Goal: Task Accomplishment & Management: Complete application form

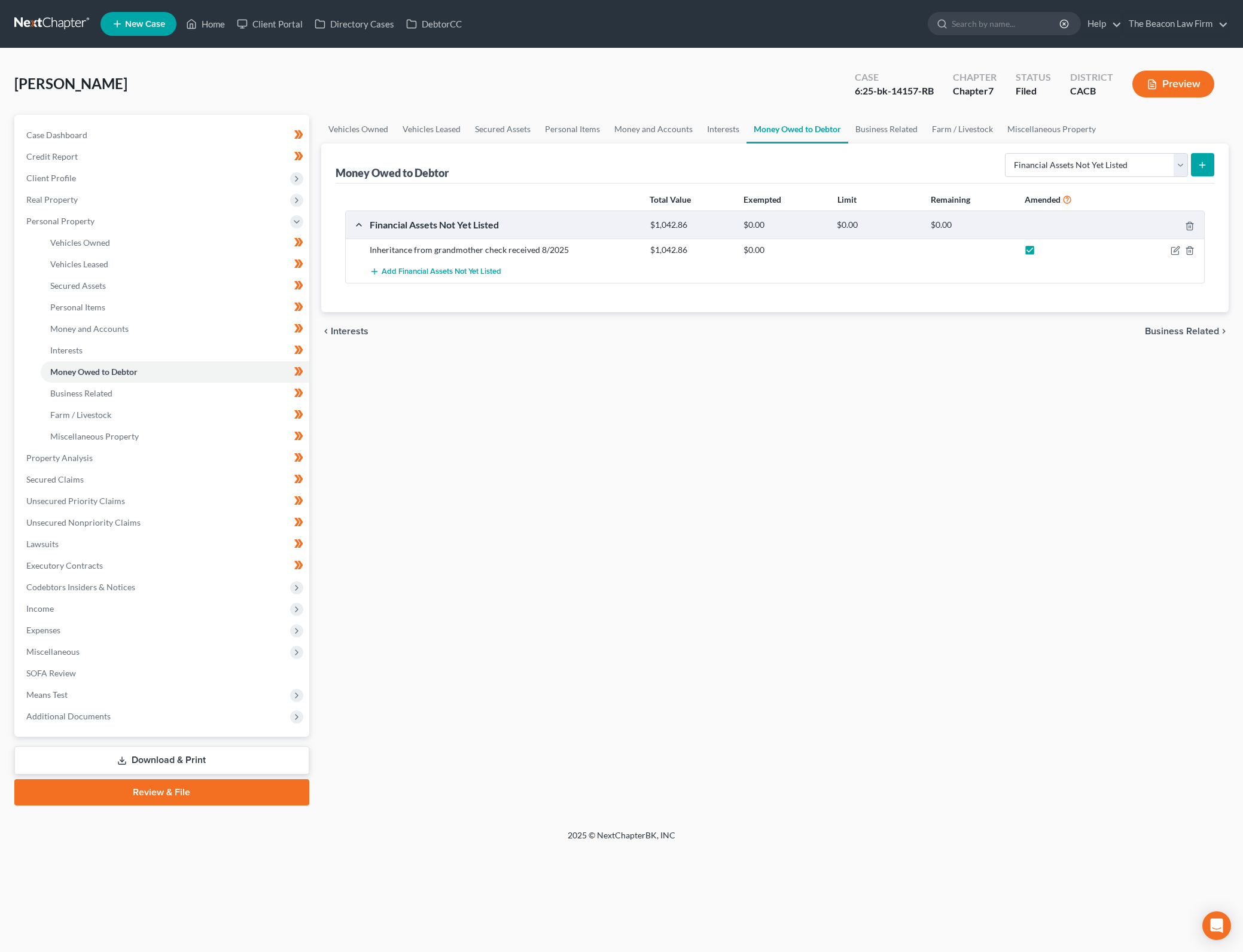
select select "financial_assets_not_yet_listed"
click at [541, 418] on div "Vehicles Owned Vehicles Leased Secured Assets Personal Items Money and Accounts…" at bounding box center [775, 460] width 920 height 691
click at [863, 445] on div "Vehicles Owned Vehicles Leased Secured Assets Personal Items Money and Accounts…" at bounding box center [775, 460] width 920 height 691
drag, startPoint x: 844, startPoint y: 249, endPoint x: 928, endPoint y: 236, distance: 85.0
click at [844, 249] on div at bounding box center [877, 250] width 93 height 12
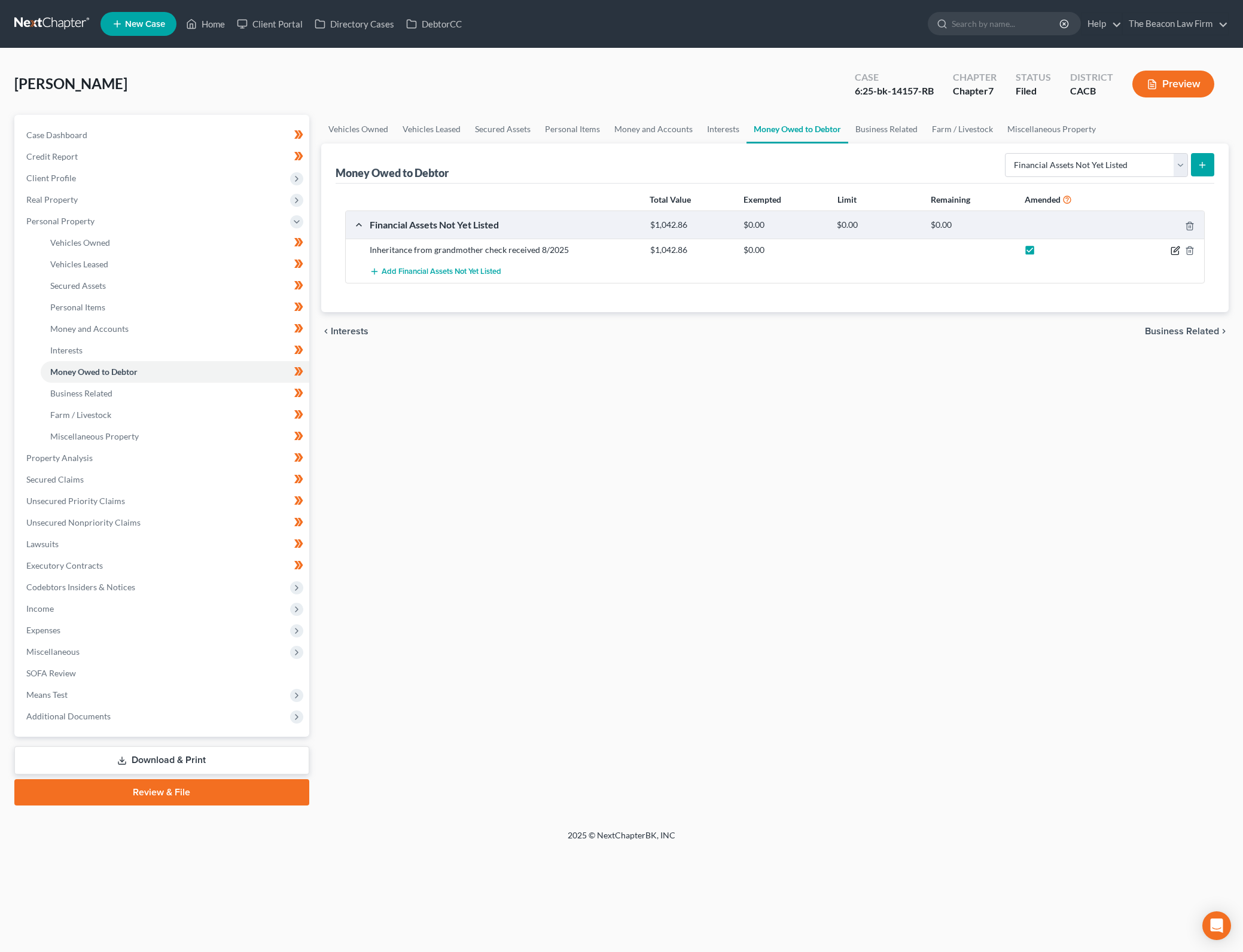
click at [1177, 247] on icon "button" at bounding box center [1176, 249] width 5 height 5
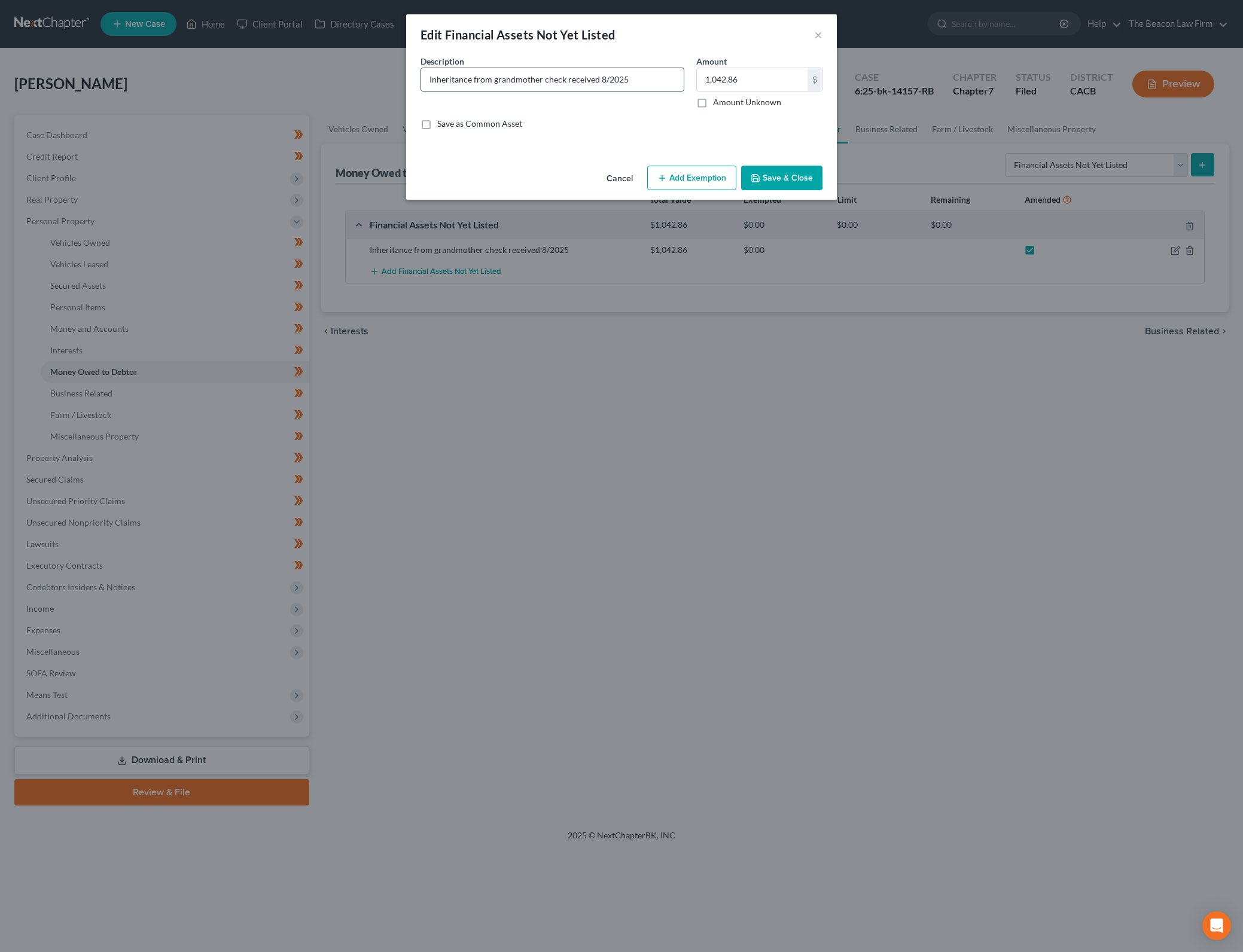
click at [597, 75] on input "Inheritance from grandmother check received 8/2025" at bounding box center [552, 79] width 262 height 22
type input "Inheritance from grandmother check received postpetition 8/2025"
click at [795, 172] on button "Save & Close" at bounding box center [782, 178] width 81 height 25
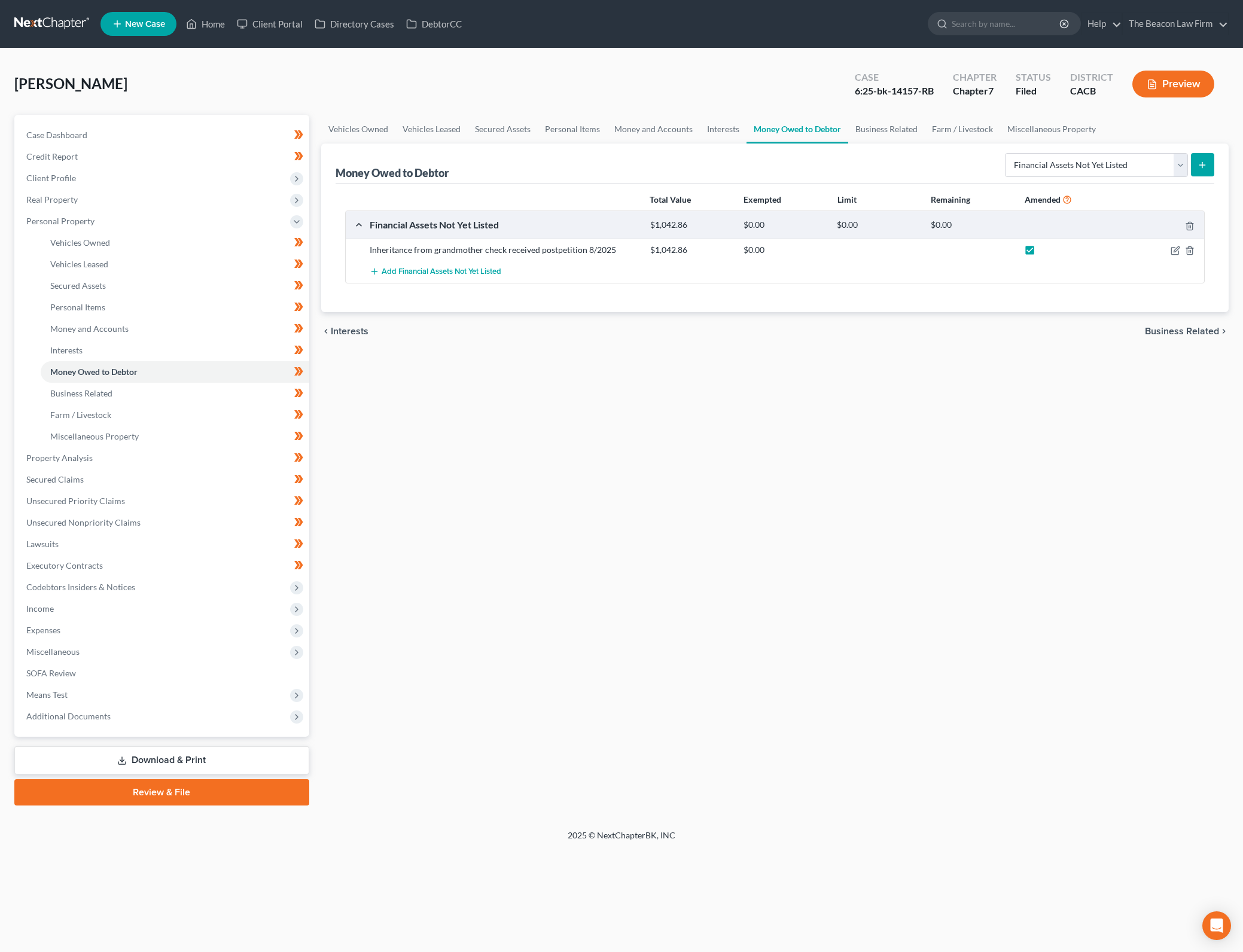
click at [1053, 703] on div "Vehicles Owned Vehicles Leased Secured Assets Personal Items Money and Accounts…" at bounding box center [775, 460] width 920 height 691
click at [578, 593] on div "Vehicles Owned Vehicles Leased Secured Assets Personal Items Money and Accounts…" at bounding box center [775, 460] width 920 height 691
click at [1179, 248] on icon "button" at bounding box center [1175, 250] width 9 height 9
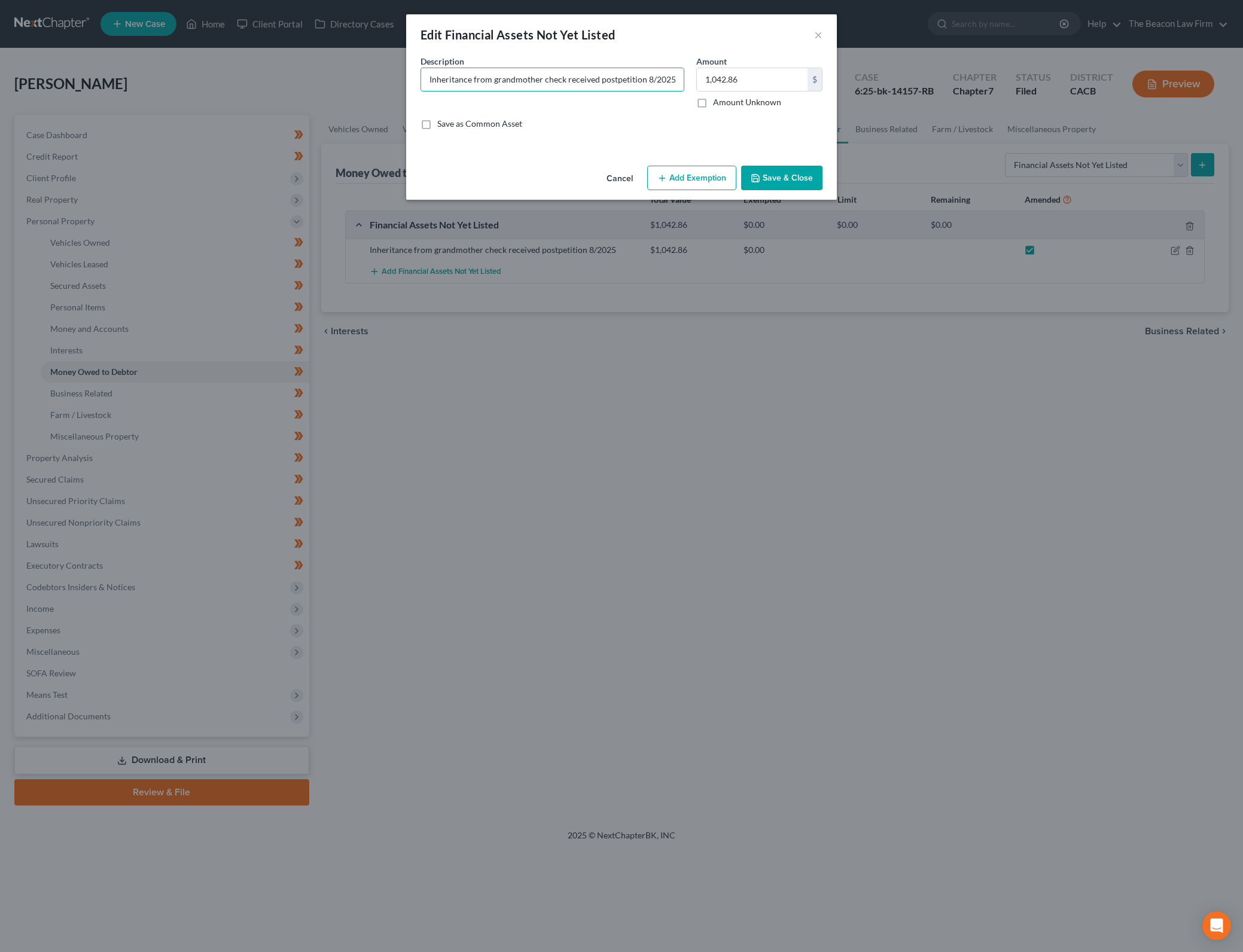
drag, startPoint x: 650, startPoint y: 77, endPoint x: 841, endPoint y: 34, distance: 195.8
click at [650, 77] on input "Inheritance from grandmother check received postpetition 8/2025" at bounding box center [552, 79] width 262 height 22
click at [543, 75] on input "Inheritance from grandmother check received postpetition [DATE]" at bounding box center [552, 79] width 262 height 22
type input "Inheritance from grandmother check received postpetition [DATE]"
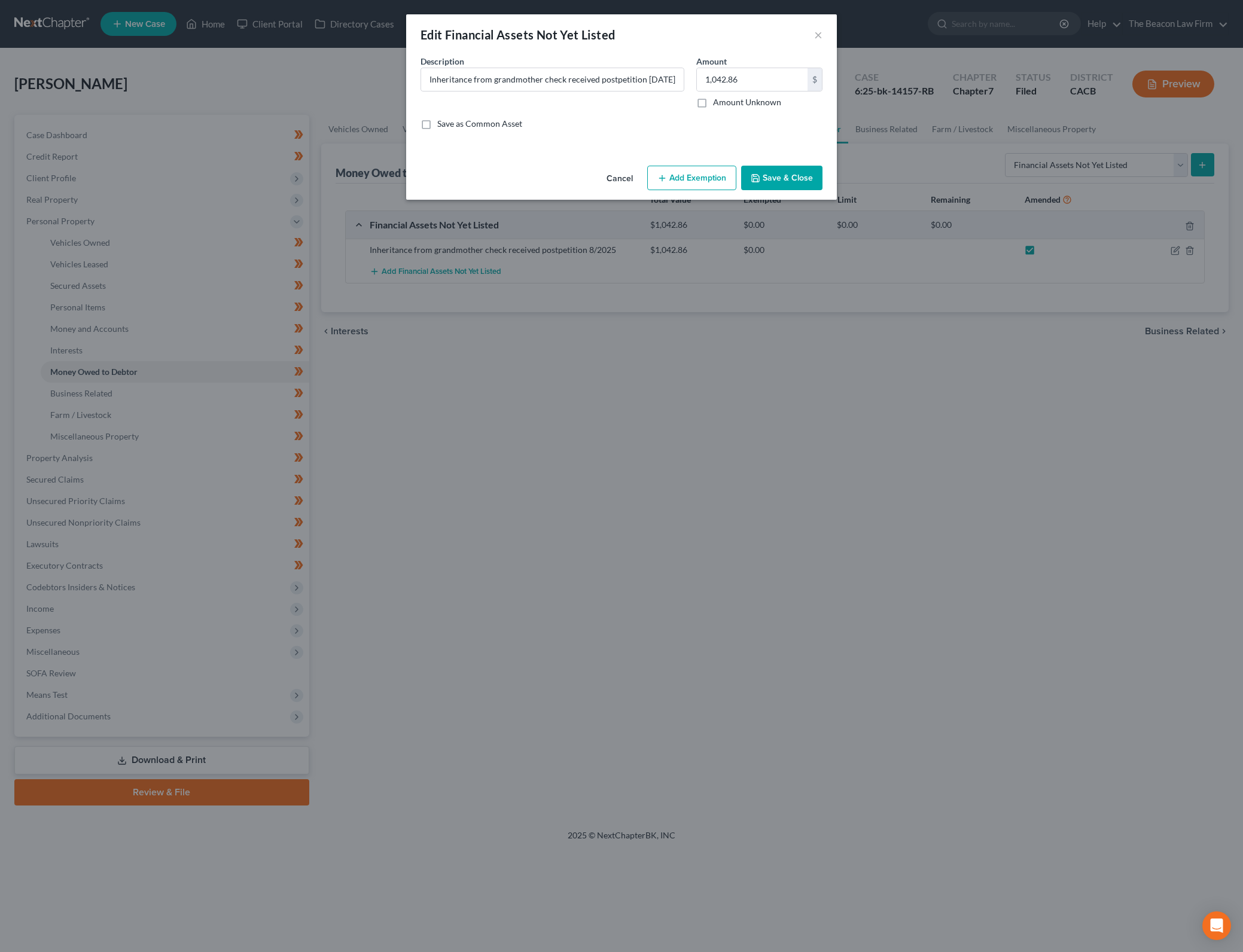
scroll to position [0, 0]
click at [703, 172] on button "Add Exemption" at bounding box center [691, 178] width 89 height 25
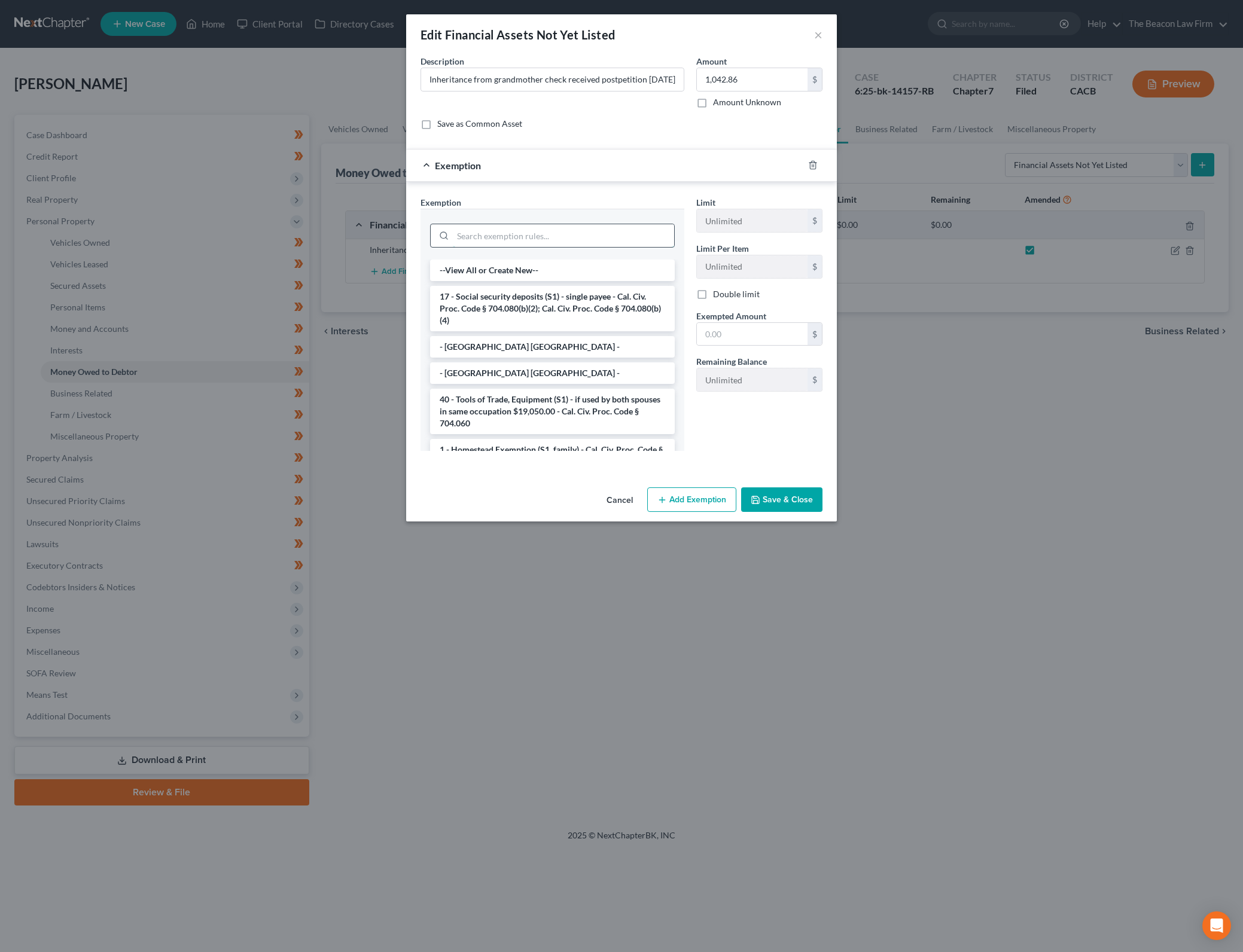
click at [568, 235] on input "search" at bounding box center [563, 235] width 222 height 22
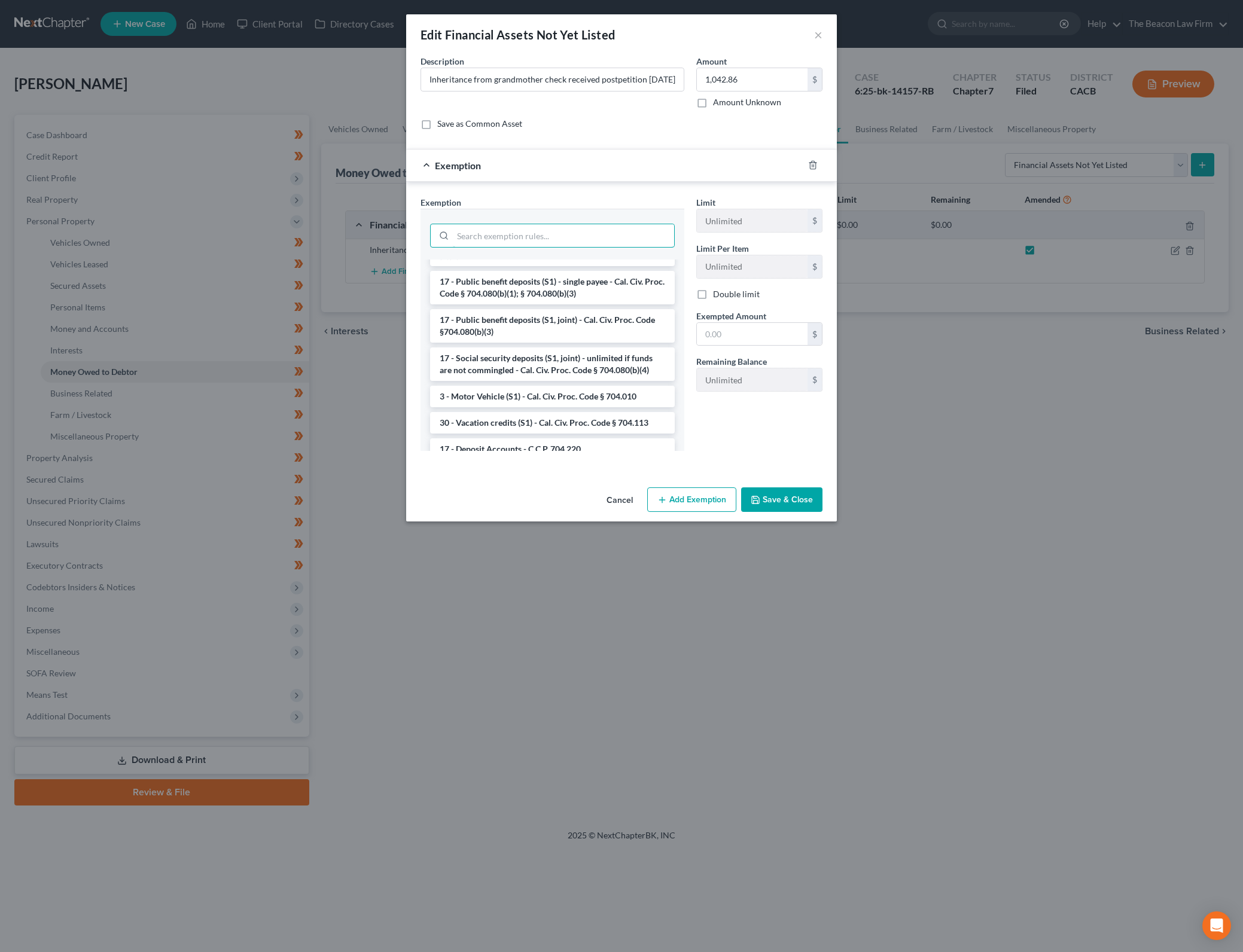
scroll to position [1741, 0]
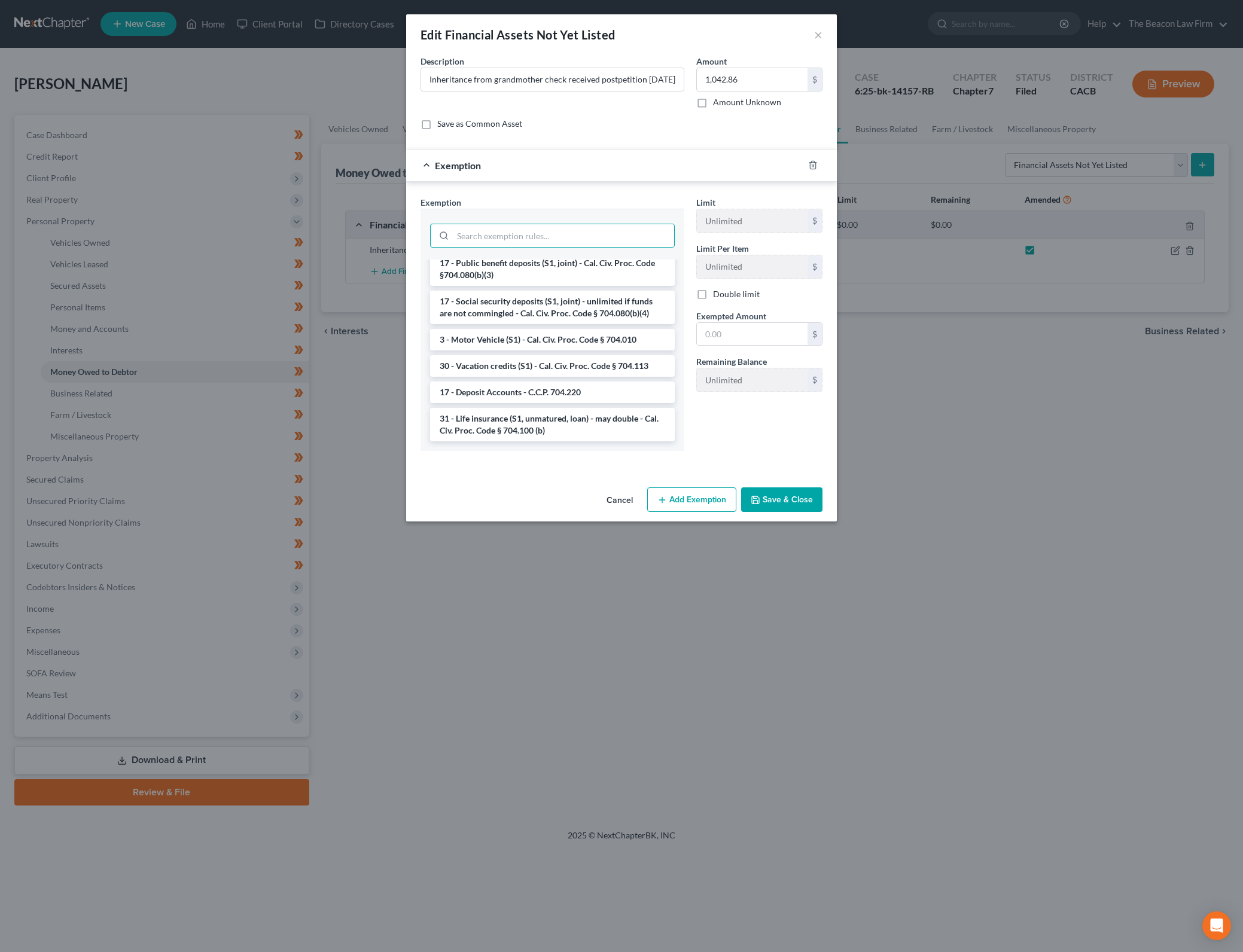
click at [768, 497] on button "Save & Close" at bounding box center [782, 499] width 81 height 25
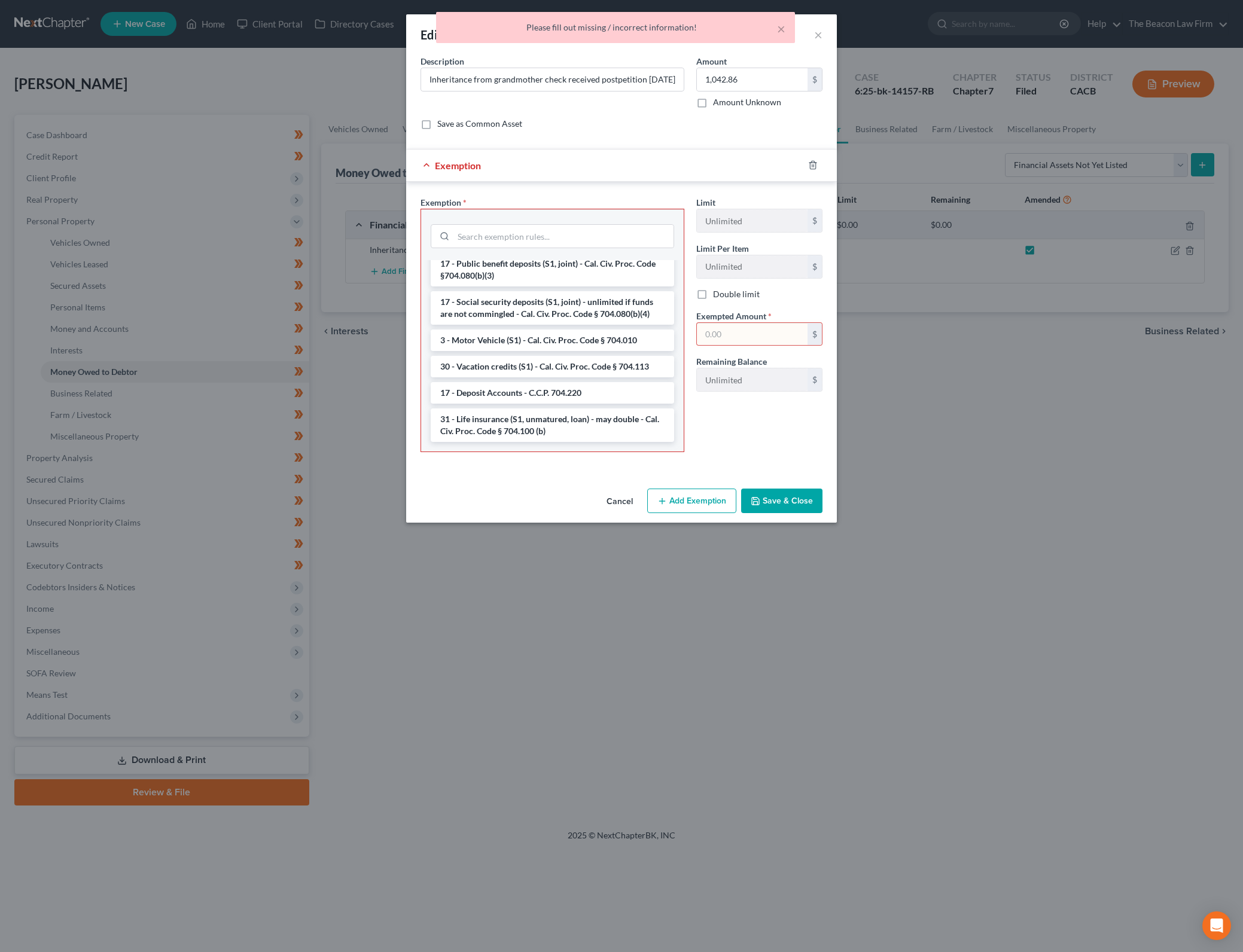
click at [632, 503] on button "Cancel" at bounding box center [619, 502] width 46 height 24
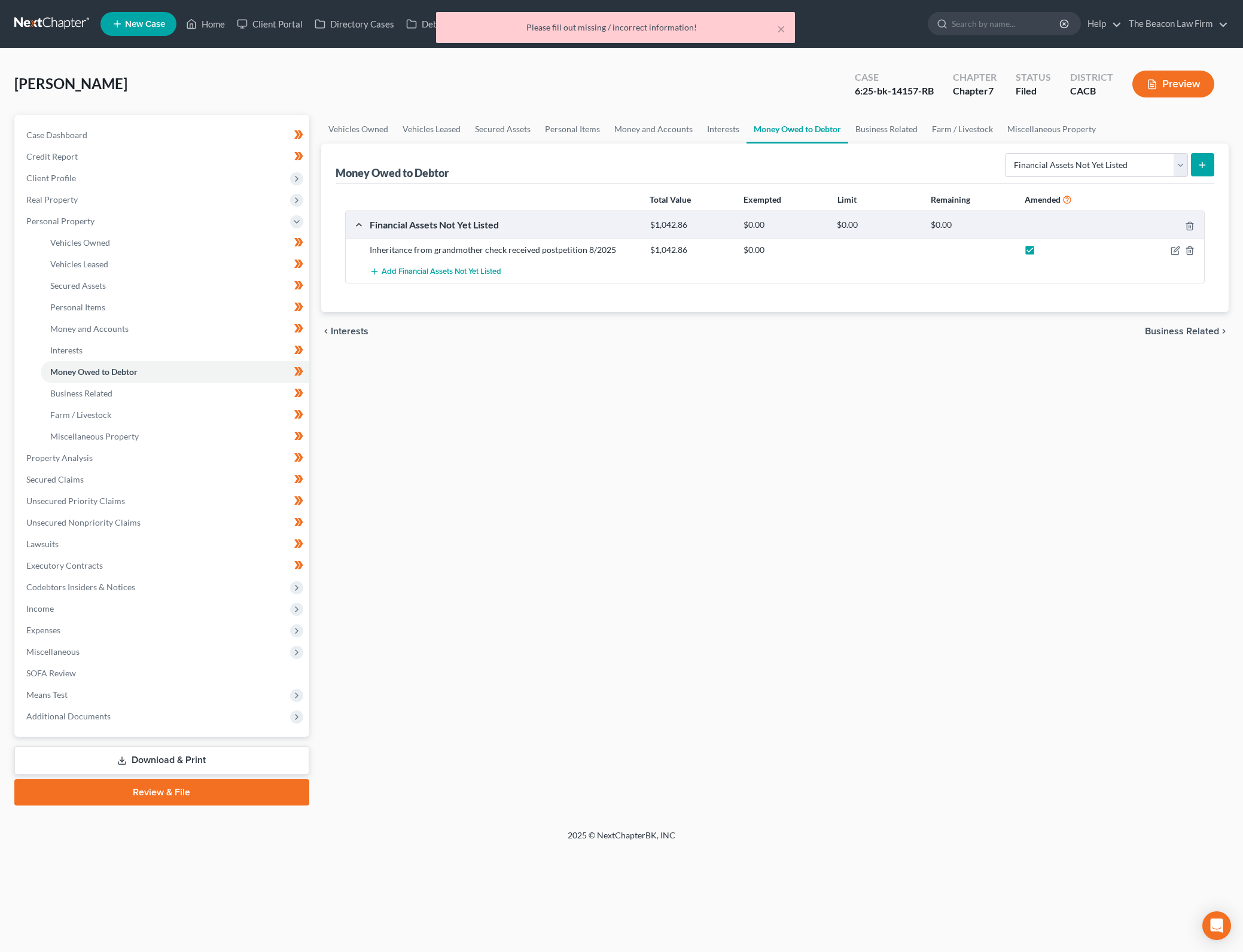
click at [932, 619] on div "Vehicles Owned Vehicles Leased Secured Assets Personal Items Money and Accounts…" at bounding box center [775, 460] width 920 height 691
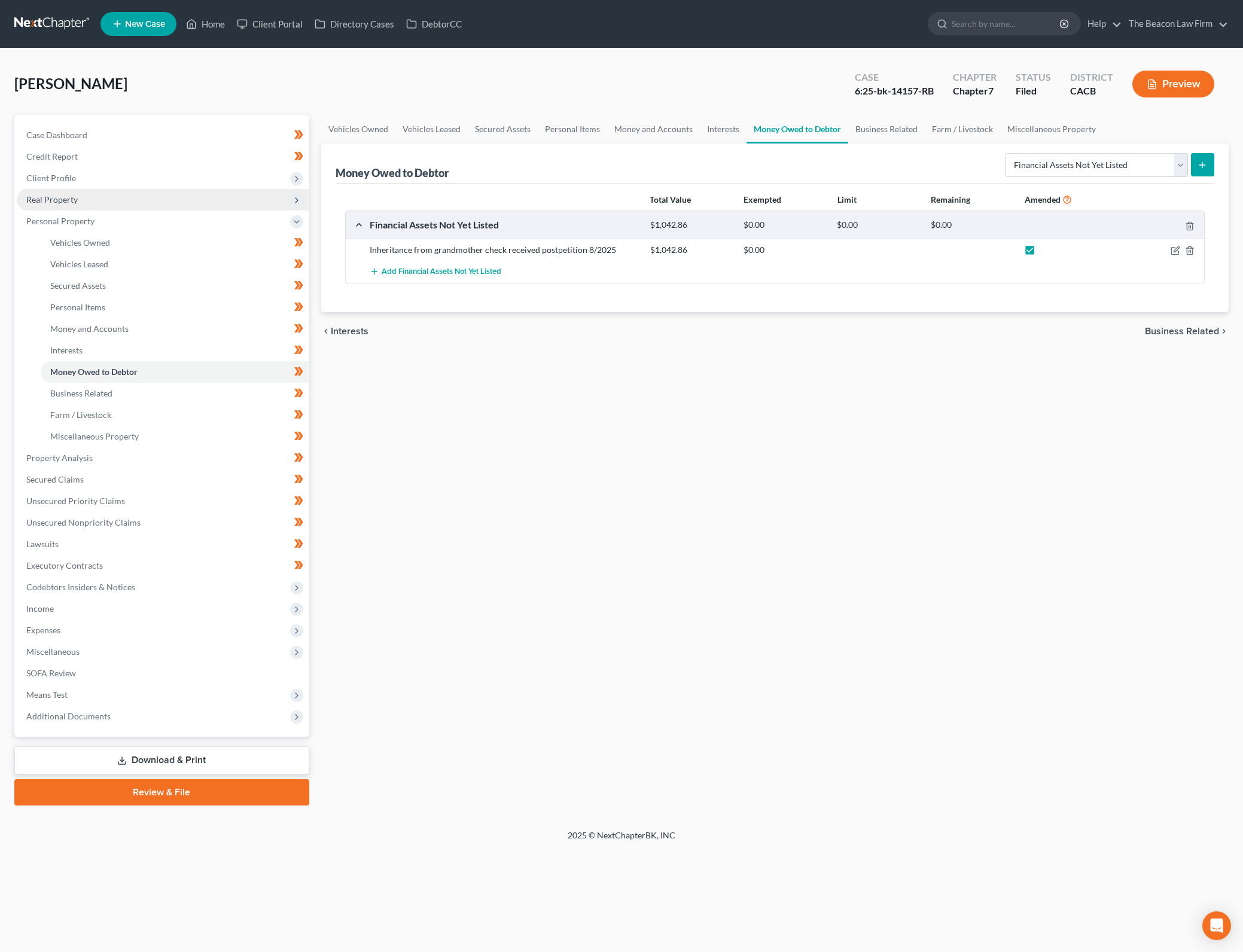
click at [185, 197] on span "Real Property" at bounding box center [162, 199] width 292 height 22
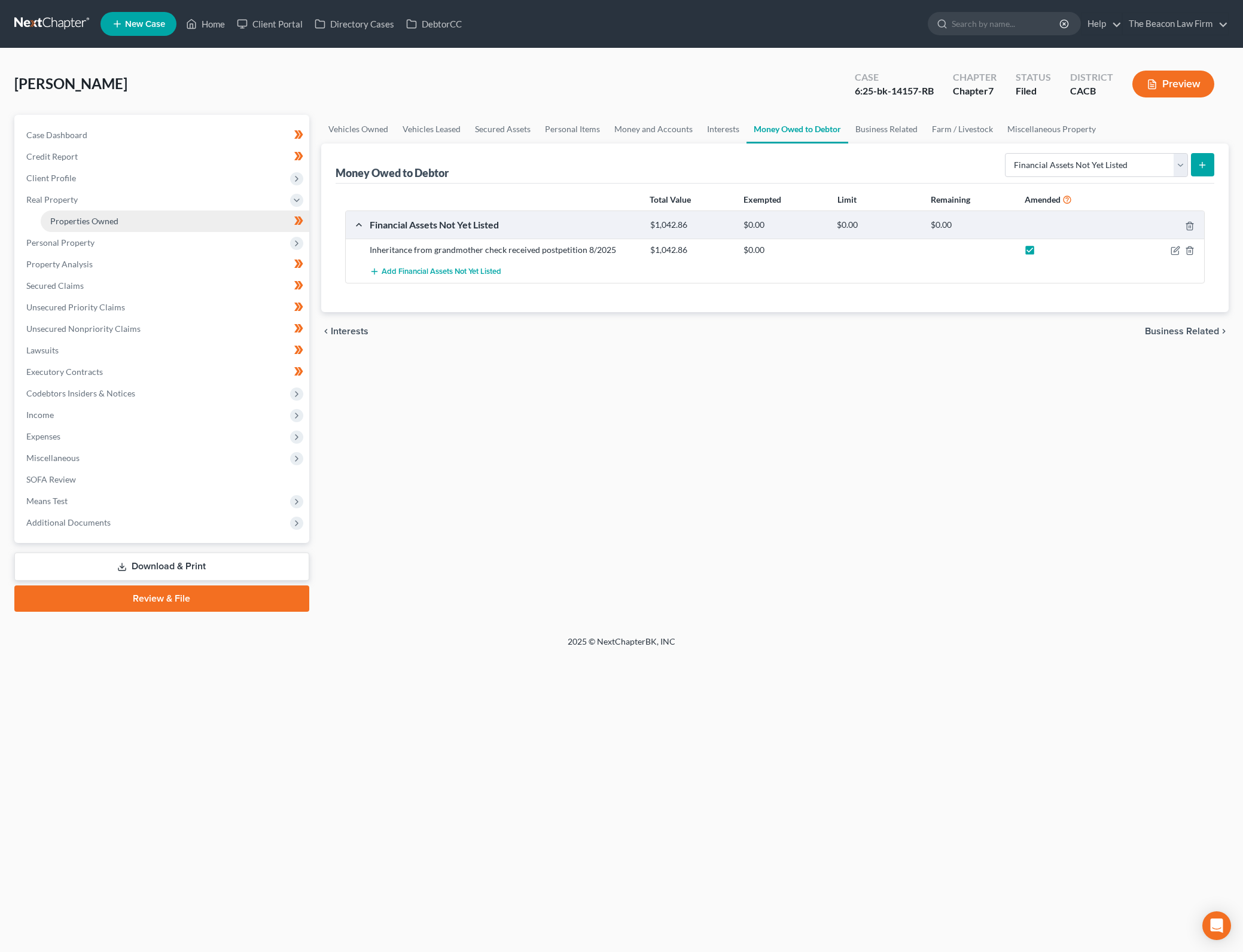
click at [239, 212] on link "Properties Owned" at bounding box center [174, 221] width 268 height 22
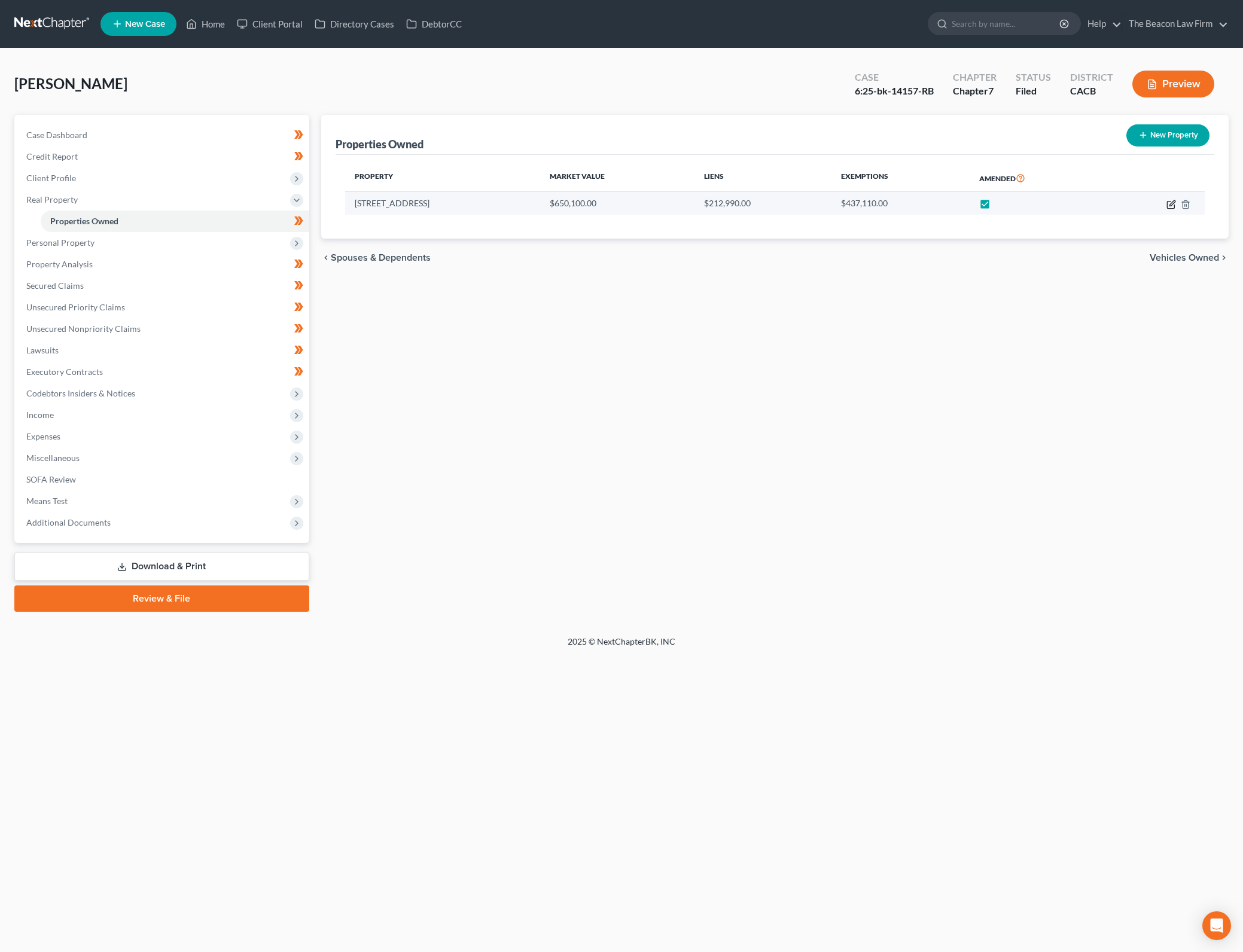
click at [1169, 204] on icon "button" at bounding box center [1171, 204] width 9 height 9
select select "4"
select select "32"
select select "3"
select select "0"
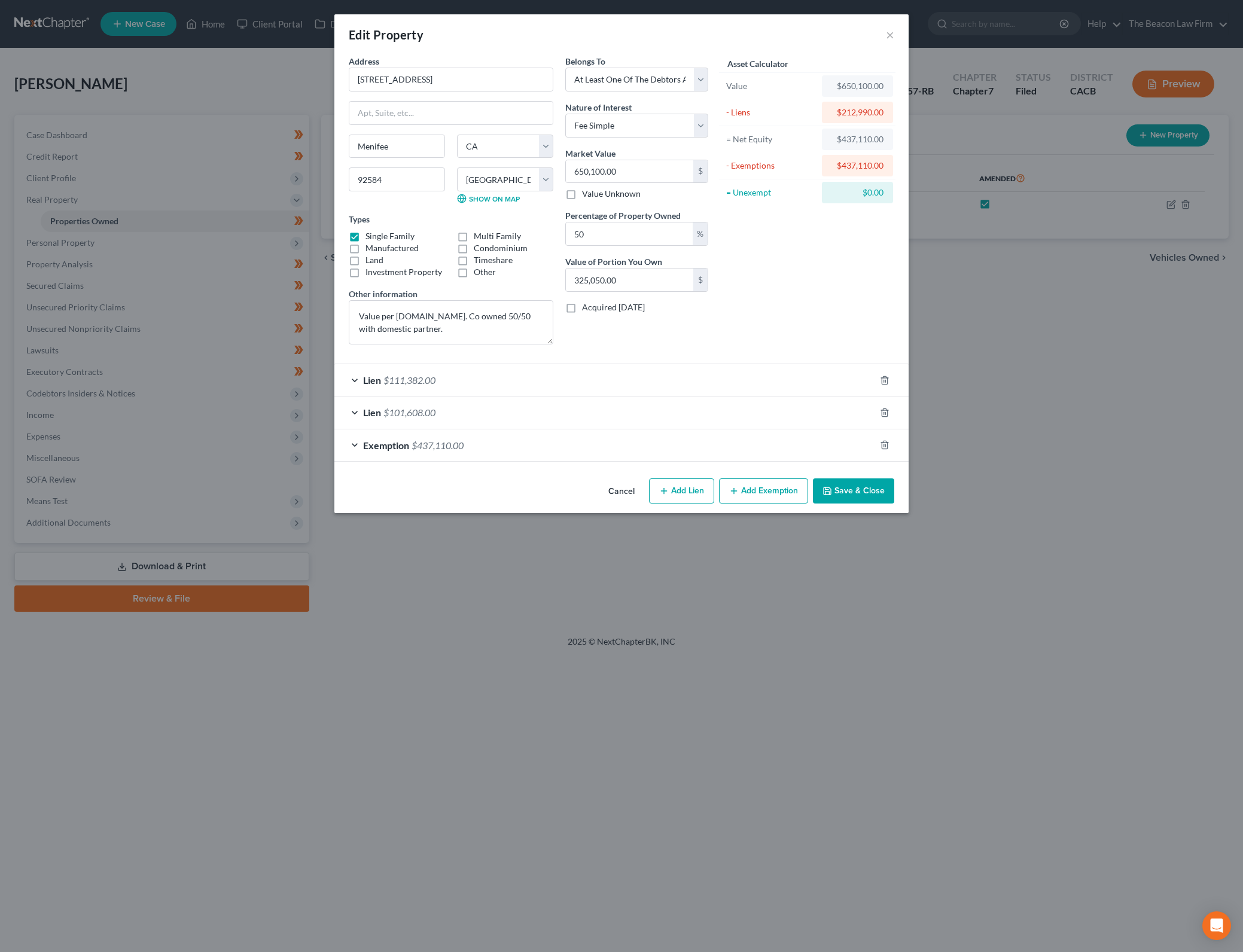
drag, startPoint x: 822, startPoint y: 267, endPoint x: 827, endPoint y: 273, distance: 7.8
click at [822, 267] on div "Asset Calculator Value $650,100.00 - Liens $212,990.00 = Net Equity $437,110.00…" at bounding box center [807, 204] width 186 height 299
click at [693, 488] on button "Add Lien" at bounding box center [681, 491] width 66 height 25
select select "3"
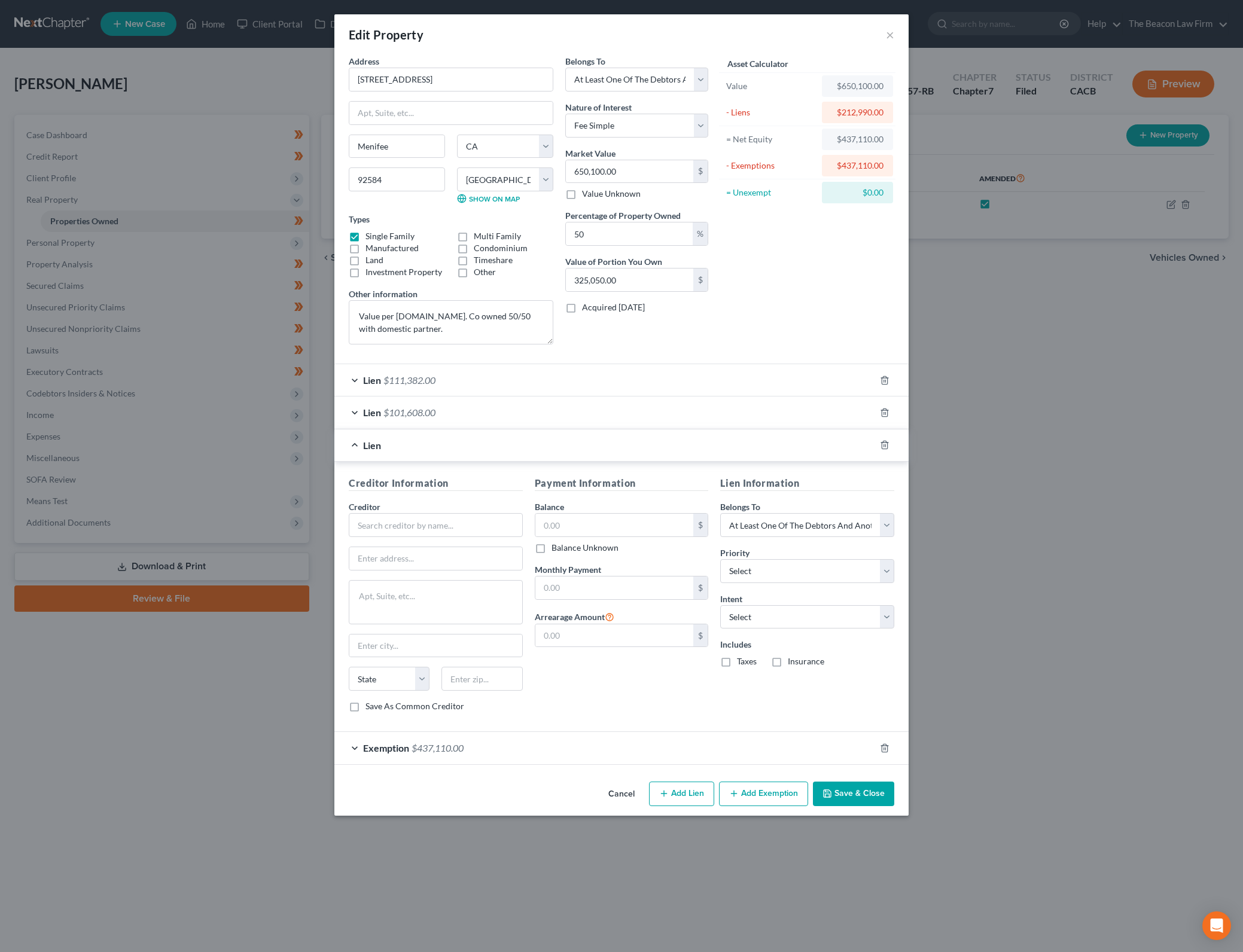
click at [380, 414] on span "Lien" at bounding box center [372, 411] width 18 height 11
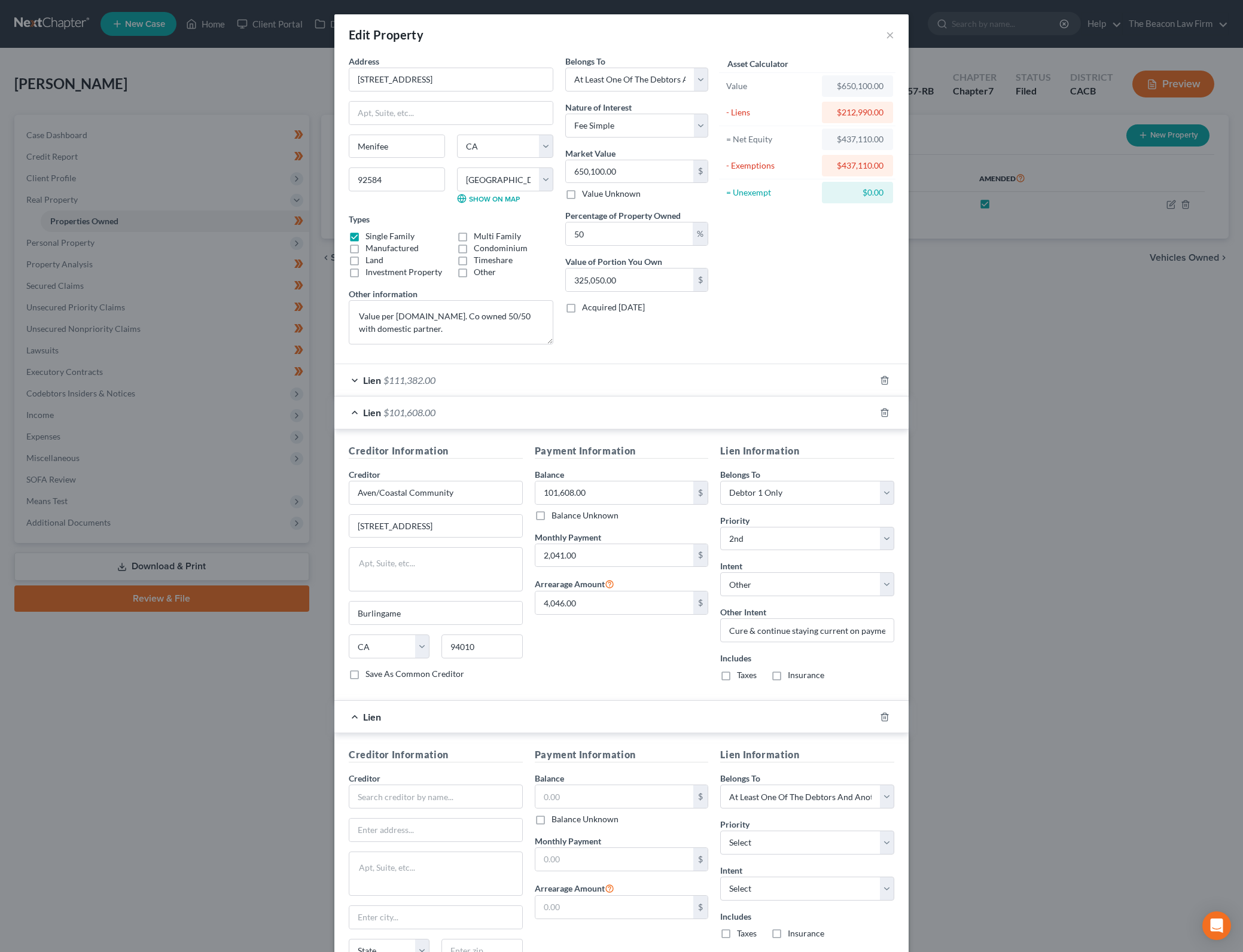
click at [432, 387] on div "Lien $111,382.00" at bounding box center [605, 379] width 541 height 32
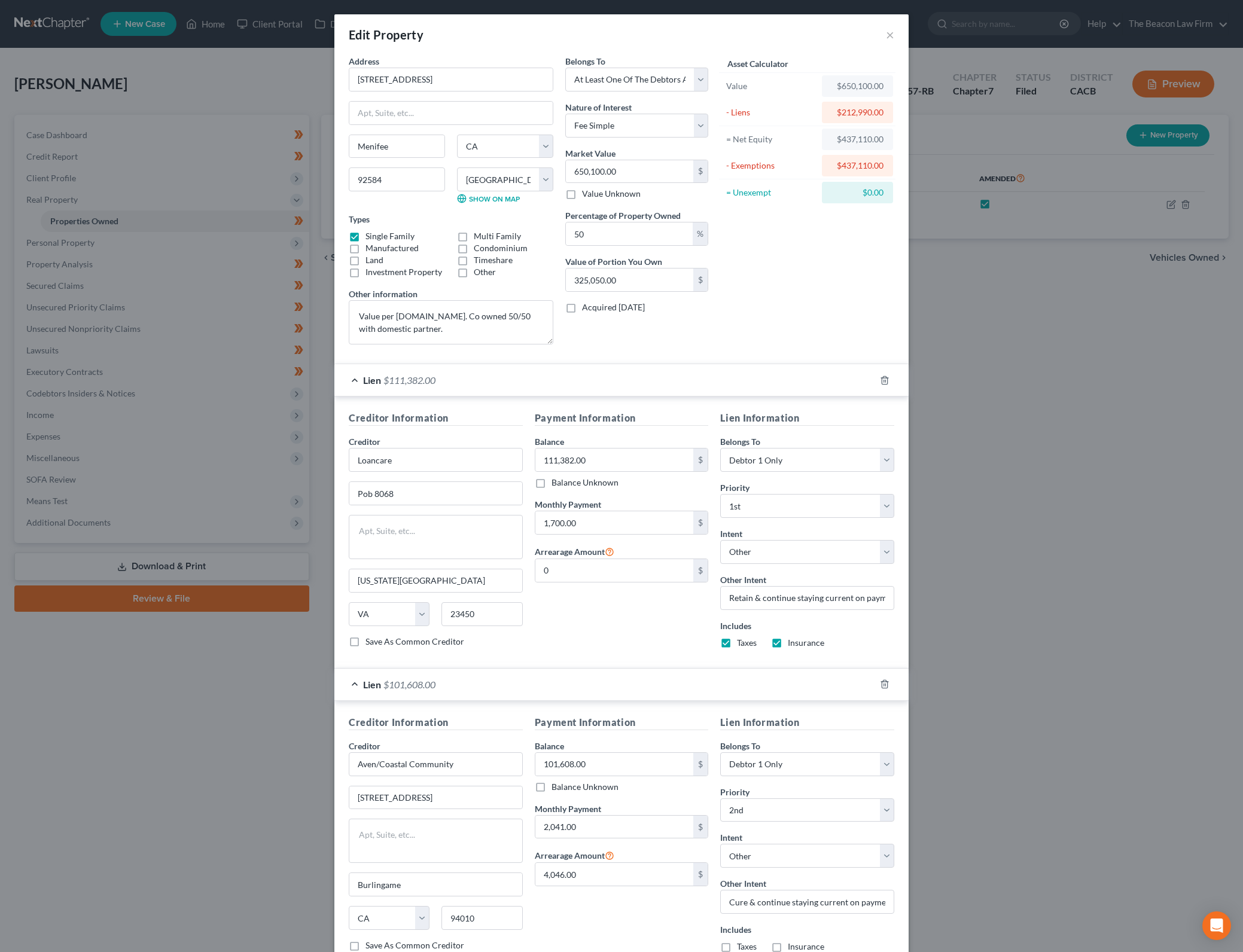
scroll to position [421, 0]
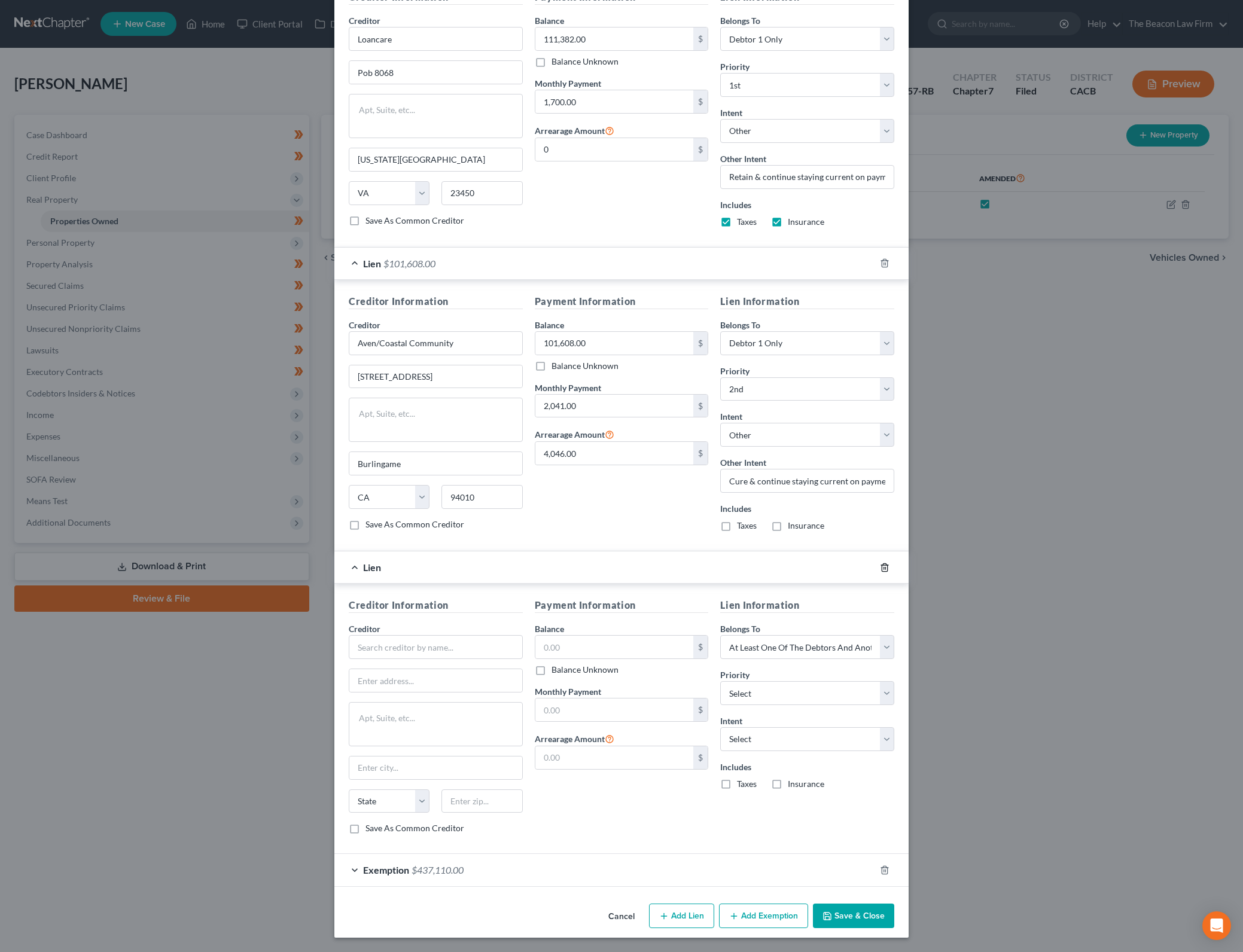
click at [880, 567] on icon "button" at bounding box center [884, 567] width 9 height 9
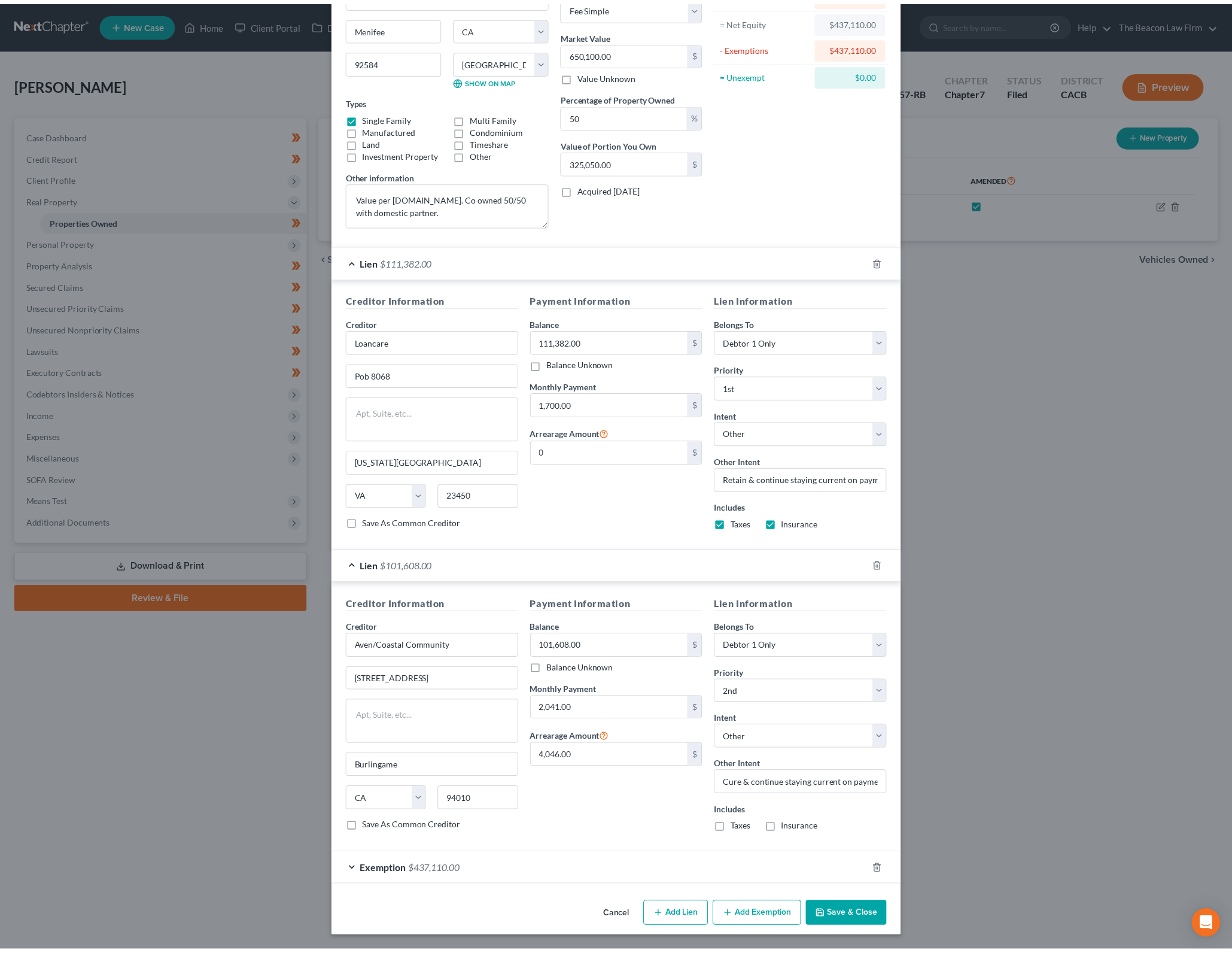
scroll to position [118, 0]
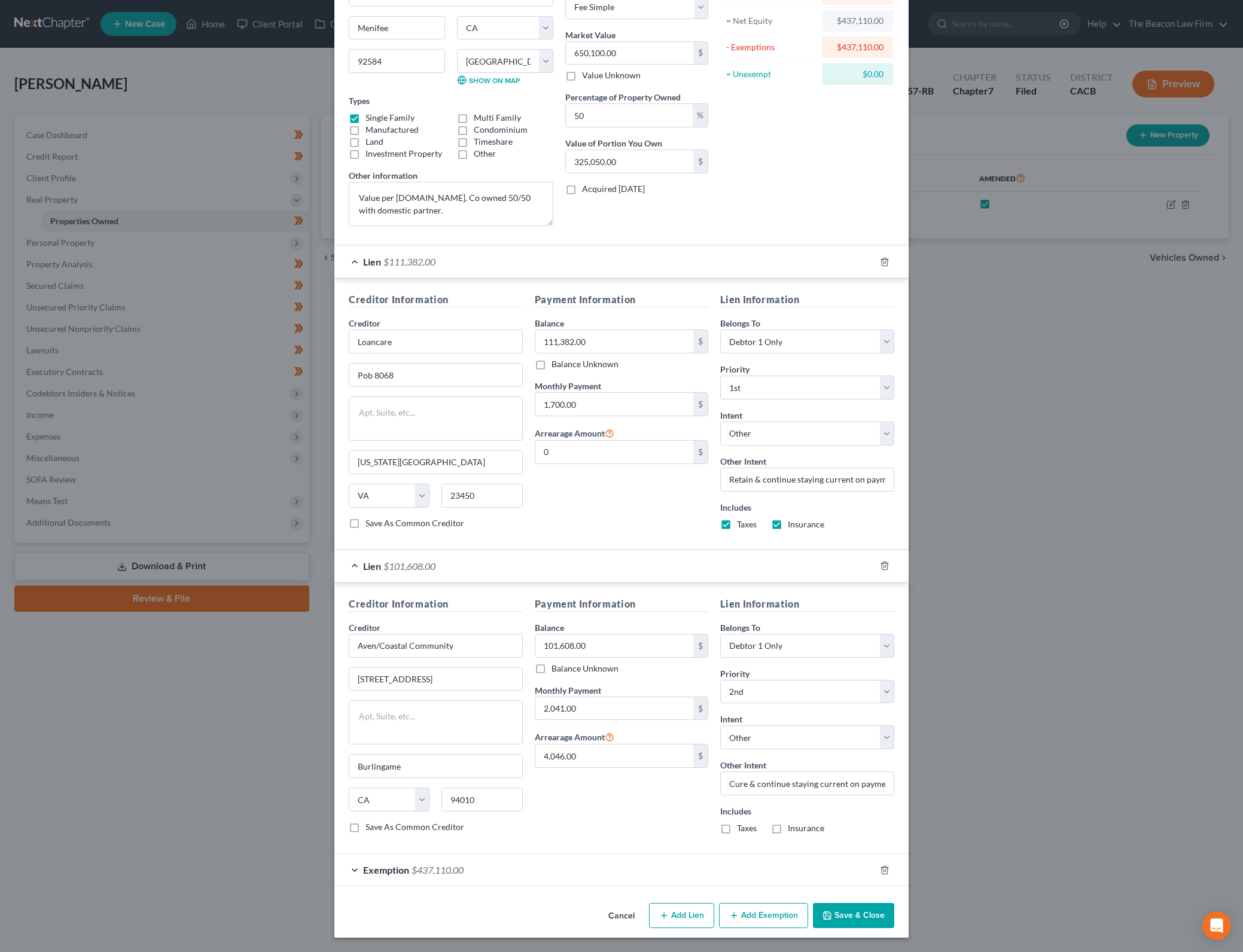
click at [866, 923] on button "Save & Close" at bounding box center [853, 915] width 81 height 25
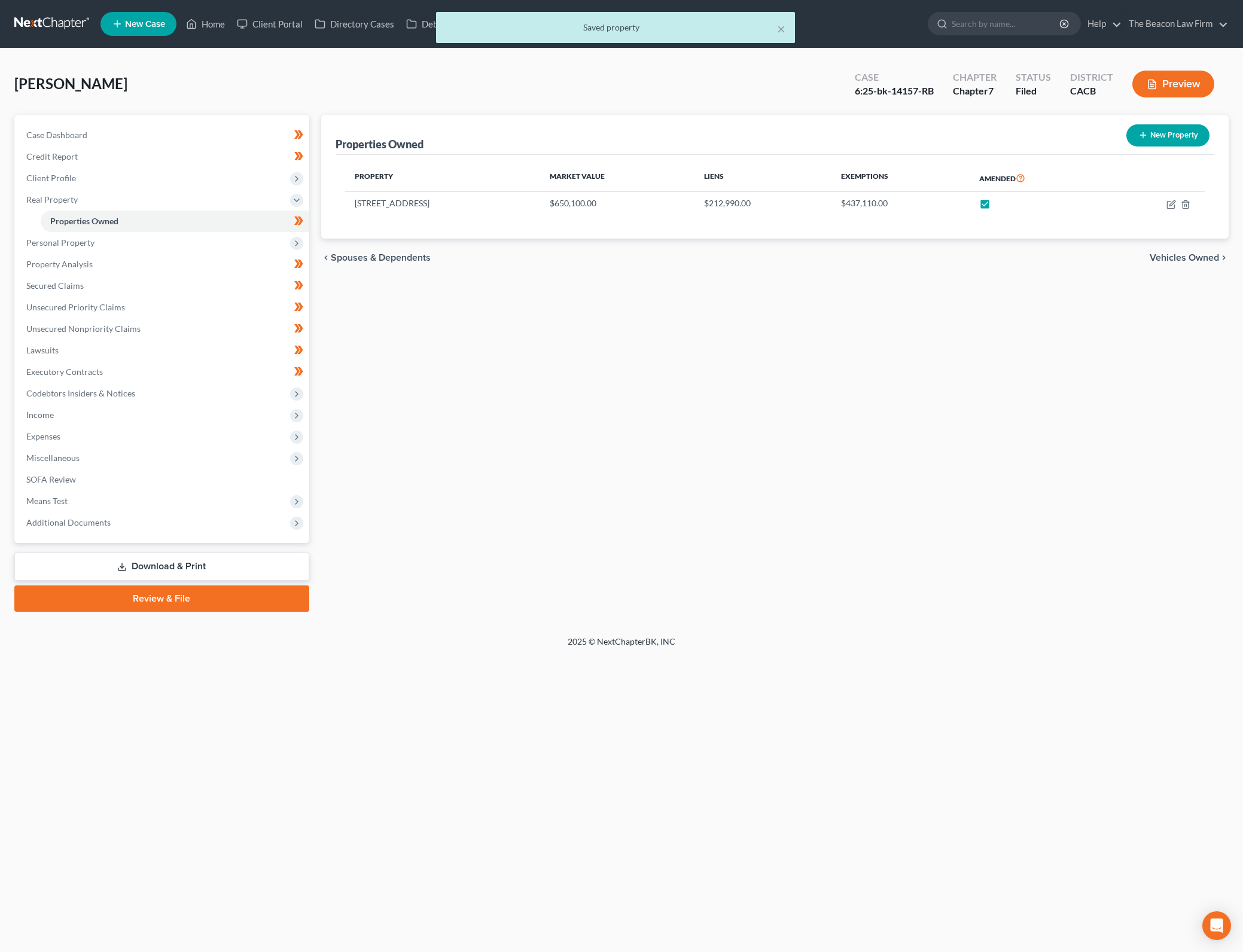
click at [1043, 617] on div "Petition Navigation Case Dashboard Payments Invoices Payments Payments Credit R…" at bounding box center [621, 367] width 1214 height 506
click at [112, 180] on span "Client Profile" at bounding box center [162, 178] width 292 height 22
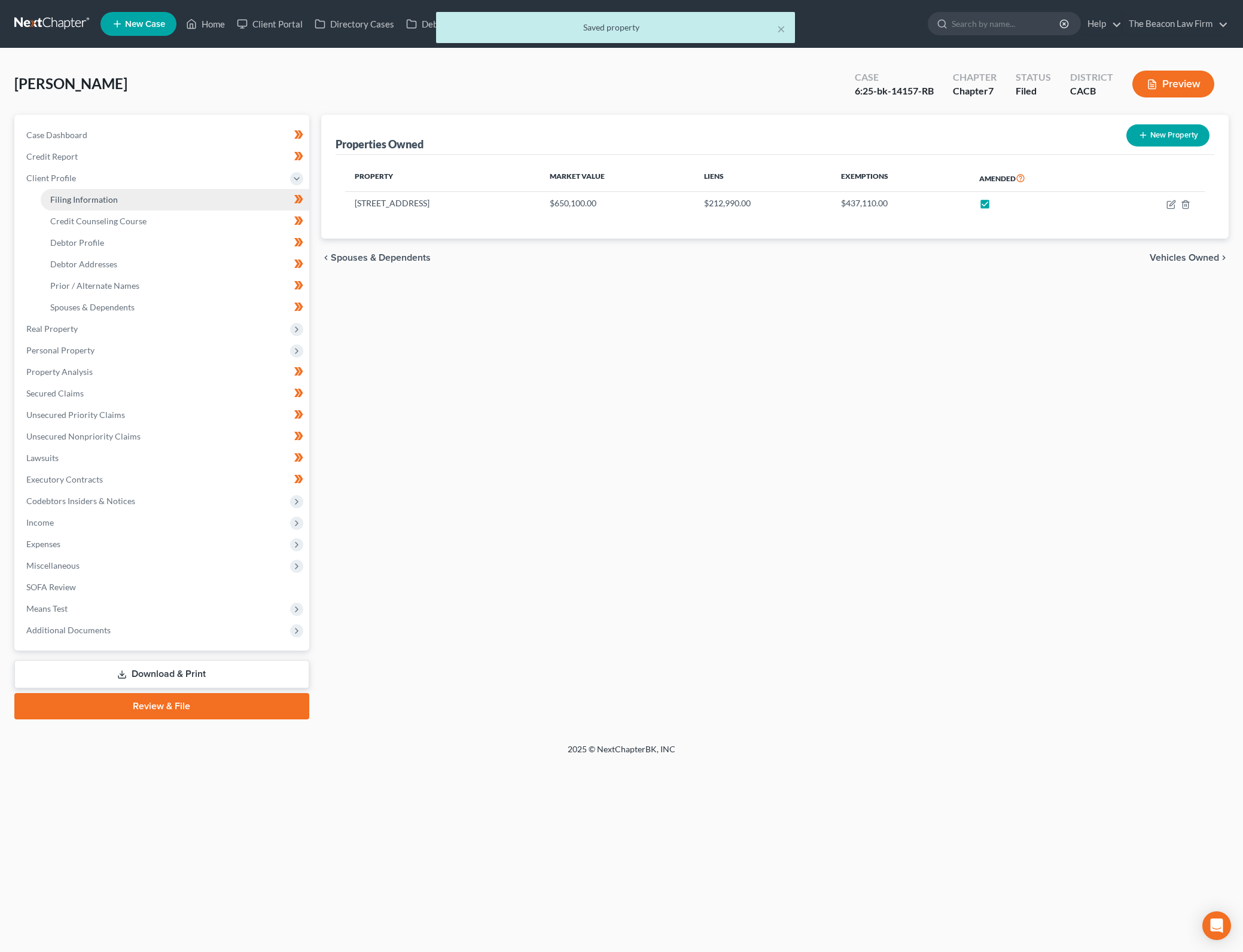
click at [148, 197] on link "Filing Information" at bounding box center [174, 199] width 268 height 22
select select "1"
select select "0"
select select "3"
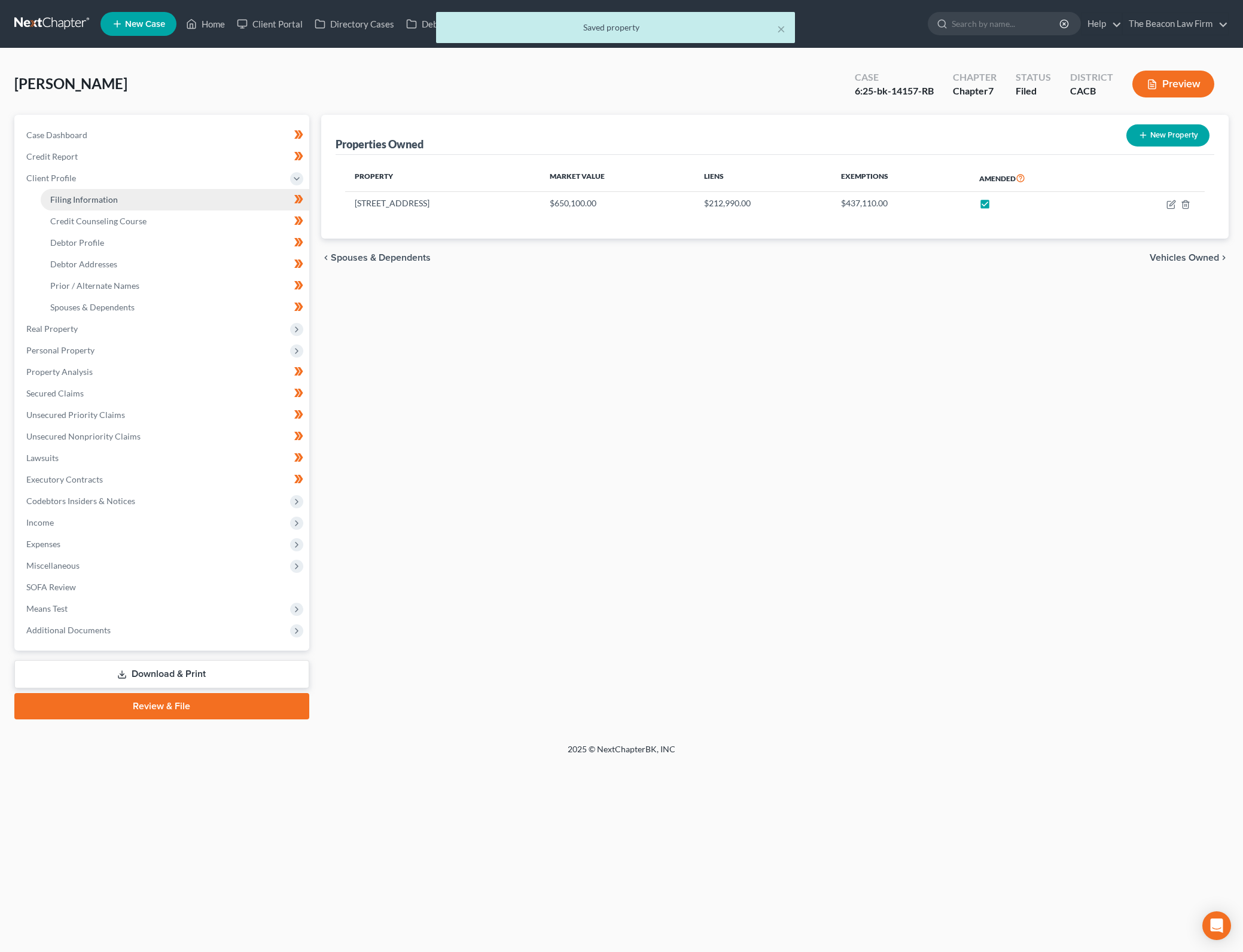
select select "4"
select select "1"
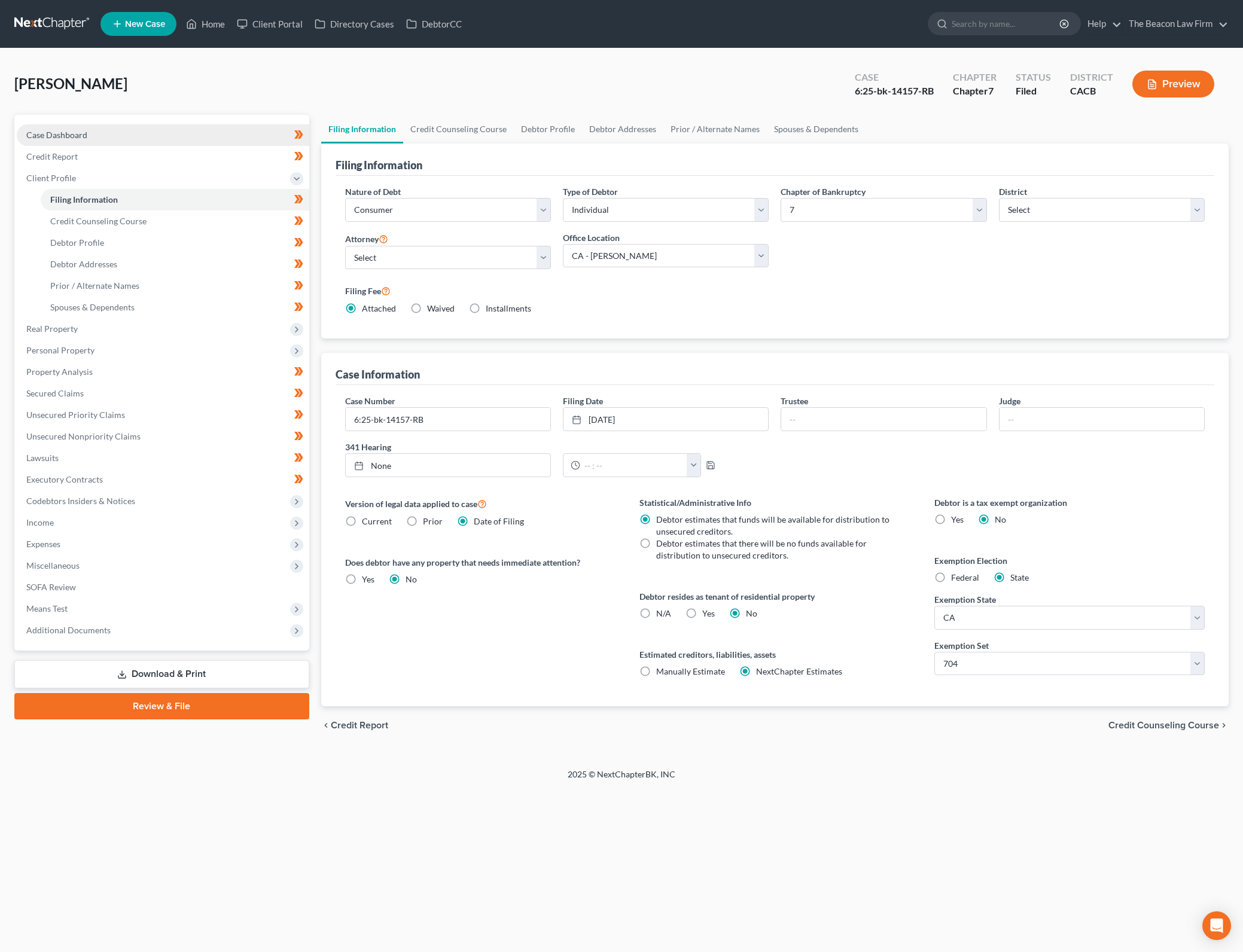
click at [182, 135] on link "Case Dashboard" at bounding box center [162, 135] width 292 height 22
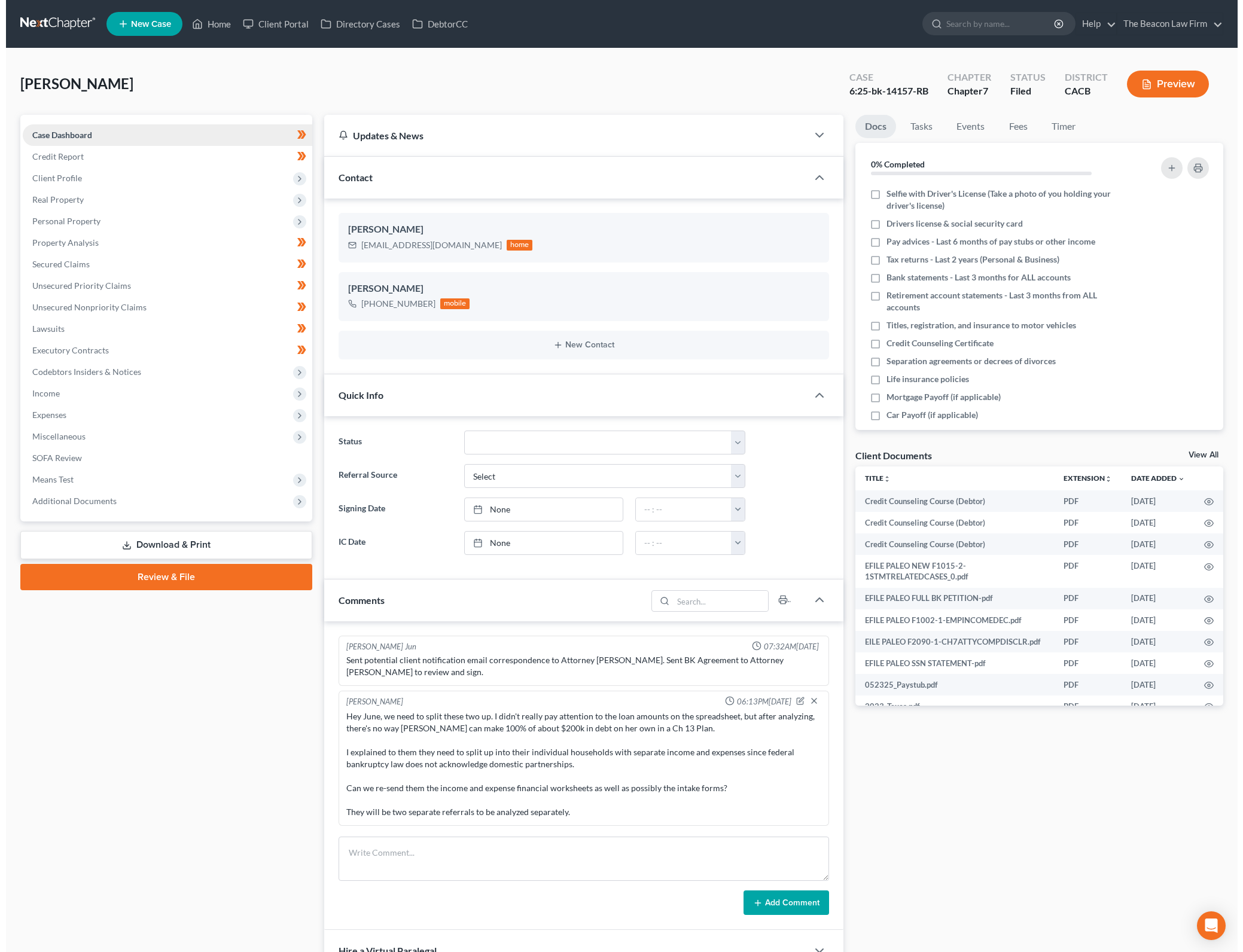
scroll to position [1437, 0]
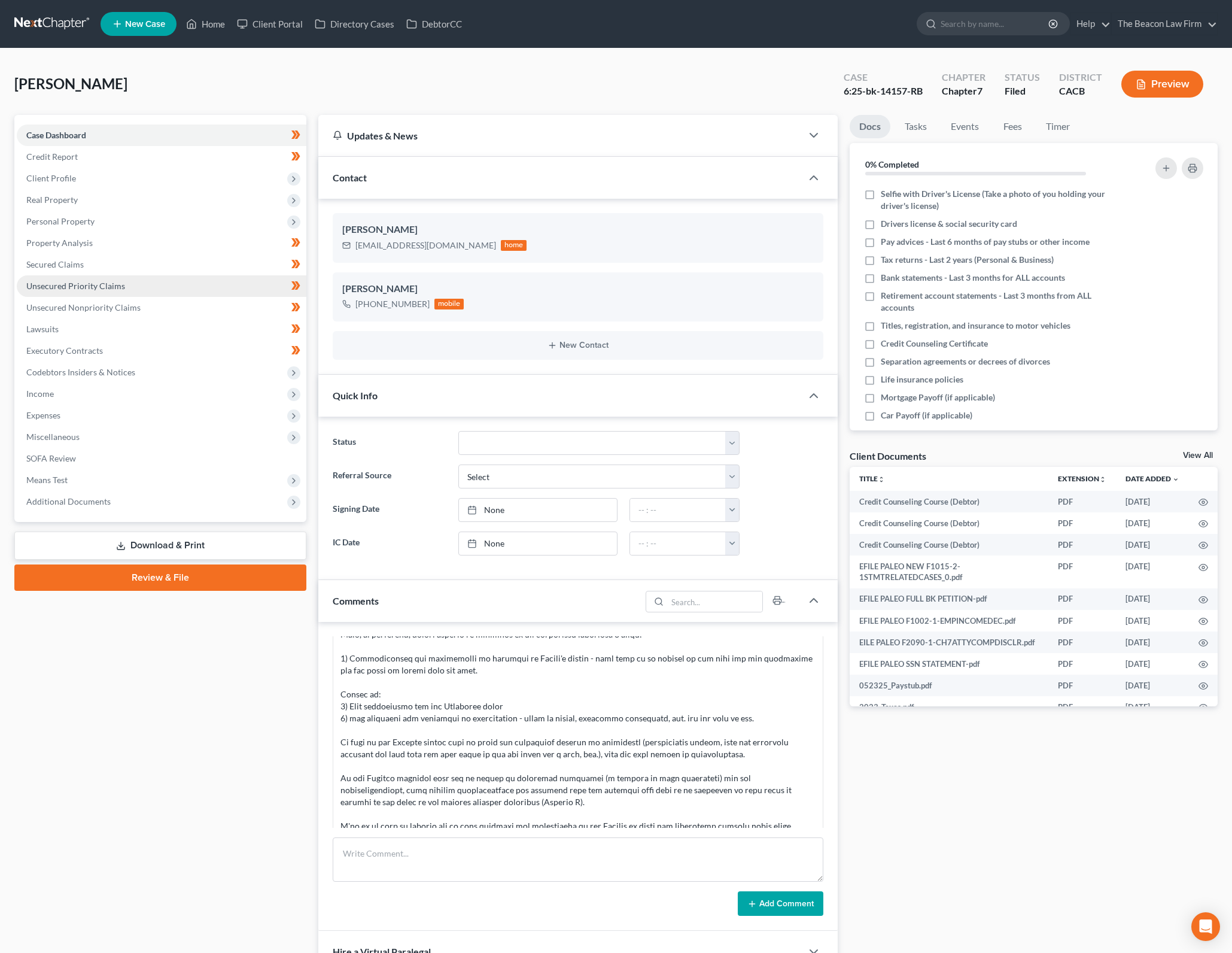
drag, startPoint x: 111, startPoint y: 714, endPoint x: 186, endPoint y: 290, distance: 430.6
click at [111, 714] on div "Case Dashboard Payments Invoices Payments Payments Credit Report Client Profile" at bounding box center [161, 644] width 304 height 1059
click at [212, 303] on link "Unsecured Nonpriority Claims" at bounding box center [161, 307] width 290 height 22
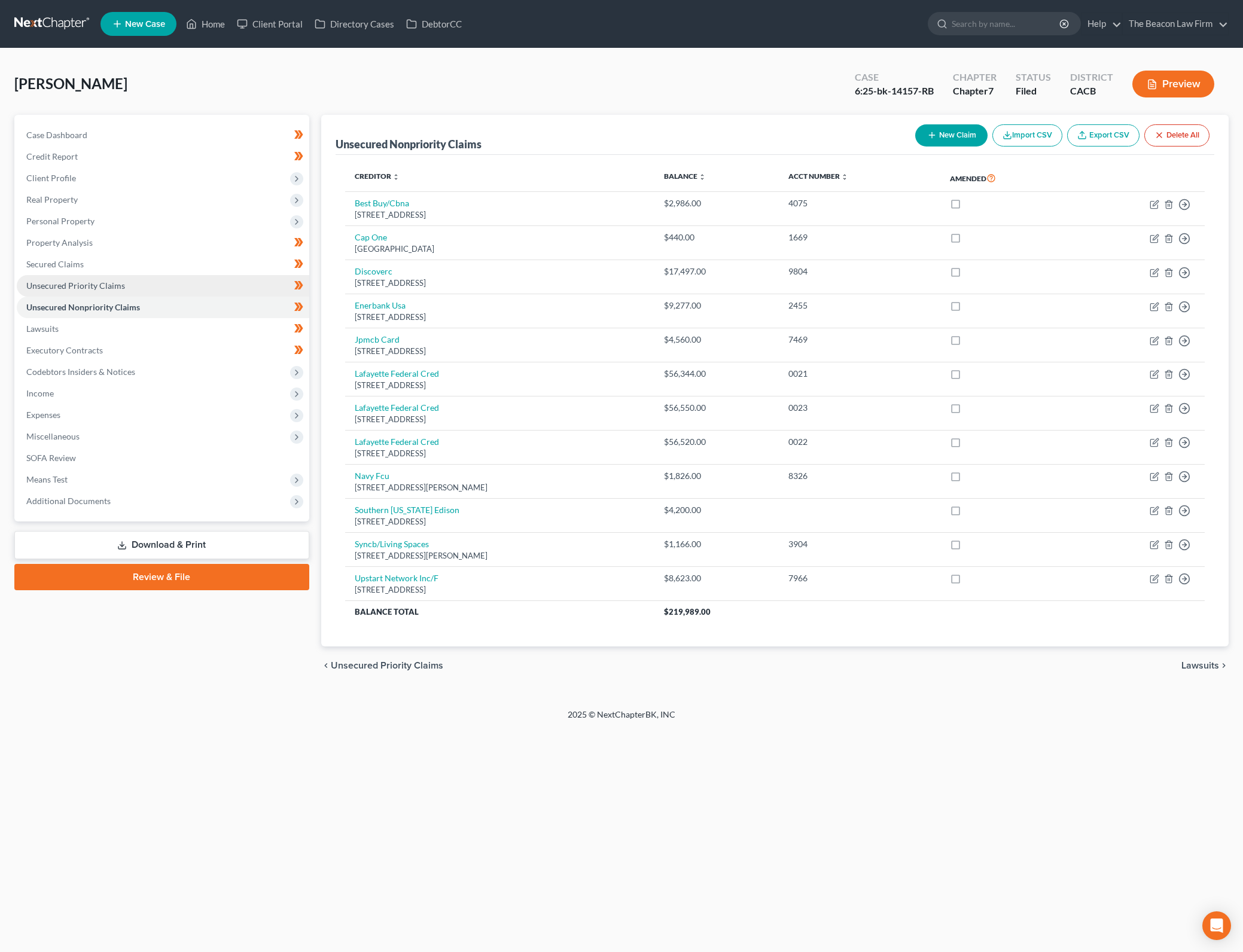
drag, startPoint x: 159, startPoint y: 225, endPoint x: 254, endPoint y: 293, distance: 116.8
click at [159, 225] on span "Personal Property" at bounding box center [162, 221] width 292 height 22
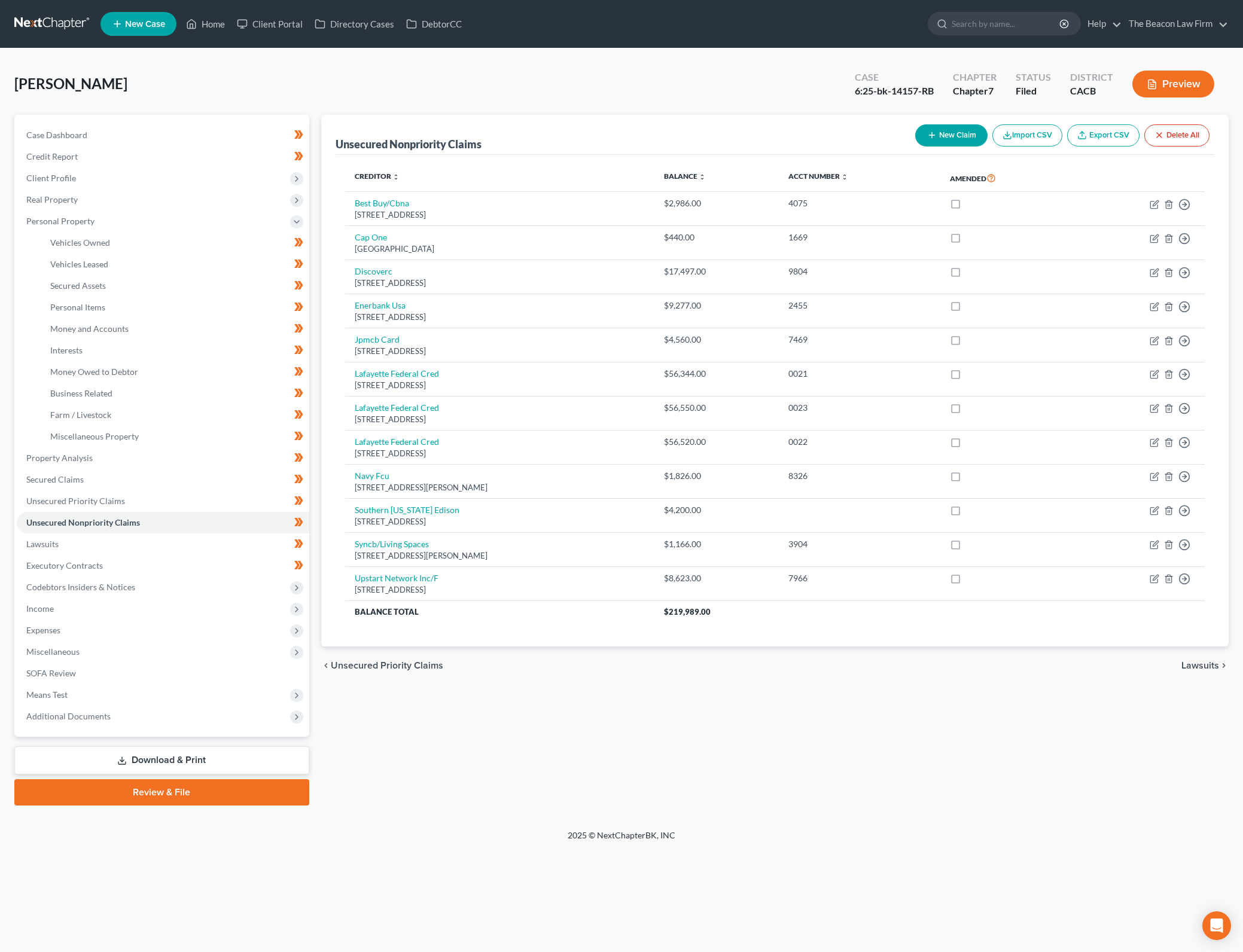
click at [648, 685] on div "Unsecured Nonpriority Claims New Claim Import CSV Export CSV Delete All Credito…" at bounding box center [775, 460] width 920 height 691
click at [205, 315] on link "Personal Items" at bounding box center [174, 307] width 268 height 22
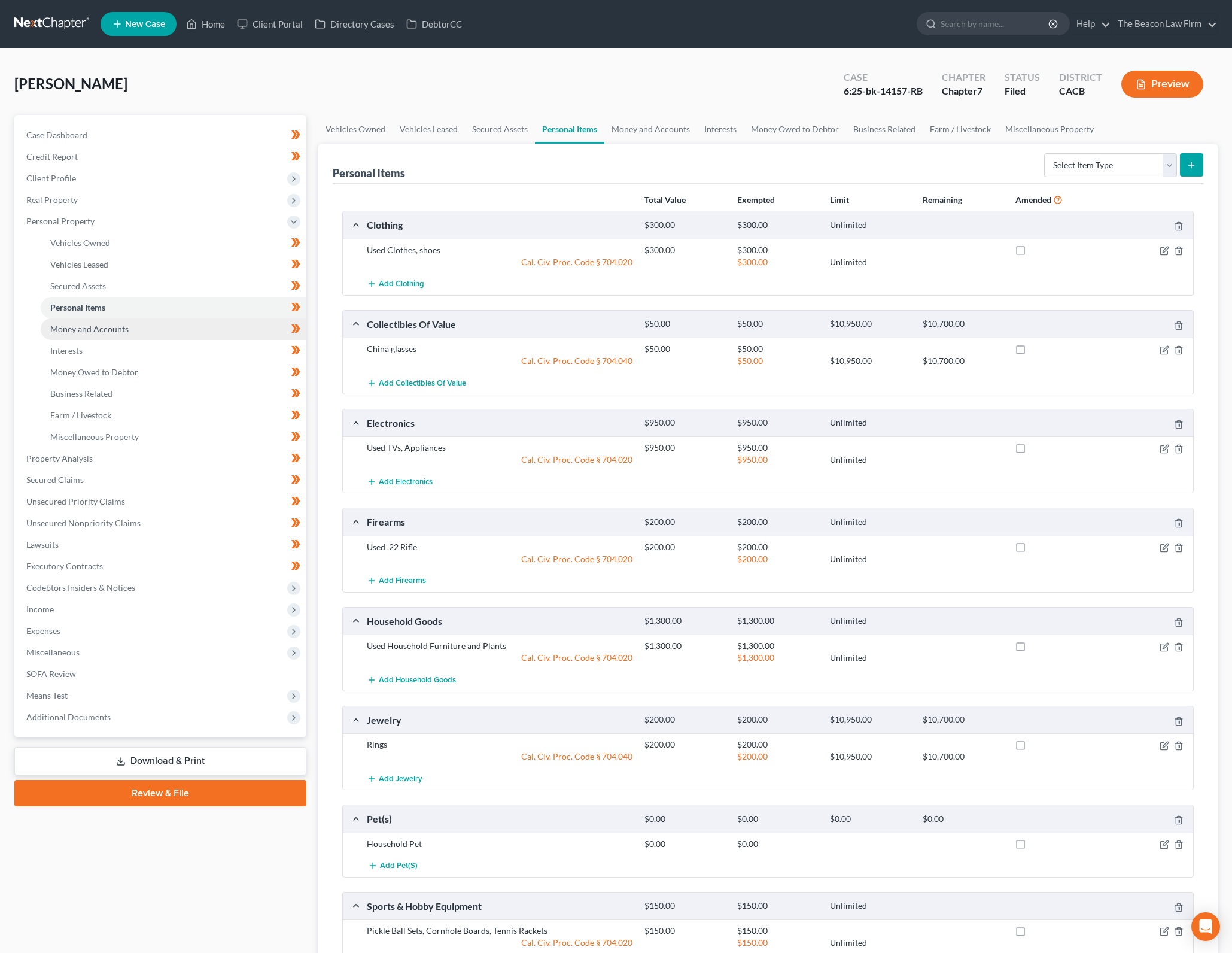
click at [205, 325] on link "Money and Accounts" at bounding box center [174, 329] width 266 height 22
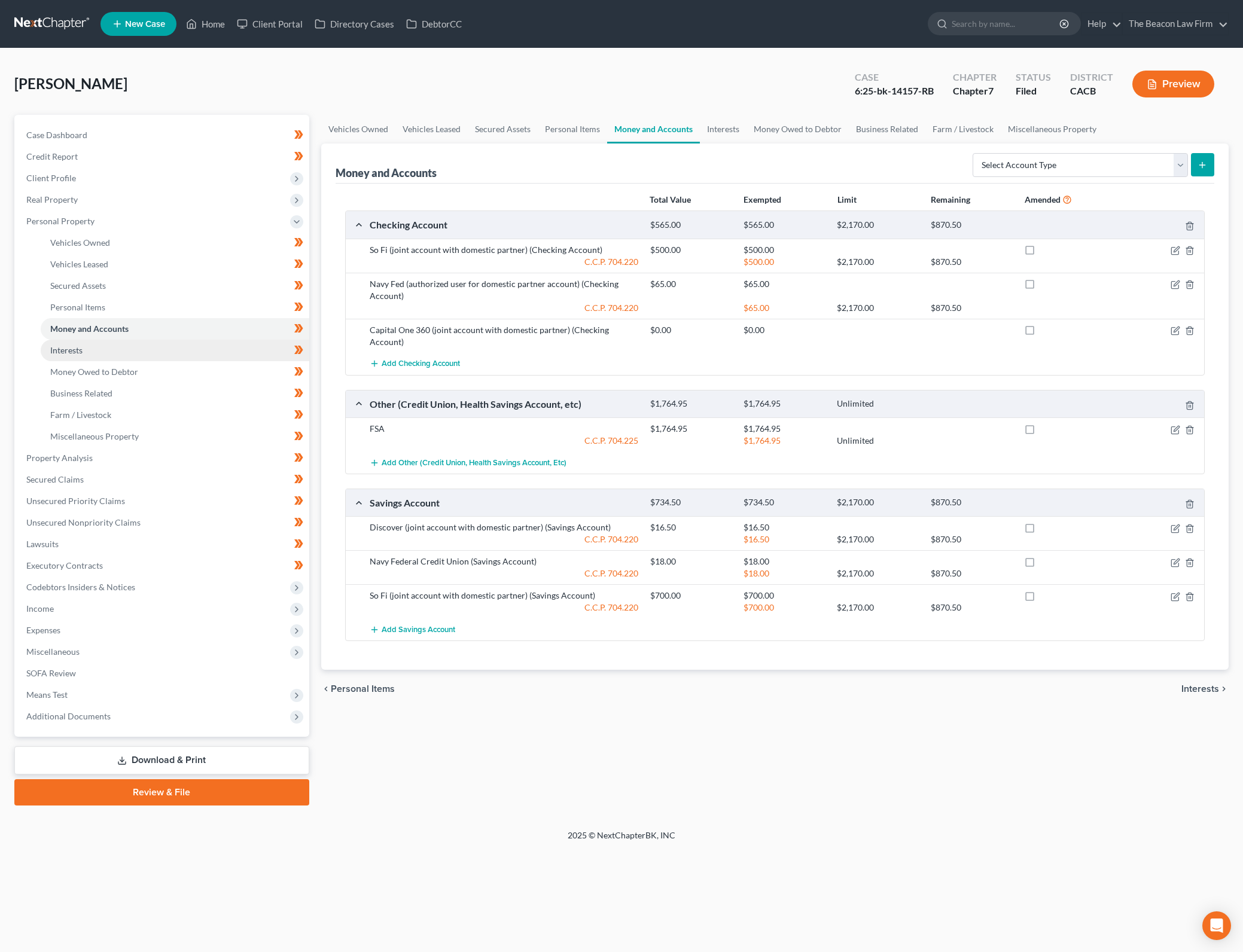
click at [177, 350] on link "Interests" at bounding box center [174, 350] width 268 height 22
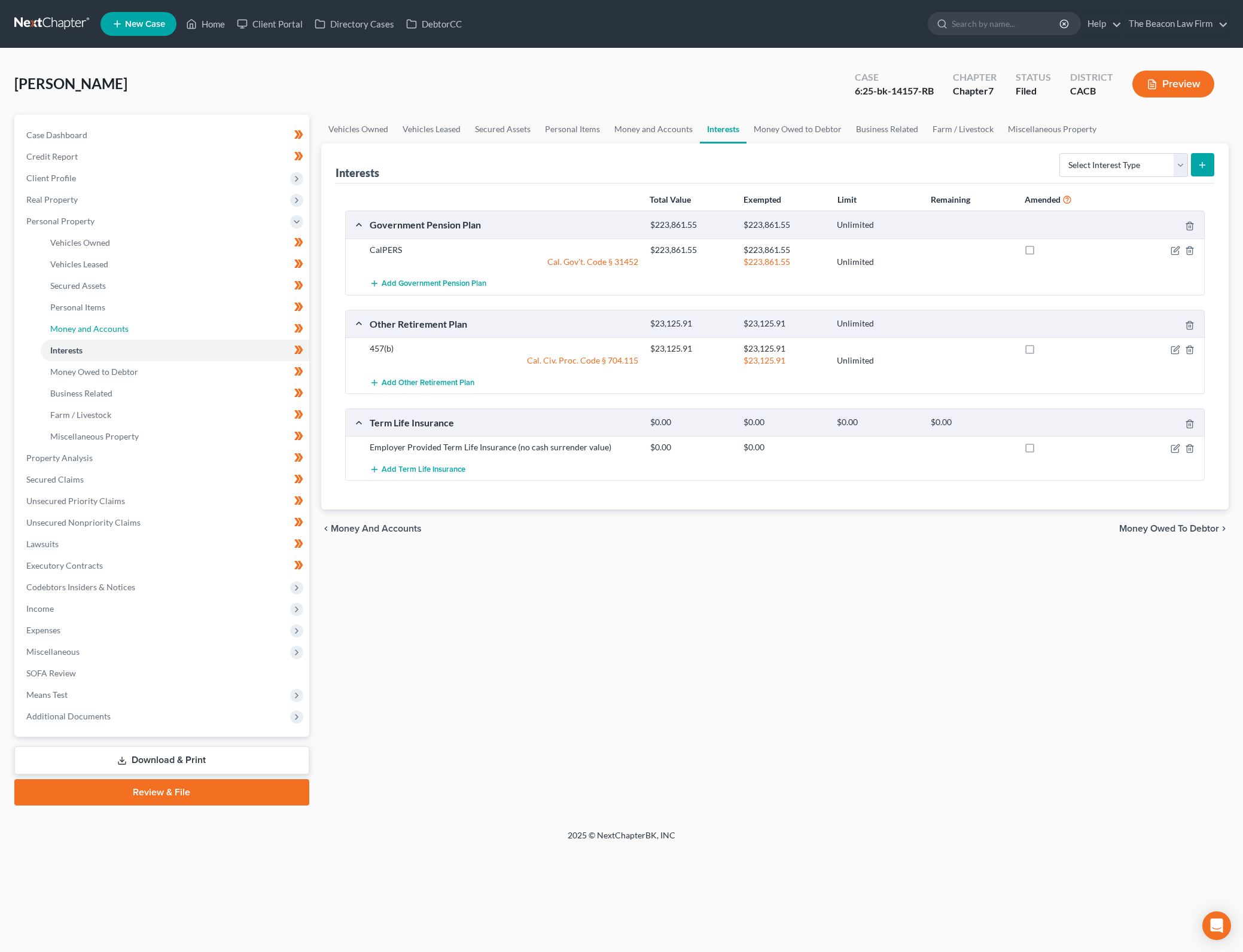
drag, startPoint x: 170, startPoint y: 323, endPoint x: 540, endPoint y: 384, distance: 375.0
click at [170, 323] on link "Money and Accounts" at bounding box center [174, 329] width 268 height 22
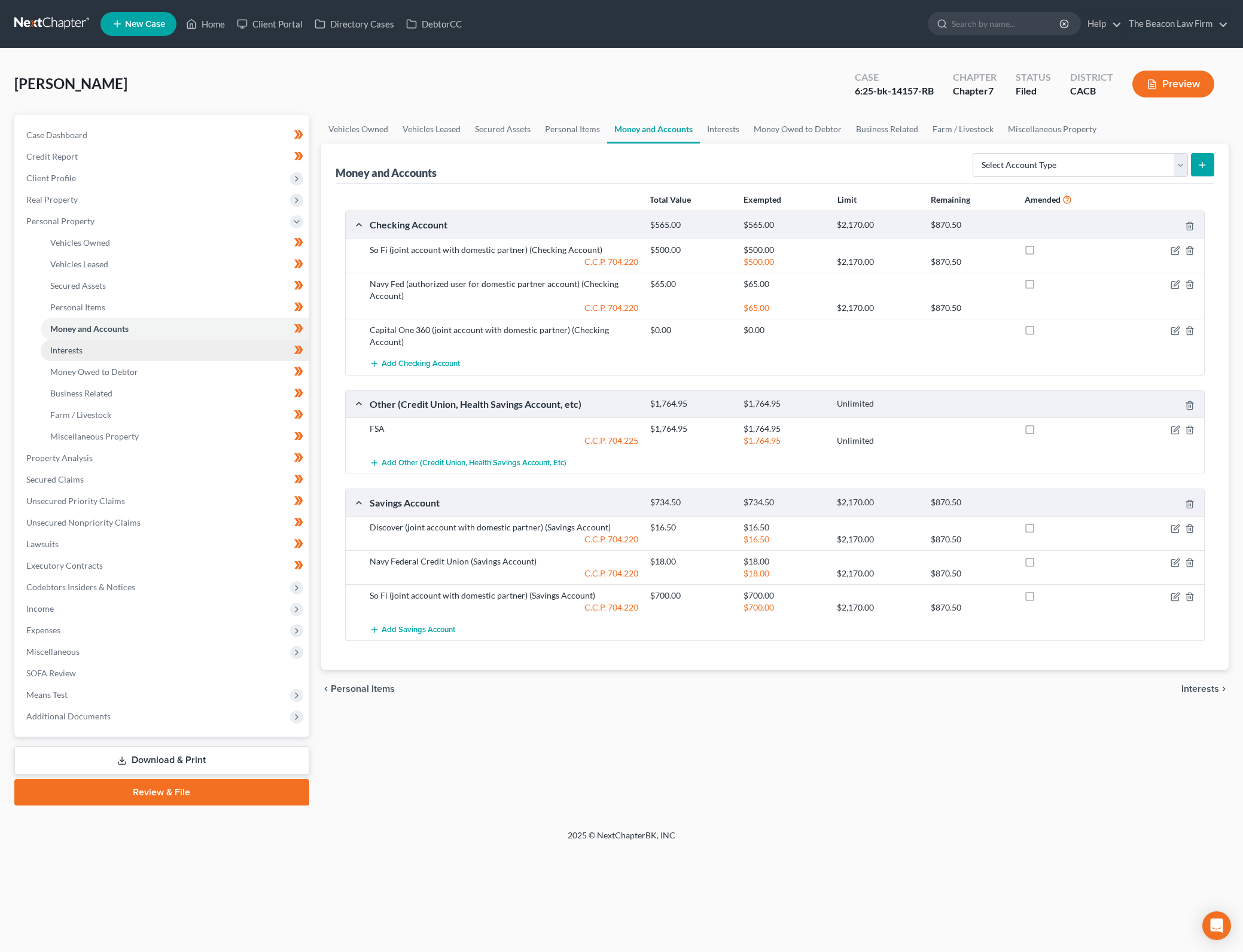
click at [197, 359] on link "Interests" at bounding box center [174, 350] width 268 height 22
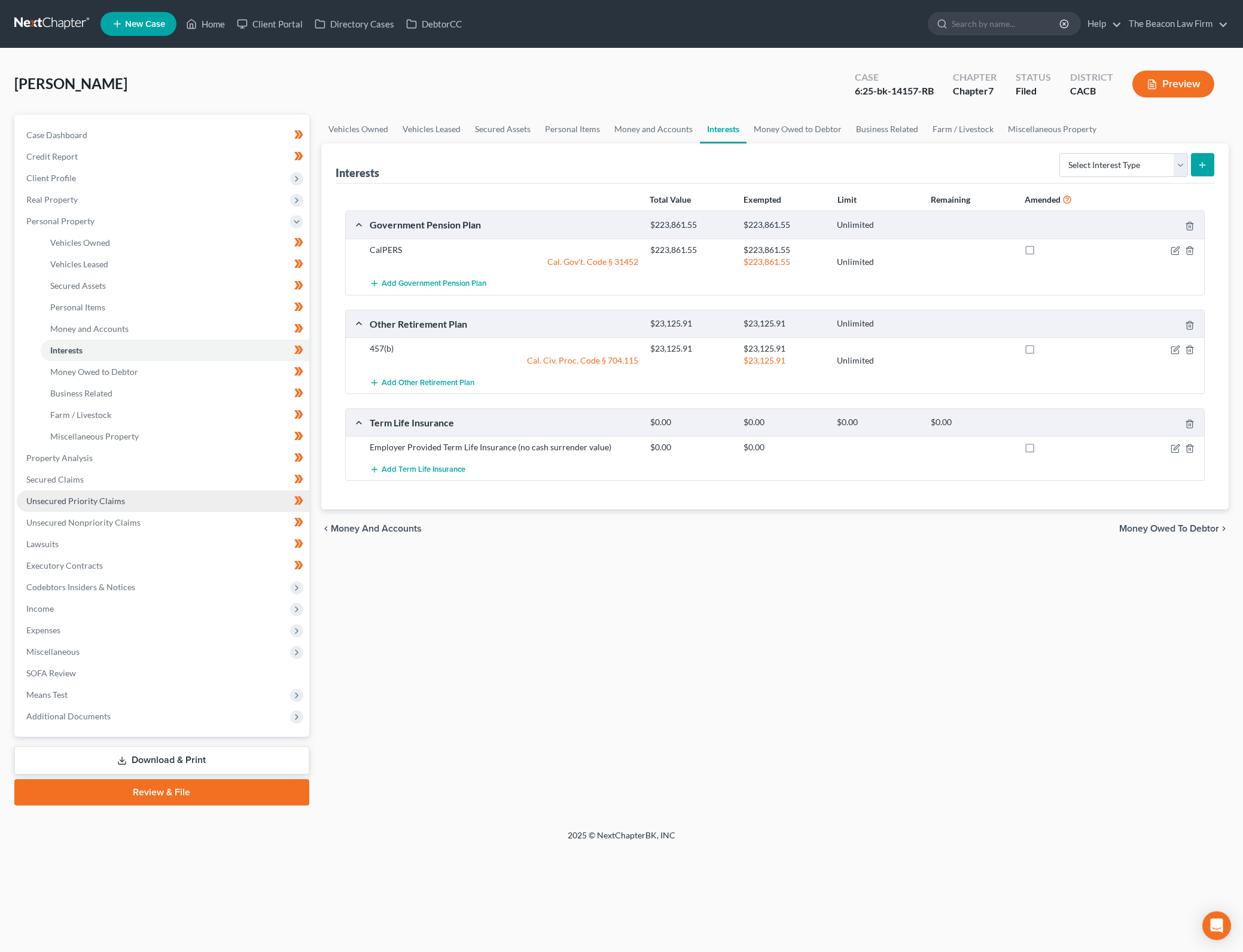
click at [151, 497] on link "Unsecured Priority Claims" at bounding box center [162, 500] width 292 height 22
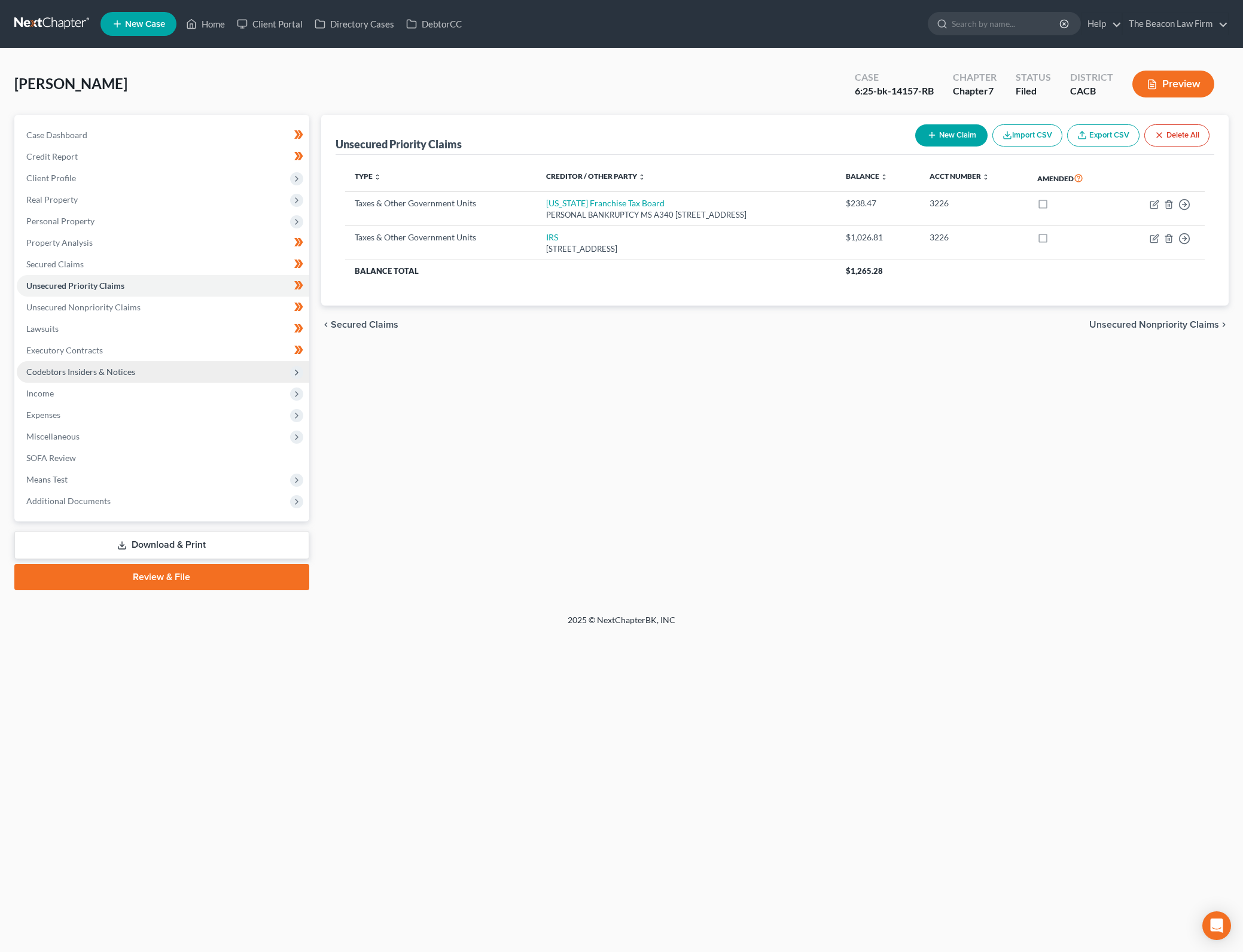
click at [148, 517] on div "Case Dashboard Payments Invoices Payments Payments Credit Report Client Profile…" at bounding box center [162, 317] width 295 height 406
click at [191, 309] on link "Unsecured Nonpriority Claims" at bounding box center [162, 307] width 292 height 22
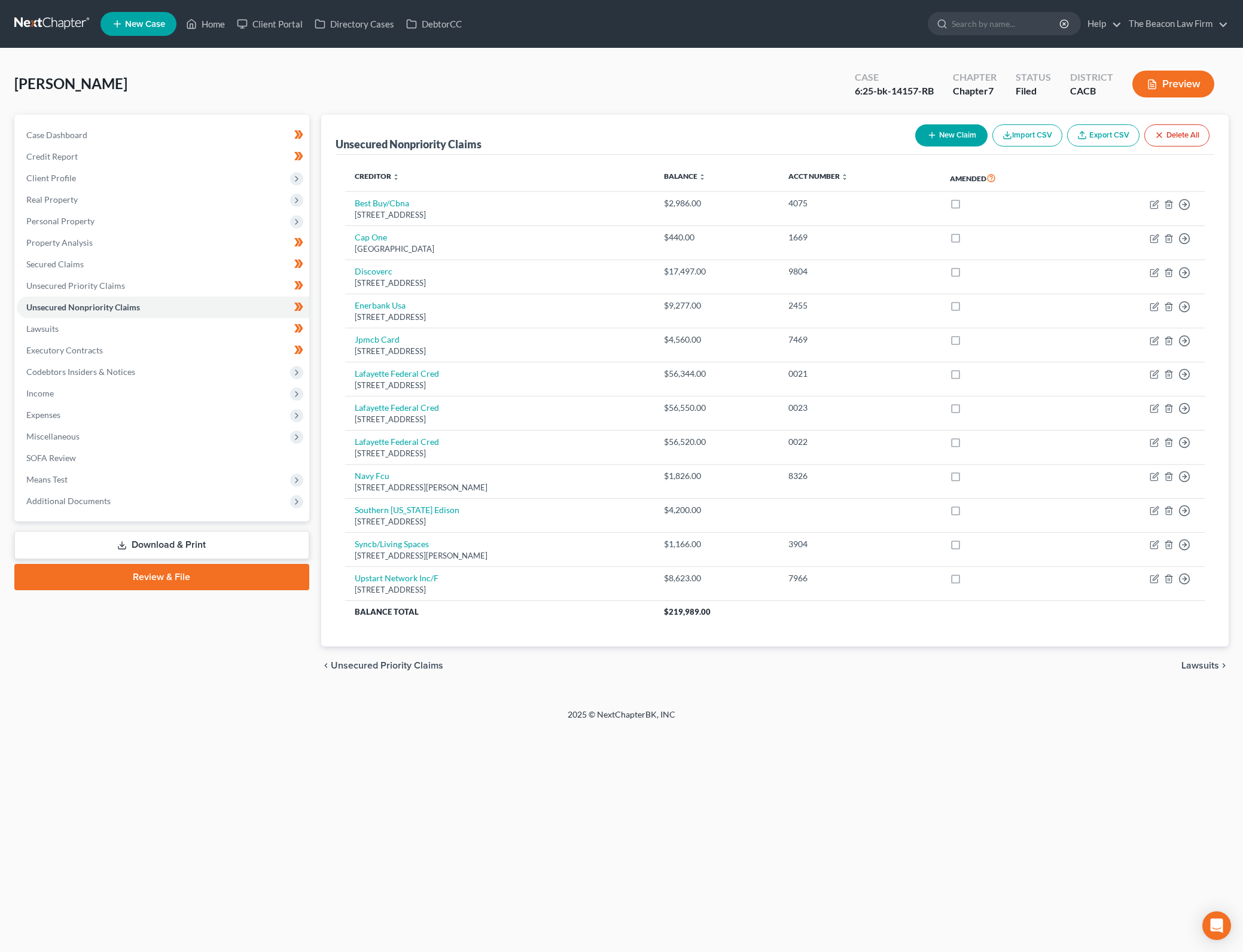
click at [882, 841] on div "Home New Case Client Portal Directory Cases DebtorCC The Beacon Law Firm [PERSO…" at bounding box center [621, 476] width 1243 height 952
drag, startPoint x: 450, startPoint y: 756, endPoint x: 680, endPoint y: 554, distance: 306.1
click at [450, 756] on div "Home New Case Client Portal Directory Cases DebtorCC The Beacon Law Firm [PERSO…" at bounding box center [621, 476] width 1243 height 952
click at [1188, 210] on icon "button" at bounding box center [1184, 204] width 12 height 12
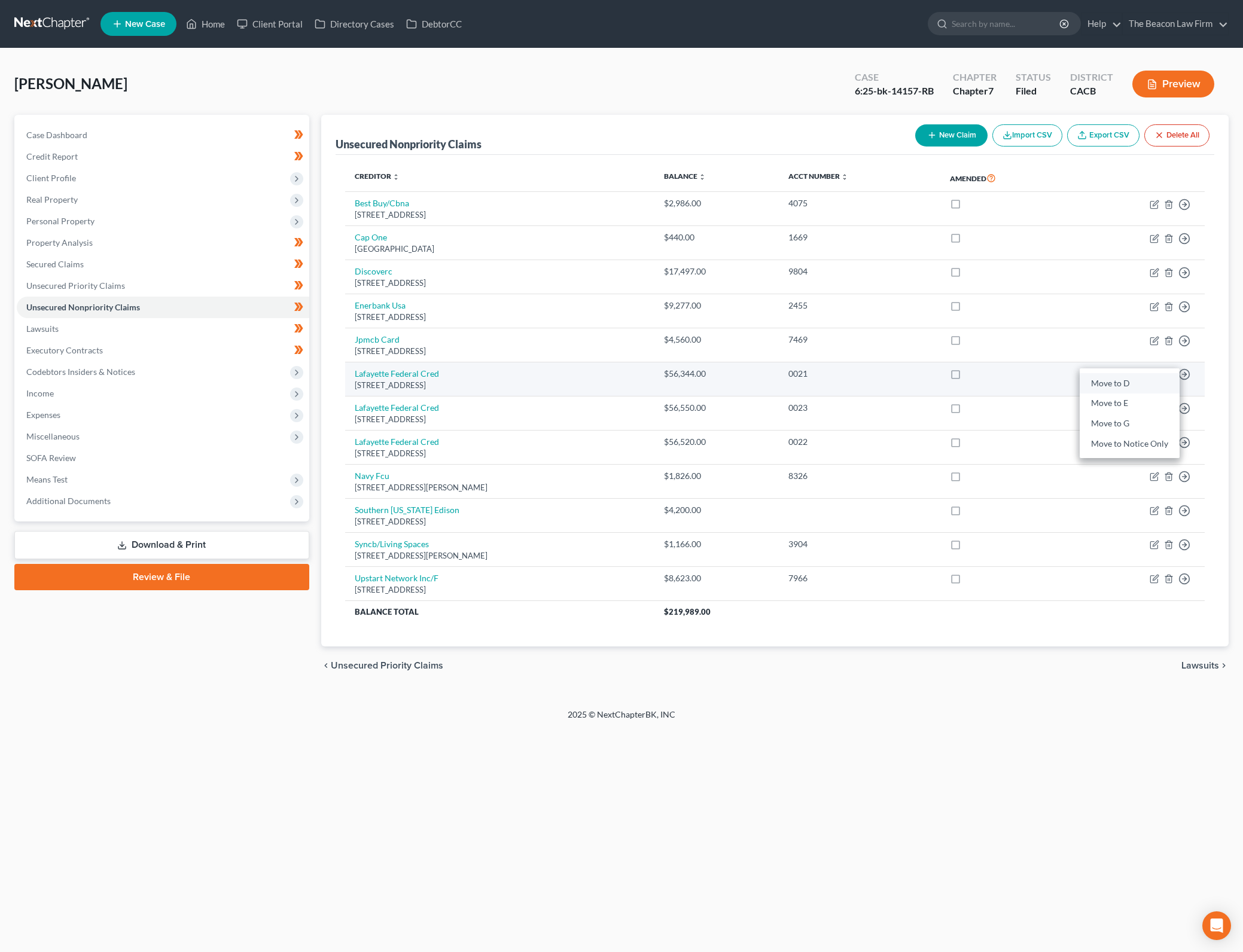
click at [1116, 379] on link "Move to D" at bounding box center [1129, 384] width 100 height 21
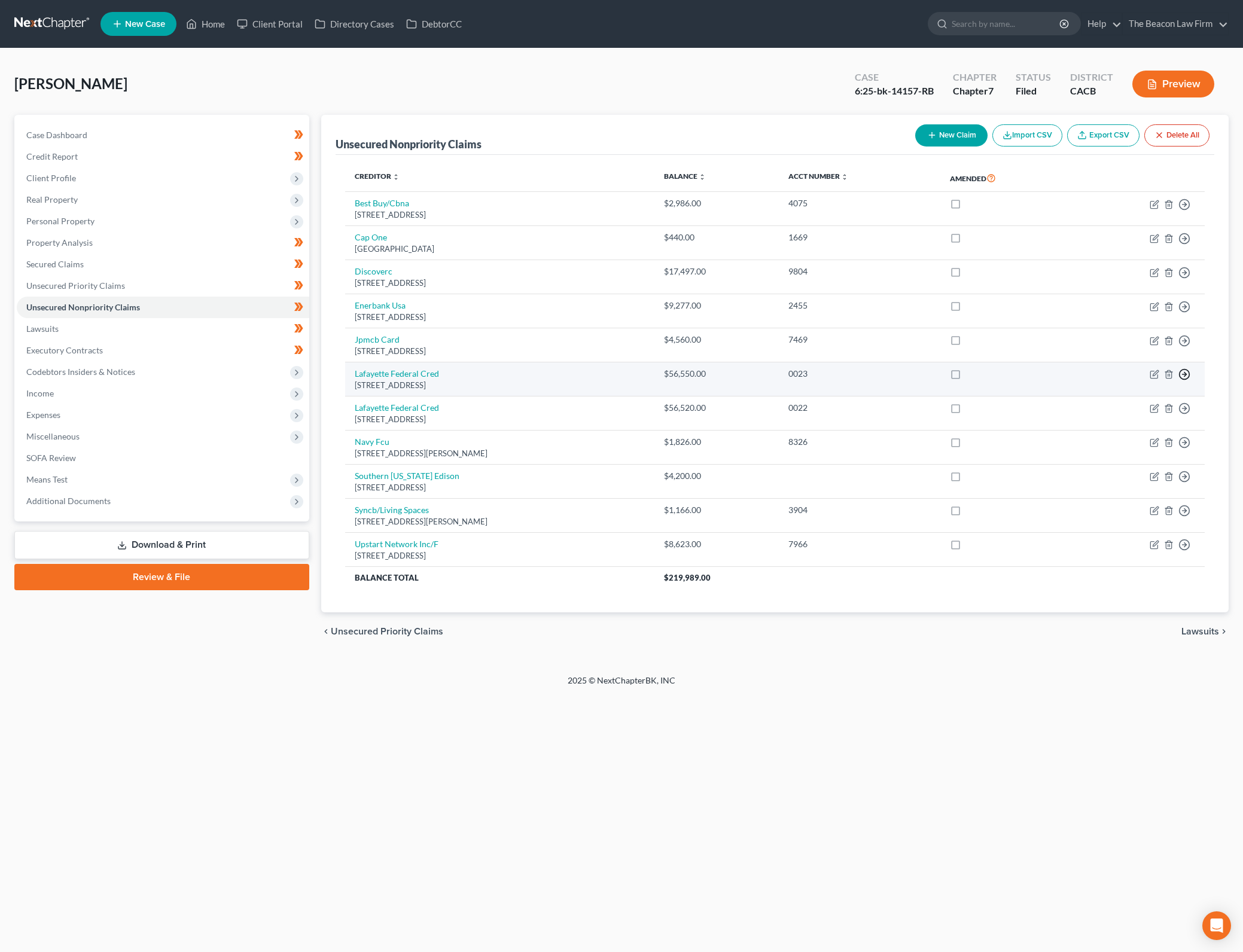
click at [1186, 210] on circle "button" at bounding box center [1184, 204] width 10 height 10
click at [1138, 380] on link "Move to D" at bounding box center [1129, 384] width 100 height 21
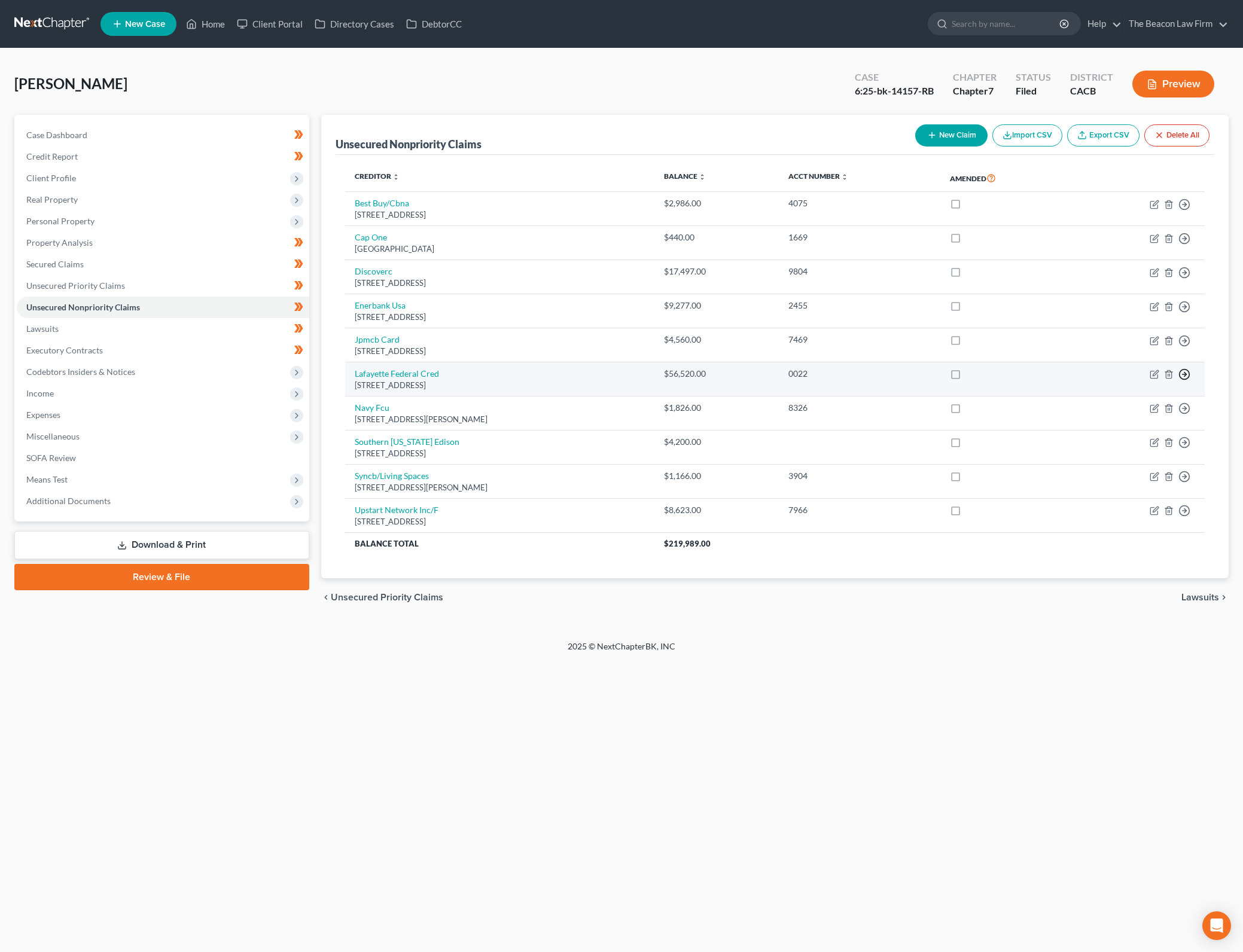
click at [1183, 210] on icon "button" at bounding box center [1184, 204] width 12 height 12
click at [1149, 379] on link "Move to D" at bounding box center [1129, 384] width 100 height 21
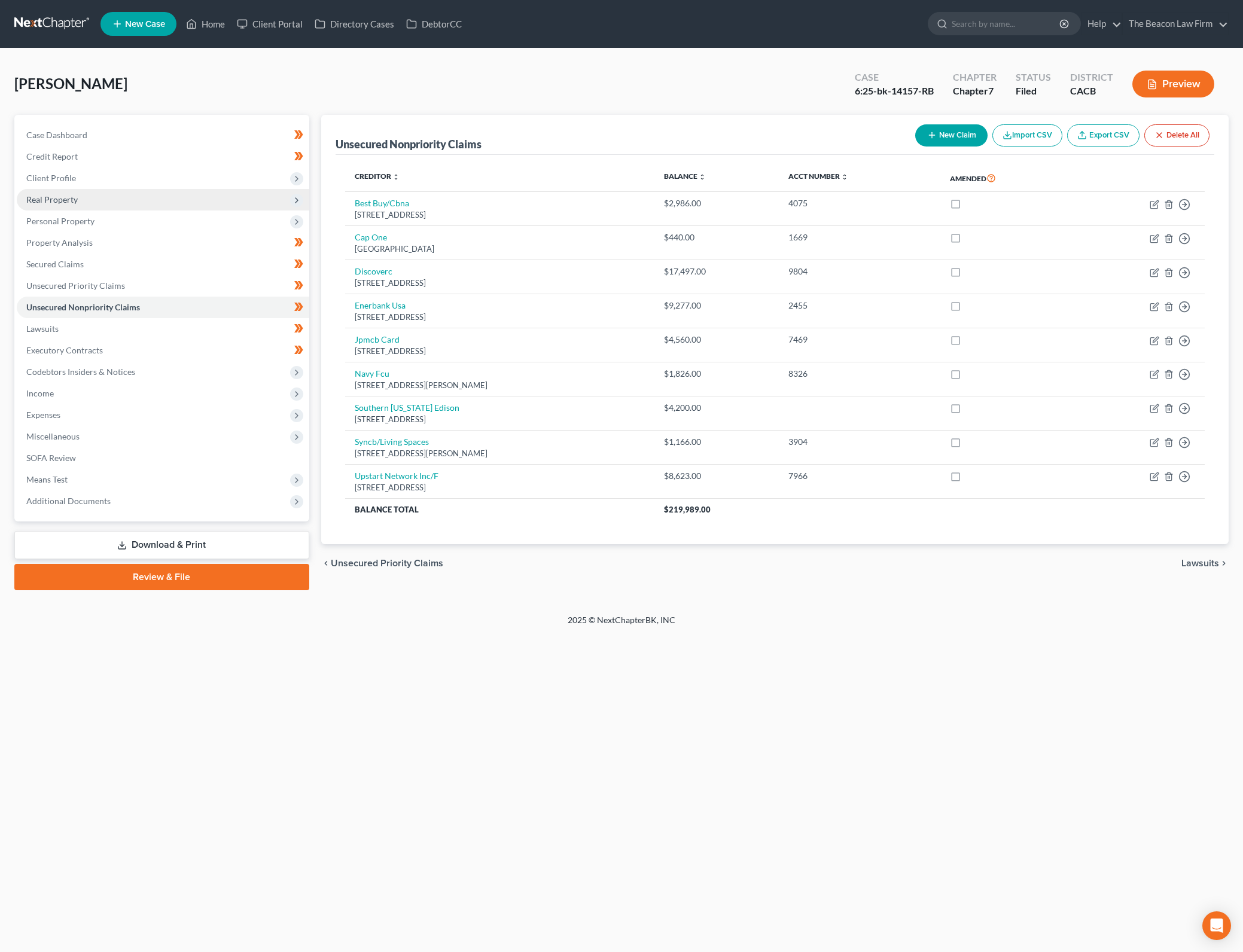
click at [151, 202] on span "Real Property" at bounding box center [162, 199] width 292 height 22
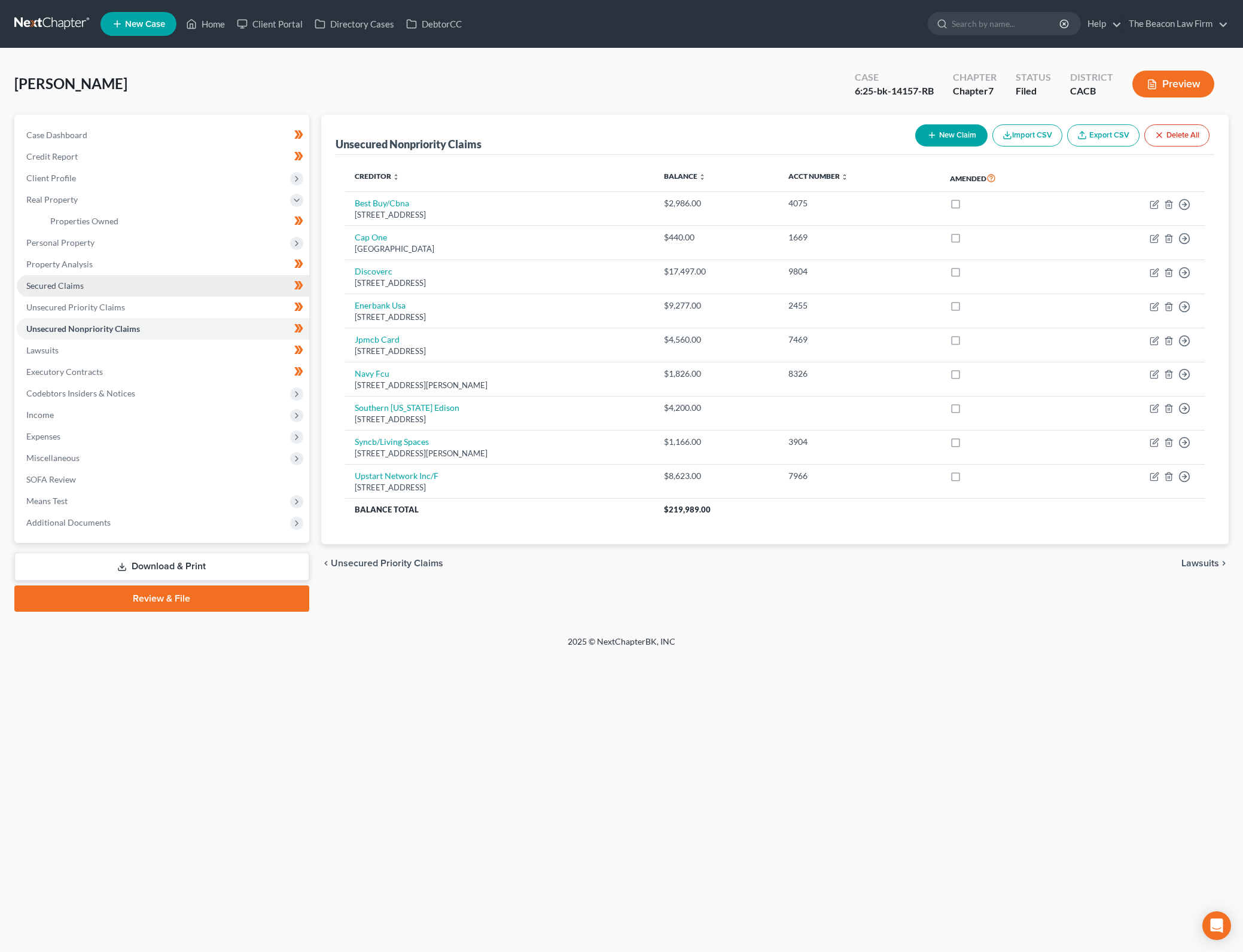
click at [136, 285] on link "Secured Claims" at bounding box center [162, 285] width 292 height 22
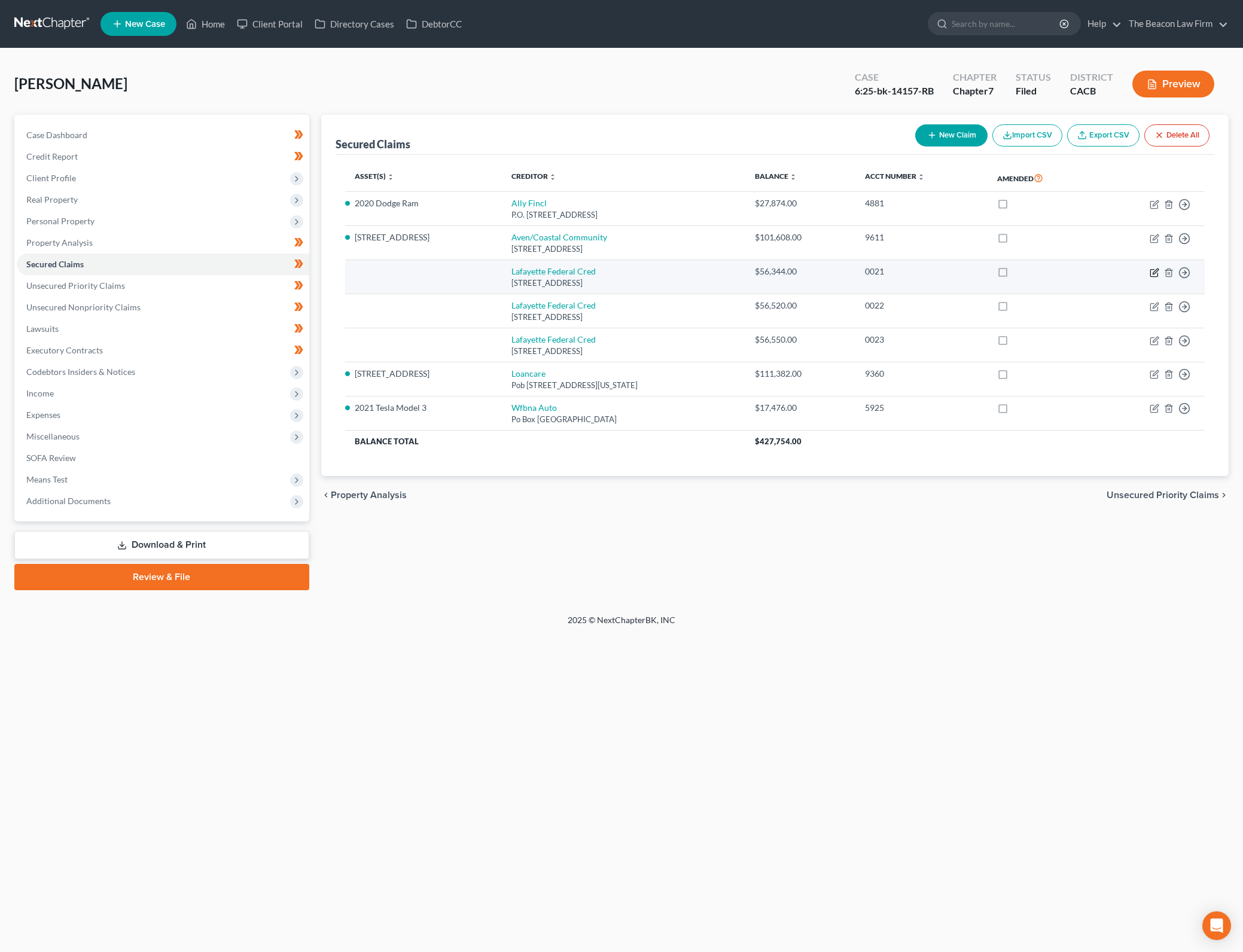
click at [1154, 272] on icon "button" at bounding box center [1153, 272] width 9 height 9
select select "21"
select select "3"
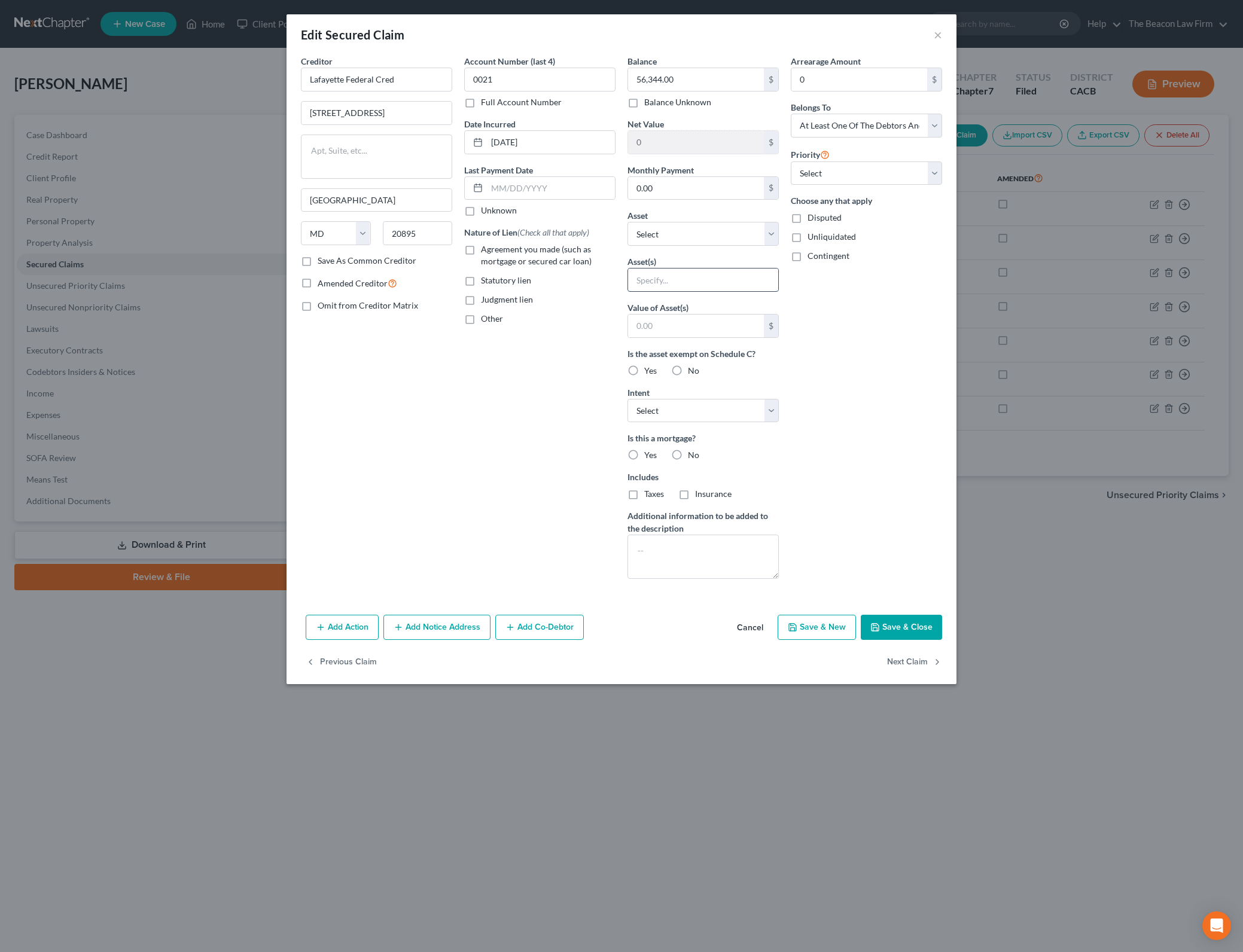
click at [718, 282] on input "text" at bounding box center [703, 279] width 150 height 22
click at [725, 244] on select "Select Other Multiple Assets Pool Contractor (Transfer) - $150000.0 CalPERS - $…" at bounding box center [702, 234] width 151 height 24
click at [701, 271] on input "text" at bounding box center [703, 279] width 150 height 22
type input "Inground Pool at [GEOGRAPHIC_DATA]"
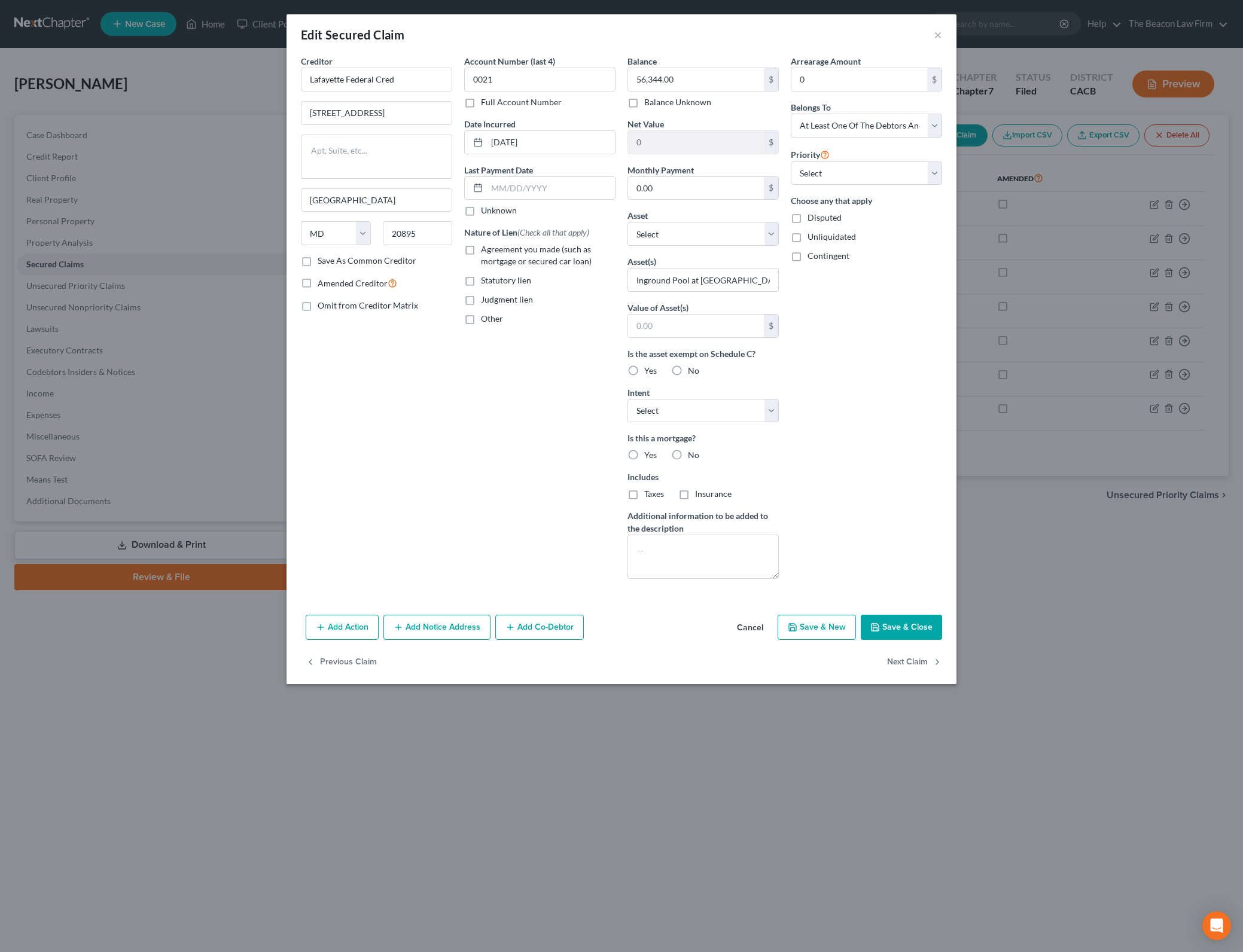
click at [687, 453] on label "No" at bounding box center [693, 455] width 11 height 12
click at [693, 453] on input "No" at bounding box center [696, 453] width 8 height 8
radio input "true"
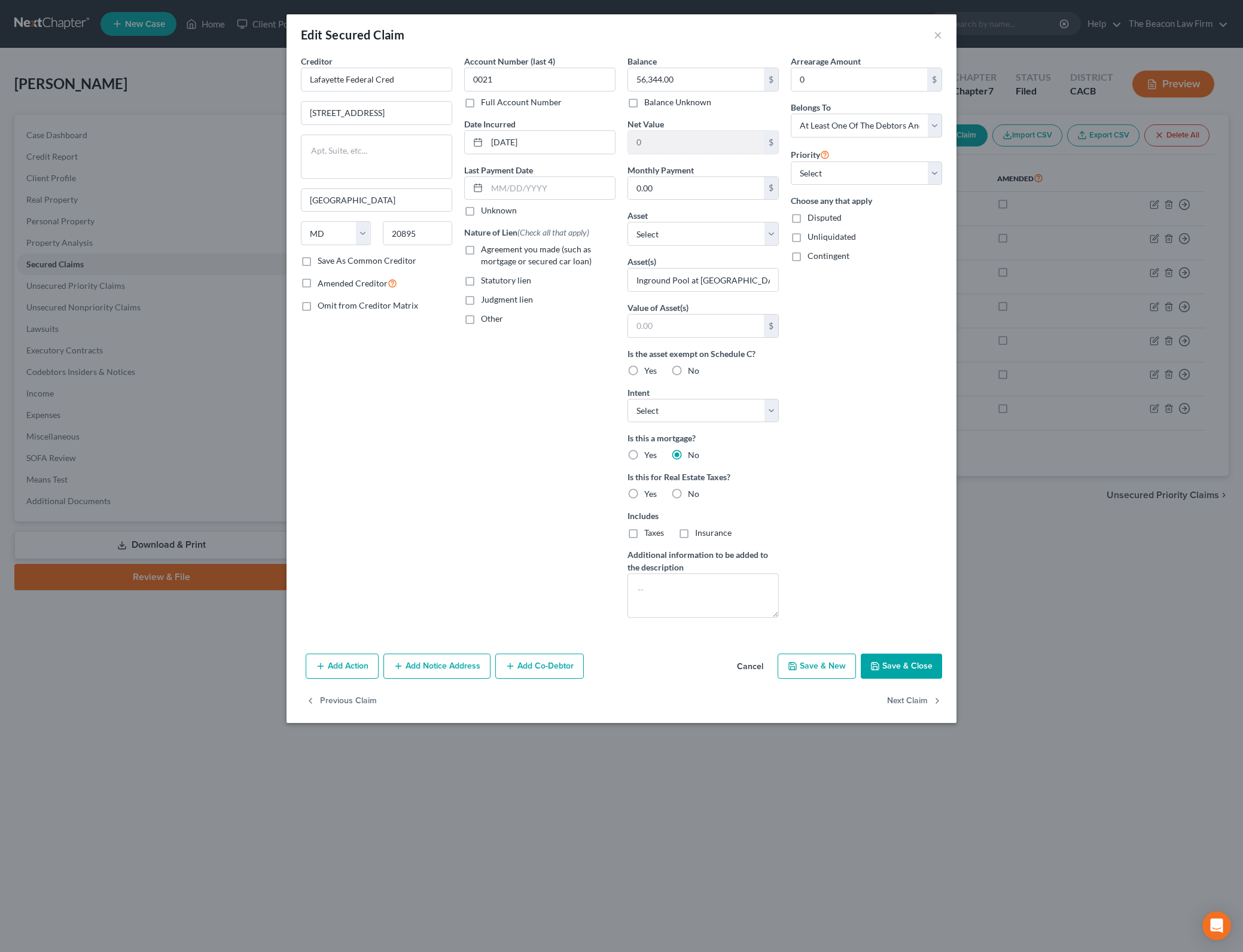
drag, startPoint x: 627, startPoint y: 279, endPoint x: 999, endPoint y: 219, distance: 376.8
click at [627, 279] on div "Inground Pool at [GEOGRAPHIC_DATA]" at bounding box center [702, 280] width 151 height 24
click at [638, 278] on input "Inground Pool at [GEOGRAPHIC_DATA]" at bounding box center [703, 279] width 150 height 22
click at [759, 276] on input "UCC fixture filing - Inground Pool at [GEOGRAPHIC_DATA]" at bounding box center [703, 279] width 150 height 22
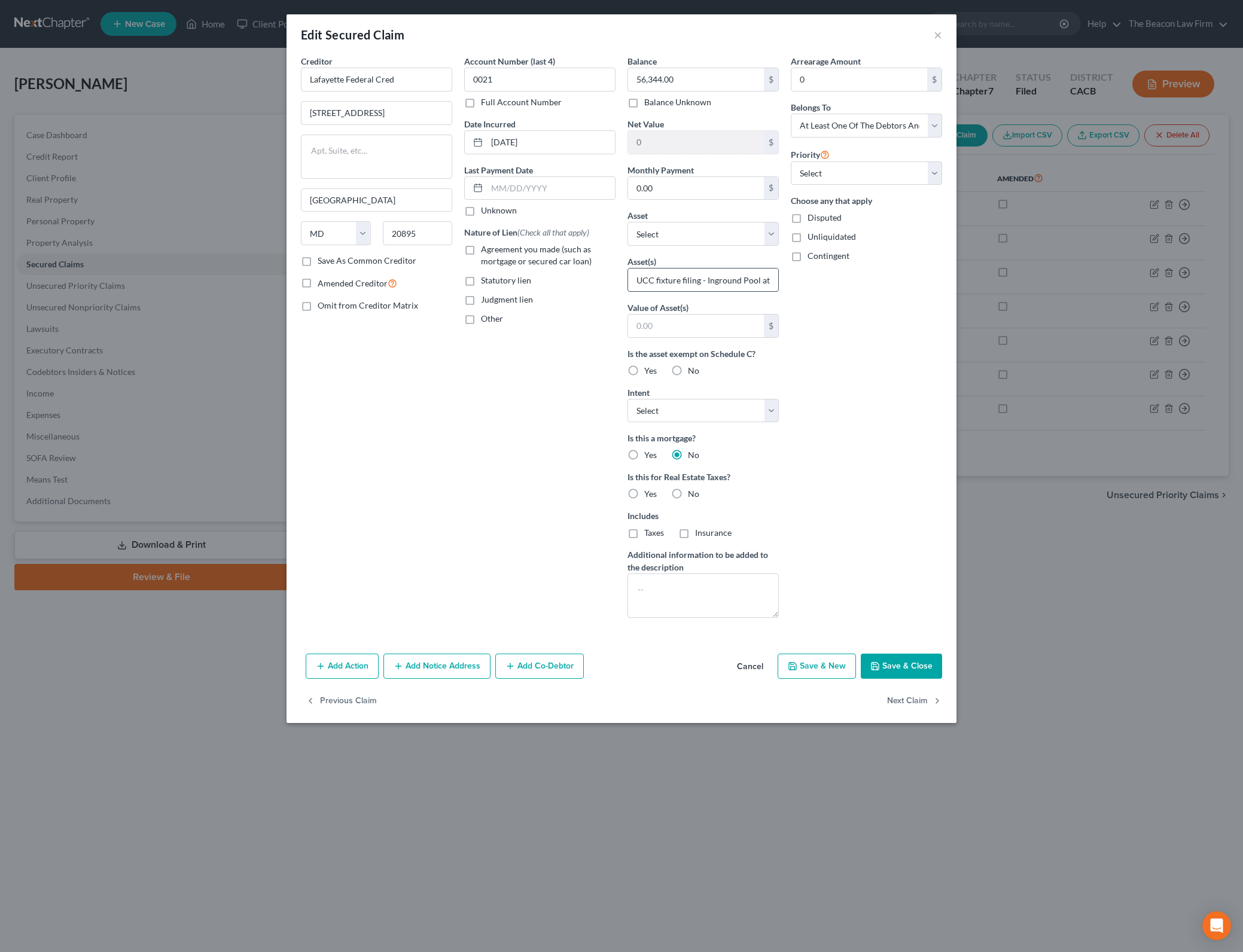
click at [759, 276] on input "UCC fixture filing - Inground Pool at [GEOGRAPHIC_DATA]" at bounding box center [703, 279] width 150 height 22
click at [742, 287] on input "UCC fixture filing - Inground Pool at [GEOGRAPHIC_DATA]" at bounding box center [703, 279] width 150 height 22
drag, startPoint x: 744, startPoint y: 284, endPoint x: 844, endPoint y: 280, distance: 100.1
click at [844, 280] on div "Creditor * [GEOGRAPHIC_DATA] [STREET_ADDRESS][GEOGRAPHIC_DATA] [US_STATE][GEOGR…" at bounding box center [621, 341] width 653 height 572
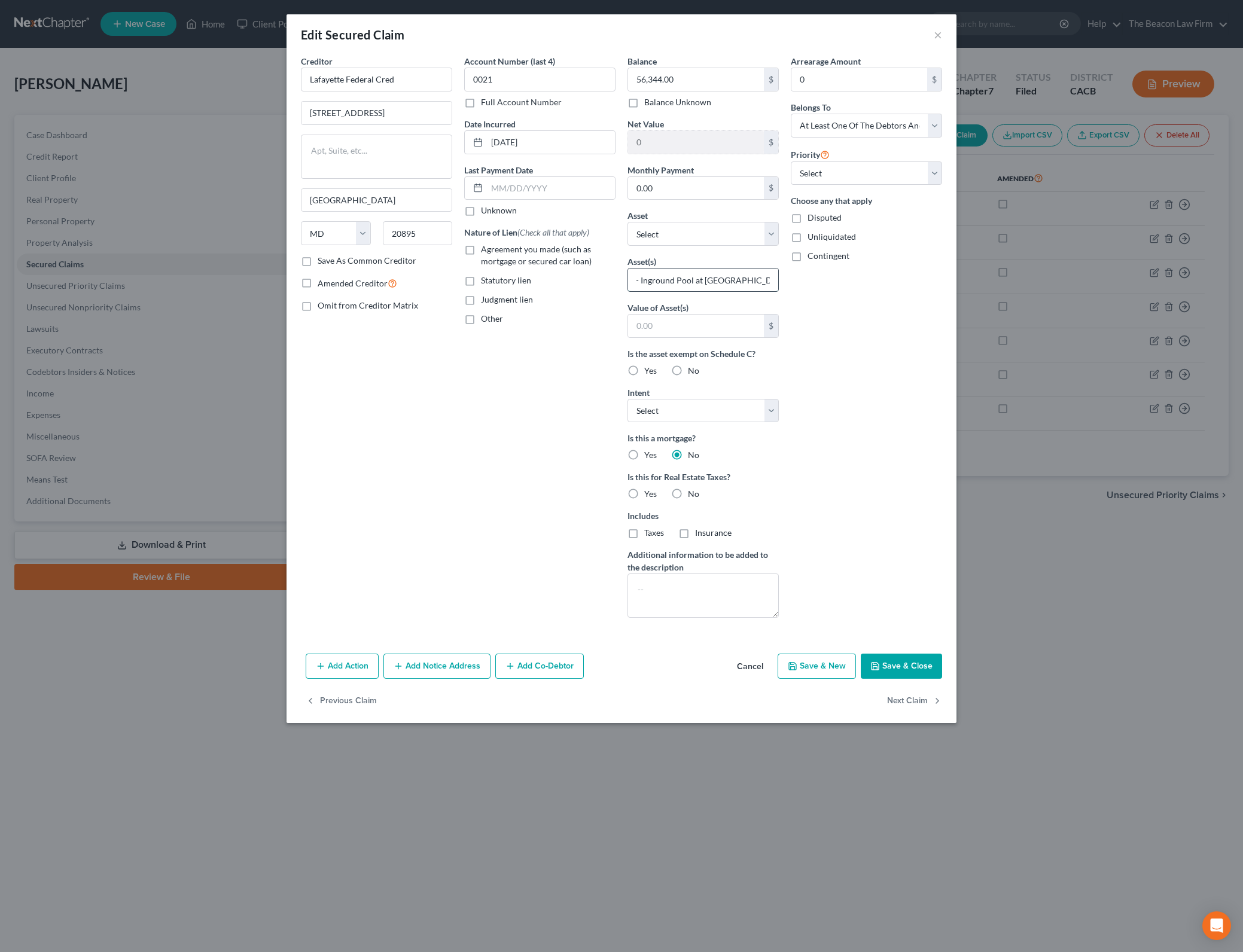
click at [699, 284] on input "UCC fixture filing - Inground Pool at [GEOGRAPHIC_DATA]" at bounding box center [703, 279] width 150 height 22
click at [731, 274] on input "UCC fixture filing - Inground Pool at [GEOGRAPHIC_DATA]" at bounding box center [703, 279] width 150 height 22
type input "UCC fixture filing - Inground Pool at [GEOGRAPHIC_DATA]"
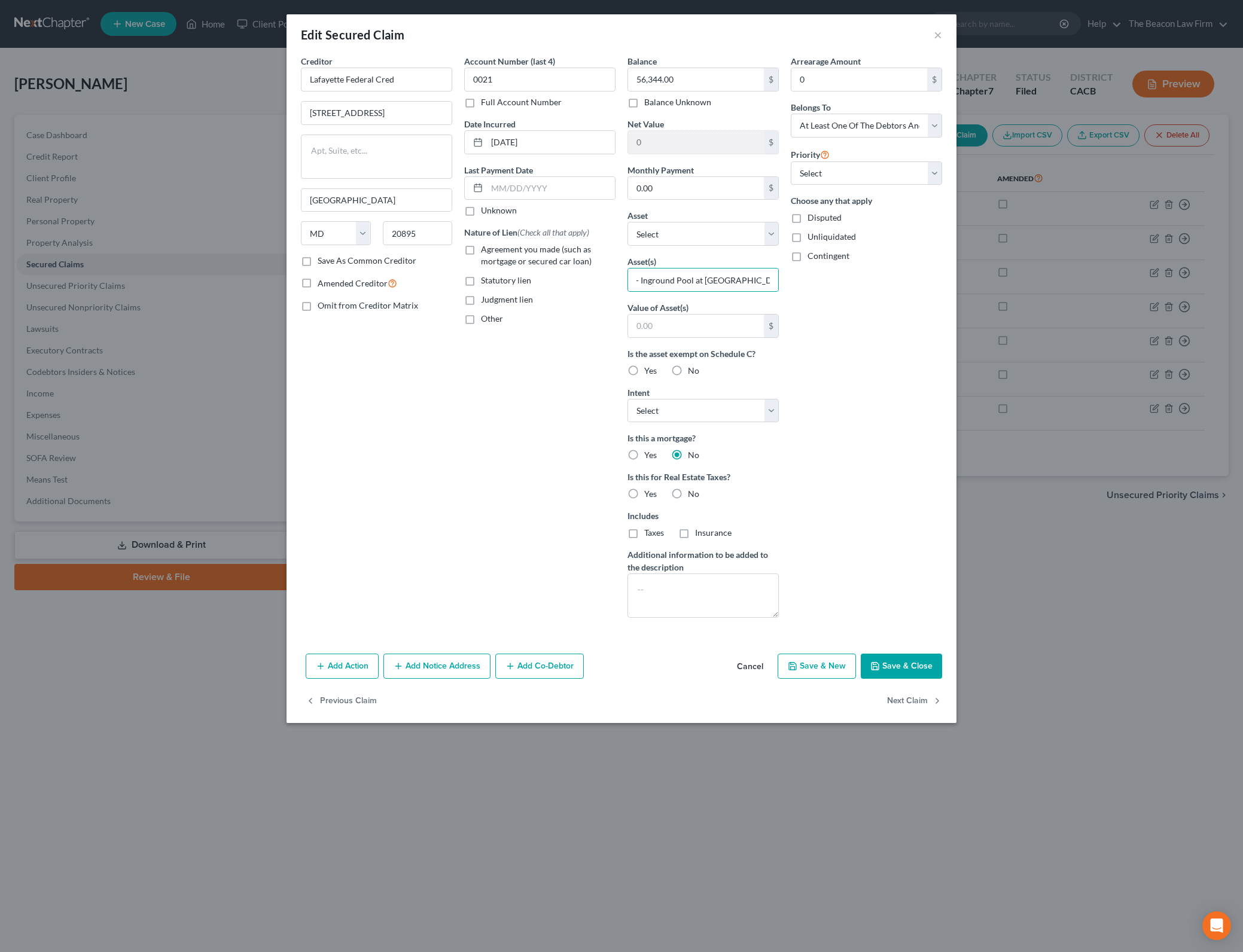
click at [920, 669] on button "Save & Close" at bounding box center [901, 666] width 81 height 25
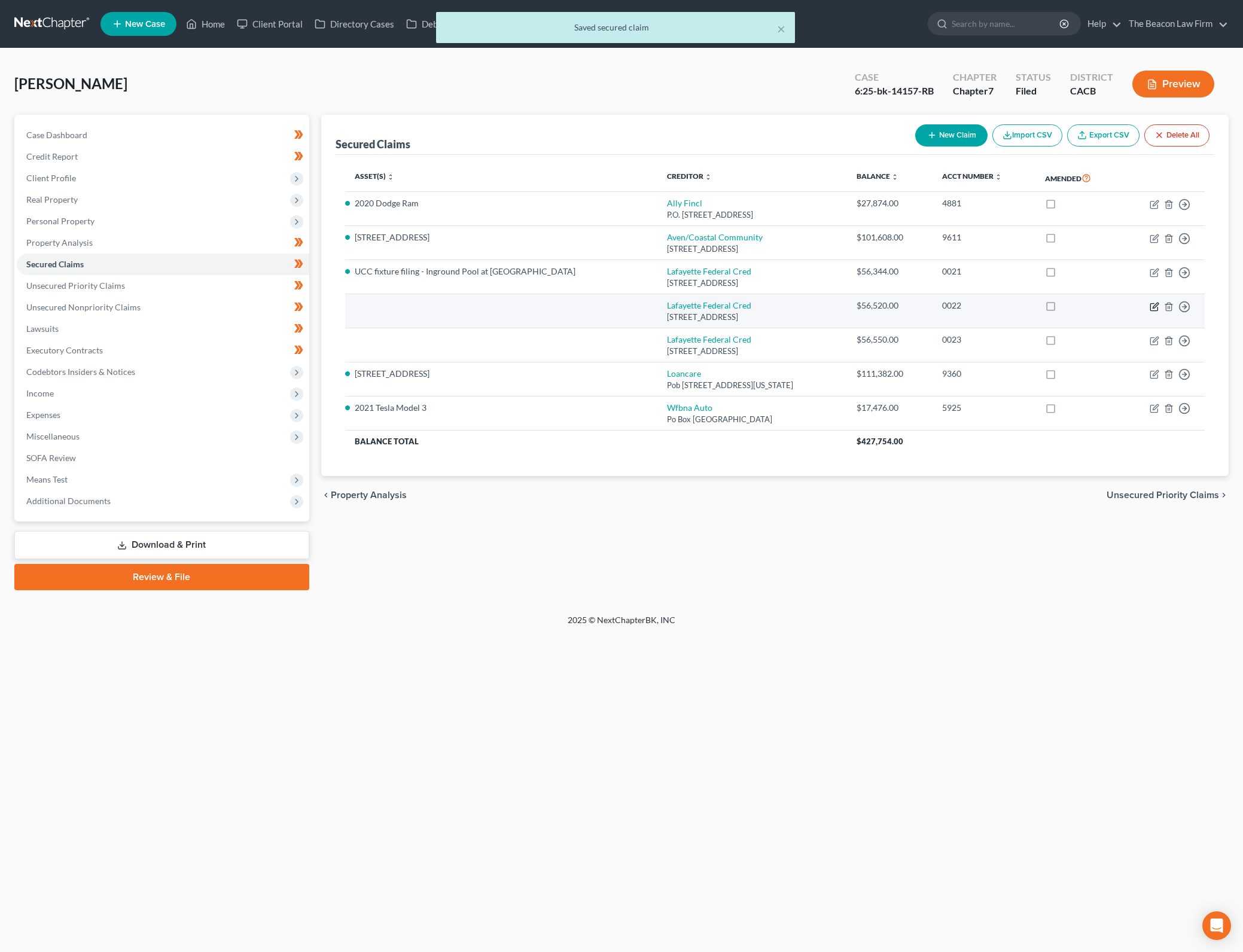
click at [1154, 305] on icon "button" at bounding box center [1155, 305] width 5 height 5
select select "21"
select select "0"
select select "3"
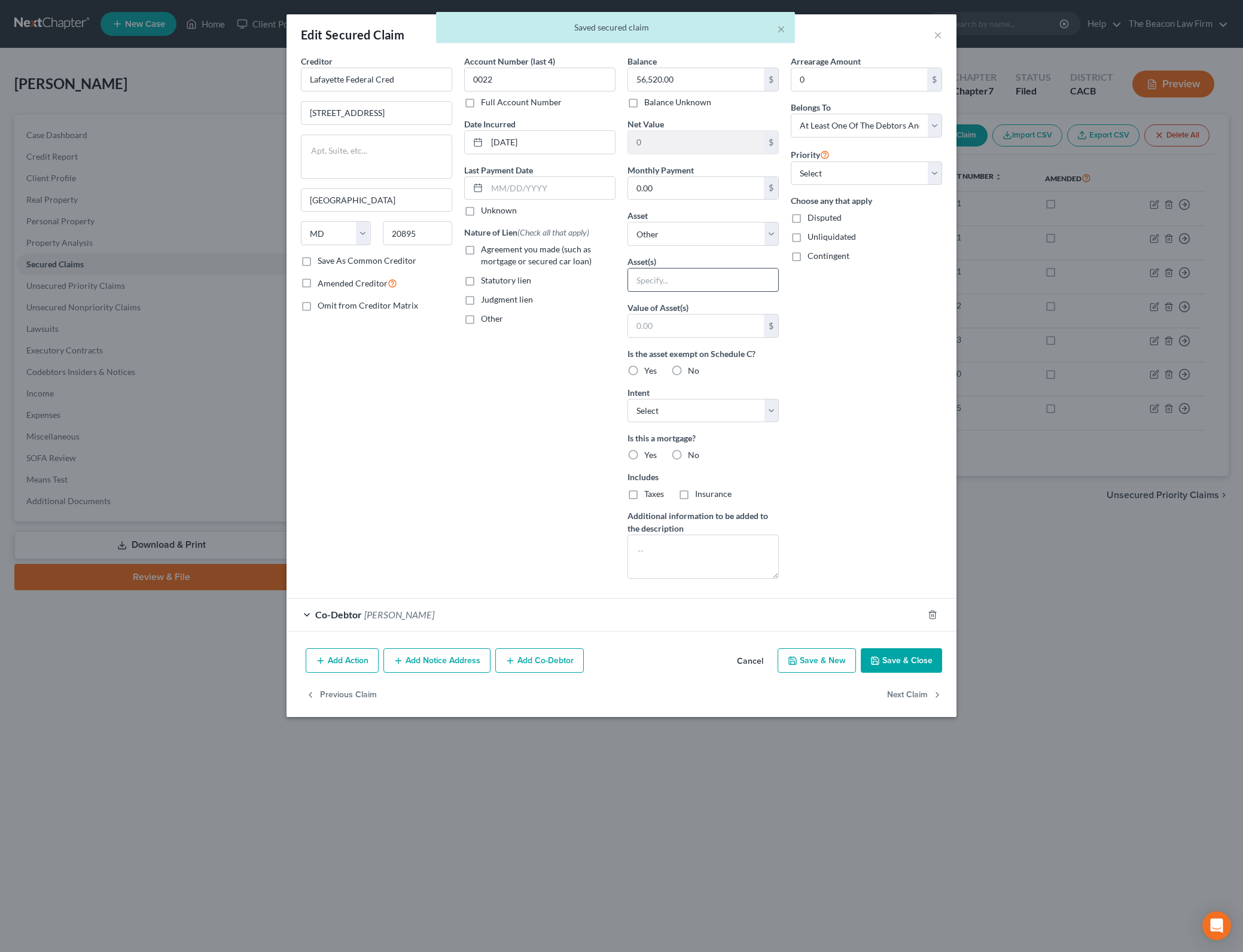
click at [708, 280] on input "text" at bounding box center [703, 279] width 150 height 22
paste input "UCC fixture filing - Inground Pool at [GEOGRAPHIC_DATA]"
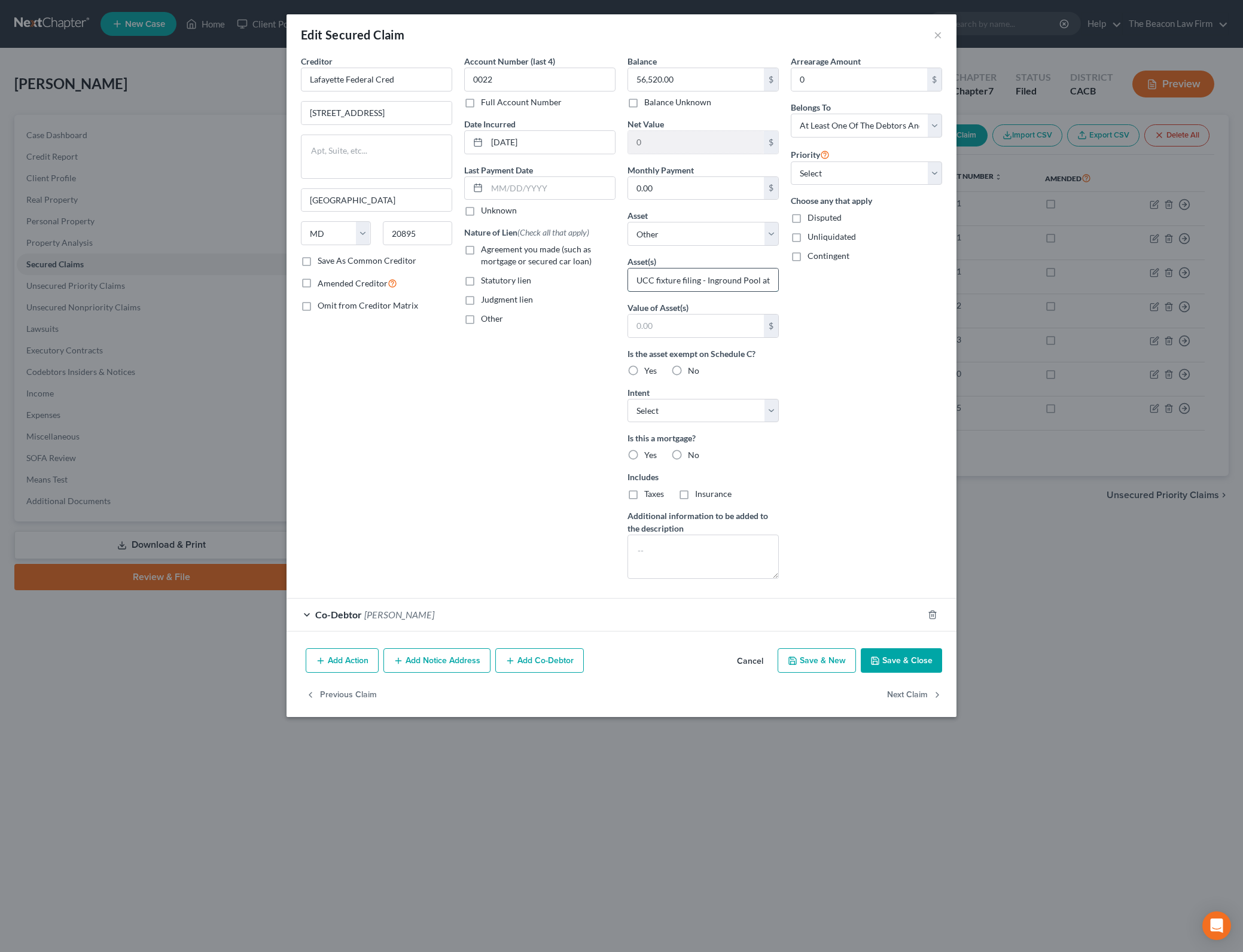
scroll to position [0, 100]
type input "UCC fixture filing - Inground Pool at [GEOGRAPHIC_DATA]"
click at [857, 432] on div "Arrearage Amount 0 $ Belongs To * Select Debtor 1 Only Debtor 2 Only Debtor 1 A…" at bounding box center [866, 322] width 163 height 533
click at [925, 661] on button "Save & Close" at bounding box center [901, 660] width 81 height 25
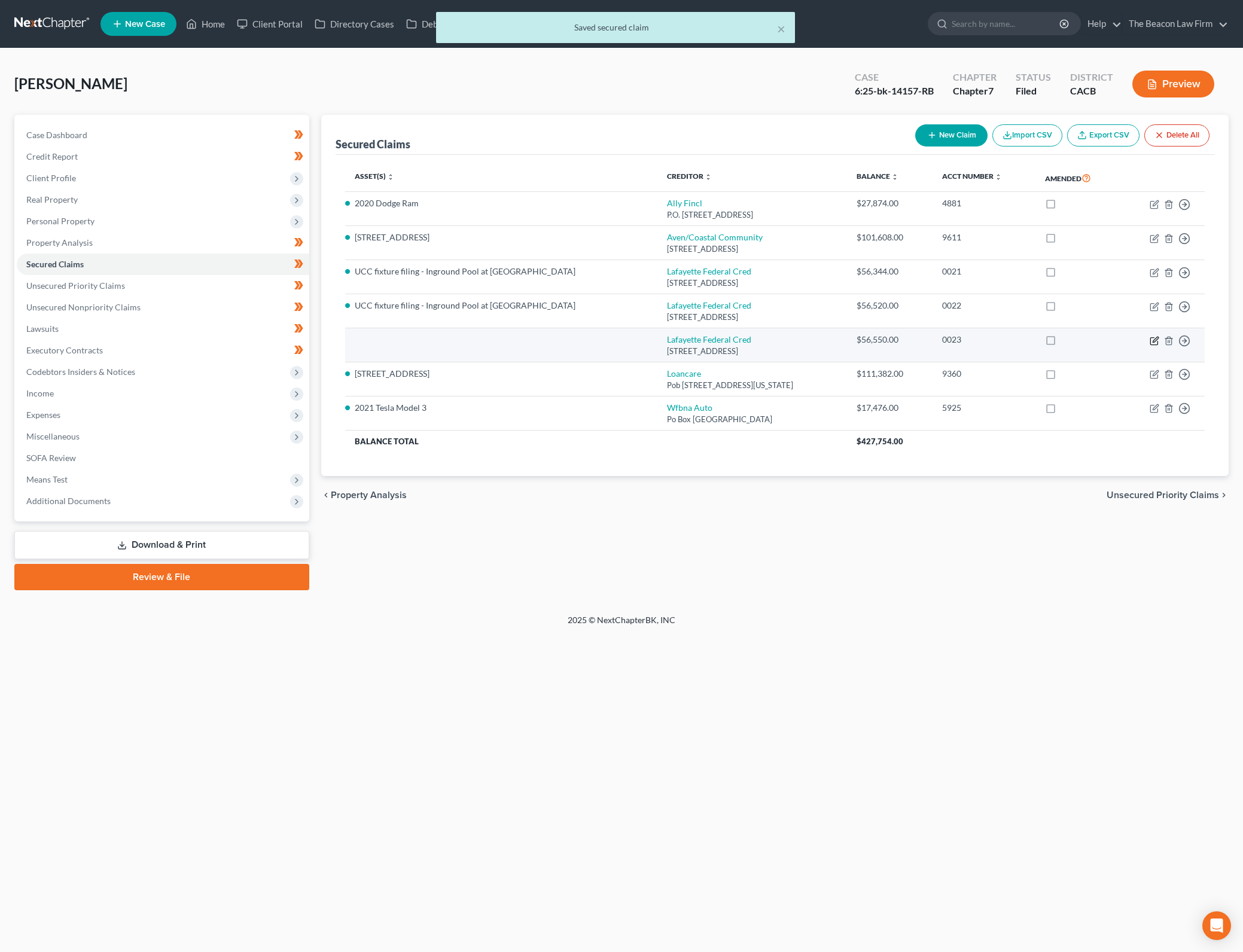
click at [1152, 339] on icon "button" at bounding box center [1153, 341] width 9 height 9
select select "21"
select select "0"
select select "3"
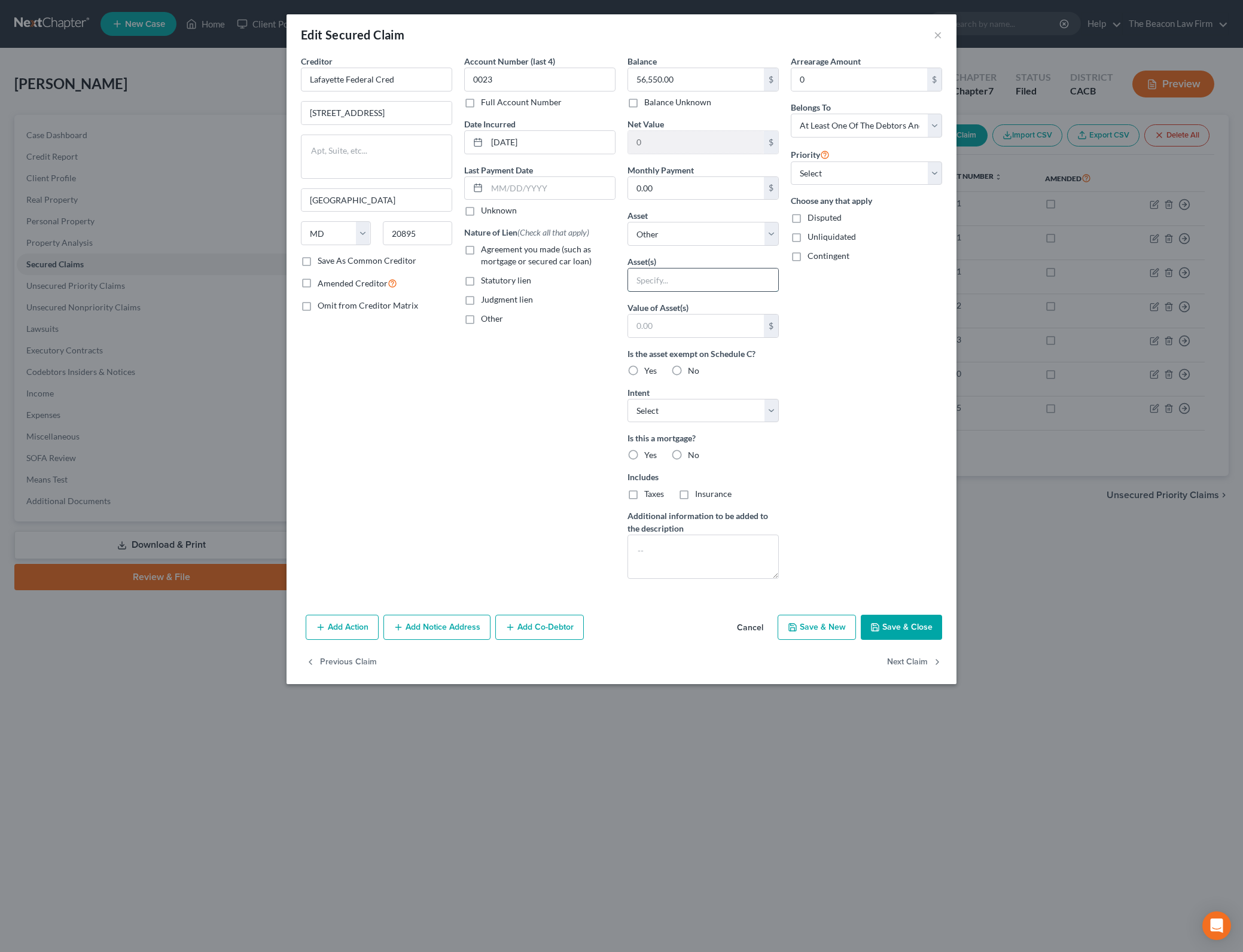
click at [722, 286] on input "text" at bounding box center [703, 279] width 150 height 22
paste input "UCC fixture filing - Inground Pool at [GEOGRAPHIC_DATA]"
type input "UCC fixture filing - Inground Pool at [GEOGRAPHIC_DATA]"
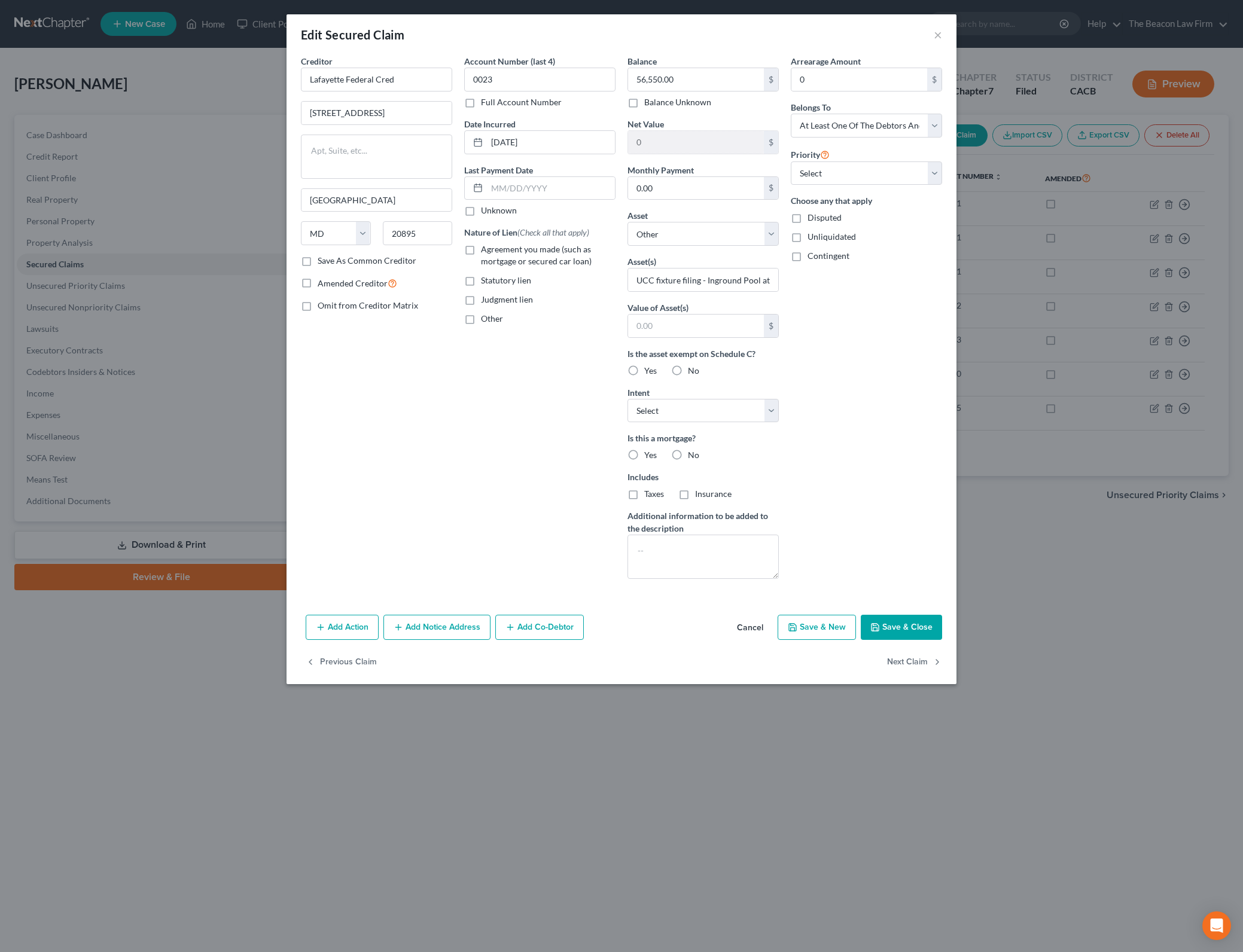
click at [917, 623] on button "Save & Close" at bounding box center [901, 627] width 81 height 25
select select
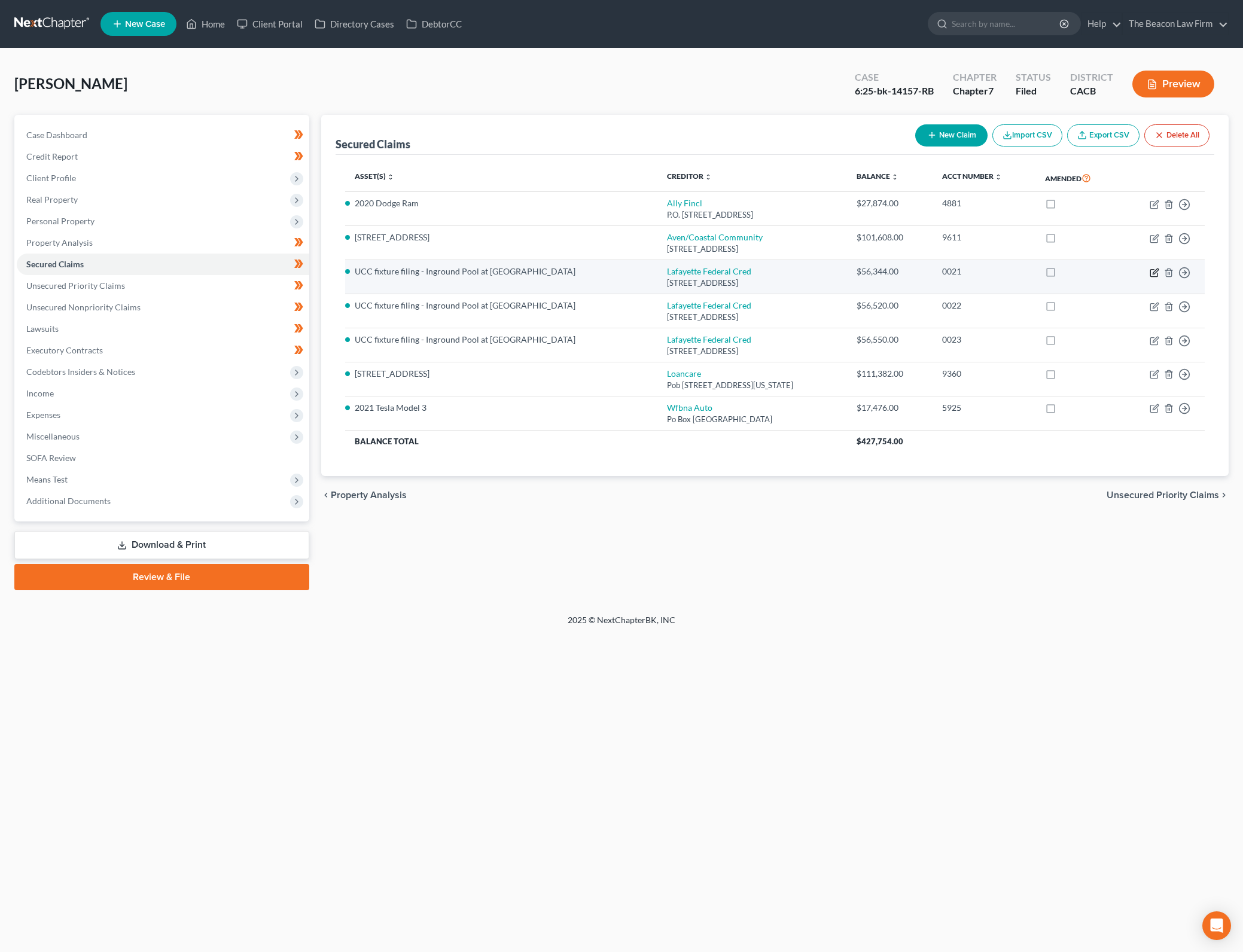
click at [1152, 272] on icon "button" at bounding box center [1153, 272] width 9 height 9
select select "21"
select select "3"
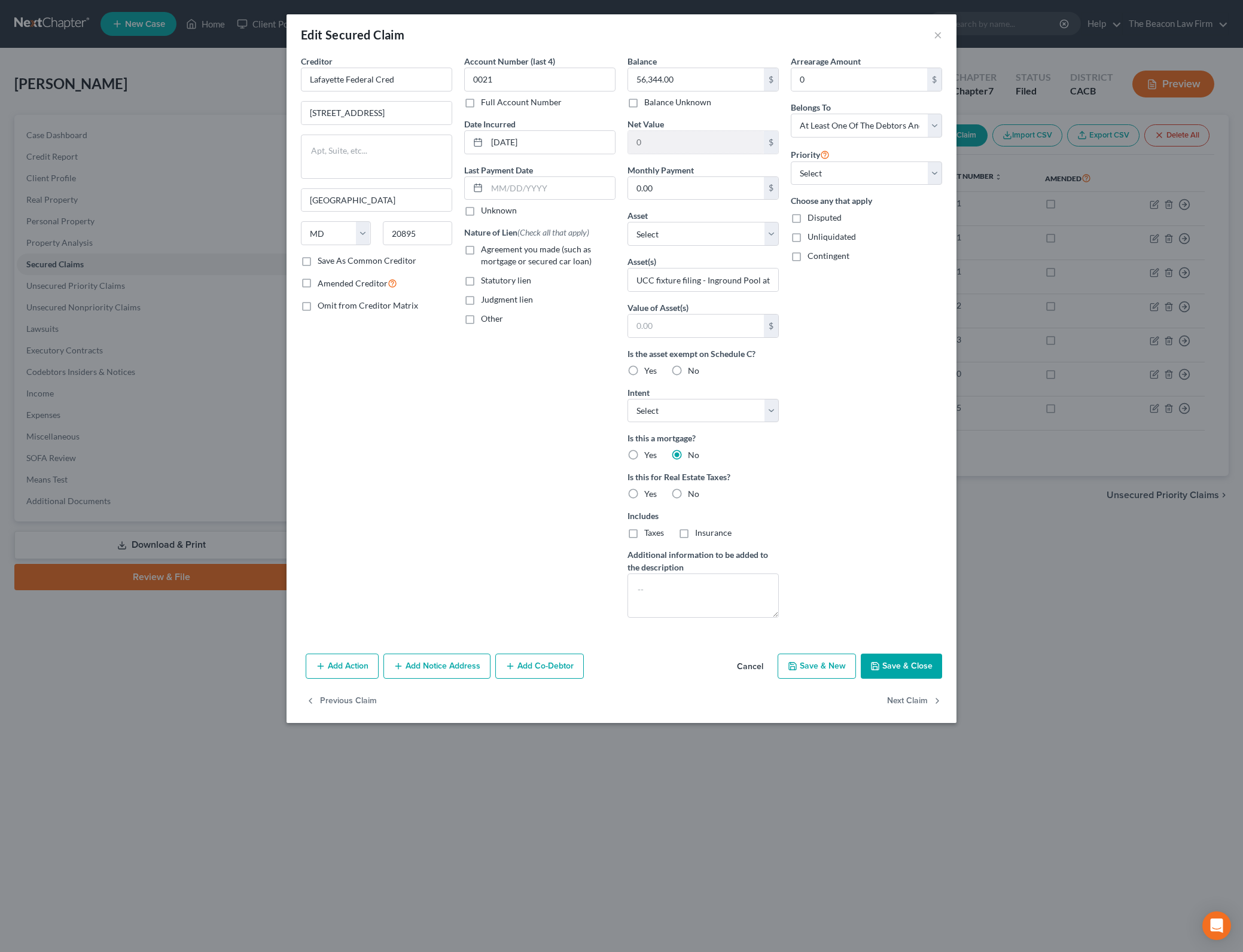
click at [535, 260] on span "Agreement you made (such as mortgage or secured car loan)" at bounding box center [536, 255] width 110 height 22
click at [493, 251] on input "Agreement you made (such as mortgage or secured car loan)" at bounding box center [489, 247] width 8 height 8
checkbox input "true"
click at [919, 661] on button "Save & Close" at bounding box center [901, 666] width 81 height 25
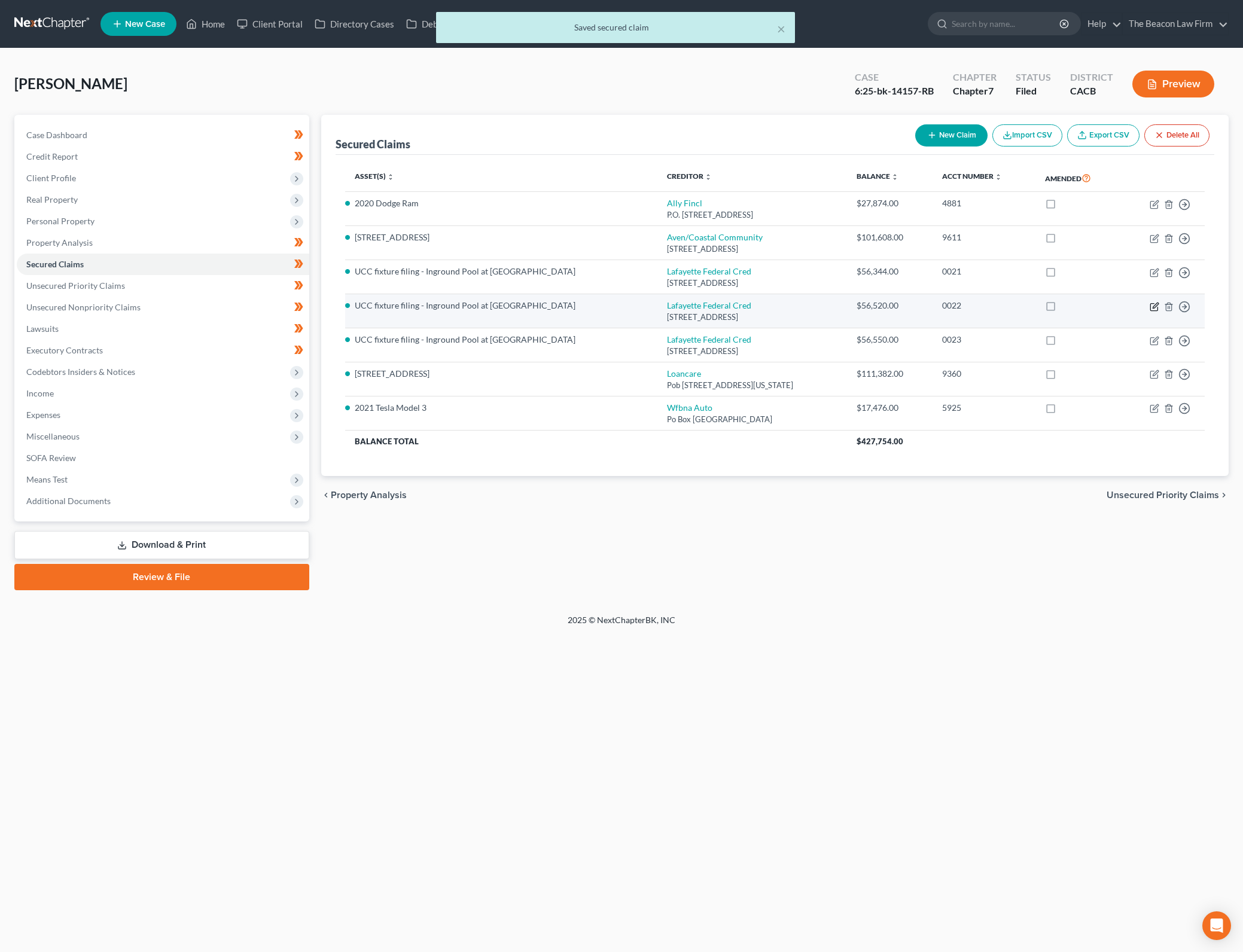
click at [1155, 303] on icon "button" at bounding box center [1153, 306] width 9 height 9
select select "21"
select select "0"
select select "3"
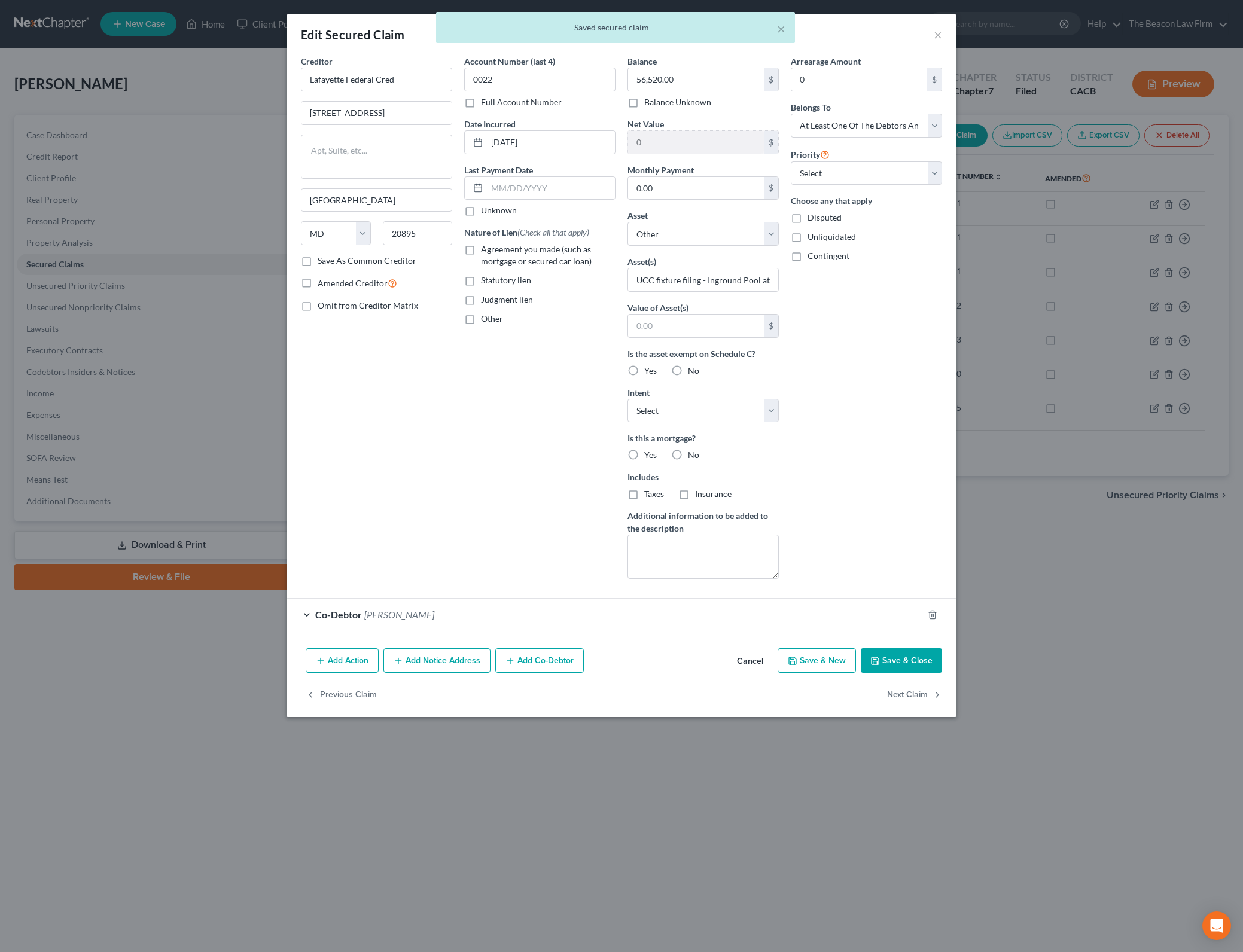
click at [512, 250] on span "Agreement you made (such as mortgage or secured car loan)" at bounding box center [536, 255] width 110 height 22
click at [493, 250] on input "Agreement you made (such as mortgage or secured car loan)" at bounding box center [489, 247] width 8 height 8
checkbox input "true"
click at [904, 663] on button "Save & Close" at bounding box center [901, 660] width 81 height 25
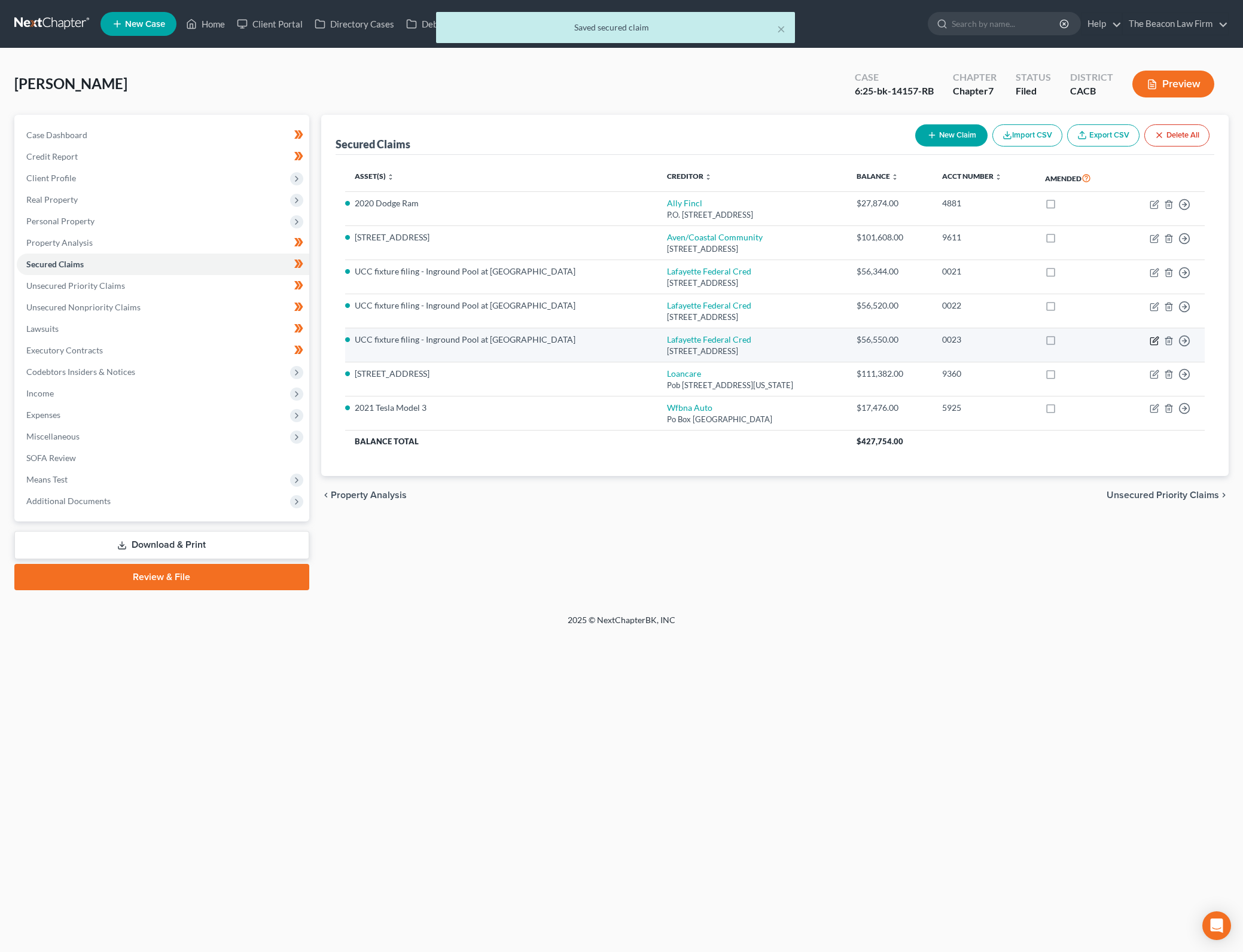
click at [1155, 339] on icon "button" at bounding box center [1153, 341] width 9 height 9
select select "21"
select select "3"
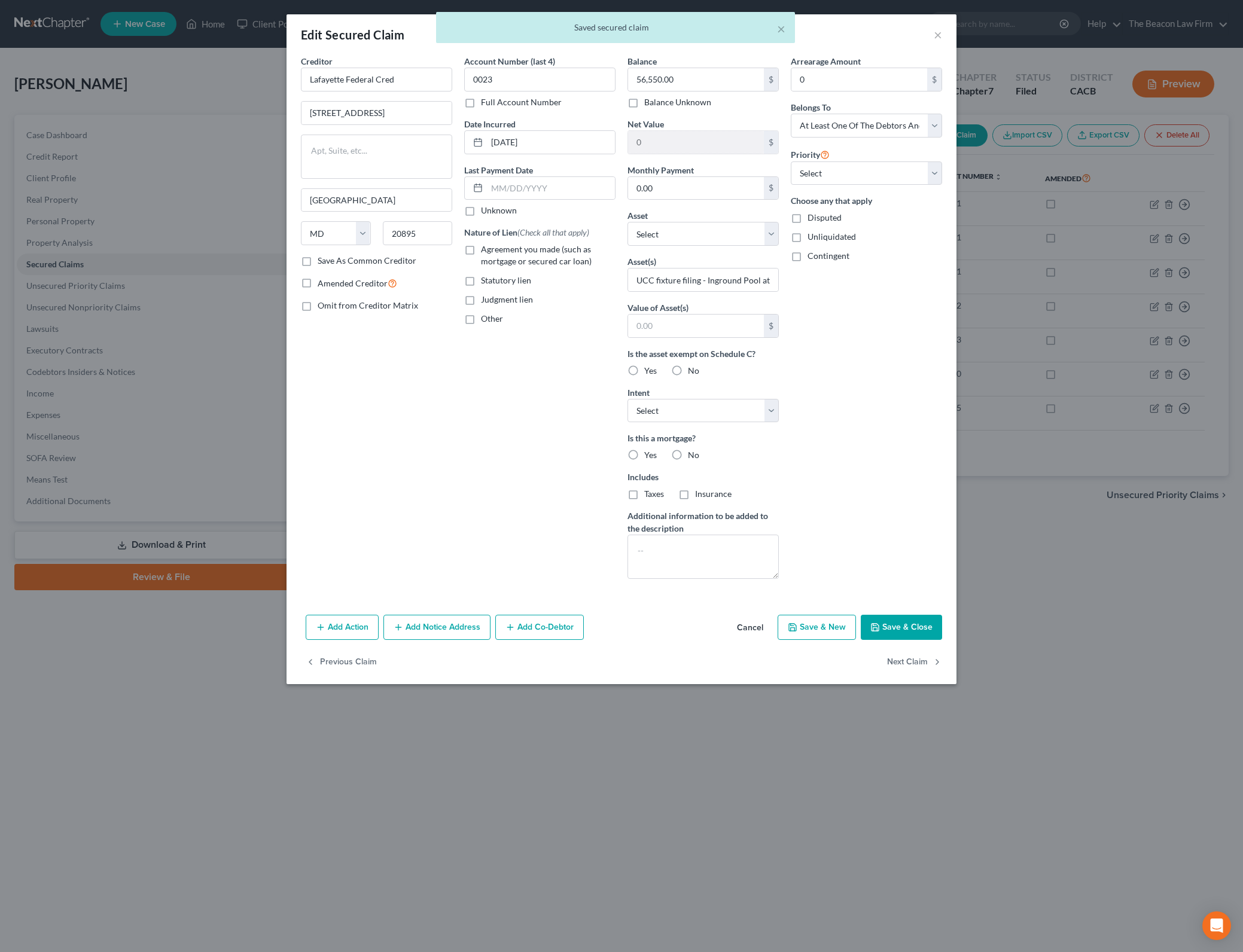
click at [537, 254] on label "Agreement you made (such as mortgage or secured car loan)" at bounding box center [548, 255] width 135 height 24
click at [493, 251] on input "Agreement you made (such as mortgage or secured car loan)" at bounding box center [489, 247] width 8 height 8
checkbox input "true"
click at [904, 625] on button "Save & Close" at bounding box center [901, 627] width 81 height 25
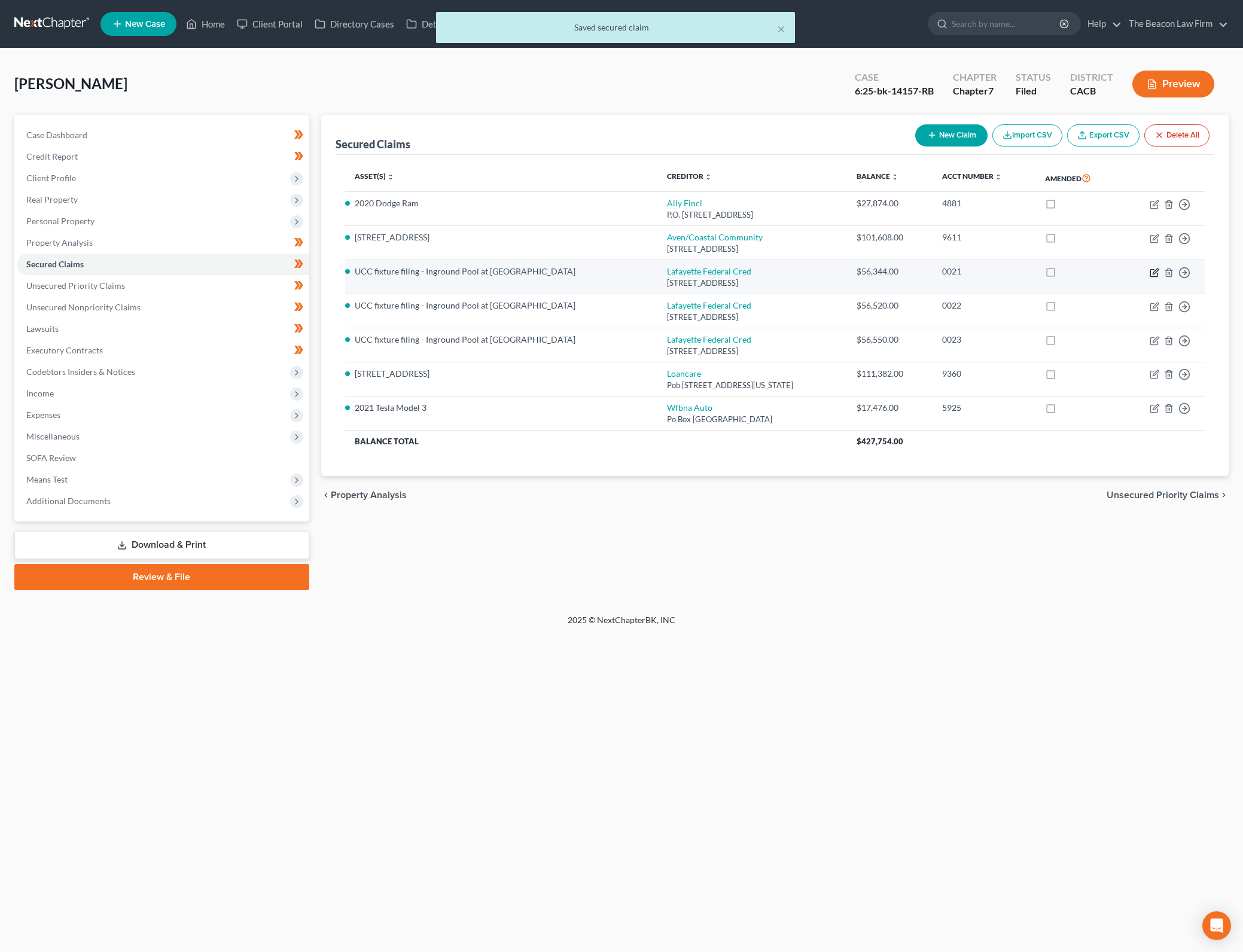
click at [1153, 276] on icon "button" at bounding box center [1153, 272] width 7 height 7
select select "21"
select select "0"
select select "3"
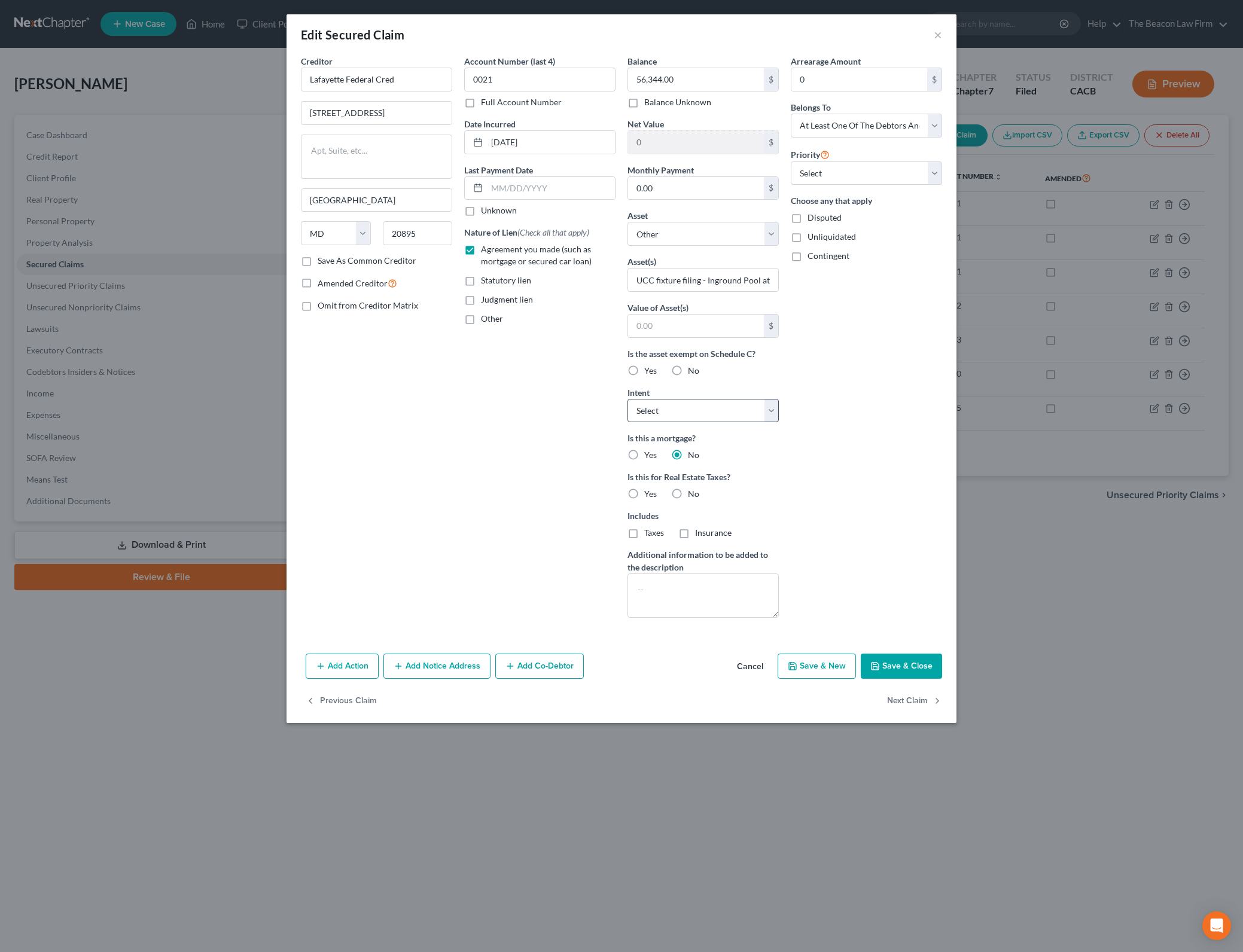
drag, startPoint x: 691, startPoint y: 387, endPoint x: 693, endPoint y: 401, distance: 14.1
click at [691, 388] on div "Intent Select Surrender Redeem Reaffirm Avoid Other" at bounding box center [702, 404] width 151 height 36
click at [693, 401] on select "Select Surrender Redeem Reaffirm Avoid Other" at bounding box center [702, 410] width 151 height 24
click at [863, 425] on div "Arrearage Amount 0 $ Belongs To * Select Debtor 1 Only Debtor 2 Only Debtor 1 A…" at bounding box center [866, 341] width 163 height 572
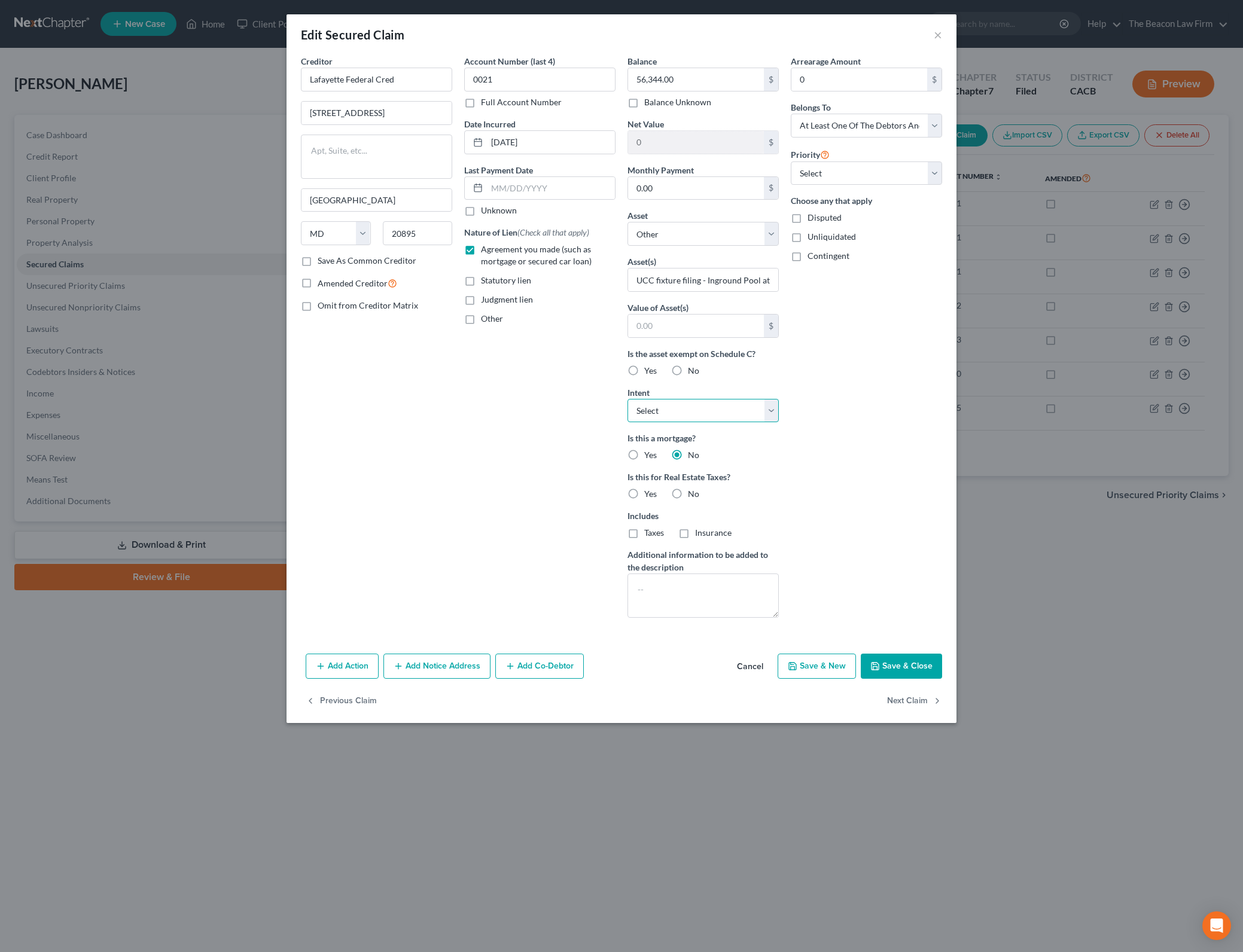
click at [768, 412] on select "Select Surrender Redeem Reaffirm Avoid Other" at bounding box center [702, 410] width 151 height 24
select select "0"
click at [627, 398] on select "Select Surrender Redeem Reaffirm Avoid Other" at bounding box center [702, 410] width 151 height 24
click at [691, 496] on span "No" at bounding box center [693, 493] width 11 height 10
click at [693, 496] on input "No" at bounding box center [696, 492] width 8 height 8
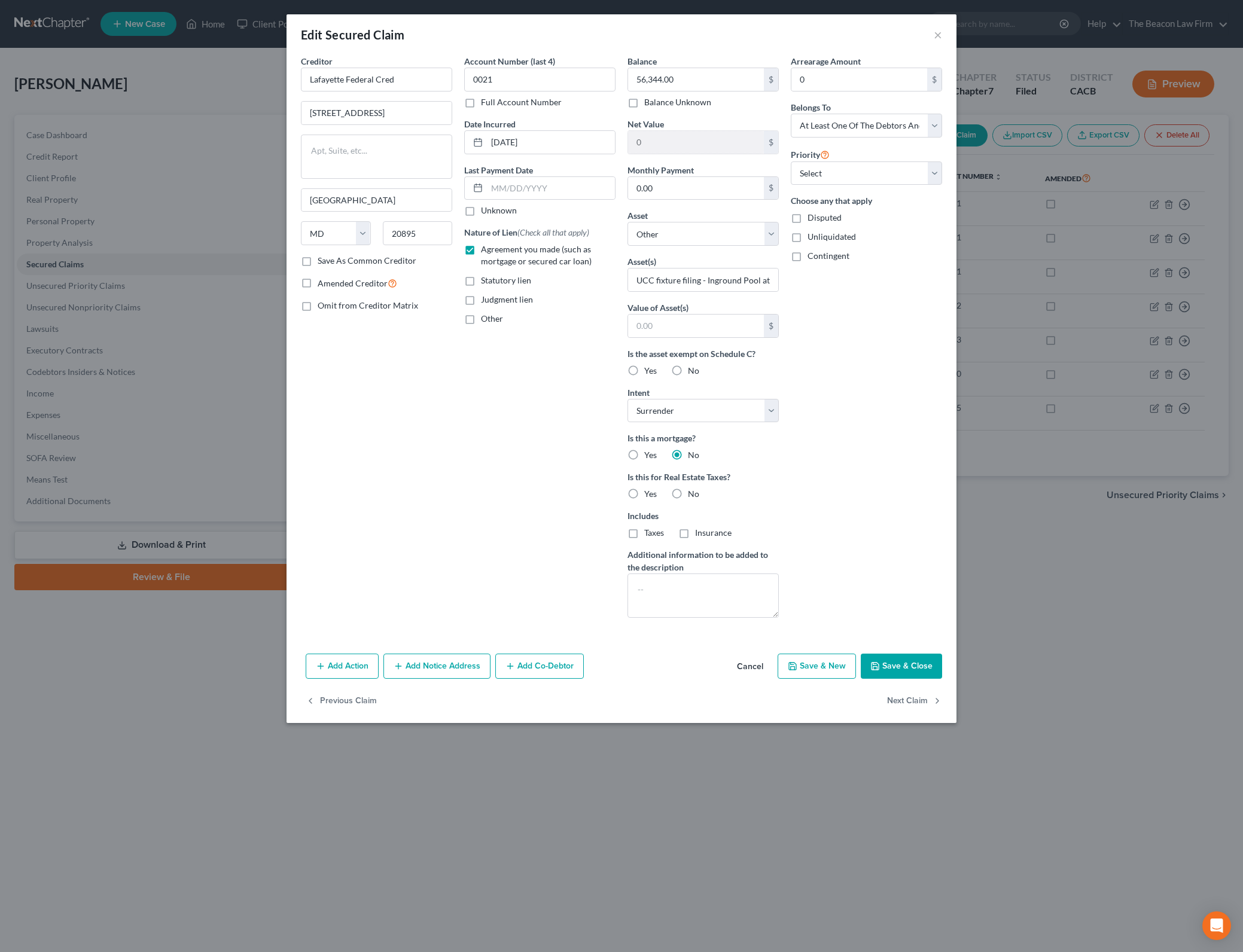
radio input "true"
click at [771, 587] on textarea at bounding box center [702, 595] width 151 height 44
drag, startPoint x: 813, startPoint y: 545, endPoint x: 812, endPoint y: 533, distance: 12.0
click at [813, 545] on div "Arrearage Amount 0 $ Belongs To * Select Debtor 1 Only Debtor 2 Only Debtor 1 A…" at bounding box center [866, 341] width 163 height 572
click at [826, 213] on span "Disputed" at bounding box center [825, 217] width 35 height 10
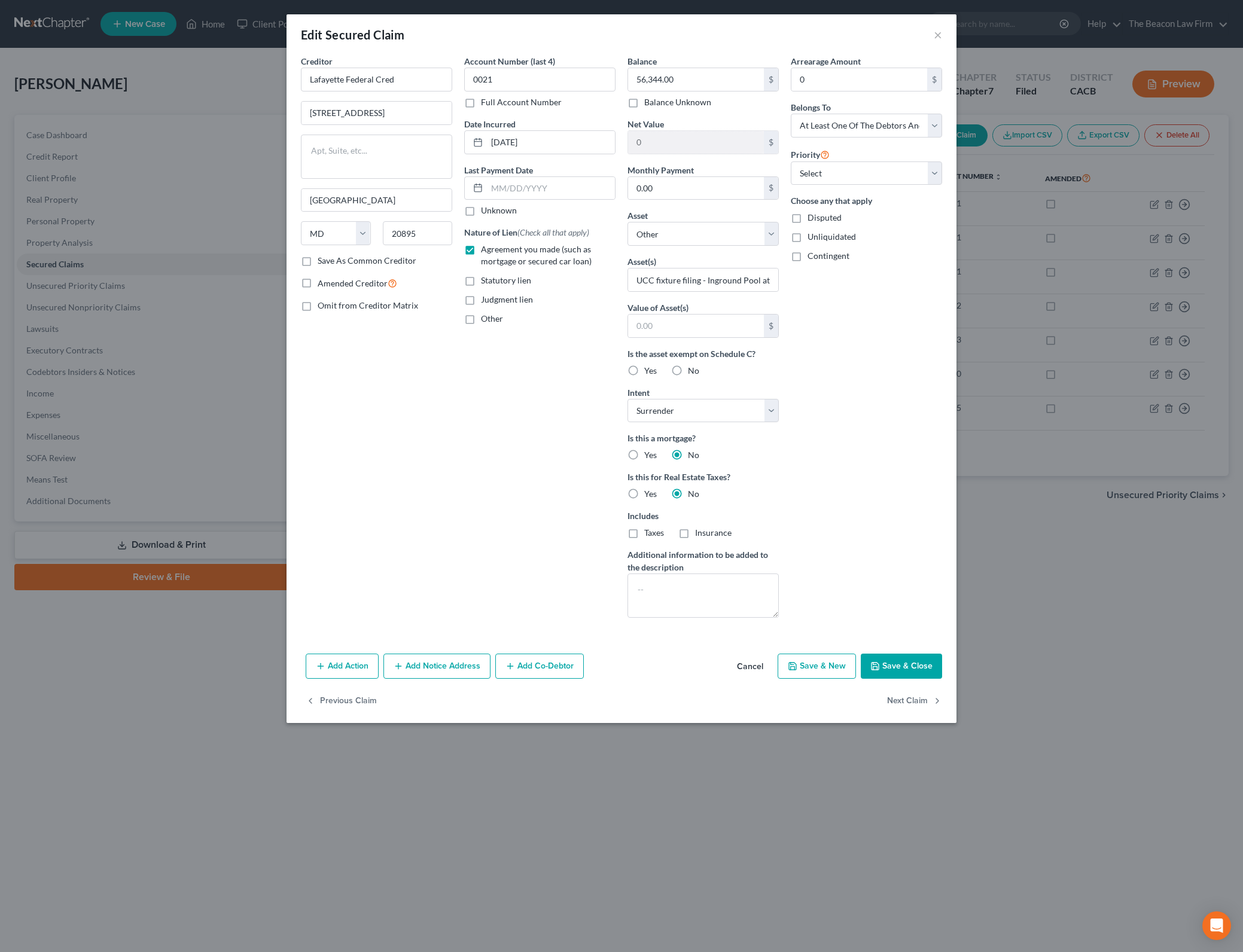
click at [819, 213] on input "Disputed" at bounding box center [815, 215] width 8 height 8
checkbox input "true"
click at [732, 282] on input "UCC fixture filing - Inground Pool at [GEOGRAPHIC_DATA]" at bounding box center [703, 279] width 150 height 22
drag, startPoint x: 706, startPoint y: 279, endPoint x: 826, endPoint y: 282, distance: 120.0
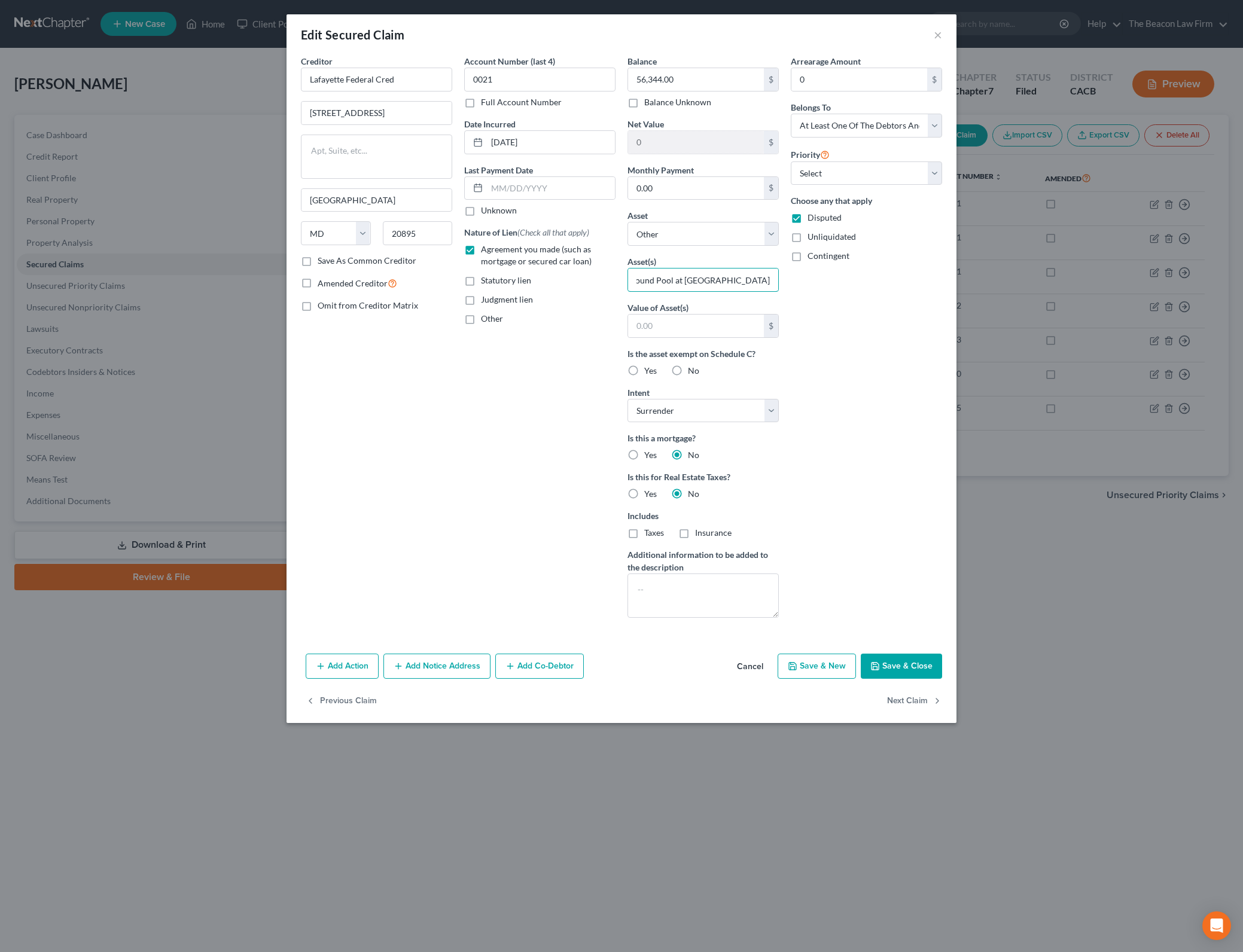
click at [826, 282] on div "Creditor * [GEOGRAPHIC_DATA] [STREET_ADDRESS][GEOGRAPHIC_DATA] [US_STATE][GEOGR…" at bounding box center [621, 341] width 653 height 572
paste input "Swimming pool at residence (fixture, no separate liquidation value)"
type input "UCC fixture filing - Swimming pool at residence (fixture, no separate liquidati…"
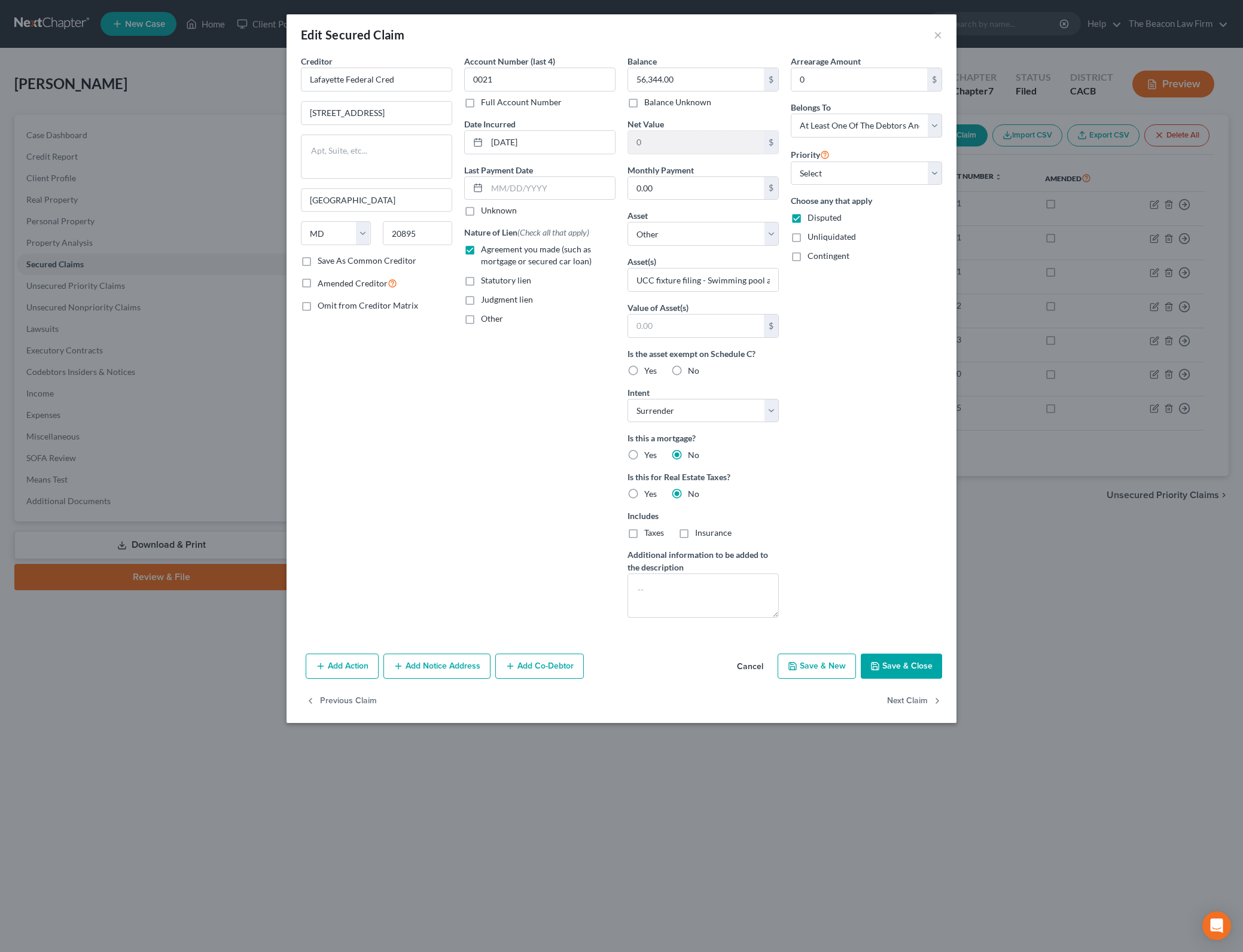
click at [854, 407] on div "Arrearage Amount 0 $ Belongs To * Select Debtor 1 Only Debtor 2 Only Debtor 1 A…" at bounding box center [866, 341] width 163 height 572
click at [915, 659] on button "Save & Close" at bounding box center [901, 666] width 81 height 25
select select
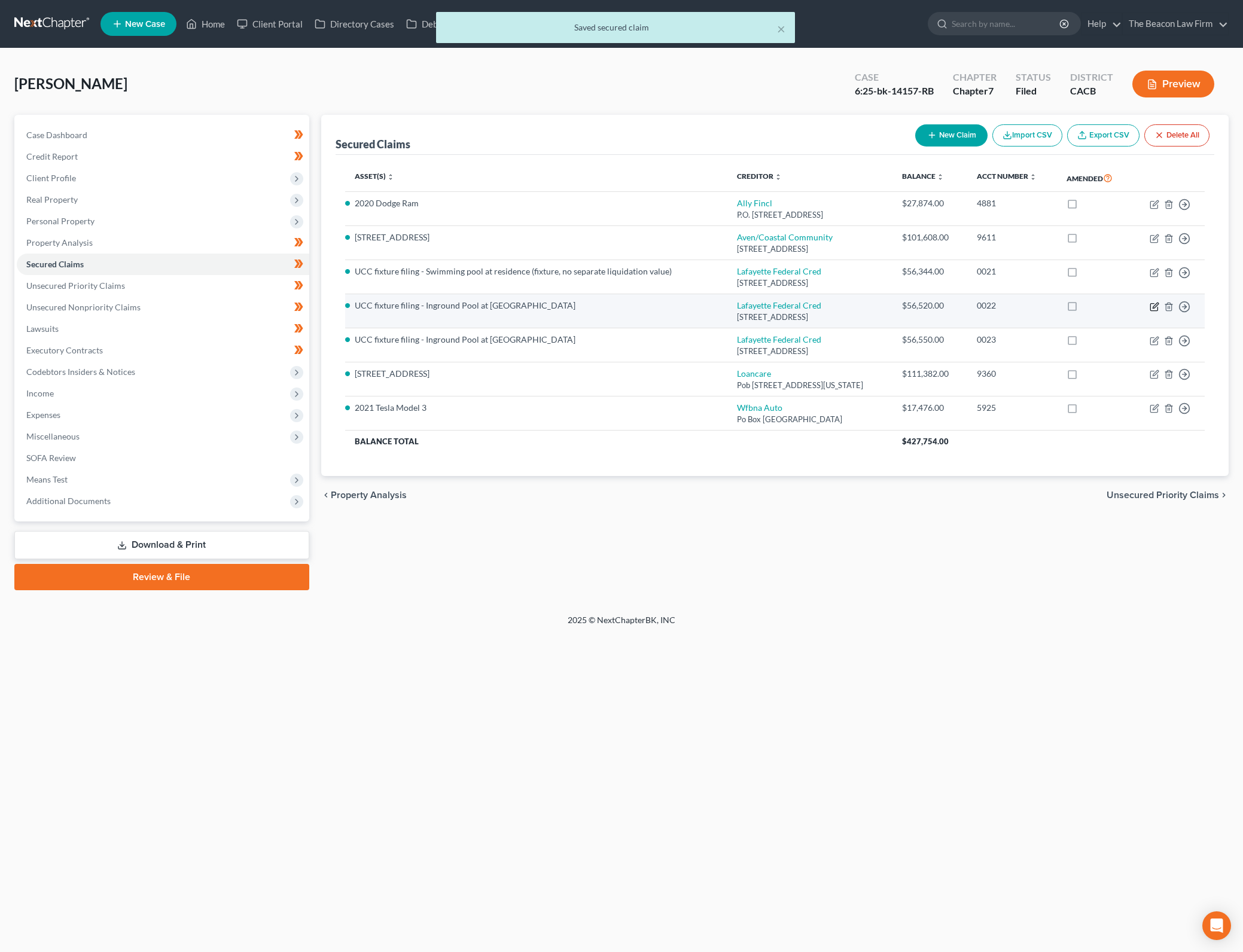
click at [1152, 305] on icon "button" at bounding box center [1153, 306] width 9 height 9
select select "21"
select select "0"
select select "3"
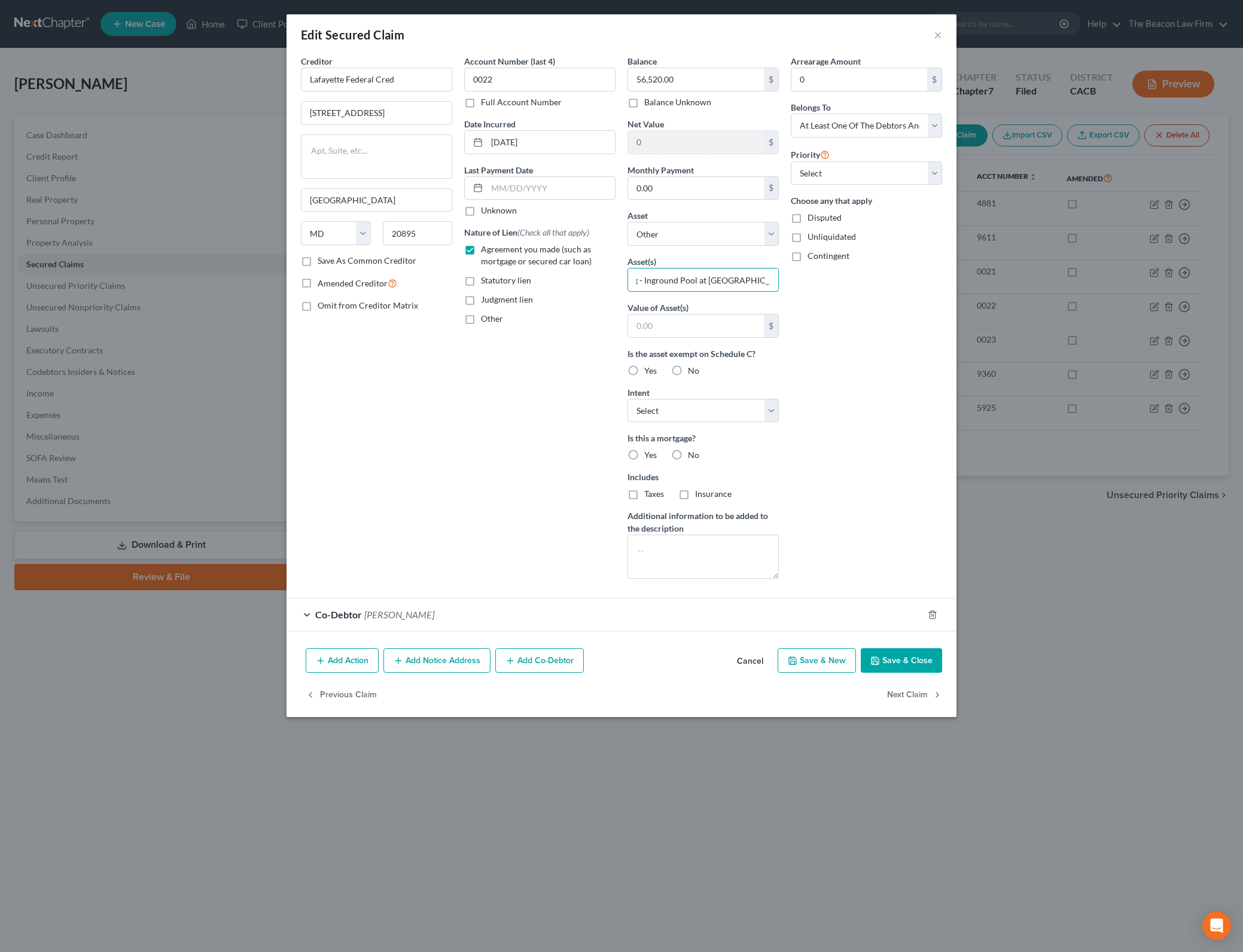
scroll to position [0, 100]
drag, startPoint x: 706, startPoint y: 279, endPoint x: 841, endPoint y: 276, distance: 135.0
click at [841, 276] on div "Creditor * [GEOGRAPHIC_DATA] [STREET_ADDRESS][GEOGRAPHIC_DATA] [US_STATE][GEOGR…" at bounding box center [621, 322] width 653 height 533
paste input "Swimming pool at residence (fixture, no separate liquidation value)"
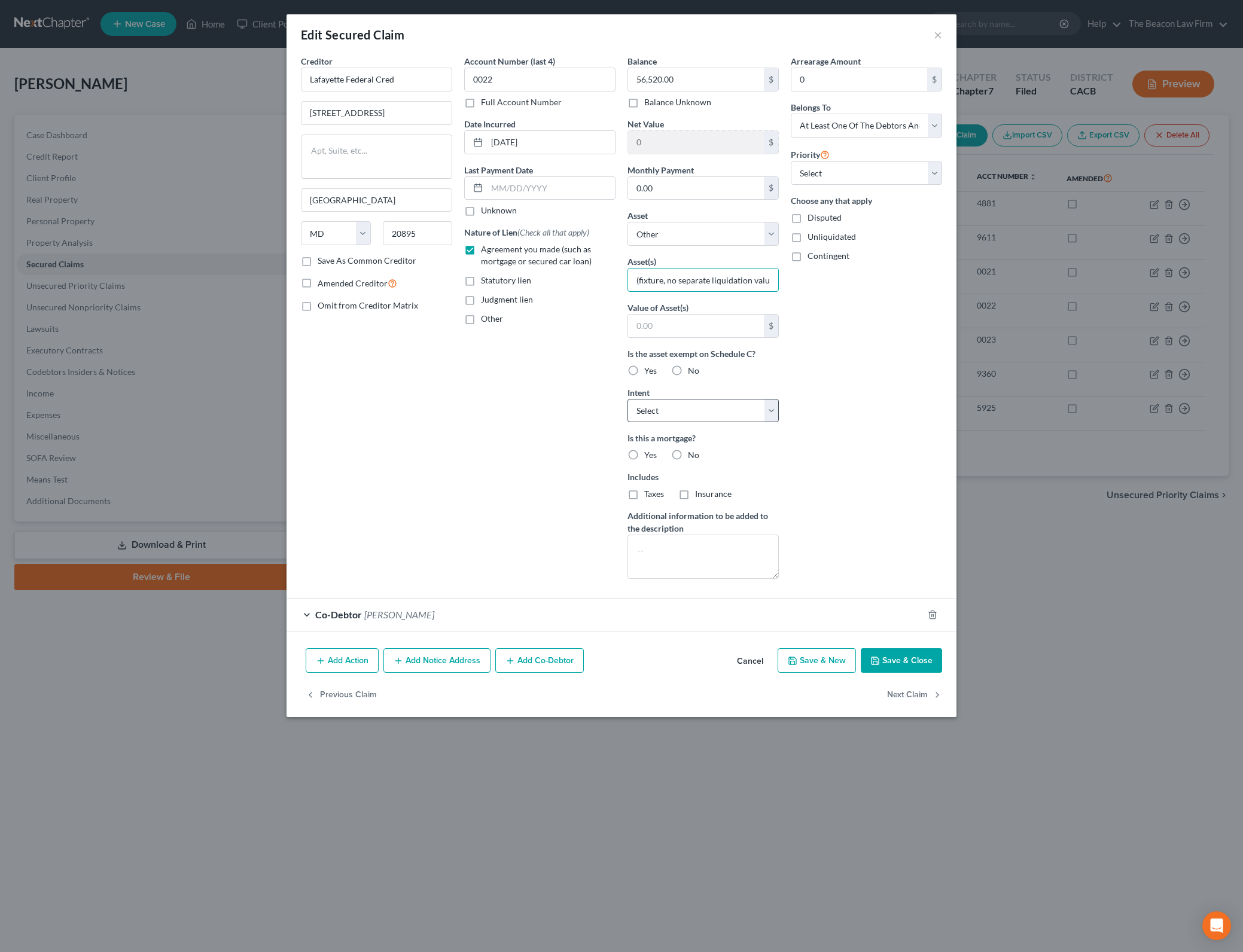
type input "UCC fixture filing - Swimming pool at residence (fixture, no separate liquidati…"
click at [765, 404] on select "Select Surrender Redeem Reaffirm Avoid Other" at bounding box center [702, 410] width 151 height 24
select select "0"
click at [627, 398] on select "Select Surrender Redeem Reaffirm Avoid Other" at bounding box center [702, 410] width 151 height 24
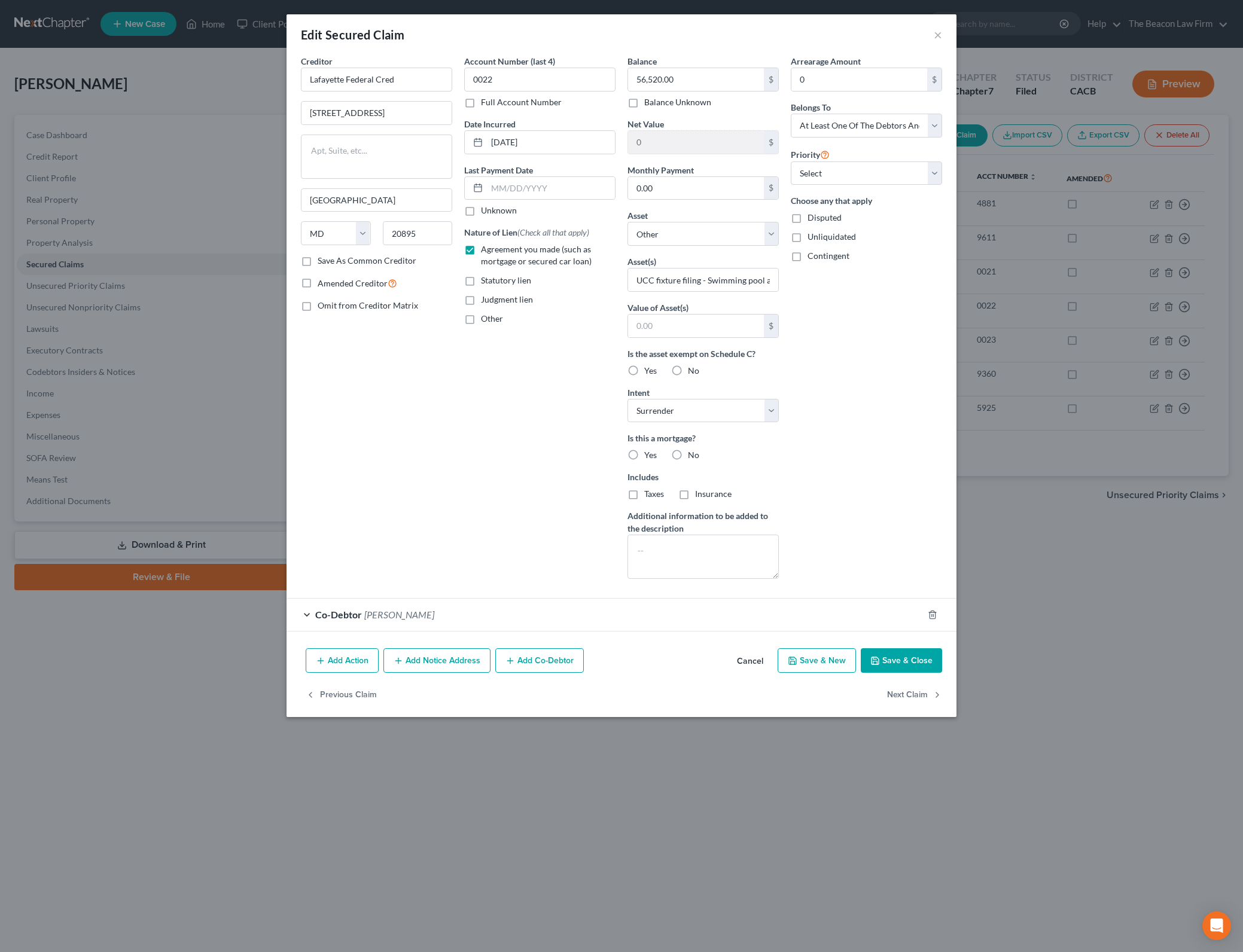
click at [807, 216] on label "Disputed" at bounding box center [825, 217] width 35 height 12
click at [812, 216] on input "Disputed" at bounding box center [815, 215] width 8 height 8
checkbox input "true"
click at [904, 655] on button "Save & Close" at bounding box center [901, 660] width 81 height 25
select select
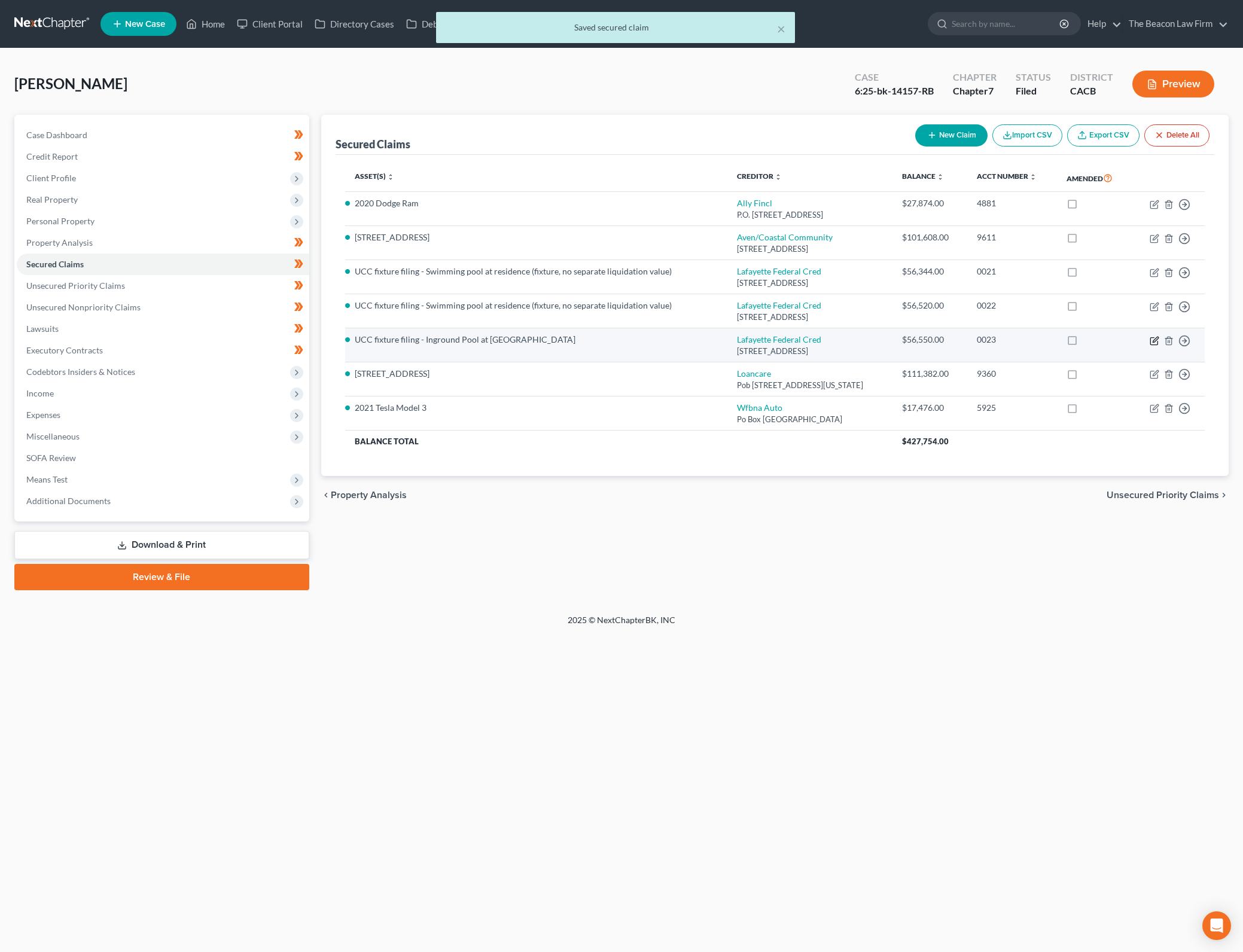
click at [1153, 340] on icon "button" at bounding box center [1155, 339] width 5 height 5
select select "21"
select select "0"
select select "3"
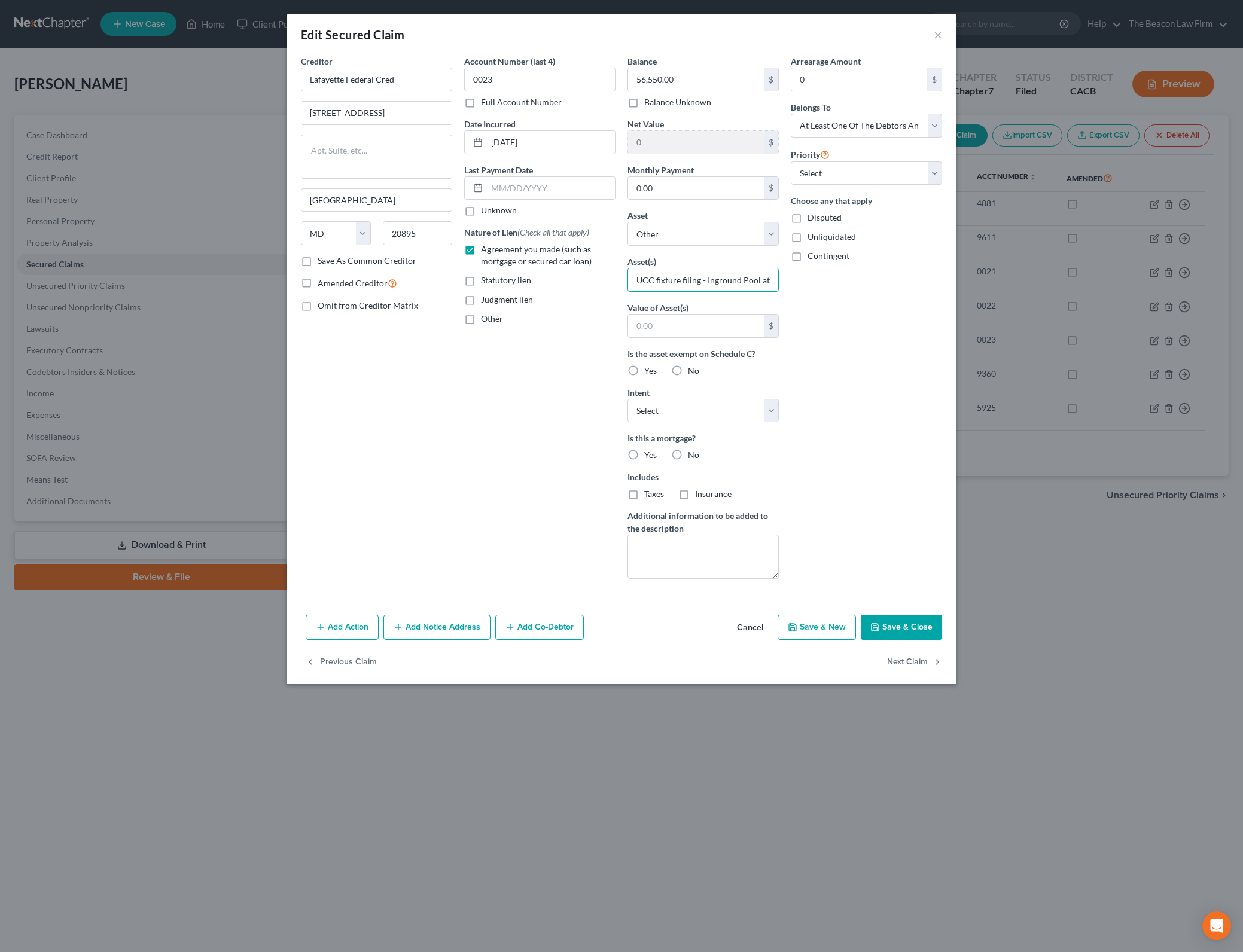
scroll to position [0, 100]
drag, startPoint x: 705, startPoint y: 278, endPoint x: 844, endPoint y: 276, distance: 139.0
click at [844, 276] on div "Creditor * [GEOGRAPHIC_DATA] [STREET_ADDRESS][GEOGRAPHIC_DATA] [US_STATE][GEOGR…" at bounding box center [621, 322] width 653 height 533
paste input "Swimming pool at residence (fixture, no separate liquidation value)"
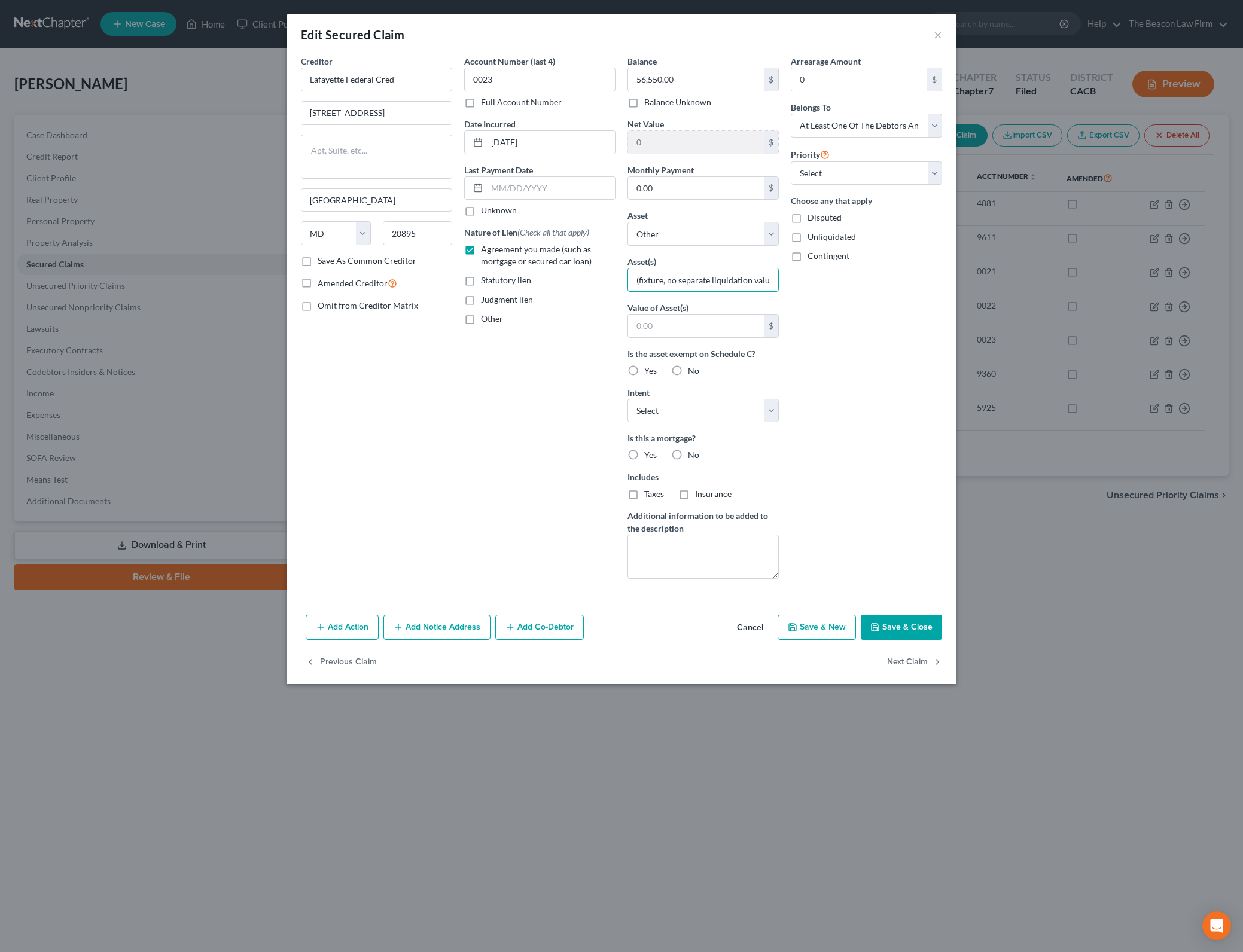
type input "UCC fixture filing - Swimming pool at residence (fixture, no separate liquidati…"
click at [926, 627] on button "Save & Close" at bounding box center [901, 627] width 81 height 25
select select
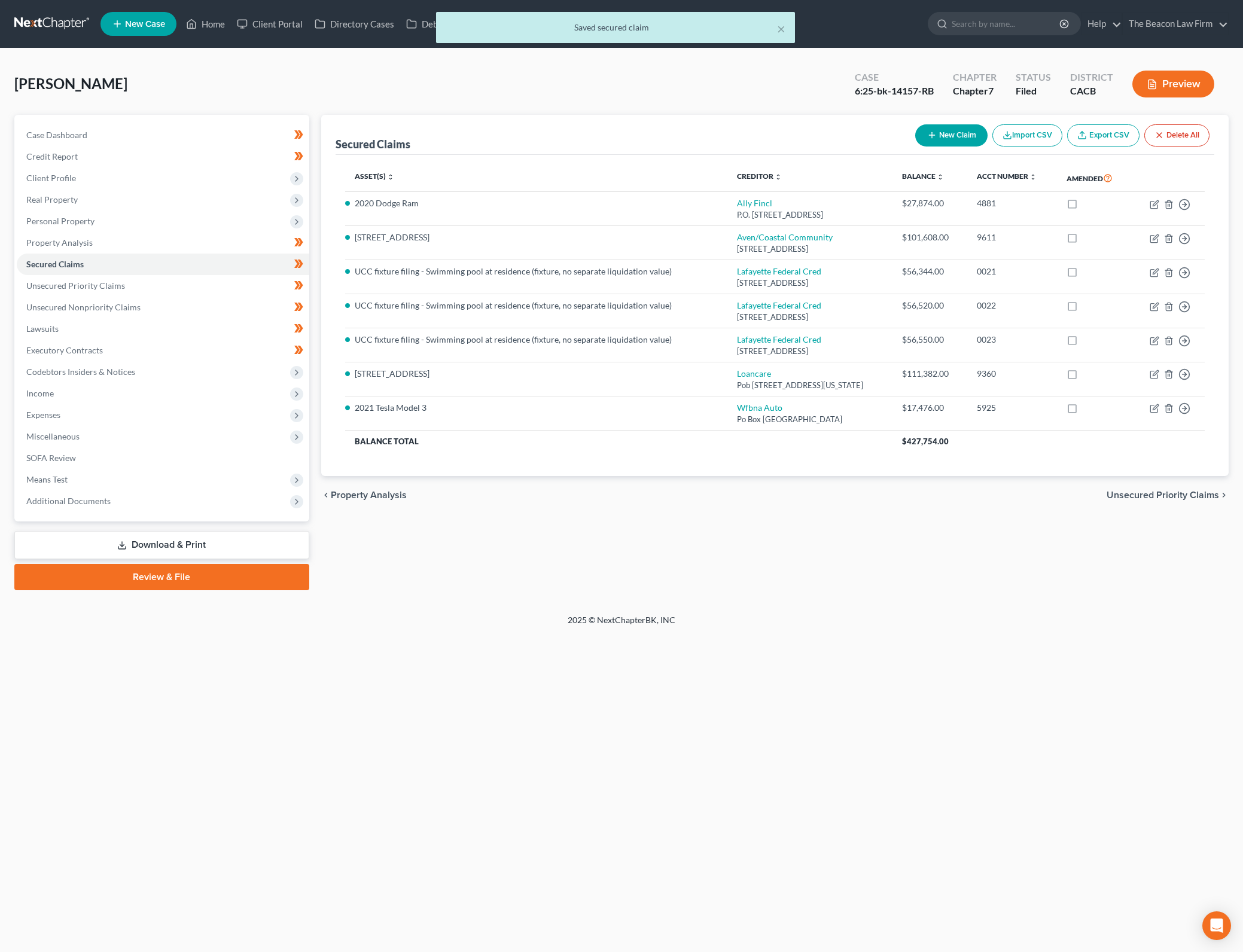
click at [1044, 548] on div "Secured Claims New Claim Import CSV Export CSV Delete All Asset(s) expand_more …" at bounding box center [775, 352] width 920 height 475
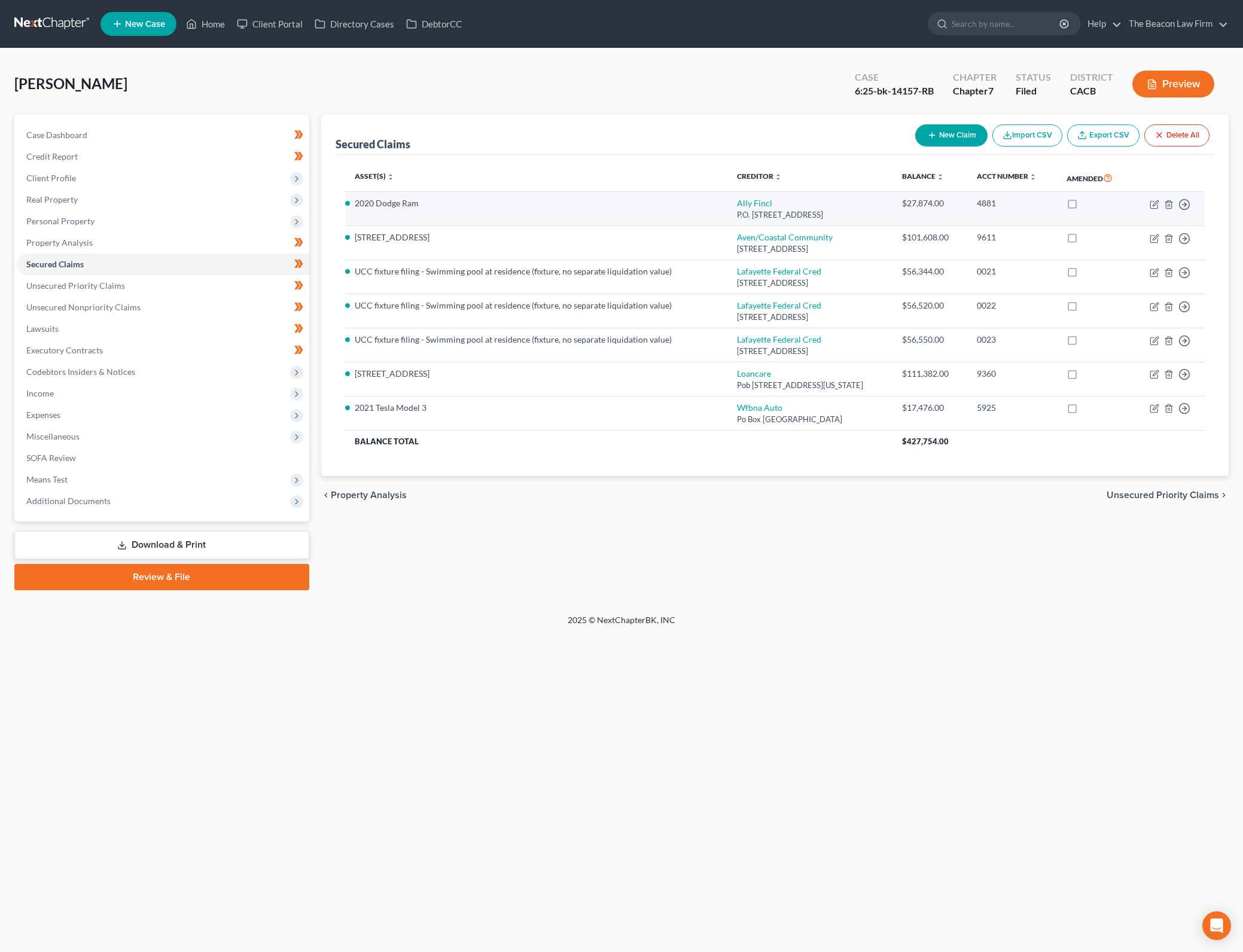
click at [1083, 206] on label at bounding box center [1083, 206] width 0 height 0
click at [1088, 205] on input "checkbox" at bounding box center [1091, 201] width 8 height 8
checkbox input "true"
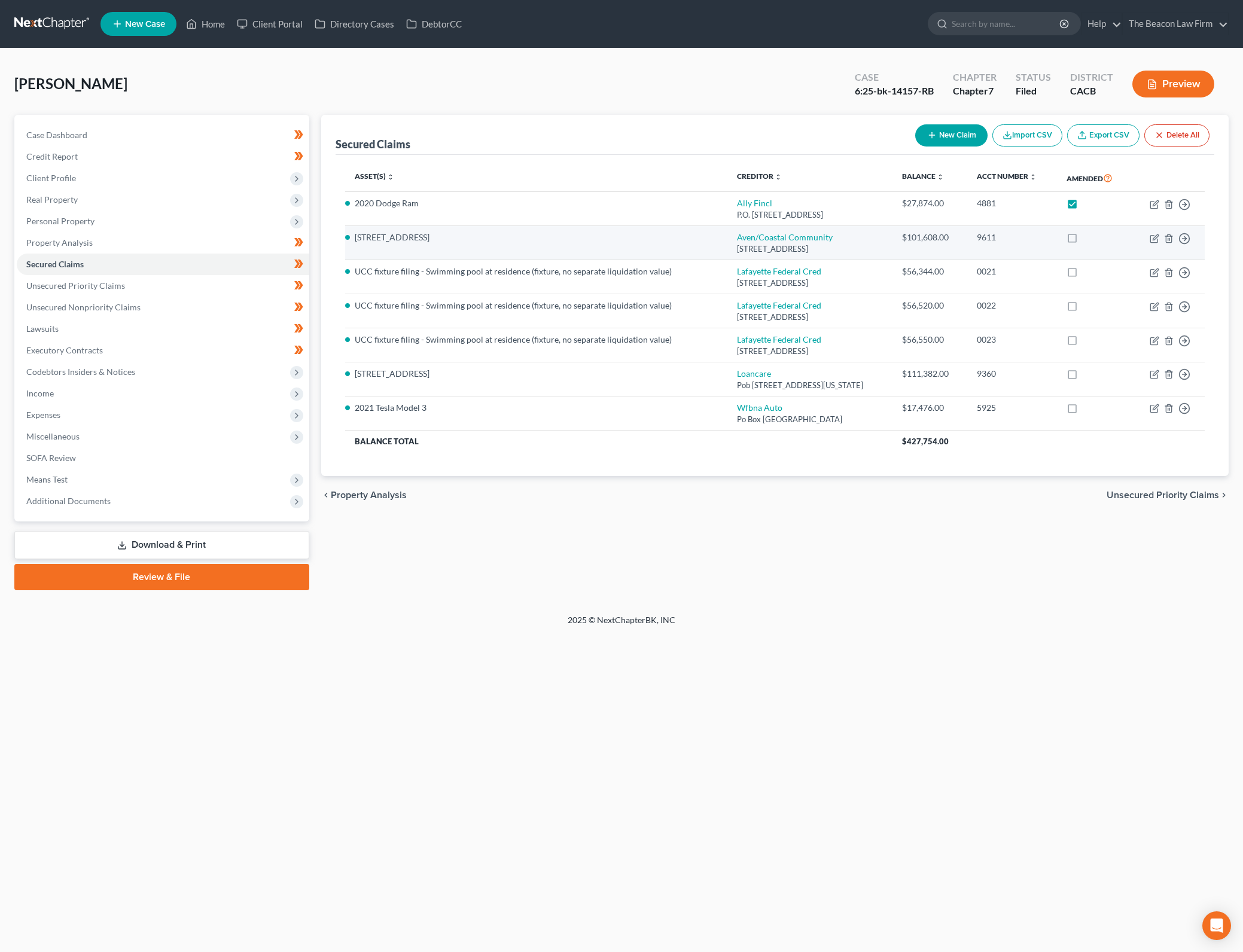
click at [1083, 241] on label at bounding box center [1083, 241] width 0 height 0
click at [1088, 233] on input "checkbox" at bounding box center [1091, 235] width 8 height 8
checkbox input "true"
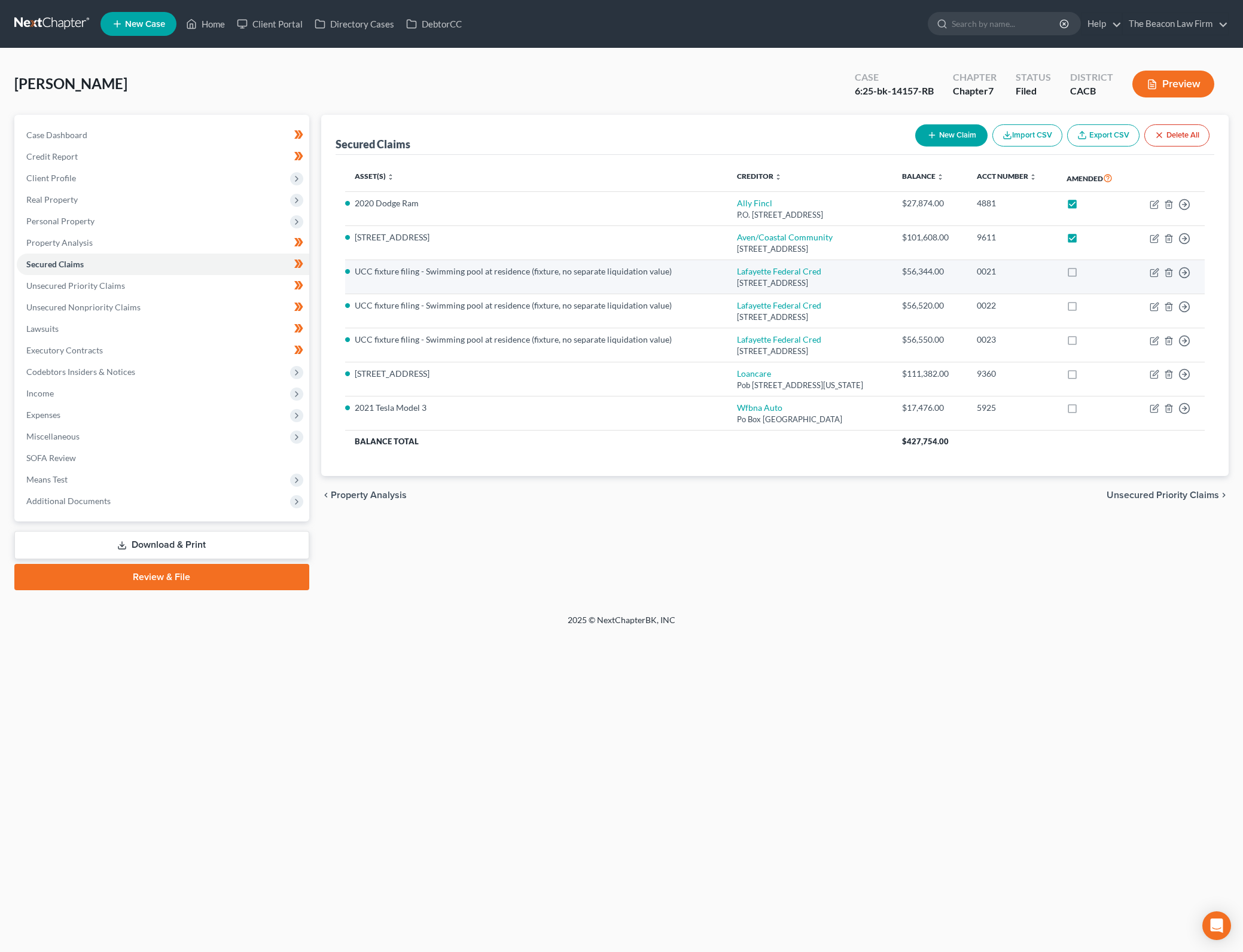
click at [1083, 274] on label at bounding box center [1083, 274] width 0 height 0
click at [1088, 269] on input "checkbox" at bounding box center [1091, 269] width 8 height 8
checkbox input "true"
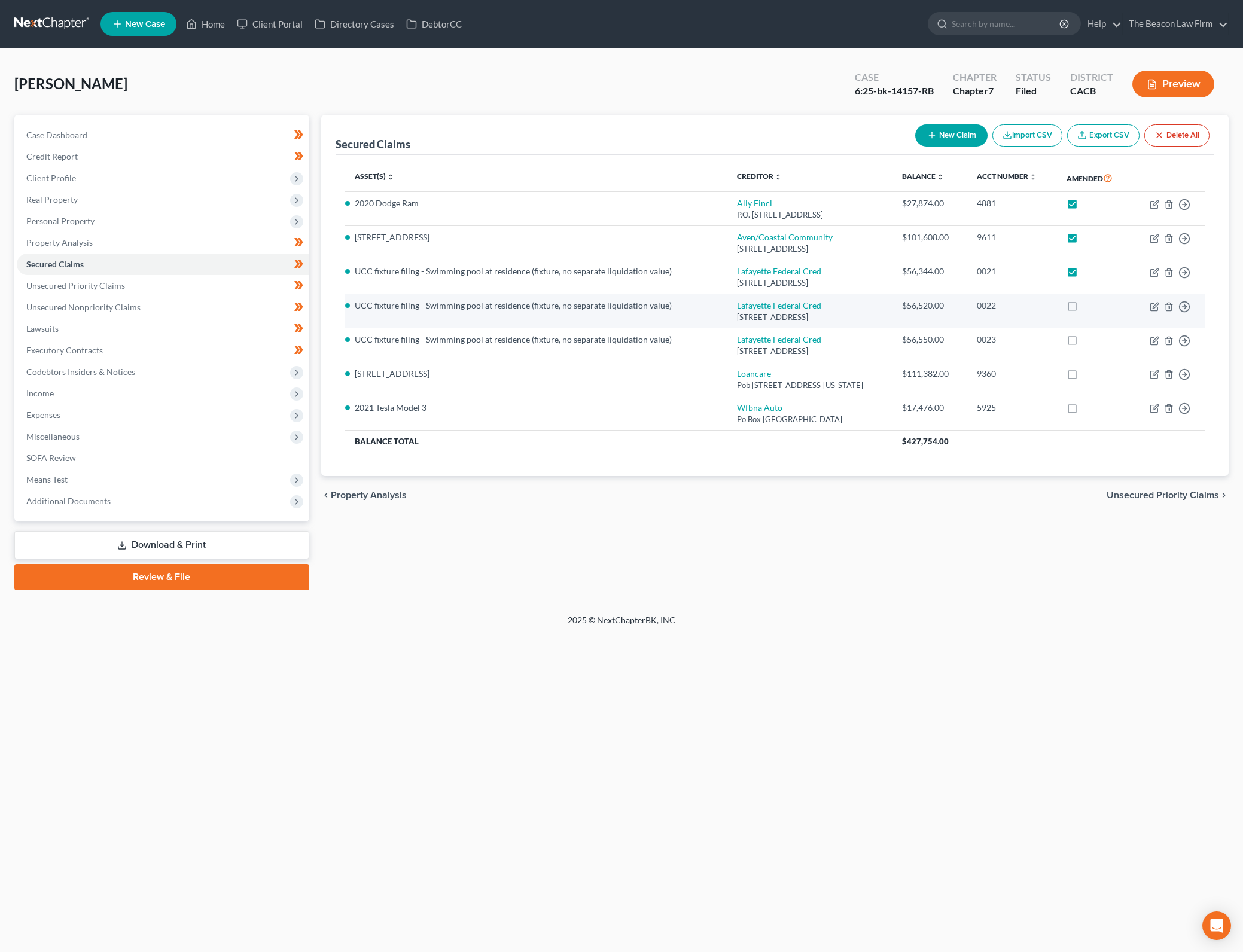
click at [1083, 309] on label at bounding box center [1083, 309] width 0 height 0
click at [1088, 305] on input "checkbox" at bounding box center [1091, 303] width 8 height 8
checkbox input "true"
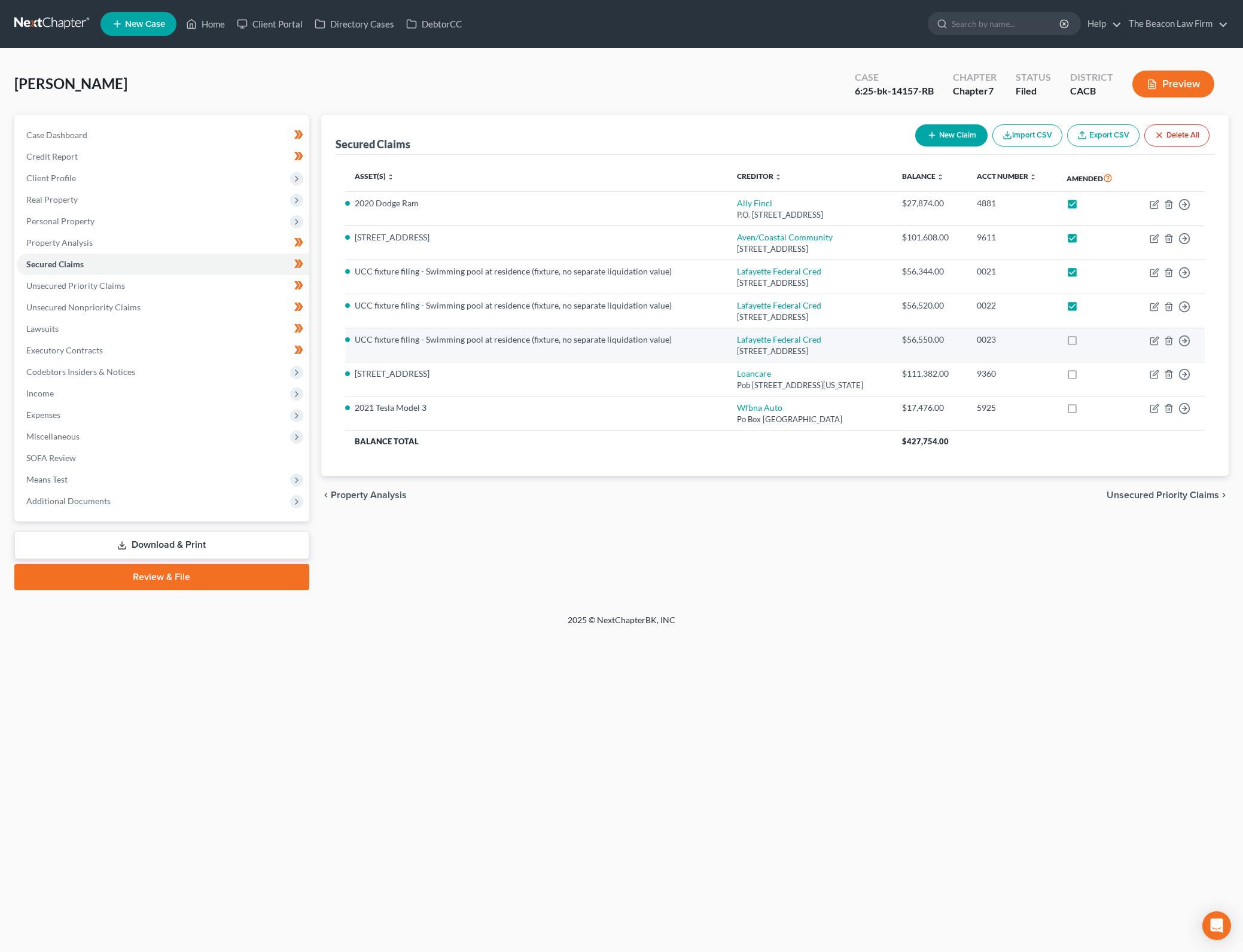
click at [1083, 342] on label at bounding box center [1083, 342] width 0 height 0
click at [1088, 341] on input "checkbox" at bounding box center [1091, 337] width 8 height 8
checkbox input "true"
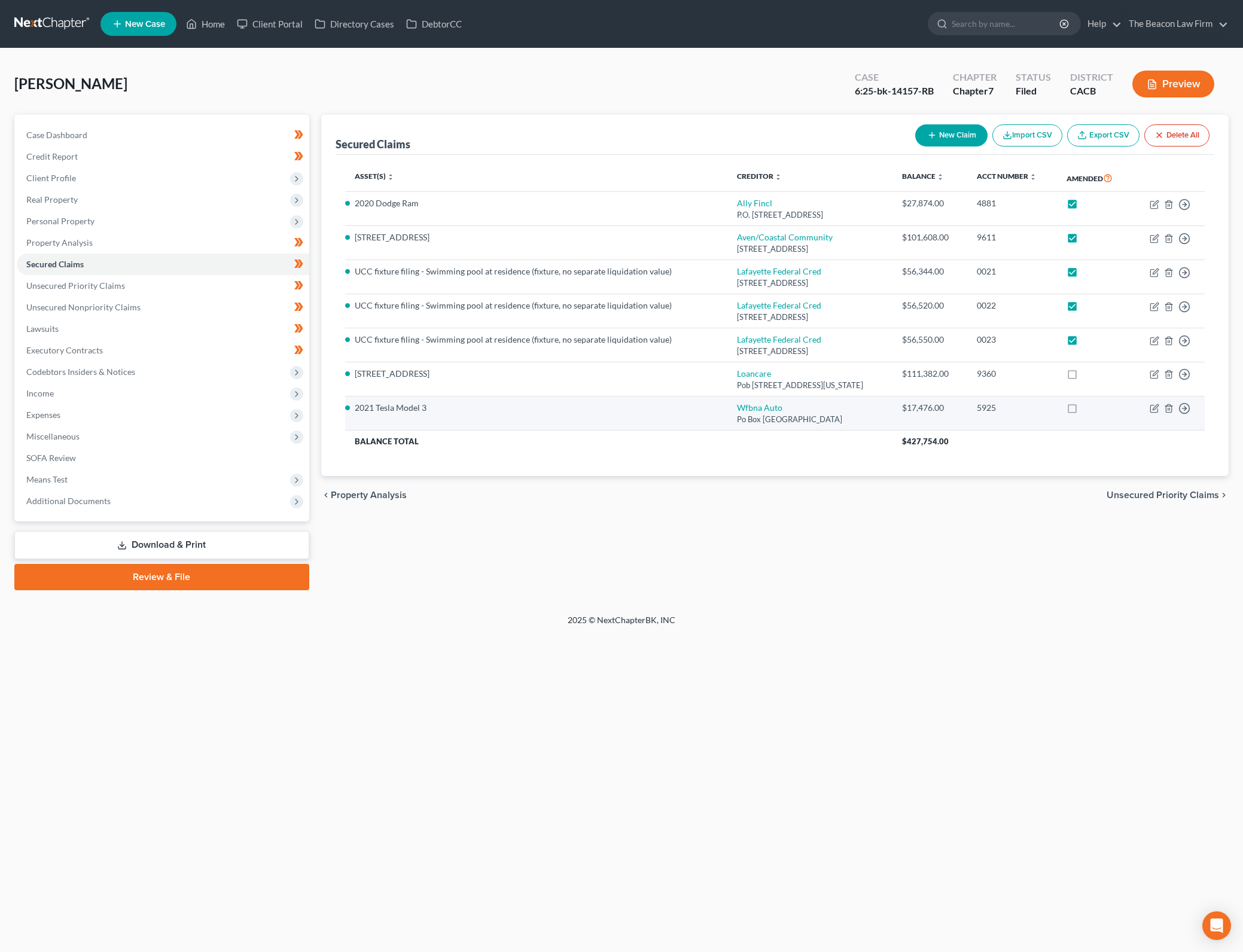
drag, startPoint x: 1075, startPoint y: 375, endPoint x: 1077, endPoint y: 407, distance: 32.1
click at [1083, 377] on label at bounding box center [1083, 377] width 0 height 0
click at [1088, 374] on input "checkbox" at bounding box center [1091, 371] width 8 height 8
checkbox input "true"
click at [1083, 410] on label at bounding box center [1083, 410] width 0 height 0
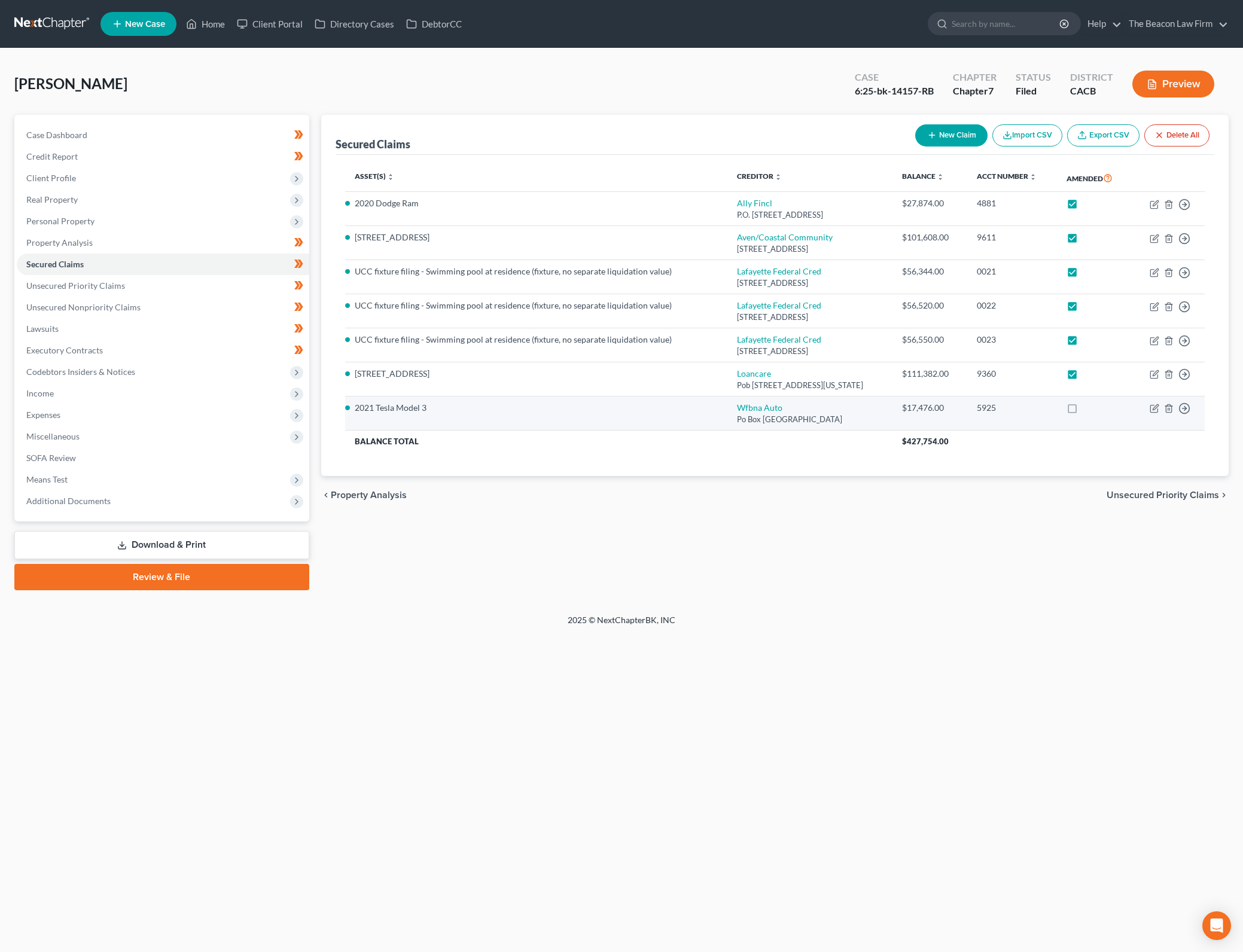
click at [1088, 408] on input "checkbox" at bounding box center [1091, 405] width 8 height 8
checkbox input "true"
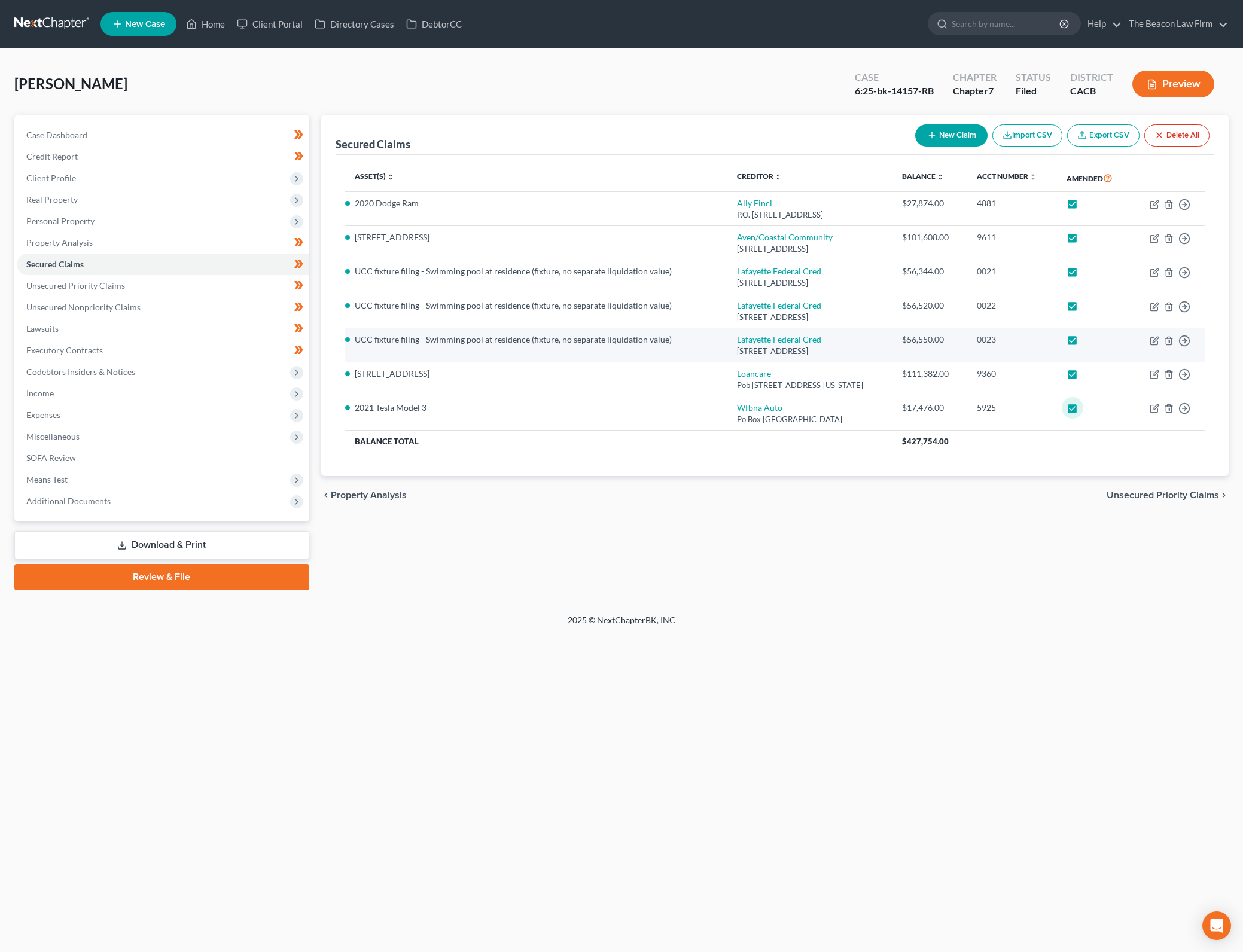
drag, startPoint x: 791, startPoint y: 552, endPoint x: 1014, endPoint y: 330, distance: 314.7
click at [794, 548] on div "Secured Claims New Claim Import CSV Export CSV Delete All Asset(s) expand_more …" at bounding box center [775, 352] width 920 height 475
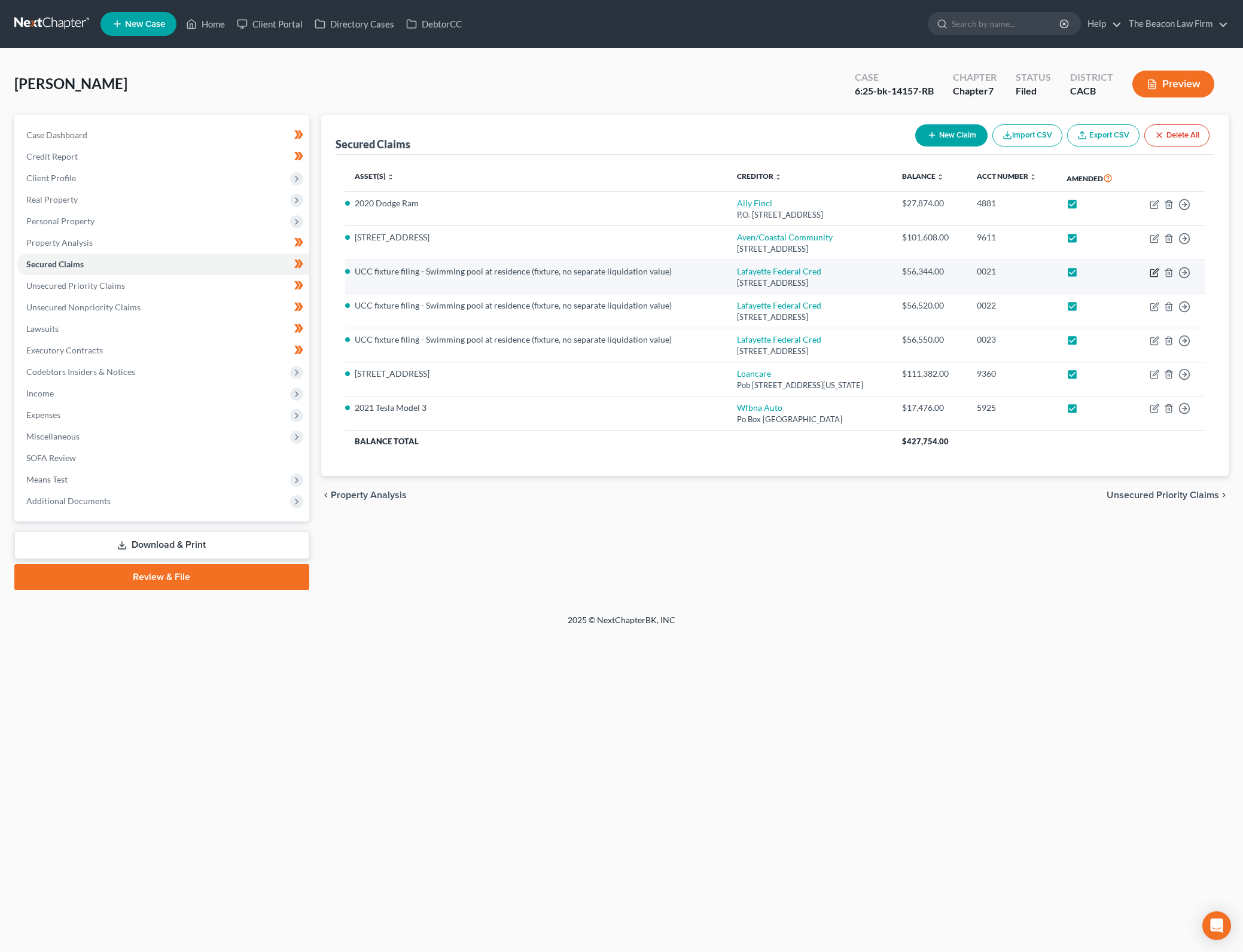
click at [1158, 274] on icon "button" at bounding box center [1153, 272] width 9 height 9
select select "21"
select select "0"
select select "3"
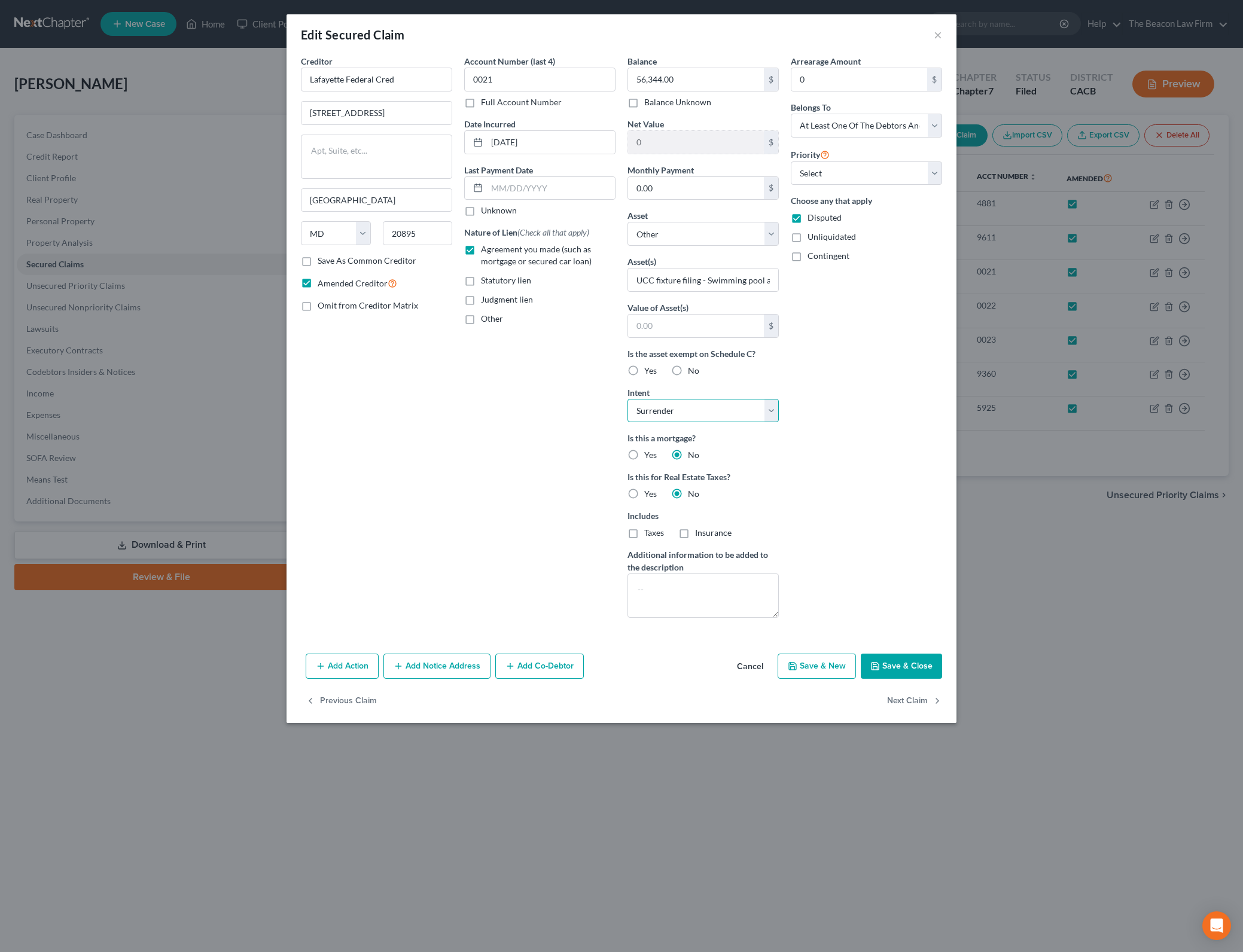
click at [763, 412] on select "Select Surrender Redeem Reaffirm Avoid Other" at bounding box center [702, 410] width 151 height 24
select select "4"
click at [627, 398] on select "Select Surrender Redeem Reaffirm Avoid Other" at bounding box center [702, 410] width 151 height 24
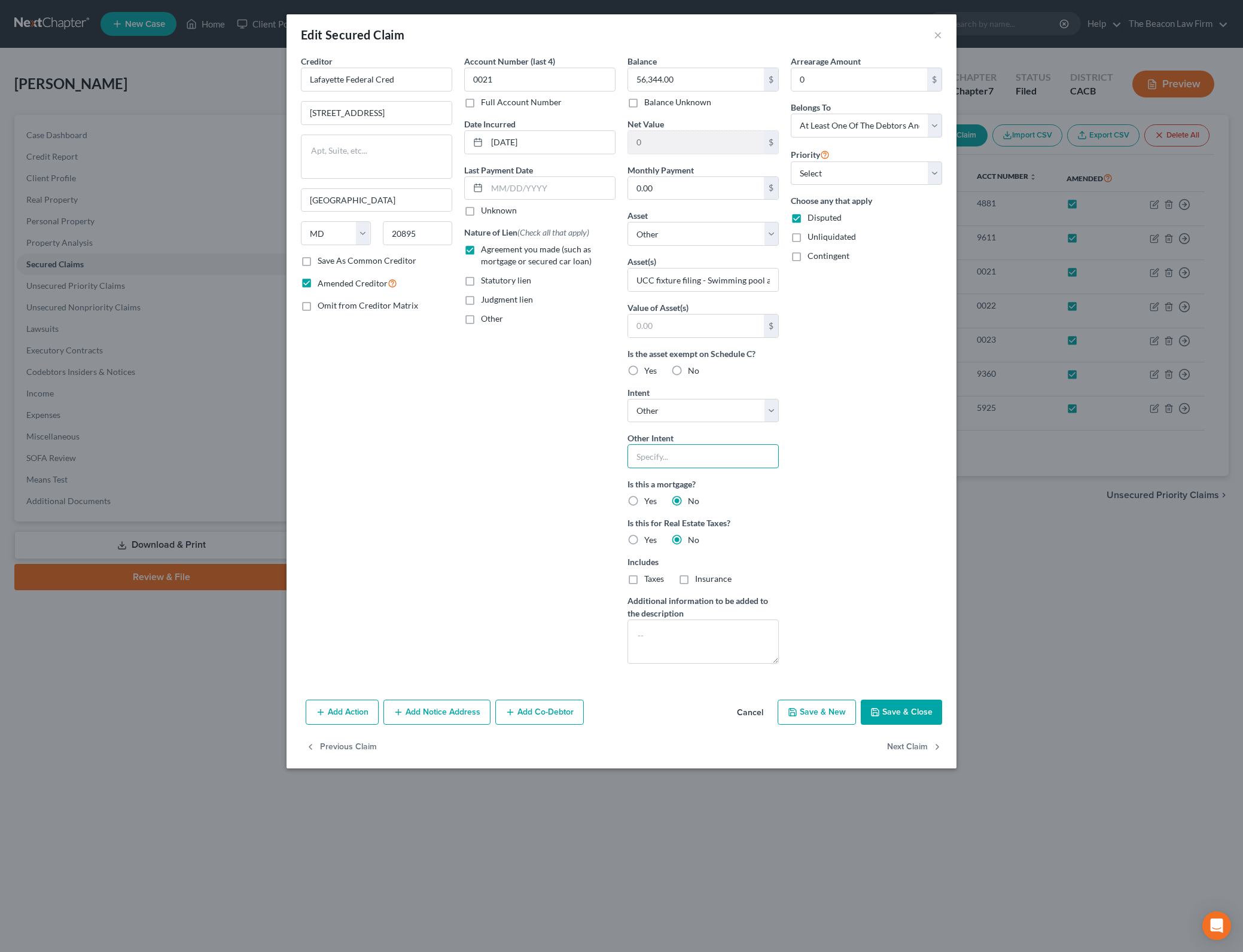
click at [695, 456] on input "text" at bounding box center [702, 456] width 151 height 24
paste input "Surrender – Debtor does not intend to reaffirm or redeem."
type input "Surrender – Debtor does not intend to reaffirm or redeem."
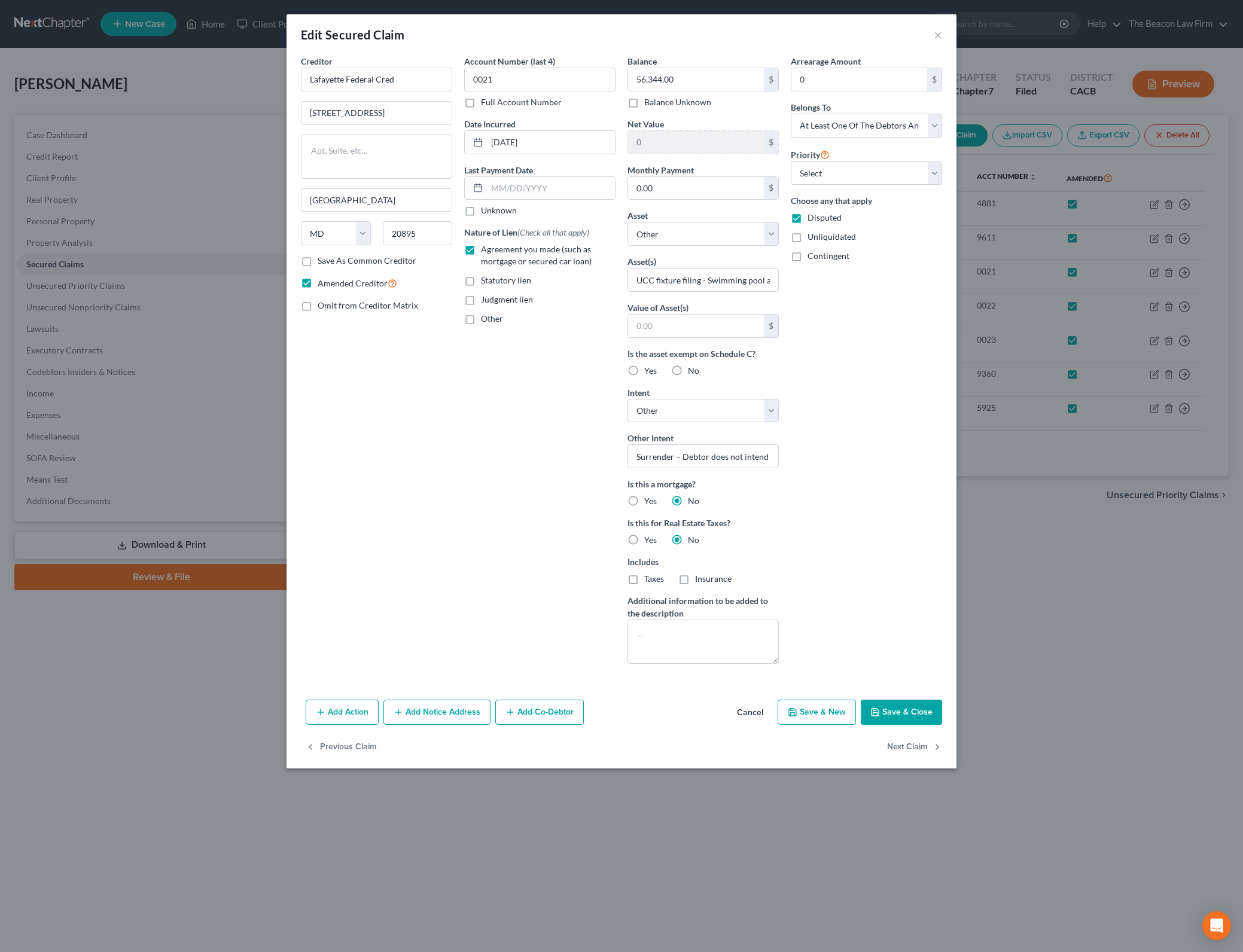
click at [905, 712] on button "Save & Close" at bounding box center [901, 711] width 81 height 25
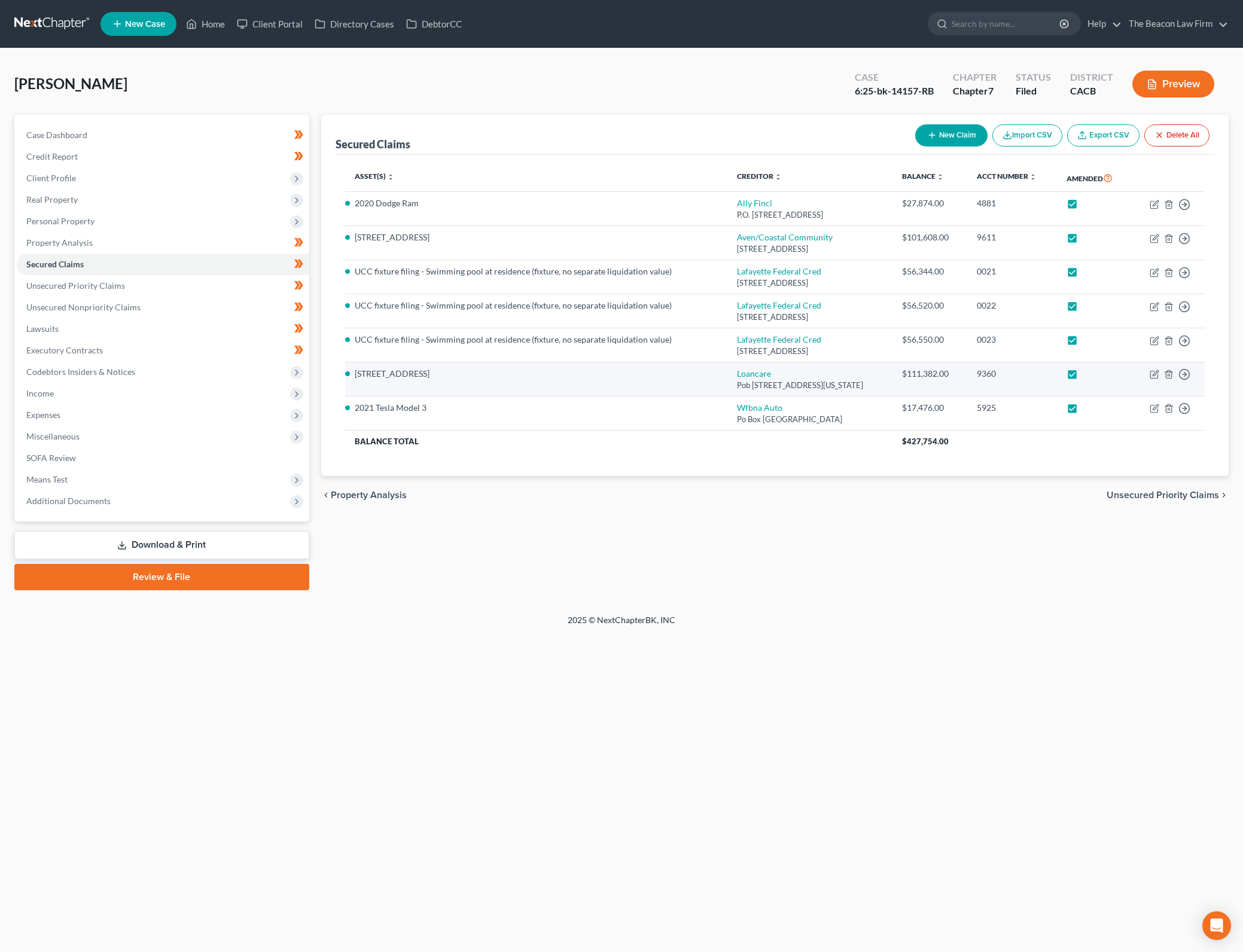
drag, startPoint x: 804, startPoint y: 652, endPoint x: 964, endPoint y: 371, distance: 323.4
click at [804, 652] on div "Home New Case Client Portal Directory Cases DebtorCC The Beacon Law Firm [PERSO…" at bounding box center [621, 476] width 1243 height 952
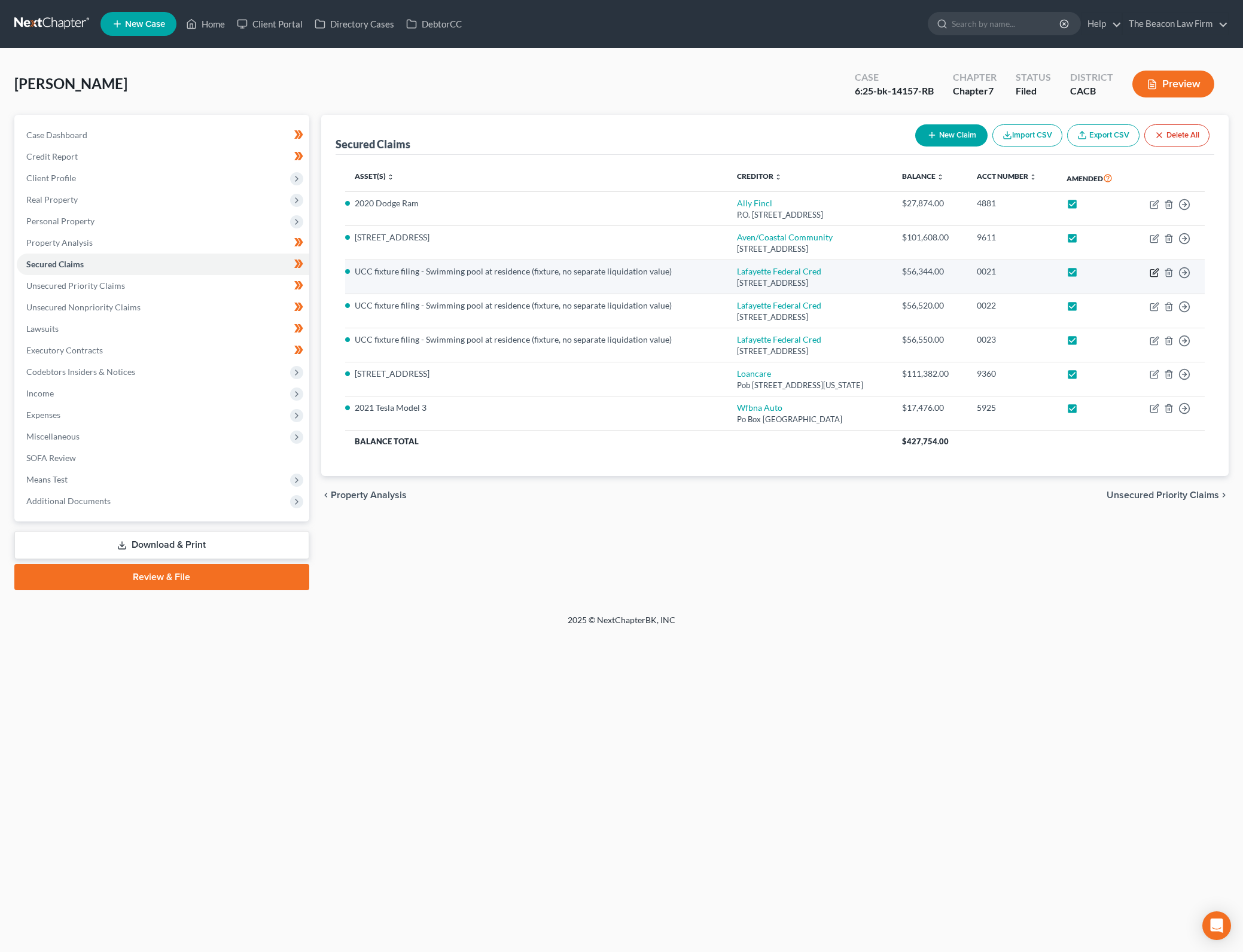
click at [1150, 269] on icon "button" at bounding box center [1153, 272] width 7 height 7
select select "21"
select select "4"
select select "3"
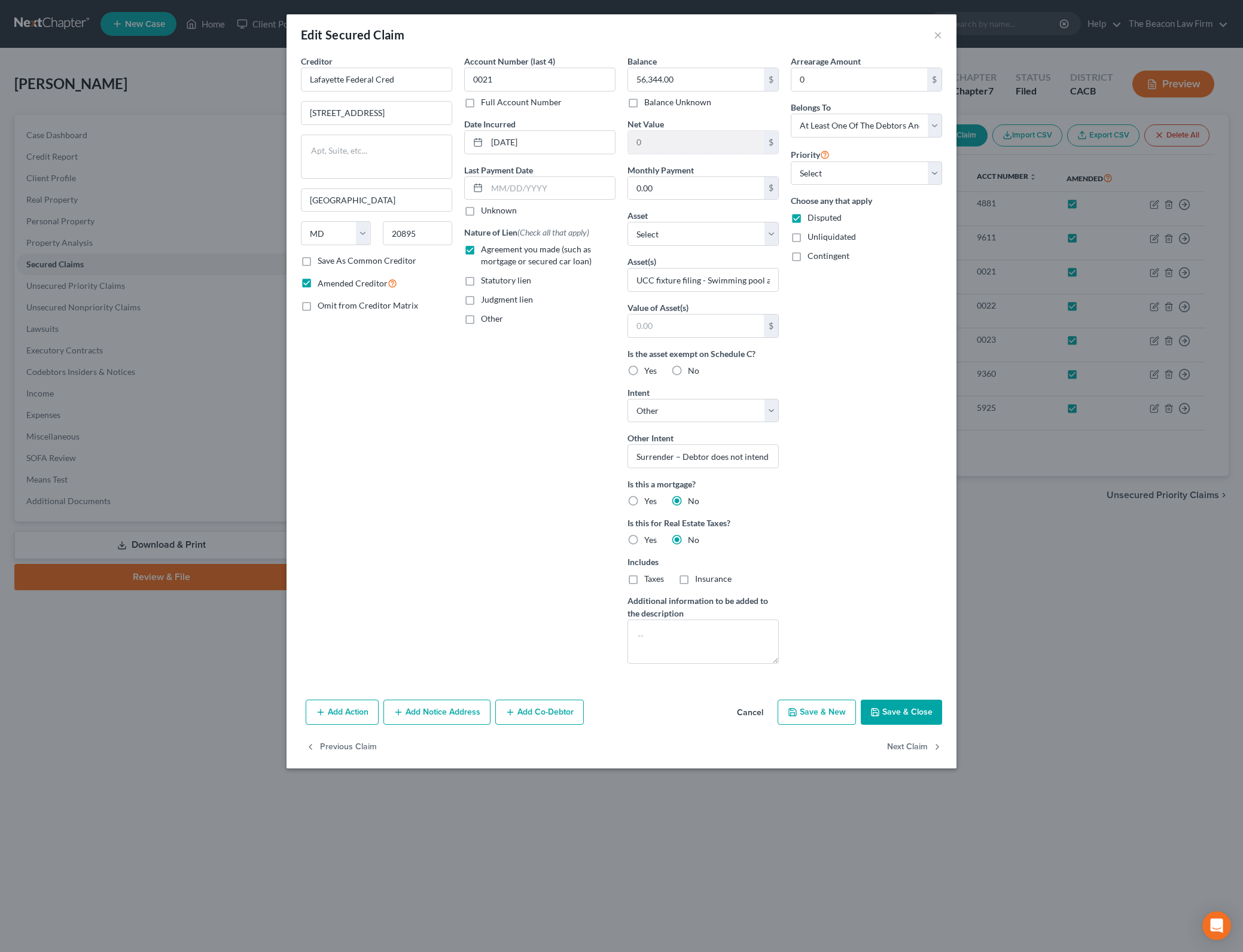
click at [857, 576] on div "Arrearage Amount 0 $ Belongs To * Select Debtor 1 Only Debtor 2 Only Debtor 1 A…" at bounding box center [866, 364] width 163 height 618
drag, startPoint x: 652, startPoint y: 367, endPoint x: 897, endPoint y: 436, distance: 254.5
click at [652, 367] on span "Yes" at bounding box center [650, 371] width 13 height 10
click at [652, 367] on input "Yes" at bounding box center [652, 368] width 8 height 8
radio input "true"
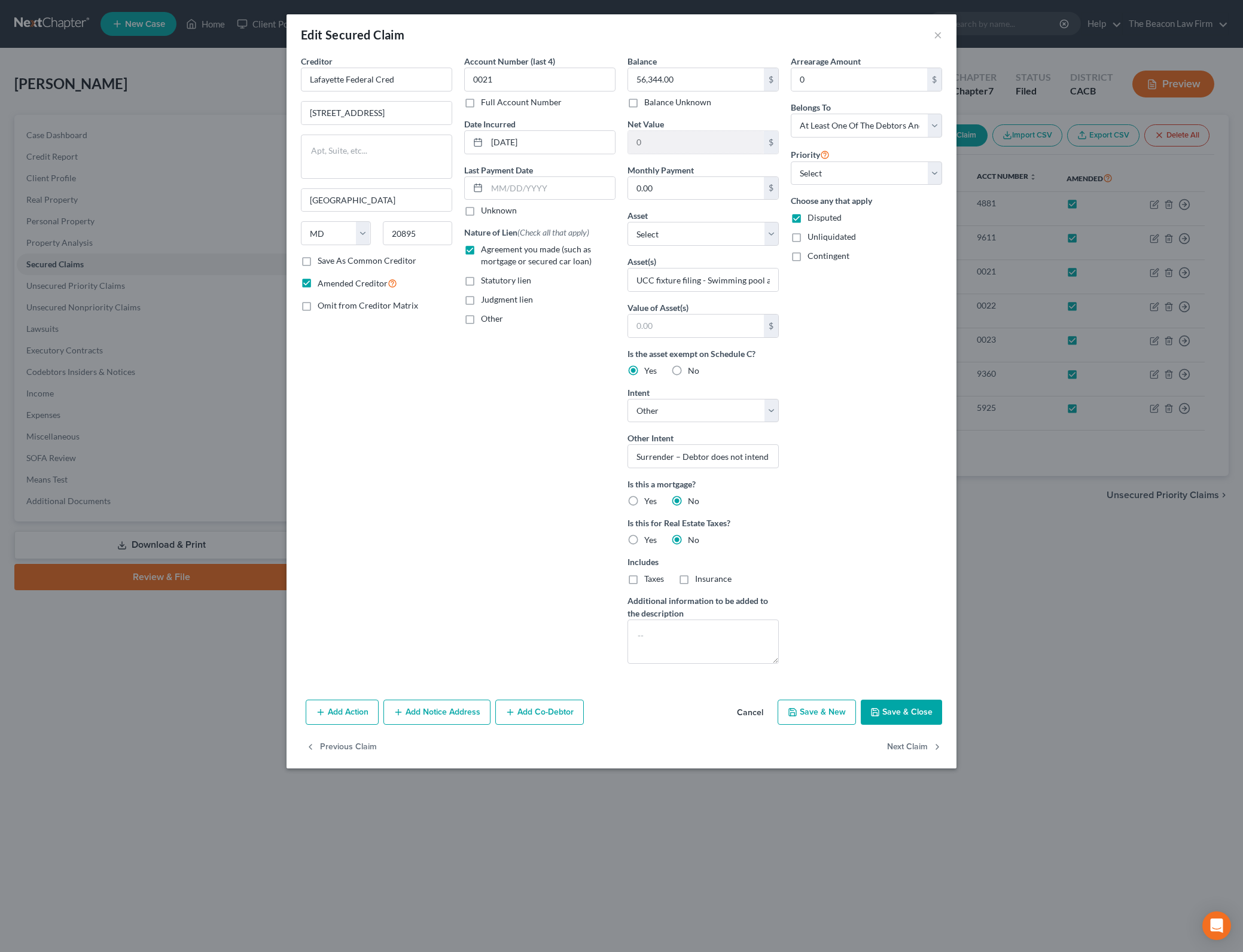
click at [906, 718] on button "Save & Close" at bounding box center [901, 711] width 81 height 25
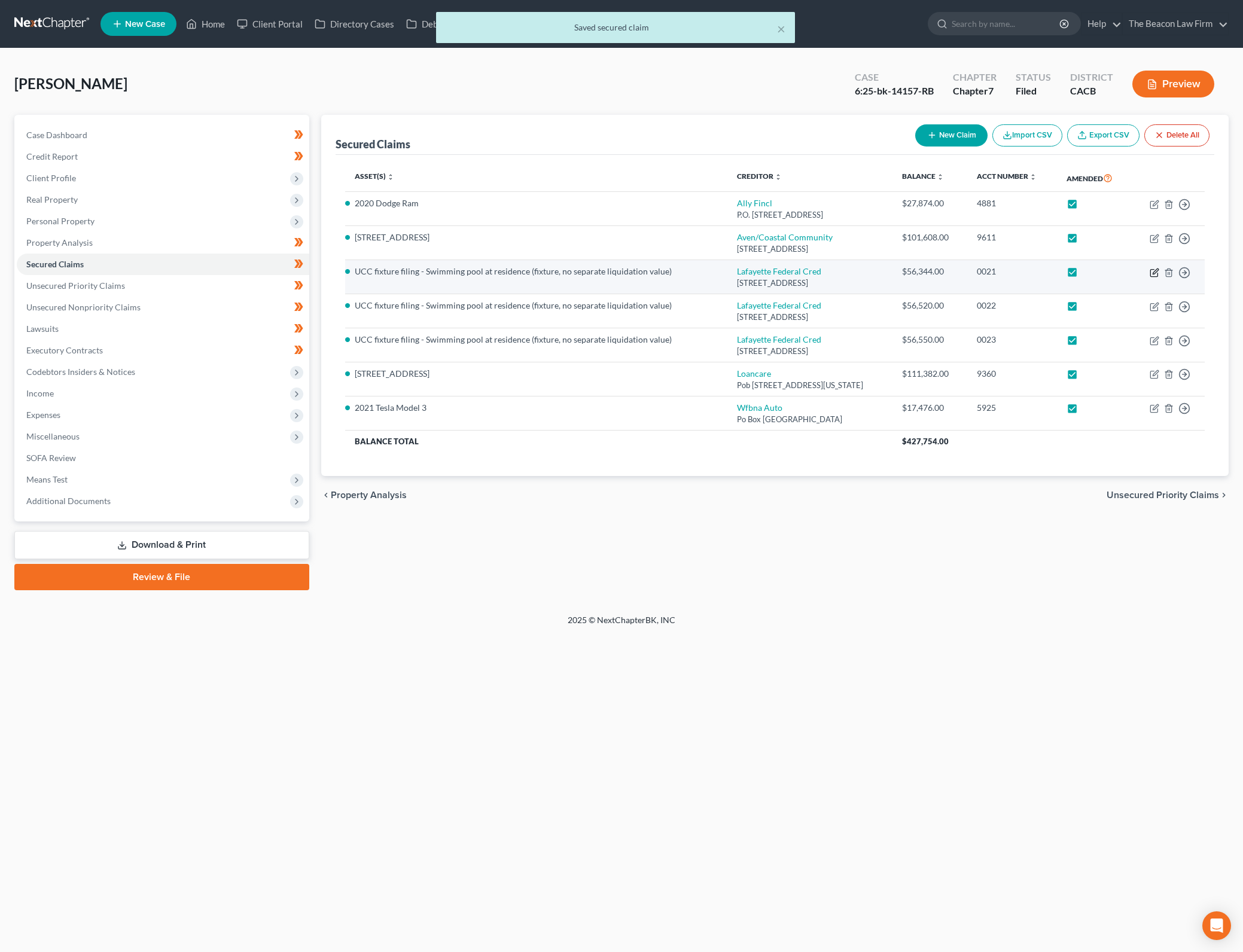
click at [1152, 270] on icon "button" at bounding box center [1153, 272] width 9 height 9
select select "21"
select select "4"
select select "3"
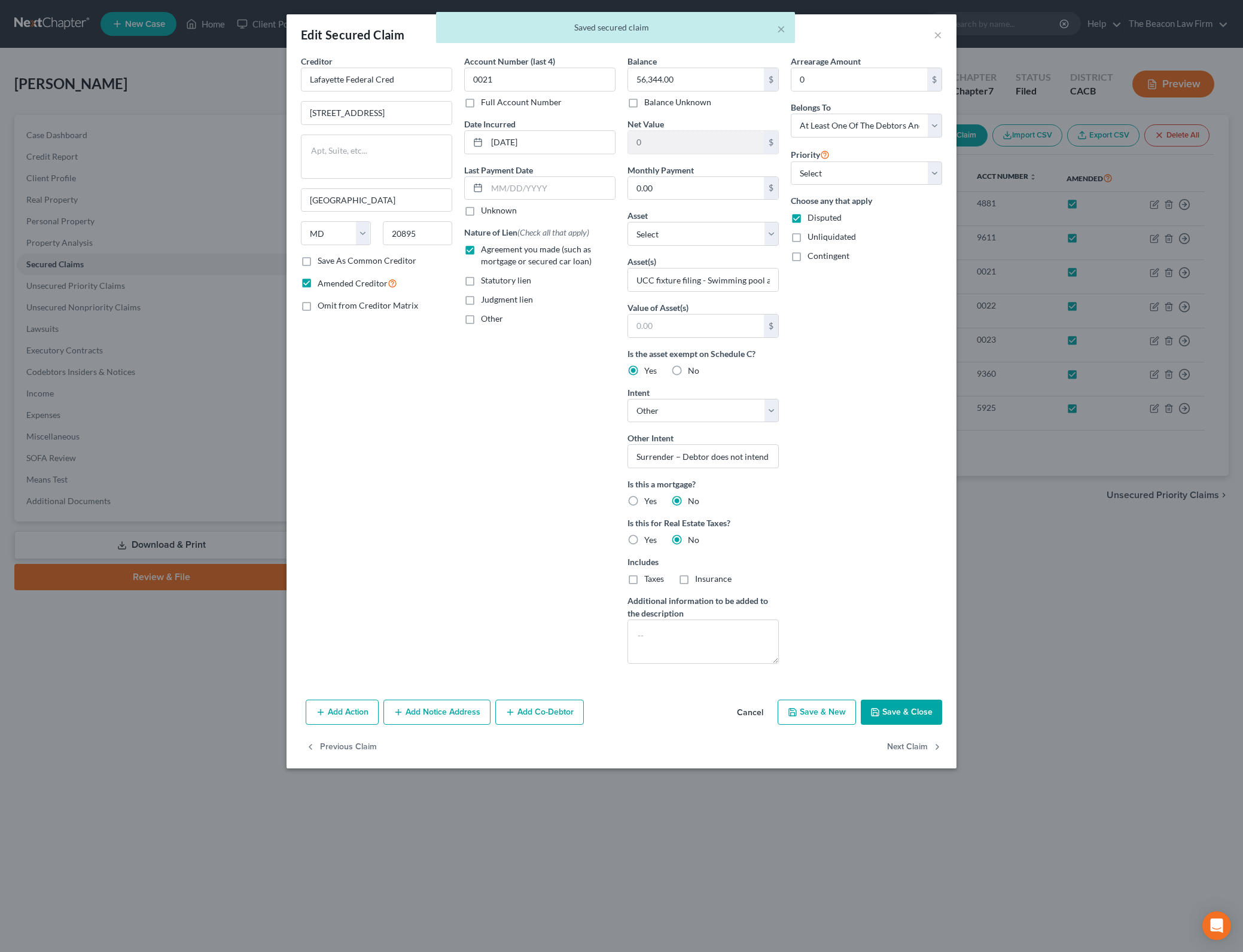
click at [899, 720] on button "Save & Close" at bounding box center [901, 711] width 81 height 25
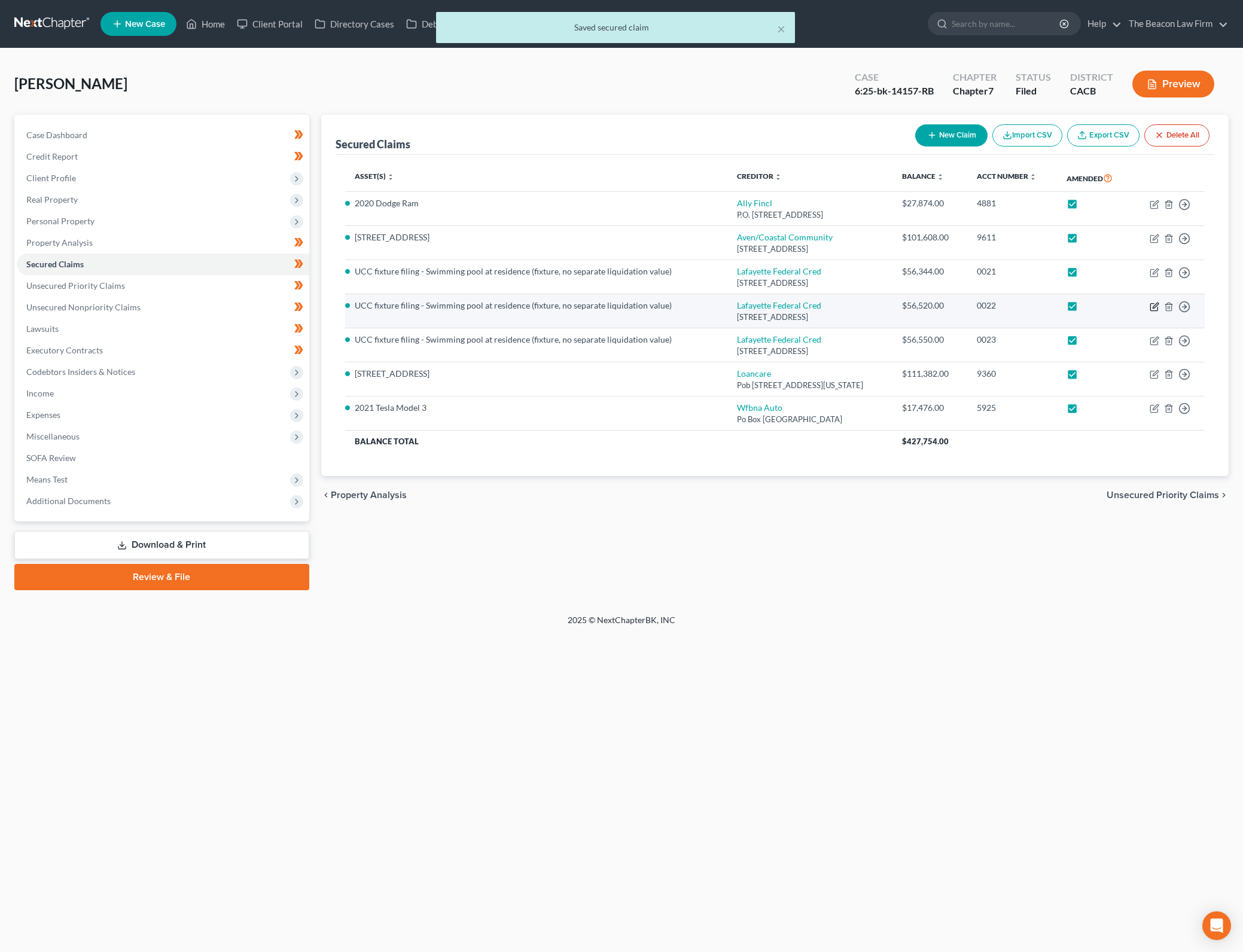
click at [1152, 307] on icon "button" at bounding box center [1153, 306] width 9 height 9
select select "21"
select select "0"
select select "3"
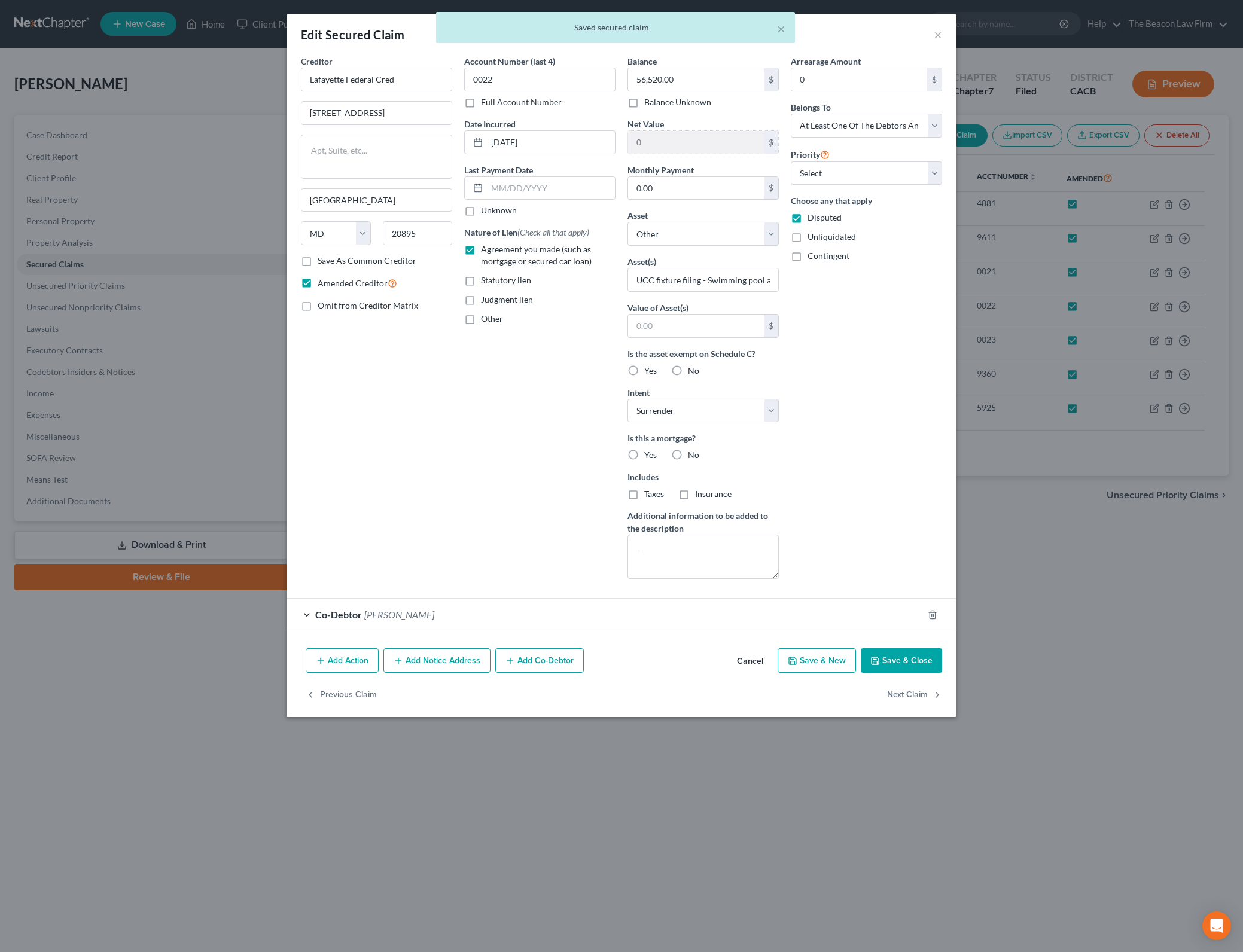
click at [659, 367] on div "Is the asset exempt on Schedule C? Yes No" at bounding box center [702, 362] width 151 height 29
click at [650, 367] on span "Yes" at bounding box center [650, 371] width 13 height 10
click at [650, 367] on input "Yes" at bounding box center [652, 368] width 8 height 8
radio input "true"
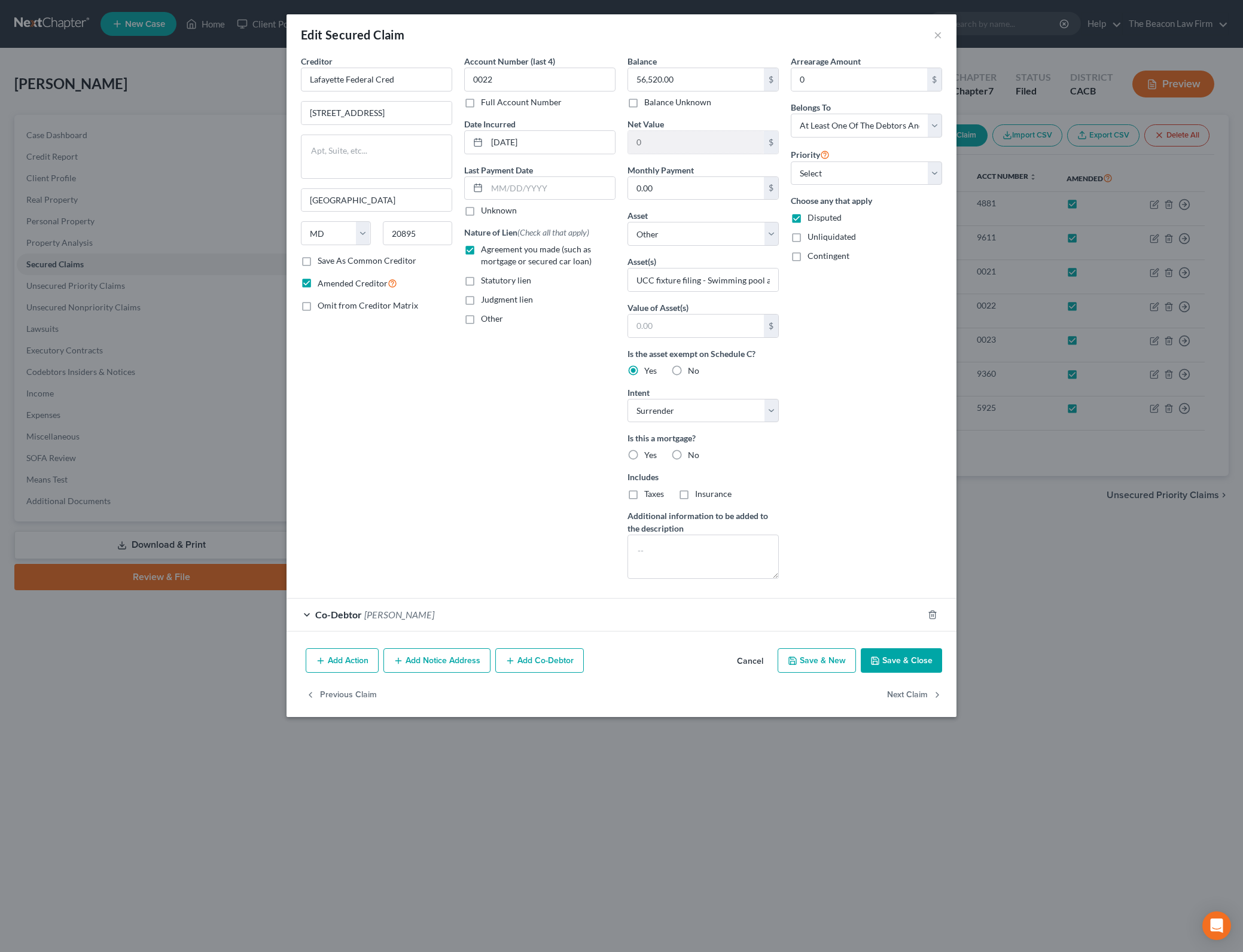
click at [891, 650] on button "Save & Close" at bounding box center [901, 660] width 81 height 25
select select
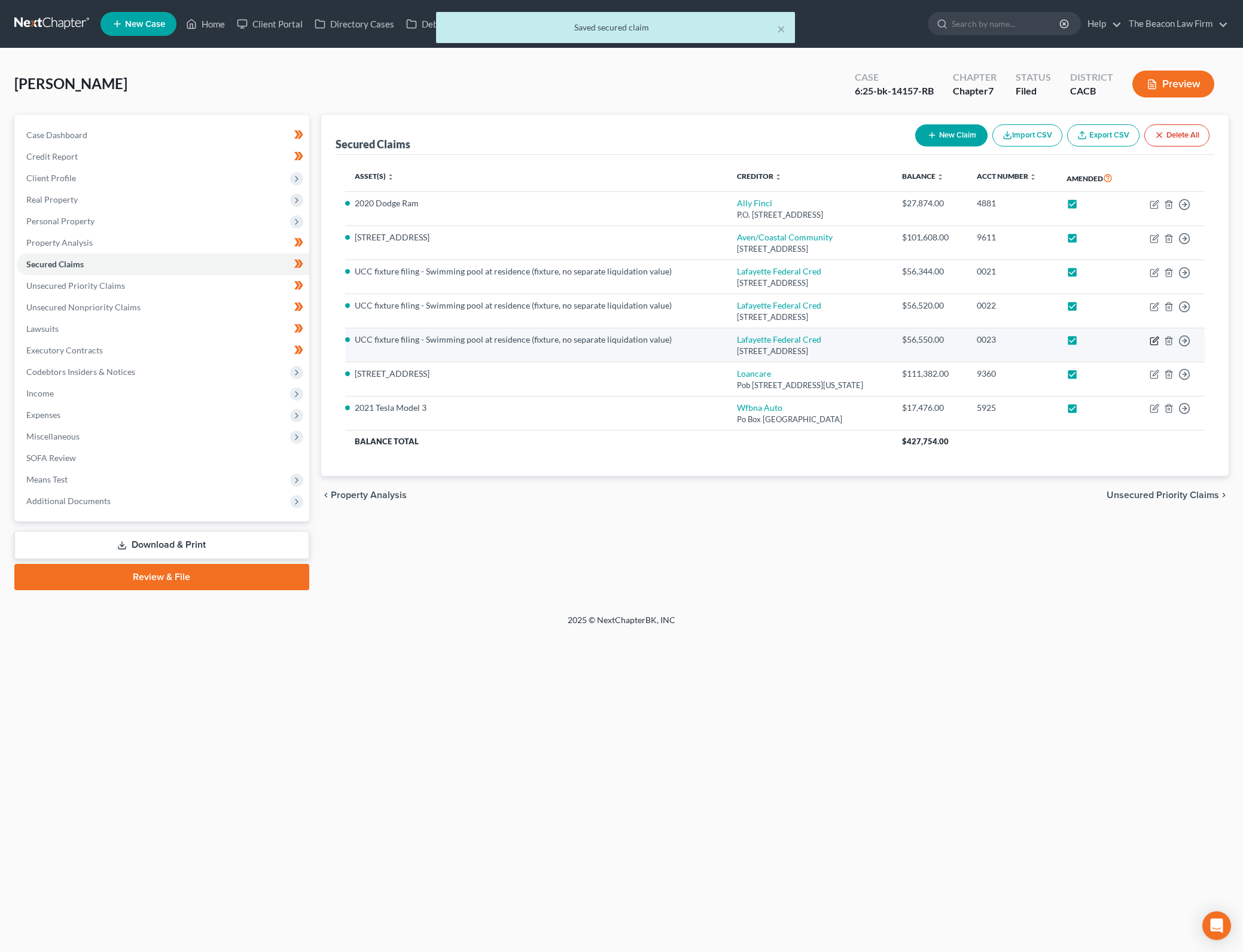
click at [1150, 341] on icon "button" at bounding box center [1153, 341] width 7 height 7
select select "21"
select select "3"
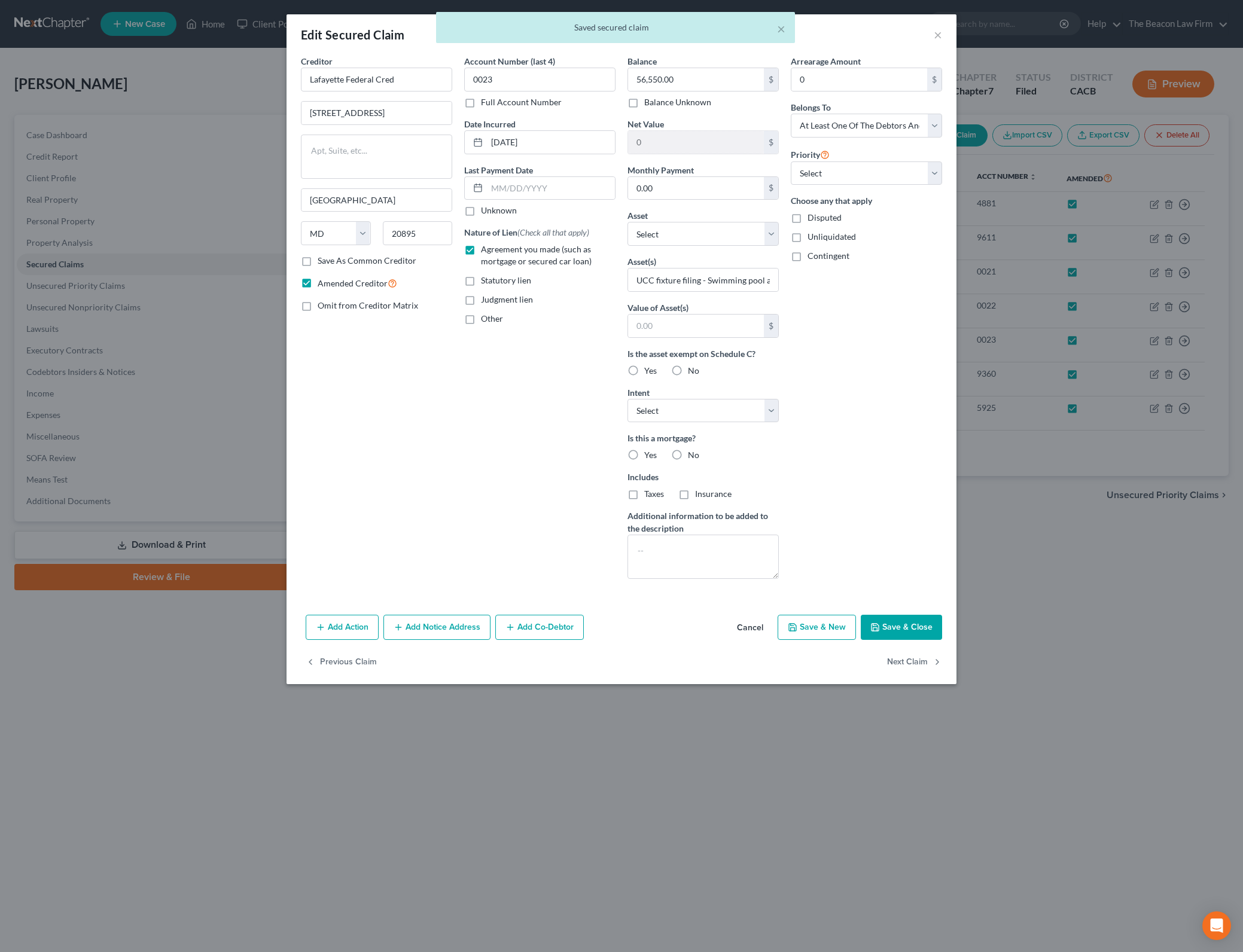
click at [644, 367] on label "Yes" at bounding box center [650, 371] width 13 height 12
click at [649, 367] on input "Yes" at bounding box center [652, 368] width 8 height 8
radio input "true"
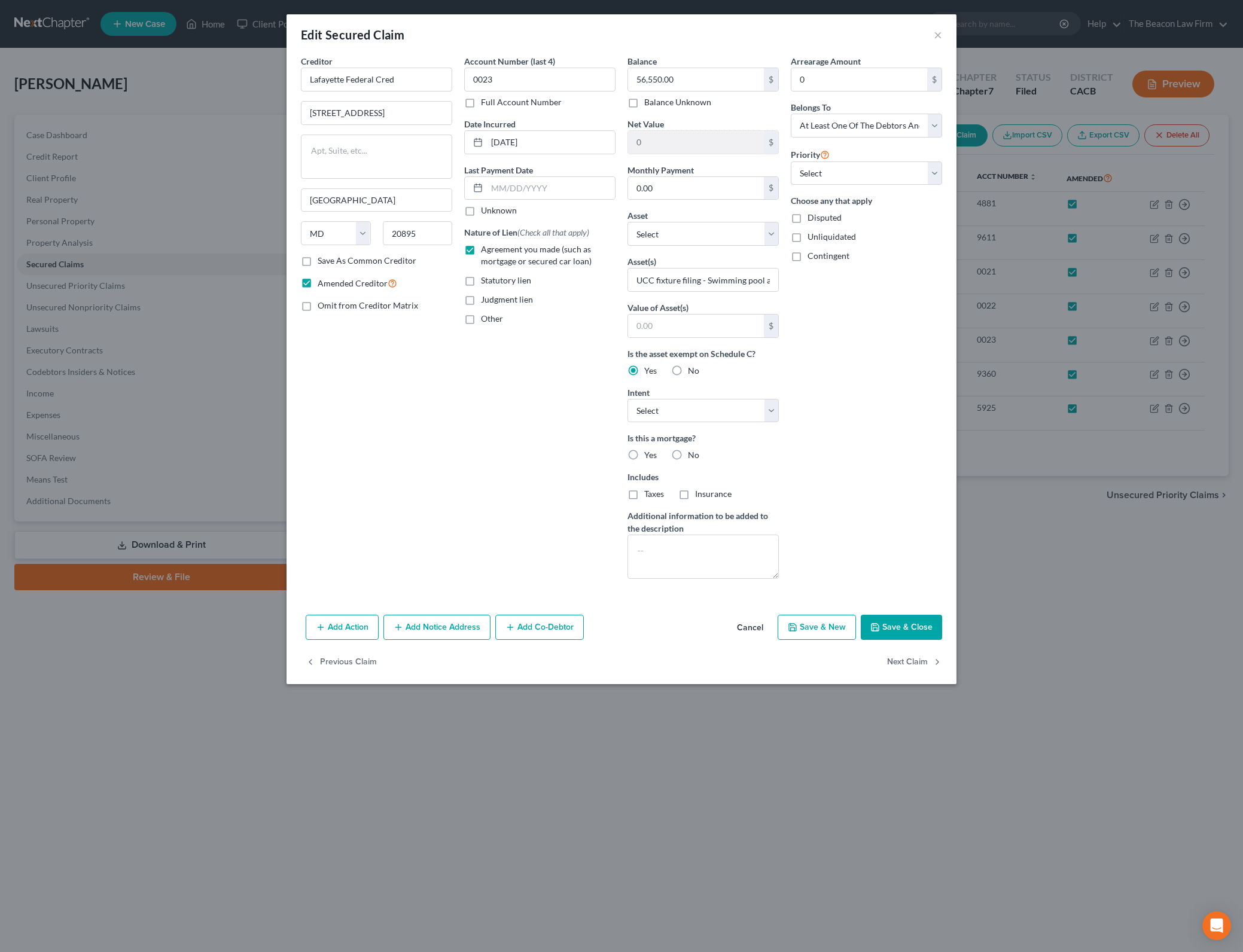
click at [687, 455] on label "No" at bounding box center [693, 455] width 11 height 12
click at [693, 455] on input "No" at bounding box center [696, 453] width 8 height 8
radio input "true"
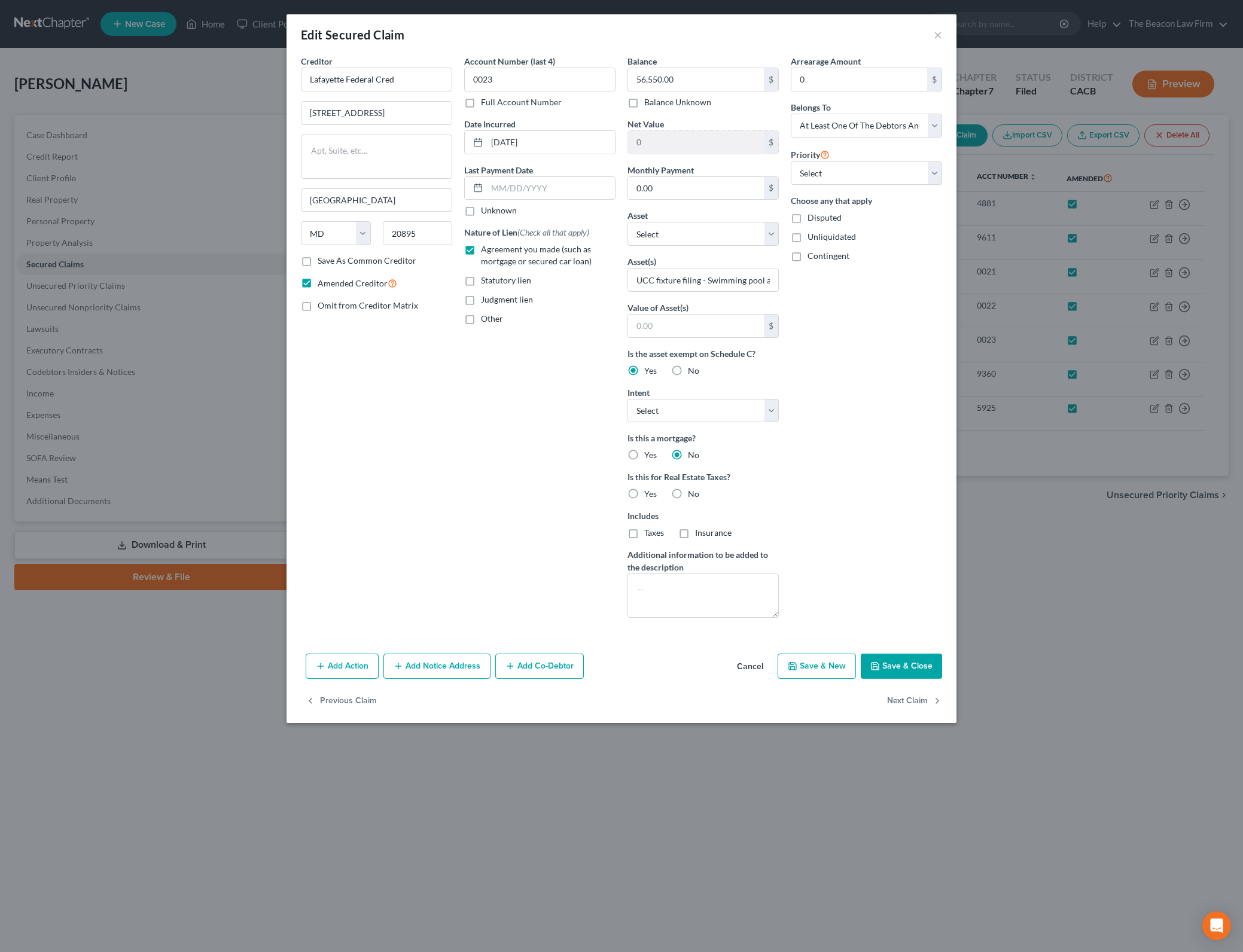
click at [693, 492] on span "No" at bounding box center [693, 493] width 11 height 10
click at [693, 492] on input "No" at bounding box center [696, 492] width 8 height 8
radio input "true"
drag, startPoint x: 894, startPoint y: 664, endPoint x: 872, endPoint y: 239, distance: 425.6
click at [894, 311] on div "Edit Secured Claim × Creditor * Lafayette Federal Cred [STREET_ADDRESS][GEOGRAP…" at bounding box center [621, 369] width 669 height 709
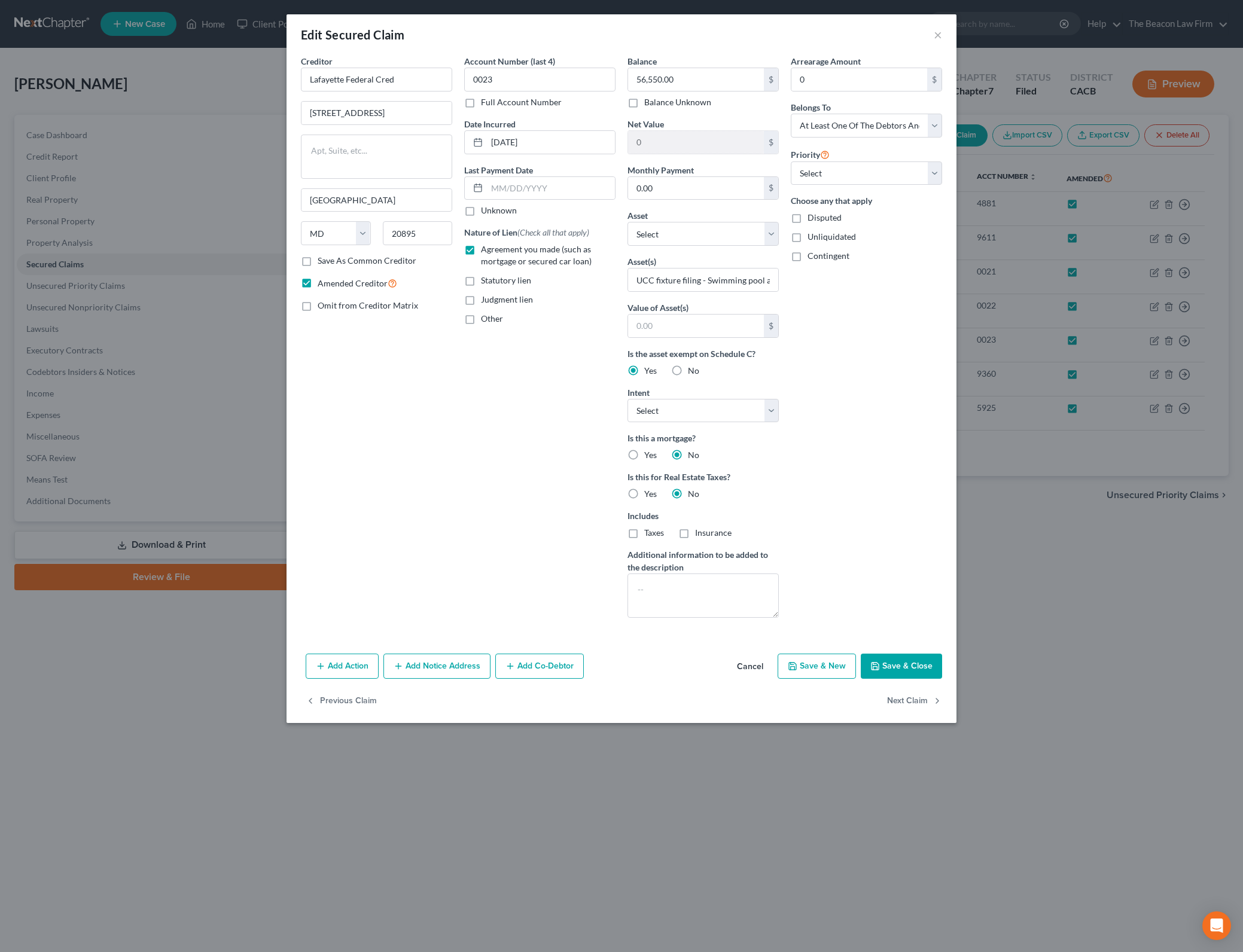
click at [818, 216] on span "Disputed" at bounding box center [825, 217] width 35 height 10
click at [818, 216] on input "Disputed" at bounding box center [815, 215] width 8 height 8
checkbox input "true"
click at [909, 661] on button "Save & Close" at bounding box center [901, 666] width 81 height 25
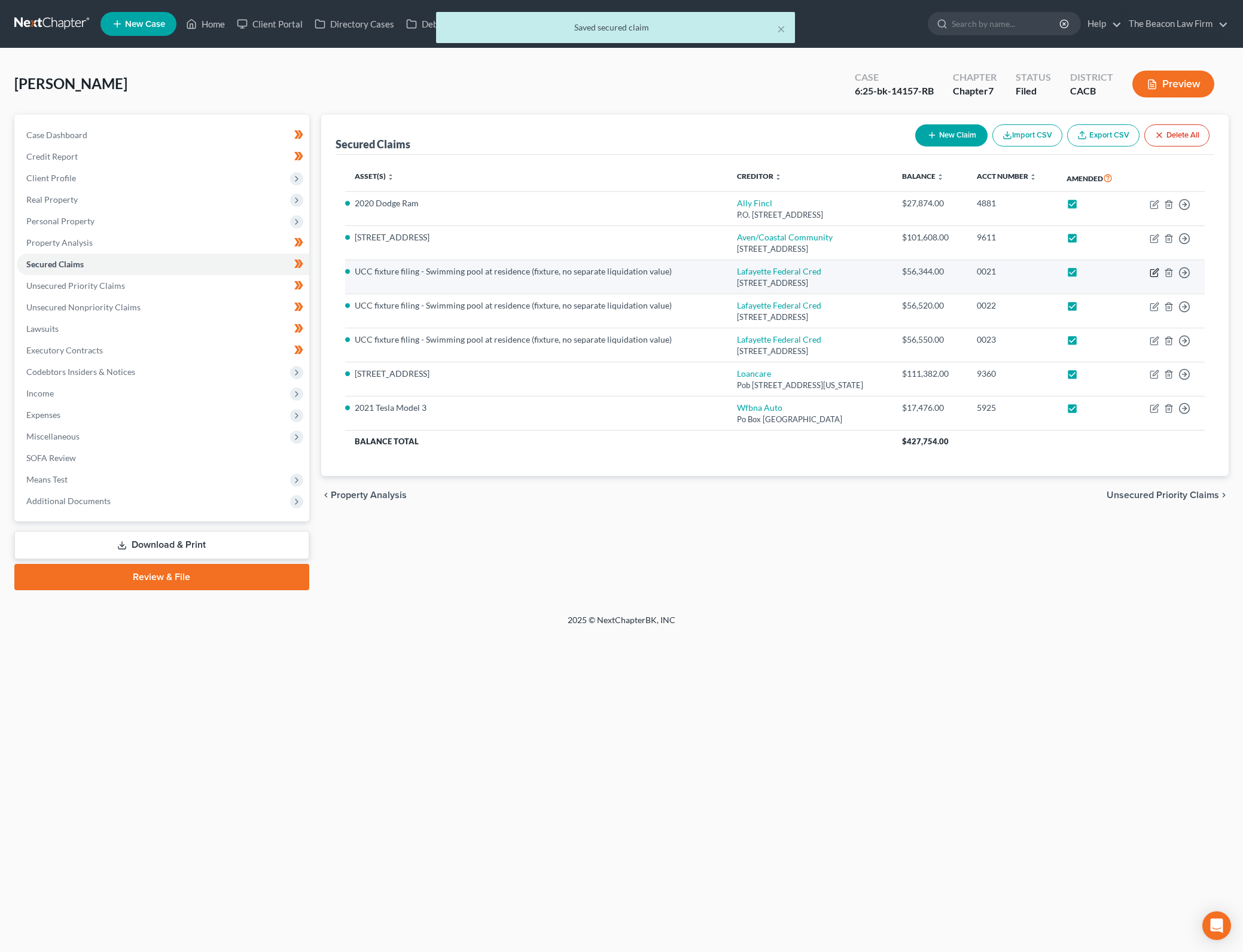
click at [1150, 270] on icon "button" at bounding box center [1153, 272] width 7 height 7
select select "21"
select select "0"
select select "4"
select select "3"
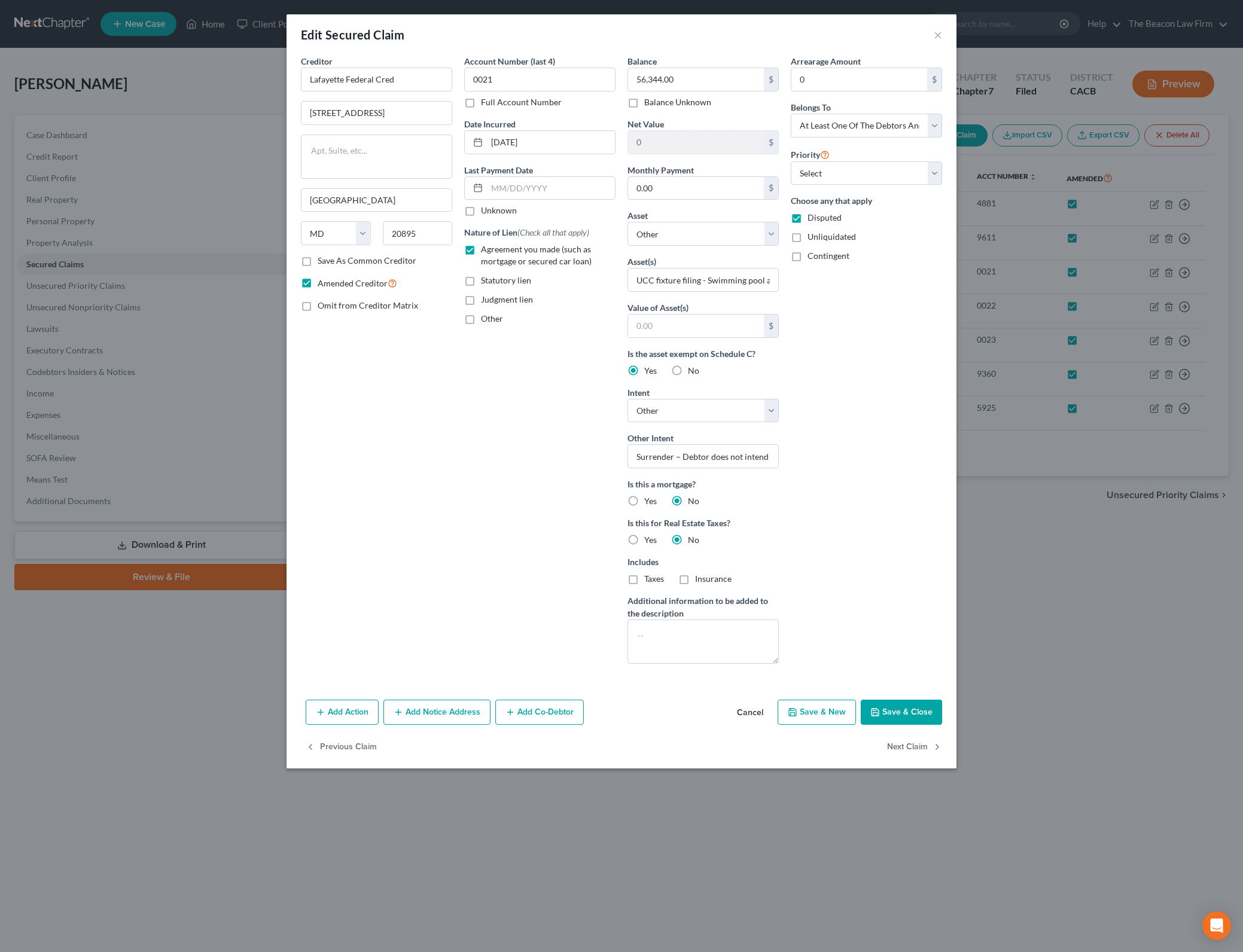
drag, startPoint x: 309, startPoint y: 391, endPoint x: 637, endPoint y: 518, distance: 351.7
click at [309, 391] on div "Creditor * [GEOGRAPHIC_DATA] [STREET_ADDRESS][GEOGRAPHIC_DATA] [US_STATE][GEOGR…" at bounding box center [376, 364] width 163 height 618
click at [924, 718] on button "Save & Close" at bounding box center [901, 711] width 81 height 25
select select
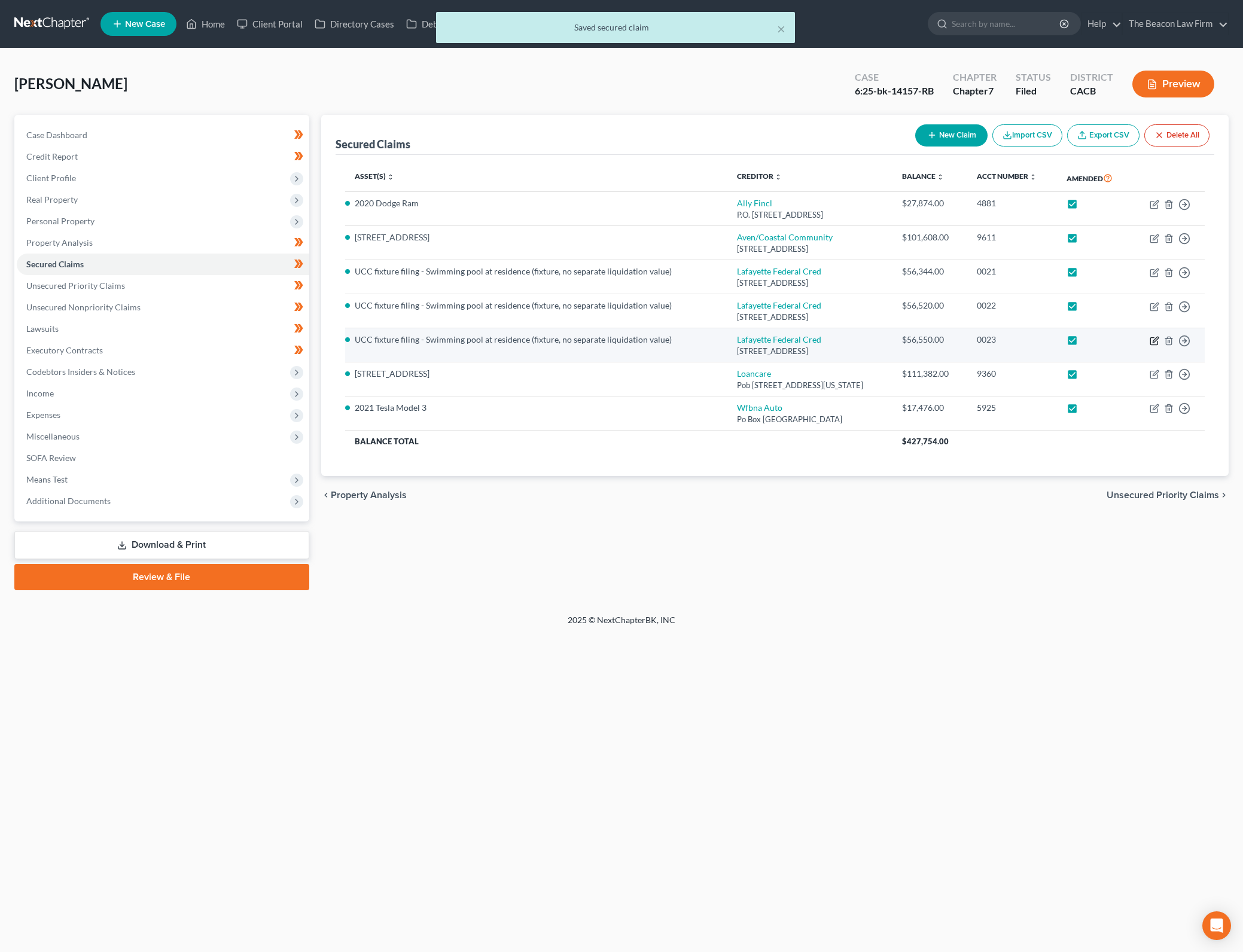
click at [1155, 342] on icon "button" at bounding box center [1153, 341] width 9 height 9
select select "21"
select select "3"
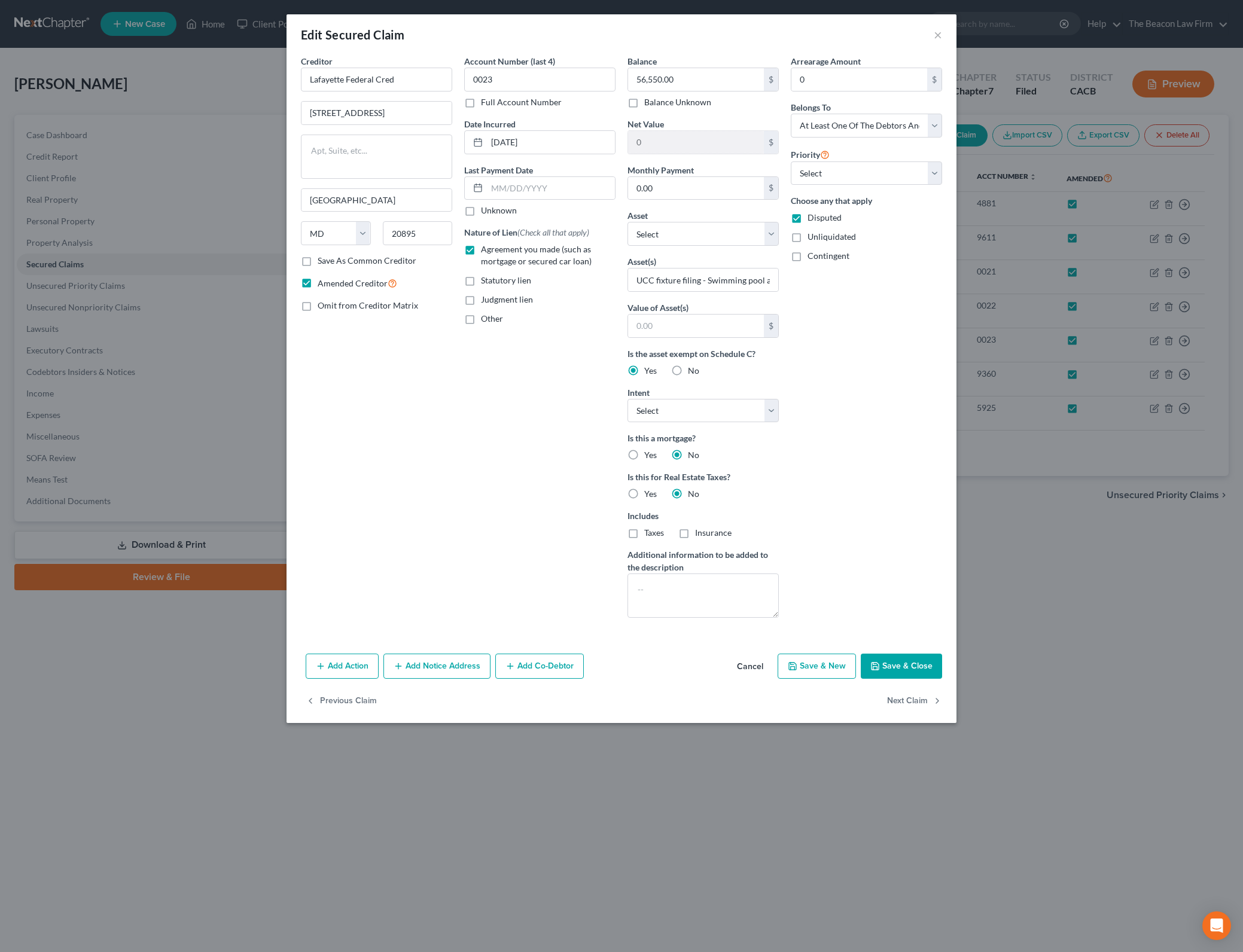
click at [919, 672] on button "Save & Close" at bounding box center [901, 666] width 81 height 25
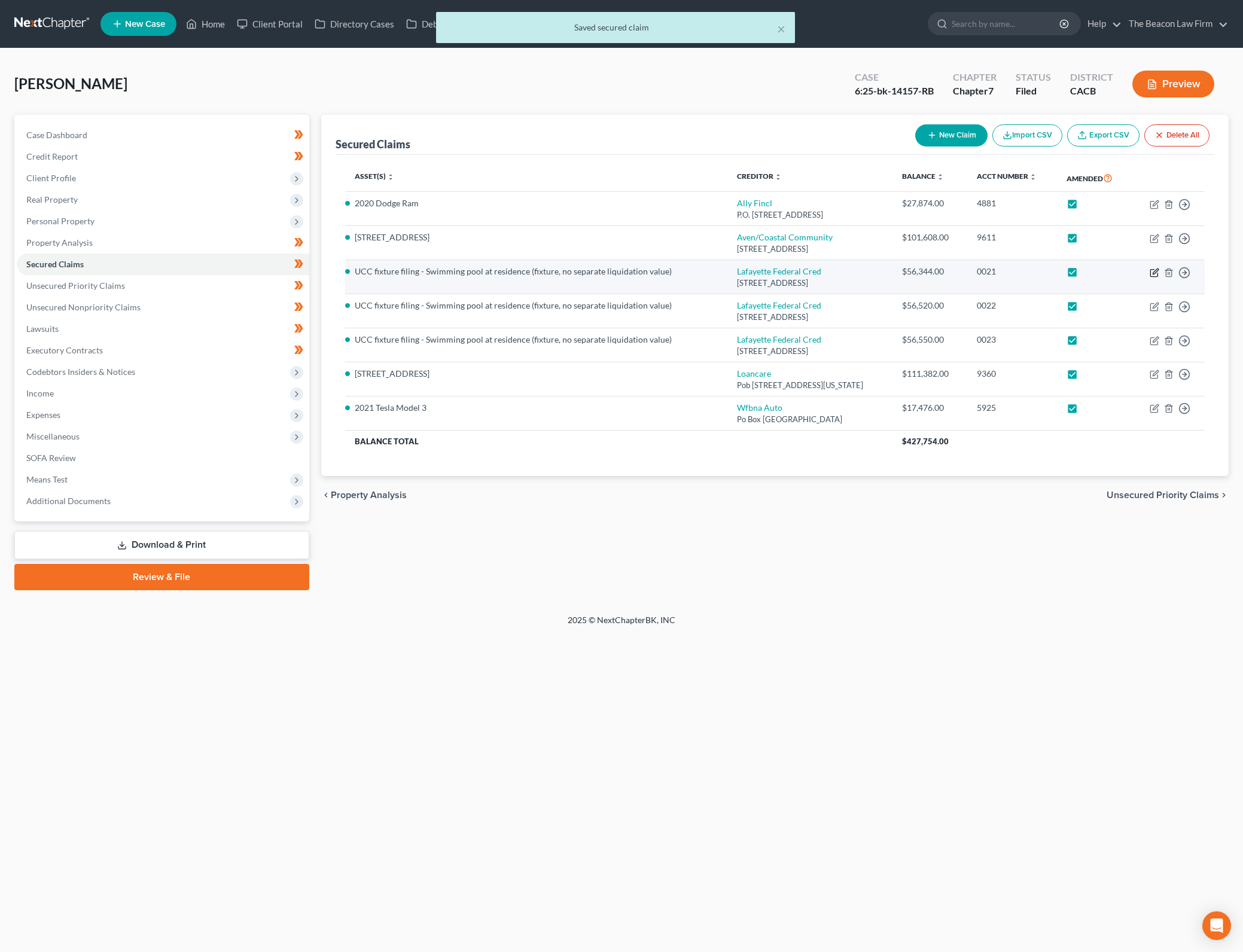
click at [1157, 272] on icon "button" at bounding box center [1153, 272] width 9 height 9
select select "21"
select select "4"
select select "3"
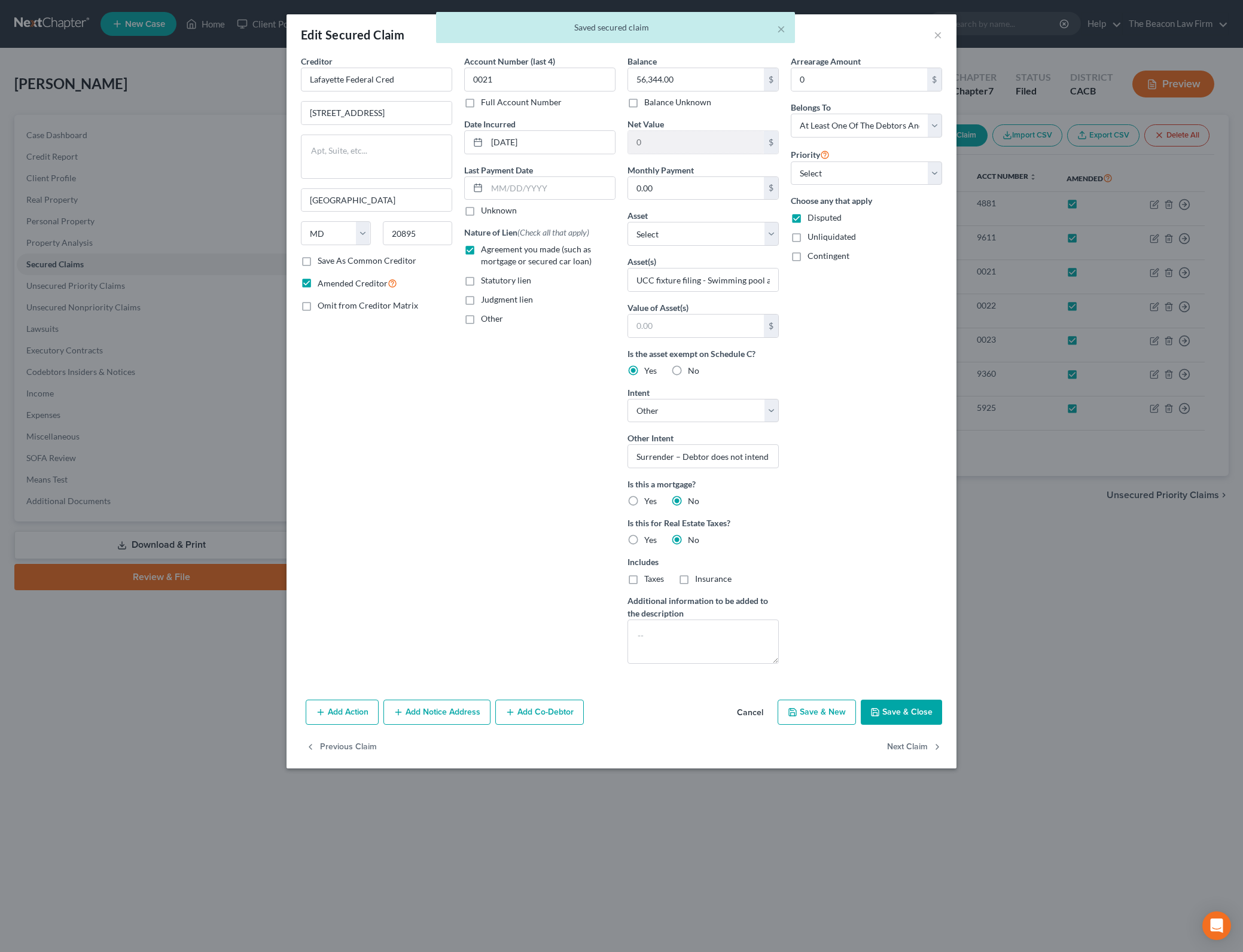
click at [867, 711] on button "Save & Close" at bounding box center [901, 711] width 81 height 25
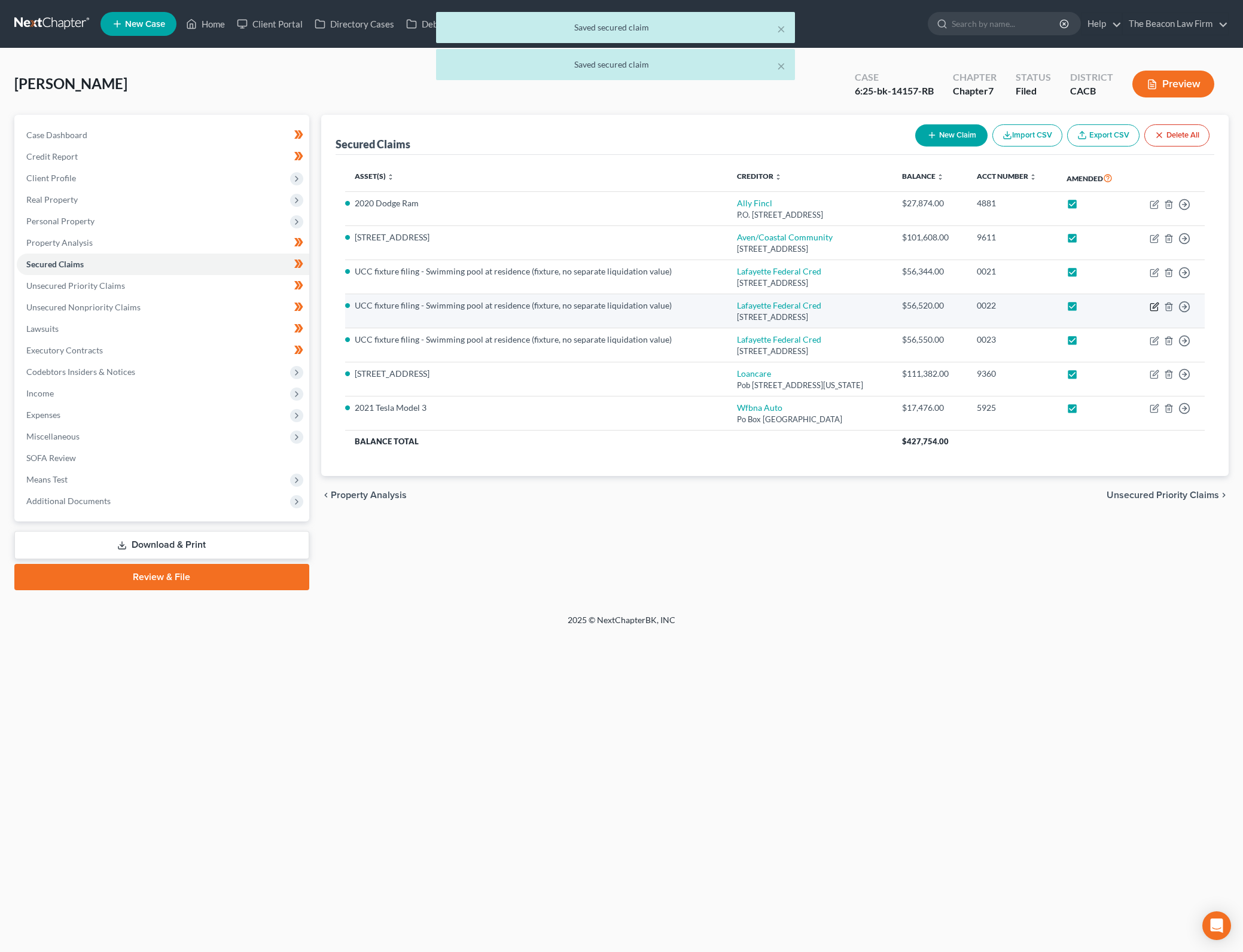
click at [1149, 303] on icon "button" at bounding box center [1153, 306] width 9 height 9
select select "21"
select select "0"
select select "3"
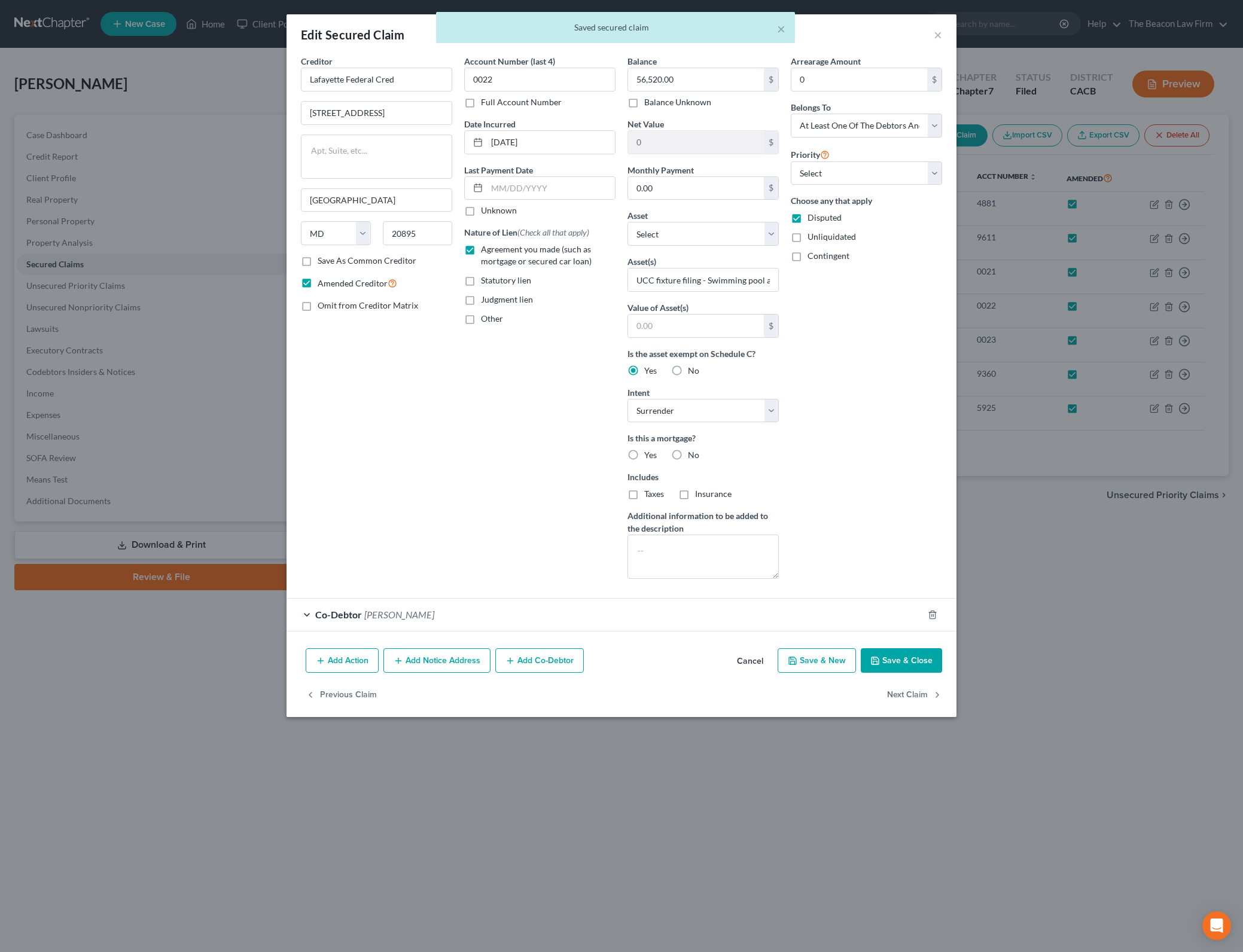
click at [913, 654] on button "Save & Close" at bounding box center [901, 660] width 81 height 25
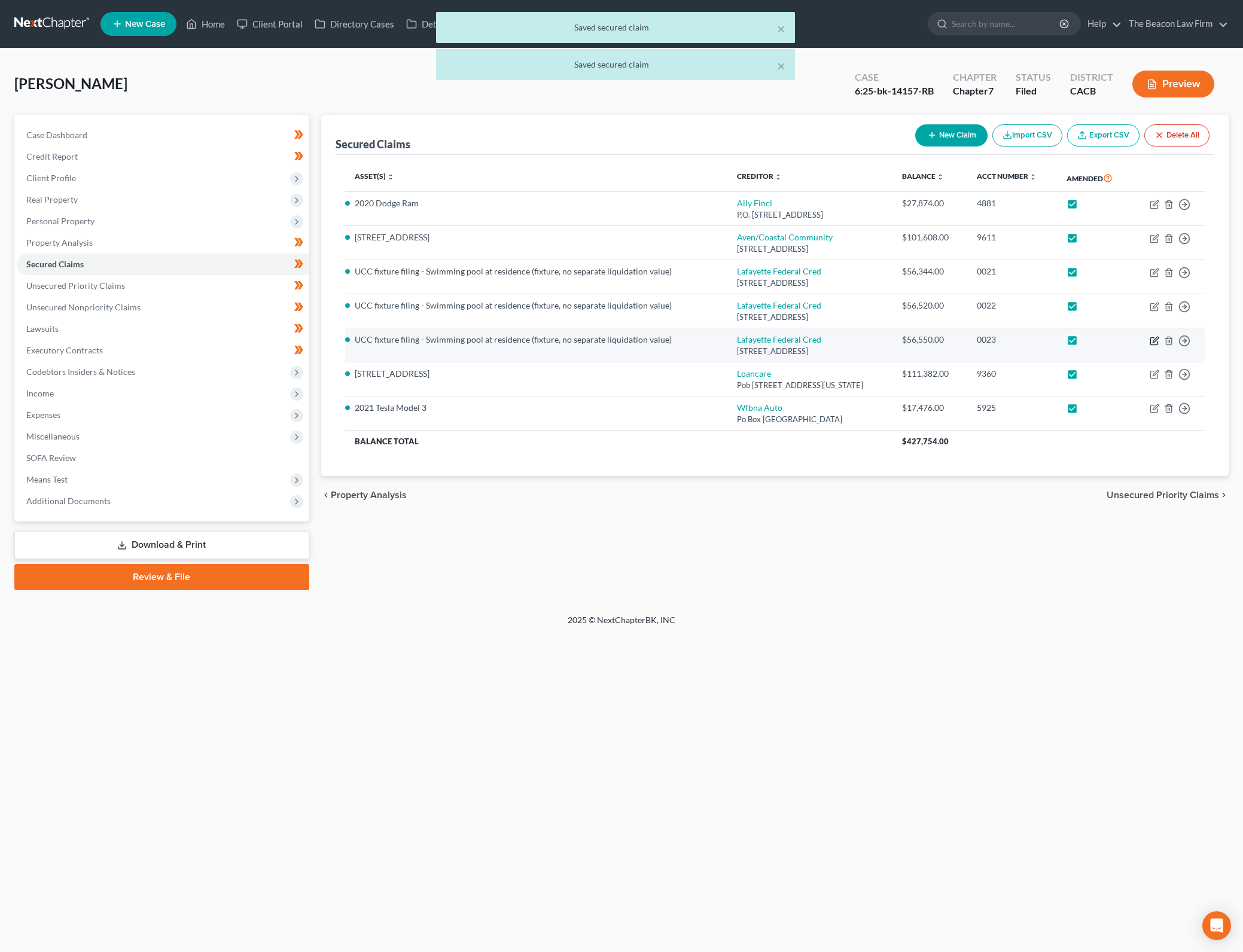
click at [1150, 338] on icon "button" at bounding box center [1153, 341] width 7 height 7
select select "21"
select select "3"
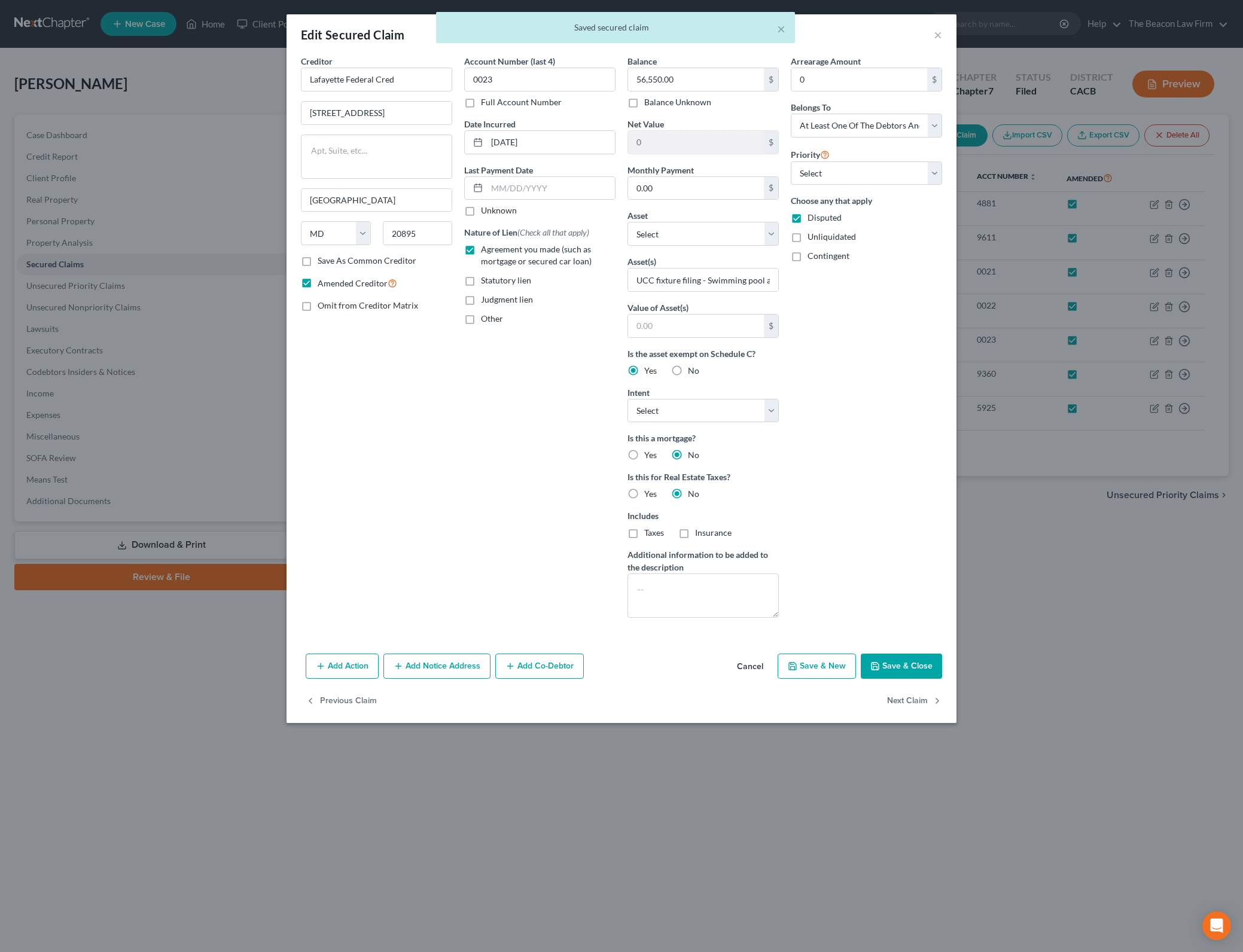
click at [902, 669] on button "Save & Close" at bounding box center [901, 666] width 81 height 25
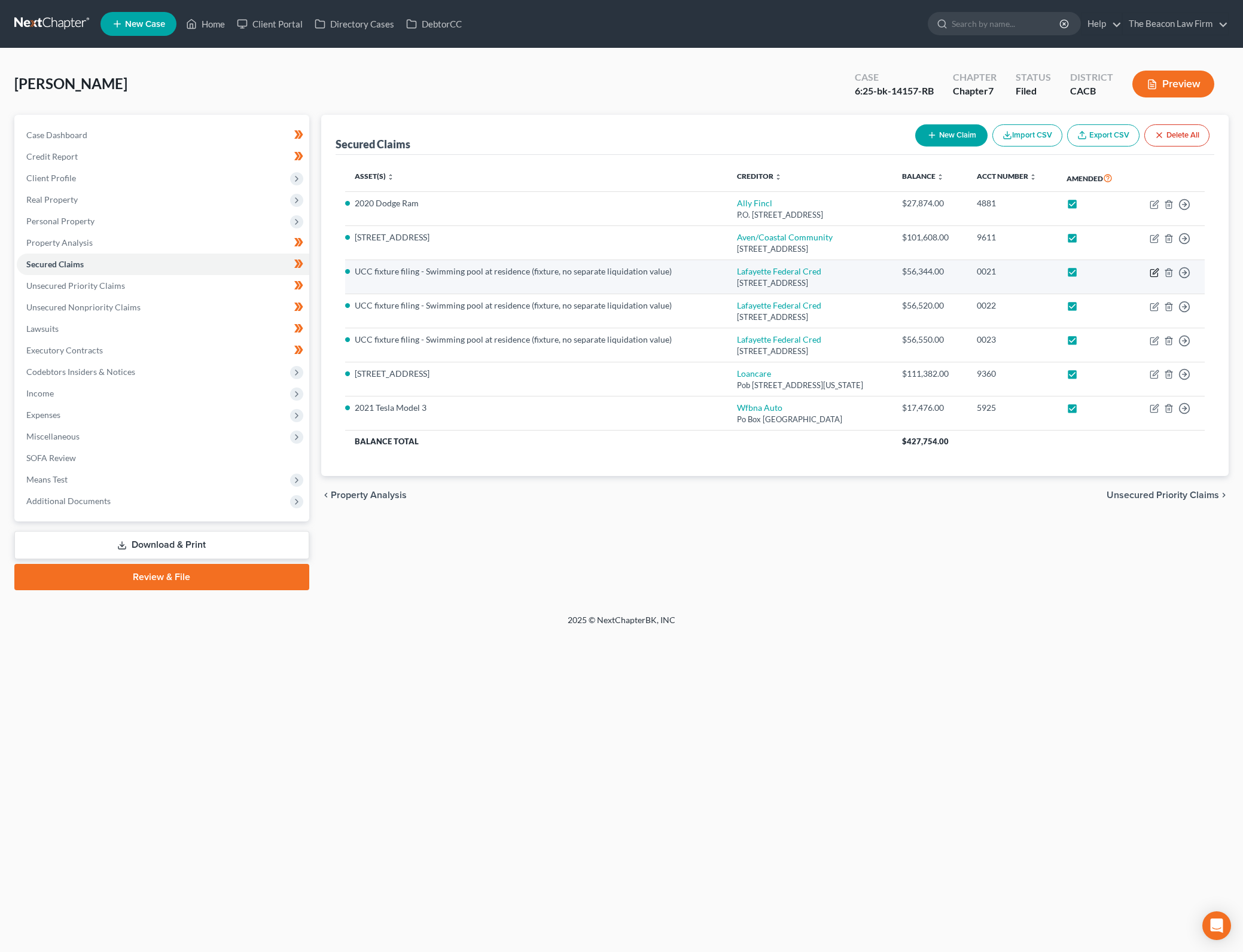
click at [1150, 270] on icon "button" at bounding box center [1153, 272] width 7 height 7
select select "21"
select select "4"
select select "3"
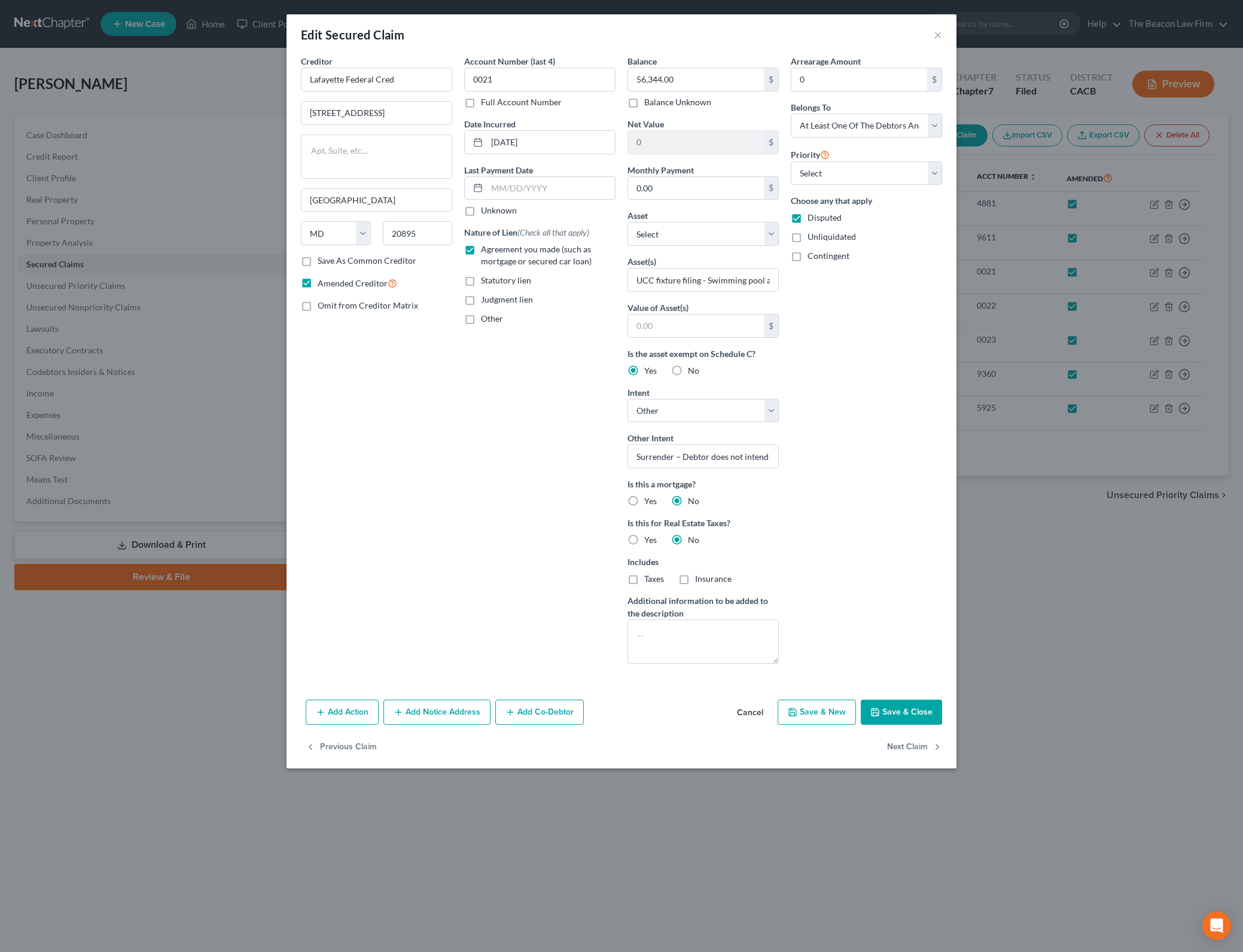
click at [920, 722] on button "Save & Close" at bounding box center [901, 711] width 81 height 25
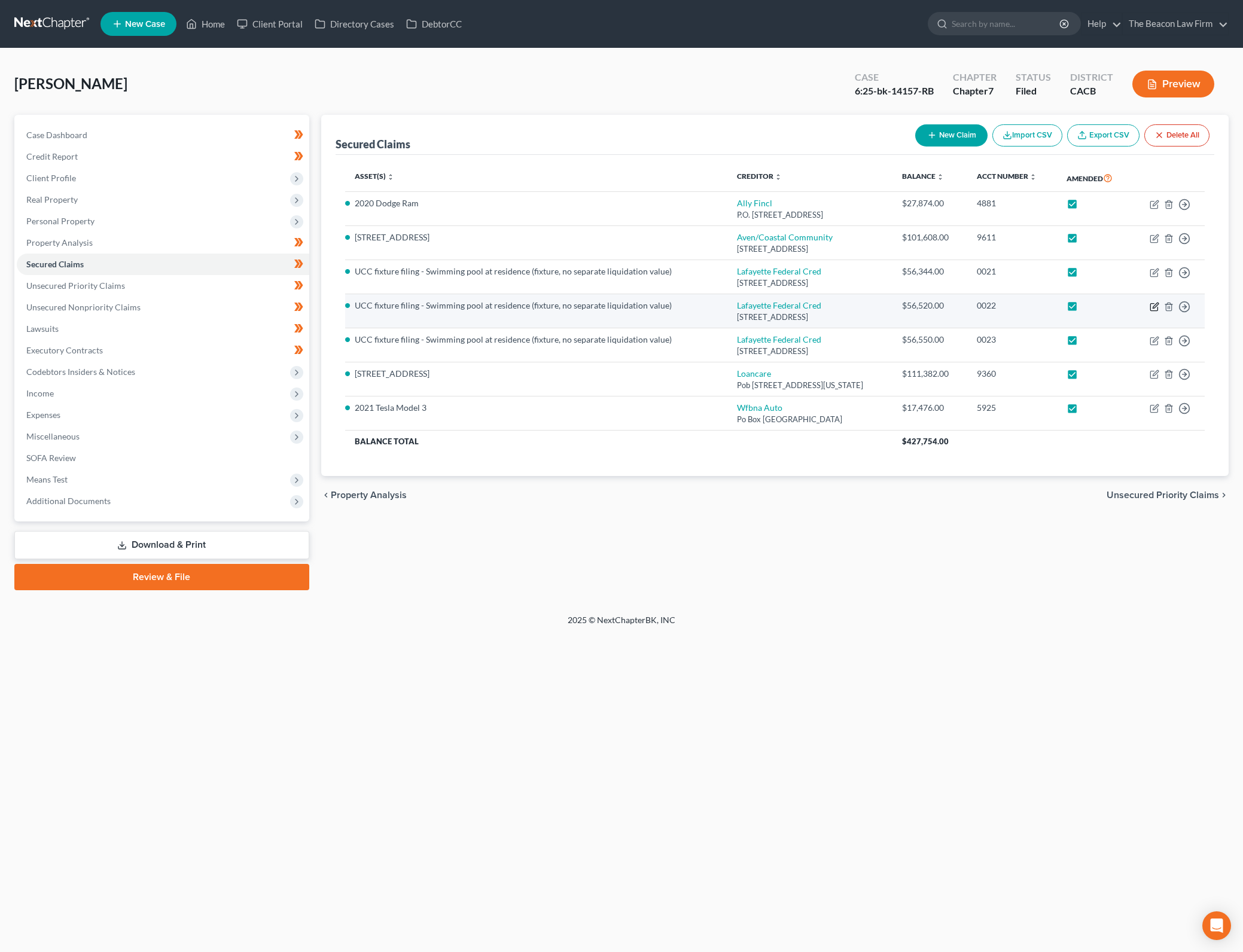
click at [1155, 305] on icon "button" at bounding box center [1153, 306] width 9 height 9
select select "21"
select select "0"
select select "3"
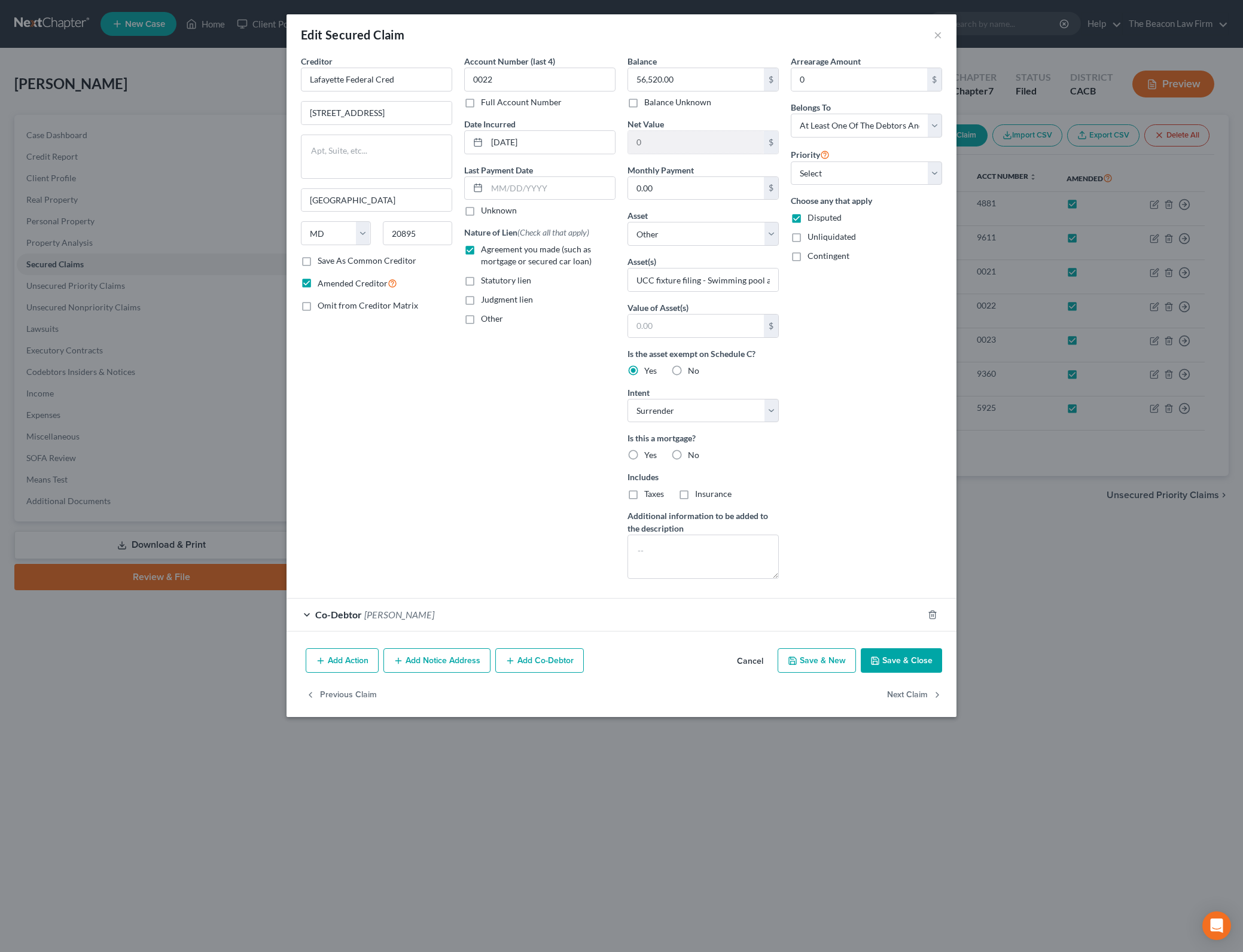
click at [688, 448] on div "Is this a mortgage? Yes No" at bounding box center [702, 447] width 151 height 29
click at [687, 453] on label "No" at bounding box center [693, 455] width 11 height 12
click at [693, 453] on input "No" at bounding box center [696, 453] width 8 height 8
radio input "true"
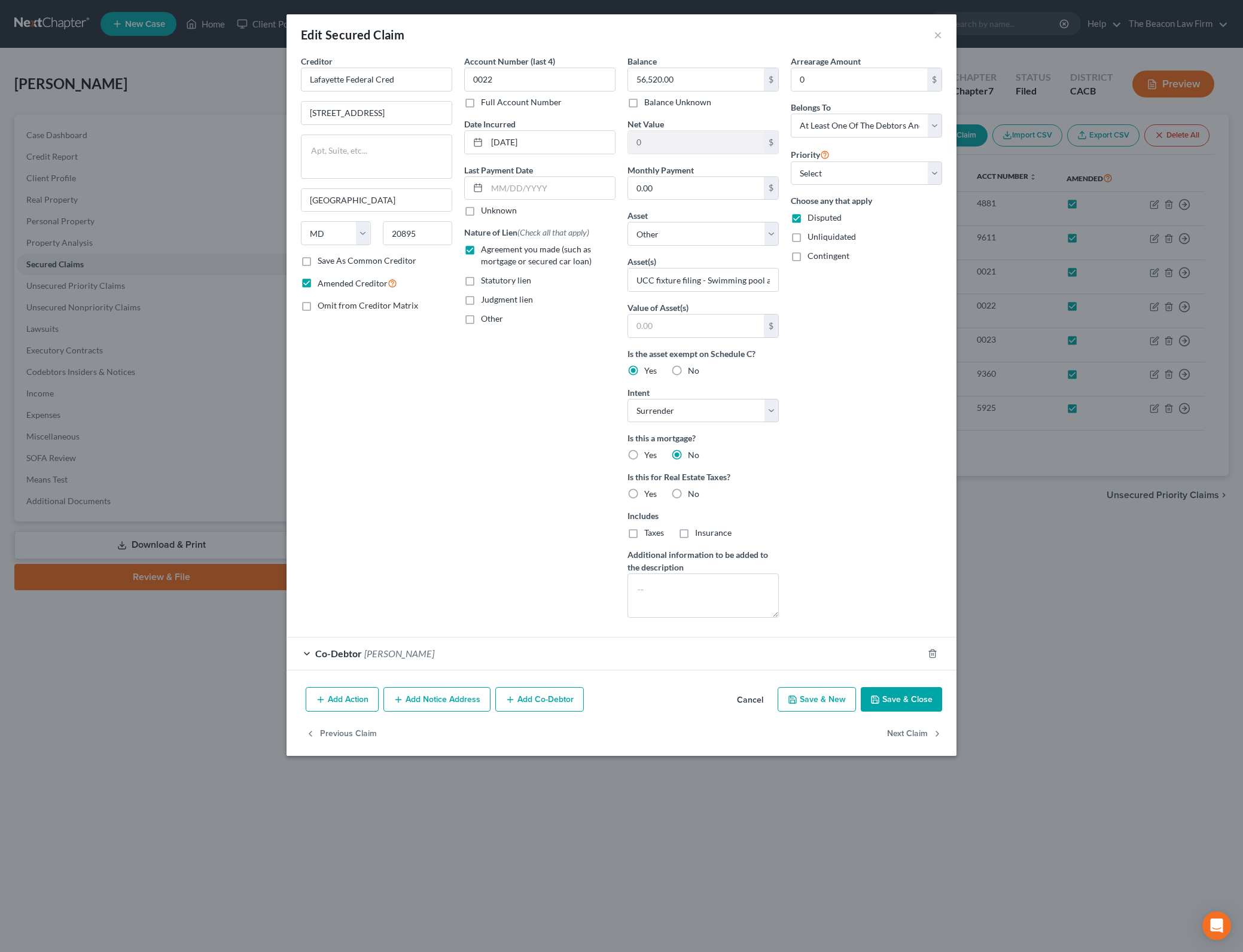
click at [931, 701] on button "Save & Close" at bounding box center [901, 699] width 81 height 25
select select
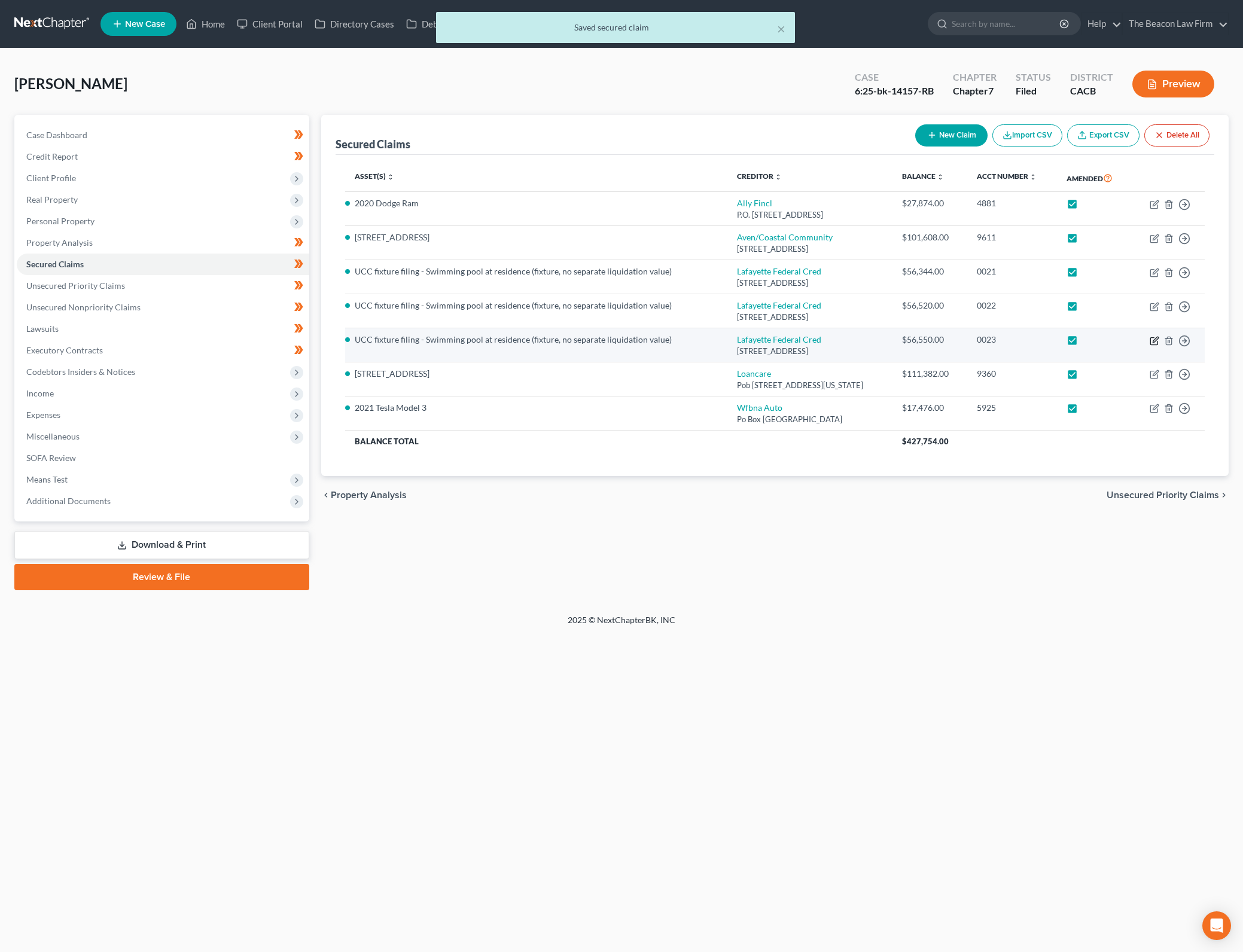
click at [1152, 340] on icon "button" at bounding box center [1153, 341] width 9 height 9
select select "21"
select select "3"
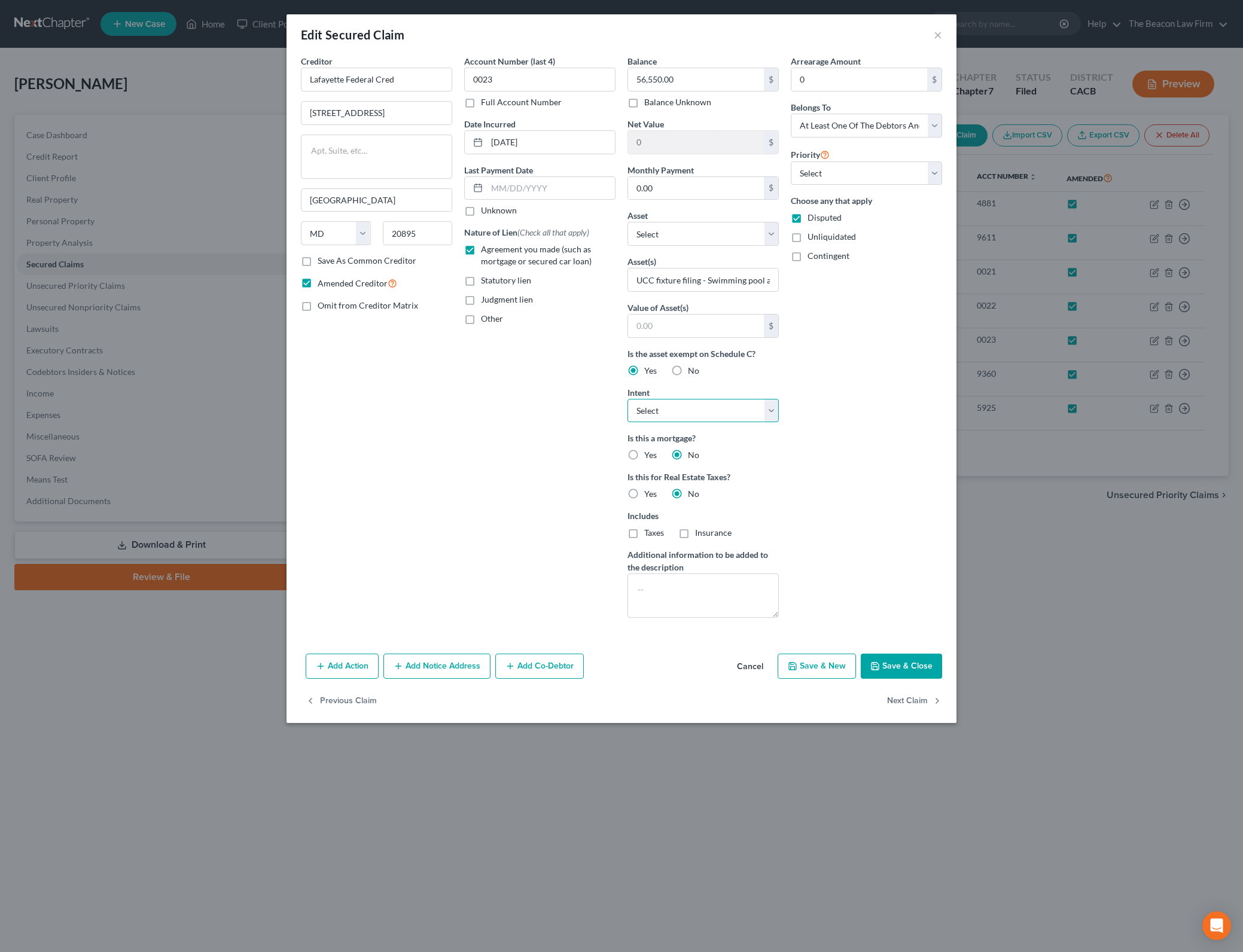
click at [769, 410] on select "Select Surrender Redeem Reaffirm Avoid Other" at bounding box center [702, 410] width 151 height 24
click at [627, 398] on select "Select Surrender Redeem Reaffirm Avoid Other" at bounding box center [702, 410] width 151 height 24
drag, startPoint x: 771, startPoint y: 402, endPoint x: 770, endPoint y: 408, distance: 6.1
click at [771, 402] on select "Select Surrender Redeem Reaffirm Avoid Other" at bounding box center [702, 410] width 151 height 24
select select "4"
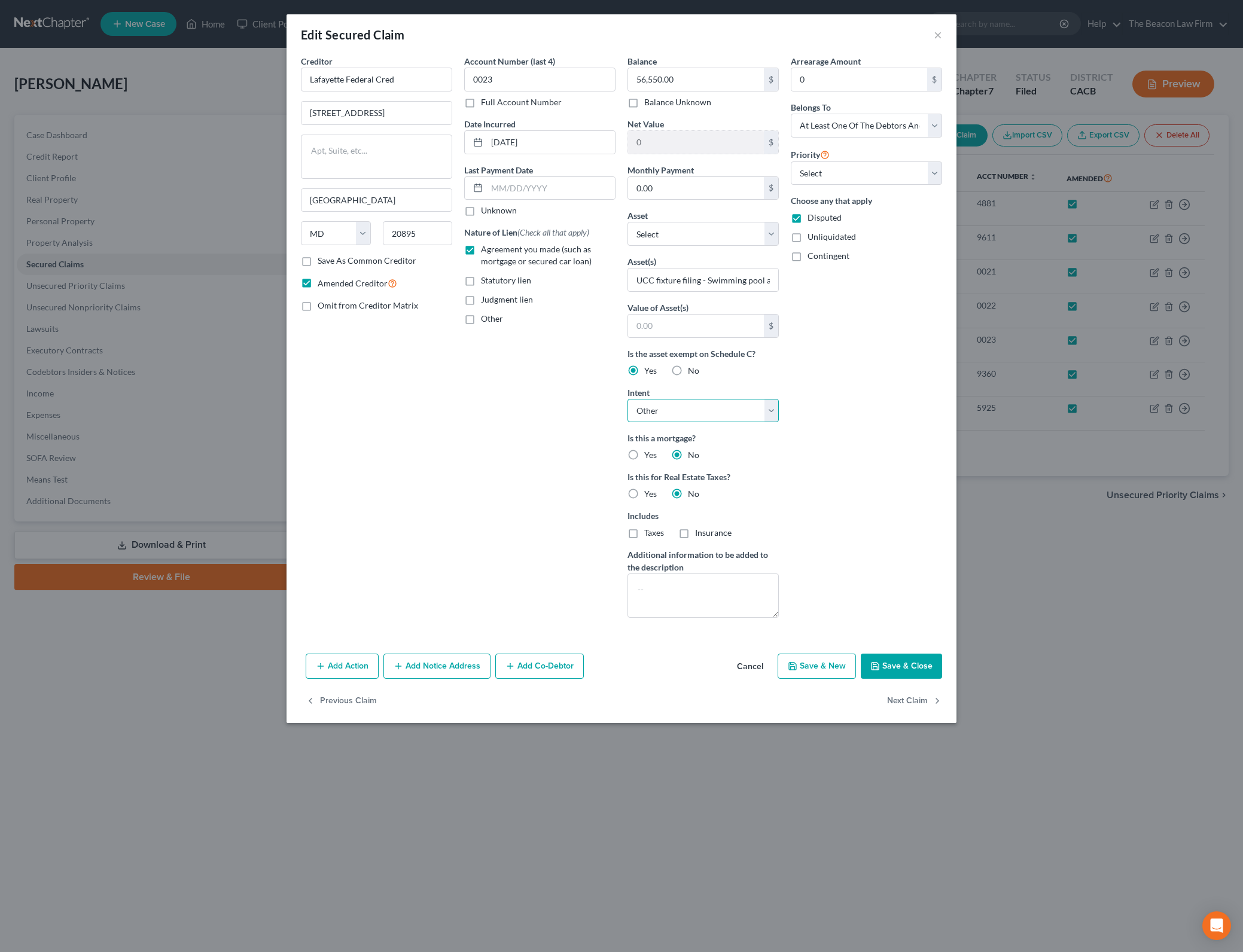
click at [627, 398] on select "Select Surrender Redeem Reaffirm Avoid Other" at bounding box center [702, 410] width 151 height 24
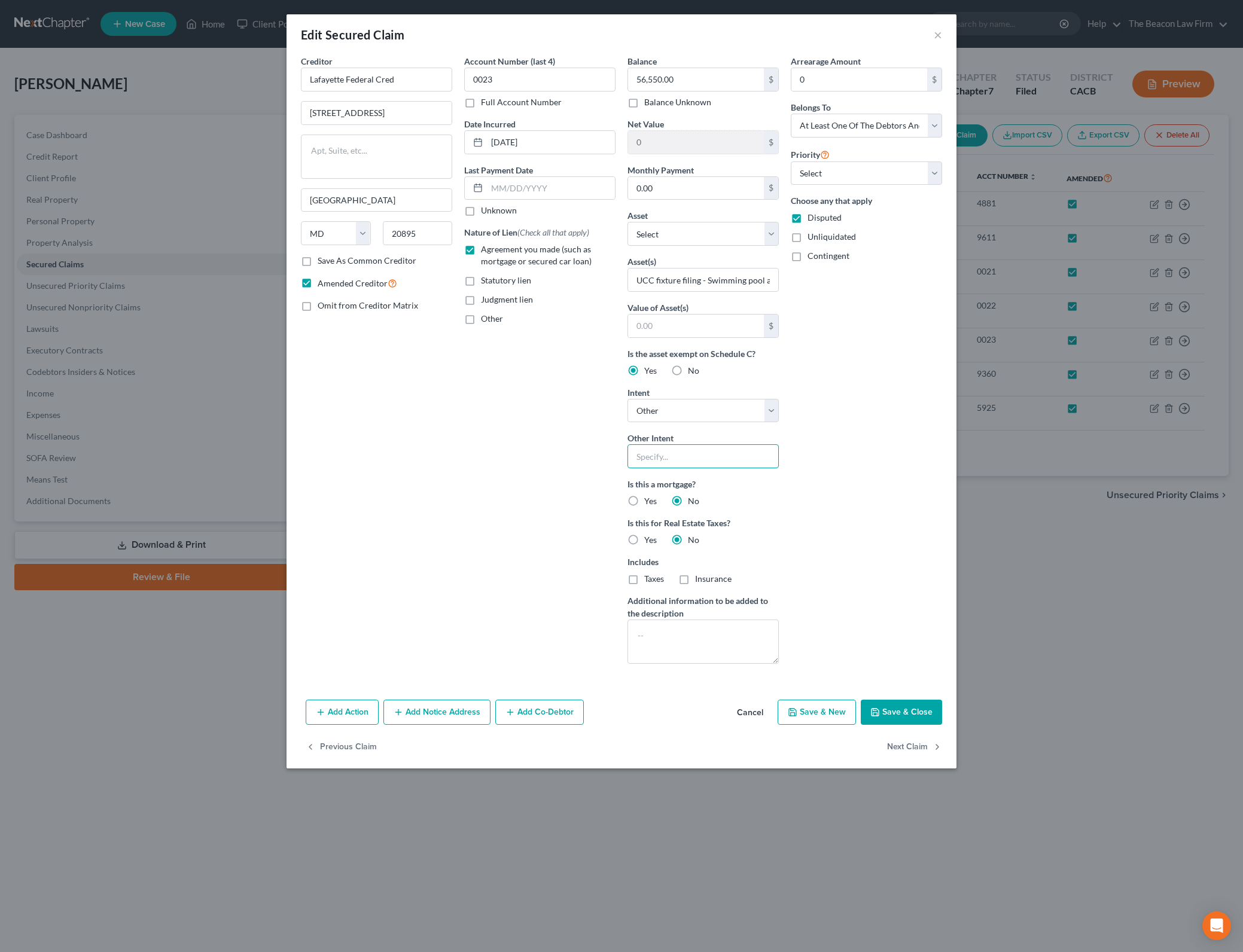
click at [725, 464] on input "text" at bounding box center [702, 456] width 151 height 24
type input "Surrender – Debtor does not intend to reaffirm or redeem."
click at [882, 448] on div "Arrearage Amount 0 $ Belongs To * Select Debtor 1 Only Debtor 2 Only Debtor 1 A…" at bounding box center [866, 364] width 163 height 618
click at [930, 716] on button "Save & Close" at bounding box center [901, 711] width 81 height 25
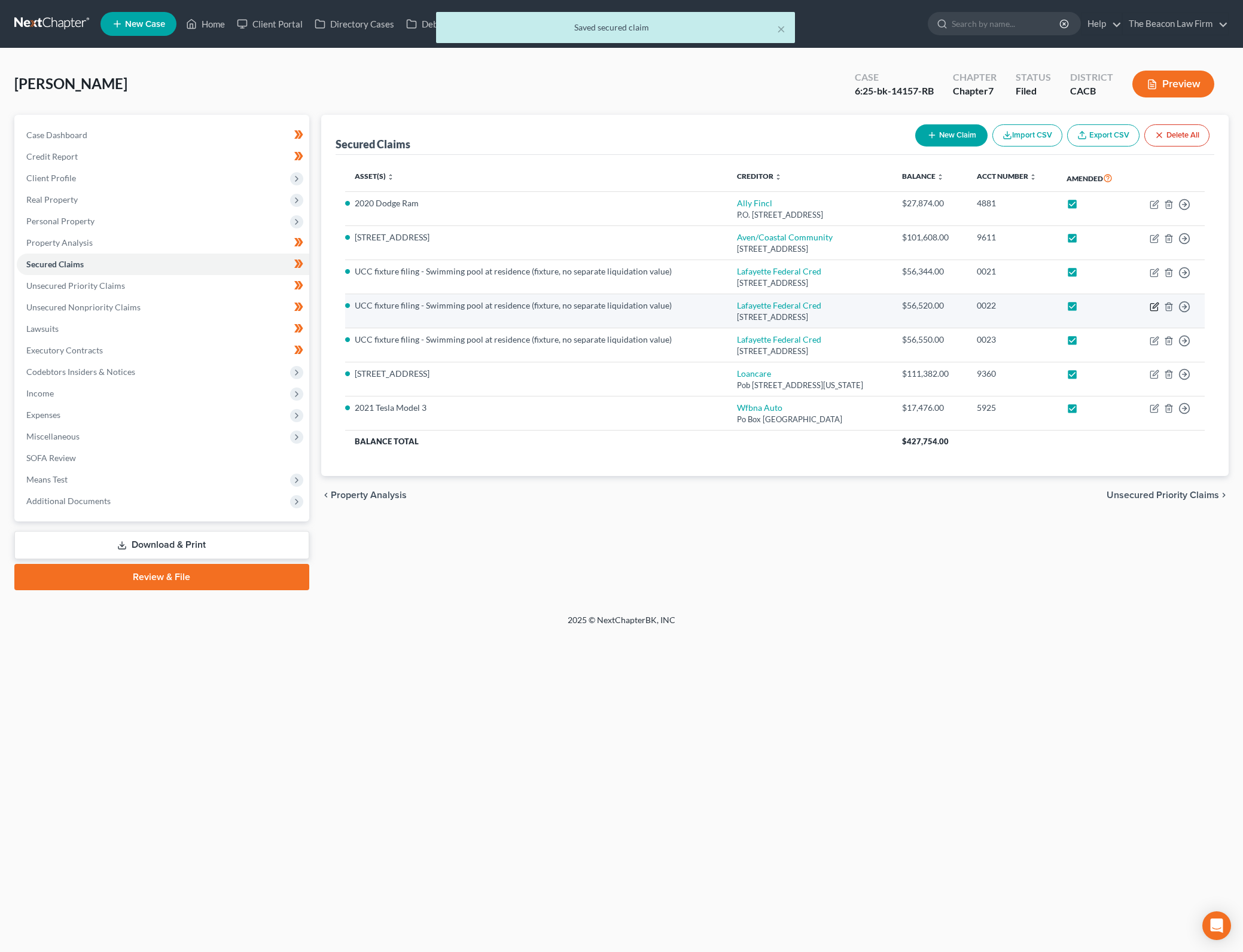
click at [1149, 303] on icon "button" at bounding box center [1153, 306] width 9 height 9
select select "21"
select select "0"
select select "3"
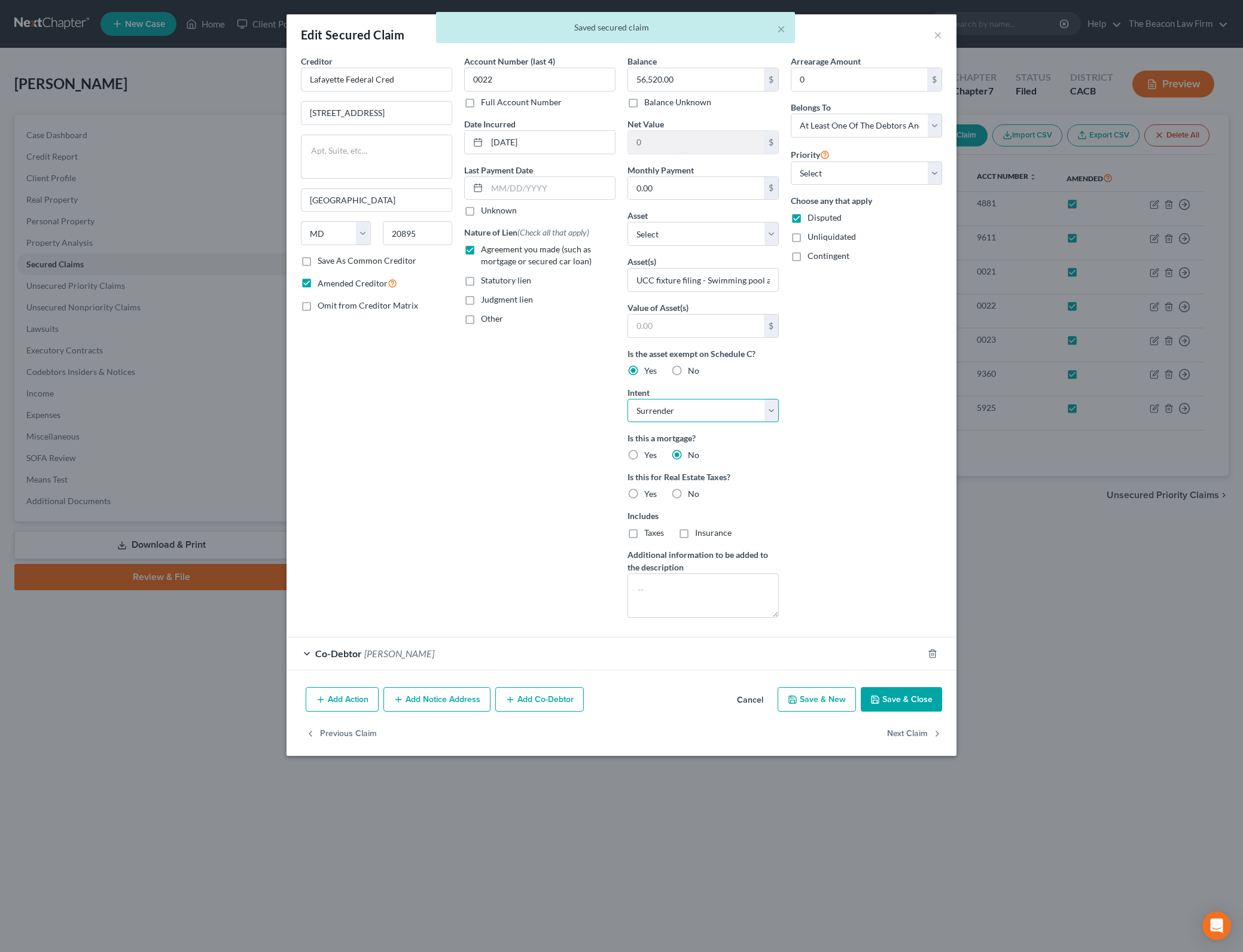
click at [771, 415] on select "Select Surrender Redeem Reaffirm Avoid Other" at bounding box center [702, 410] width 151 height 24
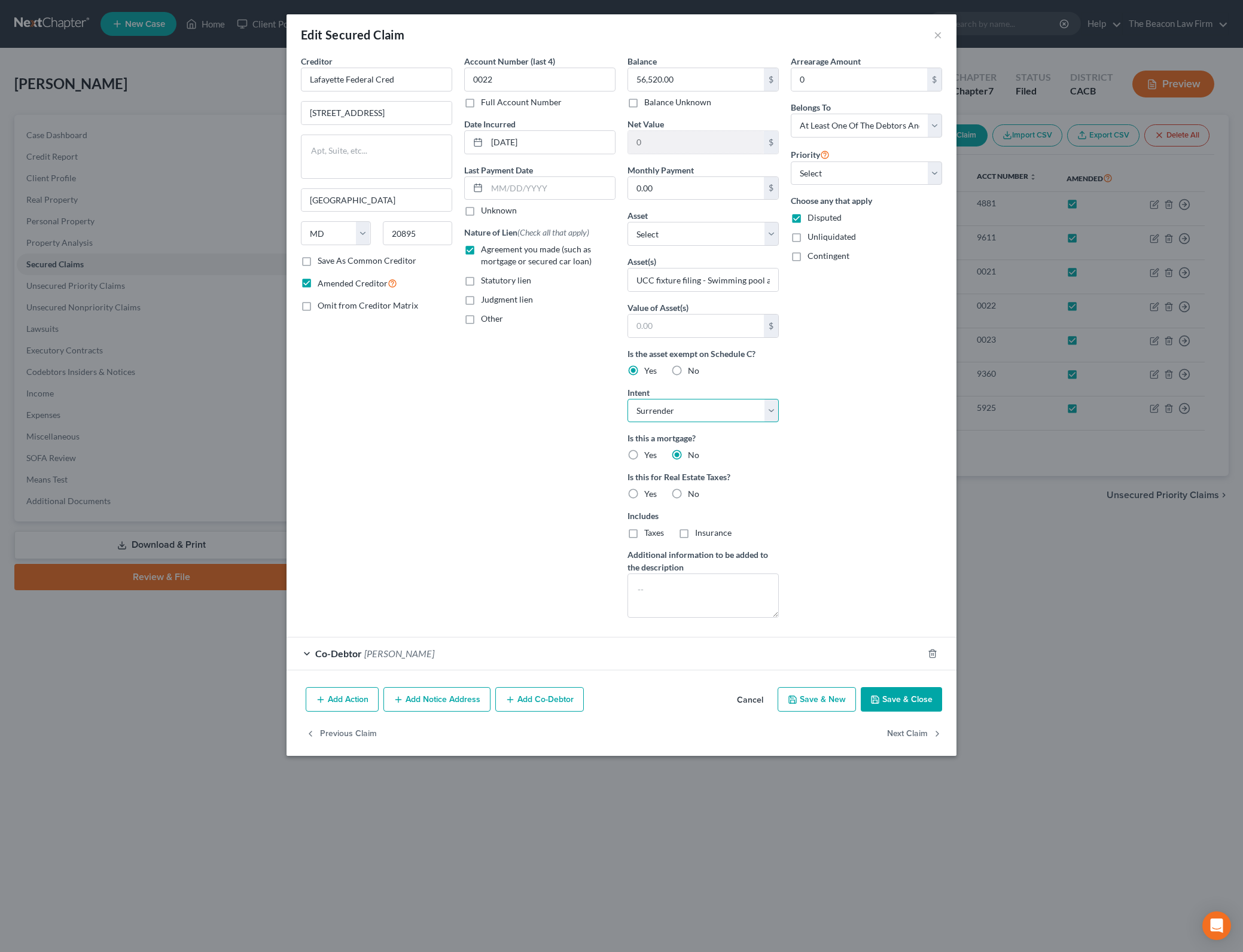
select select "4"
click at [627, 398] on select "Select Surrender Redeem Reaffirm Avoid Other" at bounding box center [702, 410] width 151 height 24
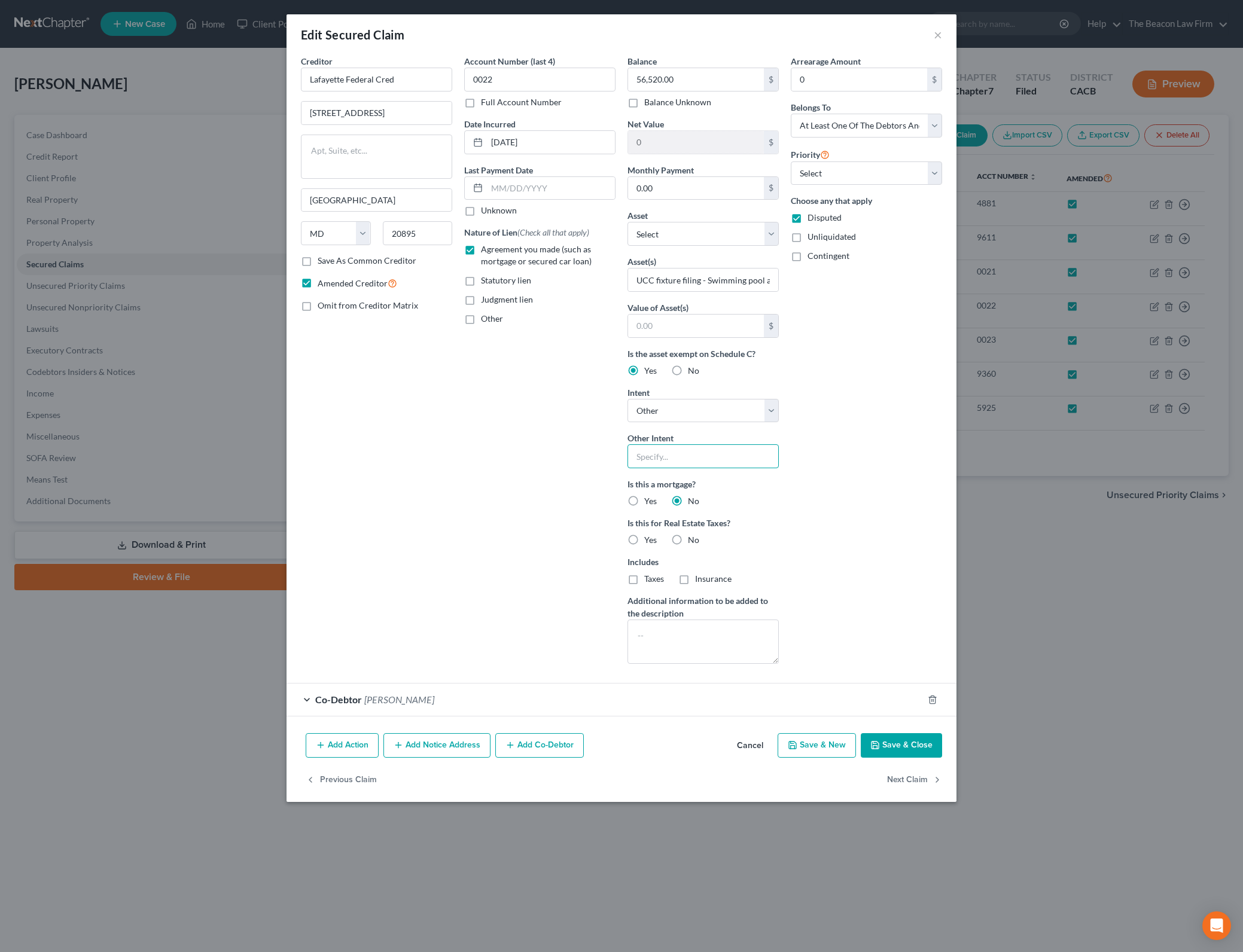
click at [730, 456] on input "text" at bounding box center [702, 456] width 151 height 24
type input "Surrender – Debtor does not intend to reaffirm or redeem."
click at [921, 742] on button "Save & Close" at bounding box center [901, 745] width 81 height 25
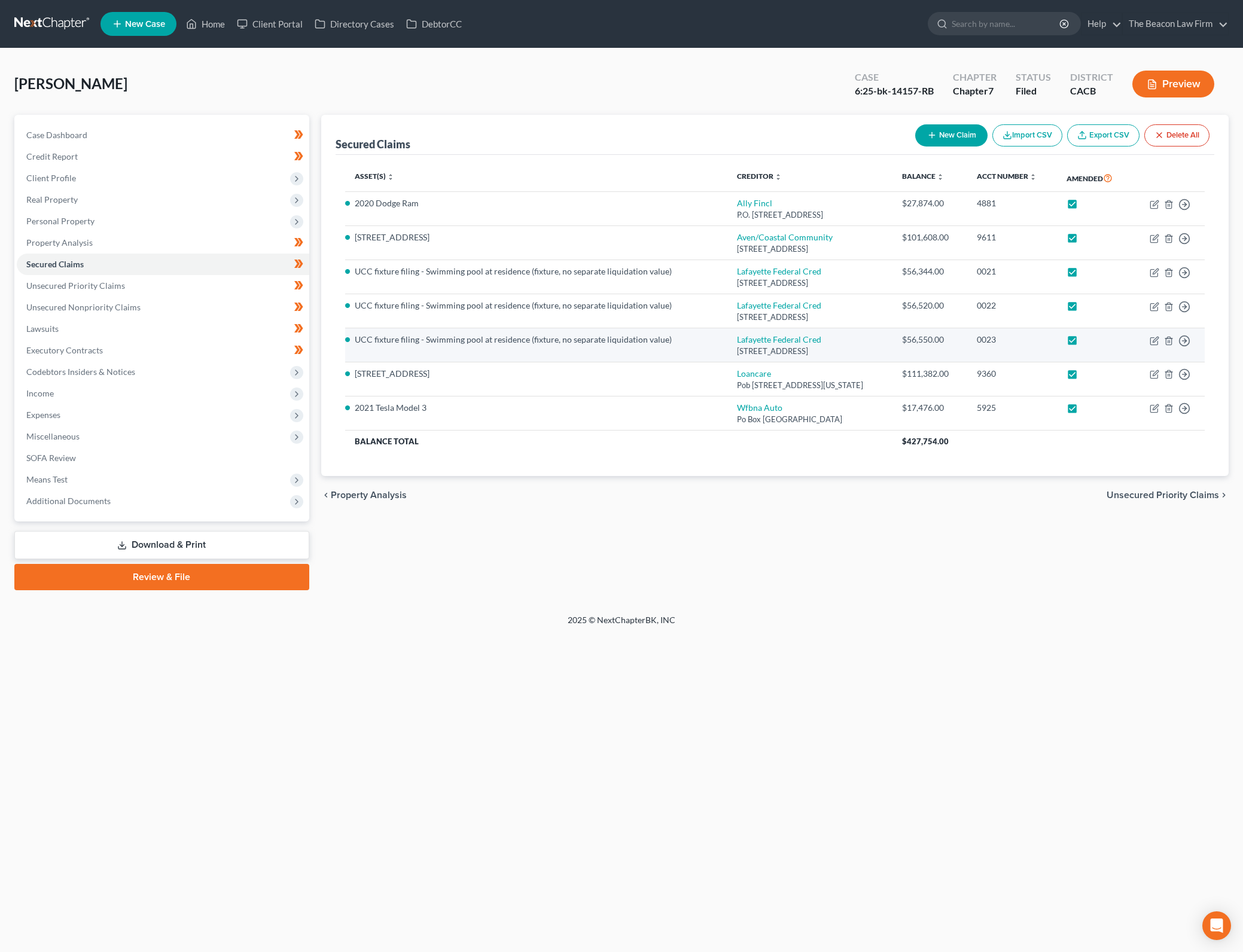
drag, startPoint x: 900, startPoint y: 341, endPoint x: 1089, endPoint y: 336, distance: 189.1
click at [892, 341] on td "Lafayette Federal Cred [STREET_ADDRESS]" at bounding box center [809, 346] width 165 height 34
click at [1151, 338] on icon "button" at bounding box center [1153, 341] width 7 height 7
select select "21"
select select "0"
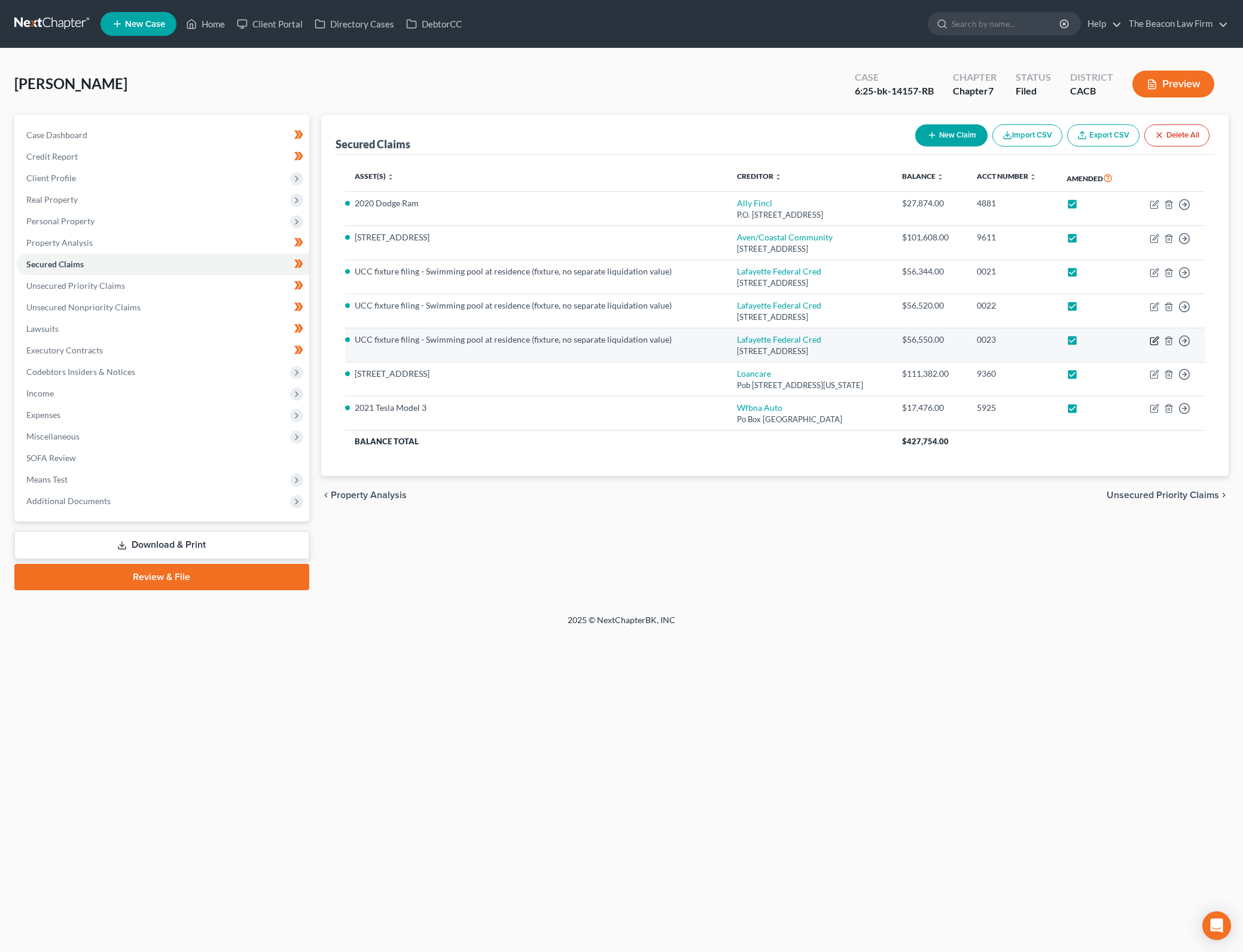
select select "4"
select select "3"
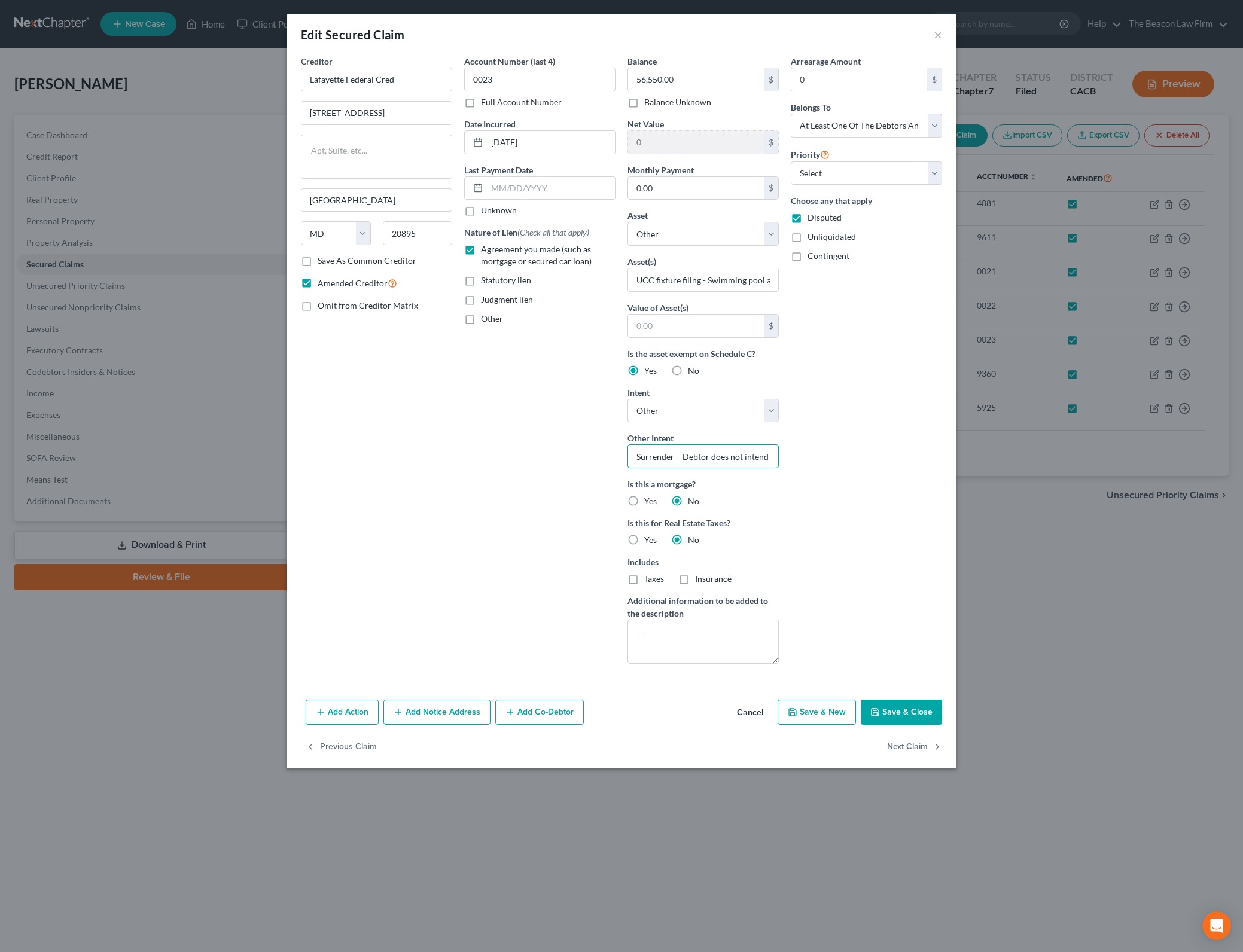
scroll to position [0, 79]
drag, startPoint x: 637, startPoint y: 454, endPoint x: 902, endPoint y: 462, distance: 265.1
click at [894, 456] on div "Creditor * [GEOGRAPHIC_DATA] [STREET_ADDRESS][GEOGRAPHIC_DATA] [US_STATE][GEOGR…" at bounding box center [621, 364] width 653 height 618
click at [831, 340] on div "Arrearage Amount 0 $ Belongs To * Select Debtor 1 Only Debtor 2 Only Debtor 1 A…" at bounding box center [866, 364] width 163 height 618
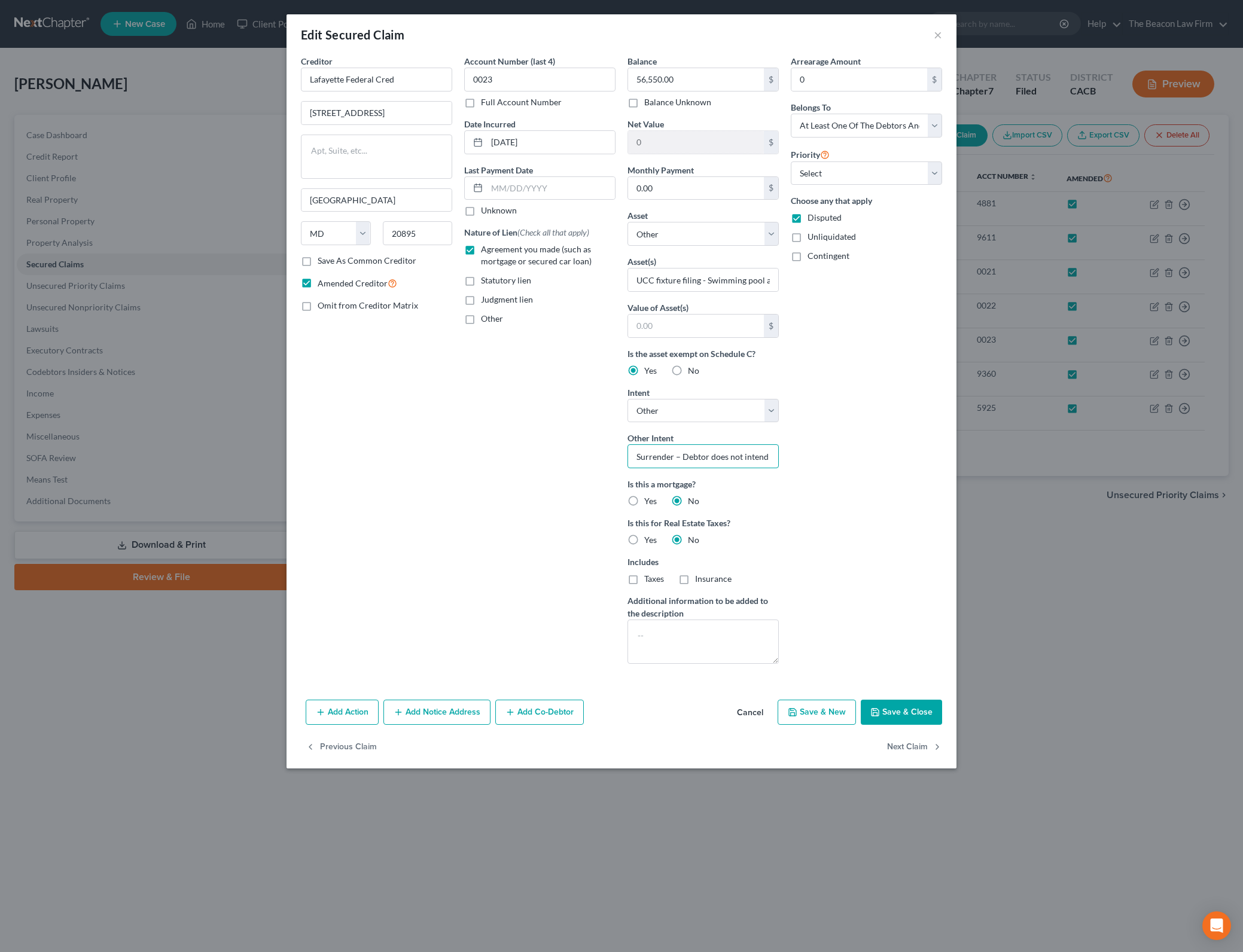
scroll to position [0, 79]
drag, startPoint x: 706, startPoint y: 455, endPoint x: 880, endPoint y: 461, distance: 174.1
click at [880, 461] on div "Creditor * [GEOGRAPHIC_DATA] [STREET_ADDRESS][GEOGRAPHIC_DATA] [US_STATE][GEOGR…" at bounding box center [621, 364] width 653 height 618
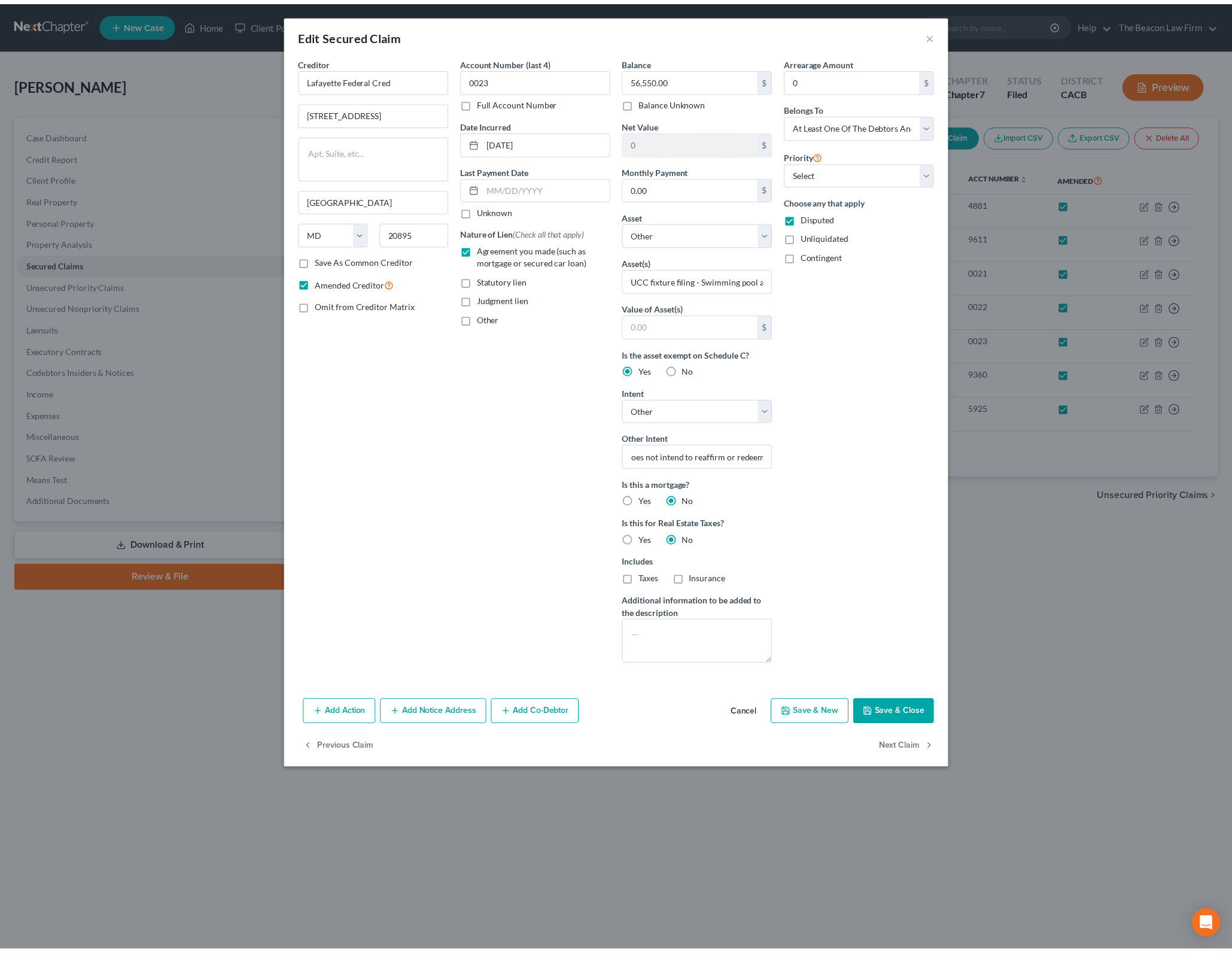
scroll to position [0, 0]
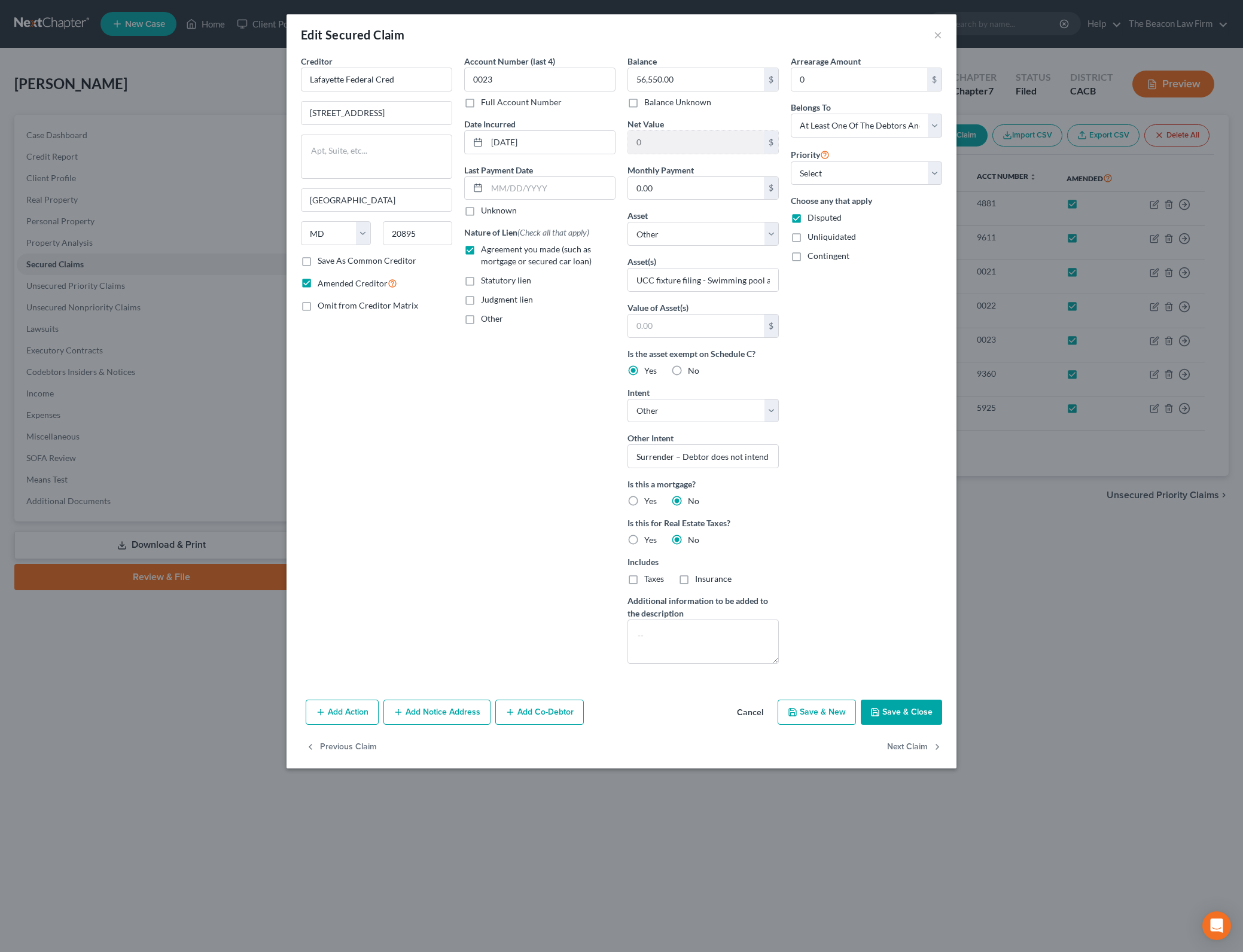
click at [880, 461] on div "Arrearage Amount 0 $ Belongs To * Select Debtor 1 Only Debtor 2 Only Debtor 1 A…" at bounding box center [866, 364] width 163 height 618
click at [917, 702] on button "Save & Close" at bounding box center [901, 711] width 81 height 25
select select
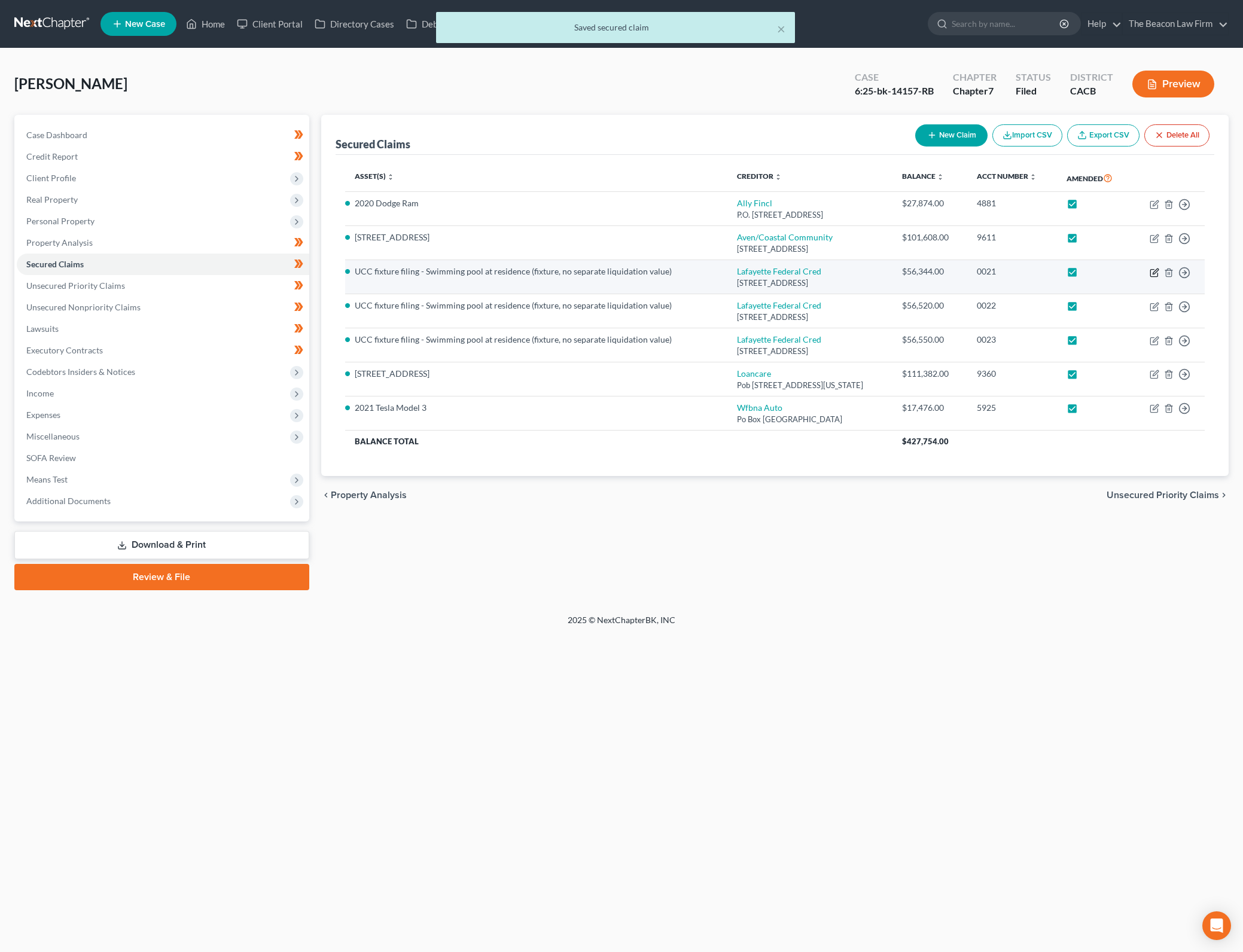
click at [1149, 272] on icon "button" at bounding box center [1153, 272] width 9 height 9
select select "21"
select select "4"
select select "3"
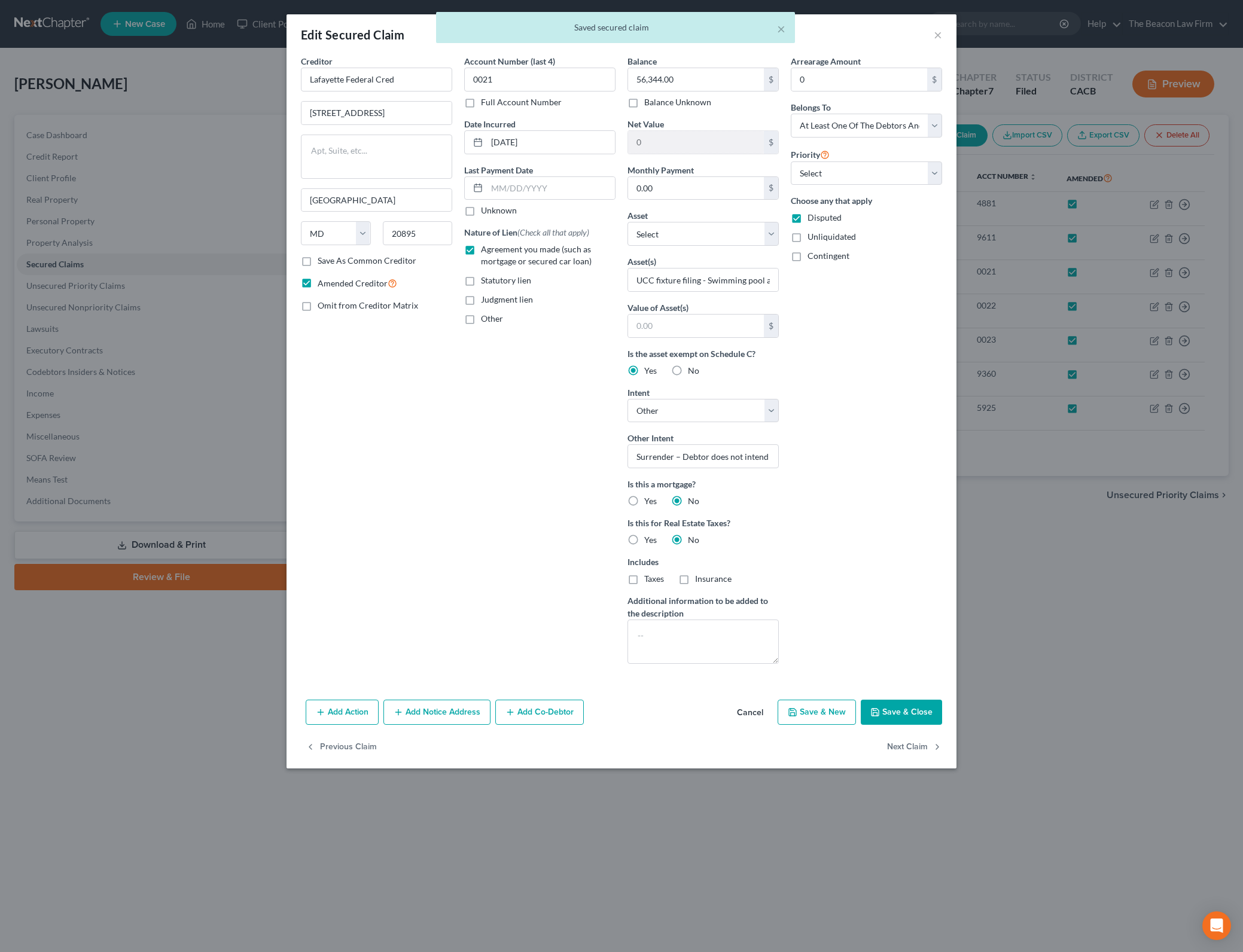
click at [925, 702] on button "Save & Close" at bounding box center [901, 711] width 81 height 25
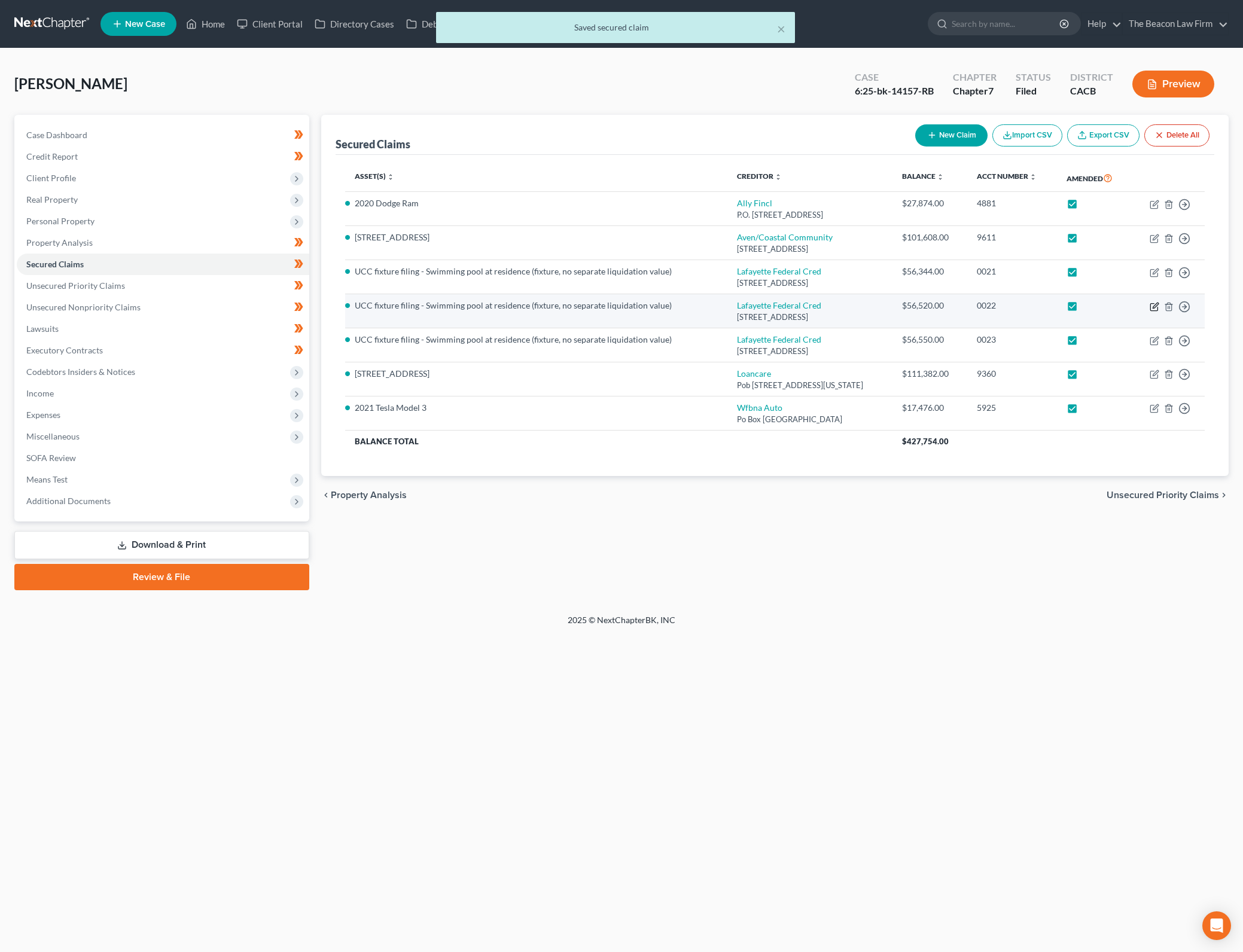
click at [1149, 309] on icon "button" at bounding box center [1153, 306] width 9 height 9
select select "21"
select select "0"
select select "4"
select select "3"
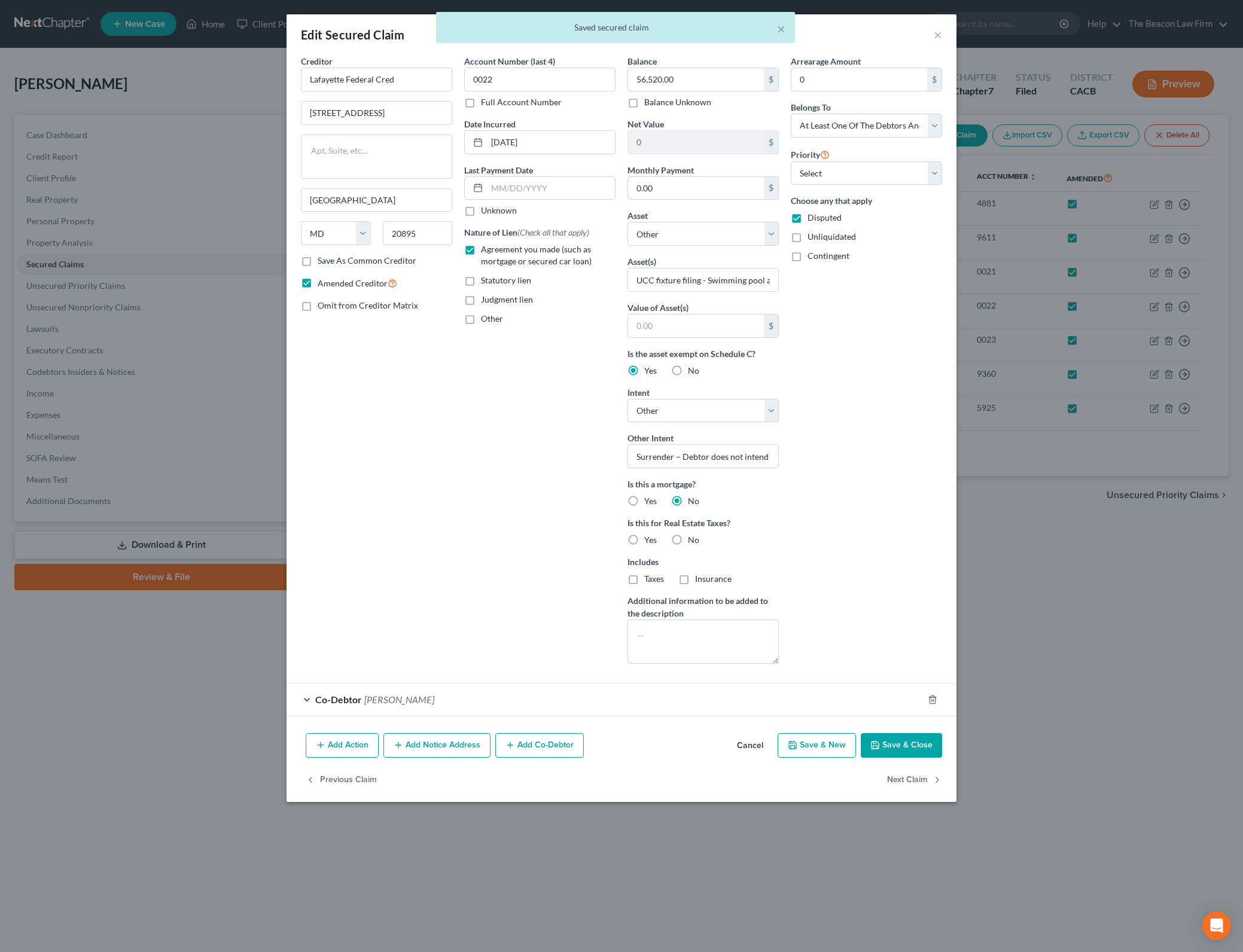
click at [910, 748] on button "Save & Close" at bounding box center [901, 745] width 81 height 25
select select
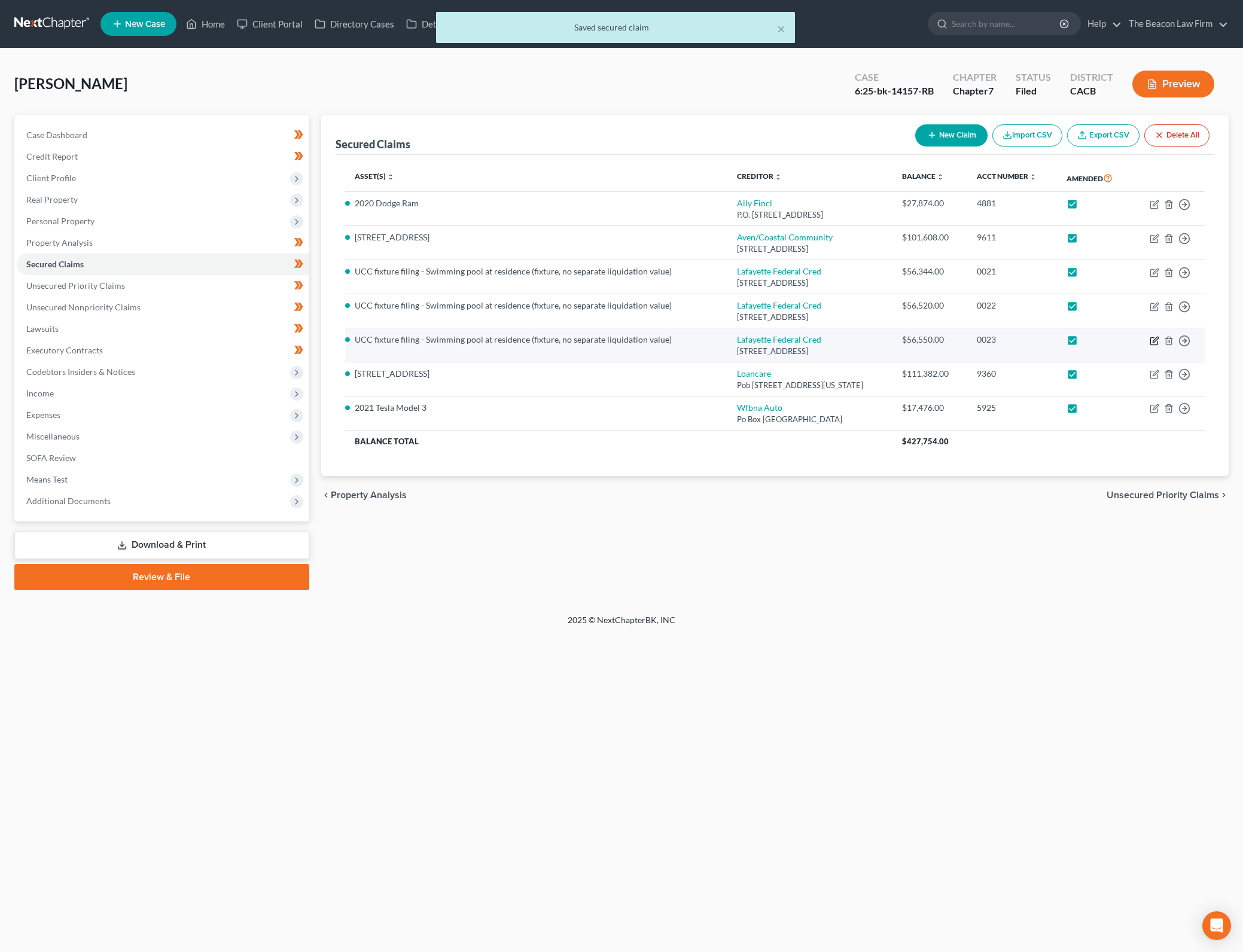
click at [1153, 341] on icon "button" at bounding box center [1155, 339] width 5 height 5
select select "21"
select select "4"
select select "3"
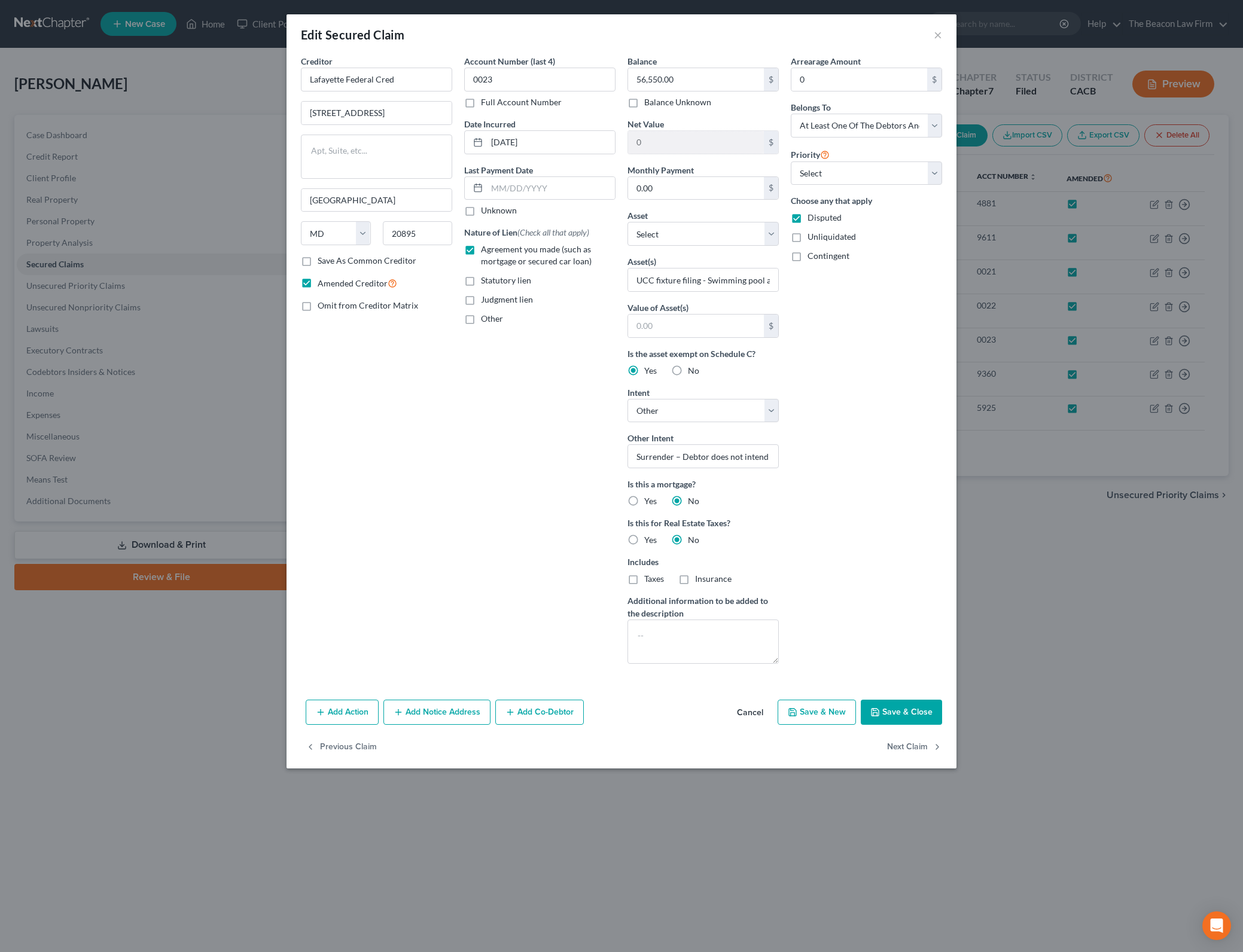
click at [920, 705] on button "Save & Close" at bounding box center [901, 711] width 81 height 25
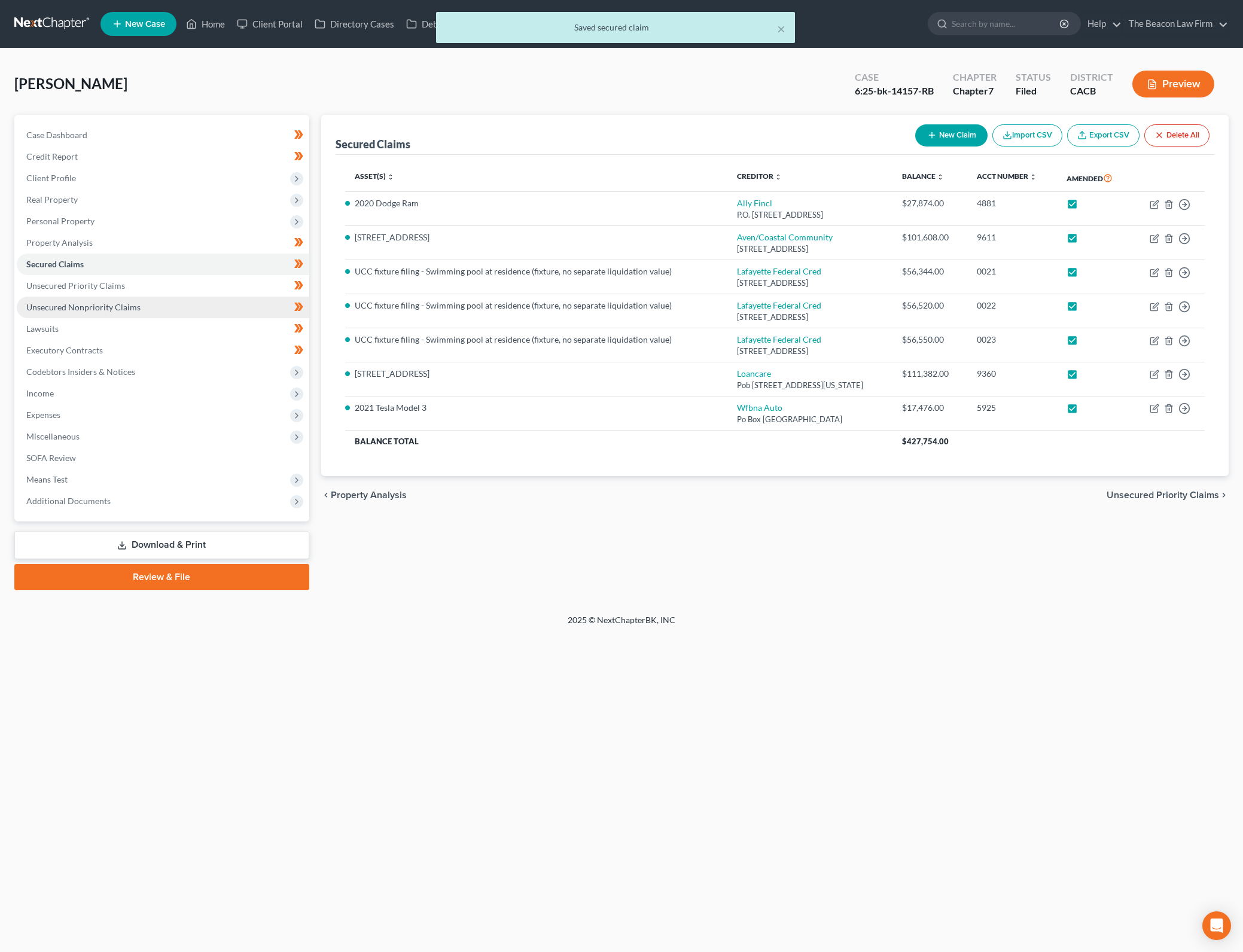
drag, startPoint x: 179, startPoint y: 298, endPoint x: 200, endPoint y: 299, distance: 21.0
click at [179, 298] on link "Unsecured Nonpriority Claims" at bounding box center [162, 307] width 292 height 22
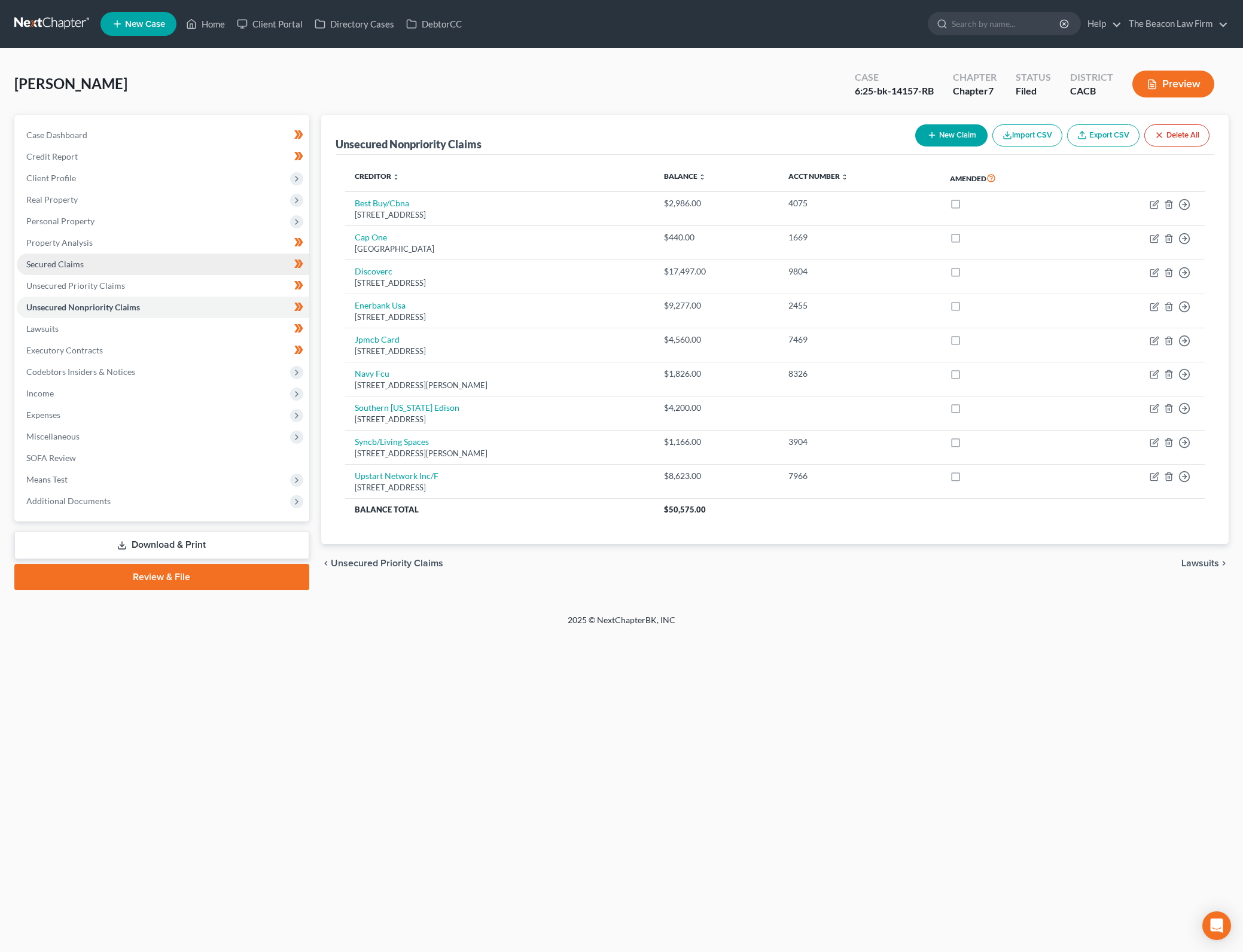
click at [208, 266] on link "Secured Claims" at bounding box center [162, 264] width 292 height 22
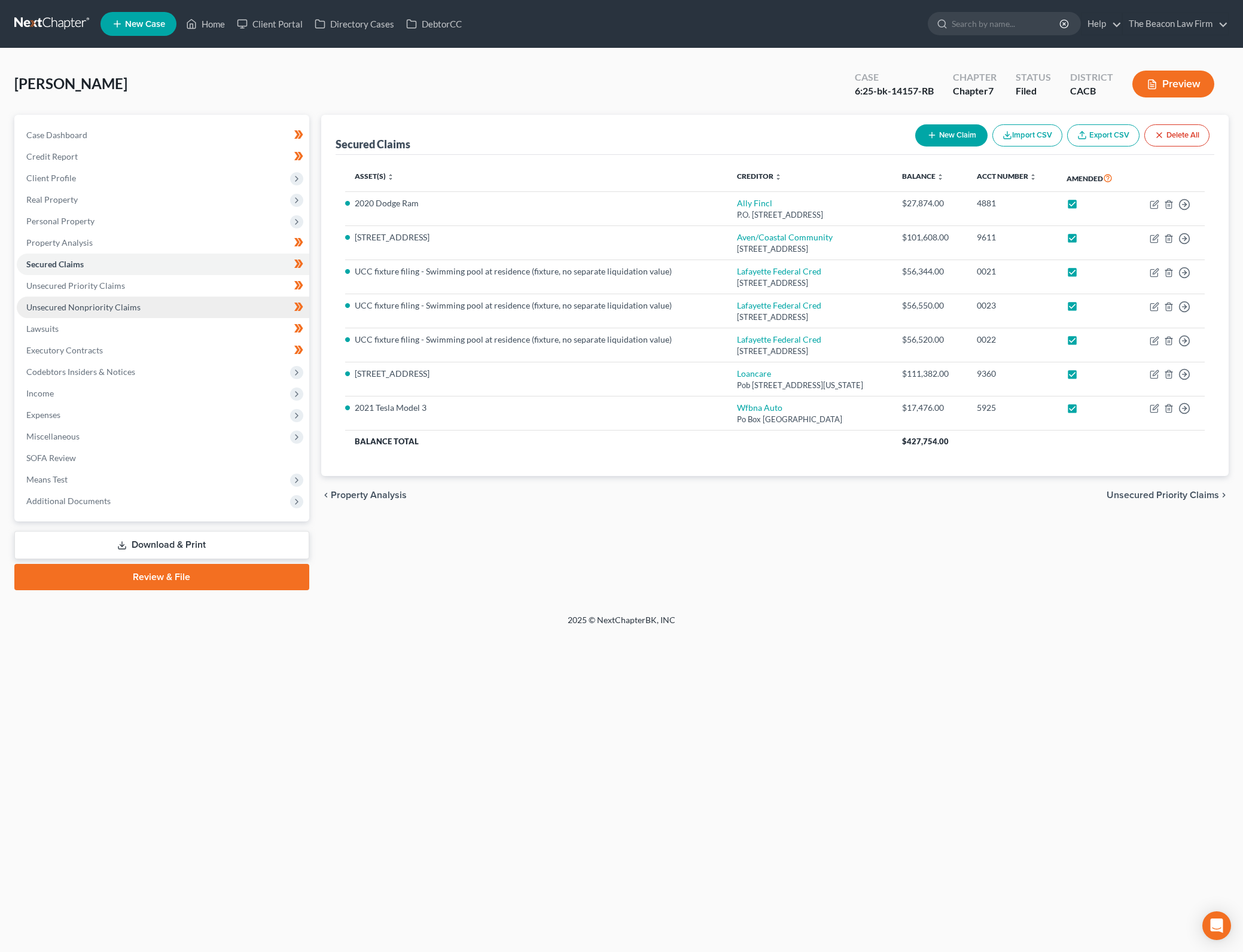
click at [240, 304] on link "Unsecured Nonpriority Claims" at bounding box center [162, 307] width 292 height 22
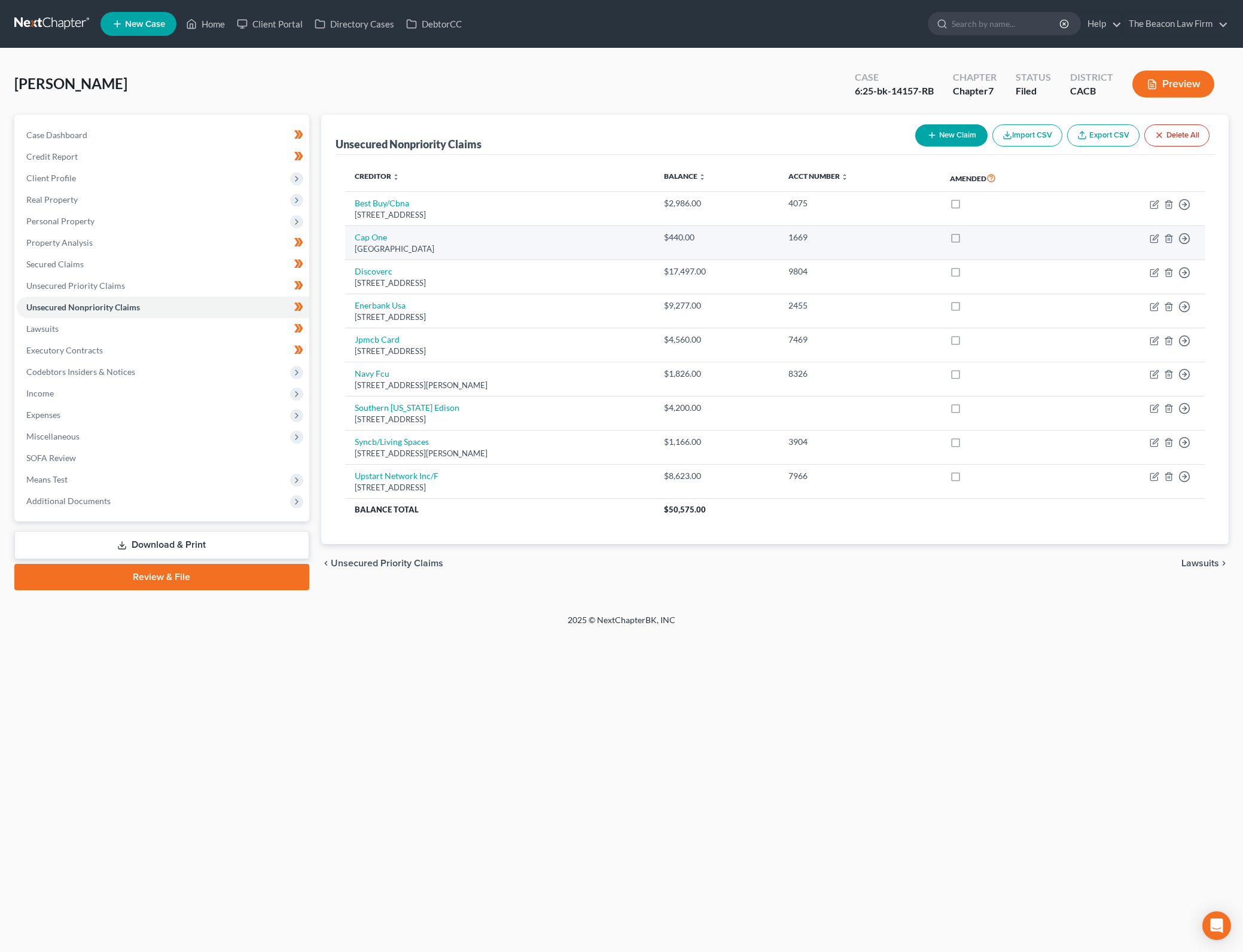
drag, startPoint x: 981, startPoint y: 204, endPoint x: 986, endPoint y: 232, distance: 28.4
click at [966, 206] on label at bounding box center [966, 206] width 0 height 0
click at [979, 203] on input "checkbox" at bounding box center [975, 201] width 8 height 8
checkbox input "true"
click at [966, 241] on label at bounding box center [966, 241] width 0 height 0
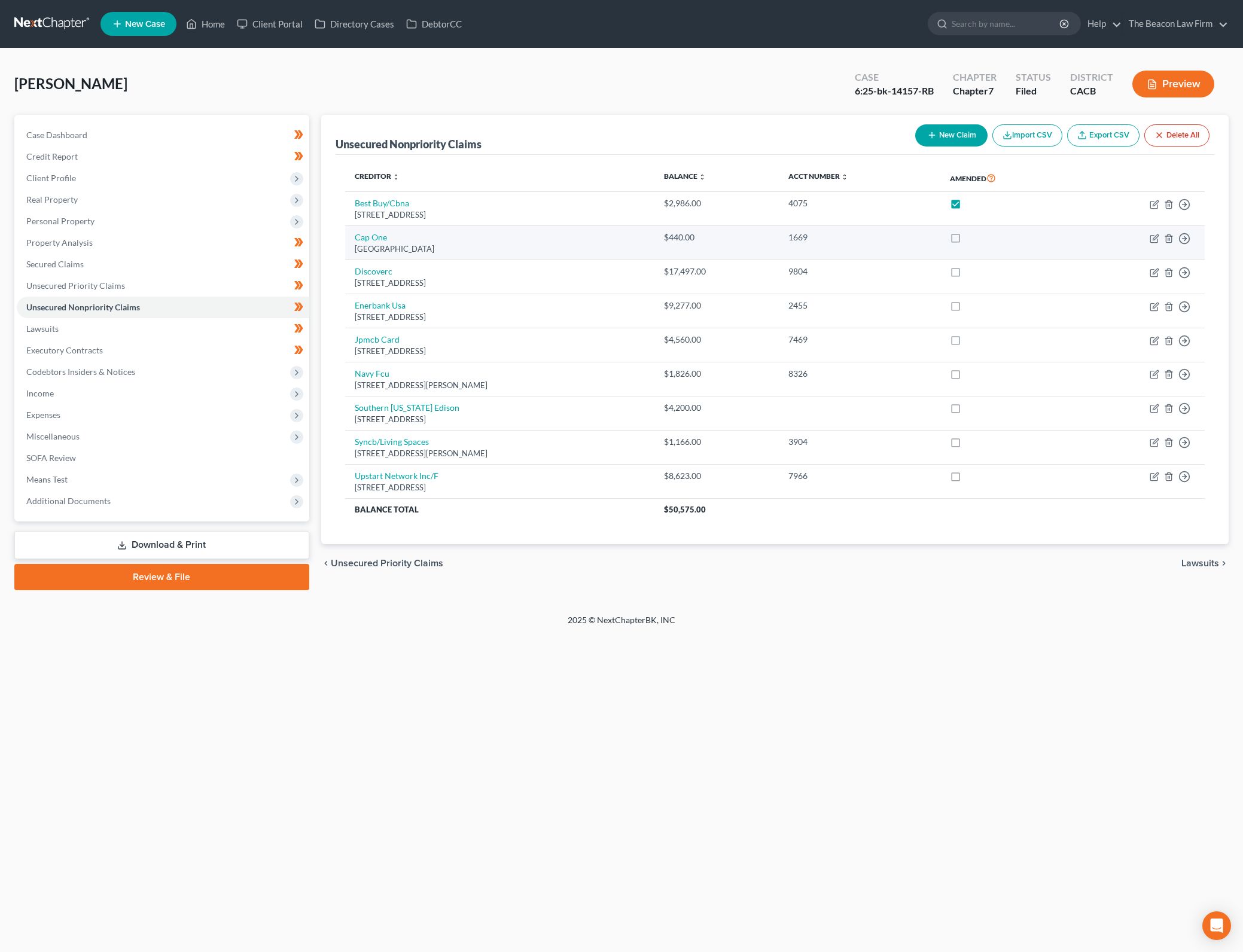
click at [979, 237] on input "checkbox" at bounding box center [975, 235] width 8 height 8
checkbox input "true"
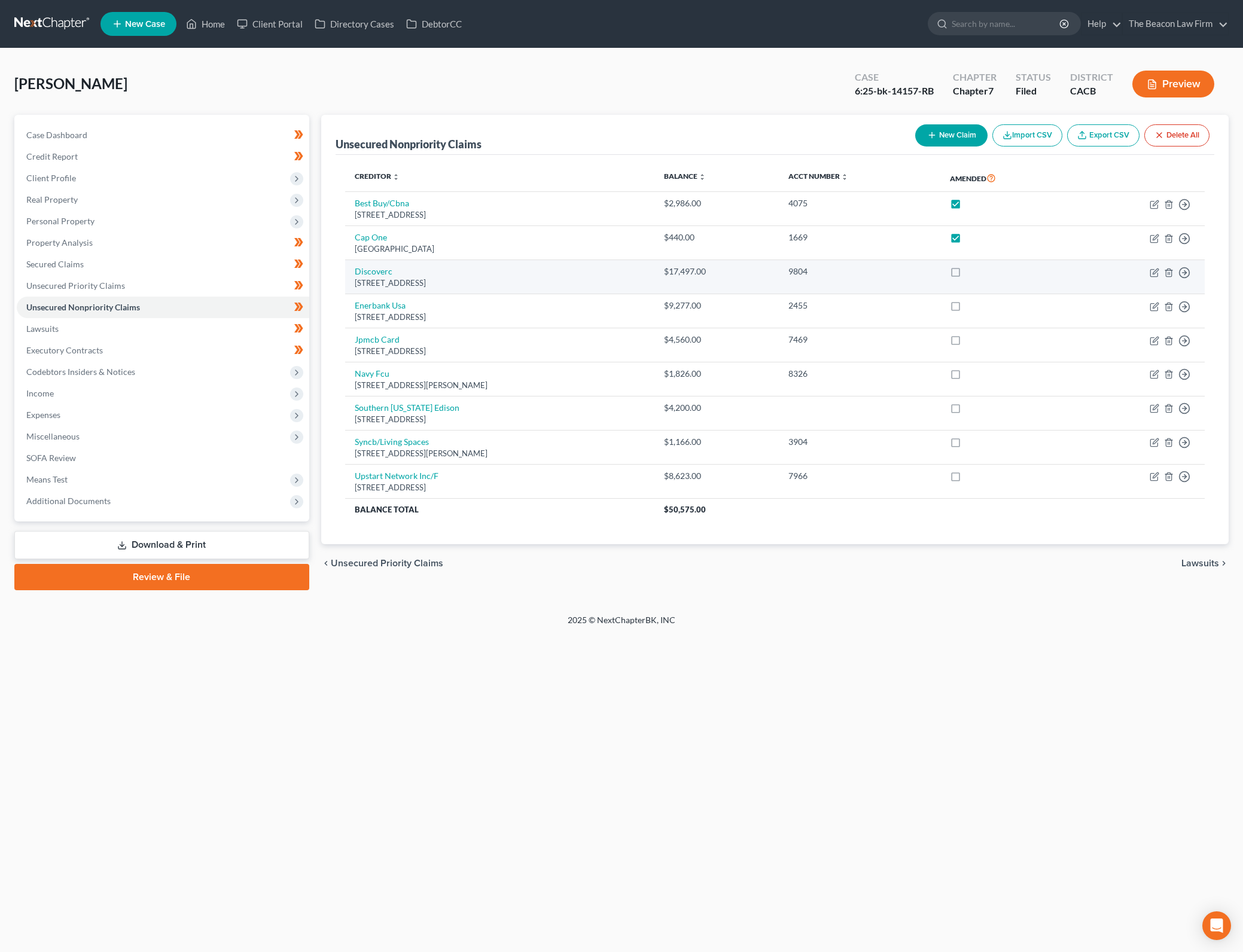
click at [966, 274] on label at bounding box center [966, 274] width 0 height 0
click at [979, 273] on input "checkbox" at bounding box center [975, 269] width 8 height 8
checkbox input "true"
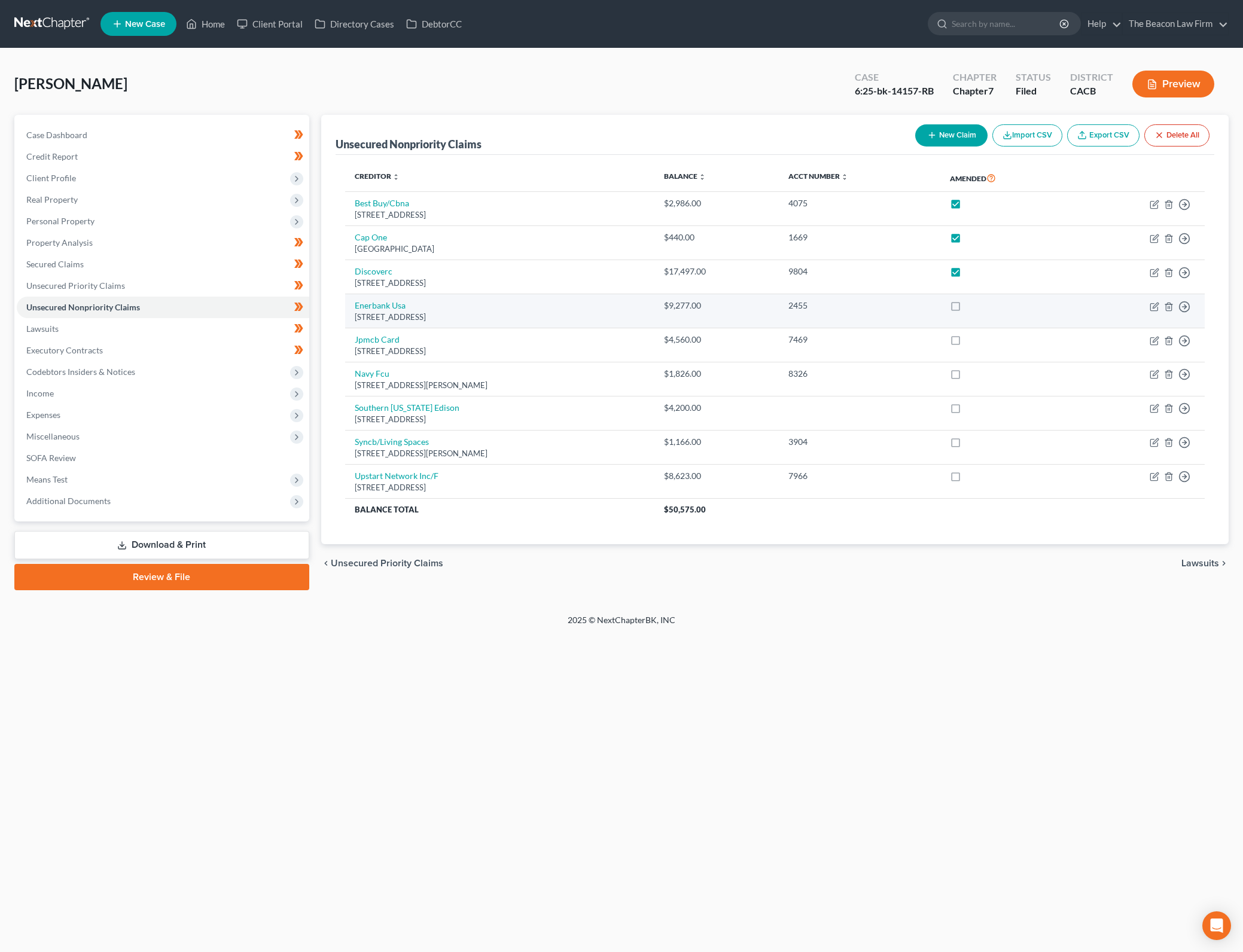
click at [966, 309] on label at bounding box center [966, 309] width 0 height 0
click at [979, 306] on input "checkbox" at bounding box center [975, 303] width 8 height 8
checkbox input "true"
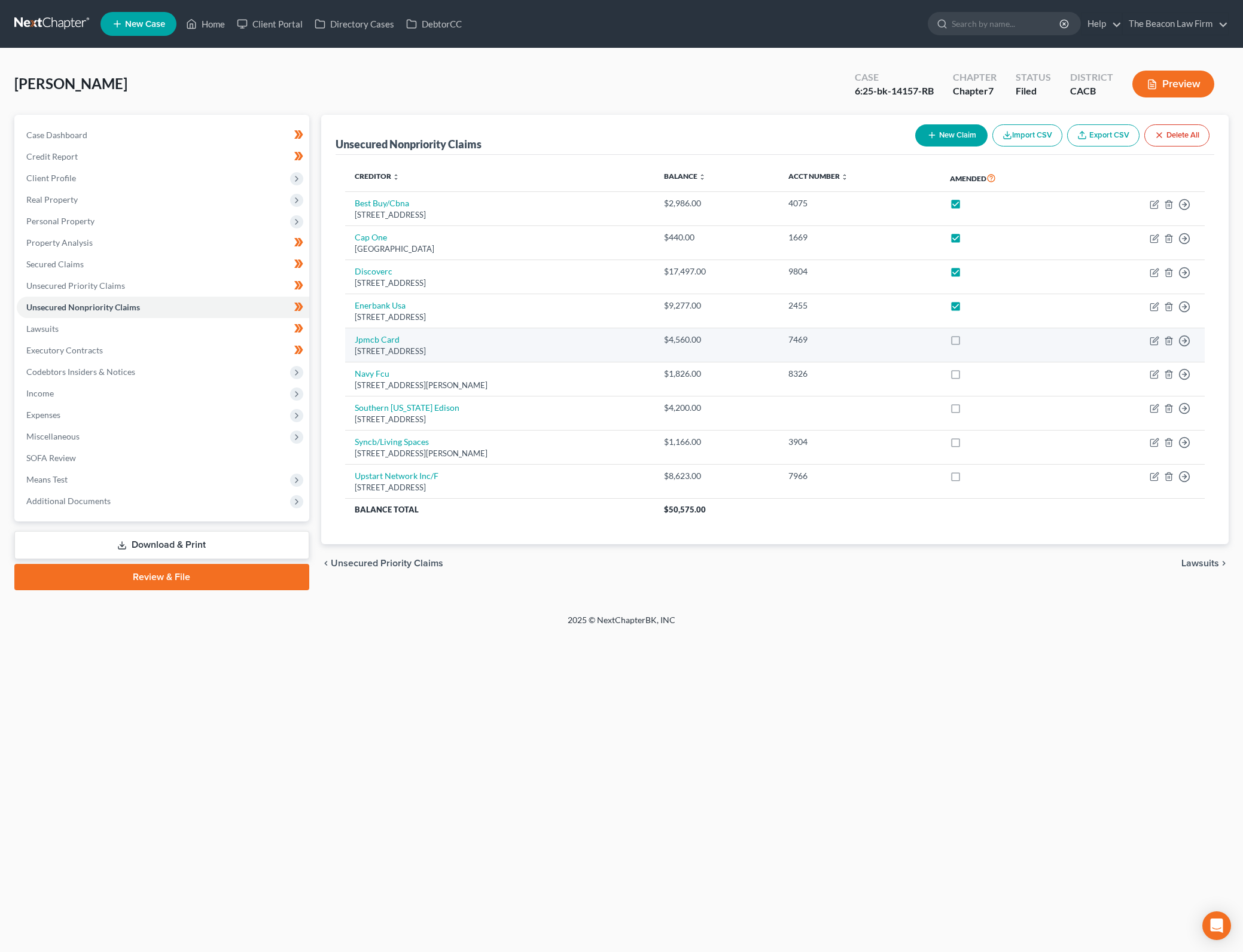
click at [966, 342] on label at bounding box center [966, 342] width 0 height 0
click at [979, 341] on input "checkbox" at bounding box center [975, 337] width 8 height 8
checkbox input "true"
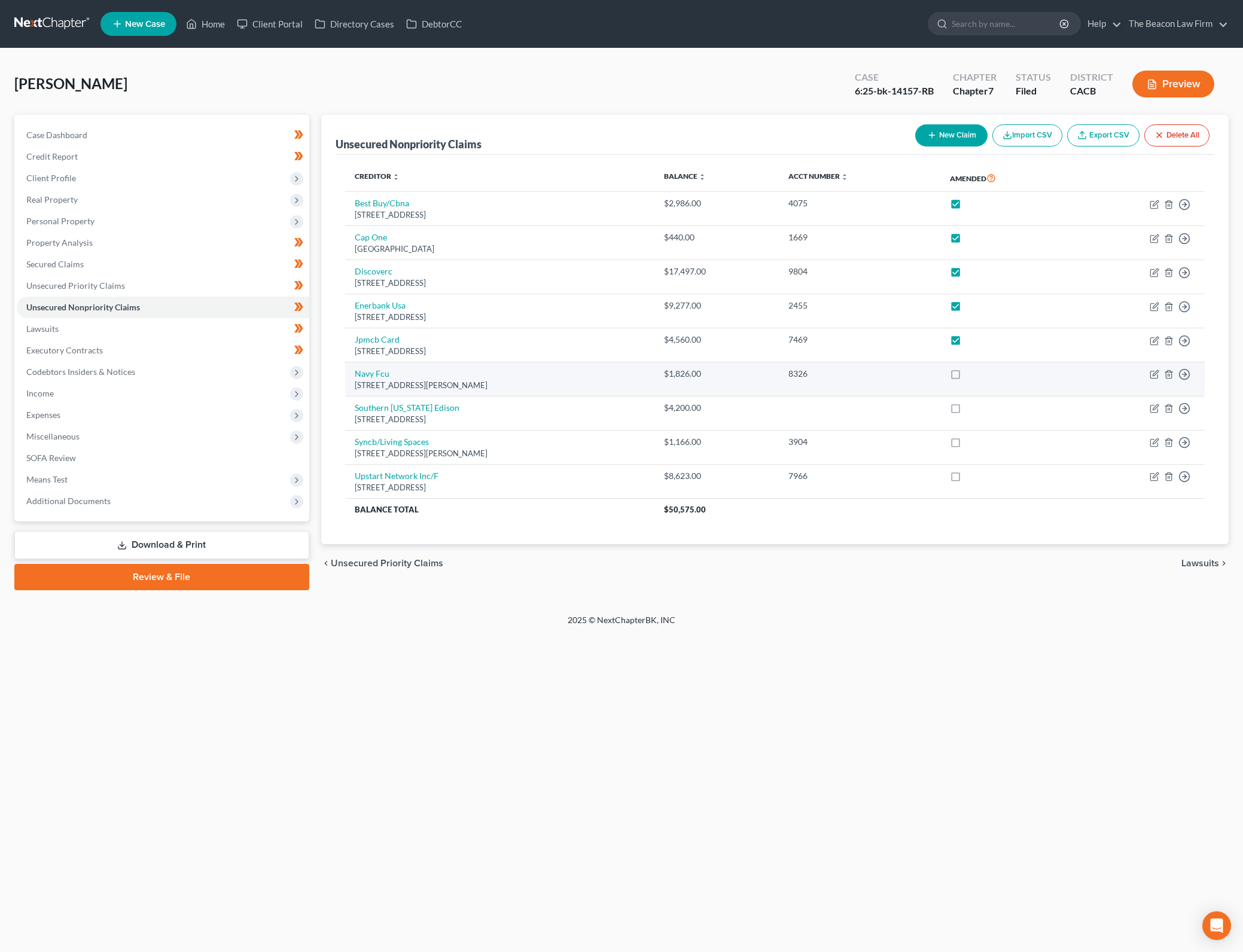
click at [966, 377] on label at bounding box center [966, 377] width 0 height 0
click at [979, 375] on input "checkbox" at bounding box center [975, 371] width 8 height 8
checkbox input "true"
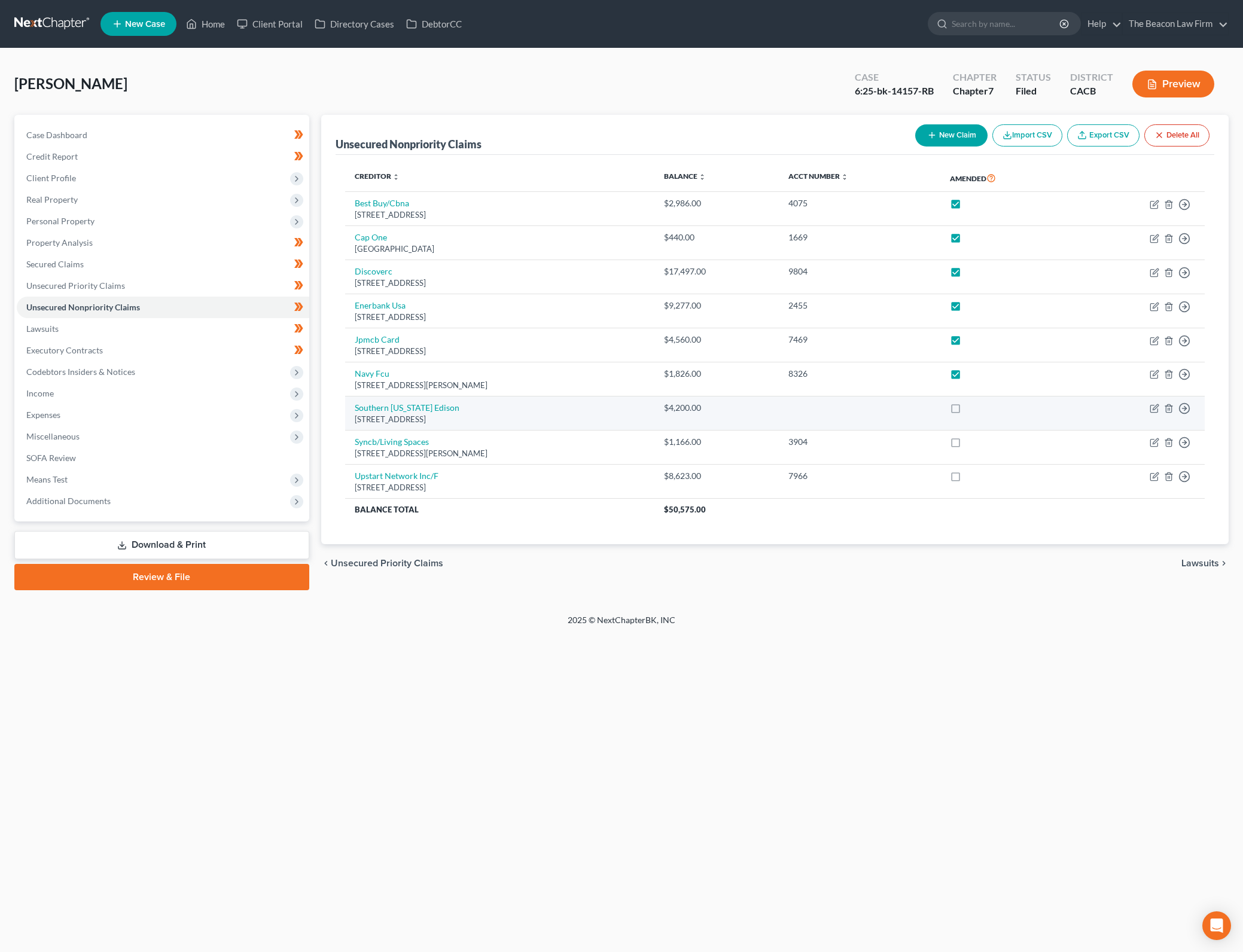
click at [966, 410] on label at bounding box center [966, 410] width 0 height 0
click at [979, 410] on input "checkbox" at bounding box center [975, 405] width 8 height 8
checkbox input "true"
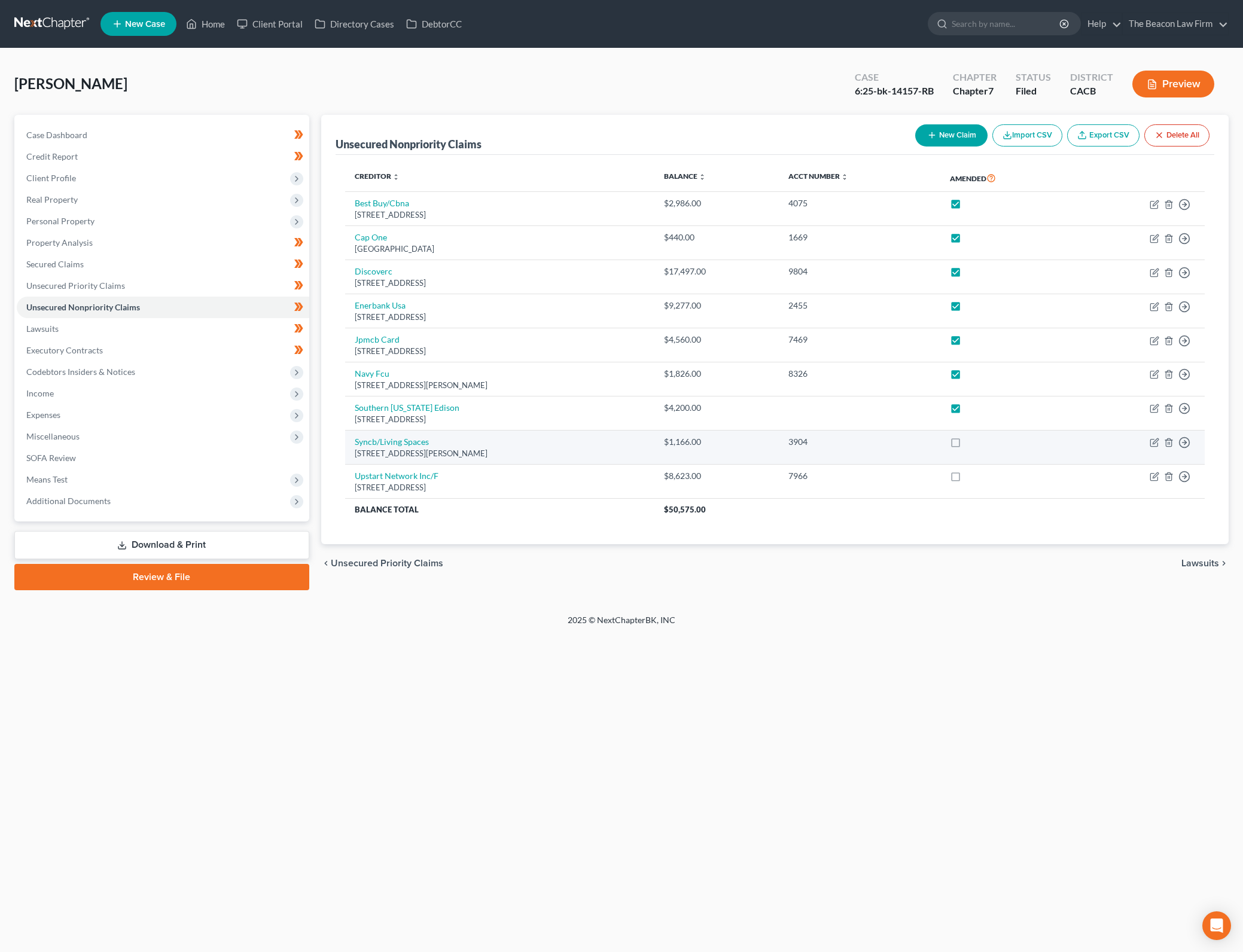
click at [966, 445] on label at bounding box center [966, 445] width 0 height 0
click at [979, 442] on input "checkbox" at bounding box center [975, 439] width 8 height 8
checkbox input "true"
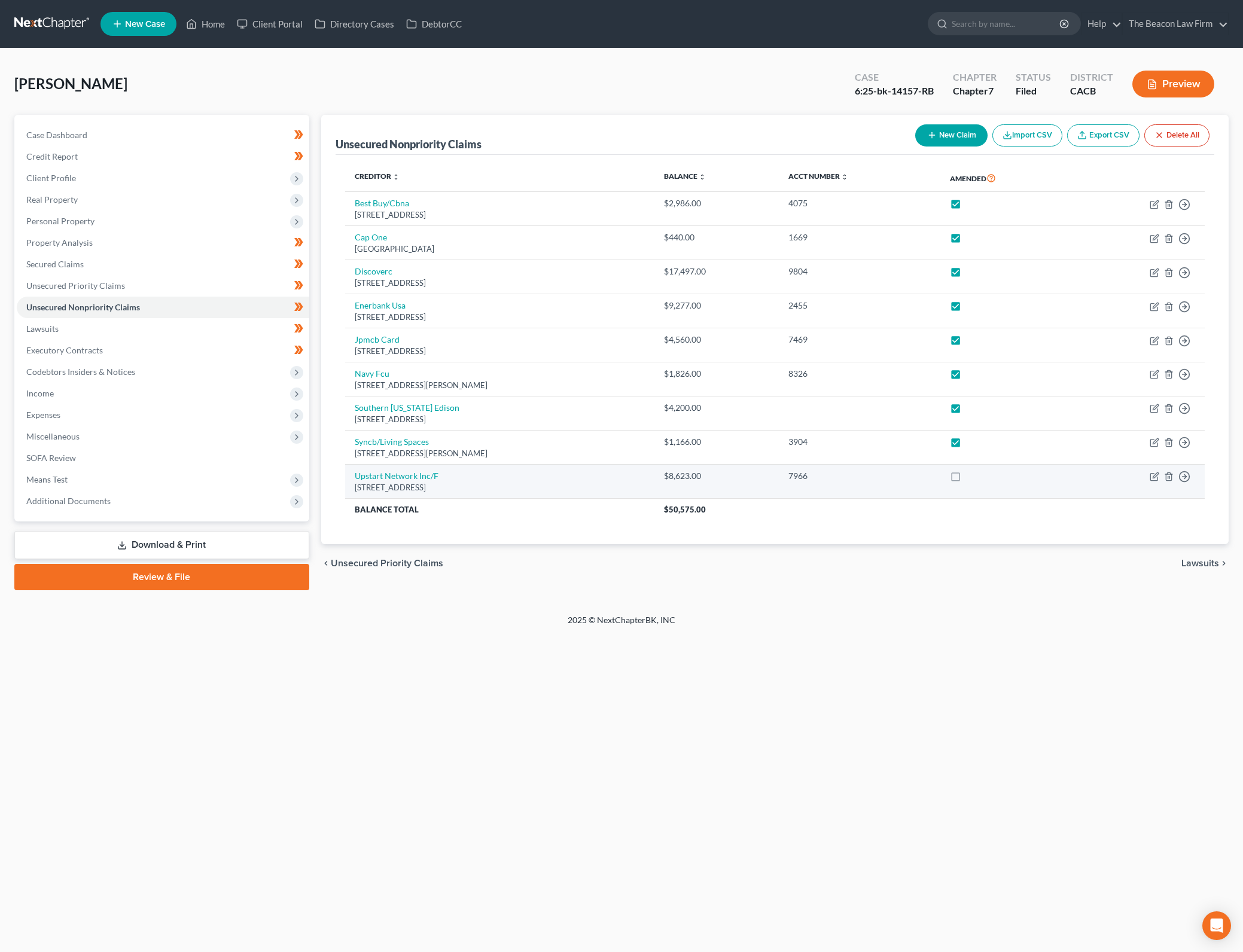
click at [966, 479] on label at bounding box center [966, 479] width 0 height 0
click at [979, 474] on input "checkbox" at bounding box center [975, 473] width 8 height 8
checkbox input "true"
click at [217, 336] on link "Lawsuits" at bounding box center [162, 329] width 292 height 22
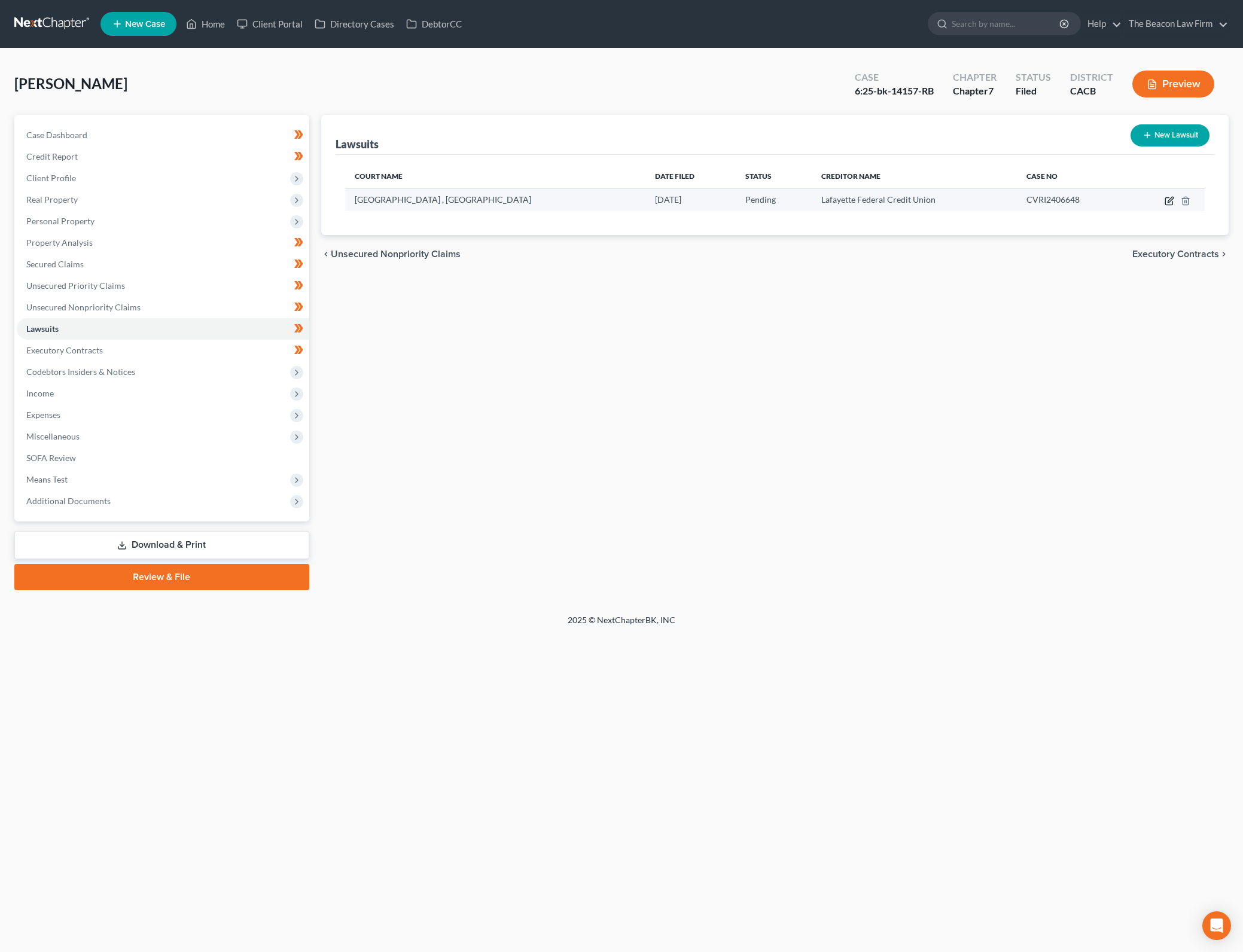
click at [1165, 199] on icon "button" at bounding box center [1168, 201] width 7 height 7
select select "4"
select select "0"
select select "4"
select select "21"
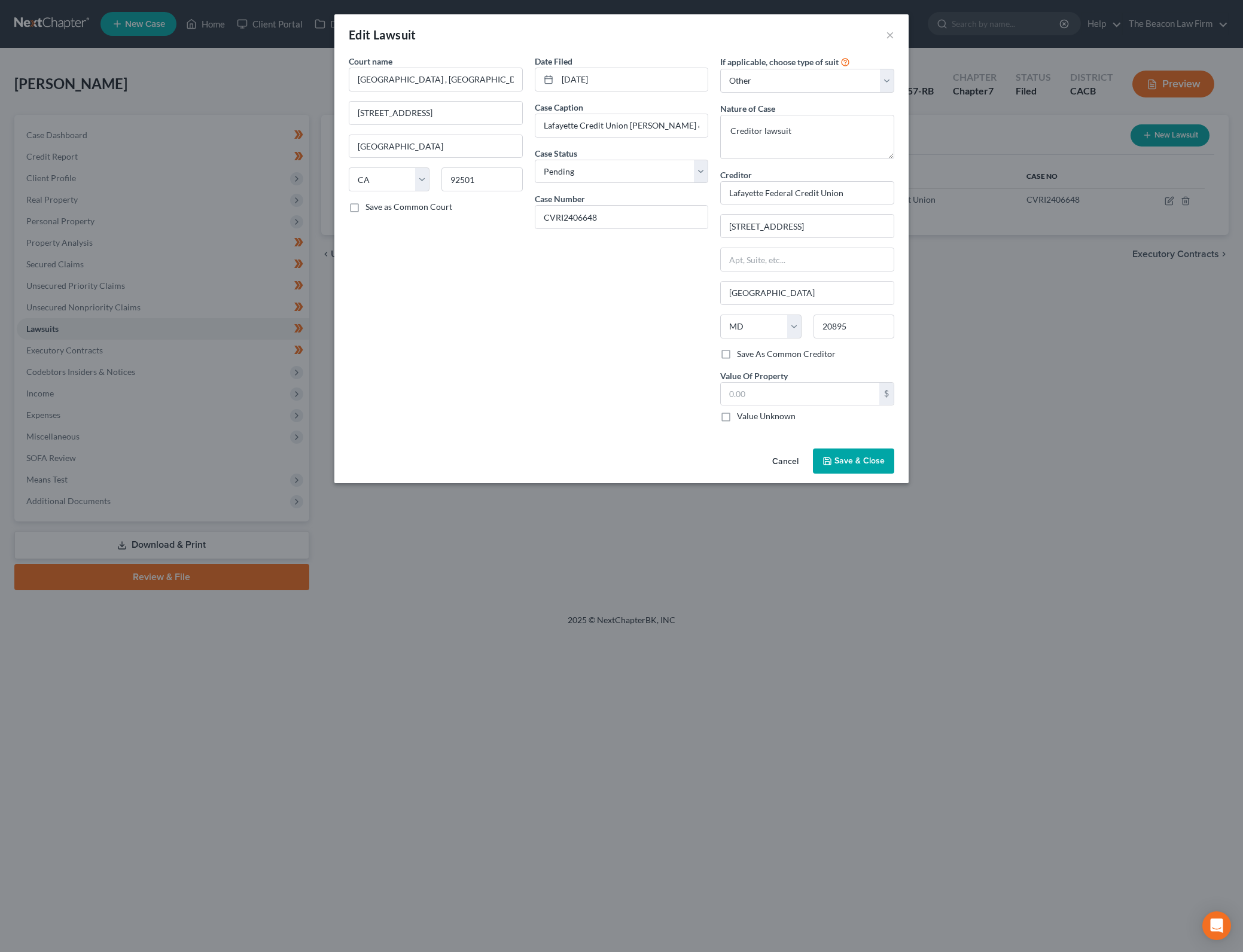
click at [872, 449] on button "Save & Close" at bounding box center [853, 460] width 81 height 25
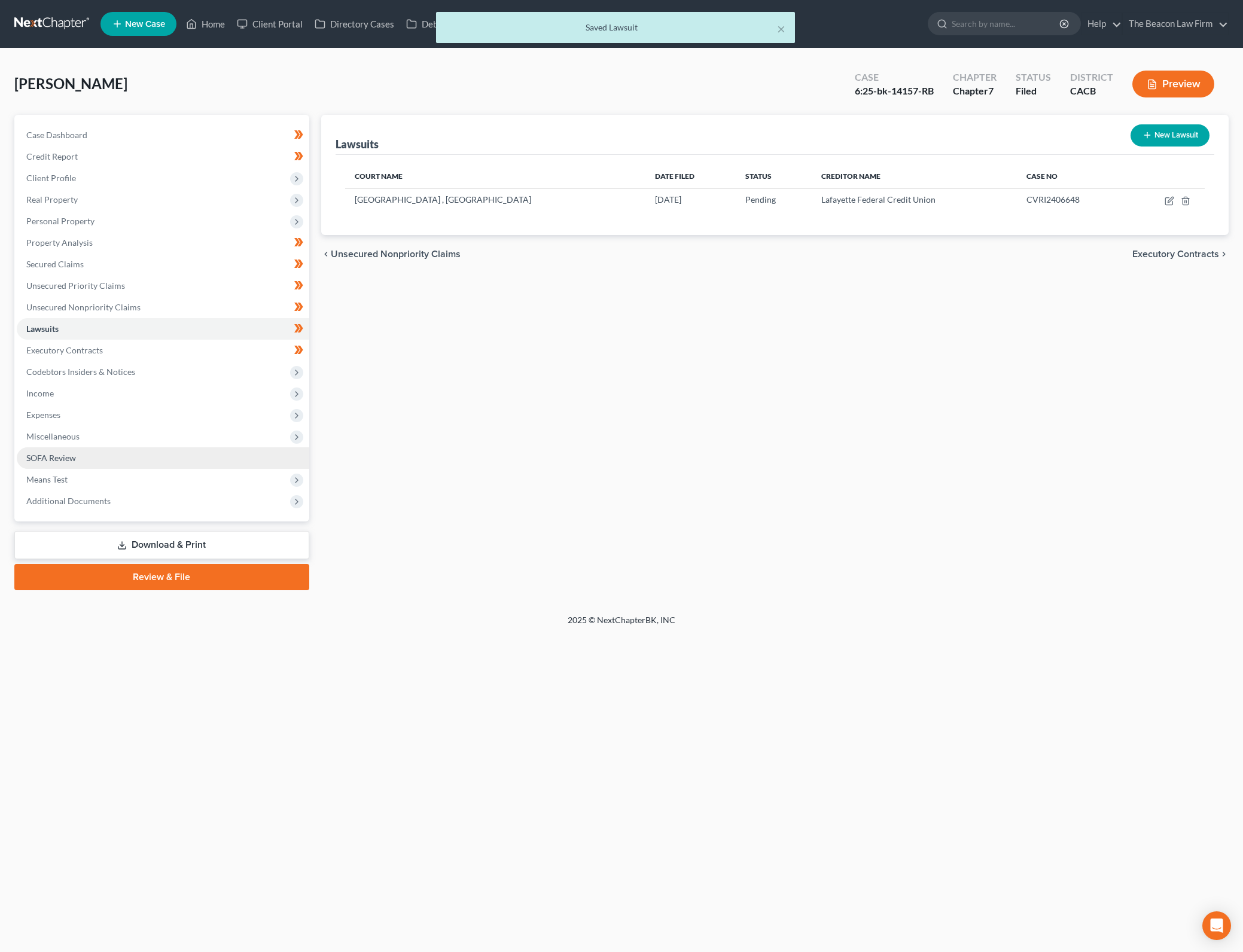
click at [126, 459] on link "SOFA Review" at bounding box center [162, 458] width 292 height 22
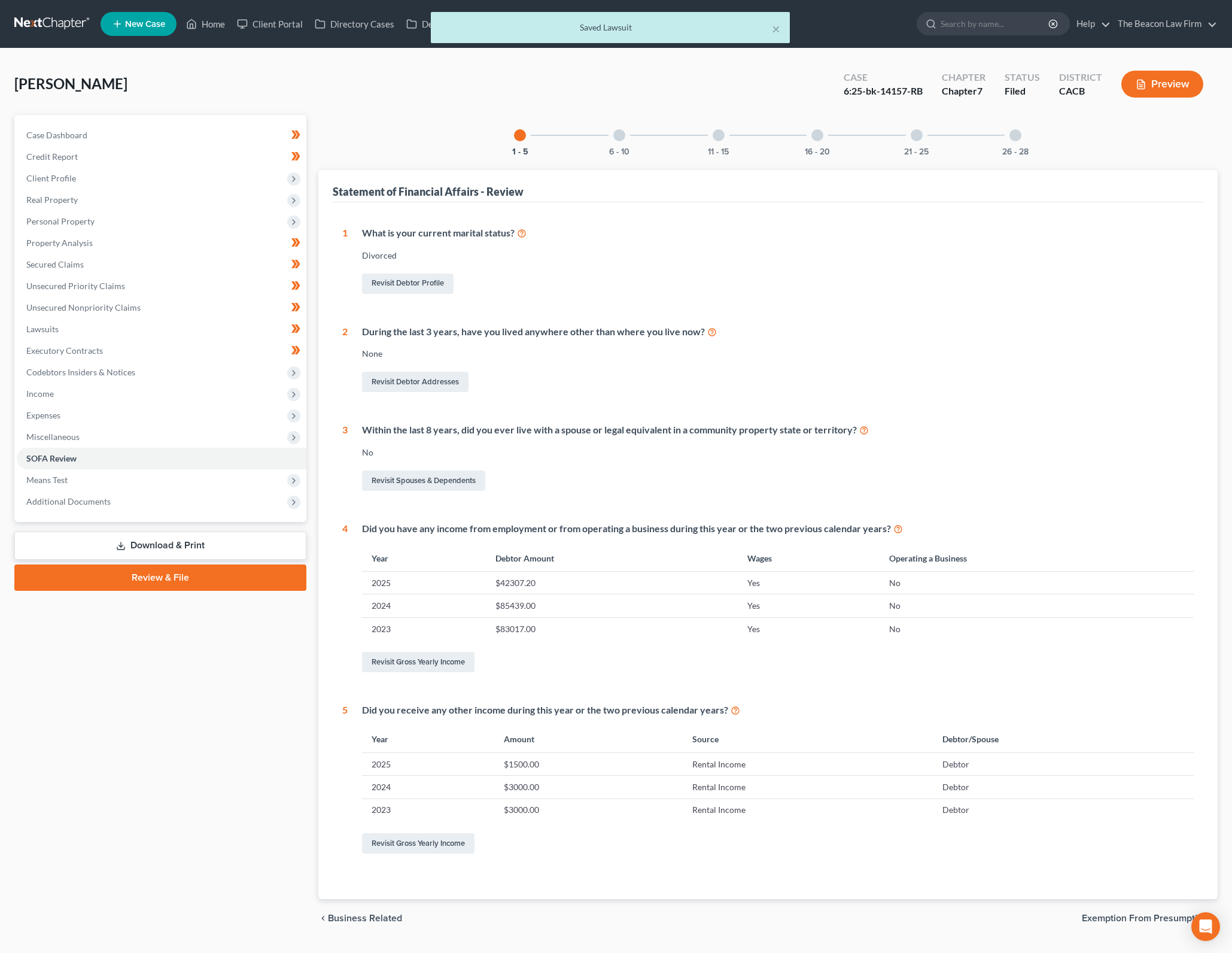
click at [623, 143] on div "6 - 10" at bounding box center [619, 135] width 41 height 41
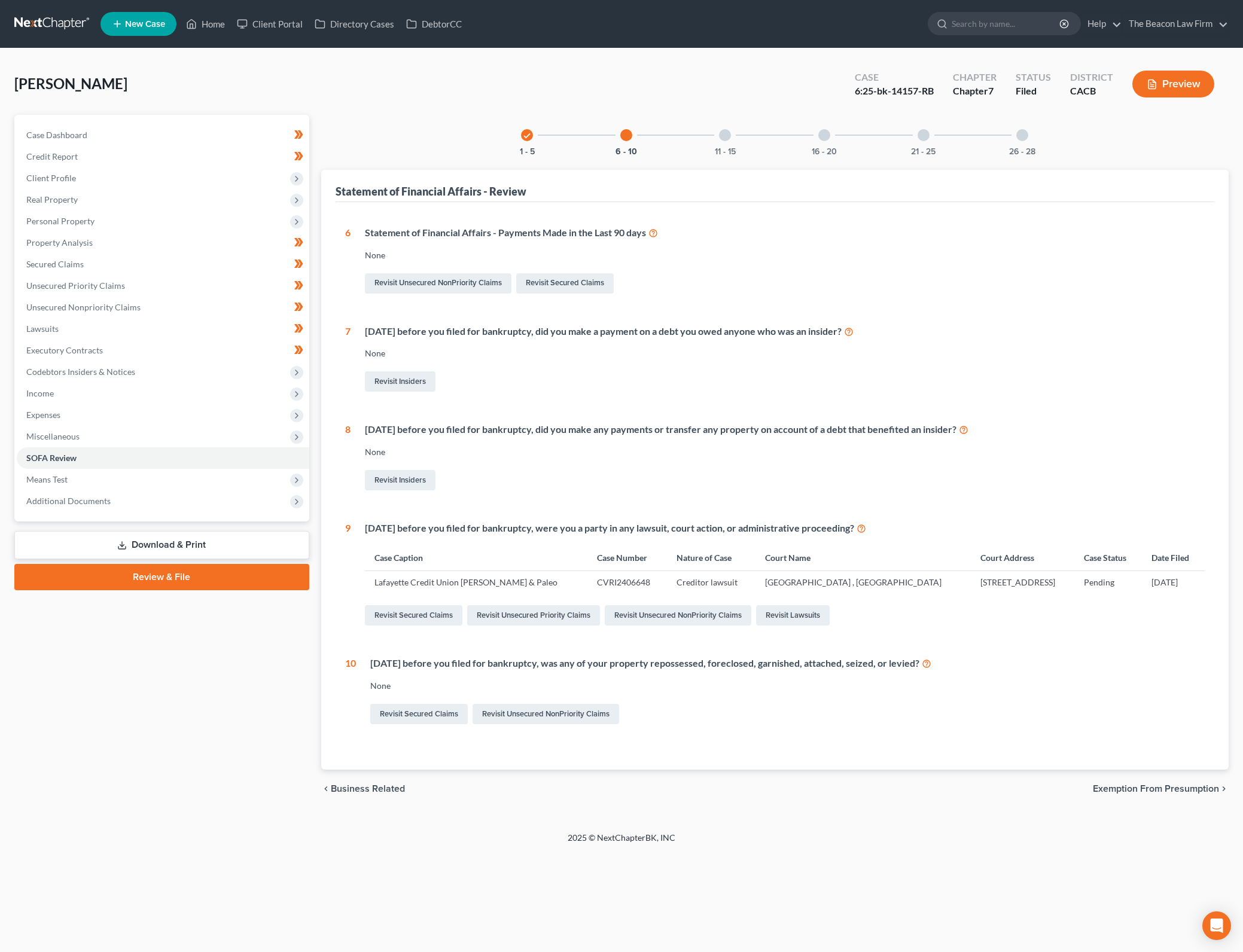
click at [730, 144] on div "11 - 15" at bounding box center [725, 135] width 41 height 41
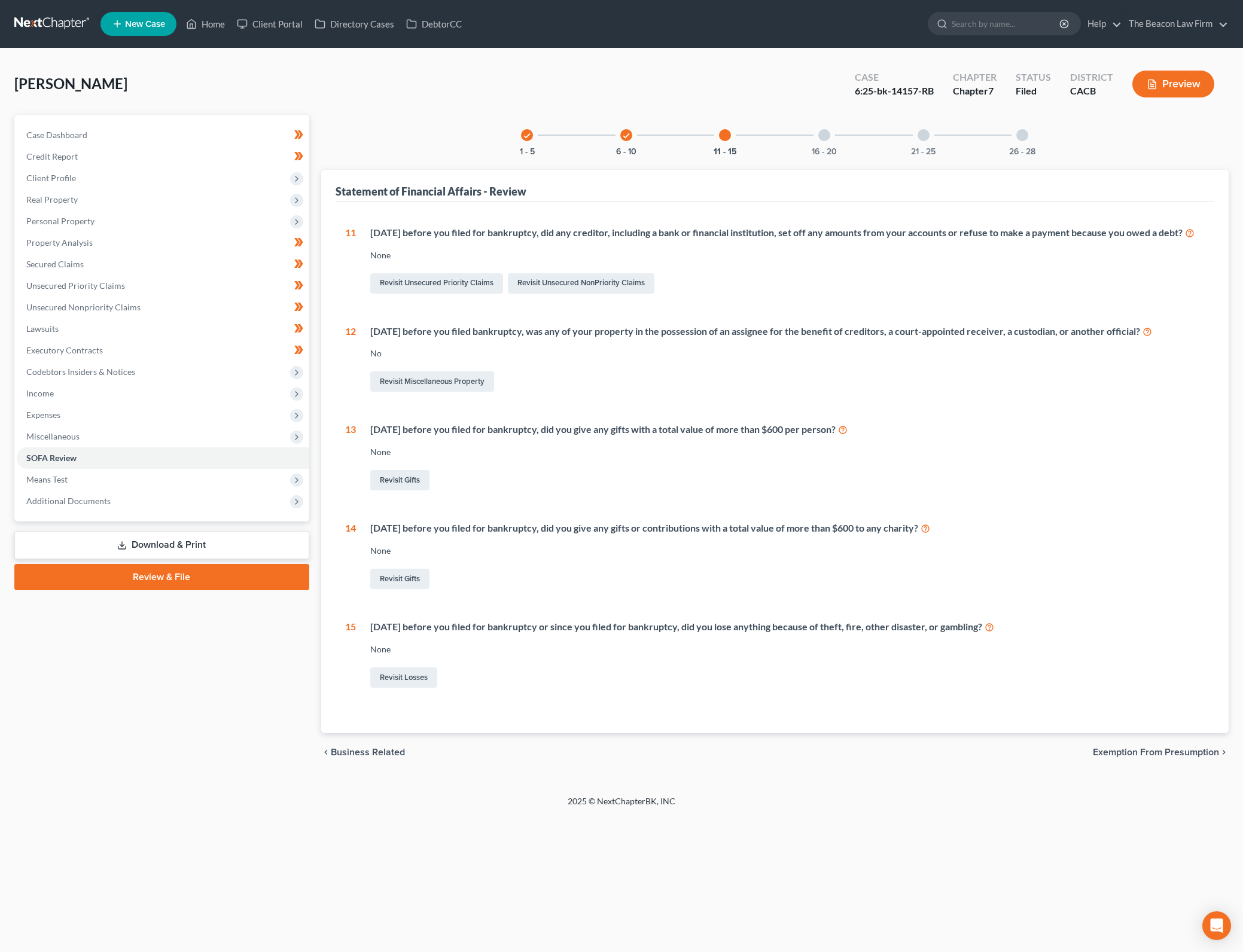
click at [847, 310] on div "11 [DATE] before you filed for bankruptcy, did any creditor, including a bank o…" at bounding box center [775, 458] width 860 height 464
click at [835, 137] on div "16 - 20" at bounding box center [824, 135] width 41 height 41
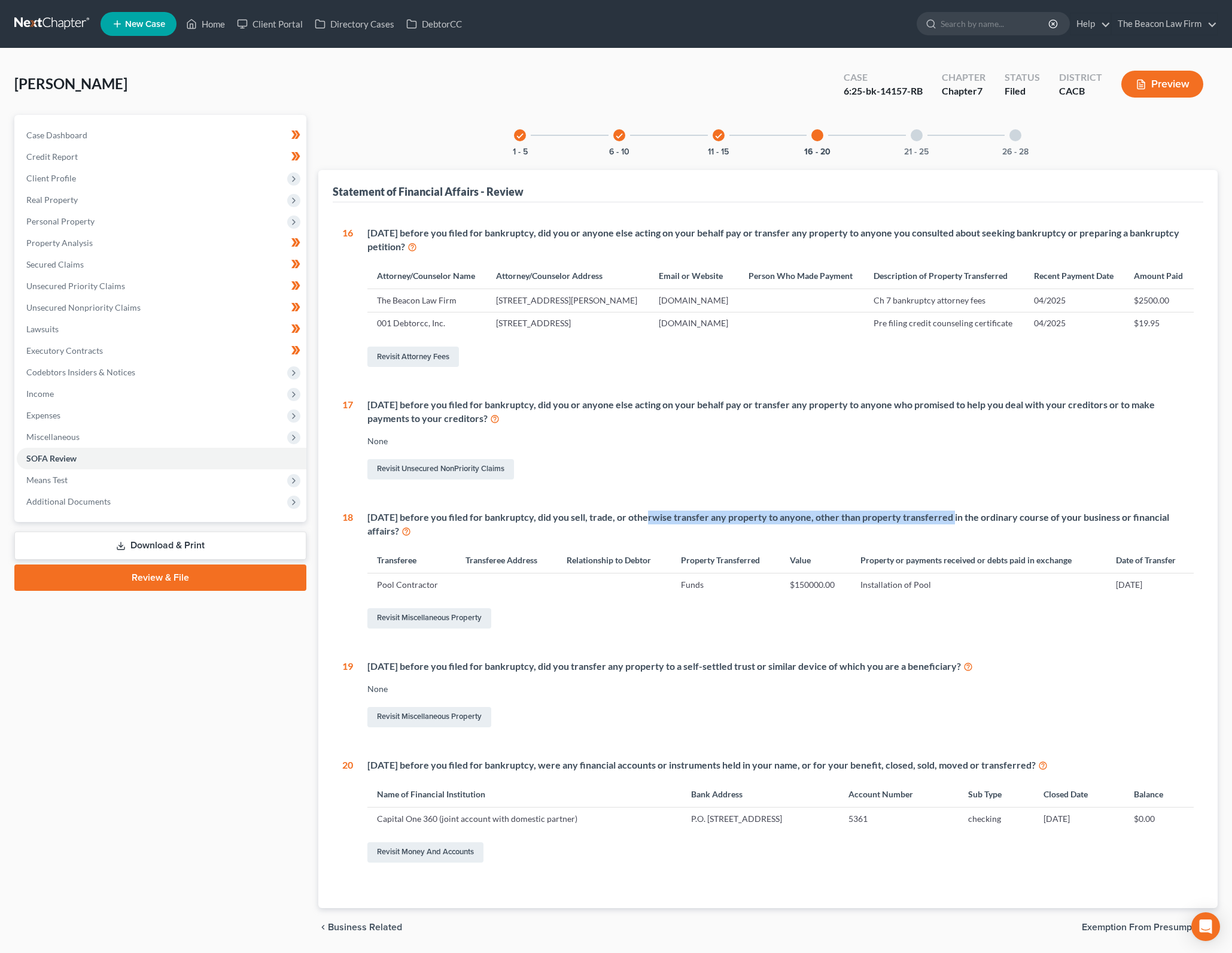
drag, startPoint x: 645, startPoint y: 557, endPoint x: 945, endPoint y: 559, distance: 300.0
click at [945, 538] on div "[DATE] before you filed for bankruptcy, did you sell, trade, or otherwise trans…" at bounding box center [780, 524] width 826 height 28
click at [764, 538] on div "[DATE] before you filed for bankruptcy, did you sell, trade, or otherwise trans…" at bounding box center [780, 524] width 826 height 28
click at [463, 628] on link "Revisit Miscellaneous Property" at bounding box center [430, 618] width 124 height 21
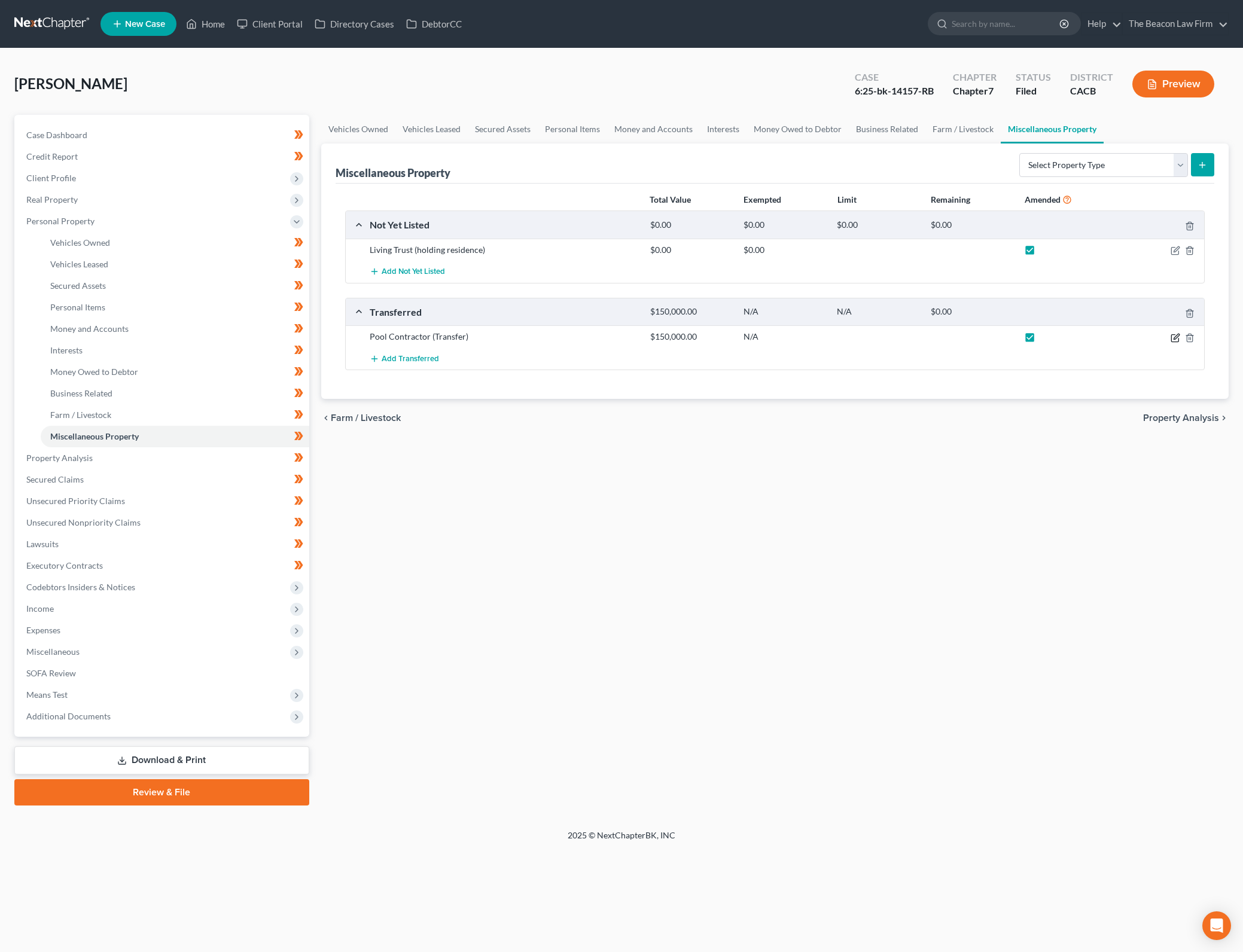
click at [1174, 333] on icon "button" at bounding box center [1175, 337] width 9 height 9
select select "Ordinary ([DATE])"
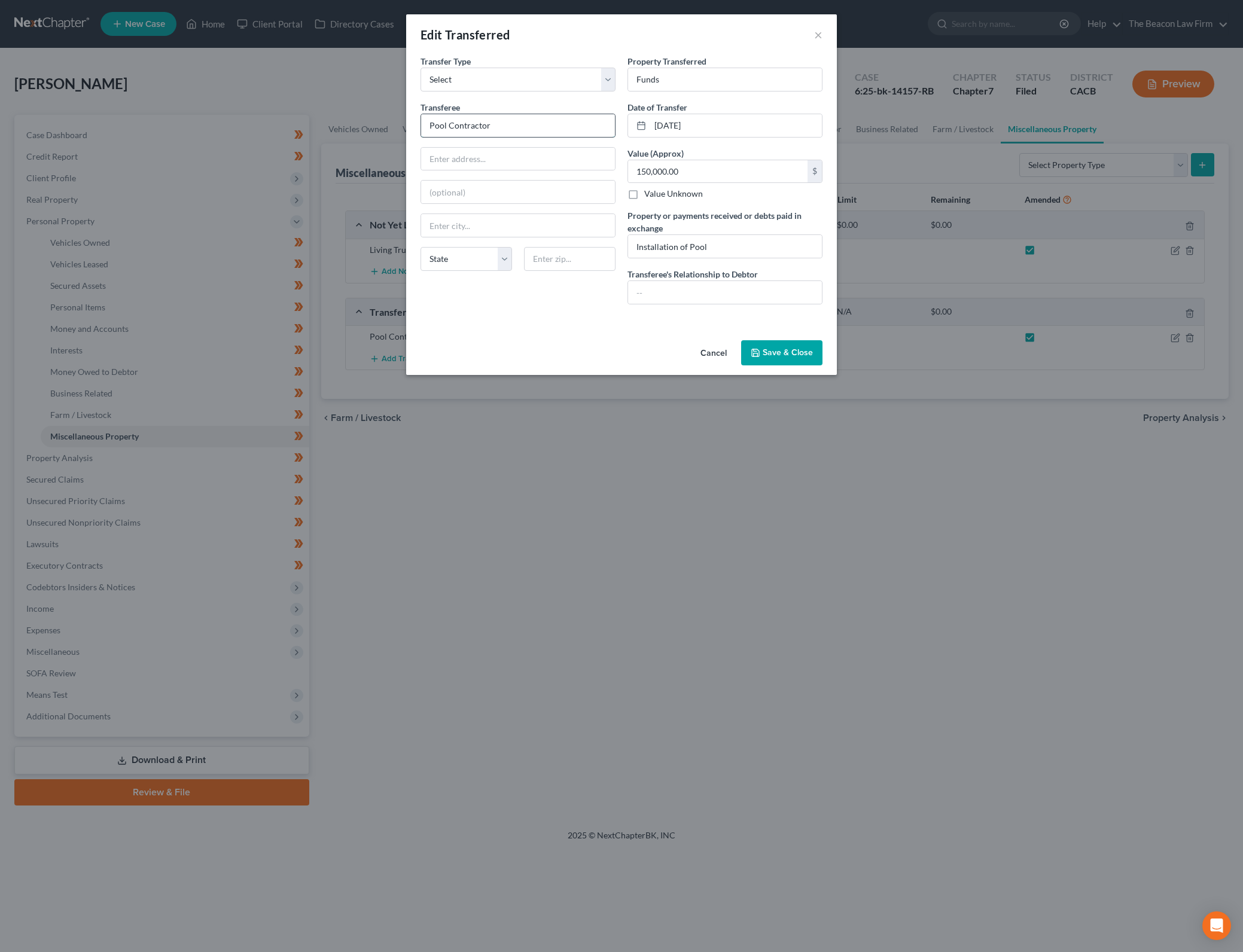
click at [507, 128] on input "Pool Contractor" at bounding box center [518, 125] width 194 height 22
type input "M"
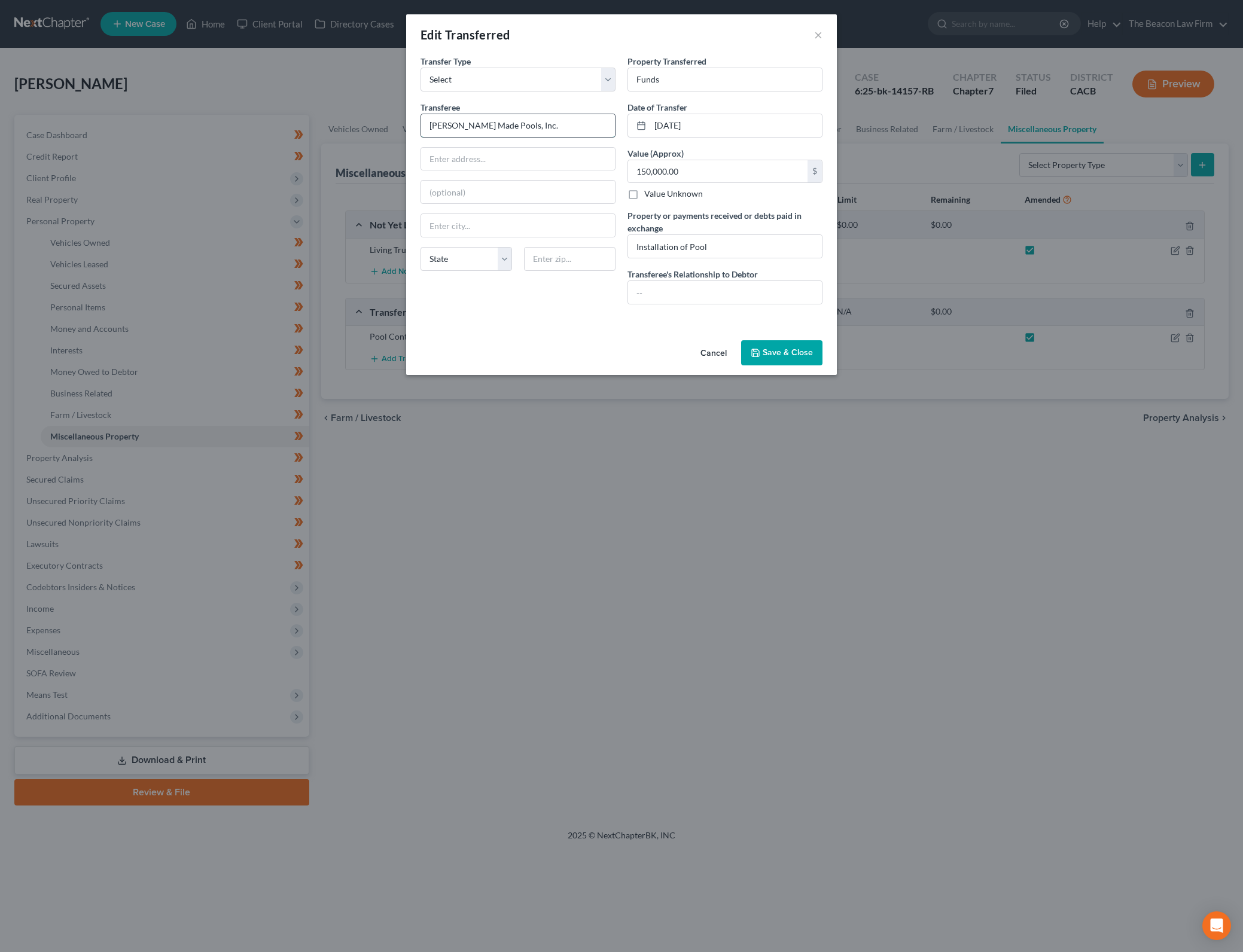
type input "[PERSON_NAME] Made Pools, Inc."
type input "[STREET_ADDRESS][PERSON_NAME]"
click at [554, 261] on input "text" at bounding box center [569, 259] width 91 height 24
type input "92586"
click at [619, 330] on div "An exemption set must first be selected from the Filing Information section. Tr…" at bounding box center [621, 195] width 430 height 280
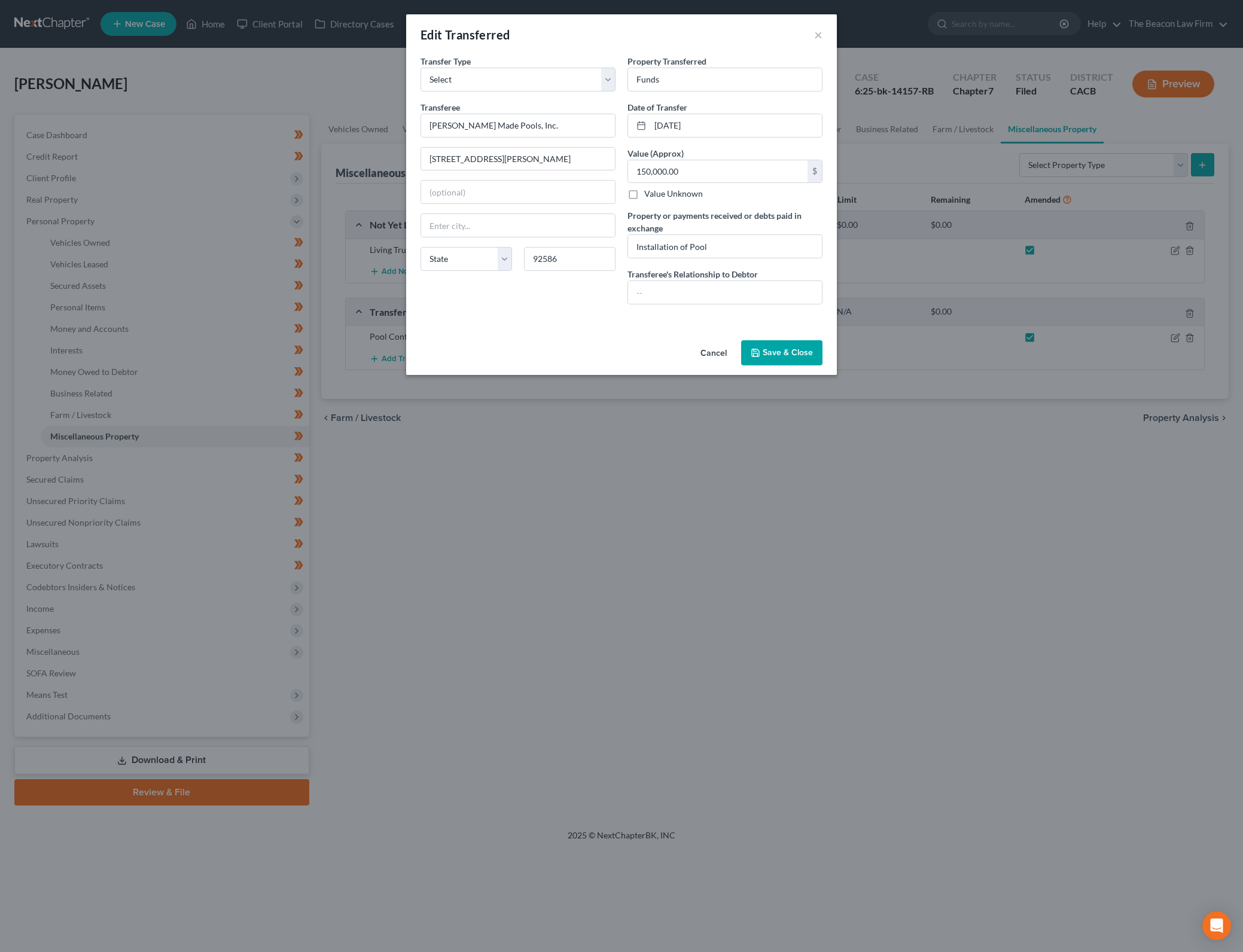
type input "[GEOGRAPHIC_DATA]"
click at [669, 287] on input "text" at bounding box center [725, 292] width 194 height 22
type input "Pool Contractor"
click at [700, 165] on input "150,000.00" at bounding box center [718, 172] width 179 height 22
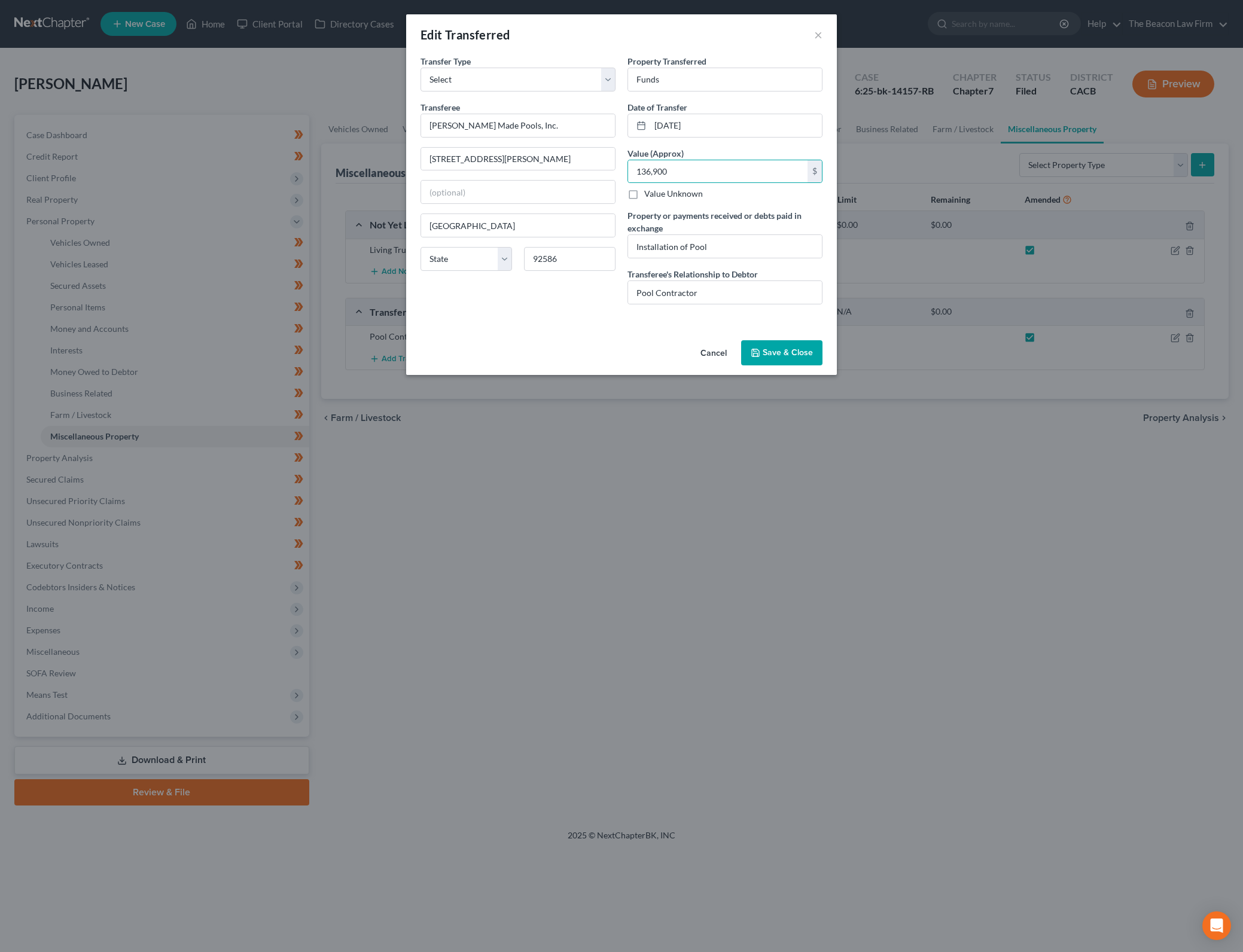
click at [599, 341] on div "Cancel Save & Close" at bounding box center [621, 355] width 430 height 40
click at [749, 170] on input "136,900" at bounding box center [718, 172] width 179 height 22
type input "150,000"
drag, startPoint x: 800, startPoint y: 351, endPoint x: 463, endPoint y: 311, distance: 339.4
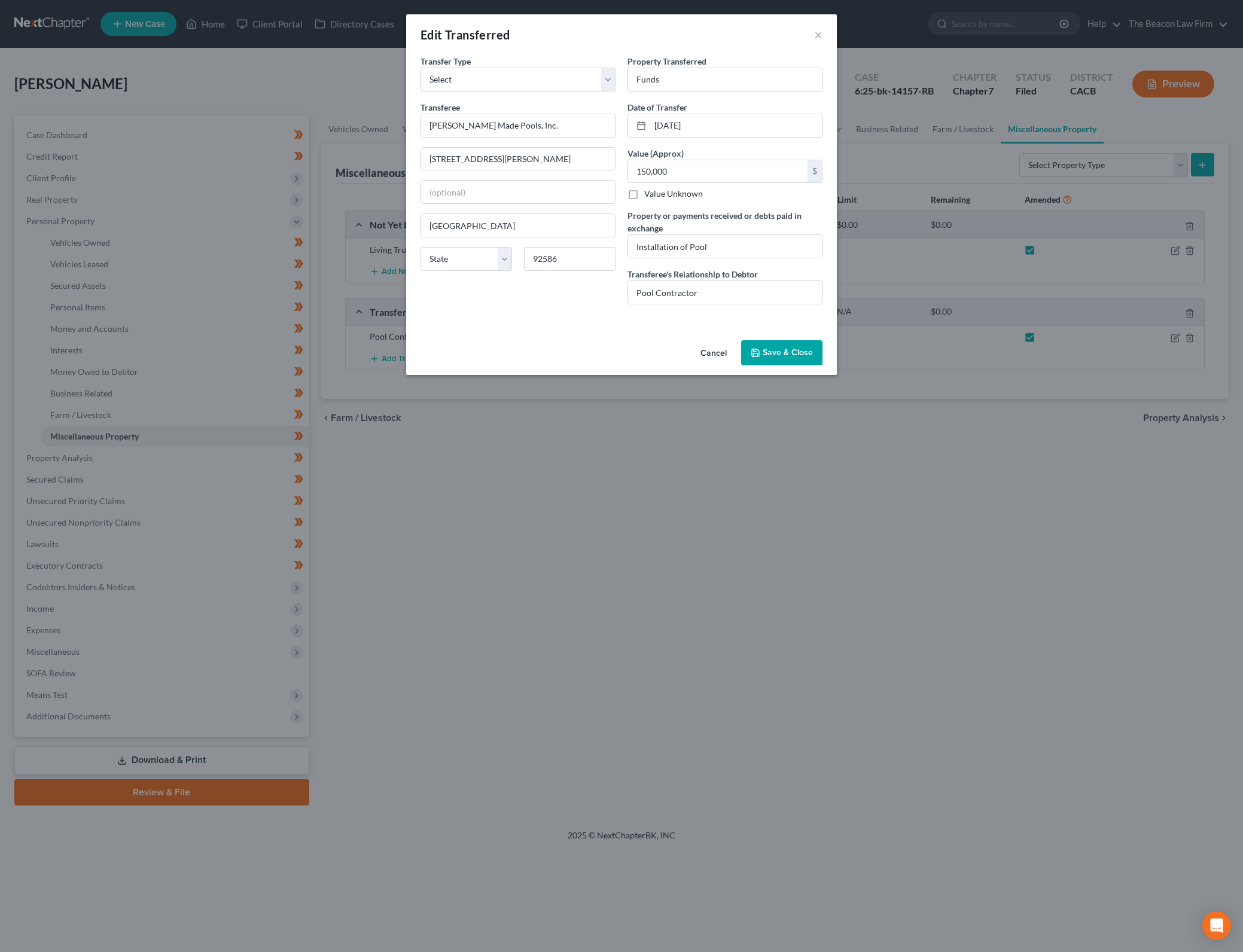
click at [463, 311] on div "Edit Transferred × An exemption set must first be selected from the Filing Info…" at bounding box center [621, 195] width 430 height 360
click at [505, 260] on select "State [US_STATE] AK AR AZ CA CO CT DE DC [GEOGRAPHIC_DATA] [GEOGRAPHIC_DATA] GU…" at bounding box center [466, 259] width 91 height 24
select select "4"
click at [420, 247] on select "State [US_STATE] AK AR AZ CA CO CT DE DC [GEOGRAPHIC_DATA] [GEOGRAPHIC_DATA] GU…" at bounding box center [466, 259] width 91 height 24
click at [499, 217] on input "[GEOGRAPHIC_DATA]" at bounding box center [518, 225] width 194 height 22
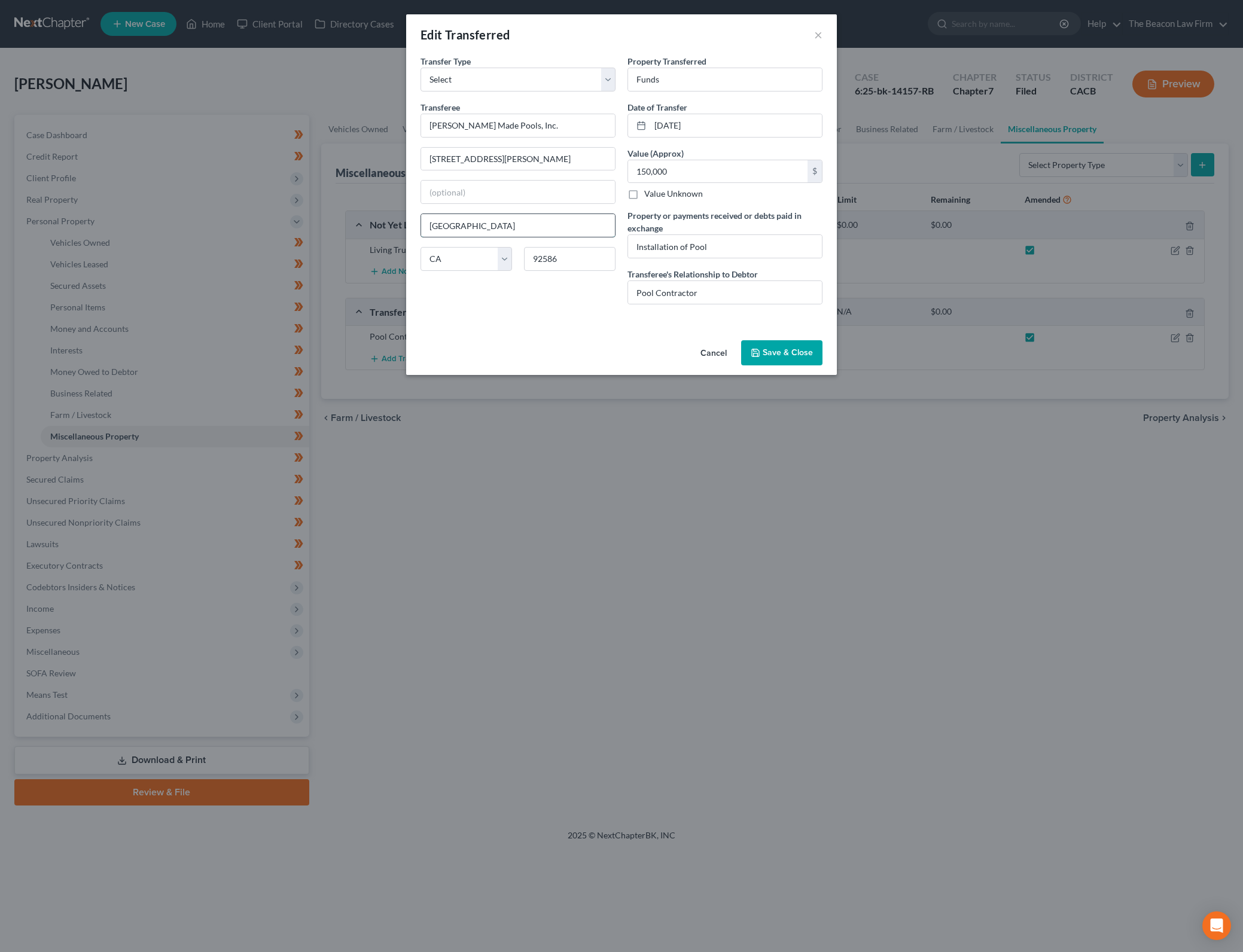
click at [499, 217] on input "[GEOGRAPHIC_DATA]" at bounding box center [518, 225] width 194 height 22
type input "Menifee"
click at [562, 307] on div "Transfer Type * Select Ordinary ([DATE]) [DATE] Transferee * [PERSON_NAME] Made…" at bounding box center [518, 185] width 207 height 259
click at [786, 348] on button "Save & Close" at bounding box center [782, 352] width 81 height 25
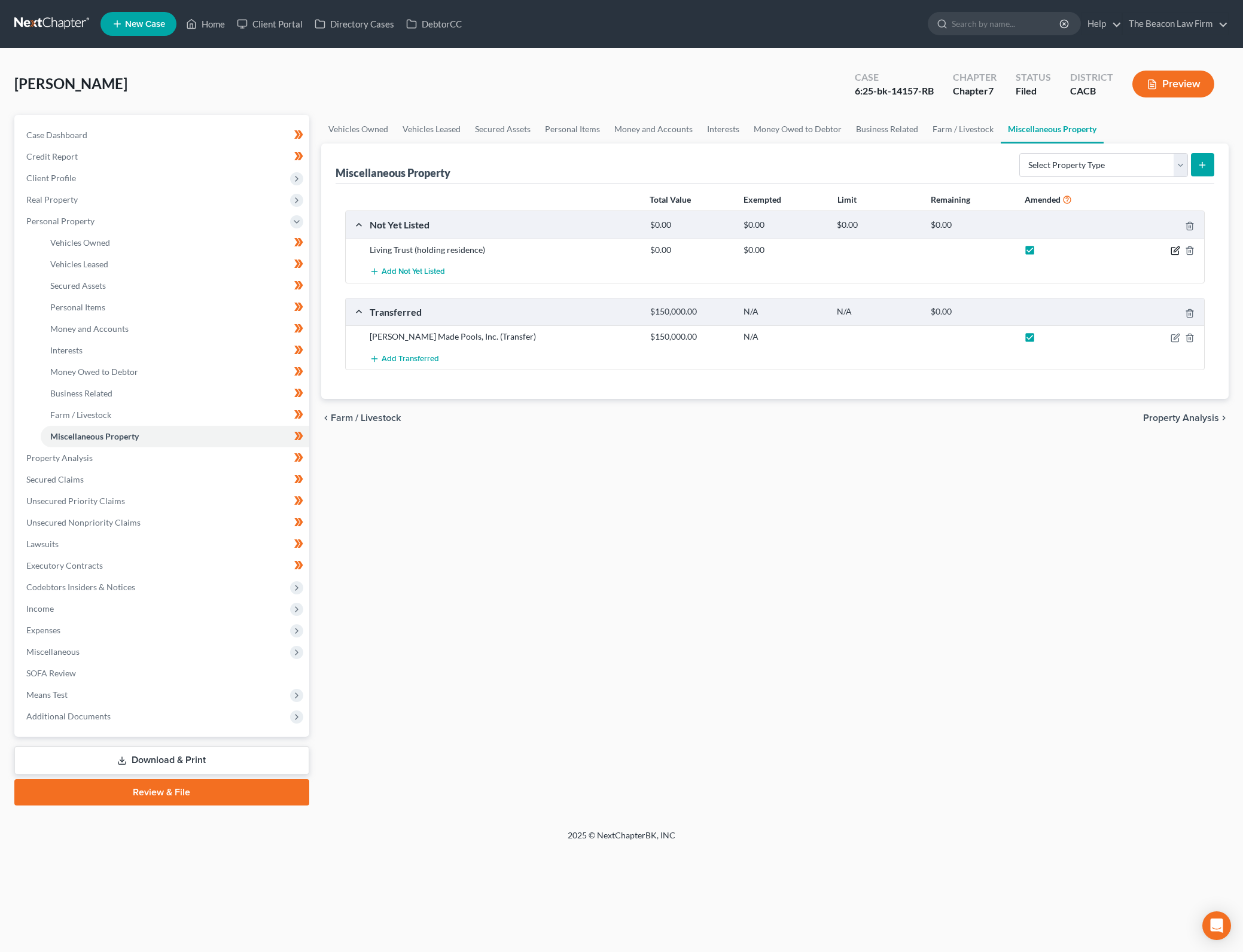
click at [1175, 250] on icon "button" at bounding box center [1176, 249] width 5 height 5
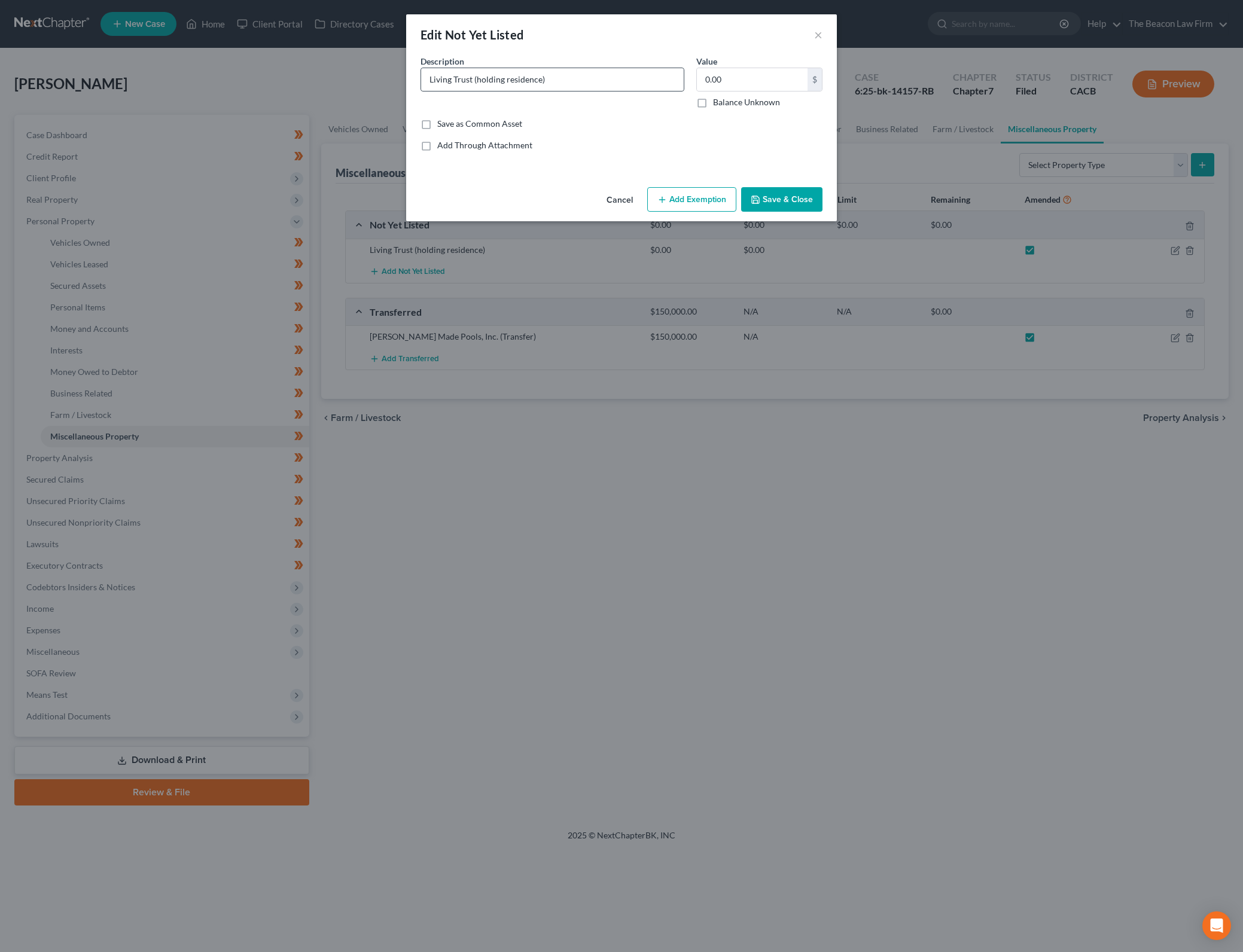
click at [428, 77] on input "Living Trust (holding residence)" at bounding box center [552, 79] width 262 height 22
type input "The [PERSON_NAME] and [PERSON_NAME] Family Trust (holding residence)"
click at [804, 202] on button "Save & Close" at bounding box center [782, 199] width 81 height 25
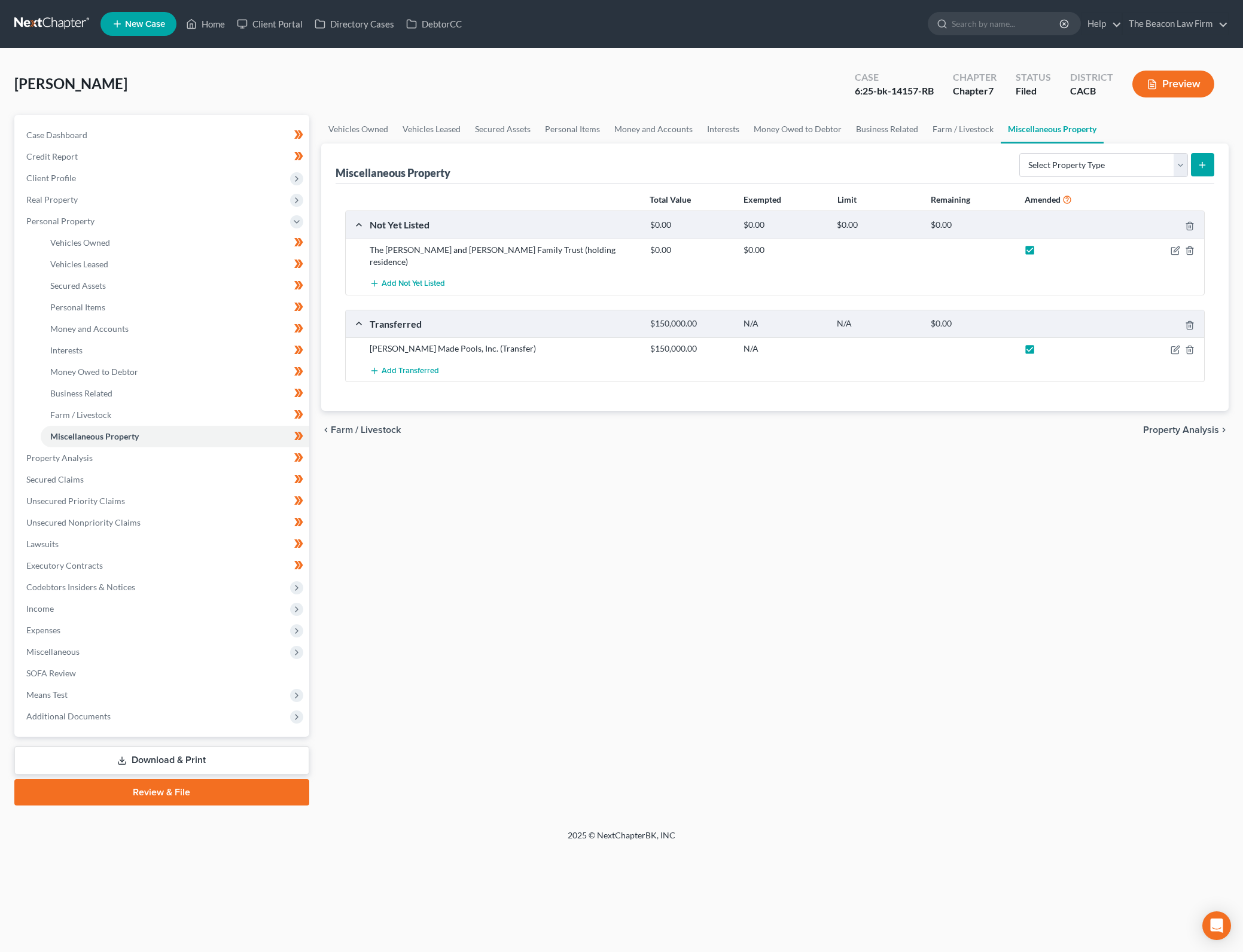
click at [936, 479] on div "Vehicles Owned Vehicles Leased Secured Assets Personal Items Money and Accounts…" at bounding box center [775, 460] width 920 height 691
click at [104, 327] on span "Money and Accounts" at bounding box center [89, 329] width 78 height 10
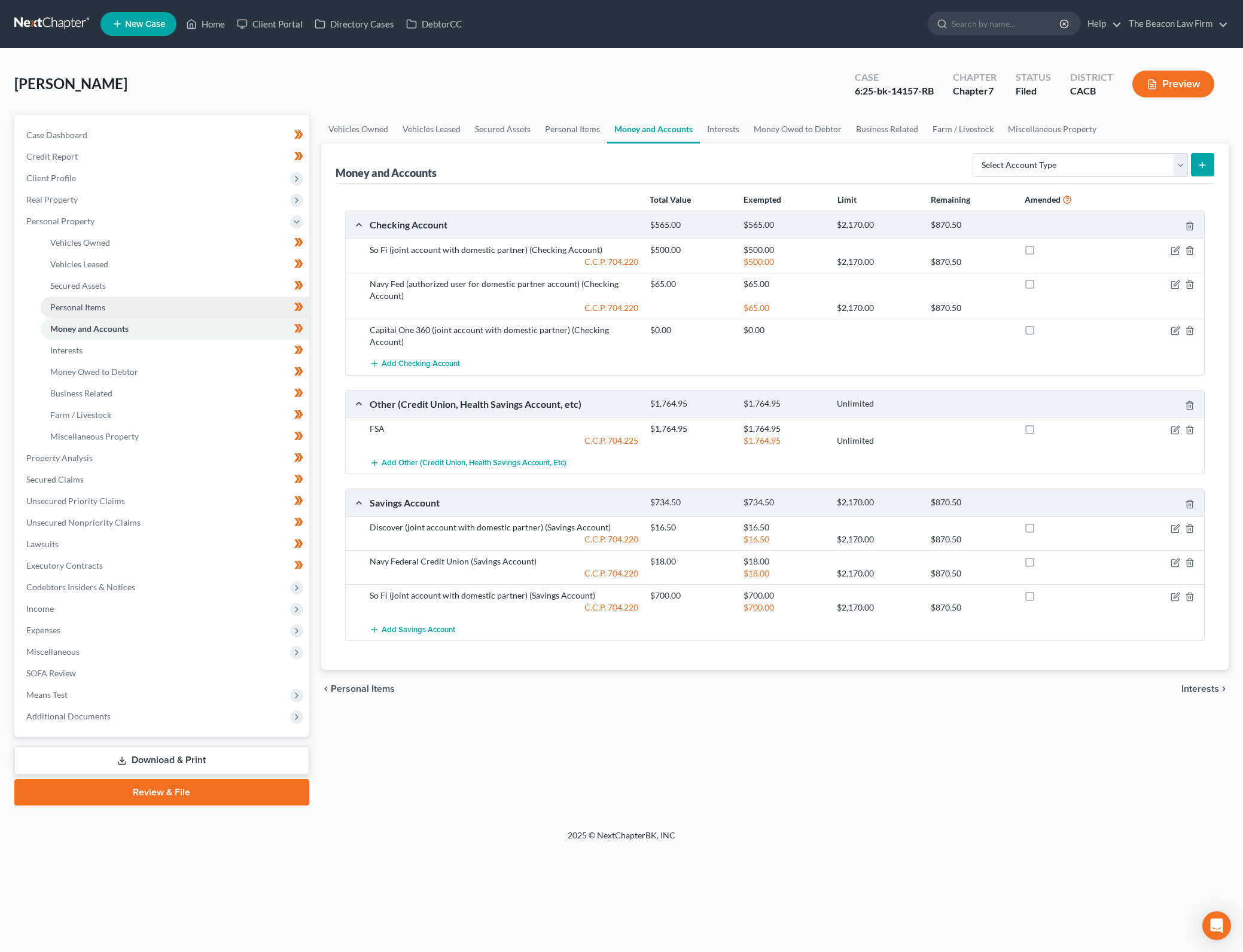
click at [140, 303] on link "Personal Items" at bounding box center [174, 307] width 268 height 22
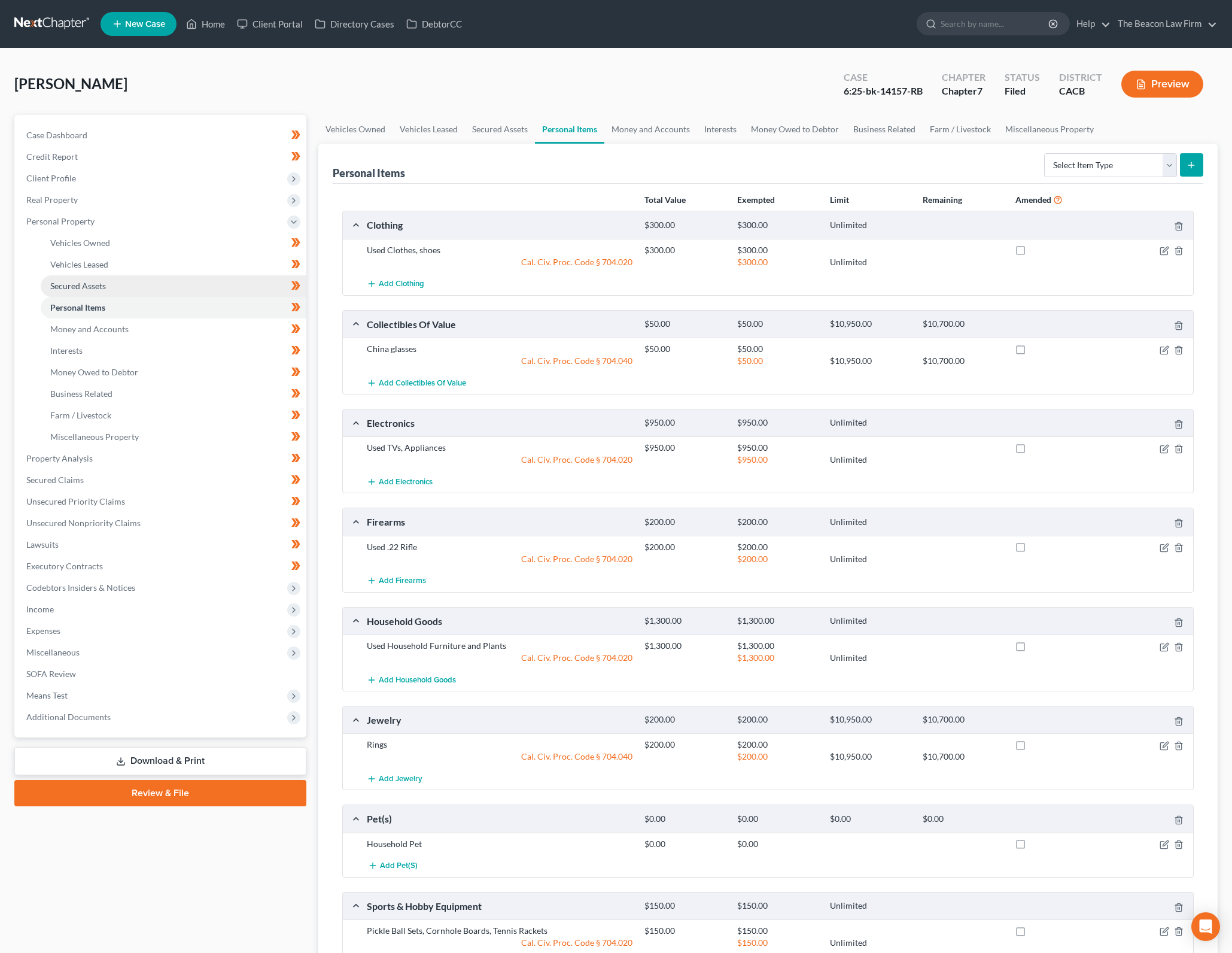
click at [211, 289] on link "Secured Assets" at bounding box center [174, 286] width 266 height 22
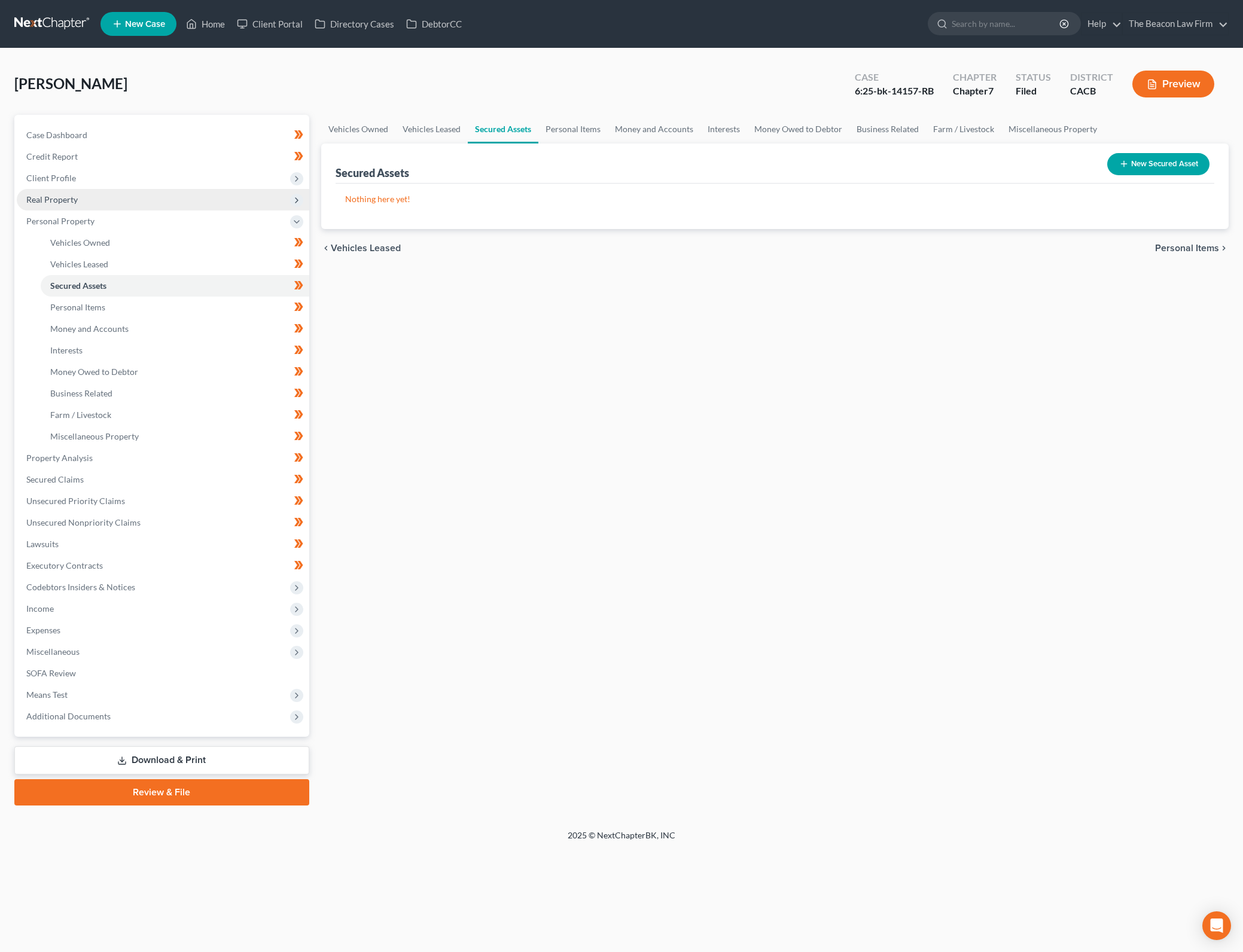
click at [207, 199] on span "Real Property" at bounding box center [162, 199] width 292 height 22
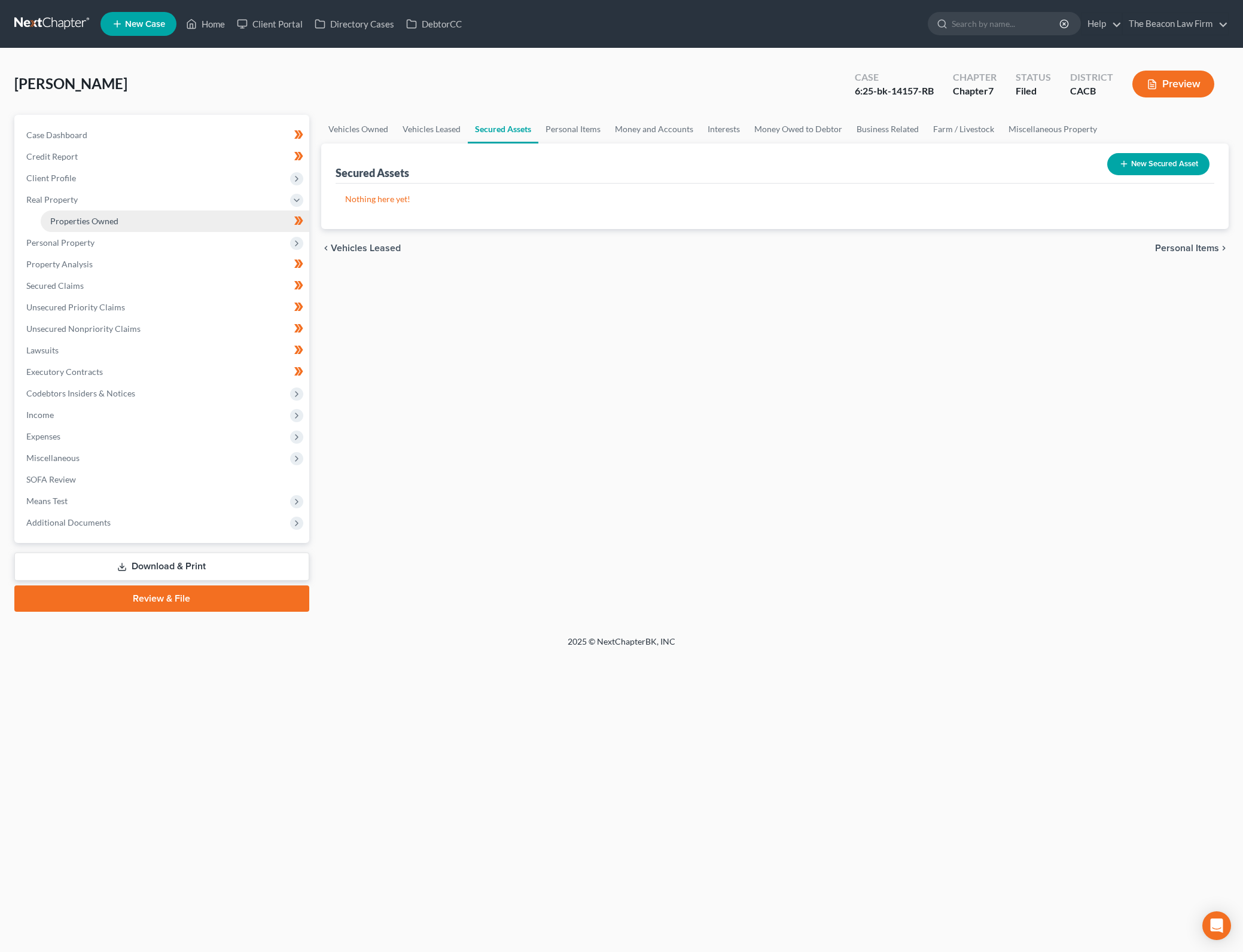
click at [226, 220] on link "Properties Owned" at bounding box center [174, 221] width 268 height 22
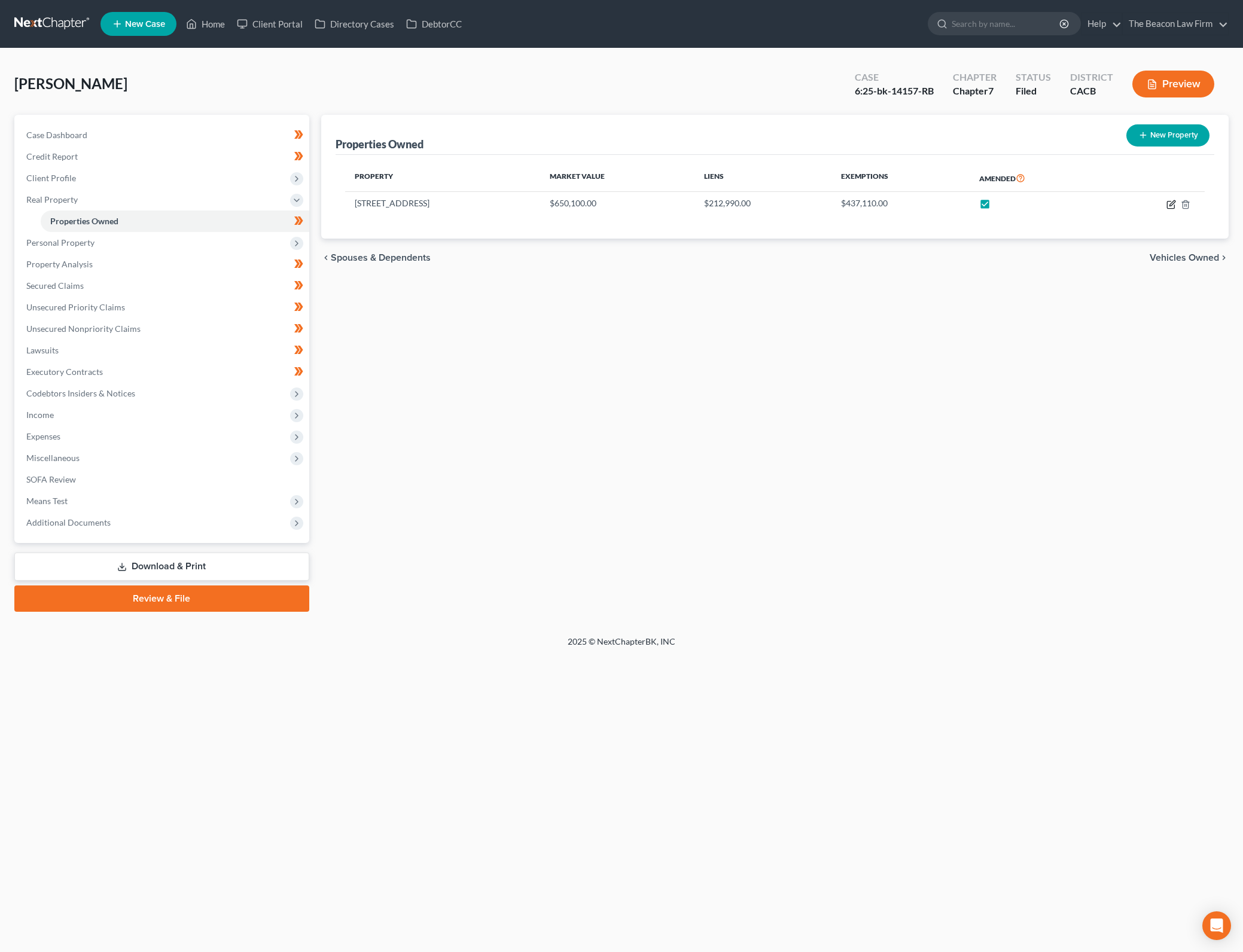
drag, startPoint x: 1171, startPoint y: 199, endPoint x: 1138, endPoint y: 586, distance: 388.4
click at [1171, 200] on icon "button" at bounding box center [1171, 204] width 9 height 9
select select "4"
select select "32"
select select "3"
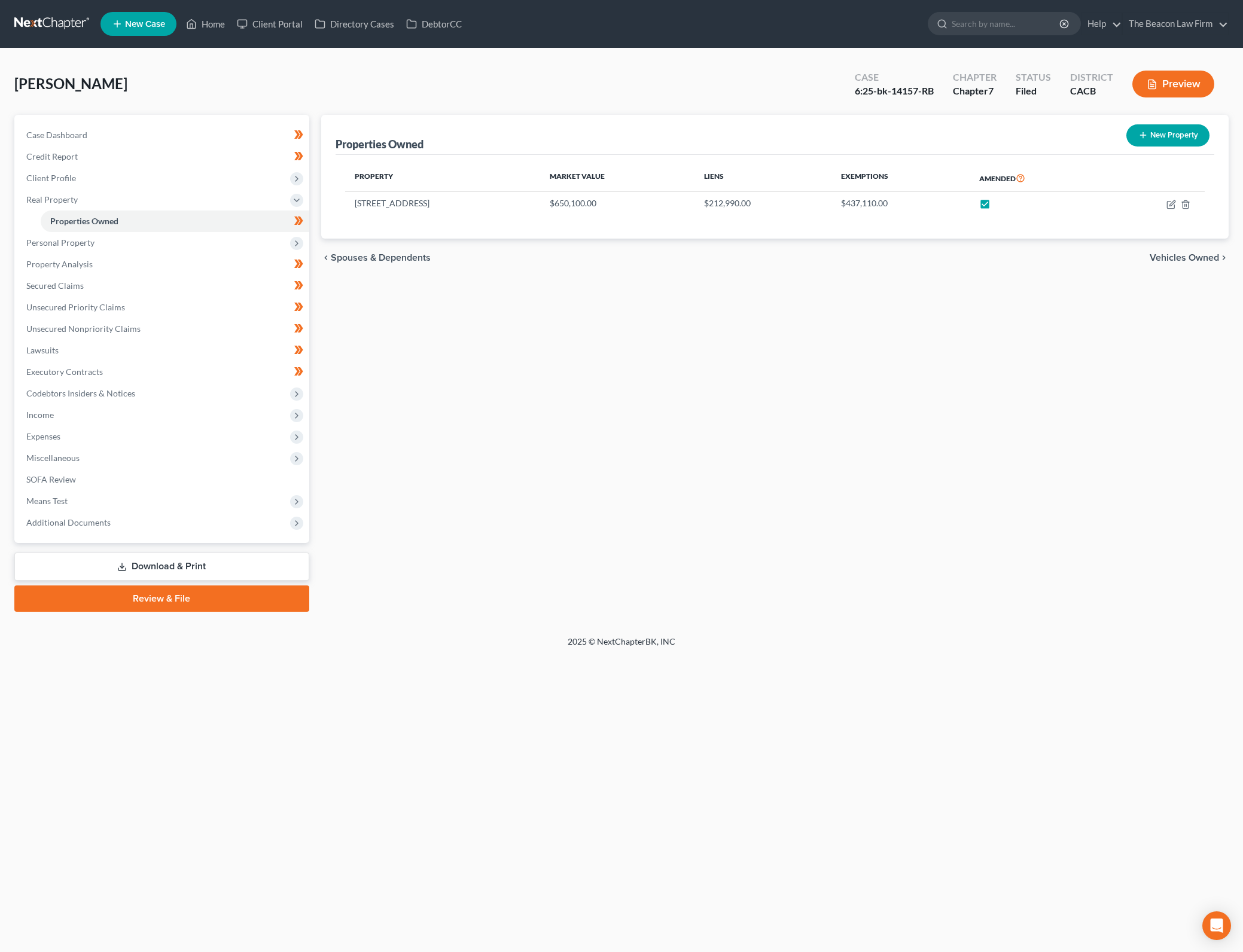
select select "0"
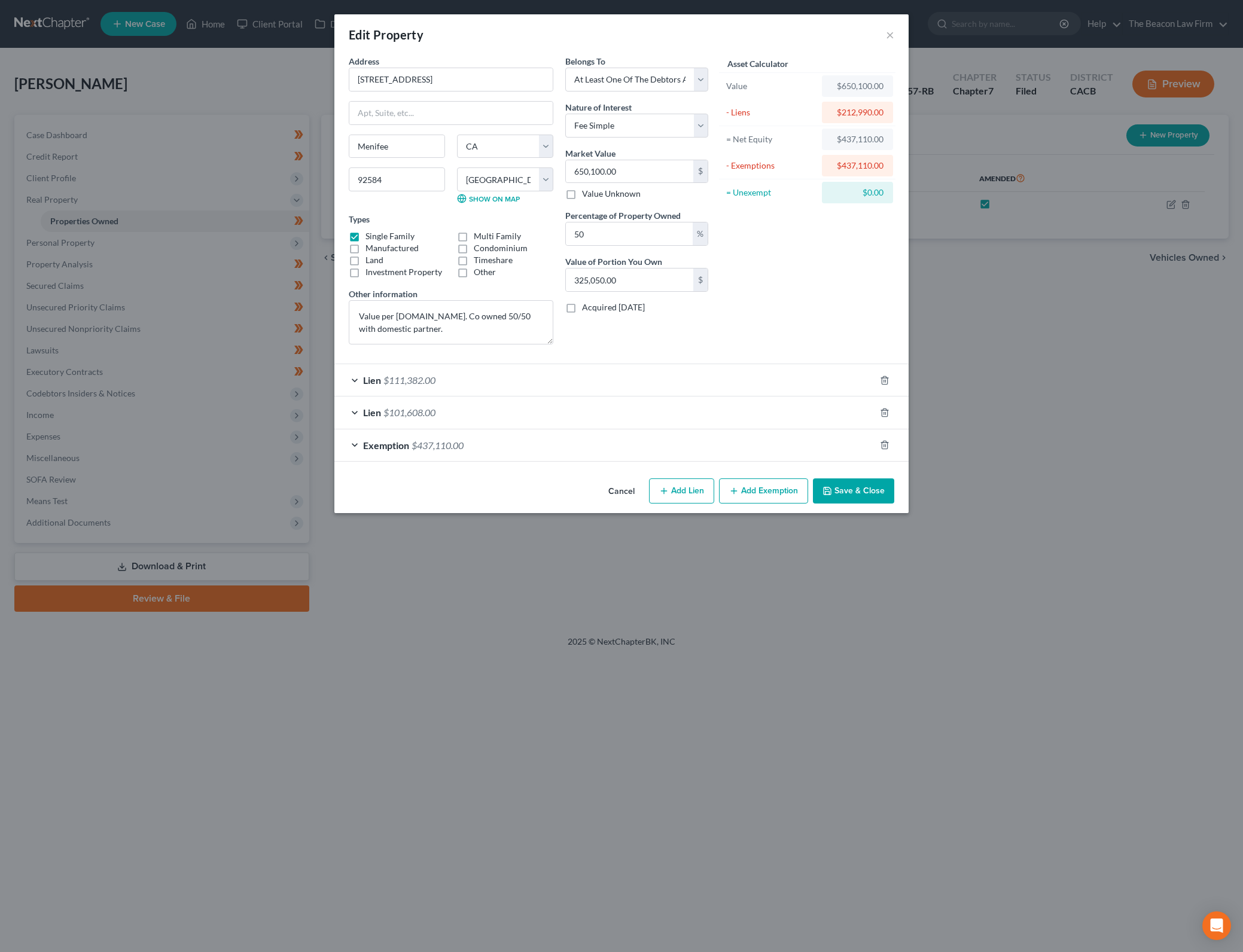
drag, startPoint x: 799, startPoint y: 298, endPoint x: 1058, endPoint y: 274, distance: 260.1
click at [799, 298] on div "Asset Calculator Value $650,100.00 - Liens $212,990.00 = Net Equity $437,110.00…" at bounding box center [807, 204] width 186 height 299
click at [892, 500] on button "Save & Close" at bounding box center [853, 491] width 81 height 25
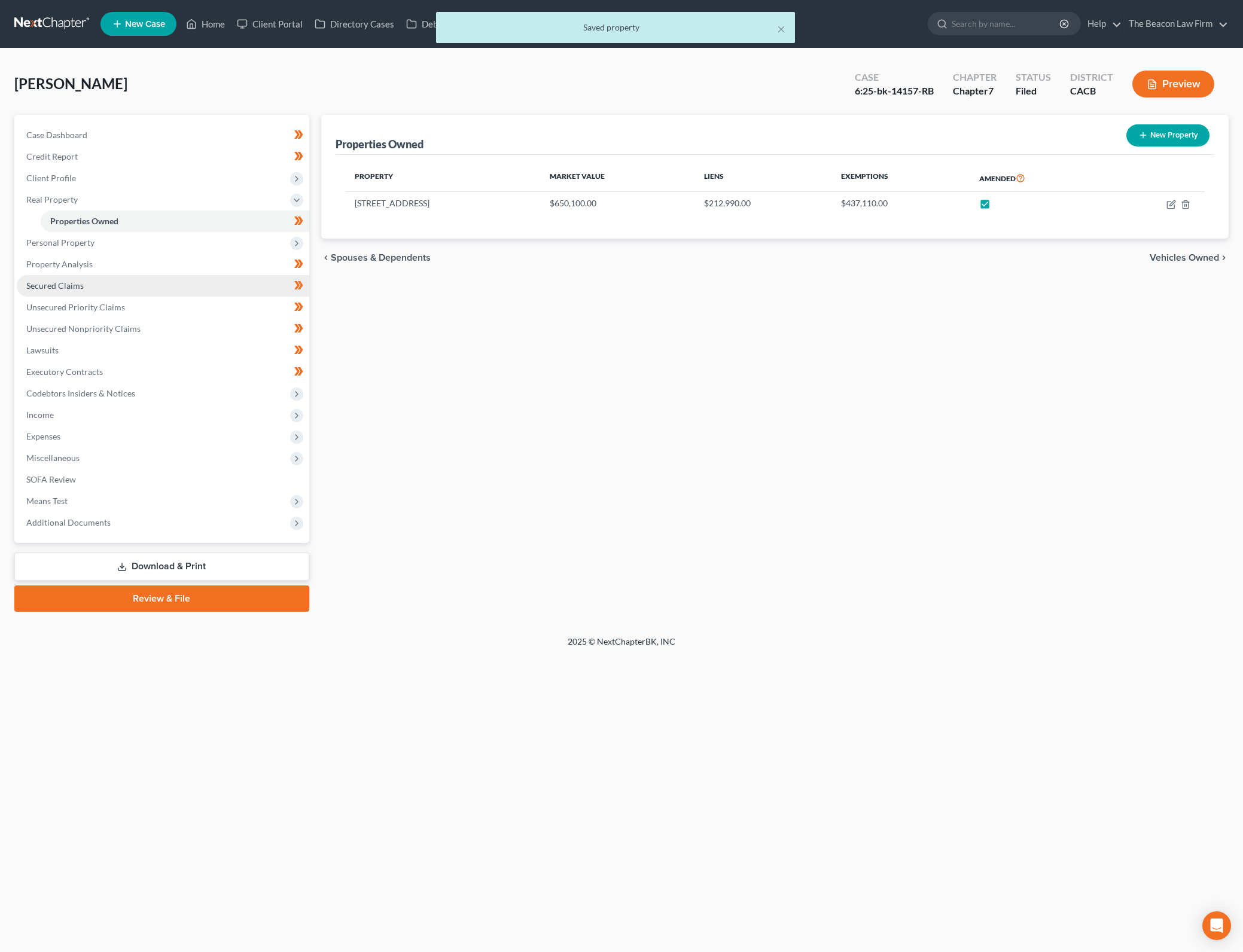
click at [213, 285] on link "Secured Claims" at bounding box center [162, 285] width 292 height 22
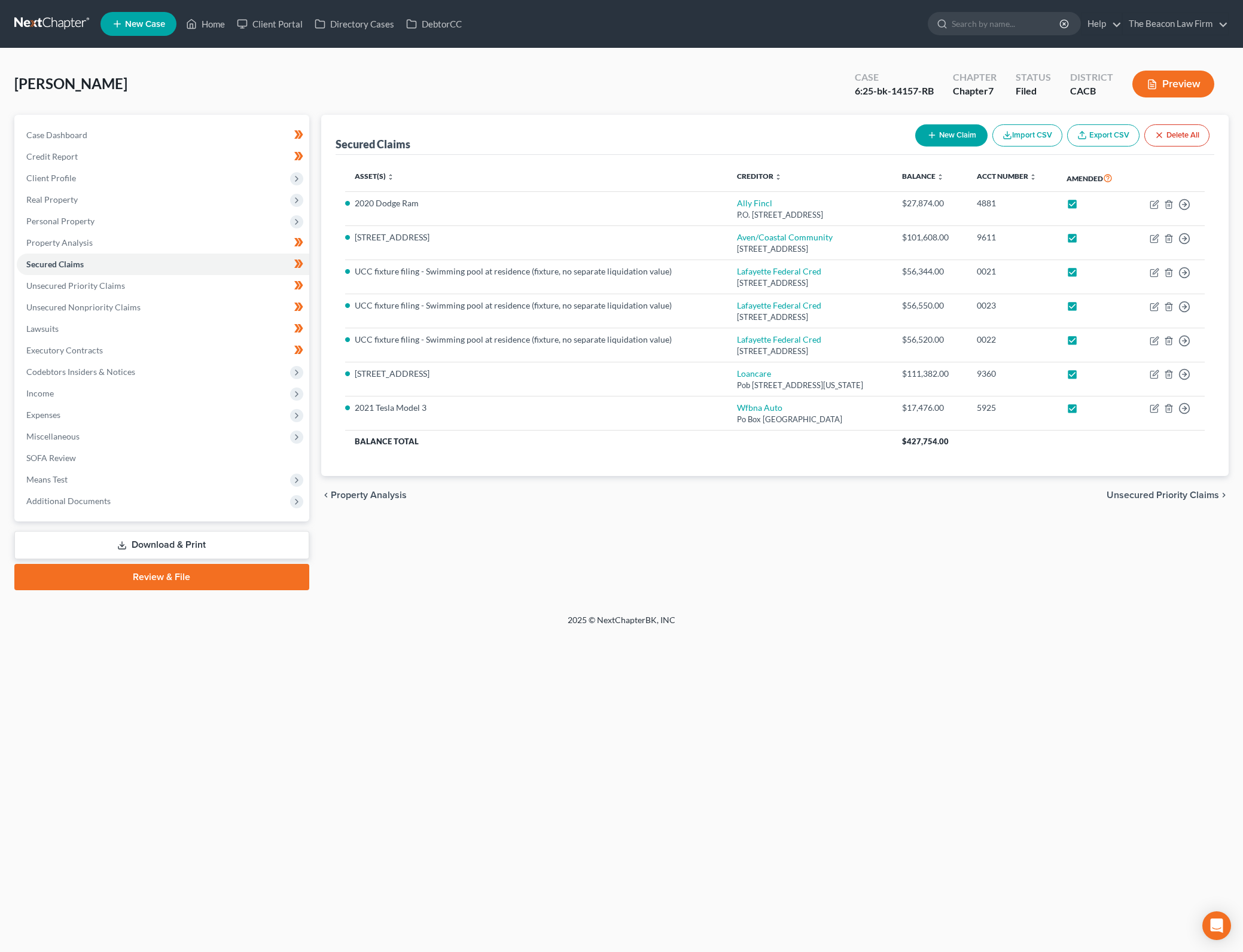
click at [1005, 586] on div "Secured Claims New Claim Import CSV Export CSV Delete All Asset(s) expand_more …" at bounding box center [775, 352] width 920 height 475
click at [270, 290] on link "Unsecured Priority Claims" at bounding box center [162, 285] width 292 height 22
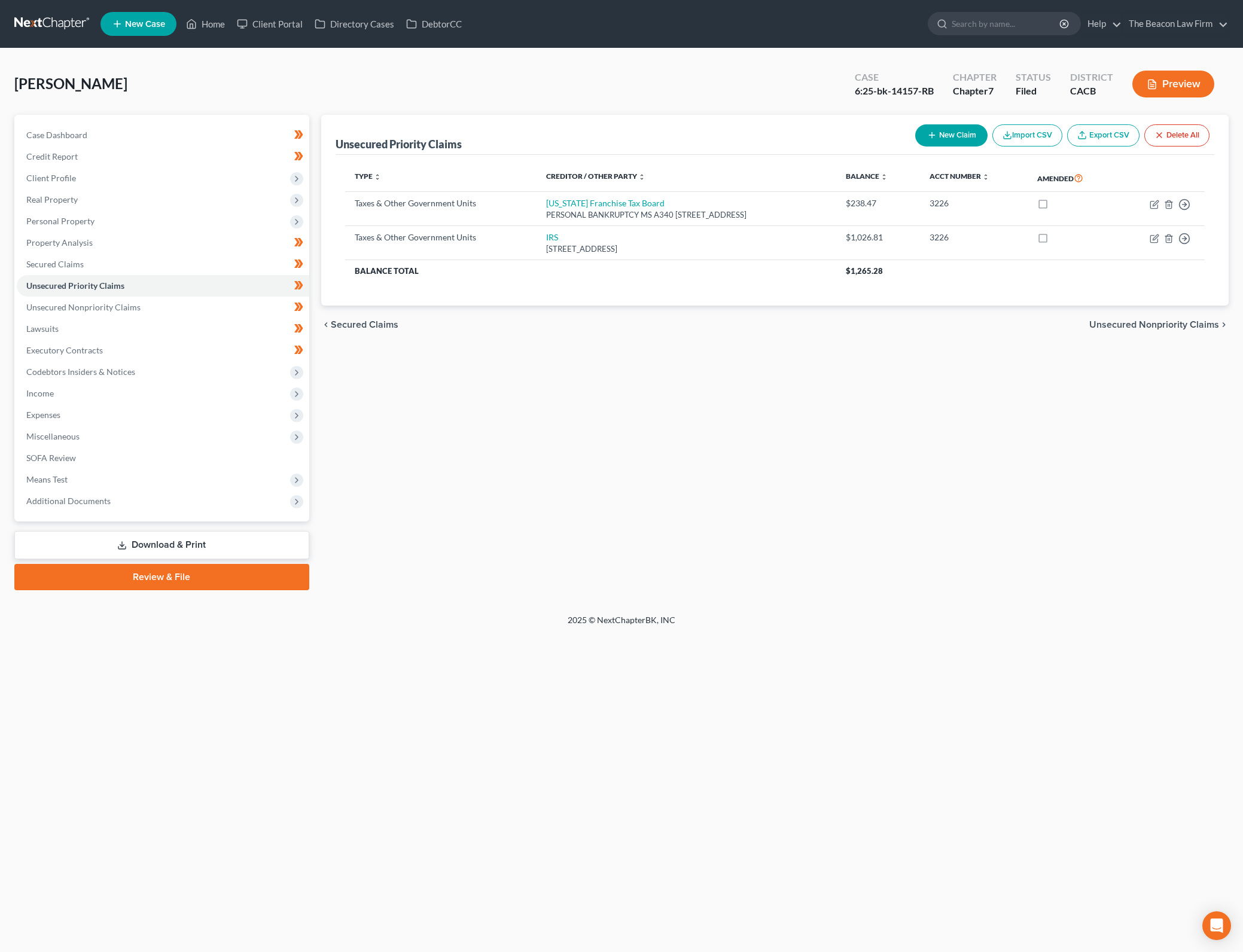
click at [763, 517] on div "Unsecured Priority Claims New Claim Import CSV Export CSV Delete All Type expan…" at bounding box center [775, 352] width 920 height 475
click at [1112, 380] on div "Unsecured Priority Claims New Claim Import CSV Export CSV Delete All Type expan…" at bounding box center [775, 352] width 920 height 475
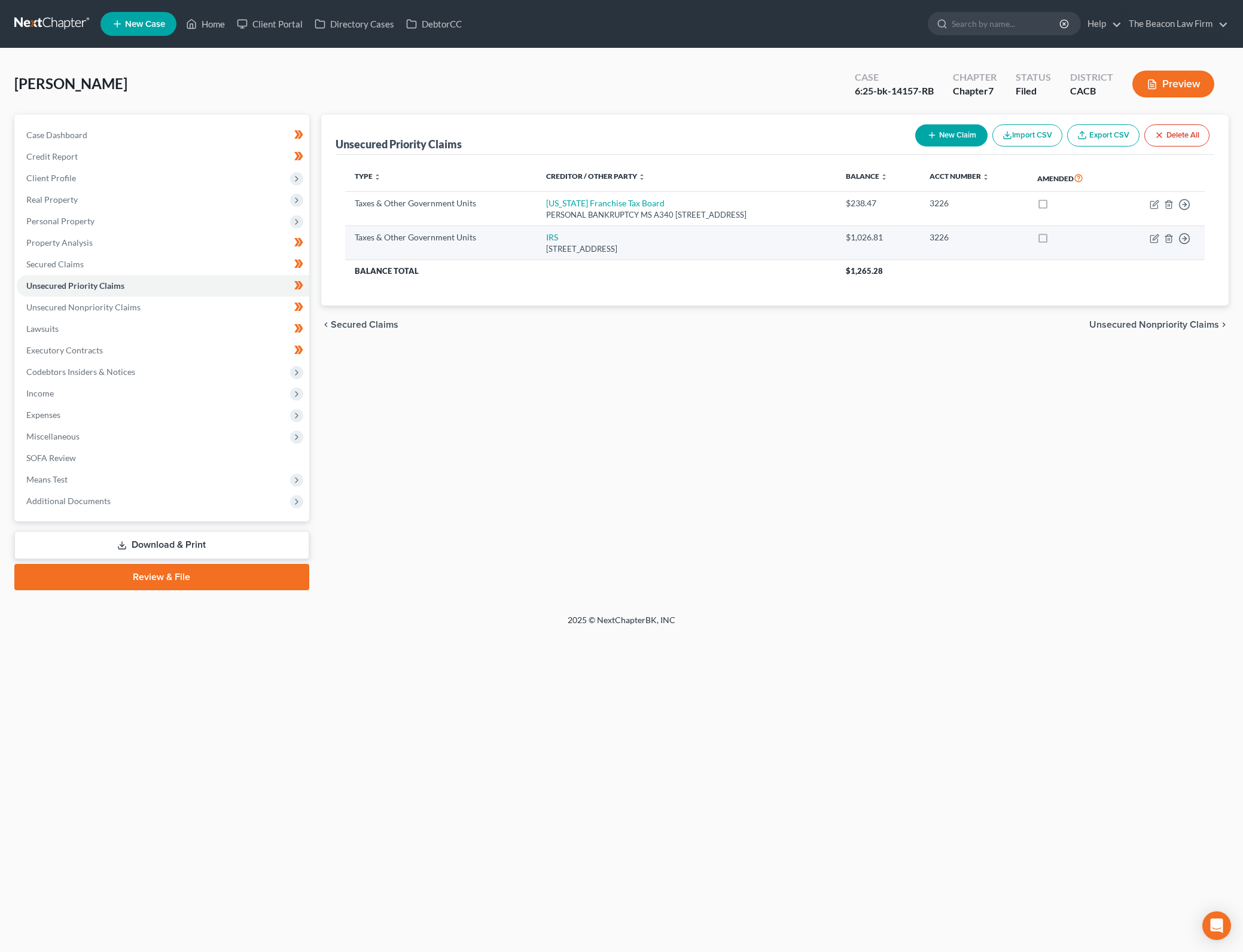
drag, startPoint x: 1052, startPoint y: 204, endPoint x: 1058, endPoint y: 239, distance: 35.5
click at [1054, 206] on label at bounding box center [1054, 206] width 0 height 0
click at [1058, 204] on input "checkbox" at bounding box center [1062, 201] width 8 height 8
checkbox input "true"
click at [1054, 241] on label at bounding box center [1054, 241] width 0 height 0
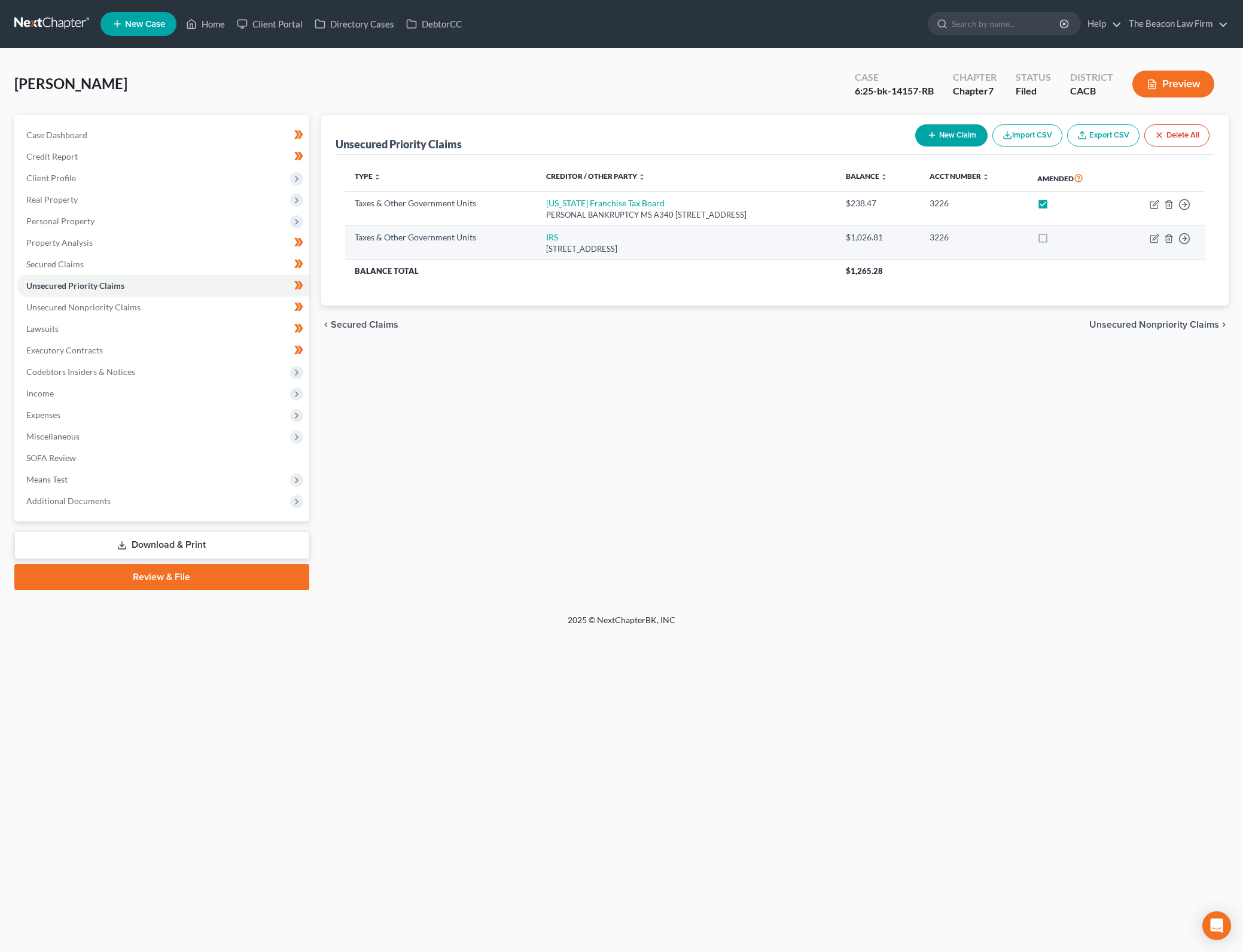
click at [1058, 239] on input "checkbox" at bounding box center [1062, 235] width 8 height 8
checkbox input "true"
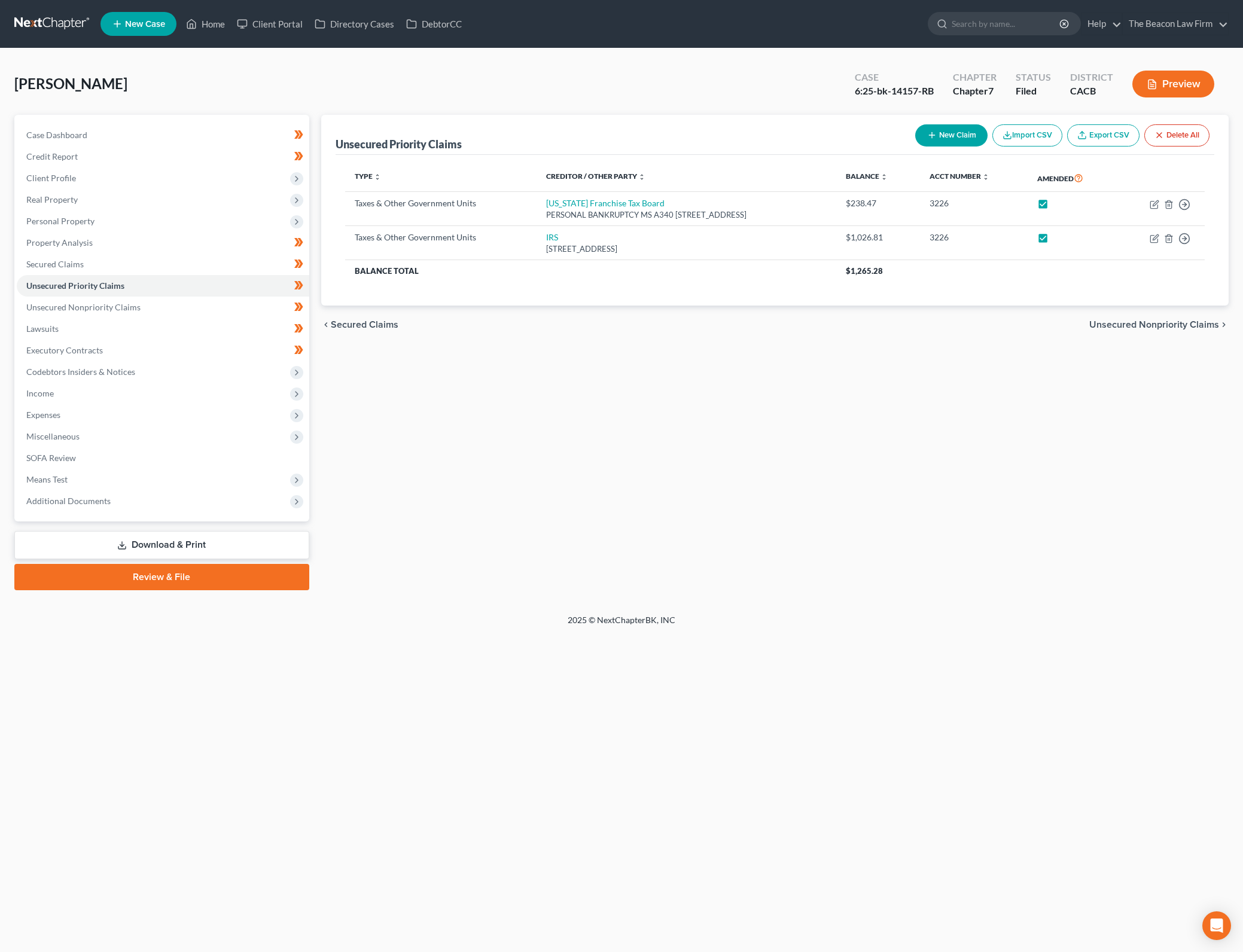
drag, startPoint x: 697, startPoint y: 664, endPoint x: 733, endPoint y: 521, distance: 147.5
click at [697, 661] on div "Home New Case Client Portal Directory Cases DebtorCC The Beacon Law Firm [PERSO…" at bounding box center [621, 476] width 1243 height 952
click at [739, 417] on div "Unsecured Priority Claims New Claim Import CSV Export CSV Delete All Type expan…" at bounding box center [775, 352] width 920 height 475
click at [709, 388] on div "Unsecured Priority Claims New Claim Import CSV Export CSV Delete All Type expan…" at bounding box center [775, 352] width 920 height 475
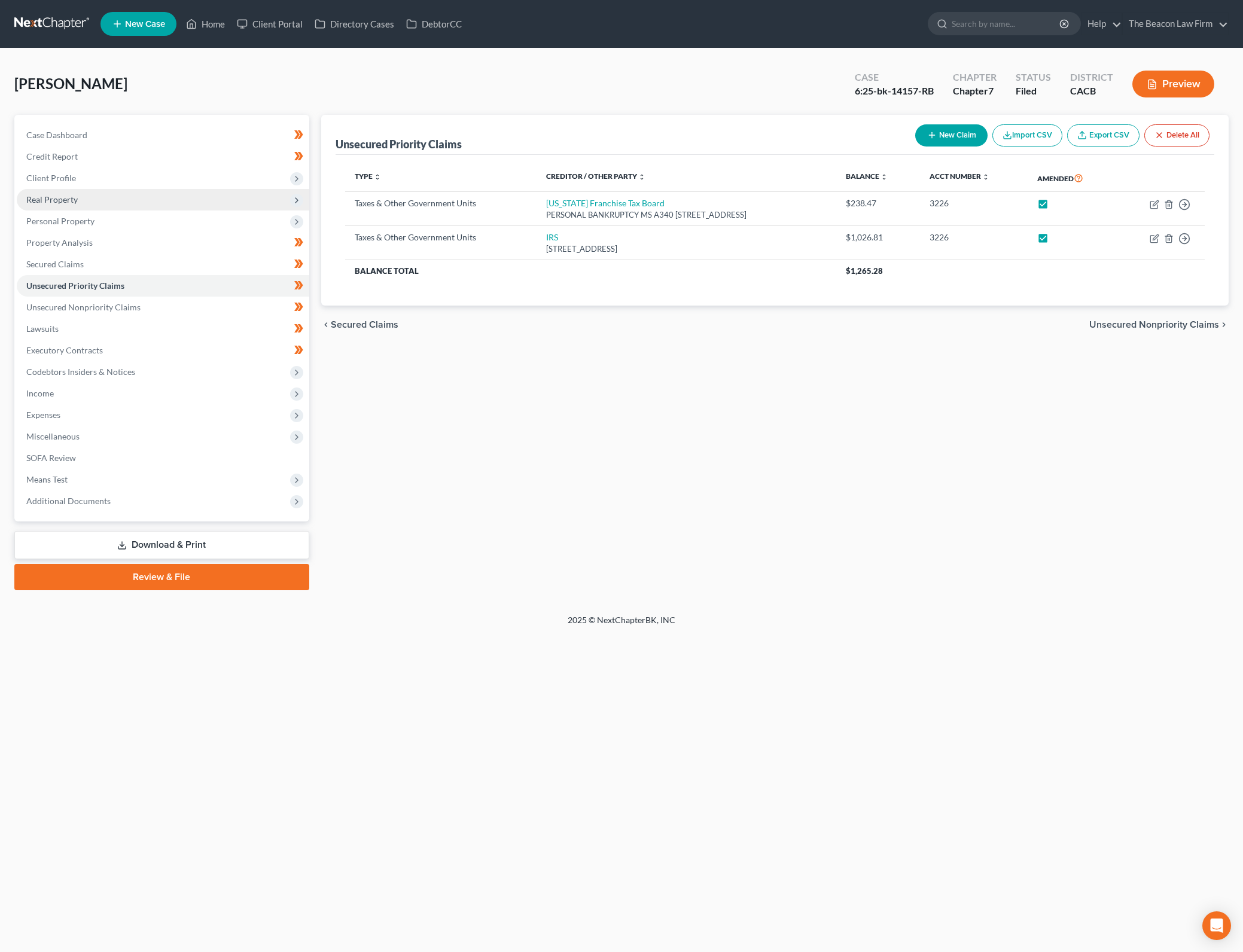
click at [182, 204] on span "Real Property" at bounding box center [162, 199] width 292 height 22
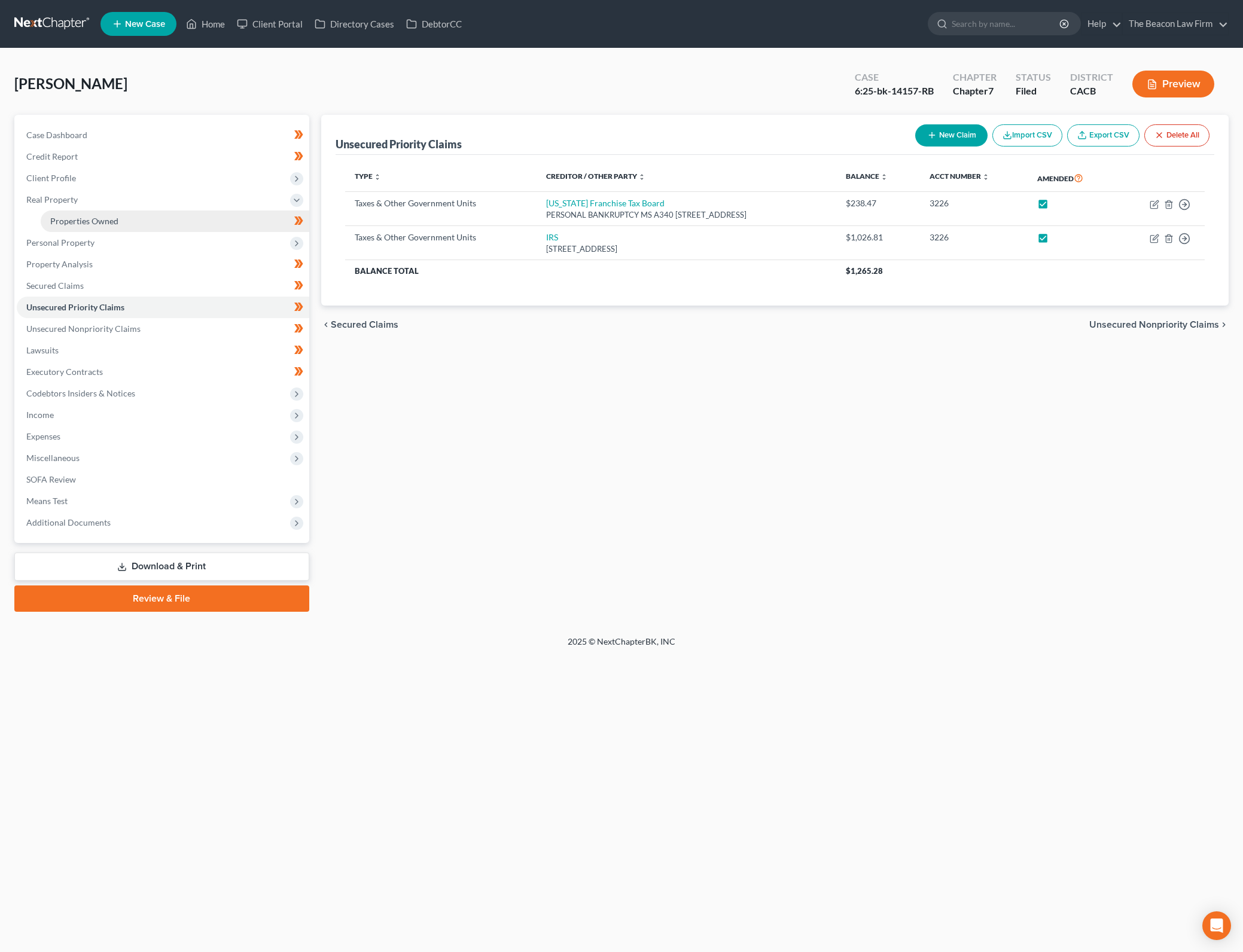
click at [253, 218] on link "Properties Owned" at bounding box center [174, 221] width 268 height 22
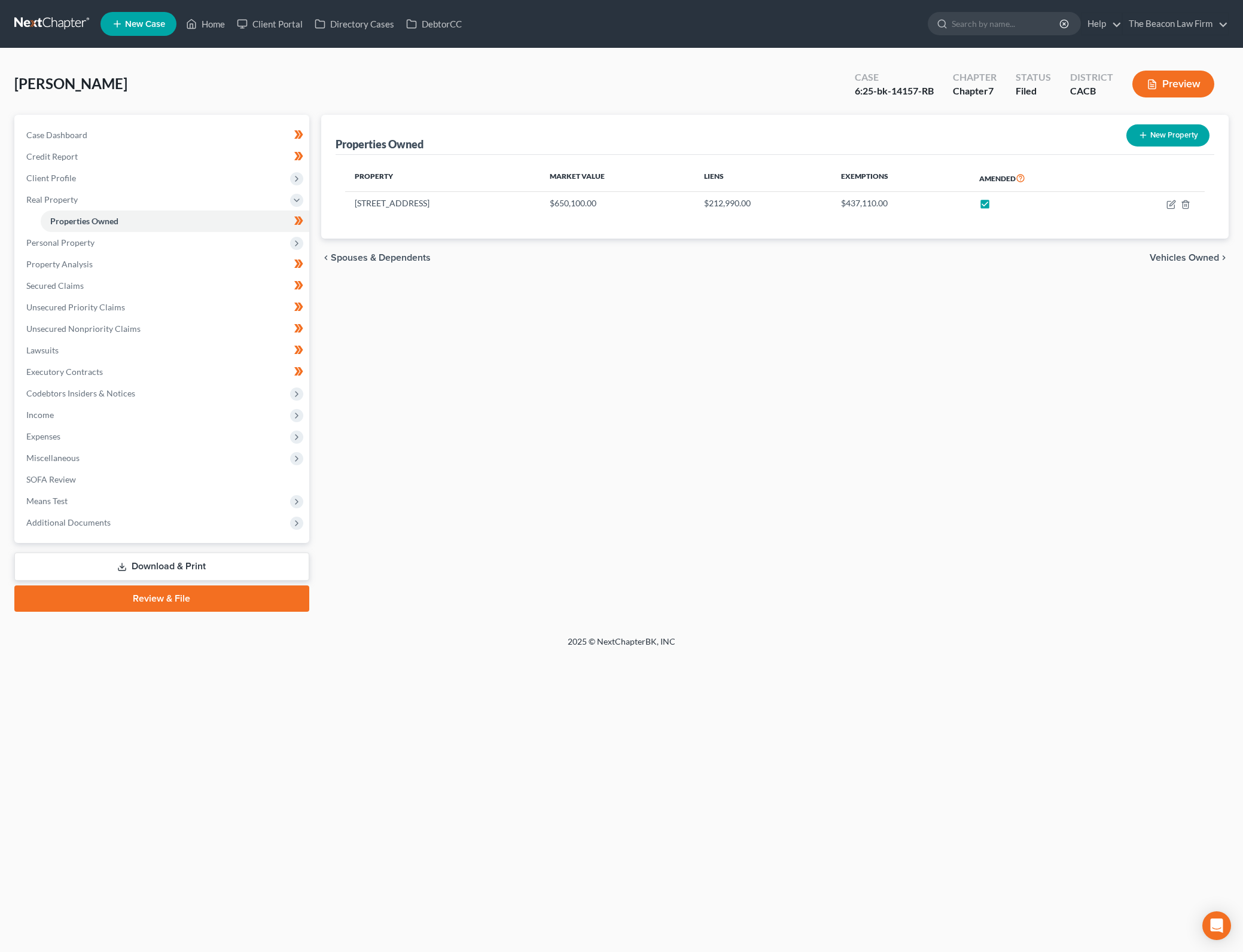
click at [1056, 448] on div "Properties Owned New Property Property Market Value Liens Exemptions Amended [S…" at bounding box center [775, 363] width 920 height 497
click at [194, 240] on span "Personal Property" at bounding box center [162, 242] width 292 height 22
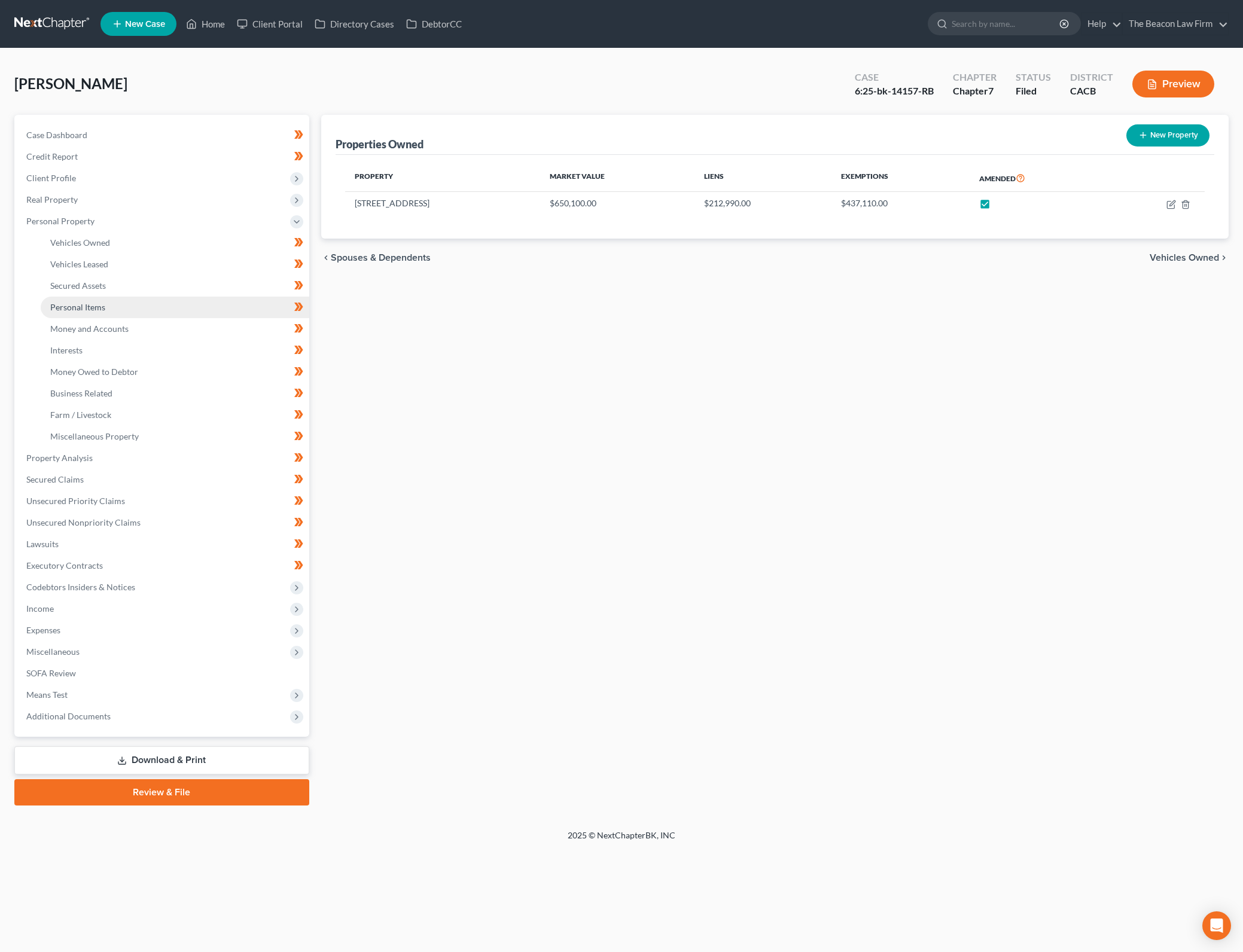
click at [217, 306] on link "Personal Items" at bounding box center [174, 307] width 268 height 22
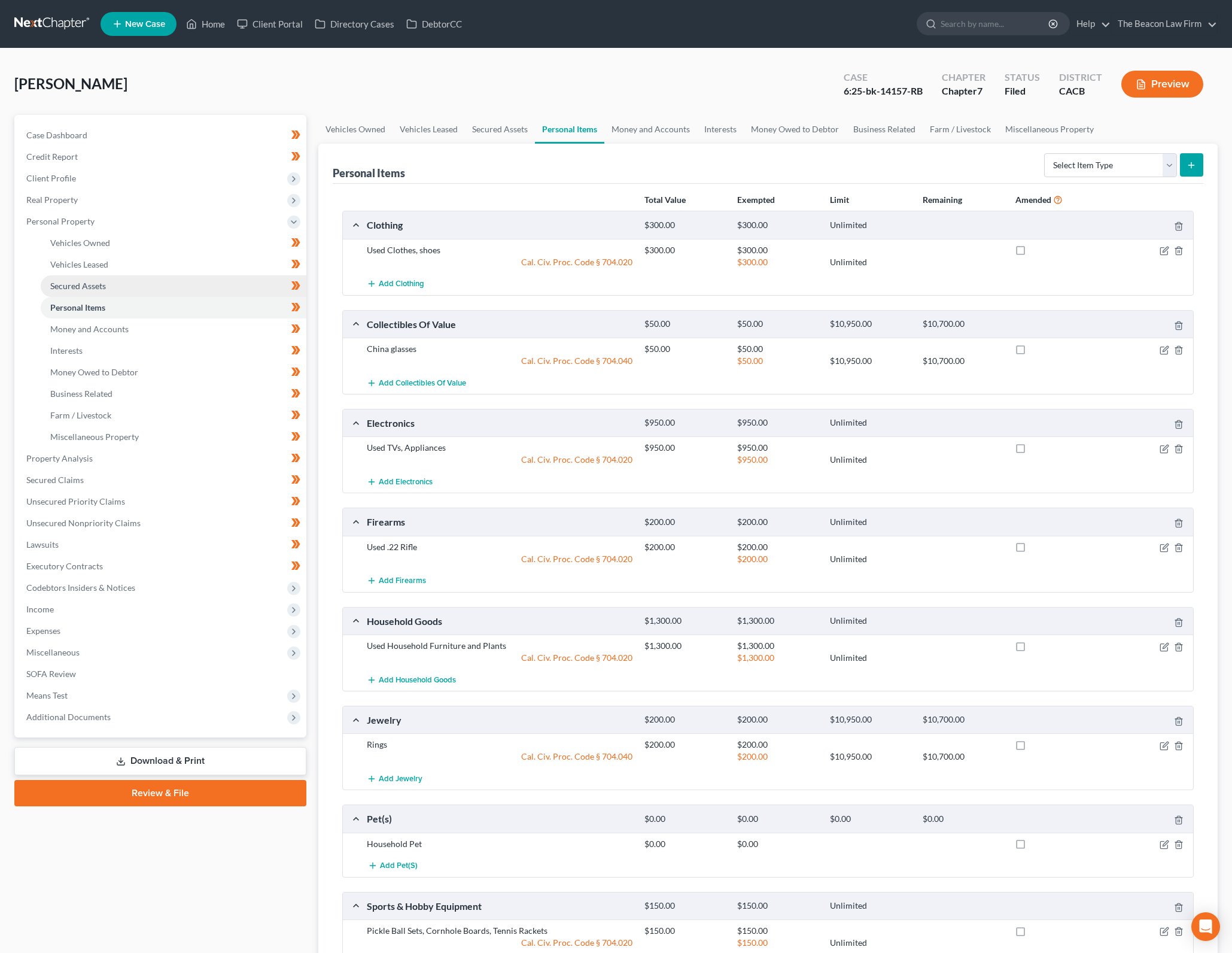
click at [177, 281] on link "Secured Assets" at bounding box center [174, 286] width 266 height 22
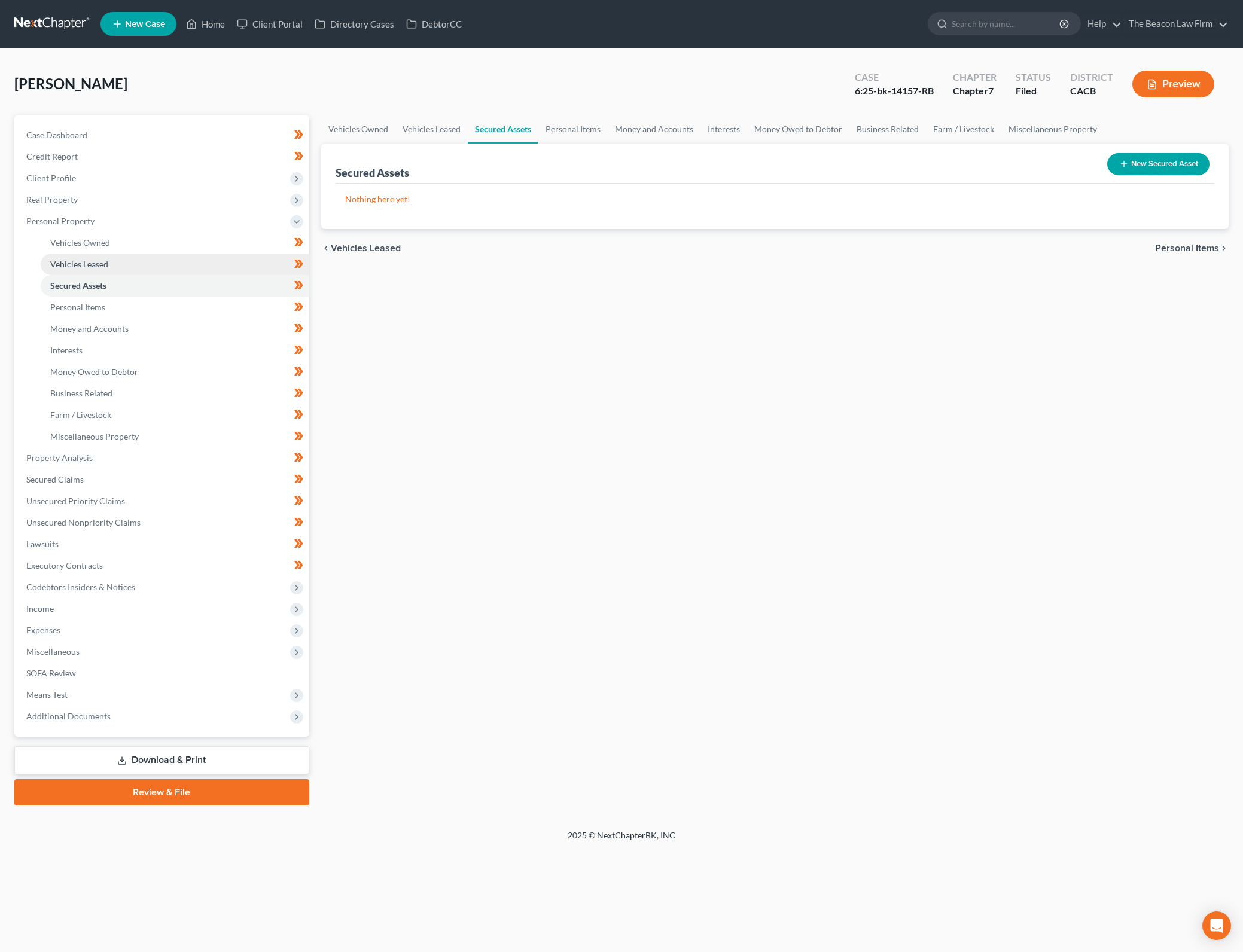
click at [137, 268] on link "Vehicles Leased" at bounding box center [174, 264] width 268 height 22
drag, startPoint x: 179, startPoint y: 239, endPoint x: 200, endPoint y: 259, distance: 29.0
click at [179, 239] on link "Vehicles Owned" at bounding box center [174, 242] width 268 height 22
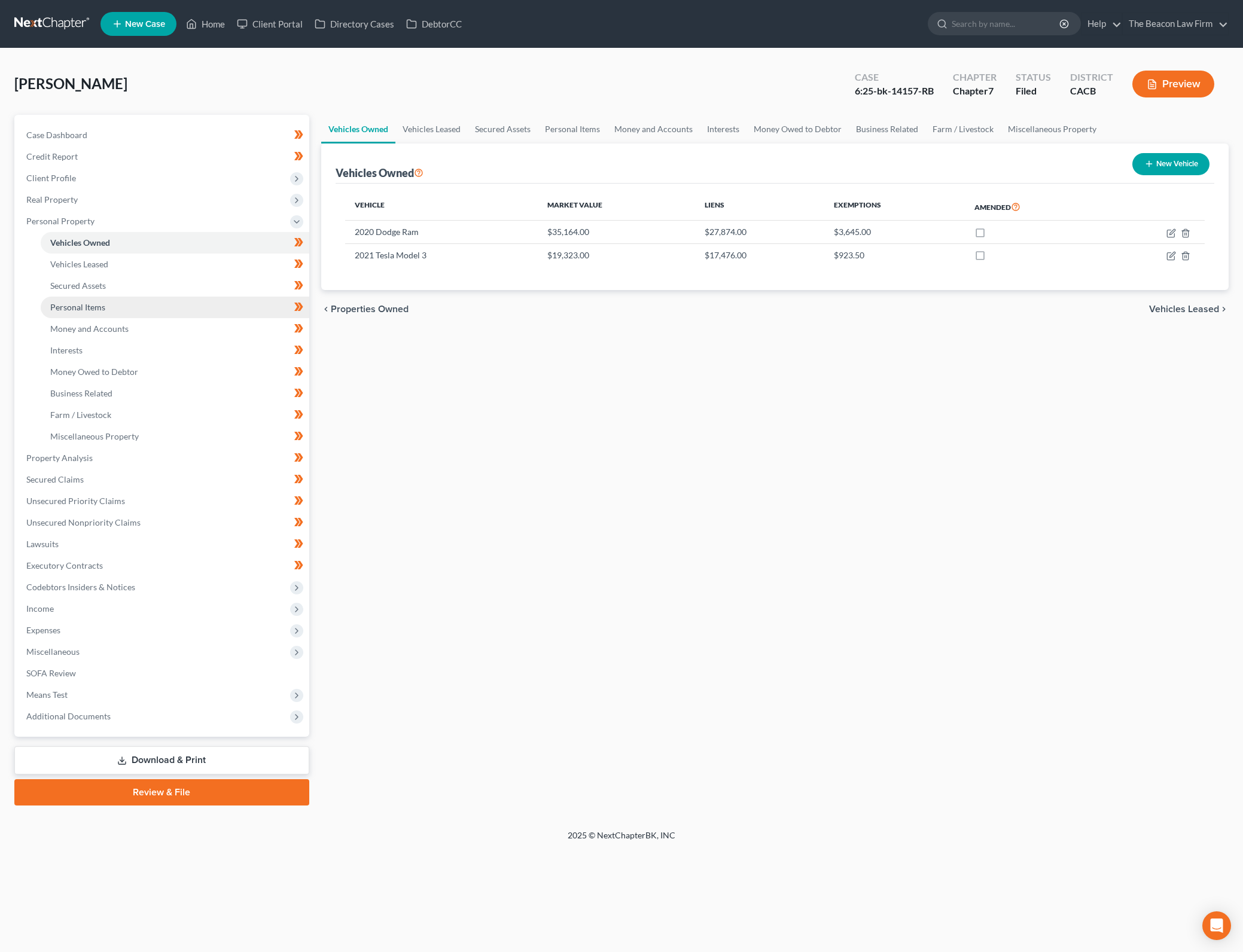
click at [223, 297] on link "Personal Items" at bounding box center [174, 307] width 268 height 22
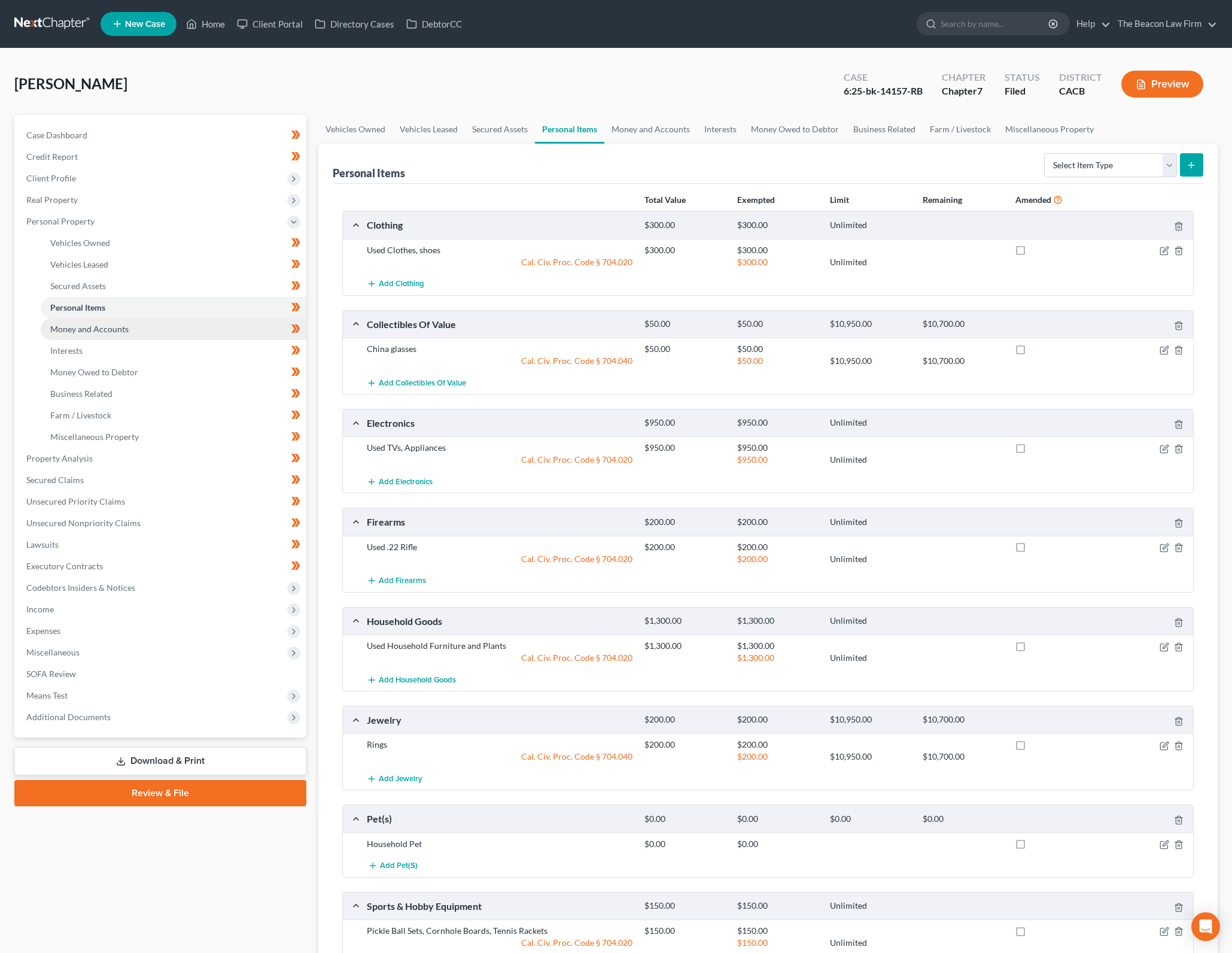
click at [216, 325] on link "Money and Accounts" at bounding box center [174, 329] width 266 height 22
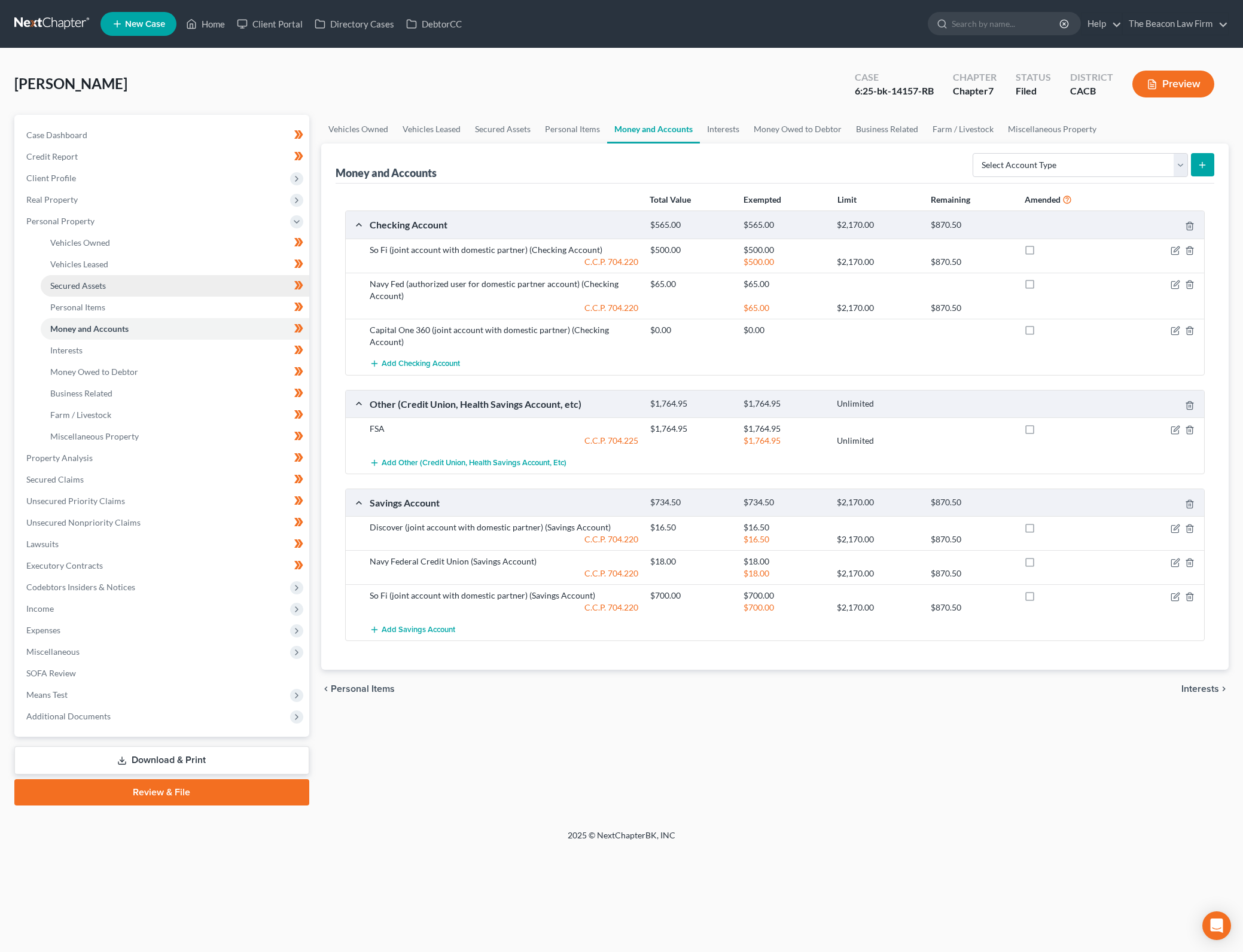
click at [186, 278] on link "Secured Assets" at bounding box center [174, 285] width 268 height 22
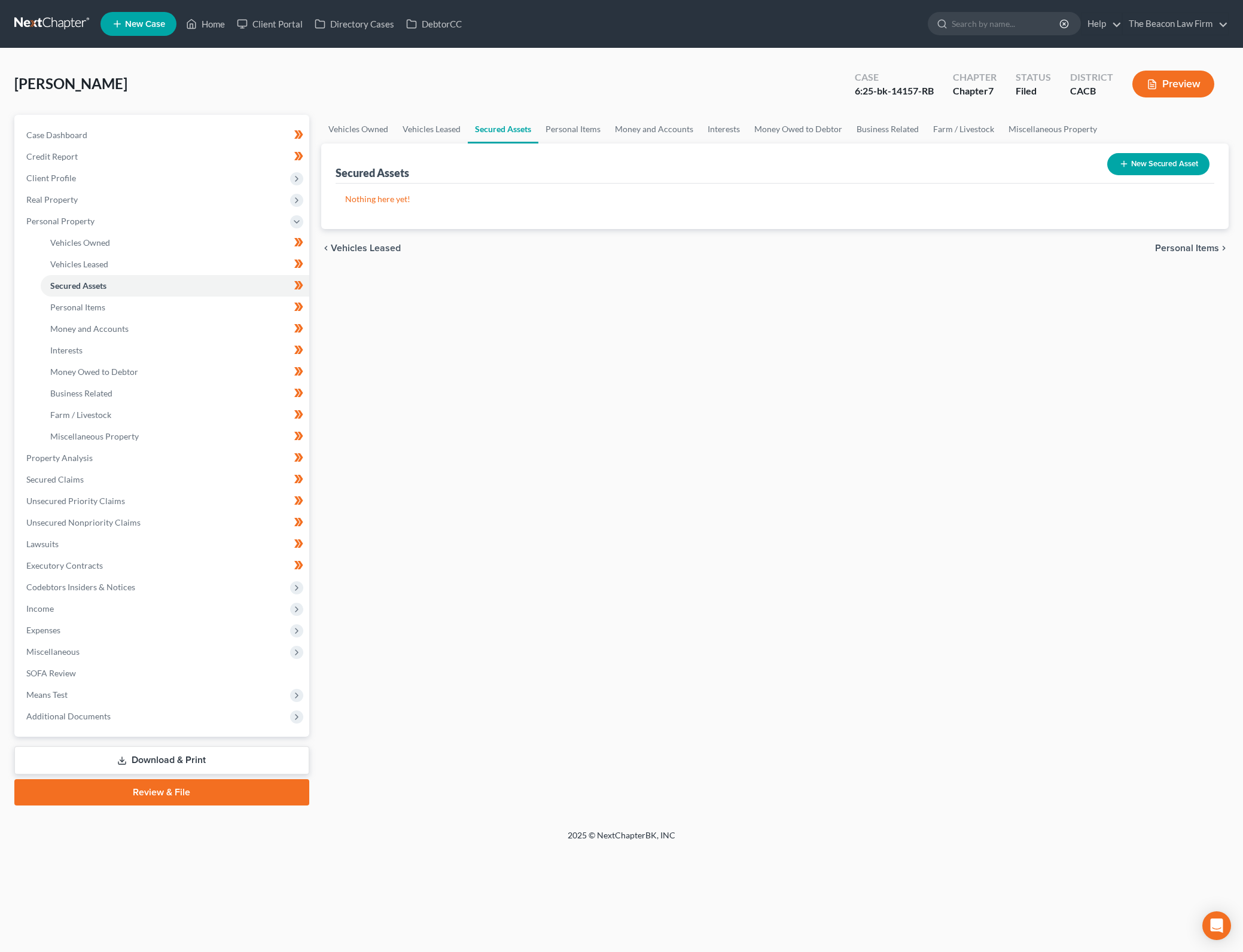
click at [805, 398] on div "Vehicles Owned Vehicles Leased Secured Assets Personal Items Money and Accounts…" at bounding box center [775, 460] width 920 height 691
drag, startPoint x: 699, startPoint y: 531, endPoint x: 111, endPoint y: 260, distance: 647.4
click at [699, 531] on div "Vehicles Owned Vehicles Leased Secured Assets Personal Items Money and Accounts…" at bounding box center [775, 460] width 920 height 691
click at [188, 174] on span "Client Profile" at bounding box center [162, 178] width 292 height 22
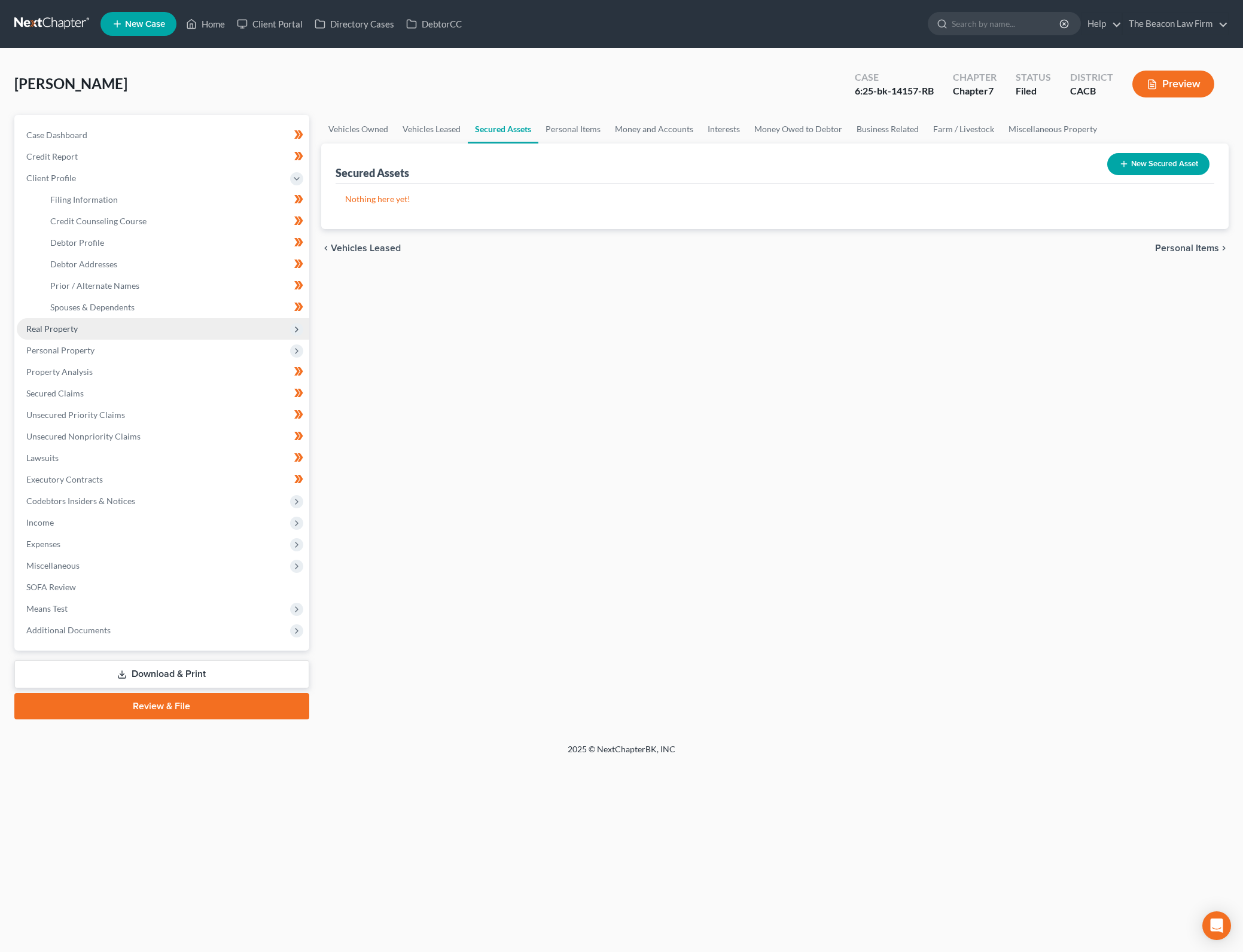
click at [198, 335] on span "Real Property" at bounding box center [162, 329] width 292 height 22
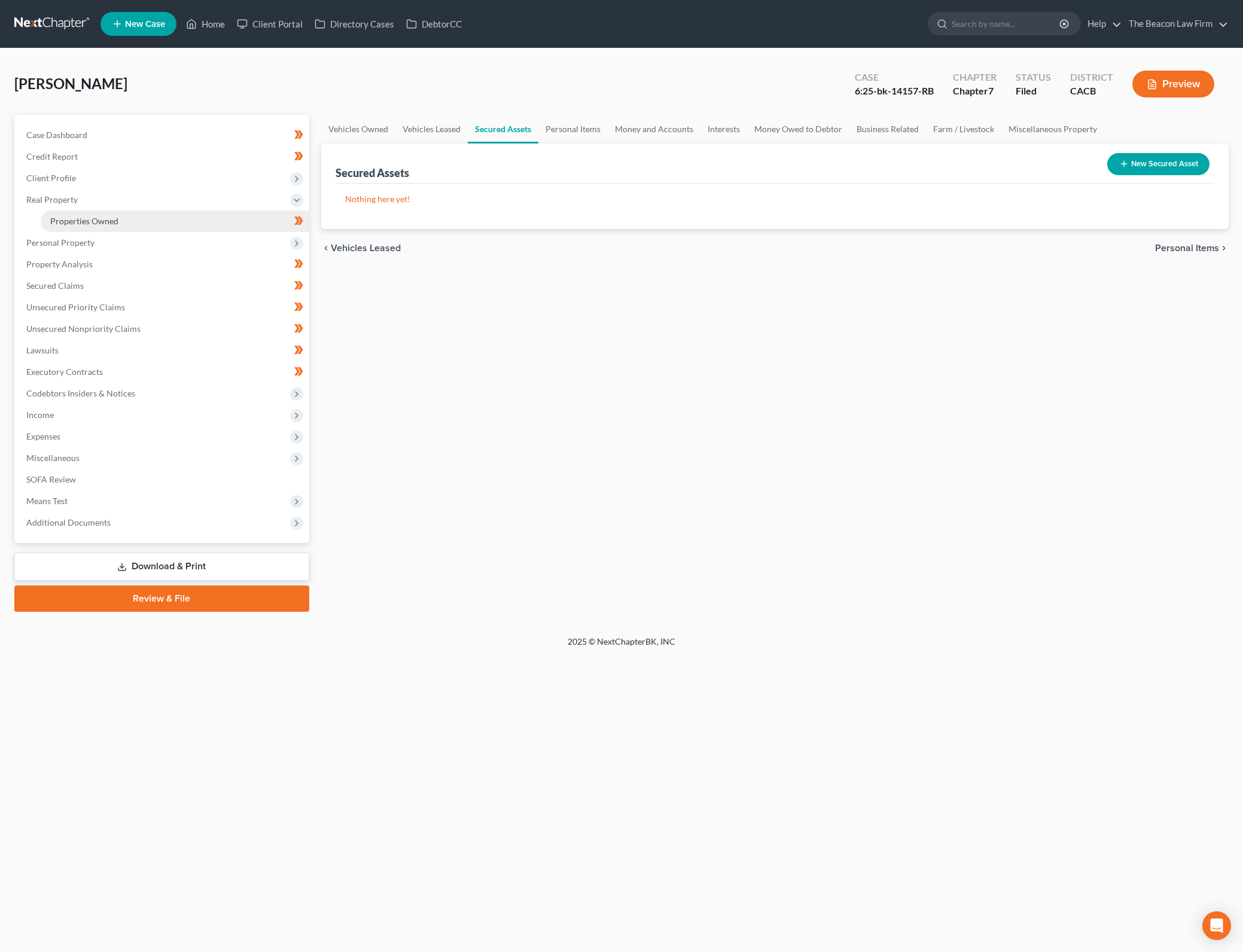
click at [177, 225] on link "Properties Owned" at bounding box center [174, 221] width 268 height 22
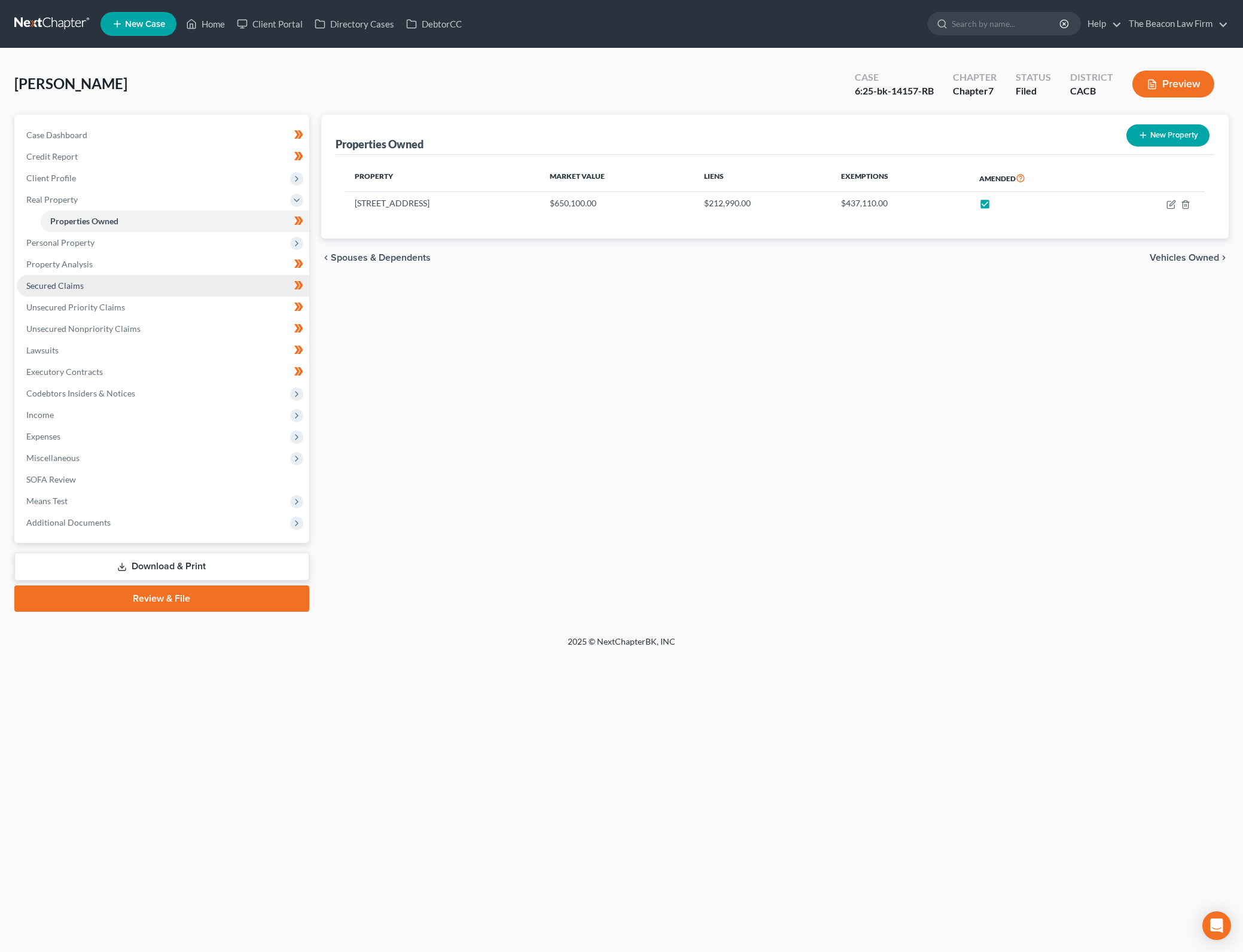
click at [177, 287] on link "Secured Claims" at bounding box center [162, 285] width 292 height 22
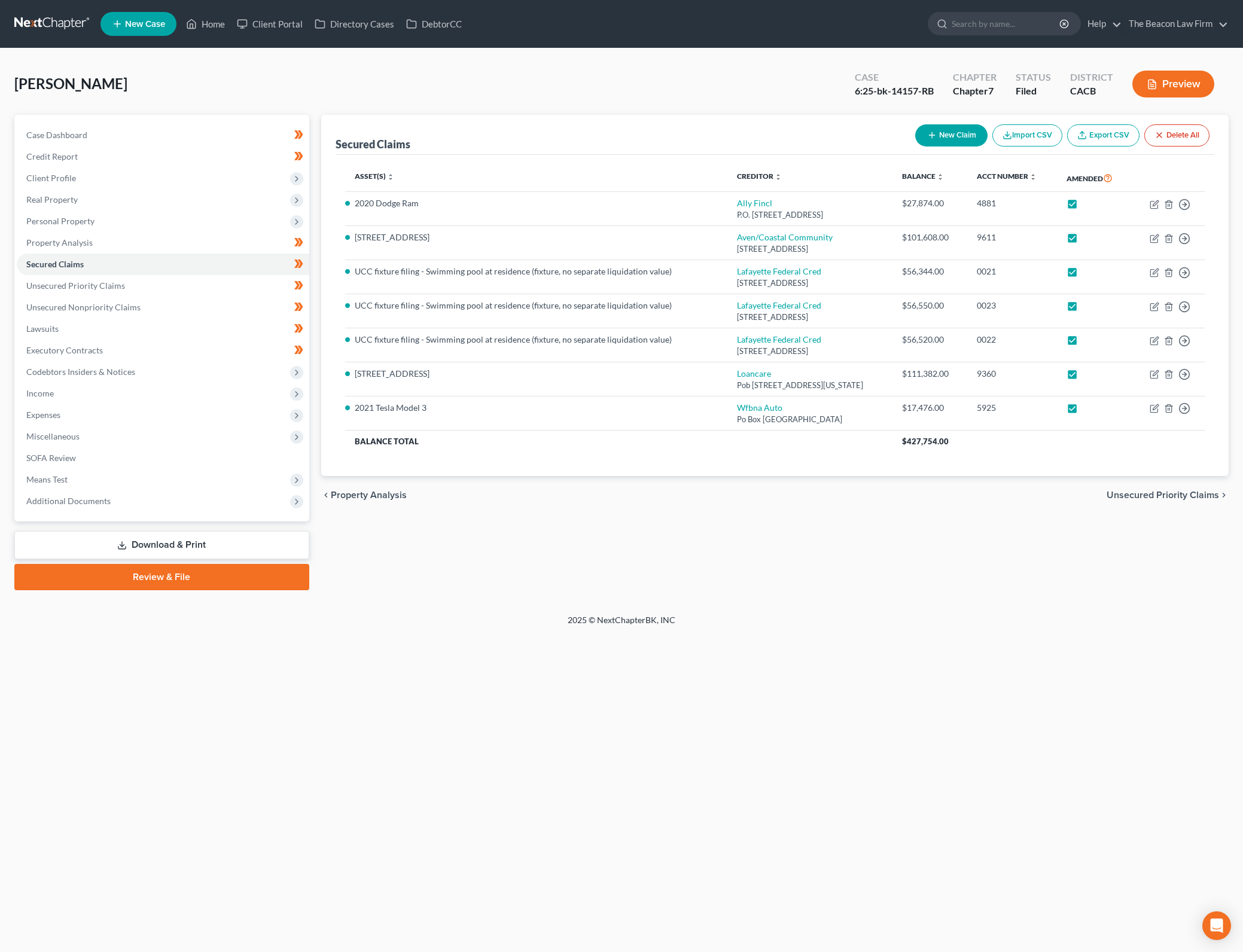
click at [955, 134] on button "New Claim" at bounding box center [951, 135] width 72 height 22
select select "0"
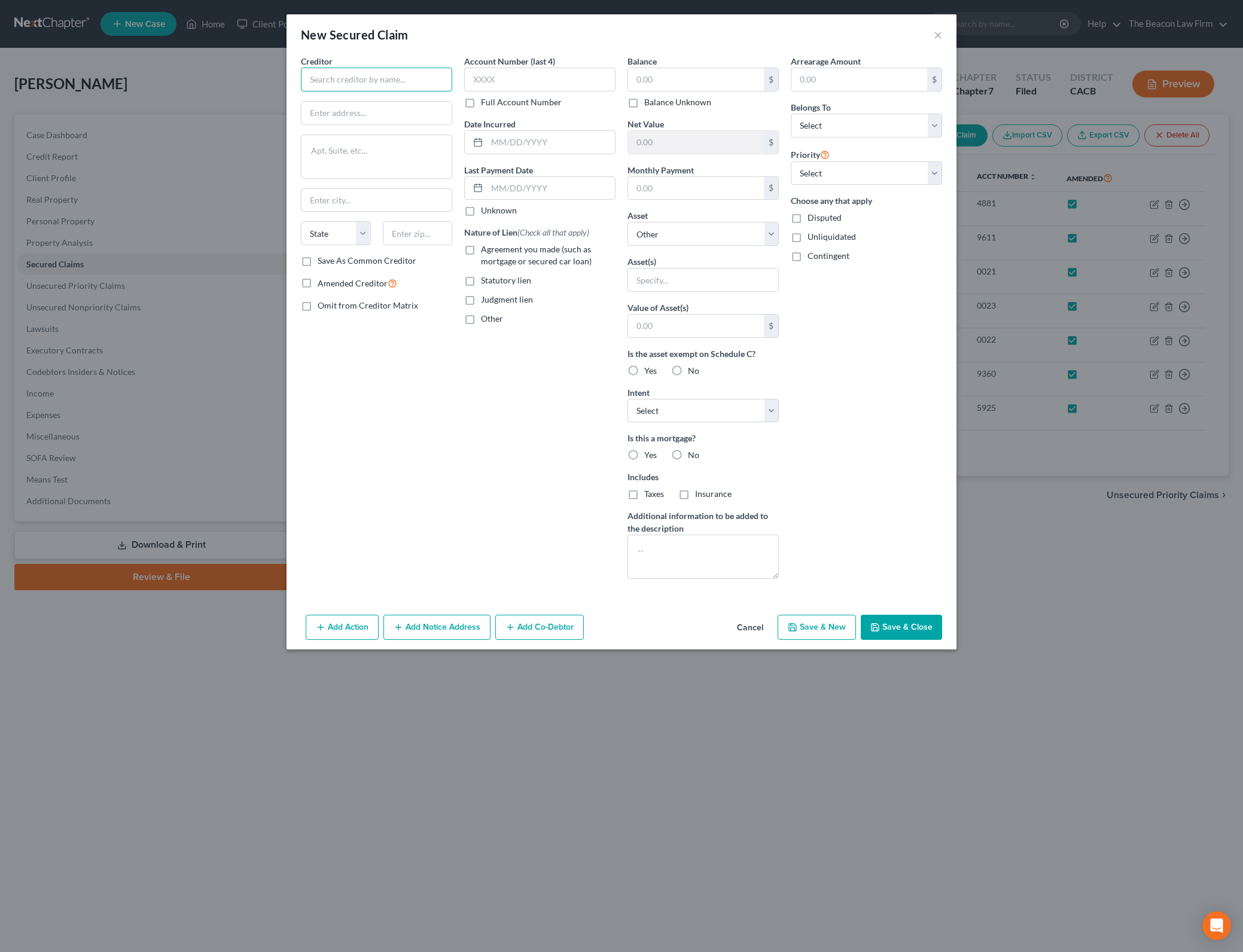
click at [344, 88] on input "text" at bounding box center [376, 79] width 151 height 24
type input "F"
drag, startPoint x: 888, startPoint y: 429, endPoint x: 898, endPoint y: 423, distance: 11.7
click at [888, 429] on div "Arrearage Amount $ Belongs To * Select Debtor 1 Only Debtor 2 Only Debtor 1 And…" at bounding box center [866, 322] width 163 height 533
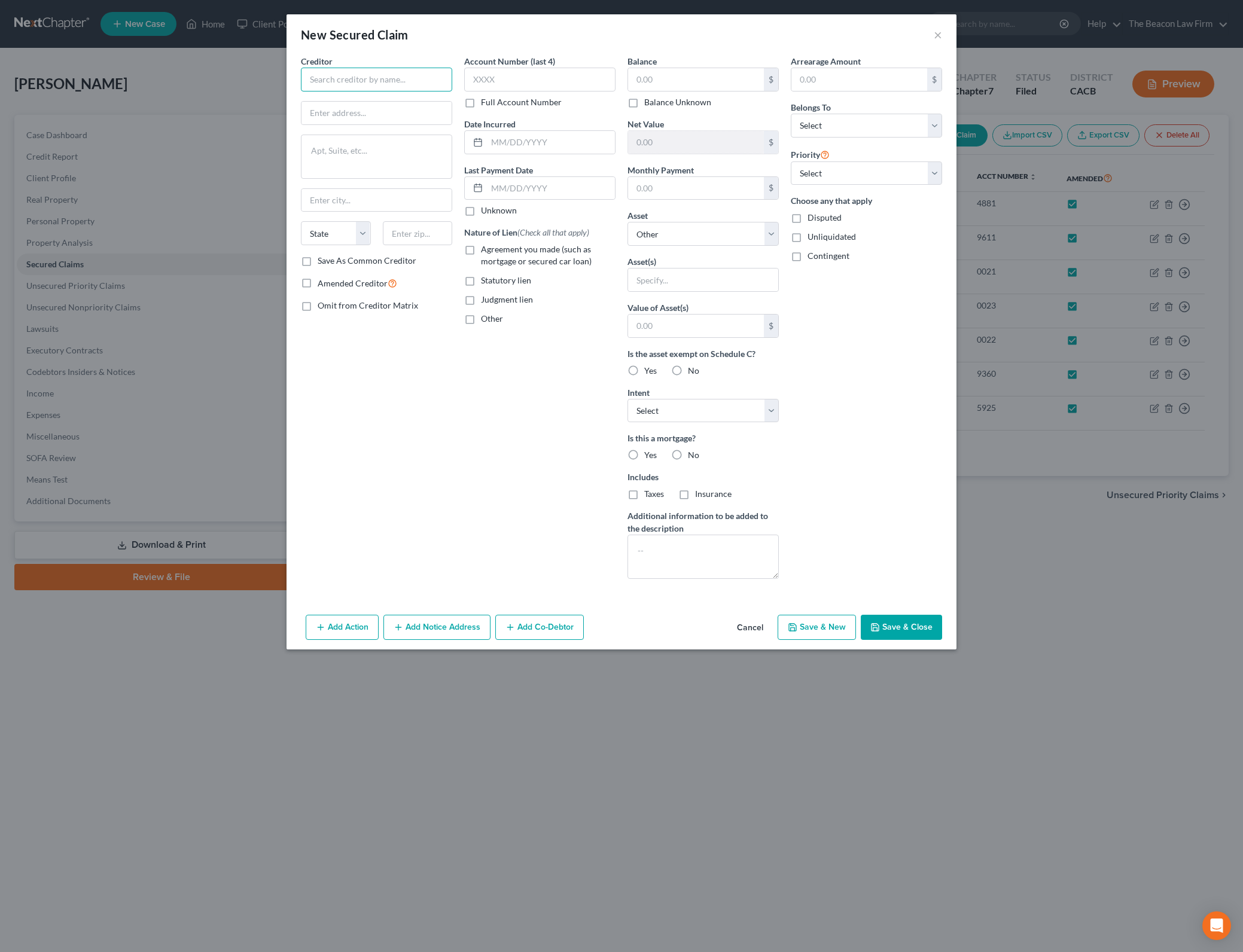
click at [414, 71] on input "text" at bounding box center [376, 79] width 151 height 24
click at [426, 75] on input "IRS" at bounding box center [376, 79] width 151 height 24
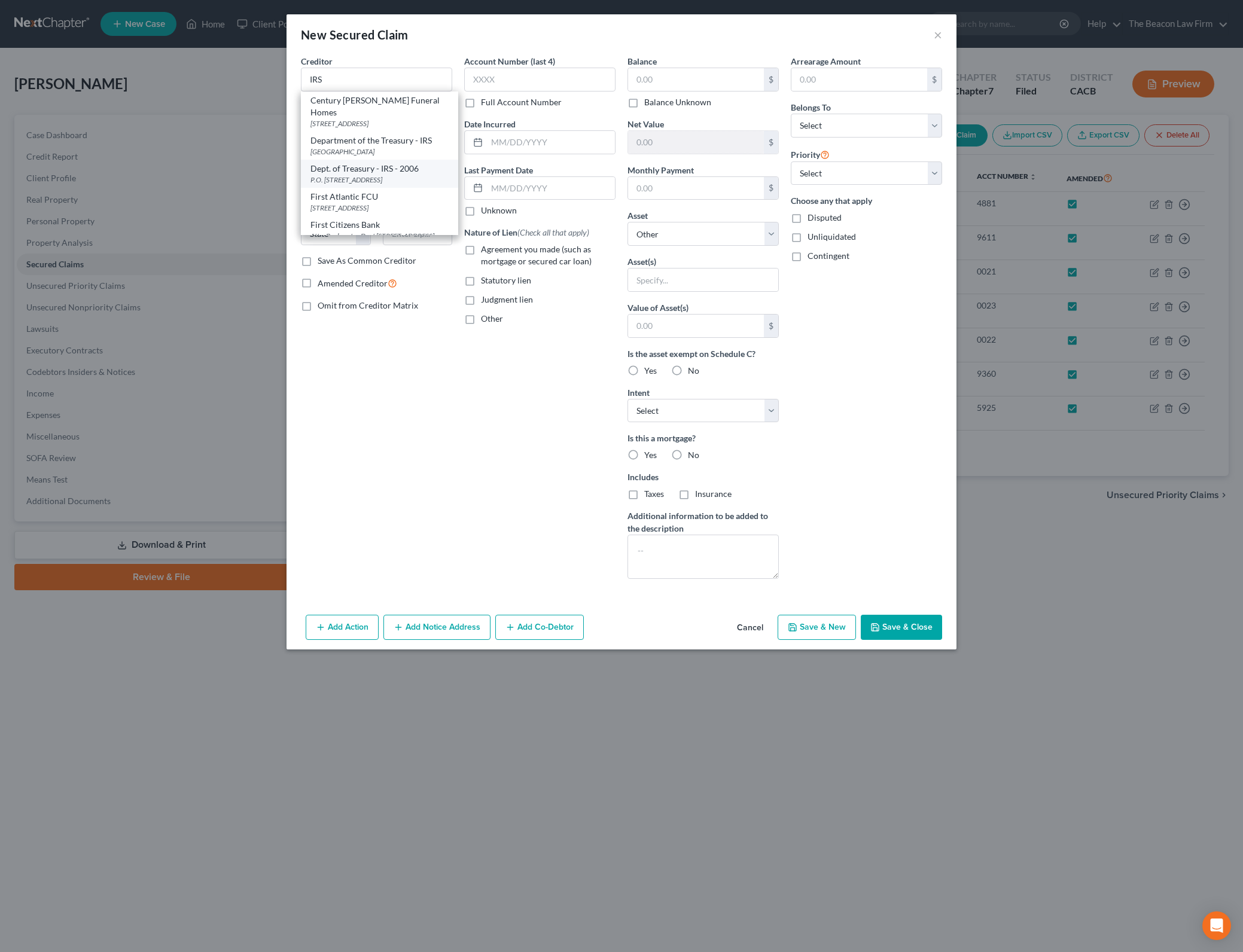
click at [425, 163] on div "Dept. of Treasury - IRS - 2006" at bounding box center [380, 169] width 138 height 12
type input "Dept. of Treasury - IRS - 2006"
type input "P.O. Box 7346"
type input "[GEOGRAPHIC_DATA]"
select select "39"
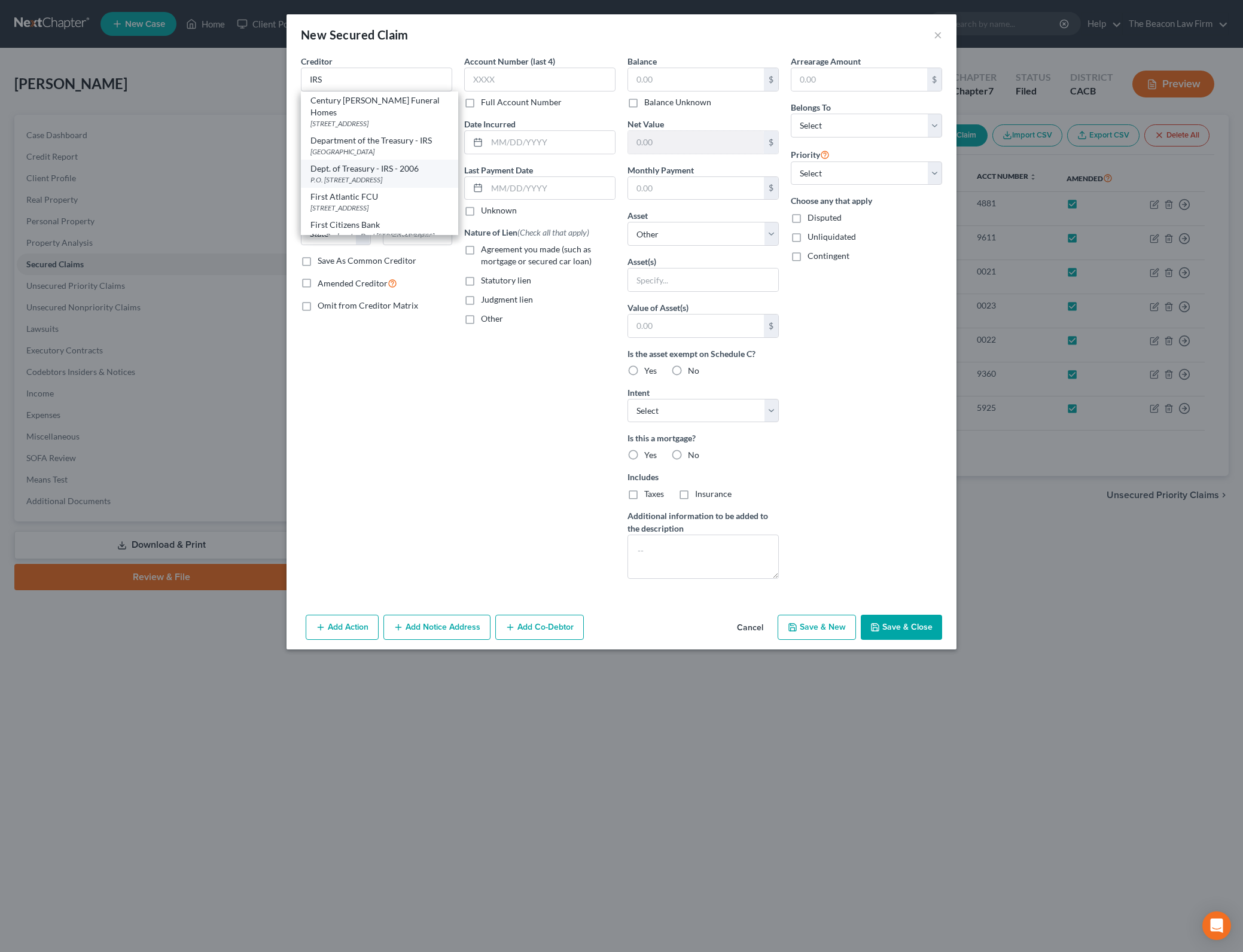
type input "19101"
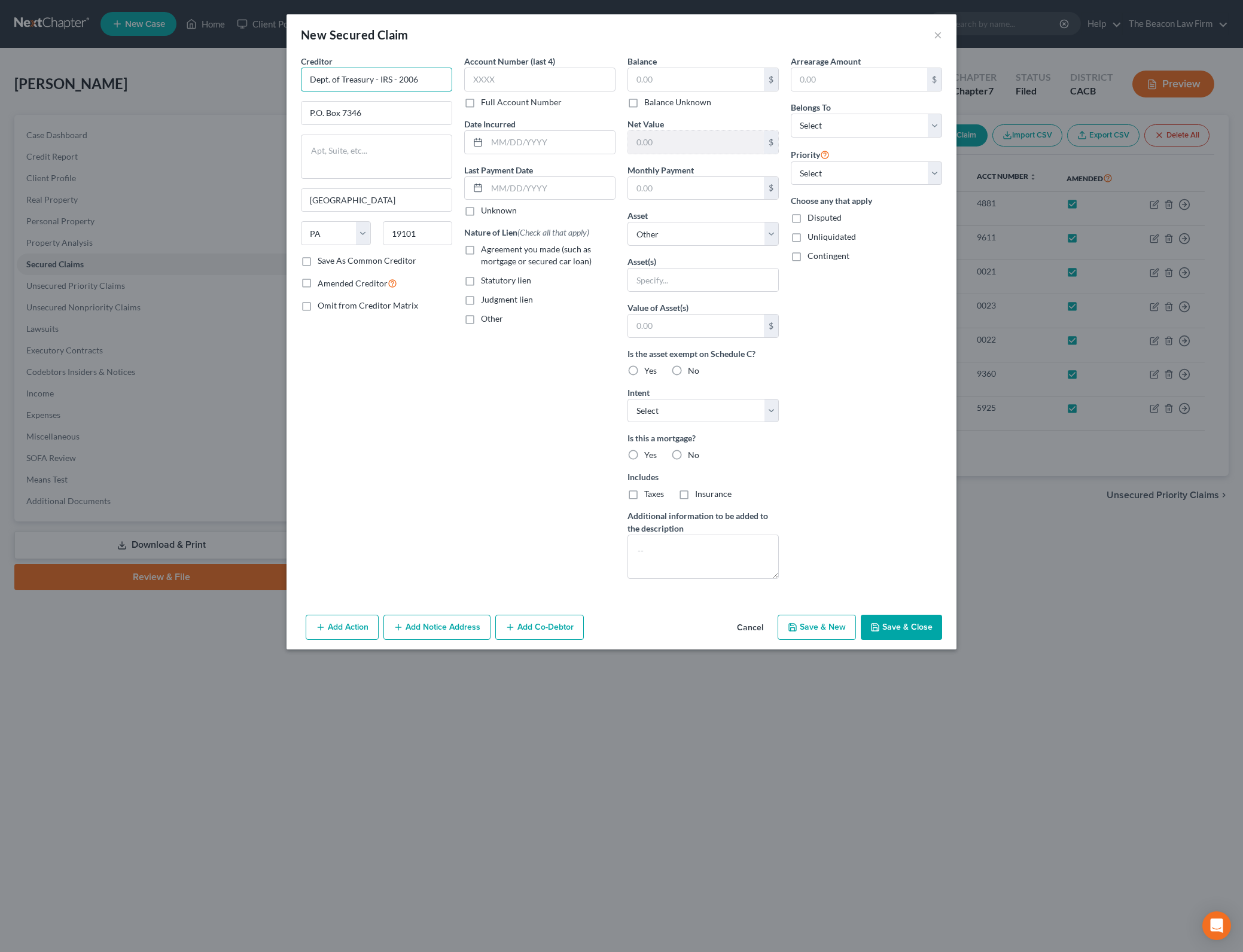
click at [437, 82] on input "Dept. of Treasury - IRS - 2006" at bounding box center [376, 79] width 151 height 24
type input "Dept. of Treasury - IRS (For disclosure purposes only"
click at [317, 304] on label "Omit from Creditor Matrix" at bounding box center [367, 305] width 100 height 12
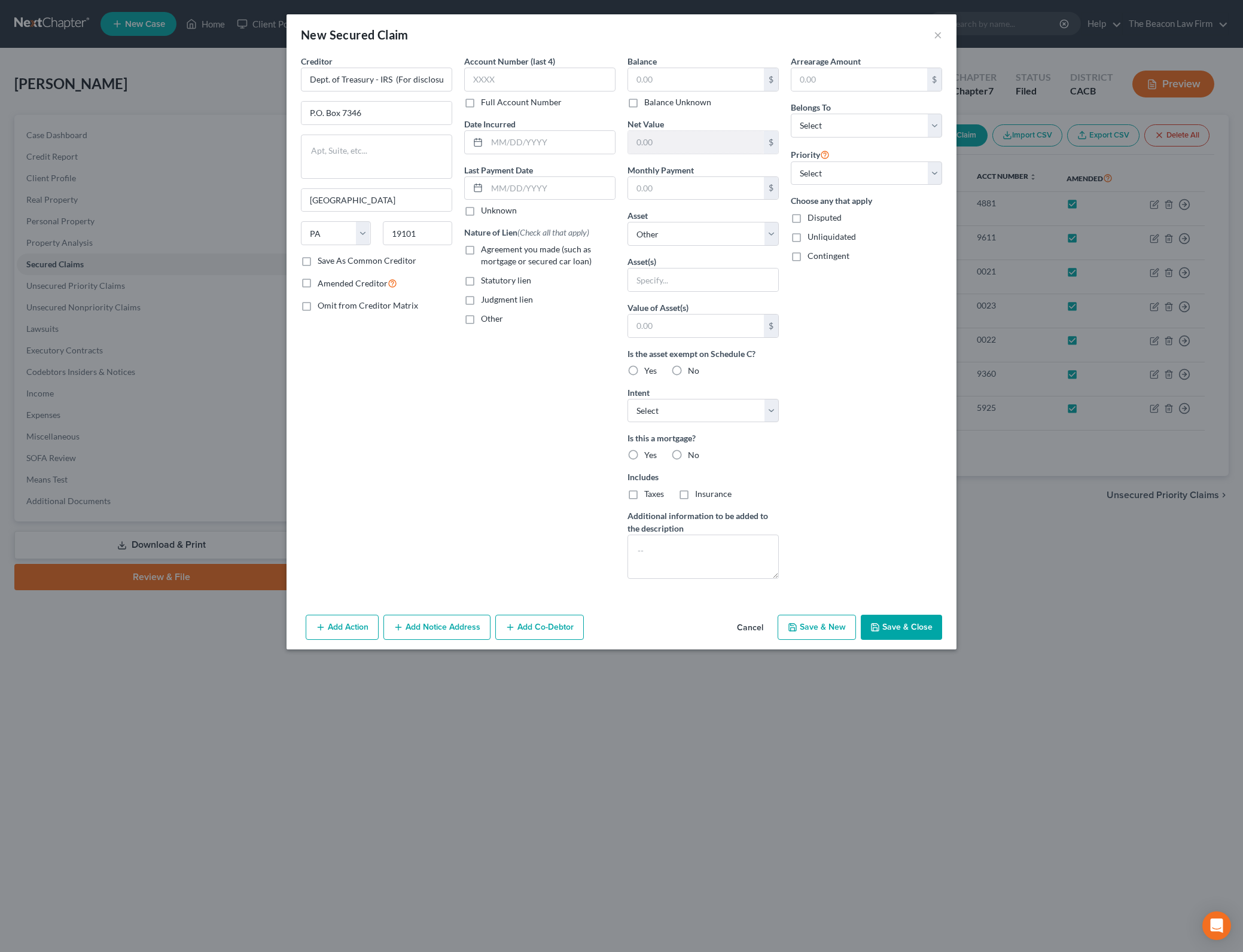
click at [323, 304] on input "Omit from Creditor Matrix" at bounding box center [326, 303] width 8 height 8
checkbox input "true"
drag, startPoint x: 419, startPoint y: 81, endPoint x: 530, endPoint y: 102, distance: 113.0
click at [530, 102] on div "Creditor * Dept. of Treasury - IRS (For disclosure purposes only P.O. [GEOGRAPH…" at bounding box center [621, 322] width 653 height 533
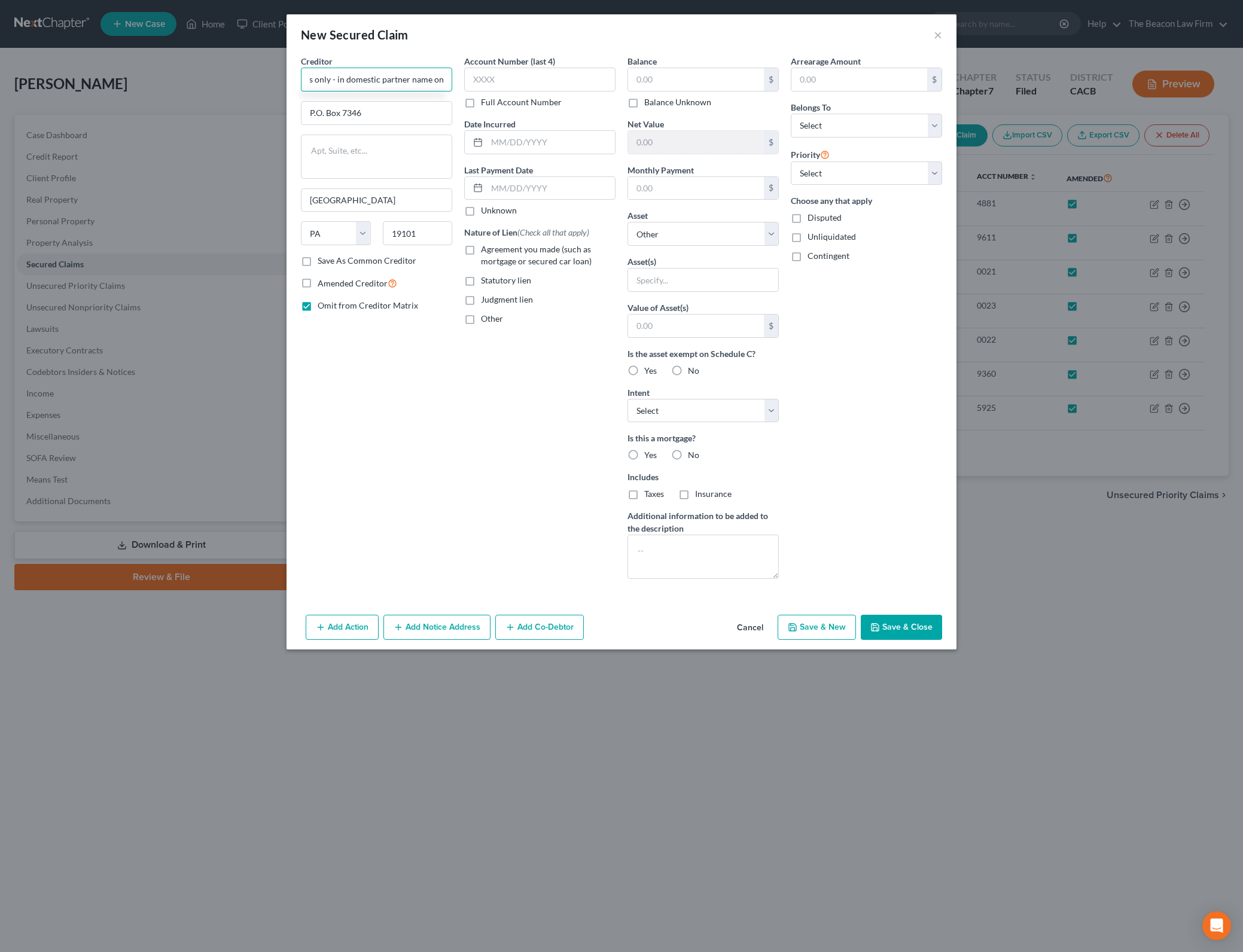
scroll to position [0, 177]
type input "Dept. of Treasury - IRS (For disclosure purposes only - in domestic partner nam…"
click at [769, 416] on select "Select Surrender Redeem Reaffirm Avoid Other" at bounding box center [702, 410] width 151 height 24
select select "4"
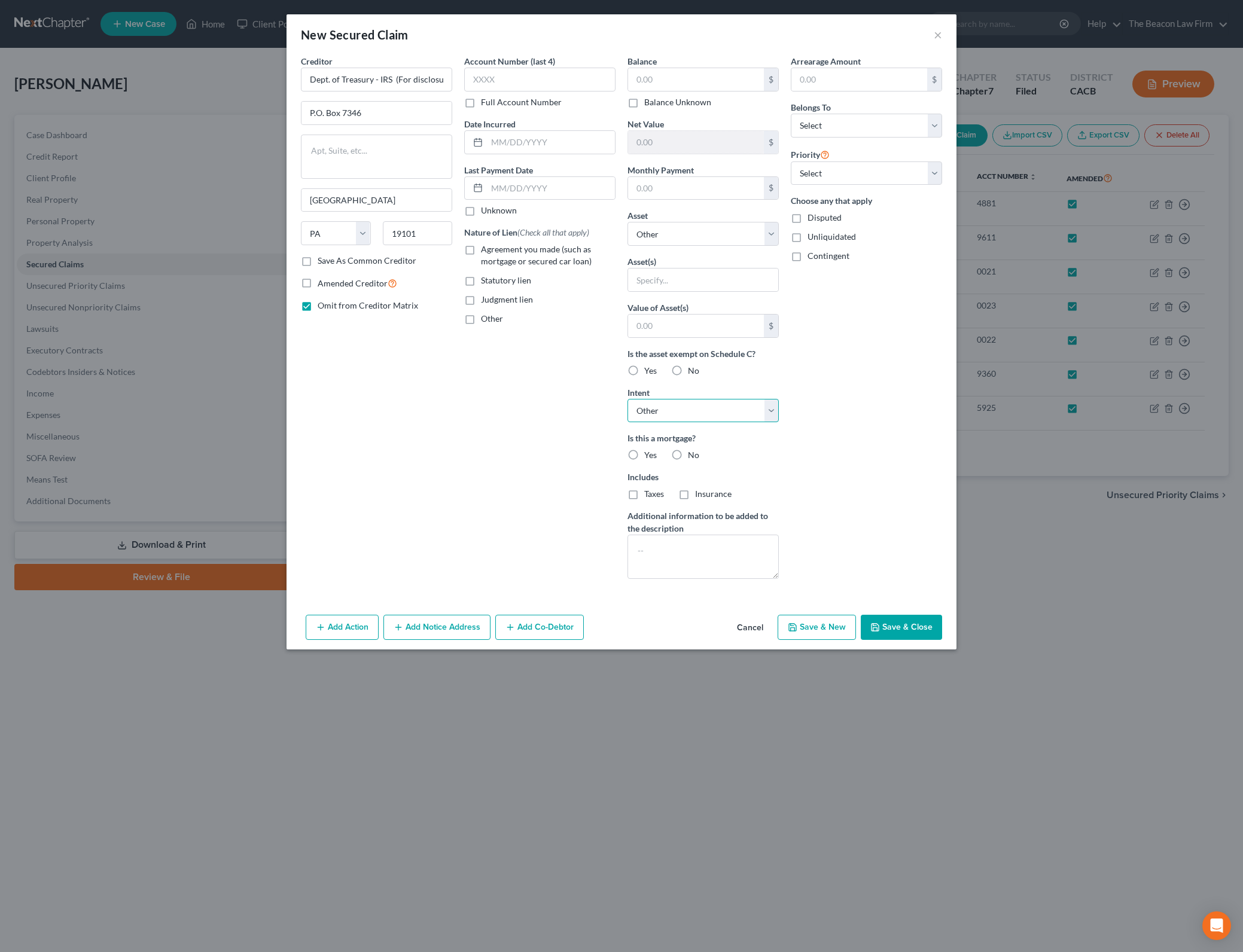
click at [627, 398] on select "Select Surrender Redeem Reaffirm Avoid Other" at bounding box center [702, 410] width 151 height 24
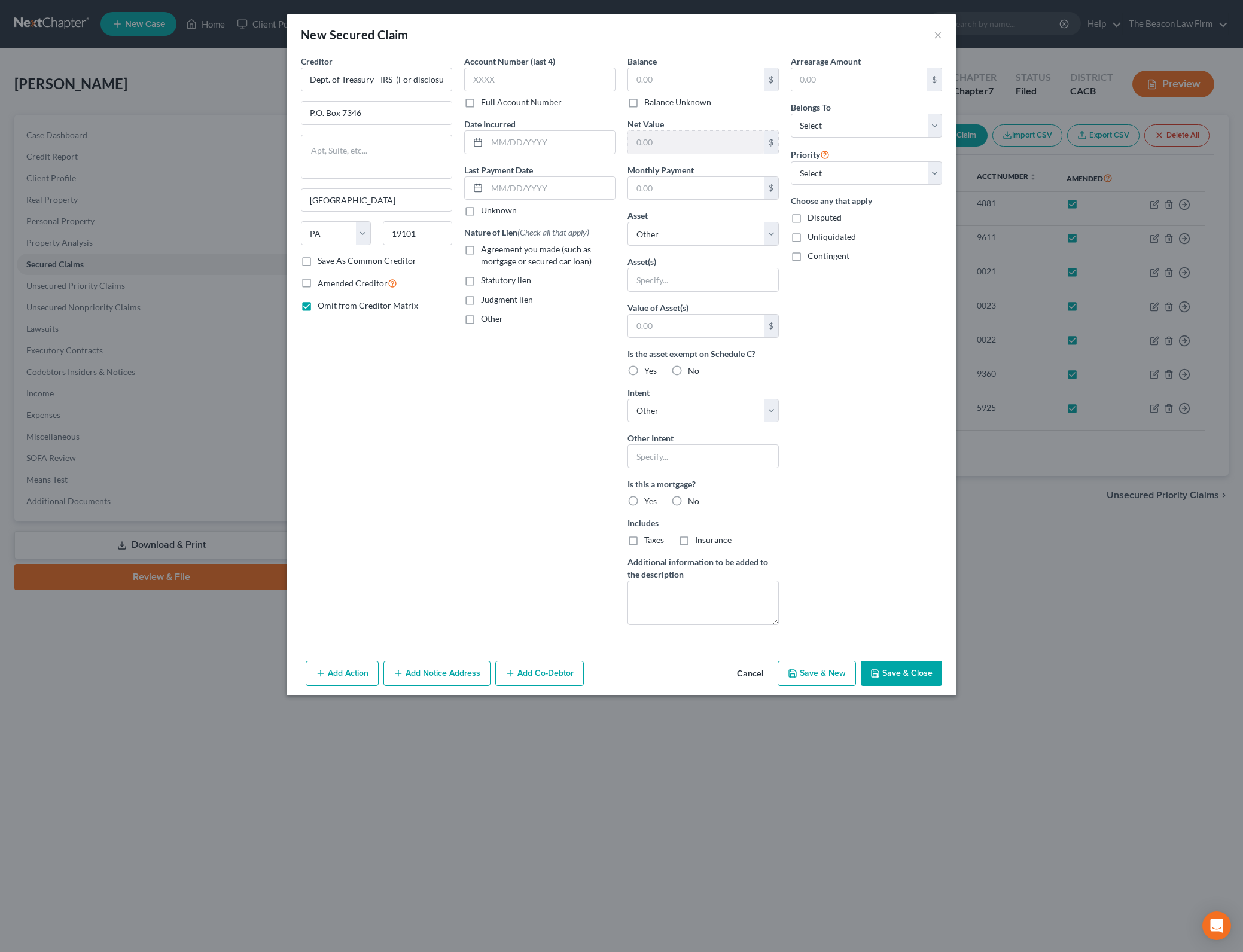
click at [649, 537] on span "Taxes" at bounding box center [654, 540] width 20 height 10
click at [649, 537] on input "Taxes" at bounding box center [652, 537] width 8 height 8
checkbox input "true"
click at [706, 586] on textarea at bounding box center [702, 602] width 151 height 44
type textarea ";"
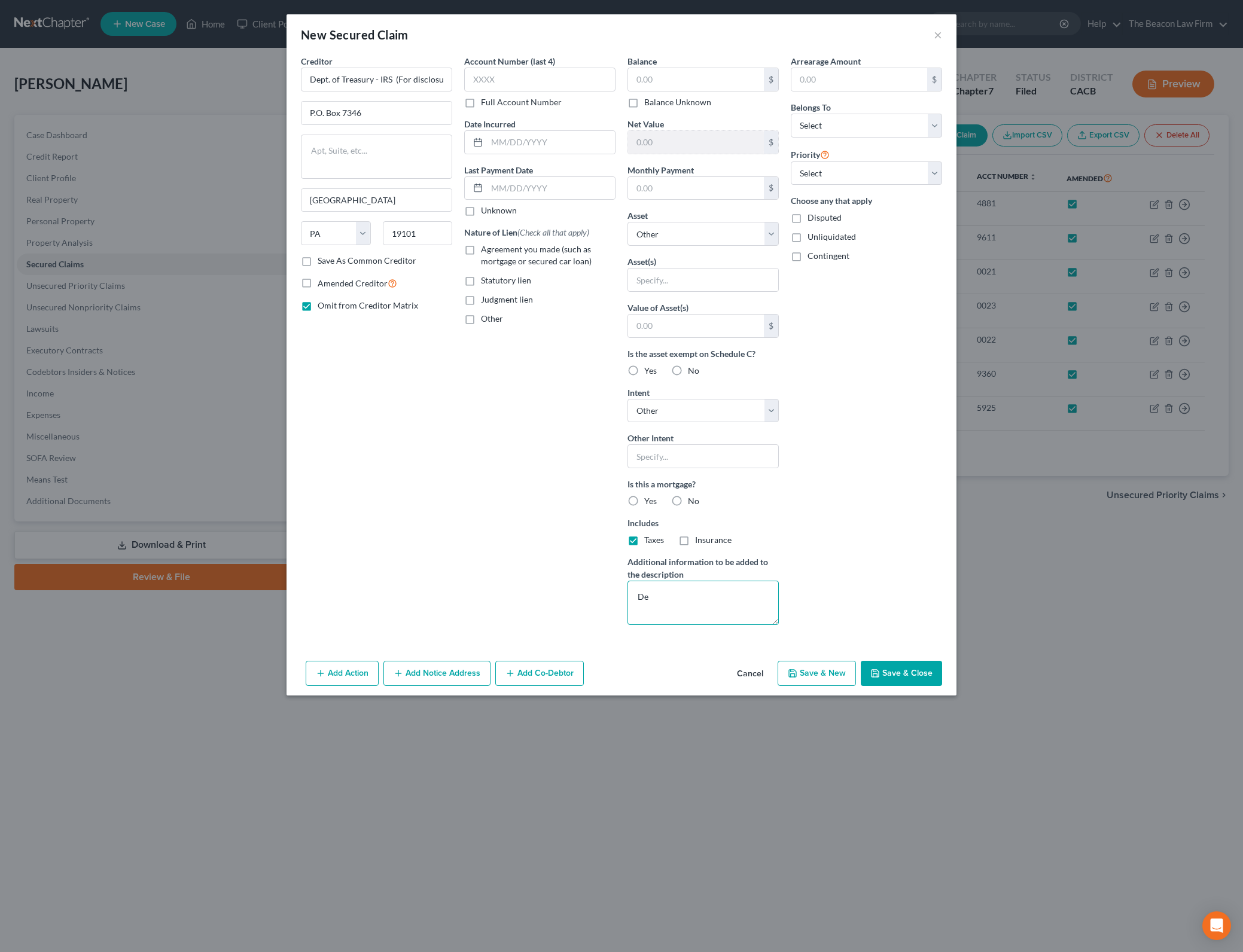
type textarea "D"
type textarea "In Debtor's domestic partner name only - recorded as tax lien against home"
click at [852, 128] on select "Select Debtor 1 Only Debtor 2 Only Debtor 1 And Debtor 2 Only At Least One Of T…" at bounding box center [865, 126] width 151 height 24
select select "4"
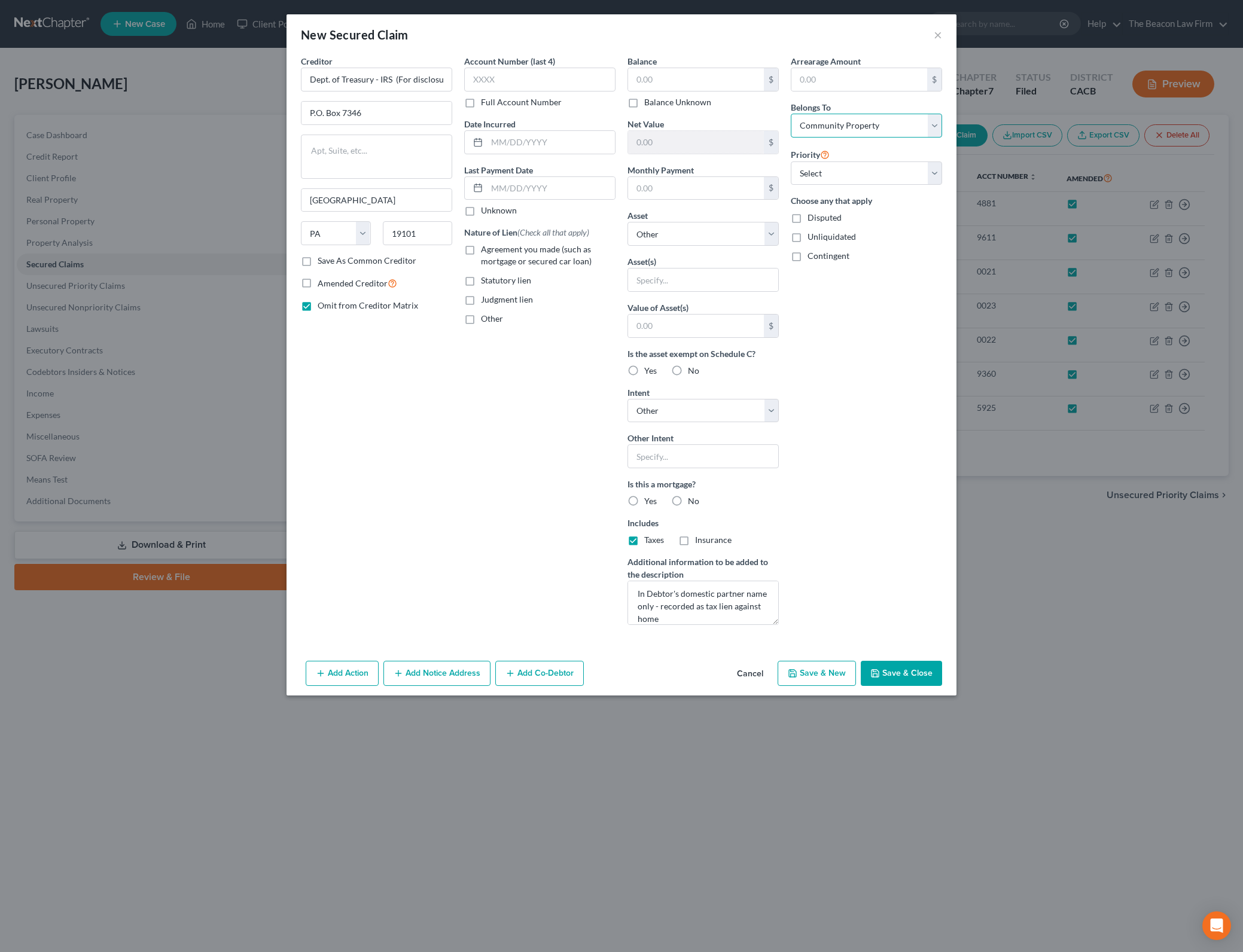
click at [790, 114] on select "Select Debtor 1 Only Debtor 2 Only Debtor 1 And Debtor 2 Only At Least One Of T…" at bounding box center [865, 126] width 151 height 24
click at [912, 461] on div "Arrearage Amount $ Belongs To * Select Debtor 1 Only Debtor 2 Only Debtor 1 And…" at bounding box center [866, 345] width 163 height 579
click at [903, 169] on select "Select 1st 2nd 3rd 4th 5th 6th 7th 8th 9th 10th 11th 12th 13th 14th 15th 16th 1…" at bounding box center [865, 173] width 151 height 24
drag, startPoint x: 903, startPoint y: 169, endPoint x: 575, endPoint y: 449, distance: 431.3
click at [903, 169] on select "Select 1st 2nd 3rd 4th 5th 6th 7th 8th 9th 10th 11th 12th 13th 14th 15th 16th 1…" at bounding box center [865, 173] width 151 height 24
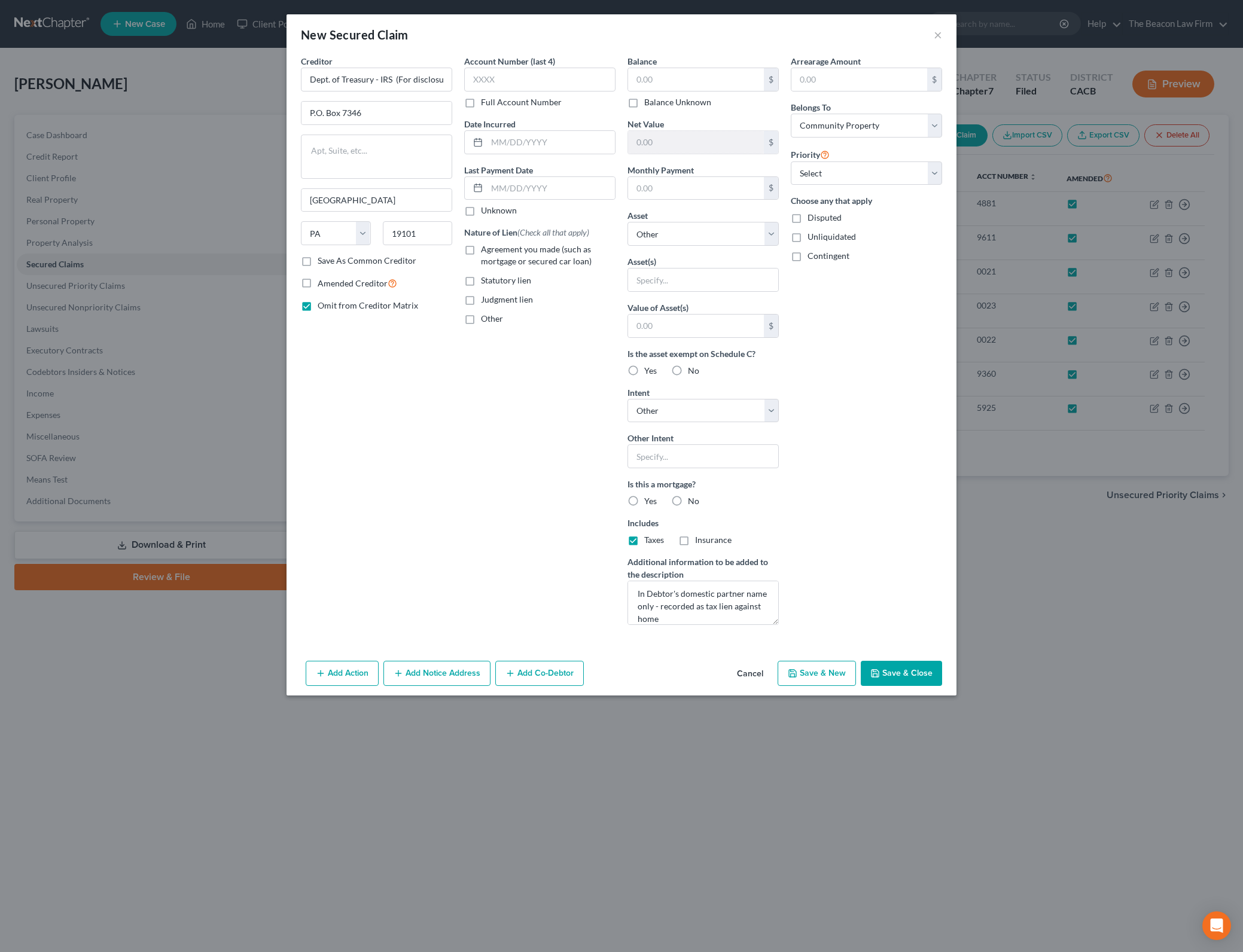
click at [530, 487] on div "Account Number (last 4) Full Account Number Date Incurred Last Payment Date Unk…" at bounding box center [539, 345] width 163 height 579
click at [762, 237] on select "Select Other Multiple Assets CalPERS - $223861.55 2020 Dodge Ram - $35164.0 Dis…" at bounding box center [702, 234] width 151 height 24
select select "20"
click at [627, 222] on select "Select Other Multiple Assets CalPERS - $223861.55 2020 Dodge Ram - $35164.0 Dis…" at bounding box center [702, 234] width 151 height 24
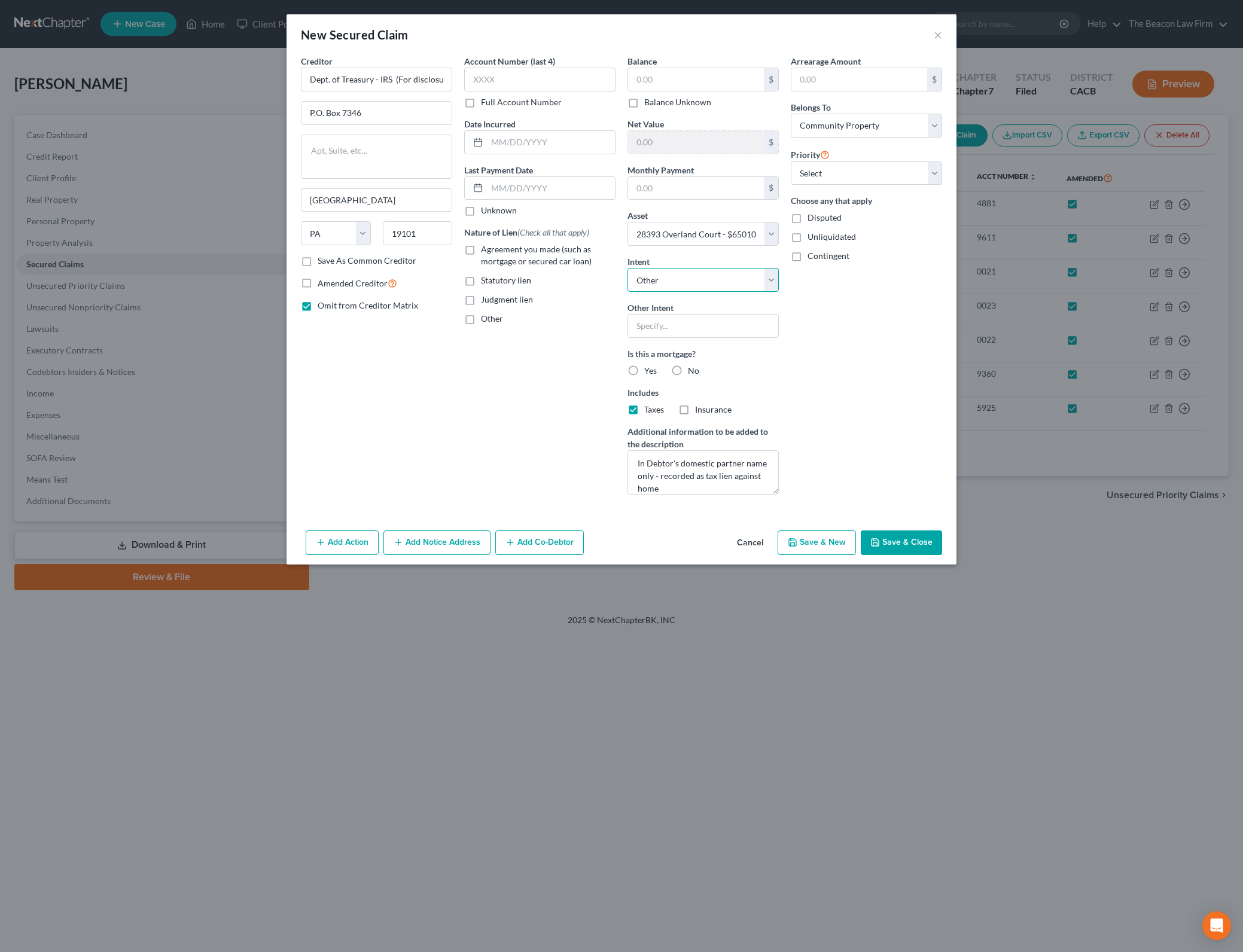
click at [760, 289] on select "Select Surrender Redeem Reaffirm Avoid Other" at bounding box center [702, 280] width 151 height 24
click at [627, 268] on select "Select Surrender Redeem Reaffirm Avoid Other" at bounding box center [702, 280] width 151 height 24
drag, startPoint x: 621, startPoint y: 60, endPoint x: 654, endPoint y: 77, distance: 37.1
click at [621, 60] on div "Balance $ Balance Unknown Balance Undetermined $ Balance Unknown Net Value $ Mo…" at bounding box center [702, 279] width 163 height 449
click at [643, 72] on input "text" at bounding box center [695, 79] width 135 height 22
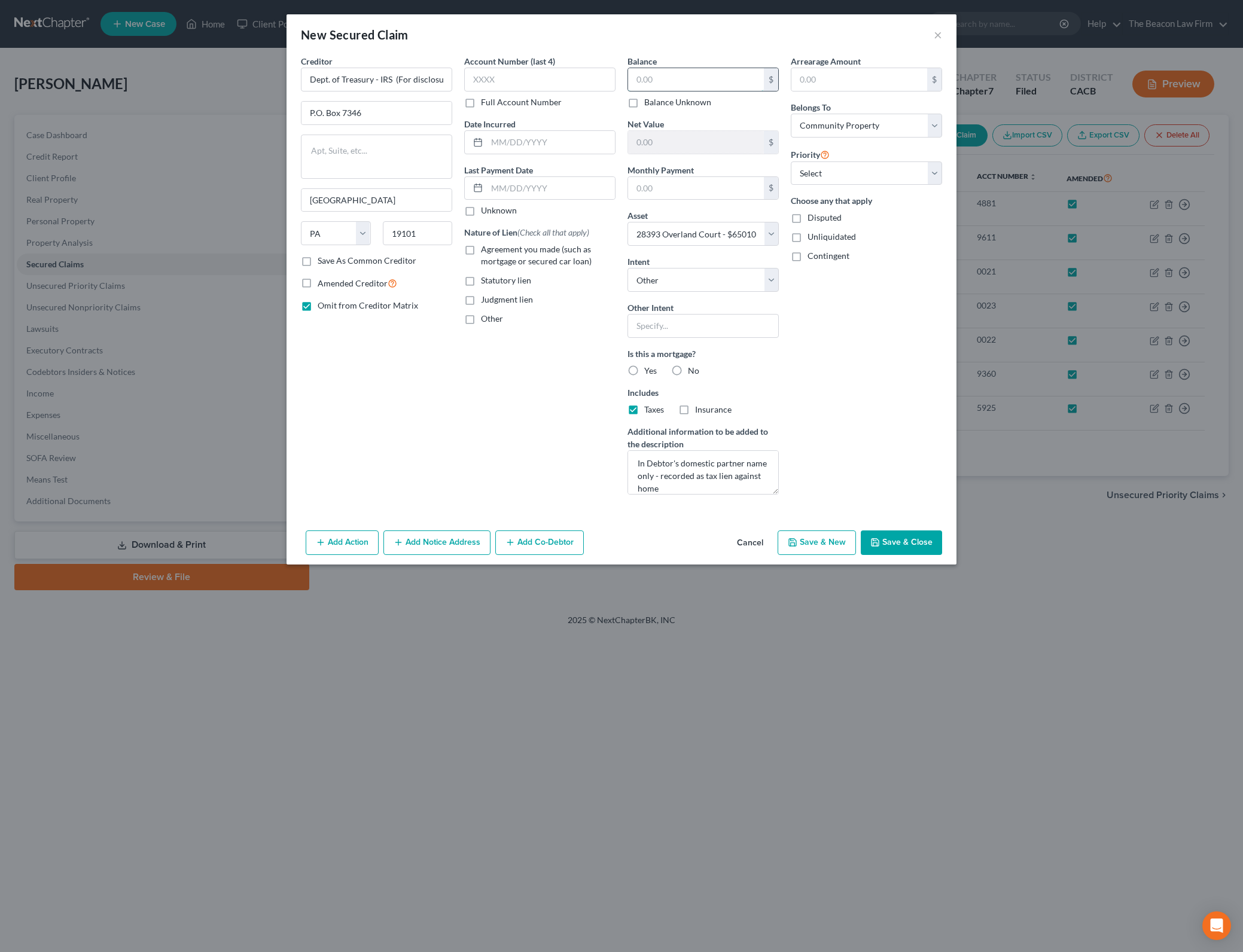
click at [654, 77] on input "text" at bounding box center [695, 79] width 135 height 22
type input "25,226.14"
drag, startPoint x: 350, startPoint y: 78, endPoint x: 518, endPoint y: 90, distance: 168.4
click at [518, 90] on div "Creditor * Dept. of Treasury - IRS (For disclosure purposes only - in domestic …" at bounding box center [621, 279] width 653 height 449
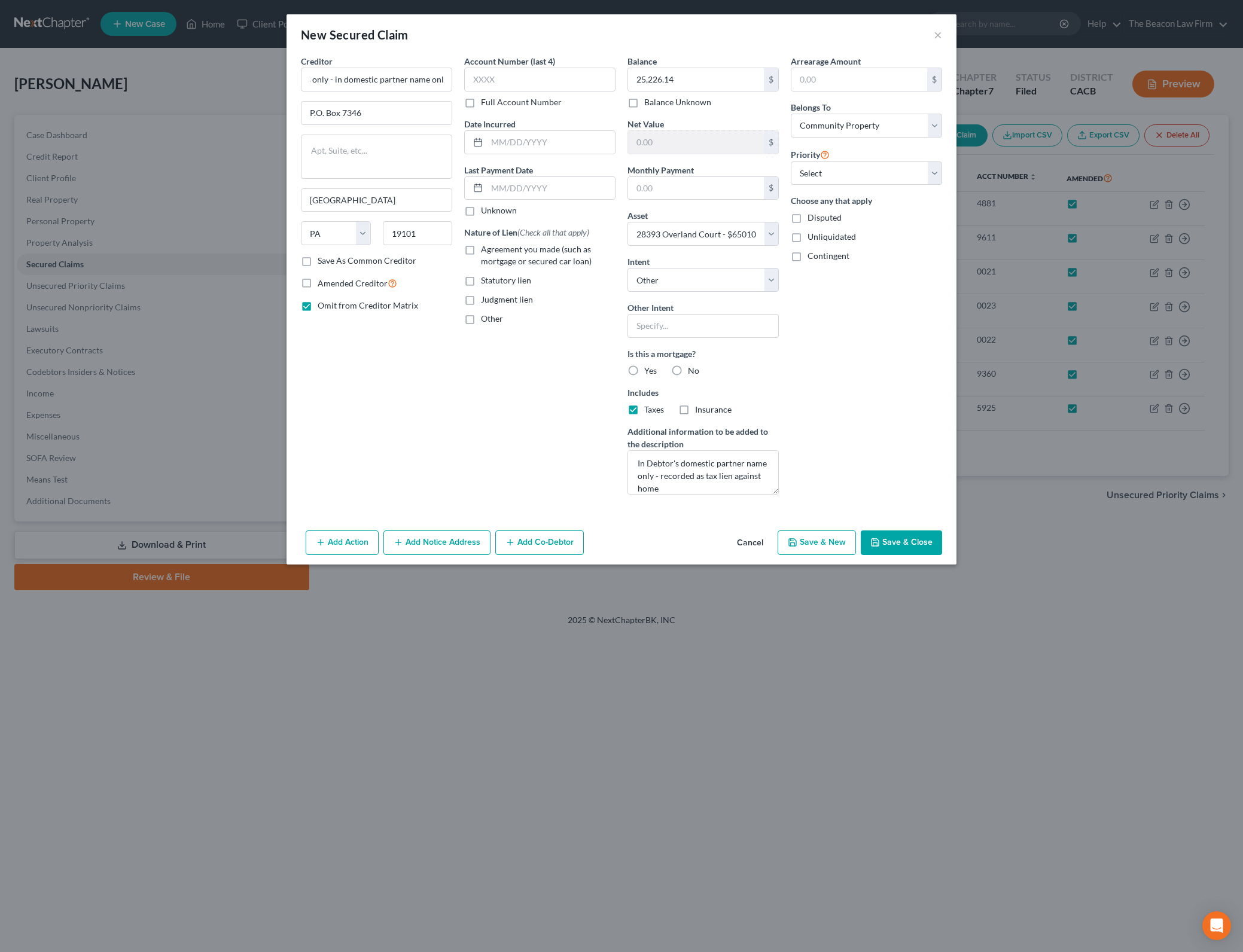
scroll to position [0, 0]
click at [865, 352] on div "Arrearage Amount $ Belongs To * Select Debtor 1 Only Debtor 2 Only Debtor 1 And…" at bounding box center [866, 279] width 163 height 449
click at [687, 365] on label "No" at bounding box center [693, 371] width 11 height 12
click at [693, 365] on input "No" at bounding box center [696, 368] width 8 height 8
radio input "true"
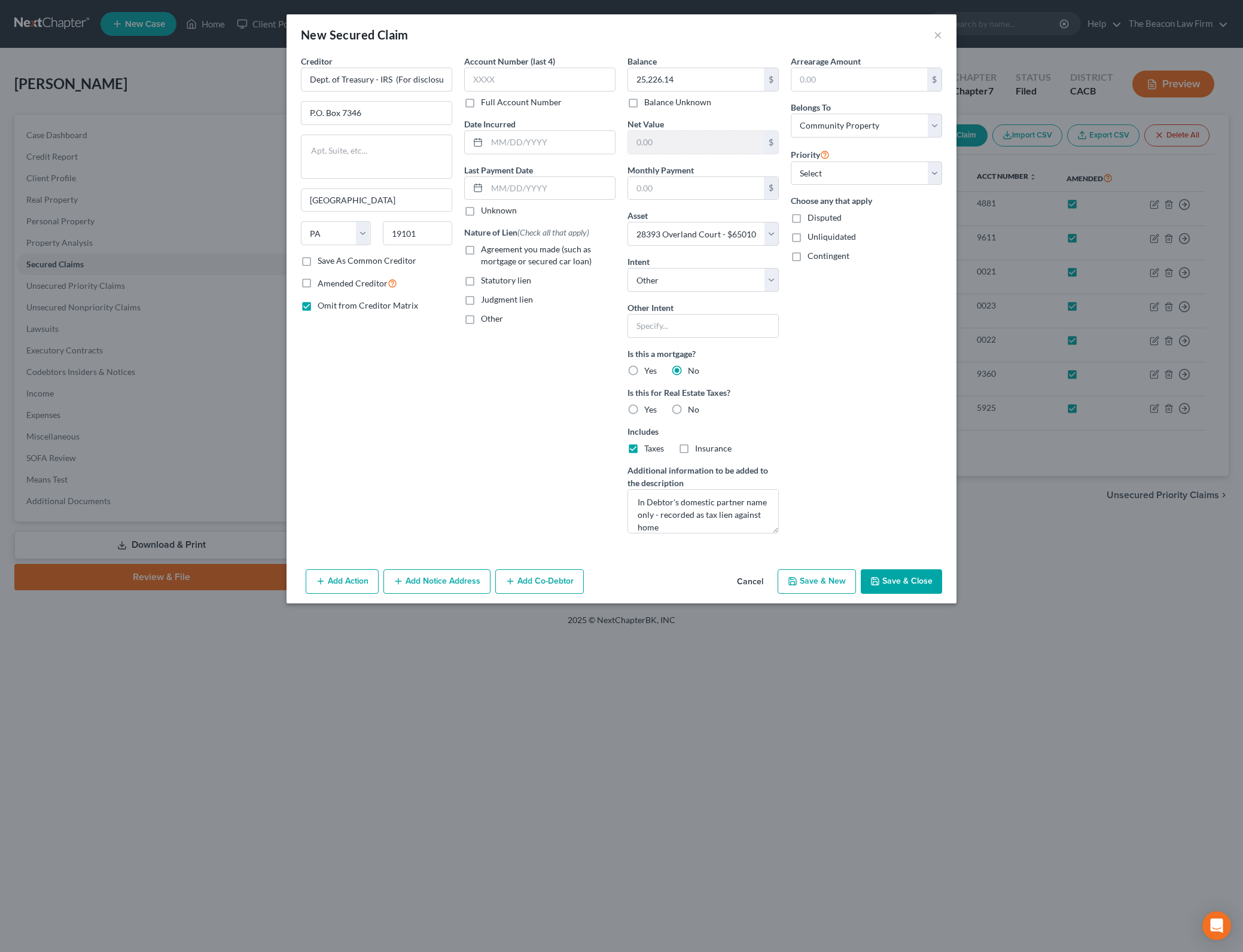
click at [687, 408] on span "No" at bounding box center [693, 410] width 11 height 10
click at [693, 408] on input "No" at bounding box center [696, 407] width 8 height 8
radio input "true"
click at [900, 575] on button "Save & Close" at bounding box center [901, 581] width 81 height 25
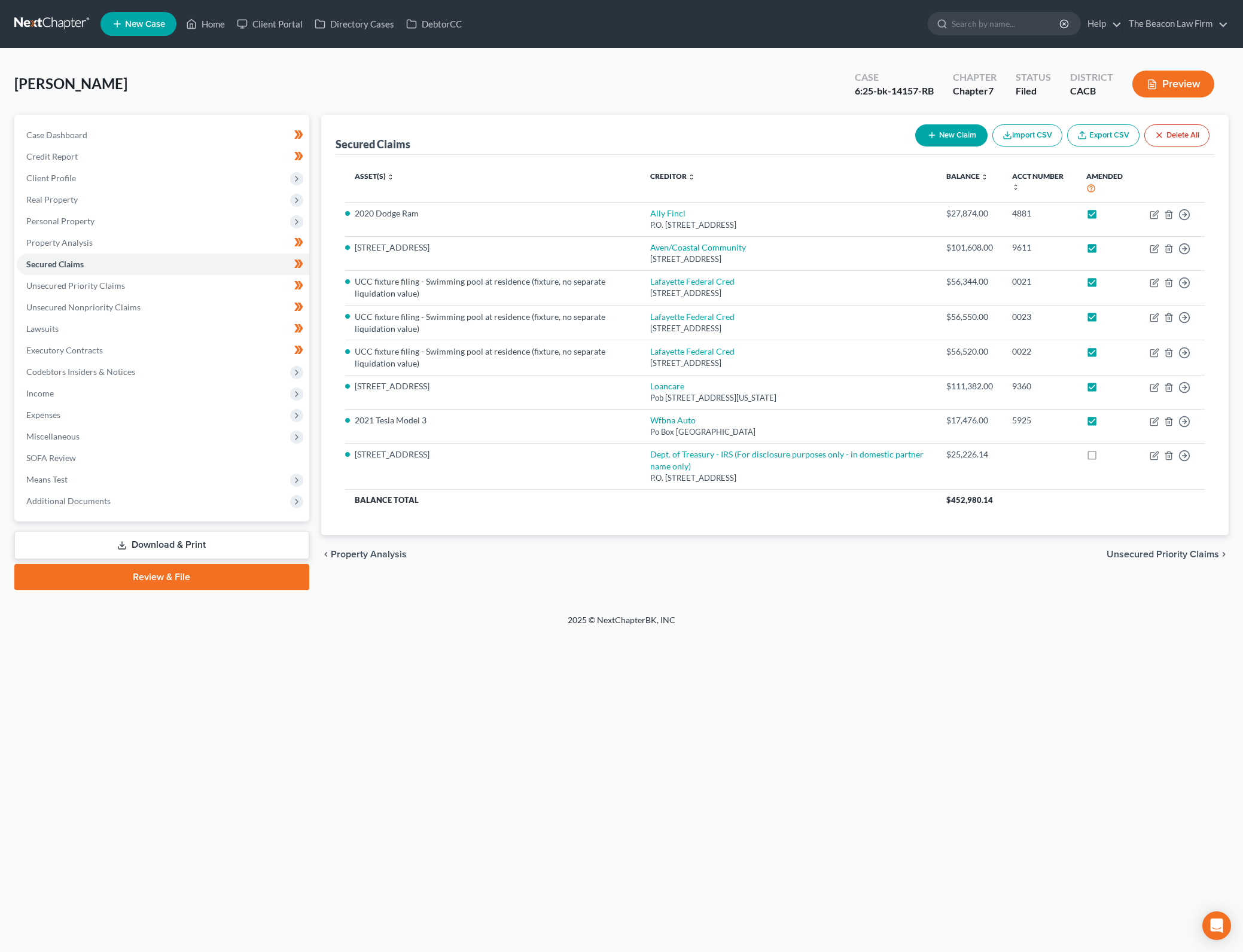
drag, startPoint x: 581, startPoint y: 670, endPoint x: 890, endPoint y: 119, distance: 631.7
click at [581, 670] on div "Home New Case Client Portal Directory Cases DebtorCC The Beacon Law Firm [PERSO…" at bounding box center [621, 476] width 1243 height 952
click at [927, 134] on icon "button" at bounding box center [932, 135] width 9 height 9
select select "0"
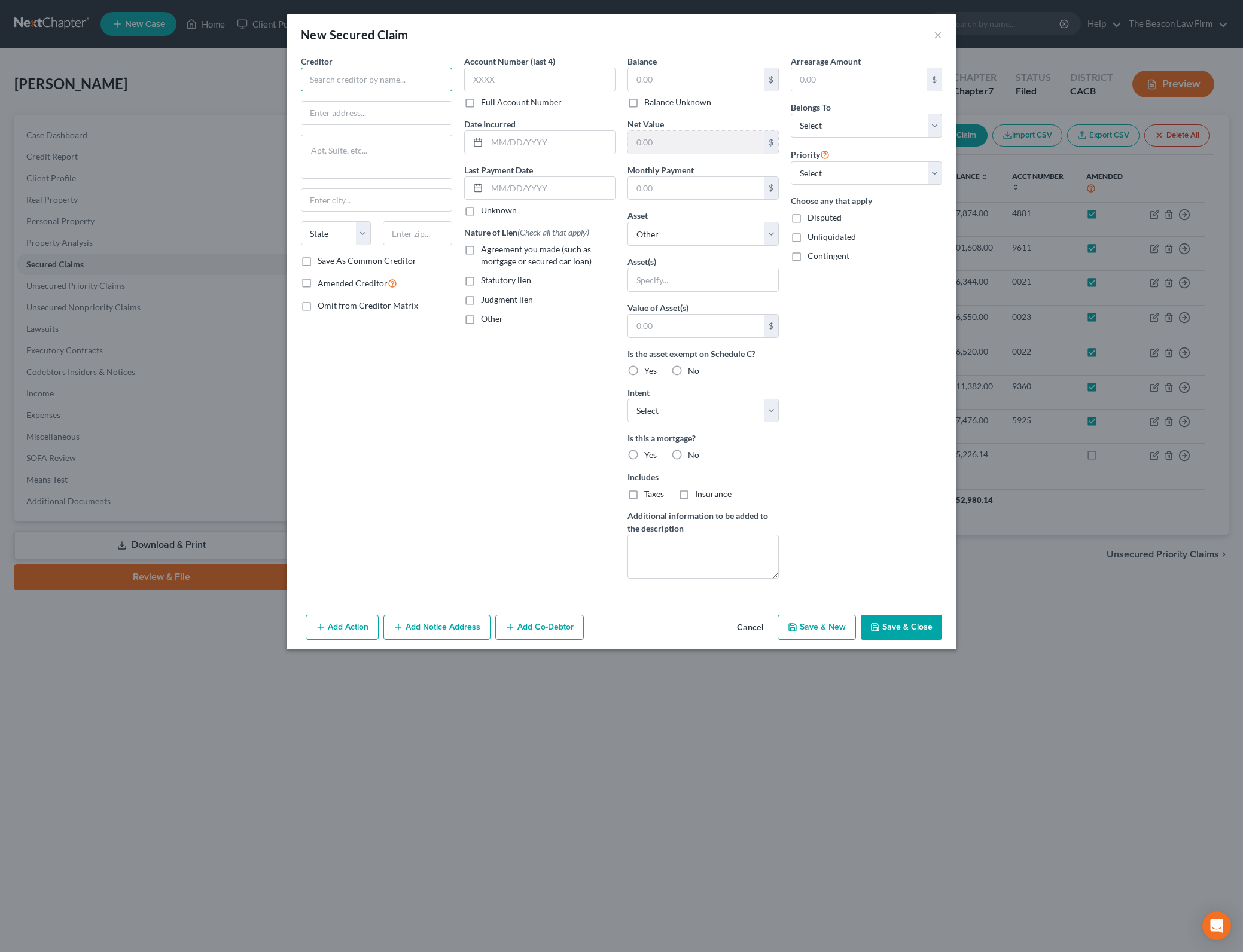
click at [399, 78] on input "text" at bounding box center [376, 79] width 151 height 24
type input "C"
type input "Riverside Tax Roll"
click at [399, 104] on input "text" at bounding box center [376, 113] width 150 height 22
click at [892, 128] on select "Select Debtor 1 Only Debtor 2 Only Debtor 1 And Debtor 2 Only At Least One Of T…" at bounding box center [865, 126] width 151 height 24
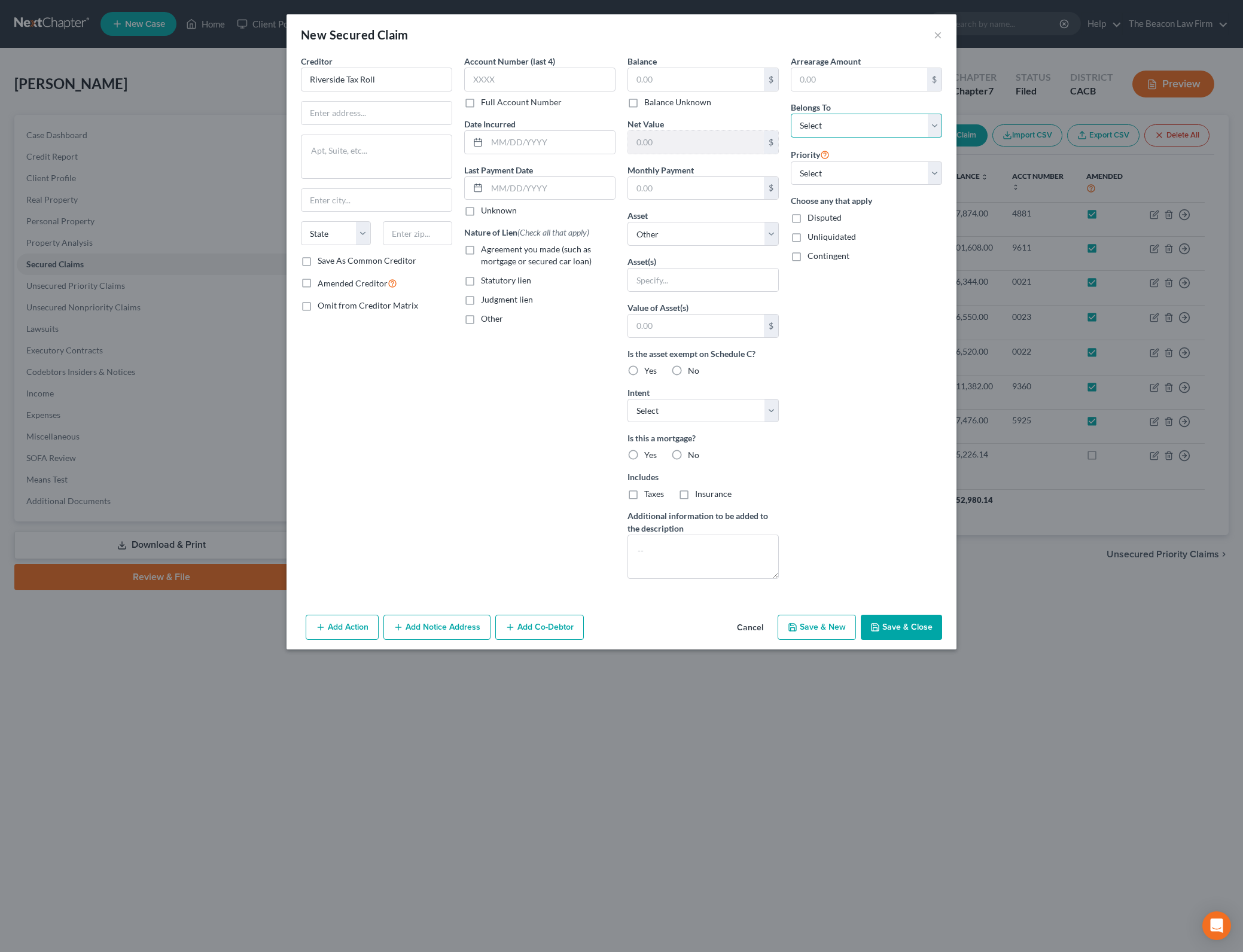
select select "3"
click at [790, 114] on select "Select Debtor 1 Only Debtor 2 Only Debtor 1 And Debtor 2 Only At Least One Of T…" at bounding box center [865, 126] width 151 height 24
click at [429, 114] on input "text" at bounding box center [376, 113] width 150 height 22
click at [335, 83] on input "Riverside Tax Roll" at bounding box center [376, 79] width 151 height 24
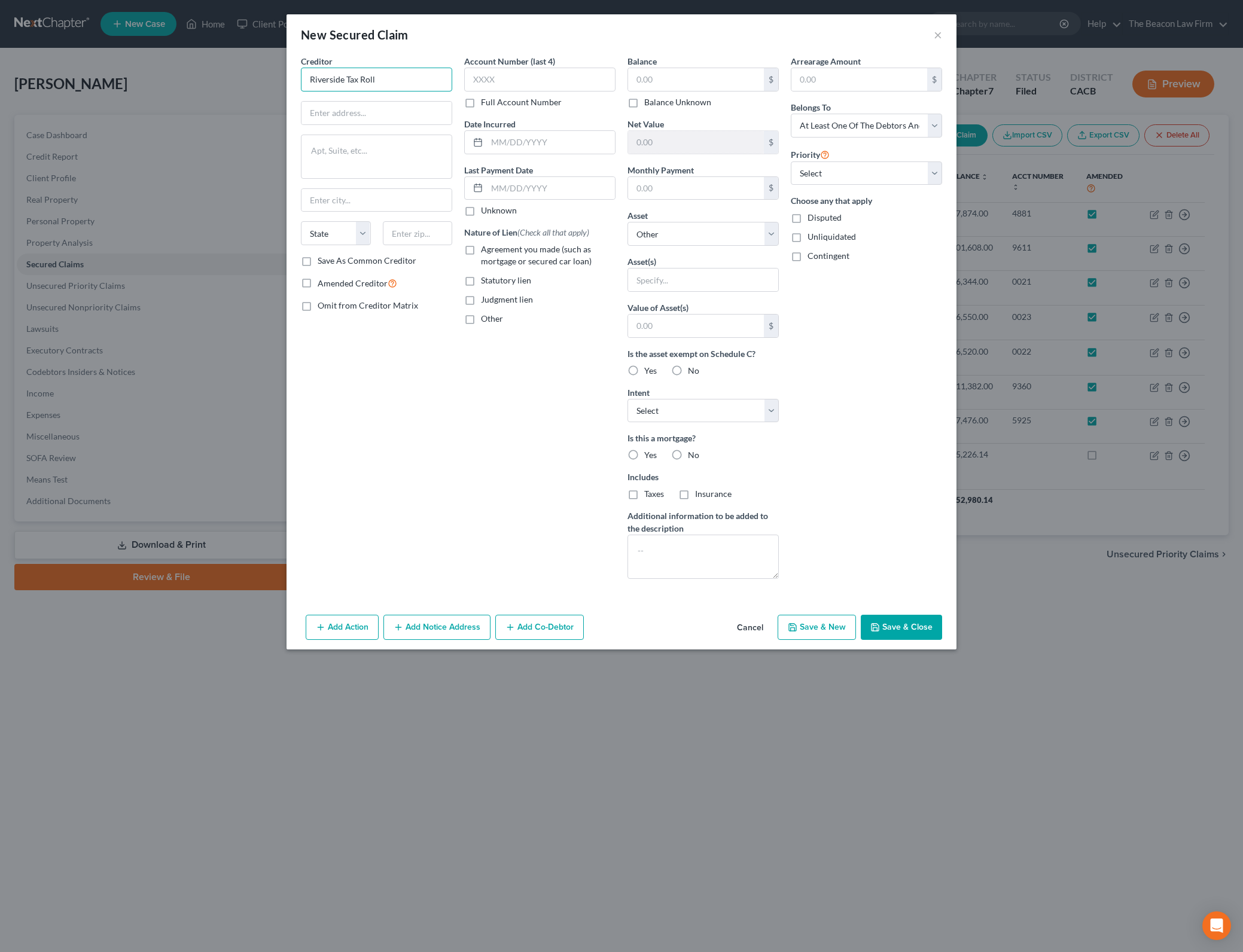
click at [335, 83] on input "Riverside Tax Roll" at bounding box center [376, 79] width 151 height 24
paste input "County Tax Collector"
type input "Riverside County Tax Collector"
drag, startPoint x: 382, startPoint y: 114, endPoint x: 412, endPoint y: 110, distance: 30.3
click at [382, 114] on input "text" at bounding box center [376, 113] width 150 height 22
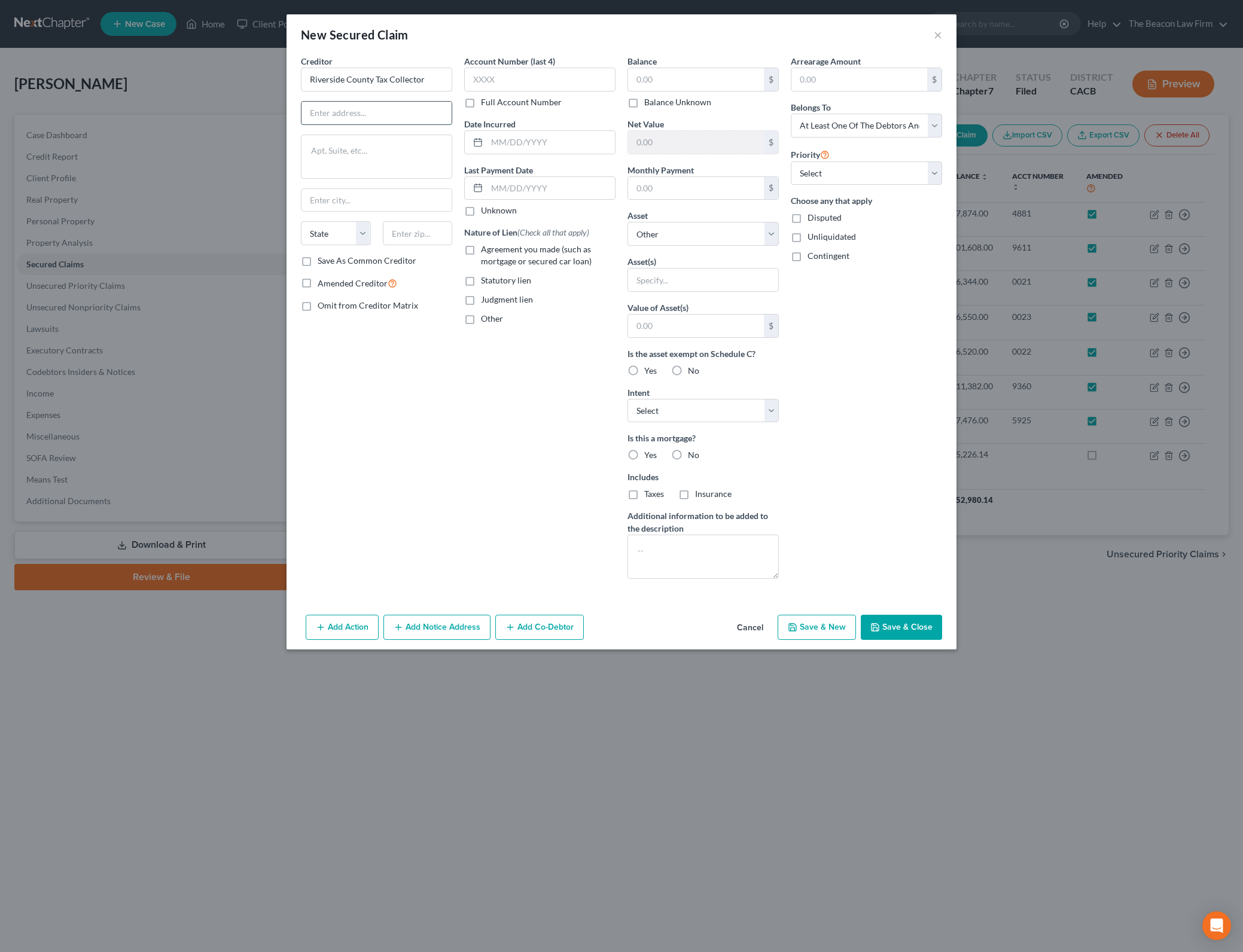
paste input "[STREET_ADDRESS]"
type input "[STREET_ADDRESS]"
click at [451, 237] on input "text" at bounding box center [417, 234] width 70 height 24
paste input "92501"
type input "92501"
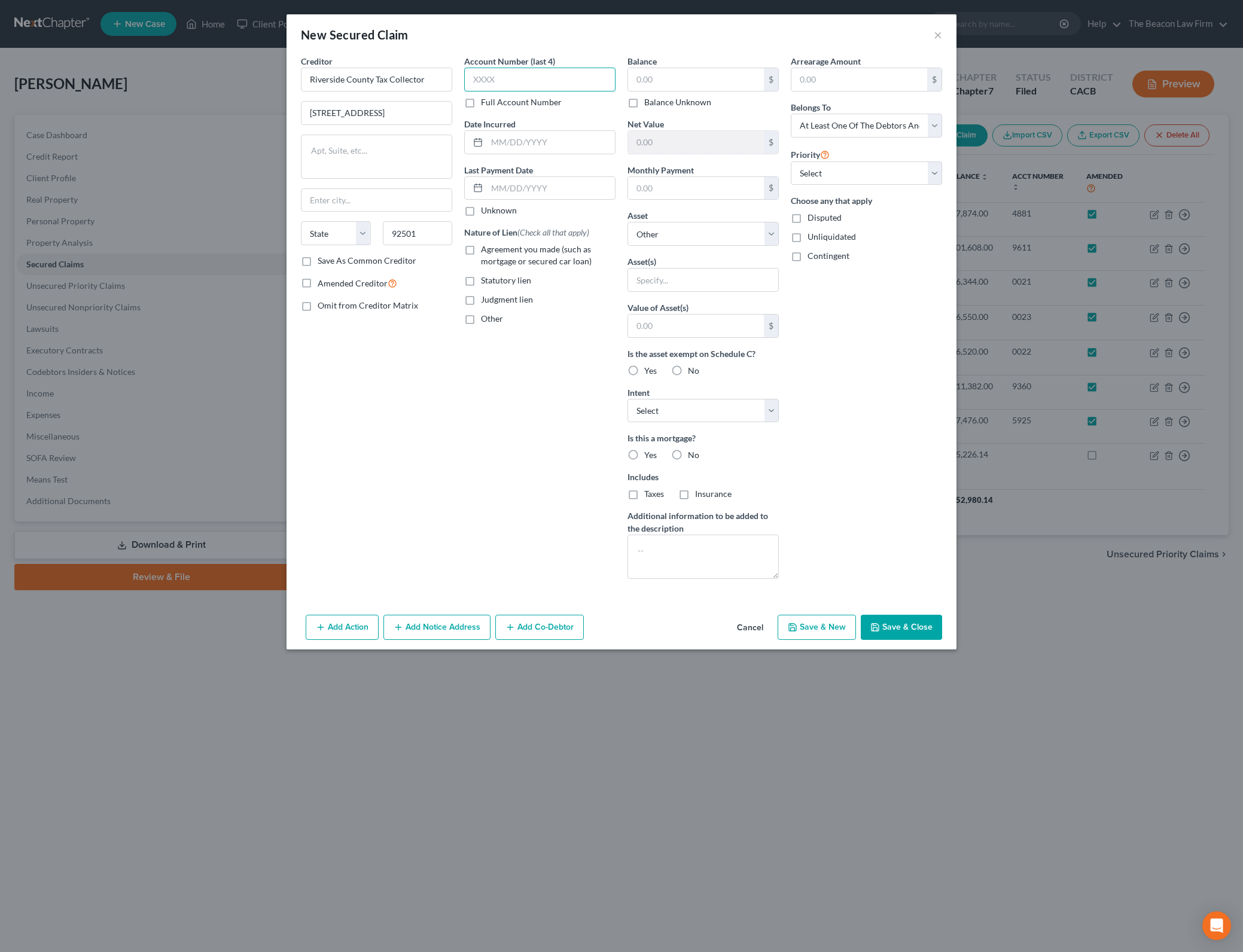
click at [579, 72] on input "text" at bounding box center [539, 79] width 151 height 24
type input "[GEOGRAPHIC_DATA]"
select select "4"
type input "3226"
click at [733, 79] on input "text" at bounding box center [695, 79] width 135 height 22
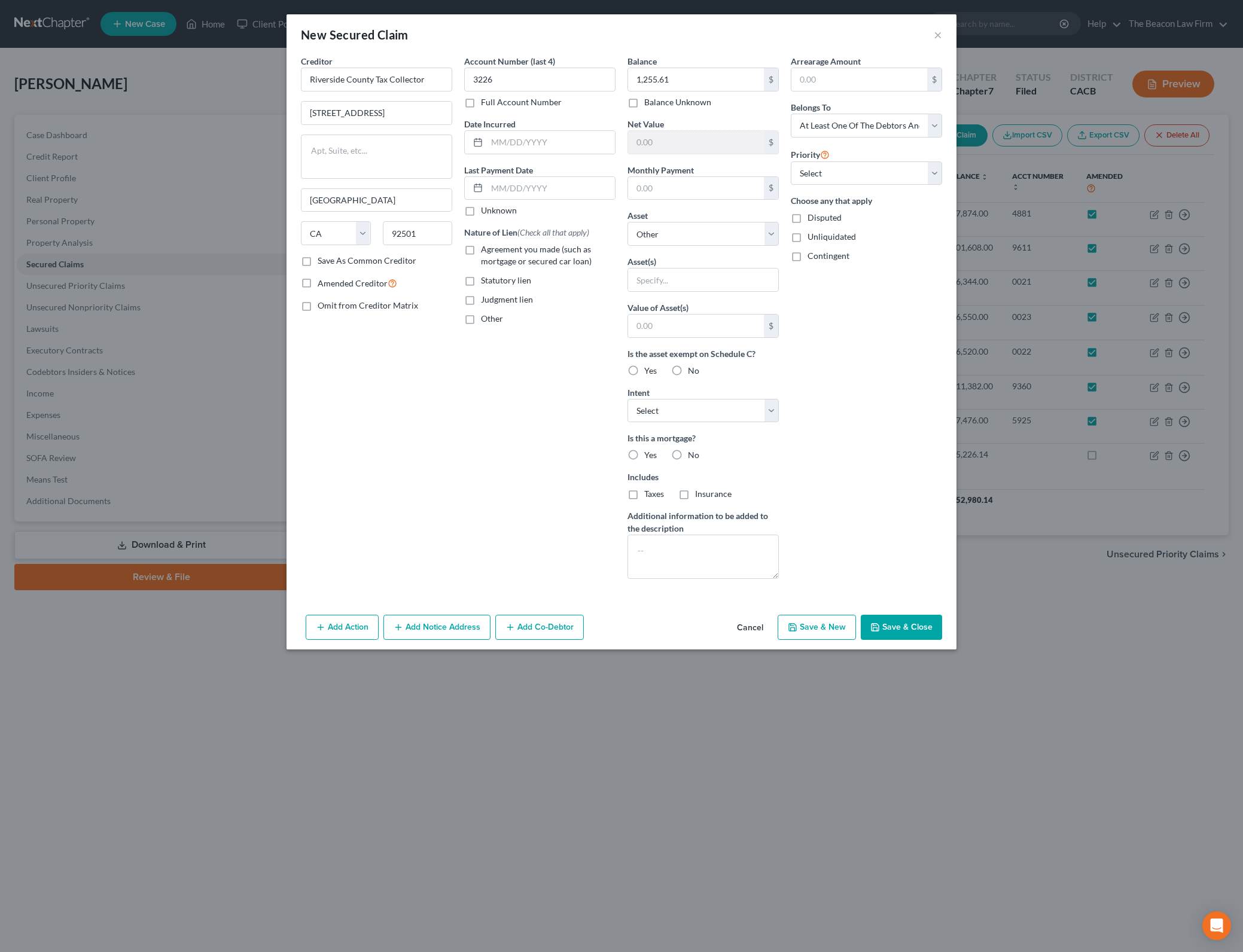
click at [901, 305] on div "Arrearage Amount $ Belongs To * Select Debtor 1 Only Debtor 2 Only Debtor 1 And…" at bounding box center [866, 322] width 163 height 533
click at [935, 169] on select "Select 1st 2nd 3rd 4th 5th 6th 7th 8th 9th 10th 11th 12th 13th 14th 15th 16th 1…" at bounding box center [865, 173] width 151 height 24
drag, startPoint x: 935, startPoint y: 169, endPoint x: 886, endPoint y: 191, distance: 53.7
click at [935, 169] on select "Select 1st 2nd 3rd 4th 5th 6th 7th 8th 9th 10th 11th 12th 13th 14th 15th 16th 1…" at bounding box center [865, 173] width 151 height 24
click at [764, 227] on select "Select Other Multiple Assets CalPERS - $223861.55 2020 Dodge Ram - $35164.0 Dis…" at bounding box center [702, 234] width 151 height 24
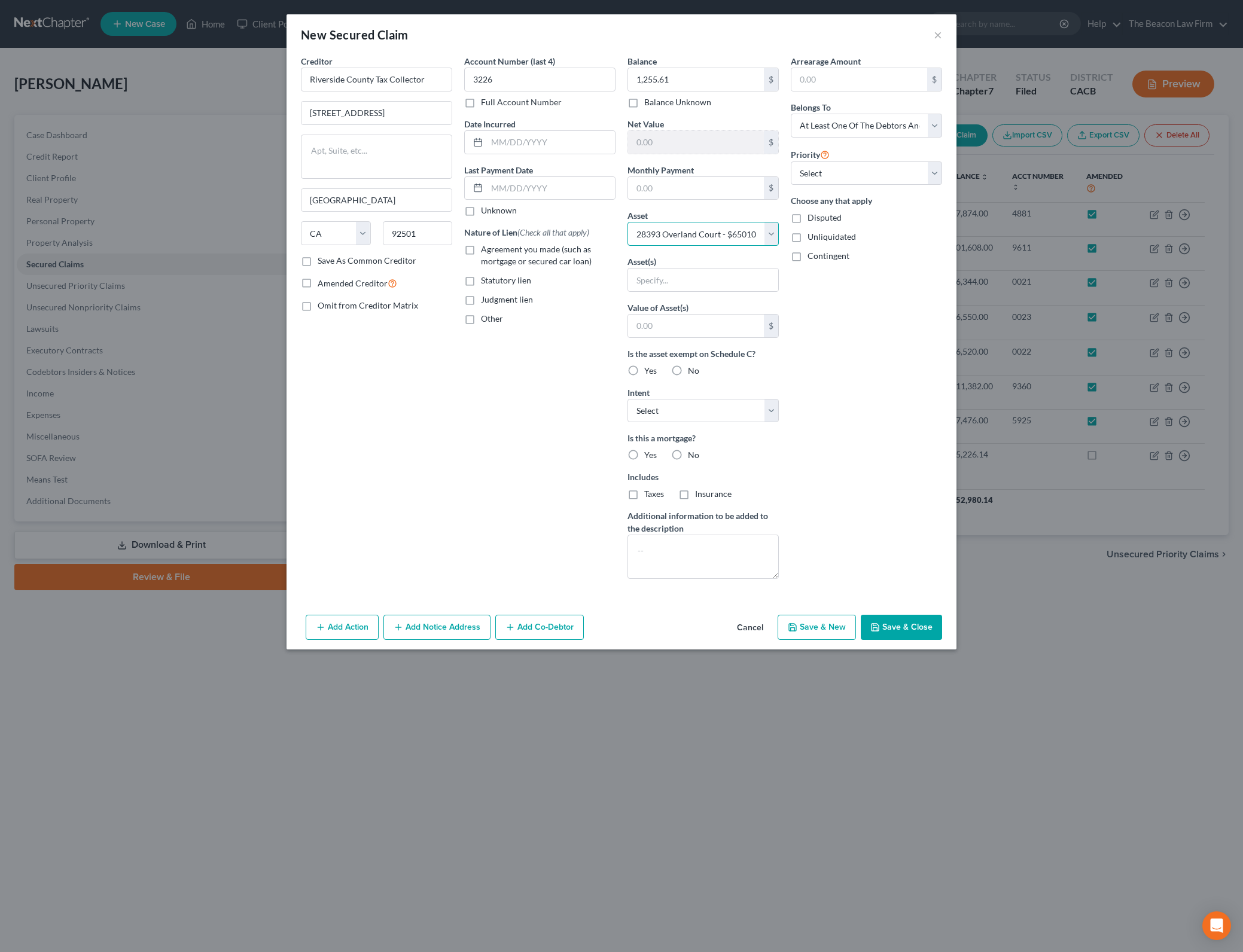
click at [627, 222] on select "Select Other Multiple Assets CalPERS - $223861.55 2020 Dodge Ram - $35164.0 Dis…" at bounding box center [702, 234] width 151 height 24
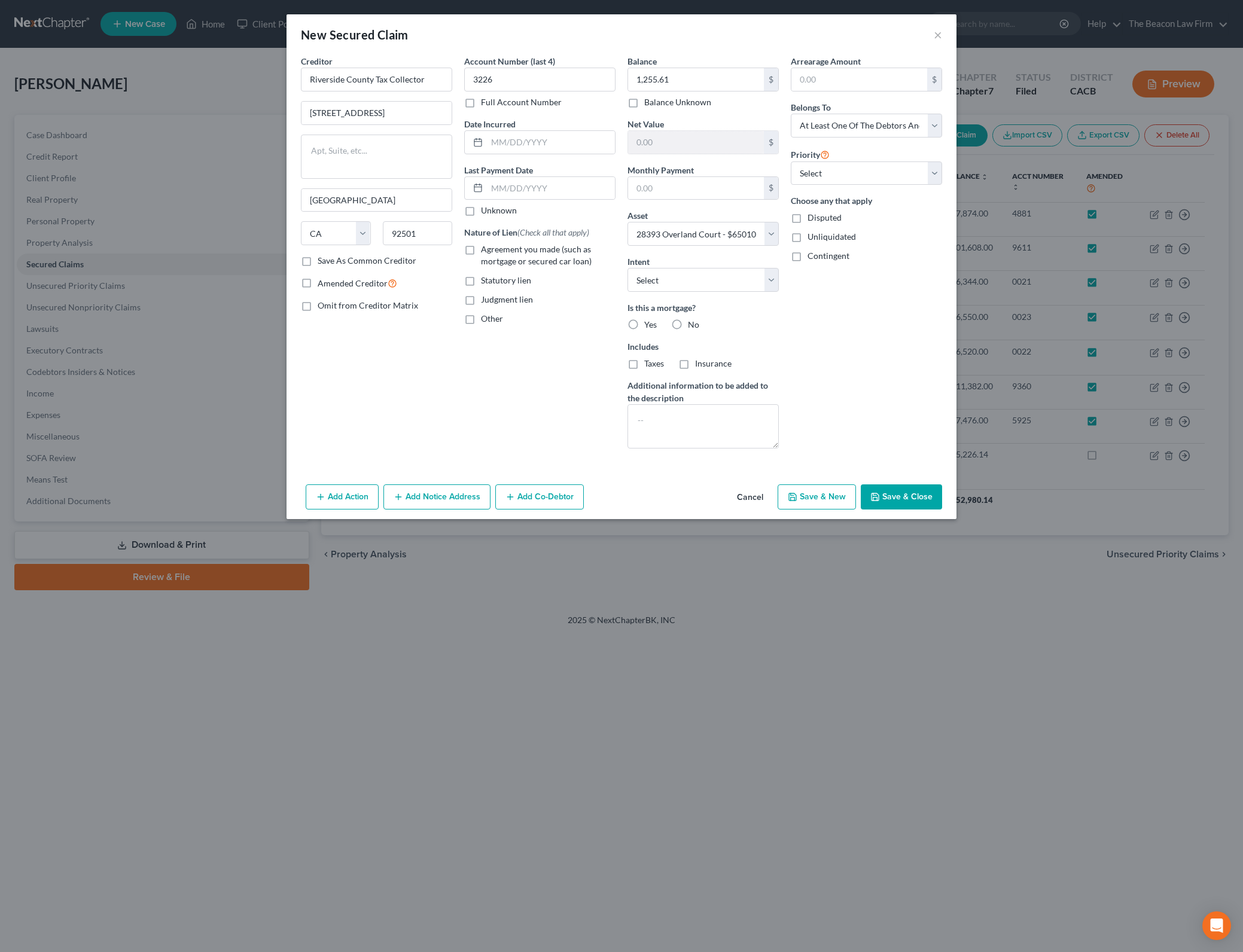
click at [687, 323] on label "No" at bounding box center [693, 325] width 11 height 12
click at [693, 323] on input "No" at bounding box center [696, 323] width 8 height 8
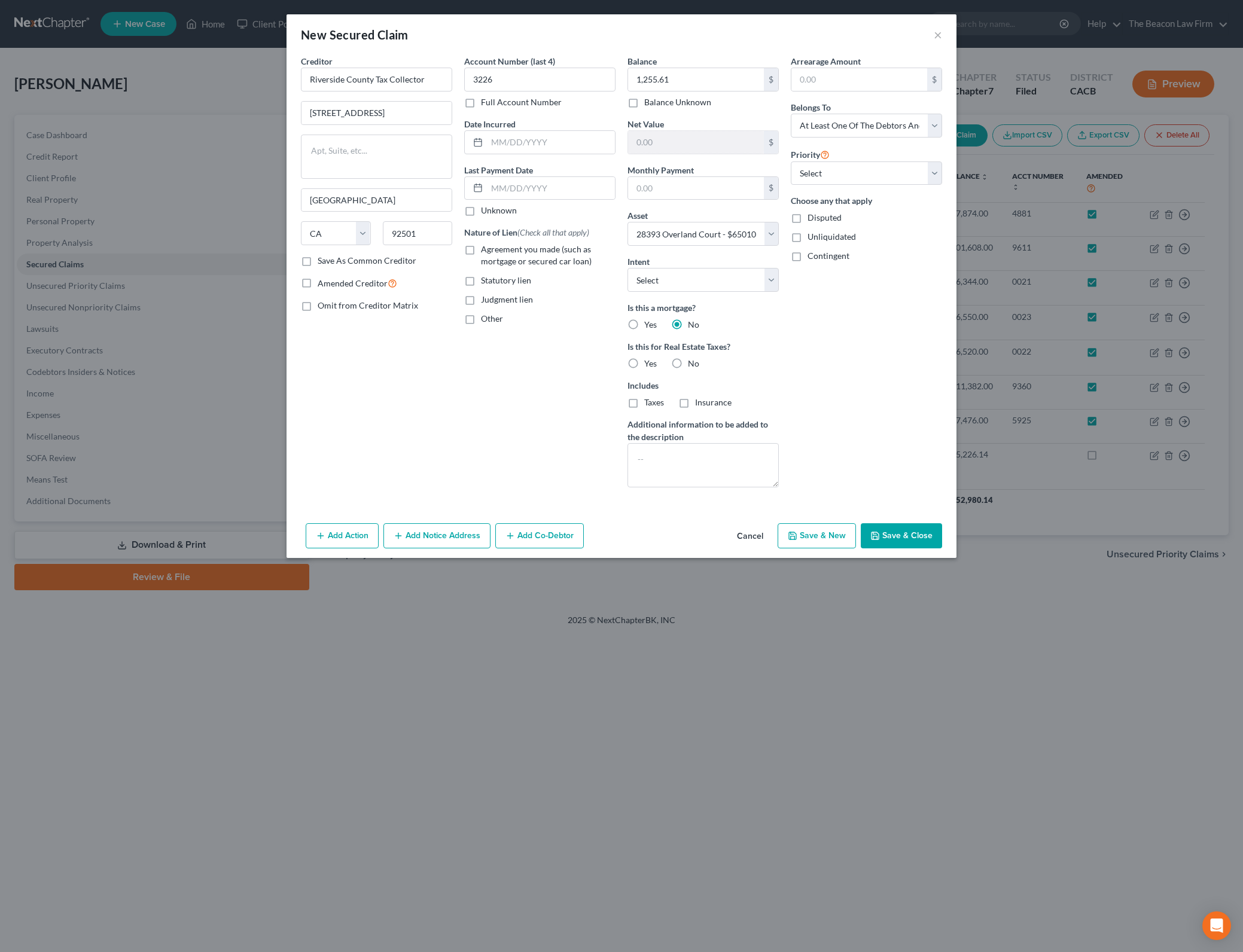
click at [644, 366] on label "Yes" at bounding box center [650, 364] width 13 height 12
click at [649, 366] on input "Yes" at bounding box center [652, 361] width 8 height 8
click at [654, 486] on textarea at bounding box center [702, 465] width 151 height 44
click at [512, 278] on span "Statutory lien" at bounding box center [505, 280] width 50 height 10
click at [493, 278] on input "Statutory lien" at bounding box center [489, 278] width 8 height 8
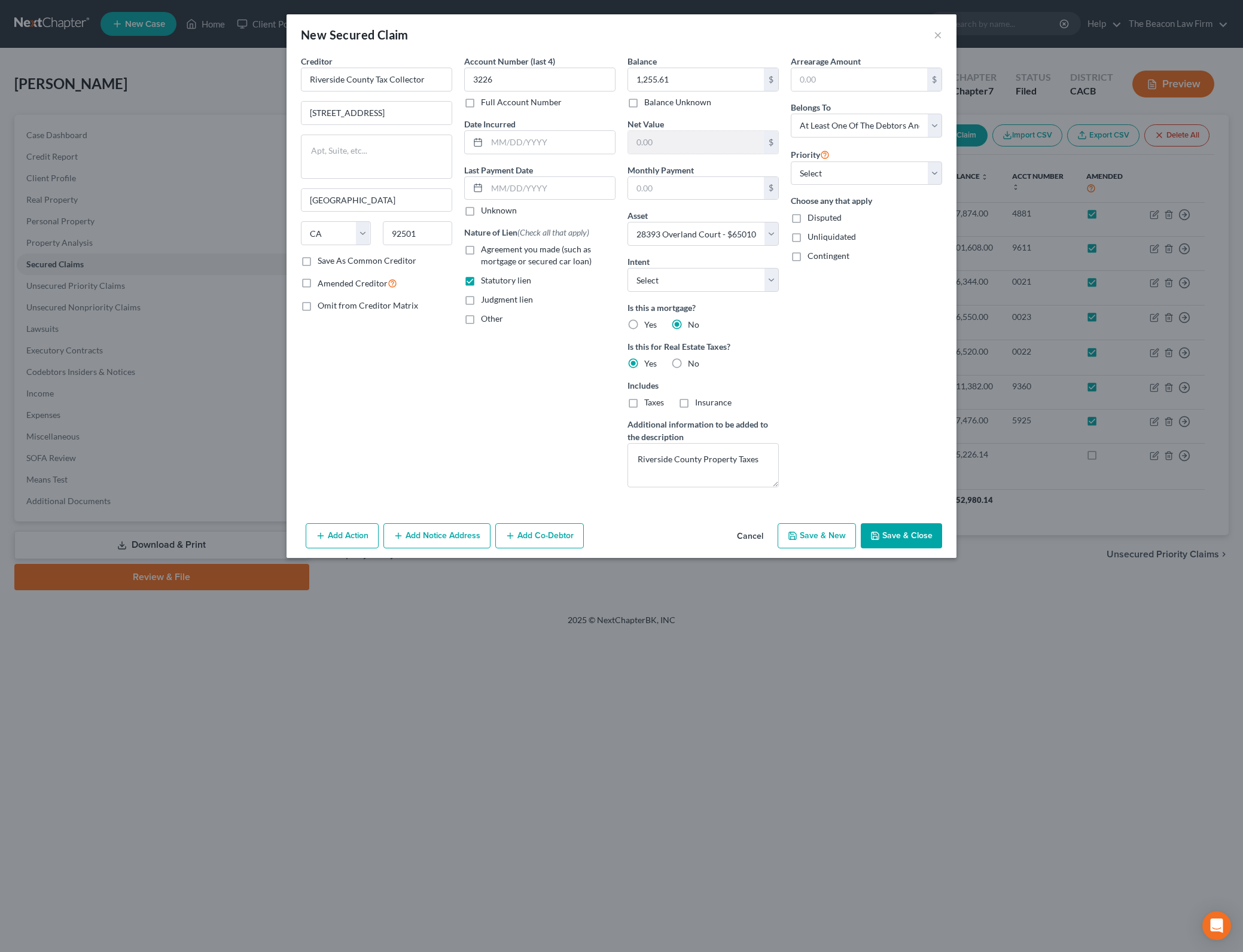
drag, startPoint x: 906, startPoint y: 426, endPoint x: 922, endPoint y: 532, distance: 107.2
click at [906, 428] on div "Arrearage Amount $ Belongs To * Select Debtor 1 Only Debtor 2 Only Debtor 1 And…" at bounding box center [866, 276] width 163 height 442
click at [937, 360] on div "Arrearage Amount $ Belongs To * Select Debtor 1 Only Debtor 2 Only Debtor 1 And…" at bounding box center [866, 276] width 163 height 442
click at [759, 467] on textarea "Riverside County Property Taxes" at bounding box center [702, 465] width 151 height 44
click at [546, 148] on input "text" at bounding box center [550, 142] width 128 height 22
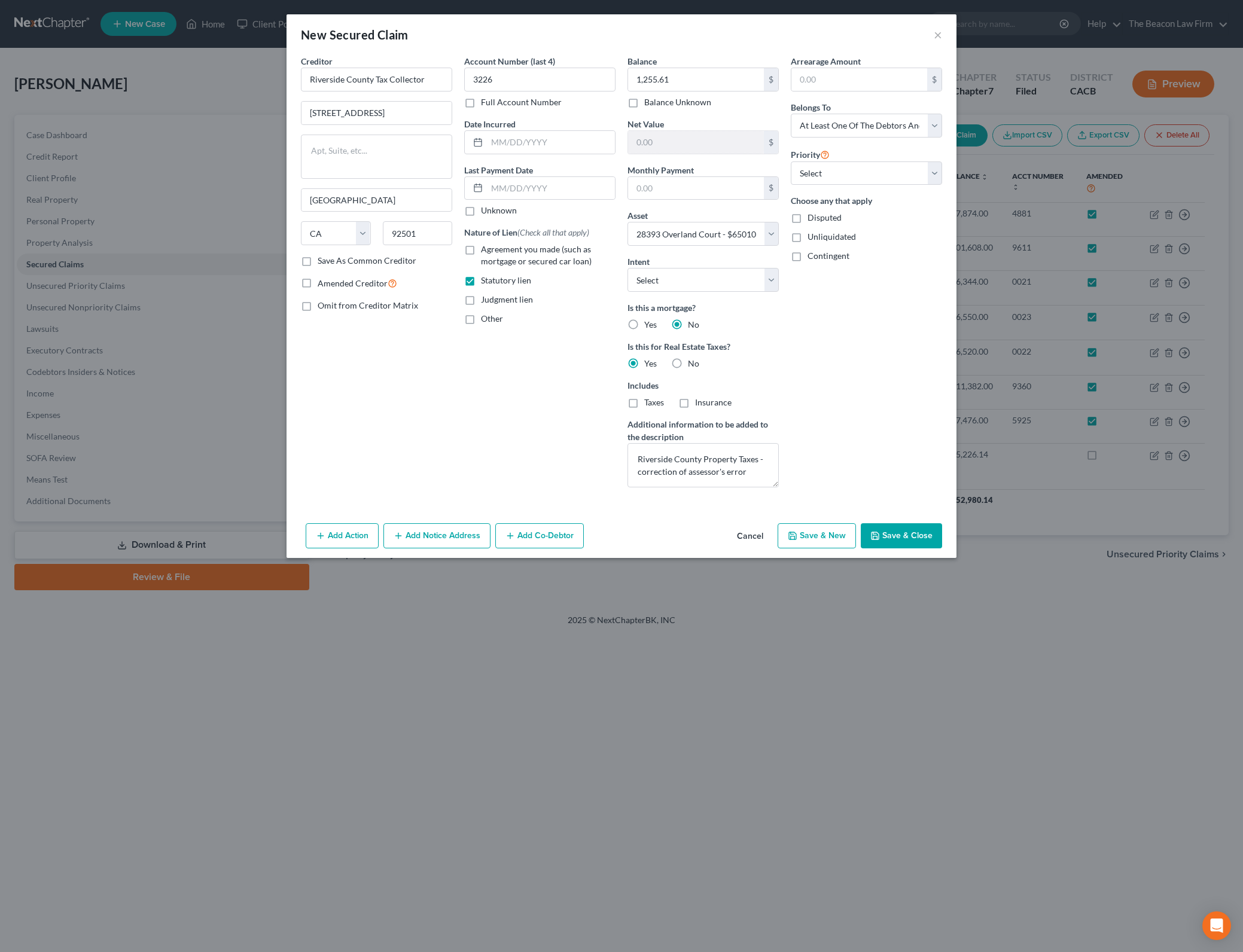
click at [934, 318] on div "Arrearage Amount $ Belongs To * Select Debtor 1 Only Debtor 2 Only Debtor 1 And…" at bounding box center [866, 276] width 163 height 442
click at [752, 278] on select "Select Surrender Redeem Reaffirm Avoid Other" at bounding box center [702, 280] width 151 height 24
click at [627, 268] on select "Select Surrender Redeem Reaffirm Avoid Other" at bounding box center [702, 280] width 151 height 24
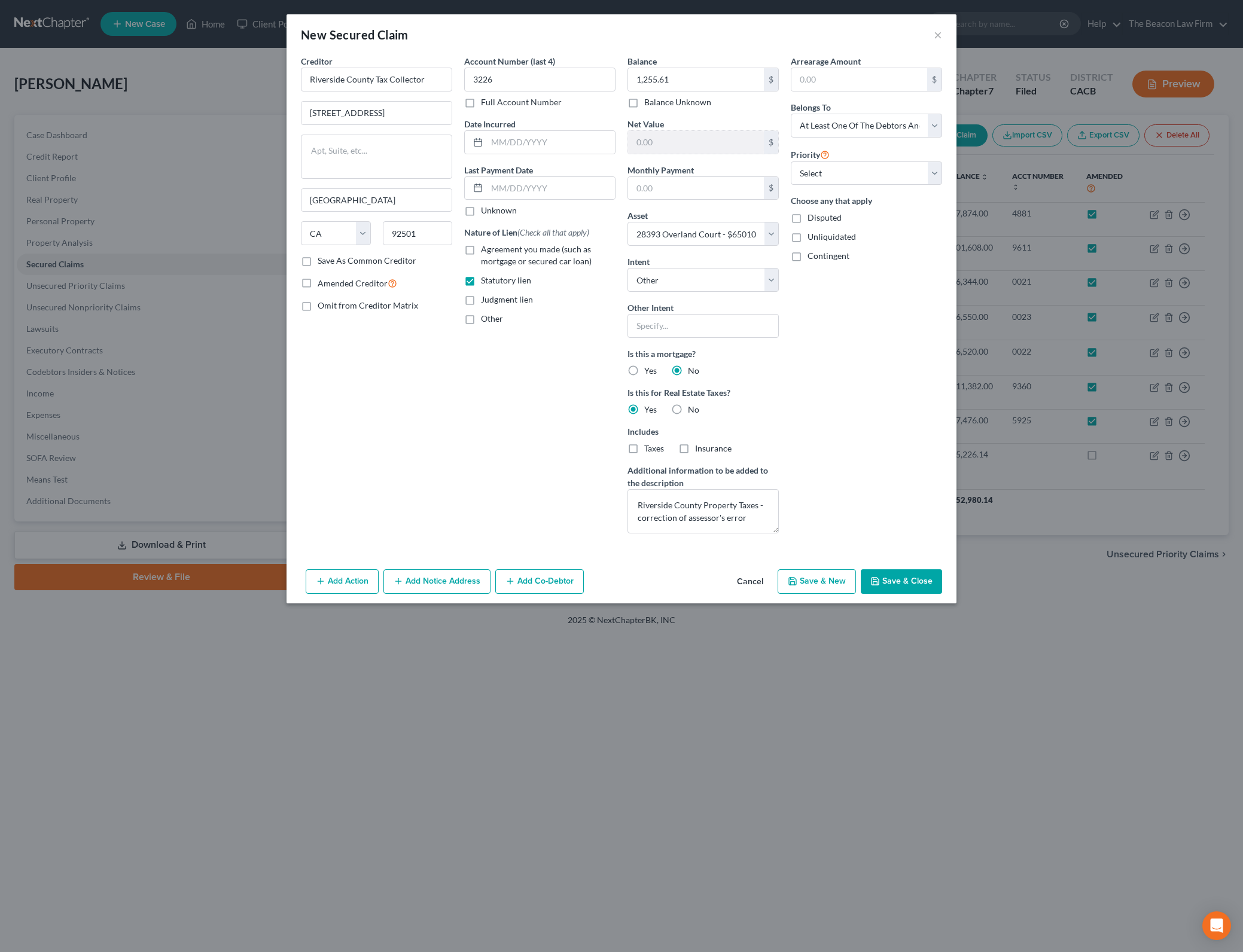
click at [901, 364] on div "Arrearage Amount $ Belongs To * Select Debtor 1 Only Debtor 2 Only Debtor 1 And…" at bounding box center [866, 299] width 163 height 488
click at [775, 332] on input "text" at bounding box center [702, 326] width 151 height 24
click at [859, 306] on div "Arrearage Amount $ Belongs To * Select Debtor 1 Only Debtor 2 Only Debtor 1 And…" at bounding box center [866, 299] width 163 height 488
click at [843, 347] on div "Arrearage Amount $ Belongs To * Select Debtor 1 Only Debtor 2 Only Debtor 1 And…" at bounding box center [866, 299] width 163 height 488
click at [900, 573] on button "Save & Close" at bounding box center [901, 581] width 81 height 25
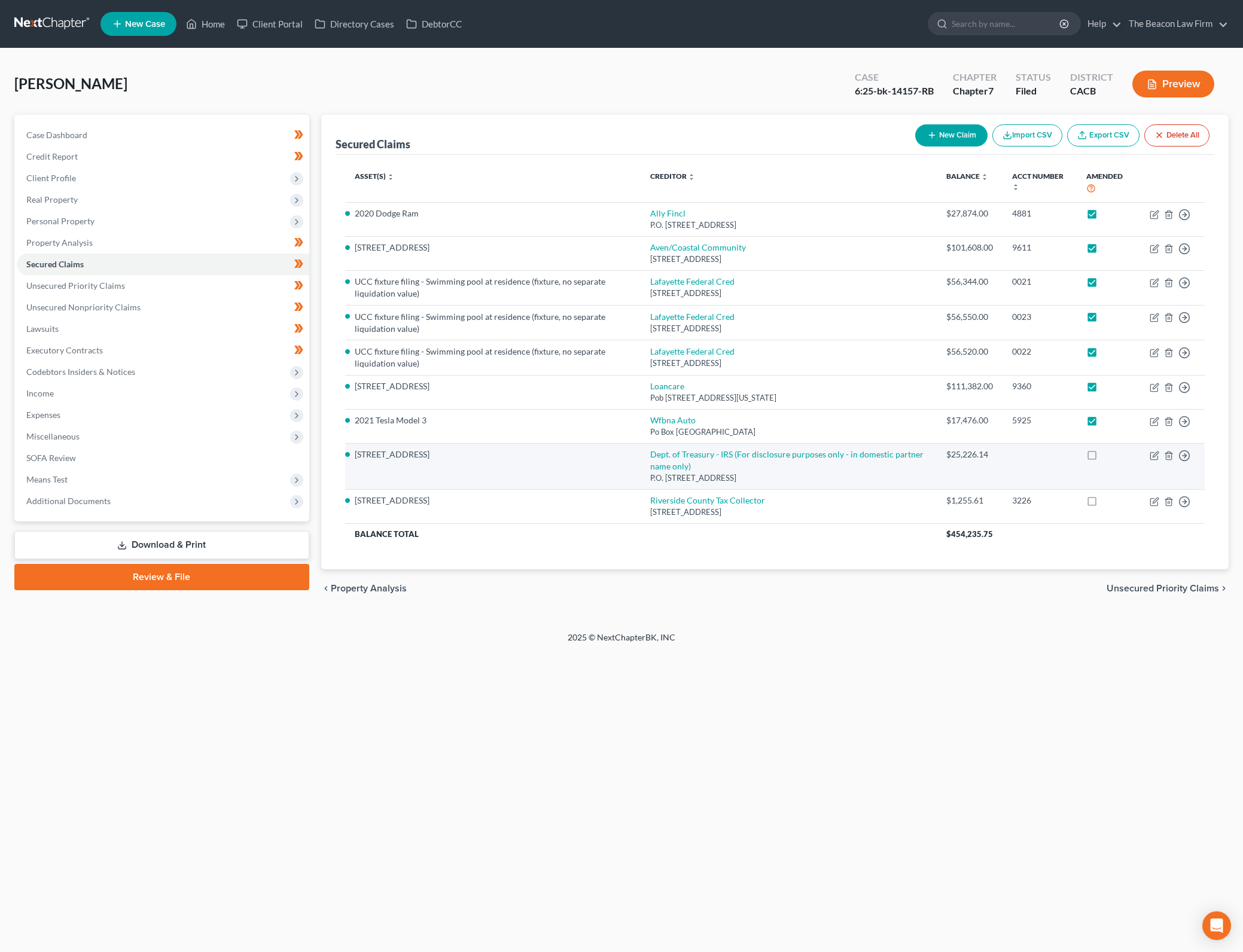
click at [1102, 457] on label at bounding box center [1102, 457] width 0 height 0
click at [1108, 456] on input "checkbox" at bounding box center [1111, 452] width 8 height 8
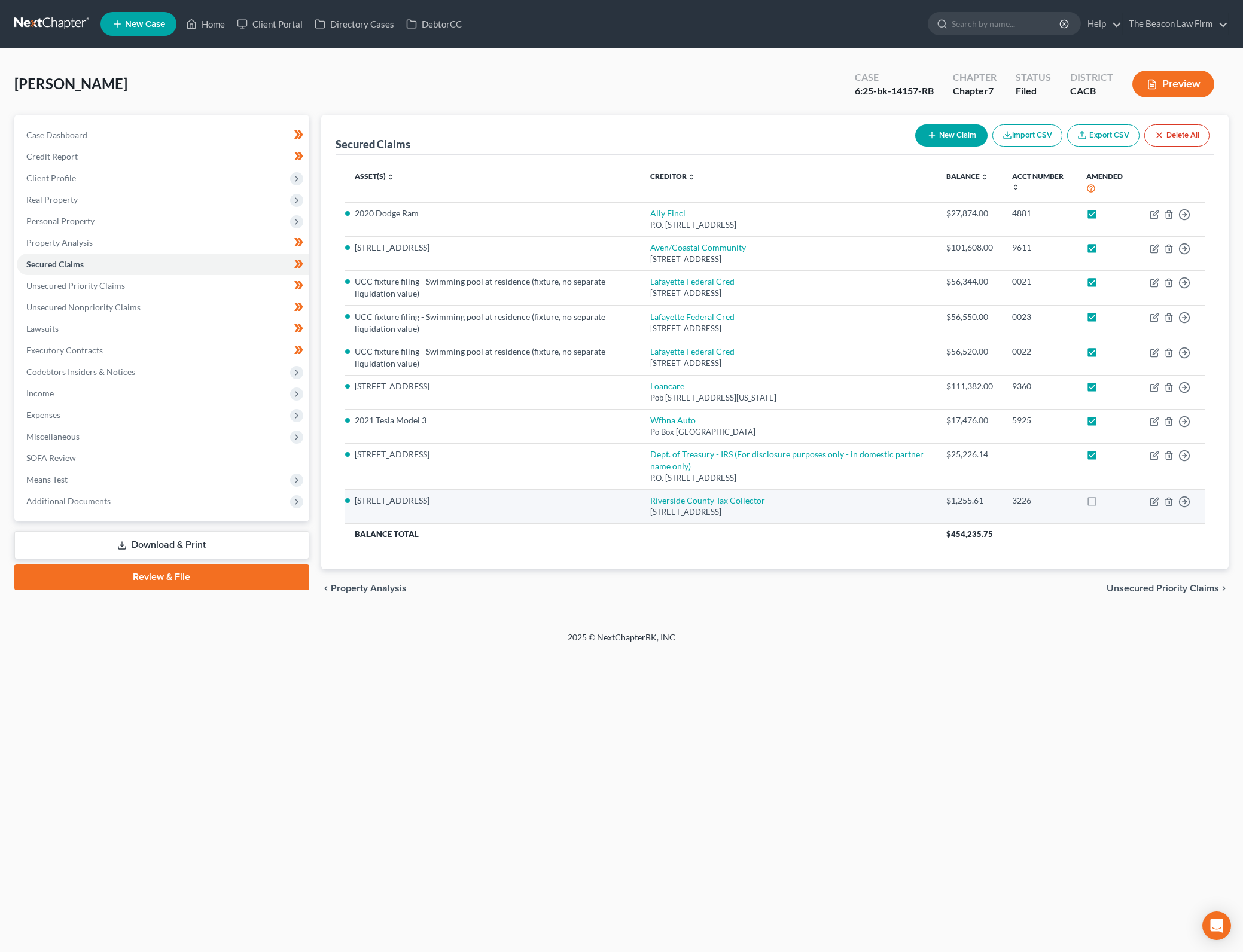
click at [1102, 504] on label at bounding box center [1102, 504] width 0 height 0
click at [1108, 500] on input "checkbox" at bounding box center [1111, 498] width 8 height 8
click at [1155, 502] on icon "button" at bounding box center [1155, 500] width 5 height 5
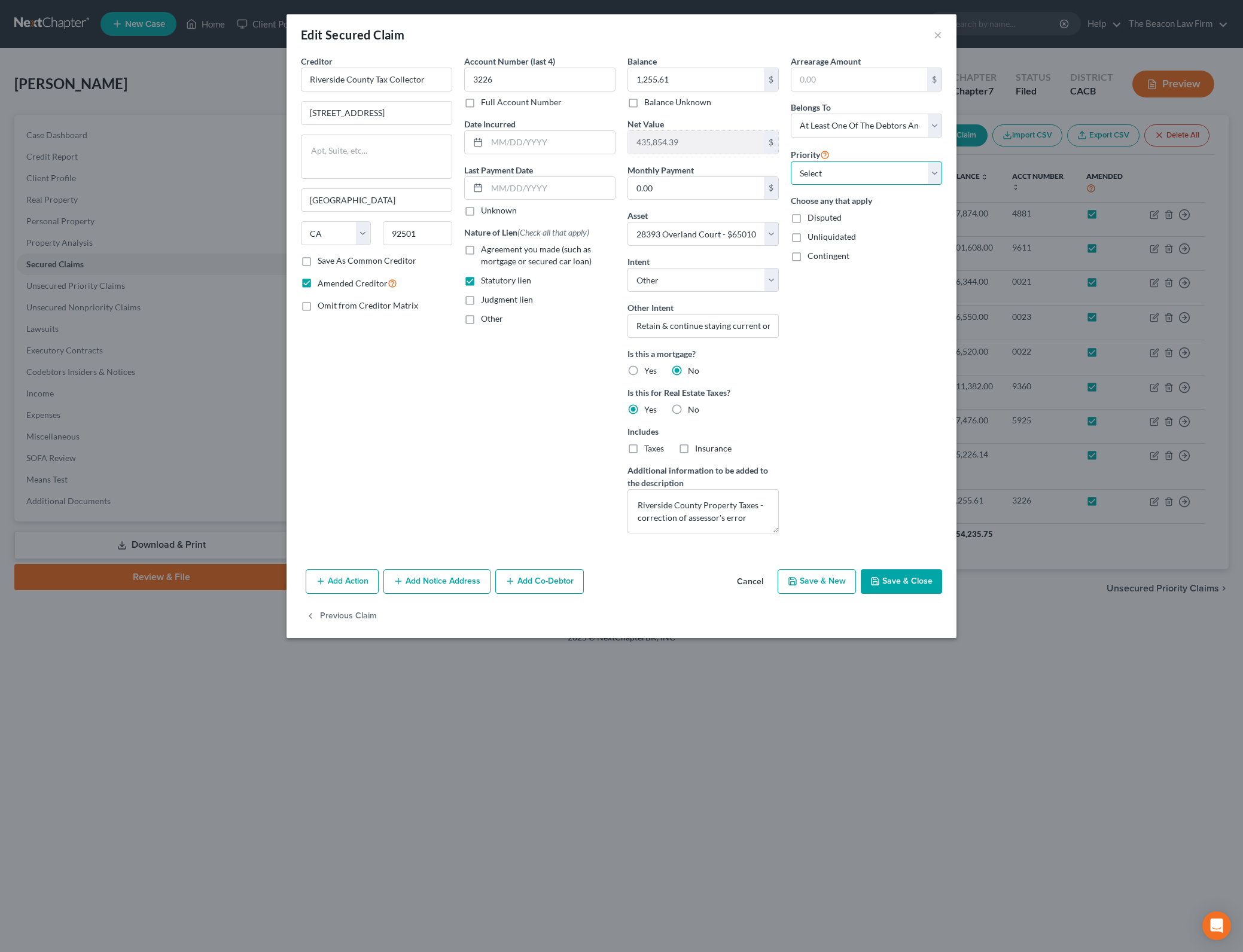
click at [876, 169] on select "Select 3rd 4th 5th 6th 7th 8th 9th 10th 11th 12th 13th 14th 15th 16th 17th 18th…" at bounding box center [865, 173] width 151 height 24
drag, startPoint x: 876, startPoint y: 169, endPoint x: 562, endPoint y: 438, distance: 413.5
click at [876, 169] on select "Select 3rd 4th 5th 6th 7th 8th 9th 10th 11th 12th 13th 14th 15th 16th 17th 18th…" at bounding box center [865, 173] width 151 height 24
click at [519, 486] on div "Account Number (last 4) 3226 Full Account Number Date Incurred Last Payment Dat…" at bounding box center [539, 299] width 163 height 488
drag, startPoint x: 683, startPoint y: 502, endPoint x: 748, endPoint y: 517, distance: 66.7
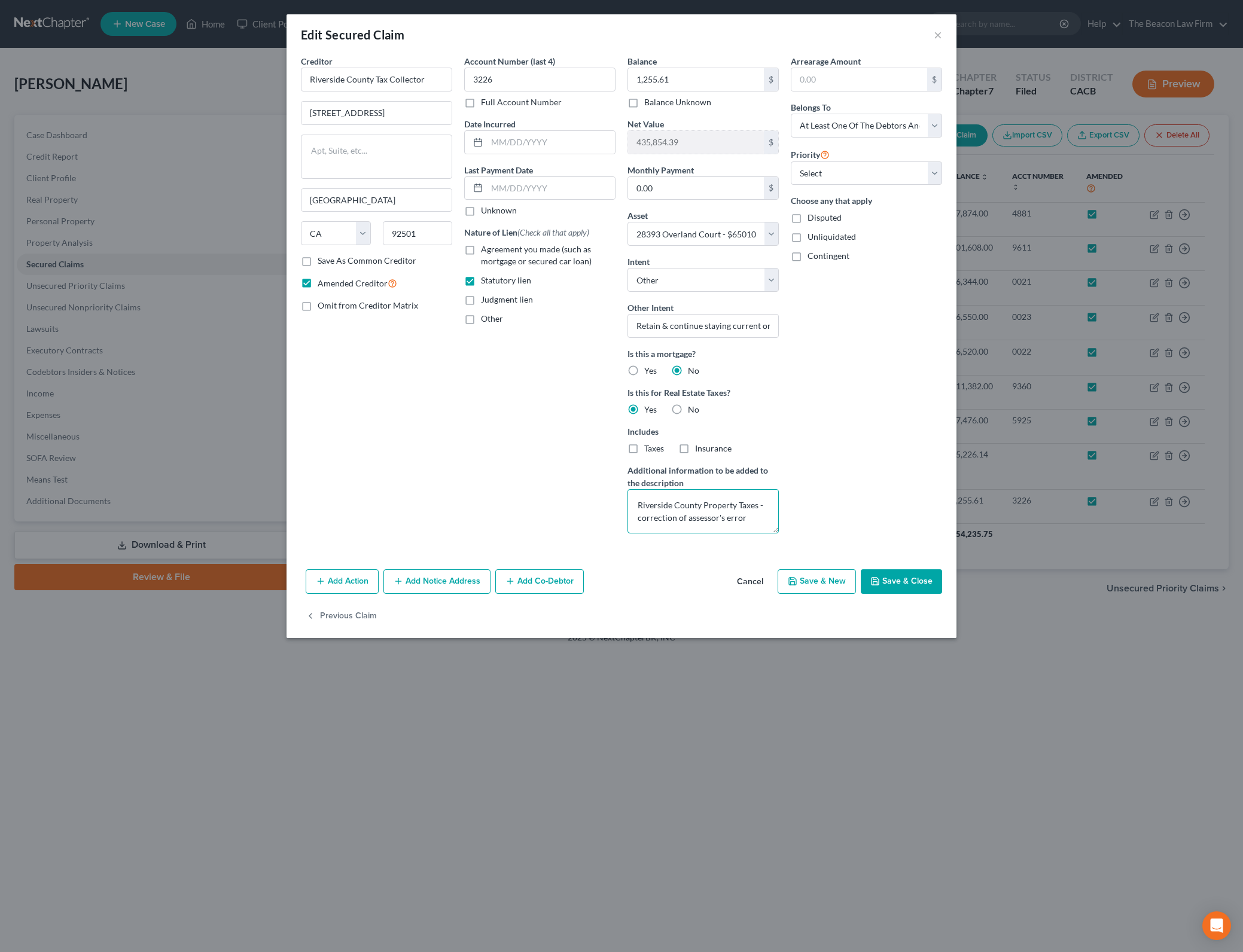
click at [748, 517] on textarea "Riverside County Property Taxes - correction of assessor's error" at bounding box center [702, 510] width 151 height 44
click at [880, 474] on div "Arrearage Amount $ Belongs To * Select Debtor 1 Only Debtor 2 Only Debtor 1 And…" at bounding box center [866, 299] width 163 height 488
drag, startPoint x: 887, startPoint y: 573, endPoint x: 511, endPoint y: 298, distance: 465.8
click at [552, 339] on div "Edit Secured Claim × Creditor * [GEOGRAPHIC_DATA] Tax Collector [STREET_ADDRESS…" at bounding box center [621, 326] width 669 height 623
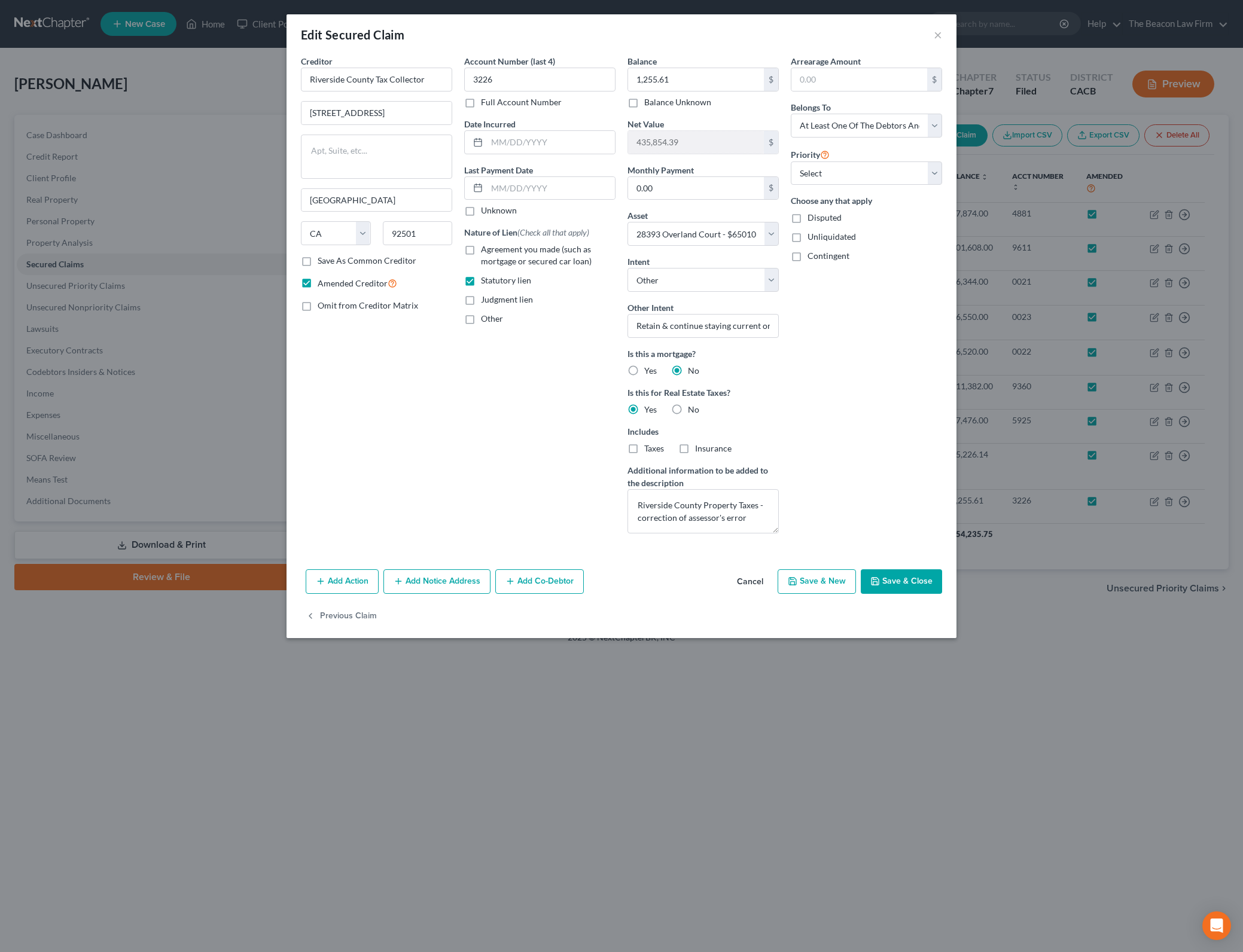
click at [480, 278] on label "Statutory lien" at bounding box center [505, 280] width 50 height 12
click at [486, 278] on input "Statutory lien" at bounding box center [489, 278] width 8 height 8
click at [480, 316] on label "Other" at bounding box center [492, 319] width 22 height 12
click at [486, 316] on input "Other" at bounding box center [489, 316] width 8 height 8
click at [525, 353] on input "text" at bounding box center [540, 346] width 150 height 22
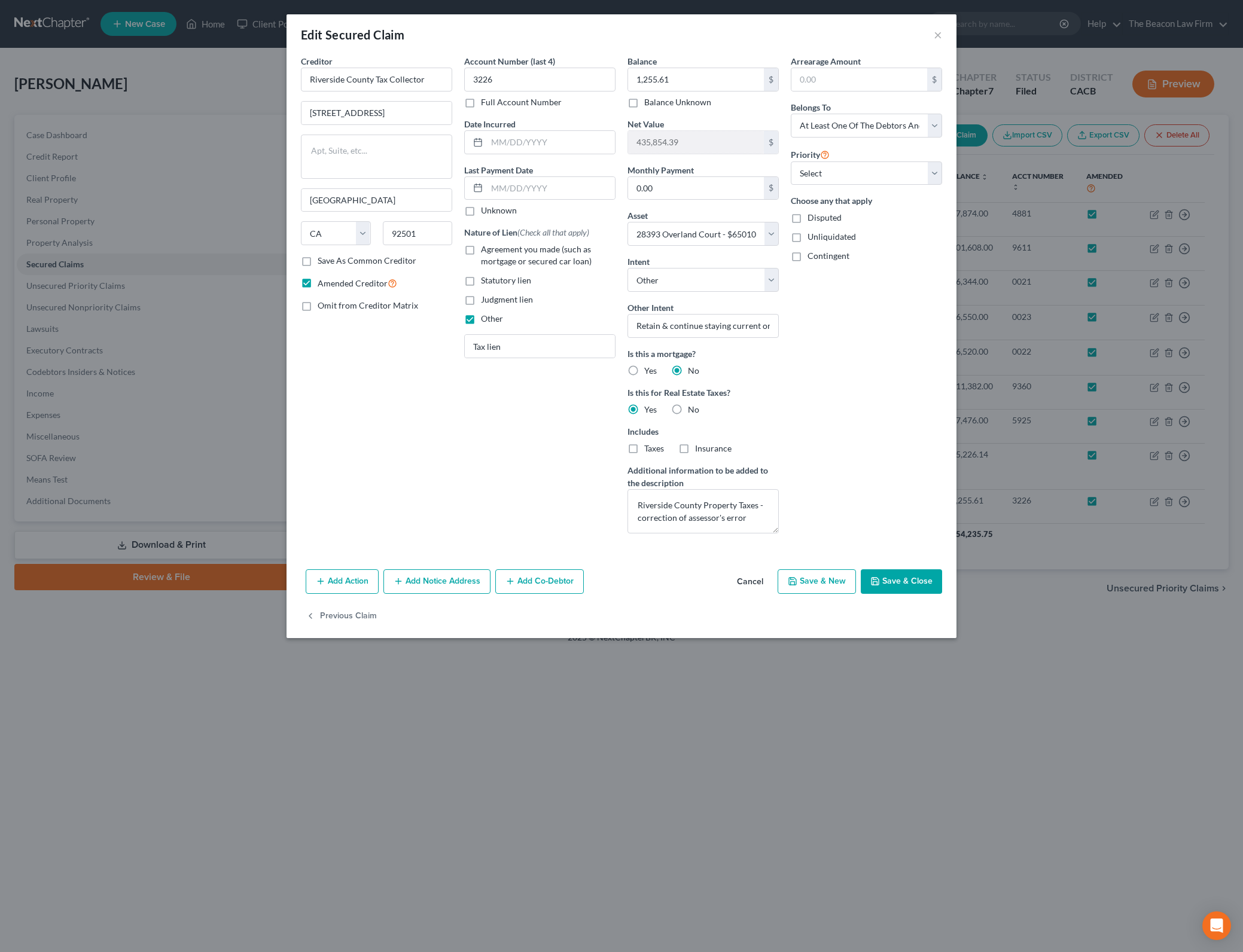
click at [890, 581] on button "Save & Close" at bounding box center [901, 581] width 81 height 25
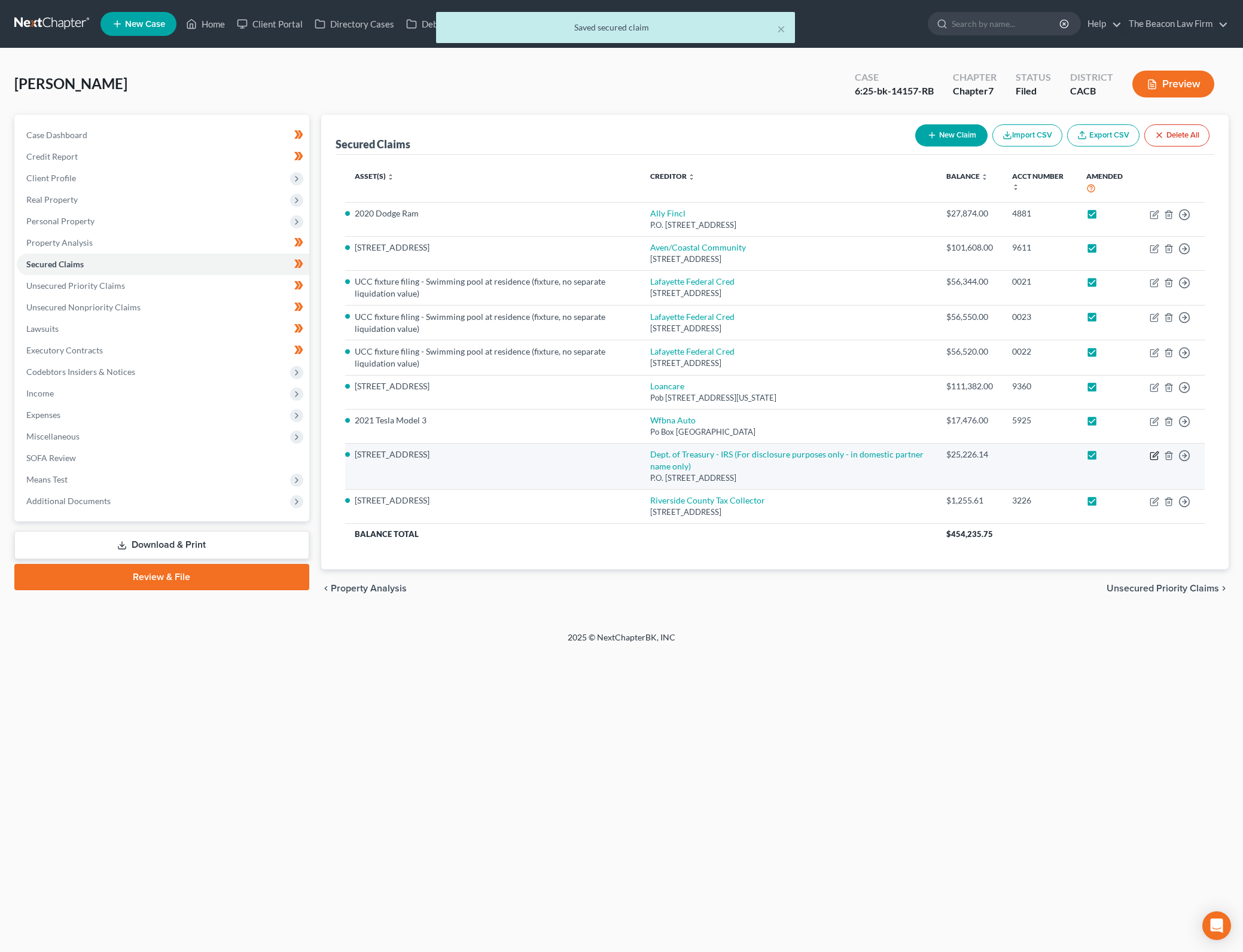
click at [1153, 454] on icon "button" at bounding box center [1155, 454] width 5 height 5
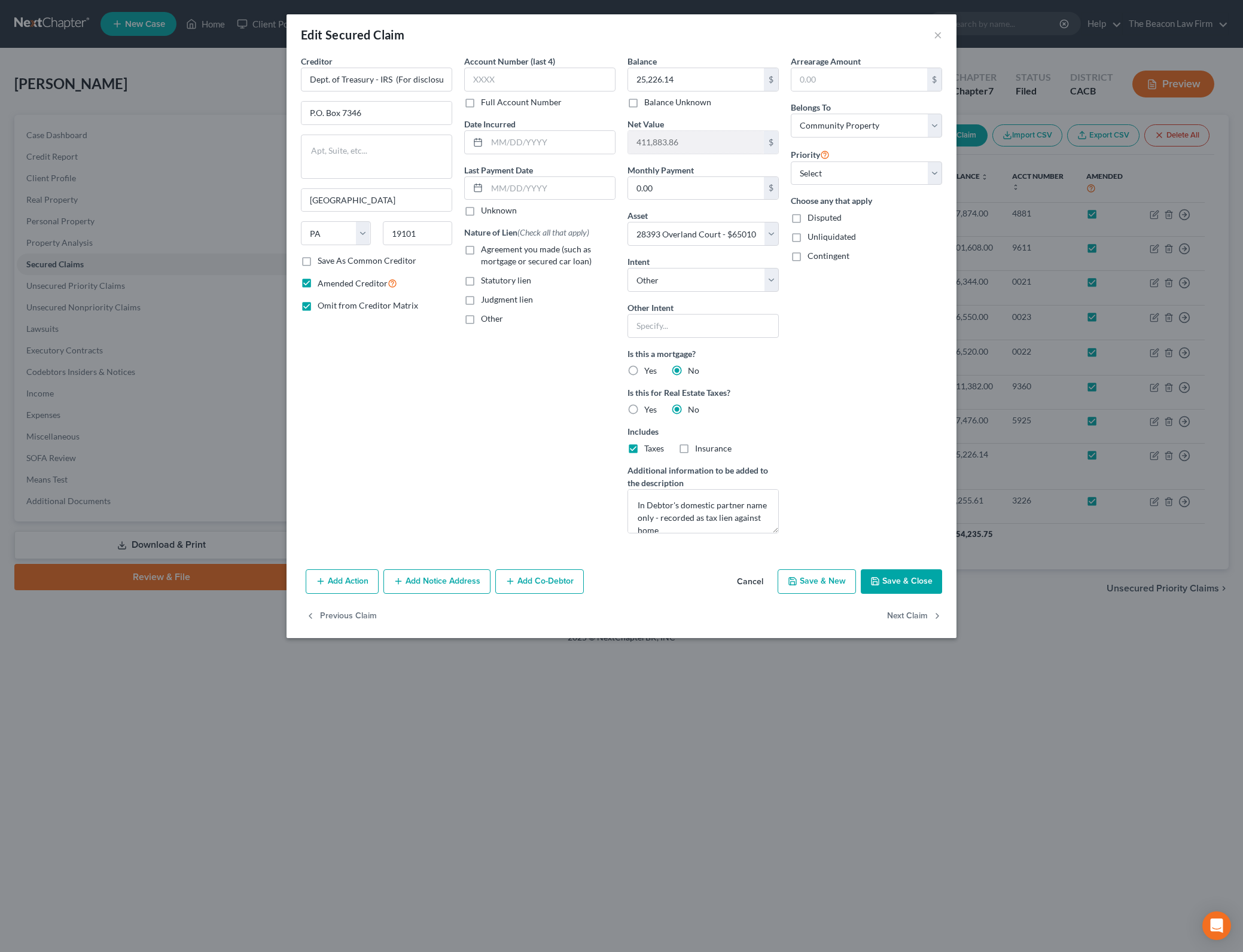
click at [488, 321] on span "Other" at bounding box center [492, 318] width 22 height 10
click at [488, 321] on input "Other" at bounding box center [489, 316] width 8 height 8
click at [498, 352] on input "text" at bounding box center [540, 346] width 150 height 22
click at [879, 386] on div "Arrearage Amount $ Belongs To * Select Debtor 1 Only Debtor 2 Only Debtor 1 And…" at bounding box center [866, 299] width 163 height 488
click at [909, 584] on button "Save & Close" at bounding box center [901, 581] width 81 height 25
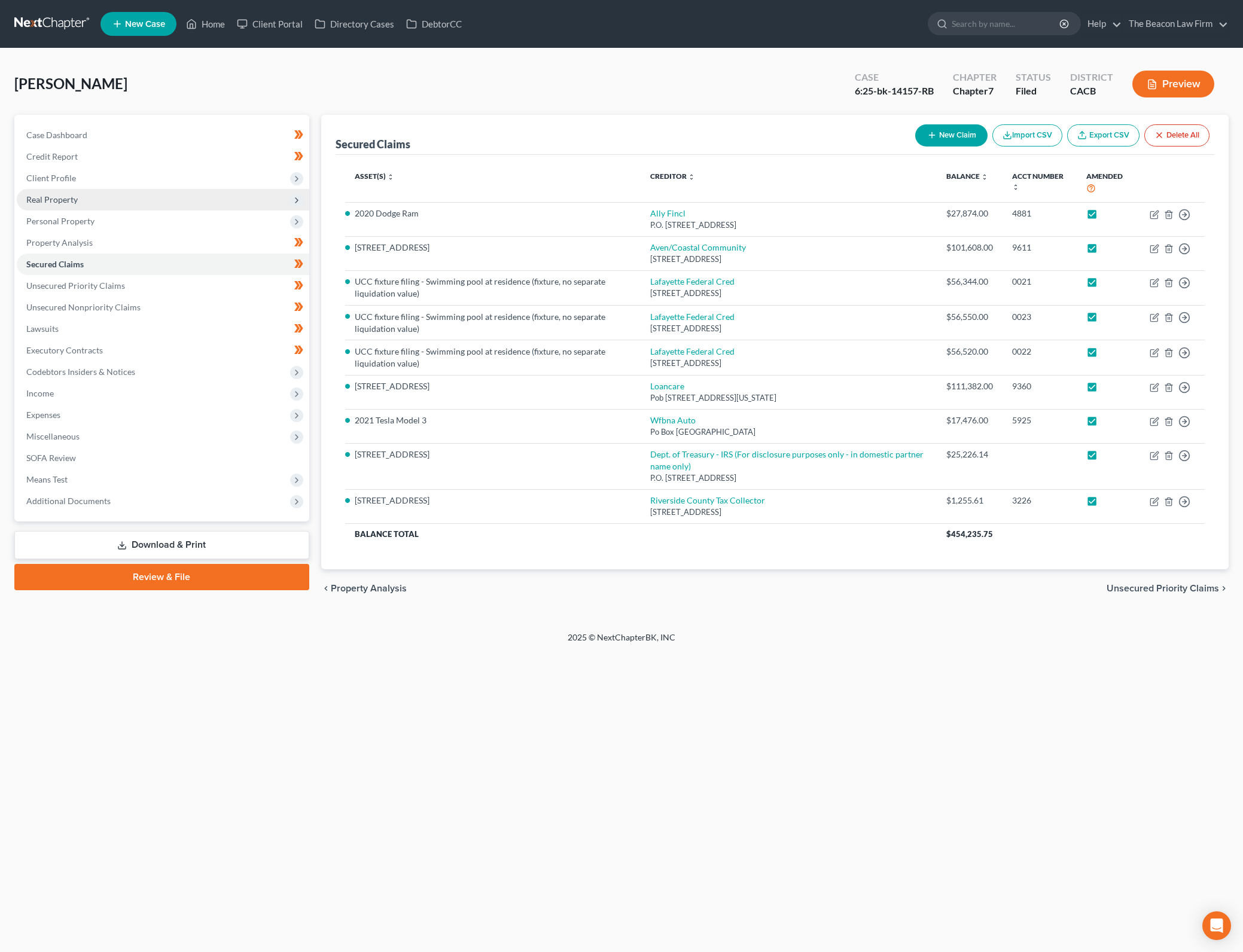
click at [80, 202] on span "Real Property" at bounding box center [162, 199] width 292 height 22
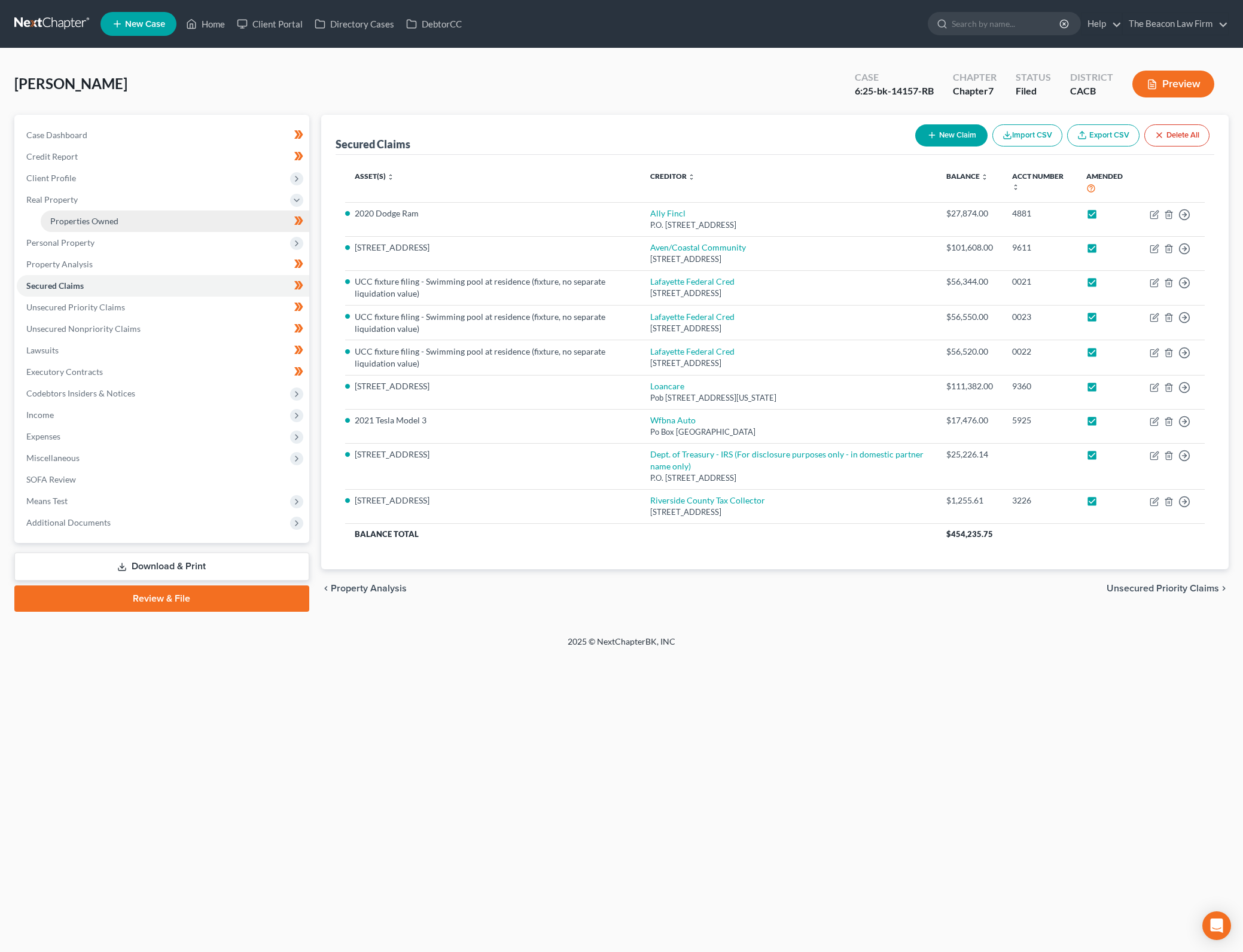
click at [81, 216] on span "Properties Owned" at bounding box center [84, 221] width 68 height 10
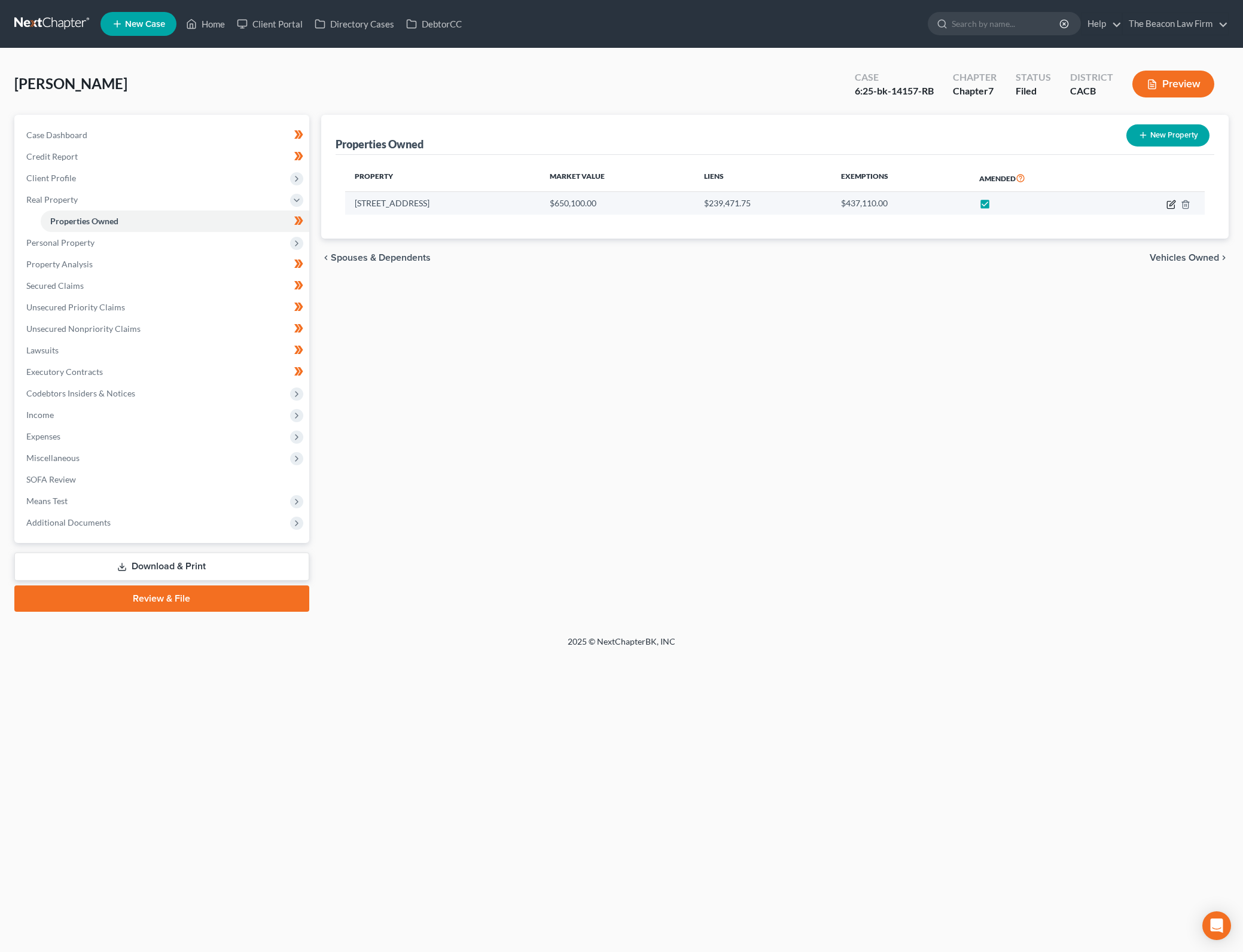
click at [1169, 204] on icon "button" at bounding box center [1171, 204] width 9 height 9
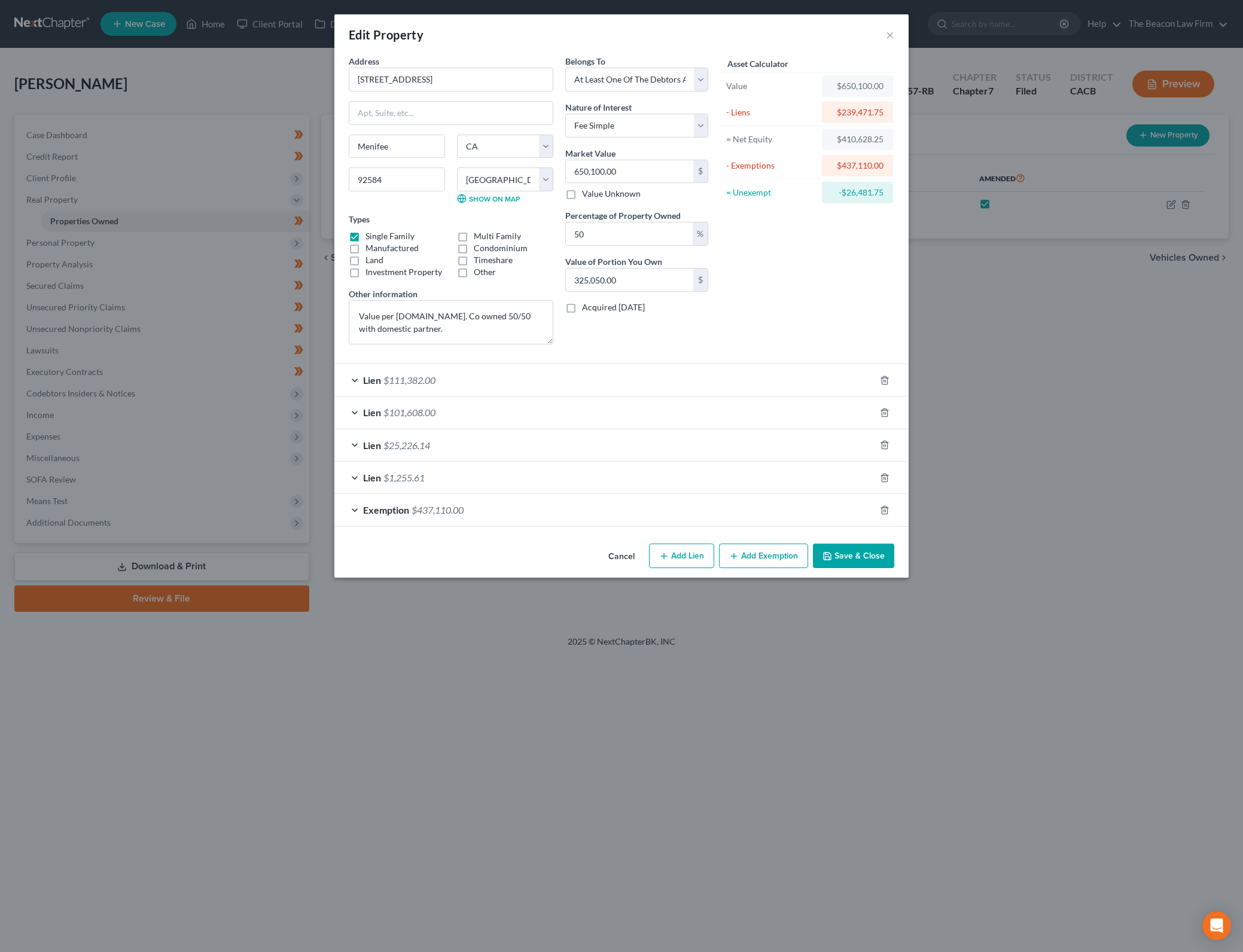
click at [831, 260] on div "Asset Calculator Value $650,100.00 - Liens $239,471.75 = Net Equity $410,628.25…" at bounding box center [807, 204] width 186 height 299
click at [467, 503] on div "Exemption $437,110.00" at bounding box center [605, 510] width 541 height 32
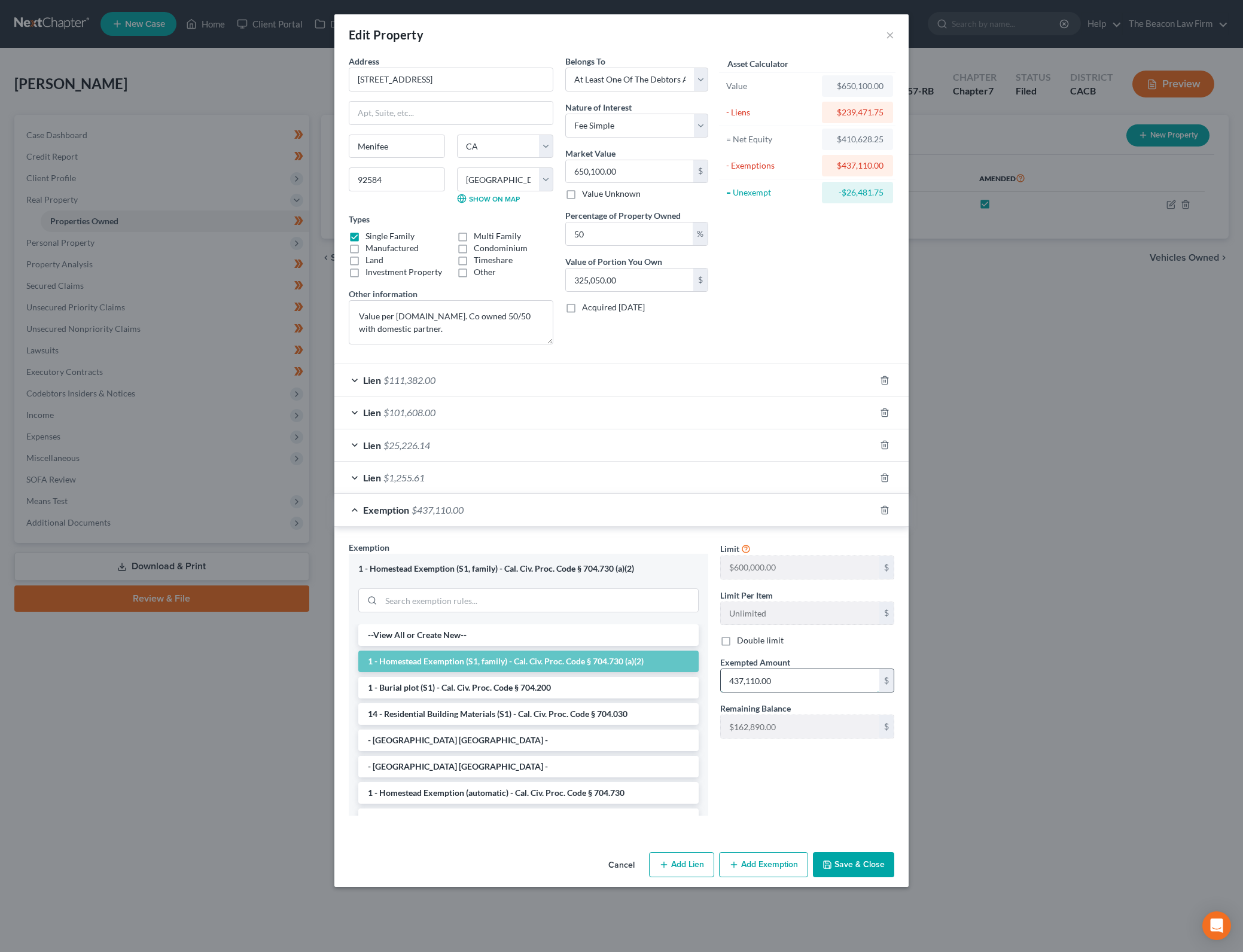
click at [821, 680] on input "437,110.00" at bounding box center [800, 680] width 159 height 22
click at [882, 304] on div "Asset Calculator Value $650,100.00 - Liens $239,471.75 = Net Equity $410,628.25…" at bounding box center [807, 204] width 186 height 299
click at [769, 272] on div "Asset Calculator Value $650,100.00 - Liens $239,471.75 = Net Equity $410,628.25…" at bounding box center [807, 204] width 186 height 299
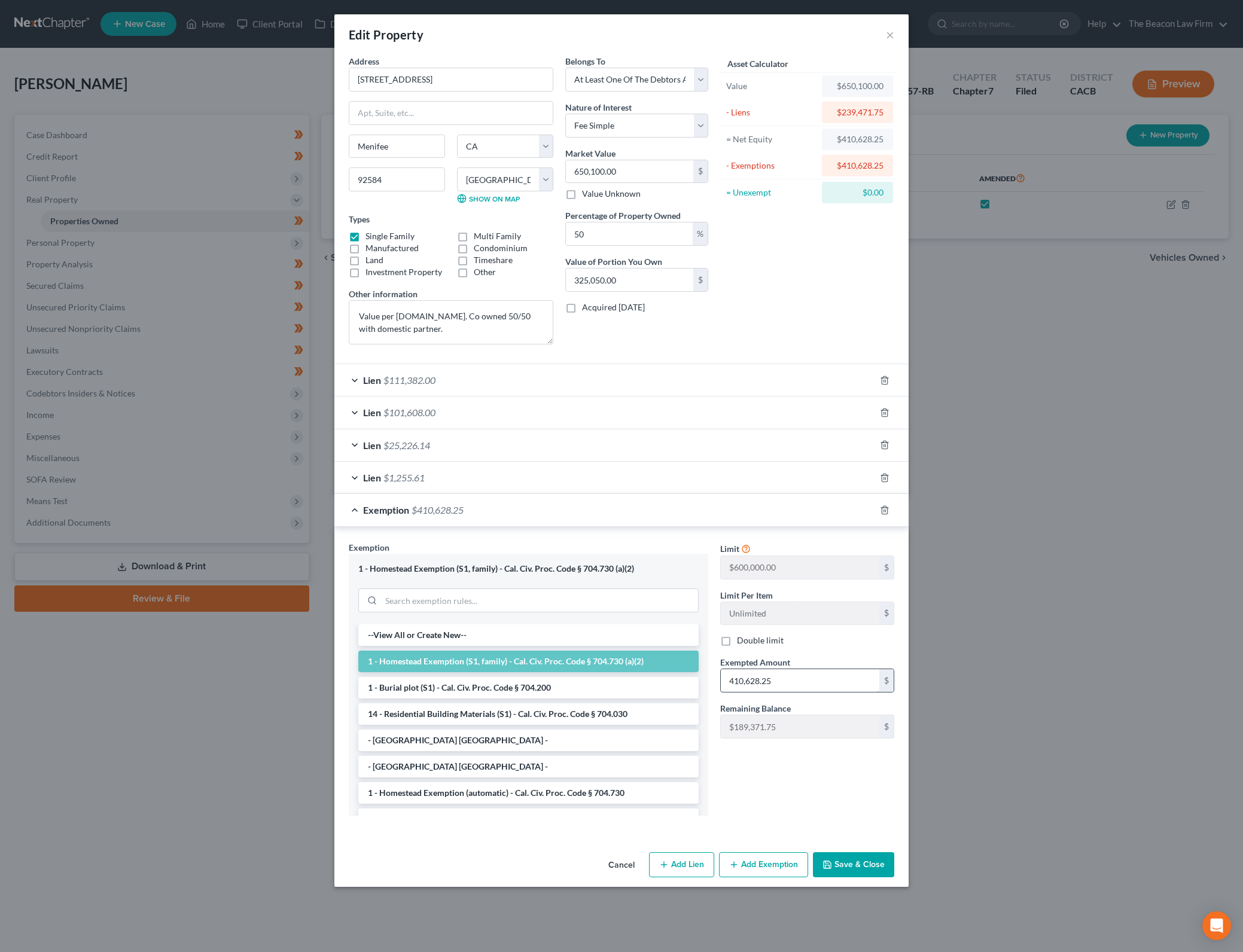
click at [759, 680] on input "410,628.25" at bounding box center [800, 680] width 159 height 22
click at [746, 548] on icon at bounding box center [745, 548] width 9 height 11
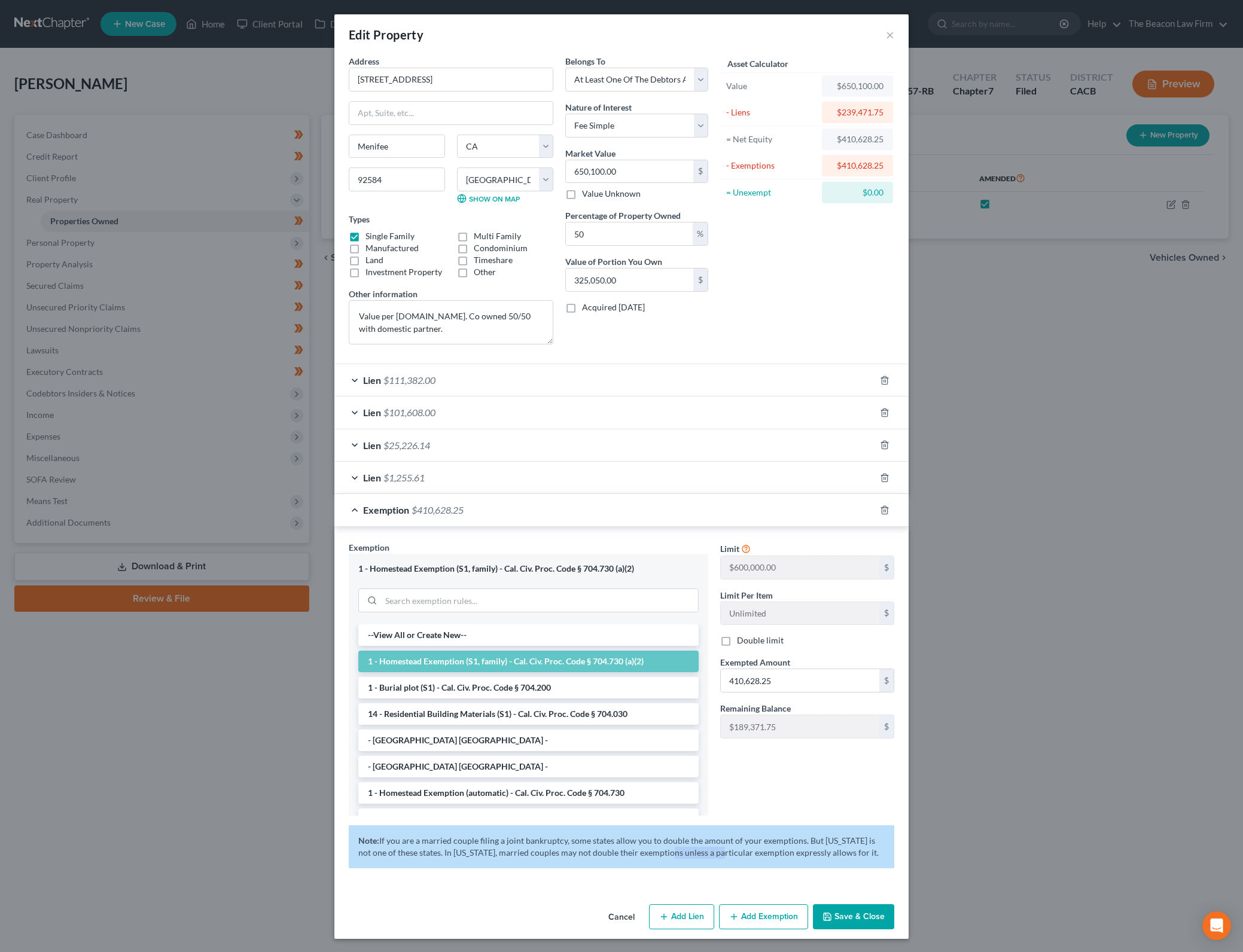
drag, startPoint x: 688, startPoint y: 857, endPoint x: 719, endPoint y: 861, distance: 31.3
click at [718, 861] on div "Note: If you are a married couple filing a joint bankruptcy, some states allow …" at bounding box center [621, 847] width 545 height 43
click at [719, 861] on div "Note: If you are a married couple filing a joint bankruptcy, some states allow …" at bounding box center [621, 847] width 545 height 43
click at [782, 680] on input "410,628.25" at bounding box center [800, 680] width 159 height 22
click at [845, 284] on div "Asset Calculator Value $650,100.00 - Liens $239,471.75 = Net Equity $410,628.25…" at bounding box center [807, 204] width 186 height 299
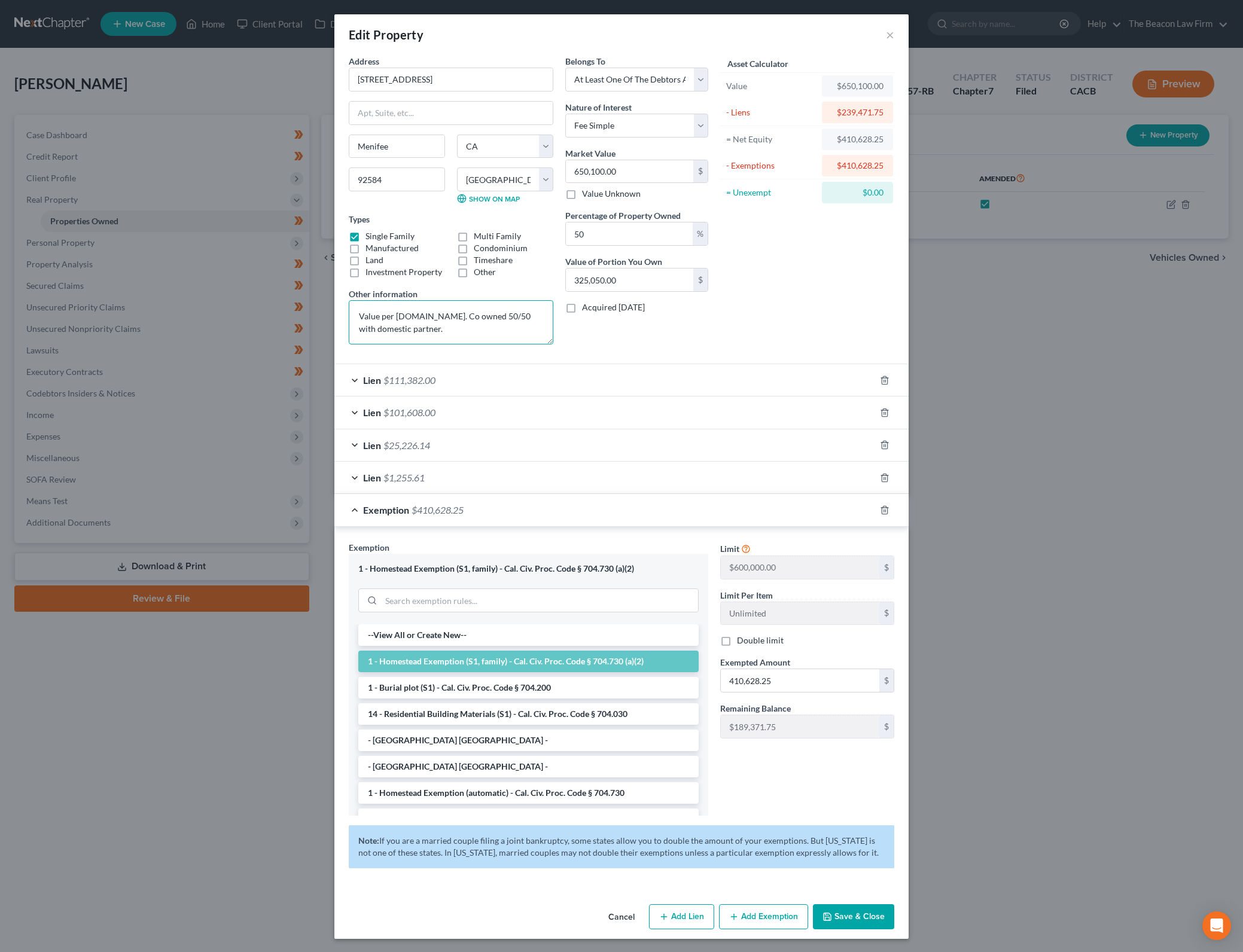
drag, startPoint x: 434, startPoint y: 318, endPoint x: 428, endPoint y: 312, distance: 8.5
click at [519, 339] on textarea "Value per [DOMAIN_NAME]. Co owned 50/50 with domestic partner." at bounding box center [450, 322] width 204 height 44
click at [428, 312] on textarea "Value per [DOMAIN_NAME]. Co owned 50/50 with domestic partner." at bounding box center [450, 322] width 204 height 44
click at [477, 325] on textarea "Value per [DOMAIN_NAME]. Co owned 50/50 with domestic partner." at bounding box center [450, 322] width 204 height 44
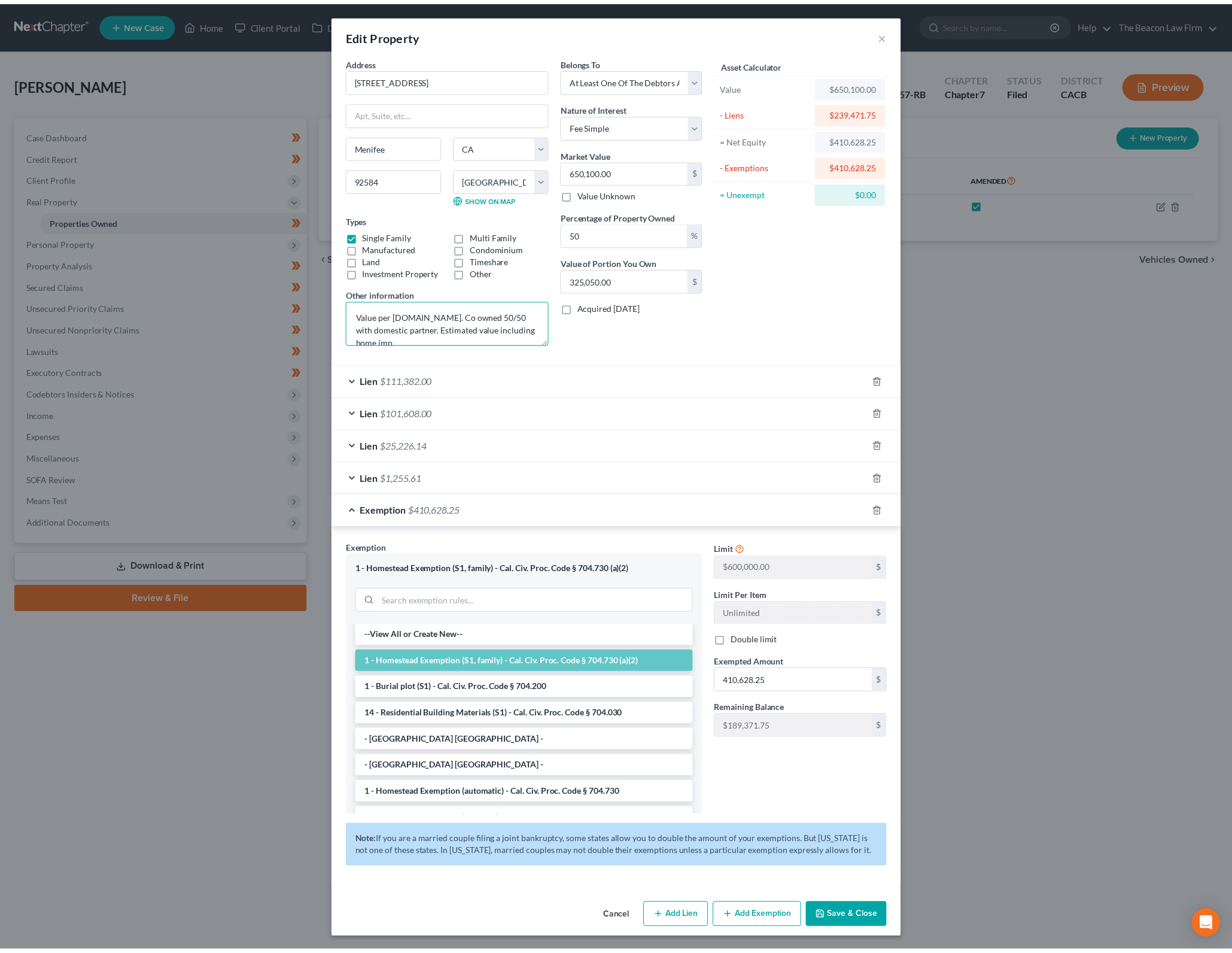
scroll to position [3, 0]
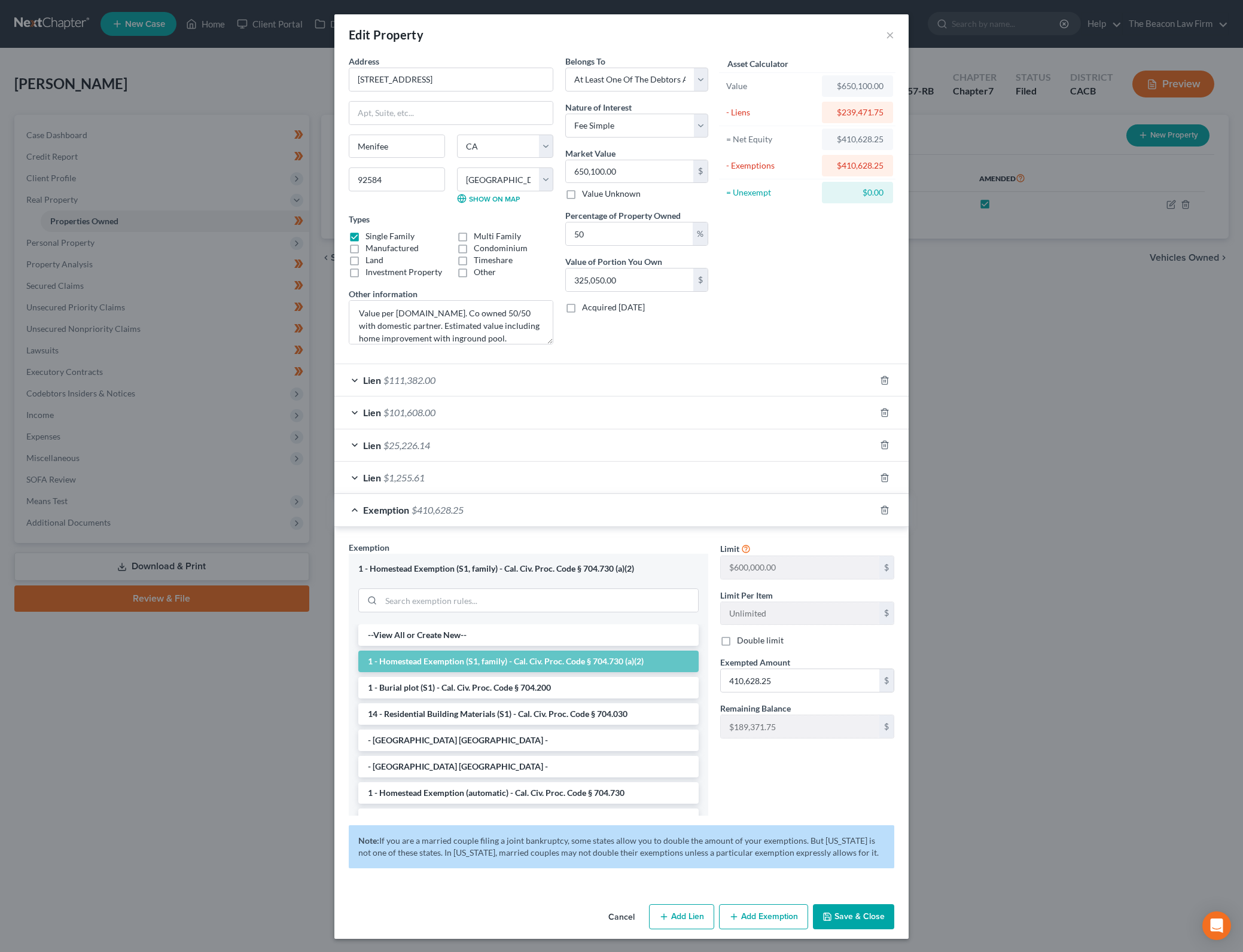
click at [862, 924] on button "Save & Close" at bounding box center [853, 916] width 81 height 25
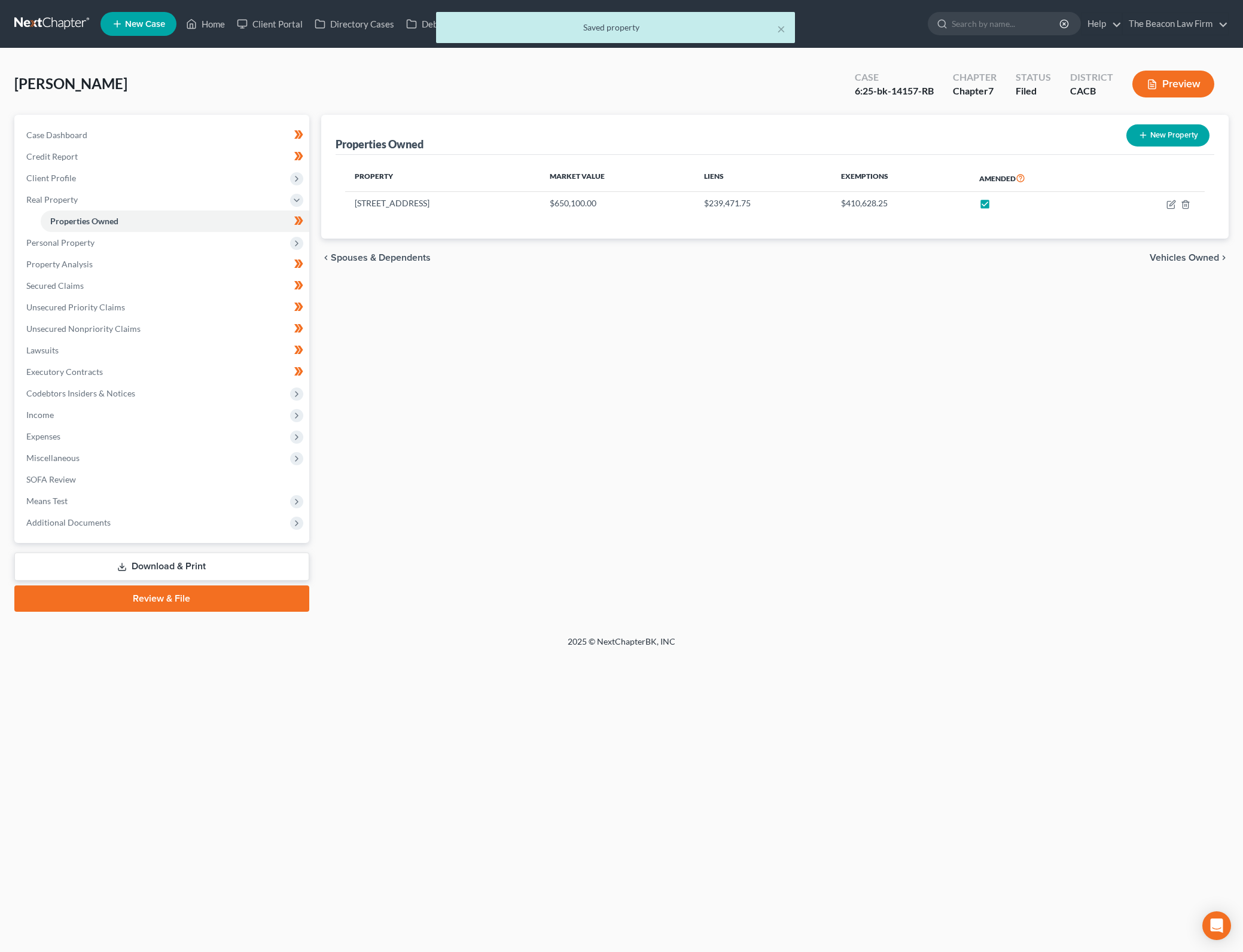
click at [993, 535] on div "Properties Owned New Property Property Market Value Liens Exemptions Amended [S…" at bounding box center [775, 363] width 920 height 497
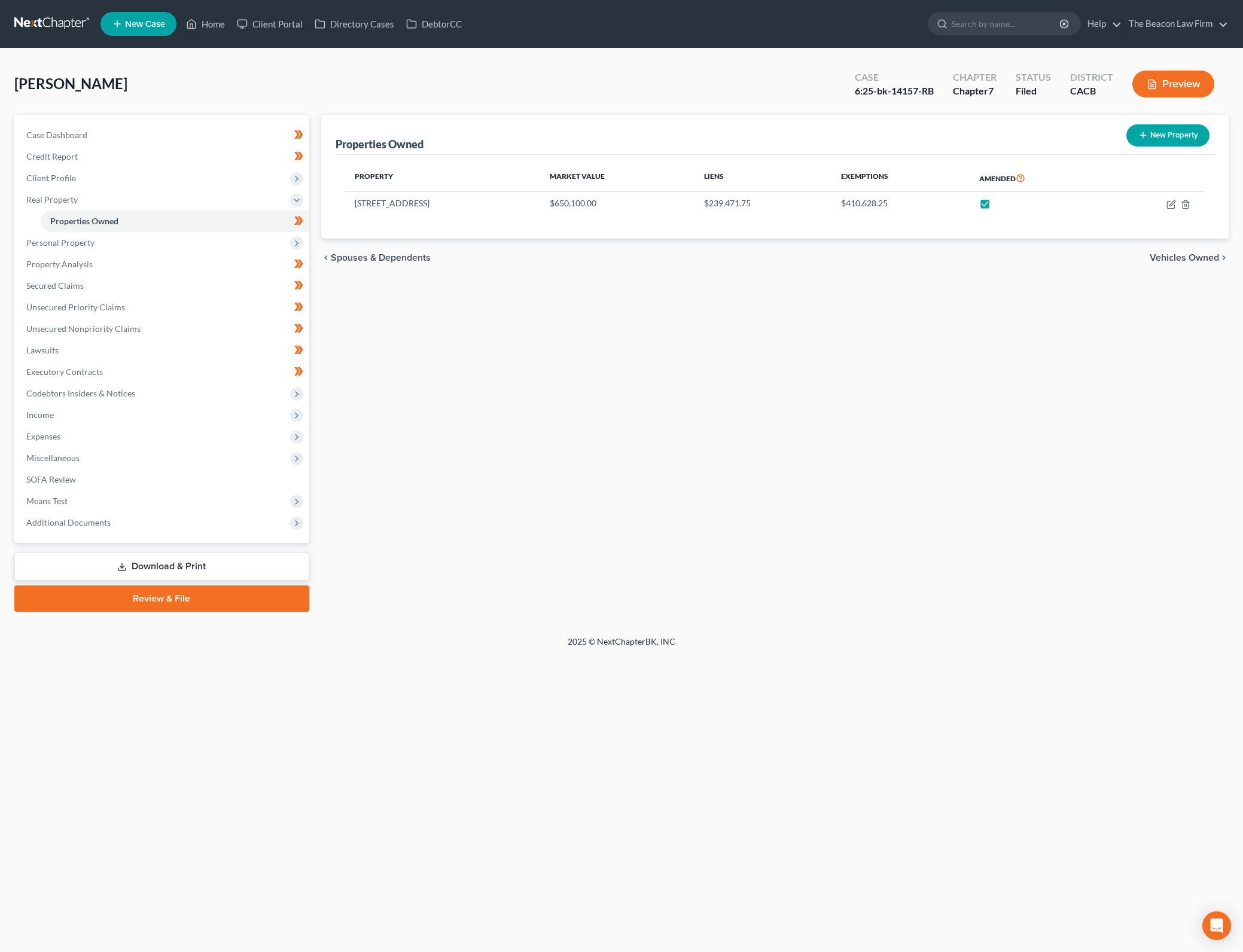
click at [771, 397] on div "Properties Owned New Property Property Market Value Liens Exemptions Amended [S…" at bounding box center [775, 363] width 920 height 497
click at [160, 174] on span "Client Profile" at bounding box center [162, 178] width 292 height 22
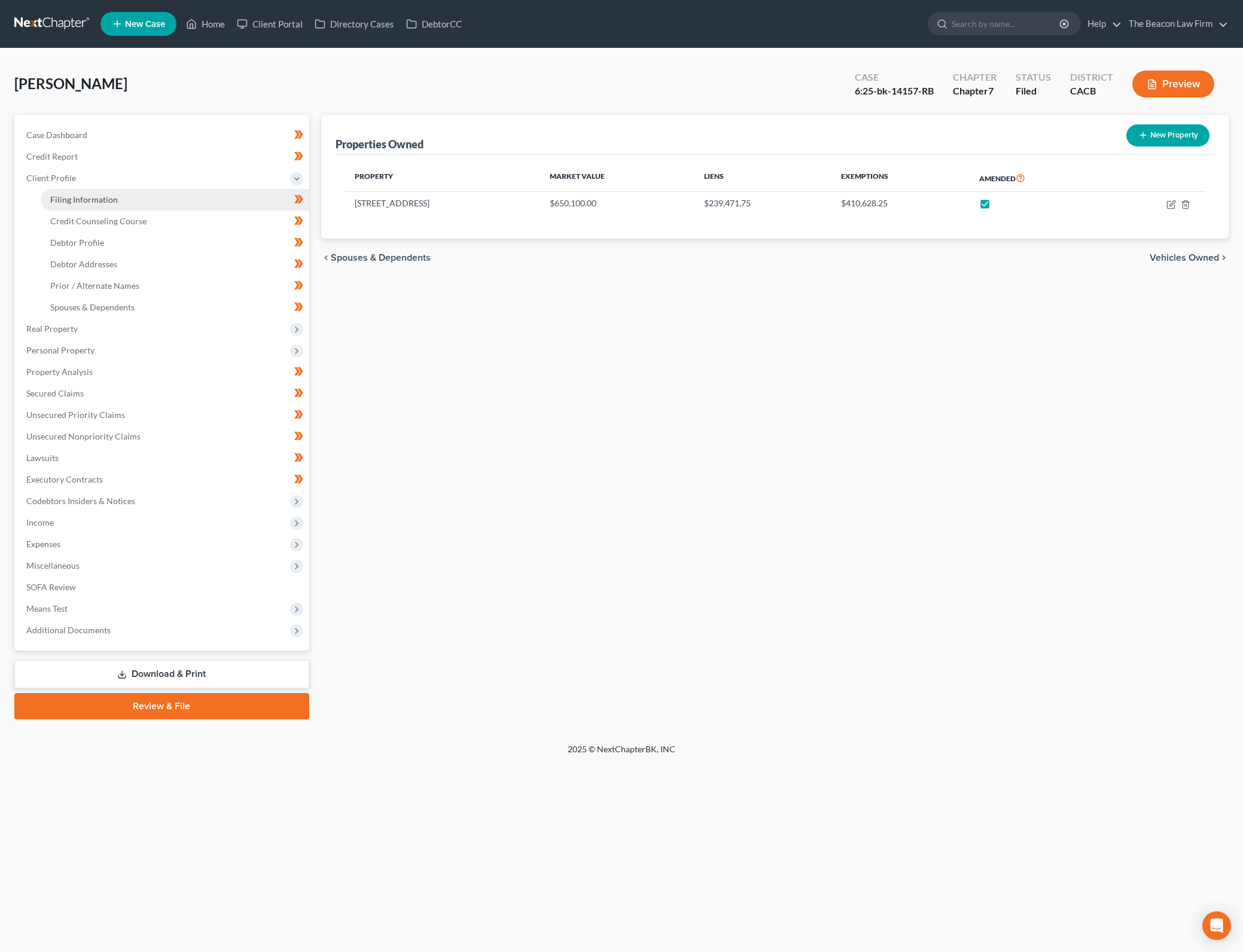
click at [157, 204] on link "Filing Information" at bounding box center [174, 199] width 268 height 22
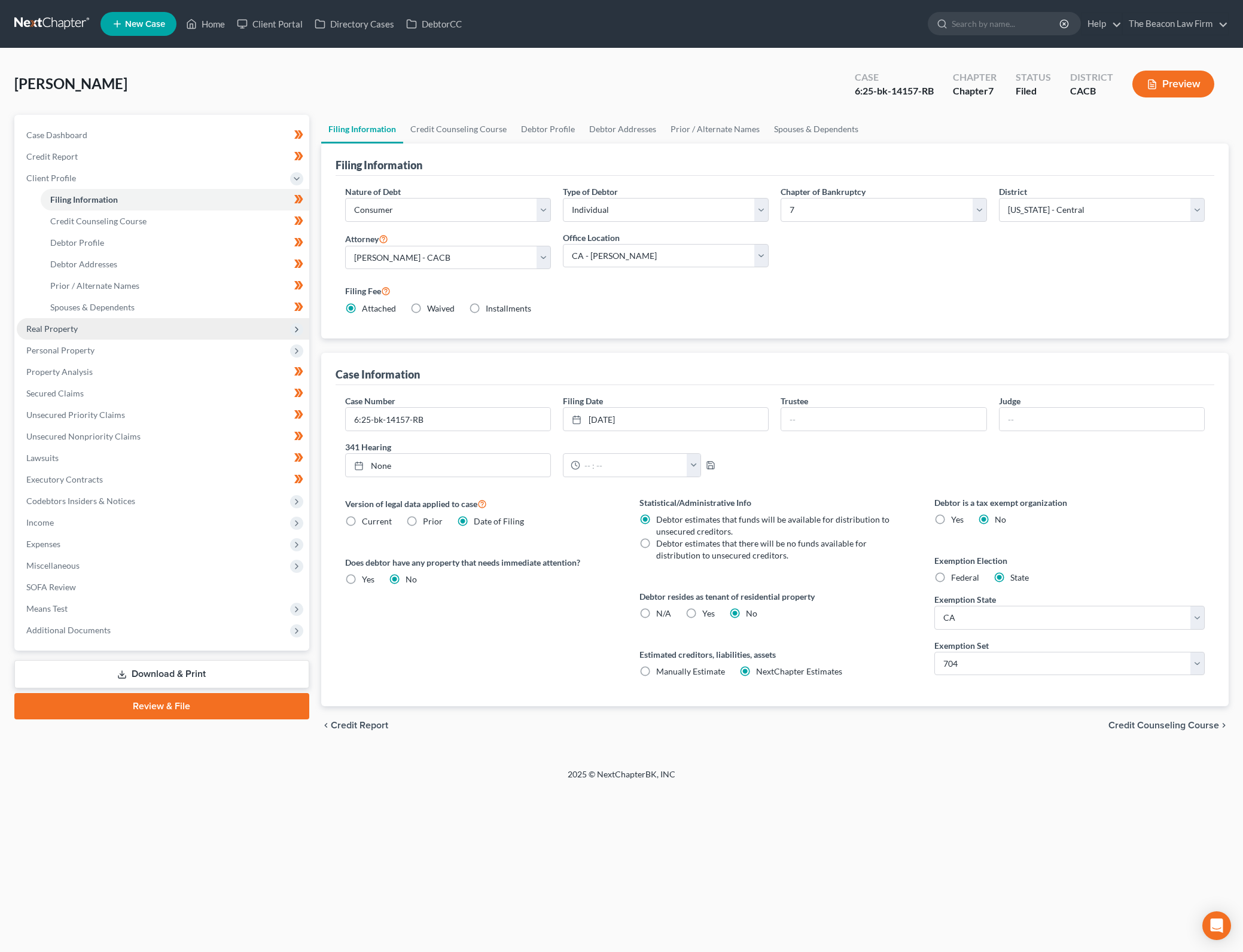
click at [184, 324] on span "Real Property" at bounding box center [162, 329] width 292 height 22
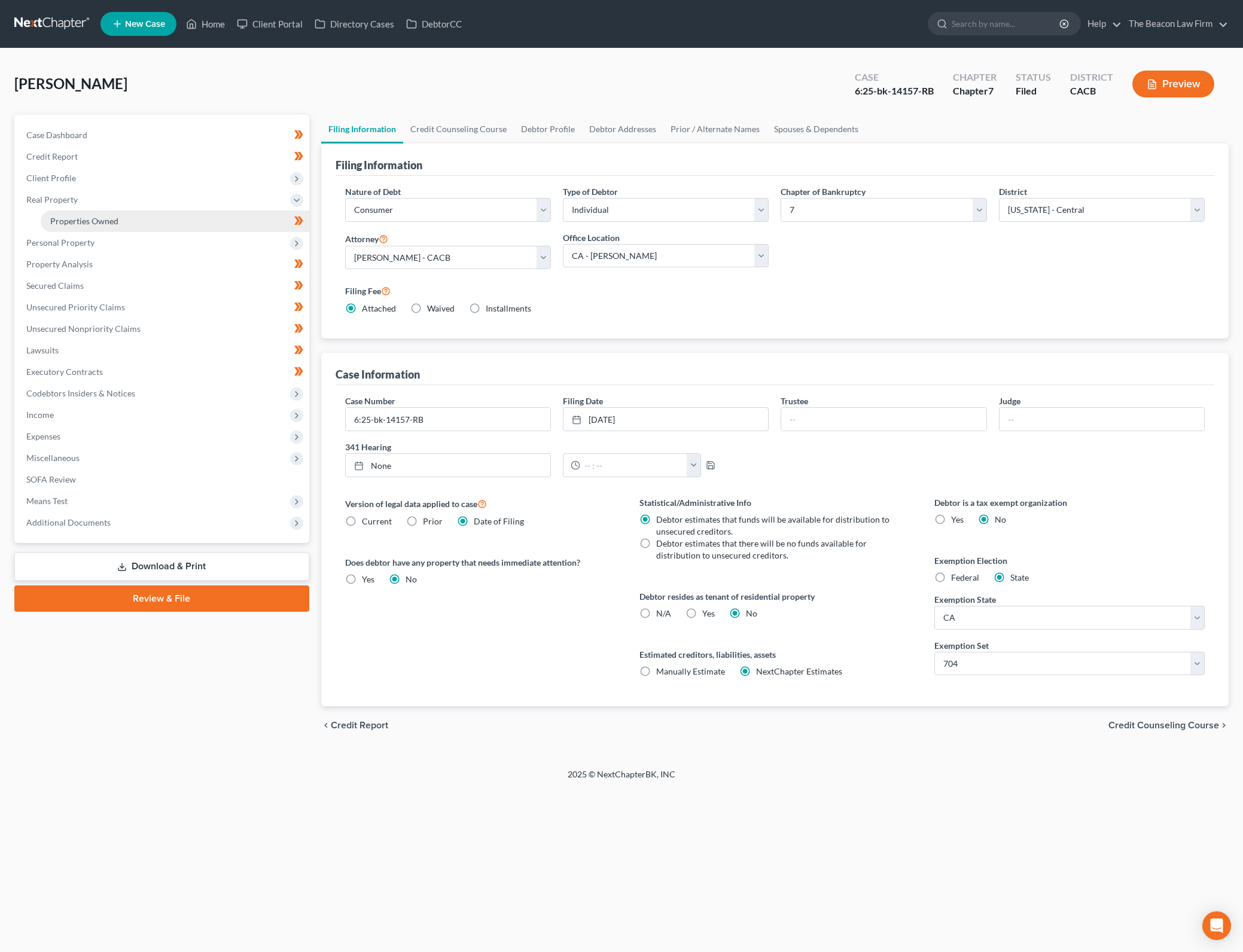
click at [198, 231] on link "Properties Owned" at bounding box center [174, 221] width 268 height 22
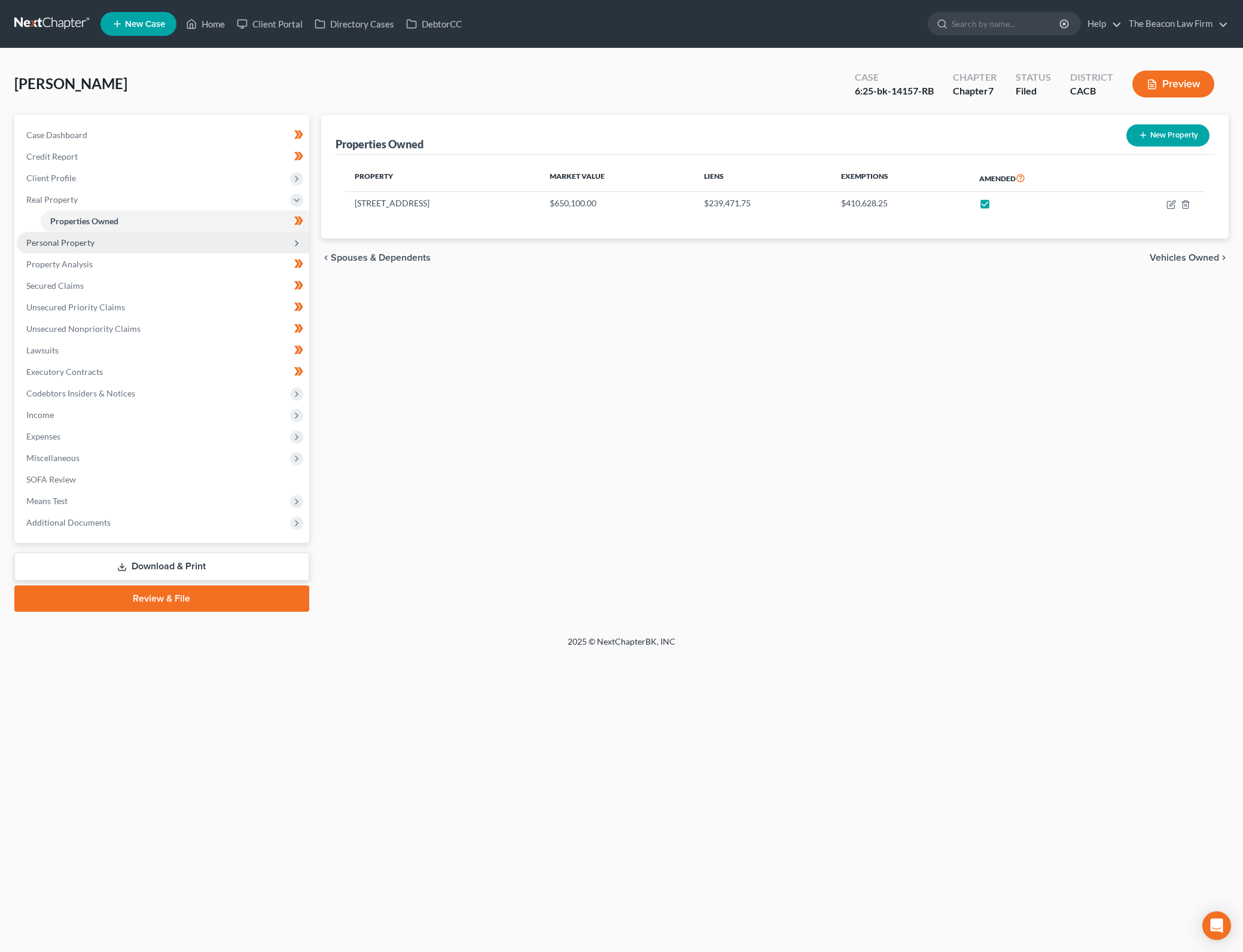
click at [190, 247] on span "Personal Property" at bounding box center [162, 242] width 292 height 22
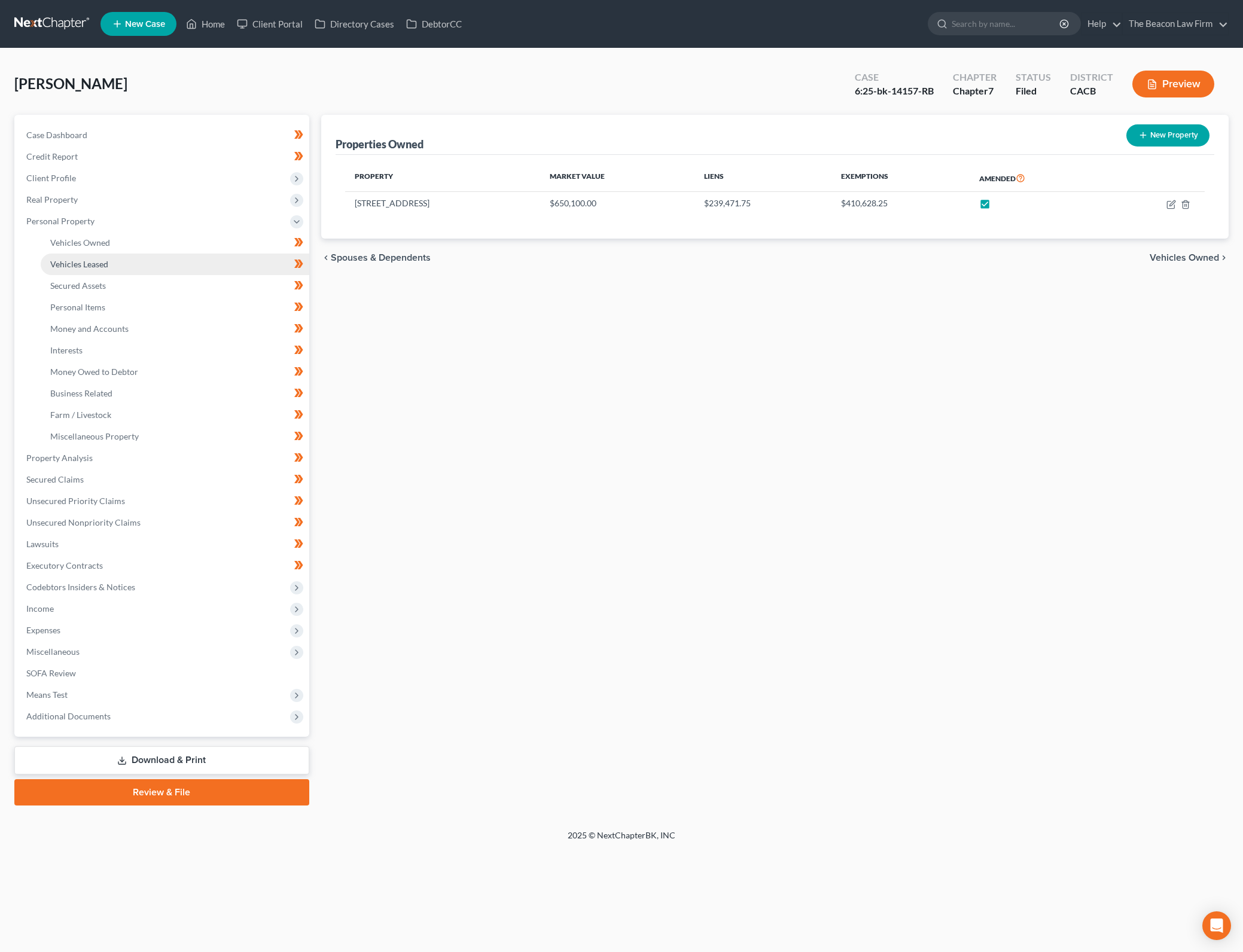
click at [193, 264] on link "Vehicles Leased" at bounding box center [174, 264] width 268 height 22
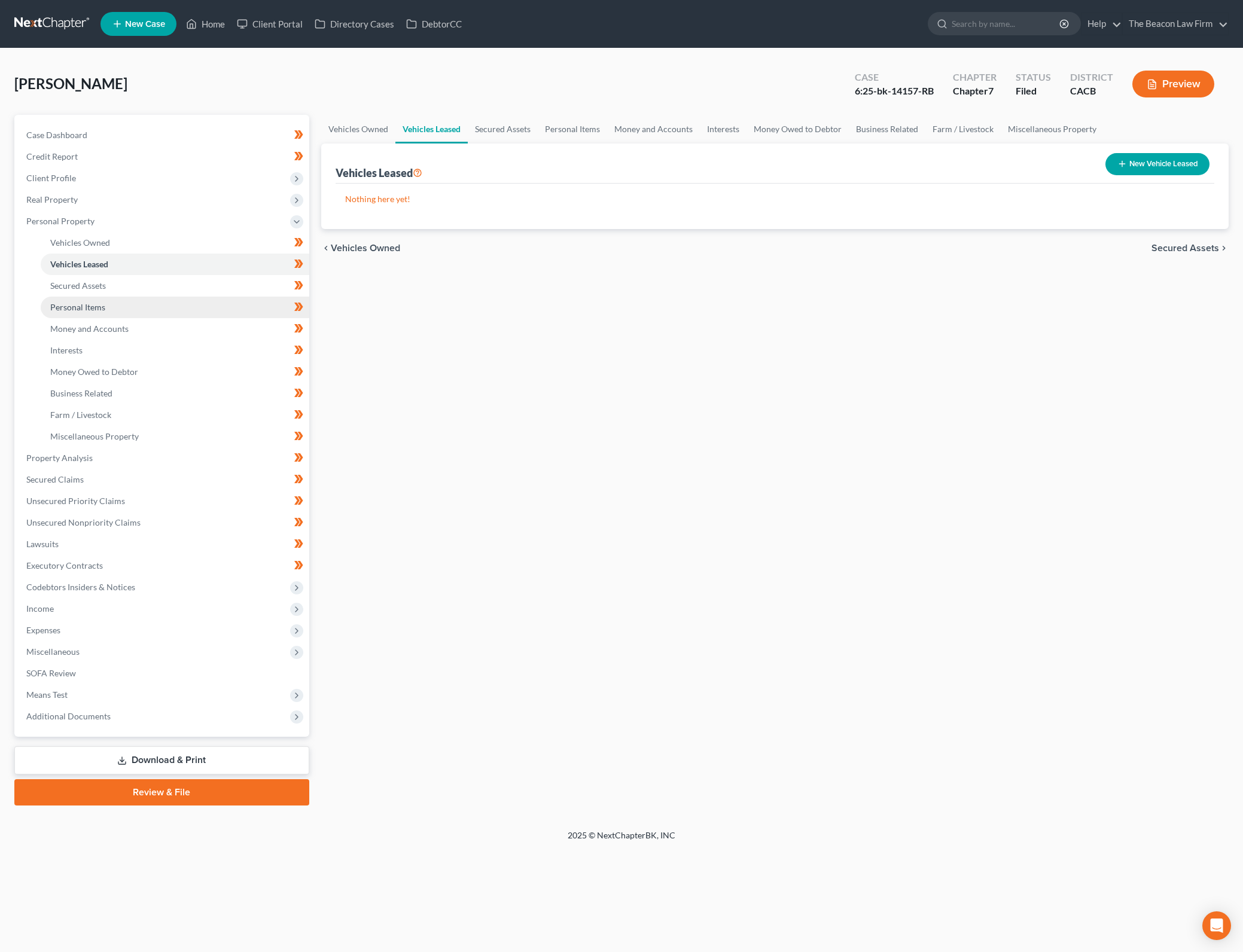
click at [171, 303] on link "Personal Items" at bounding box center [174, 307] width 268 height 22
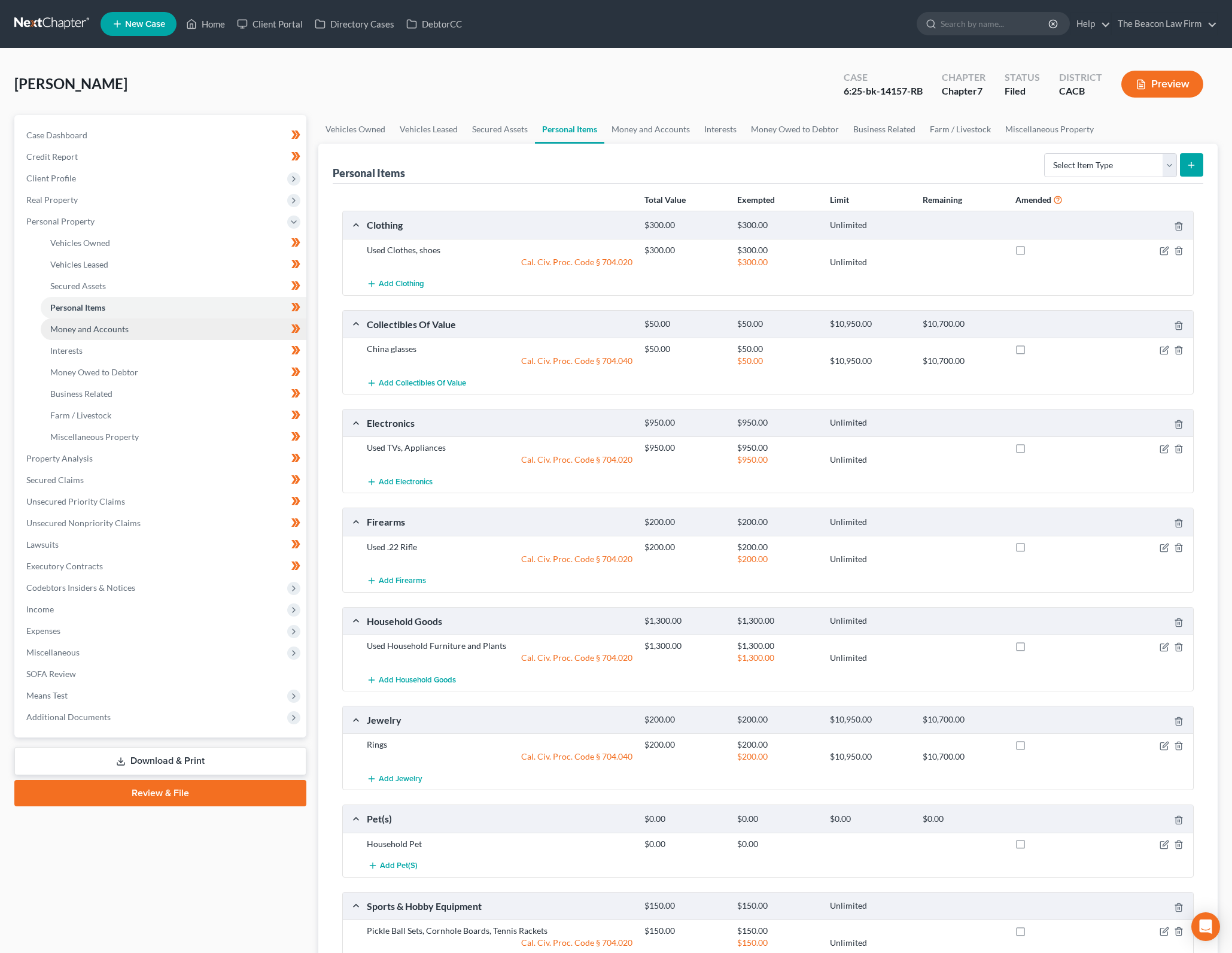
click at [180, 325] on link "Money and Accounts" at bounding box center [174, 329] width 266 height 22
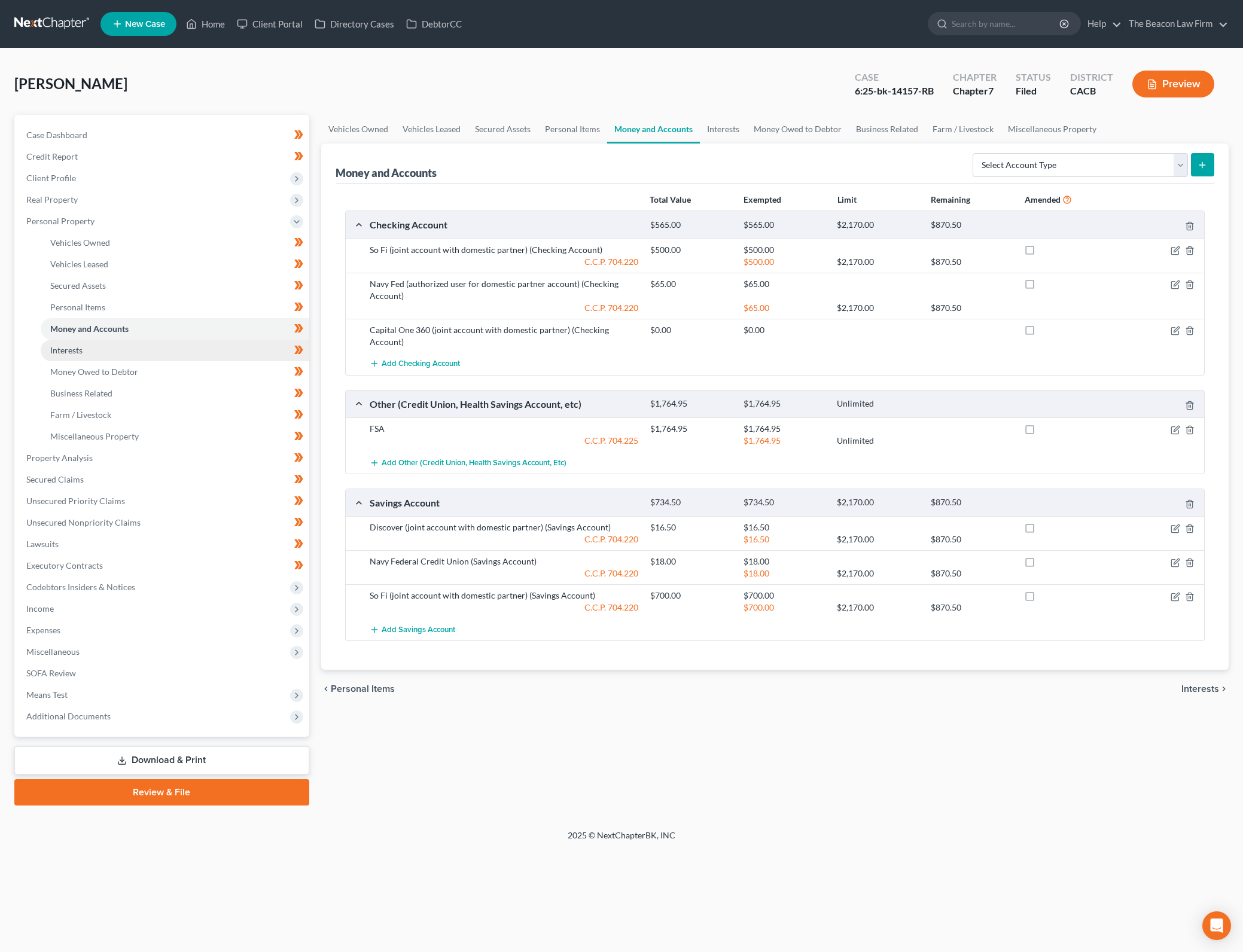
click at [103, 355] on link "Interests" at bounding box center [174, 350] width 268 height 22
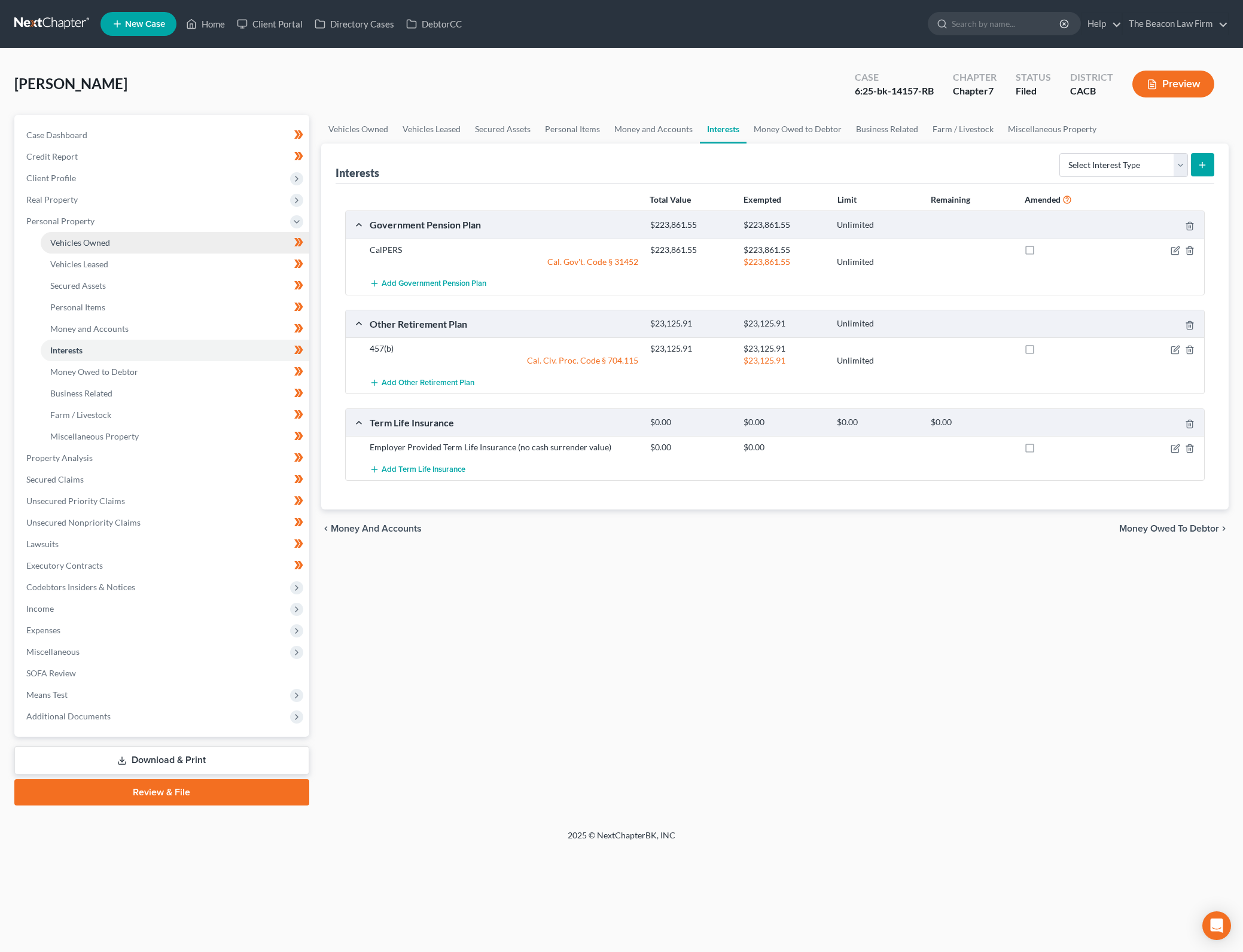
click at [190, 247] on link "Vehicles Owned" at bounding box center [174, 242] width 268 height 22
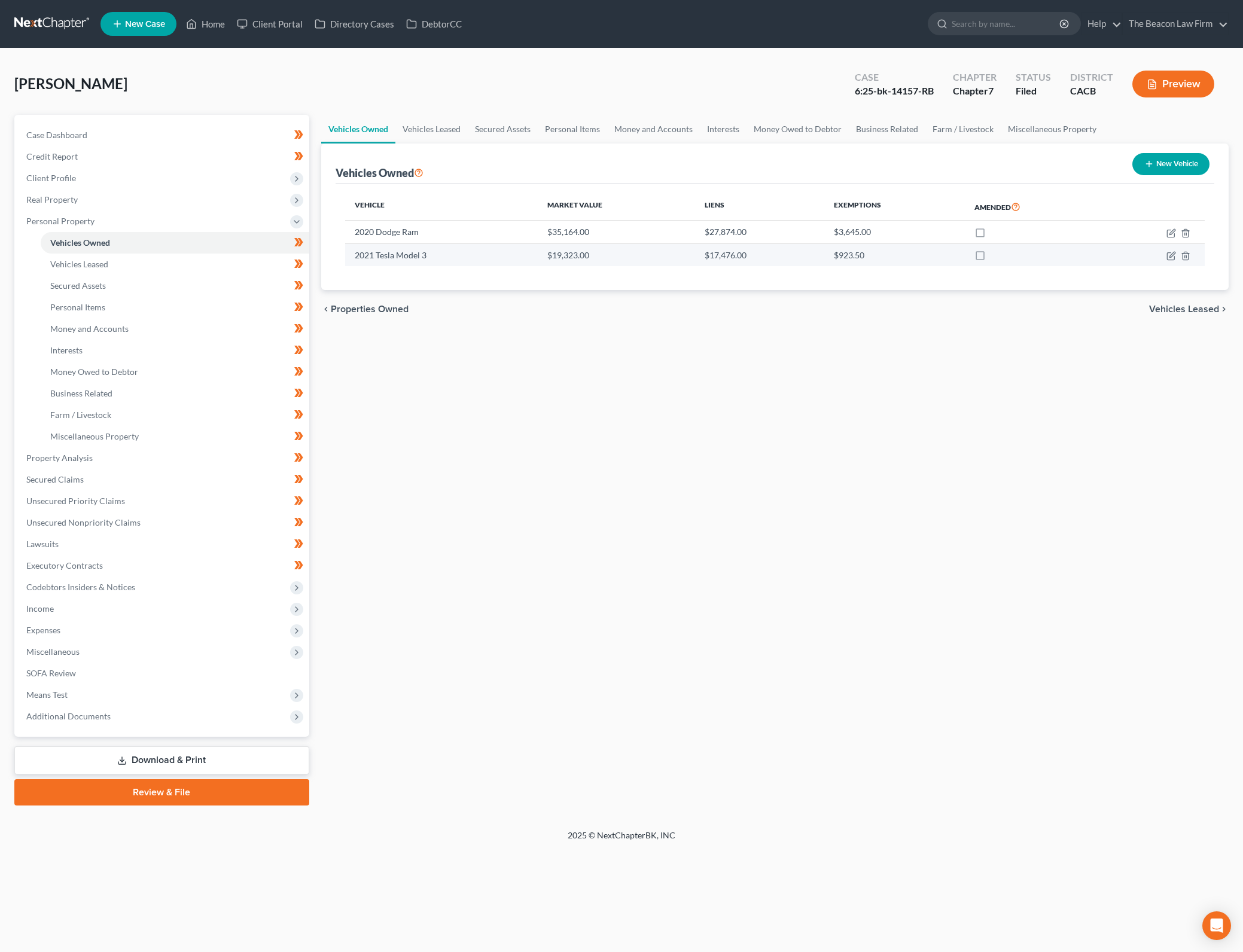
click at [991, 235] on label at bounding box center [991, 235] width 0 height 0
click at [995, 229] on input "checkbox" at bounding box center [999, 229] width 8 height 8
click at [991, 258] on label at bounding box center [991, 258] width 0 height 0
click at [995, 256] on input "checkbox" at bounding box center [999, 253] width 8 height 8
click at [237, 257] on link "Vehicles Leased" at bounding box center [174, 264] width 268 height 22
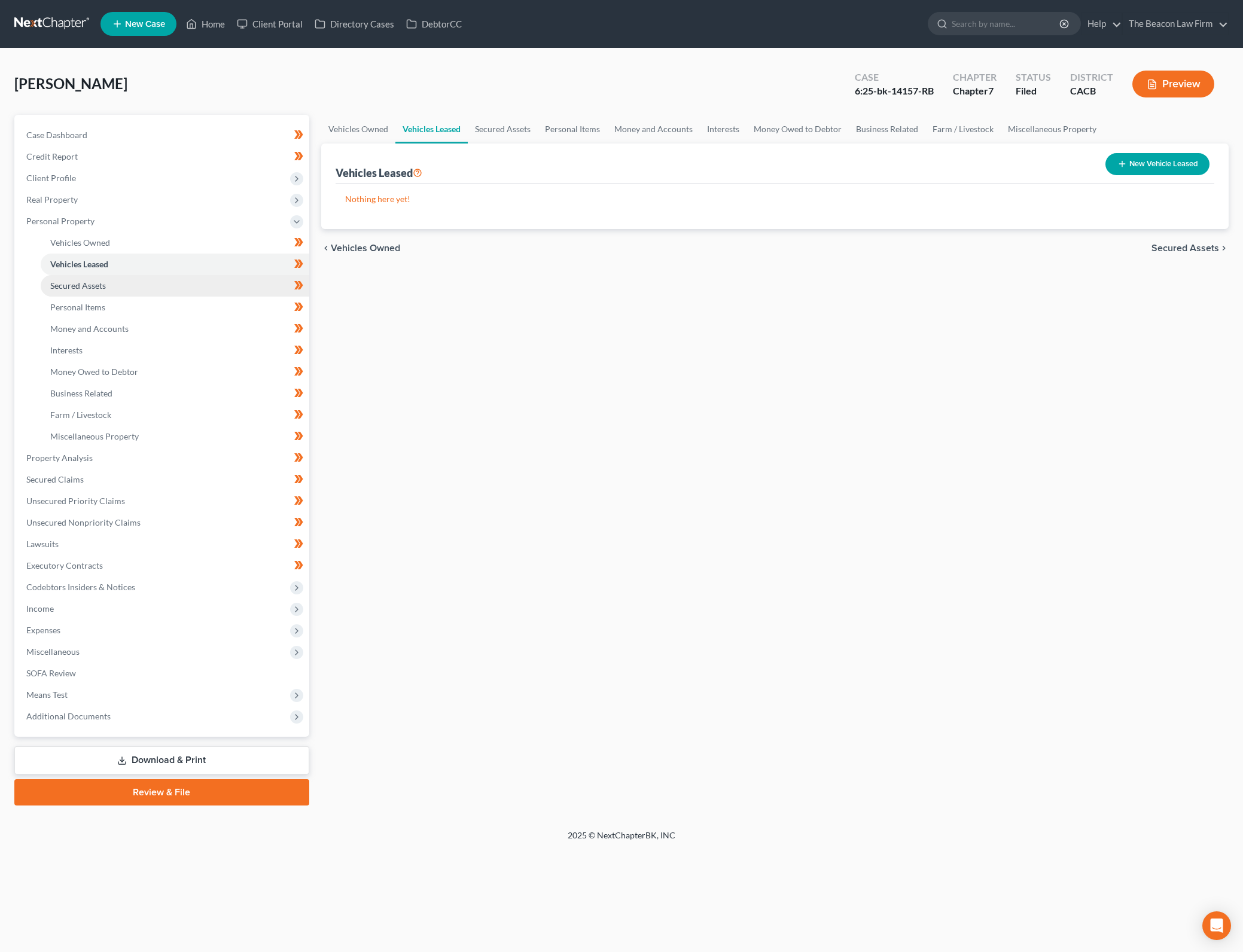
click at [216, 284] on link "Secured Assets" at bounding box center [174, 285] width 268 height 22
click at [179, 304] on link "Personal Items" at bounding box center [174, 307] width 268 height 22
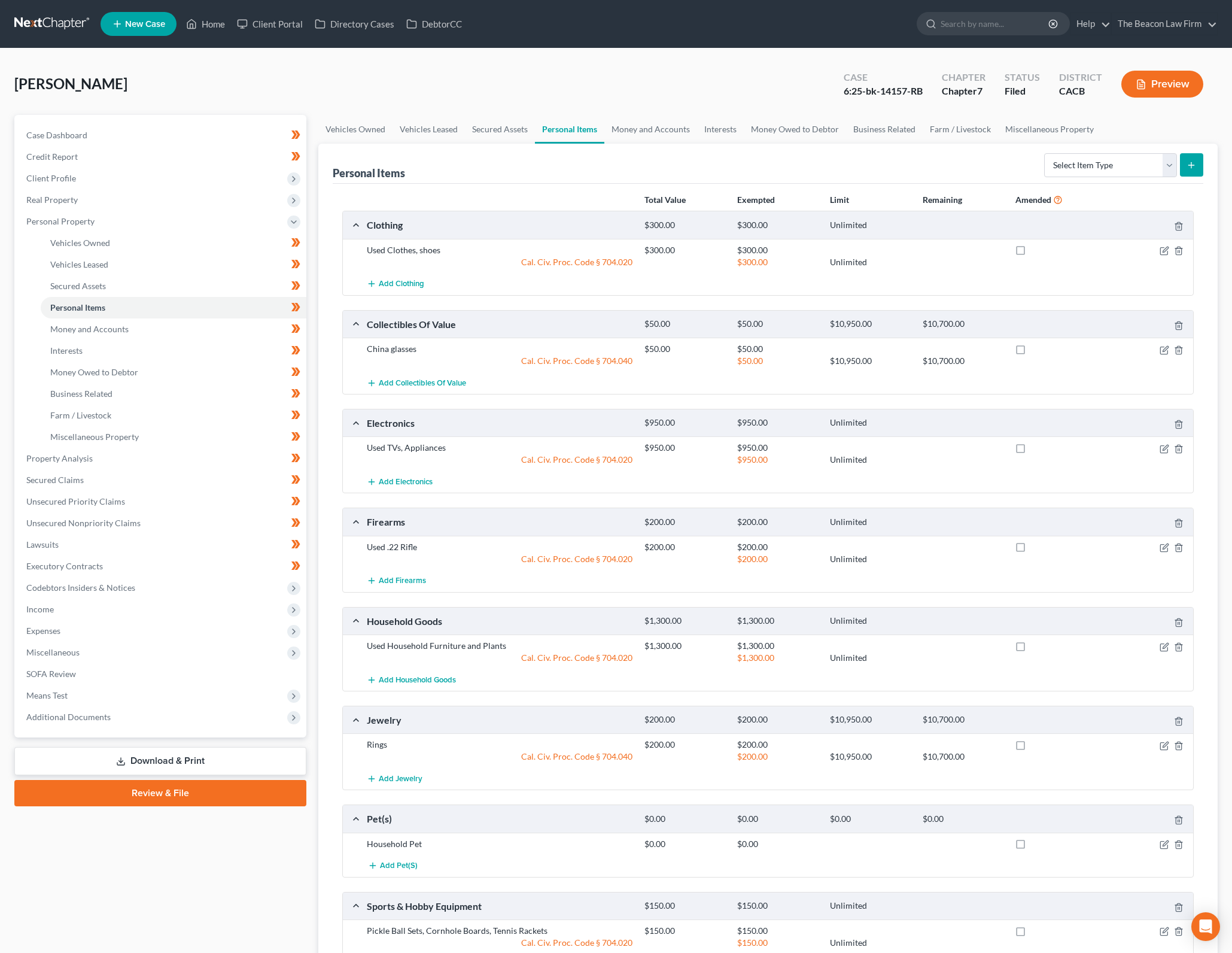
click at [1032, 253] on label at bounding box center [1032, 253] width 0 height 0
click at [1037, 247] on input "checkbox" at bounding box center [1040, 248] width 8 height 8
click at [1032, 352] on label at bounding box center [1032, 352] width 0 height 0
click at [1037, 347] on input "checkbox" at bounding box center [1040, 346] width 8 height 8
click at [1032, 451] on label at bounding box center [1032, 451] width 0 height 0
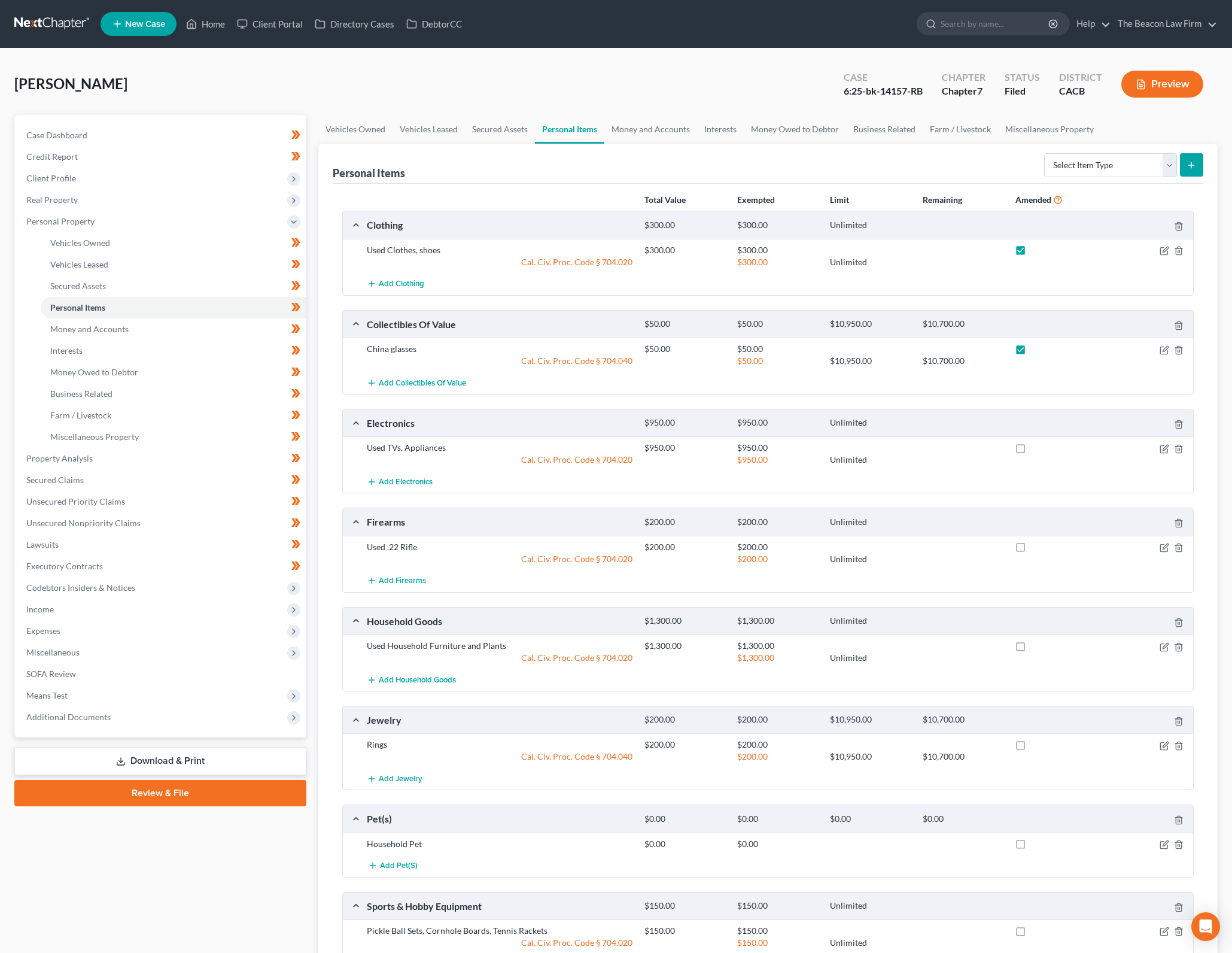
click at [1037, 445] on input "checkbox" at bounding box center [1040, 445] width 8 height 8
click at [1032, 550] on label at bounding box center [1032, 550] width 0 height 0
click at [1037, 549] on input "checkbox" at bounding box center [1040, 545] width 8 height 8
click at [1032, 648] on label at bounding box center [1032, 648] width 0 height 0
click at [1037, 646] on input "checkbox" at bounding box center [1040, 643] width 8 height 8
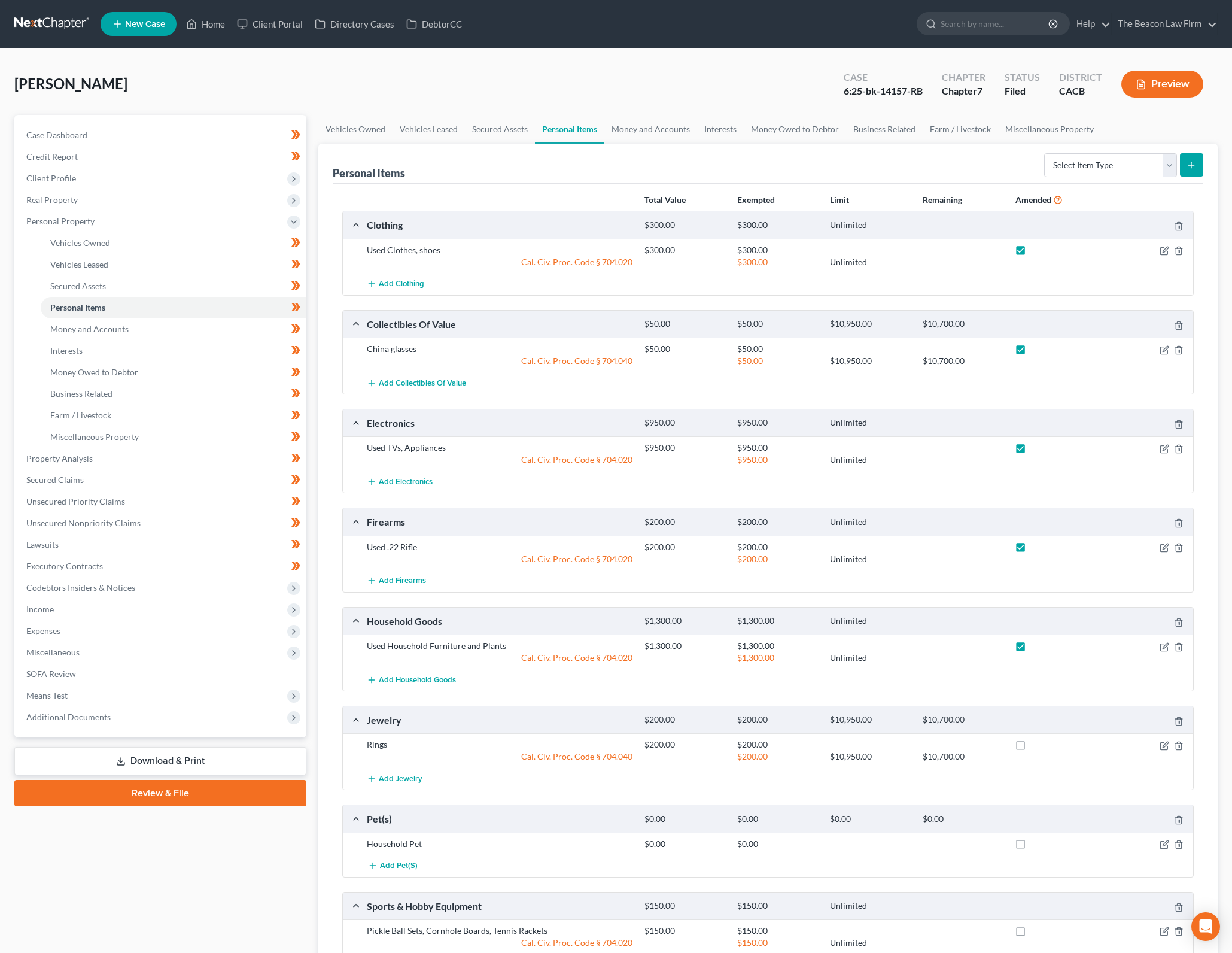
drag, startPoint x: 1023, startPoint y: 744, endPoint x: 1014, endPoint y: 629, distance: 115.4
click at [1032, 748] on label at bounding box center [1032, 748] width 0 height 0
click at [1037, 744] on input "checkbox" at bounding box center [1040, 742] width 8 height 8
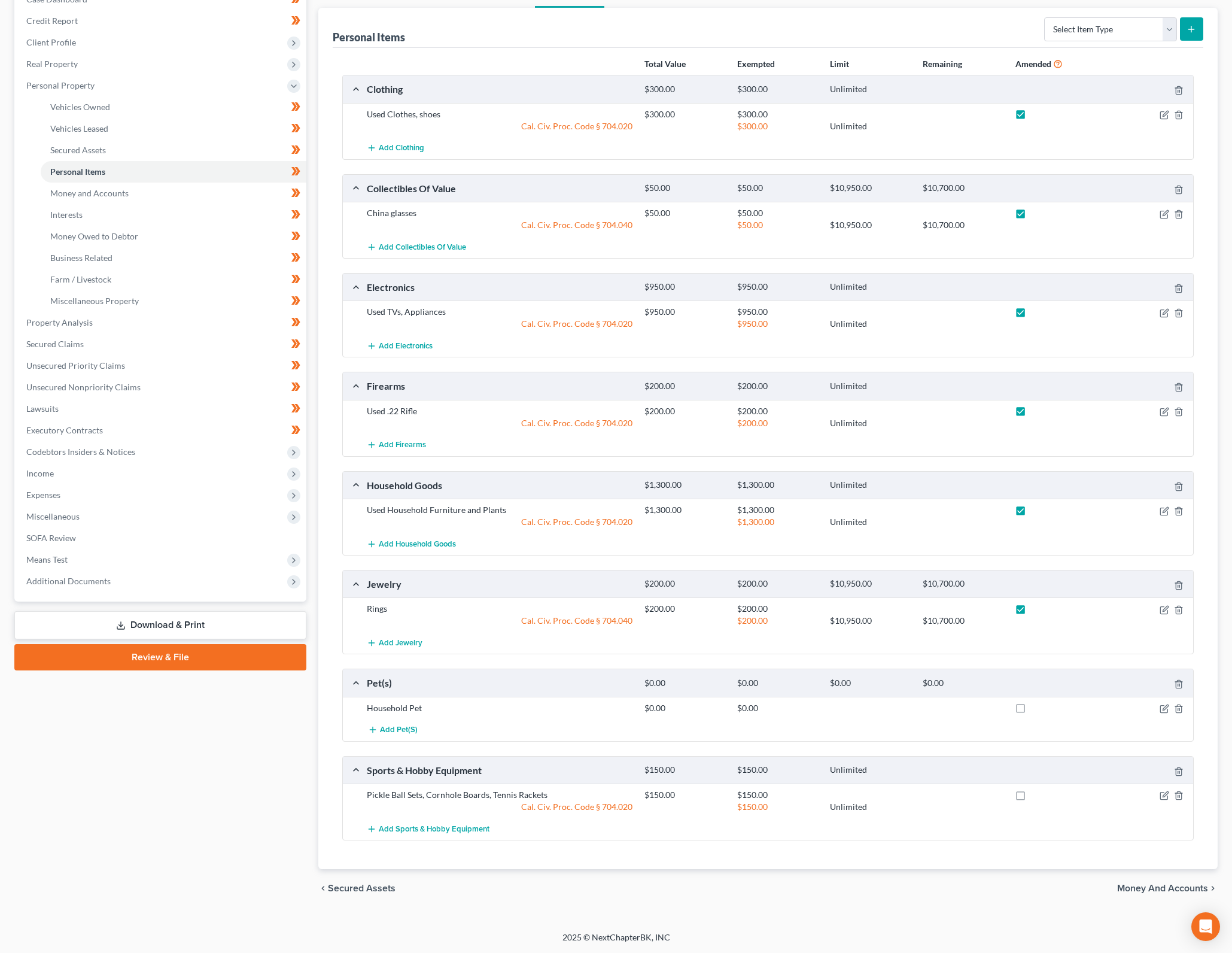
drag, startPoint x: 1024, startPoint y: 711, endPoint x: 1023, endPoint y: 792, distance: 81.0
click at [1032, 711] on label at bounding box center [1032, 711] width 0 height 0
click at [1037, 710] on input "checkbox" at bounding box center [1040, 705] width 8 height 8
click at [1032, 798] on label at bounding box center [1032, 798] width 0 height 0
click at [1037, 794] on input "checkbox" at bounding box center [1040, 792] width 8 height 8
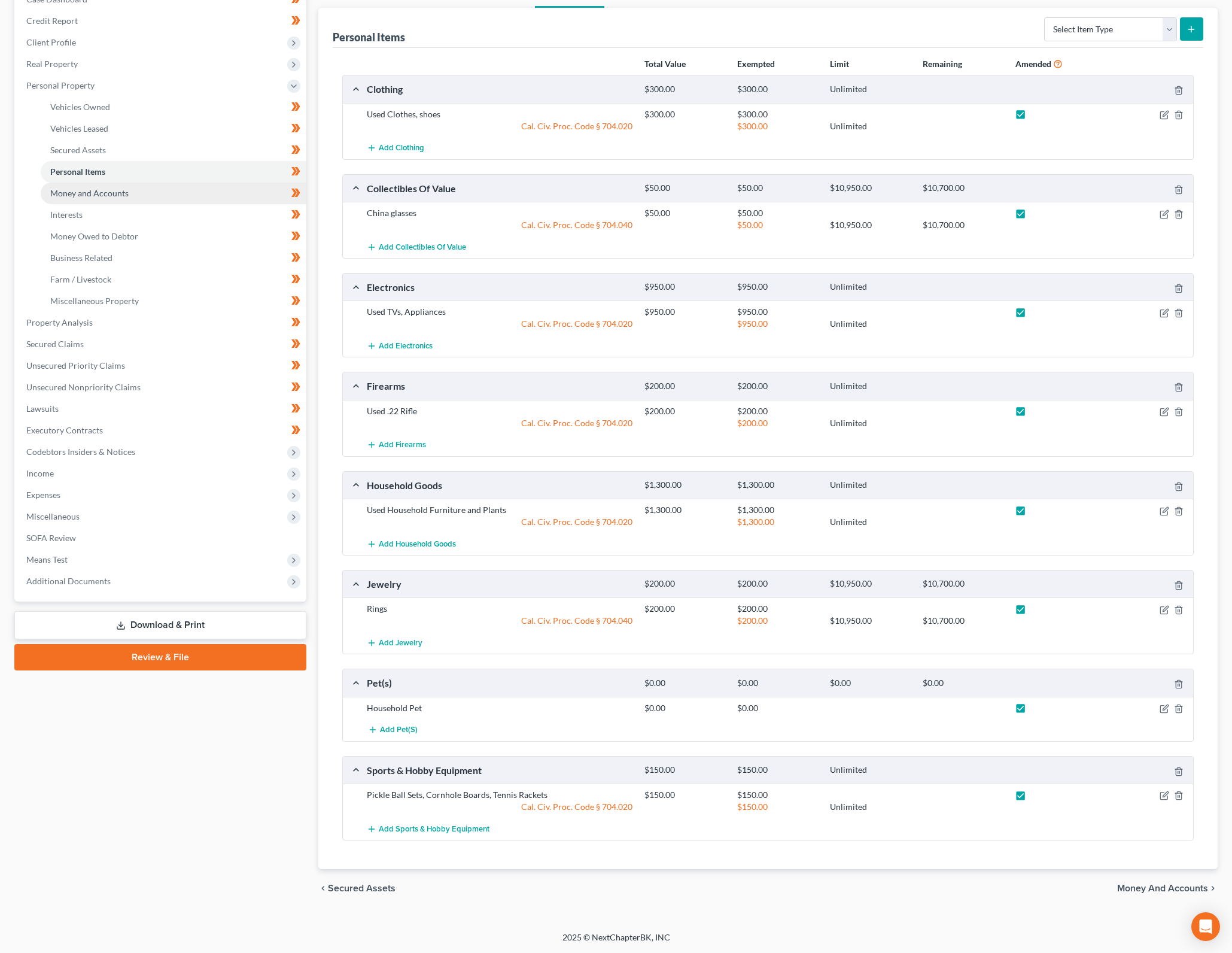
click at [237, 195] on link "Money and Accounts" at bounding box center [174, 192] width 266 height 22
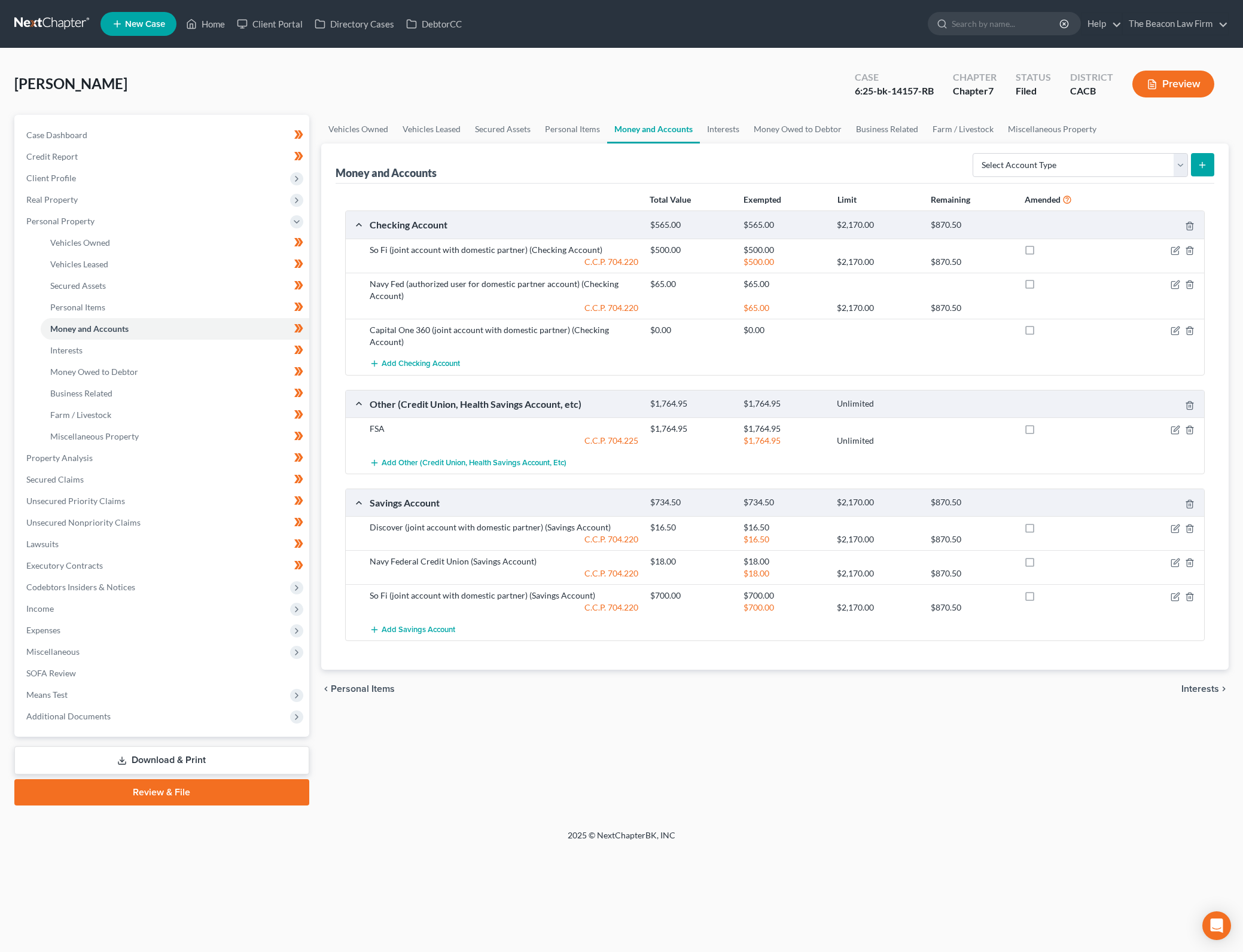
click at [1040, 253] on label at bounding box center [1040, 253] width 0 height 0
click at [1045, 246] on input "checkbox" at bounding box center [1049, 247] width 8 height 8
click at [1040, 287] on label at bounding box center [1040, 287] width 0 height 0
click at [1045, 285] on input "checkbox" at bounding box center [1049, 281] width 8 height 8
click at [1040, 333] on label at bounding box center [1040, 333] width 0 height 0
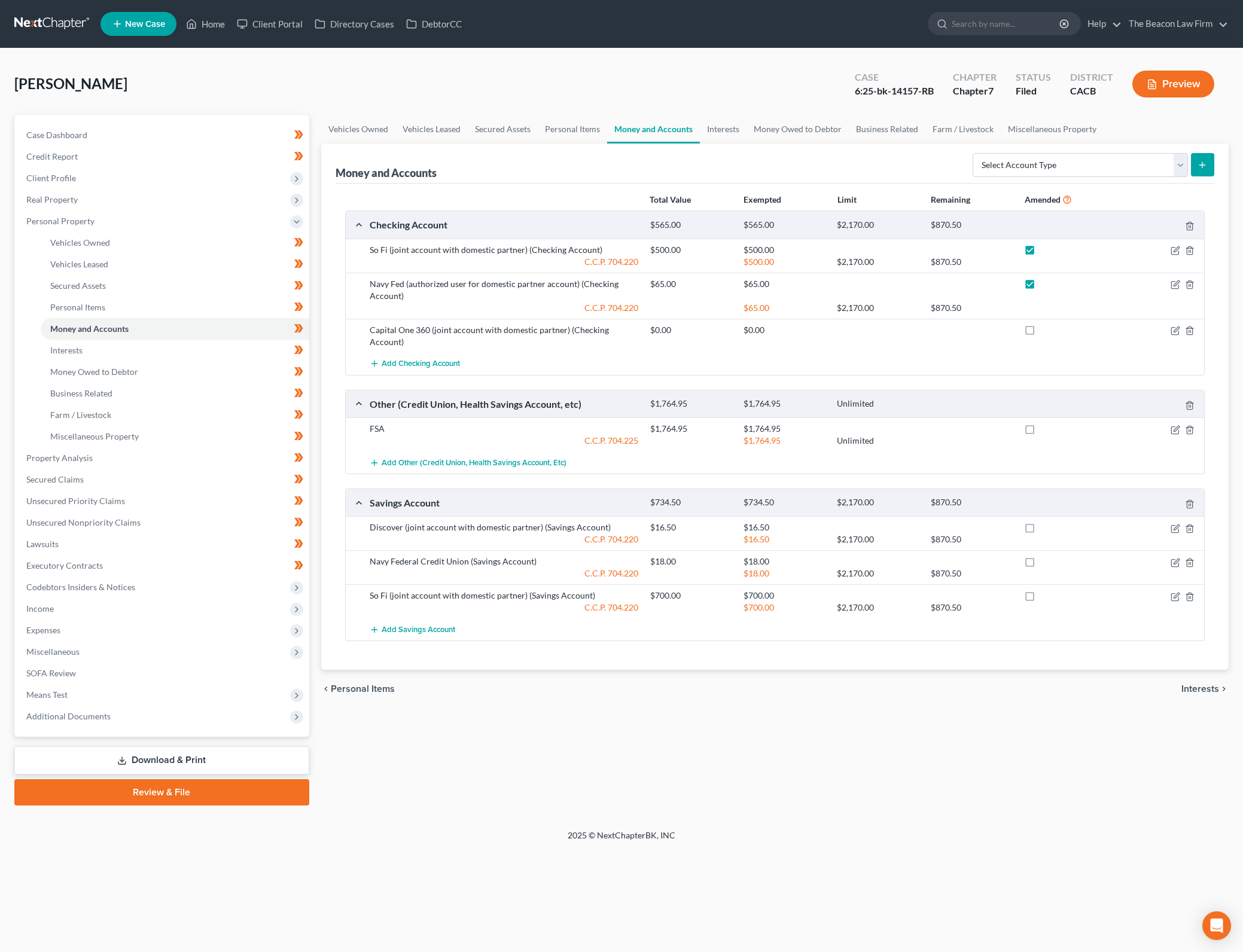
click at [1045, 330] on input "checkbox" at bounding box center [1049, 328] width 8 height 8
click at [1040, 432] on label at bounding box center [1040, 432] width 0 height 0
click at [1045, 428] on input "checkbox" at bounding box center [1049, 426] width 8 height 8
click at [1040, 530] on label at bounding box center [1040, 530] width 0 height 0
click at [1045, 528] on input "checkbox" at bounding box center [1049, 525] width 8 height 8
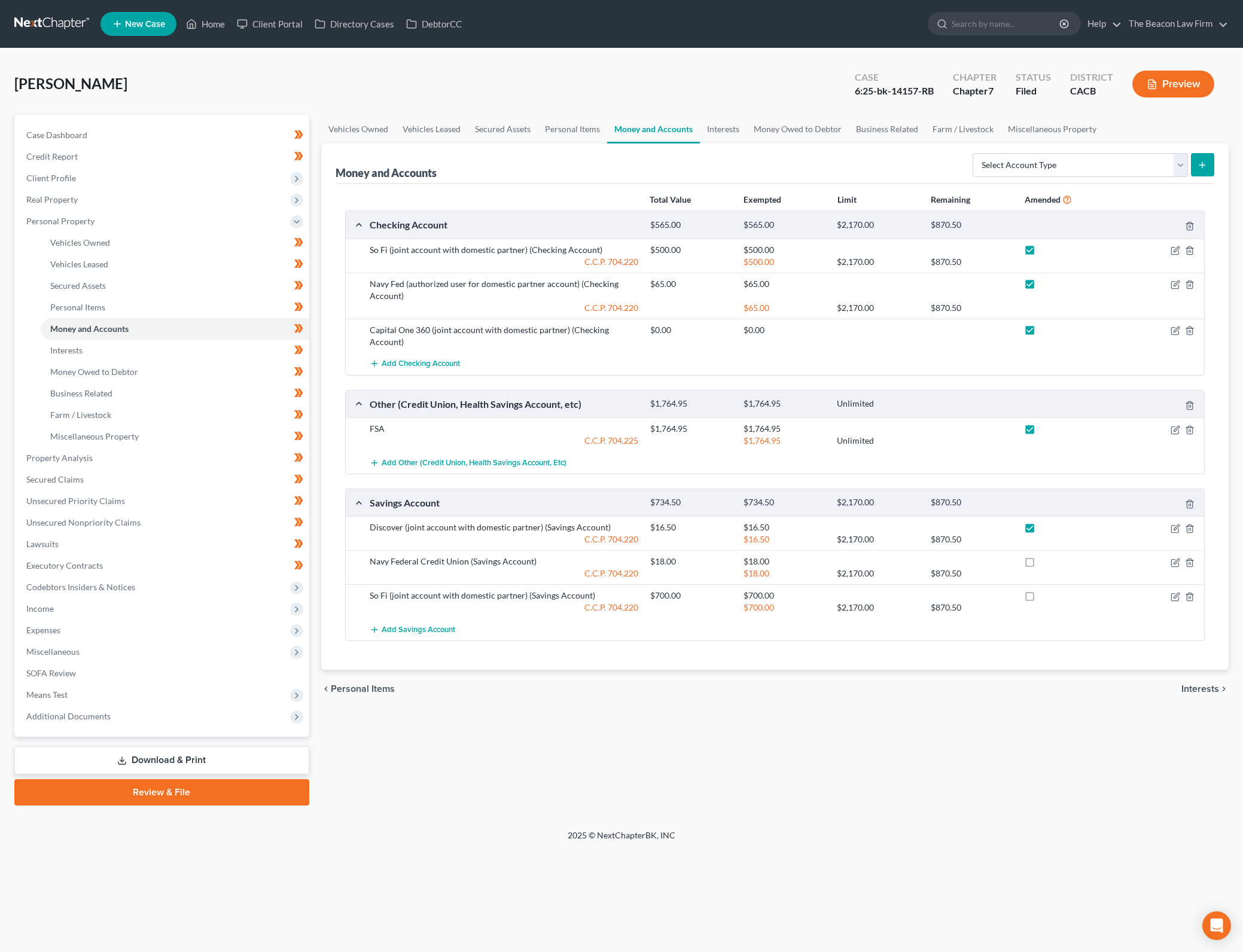
click at [1040, 564] on label at bounding box center [1040, 564] width 0 height 0
click at [1045, 563] on input "checkbox" at bounding box center [1049, 559] width 8 height 8
click at [1040, 598] on label at bounding box center [1040, 598] width 0 height 0
click at [1045, 595] on input "checkbox" at bounding box center [1049, 593] width 8 height 8
click at [136, 350] on link "Interests" at bounding box center [174, 350] width 268 height 22
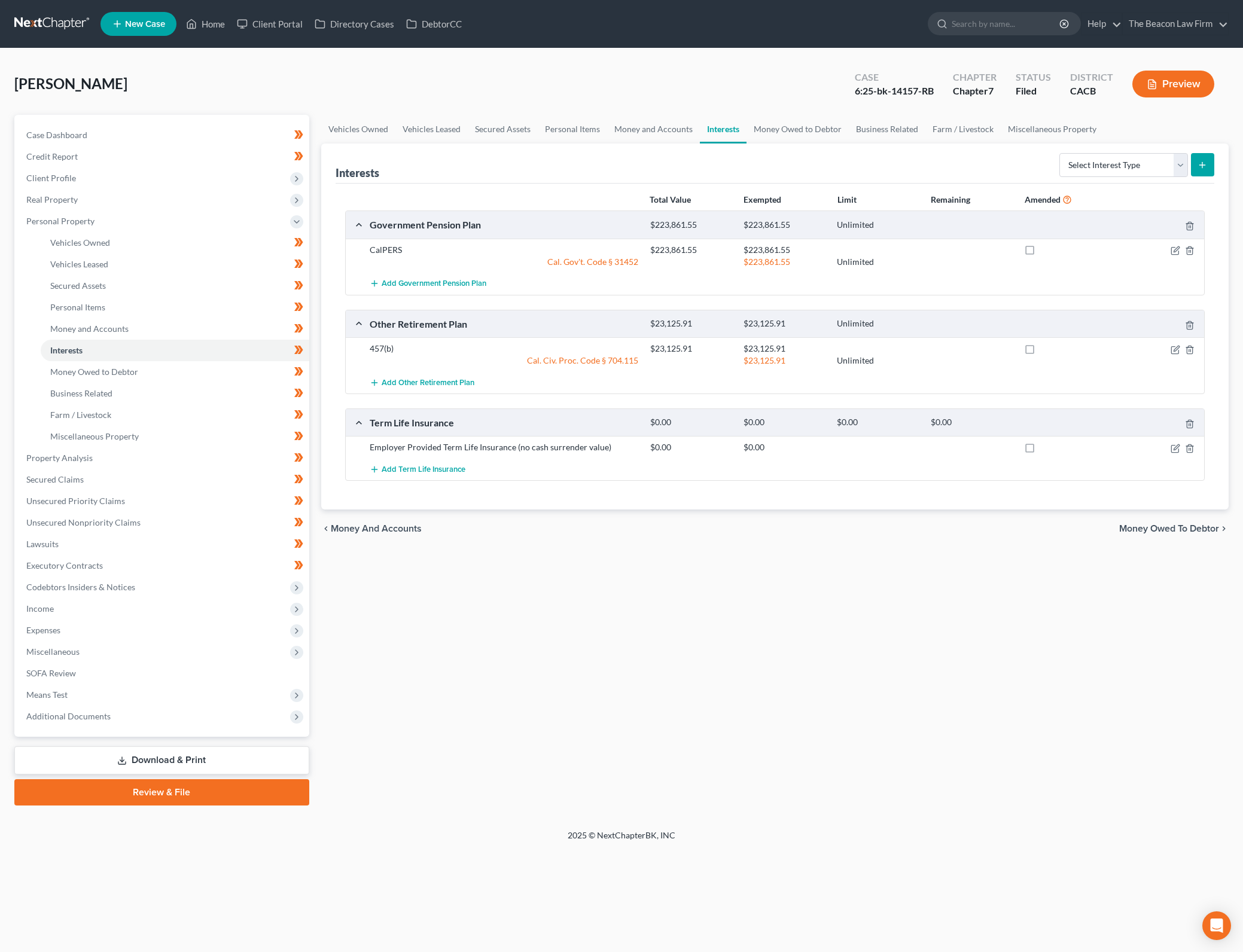
click at [1040, 253] on label at bounding box center [1040, 253] width 0 height 0
click at [1045, 248] on input "checkbox" at bounding box center [1049, 247] width 8 height 8
click at [1040, 352] on label at bounding box center [1040, 352] width 0 height 0
click at [1045, 350] on input "checkbox" at bounding box center [1049, 346] width 8 height 8
click at [1040, 450] on label at bounding box center [1040, 450] width 0 height 0
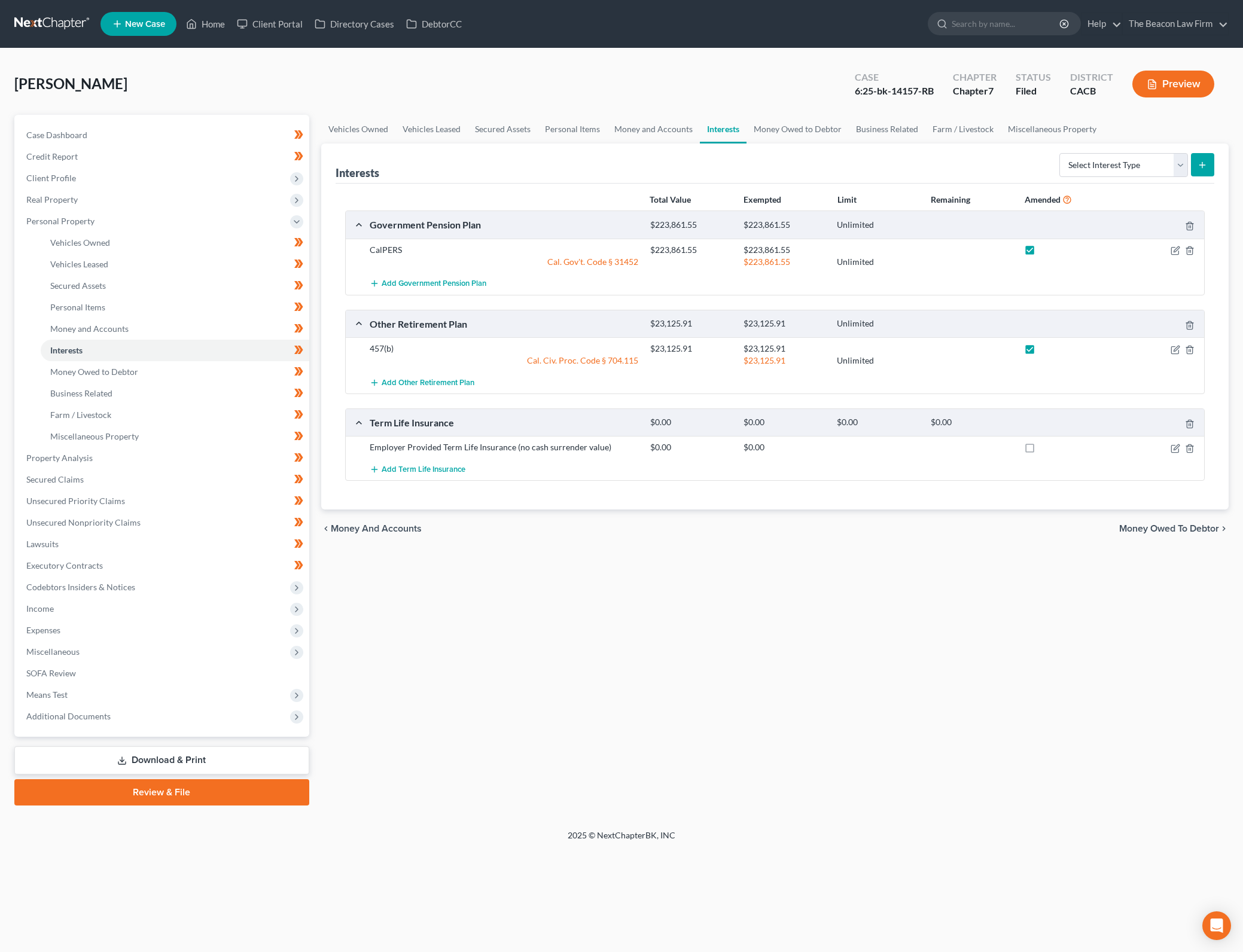
click at [1045, 448] on input "checkbox" at bounding box center [1049, 445] width 8 height 8
click at [174, 369] on link "Money Owed to Debtor" at bounding box center [174, 372] width 268 height 22
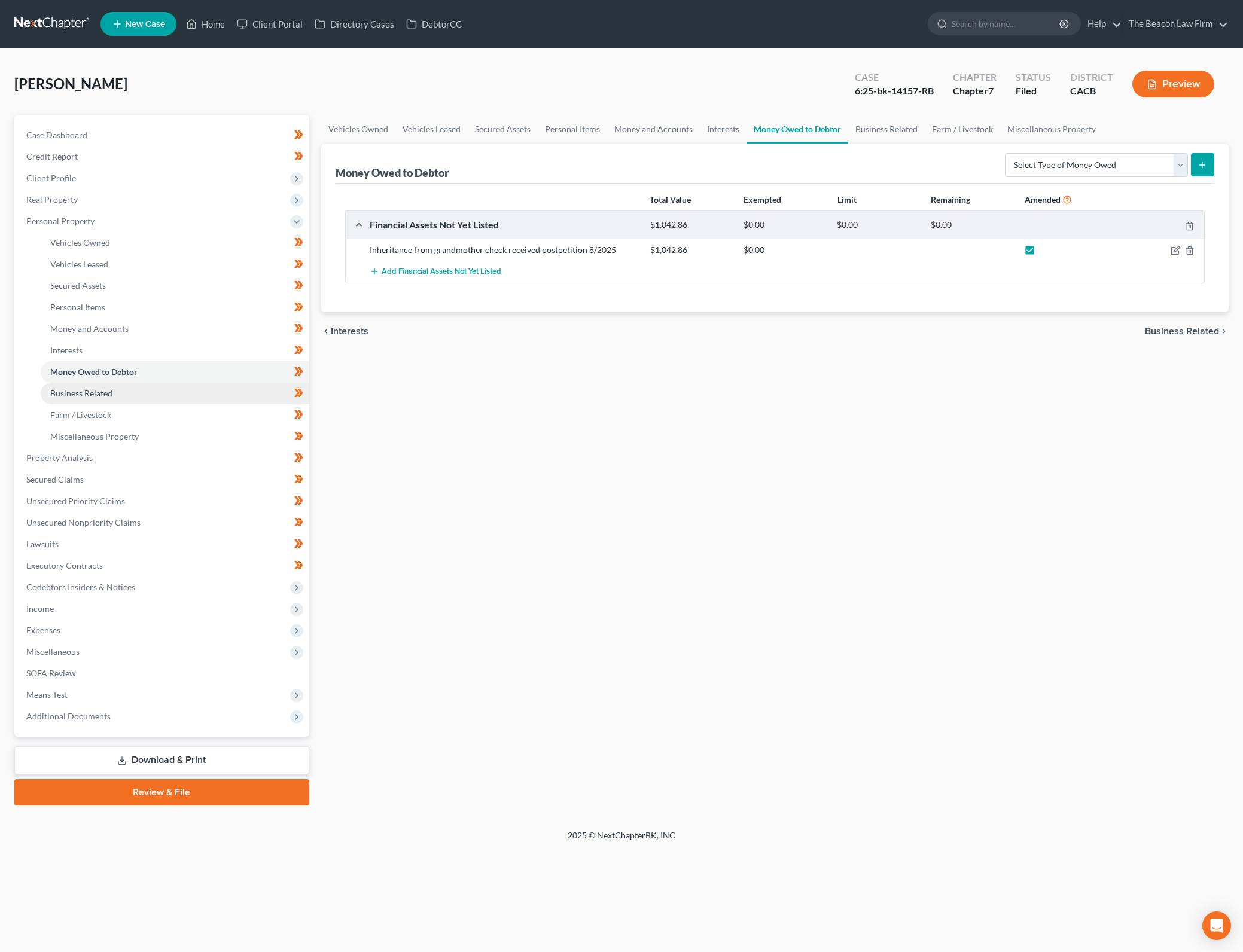
click at [190, 388] on link "Business Related" at bounding box center [174, 393] width 268 height 22
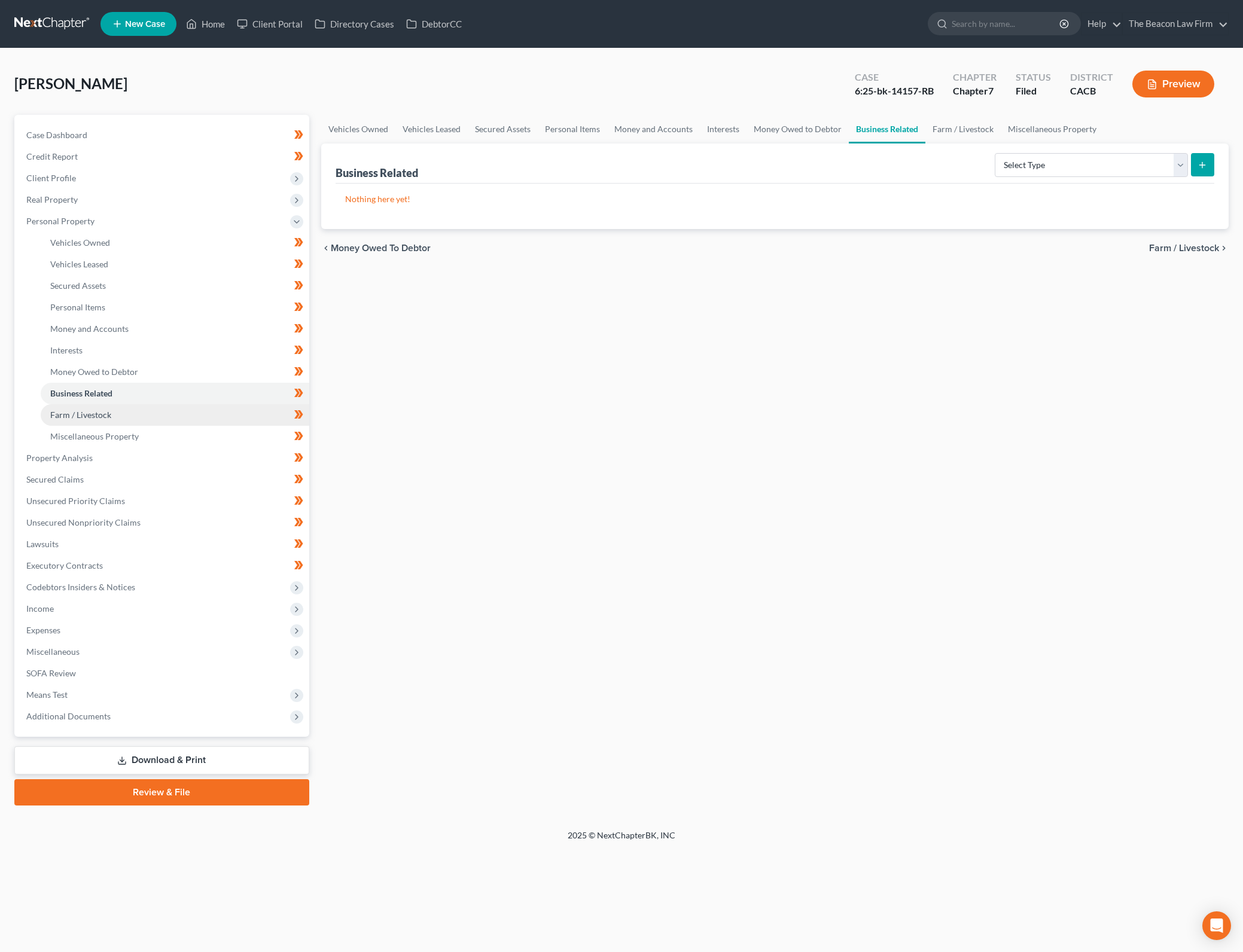
click at [200, 416] on link "Farm / Livestock" at bounding box center [174, 415] width 268 height 22
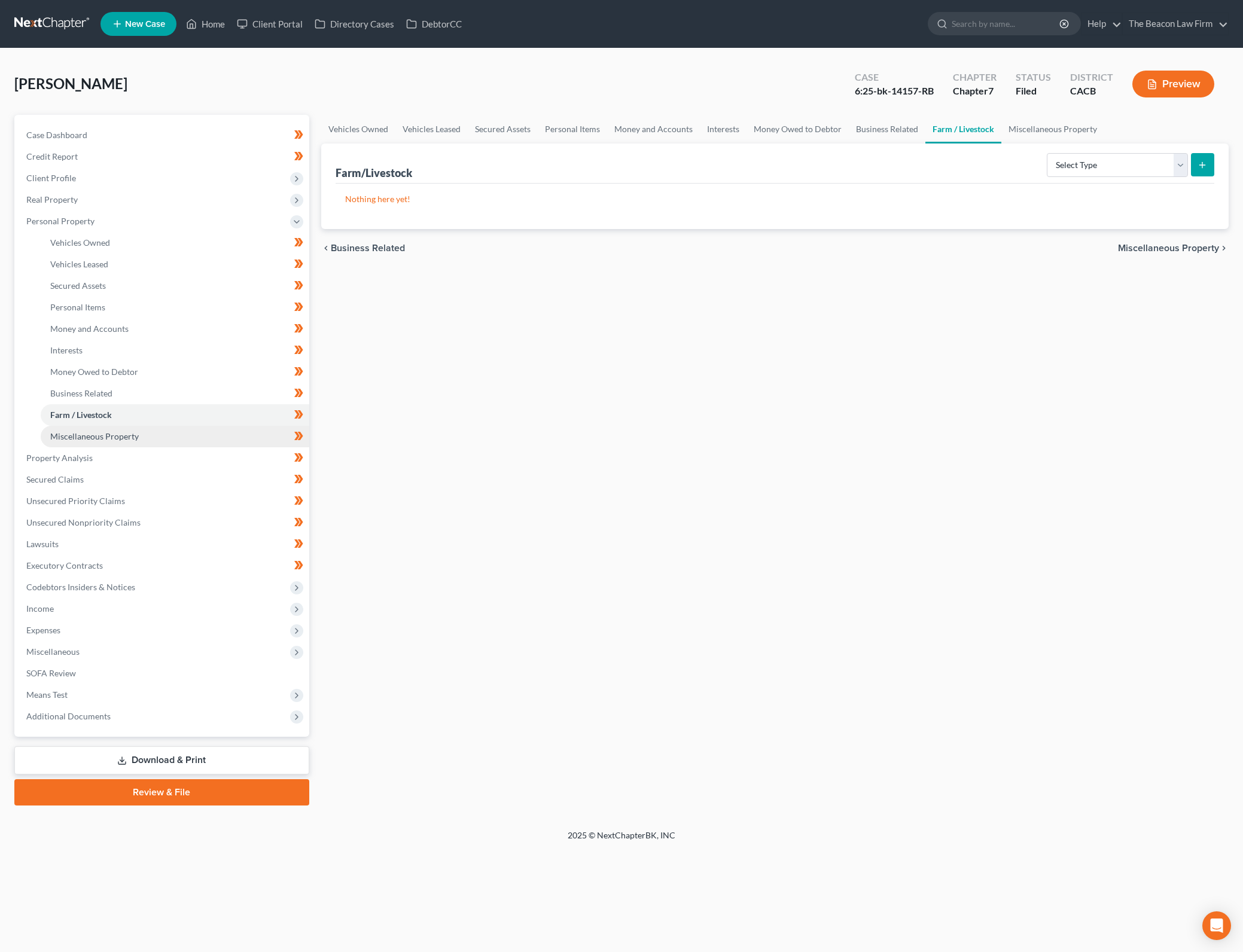
click at [202, 434] on link "Miscellaneous Property" at bounding box center [174, 436] width 268 height 22
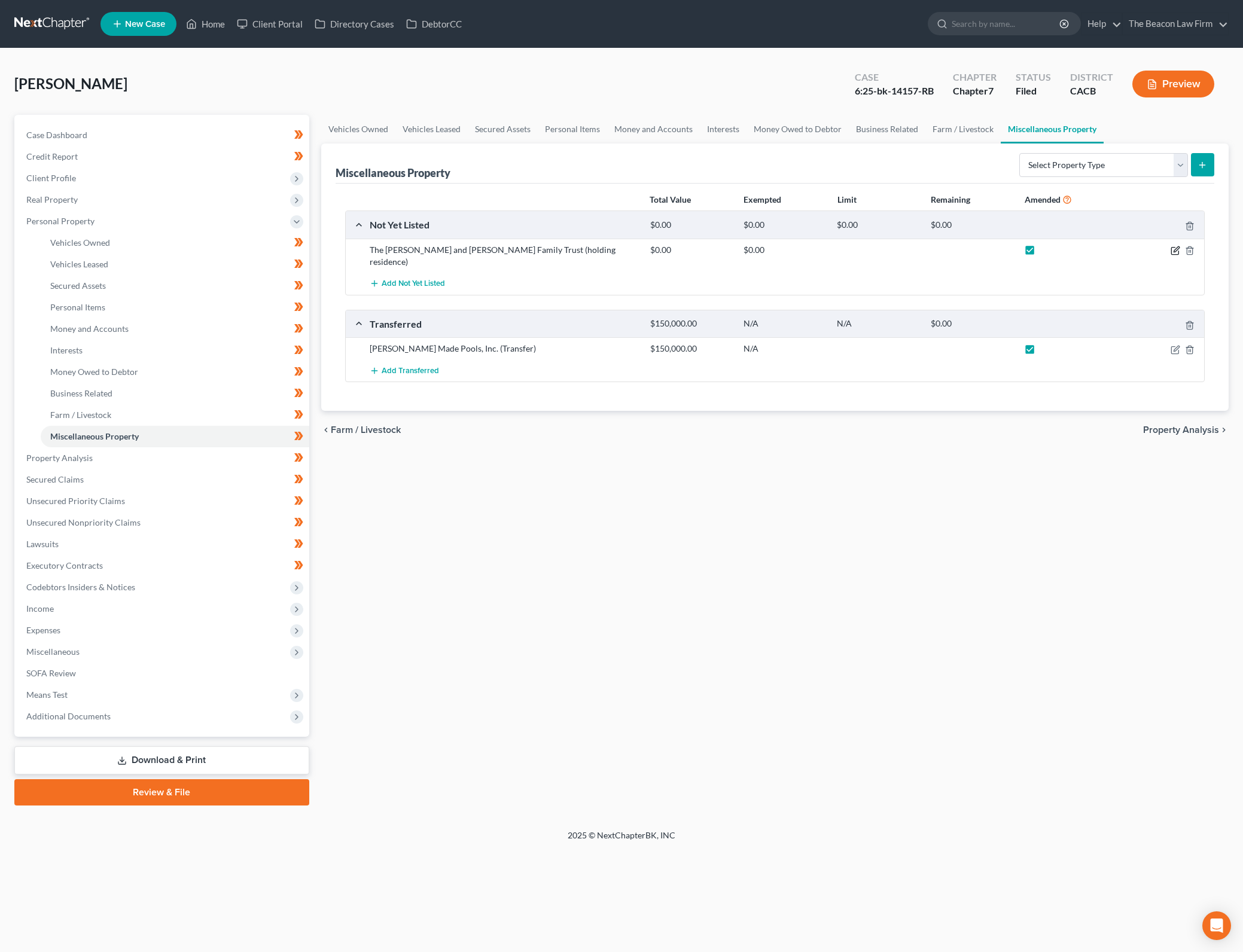
click at [1175, 248] on icon "button" at bounding box center [1175, 250] width 9 height 9
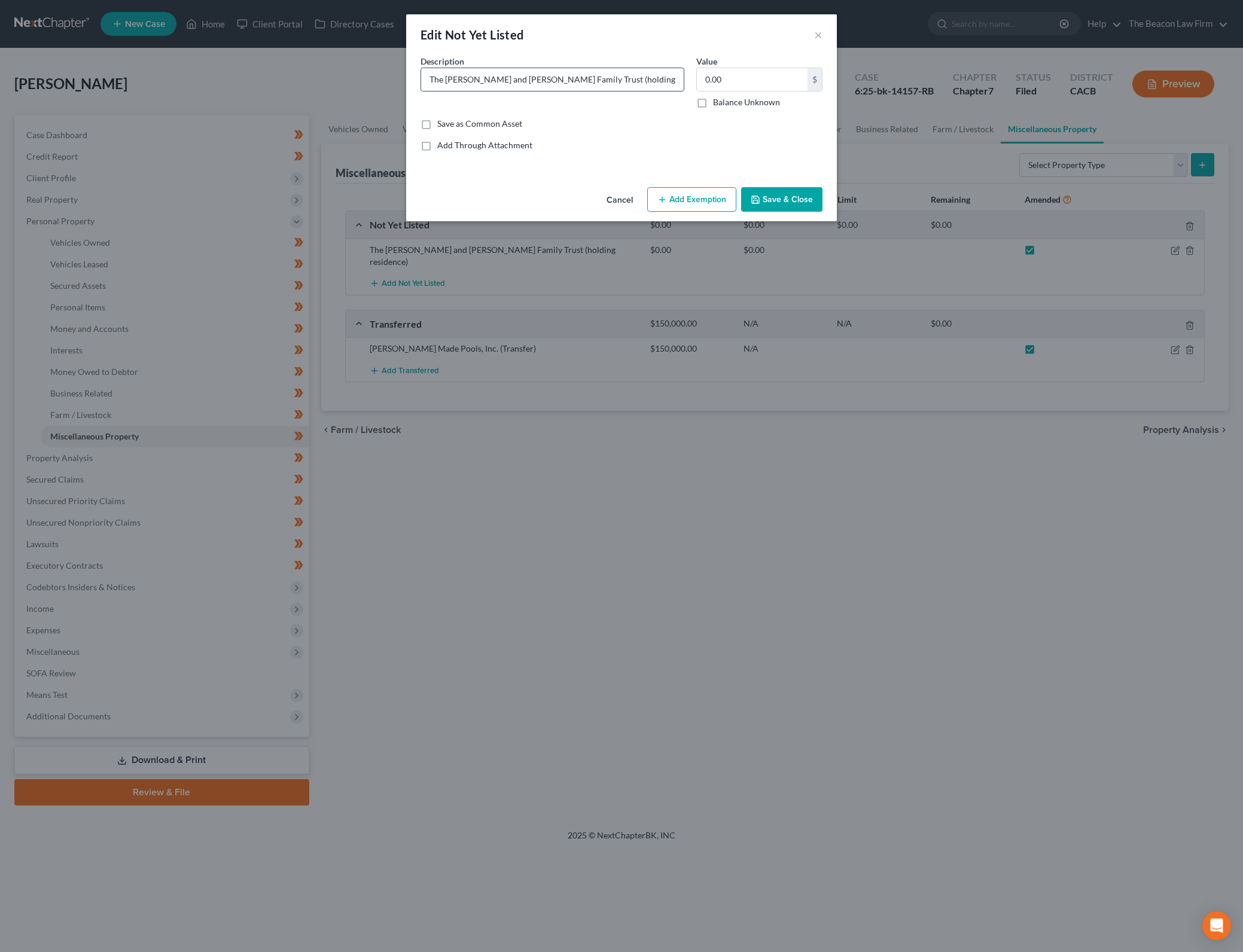
click at [562, 79] on input "The [PERSON_NAME] and [PERSON_NAME] Family Trust (holding residence)" at bounding box center [552, 79] width 262 height 22
click at [797, 194] on button "Save & Close" at bounding box center [782, 199] width 81 height 25
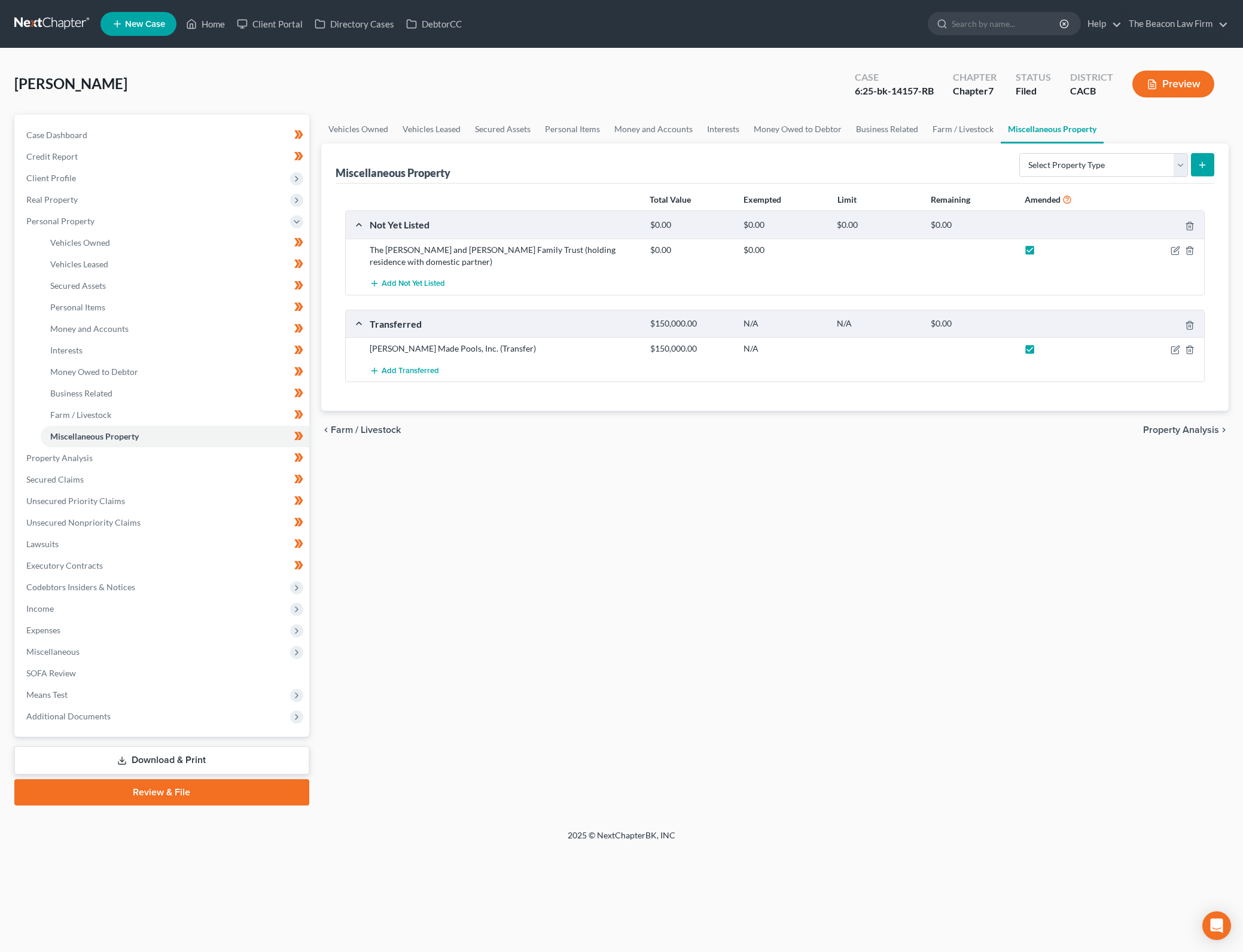
click at [844, 579] on div "Vehicles Owned Vehicles Leased Secured Assets Personal Items Money and Accounts…" at bounding box center [775, 460] width 920 height 691
click at [235, 467] on link "Property Analysis" at bounding box center [162, 458] width 292 height 22
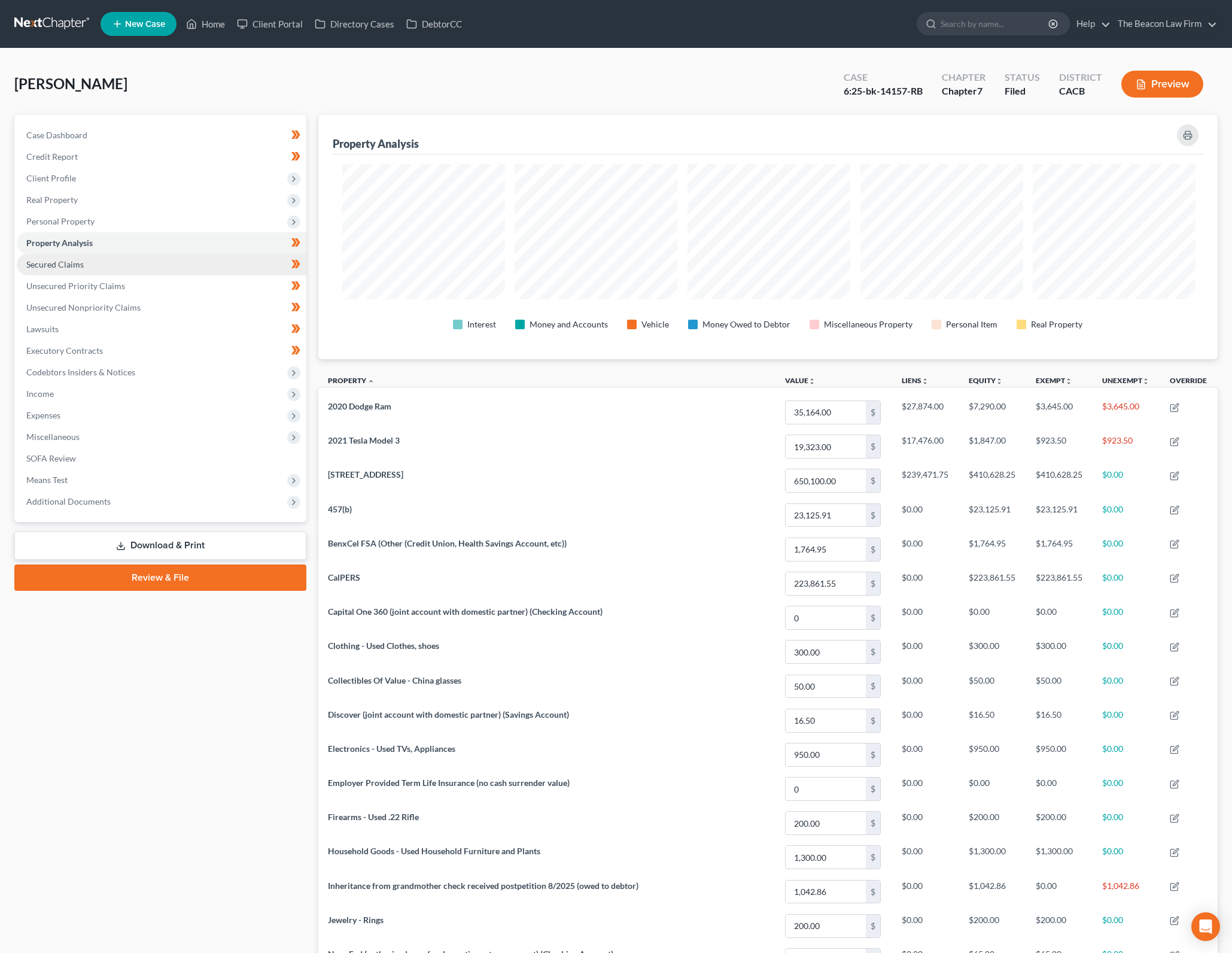
scroll to position [598200, 597631]
click at [173, 351] on link "Executory Contracts" at bounding box center [161, 350] width 290 height 22
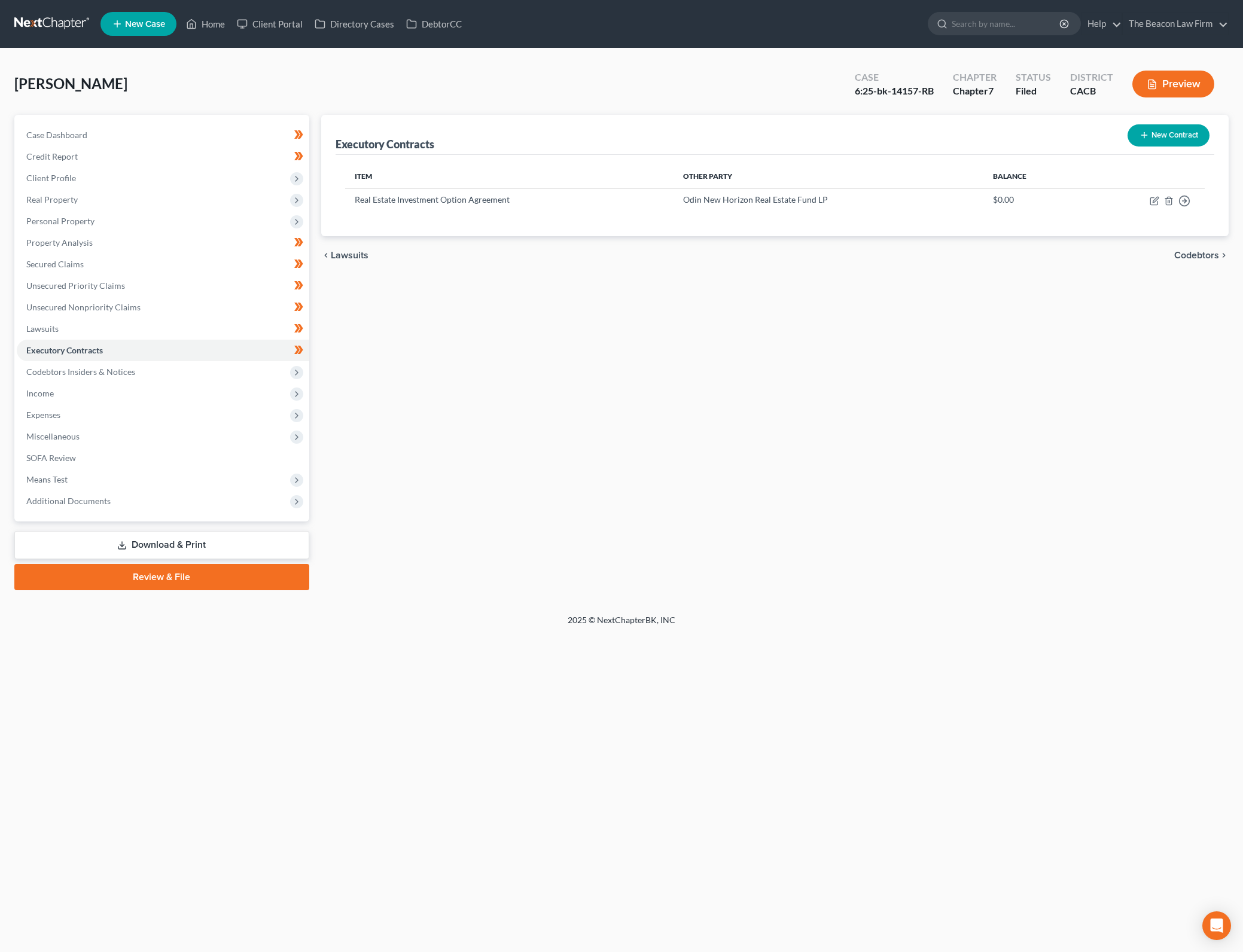
click at [863, 323] on div "Executory Contracts New Contract Item Other Party Balance Real Estate Investmen…" at bounding box center [775, 352] width 920 height 475
click at [150, 366] on span "Codebtors Insiders & Notices" at bounding box center [162, 372] width 292 height 22
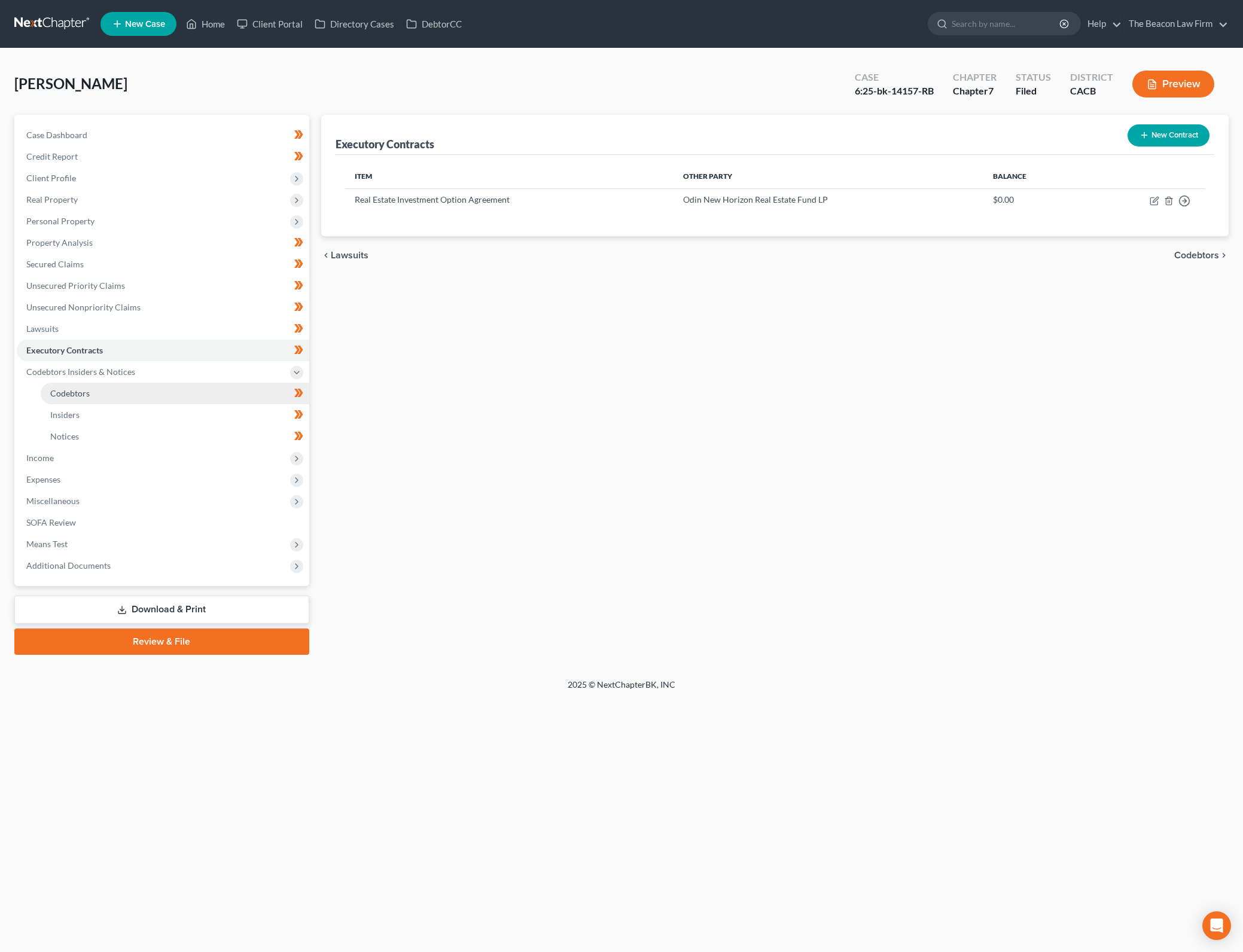
click at [236, 395] on link "Codebtors" at bounding box center [174, 393] width 268 height 22
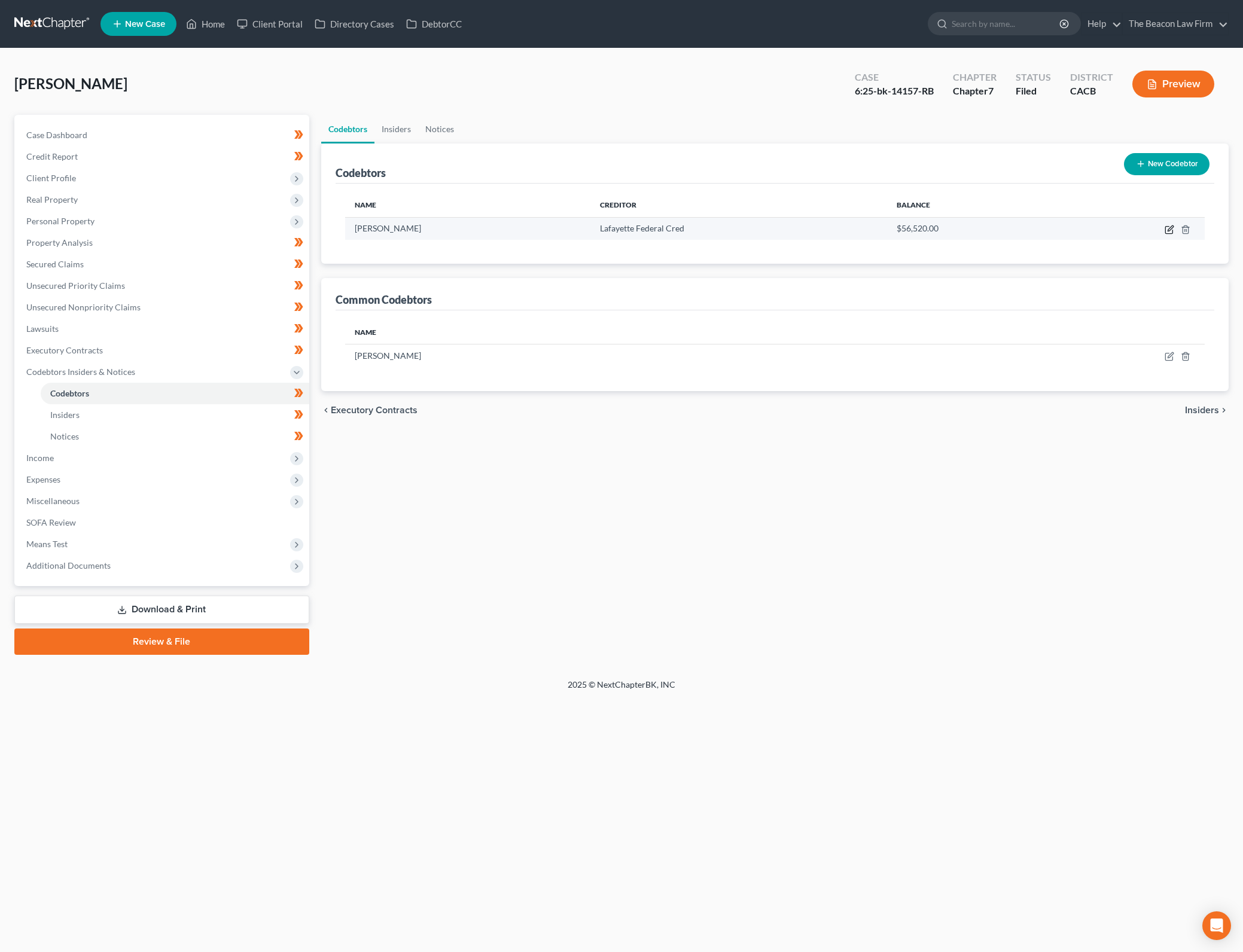
click at [1168, 229] on icon "button" at bounding box center [1170, 228] width 5 height 5
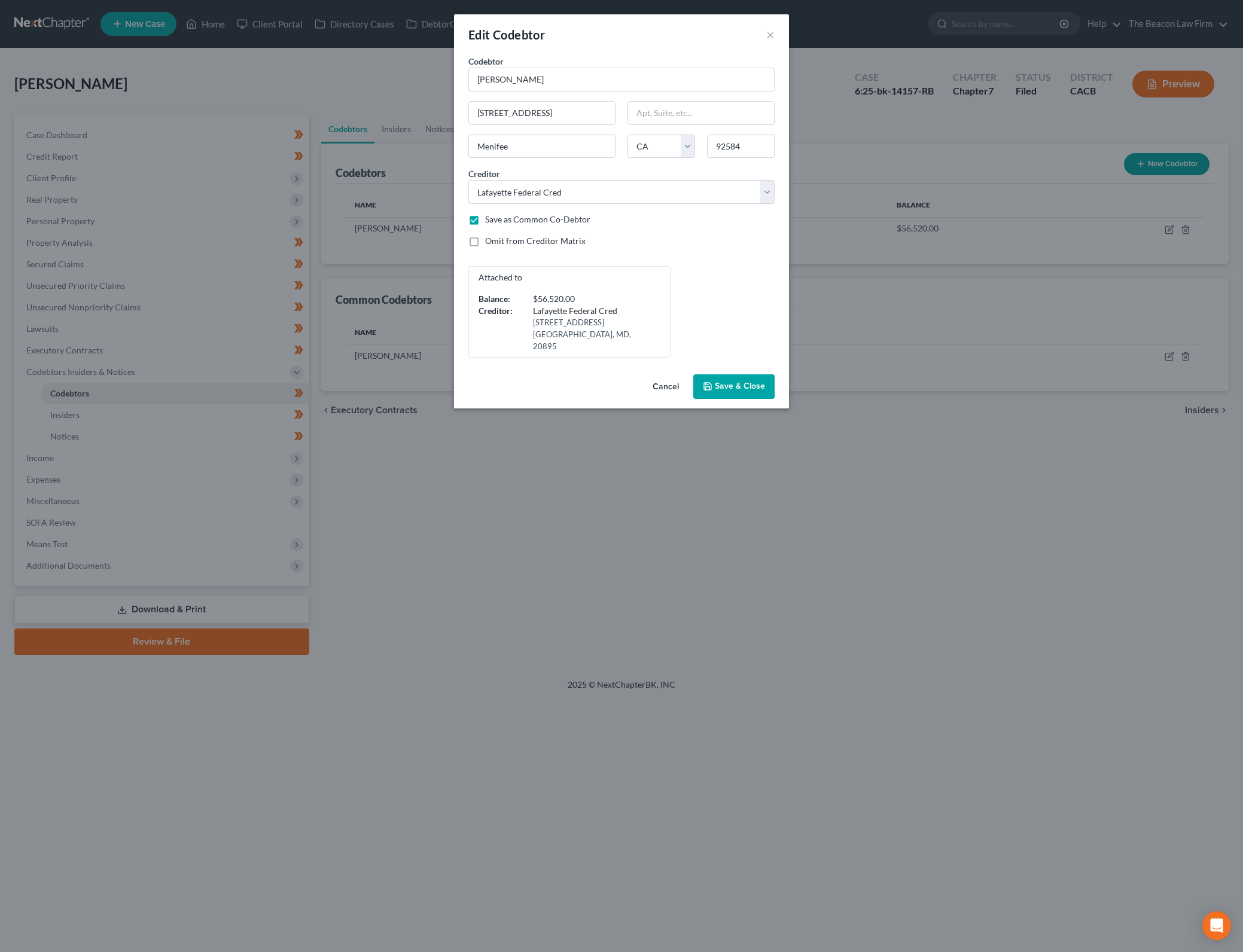
click at [725, 381] on span "Save & Close" at bounding box center [739, 386] width 50 height 10
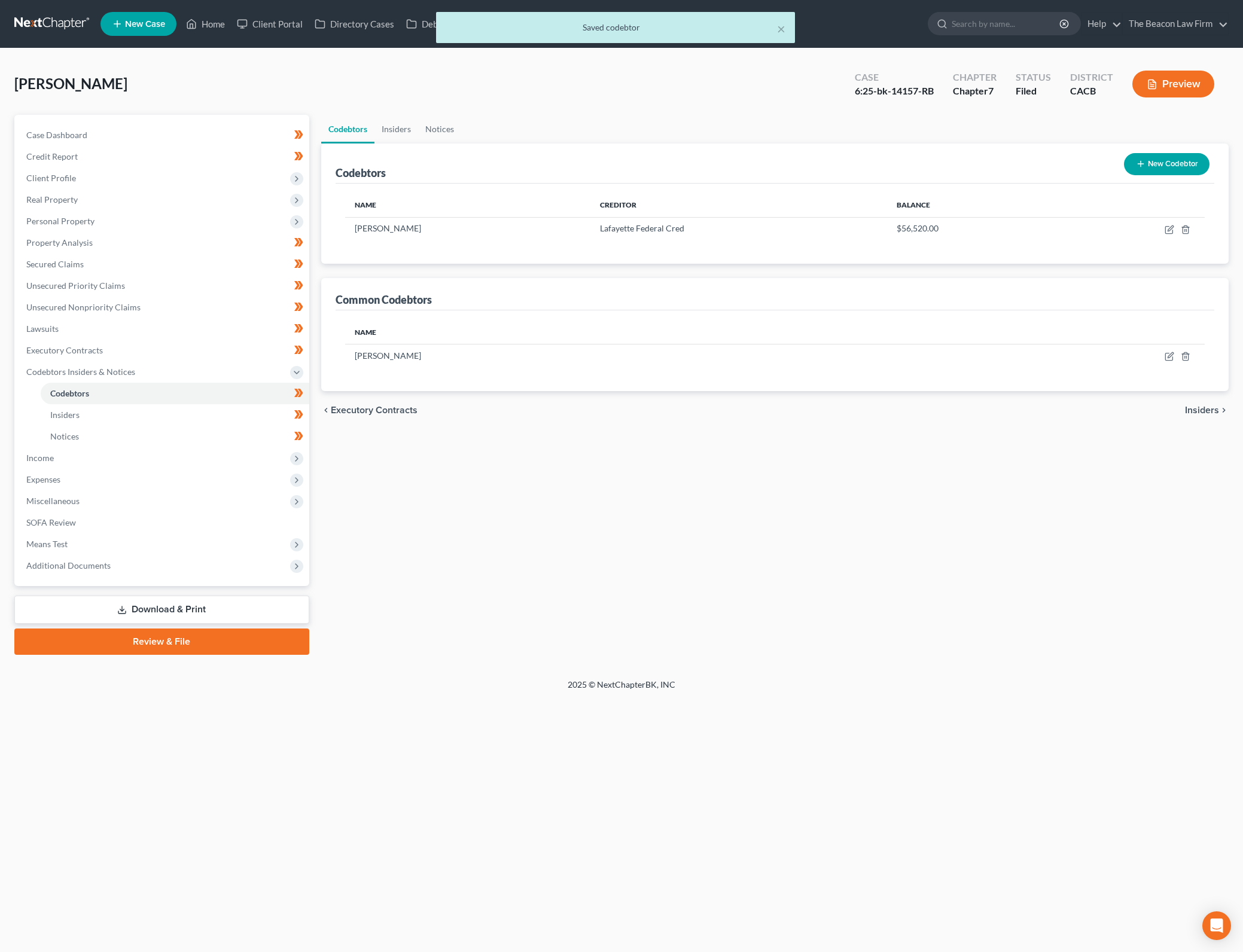
click at [1151, 166] on button "New Codebtor" at bounding box center [1166, 164] width 85 height 22
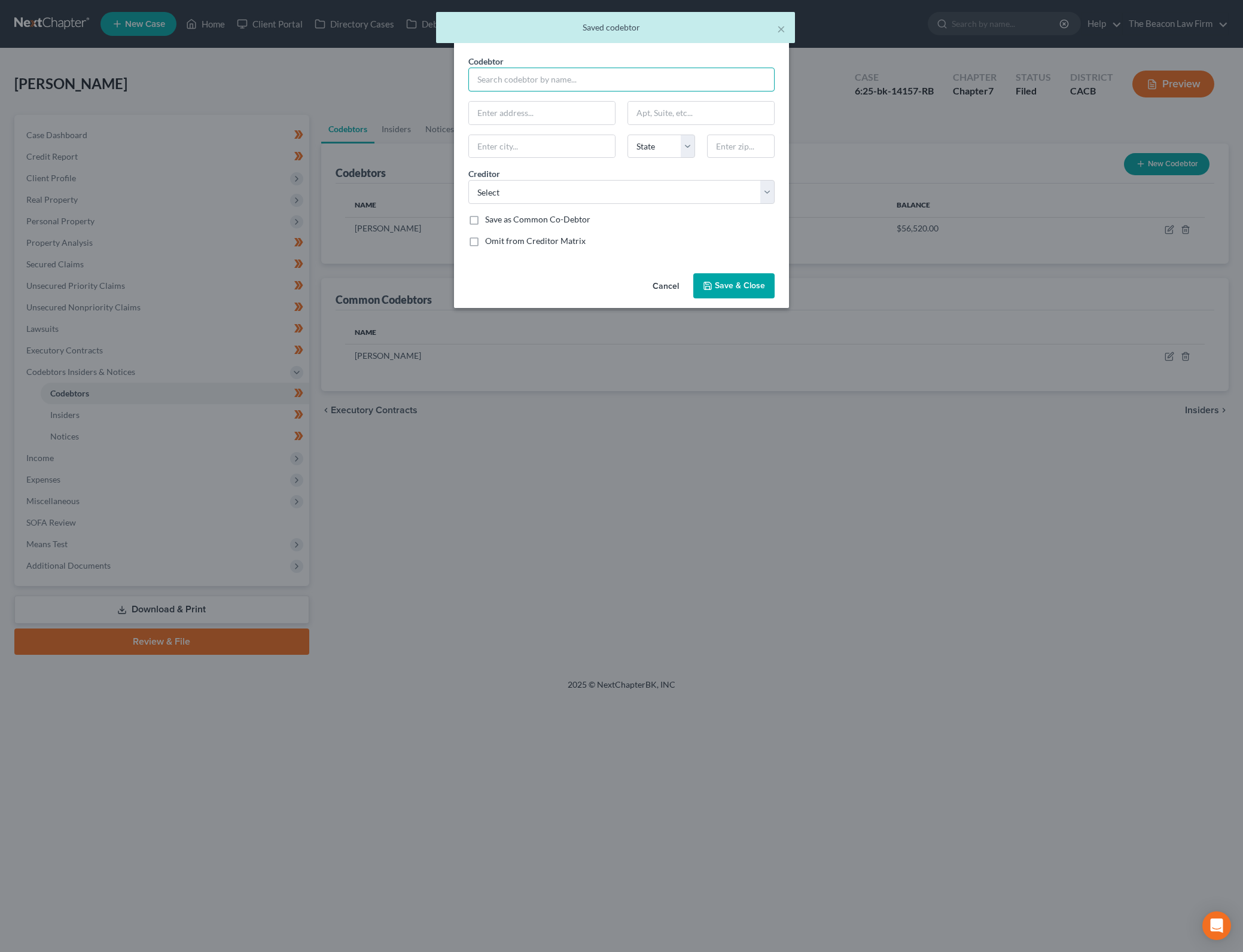
click at [519, 91] on input "text" at bounding box center [621, 79] width 306 height 24
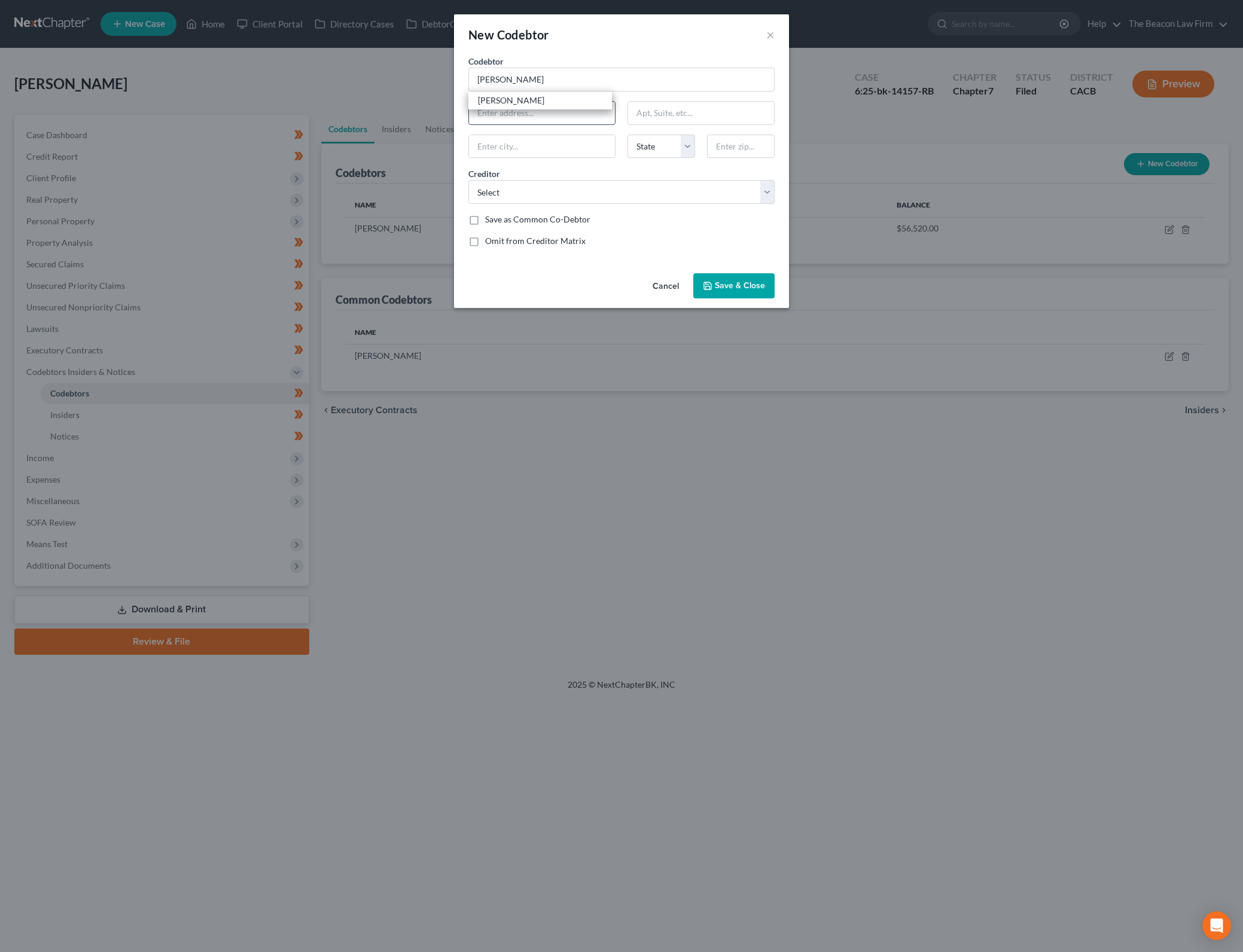
click at [568, 112] on input "text" at bounding box center [542, 113] width 146 height 22
click at [568, 96] on div "Codebtor * [PERSON_NAME] * [PERSON_NAME] State [US_STATE] AK AR AZ CA CO CT DE …" at bounding box center [621, 156] width 318 height 202
click at [574, 85] on input "[PERSON_NAME]" at bounding box center [621, 79] width 306 height 24
click at [552, 81] on input "[PERSON_NAME]" at bounding box center [621, 79] width 306 height 24
drag, startPoint x: 573, startPoint y: 202, endPoint x: 579, endPoint y: 190, distance: 13.4
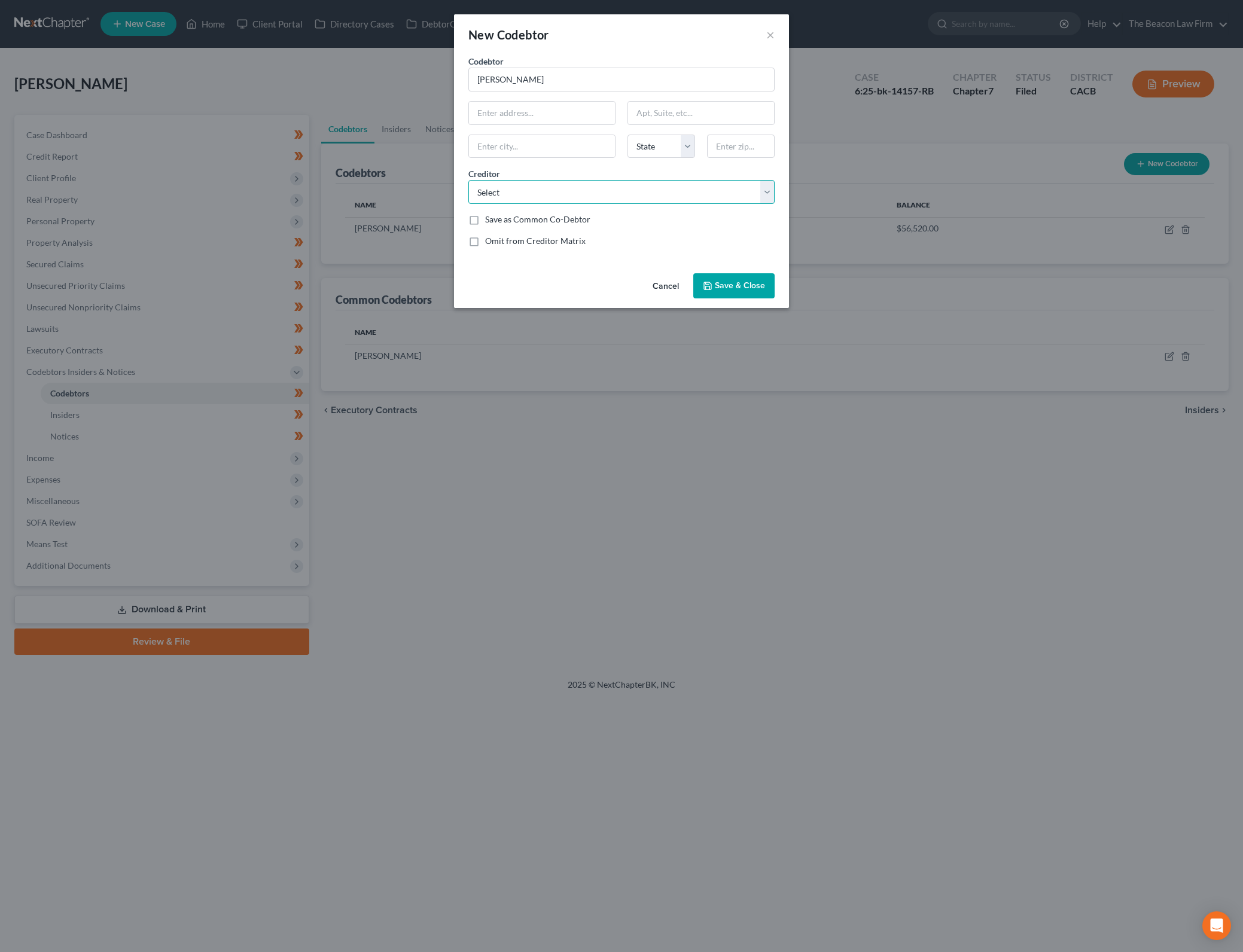
click at [574, 200] on select "Select Cap One The Beacon Law Firm 001 Debtorcc, Inc. Ally Fincl Loancare Wfbna…" at bounding box center [621, 192] width 306 height 24
click at [468, 180] on select "Select Cap One The Beacon Law Firm 001 Debtorcc, Inc. Ally Fincl Loancare Wfbna…" at bounding box center [621, 192] width 306 height 24
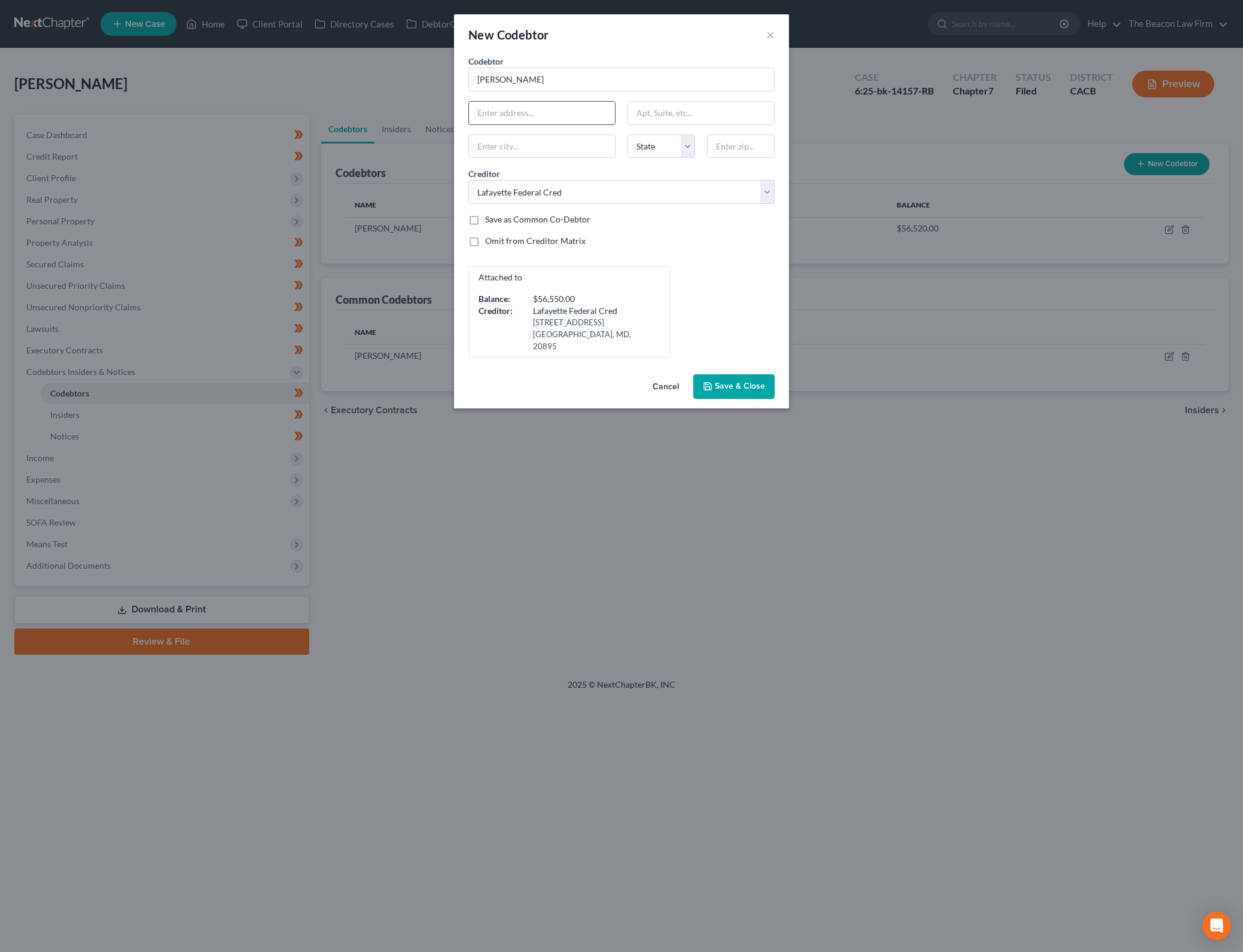
click at [550, 108] on input "text" at bounding box center [542, 113] width 146 height 22
click at [723, 144] on input "text" at bounding box center [740, 147] width 67 height 24
click at [700, 247] on div "Omit from Creditor Matrix" at bounding box center [621, 241] width 306 height 12
click at [485, 238] on label "Omit from Creditor Matrix" at bounding box center [535, 241] width 100 height 12
click at [490, 238] on input "Omit from Creditor Matrix" at bounding box center [493, 238] width 8 height 8
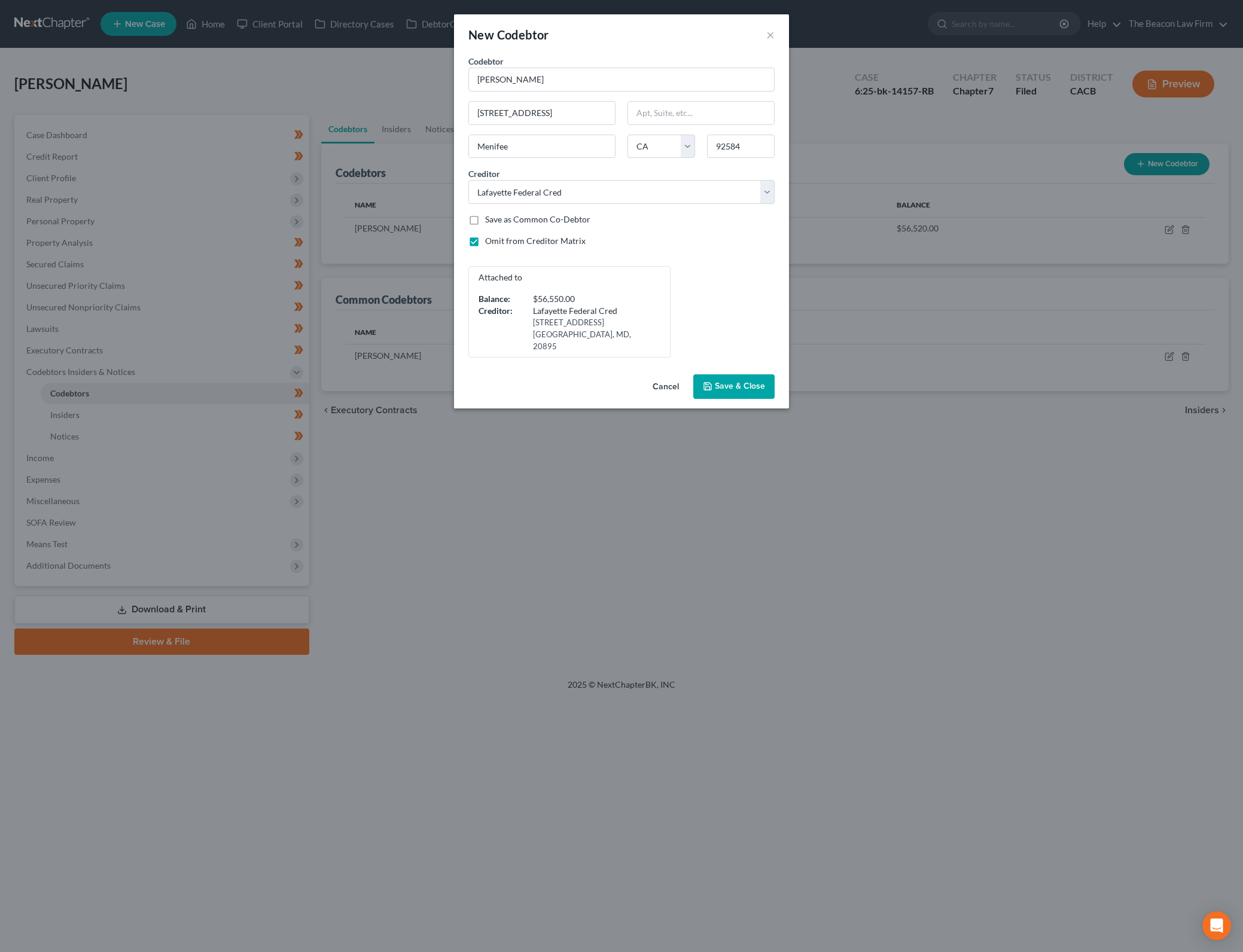
click at [763, 381] on span "Save & Close" at bounding box center [739, 386] width 50 height 10
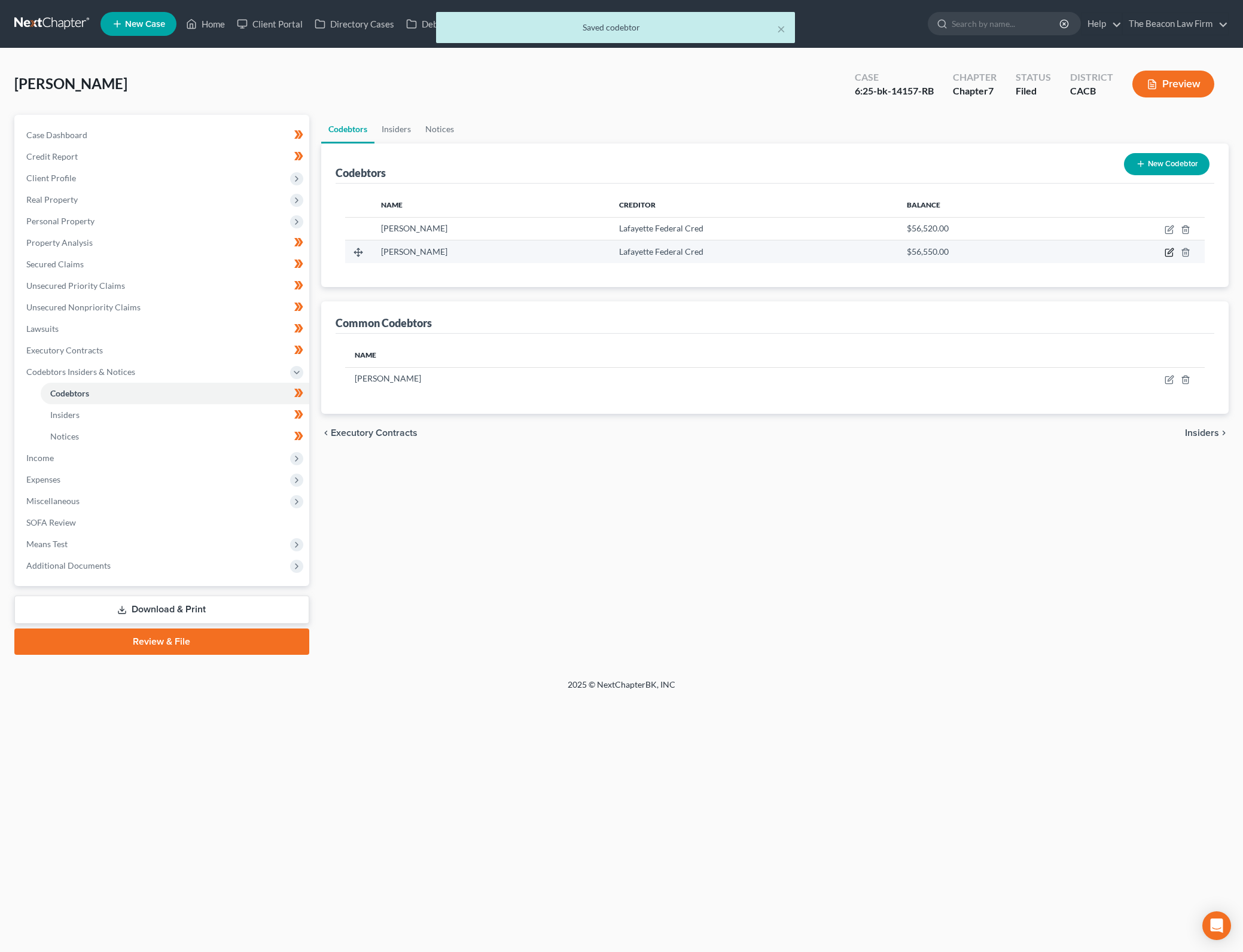
click at [1170, 253] on icon "button" at bounding box center [1170, 251] width 5 height 5
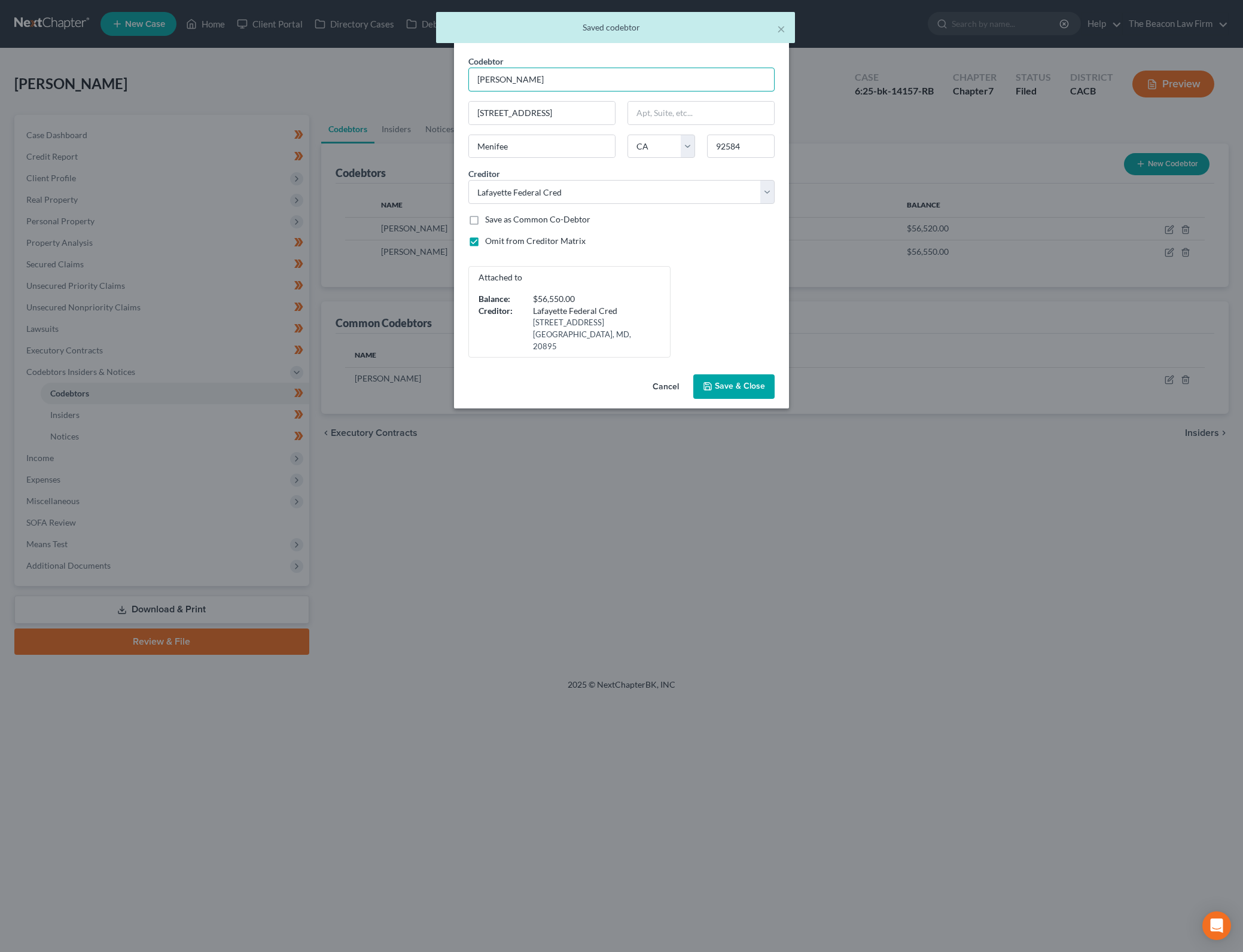
click at [593, 77] on input "[PERSON_NAME]" at bounding box center [621, 79] width 306 height 24
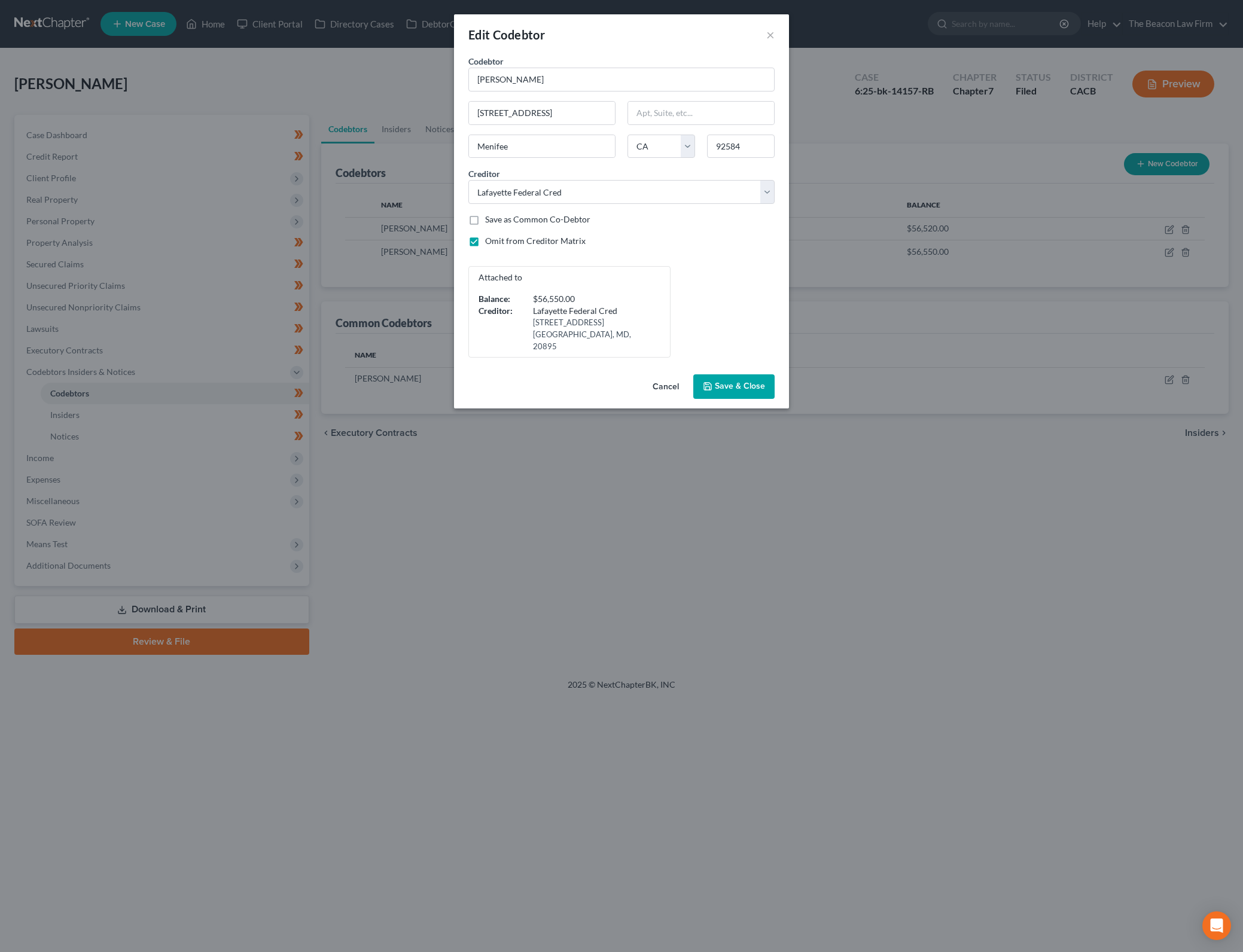
click at [734, 381] on span "Save & Close" at bounding box center [739, 386] width 50 height 10
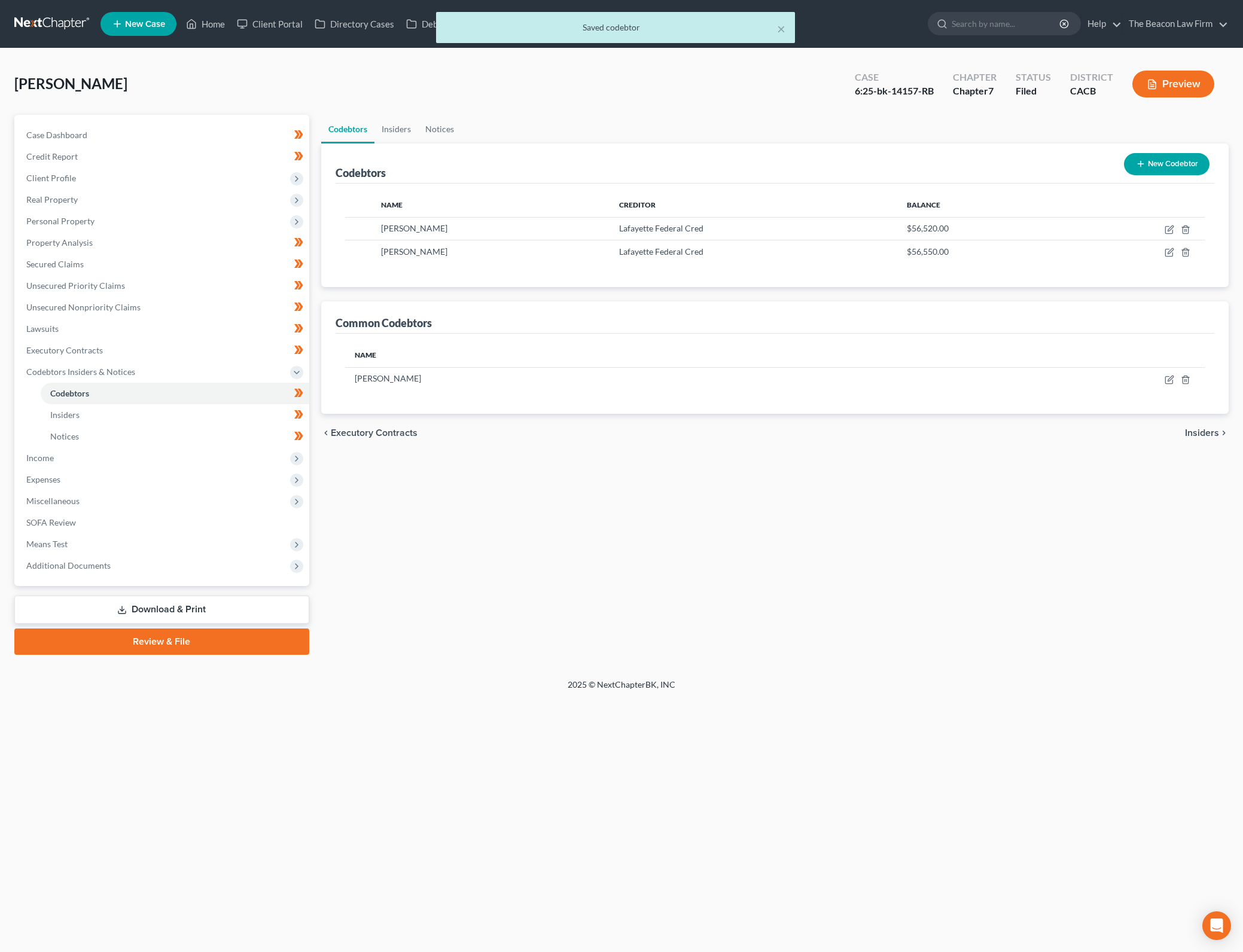
click at [1162, 171] on button "New Codebtor" at bounding box center [1166, 164] width 85 height 22
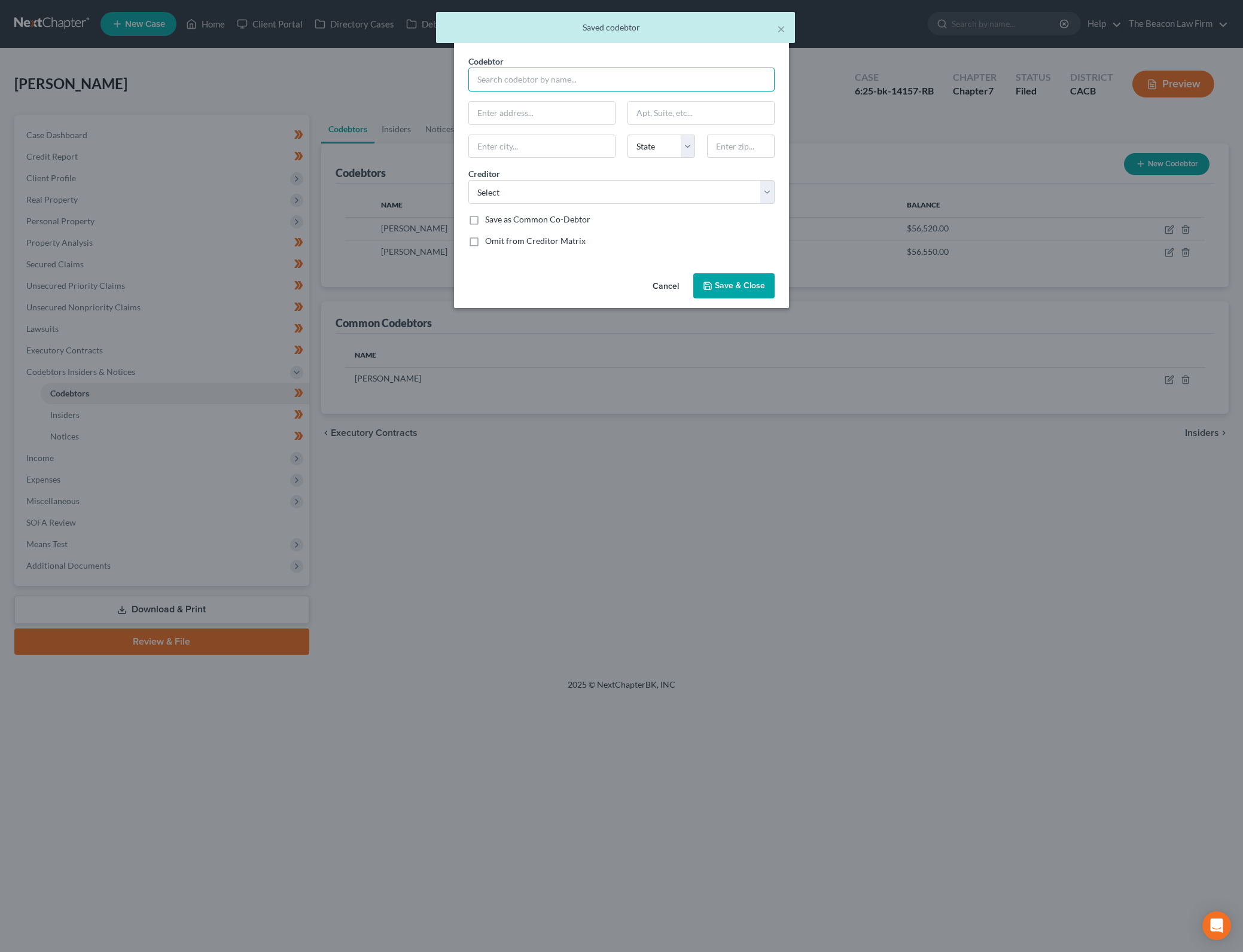
click at [576, 74] on input "text" at bounding box center [621, 79] width 306 height 24
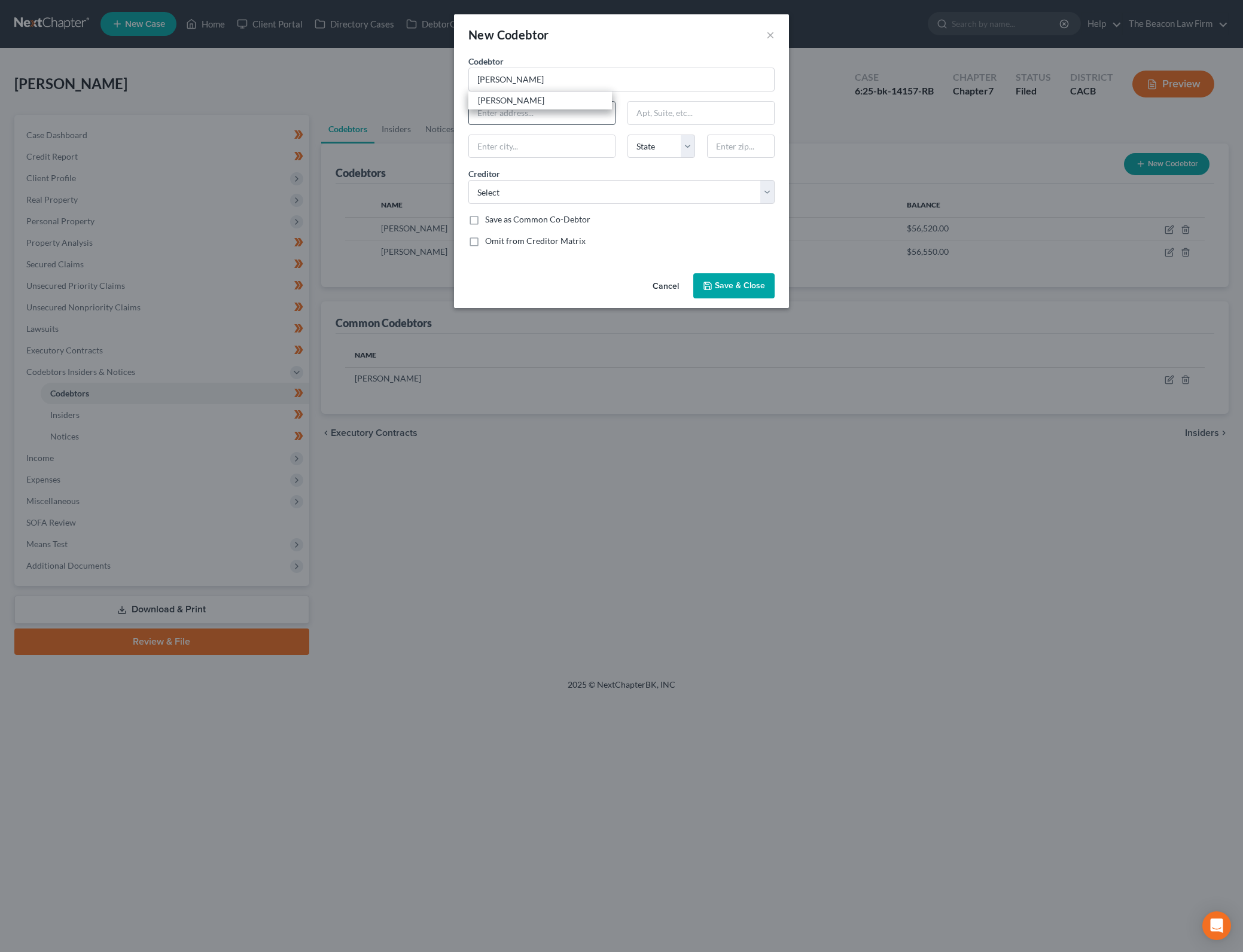
click at [570, 108] on div "[PERSON_NAME]" at bounding box center [540, 100] width 143 height 18
click at [593, 192] on select "Select Cap One The Beacon Law Firm 001 Debtorcc, Inc. Ally Fincl Loancare Wfbna…" at bounding box center [621, 192] width 306 height 24
click at [468, 180] on select "Select Cap One The Beacon Law Firm 001 Debtorcc, Inc. Ally Fincl Loancare Wfbna…" at bounding box center [621, 192] width 306 height 24
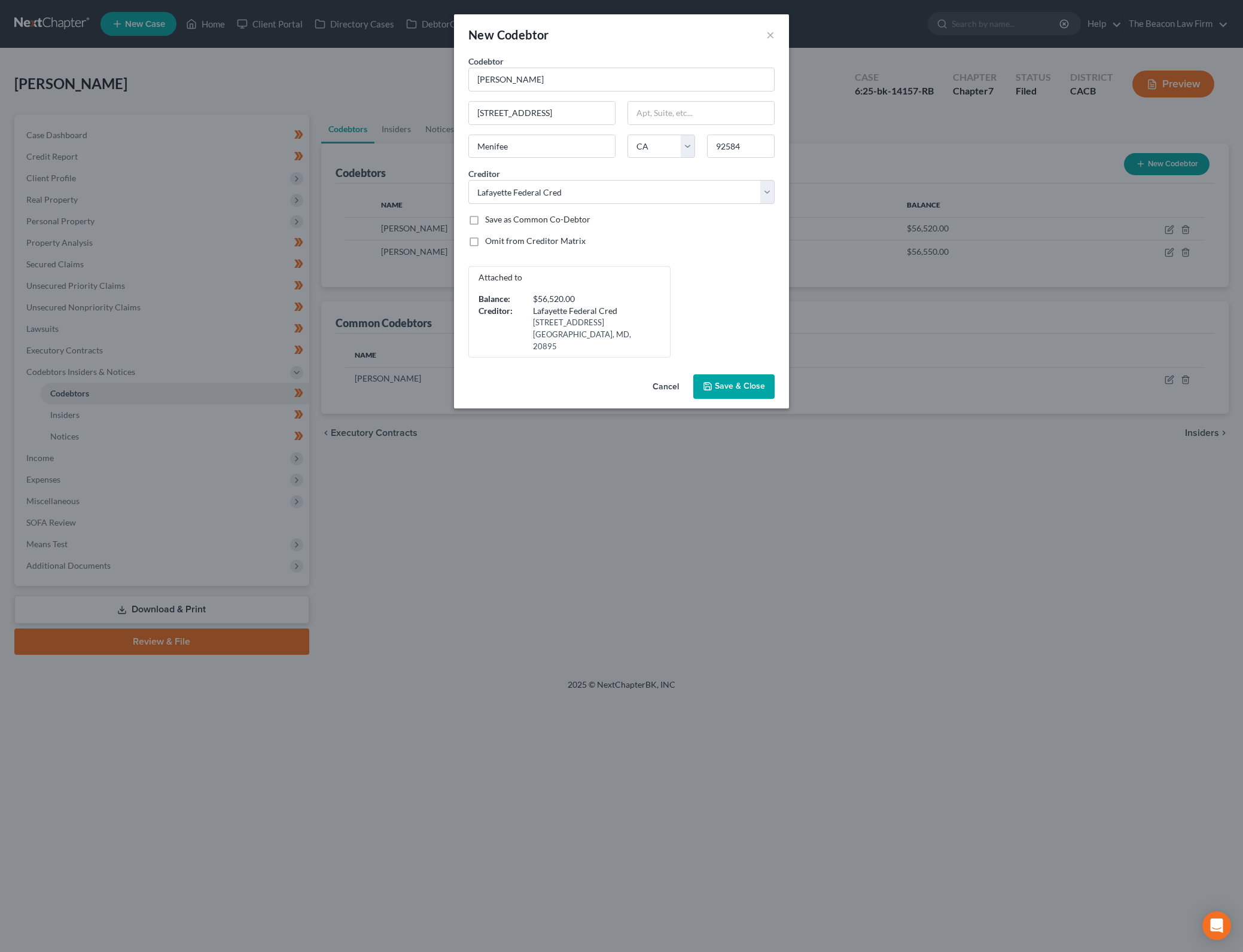
click at [485, 241] on label "Omit from Creditor Matrix" at bounding box center [535, 241] width 100 height 12
click at [490, 241] on input "Omit from Creditor Matrix" at bounding box center [493, 238] width 8 height 8
click at [753, 381] on span "Save & Close" at bounding box center [739, 386] width 50 height 10
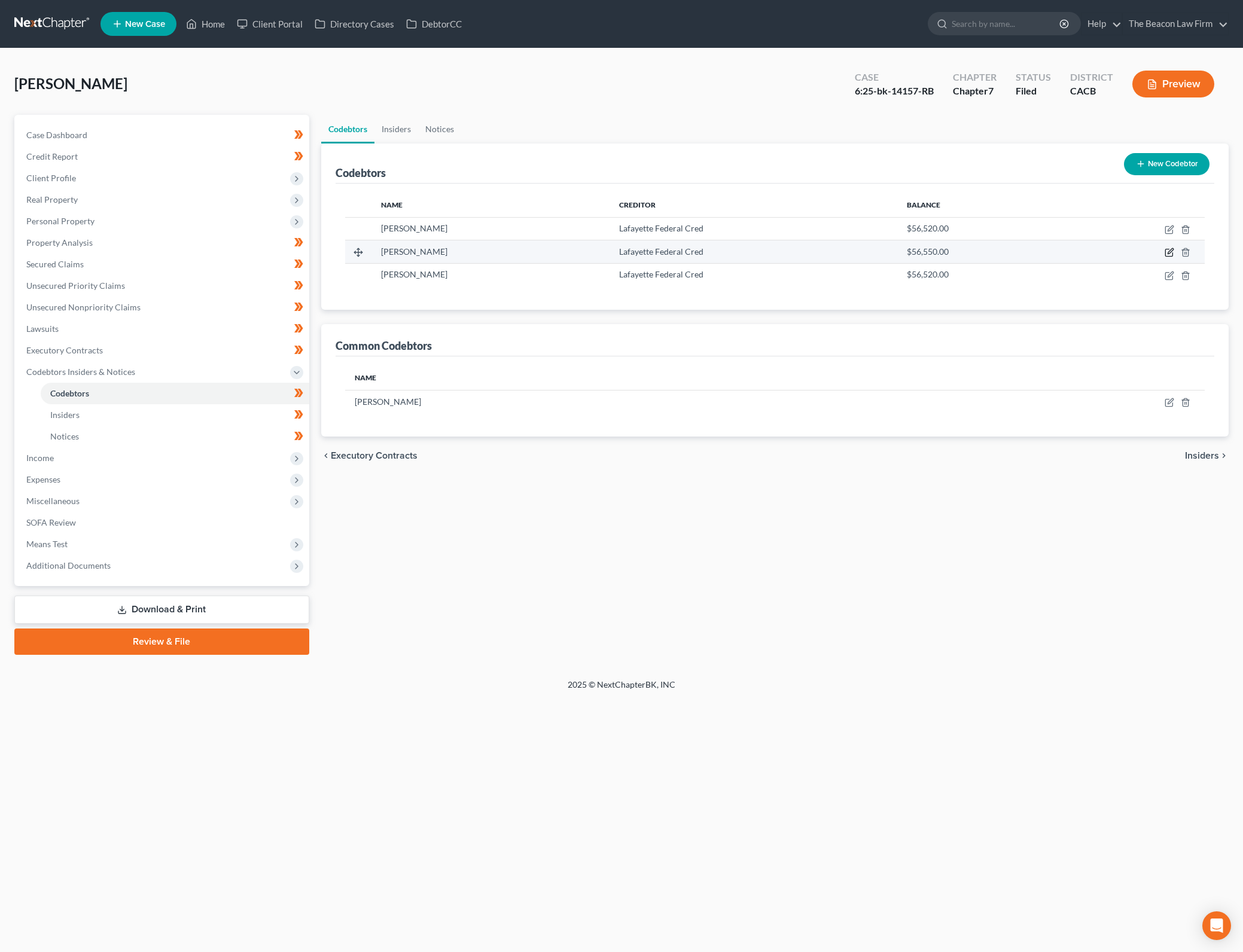
drag, startPoint x: 864, startPoint y: 615, endPoint x: 1171, endPoint y: 253, distance: 474.7
click at [864, 615] on div "Codebtors Insiders Notices Codebtors New Codebtor Name Creditor Balance [PERSON…" at bounding box center [775, 385] width 920 height 540
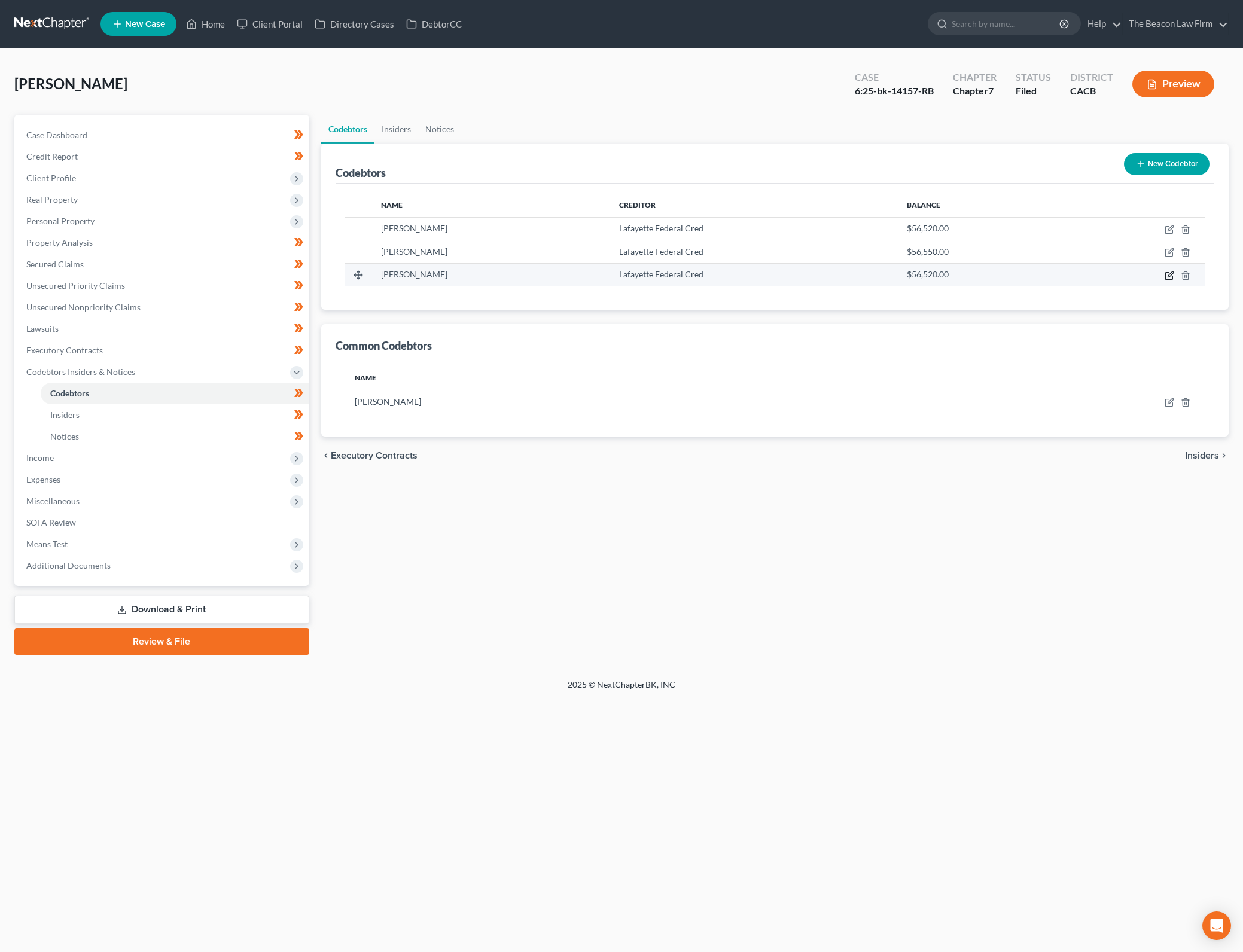
click at [1170, 273] on icon "button" at bounding box center [1170, 274] width 5 height 5
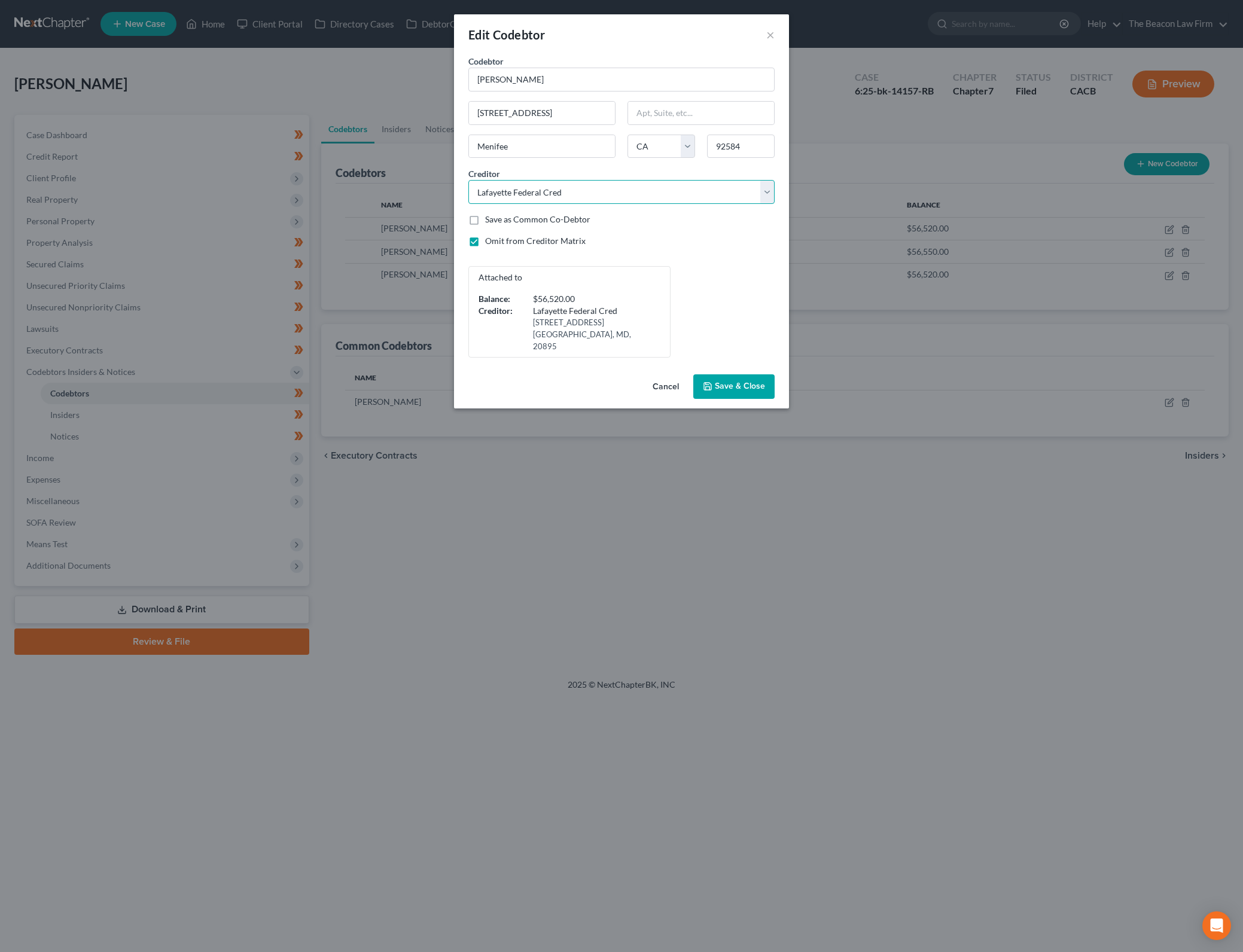
click at [705, 194] on select "Select Cap One The Beacon Law Firm 001 Debtorcc, Inc. Ally Fincl Loancare Wfbna…" at bounding box center [621, 192] width 306 height 24
click at [468, 180] on select "Select Cap One The Beacon Law Firm 001 Debtorcc, Inc. Ally Fincl Loancare Wfbna…" at bounding box center [621, 192] width 306 height 24
click at [721, 379] on button "Save & Close" at bounding box center [733, 386] width 81 height 25
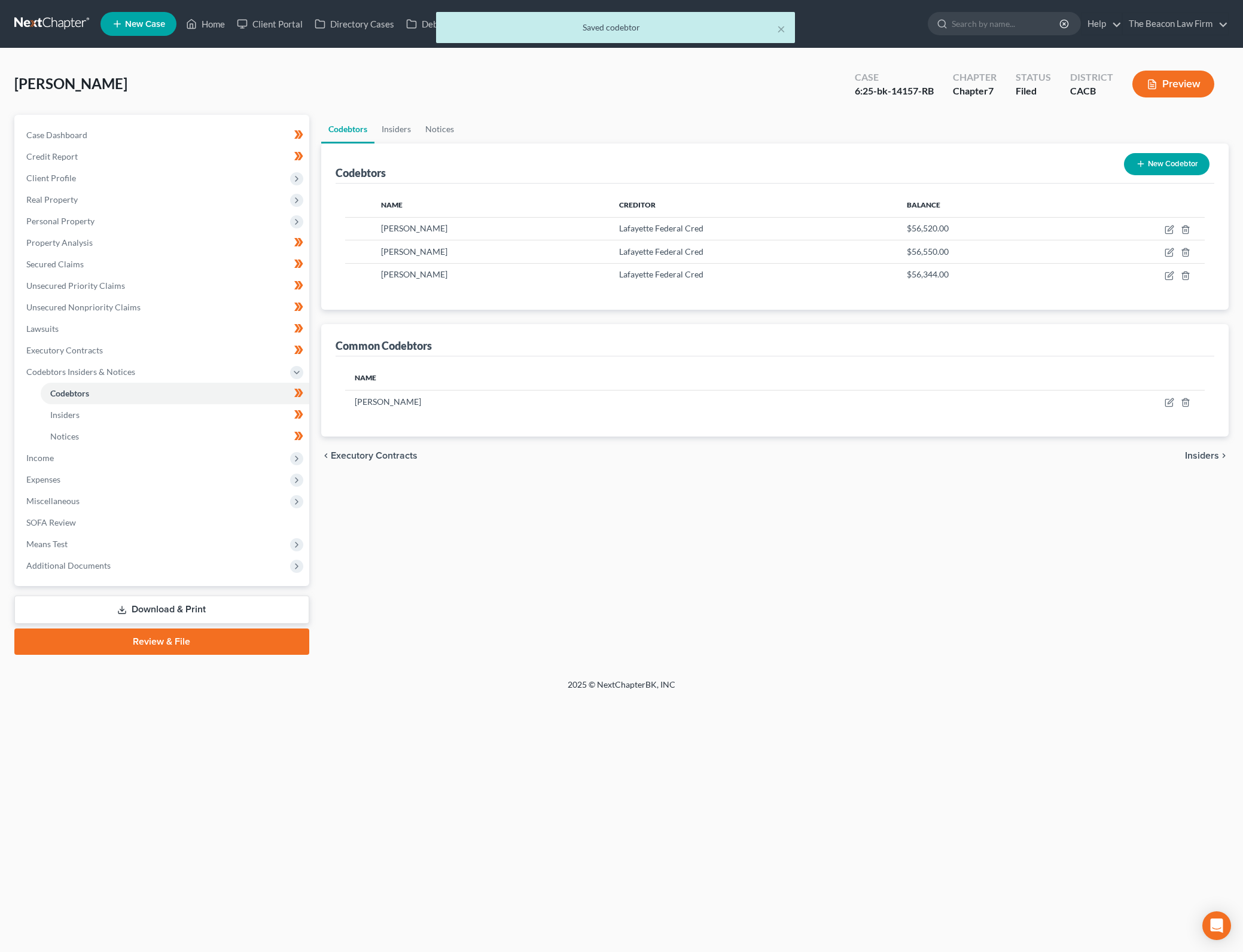
click at [1082, 635] on div "Codebtors Insiders Notices Codebtors New Codebtor Name Creditor Balance [PERSON…" at bounding box center [775, 385] width 920 height 540
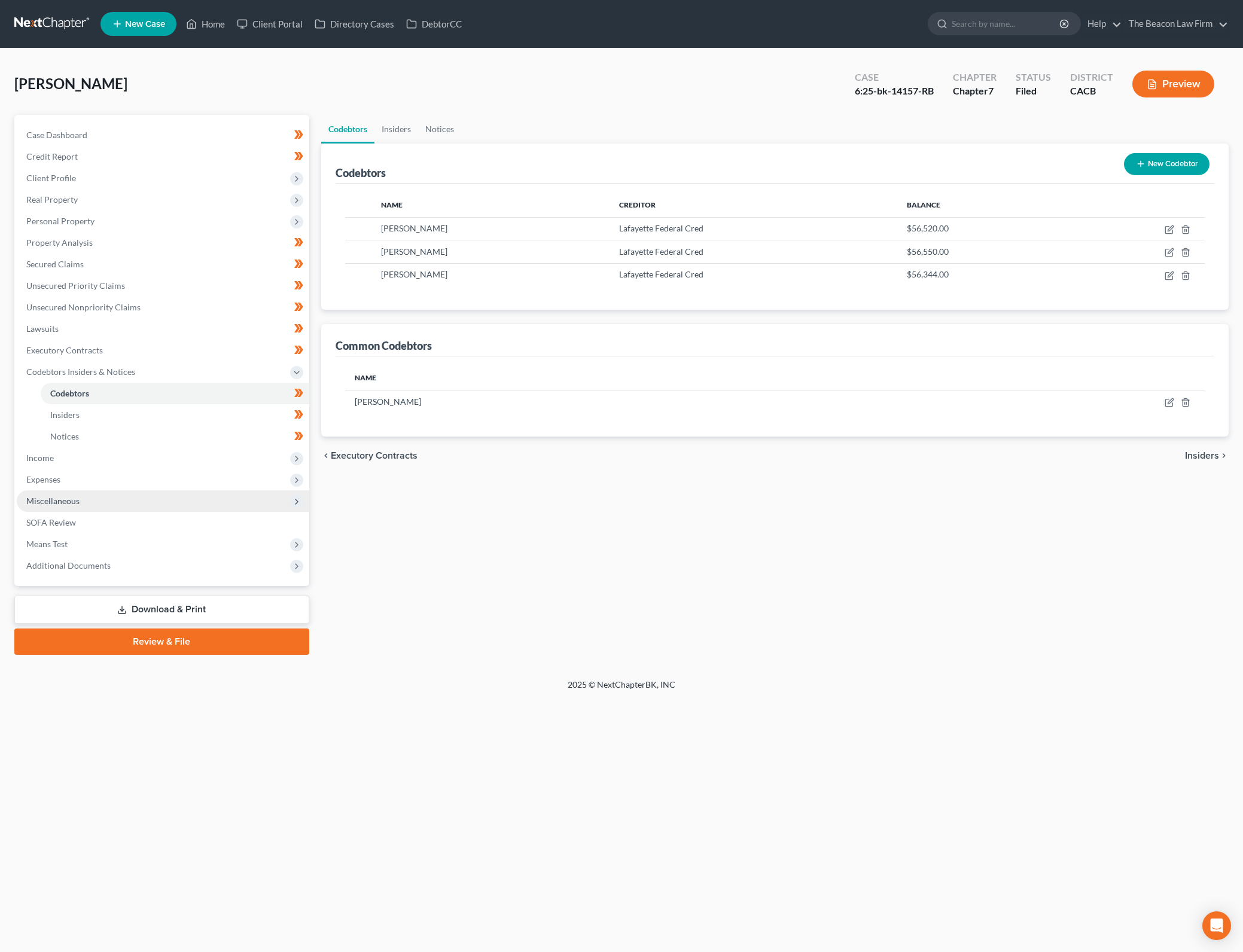
click at [224, 508] on span "Miscellaneous" at bounding box center [162, 500] width 292 height 22
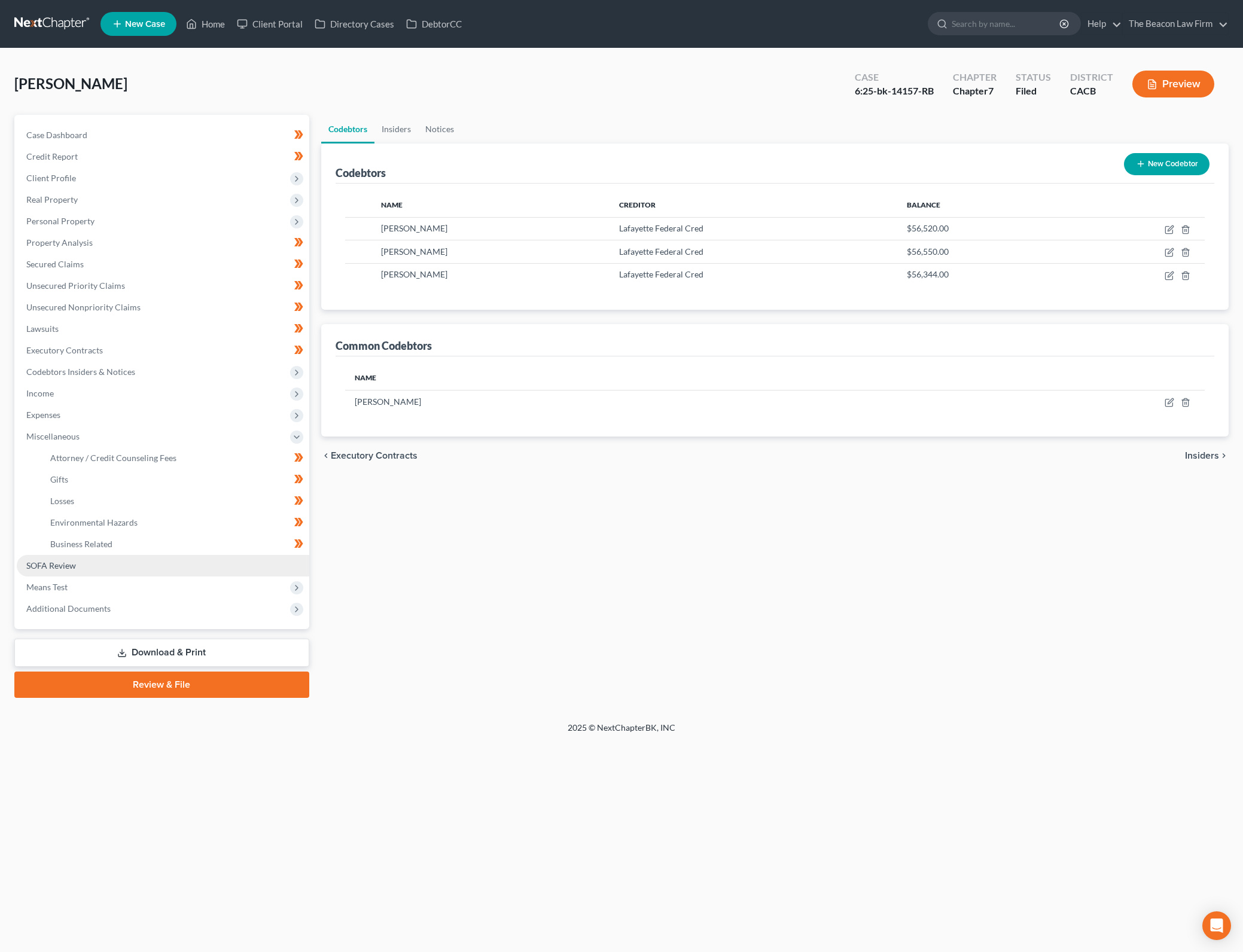
click at [195, 559] on link "SOFA Review" at bounding box center [162, 565] width 292 height 22
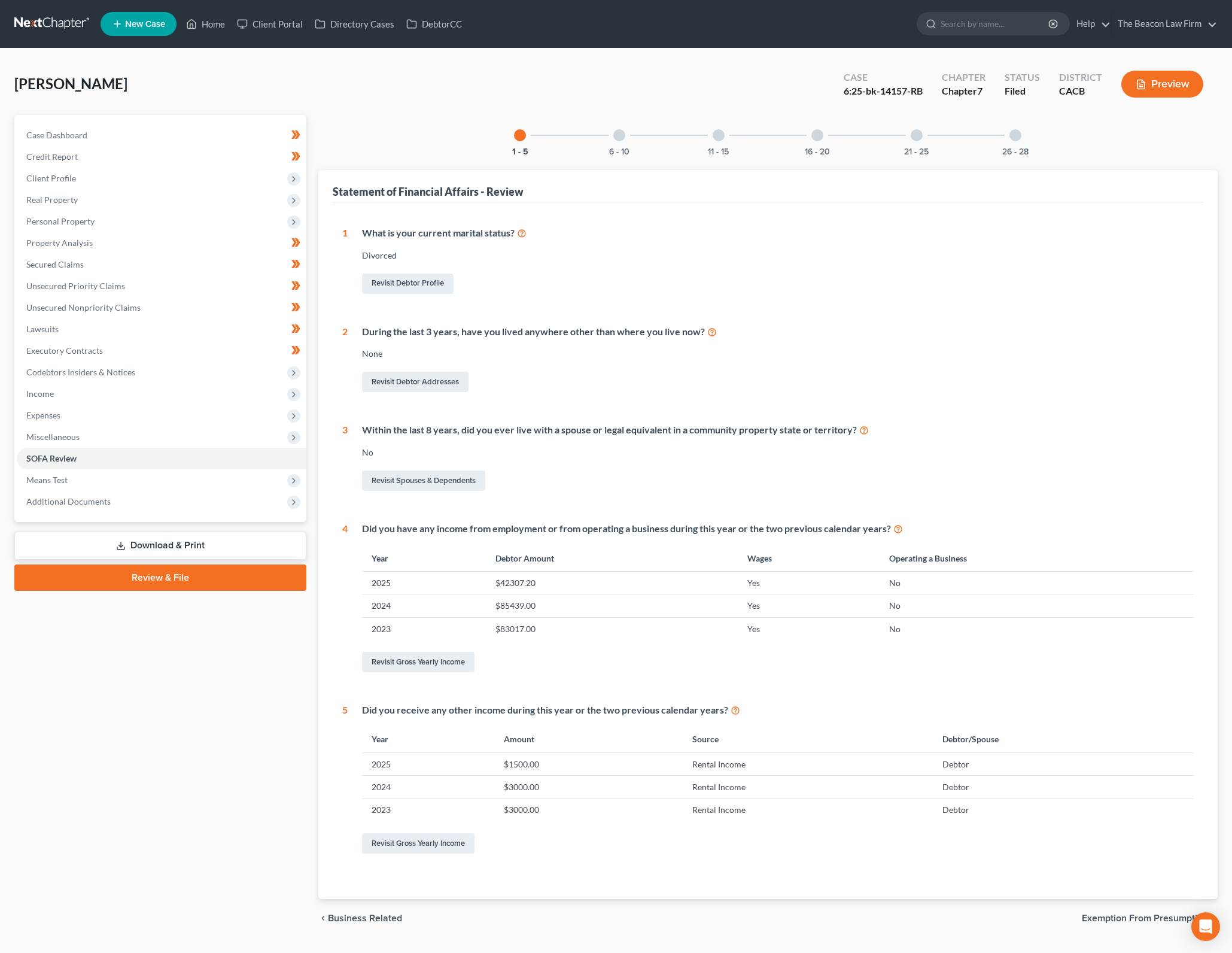
click at [222, 547] on link "Download & Print" at bounding box center [161, 546] width 292 height 28
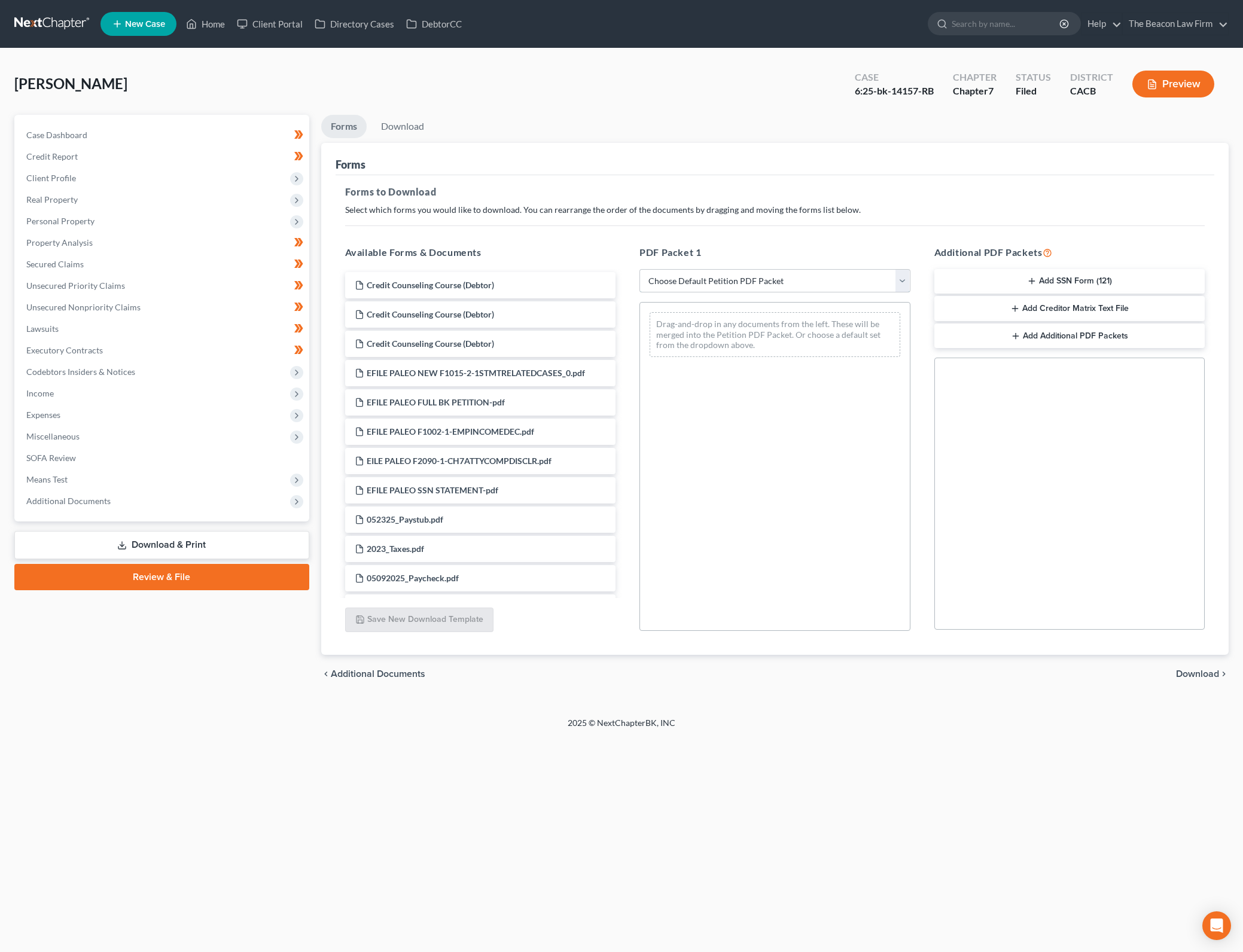
click at [699, 271] on select "Choose Default Petition PDF Packet Complete Bankruptcy Petition (all forms and …" at bounding box center [775, 281] width 271 height 24
click at [639, 269] on select "Choose Default Petition PDF Packet Complete Bankruptcy Petition (all forms and …" at bounding box center [775, 281] width 271 height 24
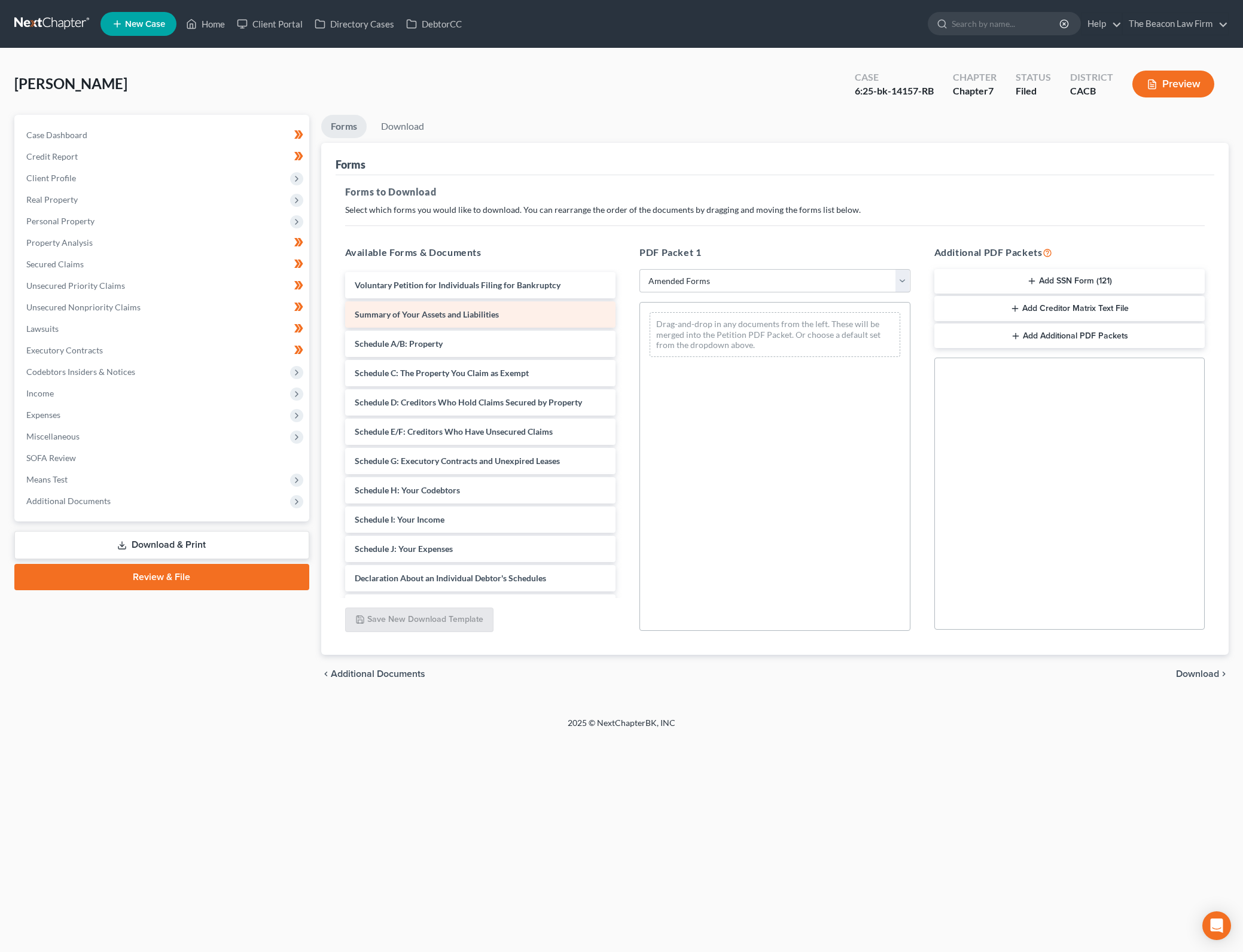
click at [474, 316] on span "Summary of Your Assets and Liabilities" at bounding box center [426, 314] width 144 height 10
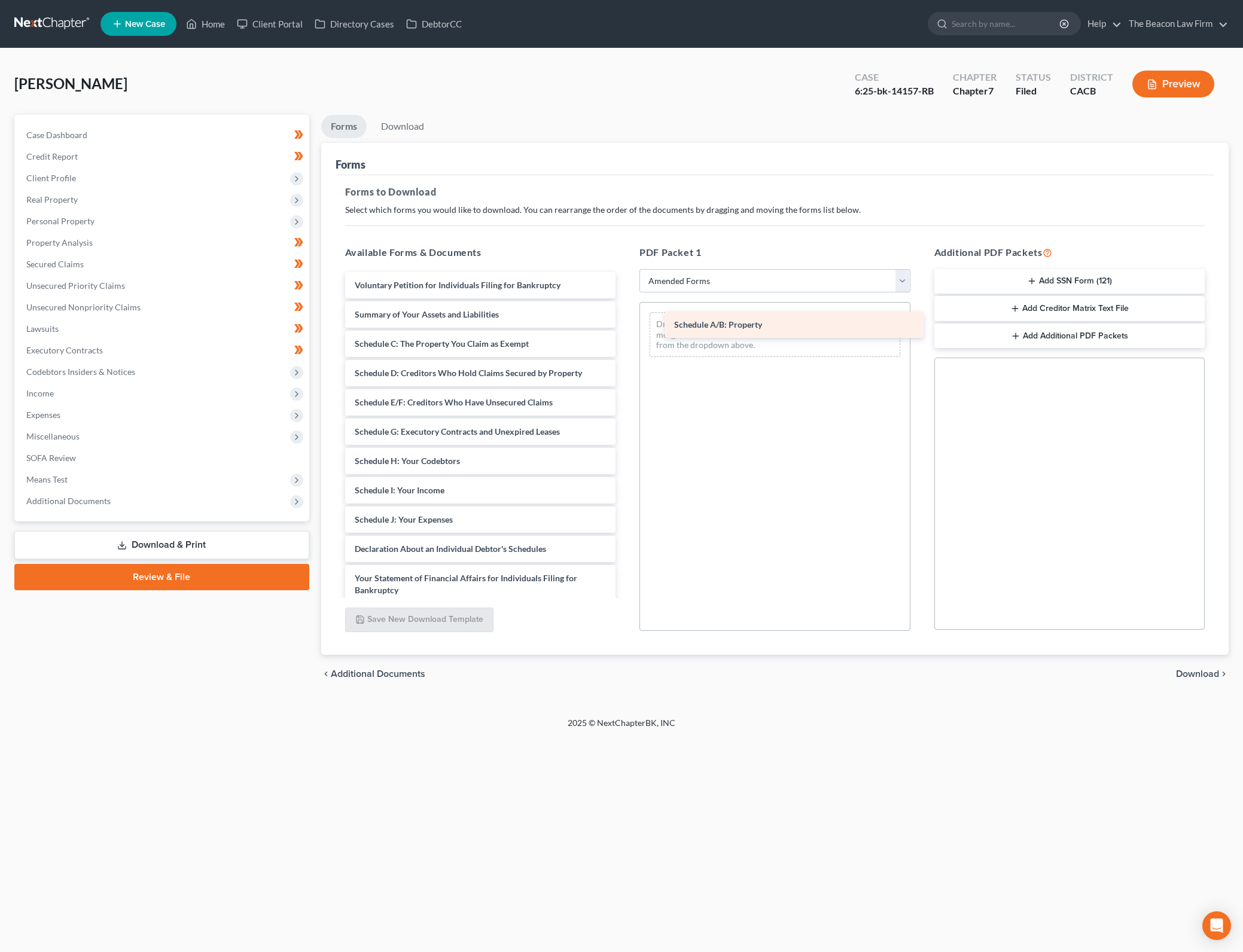
drag, startPoint x: 454, startPoint y: 342, endPoint x: 773, endPoint y: 323, distance: 319.6
click at [625, 323] on div "Schedule A/B: Property Voluntary Petition for Individuals Filing for Bankruptcy…" at bounding box center [480, 552] width 290 height 561
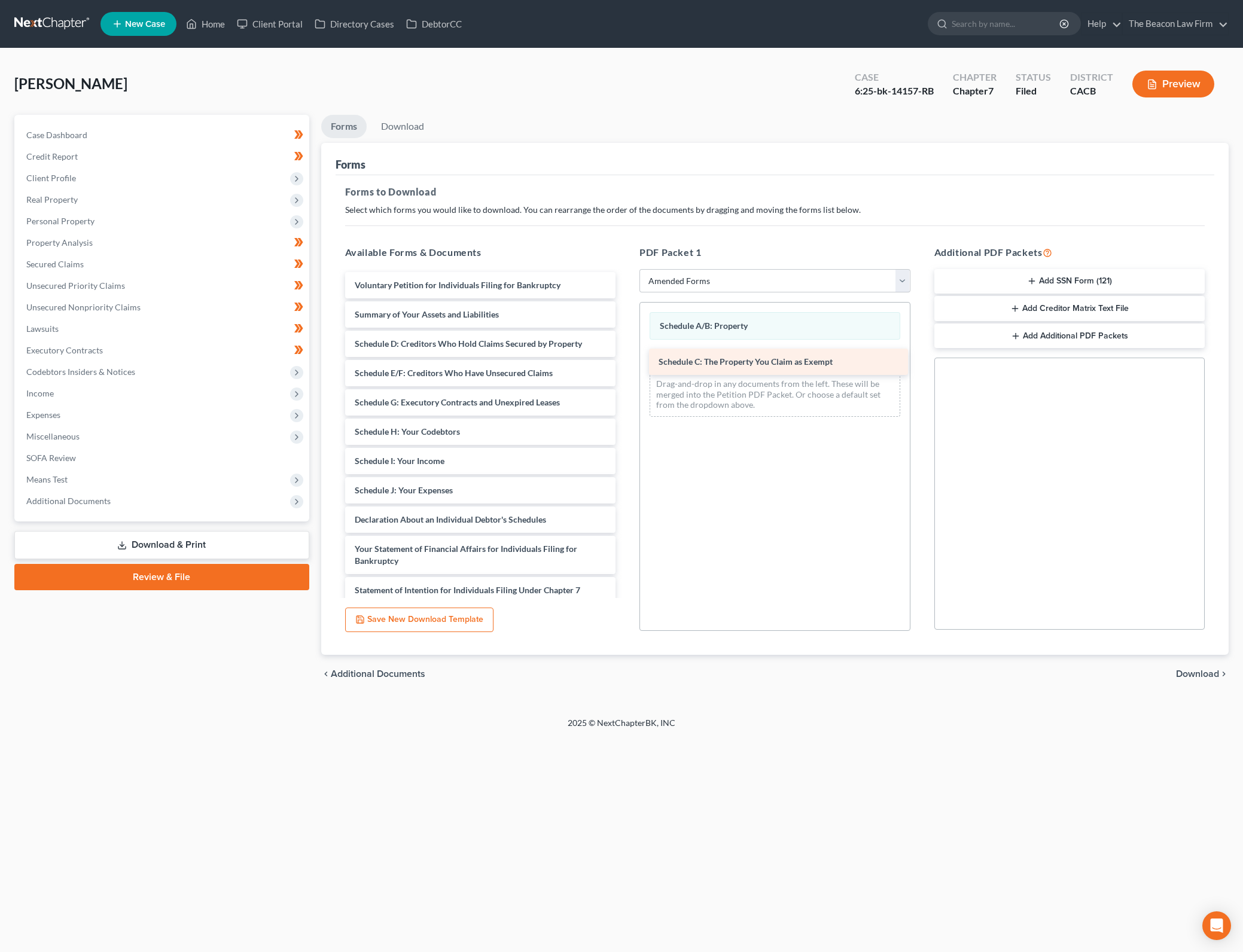
drag, startPoint x: 411, startPoint y: 346, endPoint x: 714, endPoint y: 364, distance: 303.5
click at [625, 364] on div "Schedule C: The Property You Claim as Exempt Voluntary Petition for Individuals…" at bounding box center [480, 537] width 290 height 531
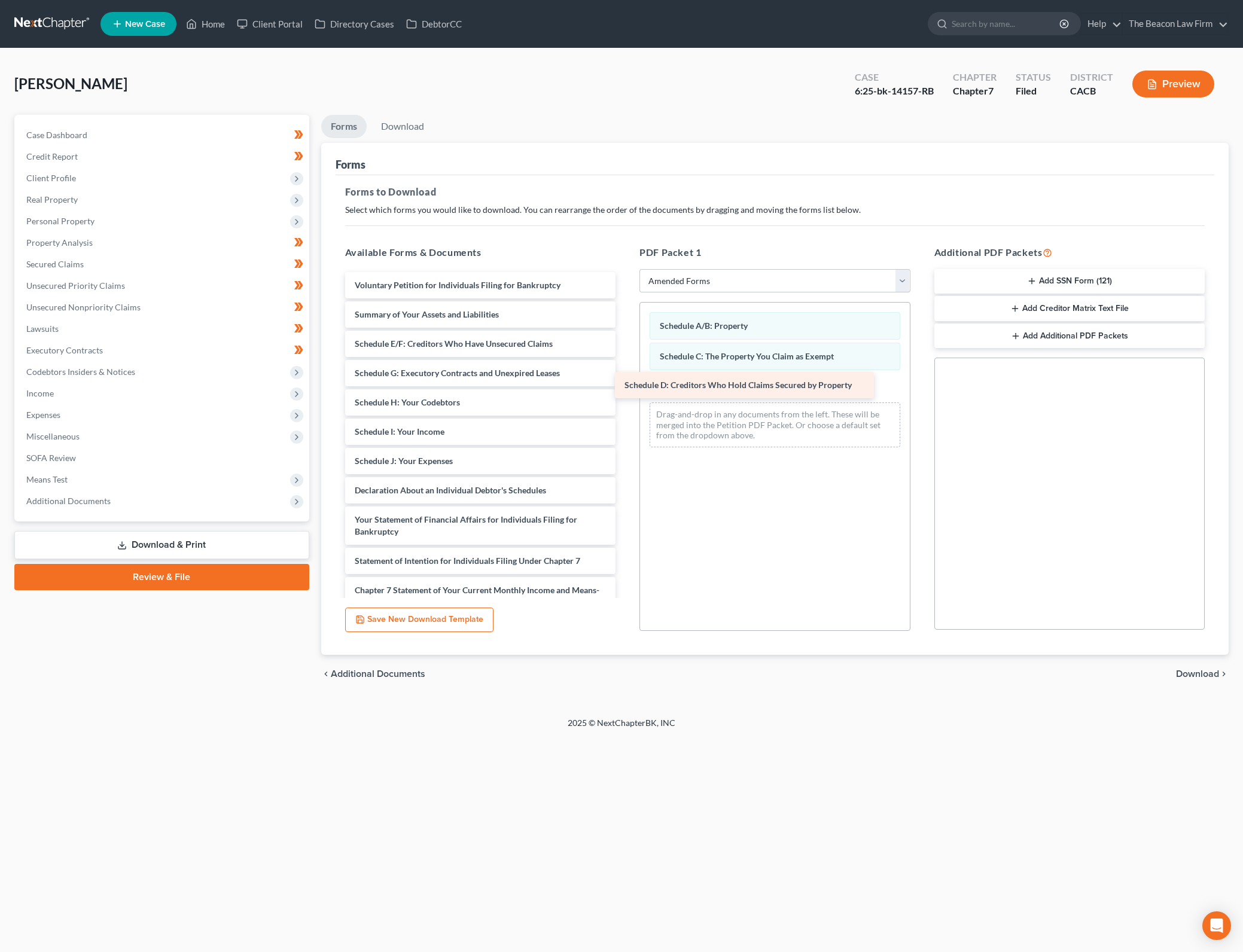
drag, startPoint x: 510, startPoint y: 342, endPoint x: 783, endPoint y: 380, distance: 275.6
click at [625, 380] on div "Schedule D: Creditors Who Hold Claims Secured by Property Voluntary Petition fo…" at bounding box center [480, 523] width 290 height 502
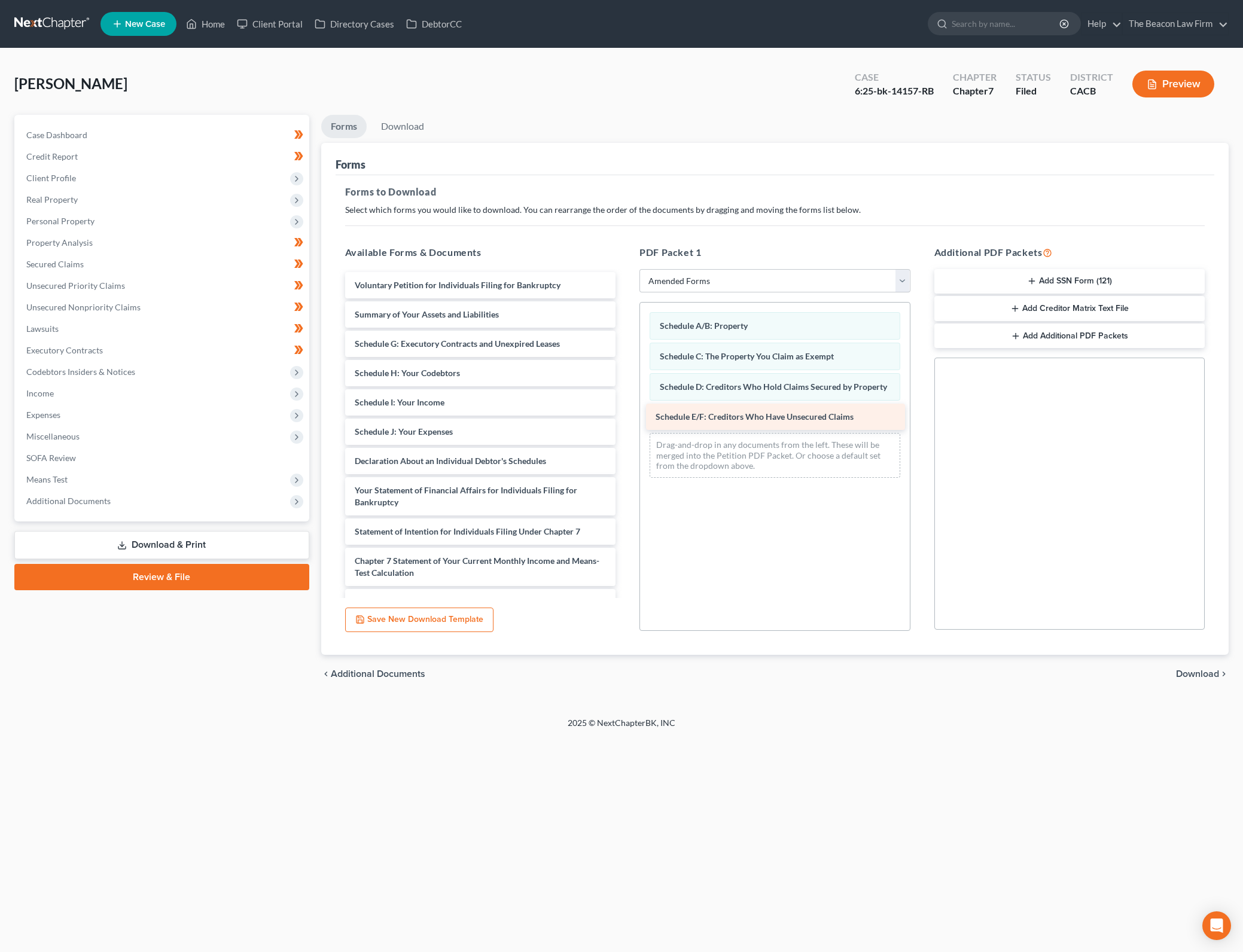
drag, startPoint x: 471, startPoint y: 341, endPoint x: 771, endPoint y: 414, distance: 308.8
click at [625, 414] on div "Schedule E/F: Creditors Who Have Unsecured Claims Voluntary Petition for Indivi…" at bounding box center [480, 508] width 290 height 473
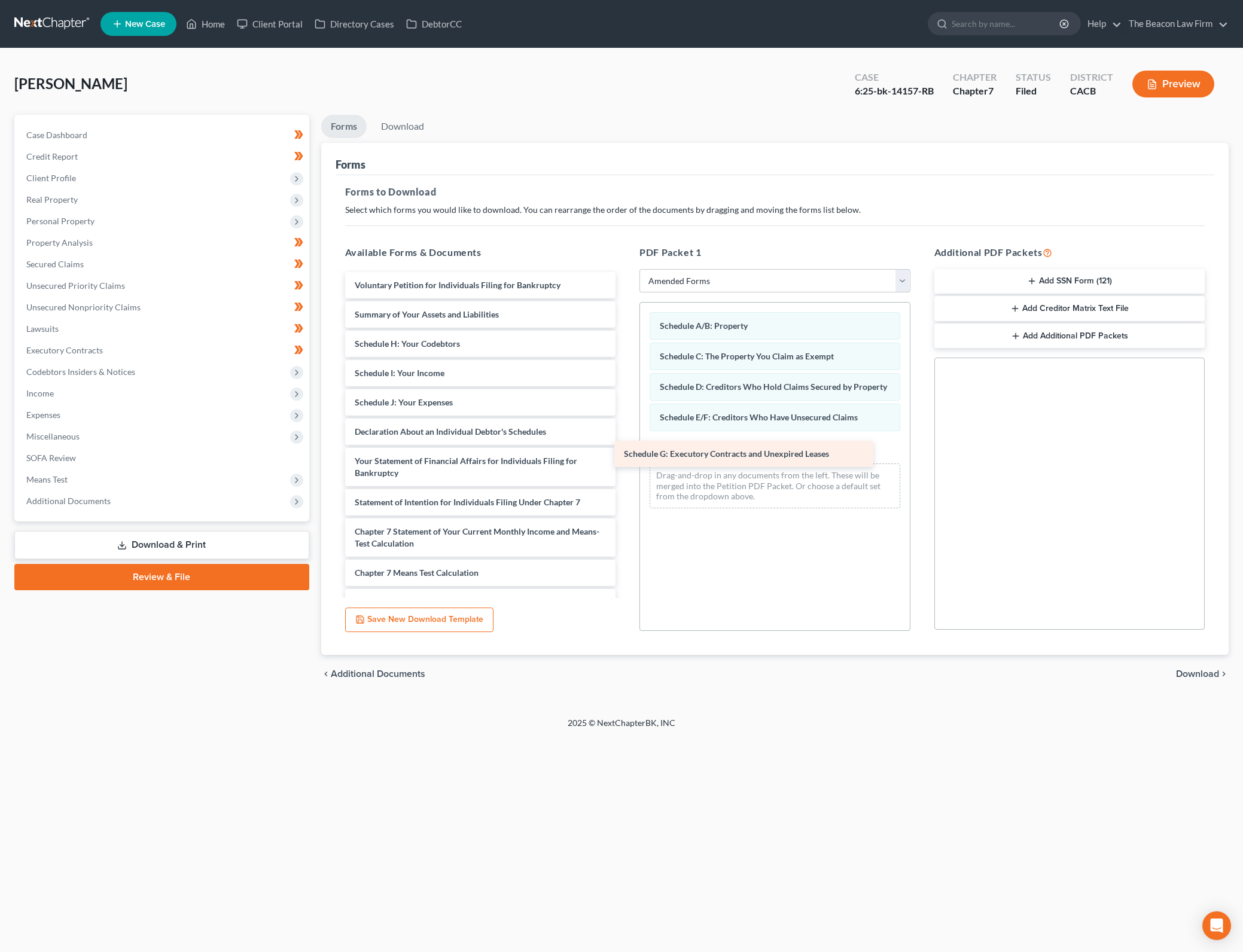
drag, startPoint x: 501, startPoint y: 339, endPoint x: 779, endPoint y: 445, distance: 297.5
click at [625, 445] on div "Schedule G: Executory Contracts and Unexpired Leases Voluntary Petition for Ind…" at bounding box center [480, 493] width 290 height 443
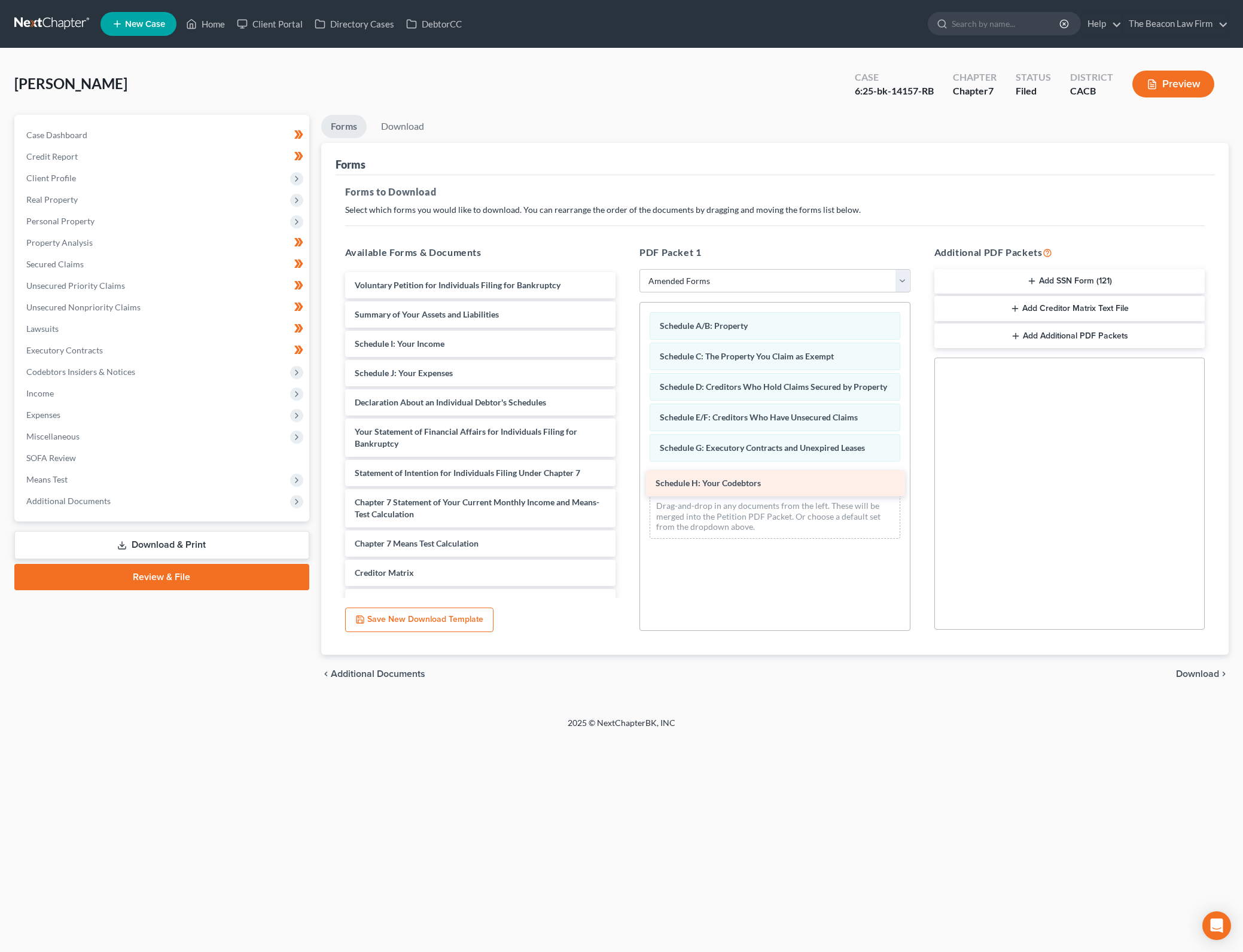
drag, startPoint x: 440, startPoint y: 341, endPoint x: 741, endPoint y: 480, distance: 331.5
click at [625, 480] on div "Schedule H: Your Codebtors Voluntary Petition for Individuals Filing for Bankru…" at bounding box center [480, 479] width 290 height 414
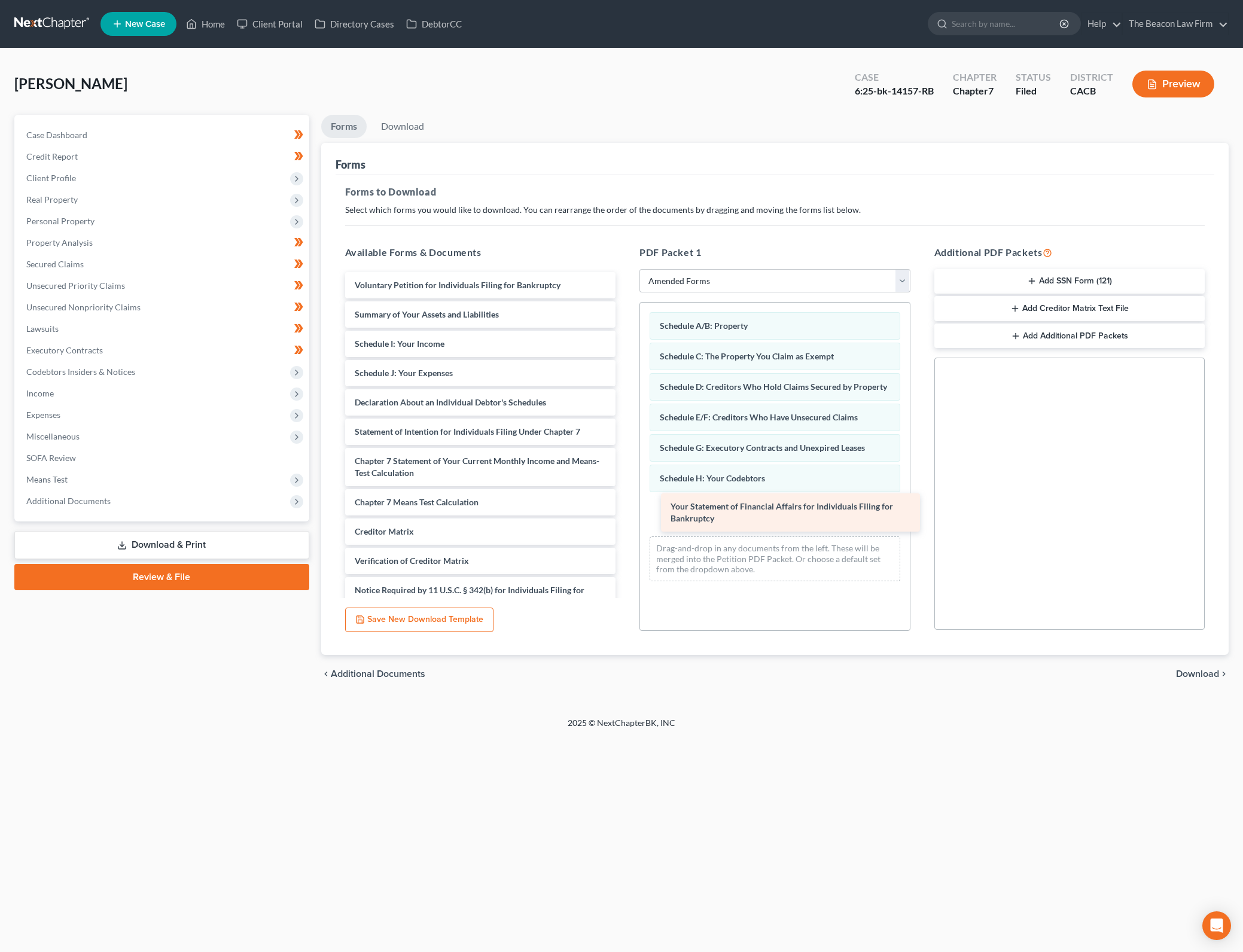
drag, startPoint x: 431, startPoint y: 429, endPoint x: 745, endPoint y: 504, distance: 322.8
click at [625, 504] on div "Your Statement of Financial Affairs for Individuals Filing for Bankruptcy Volun…" at bounding box center [480, 458] width 290 height 373
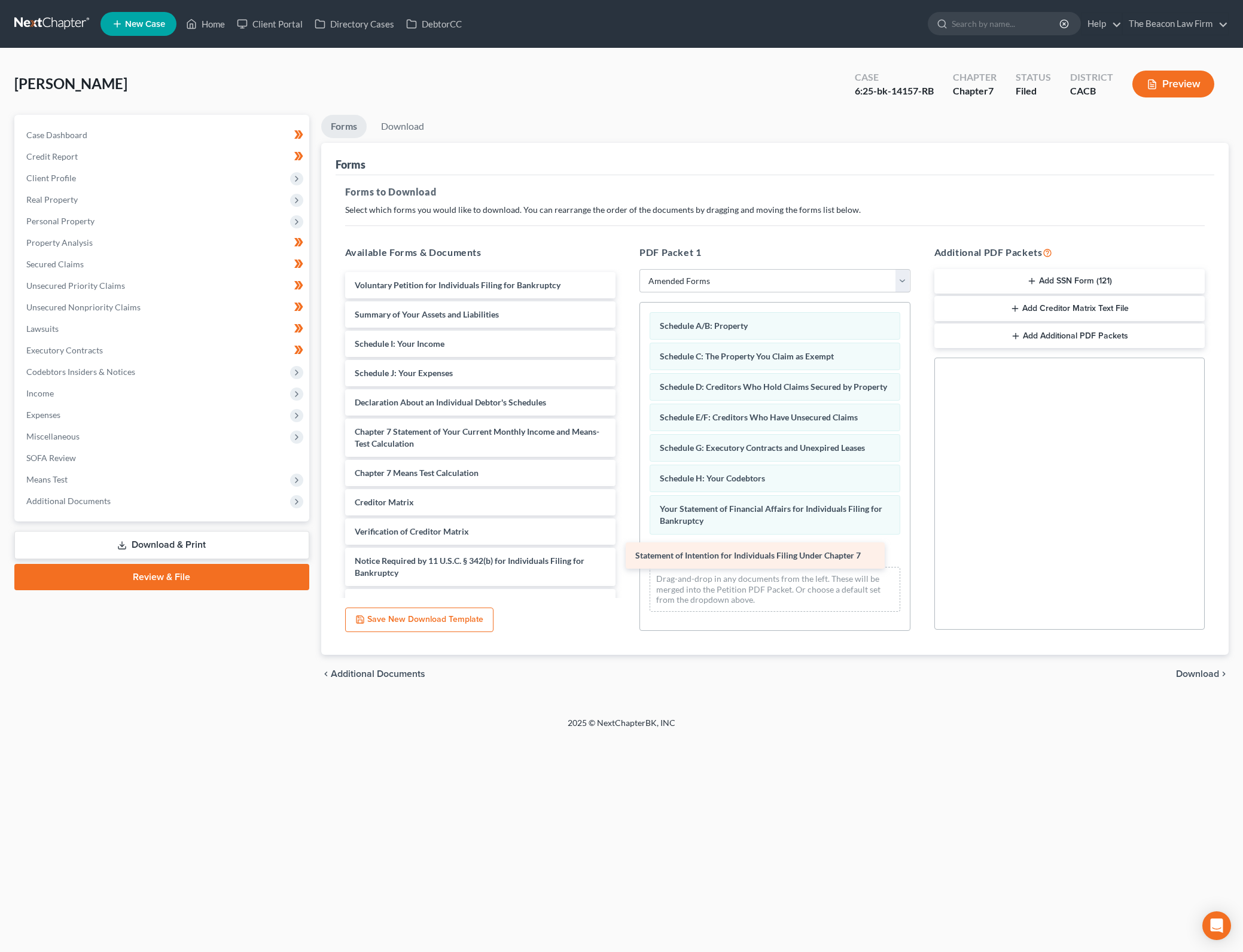
drag, startPoint x: 514, startPoint y: 434, endPoint x: 794, endPoint y: 557, distance: 305.8
click at [625, 557] on div "Statement of Intention for Individuals Filing Under Chapter 7 Voluntary Petitio…" at bounding box center [480, 443] width 290 height 343
click at [1195, 676] on span "Download" at bounding box center [1197, 673] width 43 height 9
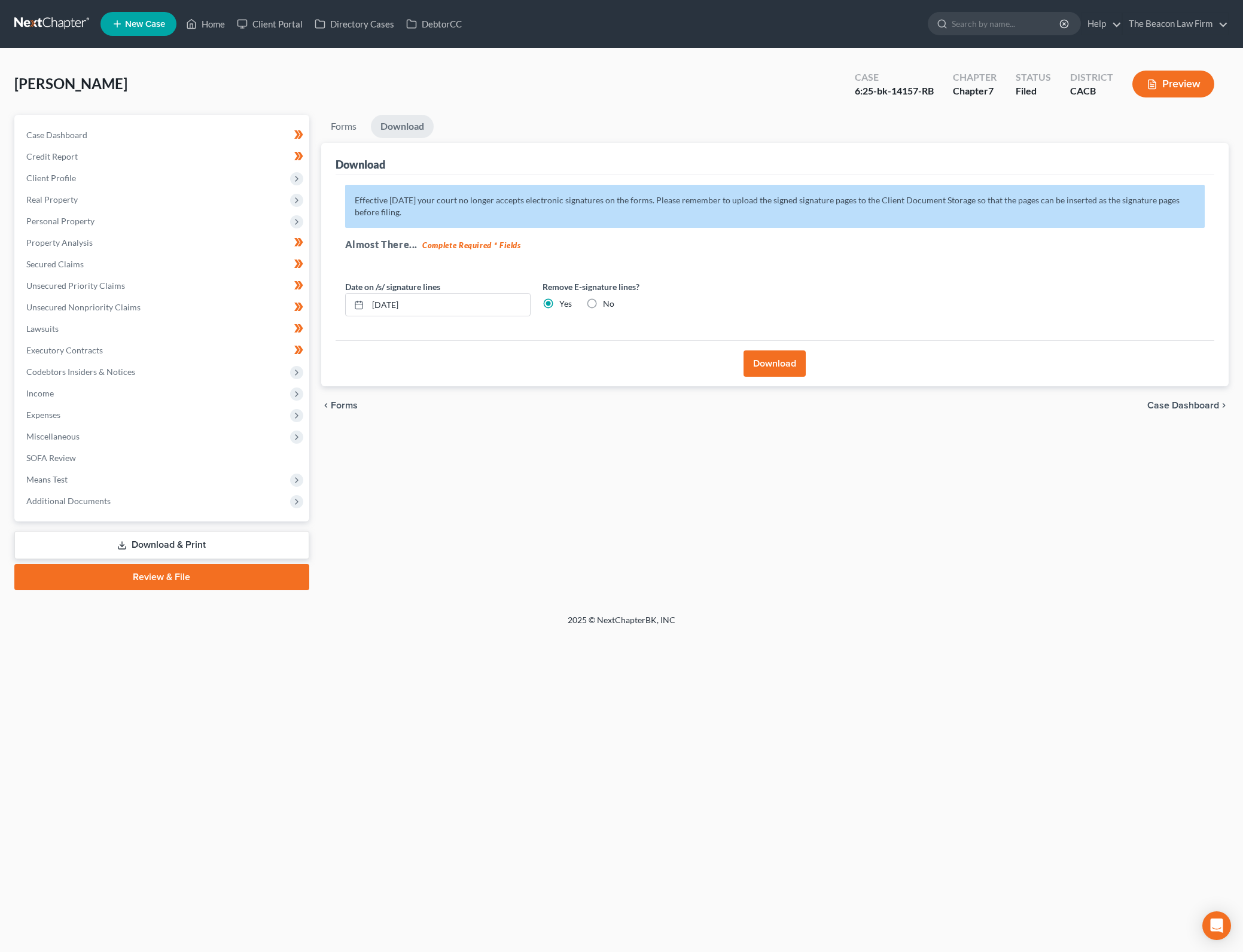
click at [615, 307] on div "Remove E-signature lines? Yes No" at bounding box center [635, 298] width 198 height 36
click at [603, 298] on label "No" at bounding box center [608, 304] width 11 height 12
click at [607, 298] on input "No" at bounding box center [611, 301] width 8 height 8
click at [781, 364] on button "Download" at bounding box center [775, 363] width 62 height 27
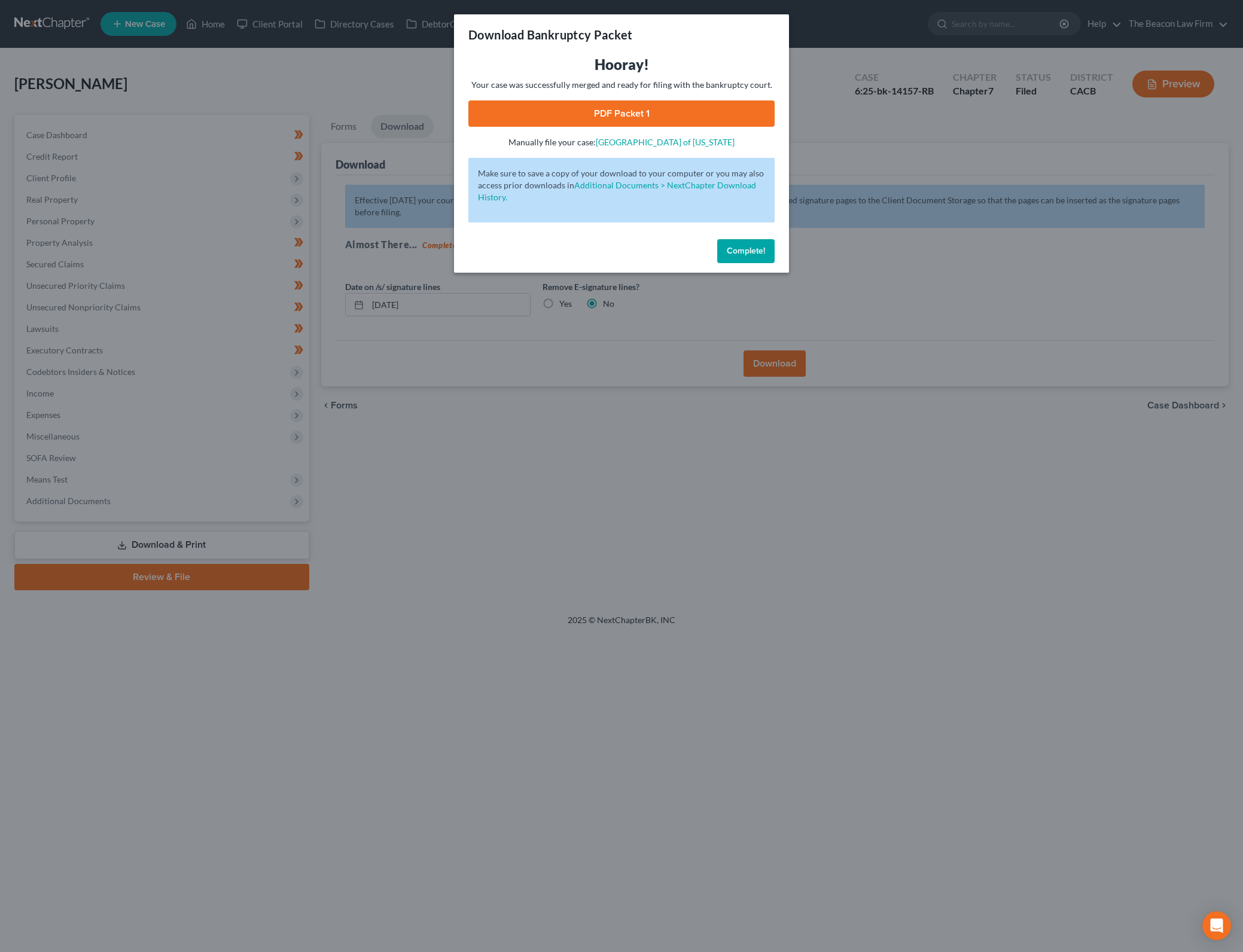
drag, startPoint x: 672, startPoint y: 117, endPoint x: 1076, endPoint y: 402, distance: 494.4
click at [672, 117] on link "PDF Packet 1" at bounding box center [621, 113] width 306 height 27
drag, startPoint x: 740, startPoint y: 246, endPoint x: 596, endPoint y: 623, distance: 403.6
click at [740, 246] on span "Complete!" at bounding box center [745, 251] width 38 height 10
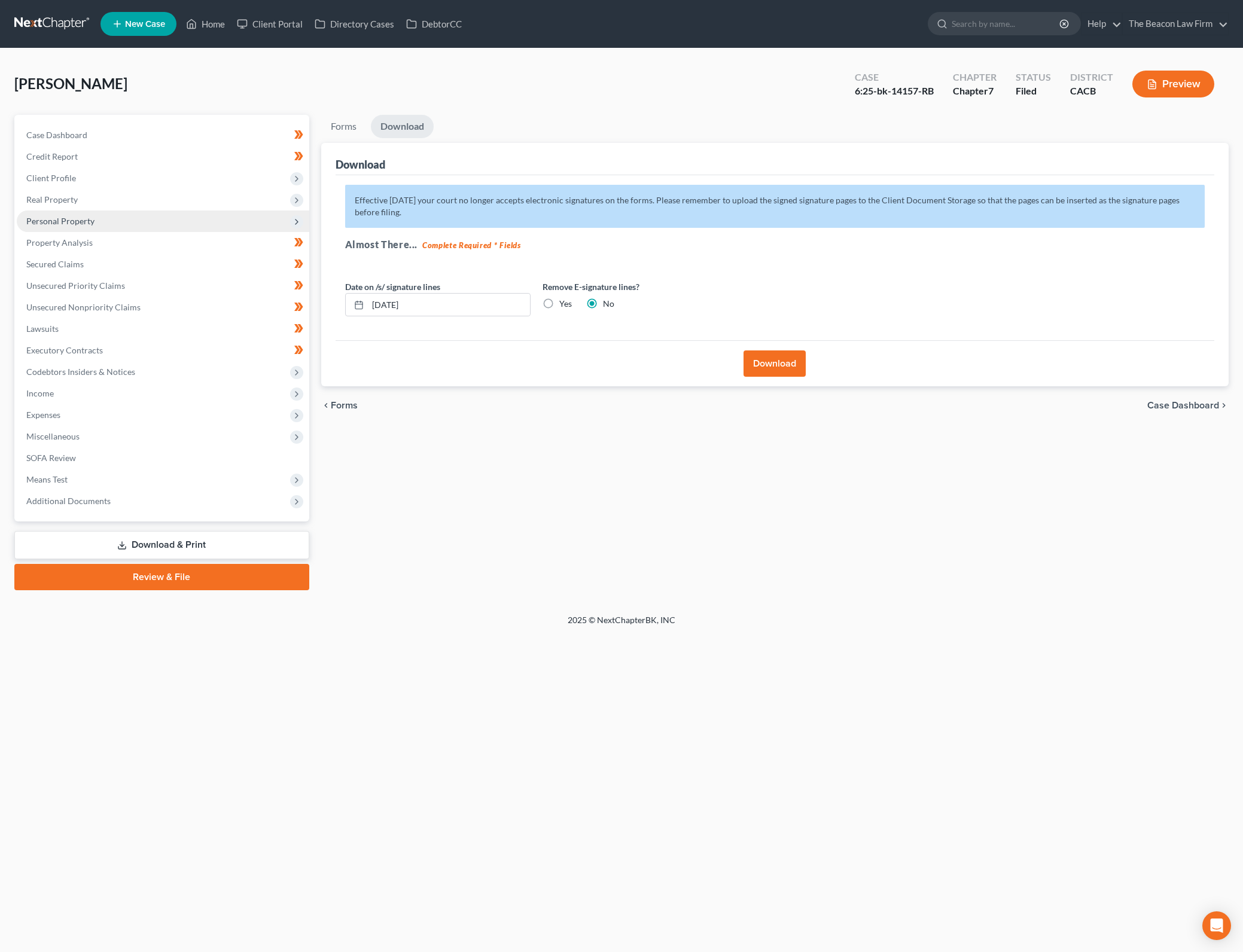
click at [172, 229] on span "Personal Property" at bounding box center [162, 221] width 292 height 22
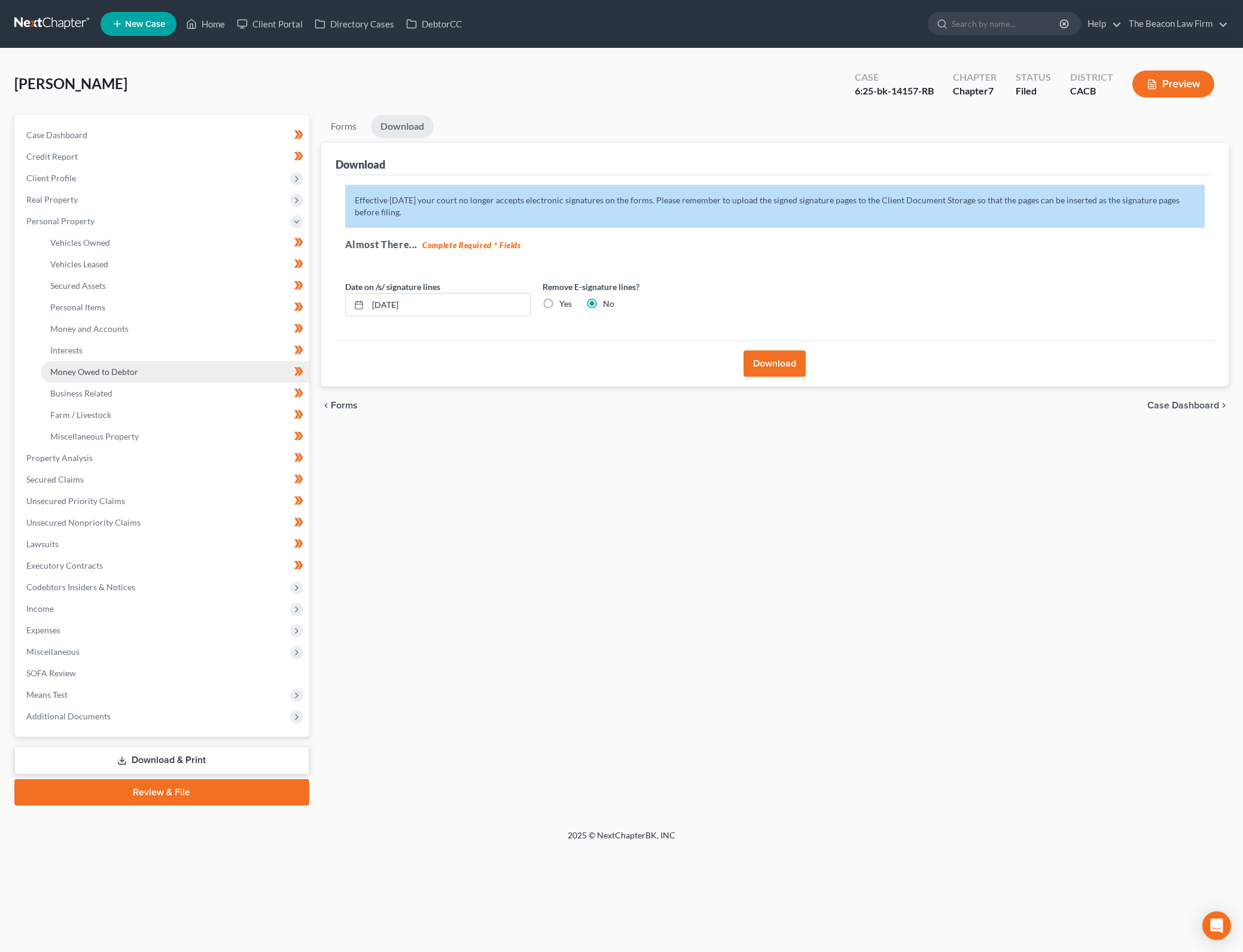
click at [198, 373] on link "Money Owed to Debtor" at bounding box center [174, 372] width 268 height 22
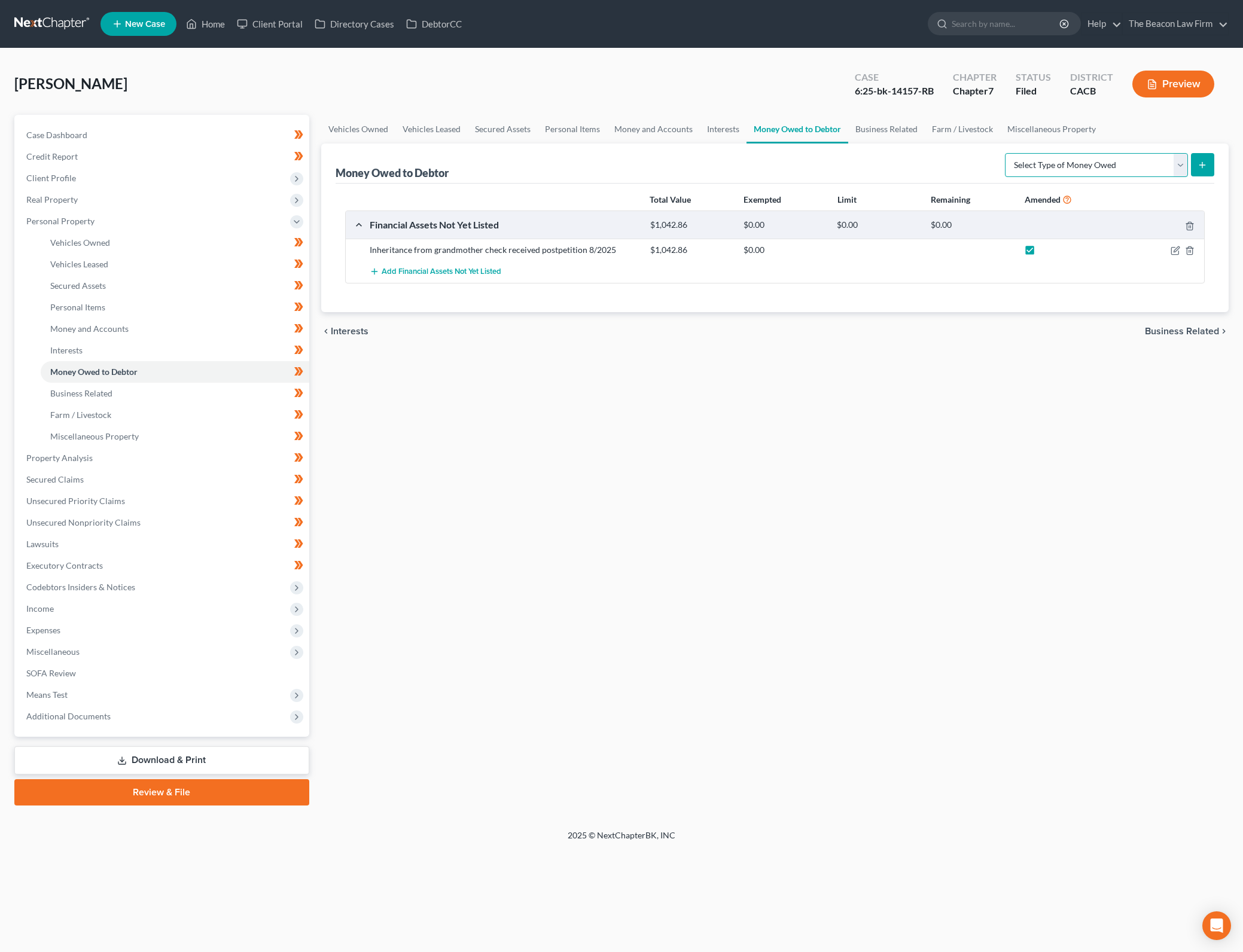
click at [1167, 171] on select "Select Type of Money Owed Accounts Receivable Alimony Child Support Claims Agai…" at bounding box center [1096, 165] width 183 height 24
click at [1007, 153] on select "Select Type of Money Owed Accounts Receivable Alimony Child Support Claims Agai…" at bounding box center [1096, 165] width 183 height 24
click at [1181, 166] on select "Select Type of Money Owed Accounts Receivable Alimony Child Support Claims Agai…" at bounding box center [1096, 165] width 183 height 24
click at [1007, 153] on select "Select Type of Money Owed Accounts Receivable Alimony Child Support Claims Agai…" at bounding box center [1096, 165] width 183 height 24
click at [1205, 165] on icon "submit" at bounding box center [1202, 165] width 9 height 9
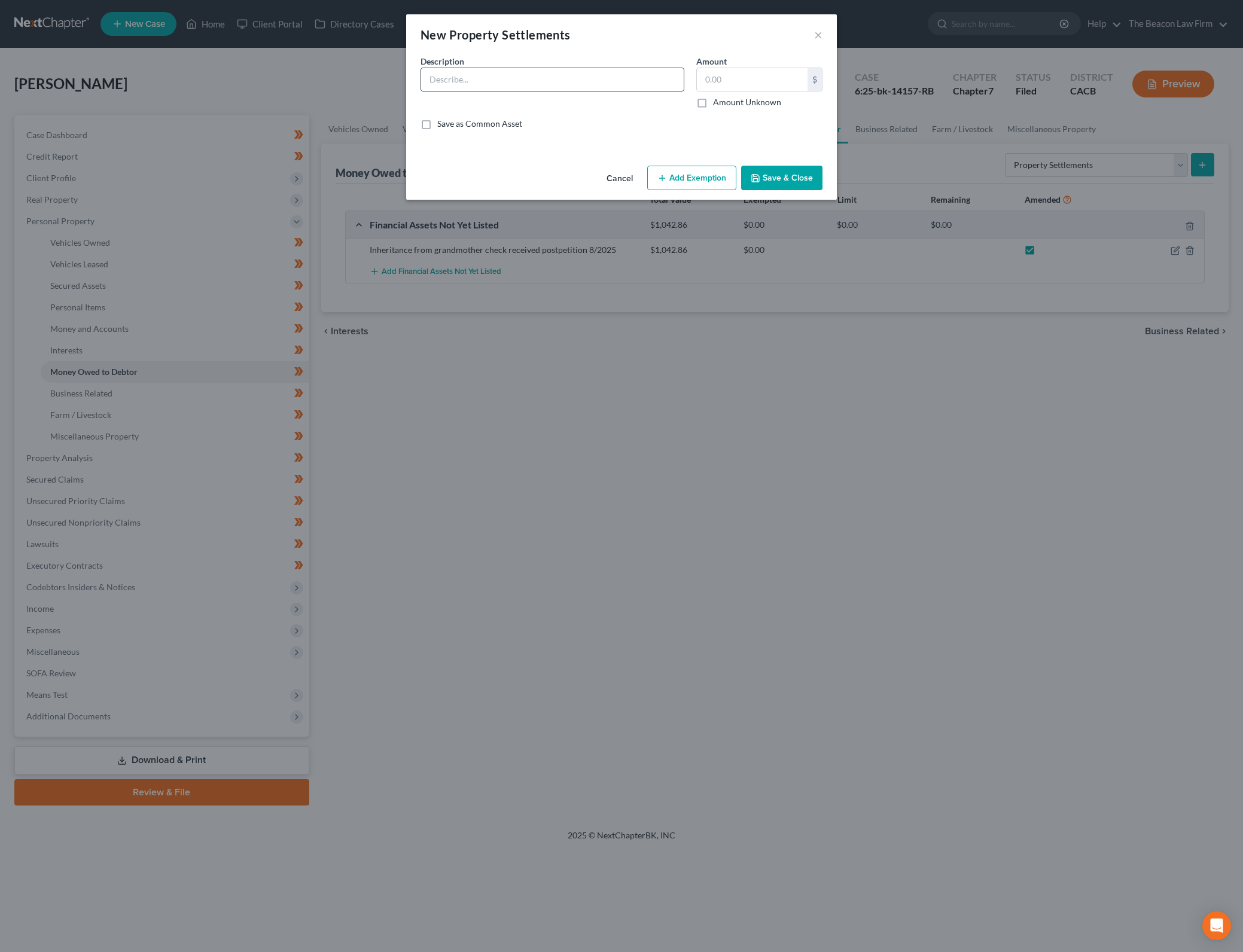
click at [529, 81] on input "text" at bounding box center [552, 79] width 262 height 22
click at [641, 78] on input "Inheritance check from grandmother's death received" at bounding box center [552, 79] width 262 height 22
click at [730, 66] on div "Amount $ Amount Unknown Balance Undetermined $ Amount Unknown" at bounding box center [759, 82] width 138 height 53
click at [730, 79] on input "text" at bounding box center [752, 79] width 110 height 22
click at [820, 176] on button "Save & Close" at bounding box center [782, 178] width 81 height 25
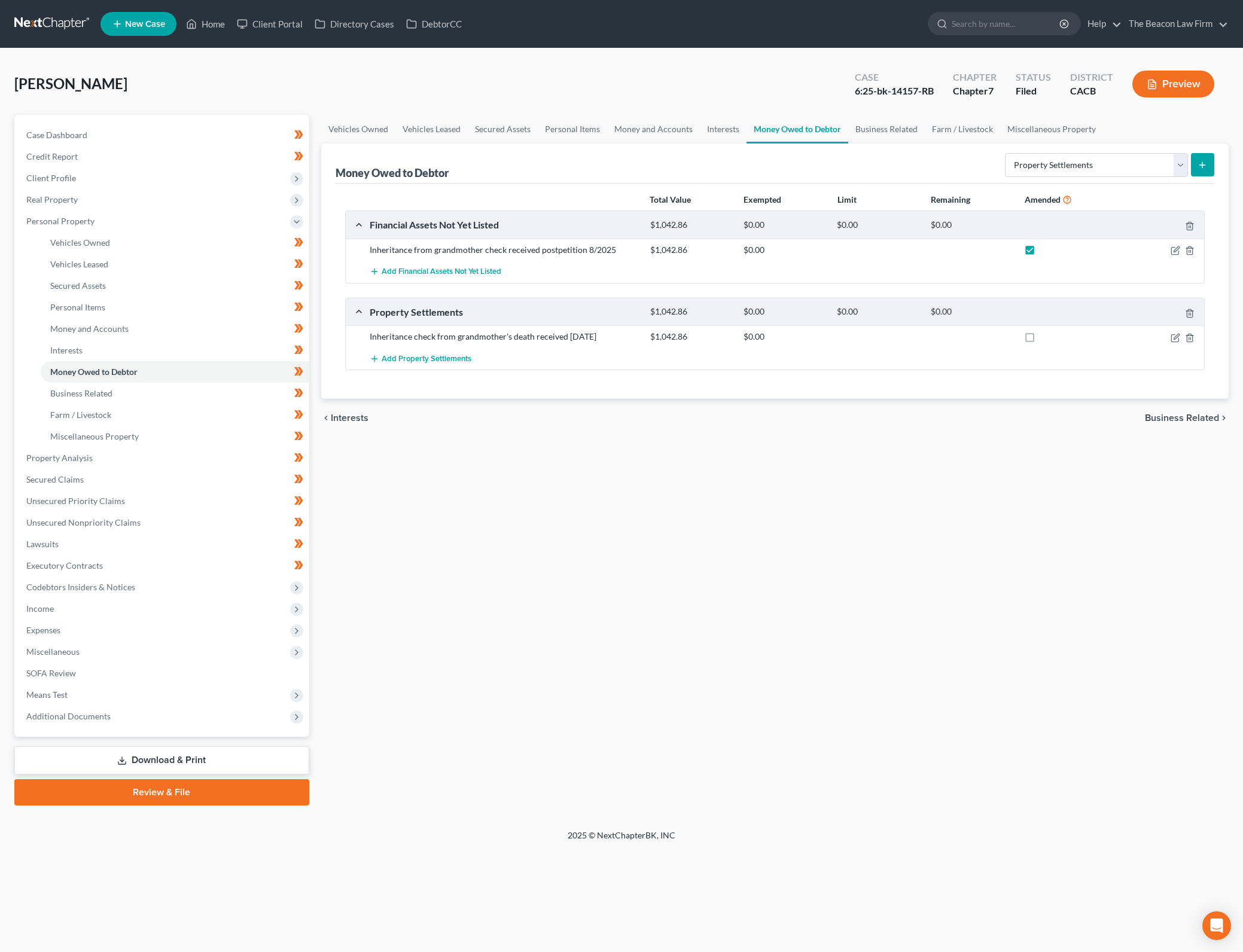
click at [1040, 340] on label at bounding box center [1040, 340] width 0 height 0
click at [1045, 338] on input "checkbox" at bounding box center [1049, 334] width 8 height 8
drag, startPoint x: 1191, startPoint y: 247, endPoint x: 1197, endPoint y: 220, distance: 27.7
click at [1197, 220] on div "Financial Assets Not Yet Listed $1,042.86 $0.00 $0.00 $0.00 Inheritance from gr…" at bounding box center [775, 247] width 860 height 72
click at [1190, 222] on icon "button" at bounding box center [1189, 226] width 9 height 9
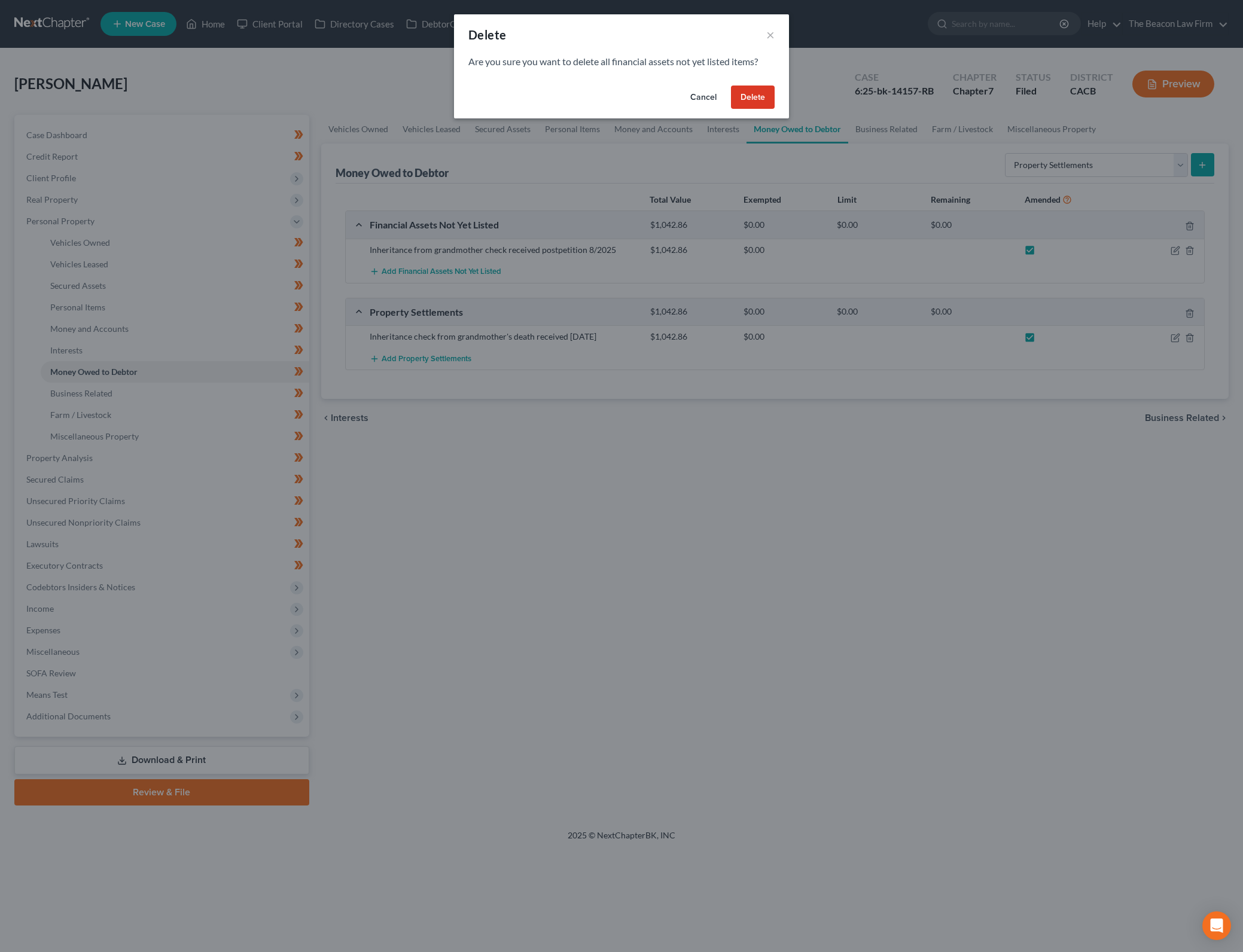
click at [765, 100] on button "Delete" at bounding box center [752, 97] width 44 height 24
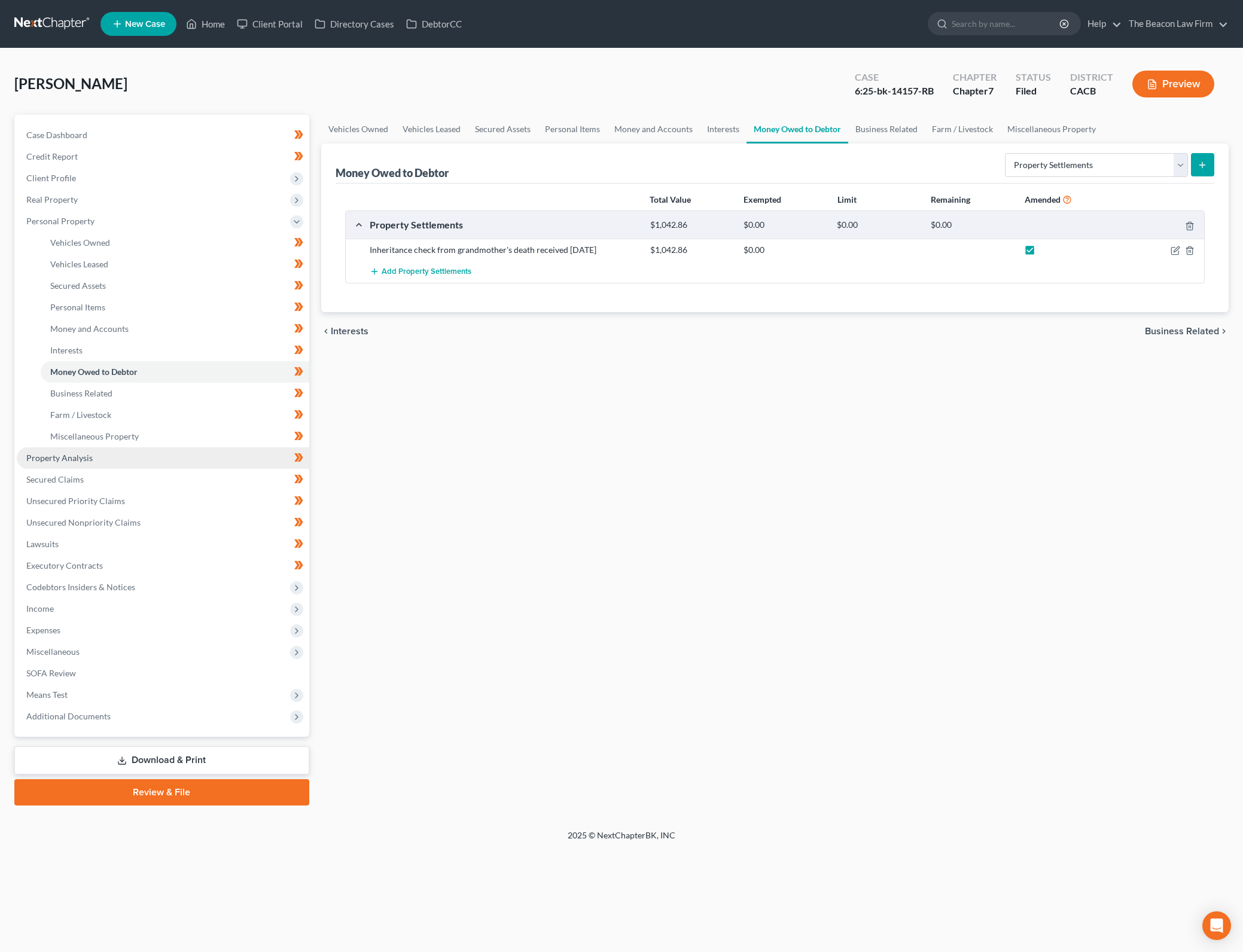
click at [110, 455] on link "Property Analysis" at bounding box center [162, 458] width 292 height 22
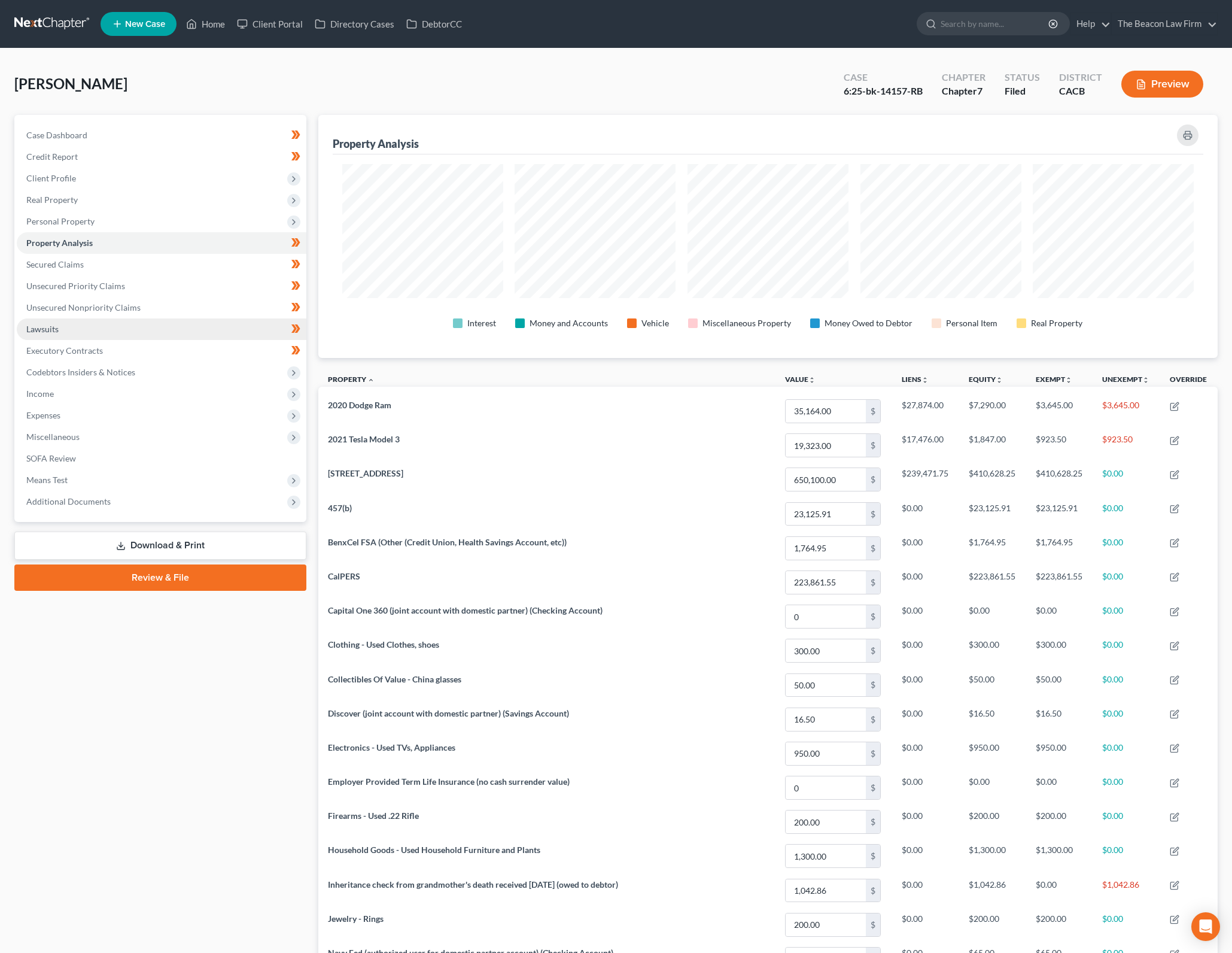
click at [66, 326] on link "Lawsuits" at bounding box center [161, 329] width 290 height 22
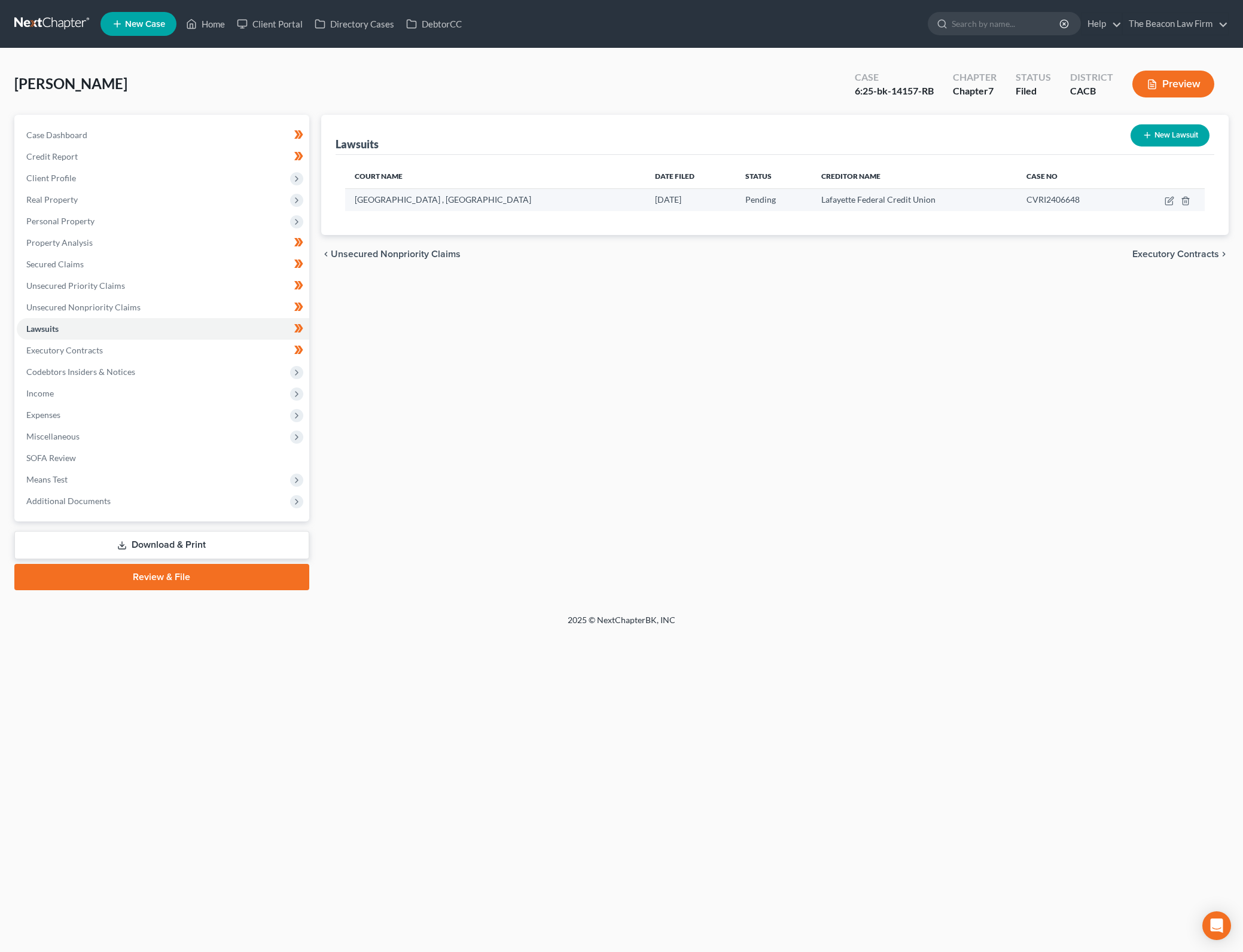
click at [1164, 196] on td at bounding box center [1165, 199] width 77 height 22
click at [1169, 197] on icon "button" at bounding box center [1168, 201] width 7 height 7
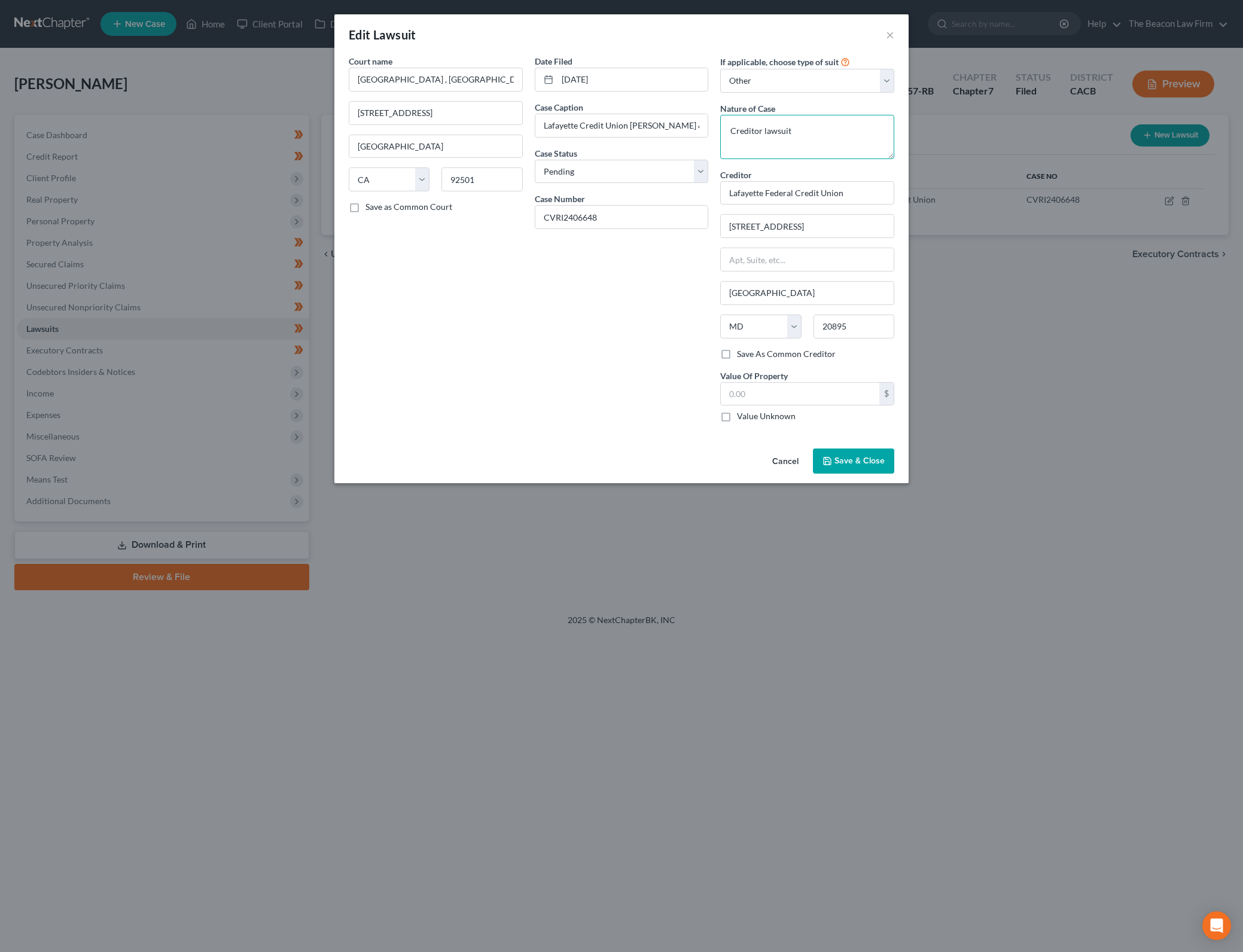
click at [800, 131] on textarea "Creditor lawsuit" at bounding box center [807, 136] width 174 height 44
click at [618, 160] on select "Select Pending On Appeal Concluded" at bounding box center [622, 172] width 174 height 24
click at [535, 160] on select "Select Pending On Appeal Concluded" at bounding box center [622, 172] width 174 height 24
click at [882, 129] on textarea "Creditor lawsuit for swimming pool loan" at bounding box center [807, 136] width 174 height 44
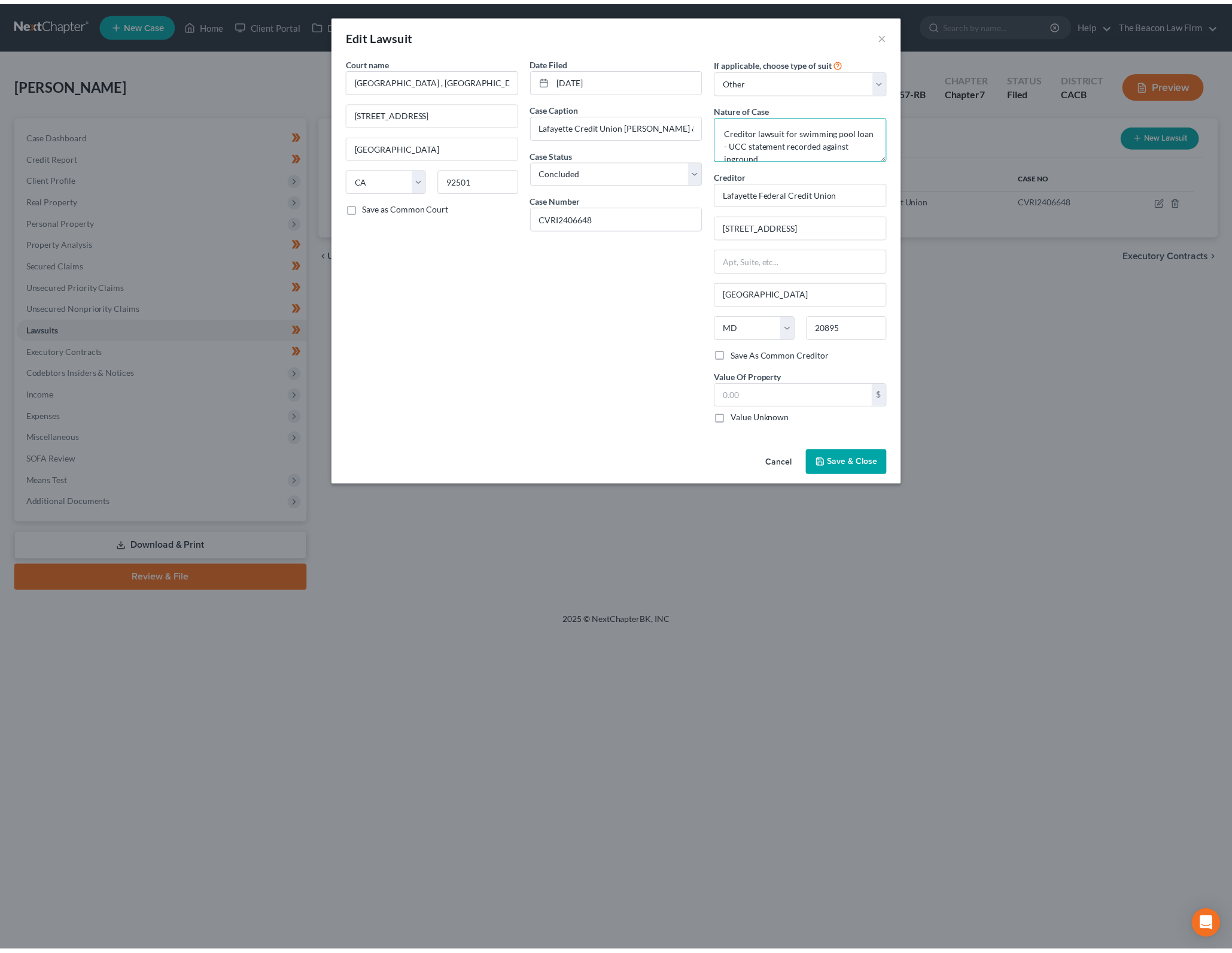
scroll to position [3, 0]
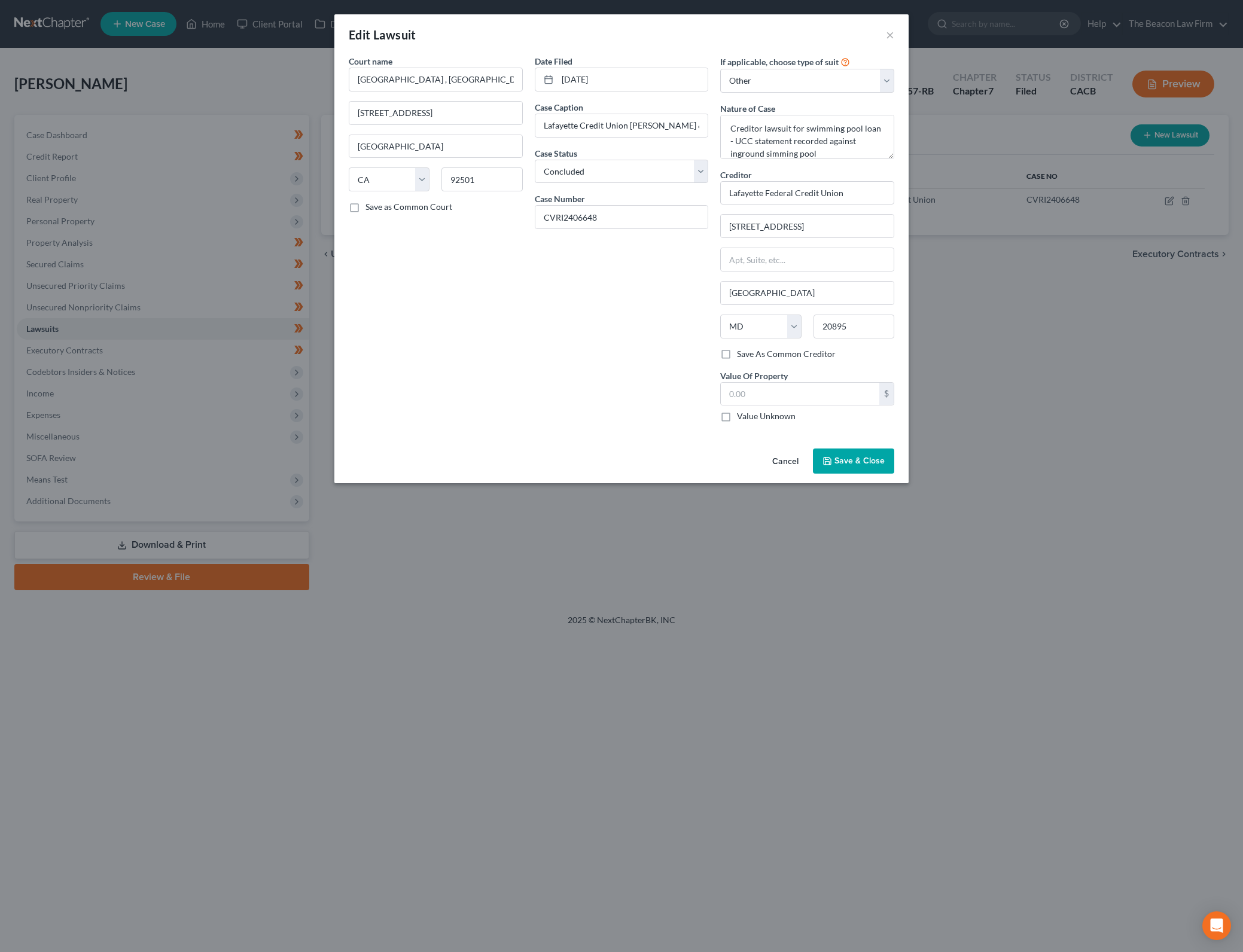
click at [737, 412] on label "Value Unknown" at bounding box center [766, 416] width 59 height 12
click at [742, 412] on input "Value Unknown" at bounding box center [745, 414] width 8 height 8
click at [881, 463] on span "Save & Close" at bounding box center [859, 460] width 50 height 10
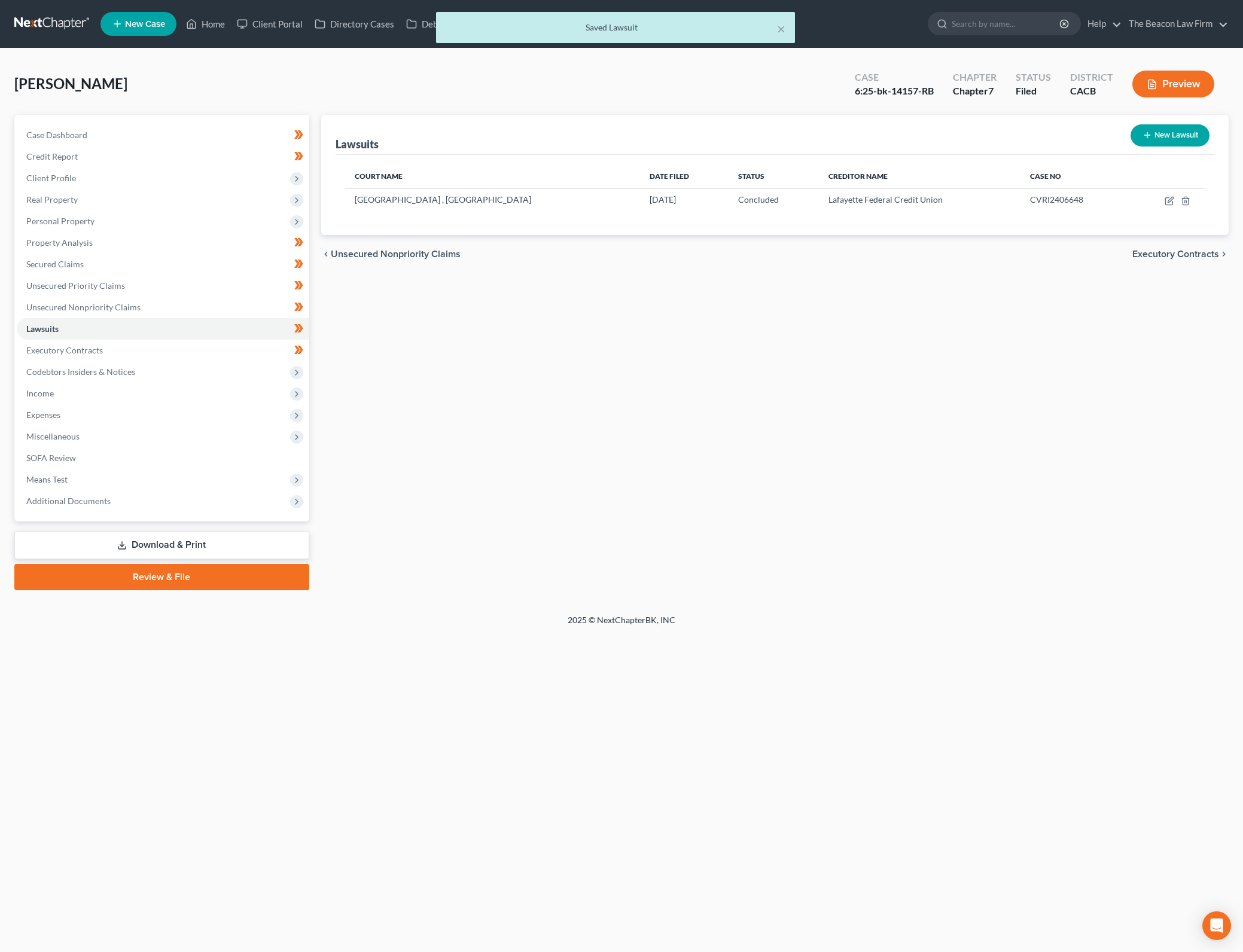
click at [680, 387] on div "Lawsuits New Lawsuit Court Name Date Filed Status Creditor Name Case No Superio…" at bounding box center [775, 352] width 920 height 475
click at [906, 465] on div "Lawsuits New Lawsuit Court Name Date Filed Status Creditor Name Case No Superio…" at bounding box center [775, 352] width 920 height 475
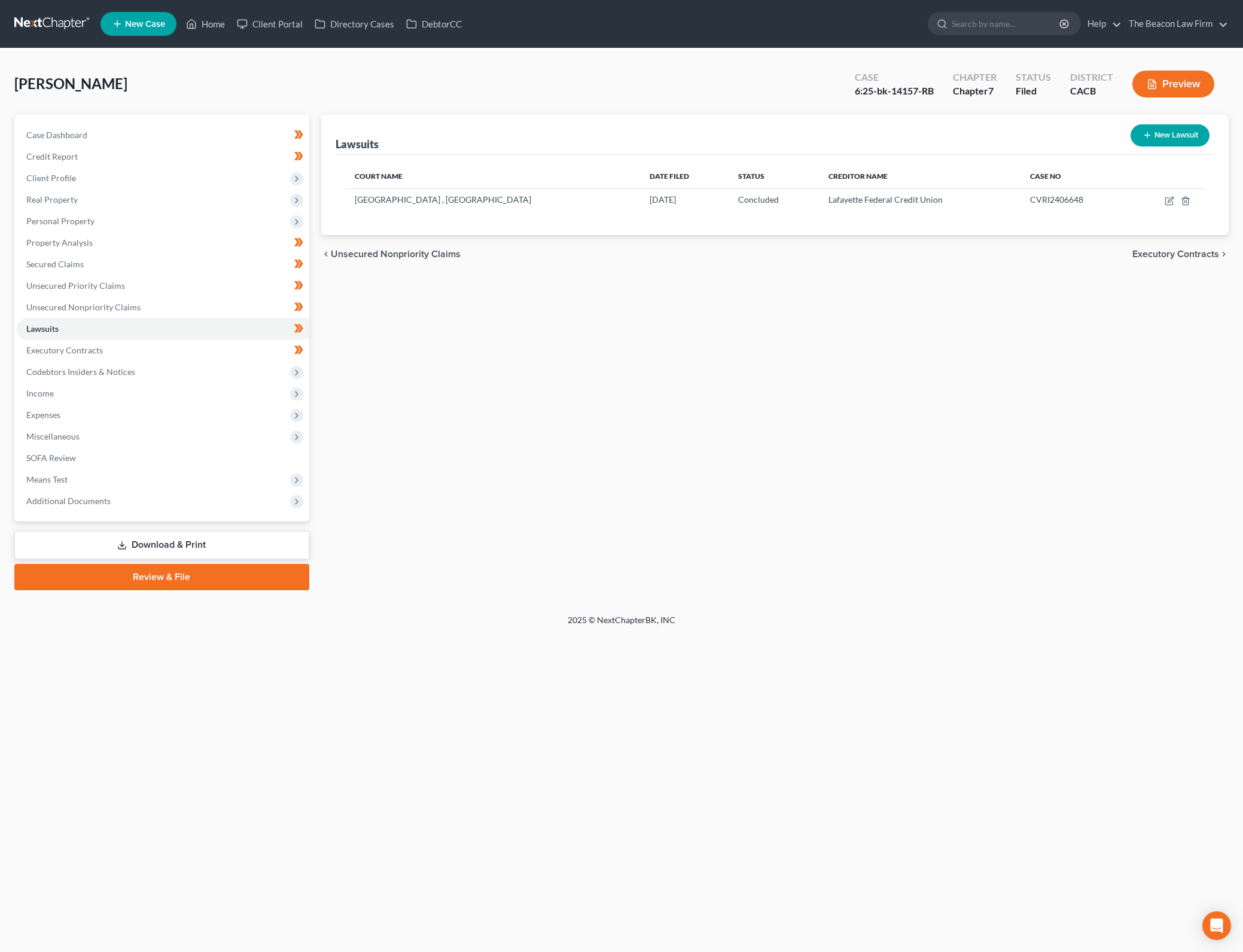
click at [580, 392] on div "Lawsuits New Lawsuit Court Name Date Filed Status Creditor Name Case No Superio…" at bounding box center [775, 352] width 920 height 475
drag, startPoint x: 249, startPoint y: 135, endPoint x: 679, endPoint y: 692, distance: 703.7
click at [249, 135] on link "Case Dashboard" at bounding box center [162, 135] width 292 height 22
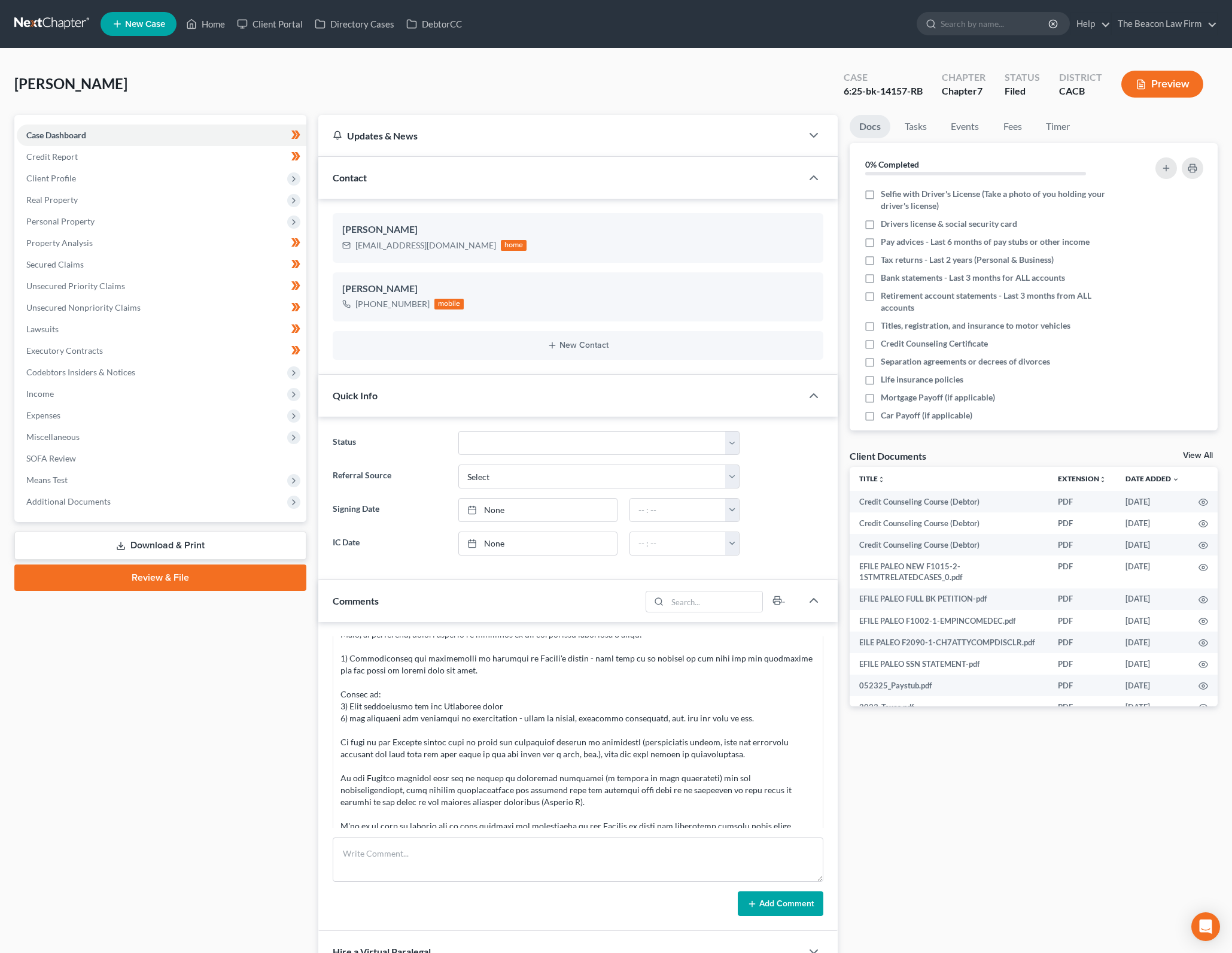
scroll to position [267, 0]
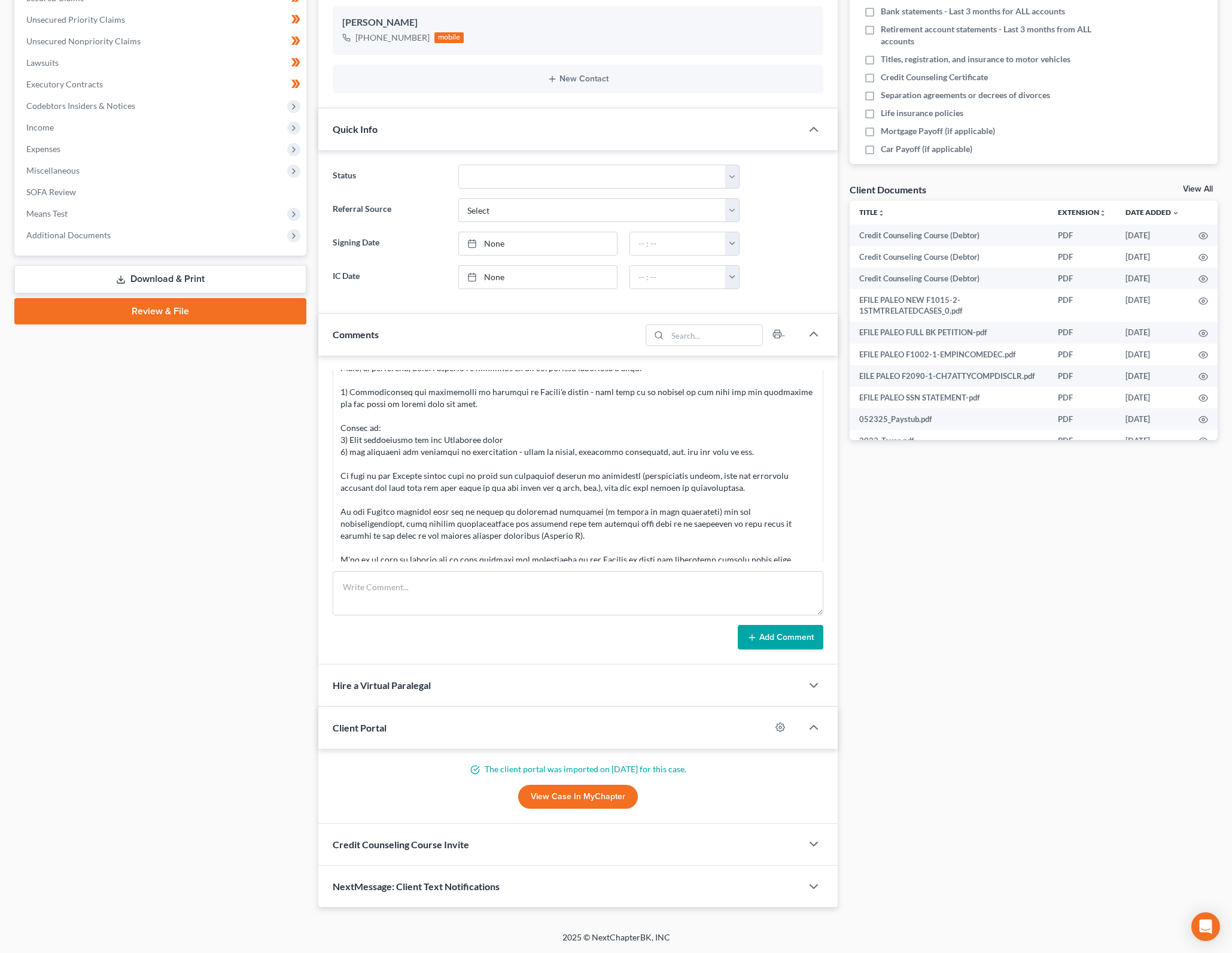
click at [615, 797] on link "View Case in MyChapter" at bounding box center [578, 797] width 120 height 24
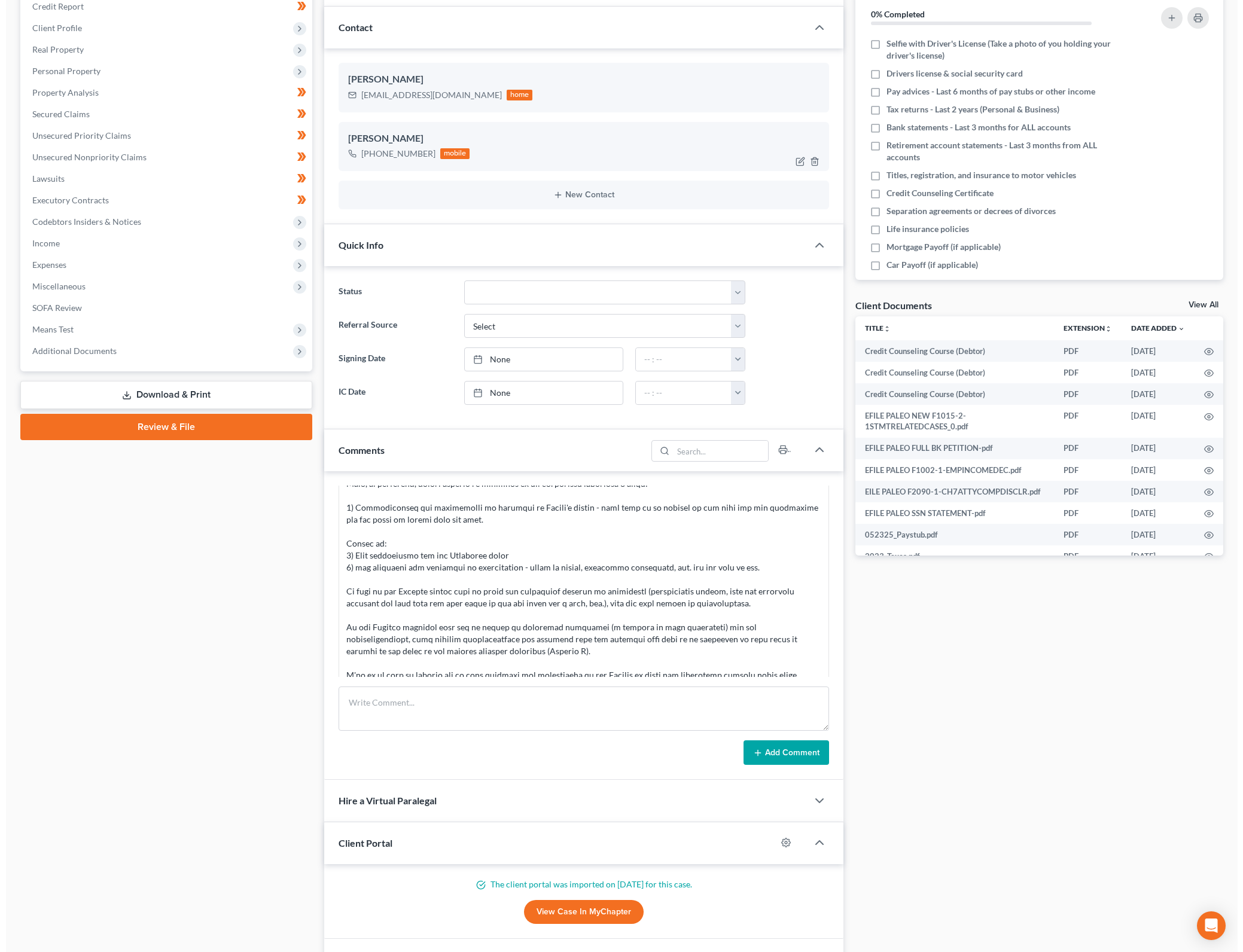
scroll to position [0, 0]
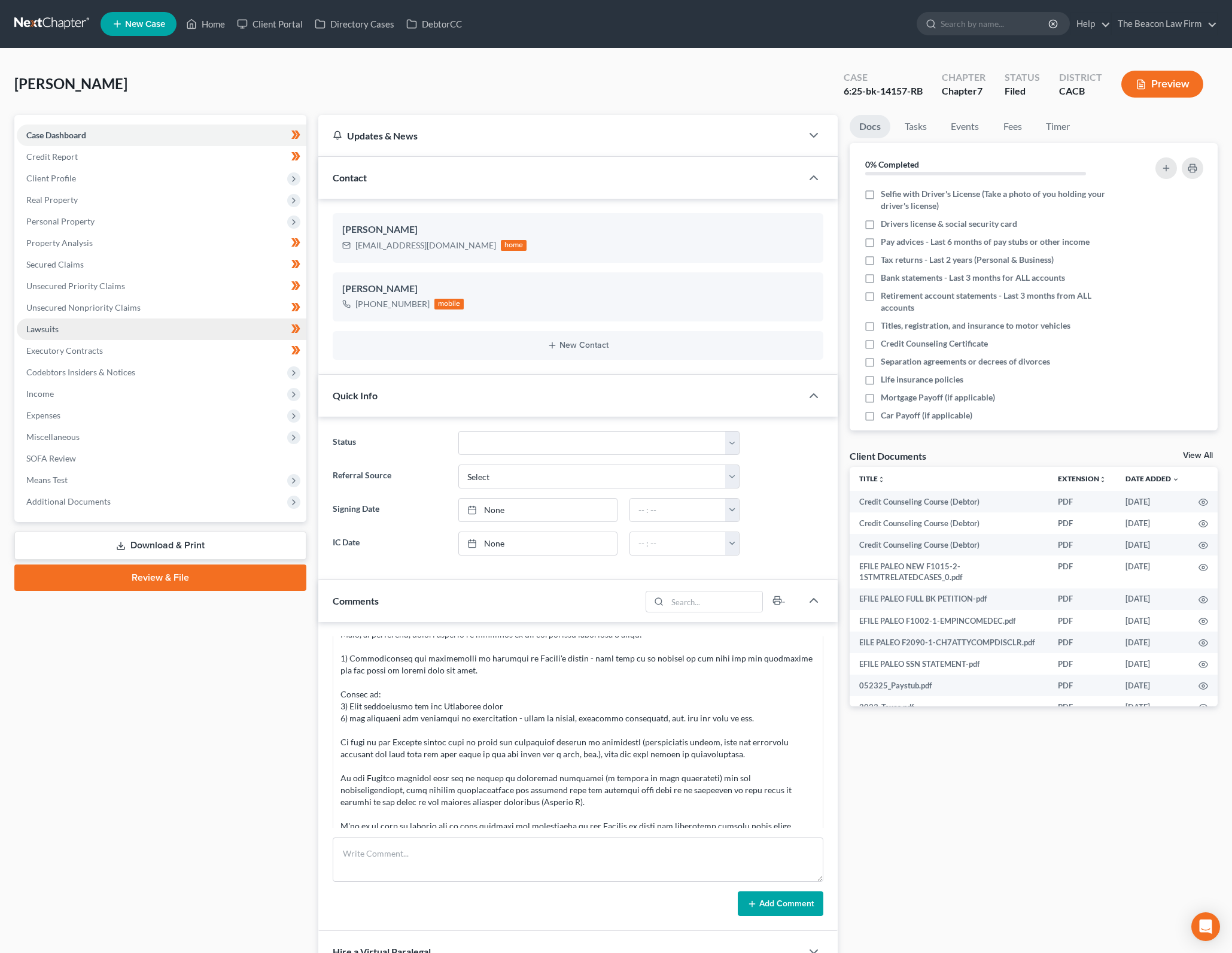
click at [237, 327] on link "Lawsuits" at bounding box center [161, 329] width 290 height 22
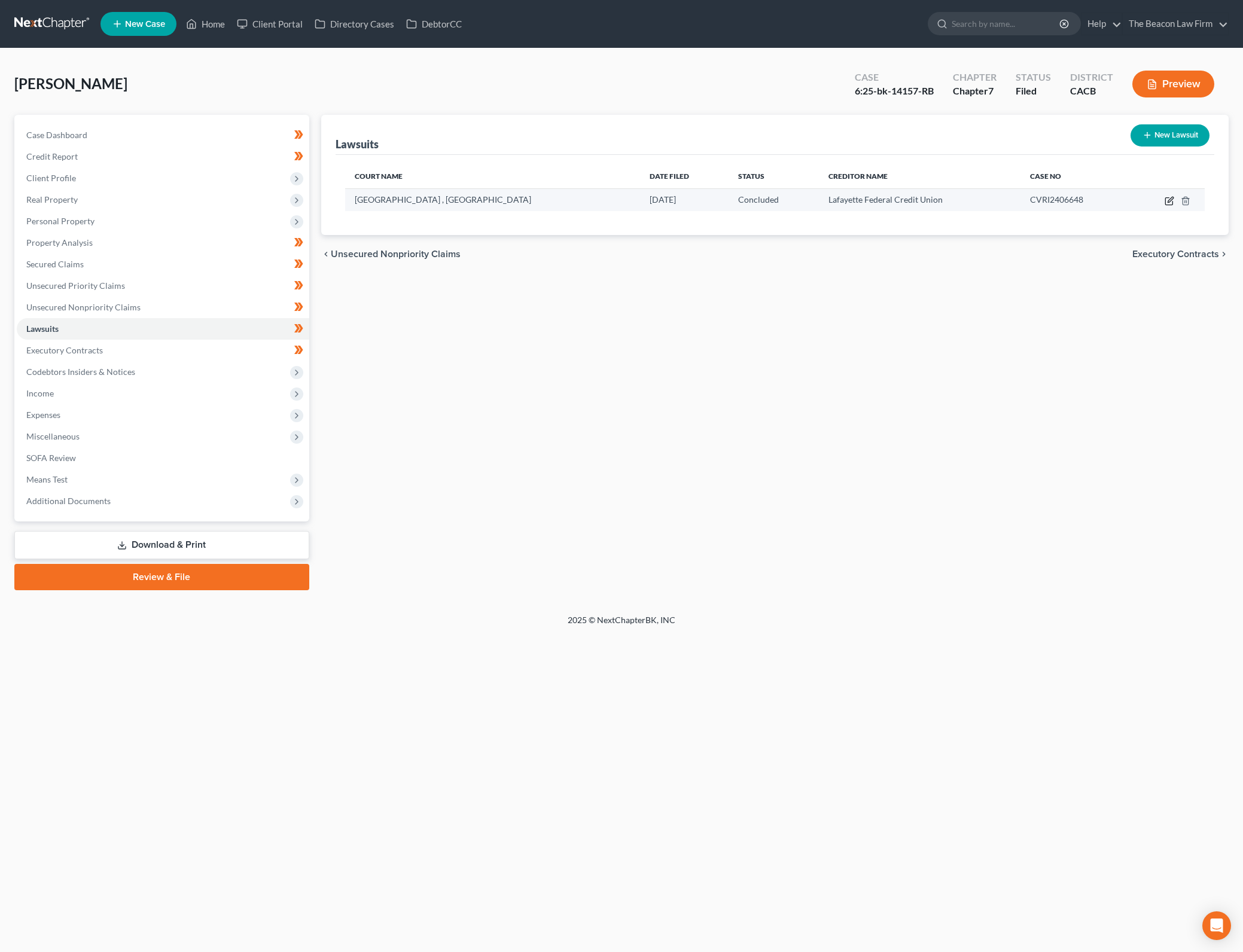
click at [1168, 199] on icon "button" at bounding box center [1169, 200] width 9 height 9
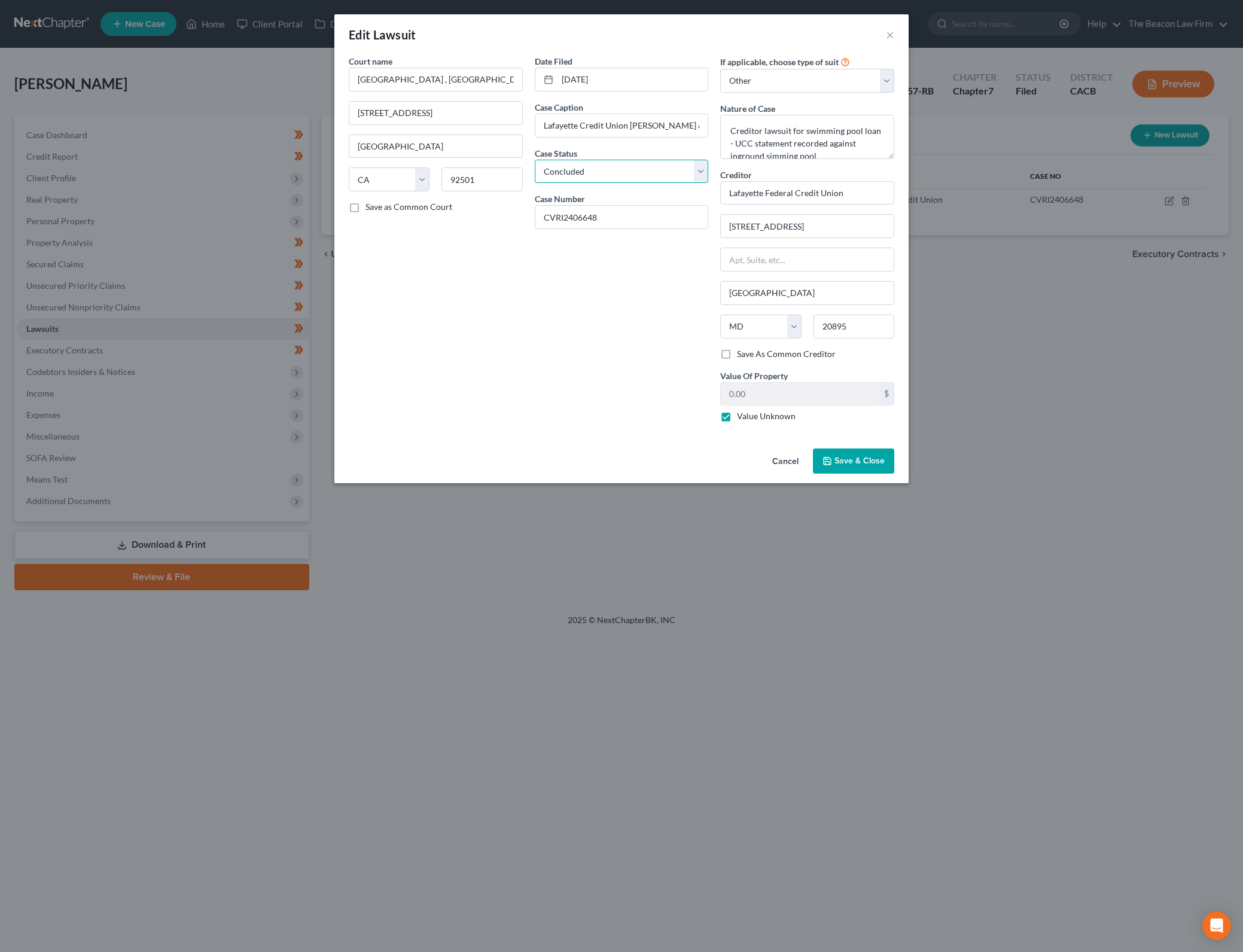
click at [702, 169] on select "Select Pending On Appeal Concluded" at bounding box center [622, 172] width 174 height 24
click at [535, 160] on select "Select Pending On Appeal Concluded" at bounding box center [622, 172] width 174 height 24
click at [585, 321] on div "Date Filed [DATE] Case Caption Lafayette Credit Union [PERSON_NAME] & Paleo Cas…" at bounding box center [622, 243] width 186 height 377
drag, startPoint x: 766, startPoint y: 132, endPoint x: 844, endPoint y: 157, distance: 81.9
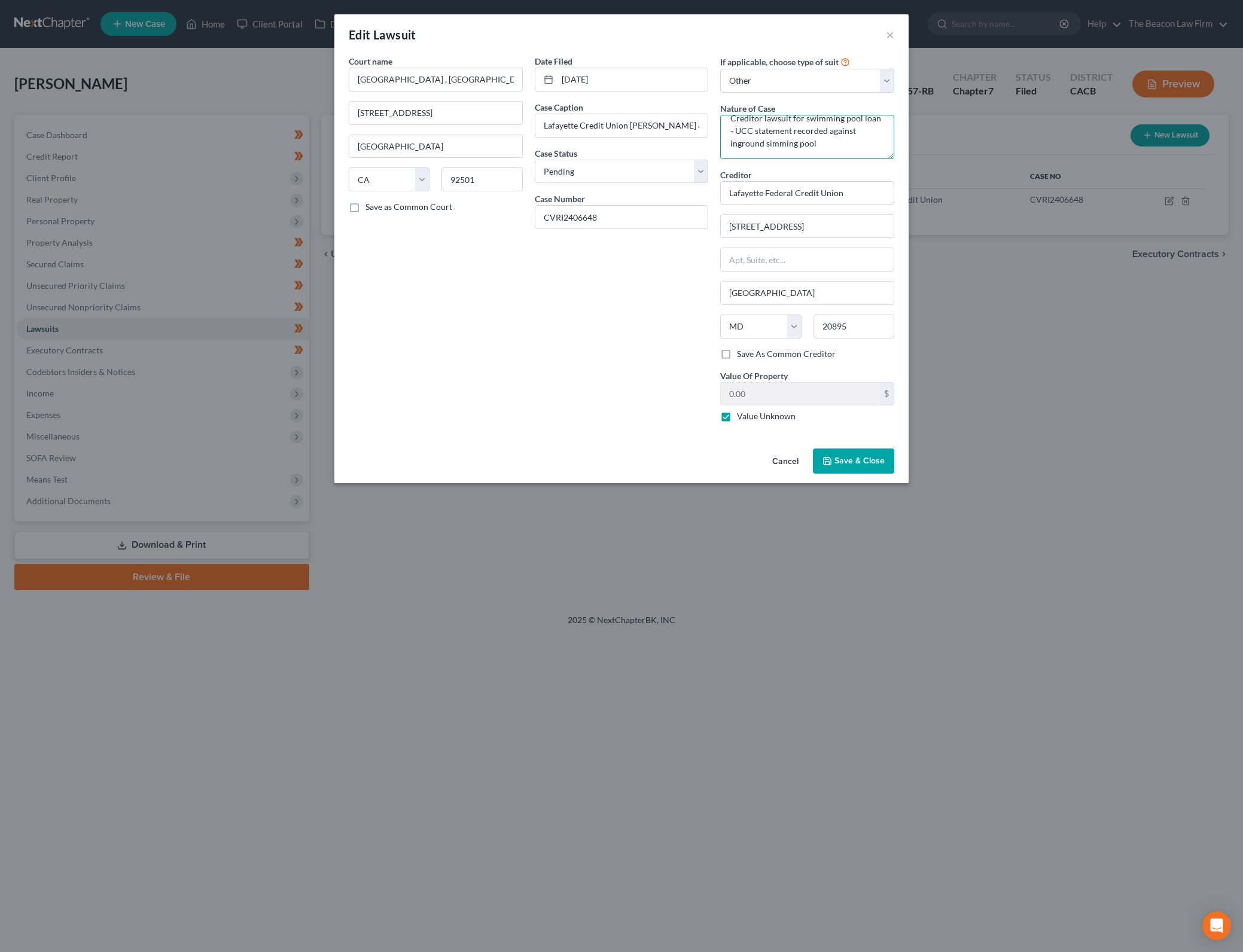
click at [844, 157] on textarea "Creditor lawsuit for swimming pool loan - UCC statement recorded against ingrou…" at bounding box center [807, 136] width 174 height 44
click at [799, 141] on textarea "Creditor lawsuit for swimming pool loan - UCC statement recorded against ingrou…" at bounding box center [807, 136] width 174 height 44
drag, startPoint x: 781, startPoint y: 142, endPoint x: 770, endPoint y: 143, distance: 11.0
click at [763, 143] on textarea "Creditor lawsuit for swimming pool loan - UCC statement recorded against ingrou…" at bounding box center [807, 136] width 174 height 44
click at [770, 143] on textarea "Creditor lawsuit for swimming pool loan - UCC statement recorded against ingrou…" at bounding box center [807, 136] width 174 height 44
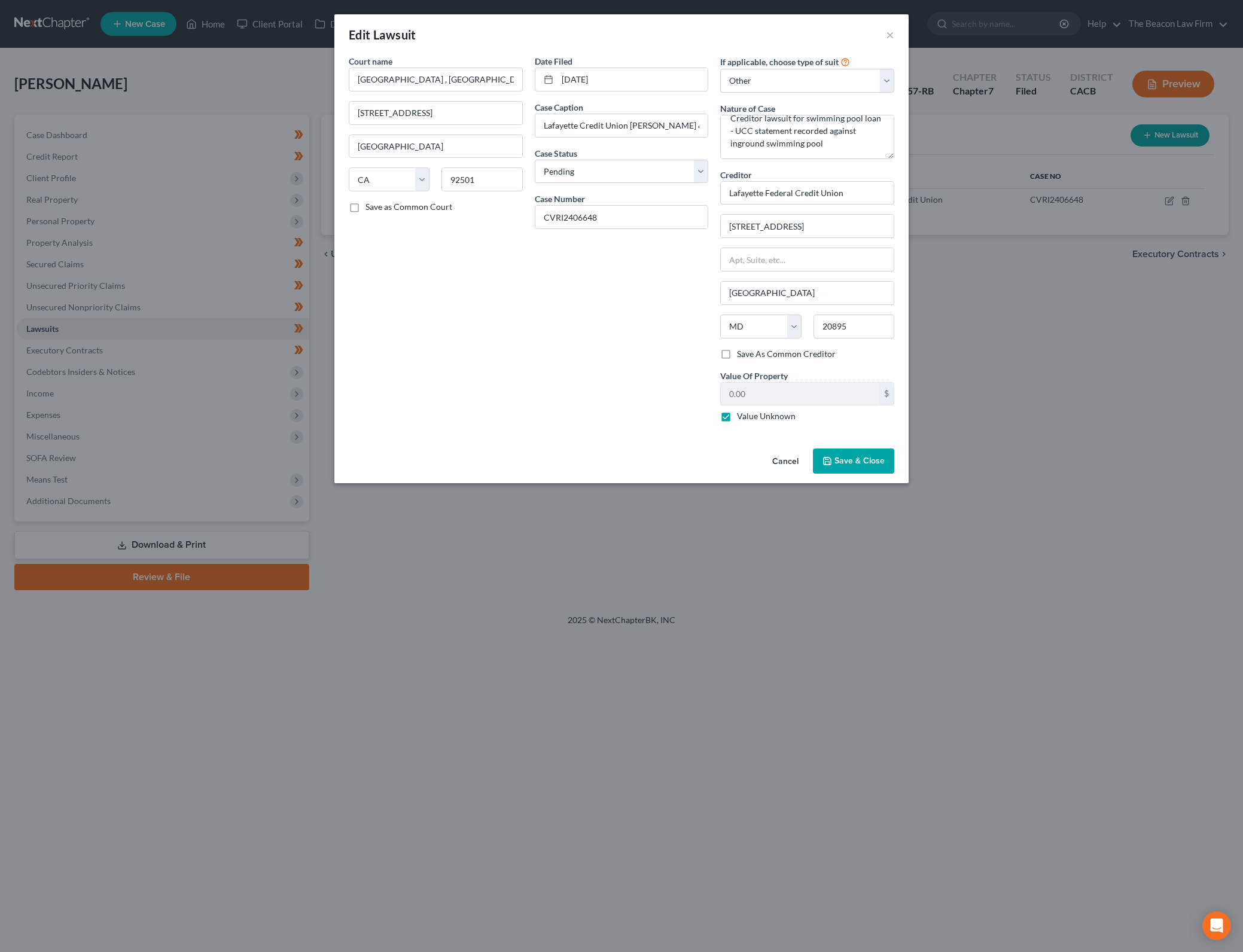
click at [587, 360] on div "Date Filed [DATE] Case Caption Lafayette Credit Union [PERSON_NAME] & Paleo Cas…" at bounding box center [622, 243] width 186 height 377
click at [872, 148] on textarea "Creditor lawsuit for swimming pool loan - UCC statement recorded against ingrou…" at bounding box center [807, 136] width 174 height 44
drag, startPoint x: 871, startPoint y: 149, endPoint x: 748, endPoint y: 128, distance: 124.8
click at [748, 128] on textarea "Creditor lawsuit for swimming pool loan - UCC statement recorded against ingrou…" at bounding box center [807, 136] width 174 height 44
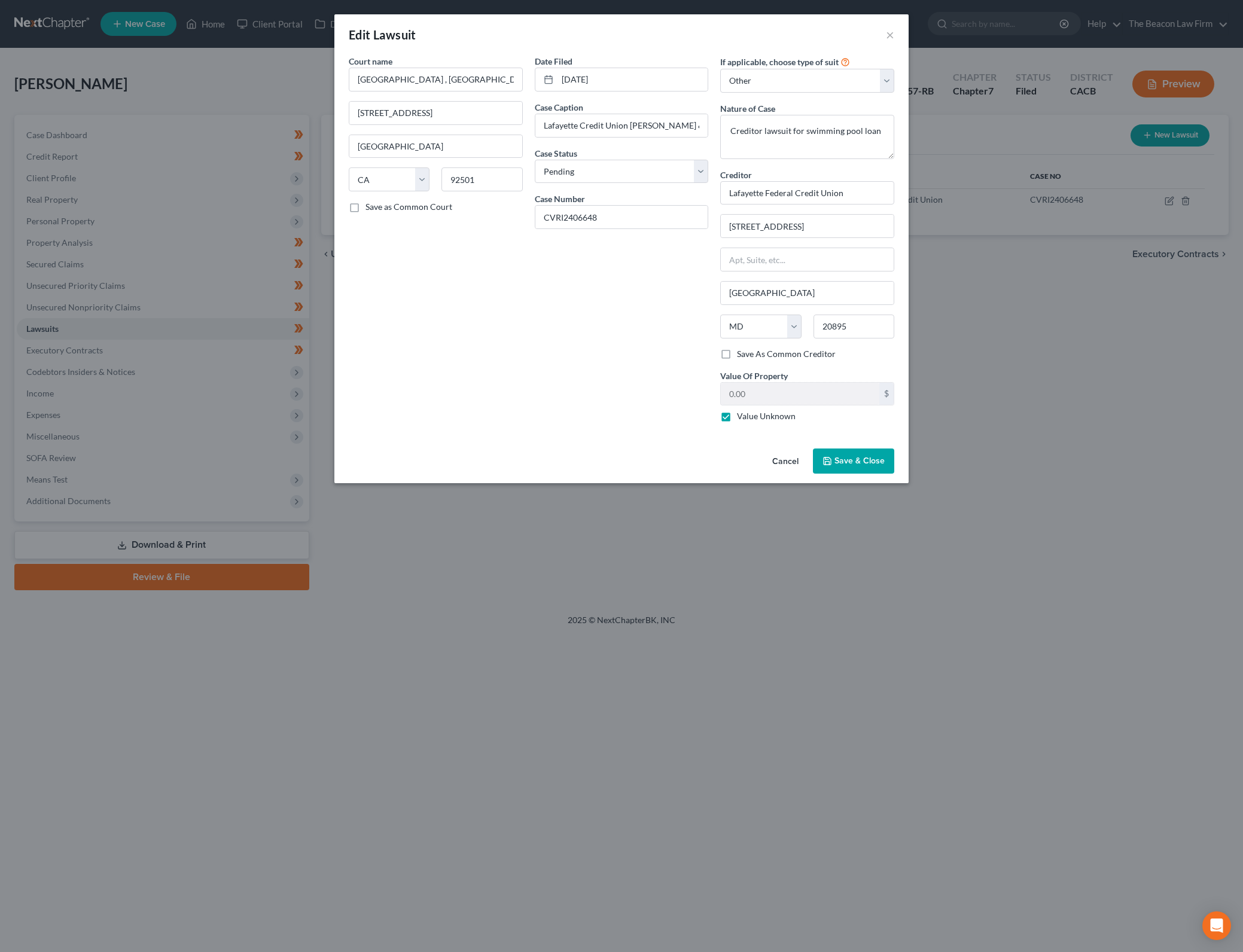
click at [867, 455] on span "Save & Close" at bounding box center [859, 460] width 50 height 10
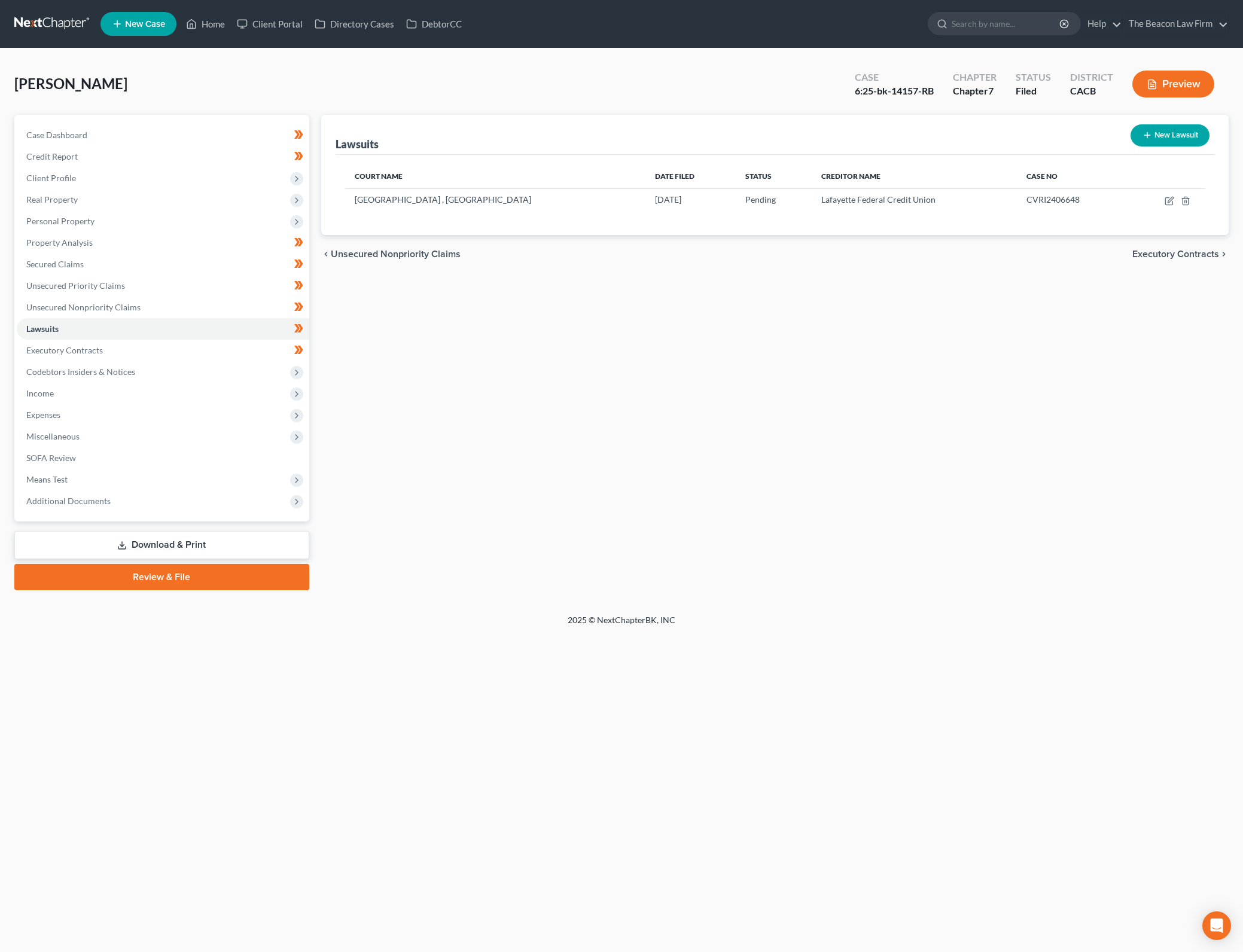
click at [625, 482] on div "Lawsuits New Lawsuit Court Name Date Filed Status Creditor Name Case No Superio…" at bounding box center [775, 352] width 920 height 475
click at [1165, 202] on icon "button" at bounding box center [1168, 201] width 7 height 7
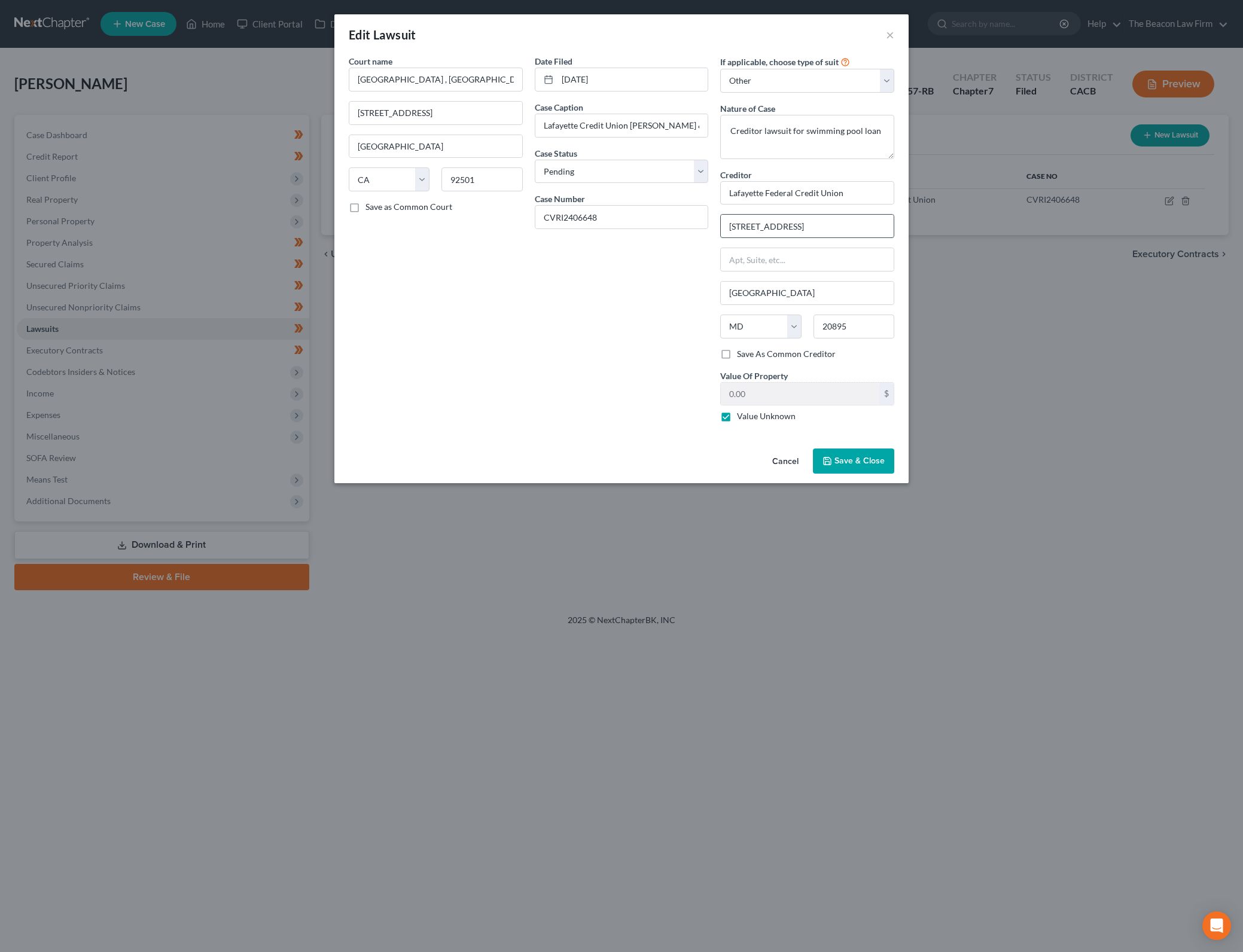
click at [770, 226] on input "[STREET_ADDRESS]" at bounding box center [807, 226] width 173 height 22
click at [855, 191] on input "Lafayette Federal Credit Union" at bounding box center [807, 193] width 174 height 24
drag, startPoint x: 495, startPoint y: 384, endPoint x: 732, endPoint y: 401, distance: 237.6
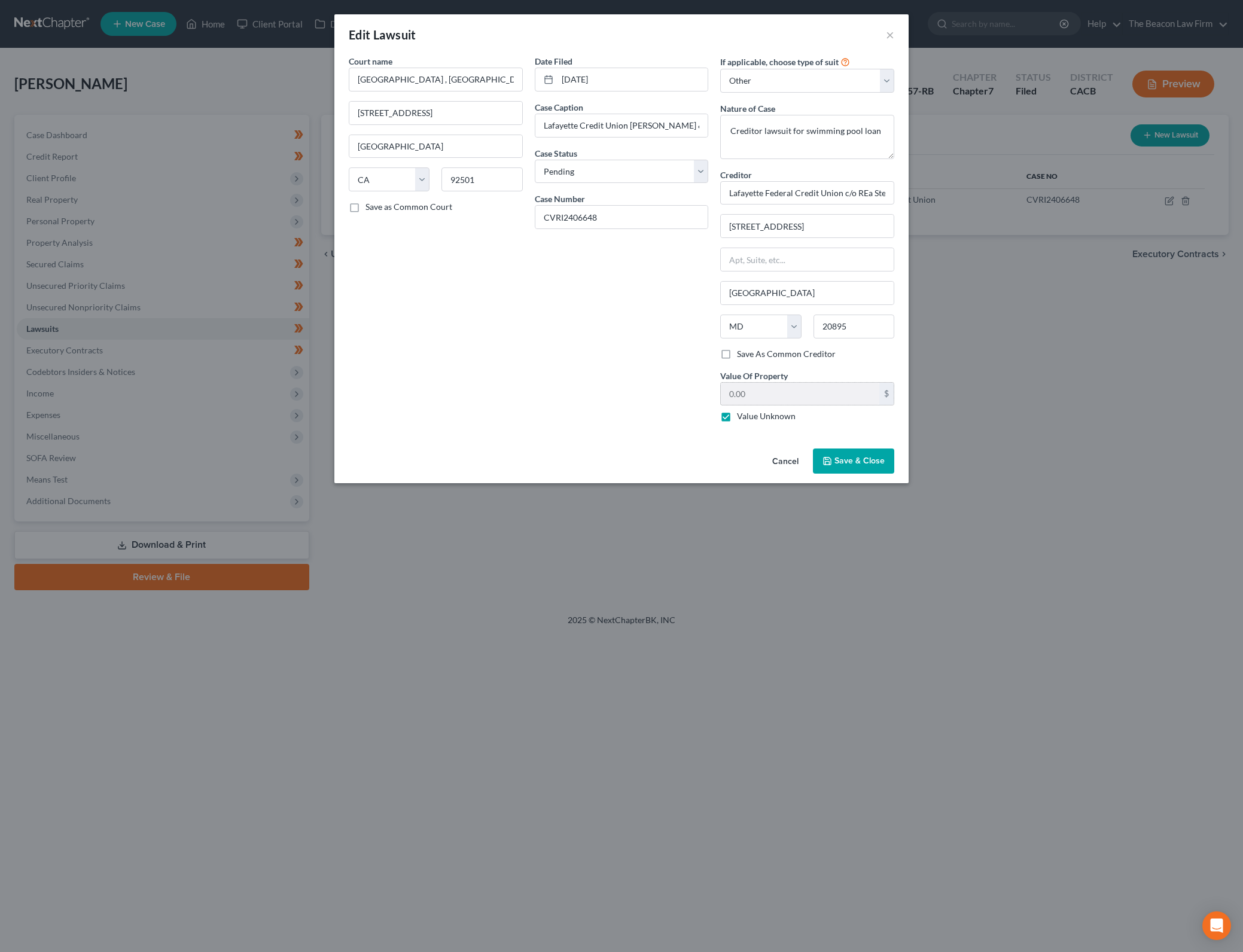
click at [495, 384] on div "Court name * [GEOGRAPHIC_DATA] , [GEOGRAPHIC_DATA] [STREET_ADDRESS][GEOGRAPHIC_…" at bounding box center [436, 243] width 186 height 377
click at [886, 125] on textarea "Creditor lawsuit for swimming pool loan" at bounding box center [807, 136] width 174 height 44
click at [863, 190] on input "Lafayette Federal Credit Union c/o REa Stelmac" at bounding box center [807, 193] width 174 height 24
click at [881, 327] on input "20895" at bounding box center [854, 327] width 81 height 24
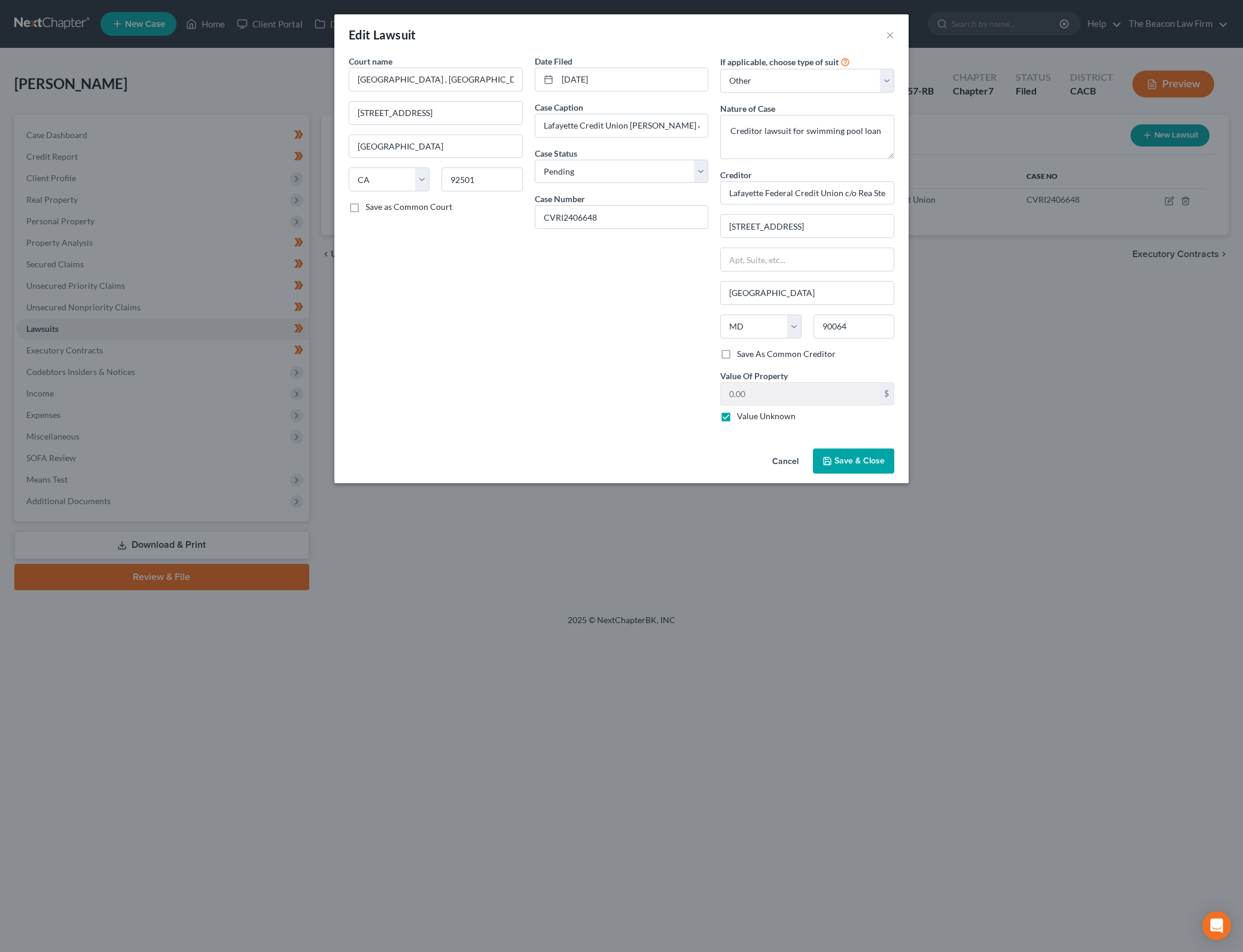
click at [576, 335] on div "Date Filed [DATE] Case Caption Lafayette Credit Union [PERSON_NAME] & Paleo Cas…" at bounding box center [622, 243] width 186 height 377
drag, startPoint x: 830, startPoint y: 191, endPoint x: 913, endPoint y: 207, distance: 84.5
click at [913, 207] on div "Edit Lawsuit × Court name * [GEOGRAPHIC_DATA] , [GEOGRAPHIC_DATA] [STREET_ADDRE…" at bounding box center [621, 476] width 1243 height 952
click at [853, 185] on input "Lafayette Federal Credit Union c/o Rea Stelmacch" at bounding box center [807, 193] width 174 height 24
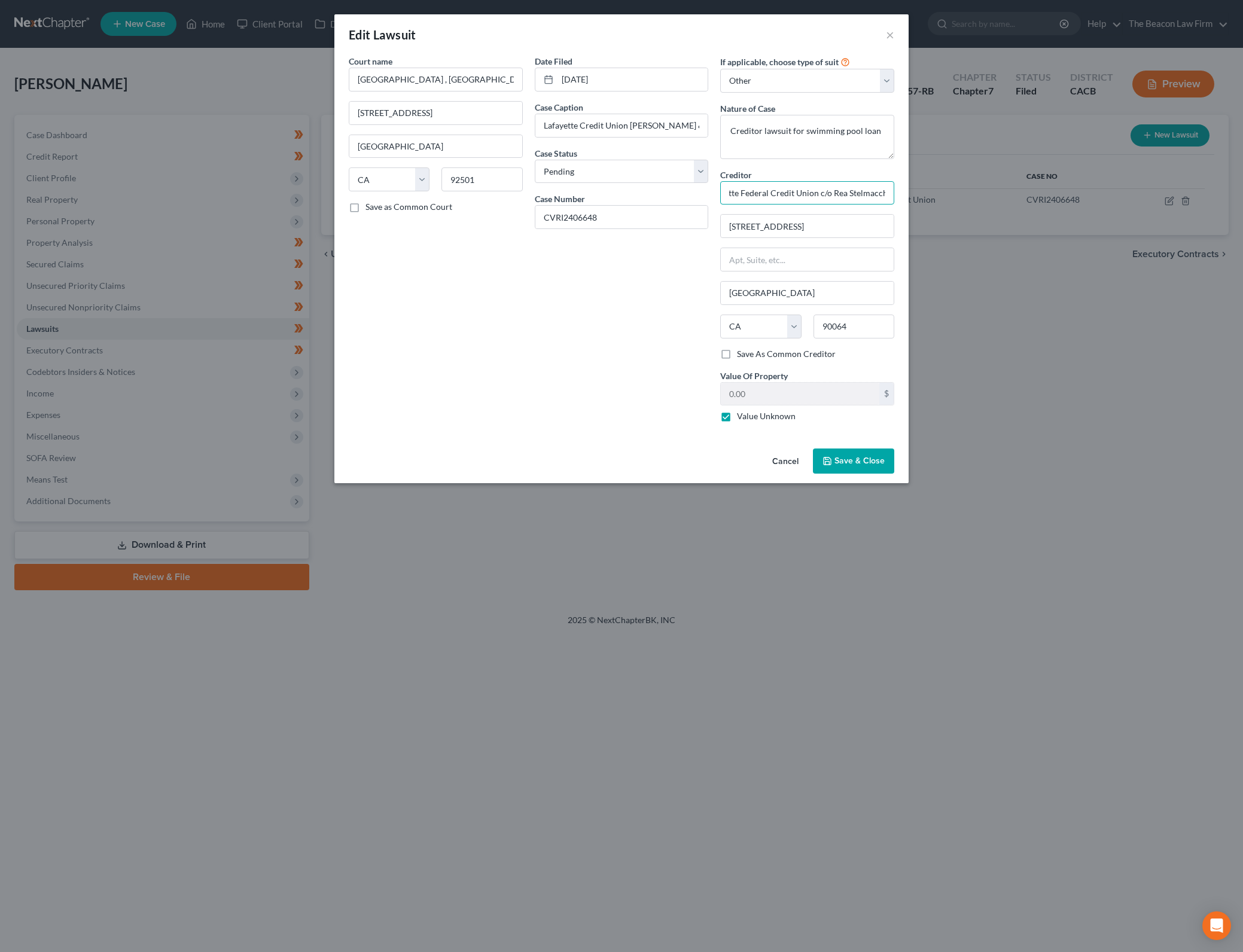
drag, startPoint x: 890, startPoint y: 190, endPoint x: 1013, endPoint y: 210, distance: 124.6
click at [891, 190] on input "Lafayette Federal Credit Union c/o Rea Stelmacch" at bounding box center [807, 193] width 174 height 24
click at [882, 463] on span "Save & Close" at bounding box center [859, 460] width 50 height 10
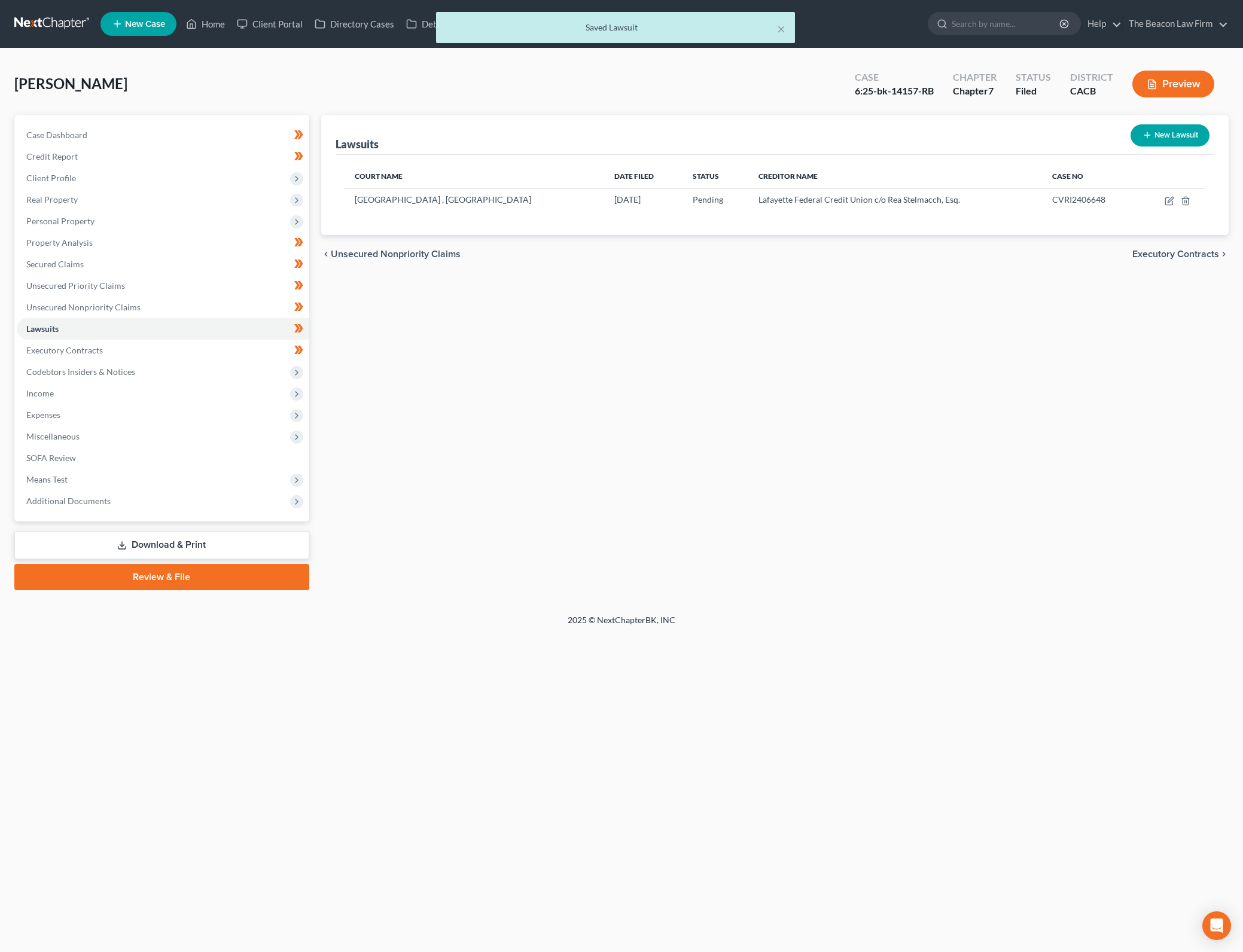
click at [960, 431] on div "Lawsuits New Lawsuit Court Name Date Filed Status Creditor Name Case No Superio…" at bounding box center [775, 352] width 920 height 475
click at [229, 302] on link "Unsecured Nonpriority Claims" at bounding box center [162, 307] width 292 height 22
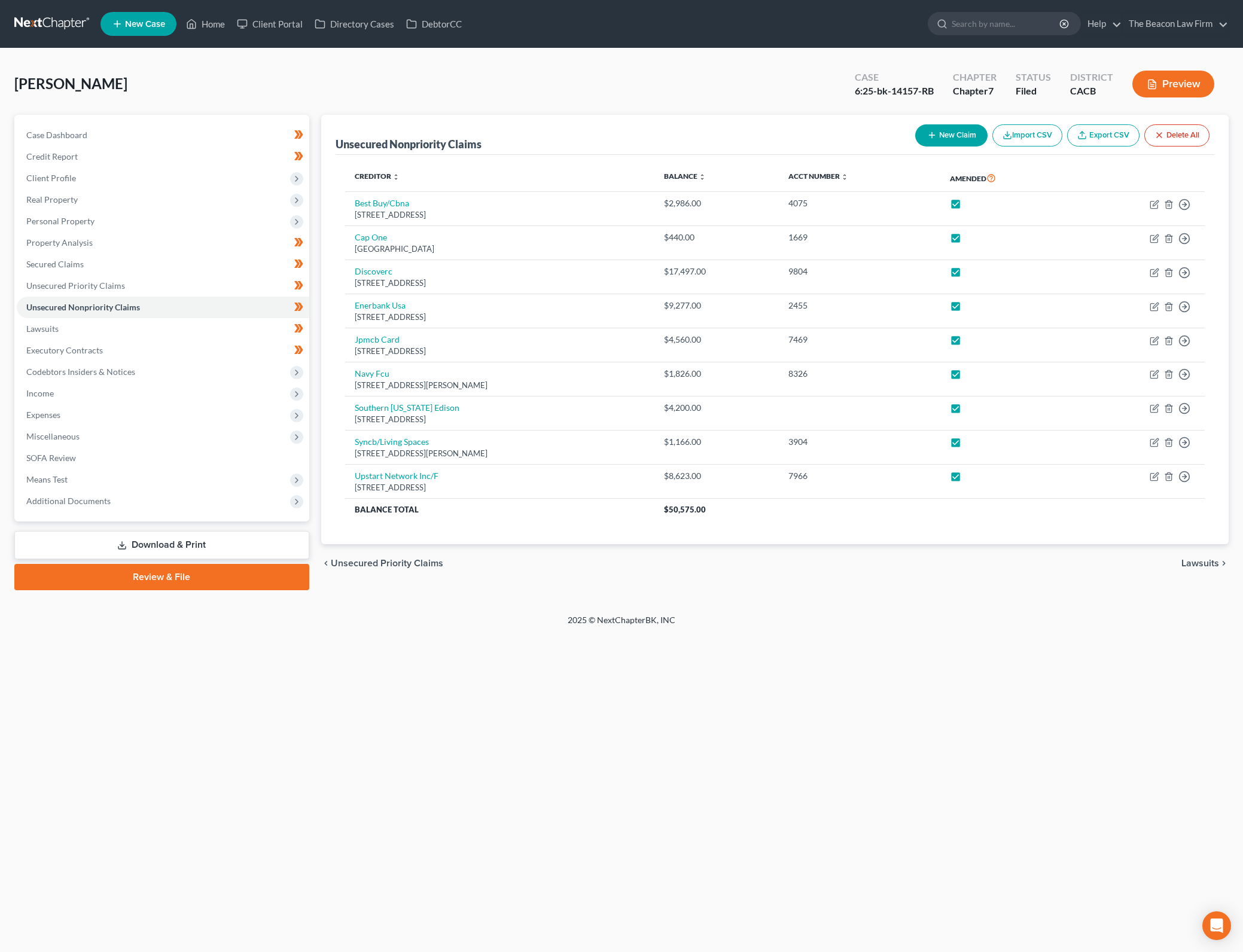
click at [219, 541] on link "Download & Print" at bounding box center [162, 545] width 295 height 28
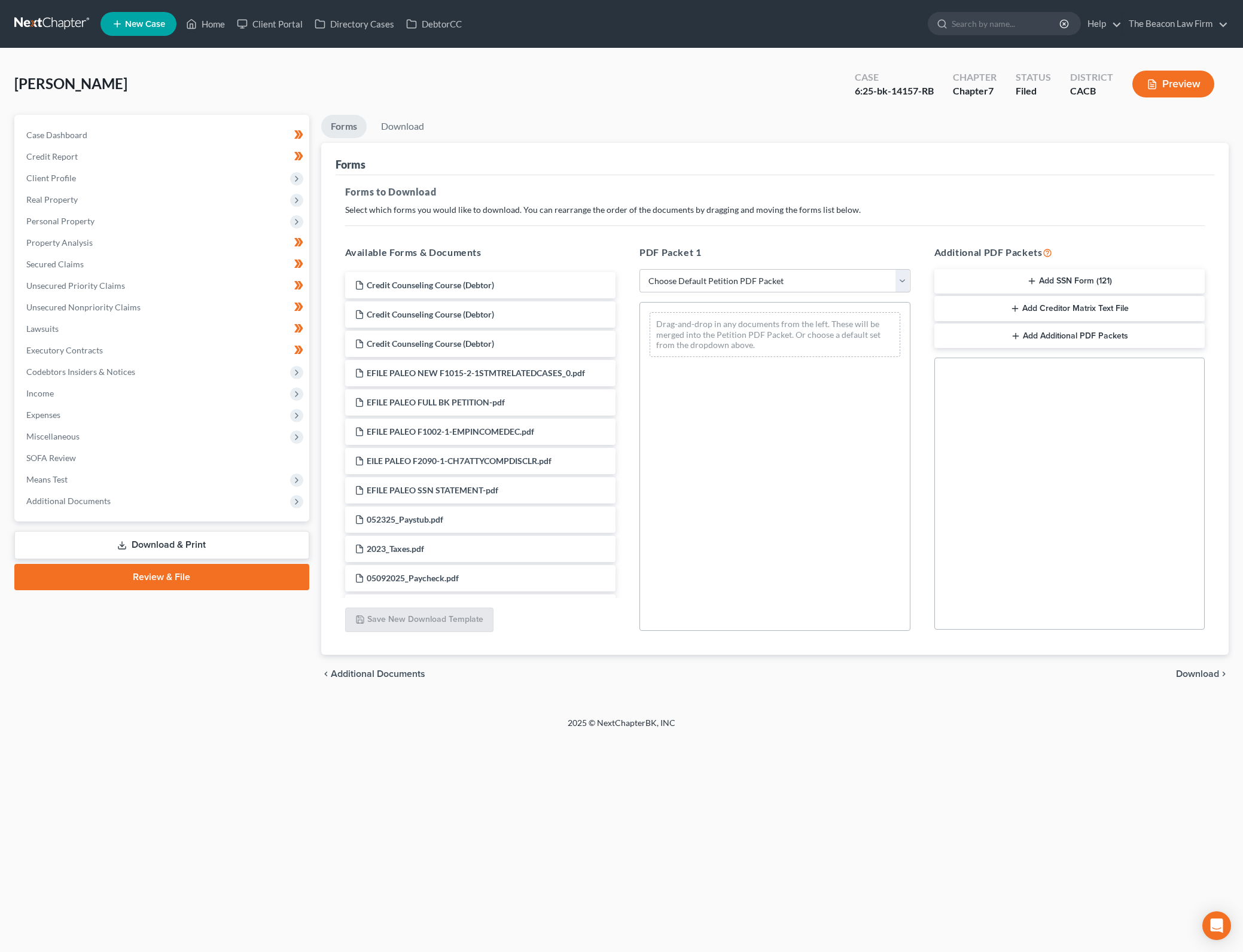
click at [656, 782] on div "Home New Case Client Portal Directory Cases DebtorCC The Beacon Law Firm [PERSO…" at bounding box center [621, 476] width 1243 height 952
click at [910, 276] on div "PDF Packet 1 Choose Default Petition PDF Packet Complete Bankruptcy Petition (a…" at bounding box center [775, 438] width 295 height 405
click at [901, 278] on select "Choose Default Petition PDF Packet Complete Bankruptcy Petition (all forms and …" at bounding box center [775, 281] width 271 height 24
click at [639, 269] on select "Choose Default Petition PDF Packet Complete Bankruptcy Petition (all forms and …" at bounding box center [775, 281] width 271 height 24
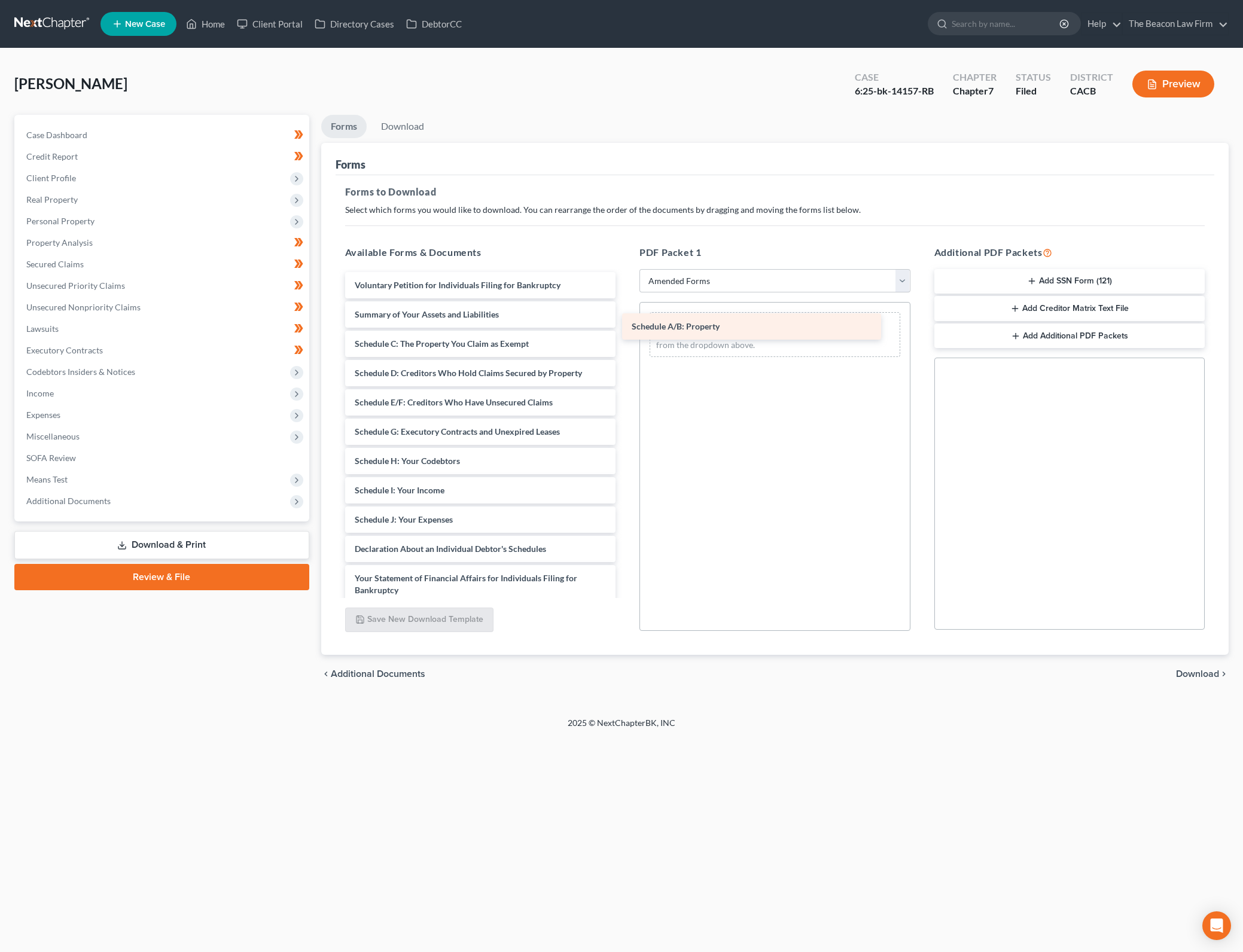
drag, startPoint x: 432, startPoint y: 338, endPoint x: 709, endPoint y: 321, distance: 277.5
click at [625, 321] on div "Schedule A/B: Property Voluntary Petition for Individuals Filing for Bankruptcy…" at bounding box center [480, 552] width 290 height 561
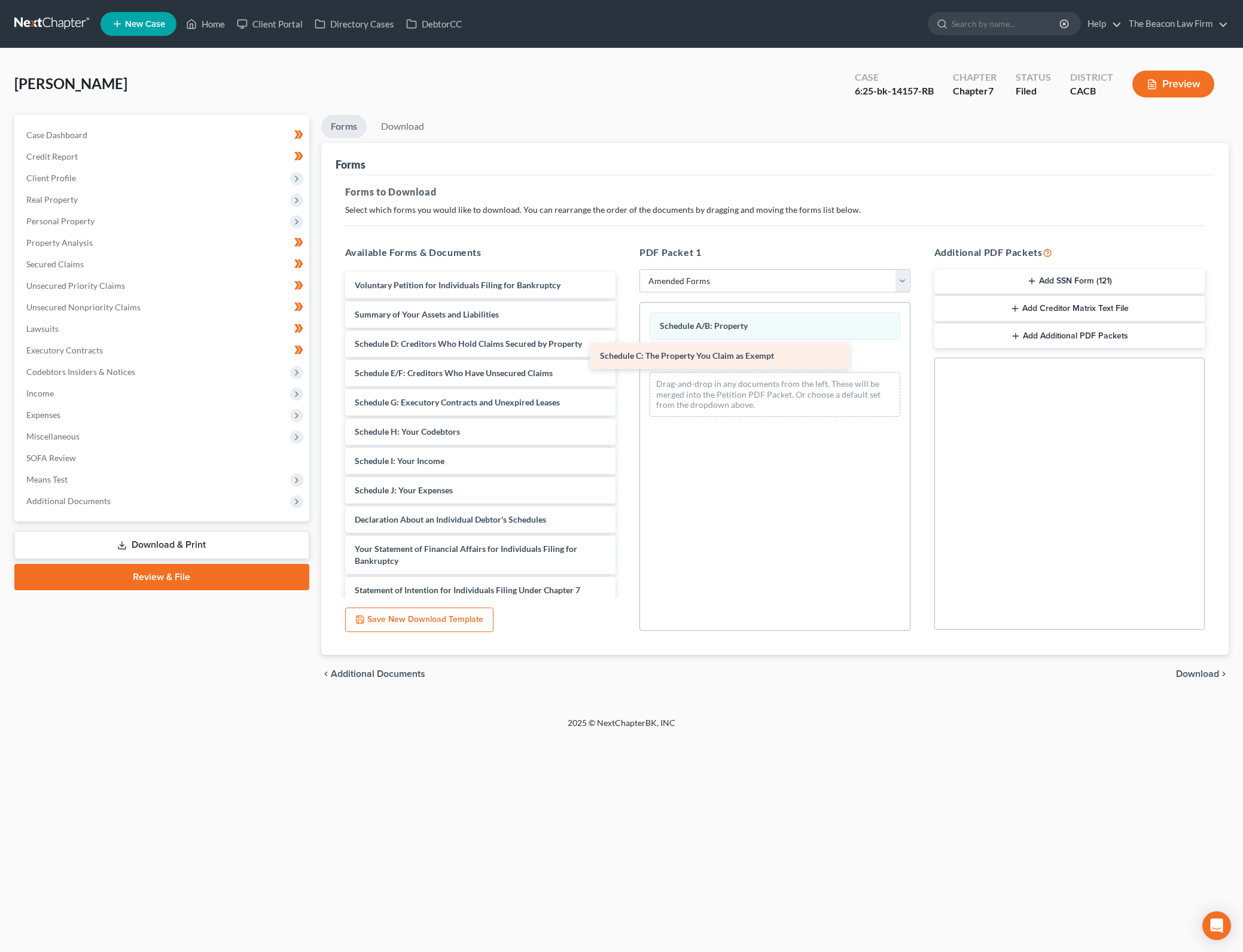
drag, startPoint x: 491, startPoint y: 340, endPoint x: 736, endPoint y: 352, distance: 245.3
click at [625, 352] on div "Schedule C: The Property You Claim as Exempt Voluntary Petition for Individuals…" at bounding box center [480, 537] width 290 height 531
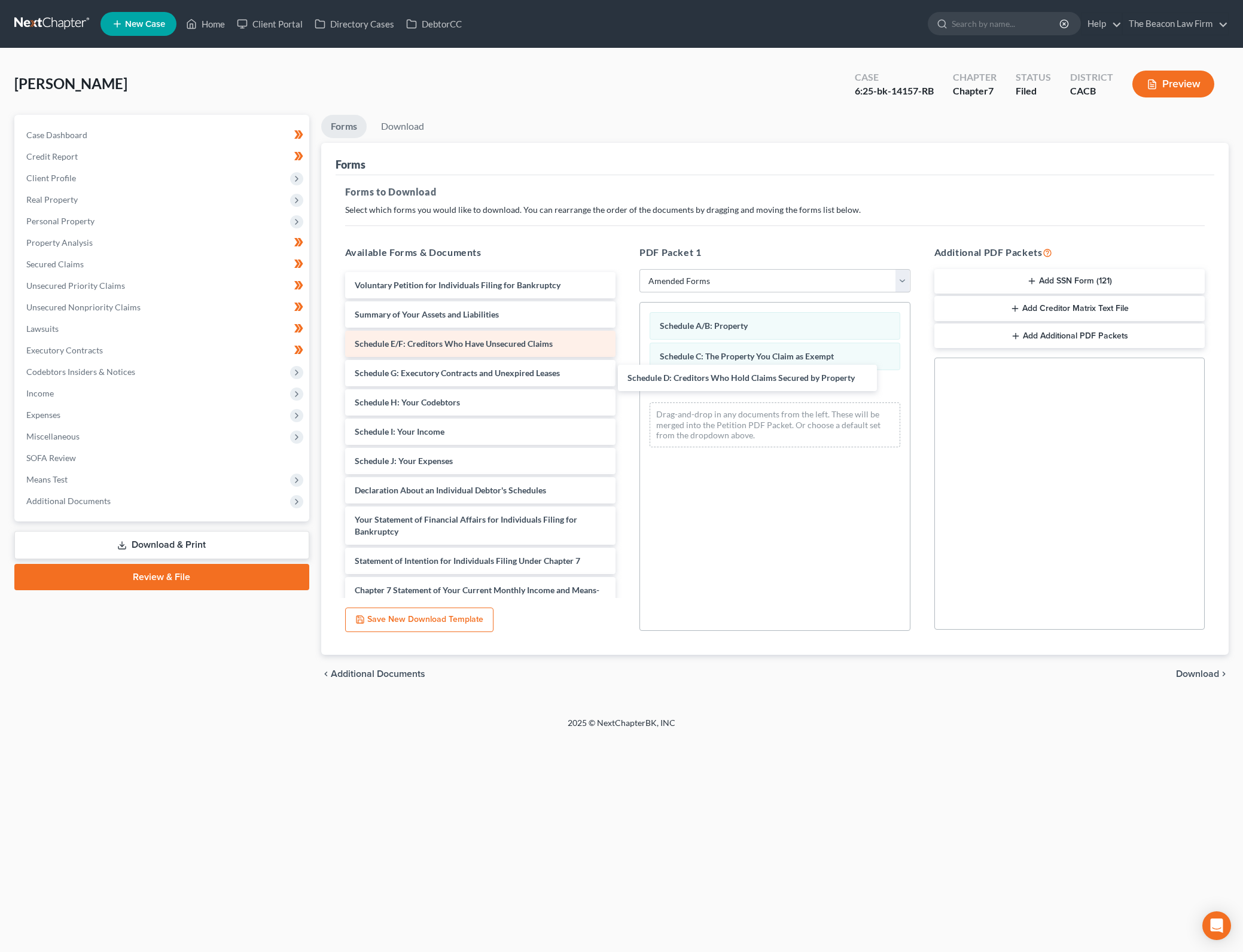
drag, startPoint x: 494, startPoint y: 342, endPoint x: 541, endPoint y: 338, distance: 47.2
click at [625, 376] on div "Schedule D: Creditors Who Hold Claims Secured by Property Voluntary Petition fo…" at bounding box center [480, 523] width 290 height 502
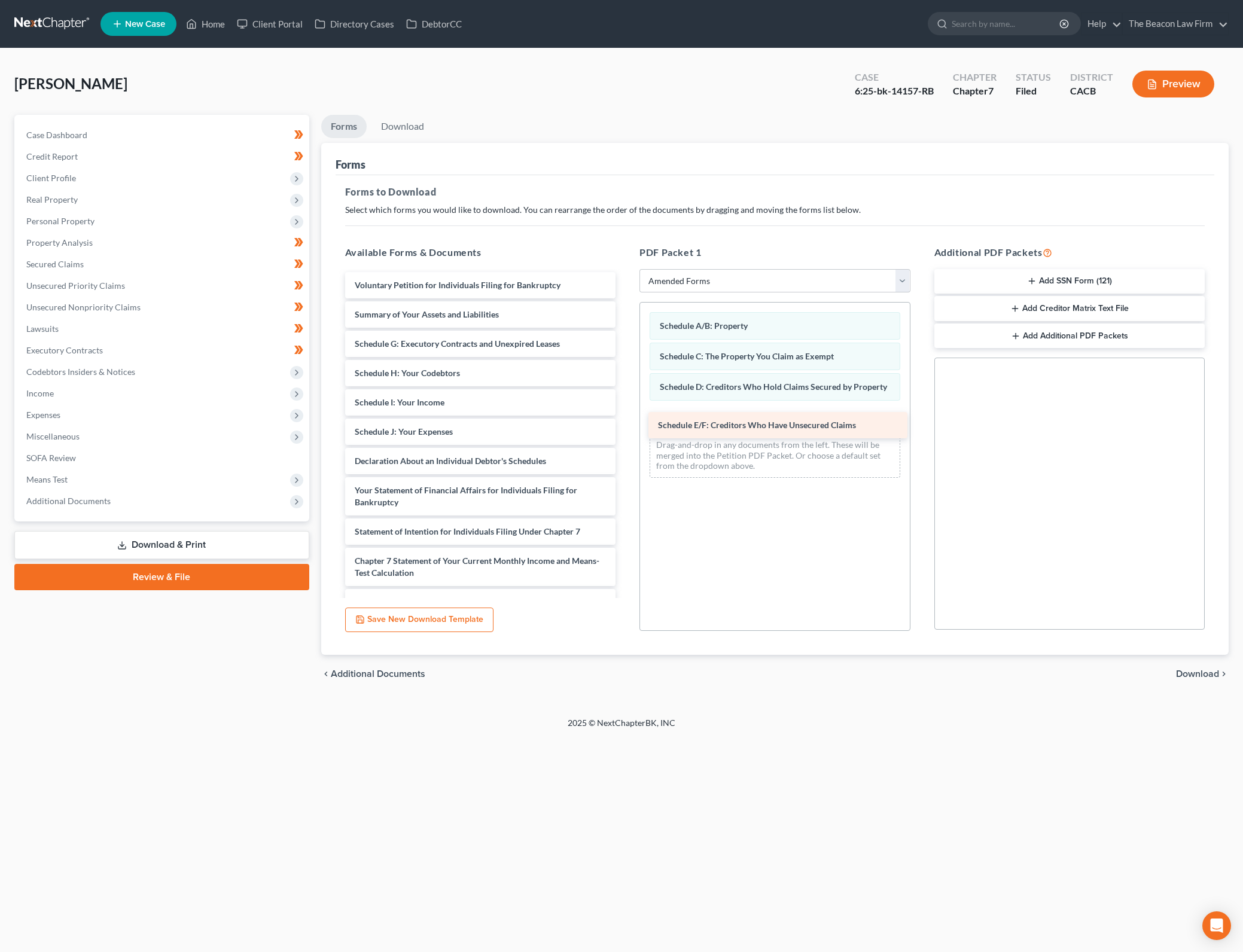
drag, startPoint x: 518, startPoint y: 340, endPoint x: 822, endPoint y: 421, distance: 314.6
click at [625, 421] on div "Schedule E/F: Creditors Who Have Unsecured Claims Voluntary Petition for Indivi…" at bounding box center [480, 508] width 290 height 473
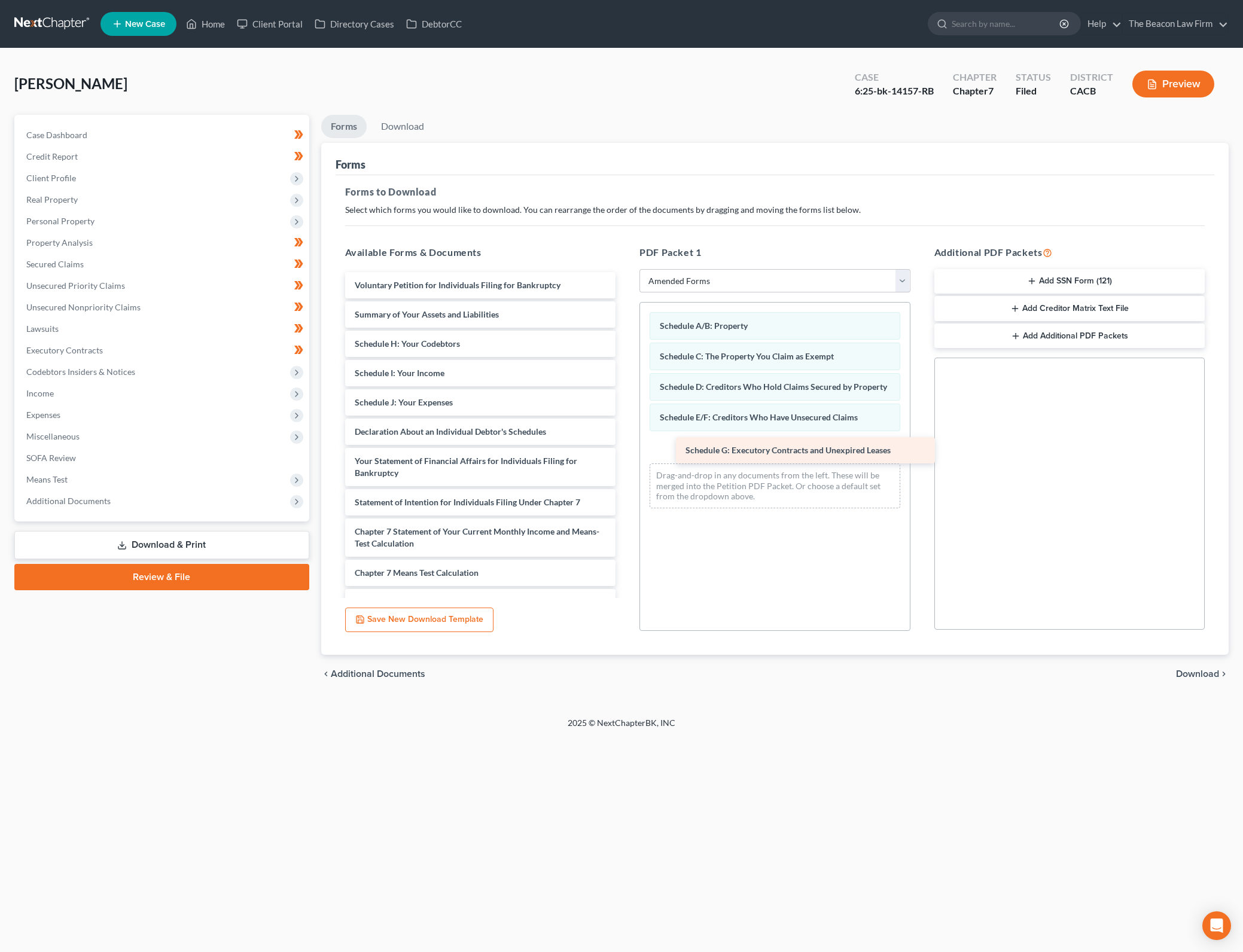
drag, startPoint x: 477, startPoint y: 342, endPoint x: 799, endPoint y: 448, distance: 339.0
click at [625, 448] on div "Schedule G: Executory Contracts and Unexpired Leases Voluntary Petition for Ind…" at bounding box center [480, 493] width 290 height 443
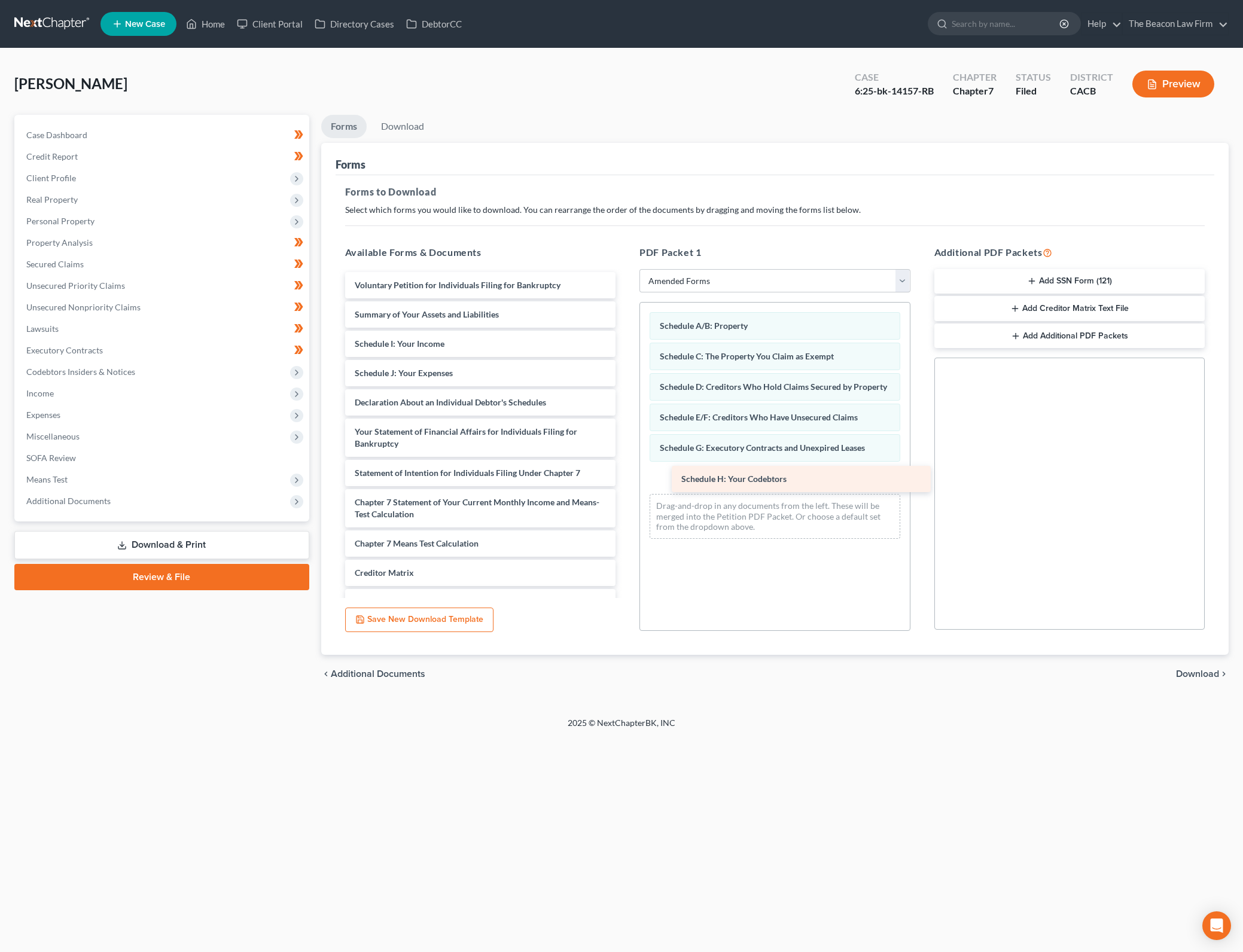
drag, startPoint x: 421, startPoint y: 340, endPoint x: 748, endPoint y: 475, distance: 353.8
click at [625, 475] on div "Schedule H: Your Codebtors Voluntary Petition for Individuals Filing for Bankru…" at bounding box center [480, 479] width 290 height 414
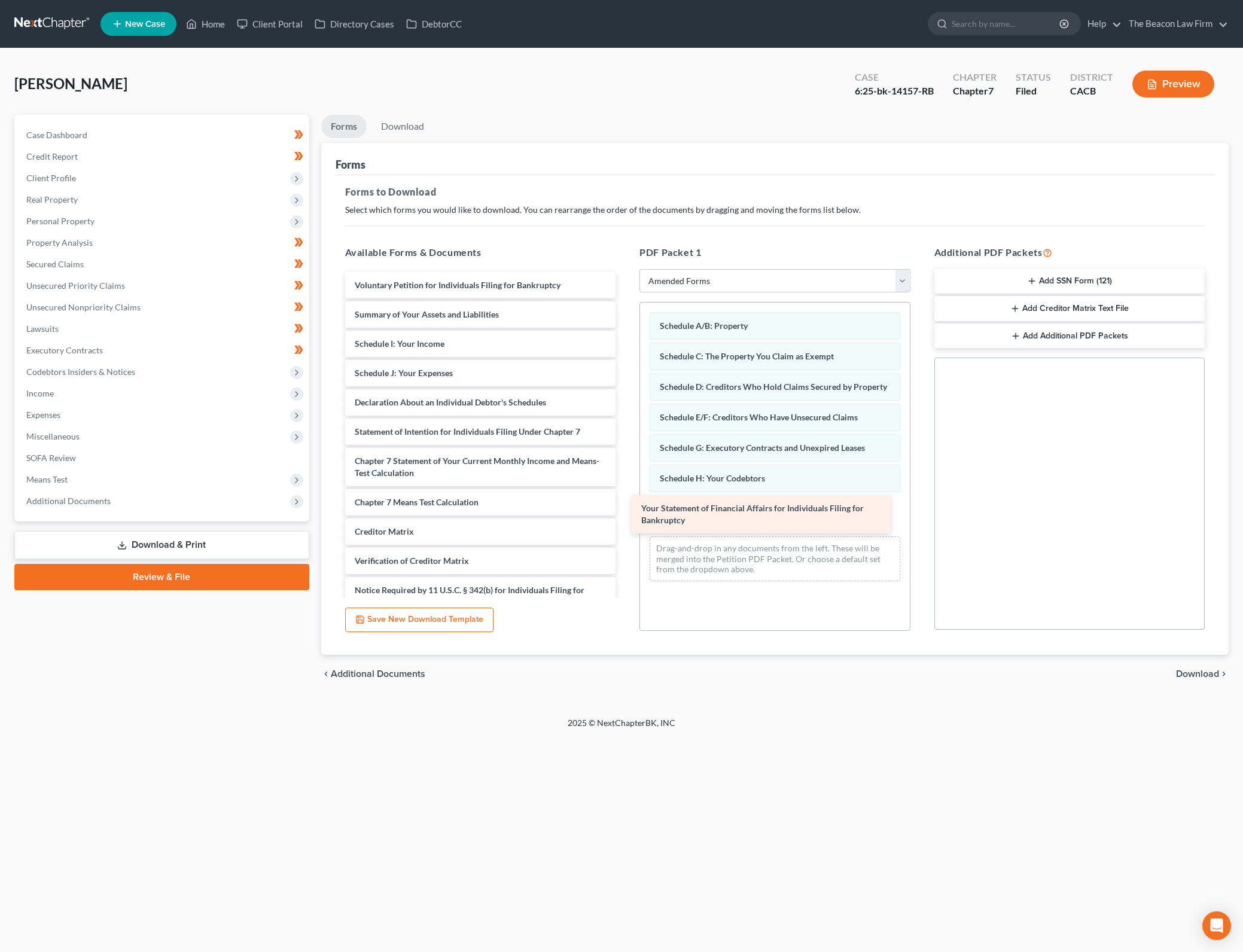
drag, startPoint x: 503, startPoint y: 434, endPoint x: 789, endPoint y: 510, distance: 295.9
click at [625, 510] on div "Your Statement of Financial Affairs for Individuals Filing for Bankruptcy Volun…" at bounding box center [480, 458] width 290 height 373
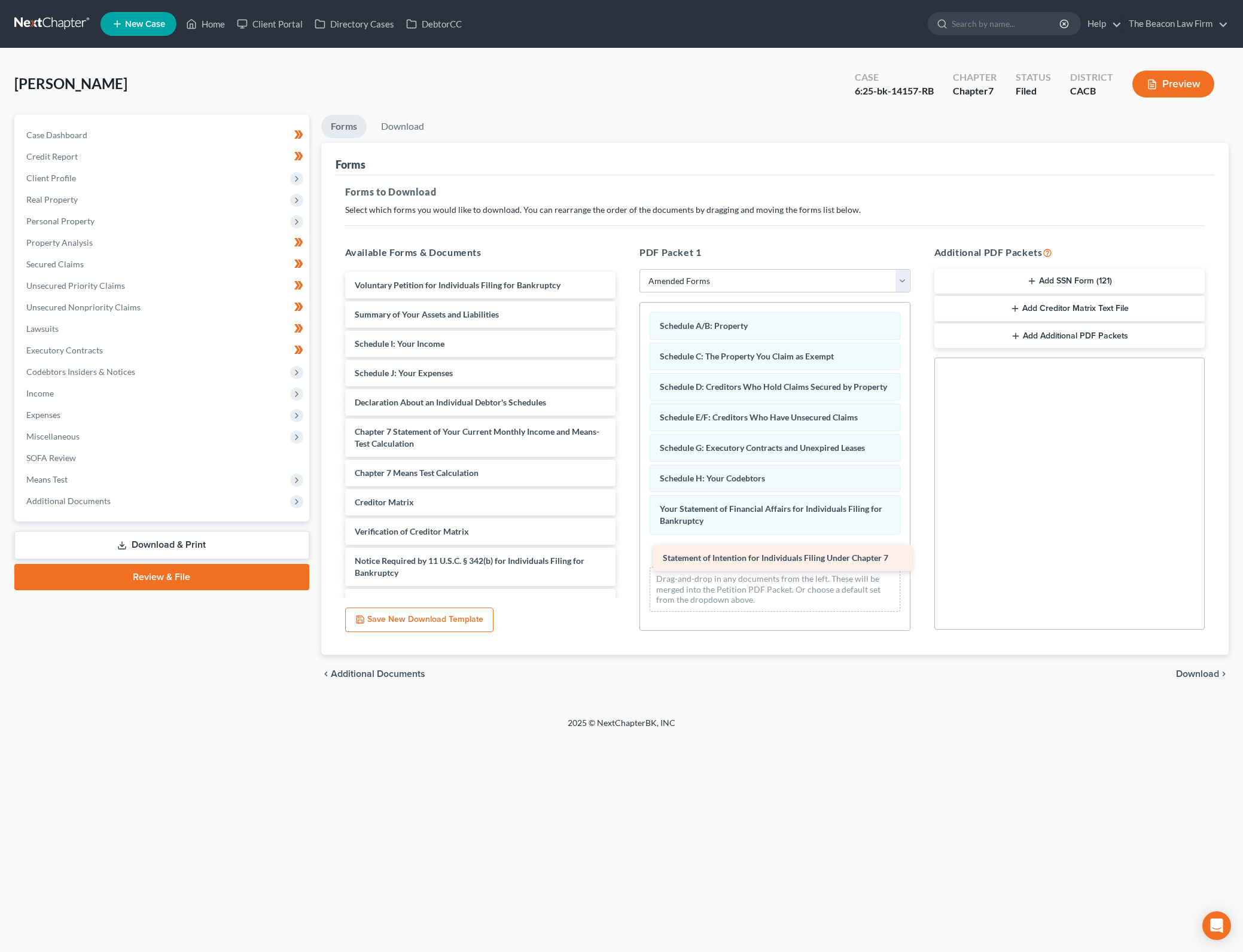
drag, startPoint x: 472, startPoint y: 430, endPoint x: 780, endPoint y: 552, distance: 331.3
click at [625, 552] on div "Statement of Intention for Individuals Filing Under Chapter 7 Voluntary Petitio…" at bounding box center [480, 443] width 290 height 343
click at [1071, 717] on footer "2025 © NextChapterBK, INC" at bounding box center [621, 727] width 1243 height 22
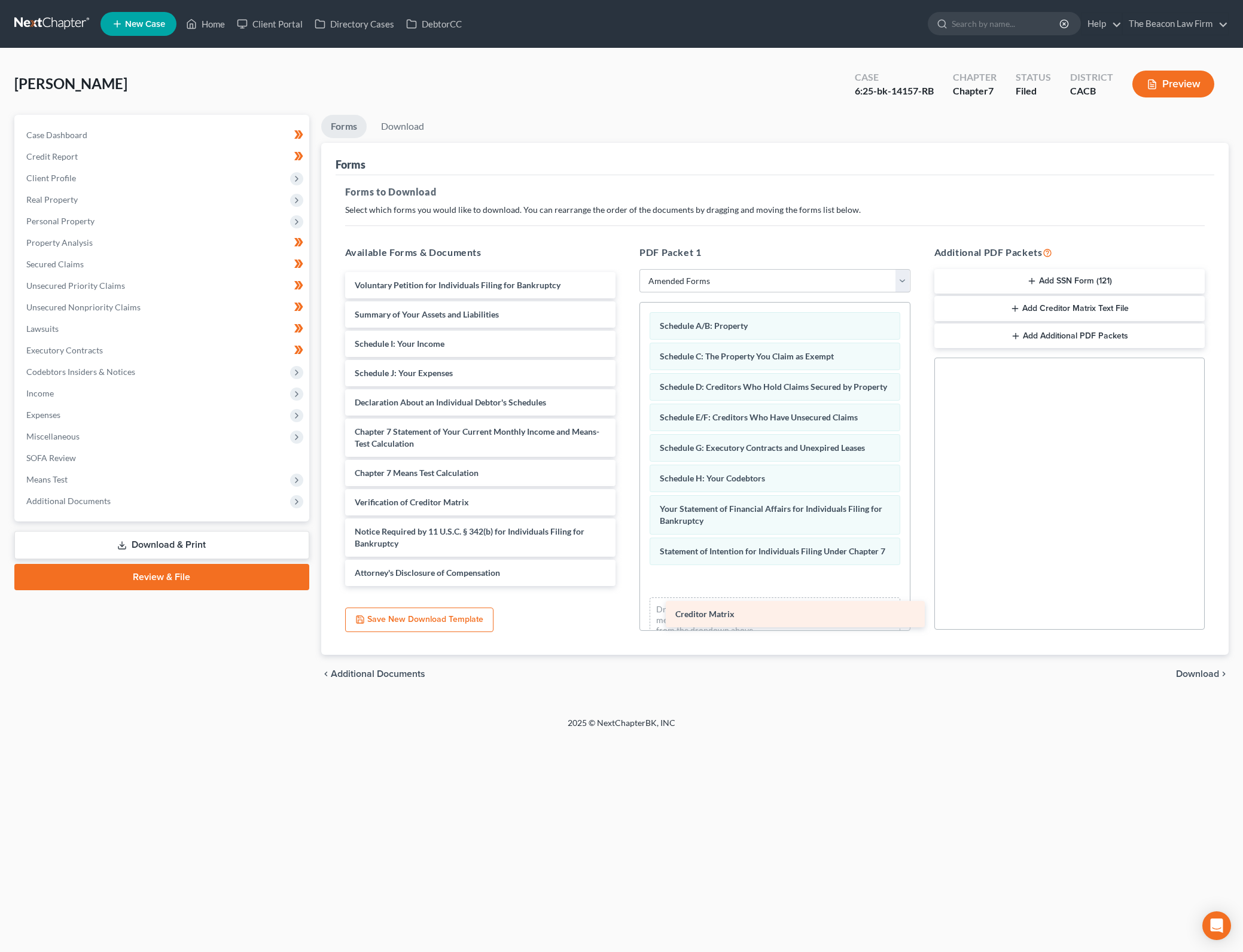
drag, startPoint x: 455, startPoint y: 480, endPoint x: 775, endPoint y: 612, distance: 346.2
click at [625, 586] on div "Creditor Matrix Voluntary Petition for Individuals Filing for Bankruptcy Summar…" at bounding box center [480, 429] width 290 height 314
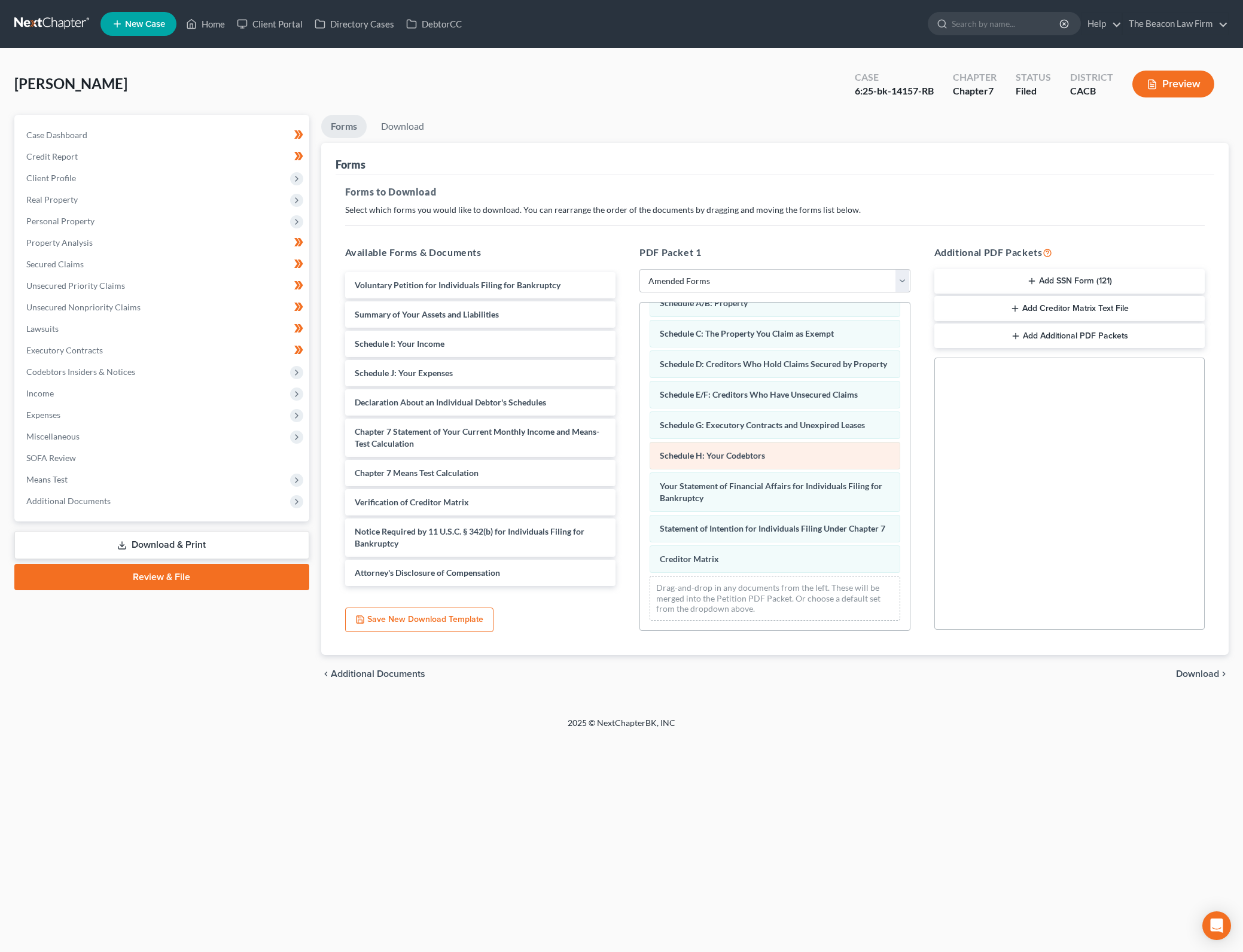
scroll to position [47, 0]
click at [1215, 678] on span "Download" at bounding box center [1197, 673] width 43 height 9
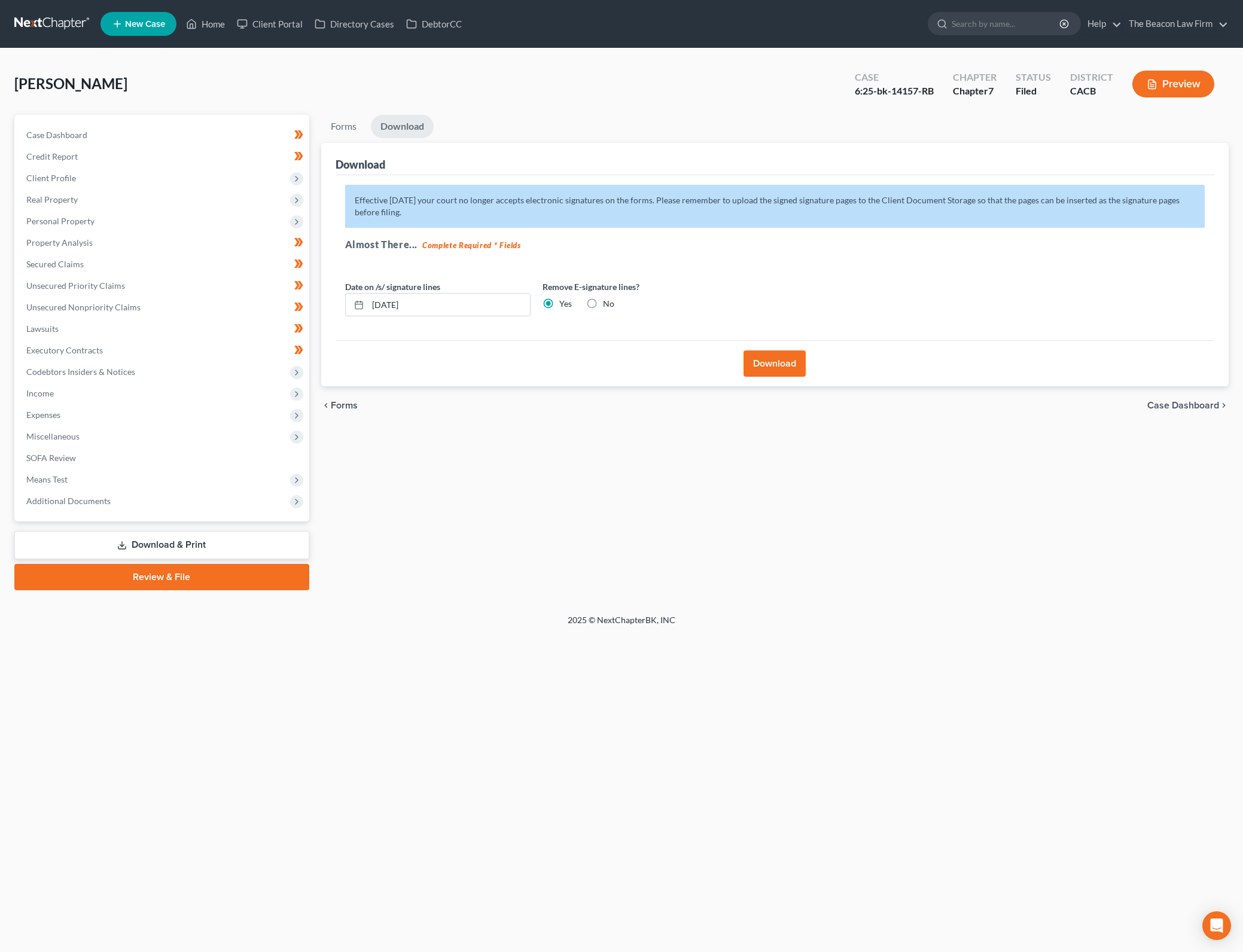
click at [606, 303] on label "No" at bounding box center [608, 304] width 11 height 12
click at [607, 303] on input "No" at bounding box center [611, 301] width 8 height 8
click at [784, 364] on button "Download" at bounding box center [775, 363] width 62 height 27
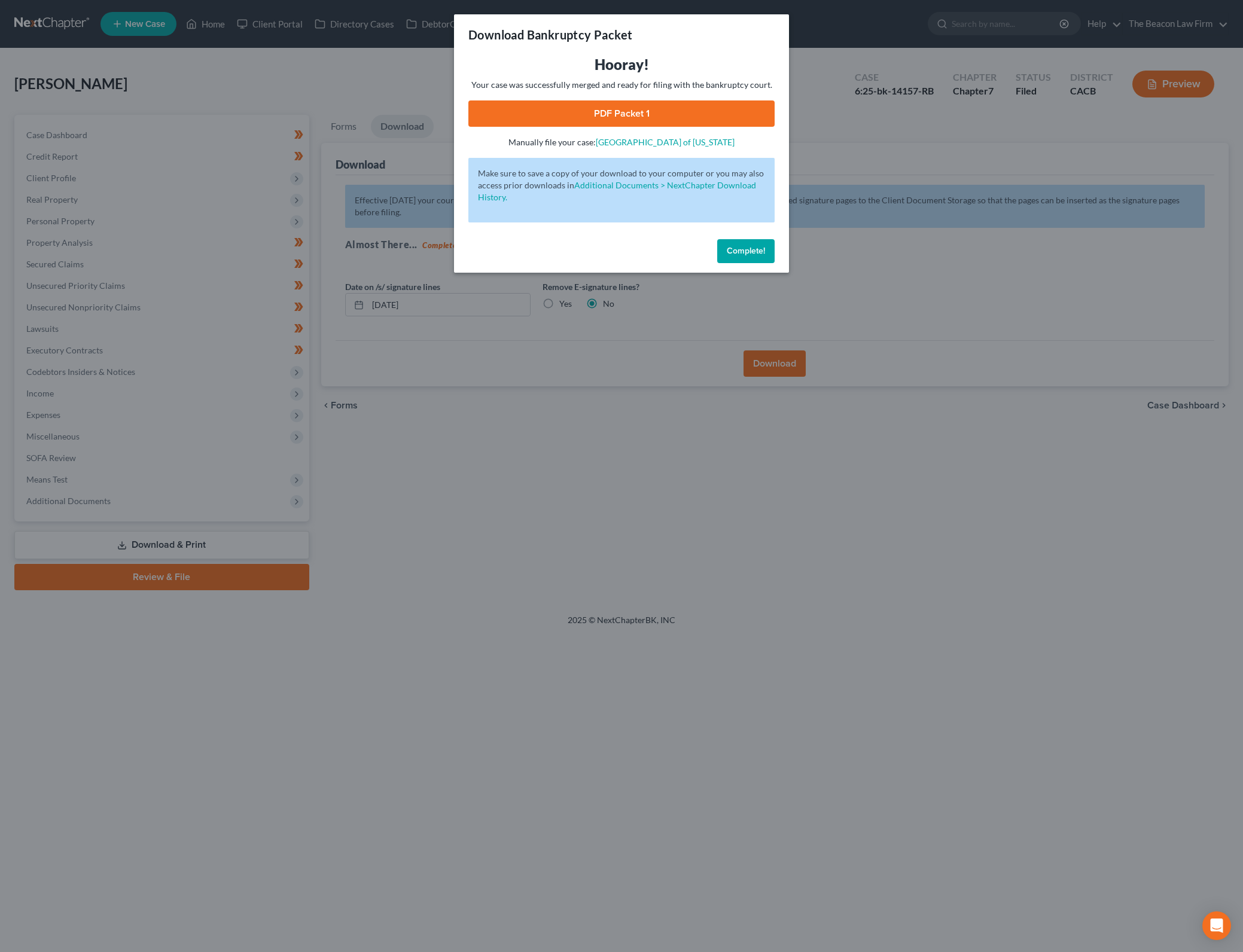
drag, startPoint x: 652, startPoint y: 116, endPoint x: 986, endPoint y: 515, distance: 520.3
click at [652, 116] on link "PDF Packet 1" at bounding box center [621, 113] width 306 height 27
click at [771, 256] on button "Complete!" at bounding box center [745, 251] width 58 height 24
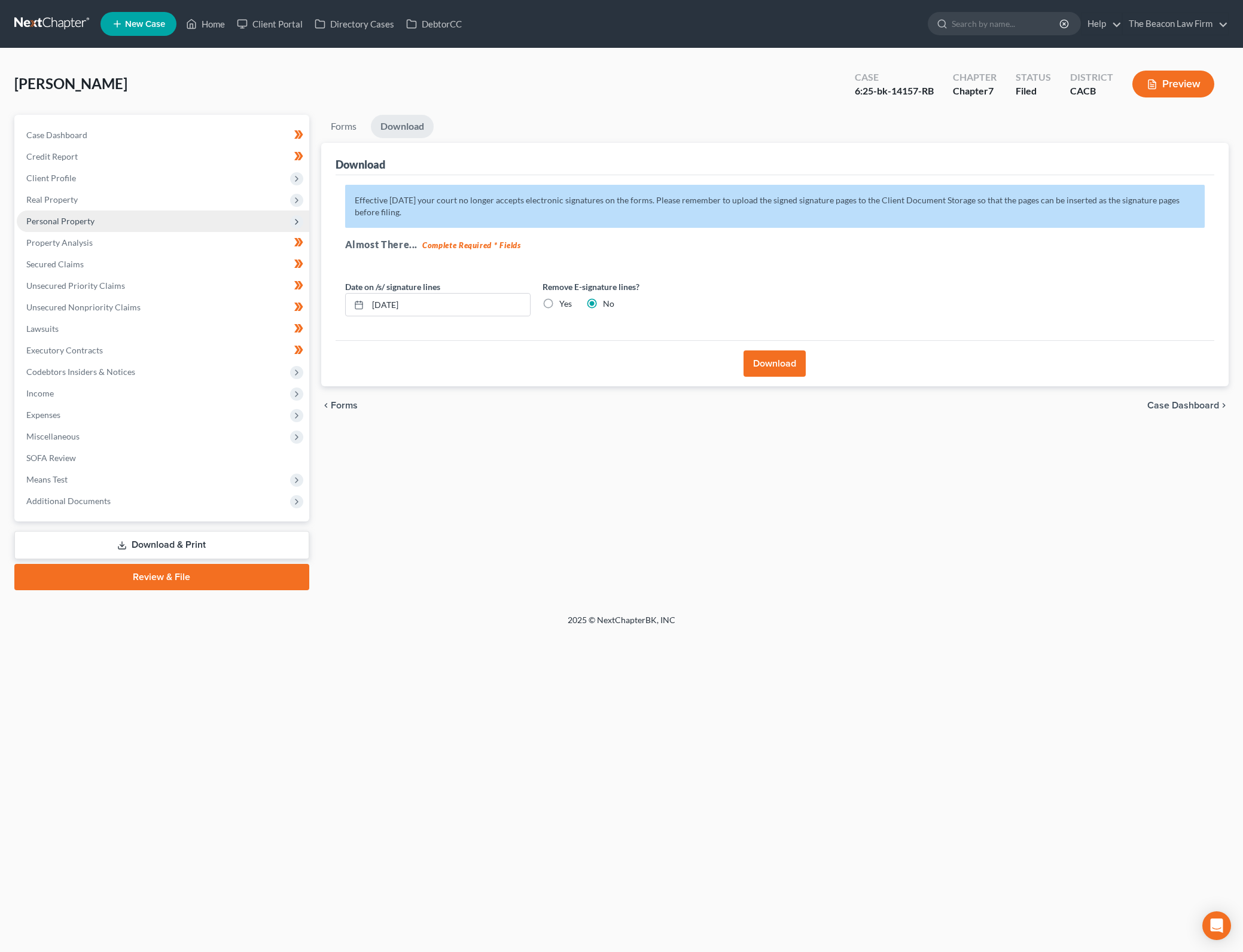
click at [127, 220] on span "Personal Property" at bounding box center [162, 221] width 292 height 22
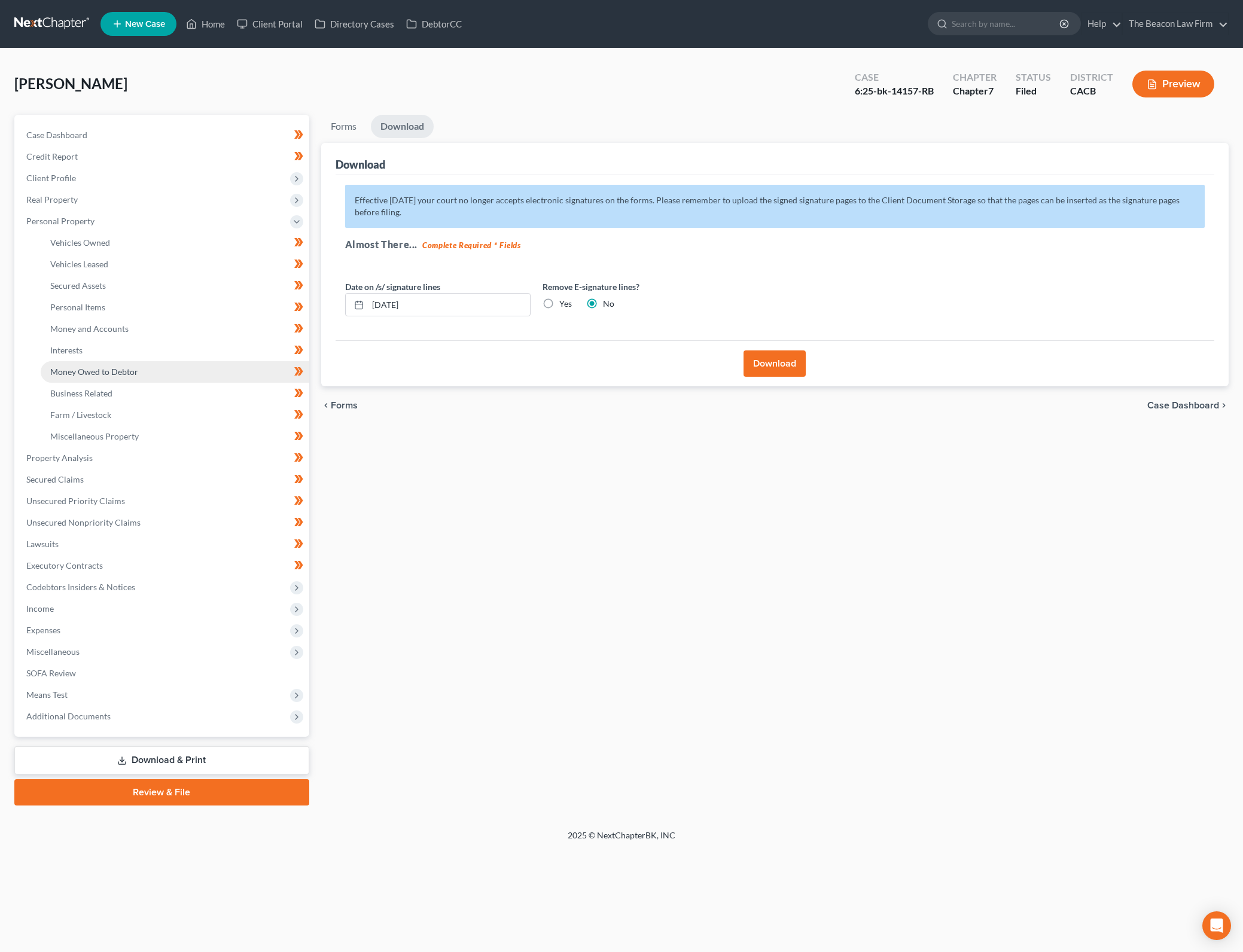
click at [227, 379] on link "Money Owed to Debtor" at bounding box center [174, 372] width 268 height 22
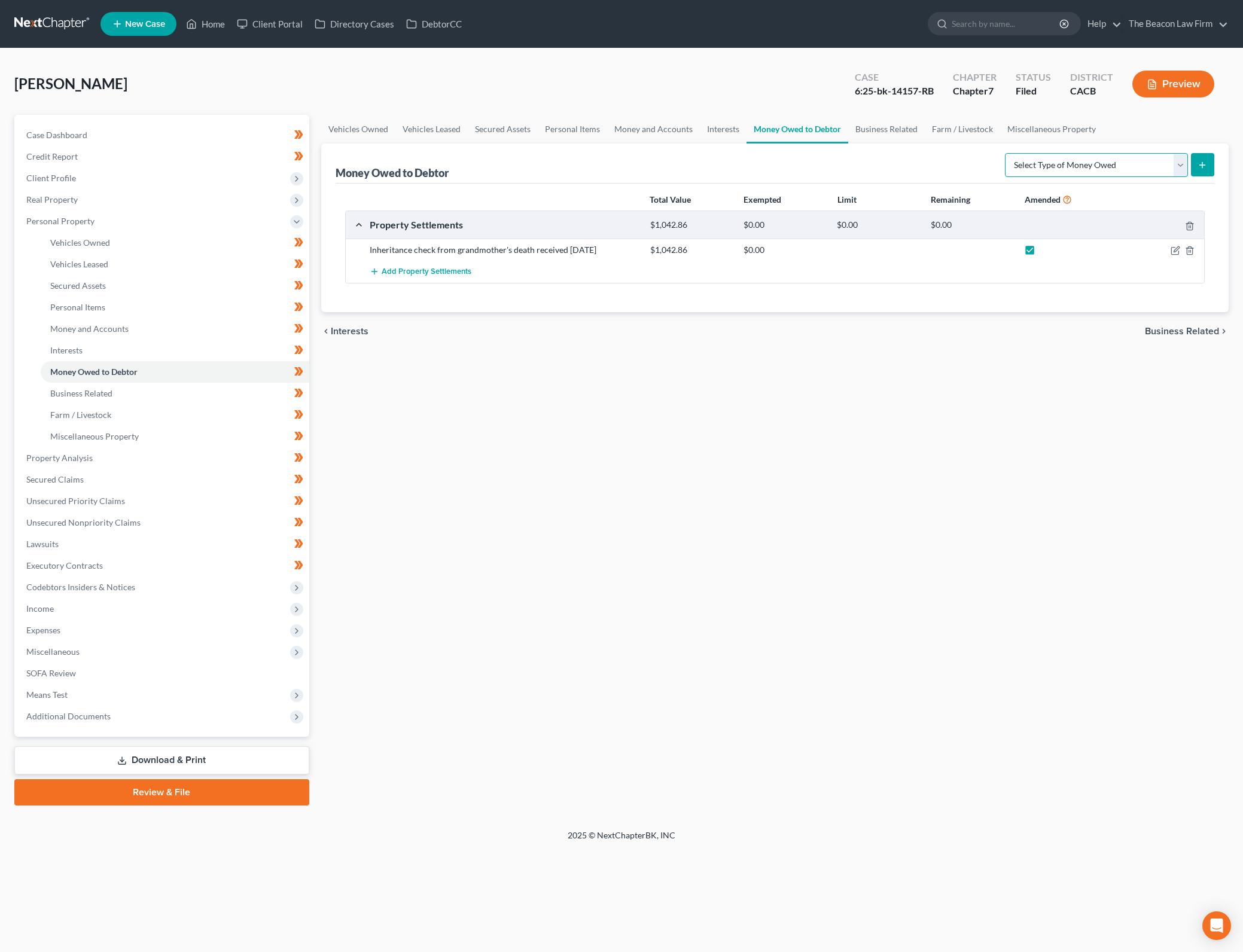
click at [1168, 161] on select "Select Type of Money Owed Accounts Receivable Alimony Child Support Claims Agai…" at bounding box center [1096, 165] width 183 height 24
click at [1007, 153] on select "Select Type of Money Owed Accounts Receivable Alimony Child Support Claims Agai…" at bounding box center [1096, 165] width 183 height 24
click at [1202, 162] on line "submit" at bounding box center [1202, 165] width 0 height 5
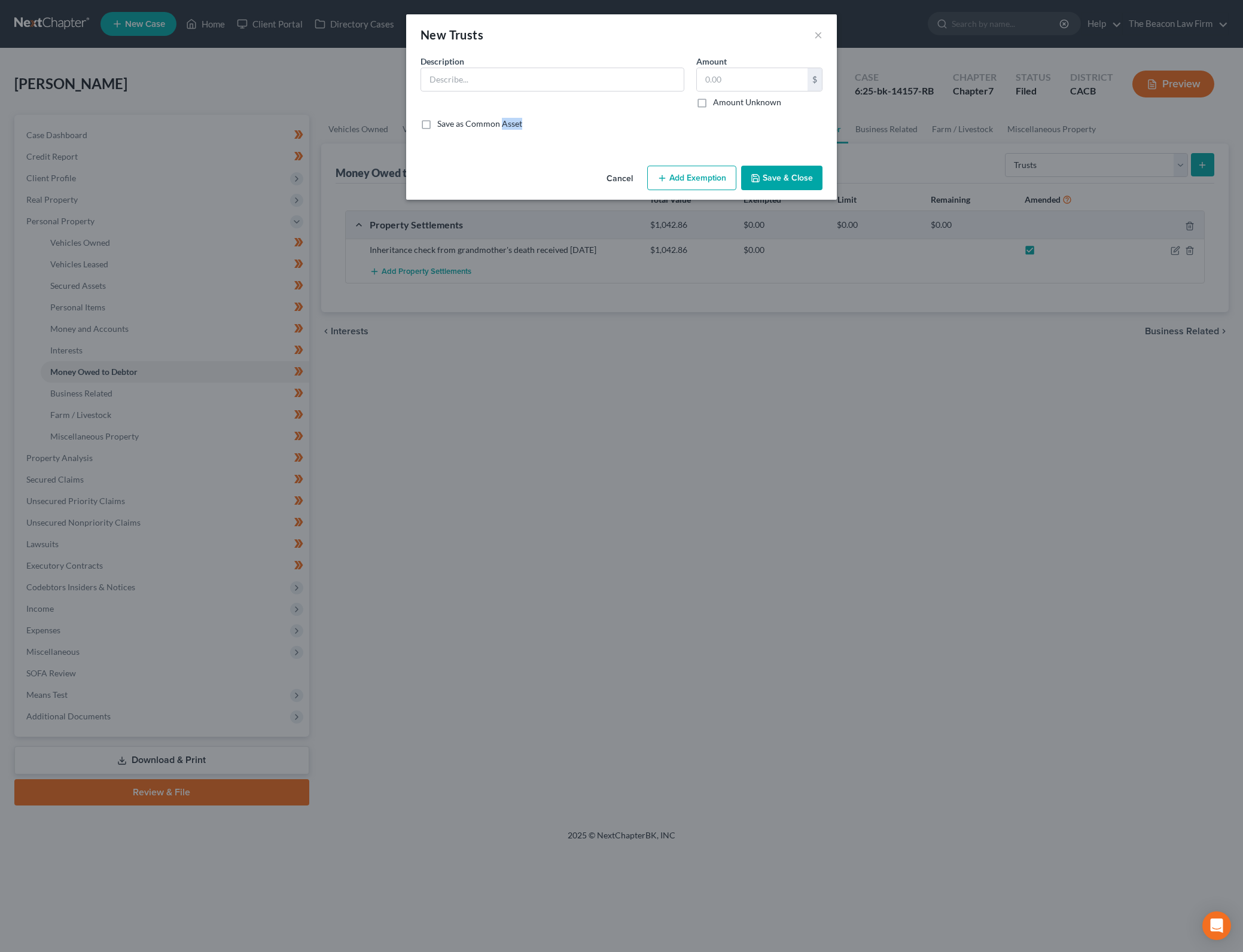
click at [606, 178] on button "Cancel" at bounding box center [619, 178] width 46 height 24
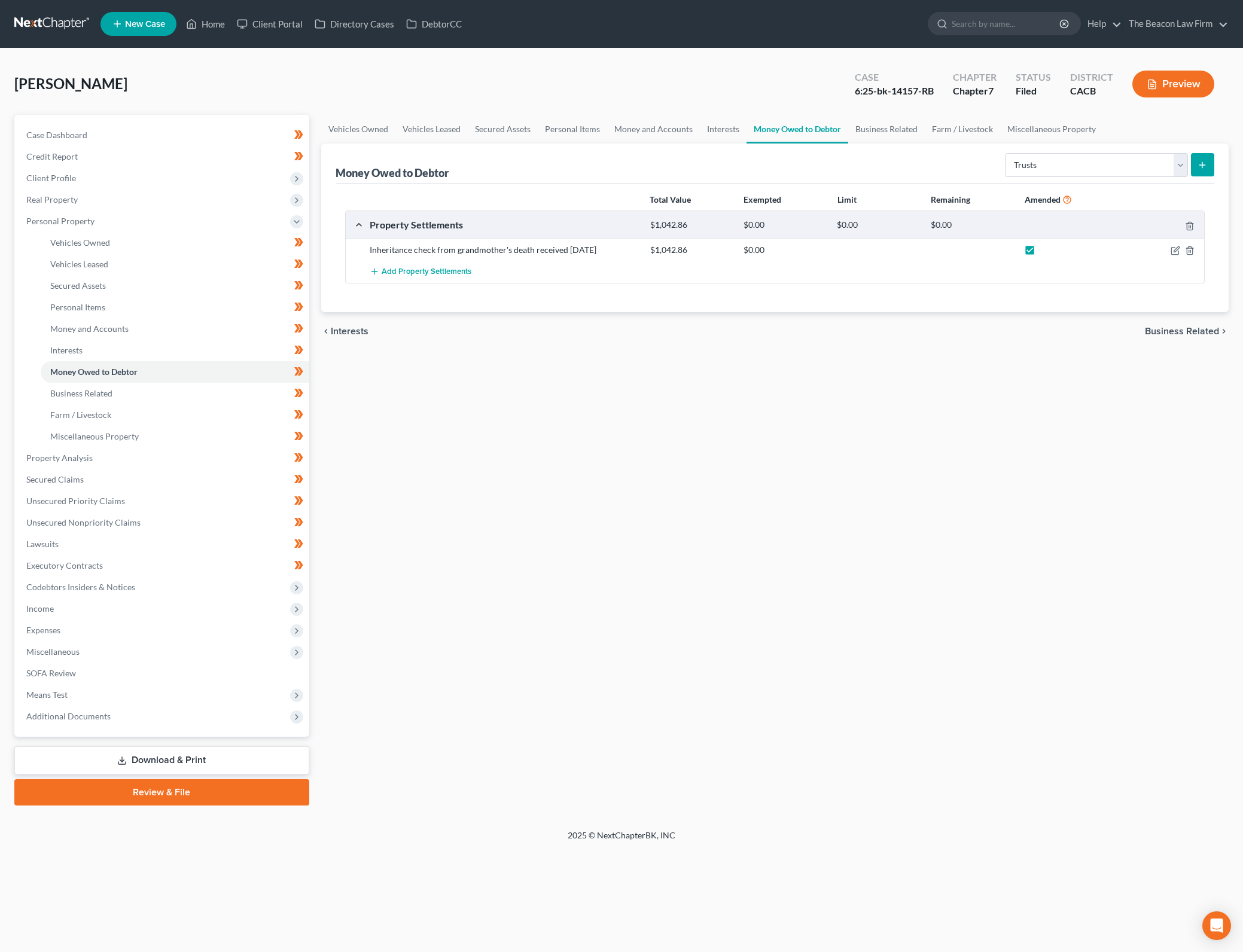
drag, startPoint x: 610, startPoint y: 254, endPoint x: 367, endPoint y: 253, distance: 243.0
click at [367, 253] on div "Inheritance check from grandmother's death received [DATE]" at bounding box center [504, 250] width 280 height 12
copy div "Inheritance check from grandmother's death received [DATE]"
click at [1206, 166] on icon "submit" at bounding box center [1202, 165] width 9 height 9
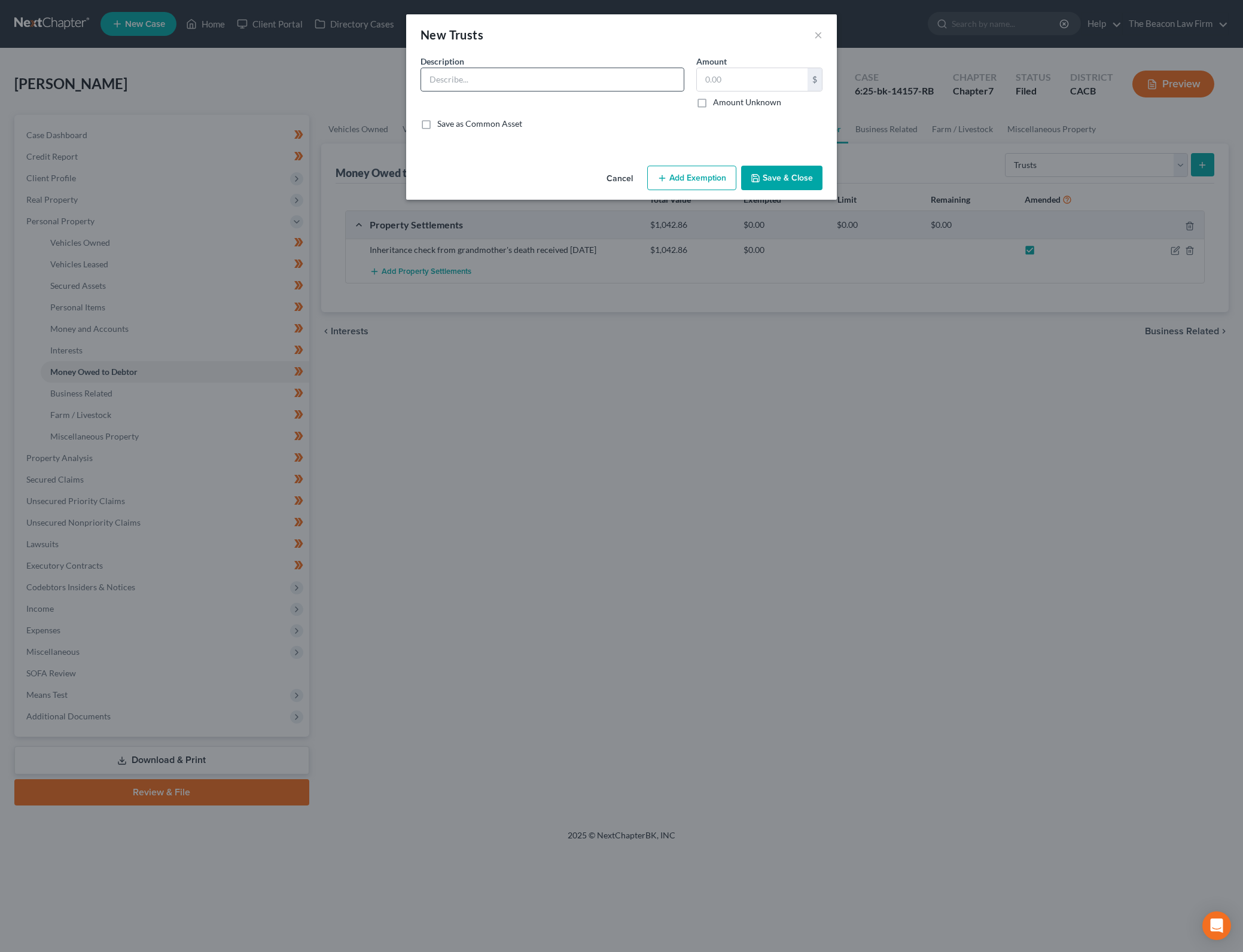
click at [586, 80] on input "text" at bounding box center [552, 79] width 262 height 22
paste input "Inheritance check from grandmother's death received [DATE]"
click at [775, 76] on input "text" at bounding box center [752, 79] width 110 height 22
click at [762, 171] on button "Save & Close" at bounding box center [782, 178] width 81 height 25
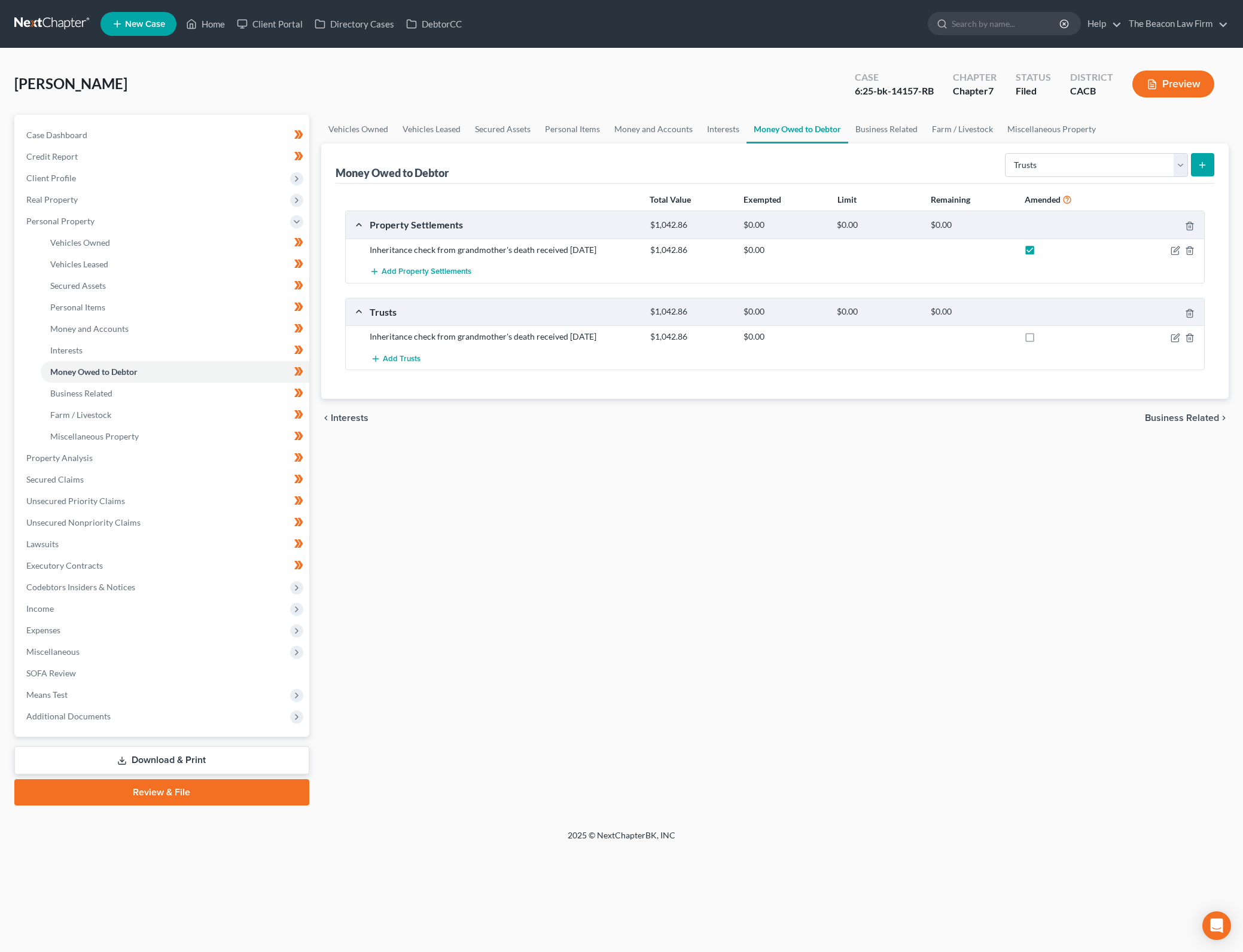
click at [1040, 340] on label at bounding box center [1040, 340] width 0 height 0
click at [1045, 332] on input "checkbox" at bounding box center [1049, 334] width 8 height 8
click at [1194, 225] on div at bounding box center [1158, 224] width 93 height 13
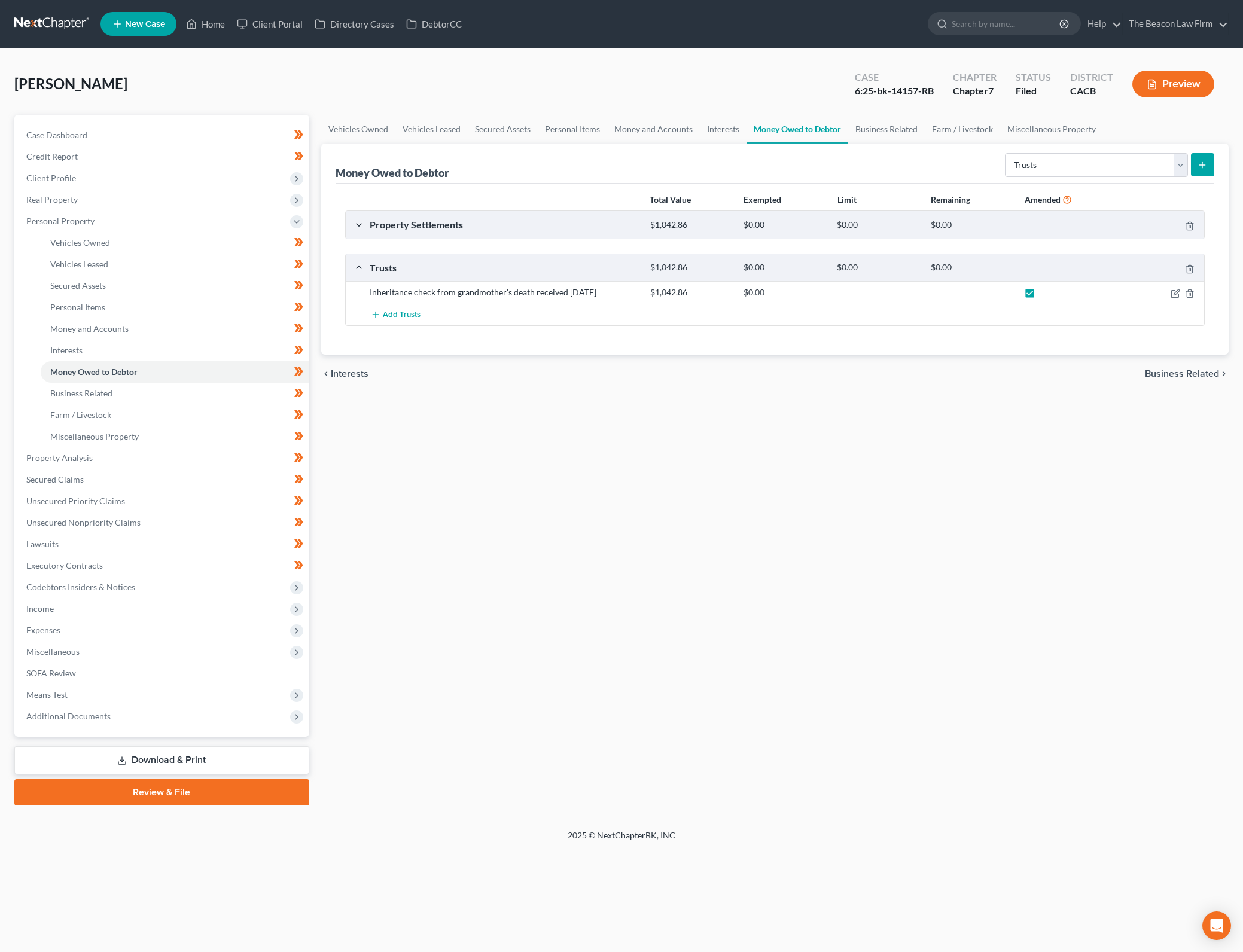
click at [956, 216] on div "Property Settlements $1,042.86 $0.00 $0.00 $0.00" at bounding box center [773, 224] width 854 height 27
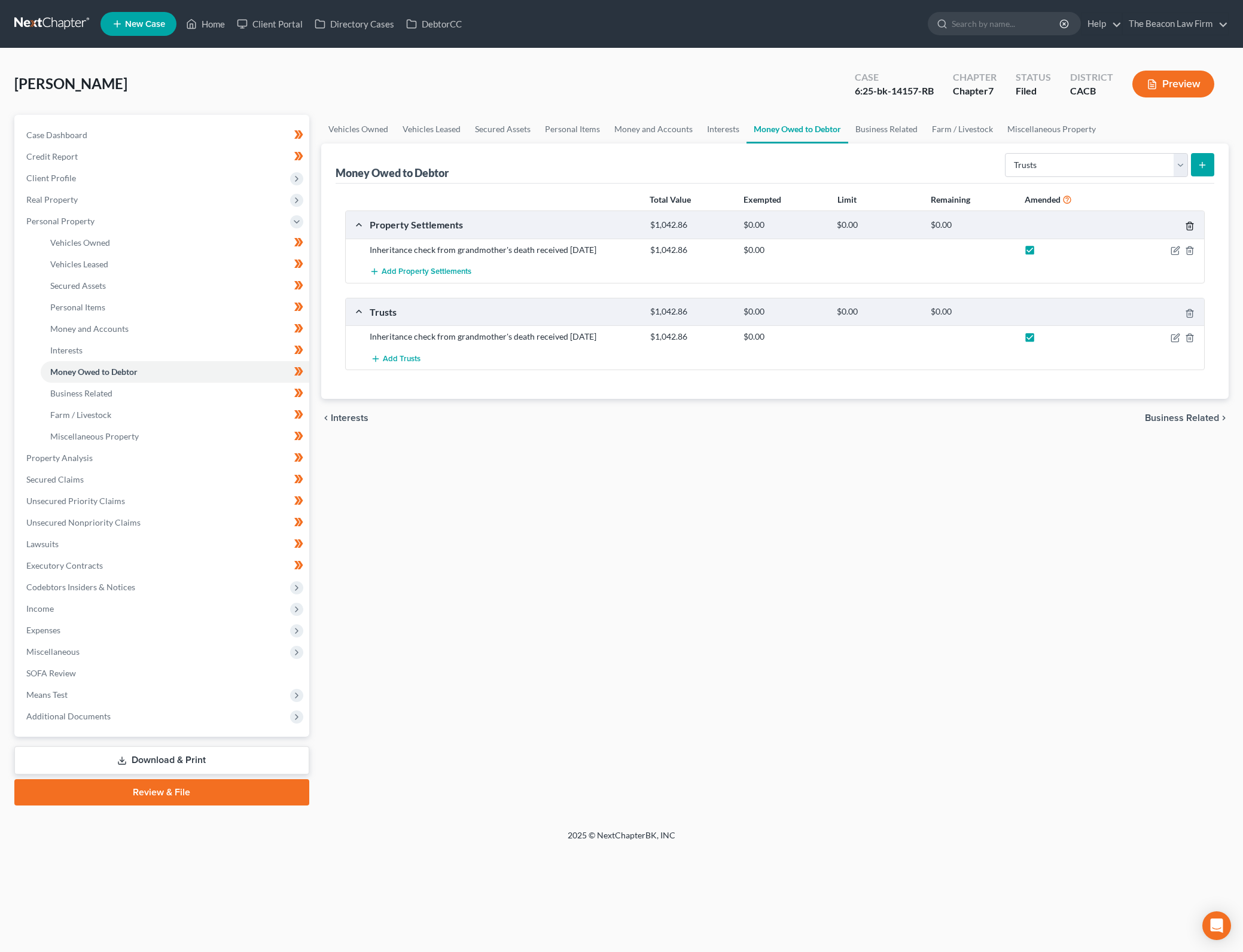
click at [1190, 223] on polyline "button" at bounding box center [1190, 223] width 7 height 0
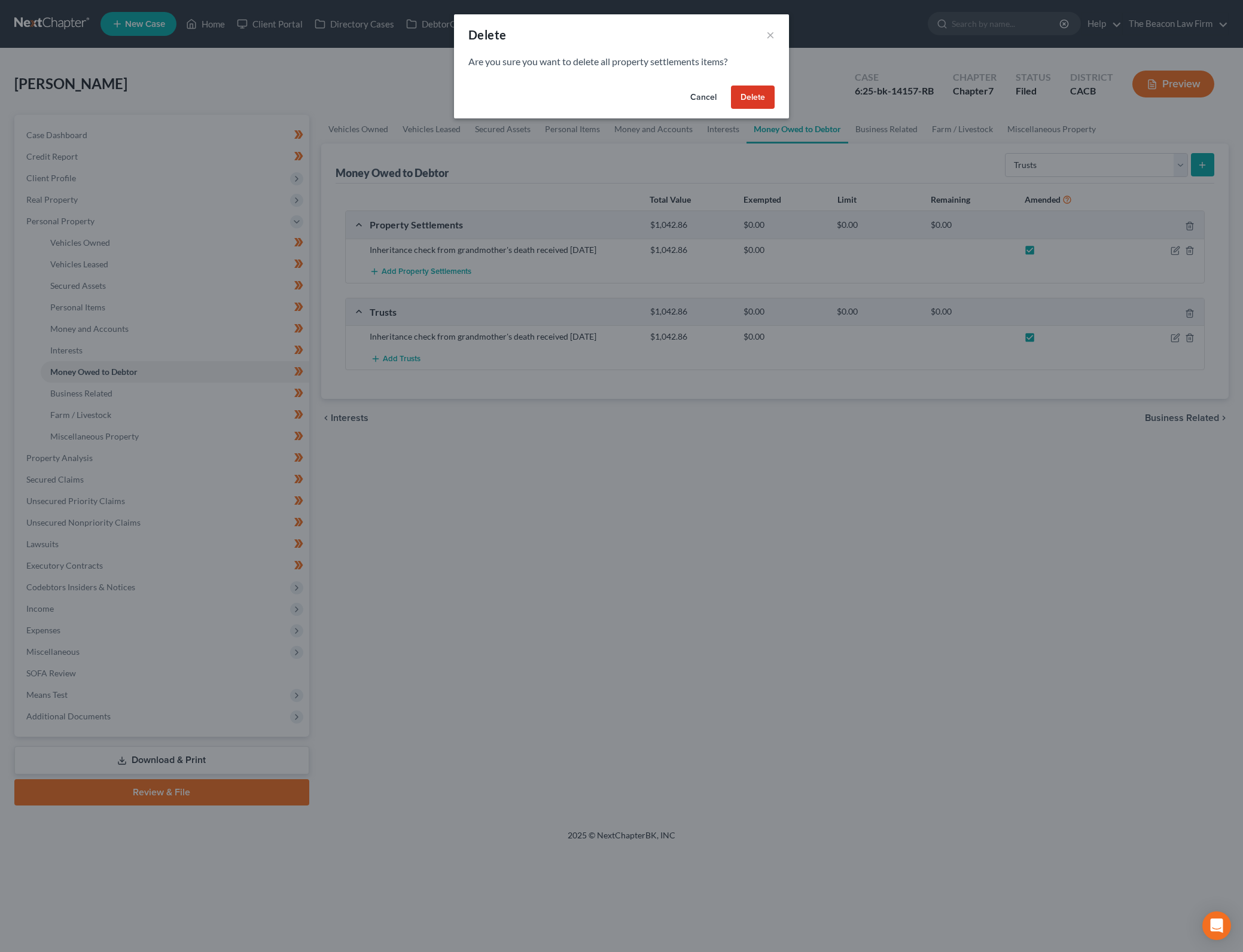
click at [760, 98] on button "Delete" at bounding box center [752, 97] width 44 height 24
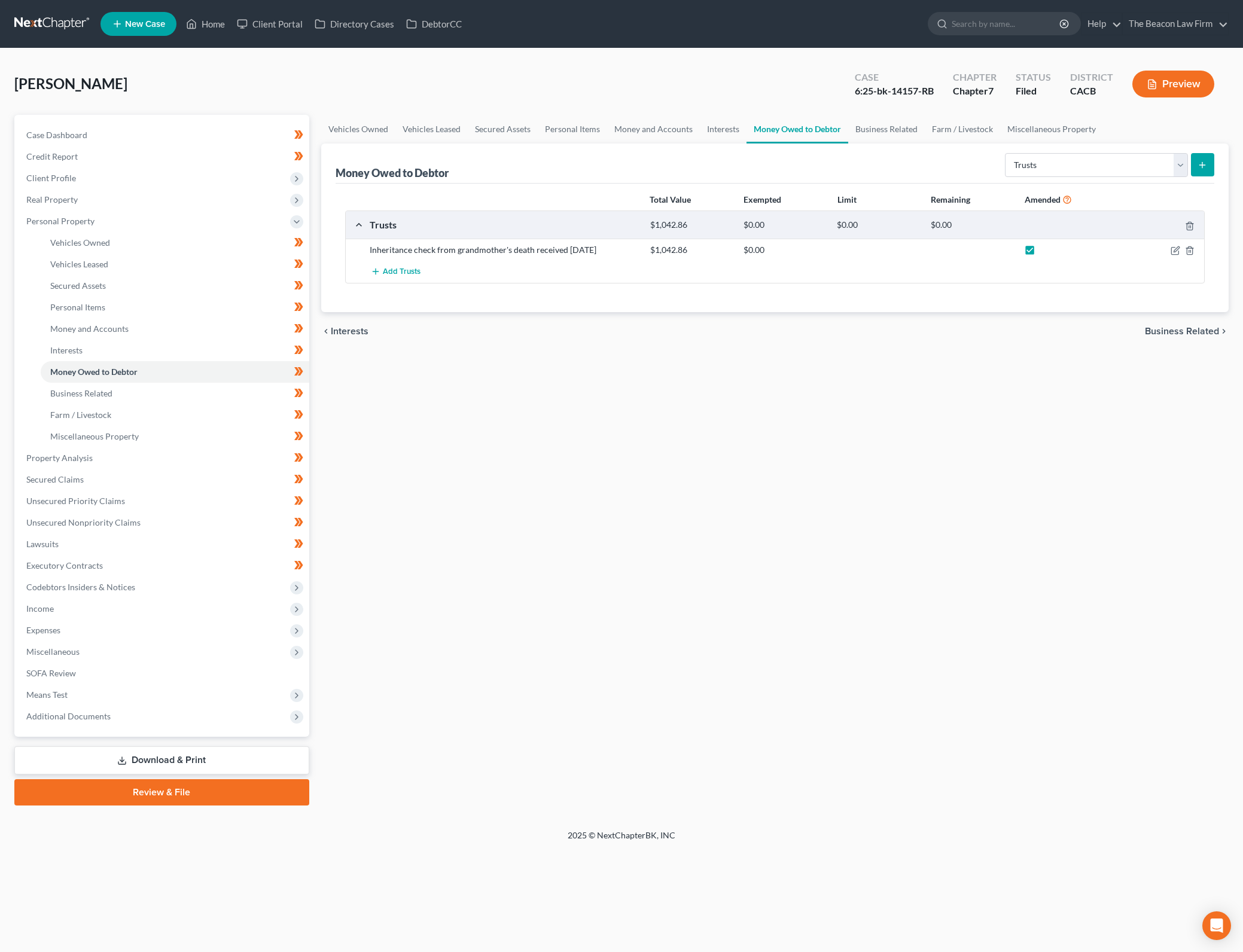
click at [679, 477] on div "Vehicles Owned Vehicles Leased Secured Assets Personal Items Money and Accounts…" at bounding box center [775, 460] width 920 height 691
click at [140, 758] on link "Download & Print" at bounding box center [162, 760] width 295 height 28
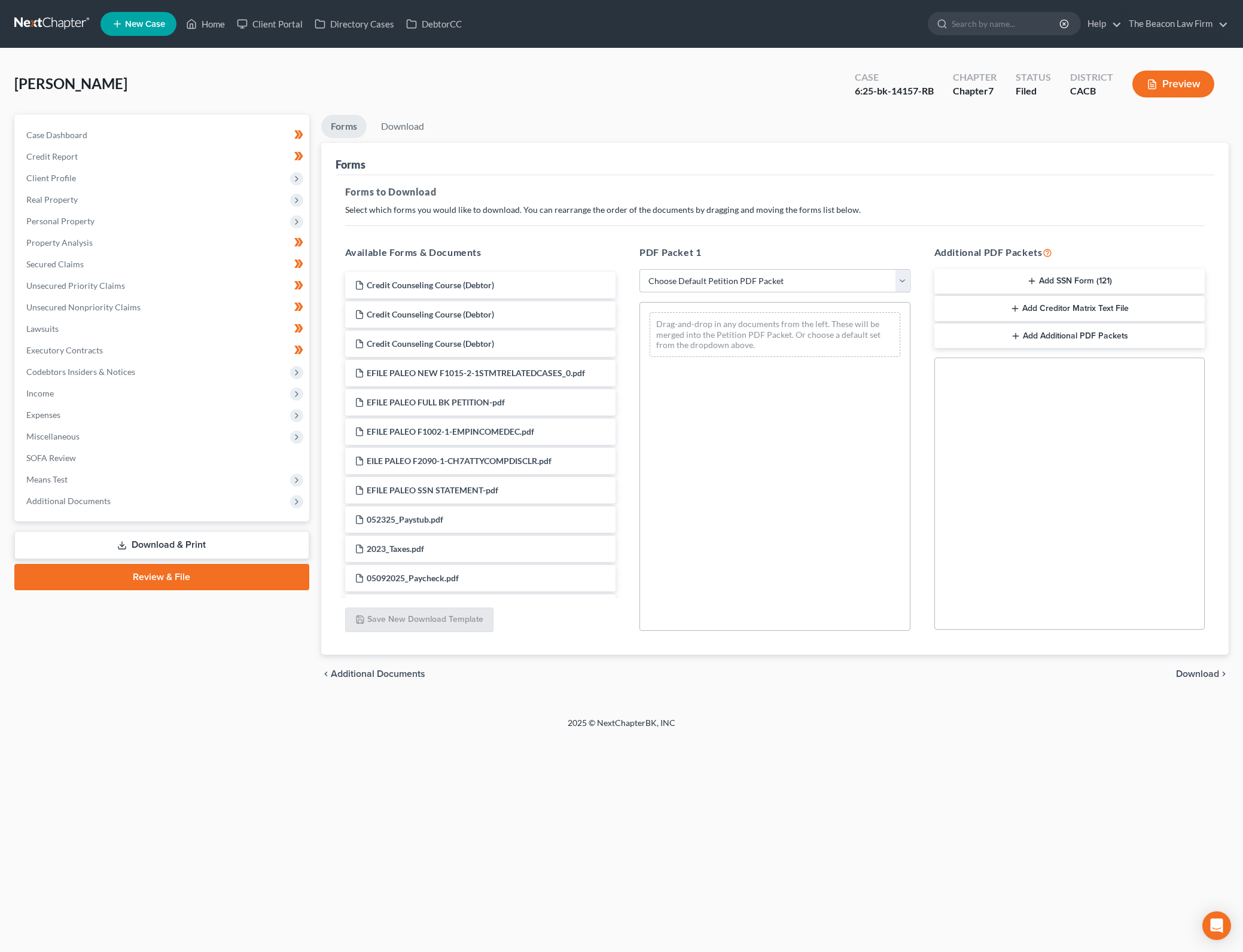
drag, startPoint x: 822, startPoint y: 274, endPoint x: 813, endPoint y: 291, distance: 19.2
click at [822, 274] on select "Choose Default Petition PDF Packet Complete Bankruptcy Petition (all forms and …" at bounding box center [775, 281] width 271 height 24
click at [639, 269] on select "Choose Default Petition PDF Packet Complete Bankruptcy Petition (all forms and …" at bounding box center [775, 281] width 271 height 24
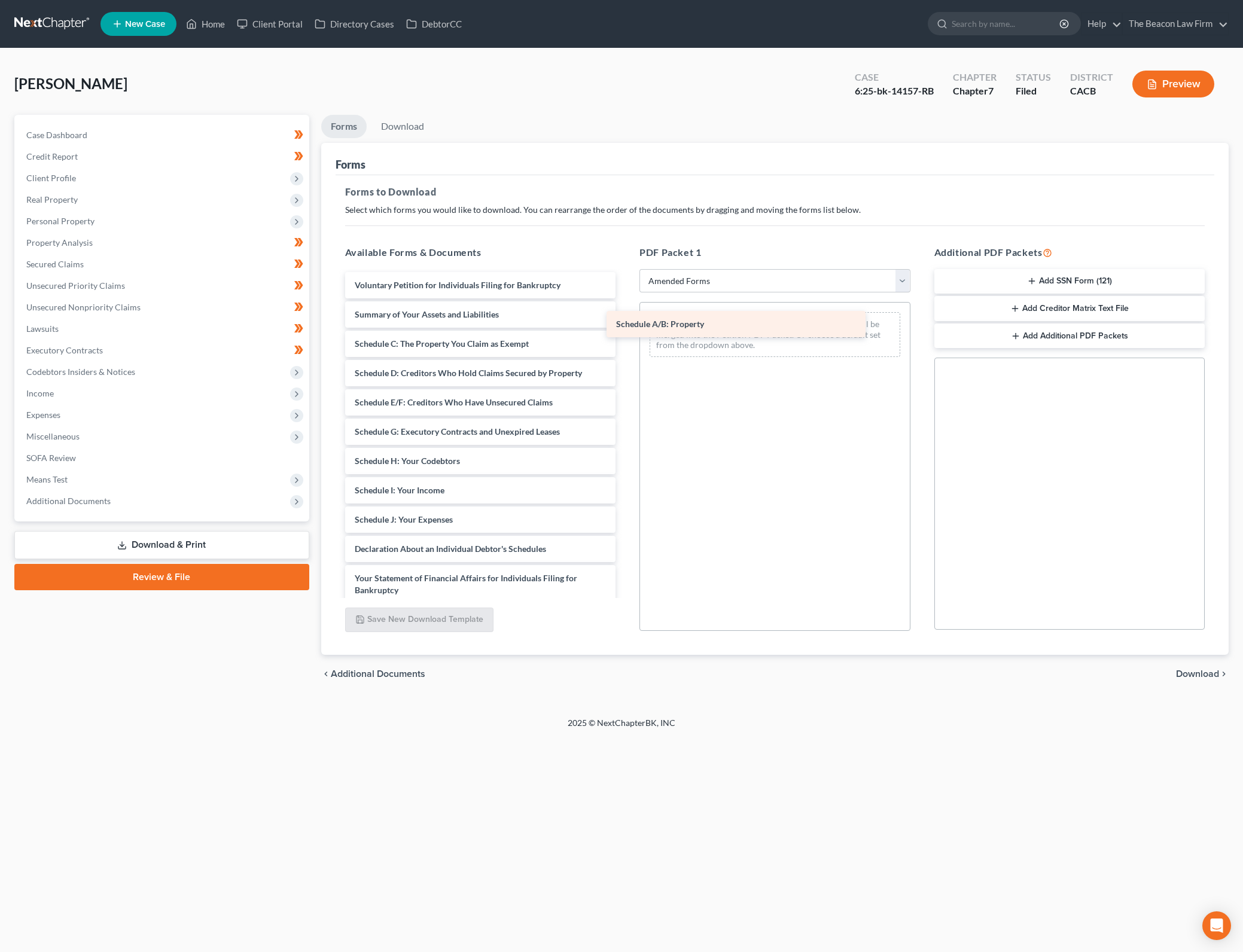
drag, startPoint x: 477, startPoint y: 347, endPoint x: 738, endPoint y: 327, distance: 261.8
click at [625, 327] on div "Schedule A/B: Property Voluntary Petition for Individuals Filing for Bankruptcy…" at bounding box center [480, 552] width 290 height 561
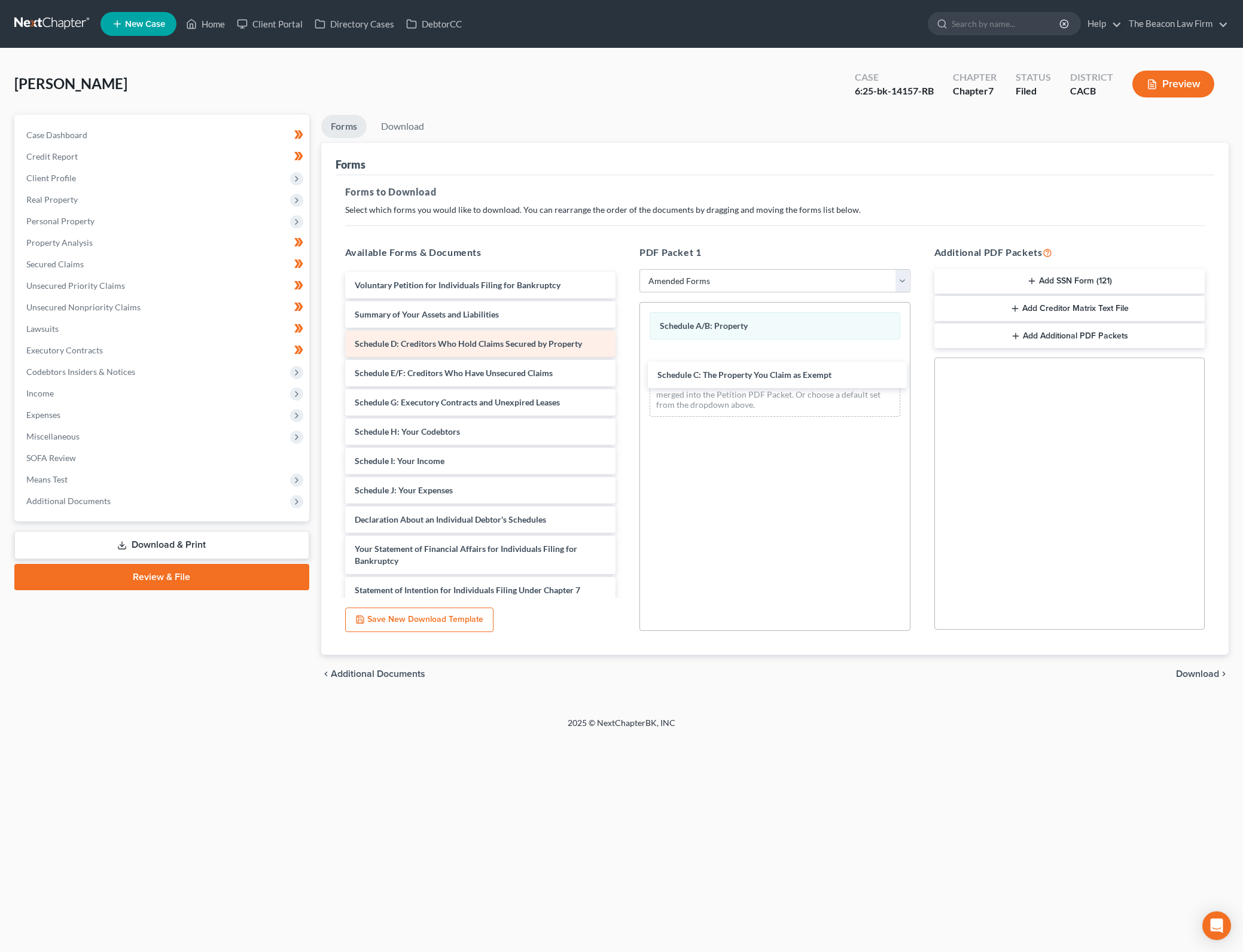
drag, startPoint x: 498, startPoint y: 343, endPoint x: 535, endPoint y: 342, distance: 37.0
click at [625, 369] on div "Schedule C: The Property You Claim as Exempt Voluntary Petition for Individuals…" at bounding box center [480, 537] width 290 height 531
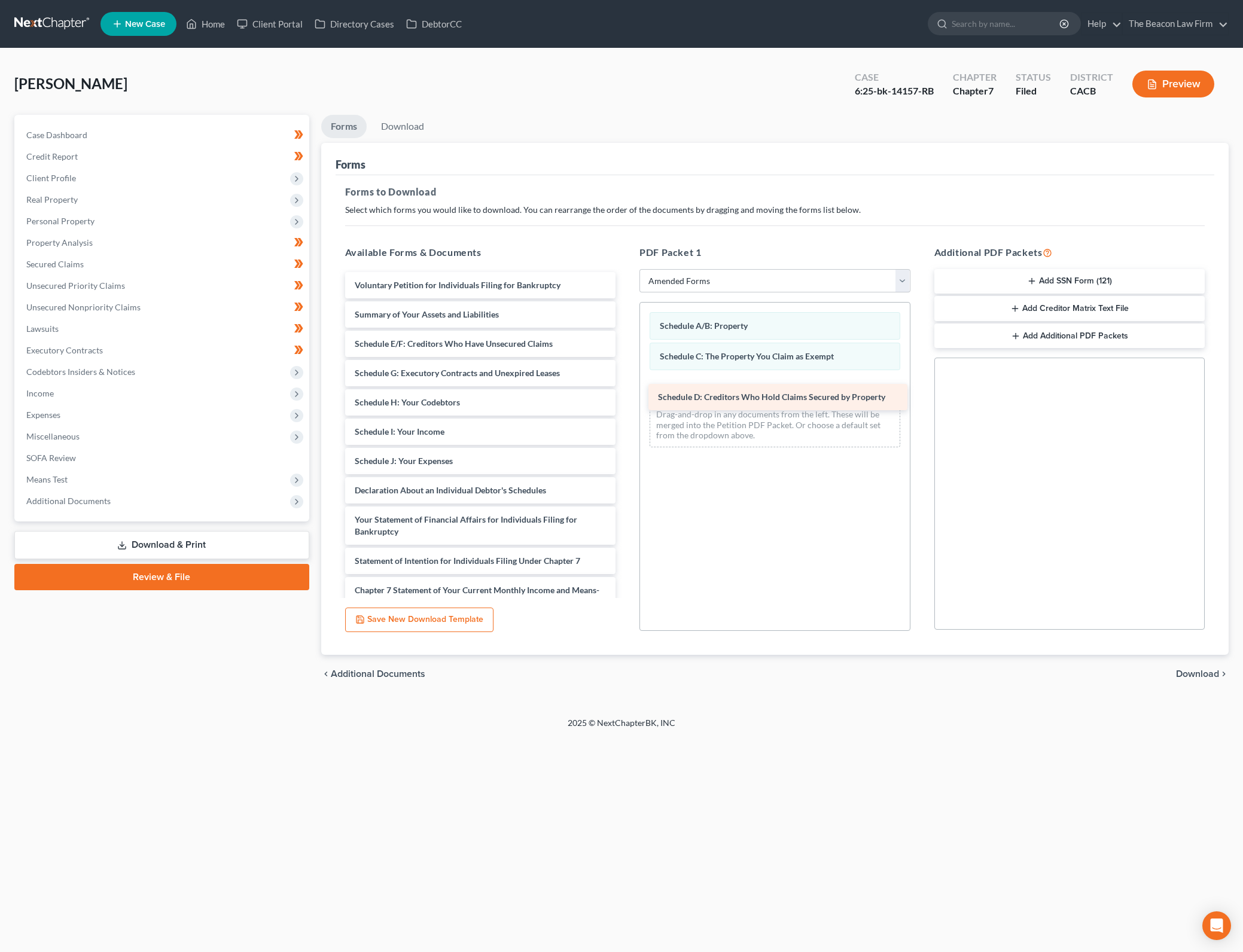
drag, startPoint x: 496, startPoint y: 340, endPoint x: 800, endPoint y: 392, distance: 308.4
click at [625, 392] on div "Schedule D: Creditors Who Hold Claims Secured by Property Voluntary Petition fo…" at bounding box center [480, 523] width 290 height 502
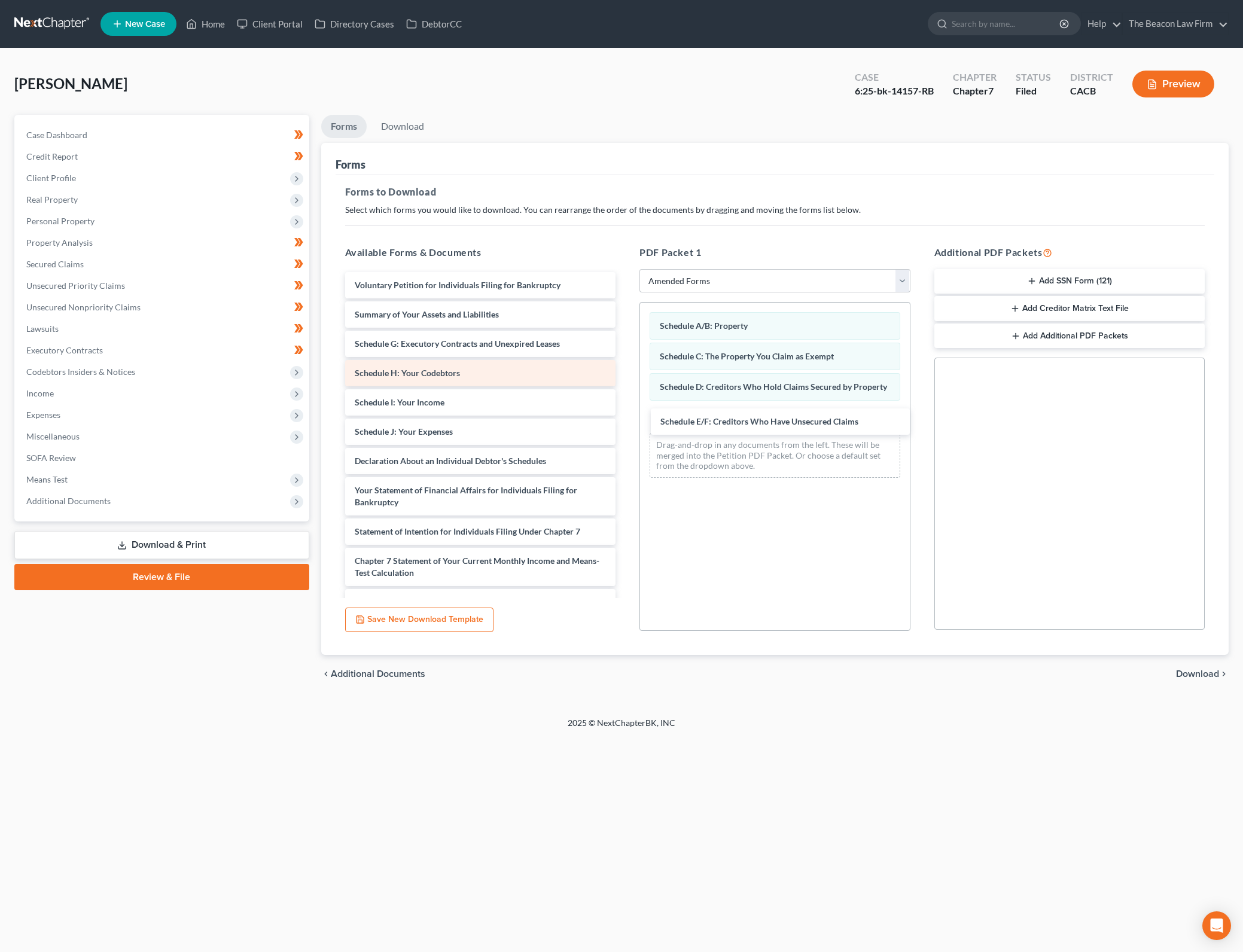
drag, startPoint x: 496, startPoint y: 347, endPoint x: 537, endPoint y: 361, distance: 43.3
click at [625, 420] on div "Schedule E/F: Creditors Who Have Unsecured Claims Voluntary Petition for Indivi…" at bounding box center [480, 508] width 290 height 473
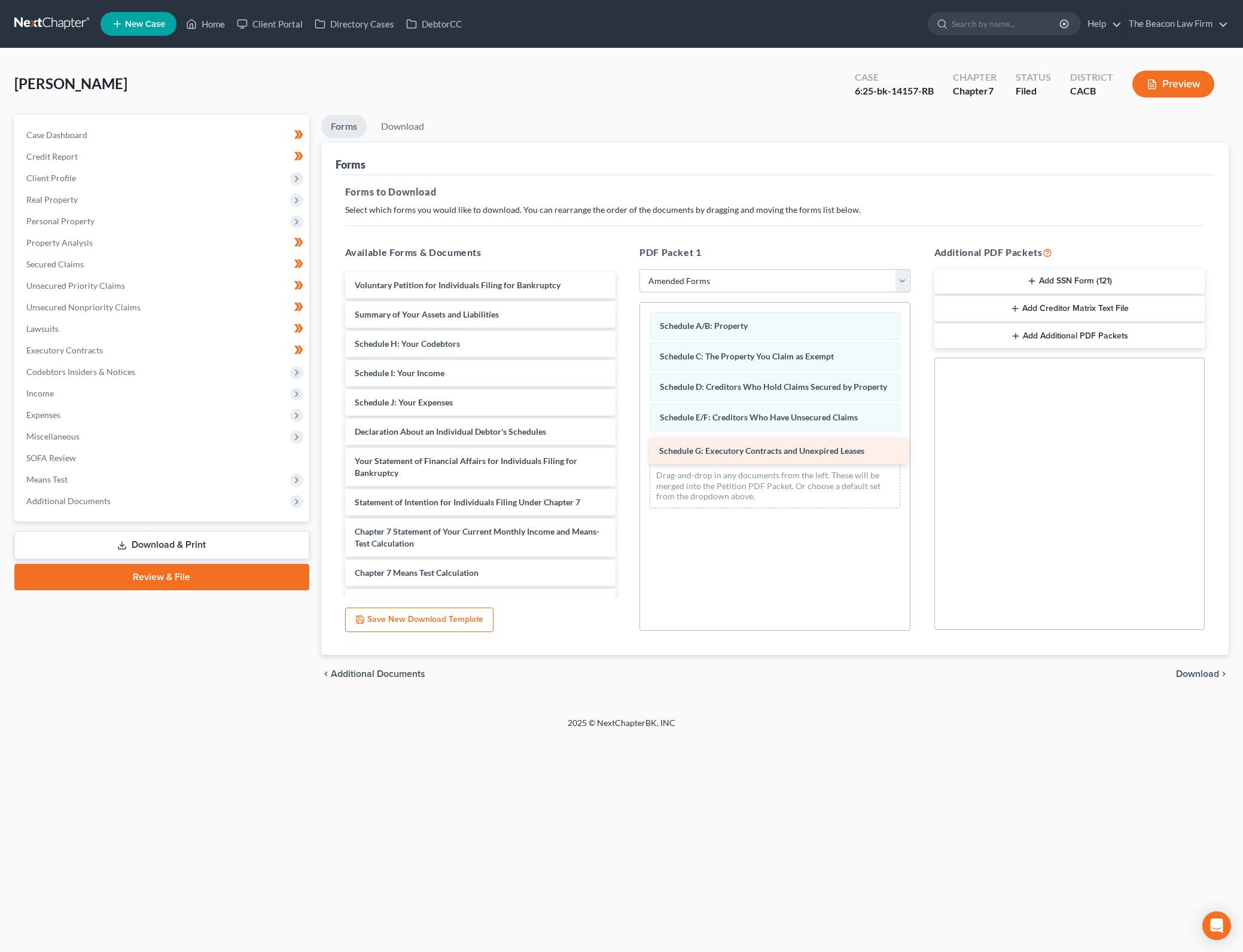
drag, startPoint x: 467, startPoint y: 340, endPoint x: 771, endPoint y: 447, distance: 322.3
click at [625, 447] on div "Schedule G: Executory Contracts and Unexpired Leases Voluntary Petition for Ind…" at bounding box center [480, 493] width 290 height 443
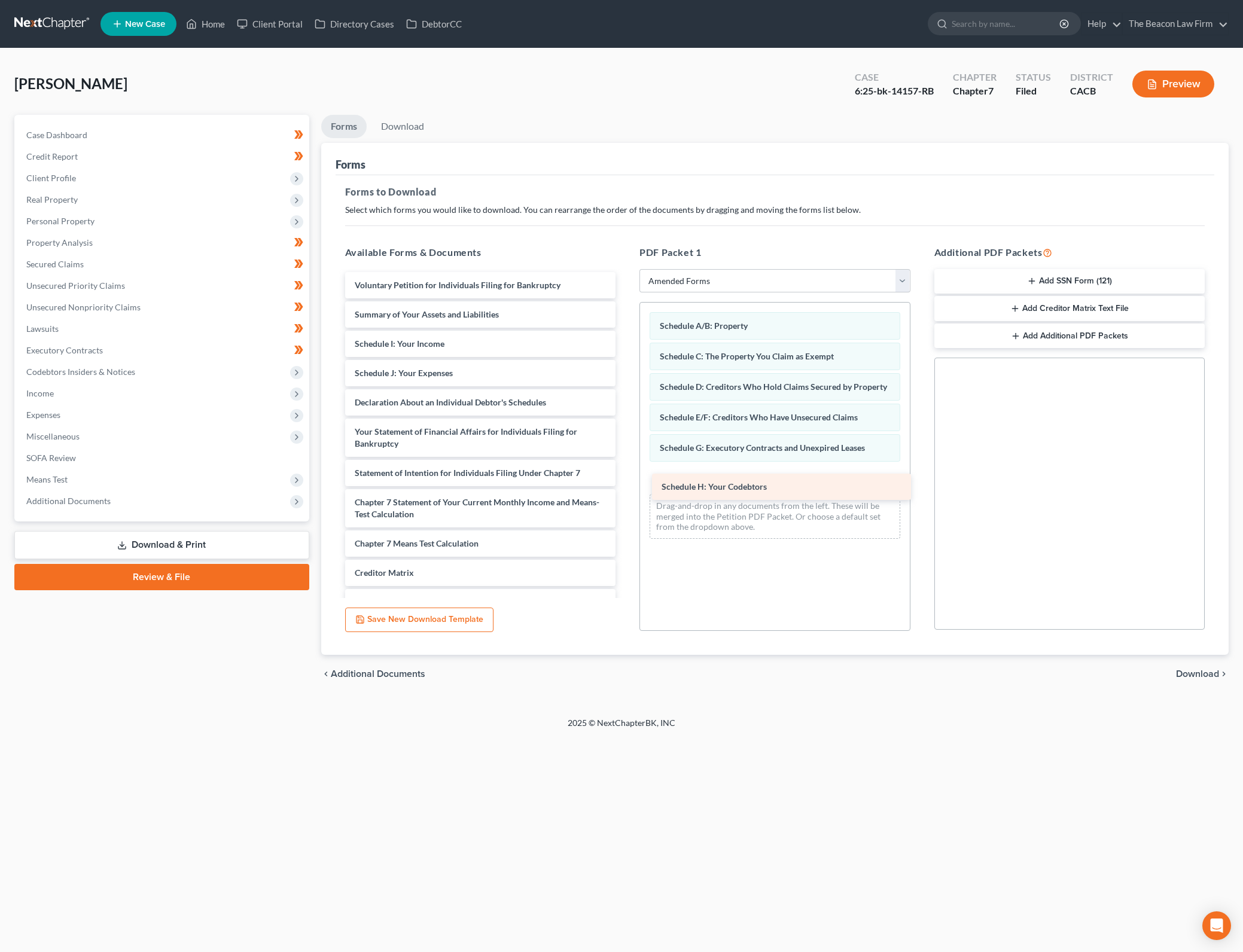
drag, startPoint x: 448, startPoint y: 346, endPoint x: 754, endPoint y: 487, distance: 336.9
click at [625, 487] on div "Schedule H: Your Codebtors Voluntary Petition for Individuals Filing for Bankru…" at bounding box center [480, 479] width 290 height 414
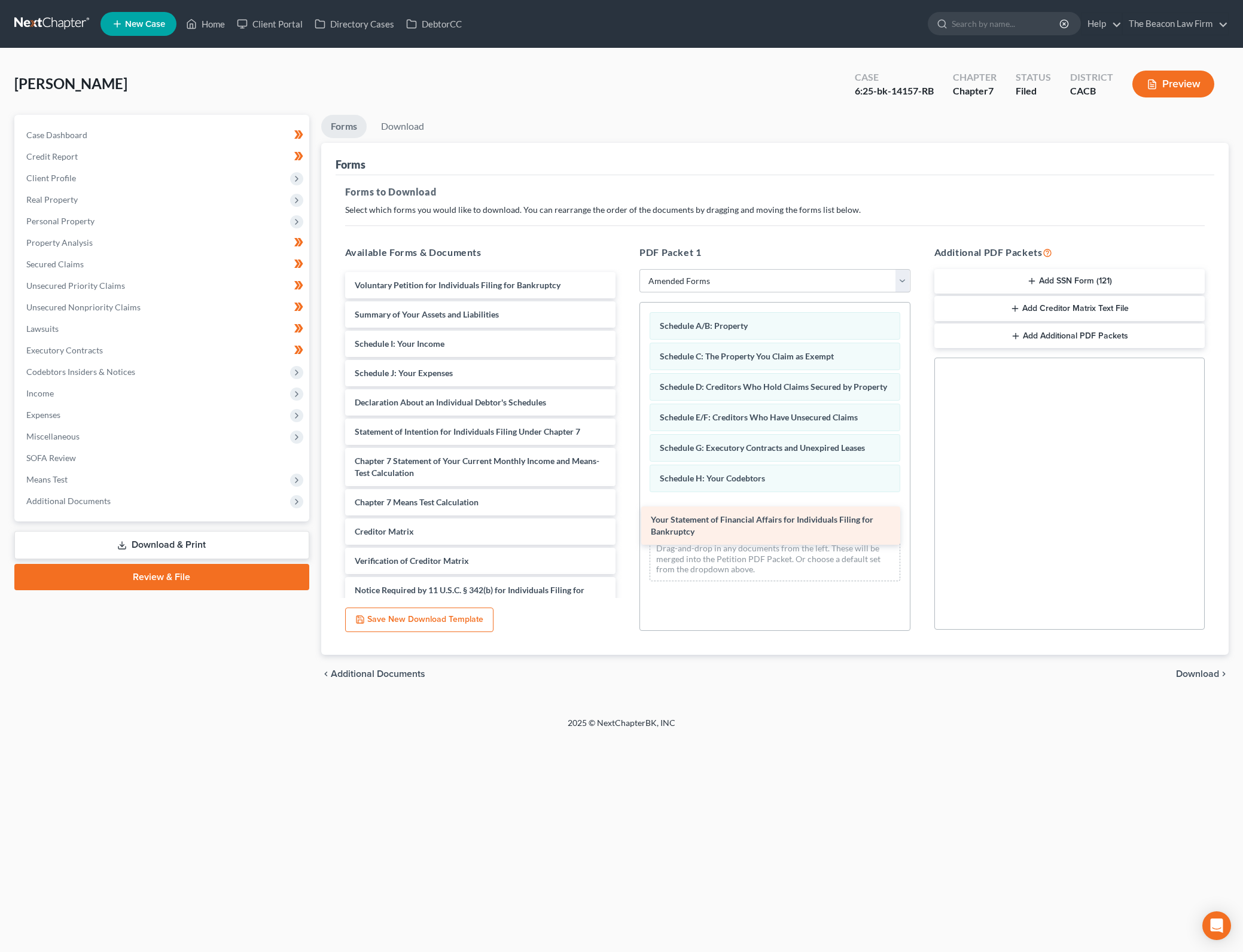
drag, startPoint x: 468, startPoint y: 429, endPoint x: 763, endPoint y: 517, distance: 307.8
click at [625, 517] on div "Your Statement of Financial Affairs for Individuals Filing for Bankruptcy Volun…" at bounding box center [480, 458] width 290 height 373
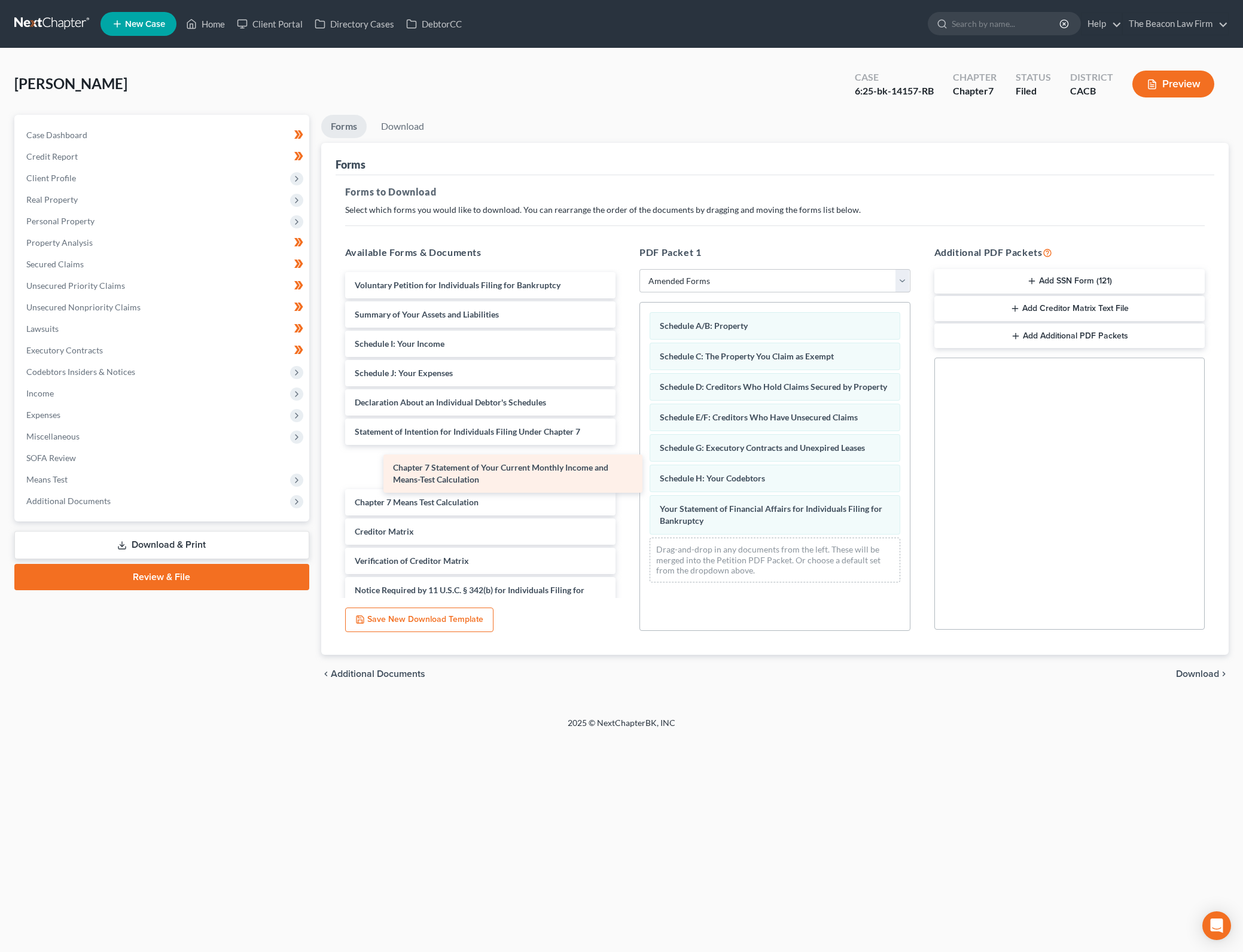
drag, startPoint x: 415, startPoint y: 460, endPoint x: 453, endPoint y: 467, distance: 38.6
click at [453, 467] on div "Chapter 7 Statement of Your Current Monthly Income and Means-Test Calculation V…" at bounding box center [480, 458] width 290 height 373
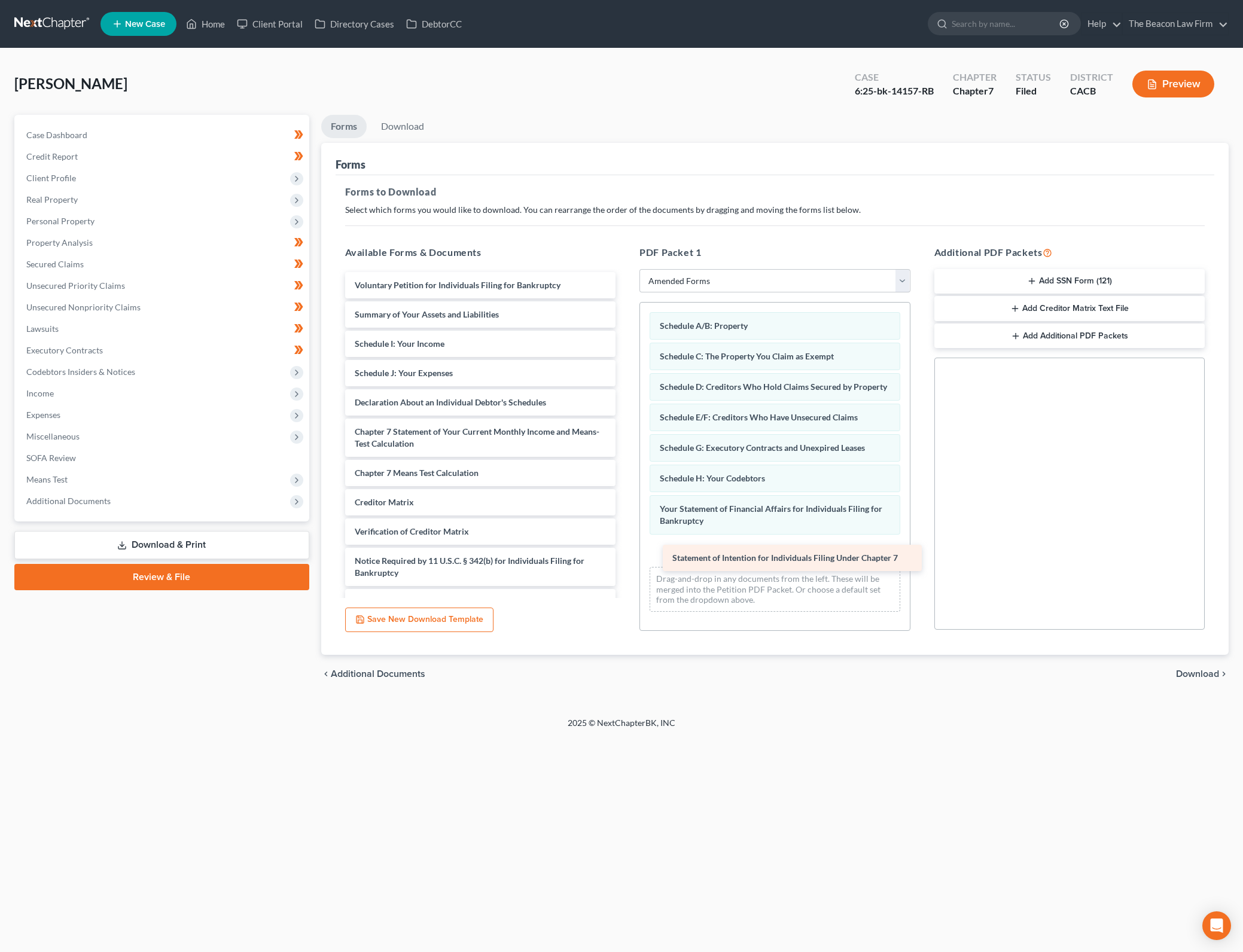
drag, startPoint x: 456, startPoint y: 432, endPoint x: 774, endPoint y: 559, distance: 342.4
click at [625, 559] on div "Statement of Intention for Individuals Filing Under Chapter 7 Voluntary Petitio…" at bounding box center [480, 443] width 290 height 343
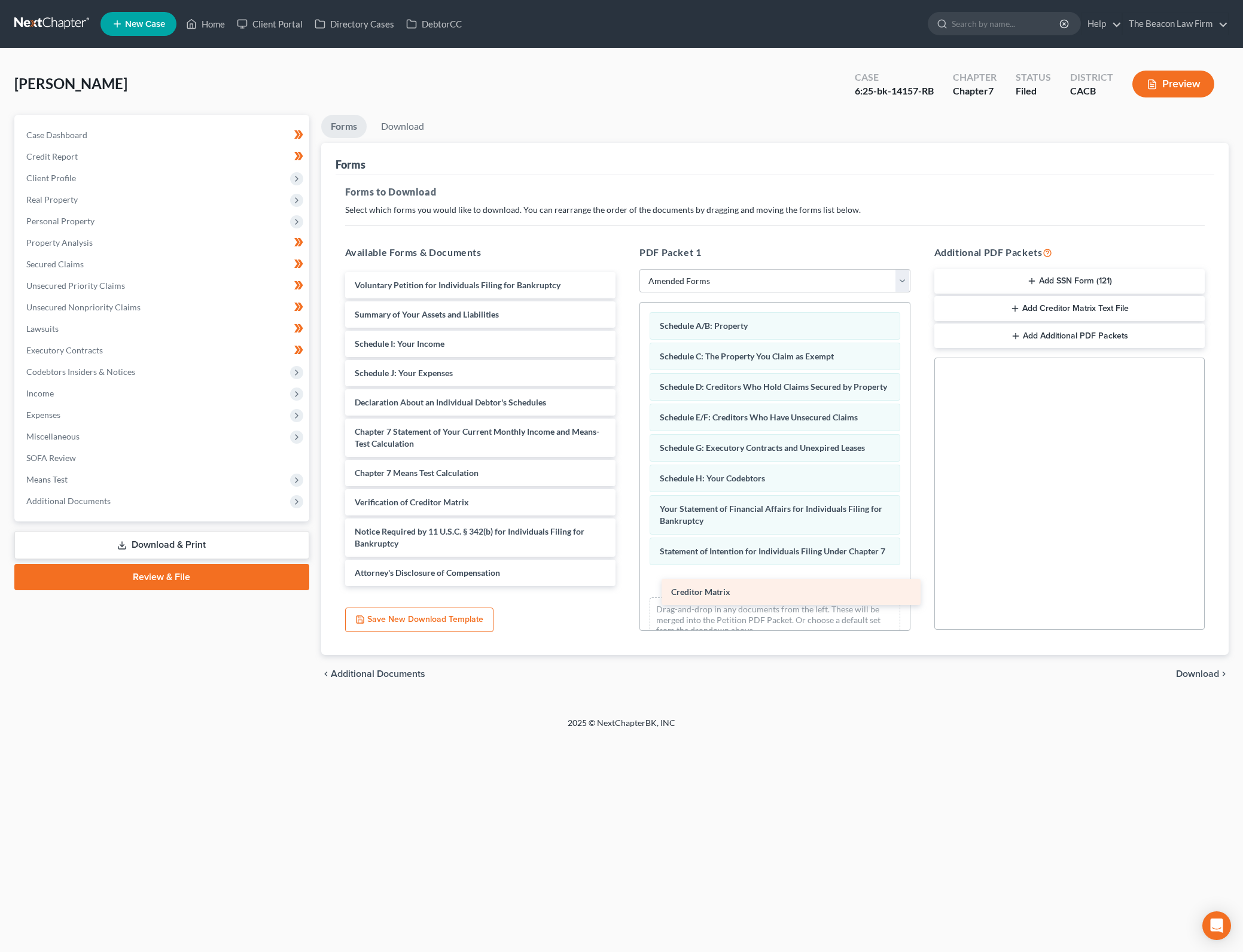
drag, startPoint x: 406, startPoint y: 503, endPoint x: 722, endPoint y: 592, distance: 328.3
click at [625, 586] on div "Creditor Matrix Voluntary Petition for Individuals Filing for Bankruptcy Summar…" at bounding box center [480, 429] width 290 height 314
click at [1209, 673] on span "Download" at bounding box center [1197, 673] width 43 height 9
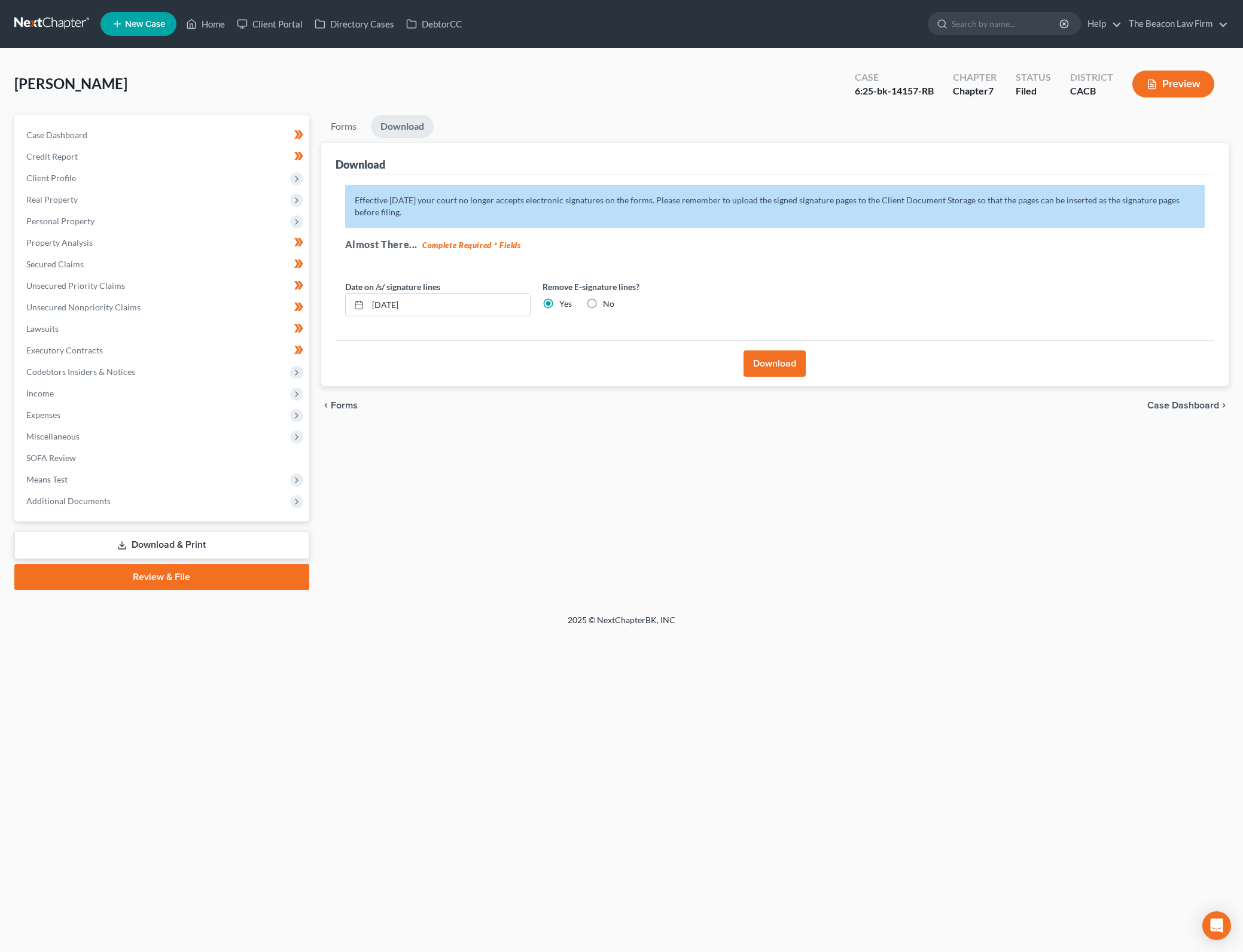
click at [614, 306] on div "Remove E-signature lines? Yes No" at bounding box center [635, 298] width 198 height 36
click at [603, 305] on label "No" at bounding box center [608, 304] width 11 height 12
click at [607, 305] on input "No" at bounding box center [611, 301] width 8 height 8
click at [759, 375] on button "Download" at bounding box center [775, 363] width 62 height 27
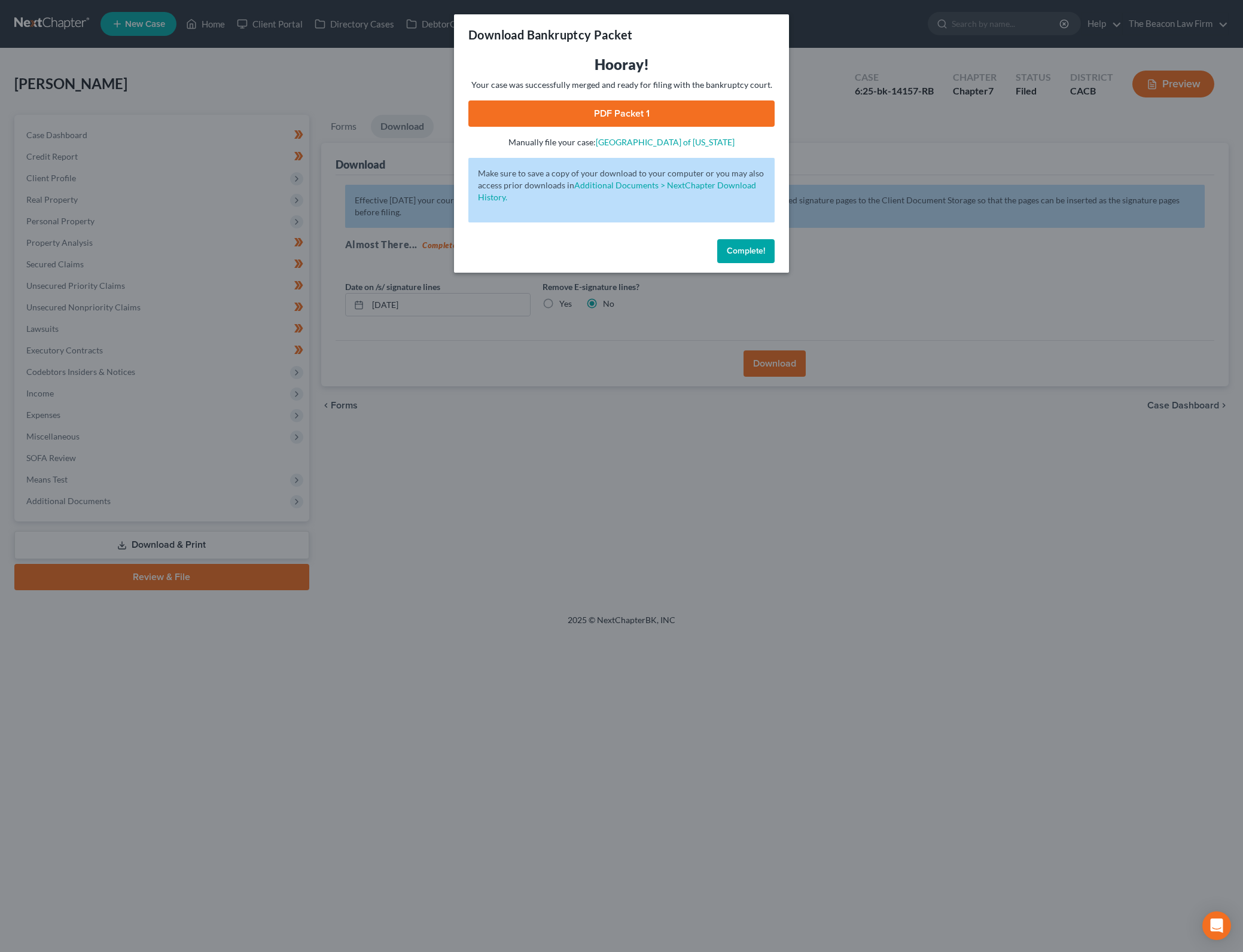
click at [716, 103] on link "PDF Packet 1" at bounding box center [621, 113] width 306 height 27
click at [734, 250] on span "Complete!" at bounding box center [745, 251] width 38 height 10
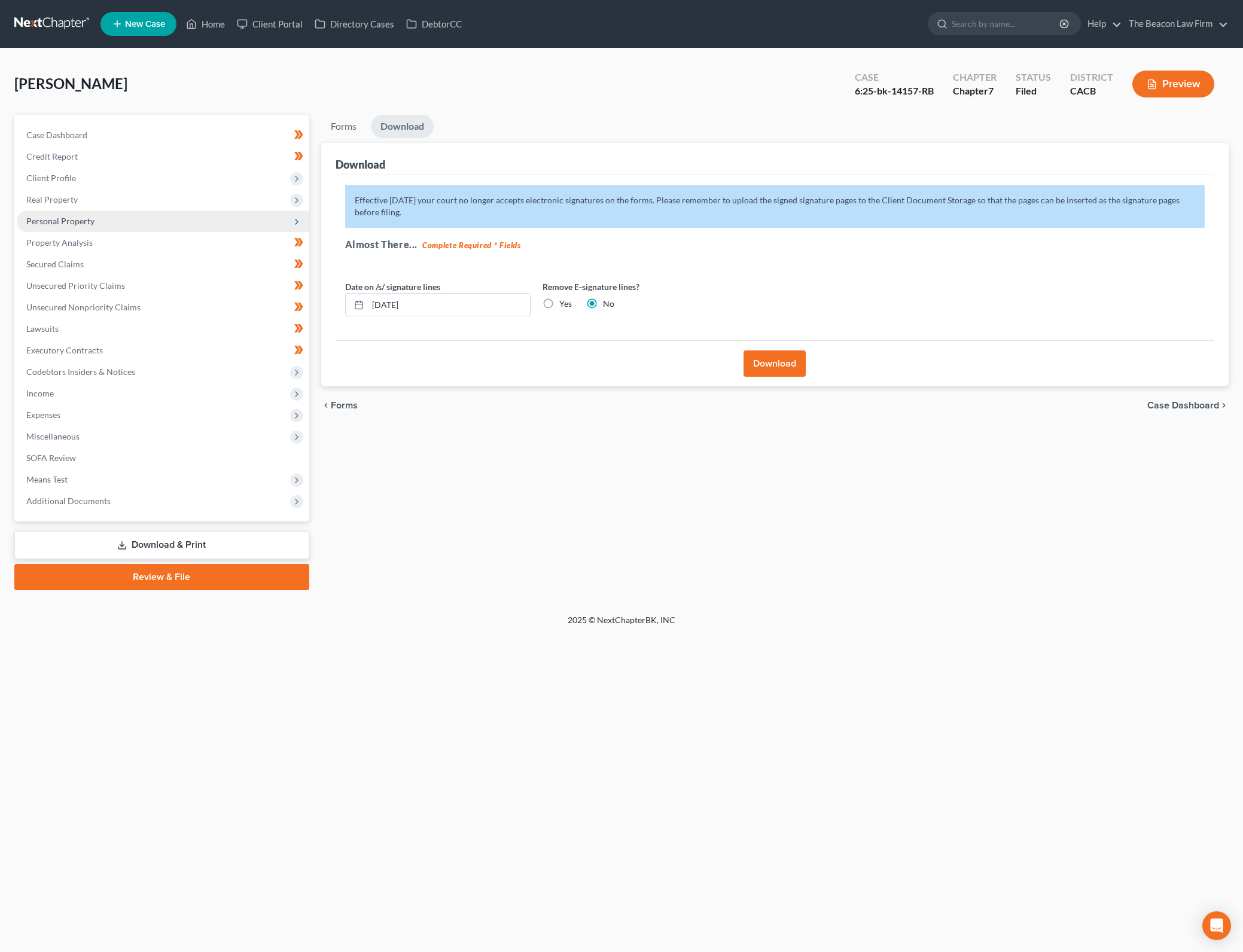
click at [140, 216] on span "Personal Property" at bounding box center [162, 221] width 292 height 22
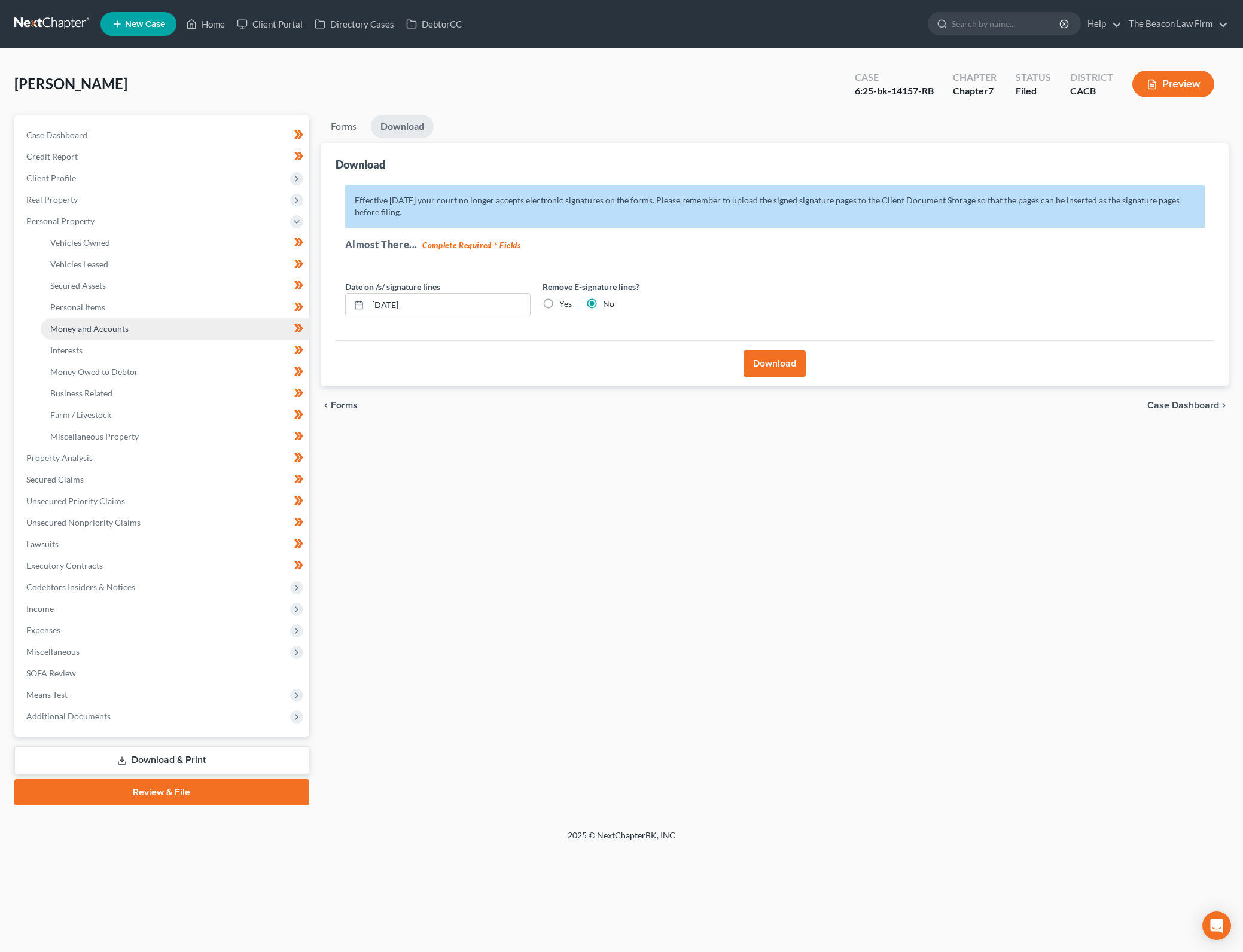
click at [177, 329] on link "Money and Accounts" at bounding box center [174, 329] width 268 height 22
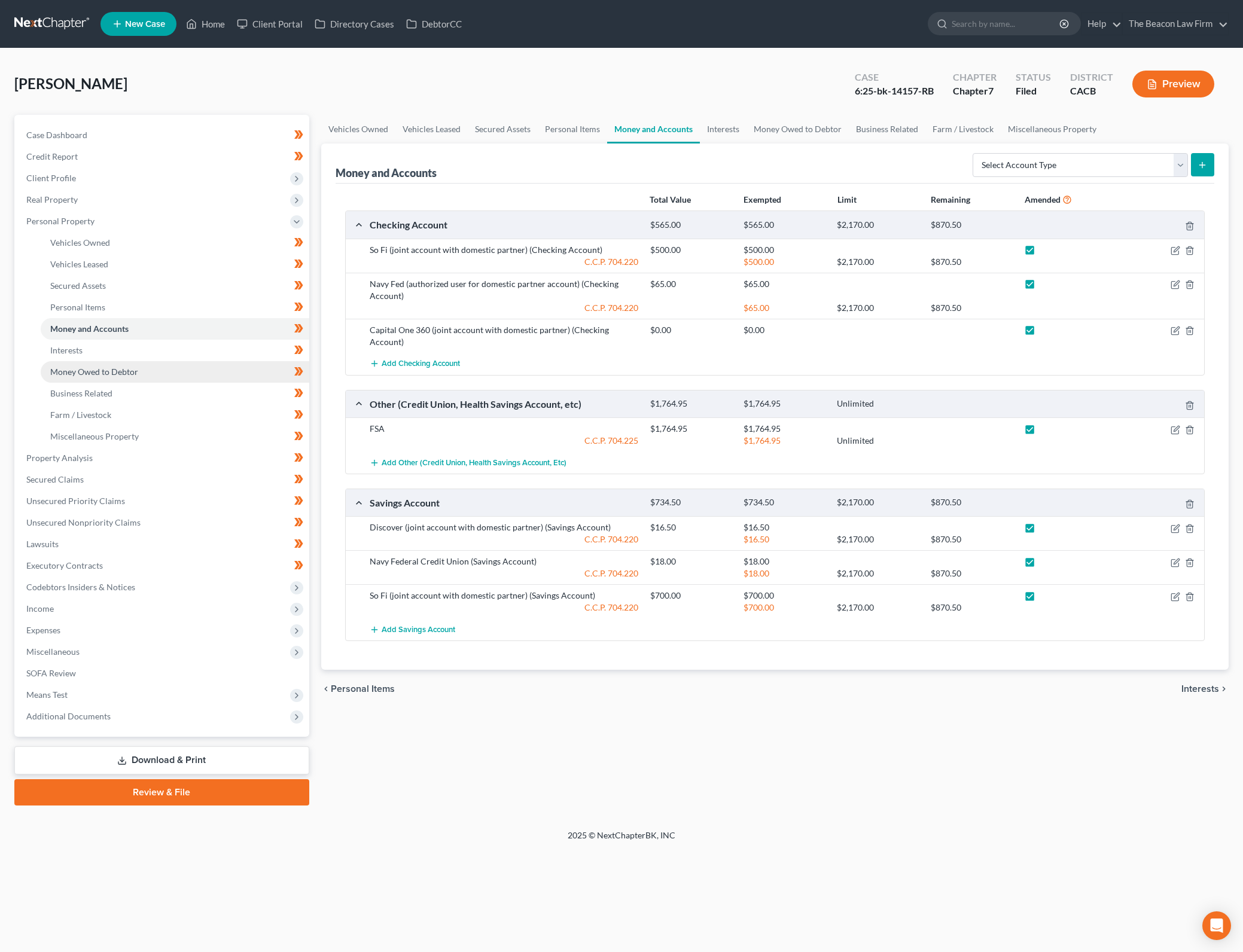
click at [140, 362] on link "Money Owed to Debtor" at bounding box center [174, 372] width 268 height 22
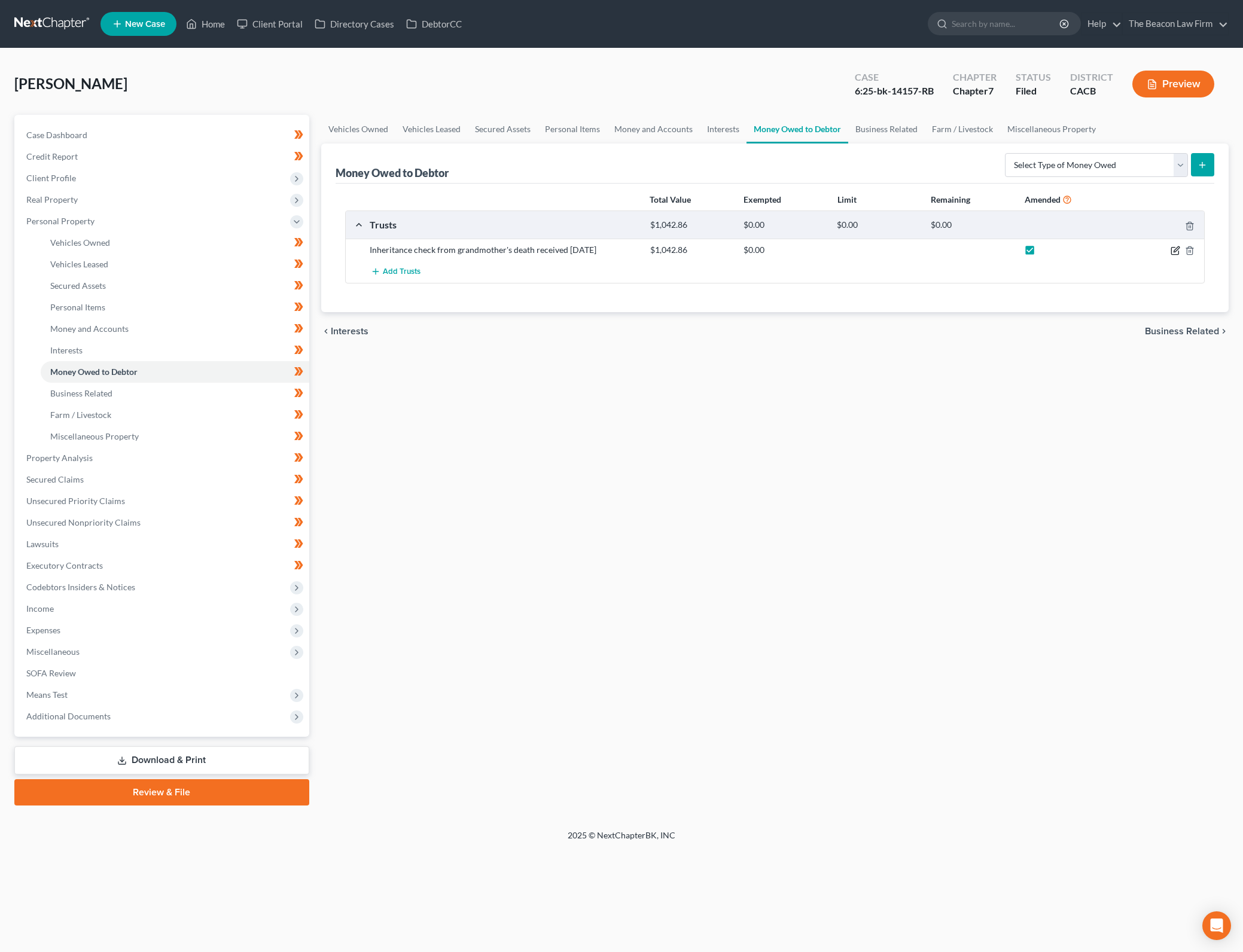
click at [1175, 249] on icon "button" at bounding box center [1176, 249] width 5 height 5
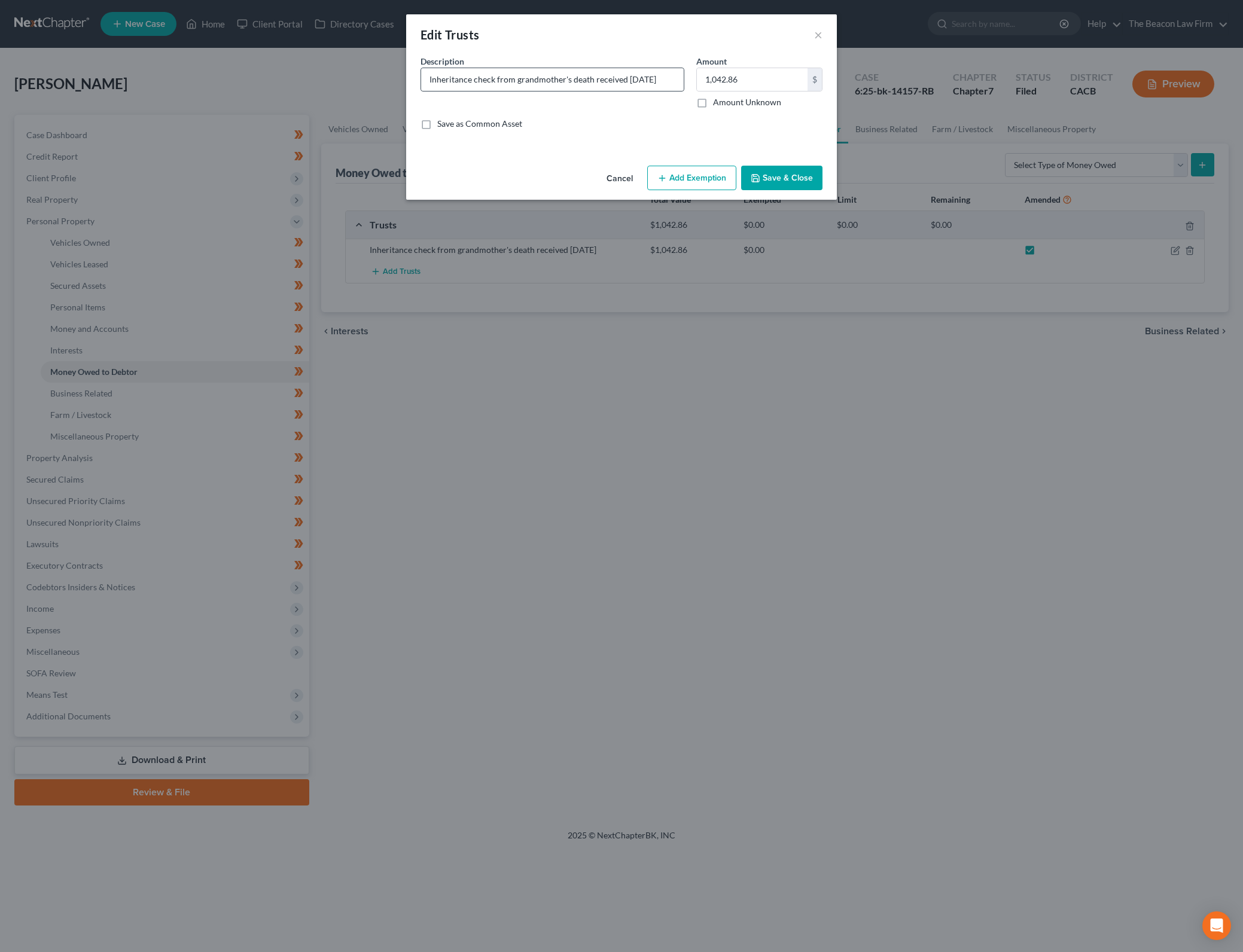
click at [621, 78] on input "Inheritance check from grandmother's death received [DATE]" at bounding box center [552, 79] width 262 height 22
click at [814, 182] on button "Save & Close" at bounding box center [782, 178] width 81 height 25
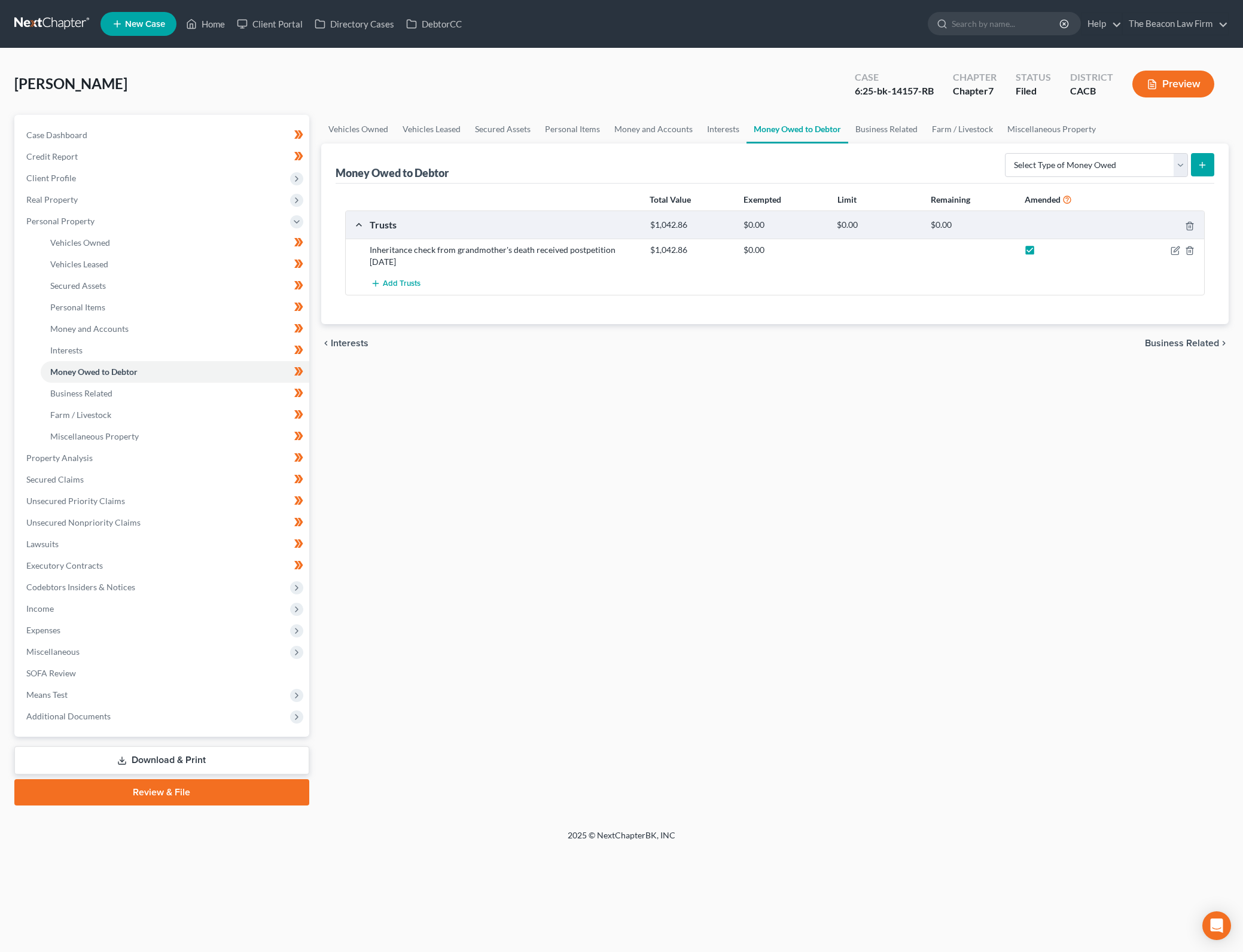
click at [937, 523] on div "Vehicles Owned Vehicles Leased Secured Assets Personal Items Money and Accounts…" at bounding box center [775, 460] width 920 height 691
drag, startPoint x: 273, startPoint y: 754, endPoint x: 816, endPoint y: 16, distance: 916.2
click at [273, 754] on link "Download & Print" at bounding box center [162, 760] width 295 height 28
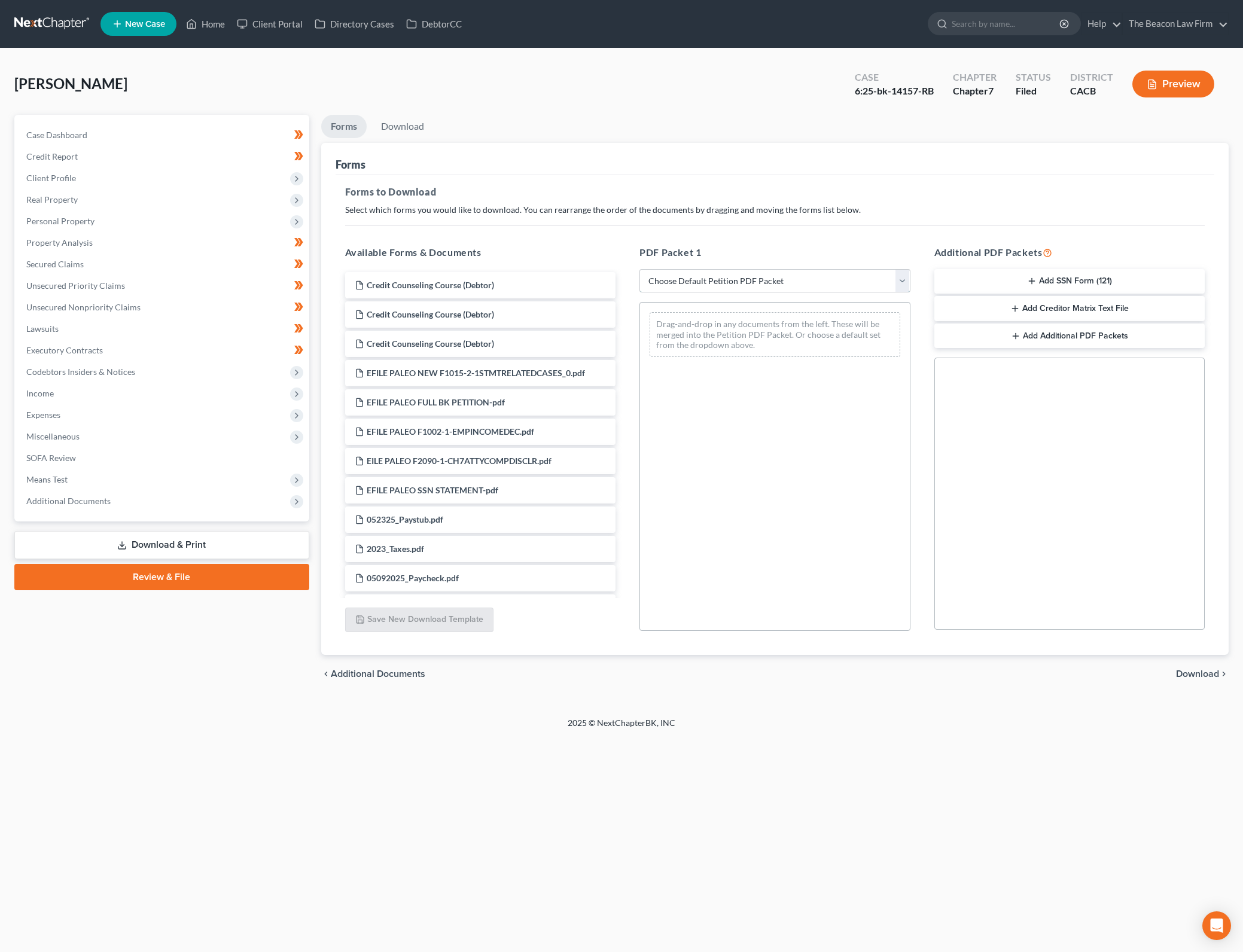
click at [888, 285] on select "Choose Default Petition PDF Packet Complete Bankruptcy Petition (all forms and …" at bounding box center [775, 281] width 271 height 24
click at [639, 269] on select "Choose Default Petition PDF Packet Complete Bankruptcy Petition (all forms and …" at bounding box center [775, 281] width 271 height 24
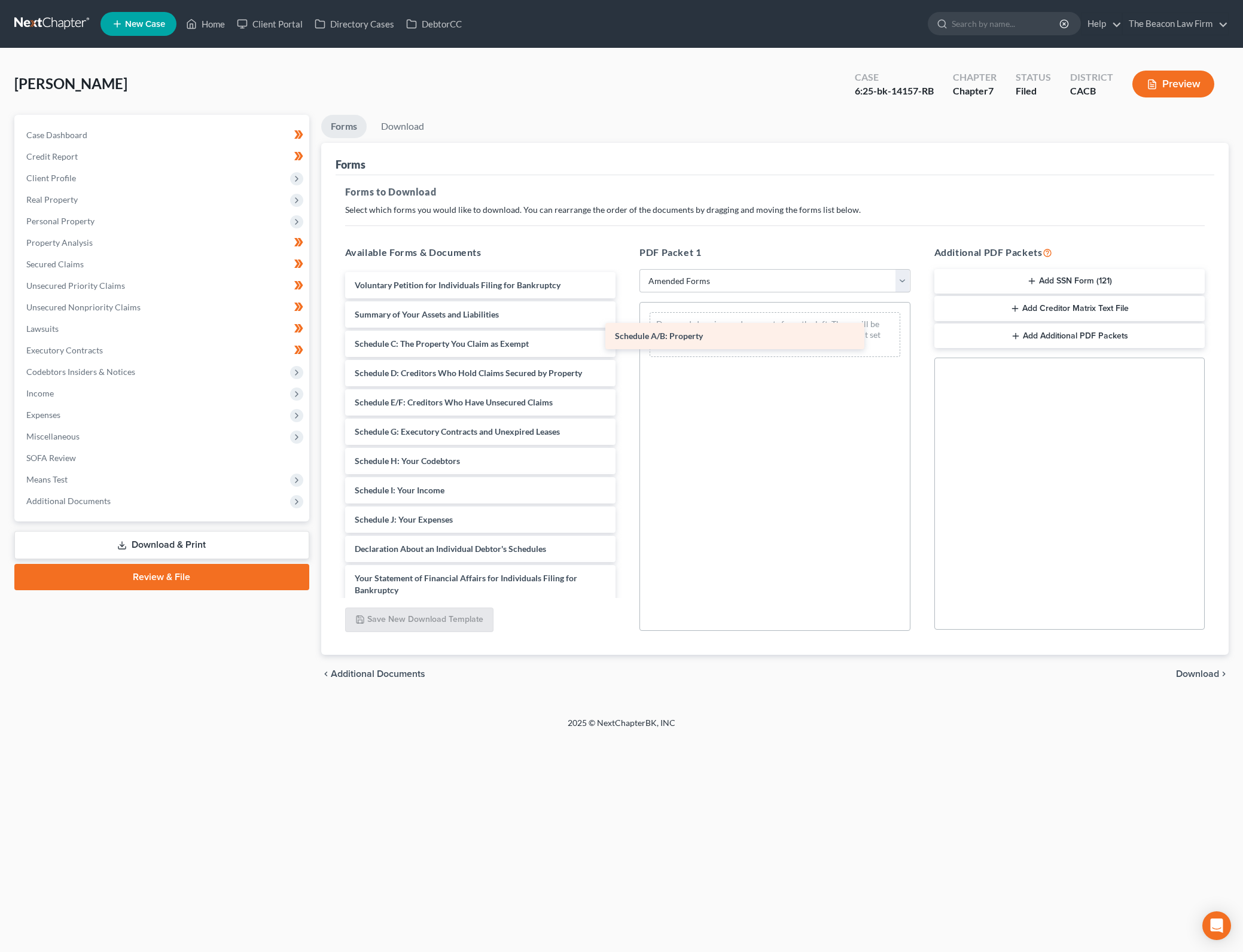
drag, startPoint x: 479, startPoint y: 340, endPoint x: 739, endPoint y: 332, distance: 260.1
click at [625, 332] on div "Schedule A/B: Property Voluntary Petition for Individuals Filing for Bankruptcy…" at bounding box center [480, 552] width 290 height 561
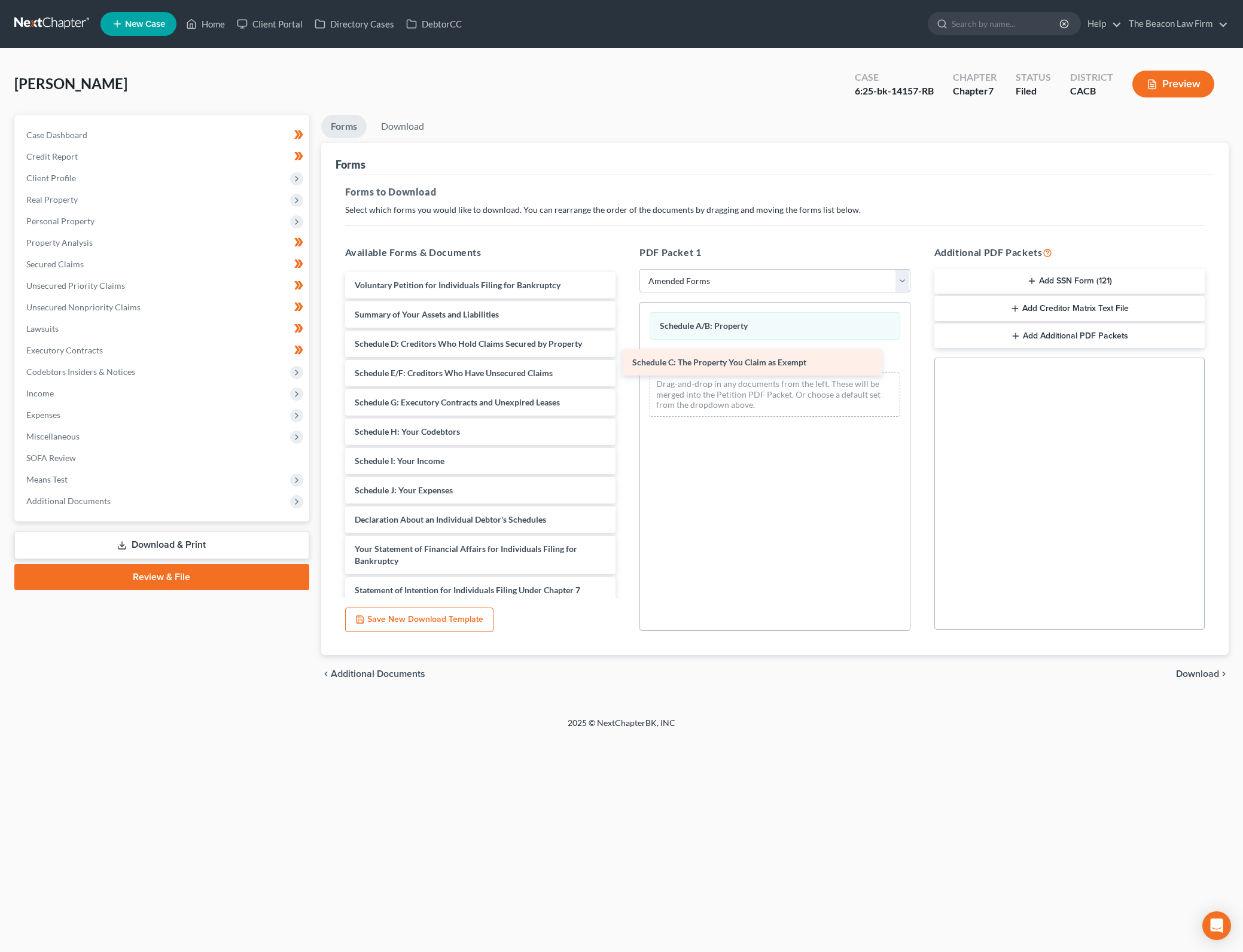
drag, startPoint x: 482, startPoint y: 340, endPoint x: 760, endPoint y: 358, distance: 278.6
click at [625, 358] on div "Schedule C: The Property You Claim as Exempt Voluntary Petition for Individuals…" at bounding box center [480, 537] width 290 height 531
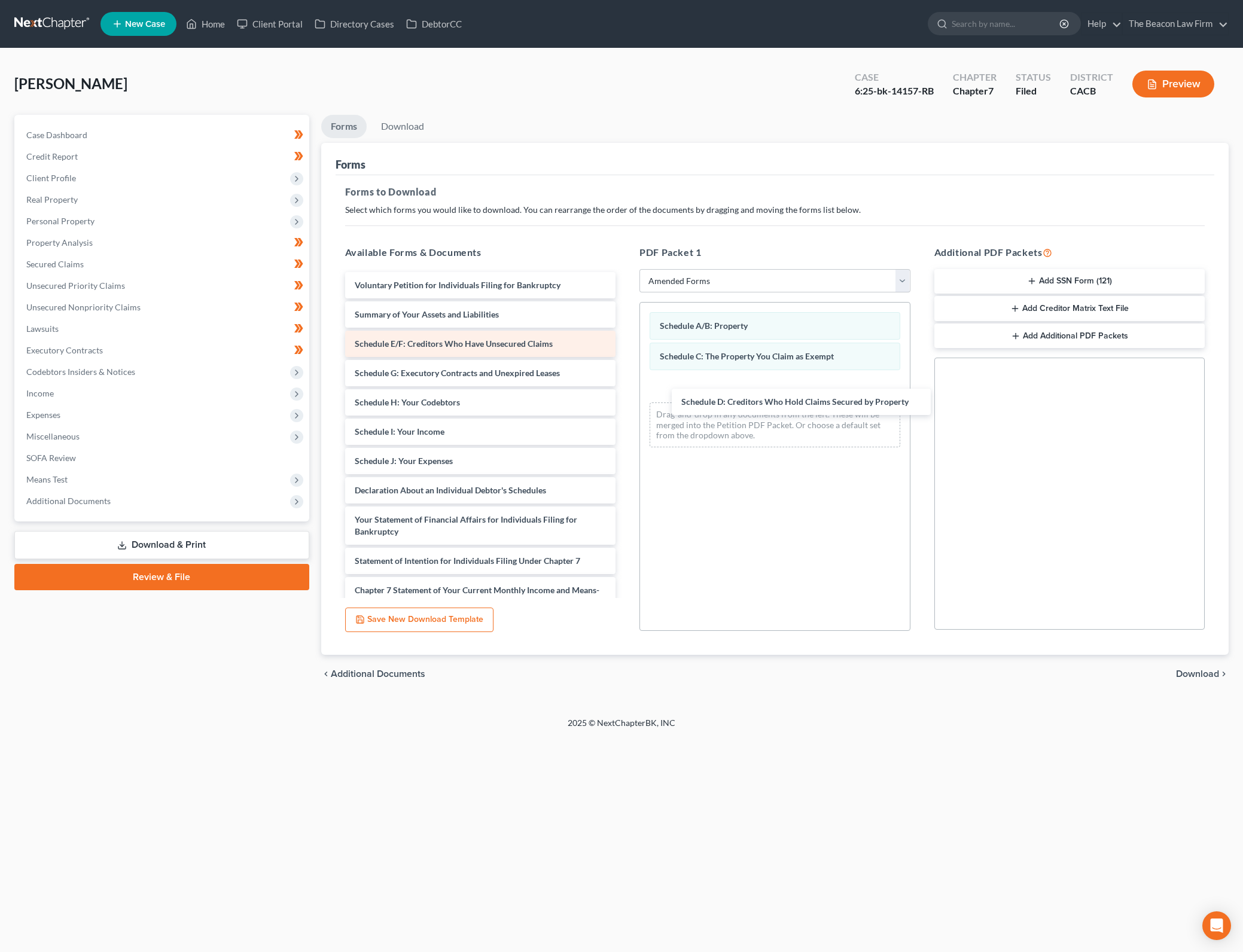
drag, startPoint x: 437, startPoint y: 336, endPoint x: 461, endPoint y: 338, distance: 24.1
click at [625, 385] on div "Schedule D: Creditors Who Hold Claims Secured by Property Voluntary Petition fo…" at bounding box center [480, 523] width 290 height 502
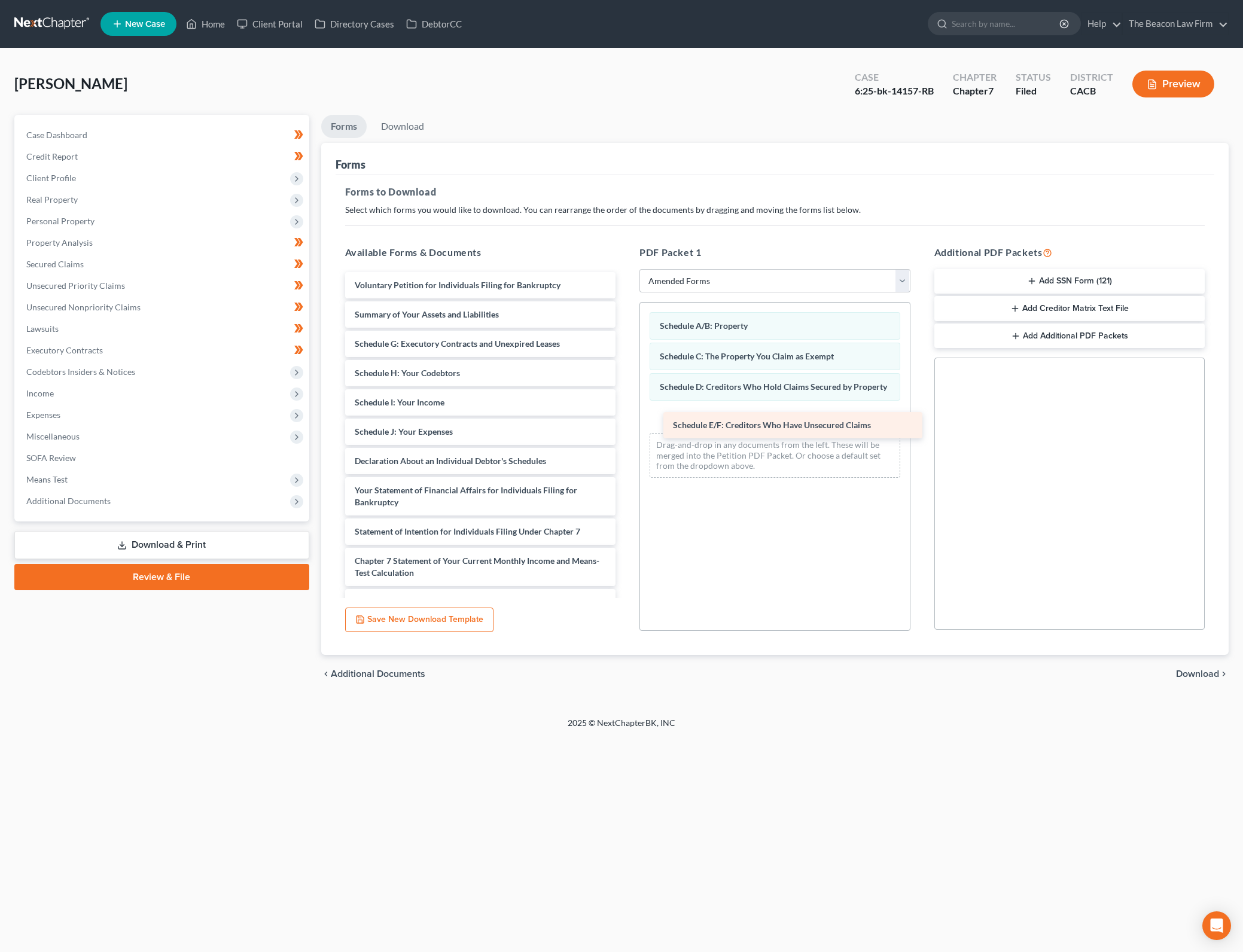
drag, startPoint x: 461, startPoint y: 338, endPoint x: 781, endPoint y: 419, distance: 330.1
click at [625, 419] on div "Schedule E/F: Creditors Who Have Unsecured Claims Voluntary Petition for Indivi…" at bounding box center [480, 508] width 290 height 473
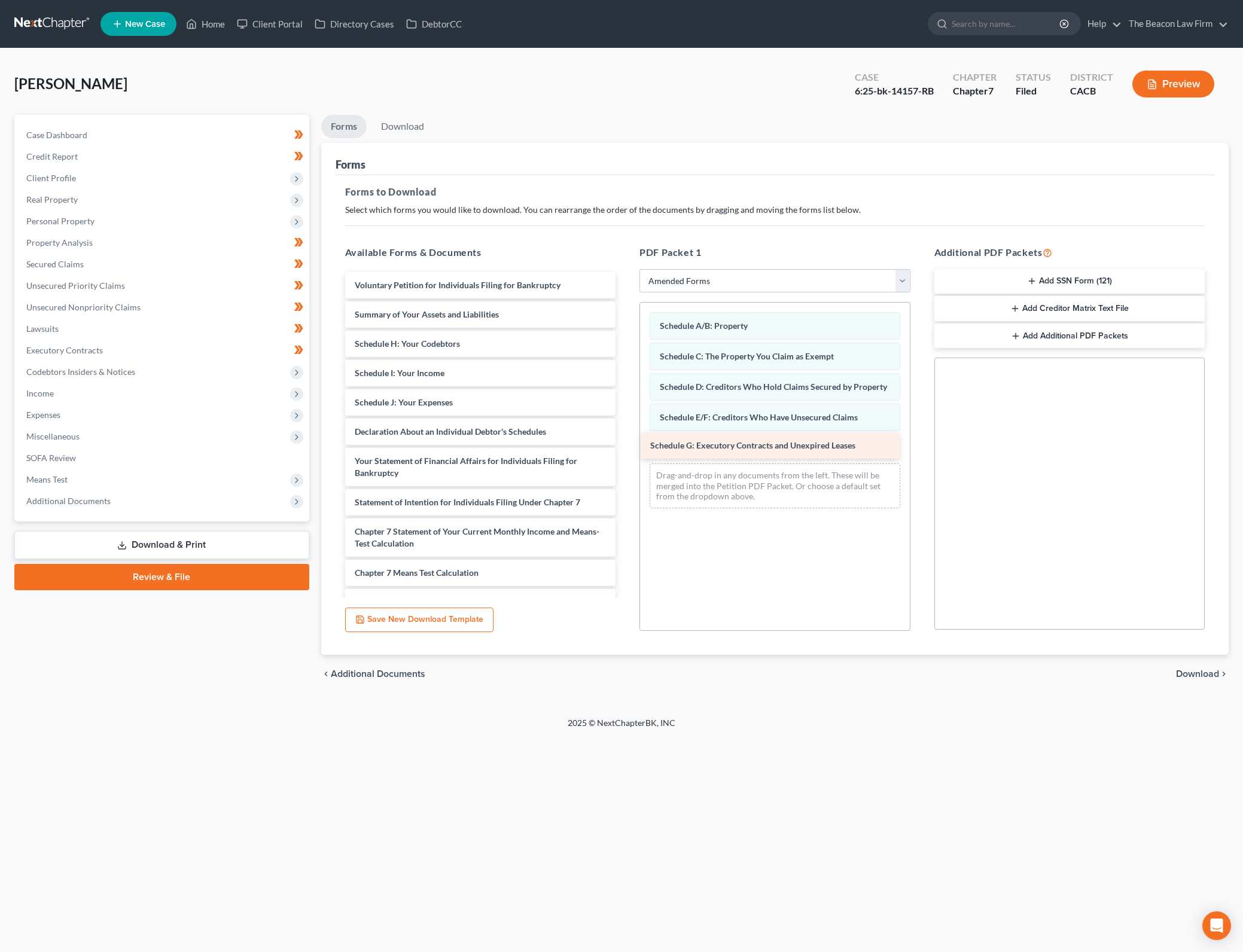
drag, startPoint x: 478, startPoint y: 341, endPoint x: 773, endPoint y: 443, distance: 312.1
click at [625, 443] on div "Schedule G: Executory Contracts and Unexpired Leases Voluntary Petition for Ind…" at bounding box center [480, 493] width 290 height 443
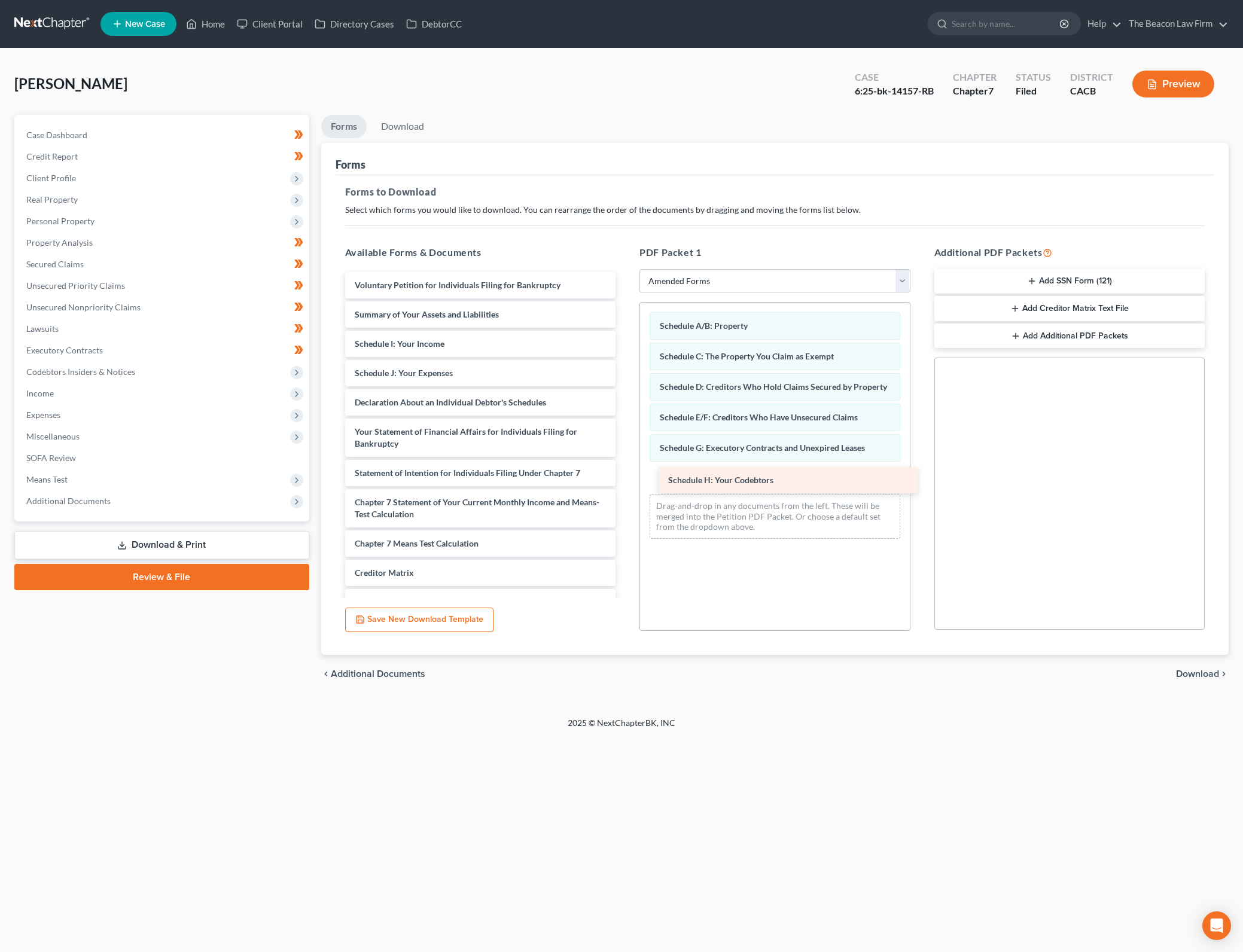
drag, startPoint x: 519, startPoint y: 348, endPoint x: 832, endPoint y: 484, distance: 341.3
click at [625, 484] on div "Schedule H: Your Codebtors Voluntary Petition for Individuals Filing for Bankru…" at bounding box center [480, 479] width 290 height 414
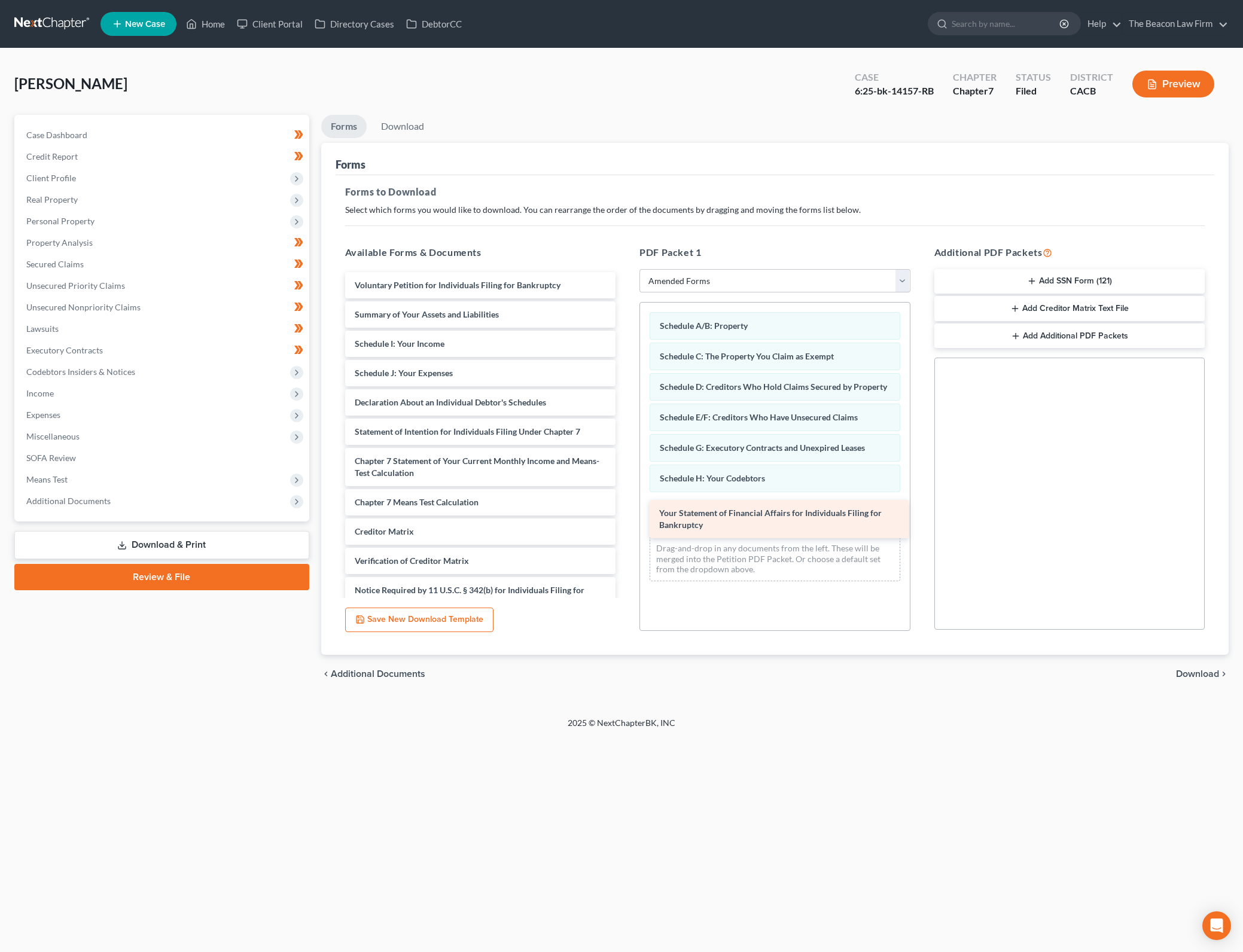
drag, startPoint x: 484, startPoint y: 434, endPoint x: 788, endPoint y: 516, distance: 314.9
click at [625, 516] on div "Your Statement of Financial Affairs for Individuals Filing for Bankruptcy Volun…" at bounding box center [480, 458] width 290 height 373
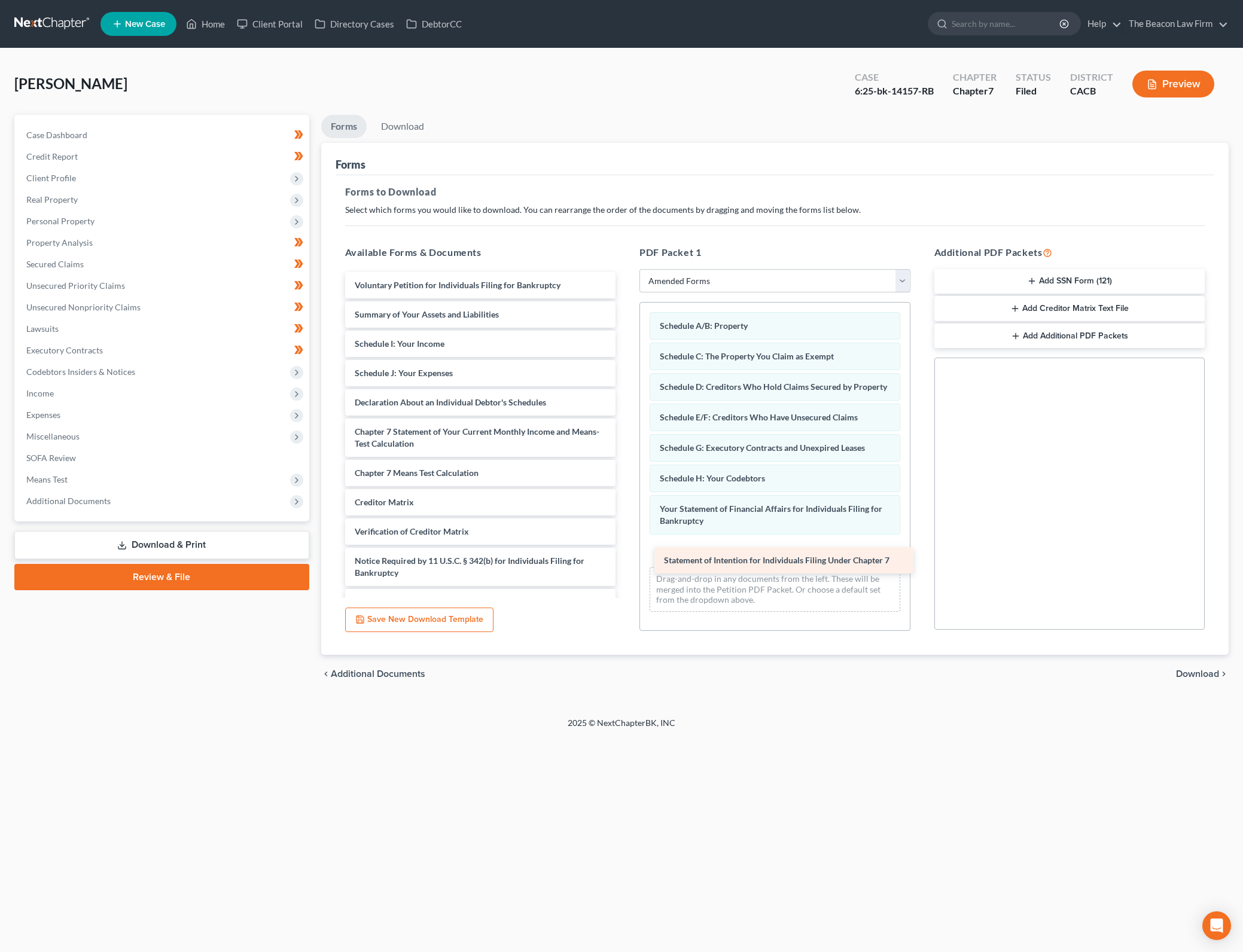
drag, startPoint x: 493, startPoint y: 429, endPoint x: 807, endPoint y: 548, distance: 335.8
click at [625, 548] on div "Statement of Intention for Individuals Filing Under Chapter 7 Voluntary Petitio…" at bounding box center [480, 443] width 290 height 343
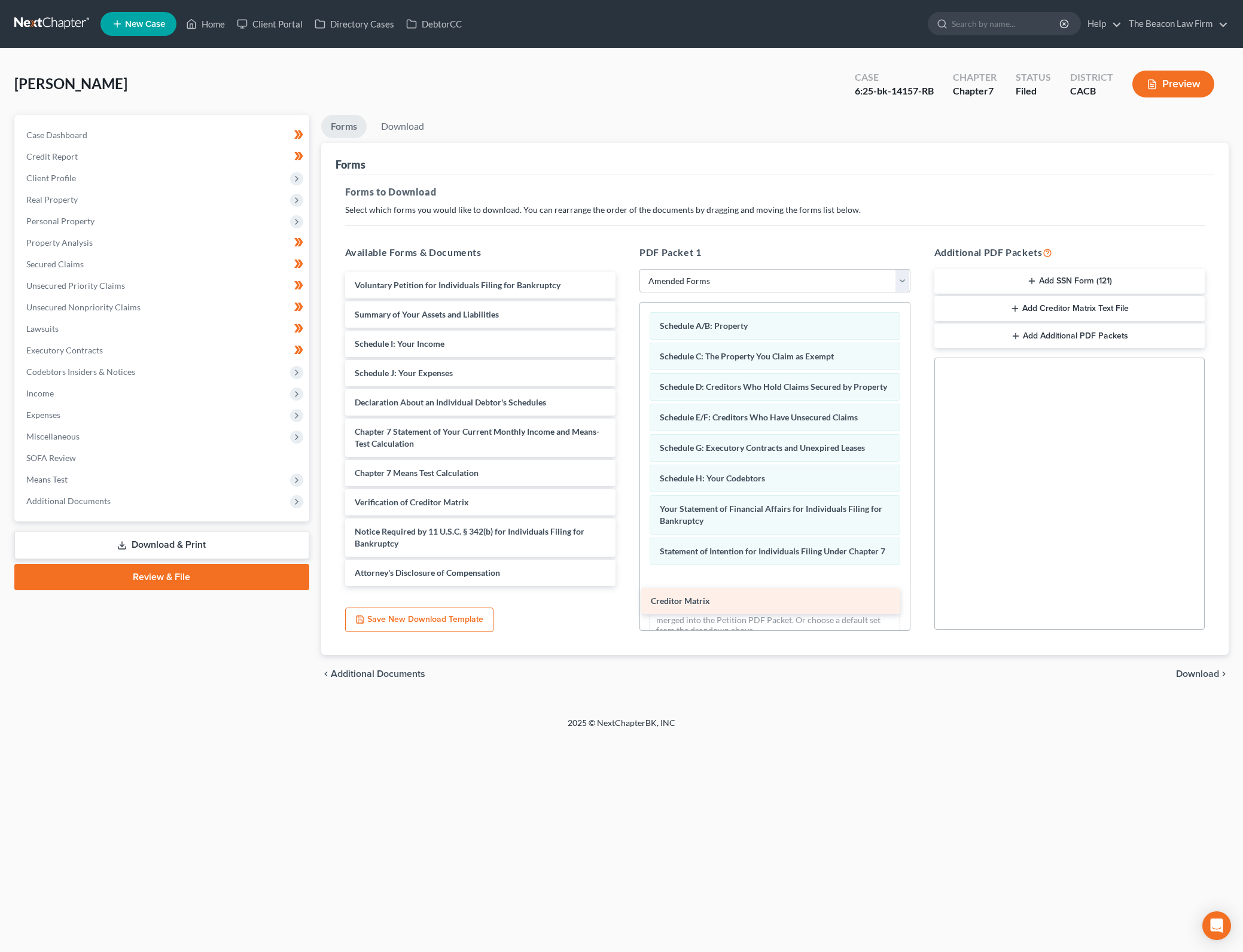
drag, startPoint x: 473, startPoint y: 500, endPoint x: 769, endPoint y: 599, distance: 312.1
click at [625, 586] on div "Creditor Matrix Voluntary Petition for Individuals Filing for Bankruptcy Summar…" at bounding box center [480, 429] width 290 height 314
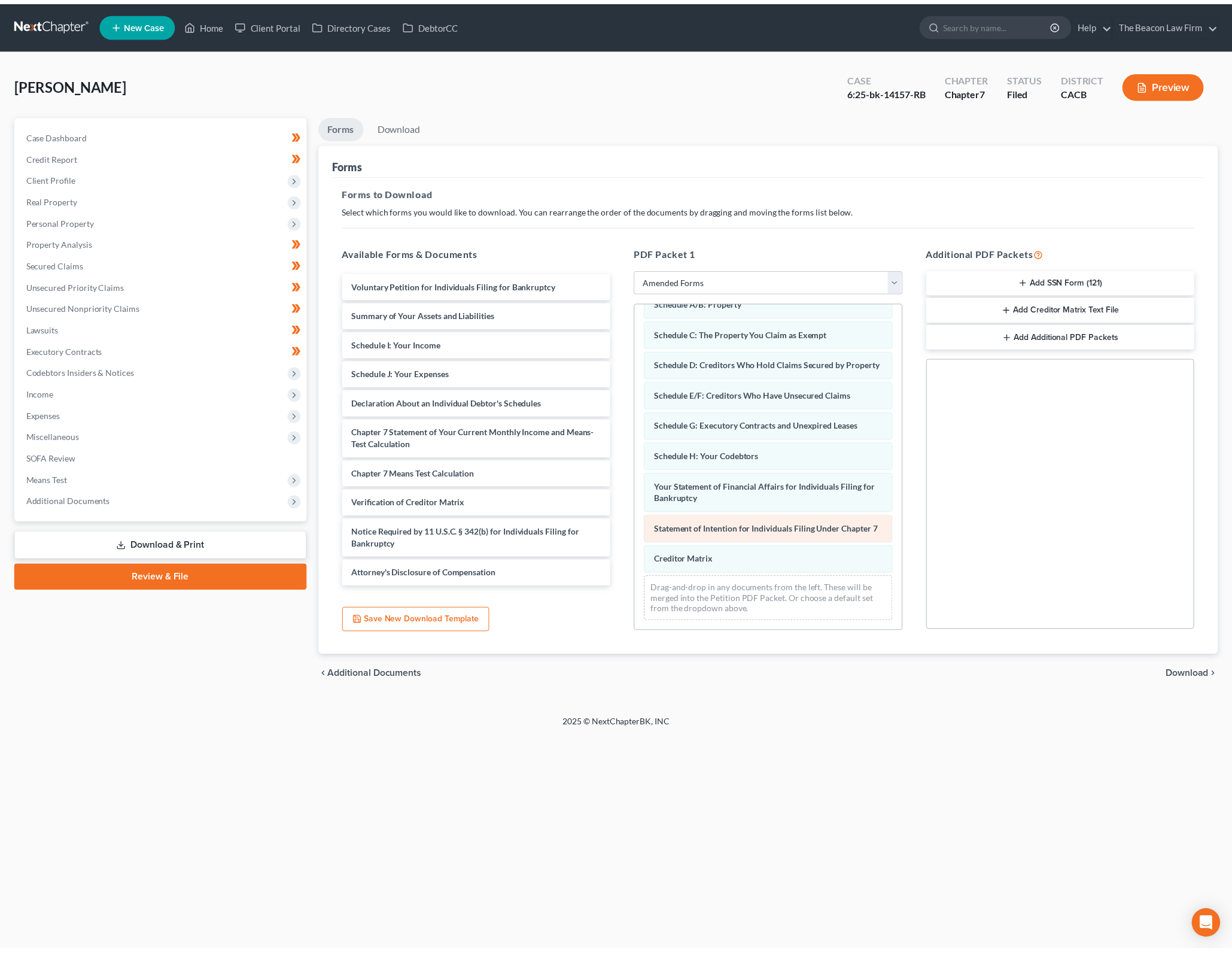
scroll to position [47, 0]
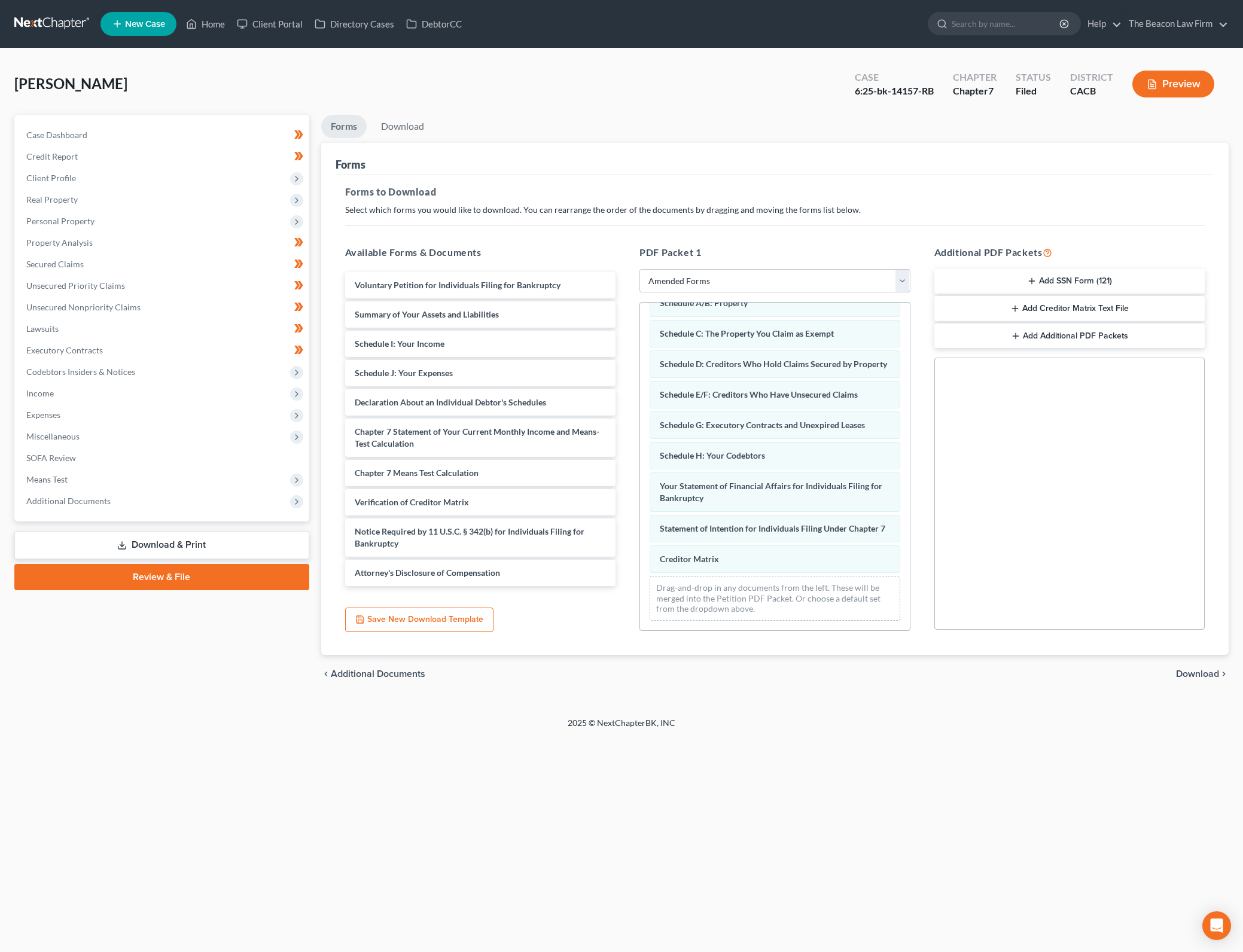
click at [1210, 669] on span "Download" at bounding box center [1197, 673] width 43 height 9
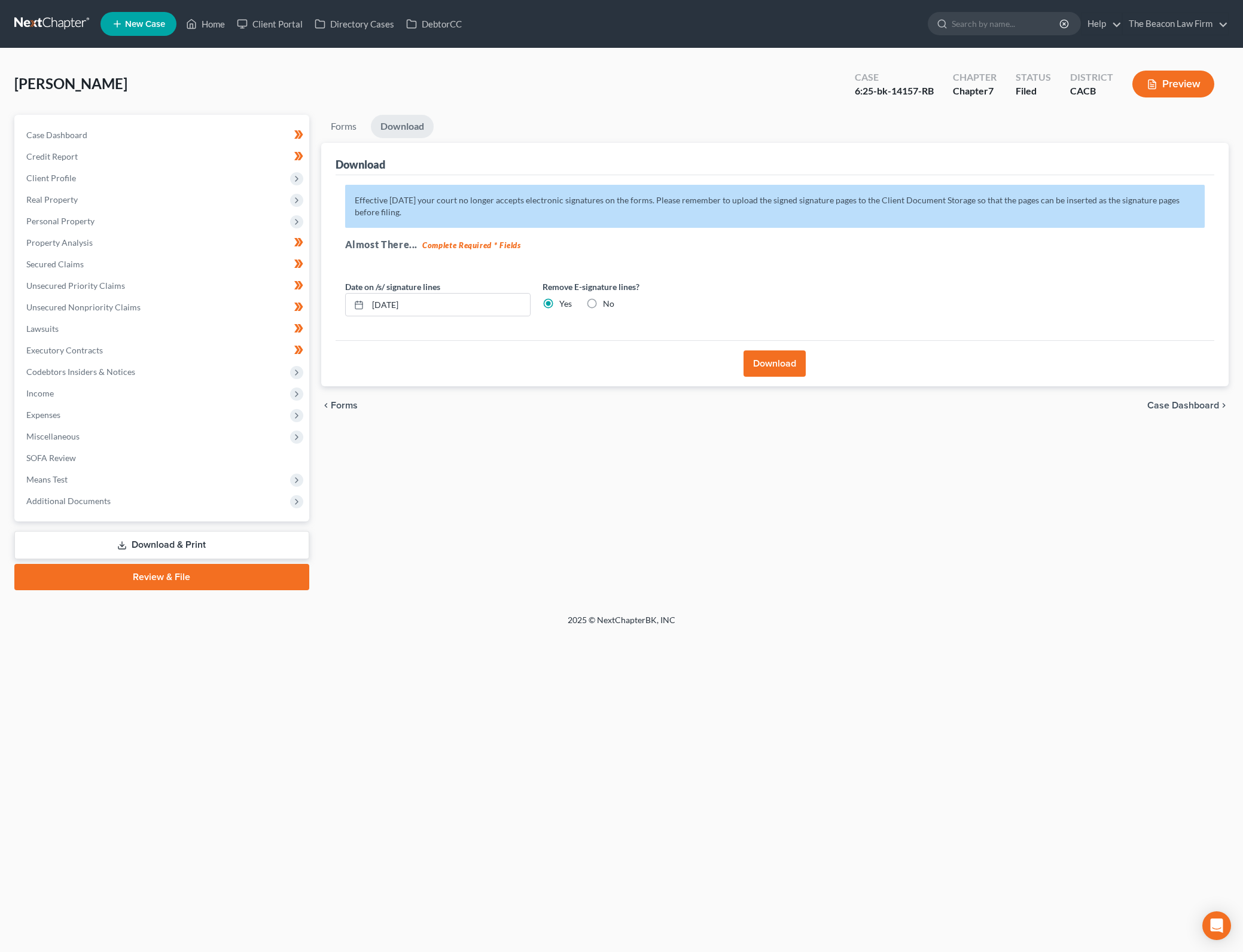
click at [603, 301] on label "No" at bounding box center [608, 304] width 11 height 12
click at [607, 301] on input "No" at bounding box center [611, 301] width 8 height 8
click at [788, 366] on button "Download" at bounding box center [775, 363] width 62 height 27
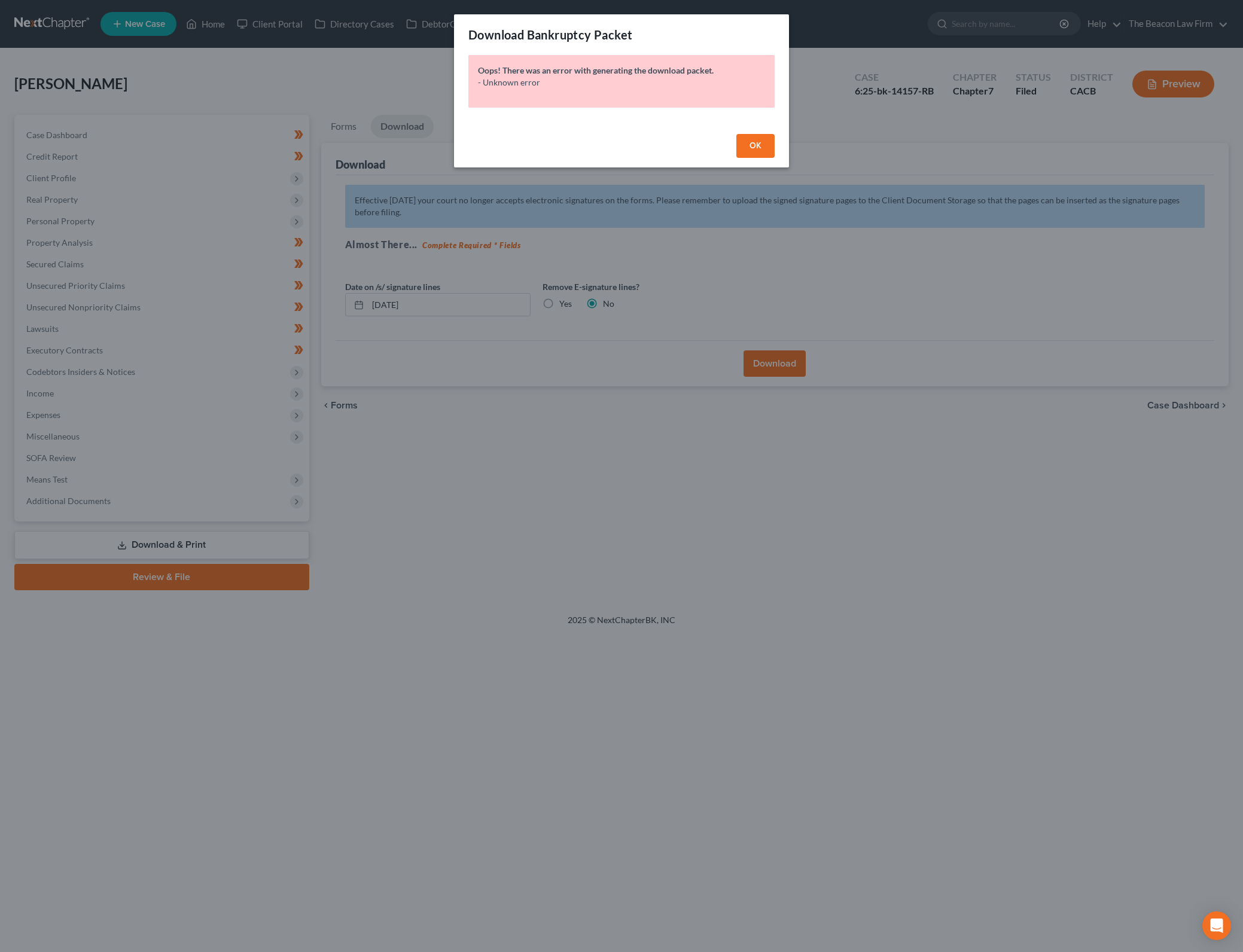
click at [753, 142] on span "OK" at bounding box center [756, 146] width 12 height 10
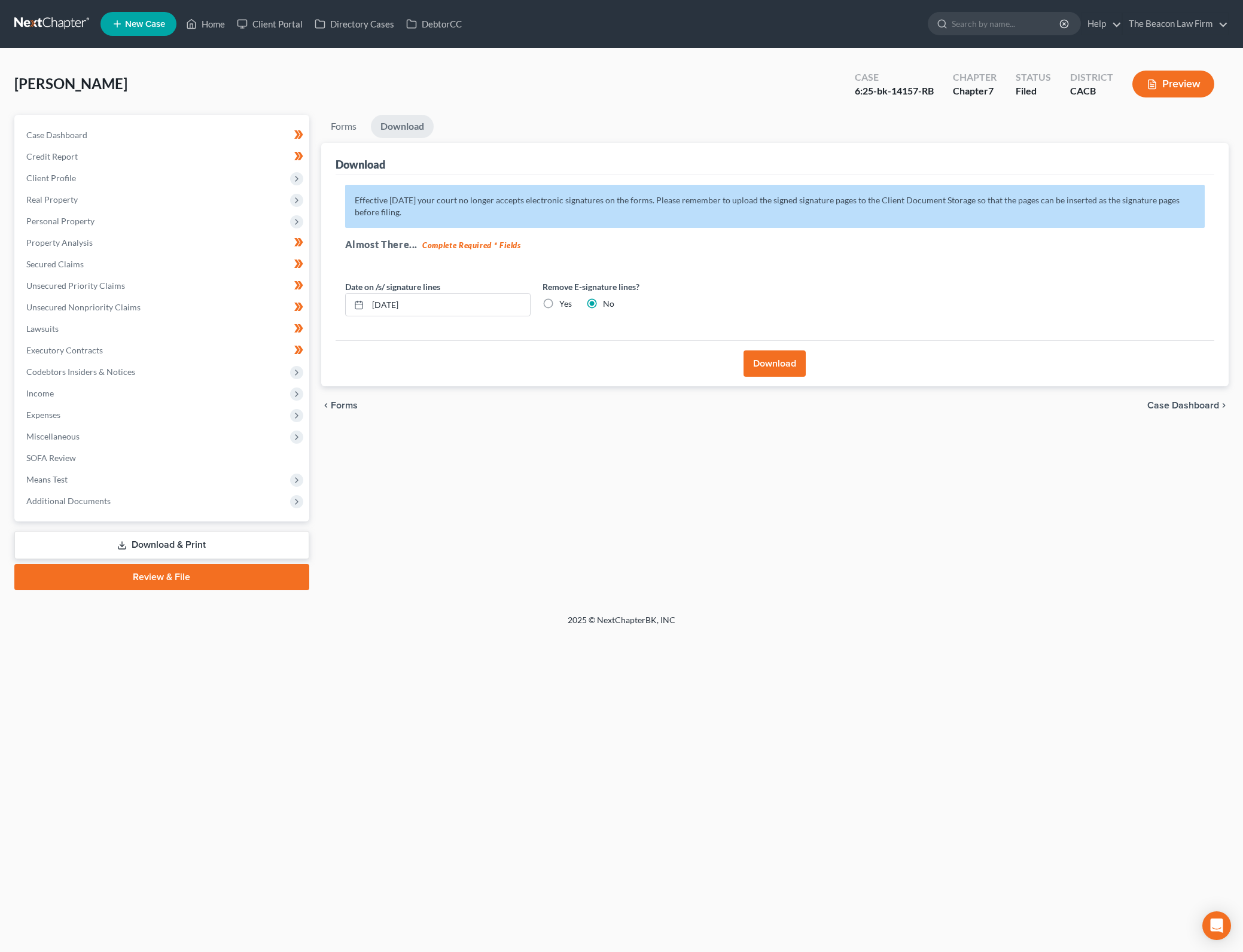
click at [773, 361] on button "Download" at bounding box center [775, 363] width 62 height 27
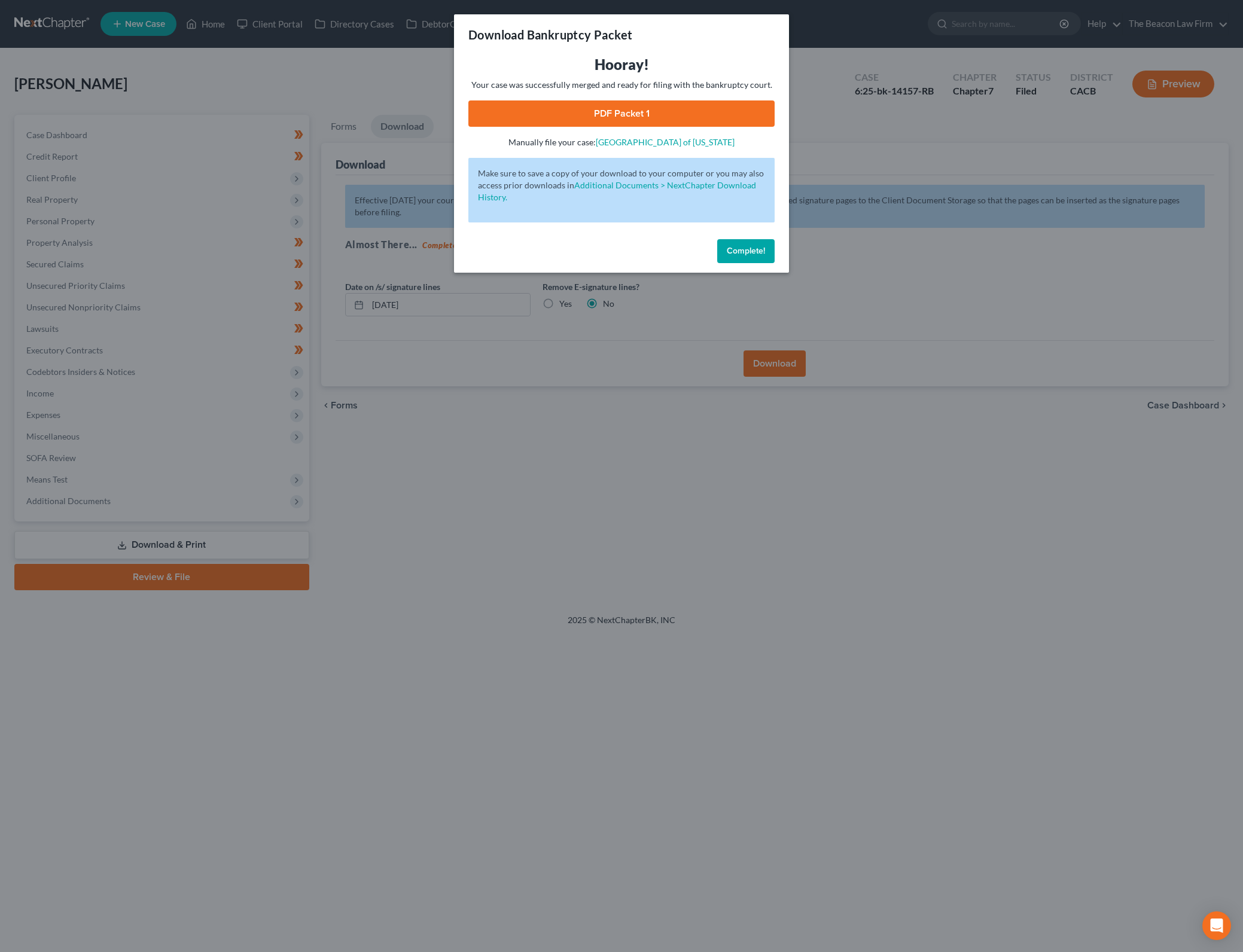
click at [730, 113] on link "PDF Packet 1" at bounding box center [621, 113] width 306 height 27
click at [749, 253] on span "Complete!" at bounding box center [745, 251] width 38 height 10
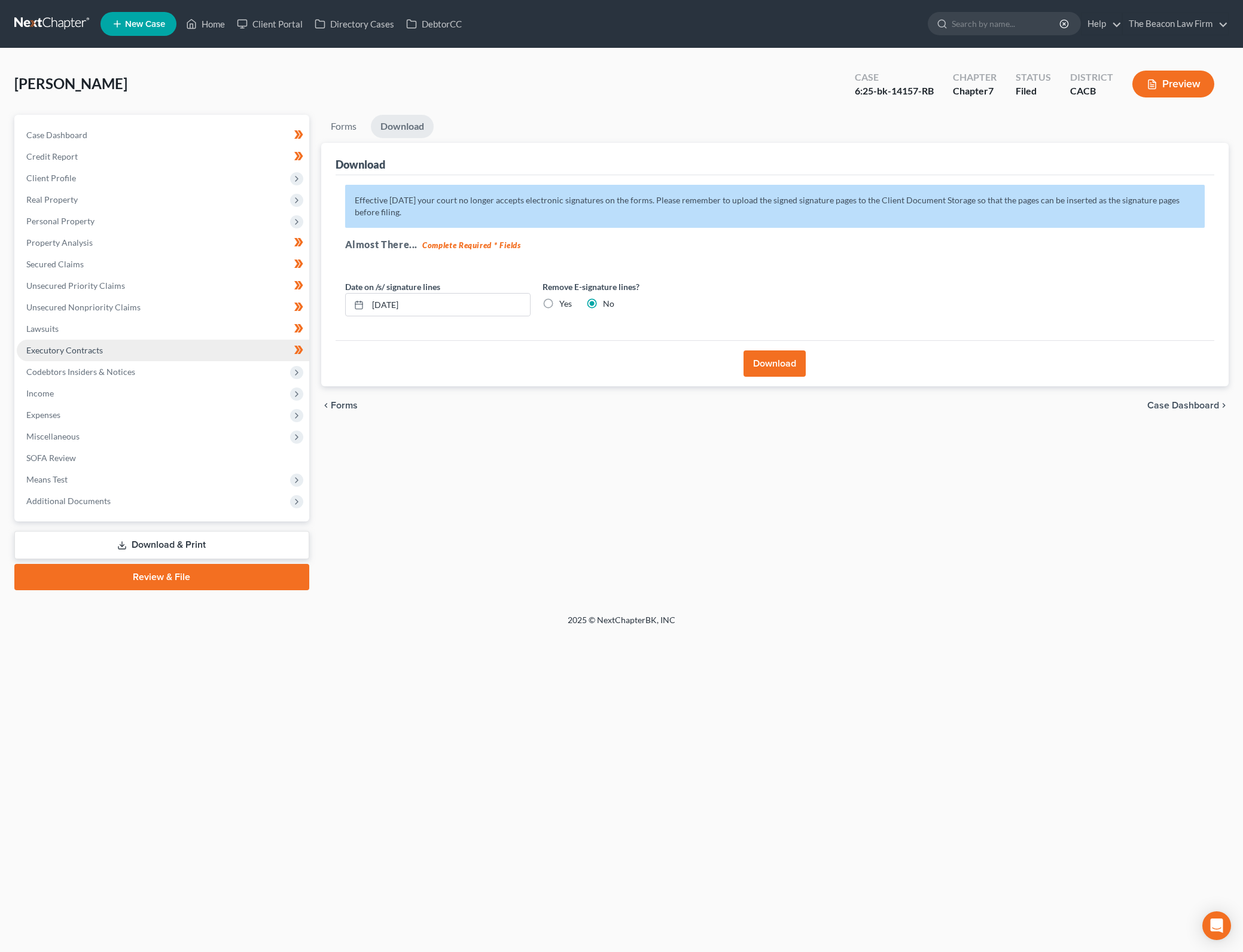
click at [124, 350] on link "Executory Contracts" at bounding box center [162, 350] width 292 height 22
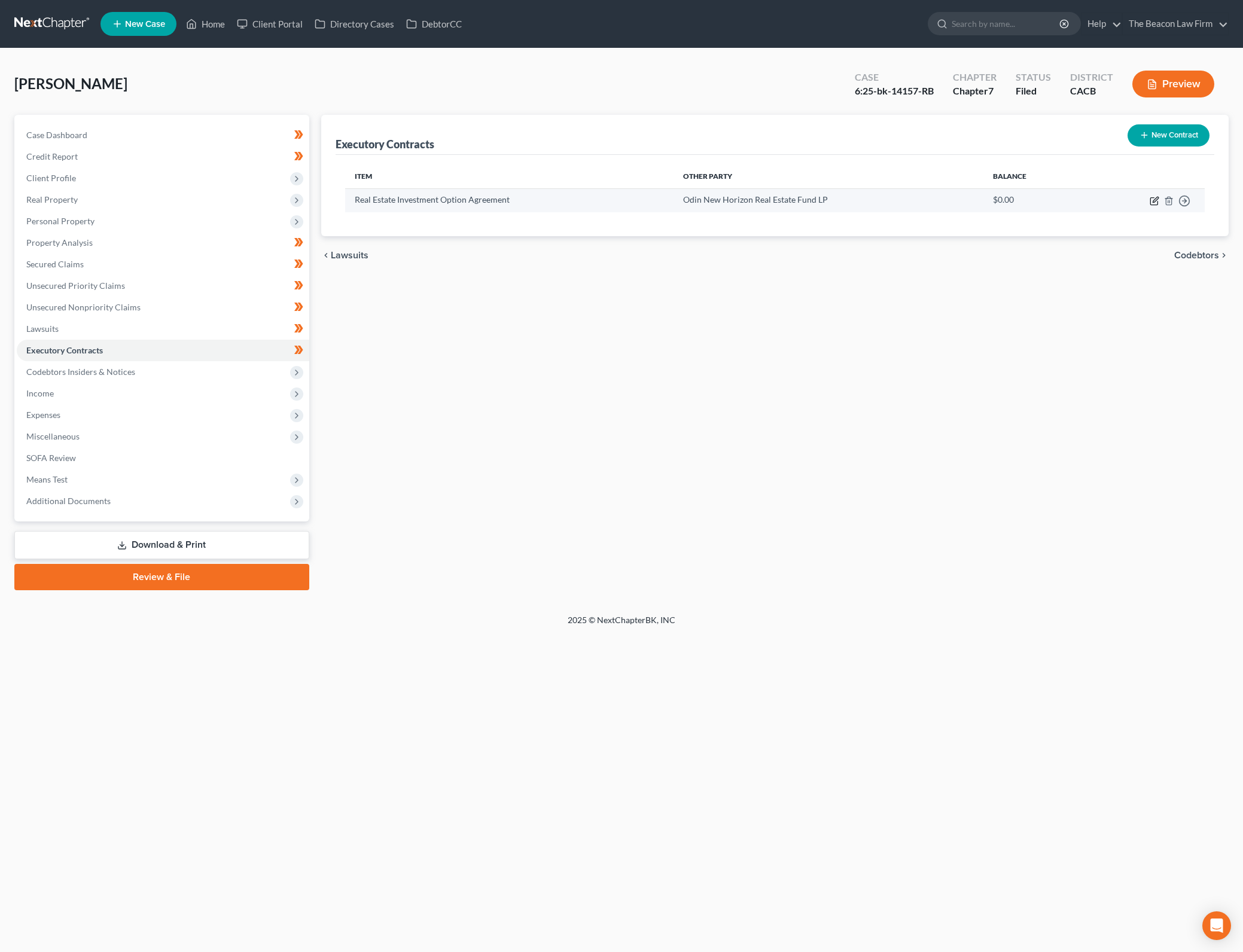
click at [1153, 199] on icon "button" at bounding box center [1153, 200] width 9 height 9
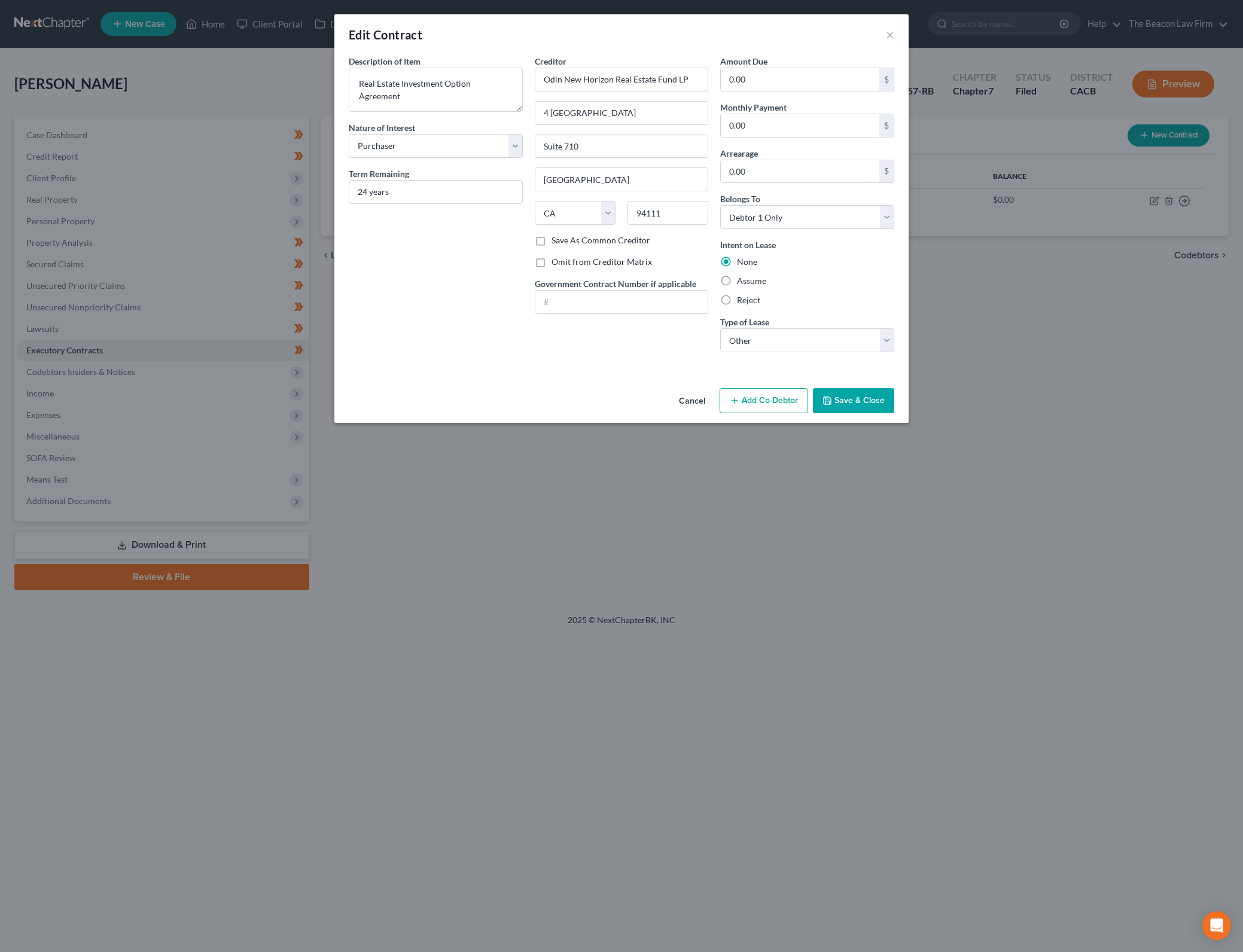
click at [737, 281] on label "Assume" at bounding box center [751, 281] width 29 height 12
click at [742, 281] on input "Assume" at bounding box center [745, 279] width 8 height 8
drag, startPoint x: 881, startPoint y: 204, endPoint x: 878, endPoint y: 211, distance: 7.6
click at [881, 205] on div "Belongs To * Select Debtor 1 Only Debtor 2 Only Debtor 1 And Debtor 2 Only At L…" at bounding box center [807, 210] width 174 height 36
click at [878, 211] on select "Select Debtor 1 Only Debtor 2 Only Debtor 1 And Debtor 2 Only At Least One Of T…" at bounding box center [807, 217] width 174 height 24
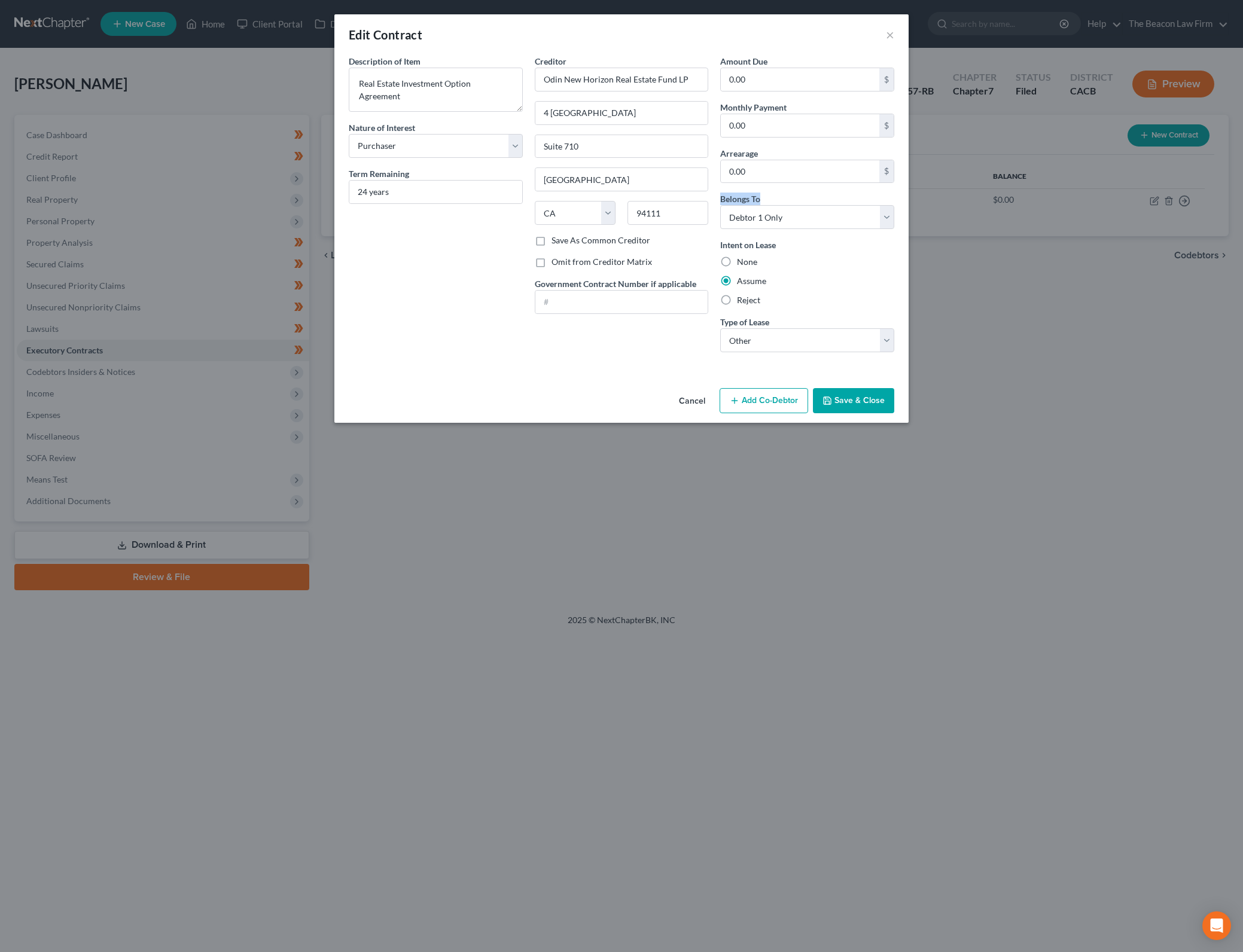
click at [547, 350] on div "Creditor * Odin New Horizon Real Estate Fund LP [GEOGRAPHIC_DATA] [GEOGRAPHIC_D…" at bounding box center [622, 209] width 186 height 307
click at [859, 404] on button "Save & Close" at bounding box center [853, 400] width 81 height 25
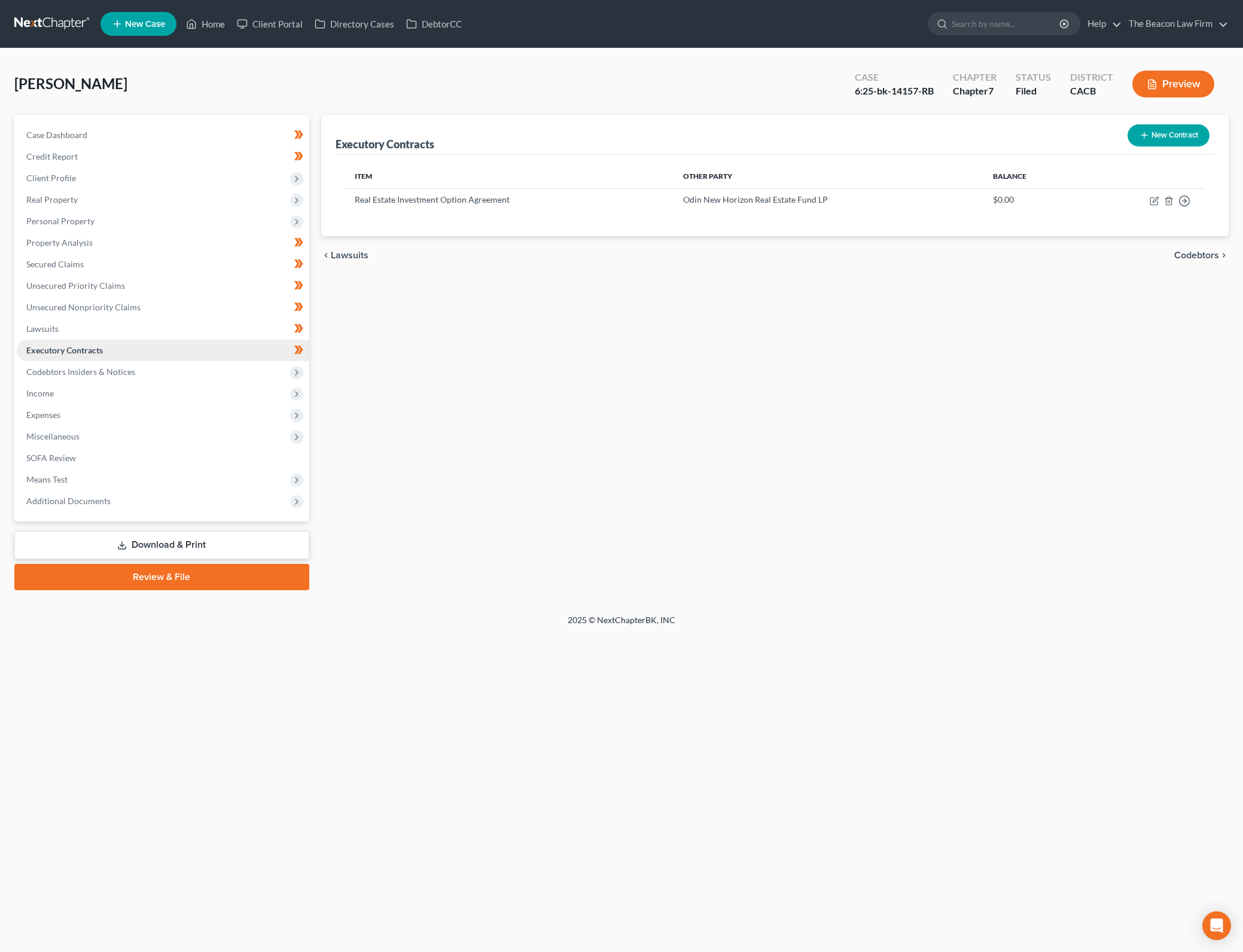
click at [233, 346] on link "Executory Contracts" at bounding box center [162, 350] width 292 height 22
click at [1152, 197] on icon "button" at bounding box center [1153, 201] width 7 height 7
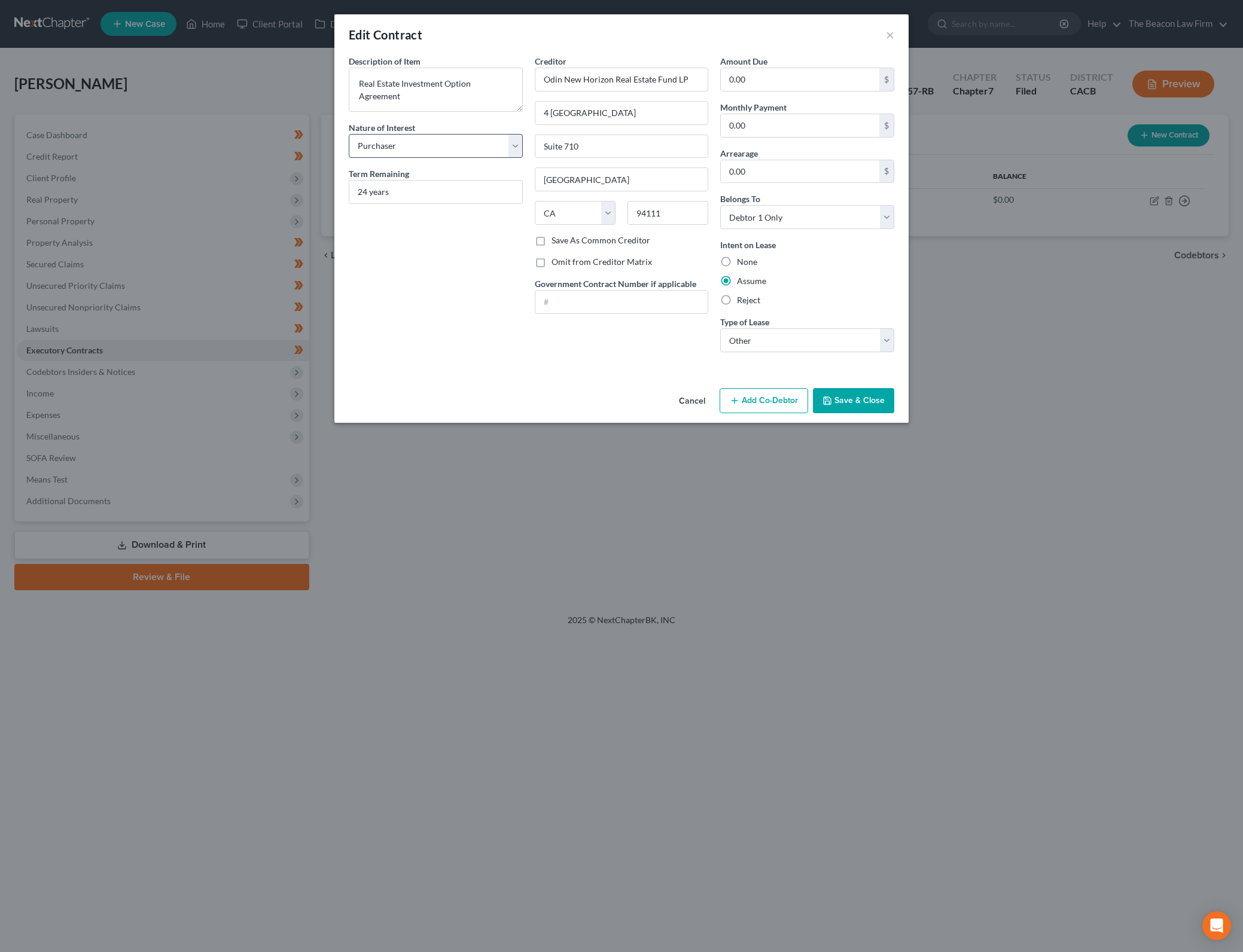
drag, startPoint x: 447, startPoint y: 132, endPoint x: 443, endPoint y: 147, distance: 15.5
click at [447, 132] on div "Nature of Interest Select Purchaser Agent Lessor Lessee" at bounding box center [436, 140] width 174 height 36
click at [441, 143] on select "Select Purchaser Agent Lessor Lessee" at bounding box center [436, 146] width 174 height 24
click at [443, 147] on select "Select Purchaser Agent Lessor Lessee" at bounding box center [436, 146] width 174 height 24
drag, startPoint x: 795, startPoint y: 354, endPoint x: 802, endPoint y: 343, distance: 13.0
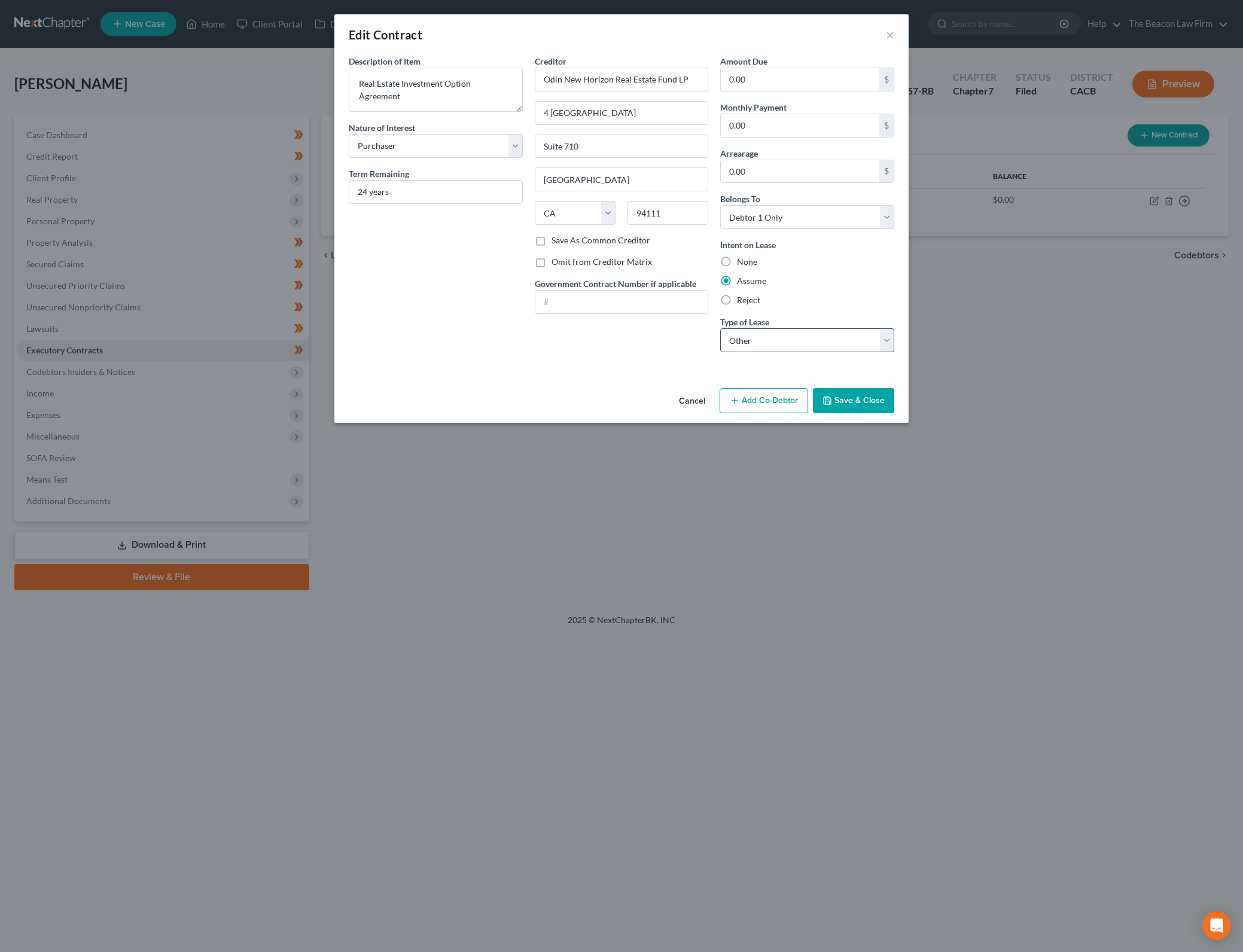
click at [795, 354] on div "Amount Due 0.00 $ Monthly Payment 0.00 $ Arrearage 0.00 $ Belongs To * Select D…" at bounding box center [807, 209] width 186 height 307
click at [802, 343] on select "Select Real Estate Car Other" at bounding box center [807, 341] width 174 height 24
click at [720, 329] on select "Select Real Estate Car Other" at bounding box center [807, 341] width 174 height 24
click at [636, 373] on div "Description of non-residential real property * Description of Item * Real Estat…" at bounding box center [622, 219] width 574 height 329
drag, startPoint x: 852, startPoint y: 392, endPoint x: 866, endPoint y: -37, distance: 429.2
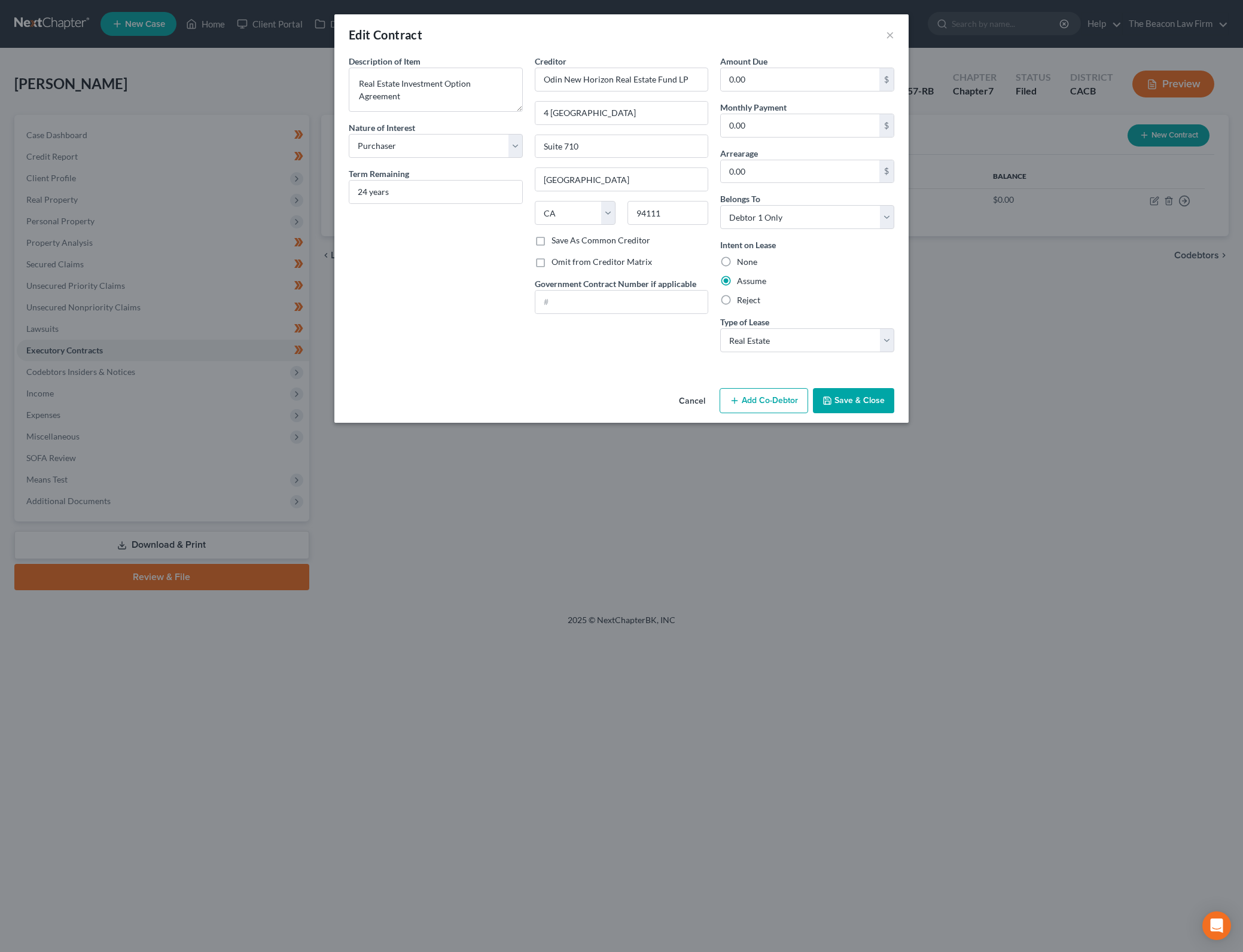
click at [866, 0] on html "Home New Case Client Portal Directory Cases DebtorCC The Beacon Law Firm [PERSO…" at bounding box center [621, 476] width 1243 height 952
click at [853, 400] on button "Save & Close" at bounding box center [853, 400] width 81 height 25
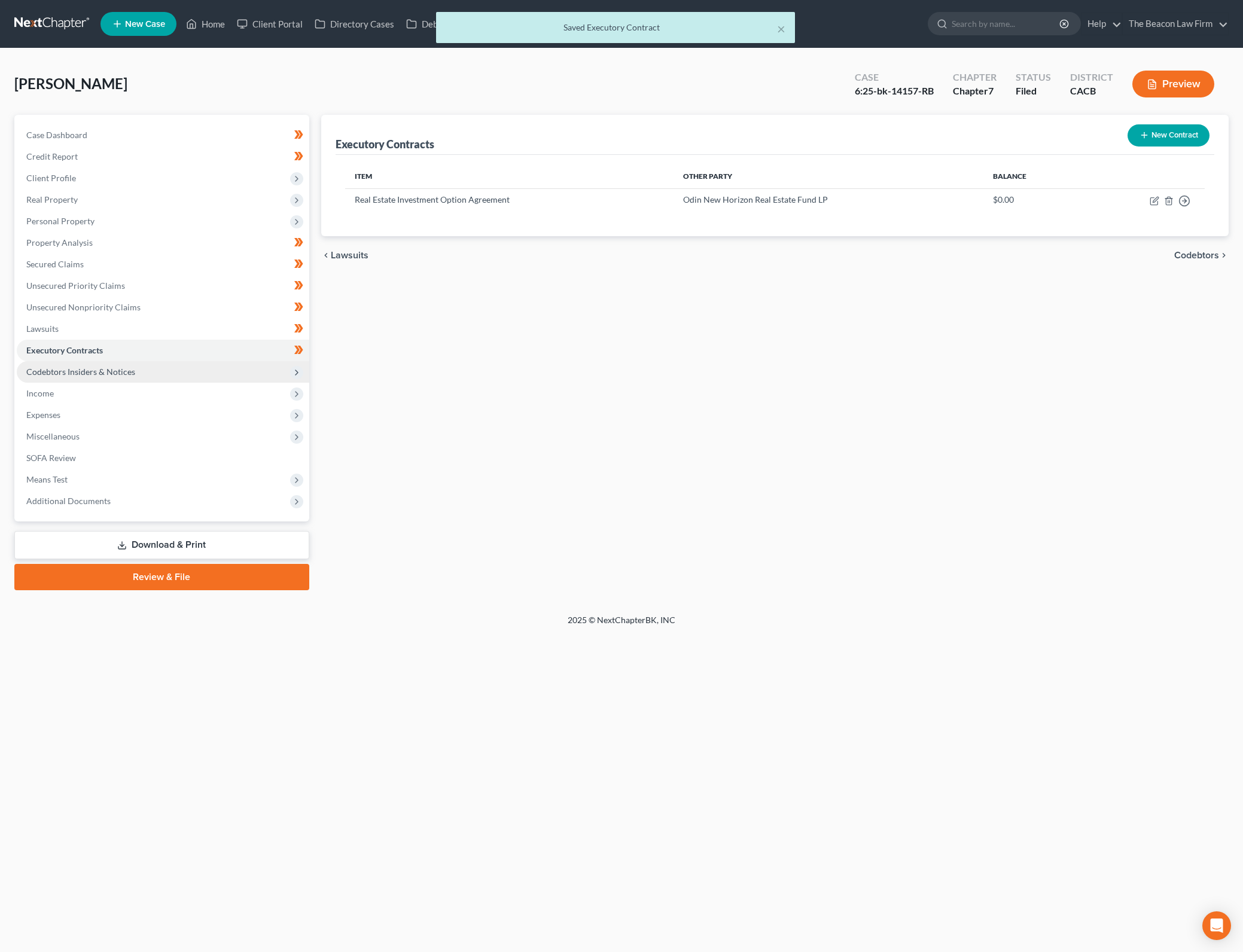
click at [116, 376] on span "Codebtors Insiders & Notices" at bounding box center [81, 372] width 109 height 10
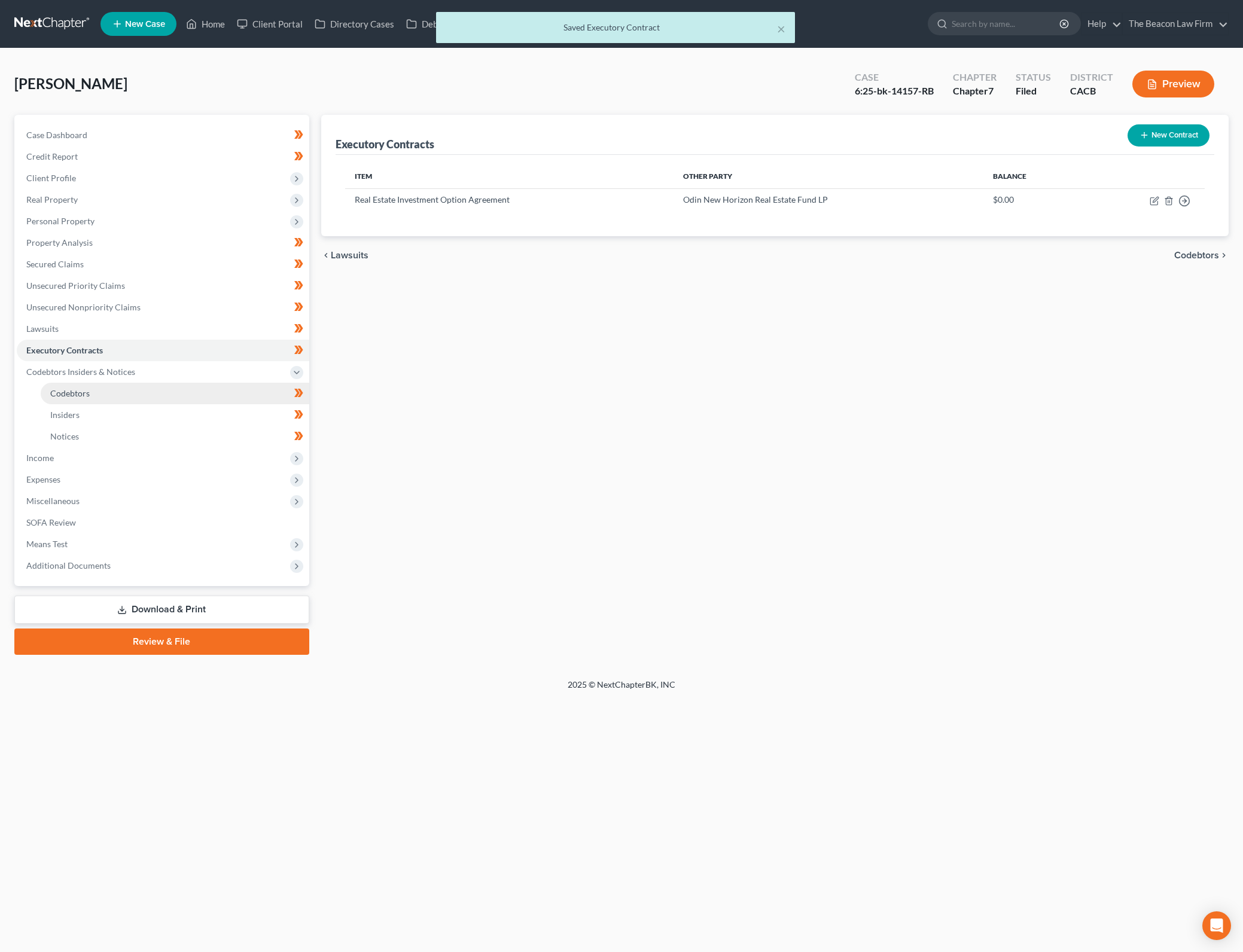
click at [115, 392] on link "Codebtors" at bounding box center [174, 393] width 268 height 22
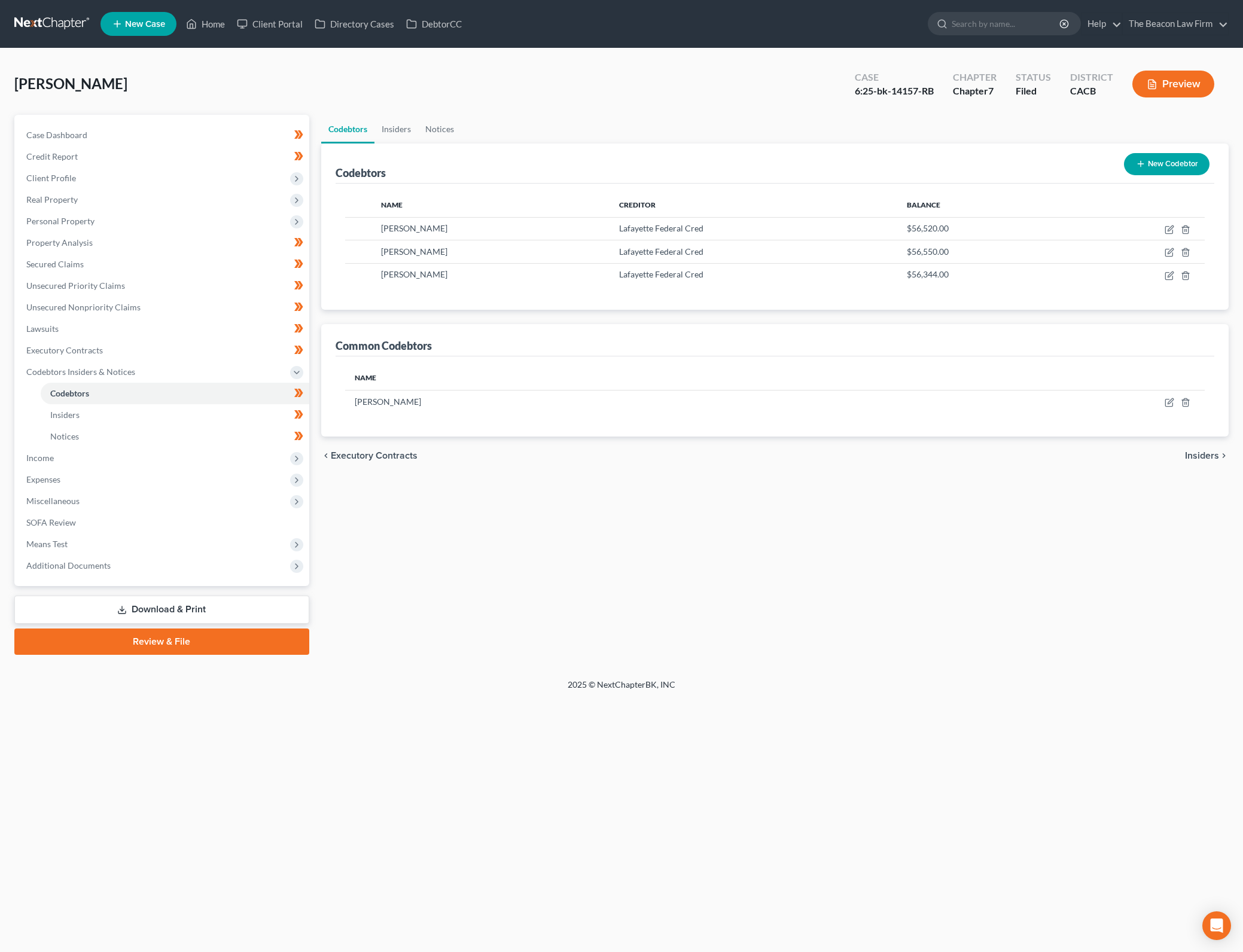
click at [1198, 163] on button "New Codebtor" at bounding box center [1166, 164] width 85 height 22
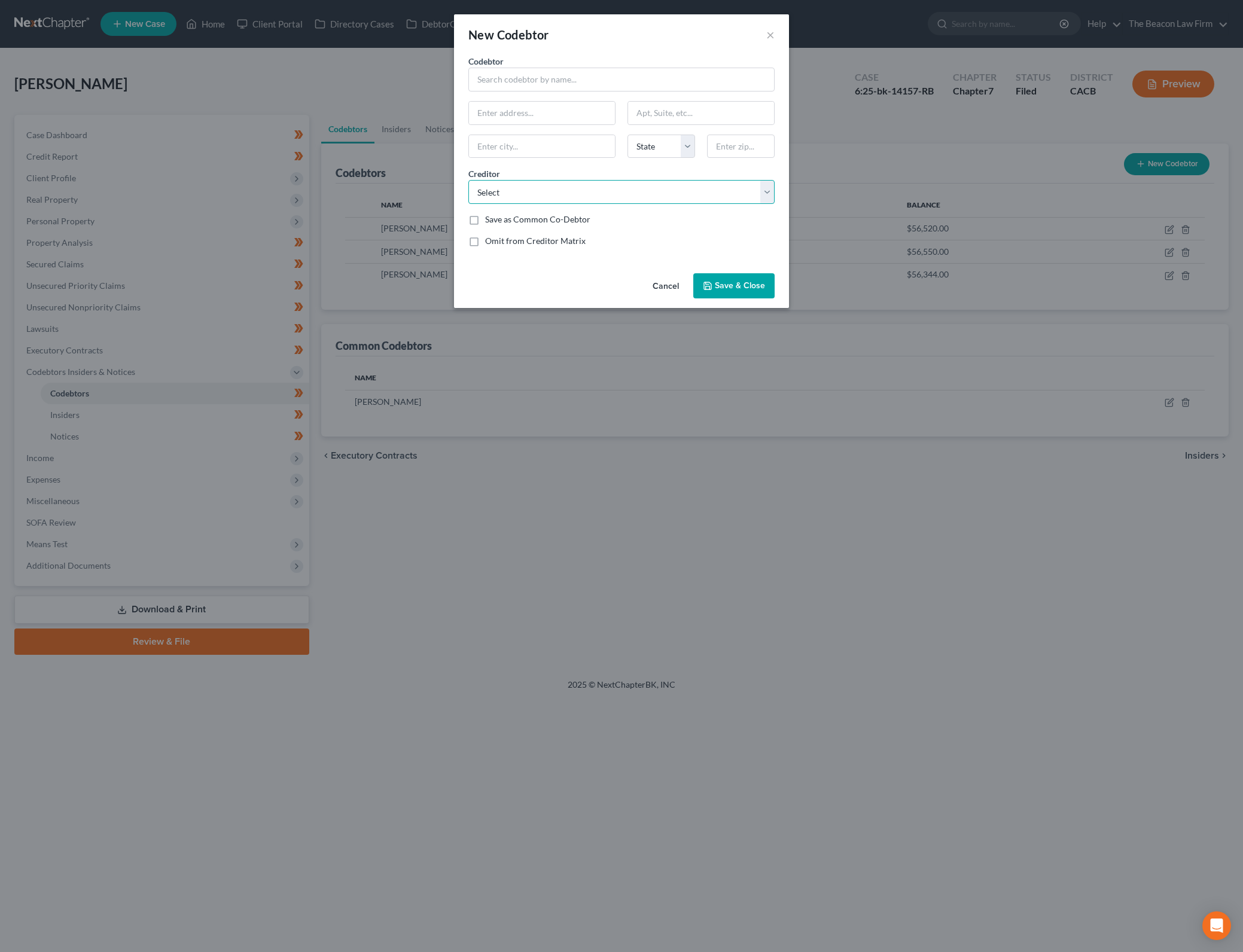
click at [738, 188] on select "Select Cap One The Beacon Law Firm 001 Debtorcc, Inc. Ally Fincl Loancare Wfbna…" at bounding box center [621, 192] width 306 height 24
drag, startPoint x: 672, startPoint y: 83, endPoint x: 709, endPoint y: 163, distance: 88.1
click at [672, 83] on input "text" at bounding box center [621, 79] width 306 height 24
click at [527, 97] on div "[PERSON_NAME]" at bounding box center [540, 101] width 124 height 12
click at [566, 218] on label "Save as Common Co-Debtor" at bounding box center [537, 219] width 105 height 12
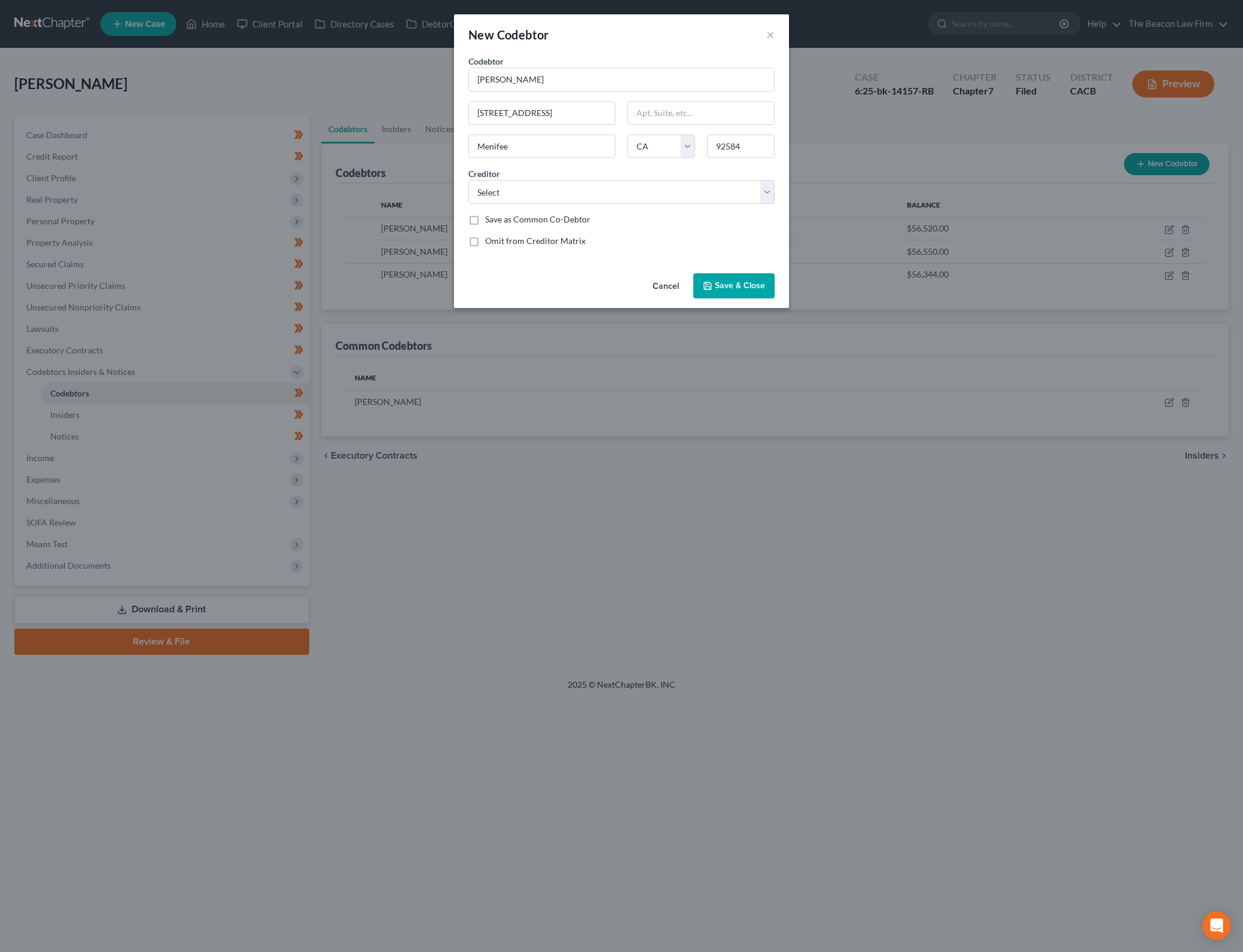
click at [498, 218] on input "Save as Common Co-Debtor" at bounding box center [493, 216] width 8 height 8
click at [730, 197] on select "Select Cap One The Beacon Law Firm 001 Debtorcc, Inc. Ally Fincl Loancare Wfbna…" at bounding box center [621, 192] width 306 height 24
click at [468, 180] on select "Select Cap One The Beacon Law Firm 001 Debtorcc, Inc. Ally Fincl Loancare Wfbna…" at bounding box center [621, 192] width 306 height 24
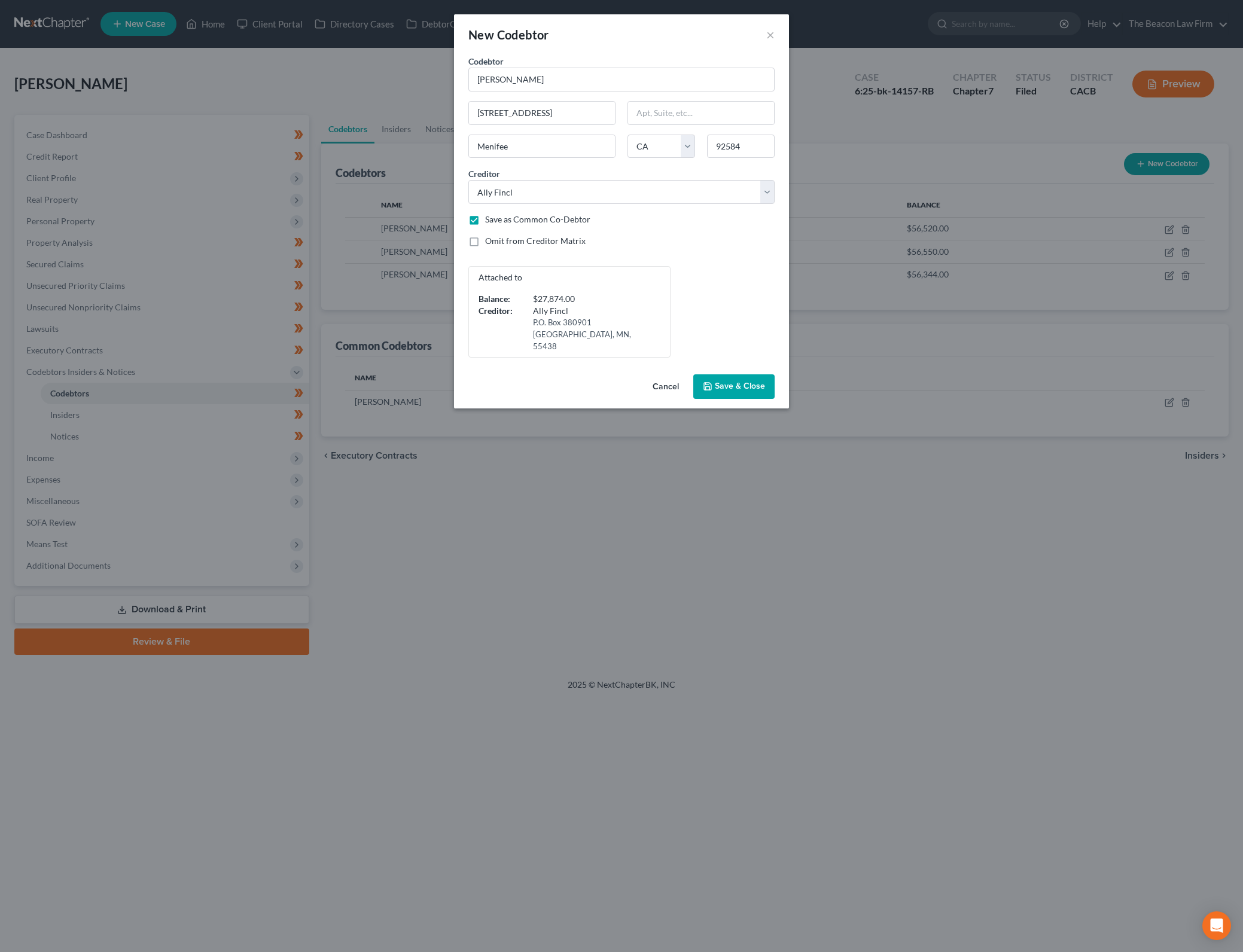
click at [748, 278] on div "Attached to Balance: $27,874.00 Creditor: Ally Fincl P.O. [GEOGRAPHIC_DATA]" at bounding box center [621, 312] width 318 height 91
click at [738, 374] on button "Save & Close" at bounding box center [733, 386] width 81 height 25
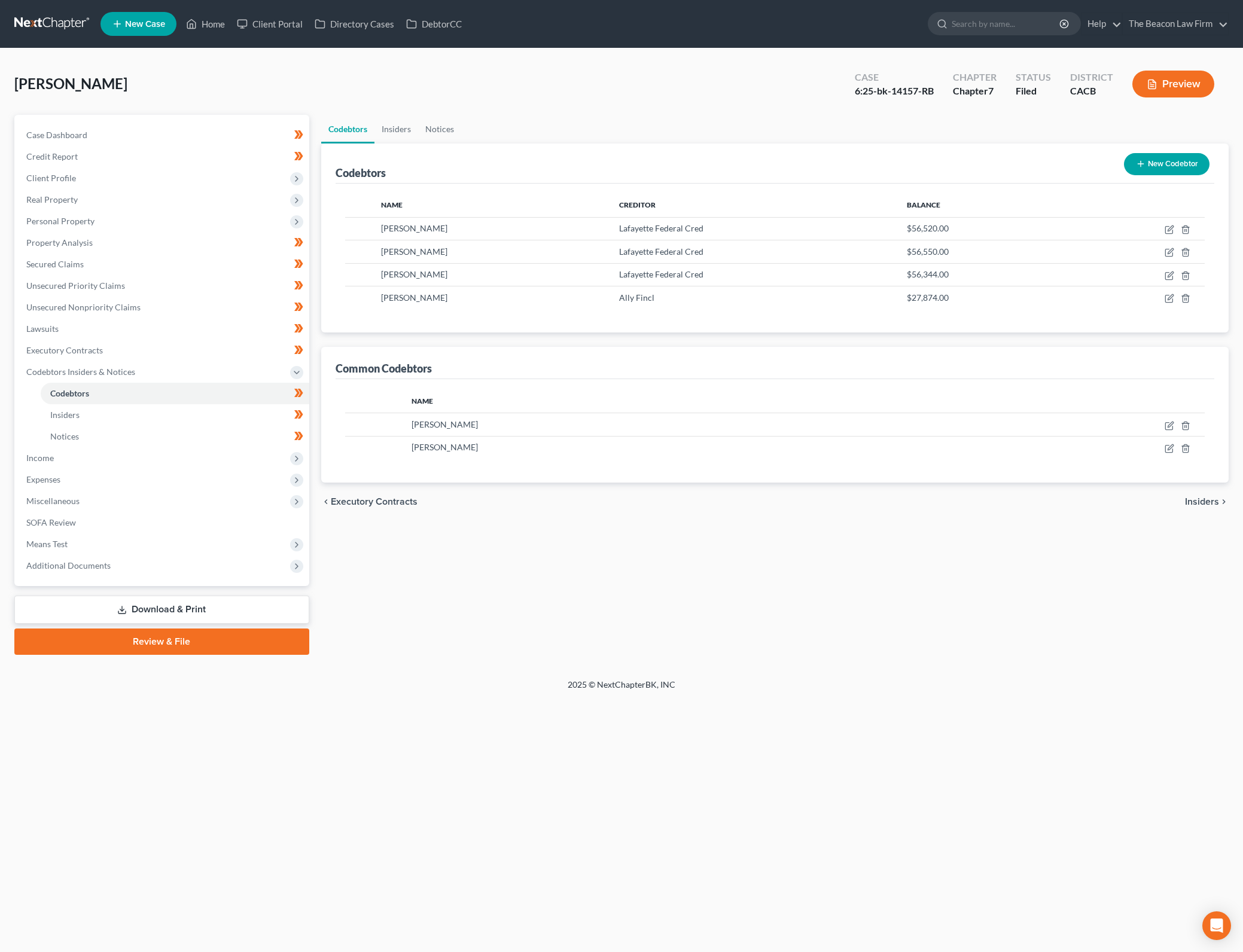
click at [1144, 163] on icon "button" at bounding box center [1140, 163] width 9 height 9
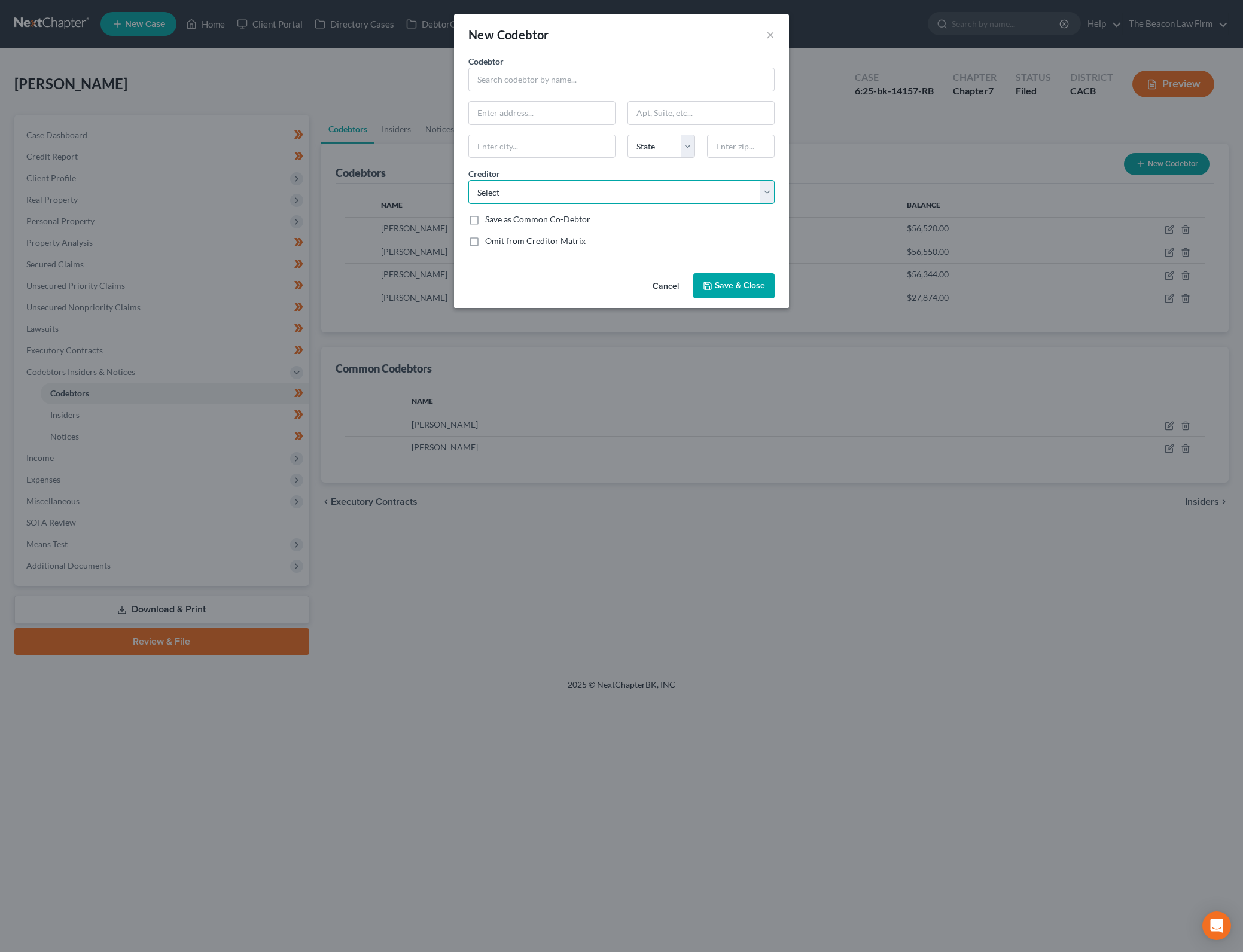
click at [711, 197] on select "Select Cap One The Beacon Law Firm 001 Debtorcc, Inc. Ally Fincl Loancare Wfbna…" at bounding box center [621, 192] width 306 height 24
click at [468, 180] on select "Select Cap One The Beacon Law Firm 001 Debtorcc, Inc. Ally Fincl Loancare Wfbna…" at bounding box center [621, 192] width 306 height 24
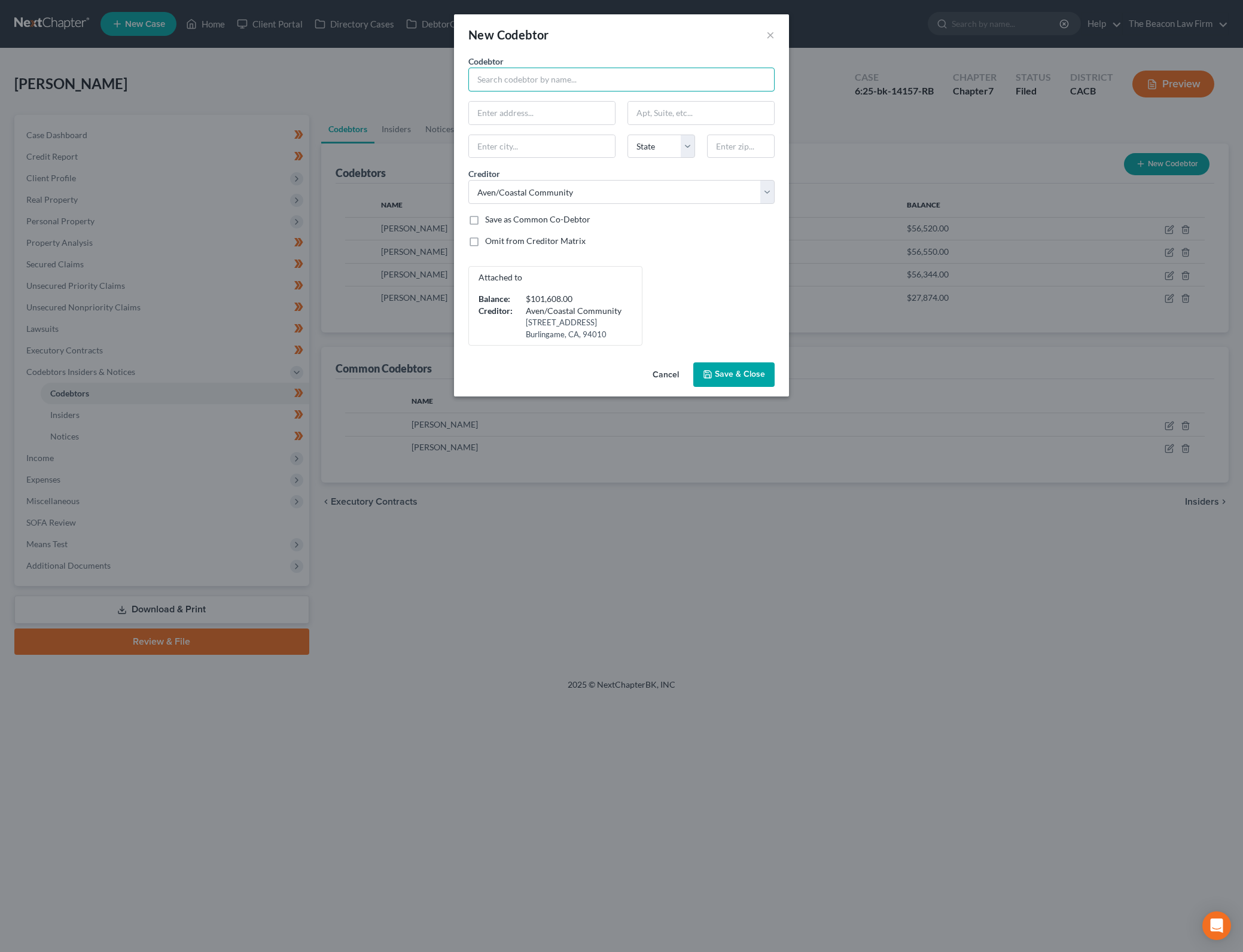
click at [585, 75] on input "text" at bounding box center [621, 79] width 306 height 24
click at [585, 75] on input "[PERSON_NAME]" at bounding box center [621, 79] width 306 height 24
click at [569, 100] on div "[PERSON_NAME]" at bounding box center [540, 101] width 124 height 12
click at [756, 366] on button "Save & Close" at bounding box center [733, 374] width 81 height 25
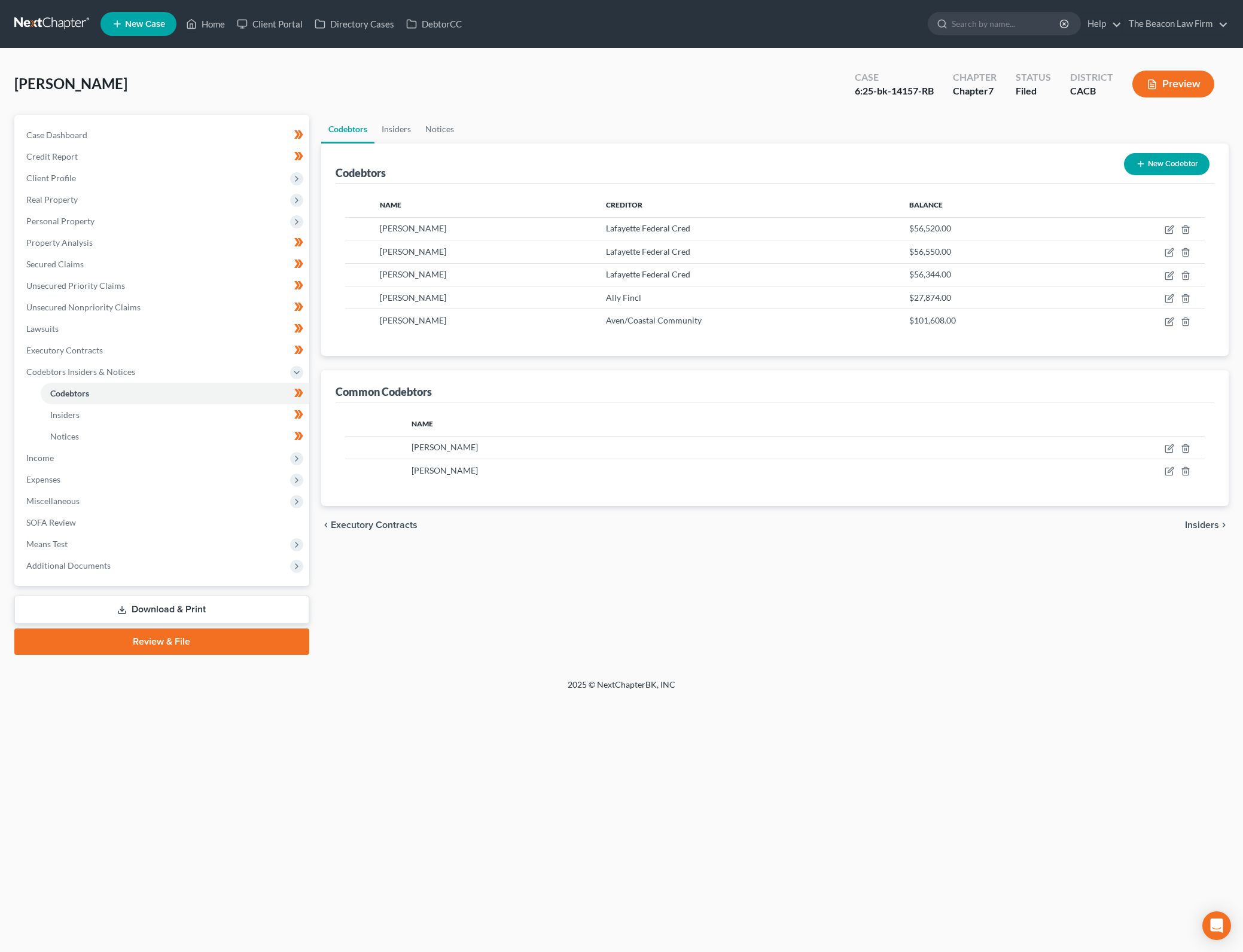
click at [1189, 163] on button "New Codebtor" at bounding box center [1166, 164] width 85 height 22
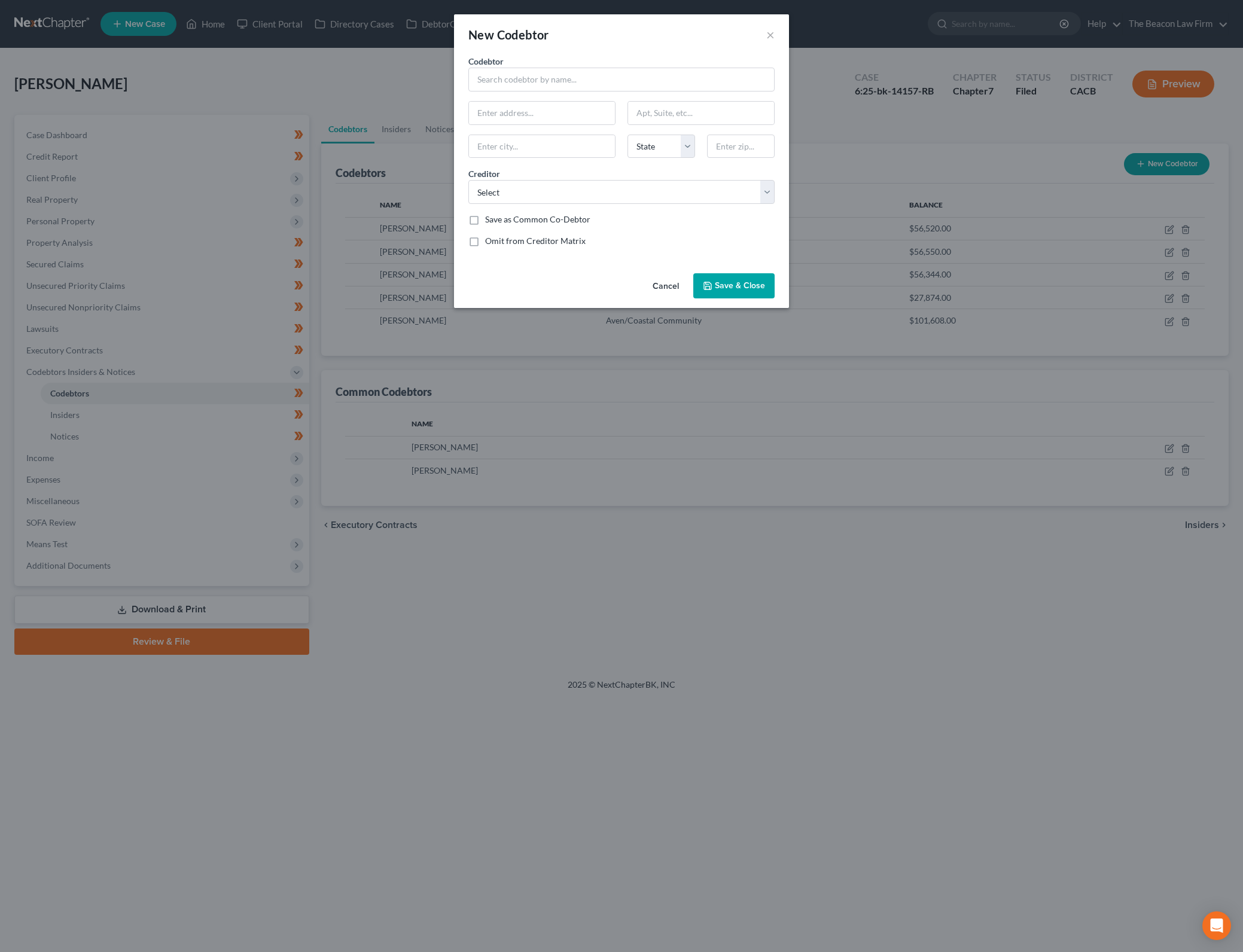
click at [673, 204] on div "Codebtor * Codebtor * State [US_STATE] AK AR AZ CA CO CT DE DC [GEOGRAPHIC_DATA…" at bounding box center [621, 156] width 318 height 202
click at [675, 196] on select "Select Cap One The Beacon Law Firm 001 Debtorcc, Inc. Ally Fincl Loancare Wfbna…" at bounding box center [621, 192] width 306 height 24
click at [631, 81] on input "text" at bounding box center [621, 79] width 306 height 24
click at [548, 105] on div "[PERSON_NAME]" at bounding box center [540, 101] width 124 height 12
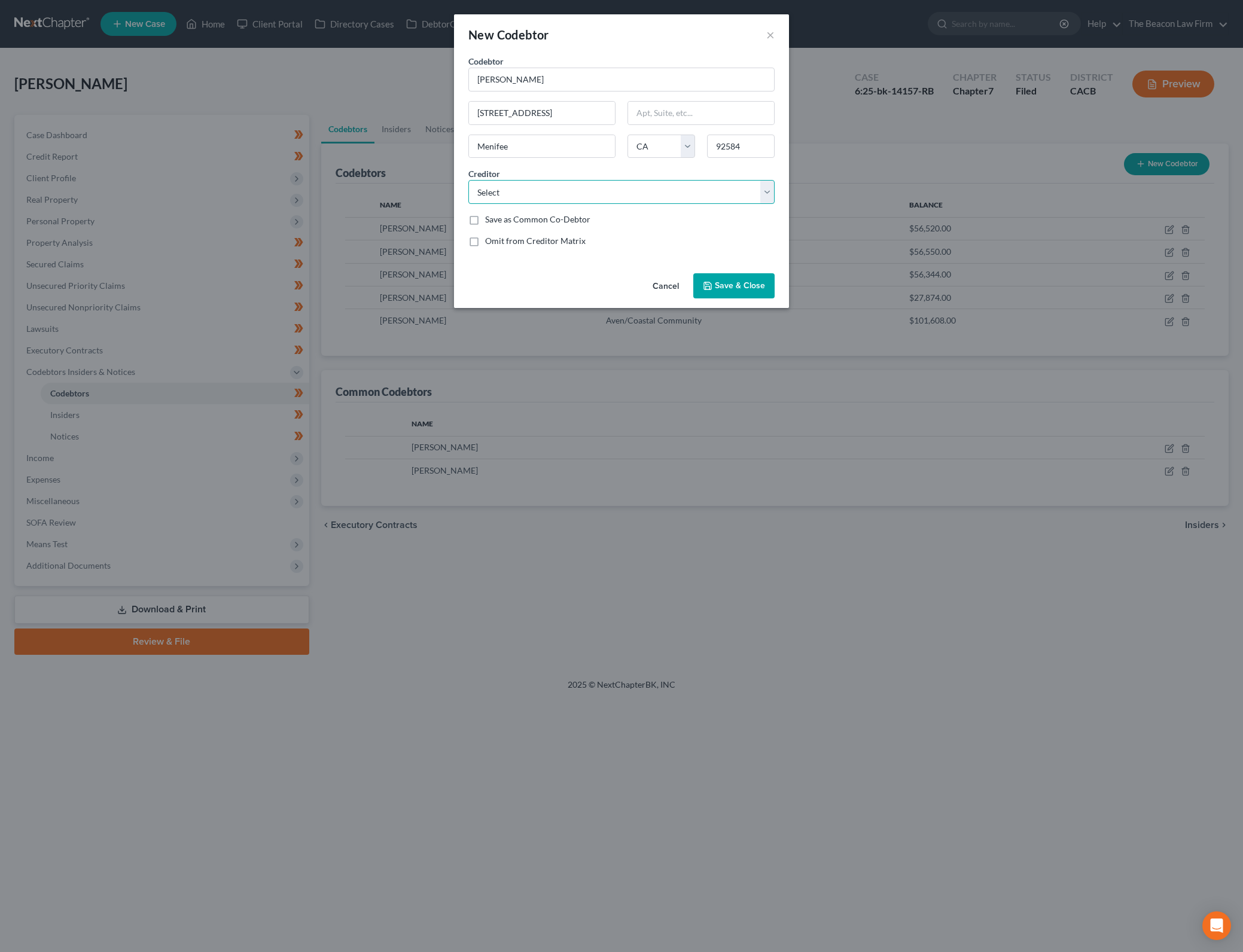
click at [675, 192] on select "Select Cap One The Beacon Law Firm 001 Debtorcc, Inc. Ally Fincl Loancare Wfbna…" at bounding box center [621, 192] width 306 height 24
click at [468, 180] on select "Select Cap One The Beacon Law Firm 001 Debtorcc, Inc. Ally Fincl Loancare Wfbna…" at bounding box center [621, 192] width 306 height 24
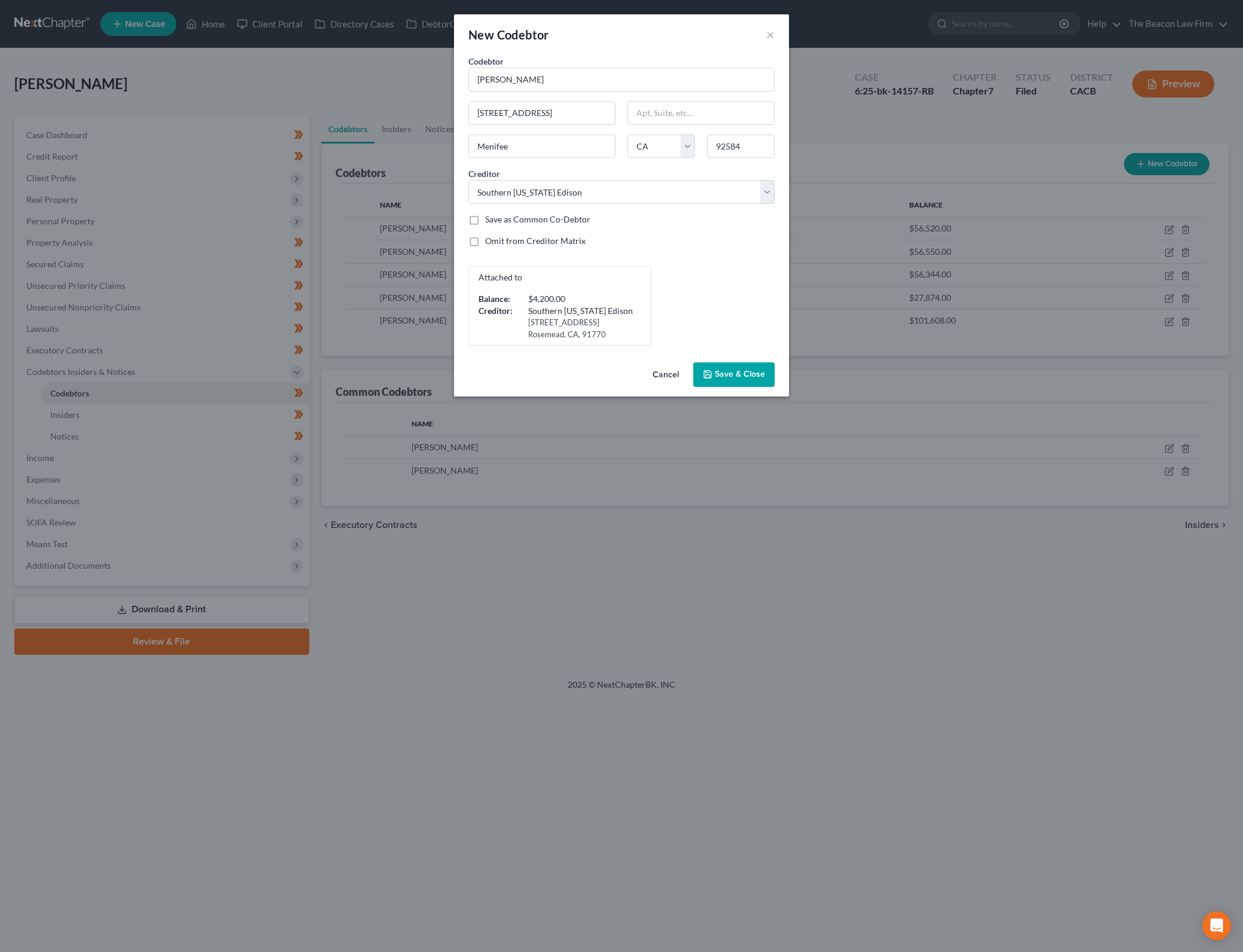
click at [772, 369] on button "Save & Close" at bounding box center [733, 374] width 81 height 25
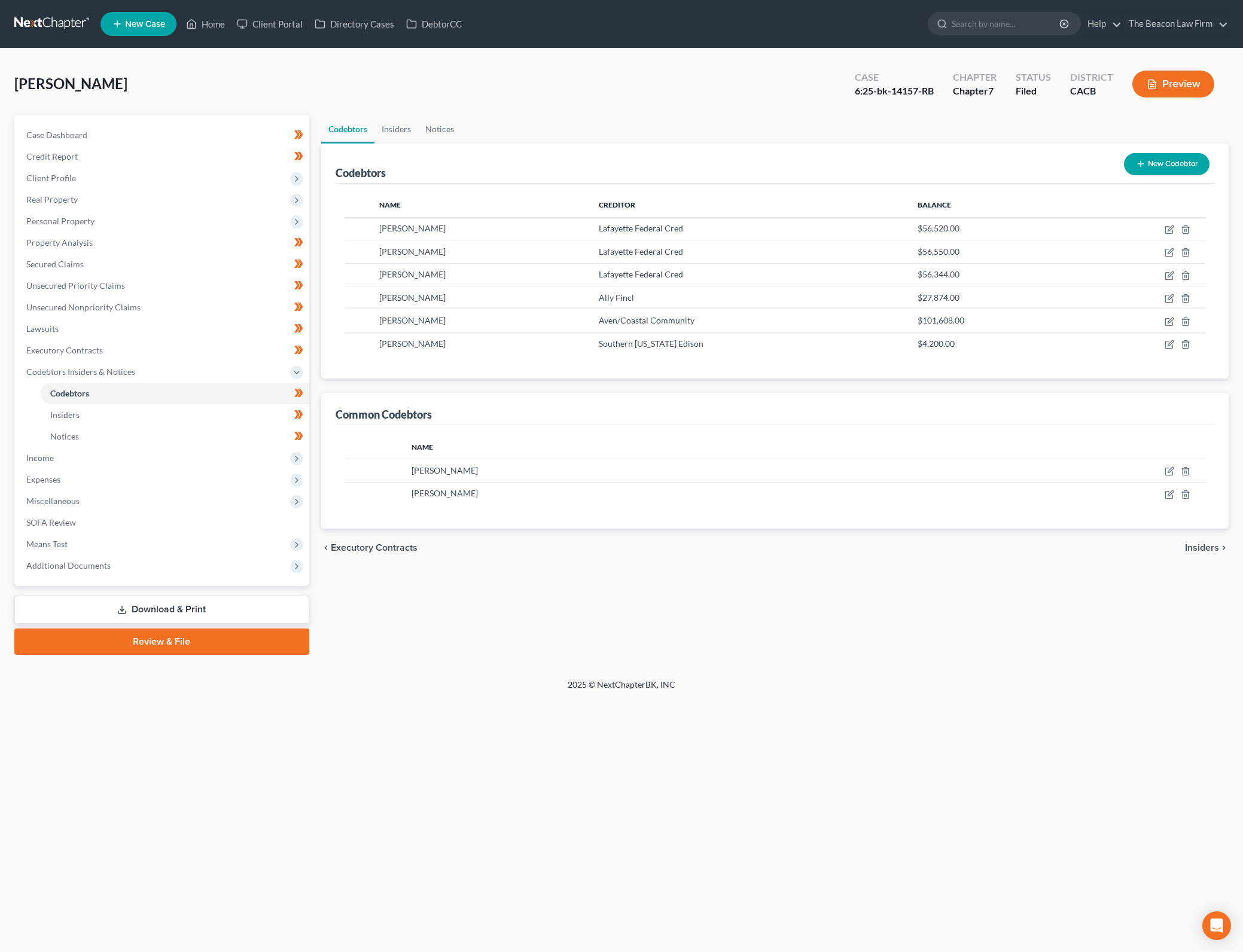
drag, startPoint x: 811, startPoint y: 570, endPoint x: 1003, endPoint y: 416, distance: 246.1
click at [808, 572] on div "Codebtors Insiders Notices Codebtors New Codebtor Name Creditor Balance [PERSON…" at bounding box center [775, 385] width 920 height 540
click at [666, 601] on div "Codebtors Insiders Notices Codebtors New Codebtor Name Creditor Balance [PERSON…" at bounding box center [775, 385] width 920 height 540
click at [1182, 492] on icon "button" at bounding box center [1185, 494] width 9 height 9
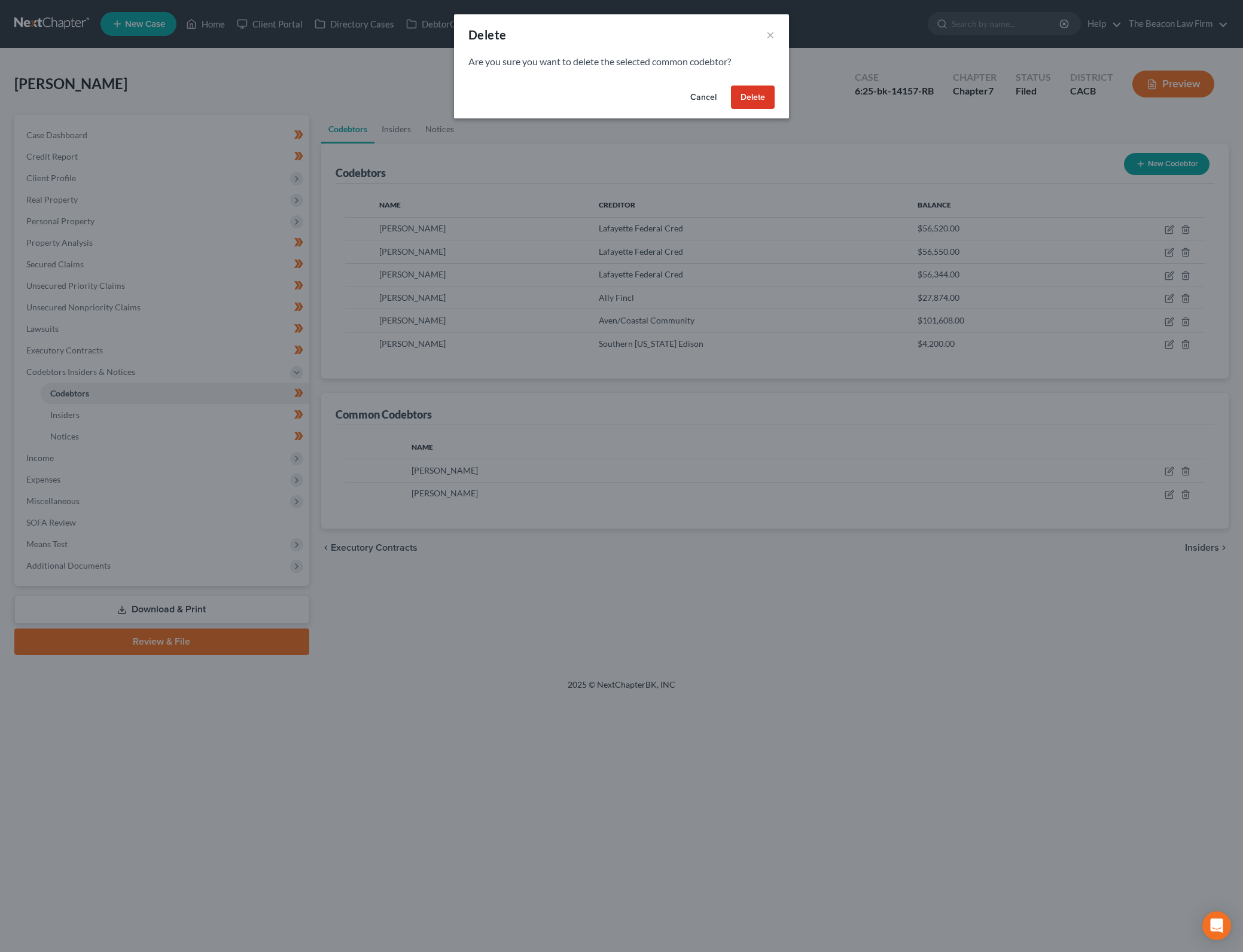
click at [762, 97] on button "Delete" at bounding box center [752, 97] width 44 height 24
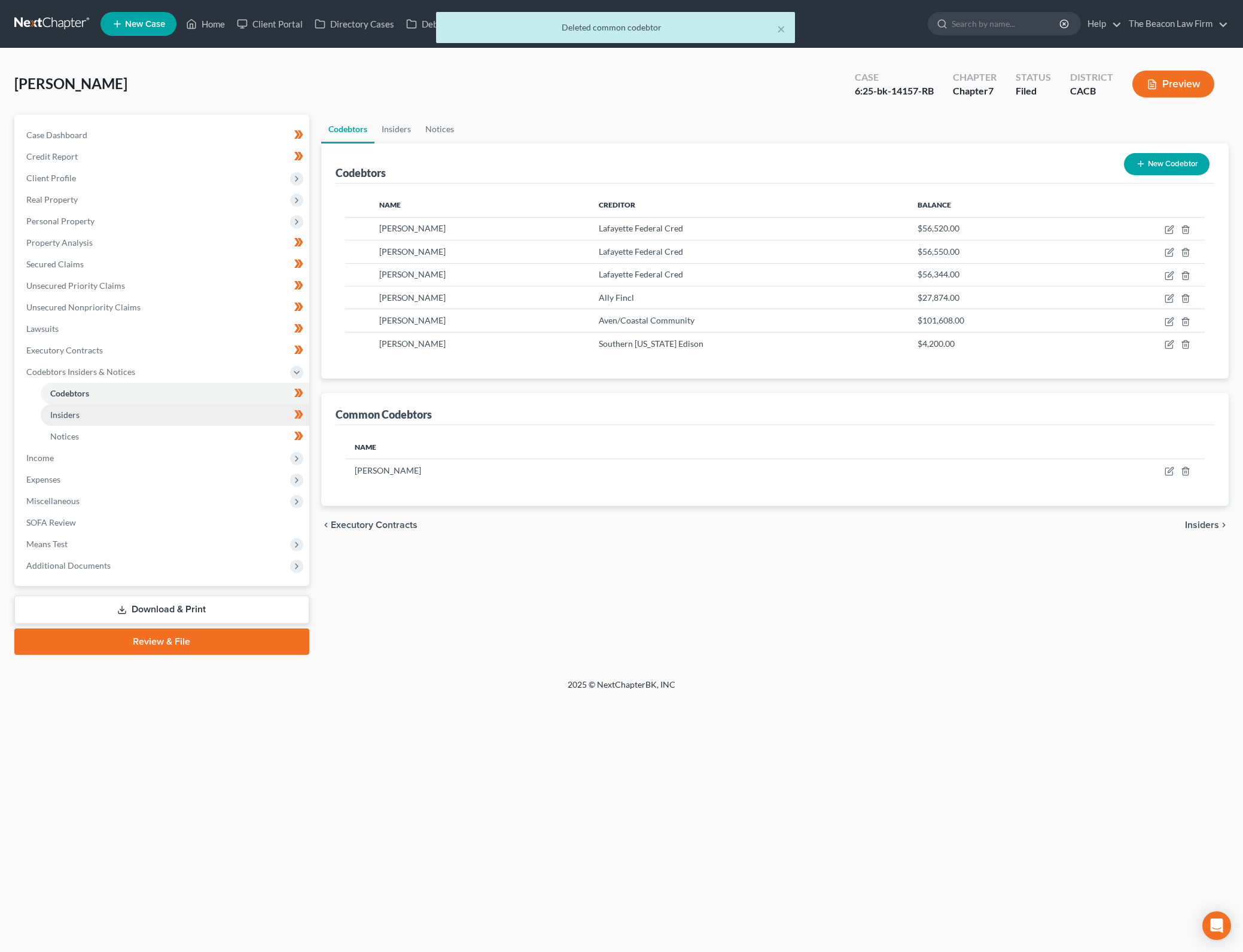
click at [171, 414] on link "Insiders" at bounding box center [174, 415] width 268 height 22
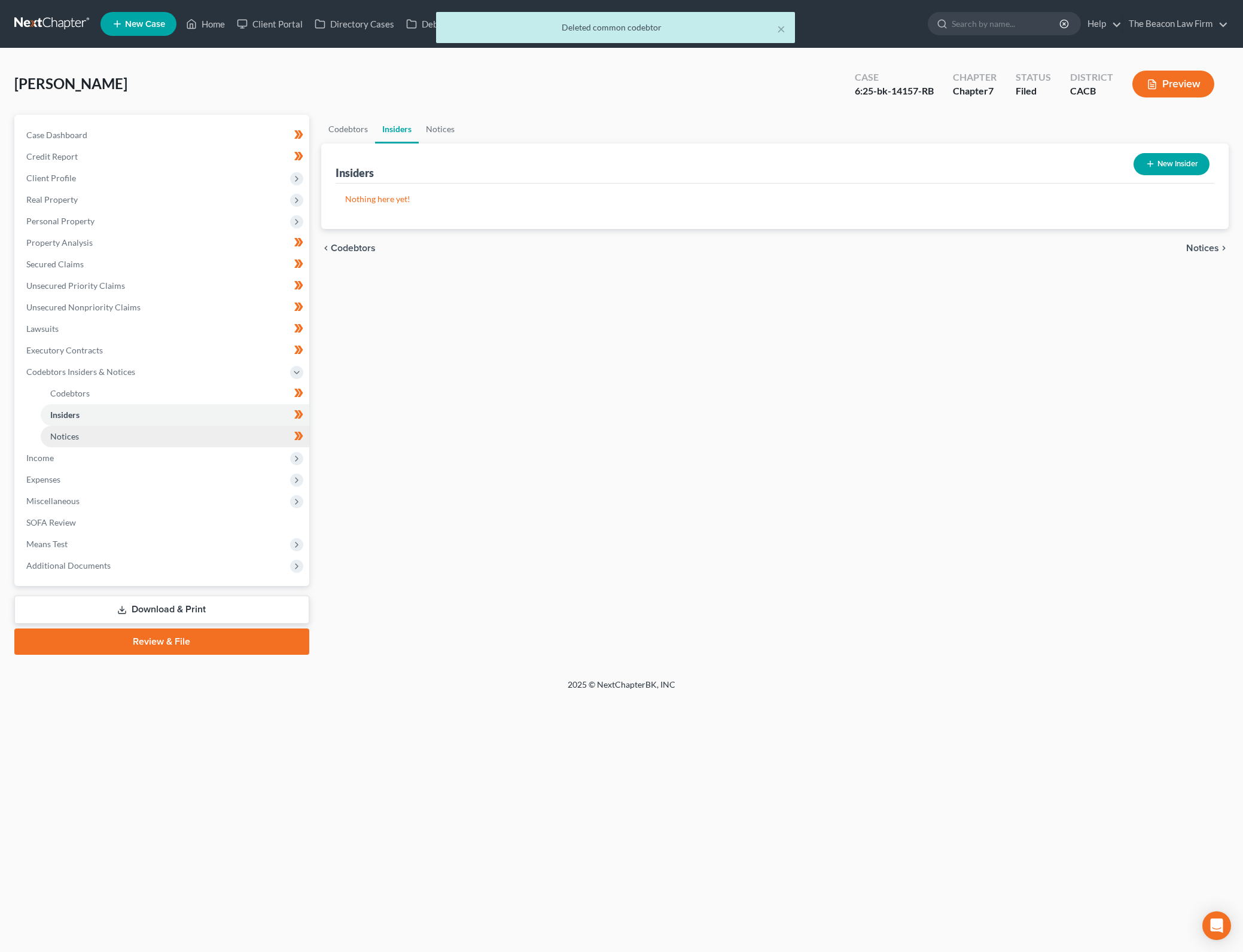
click at [179, 442] on link "Notices" at bounding box center [174, 436] width 268 height 22
click at [196, 328] on link "Lawsuits" at bounding box center [162, 329] width 292 height 22
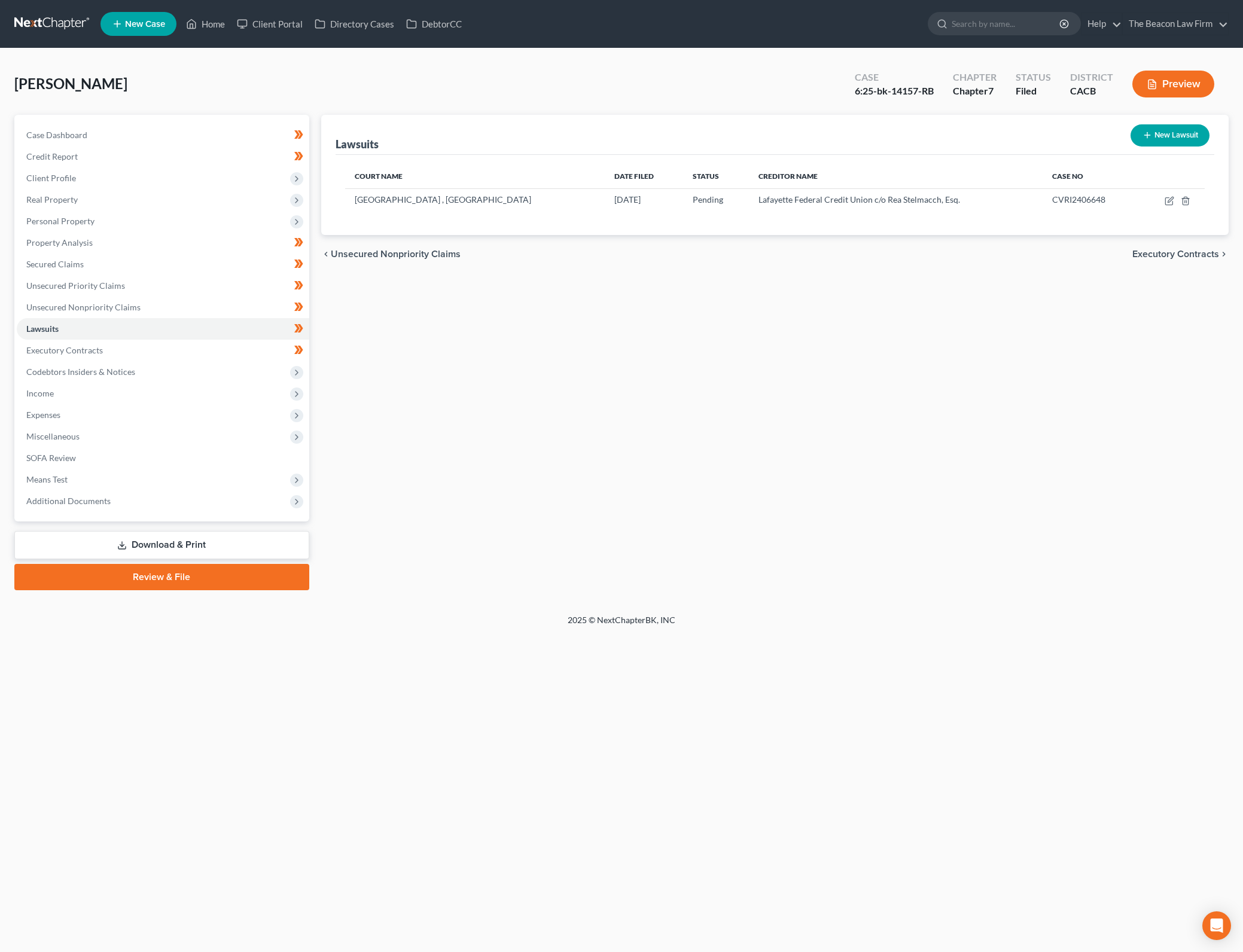
click at [664, 492] on div "Lawsuits New Lawsuit Court Name Date Filed Status Creditor Name Case No Superio…" at bounding box center [775, 352] width 920 height 475
click at [149, 456] on link "SOFA Review" at bounding box center [162, 458] width 292 height 22
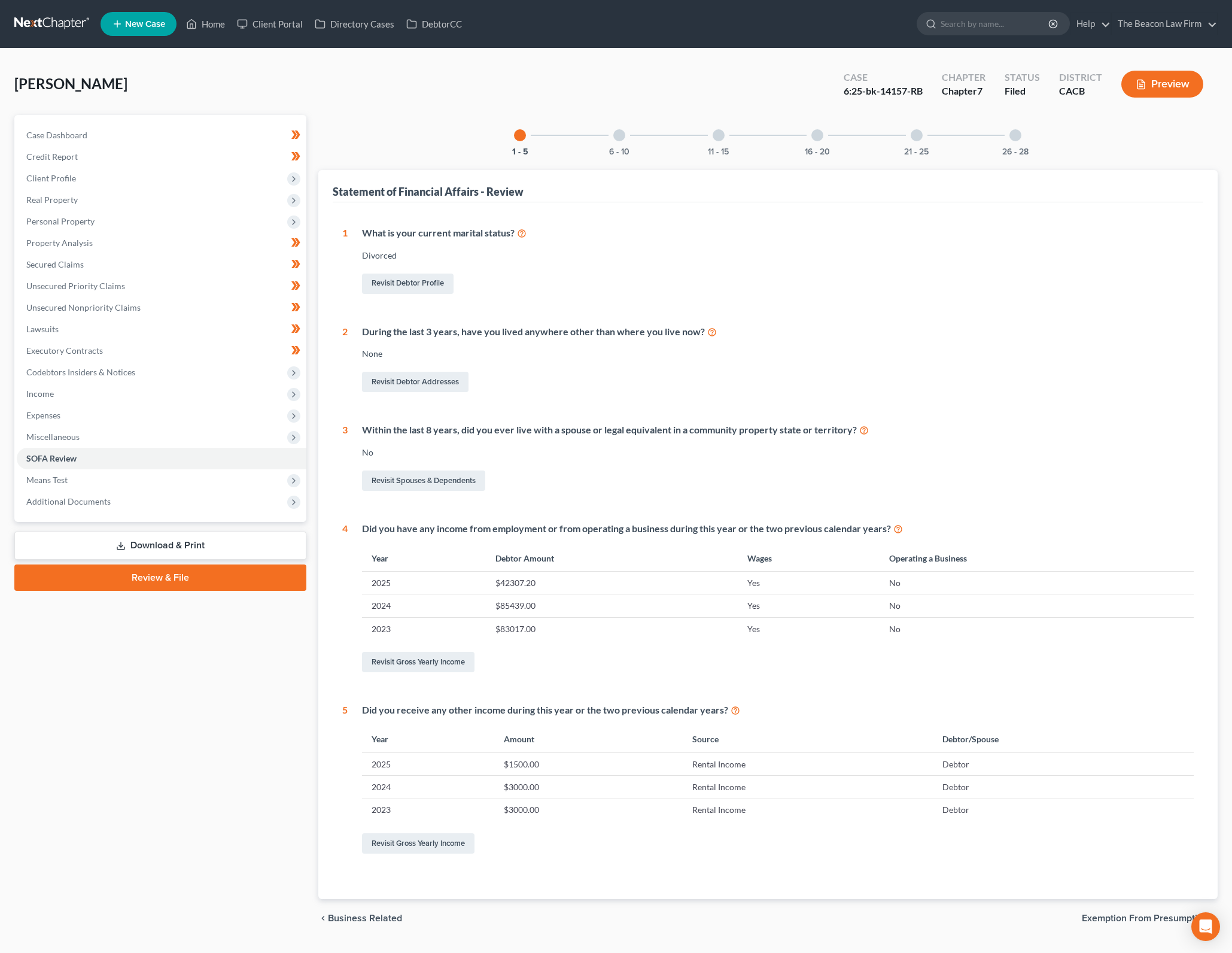
click at [608, 149] on div "6 - 10" at bounding box center [619, 135] width 41 height 41
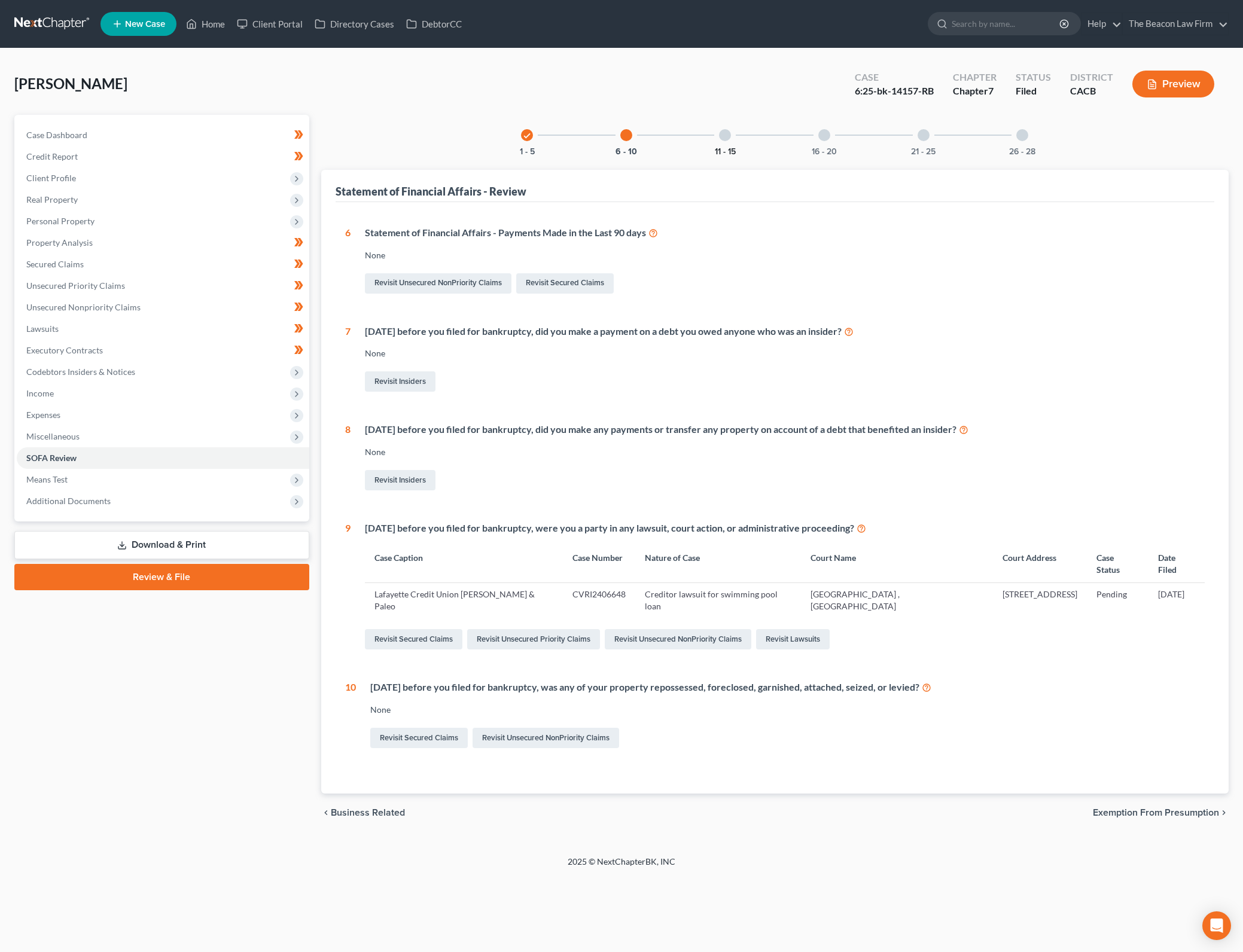
click at [728, 148] on button "11 - 15" at bounding box center [725, 152] width 21 height 9
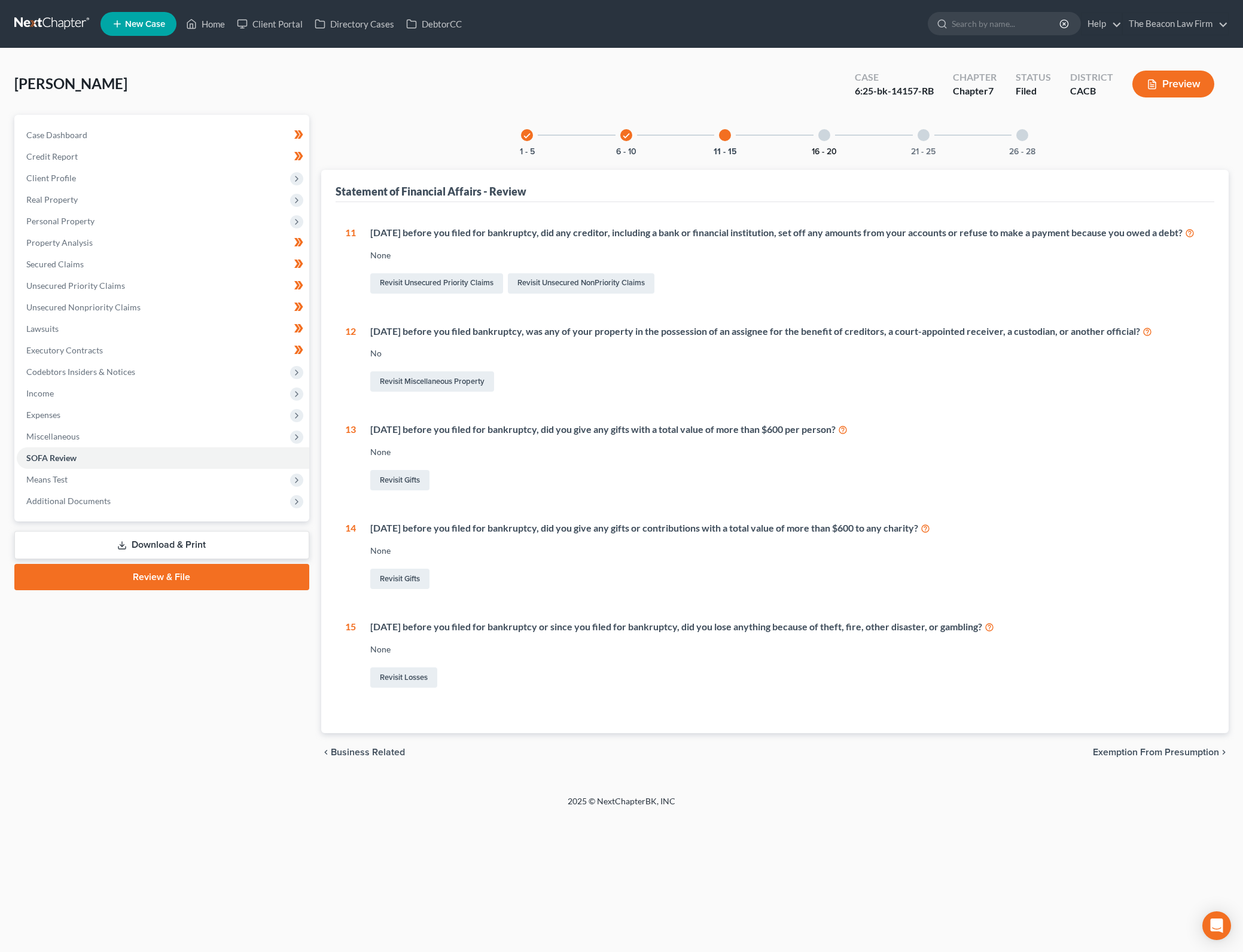
click at [819, 153] on button "16 - 20" at bounding box center [824, 152] width 25 height 9
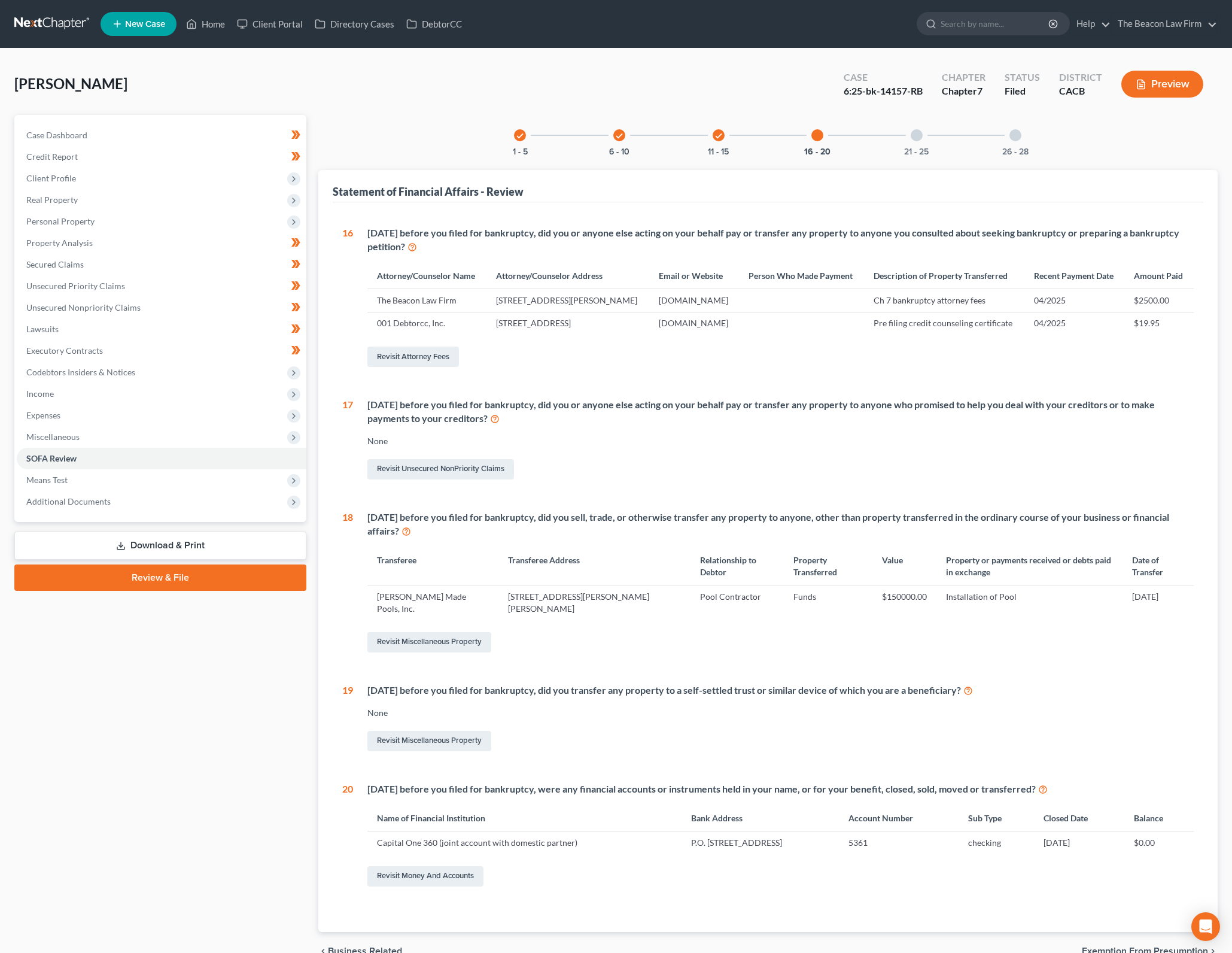
click at [918, 143] on div "21 - 25" at bounding box center [917, 135] width 41 height 41
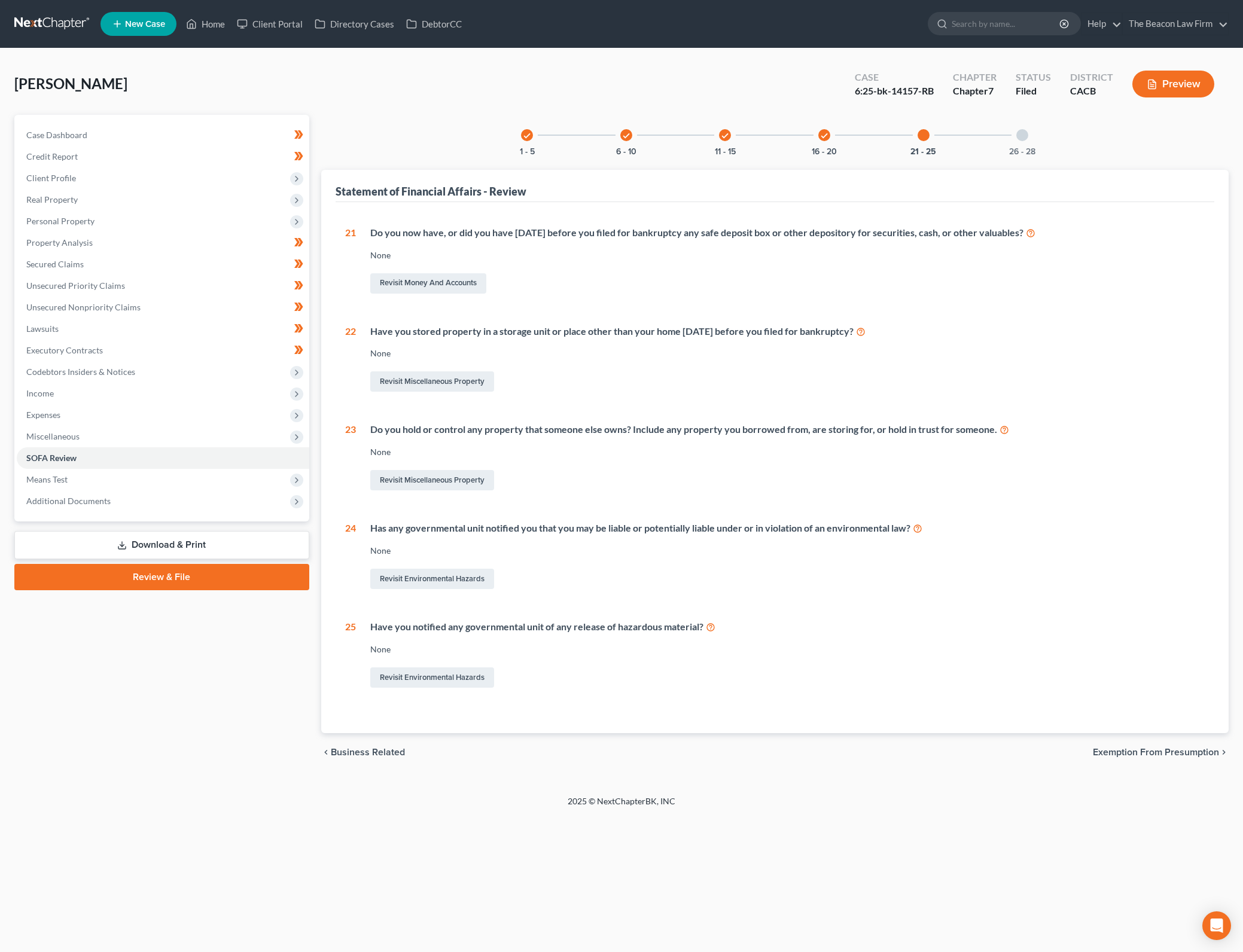
click at [997, 152] on div "check 1 - 5 check 6 - 10 check 11 - 15 check 16 - 20 21 - 25 26 - 28" at bounding box center [774, 135] width 536 height 41
click at [1023, 147] on button "26 - 28" at bounding box center [1022, 152] width 27 height 9
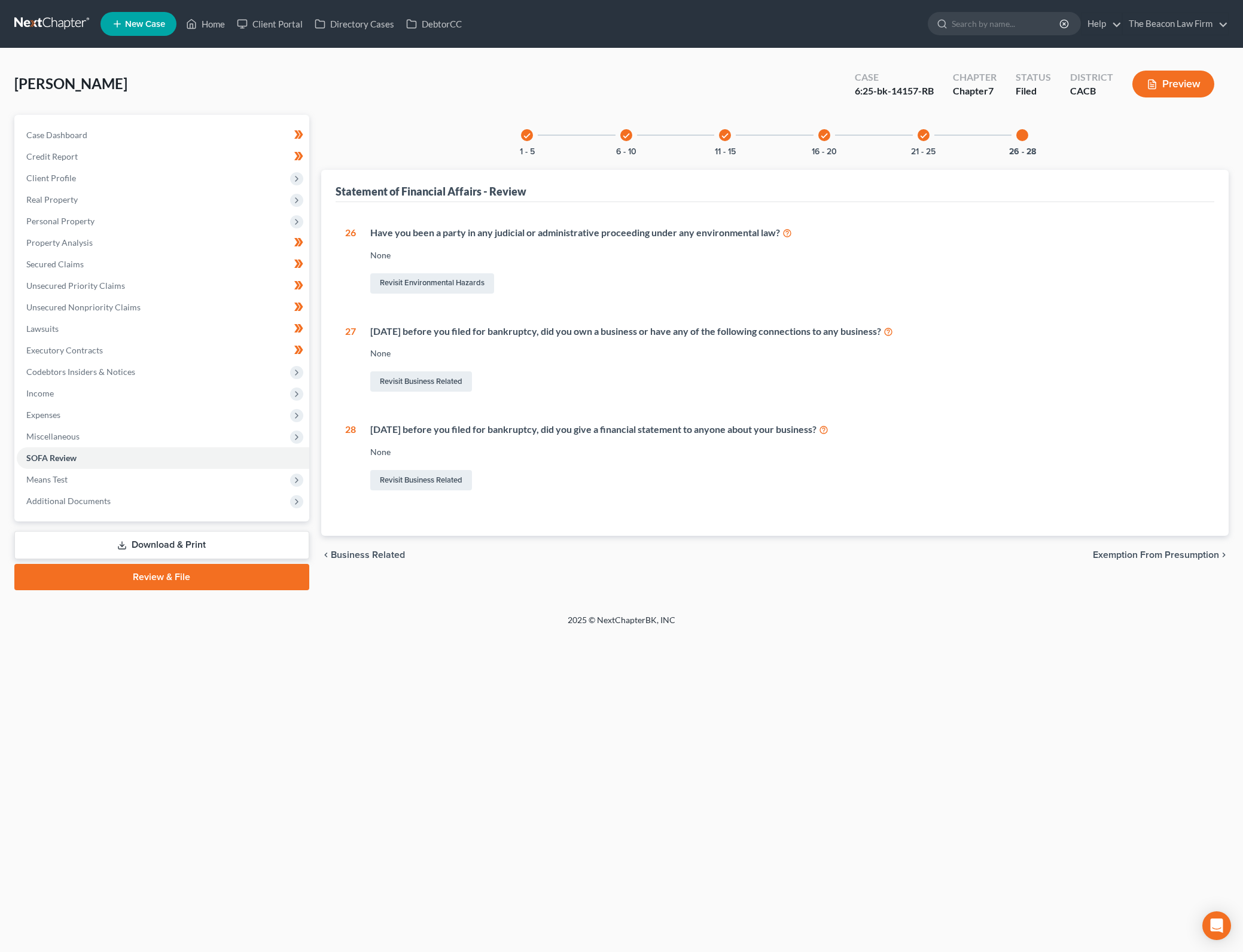
drag, startPoint x: 442, startPoint y: 756, endPoint x: 467, endPoint y: 722, distance: 42.2
click at [442, 756] on div "Home New Case Client Portal Directory Cases DebtorCC The Beacon Law Firm [PERSO…" at bounding box center [621, 476] width 1243 height 952
click at [121, 208] on span "Real Property" at bounding box center [162, 199] width 292 height 22
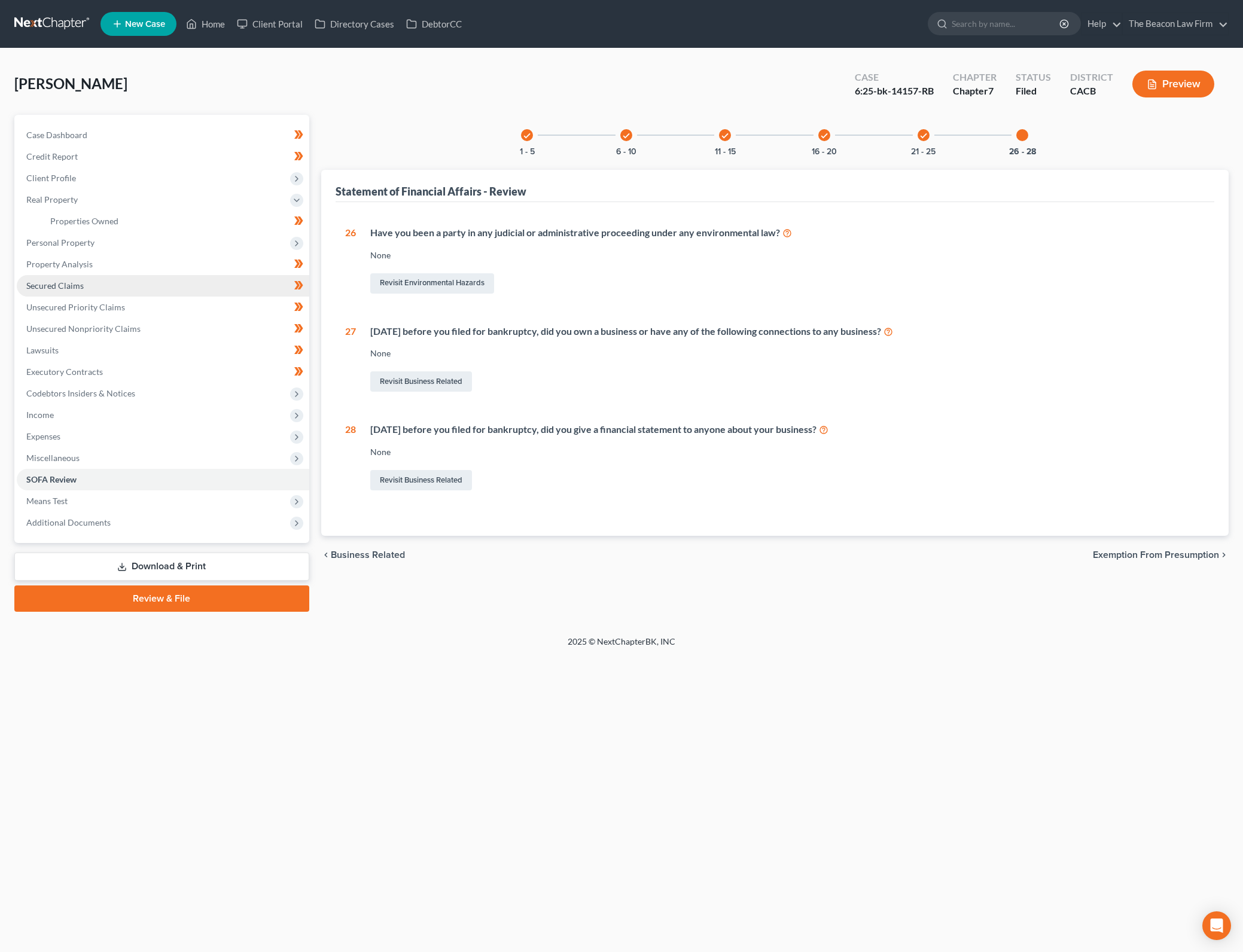
click at [129, 288] on link "Secured Claims" at bounding box center [162, 285] width 292 height 22
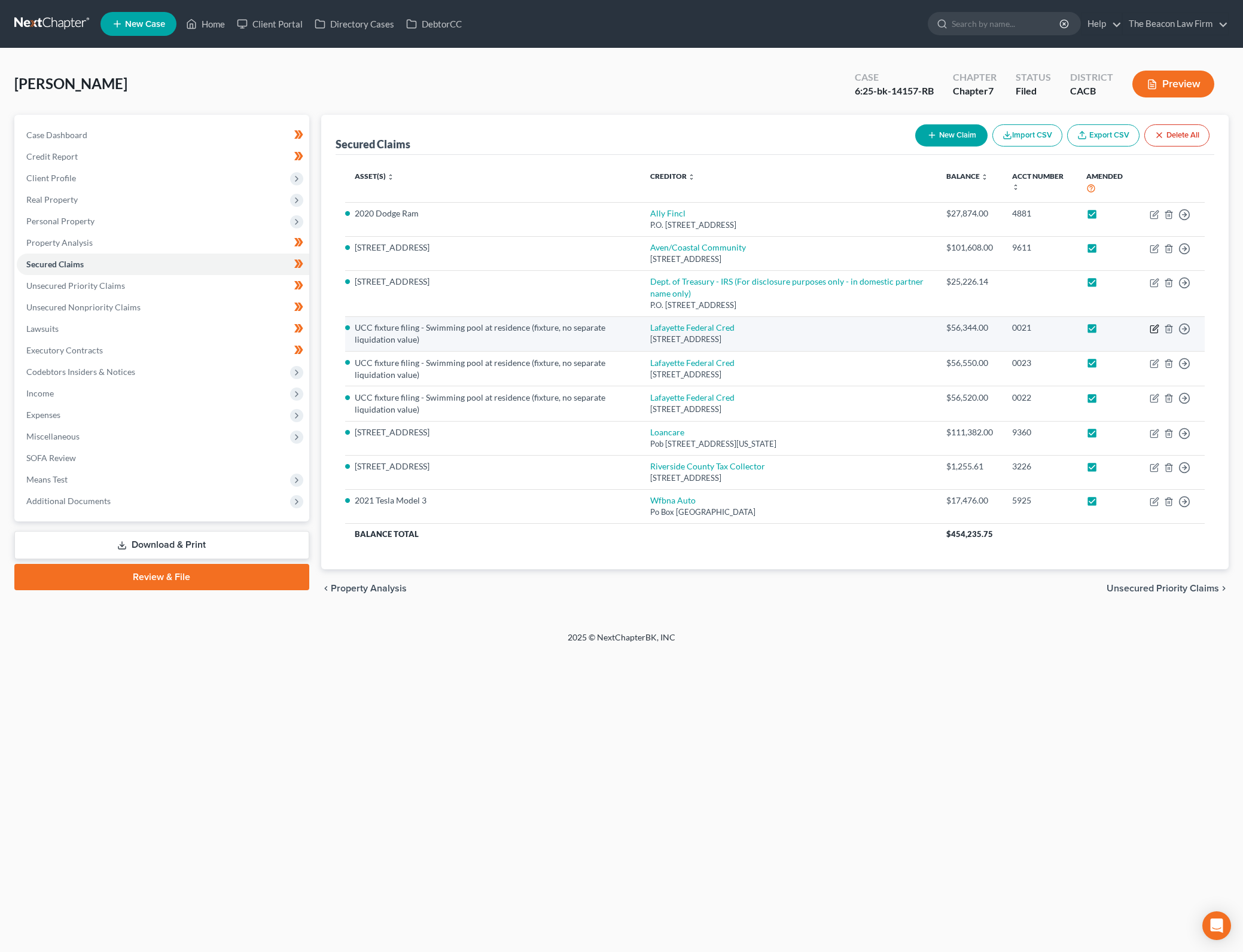
click at [1153, 328] on icon "button" at bounding box center [1155, 327] width 5 height 5
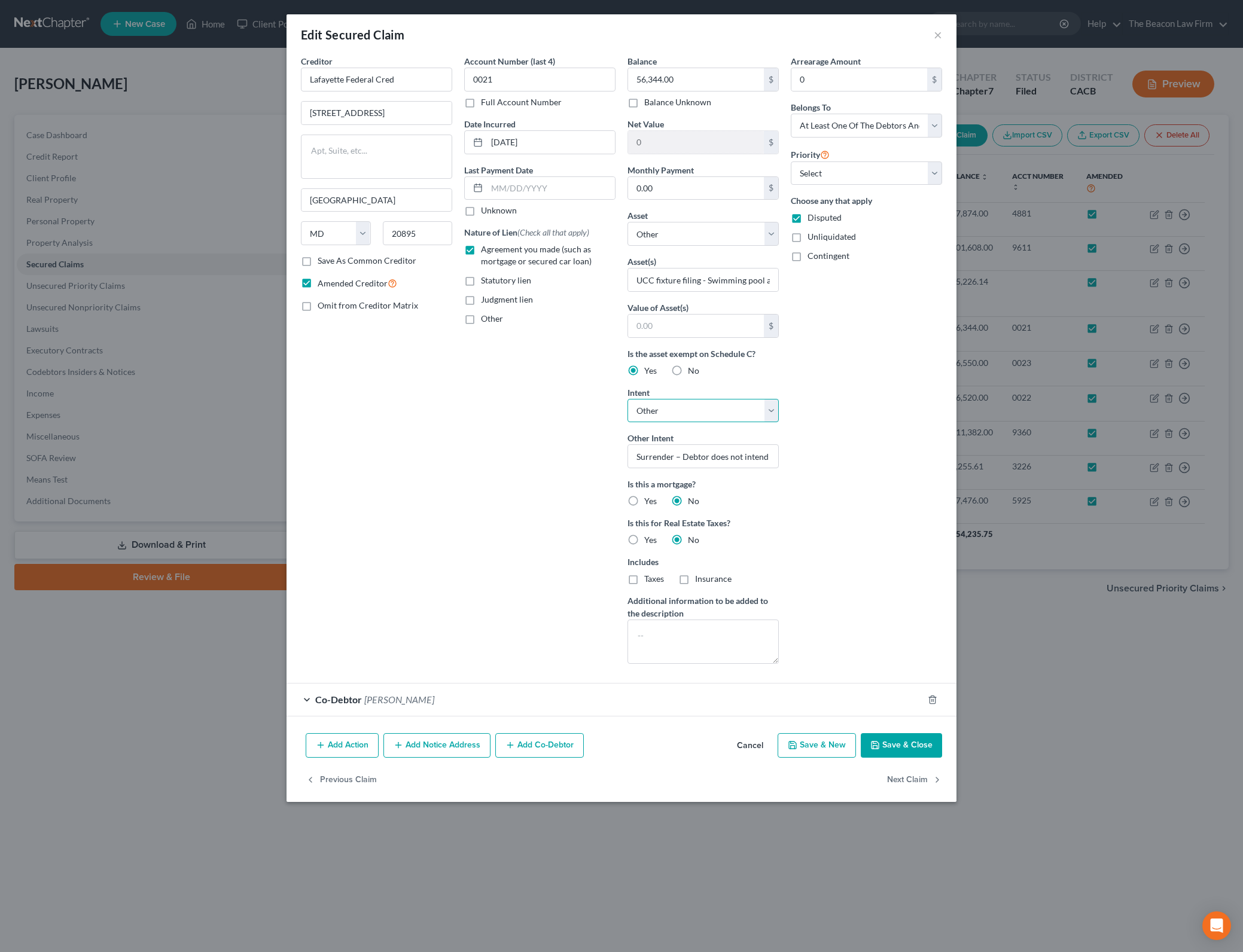
click at [763, 409] on select "Select Surrender Redeem Reaffirm Avoid Other" at bounding box center [702, 410] width 151 height 24
click at [627, 398] on select "Select Surrender Redeem Reaffirm Avoid Other" at bounding box center [702, 410] width 151 height 24
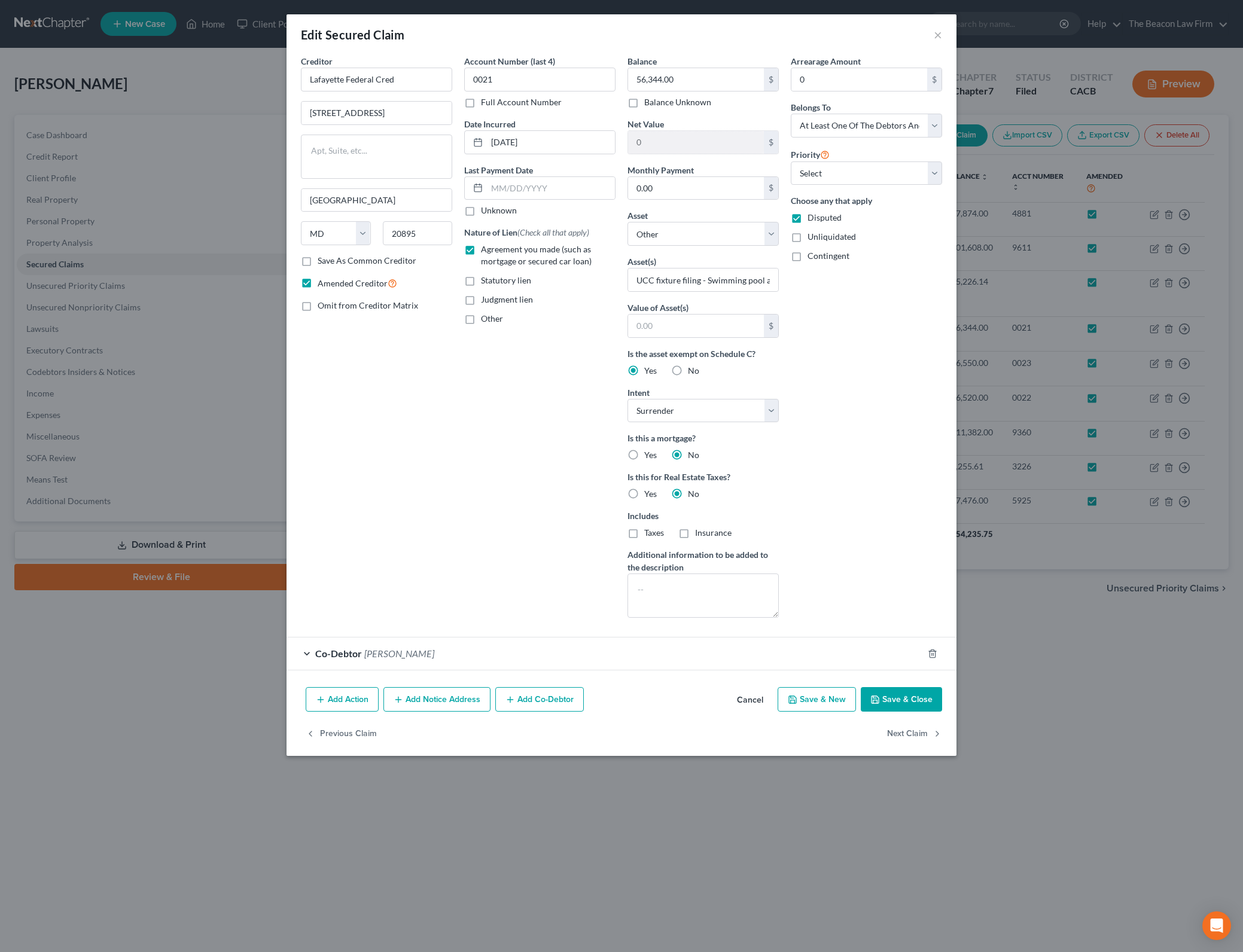
click at [896, 457] on div "Arrearage Amount 0 $ Belongs To * Select Debtor 1 Only Debtor 2 Only Debtor 1 A…" at bounding box center [866, 341] width 163 height 572
click at [689, 369] on span "No" at bounding box center [693, 371] width 11 height 10
click at [693, 369] on input "No" at bounding box center [696, 368] width 8 height 8
click at [650, 369] on span "Yes" at bounding box center [650, 371] width 13 height 10
click at [650, 369] on input "Yes" at bounding box center [652, 368] width 8 height 8
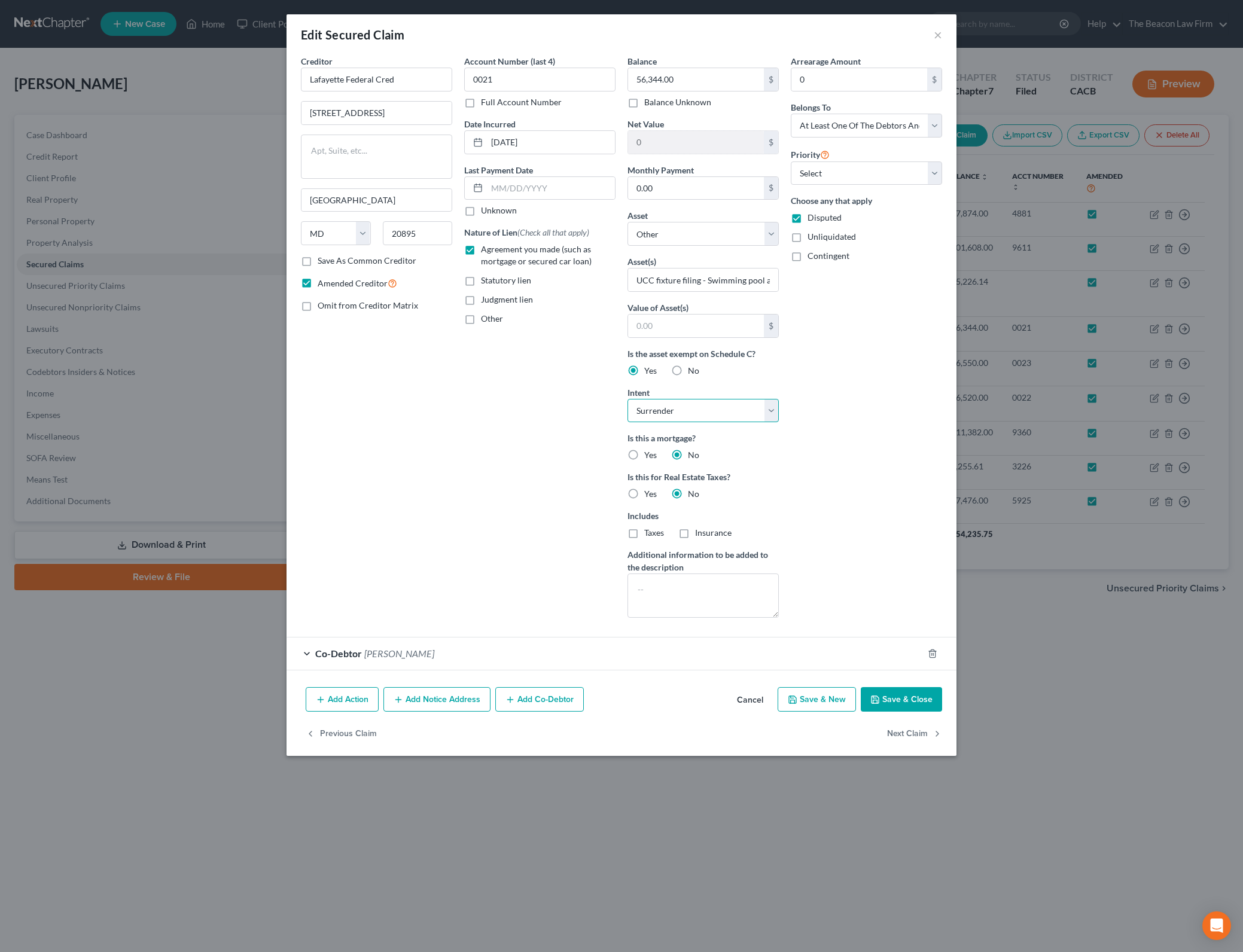
click at [769, 414] on select "Select Surrender Redeem Reaffirm Avoid Other" at bounding box center [702, 410] width 151 height 24
click at [627, 398] on select "Select Surrender Redeem Reaffirm Avoid Other" at bounding box center [702, 410] width 151 height 24
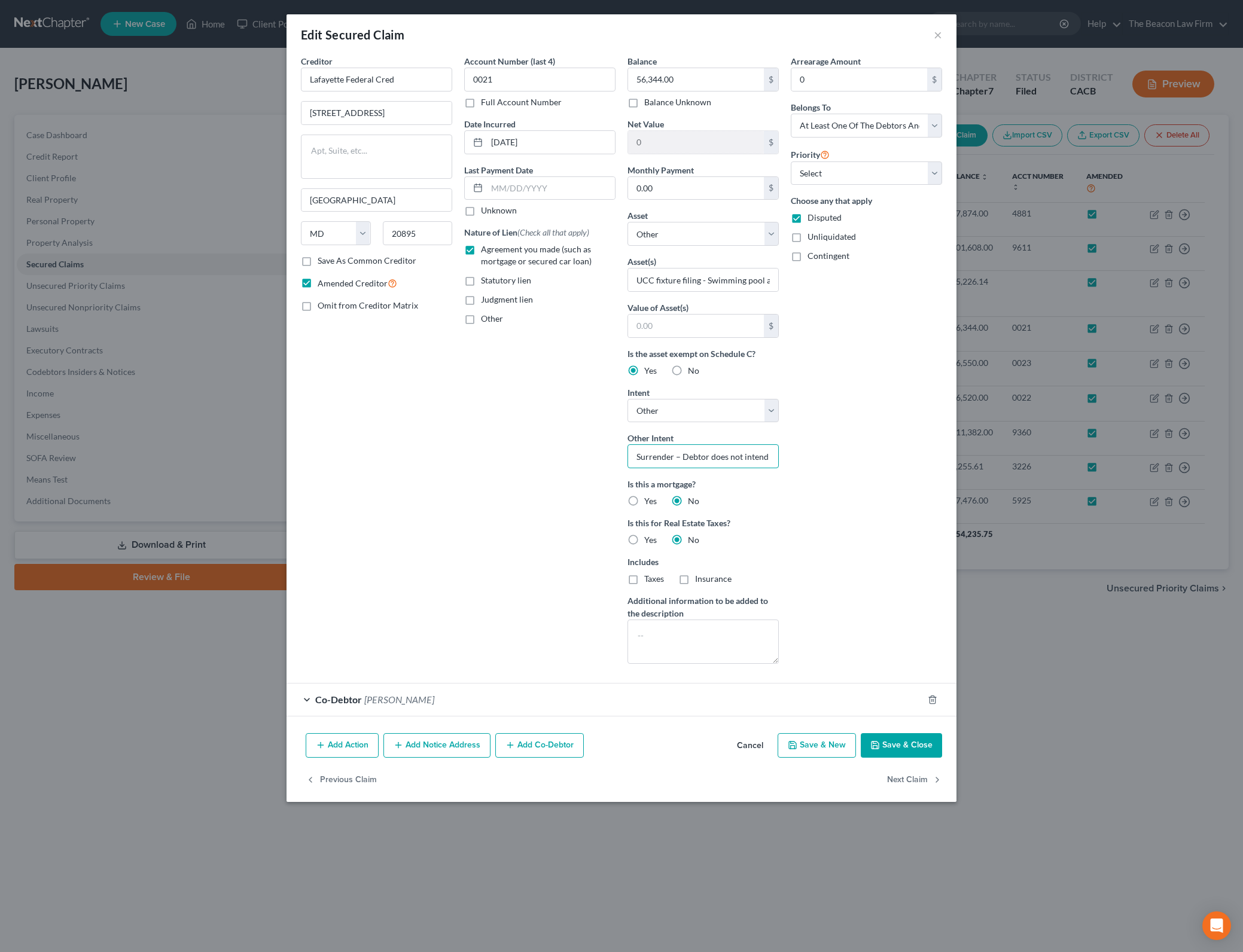
click at [709, 453] on input "Surrender – Debtor does not intend to reaffirm or redeem." at bounding box center [702, 456] width 151 height 24
drag, startPoint x: 769, startPoint y: 406, endPoint x: 763, endPoint y: 419, distance: 14.3
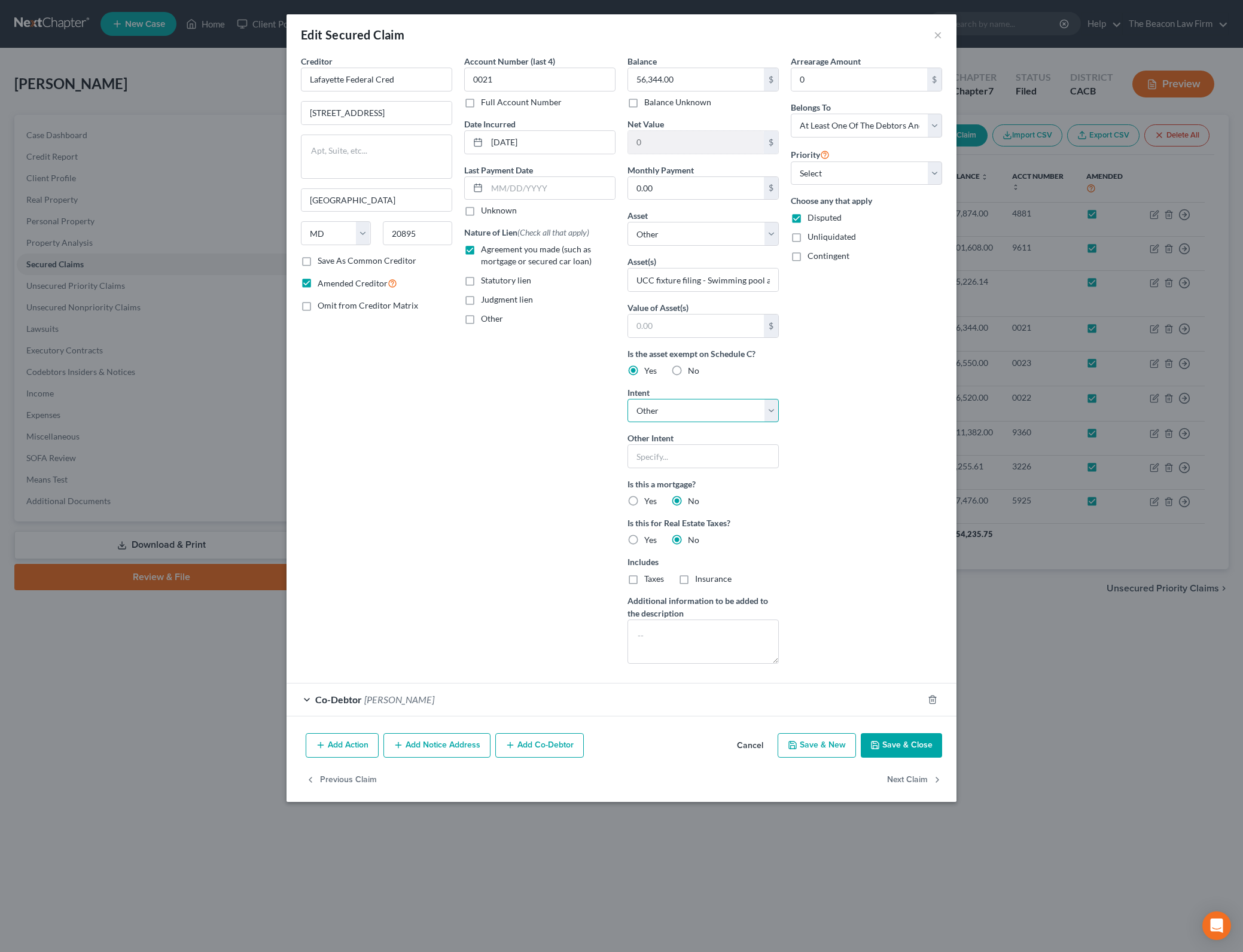
click at [769, 406] on select "Select Surrender Redeem Reaffirm Avoid Other" at bounding box center [702, 410] width 151 height 24
click at [627, 398] on select "Select Surrender Redeem Reaffirm Avoid Other" at bounding box center [702, 410] width 151 height 24
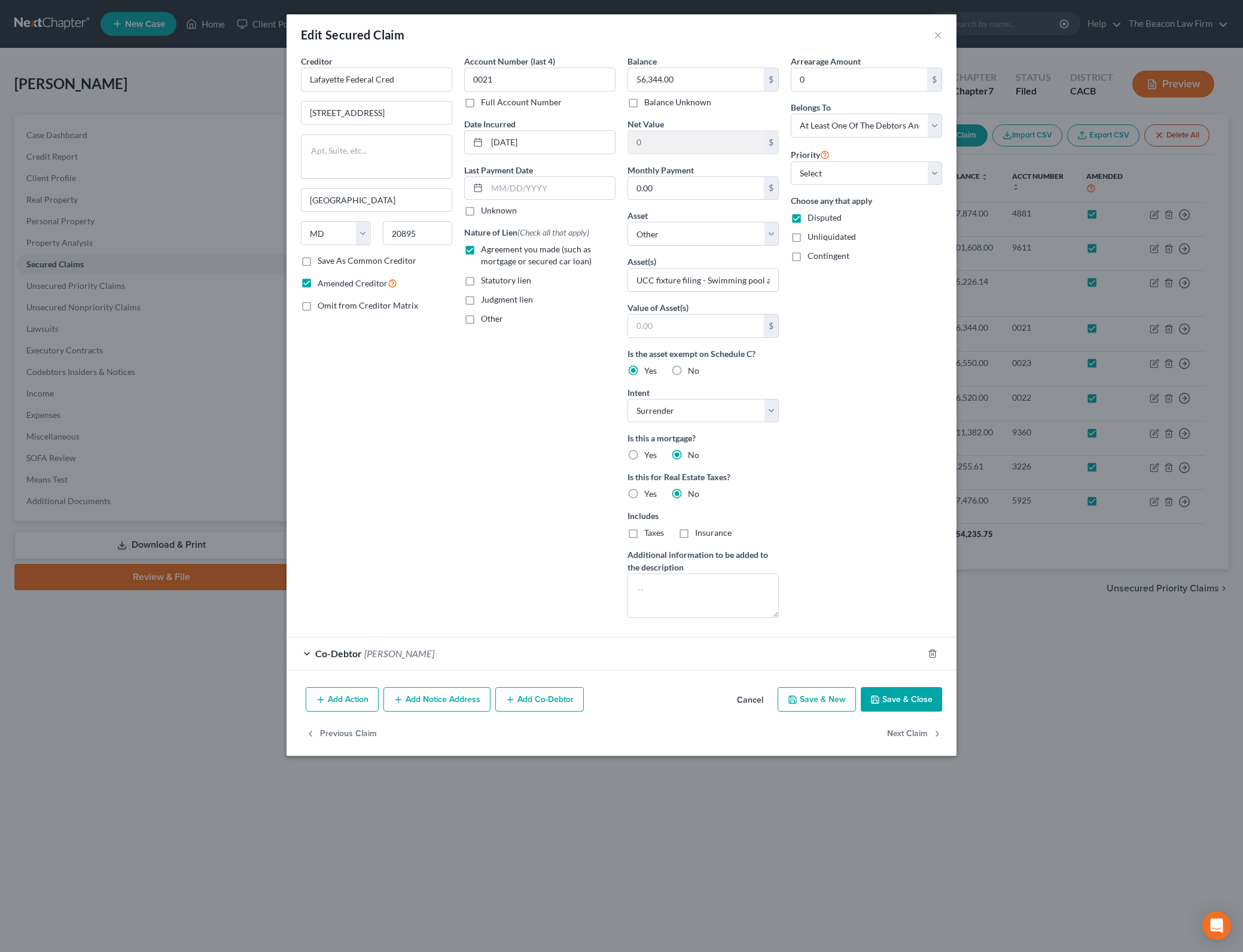
click at [748, 635] on form "Creditor * [GEOGRAPHIC_DATA] [STREET_ADDRESS][GEOGRAPHIC_DATA] [US_STATE][GEOGR…" at bounding box center [621, 362] width 641 height 615
click at [763, 590] on textarea at bounding box center [702, 595] width 151 height 44
paste textarea "Surrender – Debtor does not intend to reaffirm or redeem."
click at [870, 516] on div "Arrearage Amount 0 $ Belongs To * Select Debtor 1 Only Debtor 2 Only Debtor 1 A…" at bounding box center [866, 341] width 163 height 572
click at [901, 693] on button "Save & Close" at bounding box center [901, 699] width 81 height 25
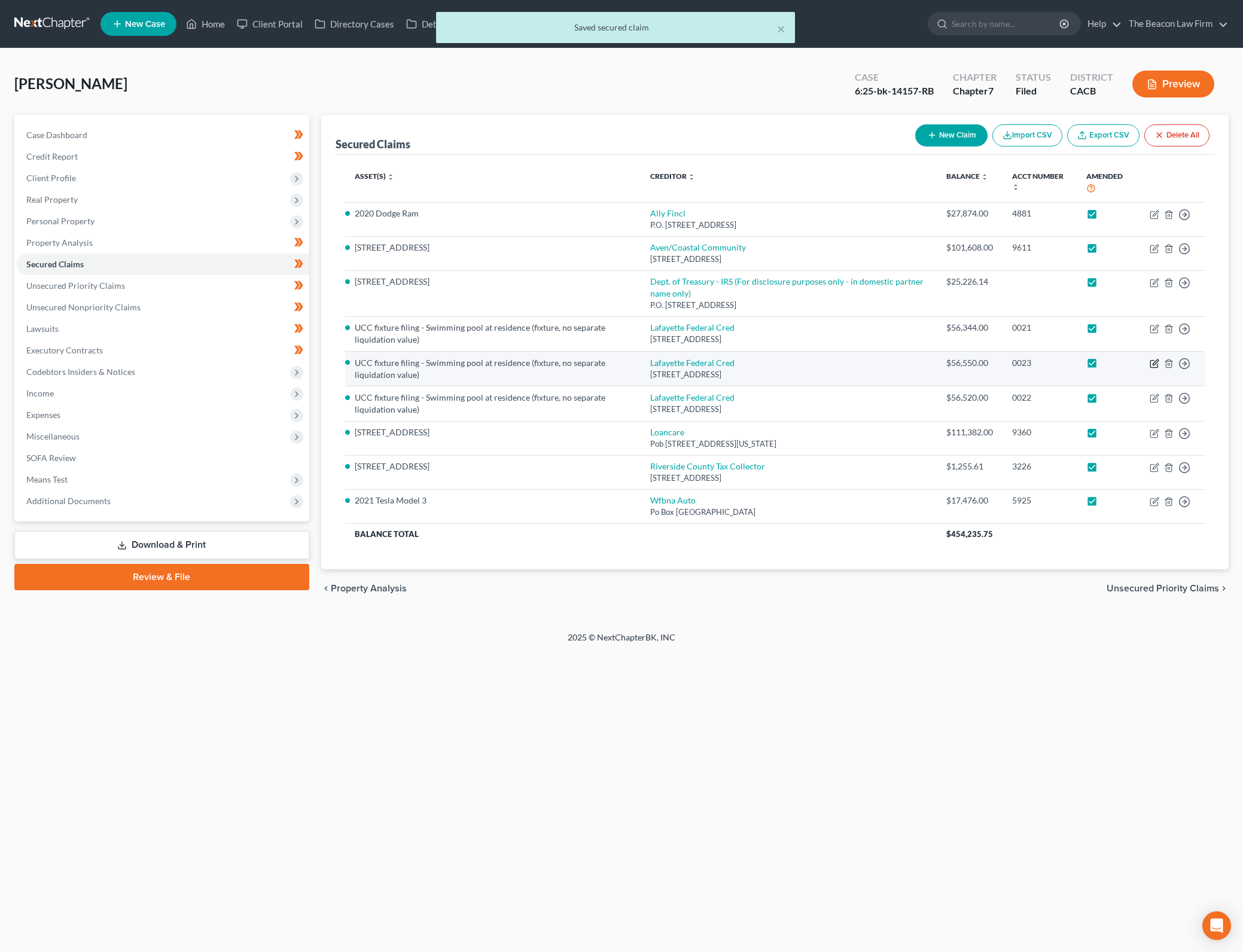
click at [1158, 361] on icon "button" at bounding box center [1153, 363] width 9 height 9
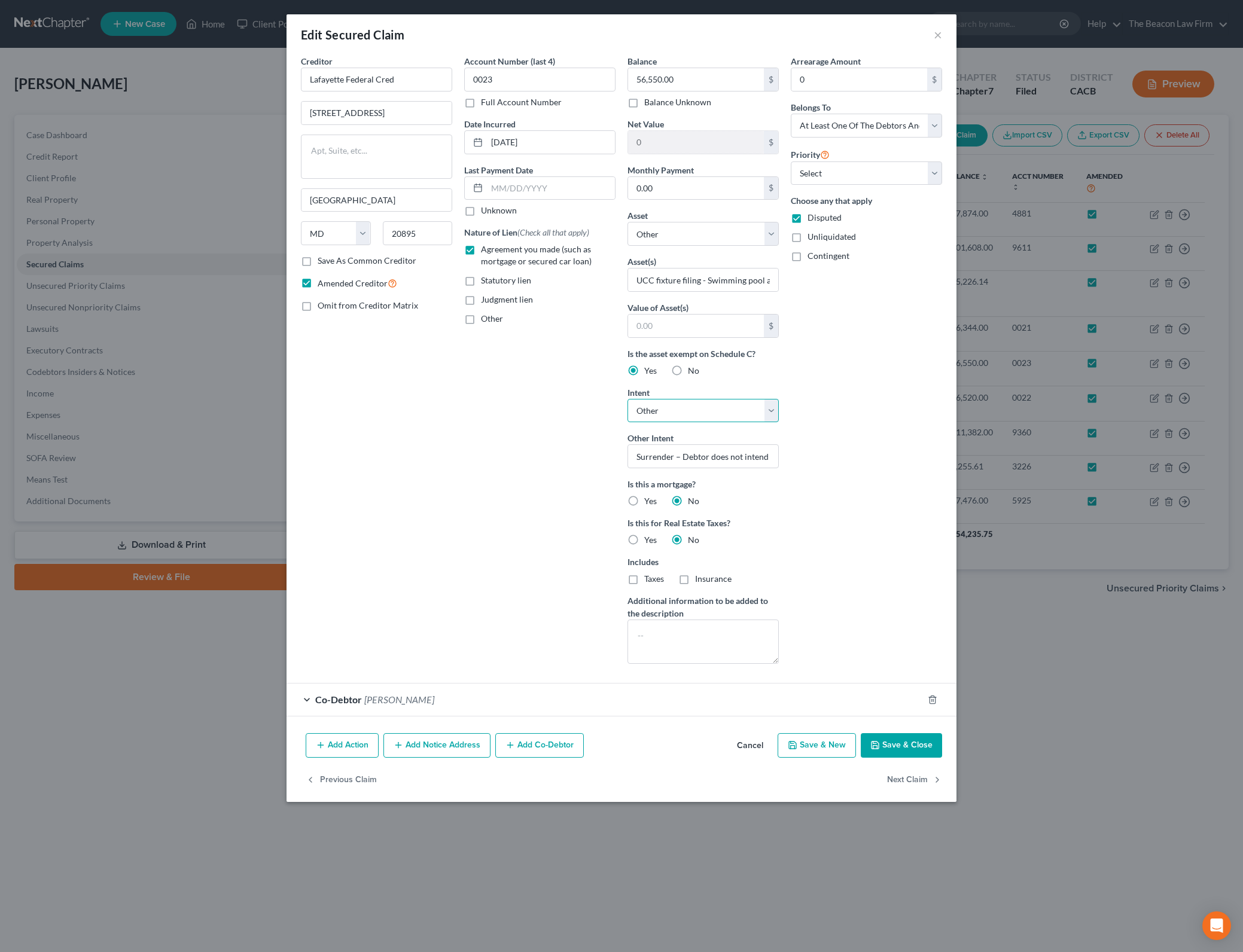
click at [769, 412] on select "Select Surrender Redeem Reaffirm Avoid Other" at bounding box center [702, 410] width 151 height 24
click at [627, 398] on select "Select Surrender Redeem Reaffirm Avoid Other" at bounding box center [702, 410] width 151 height 24
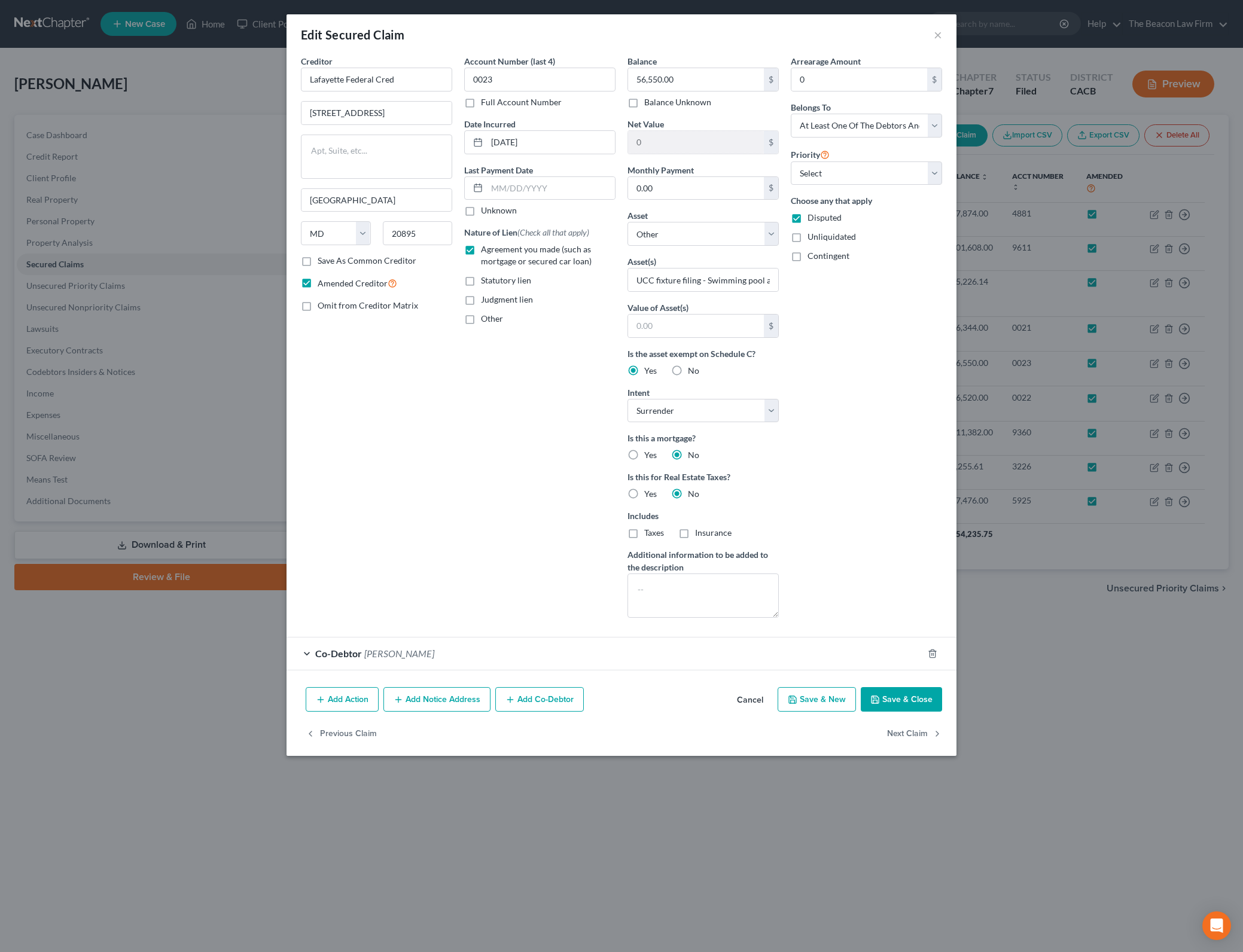
click at [755, 654] on div "Co-Debtor [PERSON_NAME]" at bounding box center [605, 653] width 637 height 32
click at [756, 607] on textarea at bounding box center [702, 595] width 151 height 44
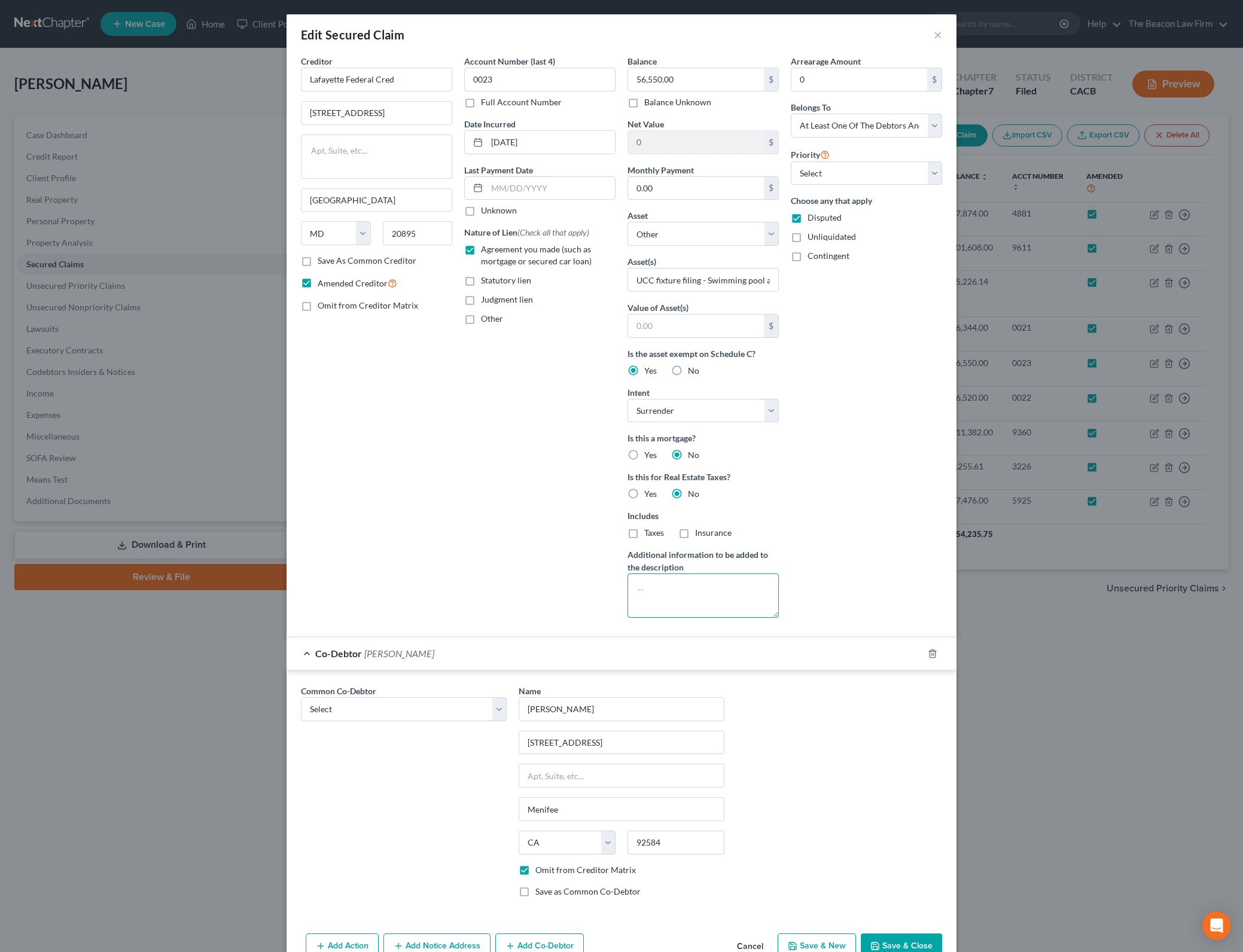
paste textarea "Surrender – Debtor does not intend to reaffirm or redeem."
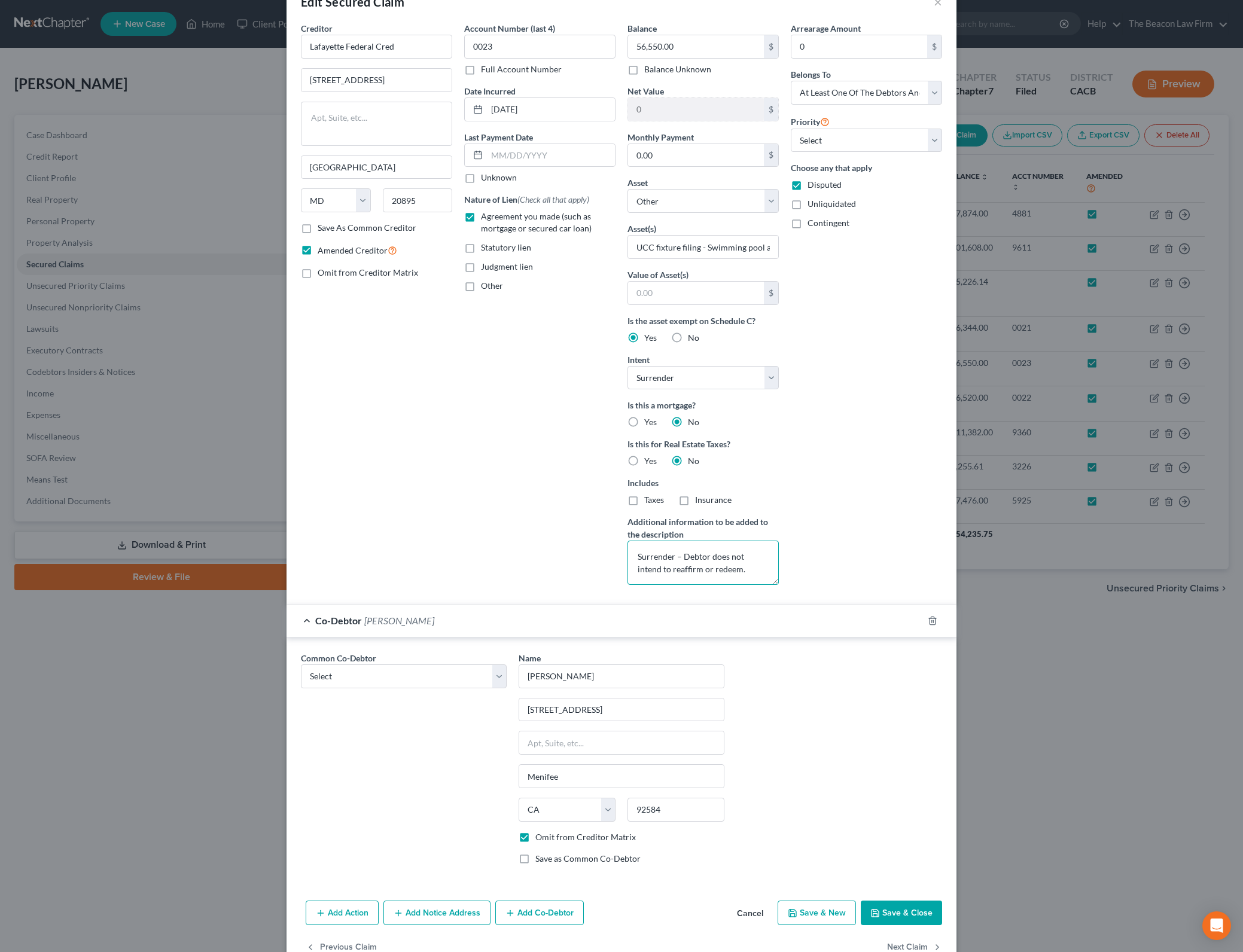
scroll to position [65, 0]
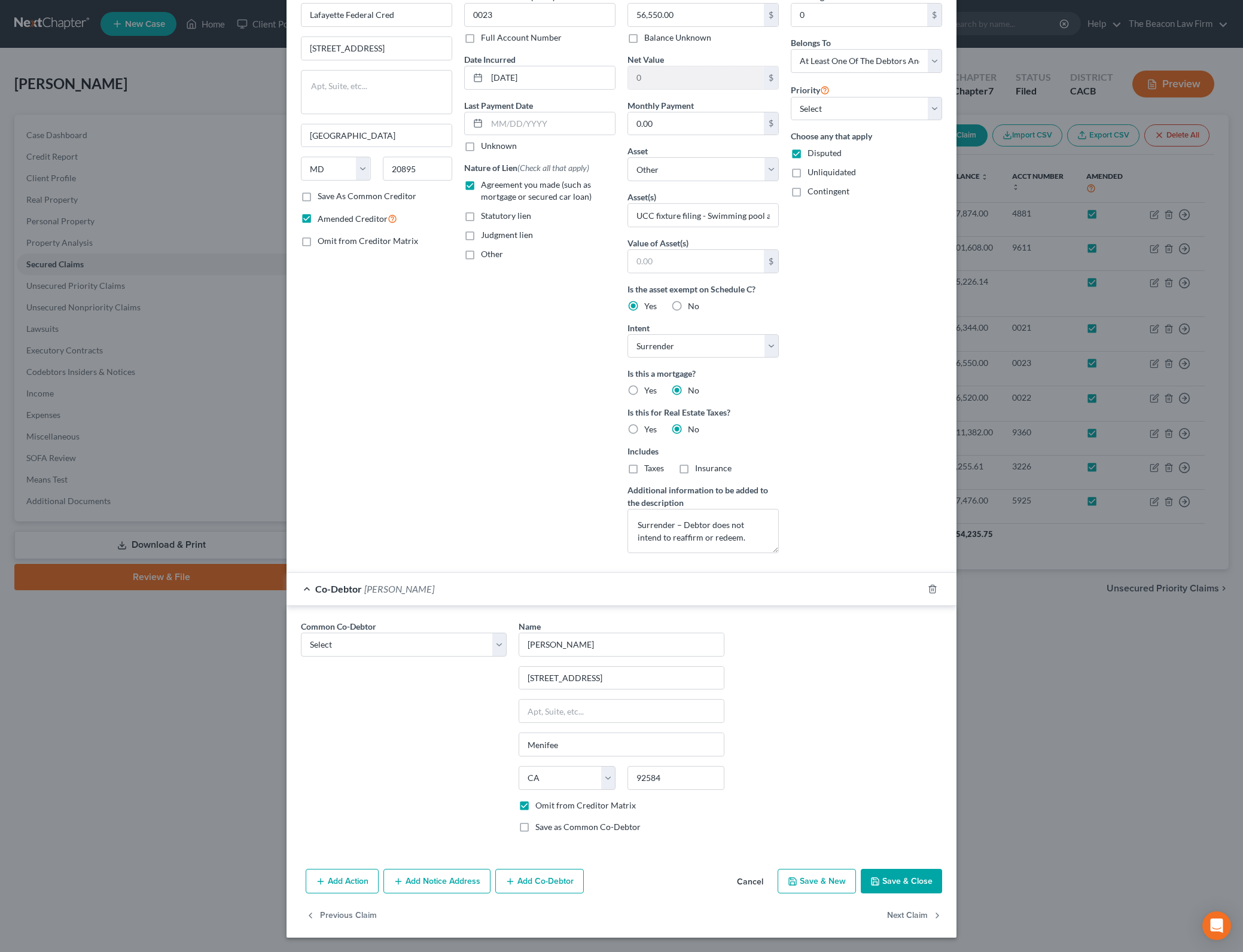
click at [897, 871] on button "Save & Close" at bounding box center [901, 880] width 81 height 25
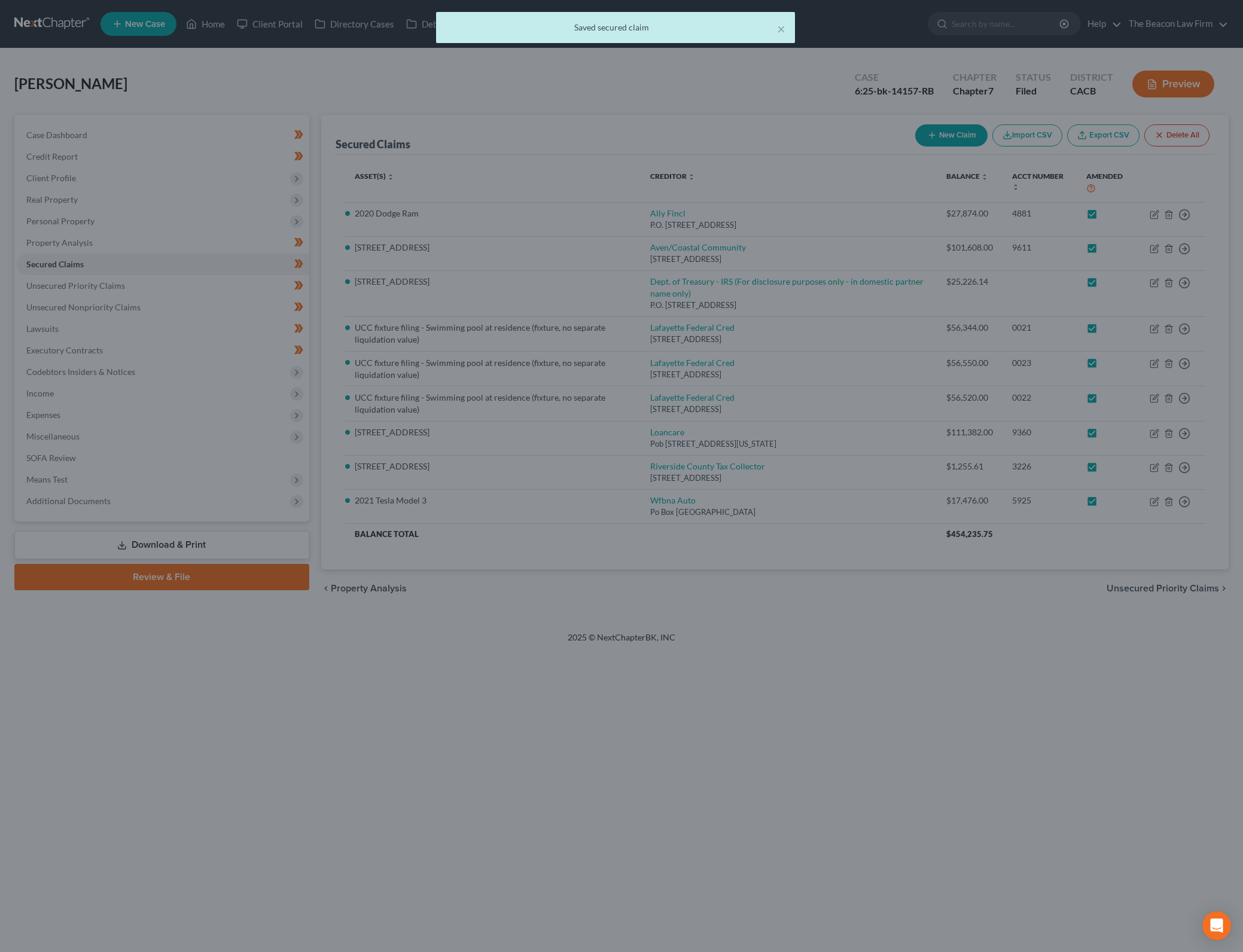
scroll to position [0, 0]
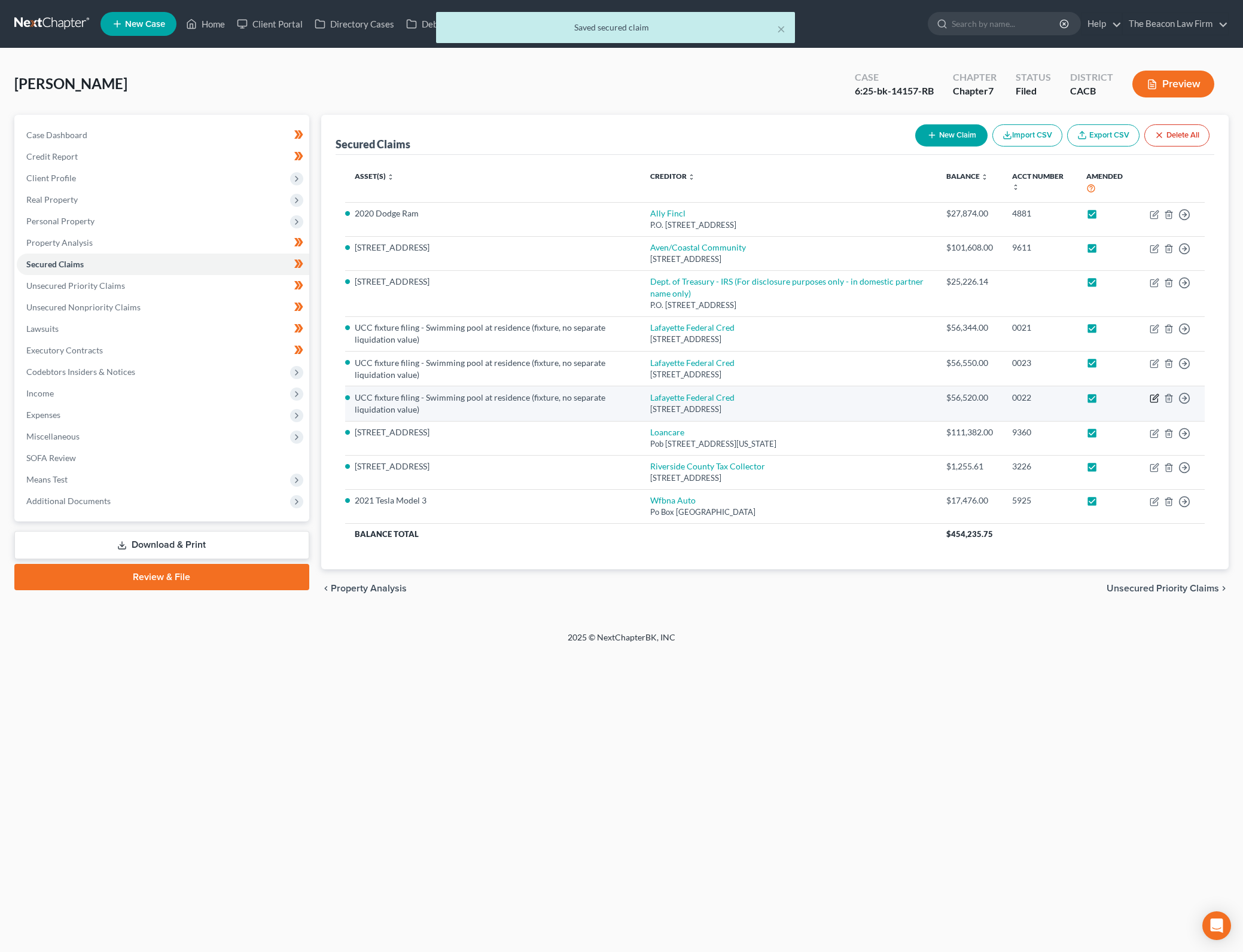
click at [1153, 395] on icon "button" at bounding box center [1153, 398] width 7 height 7
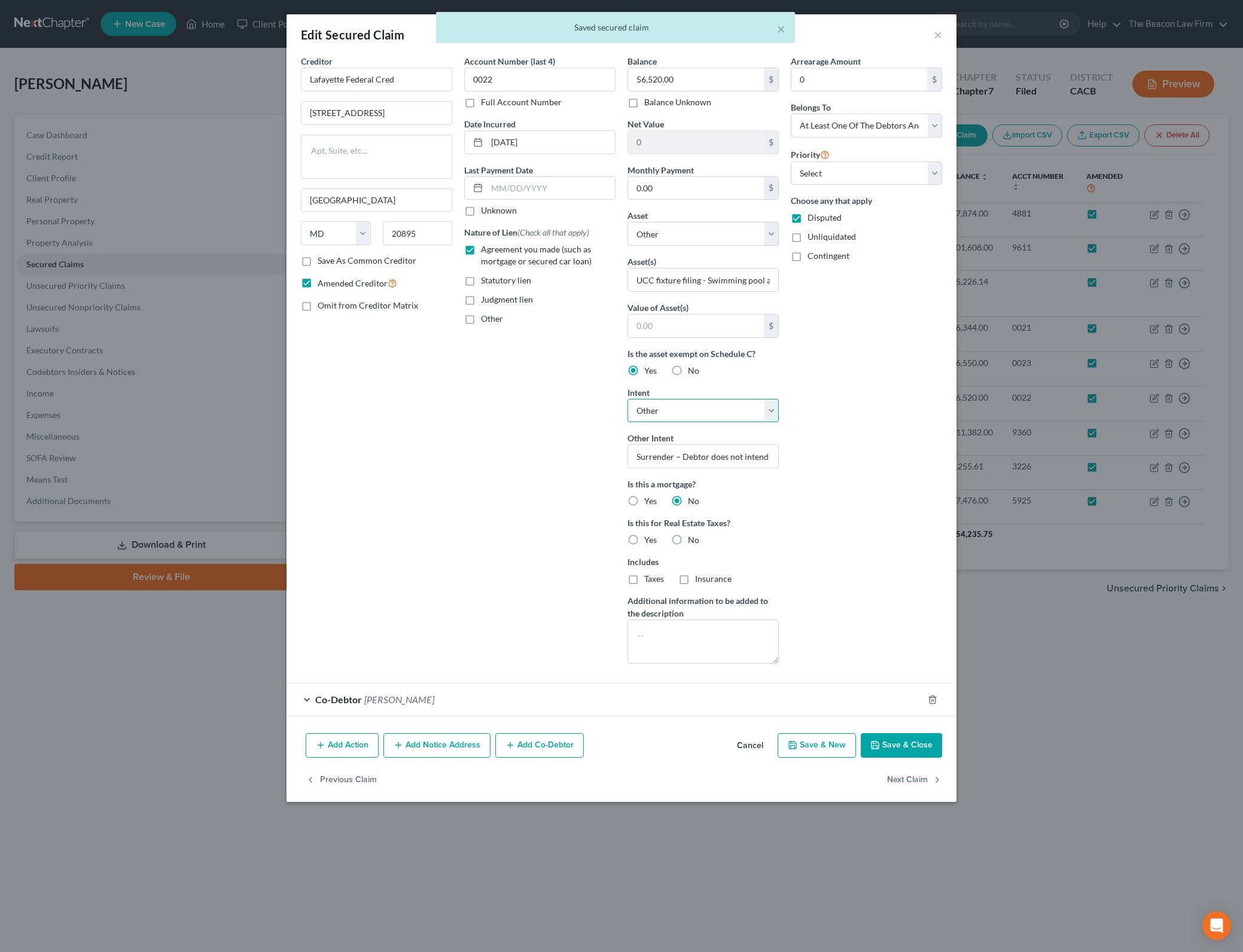
drag, startPoint x: 772, startPoint y: 408, endPoint x: 763, endPoint y: 420, distance: 15.0
click at [772, 408] on select "Select Surrender Redeem Reaffirm Avoid Other" at bounding box center [702, 410] width 151 height 24
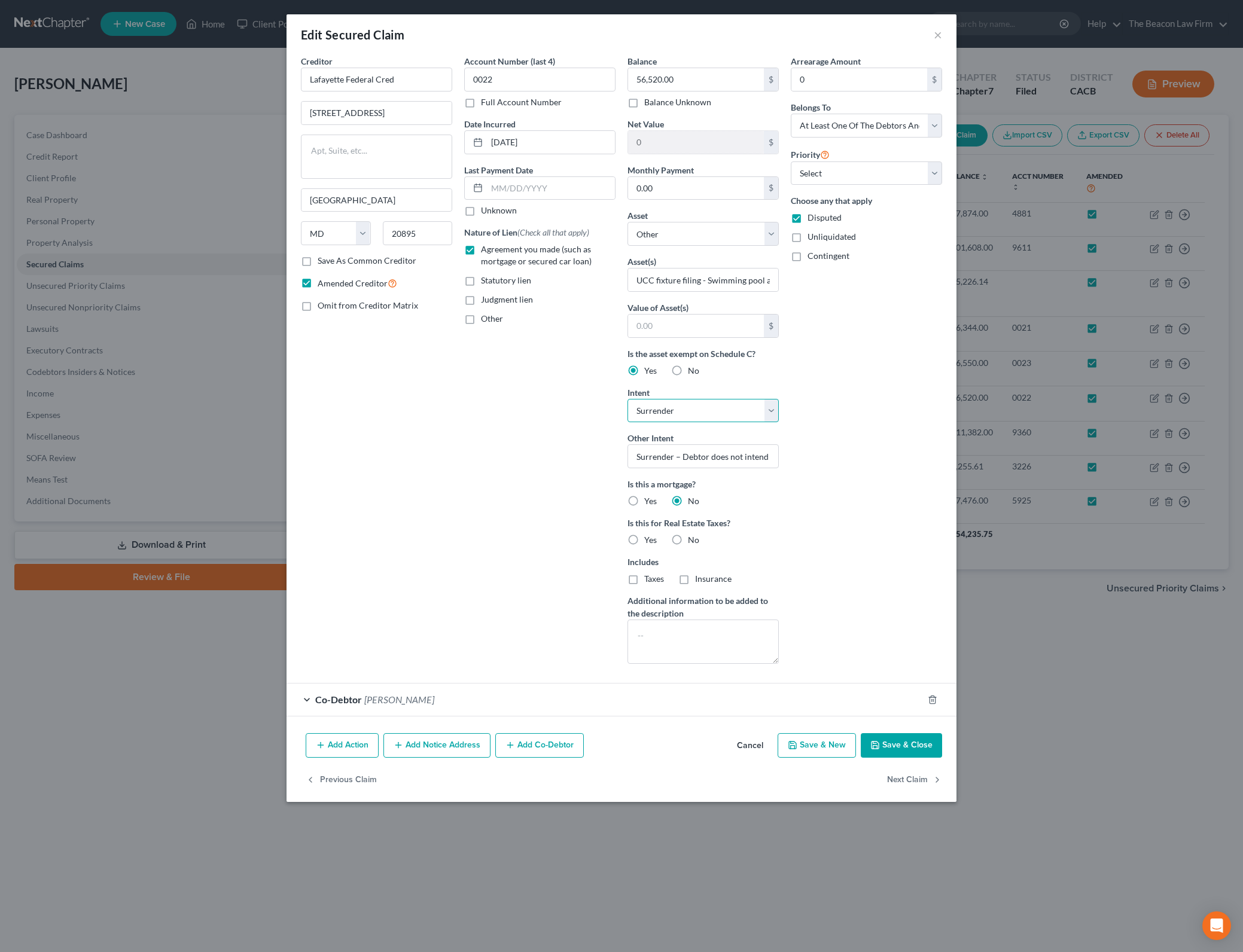
click at [627, 398] on select "Select Surrender Redeem Reaffirm Avoid Other" at bounding box center [702, 410] width 151 height 24
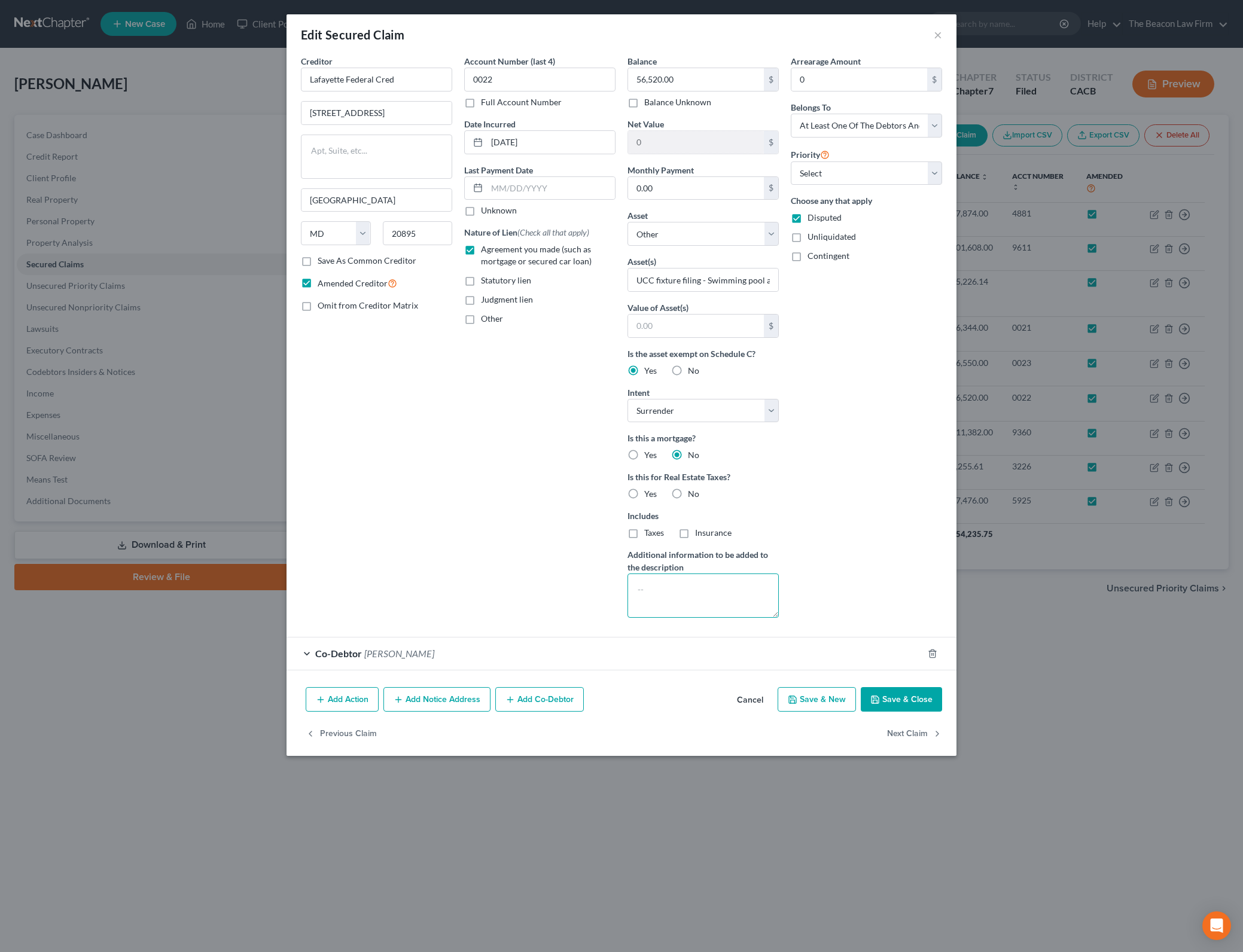
click at [730, 597] on textarea at bounding box center [702, 595] width 151 height 44
paste textarea "Surrender – Debtor does not intend to reaffirm or redeem."
click at [689, 489] on span "No" at bounding box center [693, 493] width 11 height 10
click at [693, 489] on input "No" at bounding box center [696, 492] width 8 height 8
click at [922, 691] on button "Save & Close" at bounding box center [901, 699] width 81 height 25
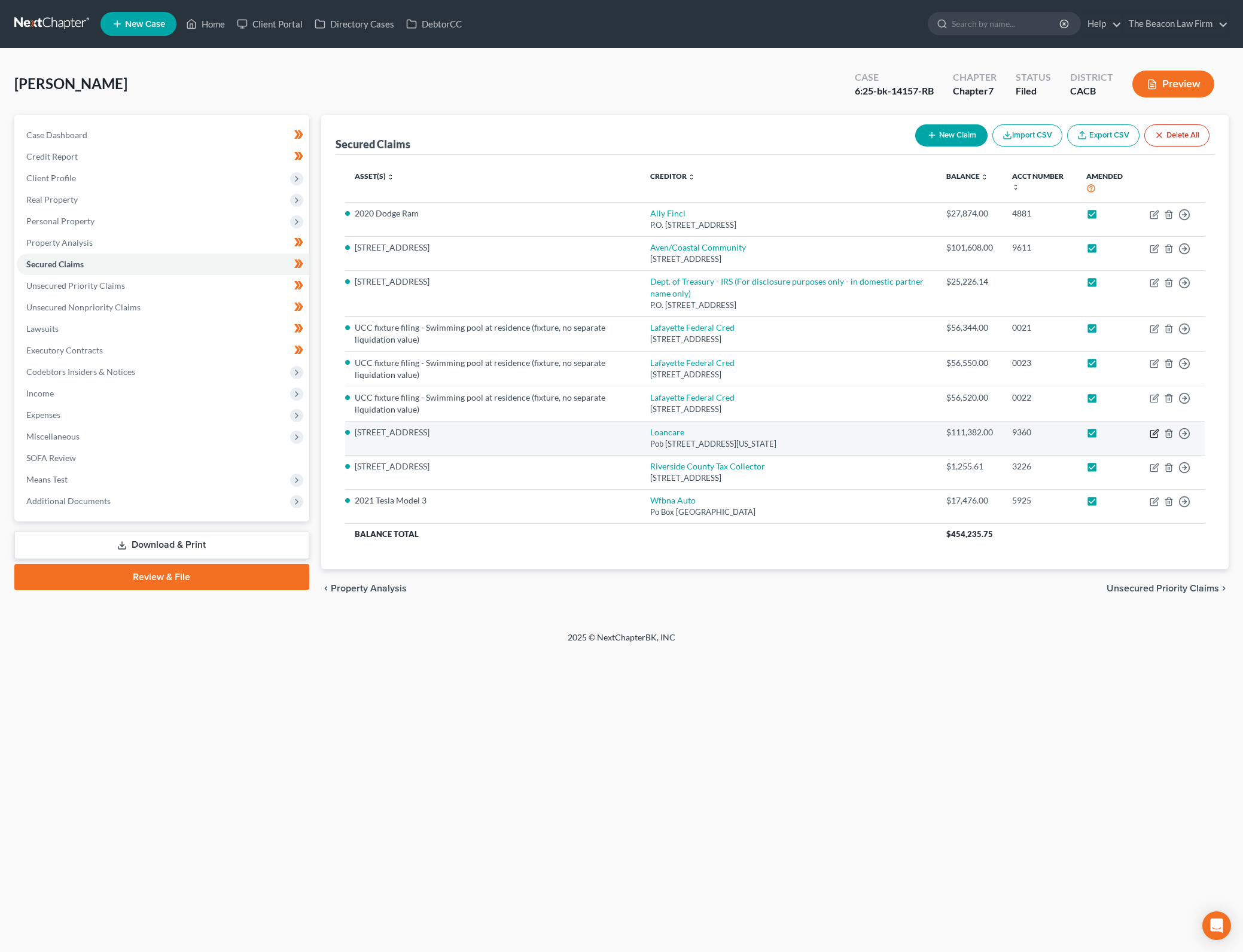
click at [1153, 432] on icon "button" at bounding box center [1153, 433] width 9 height 9
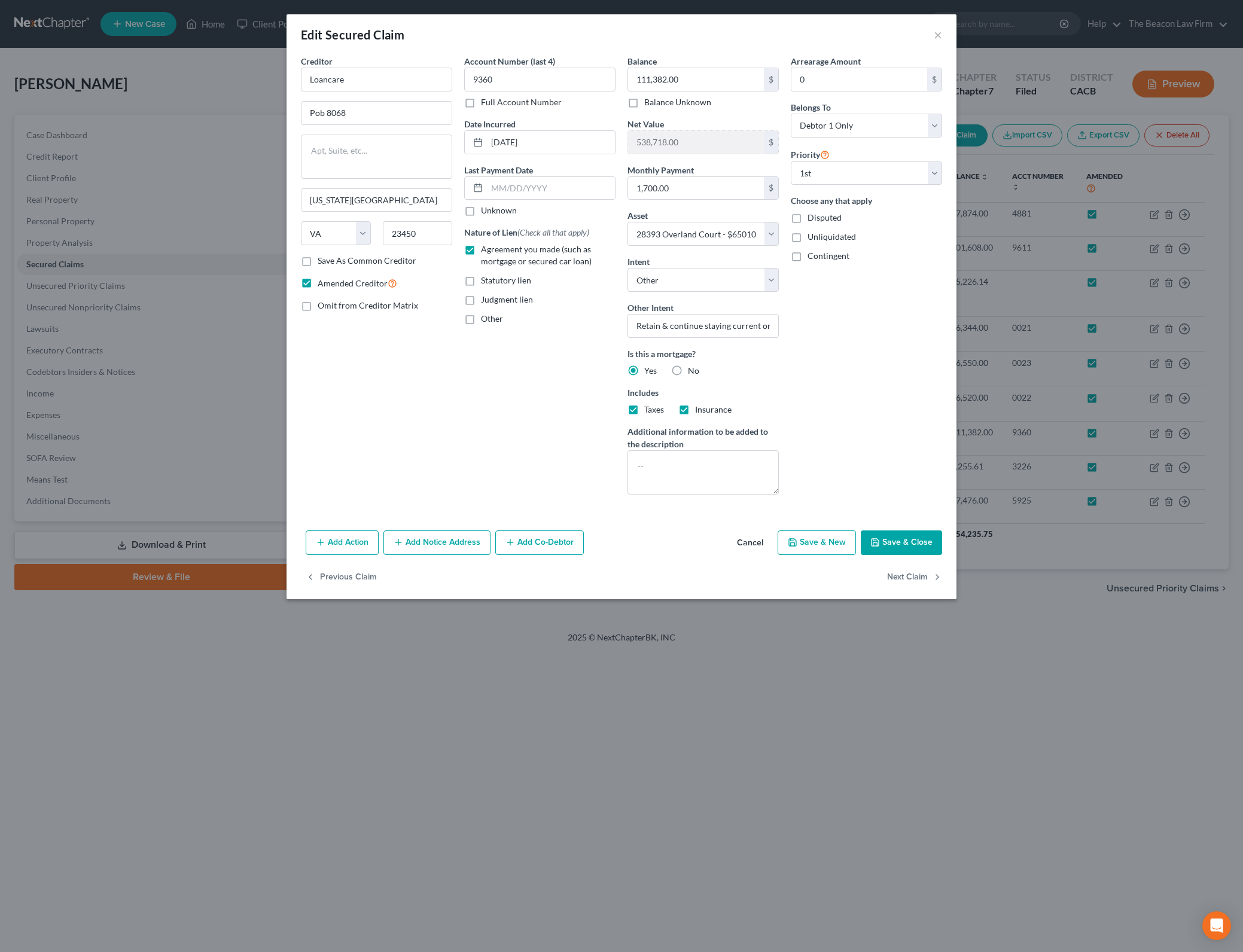
click at [901, 533] on button "Save & Close" at bounding box center [901, 542] width 81 height 25
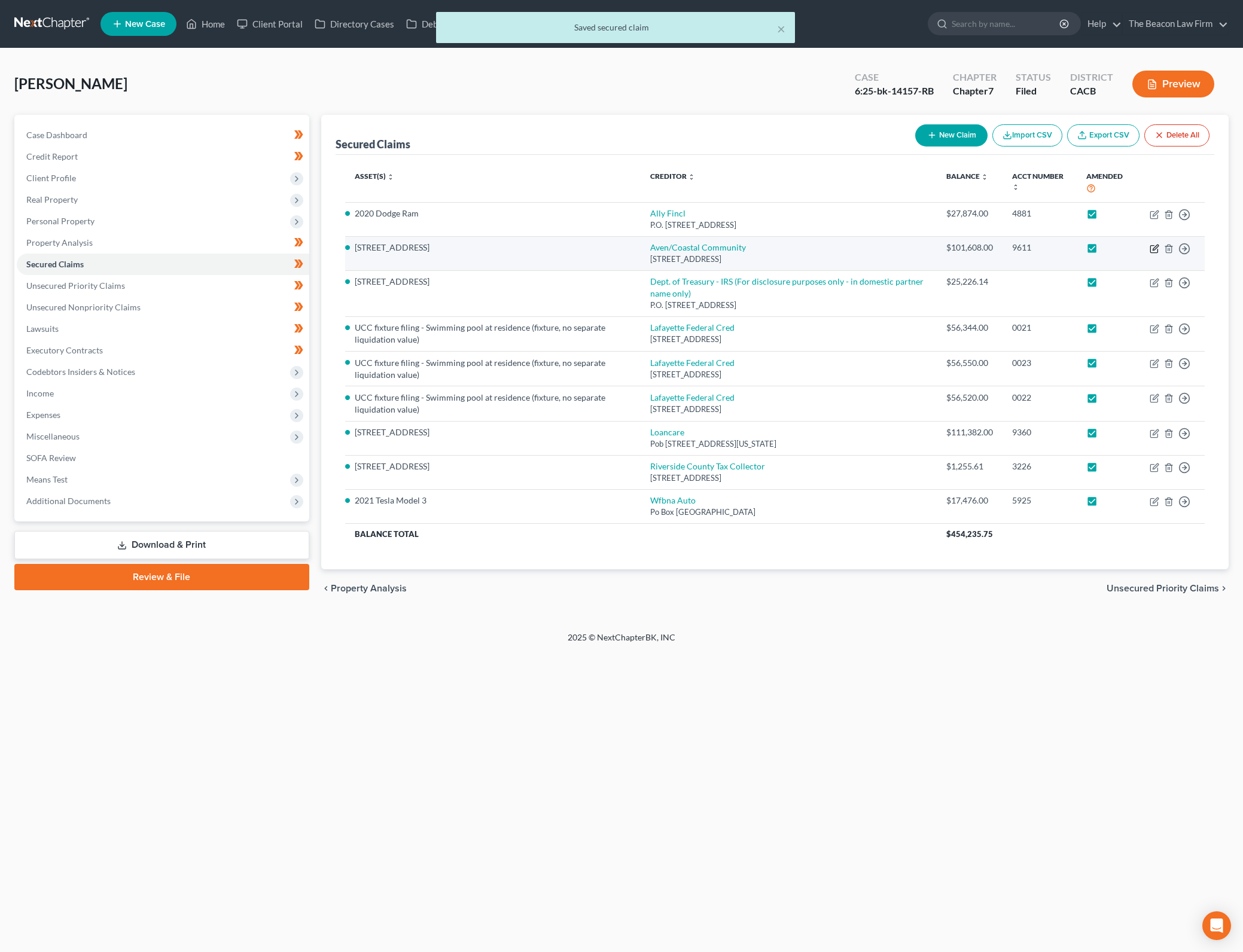
click at [1155, 248] on icon "button" at bounding box center [1153, 248] width 9 height 9
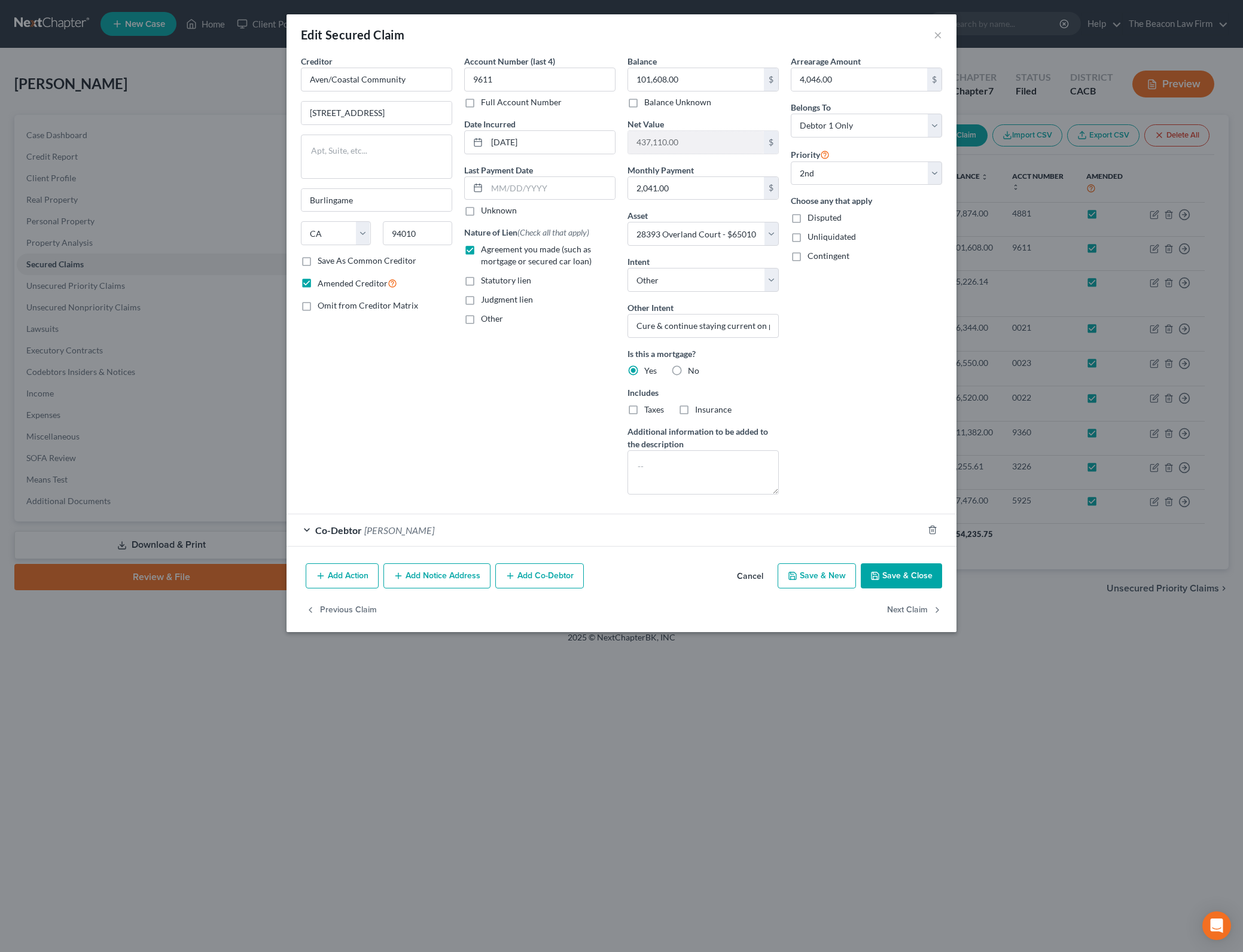
click at [842, 410] on div "Arrearage Amount 4,046.00 $ Belongs To * Select Debtor 1 Only Debtor 2 Only Deb…" at bounding box center [866, 279] width 163 height 449
click at [903, 573] on button "Save & Close" at bounding box center [901, 575] width 81 height 25
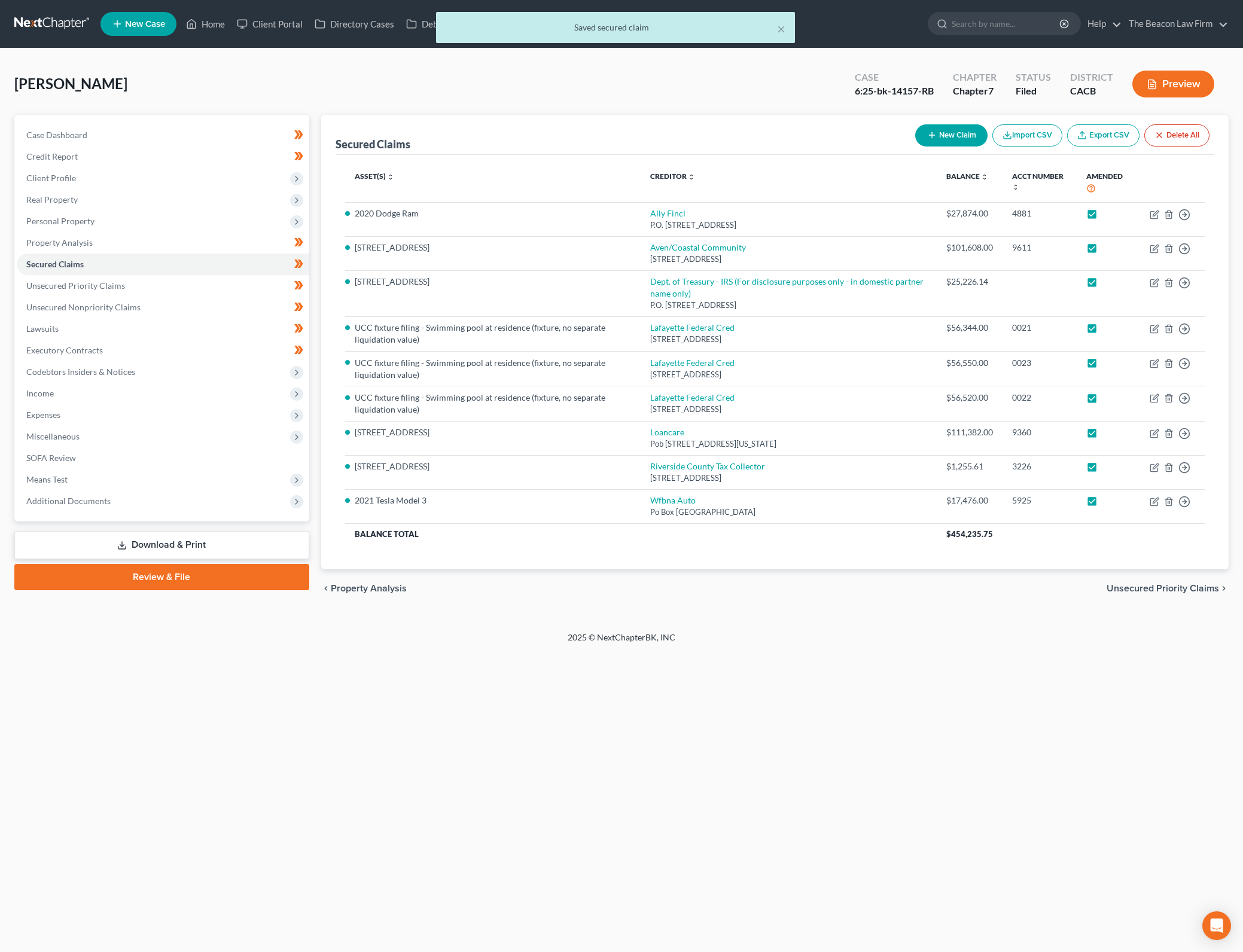
click at [856, 689] on div "Home New Case Client Portal Directory Cases DebtorCC The Beacon Law Firm [PERSO…" at bounding box center [621, 476] width 1243 height 952
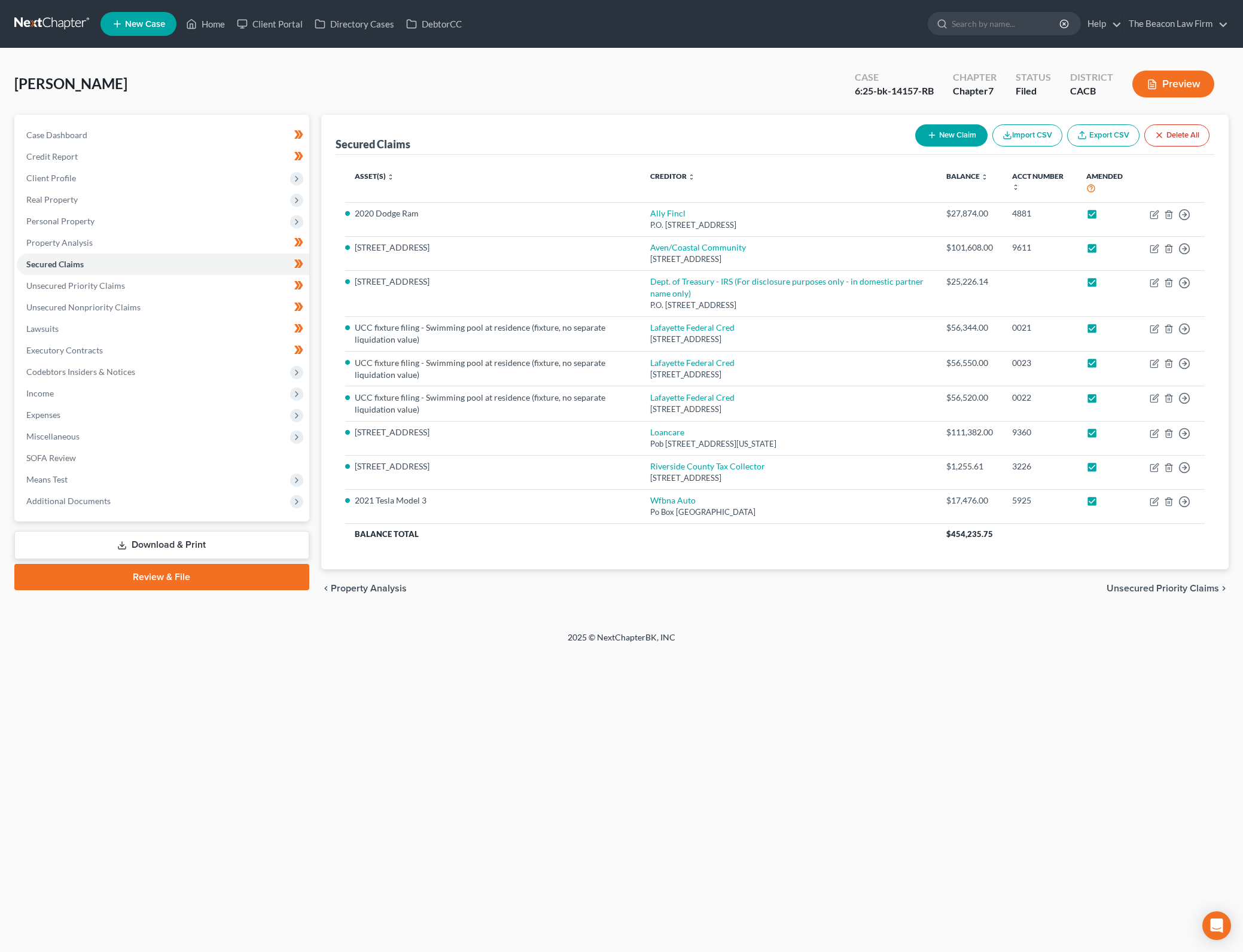
click at [261, 540] on link "Download & Print" at bounding box center [162, 545] width 295 height 28
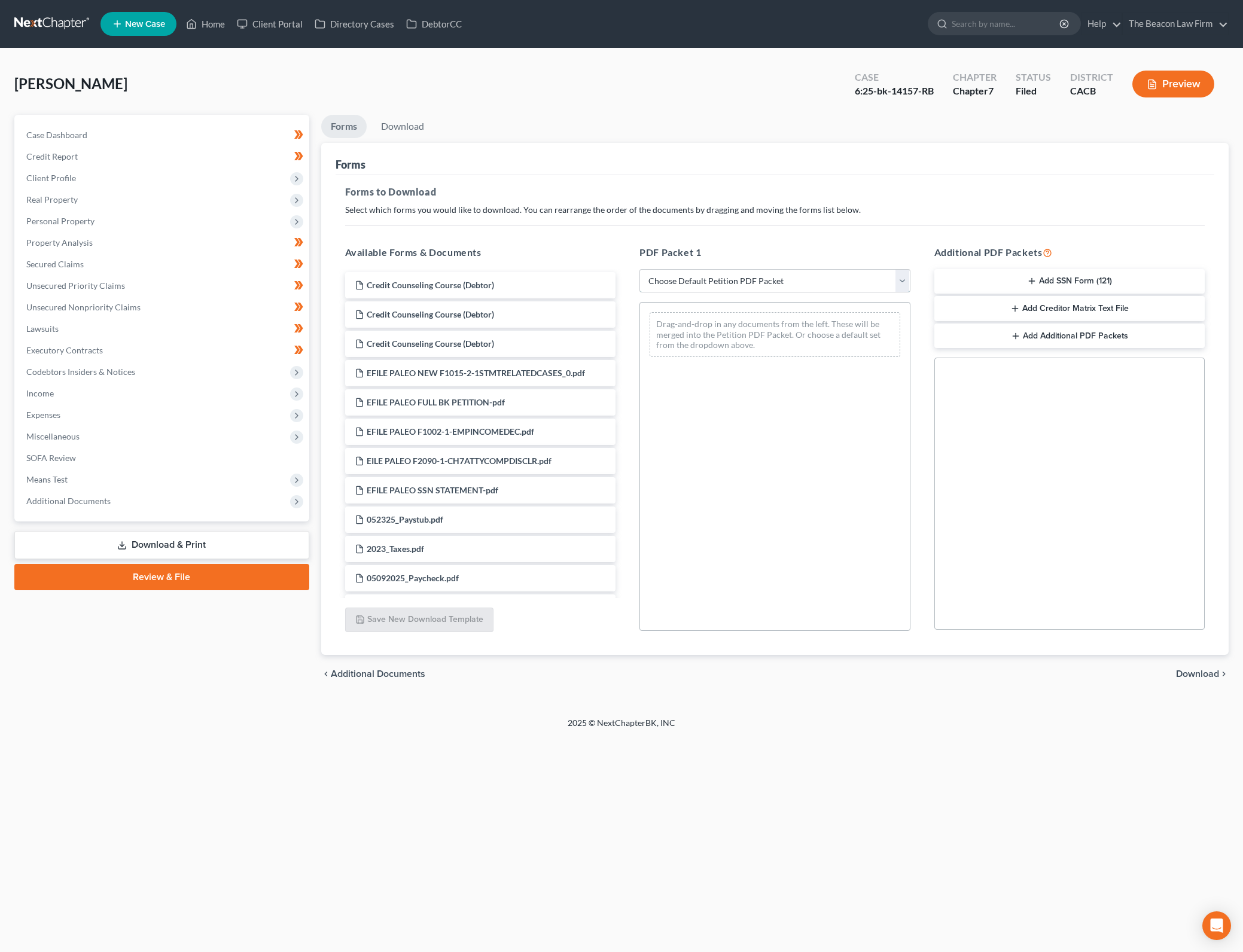
drag, startPoint x: 730, startPoint y: 278, endPoint x: 730, endPoint y: 291, distance: 13.0
click at [730, 278] on select "Choose Default Petition PDF Packet Complete Bankruptcy Petition (all forms and …" at bounding box center [775, 281] width 271 height 24
click at [639, 269] on select "Choose Default Petition PDF Packet Complete Bankruptcy Petition (all forms and …" at bounding box center [775, 281] width 271 height 24
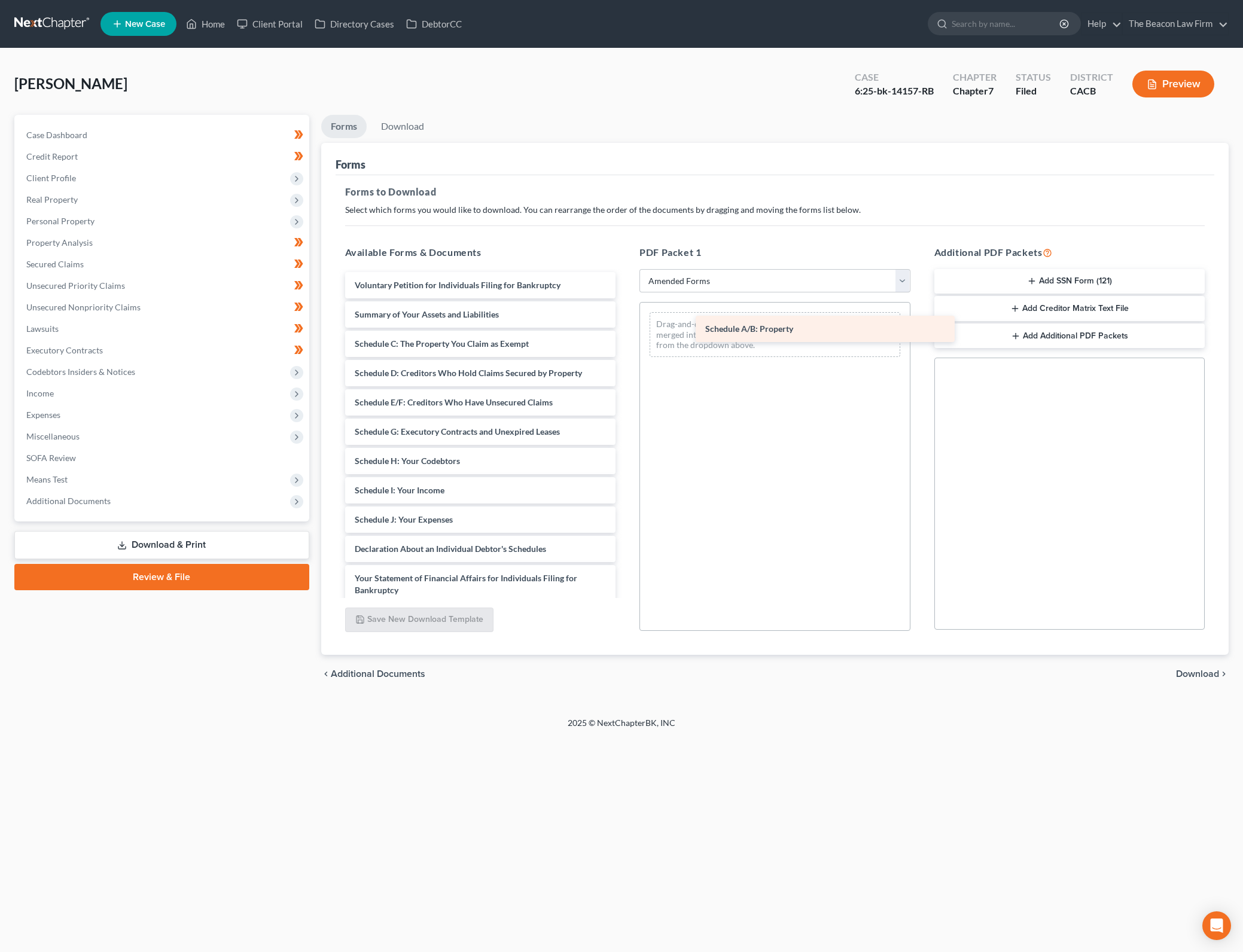
drag, startPoint x: 440, startPoint y: 341, endPoint x: 788, endPoint y: 323, distance: 348.5
click at [625, 323] on div "Schedule A/B: Property Voluntary Petition for Individuals Filing for Bankruptcy…" at bounding box center [480, 552] width 290 height 561
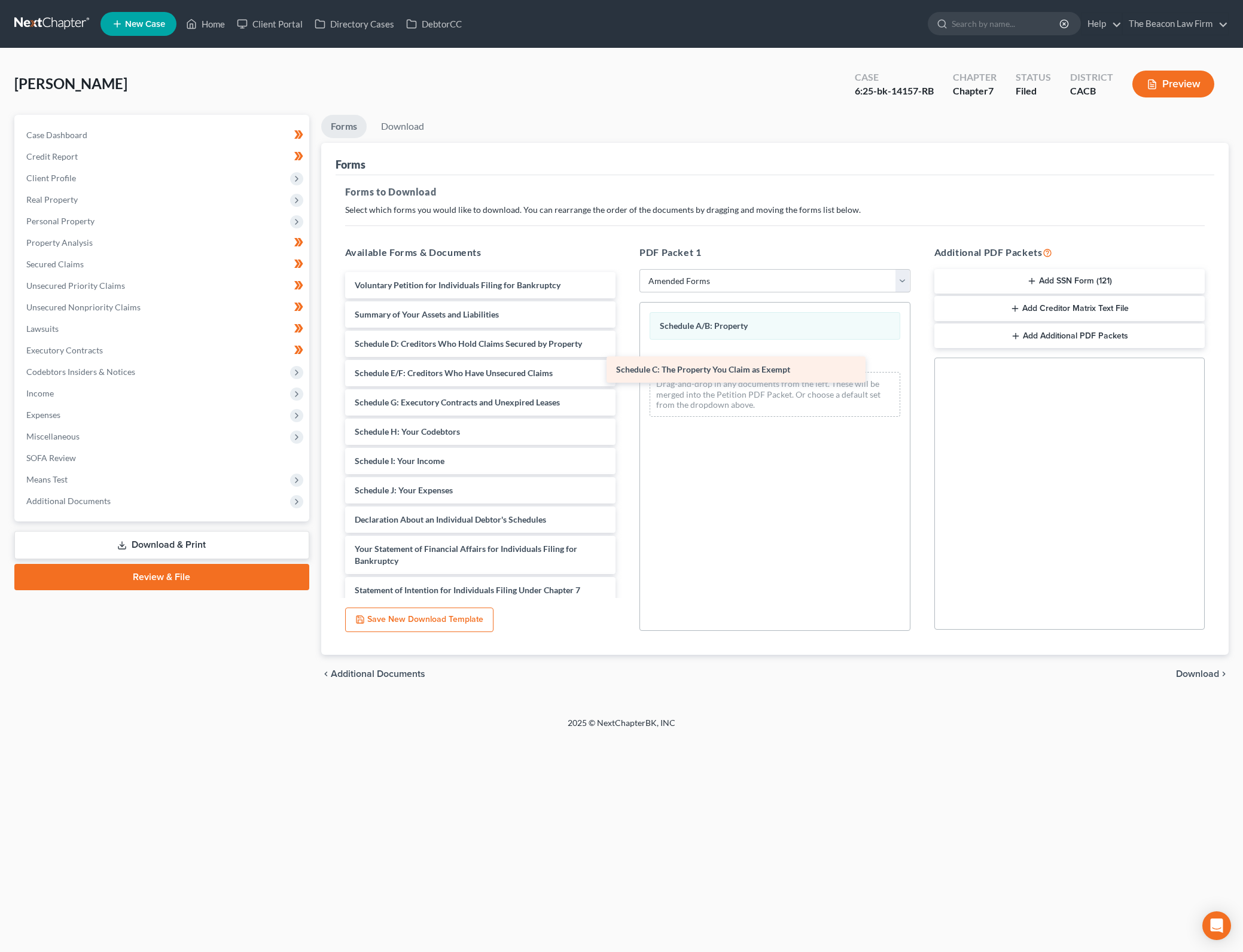
drag, startPoint x: 506, startPoint y: 337, endPoint x: 767, endPoint y: 363, distance: 262.3
click at [625, 363] on div "Schedule C: The Property You Claim as Exempt Voluntary Petition for Individuals…" at bounding box center [480, 537] width 290 height 531
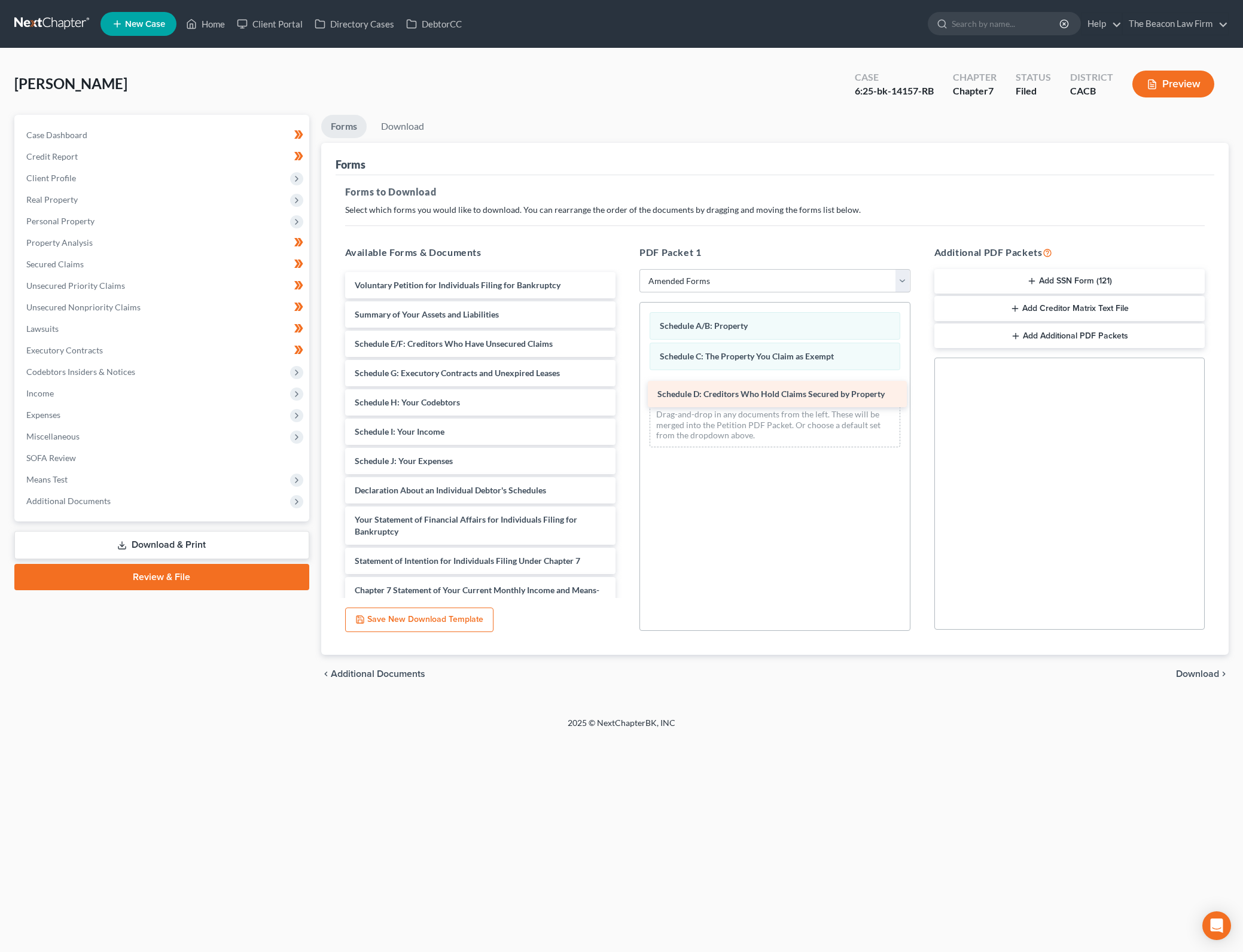
drag, startPoint x: 480, startPoint y: 341, endPoint x: 782, endPoint y: 391, distance: 306.1
click at [625, 391] on div "Schedule D: Creditors Who Hold Claims Secured by Property Voluntary Petition fo…" at bounding box center [480, 523] width 290 height 502
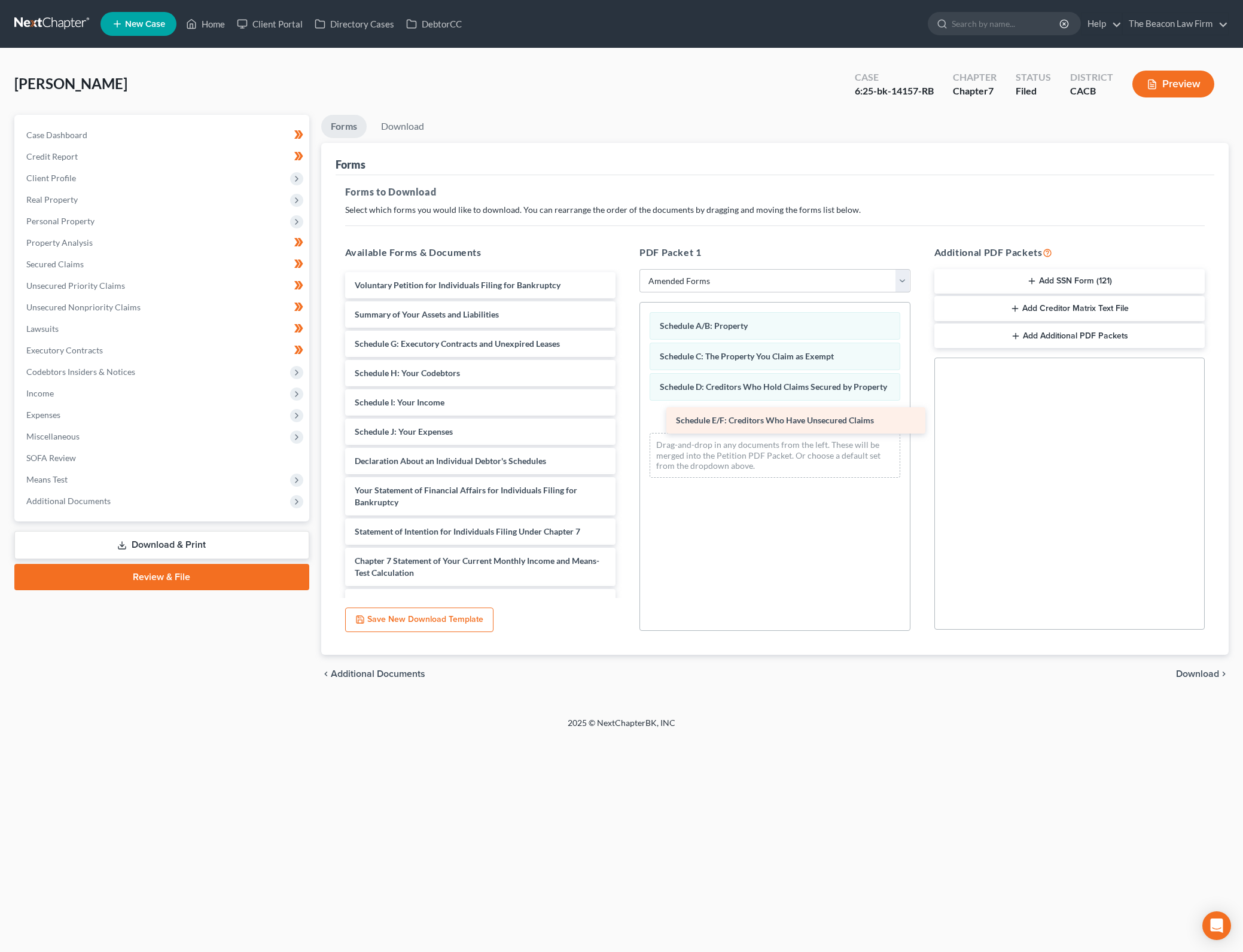
drag, startPoint x: 443, startPoint y: 340, endPoint x: 763, endPoint y: 416, distance: 328.9
click at [625, 416] on div "Schedule E/F: Creditors Who Have Unsecured Claims Voluntary Petition for Indivi…" at bounding box center [480, 508] width 290 height 473
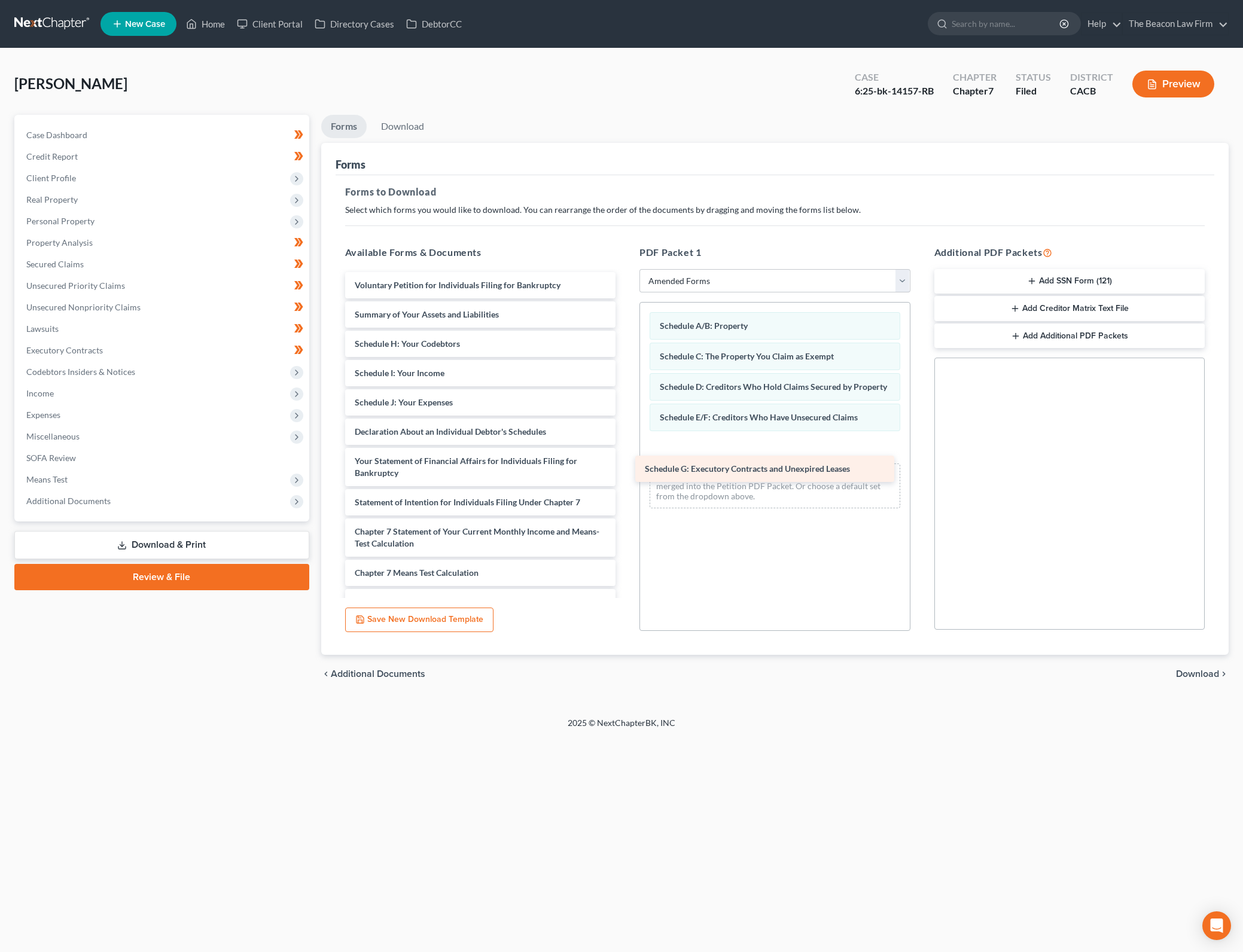
drag, startPoint x: 521, startPoint y: 340, endPoint x: 814, endPoint y: 457, distance: 315.5
click at [625, 457] on div "Schedule G: Executory Contracts and Unexpired Leases Voluntary Petition for Ind…" at bounding box center [480, 493] width 290 height 443
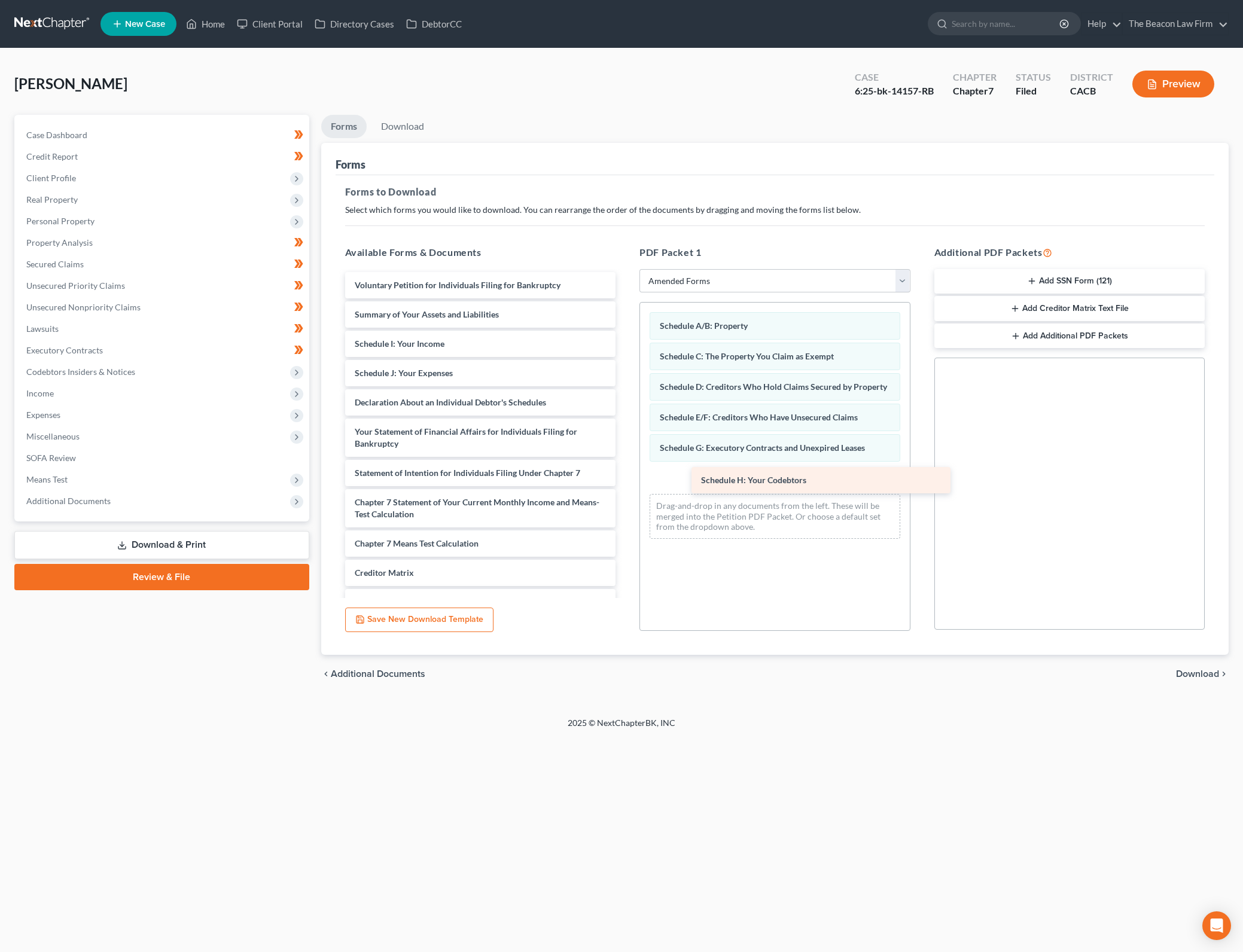
drag, startPoint x: 411, startPoint y: 341, endPoint x: 756, endPoint y: 477, distance: 370.8
click at [625, 477] on div "Schedule H: Your Codebtors Voluntary Petition for Individuals Filing for Bankru…" at bounding box center [480, 479] width 290 height 414
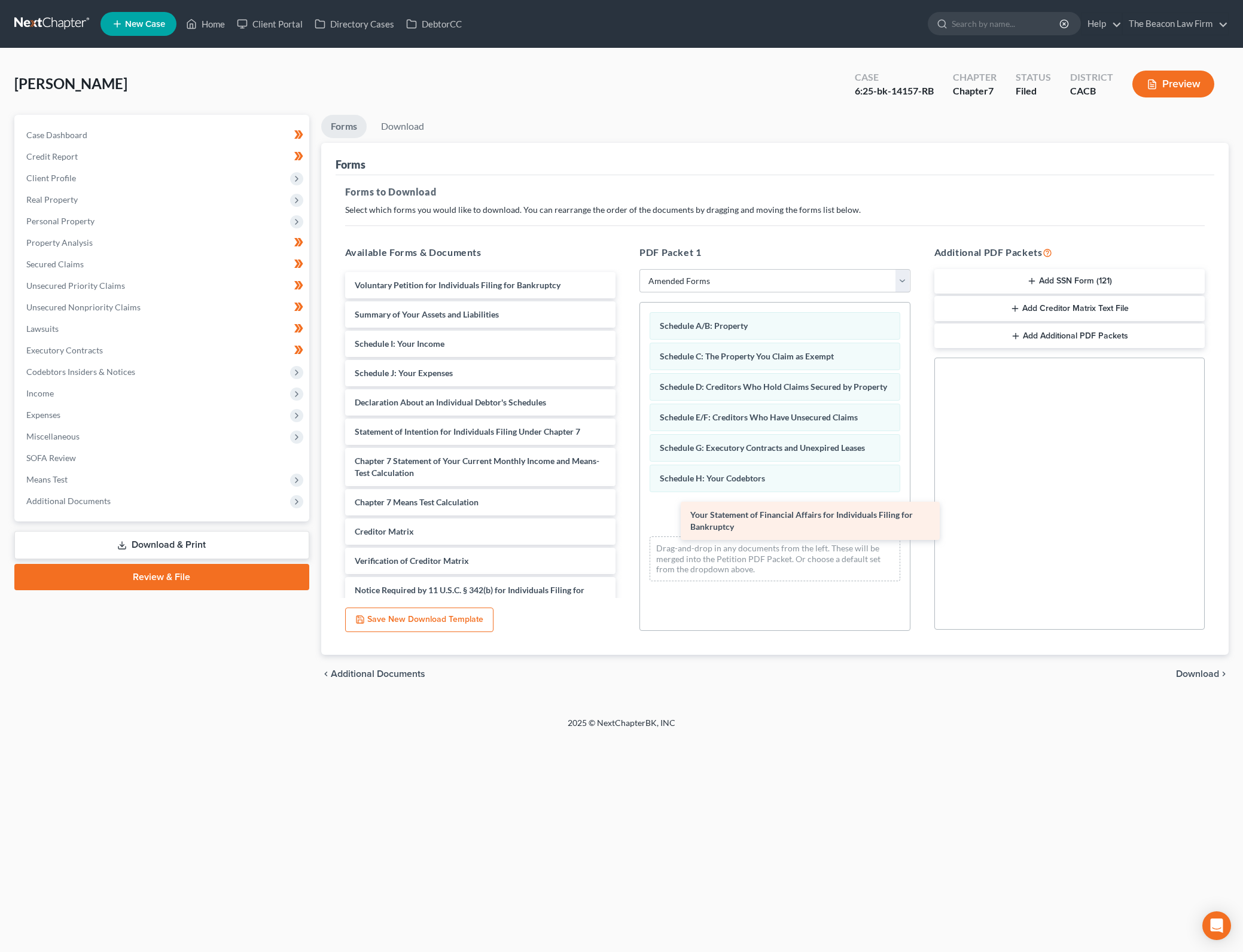
drag, startPoint x: 458, startPoint y: 435, endPoint x: 794, endPoint y: 517, distance: 345.9
click at [625, 517] on div "Your Statement of Financial Affairs for Individuals Filing for Bankruptcy Volun…" at bounding box center [480, 458] width 290 height 373
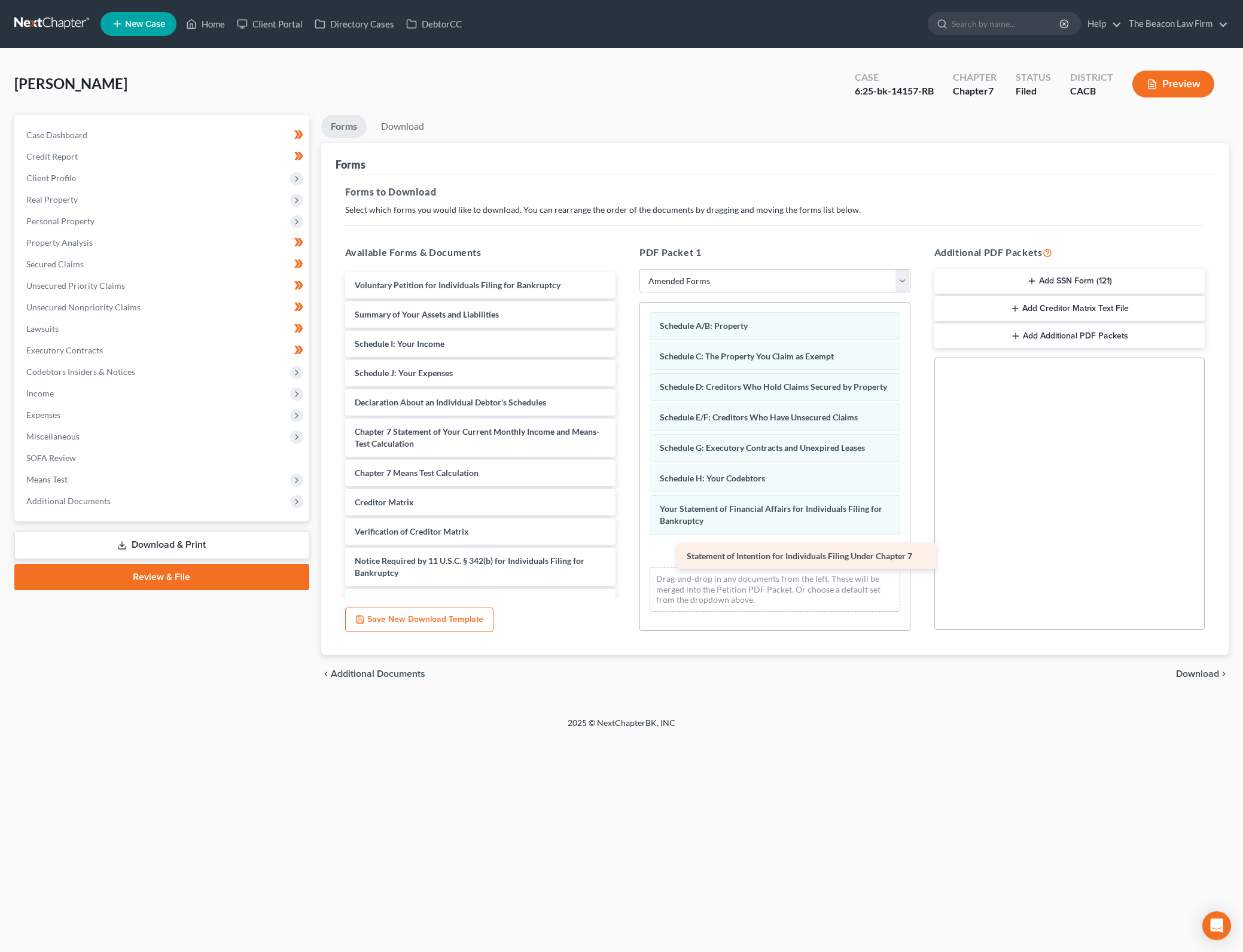
drag, startPoint x: 454, startPoint y: 429, endPoint x: 786, endPoint y: 554, distance: 354.8
click at [625, 554] on div "Statement of Intention for Individuals Filing Under Chapter 7 Voluntary Petitio…" at bounding box center [480, 443] width 290 height 343
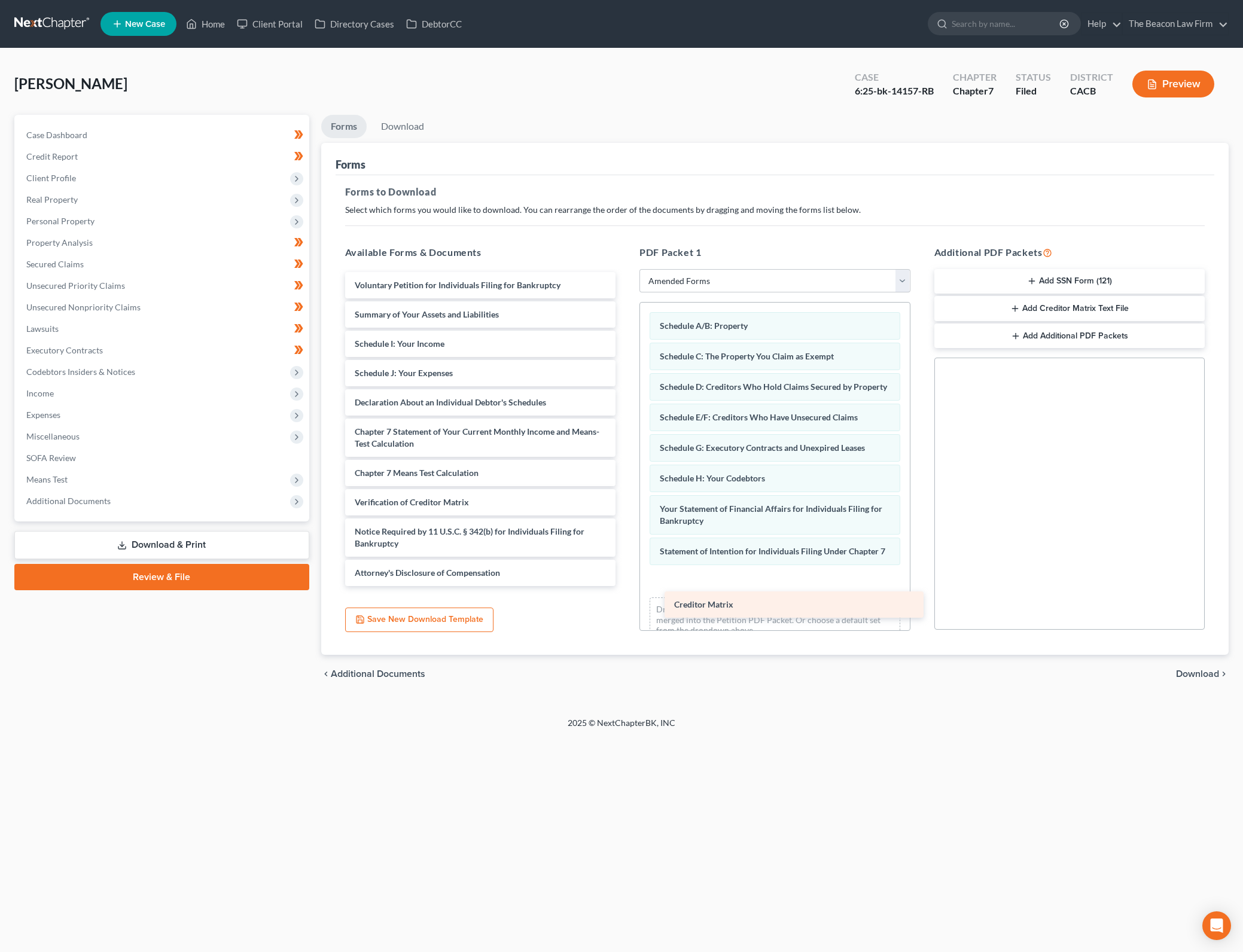
drag, startPoint x: 482, startPoint y: 504, endPoint x: 801, endPoint y: 607, distance: 335.2
click at [625, 586] on div "Creditor Matrix Voluntary Petition for Individuals Filing for Bankruptcy Summar…" at bounding box center [480, 429] width 290 height 314
click at [1211, 678] on span "Download" at bounding box center [1197, 673] width 43 height 9
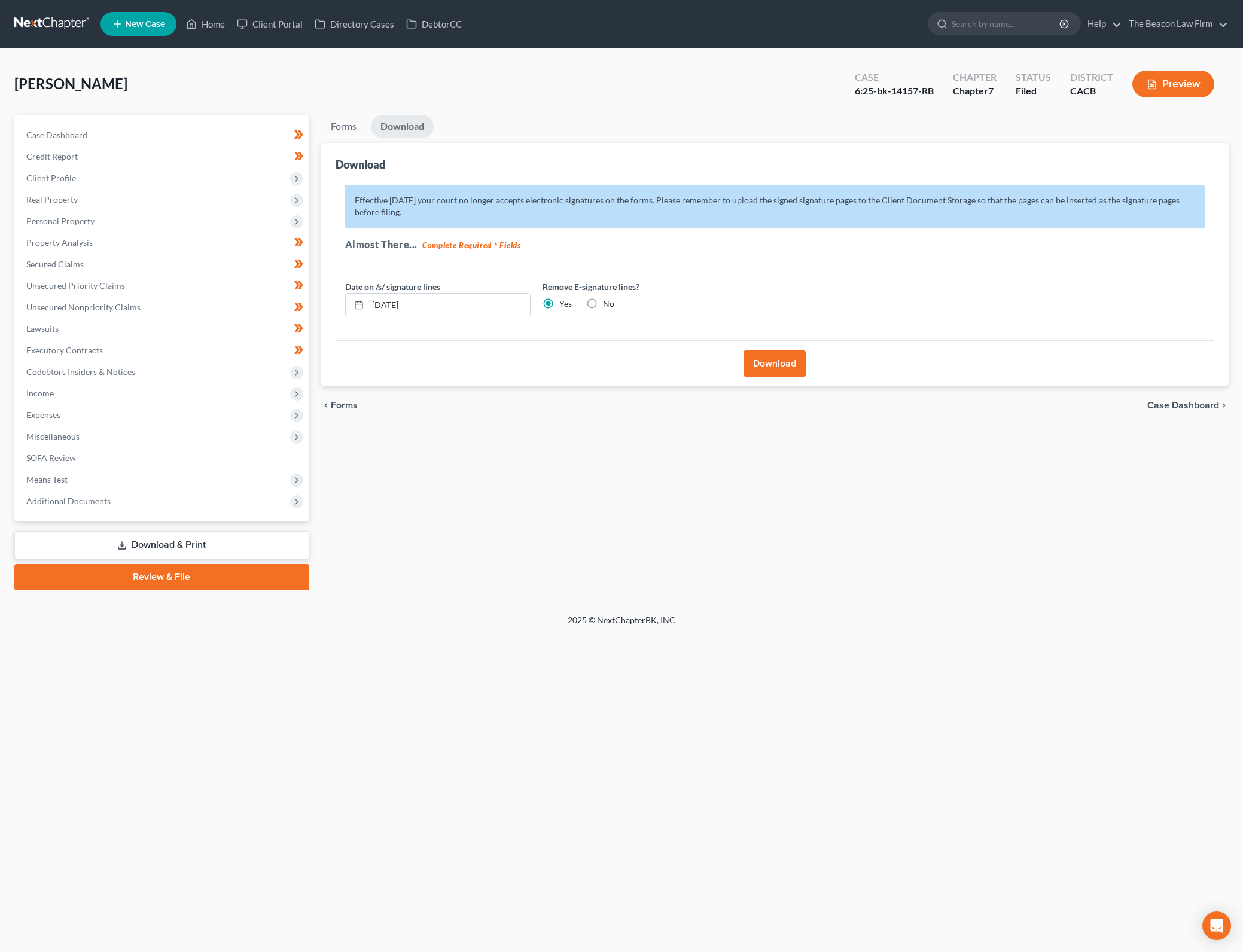
click at [611, 307] on label "No" at bounding box center [608, 304] width 11 height 12
click at [611, 305] on input "No" at bounding box center [611, 301] width 8 height 8
click at [775, 369] on button "Download" at bounding box center [775, 363] width 62 height 27
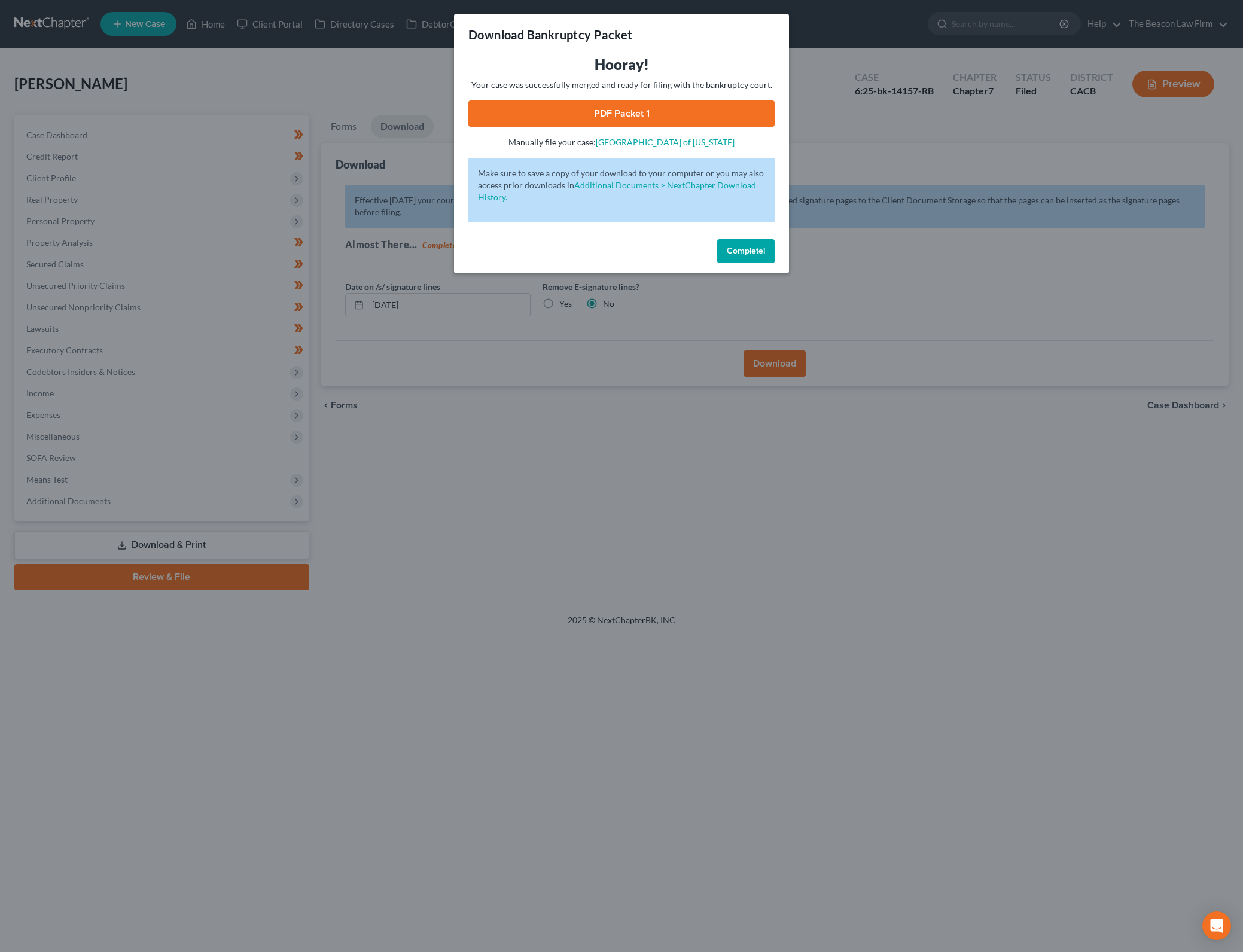
drag, startPoint x: 656, startPoint y: 106, endPoint x: 816, endPoint y: 229, distance: 201.8
click at [656, 106] on link "PDF Packet 1" at bounding box center [621, 113] width 306 height 27
drag, startPoint x: 754, startPoint y: 239, endPoint x: 358, endPoint y: 389, distance: 423.5
click at [754, 239] on button "Complete!" at bounding box center [745, 251] width 58 height 24
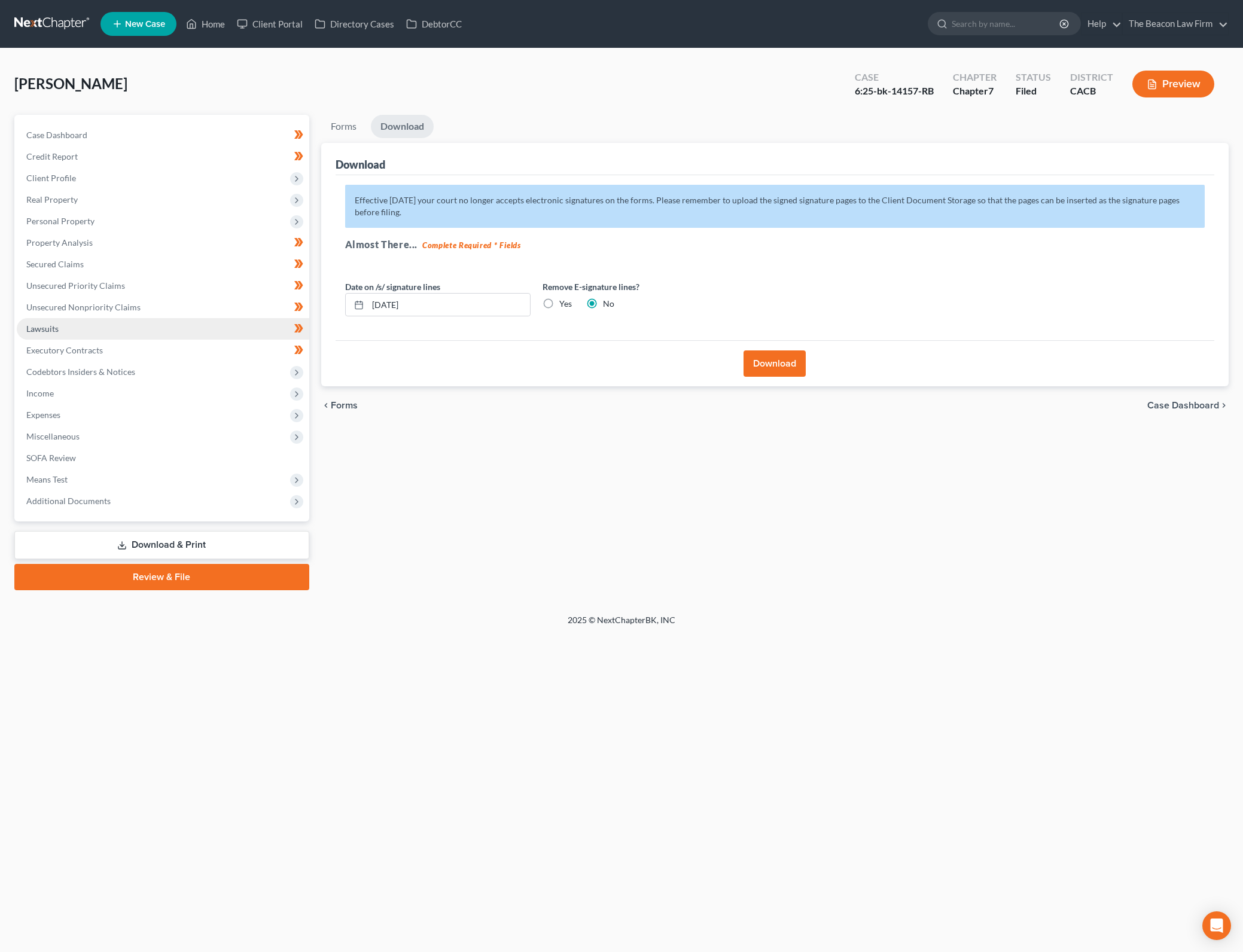
click at [217, 332] on link "Lawsuits" at bounding box center [162, 329] width 292 height 22
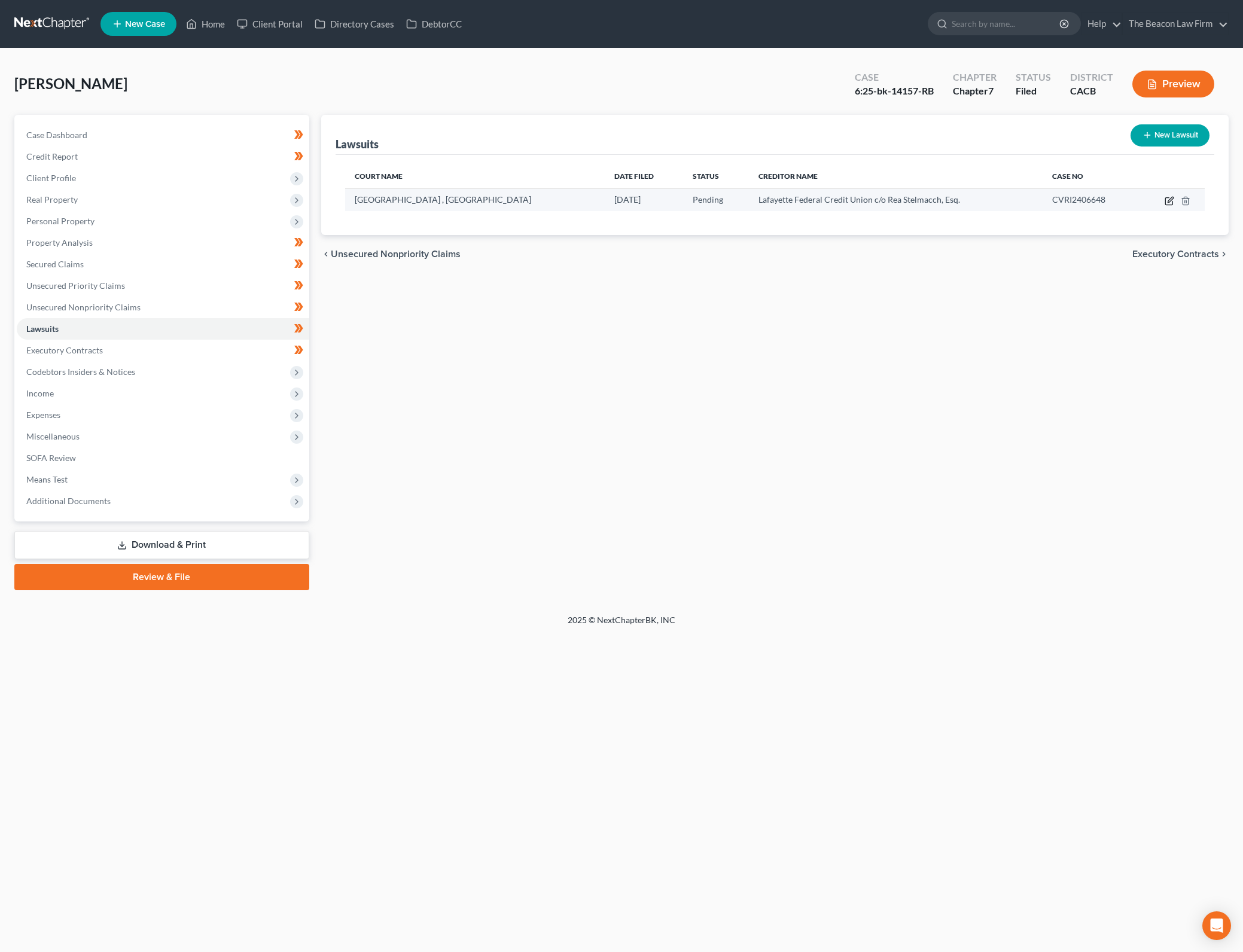
click at [1166, 202] on icon "button" at bounding box center [1169, 200] width 9 height 9
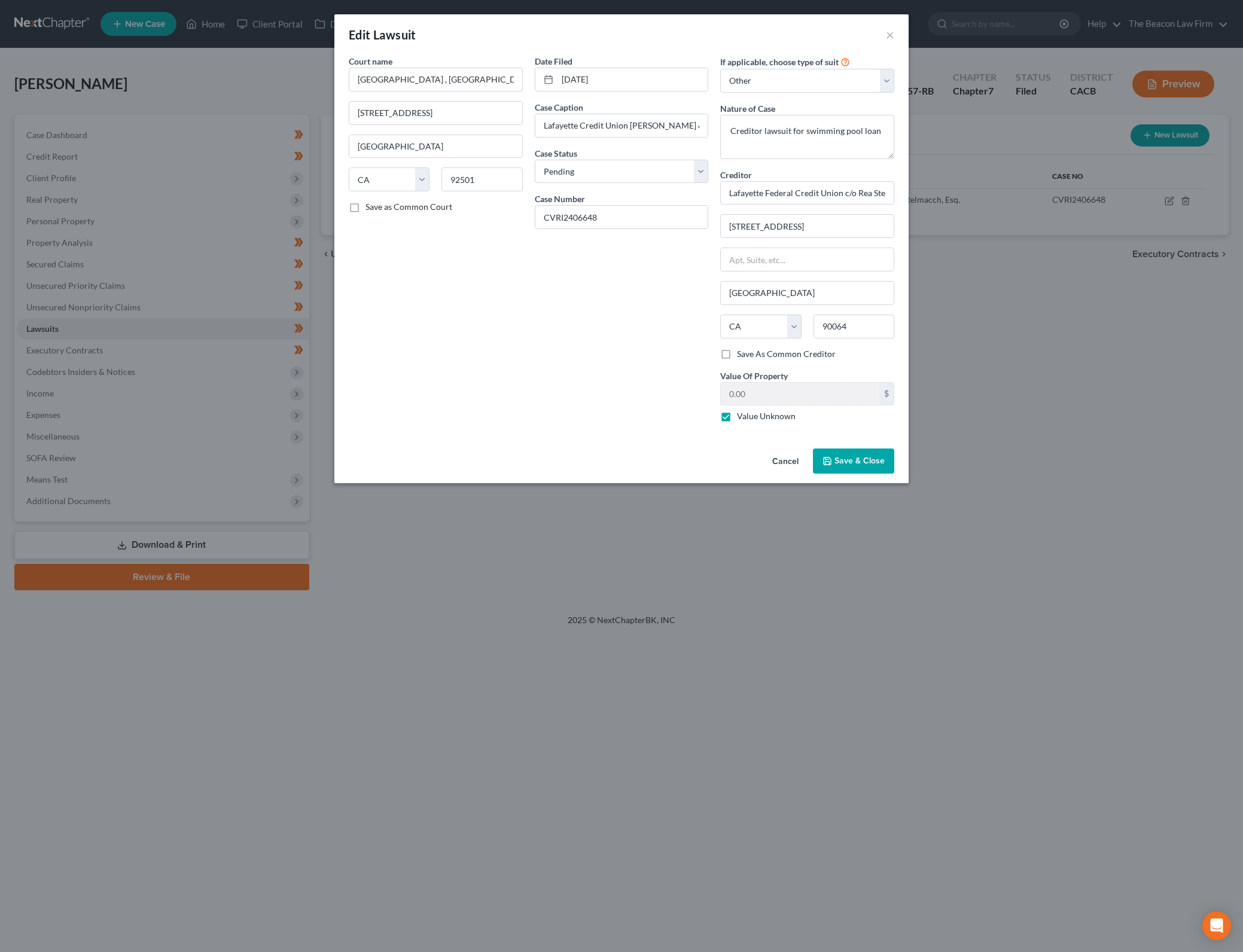
click at [869, 454] on button "Save & Close" at bounding box center [853, 460] width 81 height 25
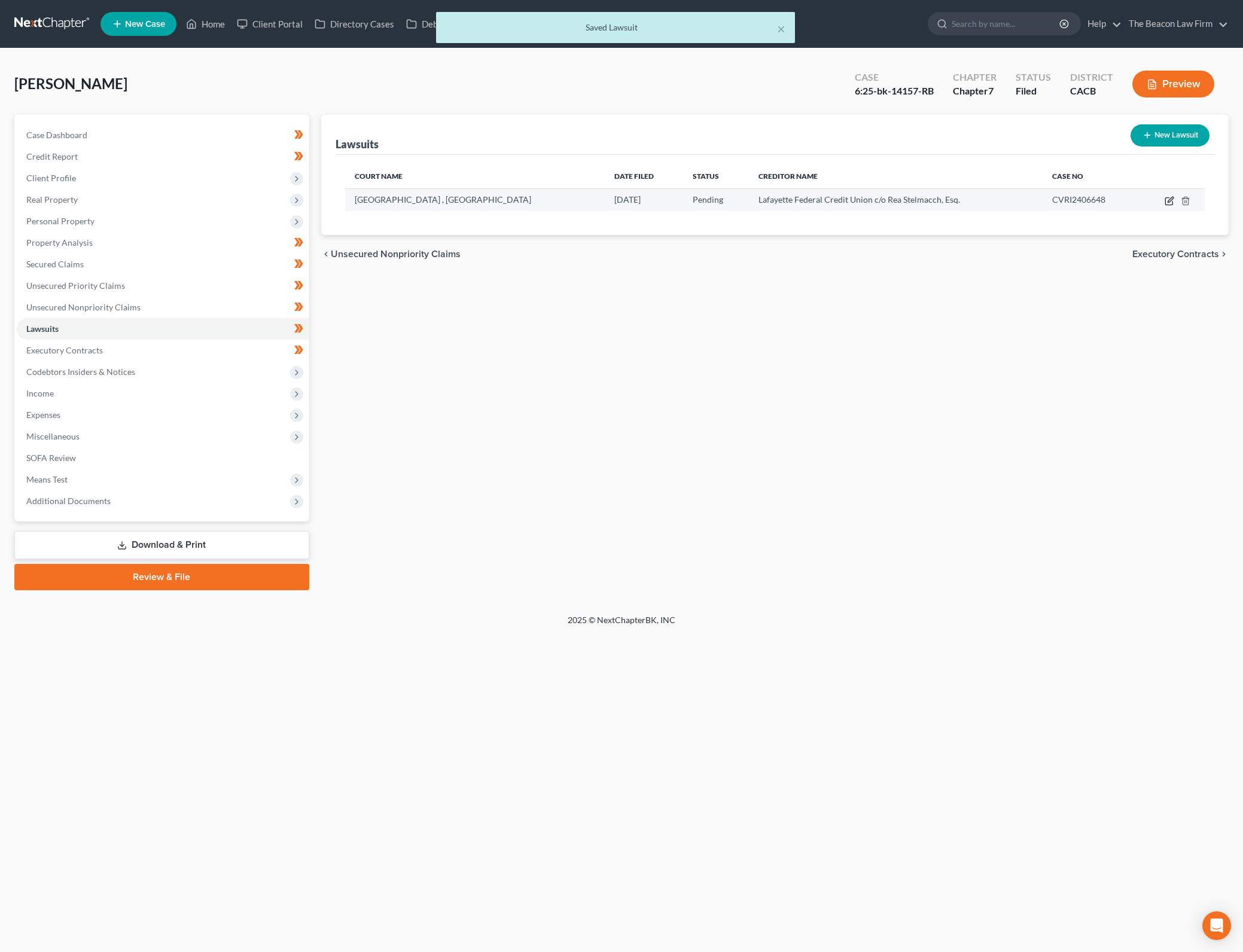
click at [1170, 200] on icon "button" at bounding box center [1169, 200] width 9 height 9
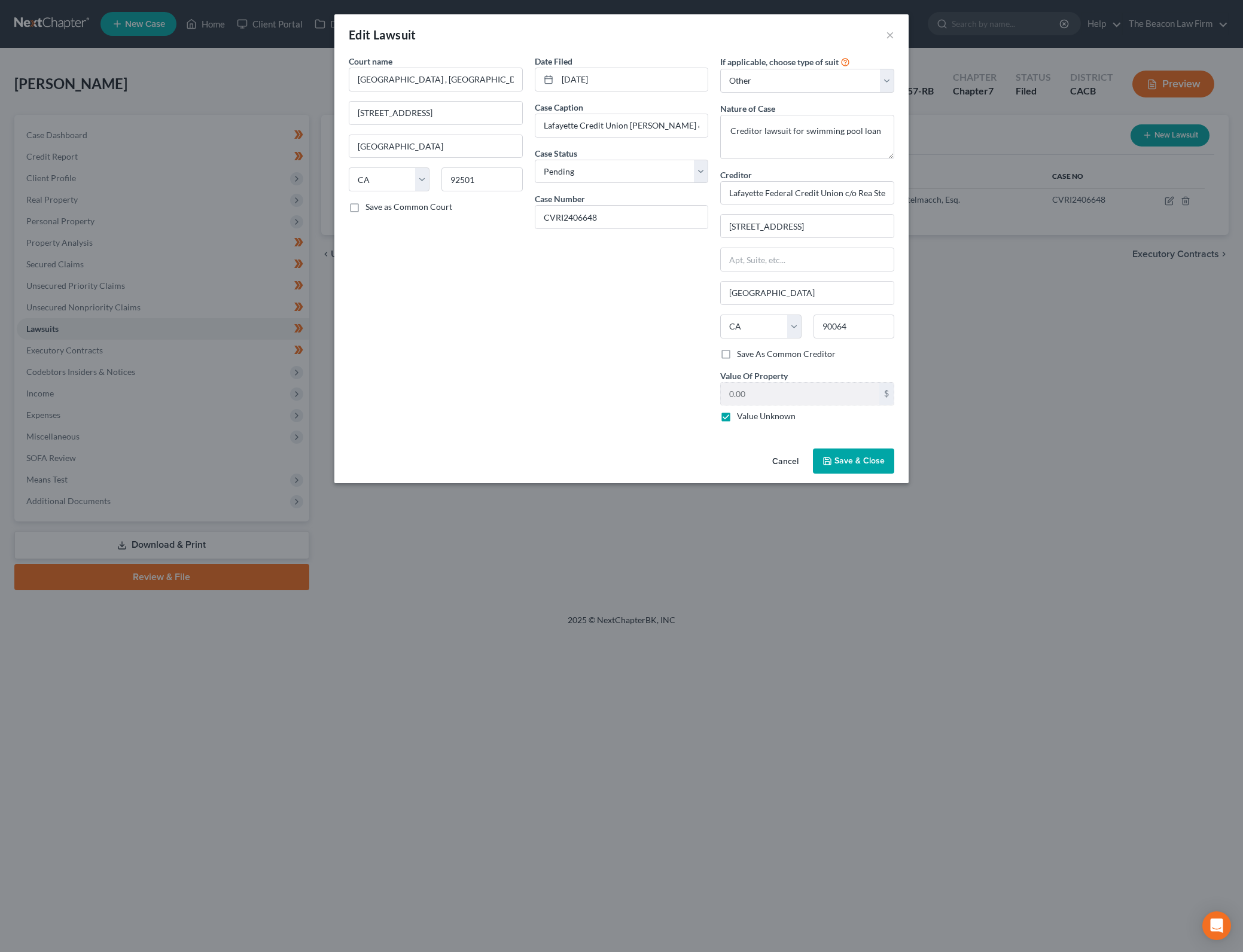
click at [875, 461] on span "Save & Close" at bounding box center [859, 460] width 50 height 10
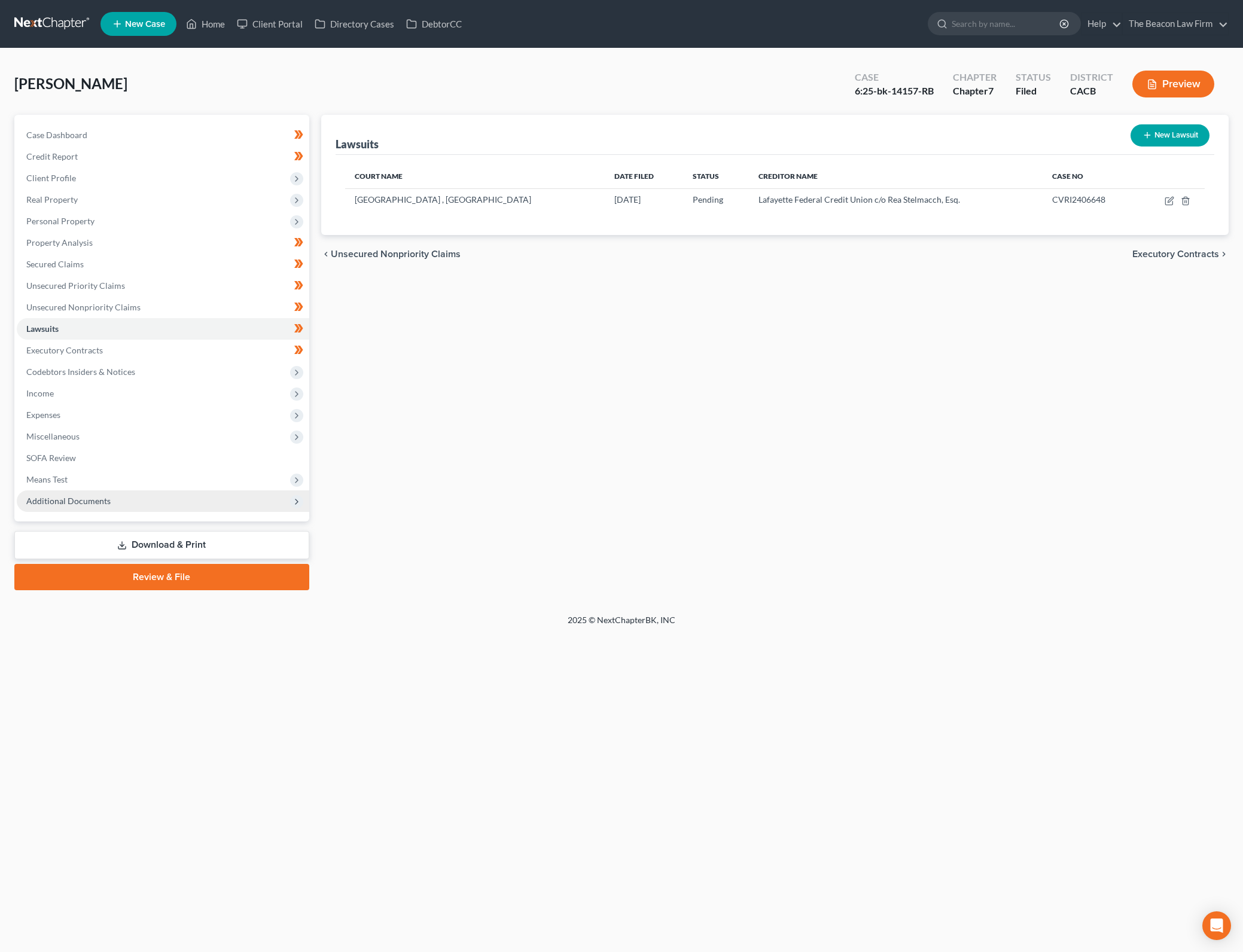
click at [263, 508] on span "Additional Documents" at bounding box center [162, 500] width 292 height 22
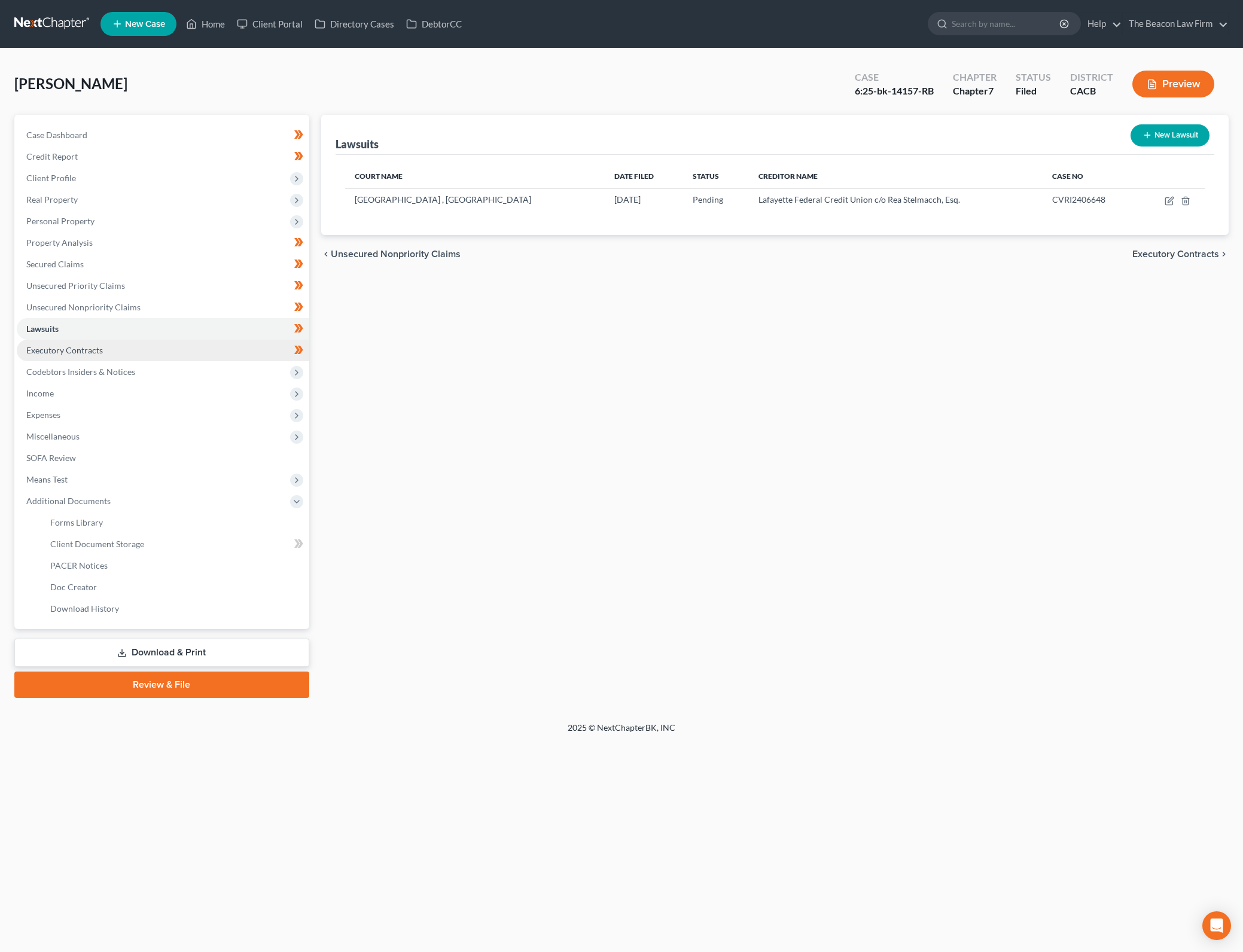
click at [242, 352] on link "Executory Contracts" at bounding box center [162, 350] width 292 height 22
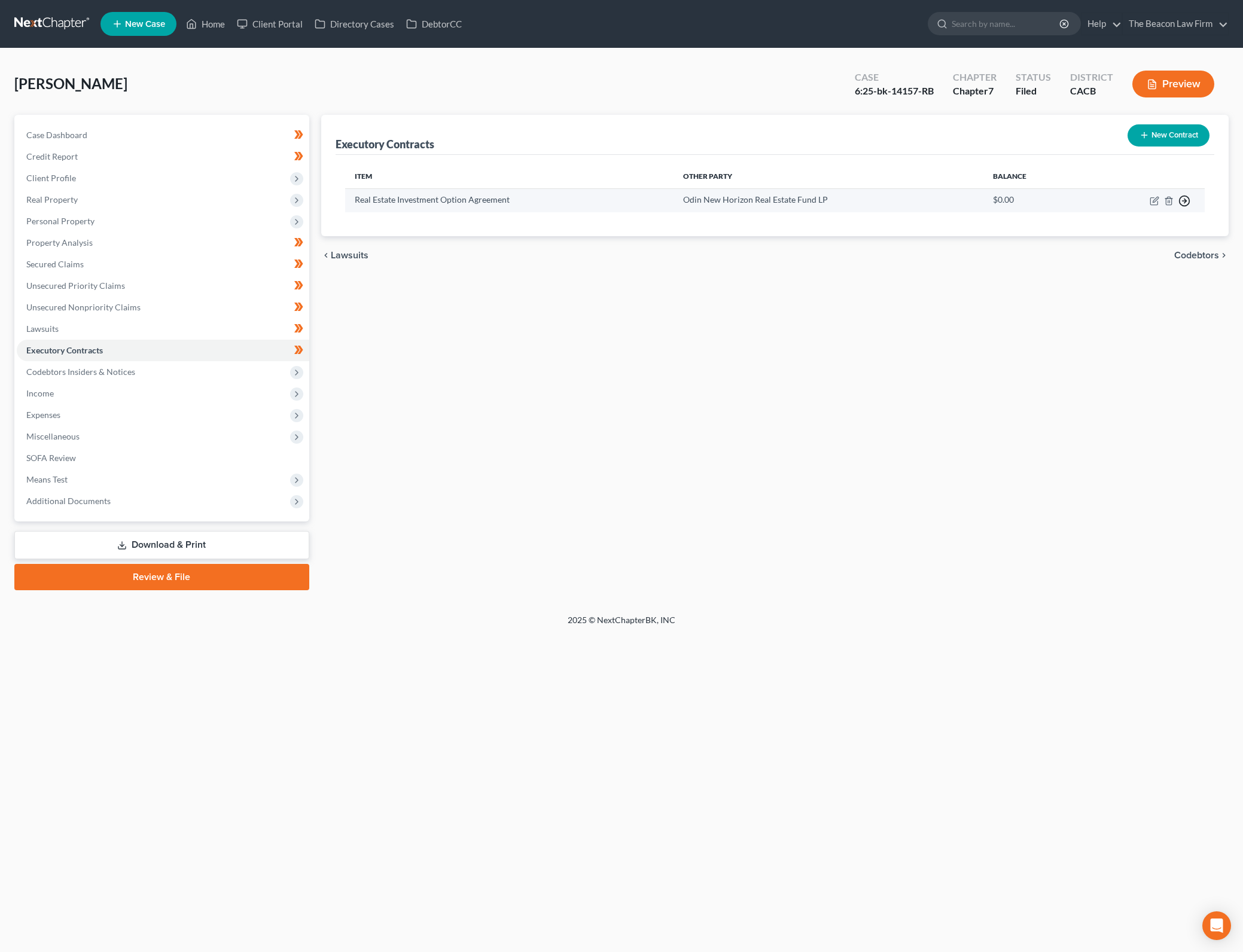
click at [1186, 198] on icon "button" at bounding box center [1184, 201] width 12 height 12
click at [891, 263] on div "chevron_left Lawsuits Codebtors chevron_right" at bounding box center [775, 255] width 907 height 38
click at [777, 127] on div "Executory Contracts New Contract" at bounding box center [775, 135] width 879 height 40
click at [1152, 197] on icon "button" at bounding box center [1153, 201] width 7 height 7
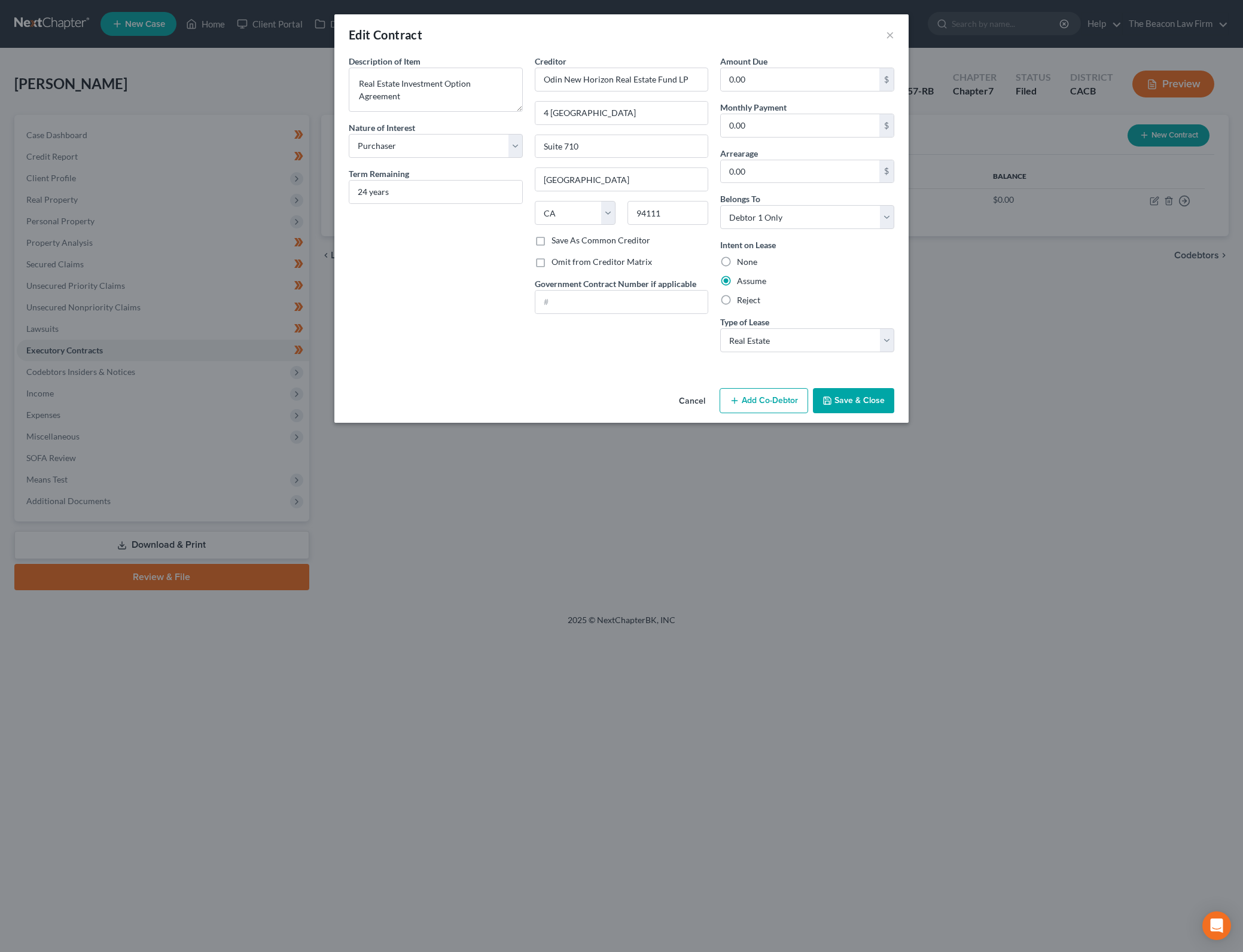
click at [870, 395] on button "Save & Close" at bounding box center [853, 400] width 81 height 25
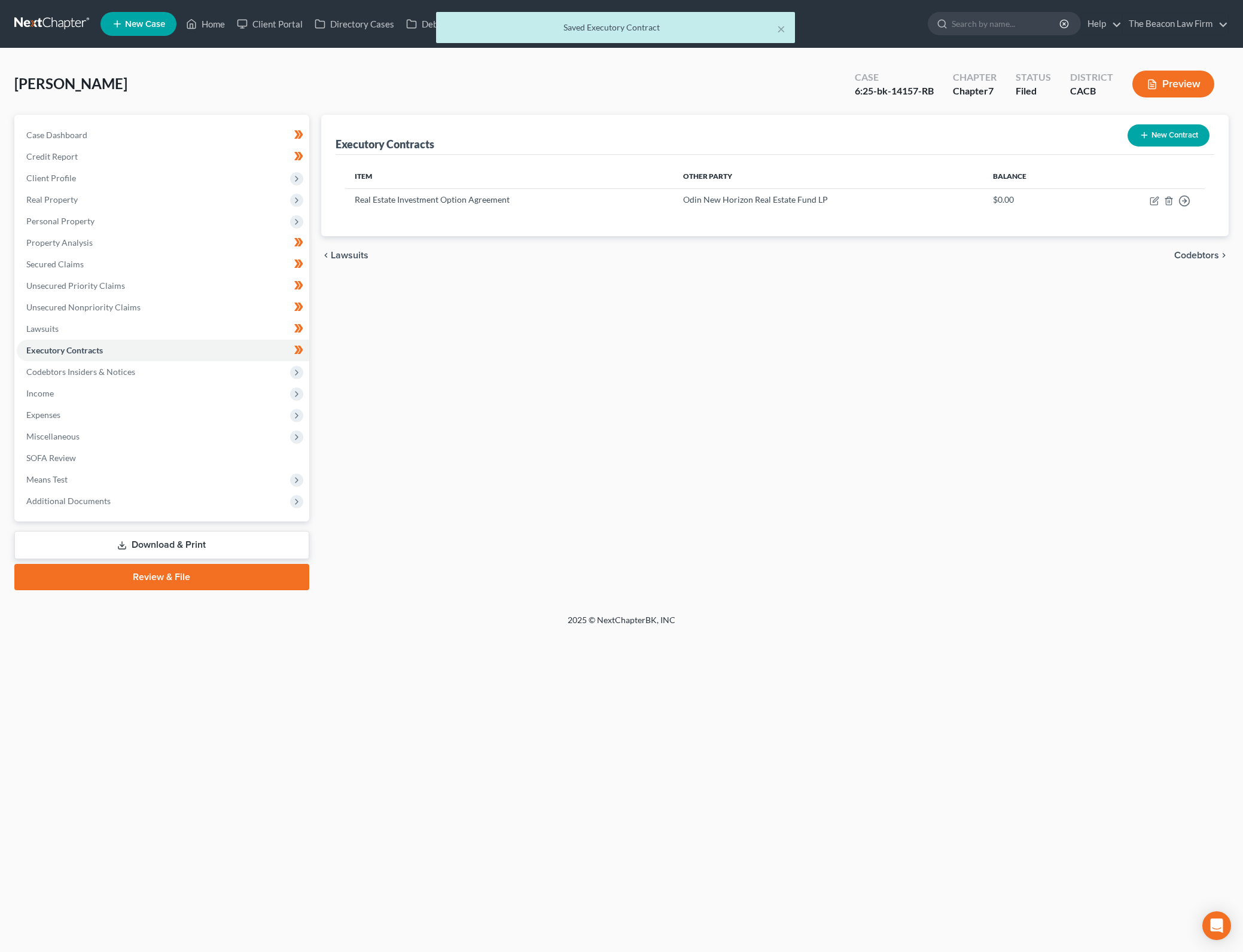
drag, startPoint x: 205, startPoint y: 550, endPoint x: 732, endPoint y: 556, distance: 527.0
click at [205, 550] on link "Download & Print" at bounding box center [162, 545] width 295 height 28
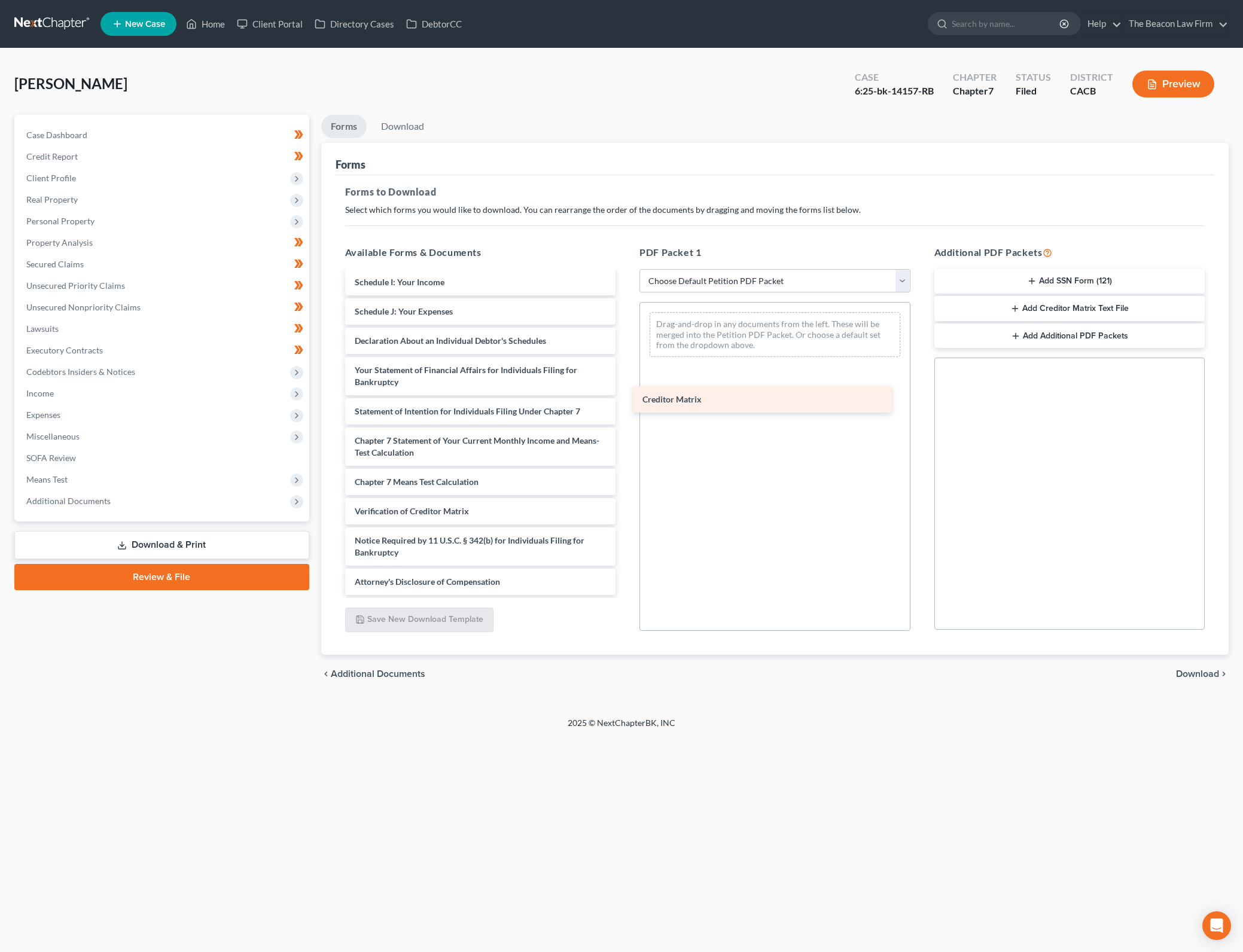
scroll to position [1744, 0]
drag, startPoint x: 489, startPoint y: 484, endPoint x: 823, endPoint y: 327, distance: 369.1
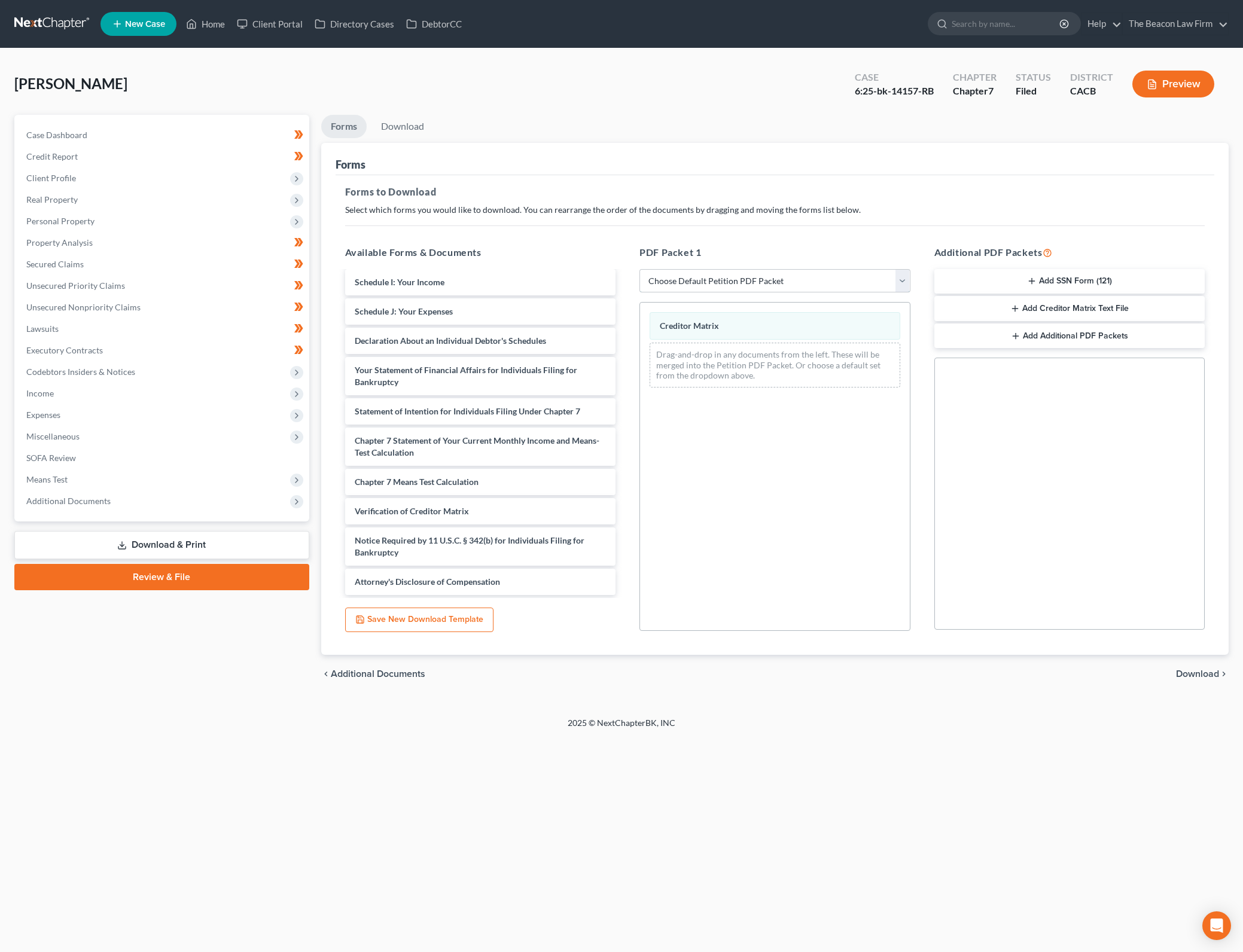
drag, startPoint x: 879, startPoint y: 270, endPoint x: 869, endPoint y: 291, distance: 23.3
click at [879, 270] on select "Choose Default Petition PDF Packet Complete Bankruptcy Petition (all forms and …" at bounding box center [775, 281] width 271 height 24
click at [639, 269] on select "Choose Default Petition PDF Packet Complete Bankruptcy Petition (all forms and …" at bounding box center [775, 281] width 271 height 24
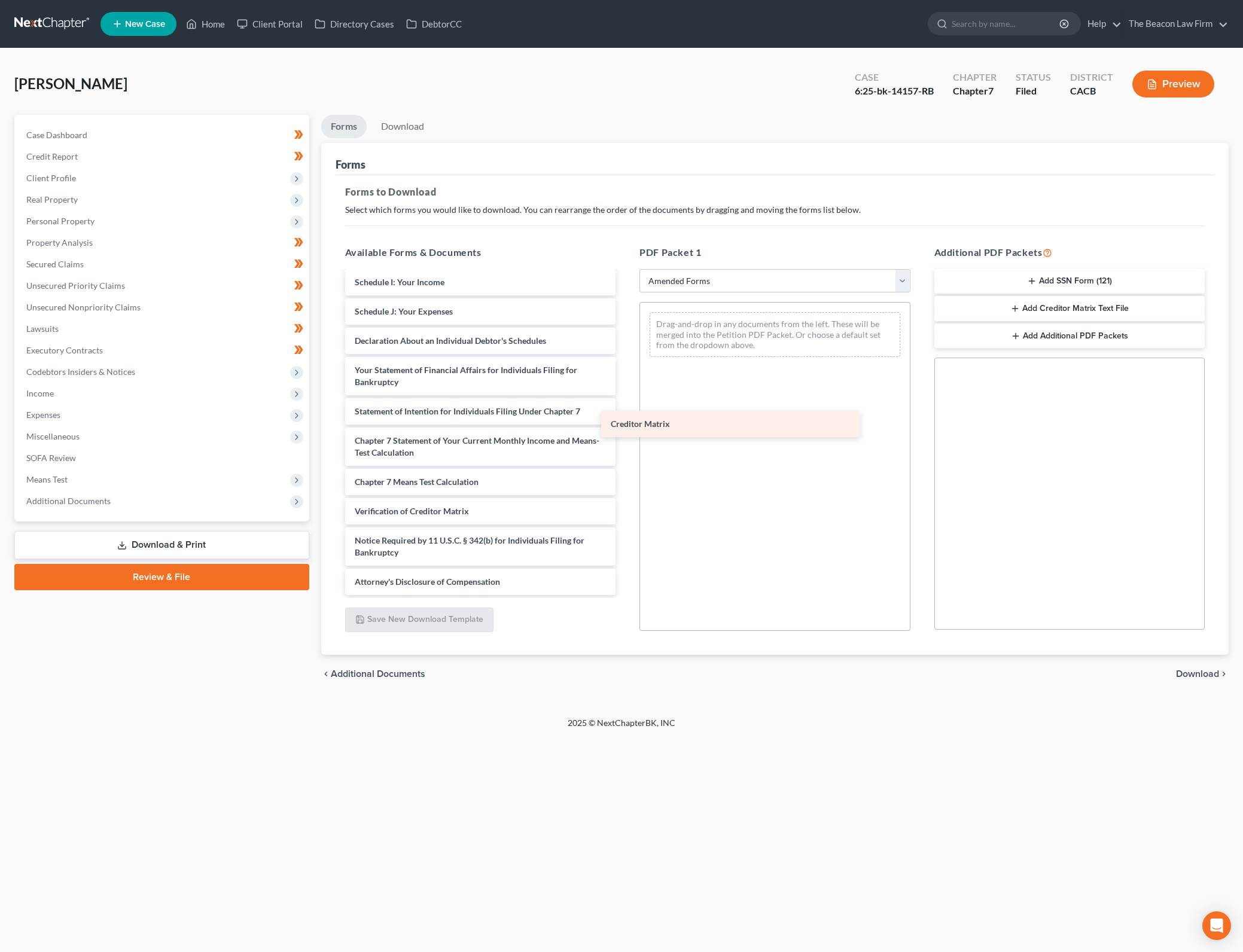
scroll to position [237, 0]
drag, startPoint x: 438, startPoint y: 487, endPoint x: 787, endPoint y: 336, distance: 380.3
click at [625, 336] on div "Creditor Matrix Voluntary Petition for Individuals Filing for Bankruptcy Summar…" at bounding box center [480, 315] width 290 height 561
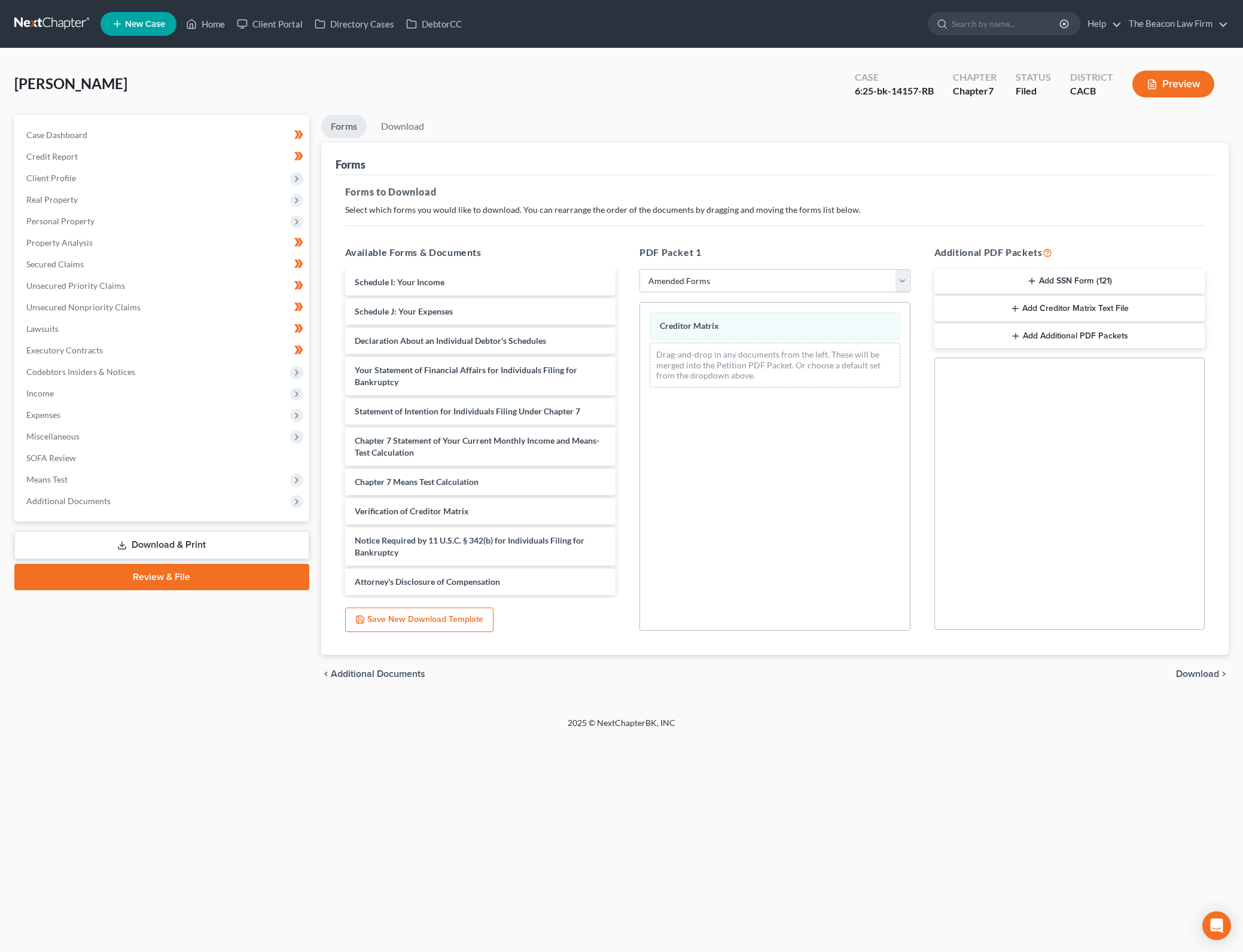
click at [1205, 675] on span "Download" at bounding box center [1197, 673] width 43 height 9
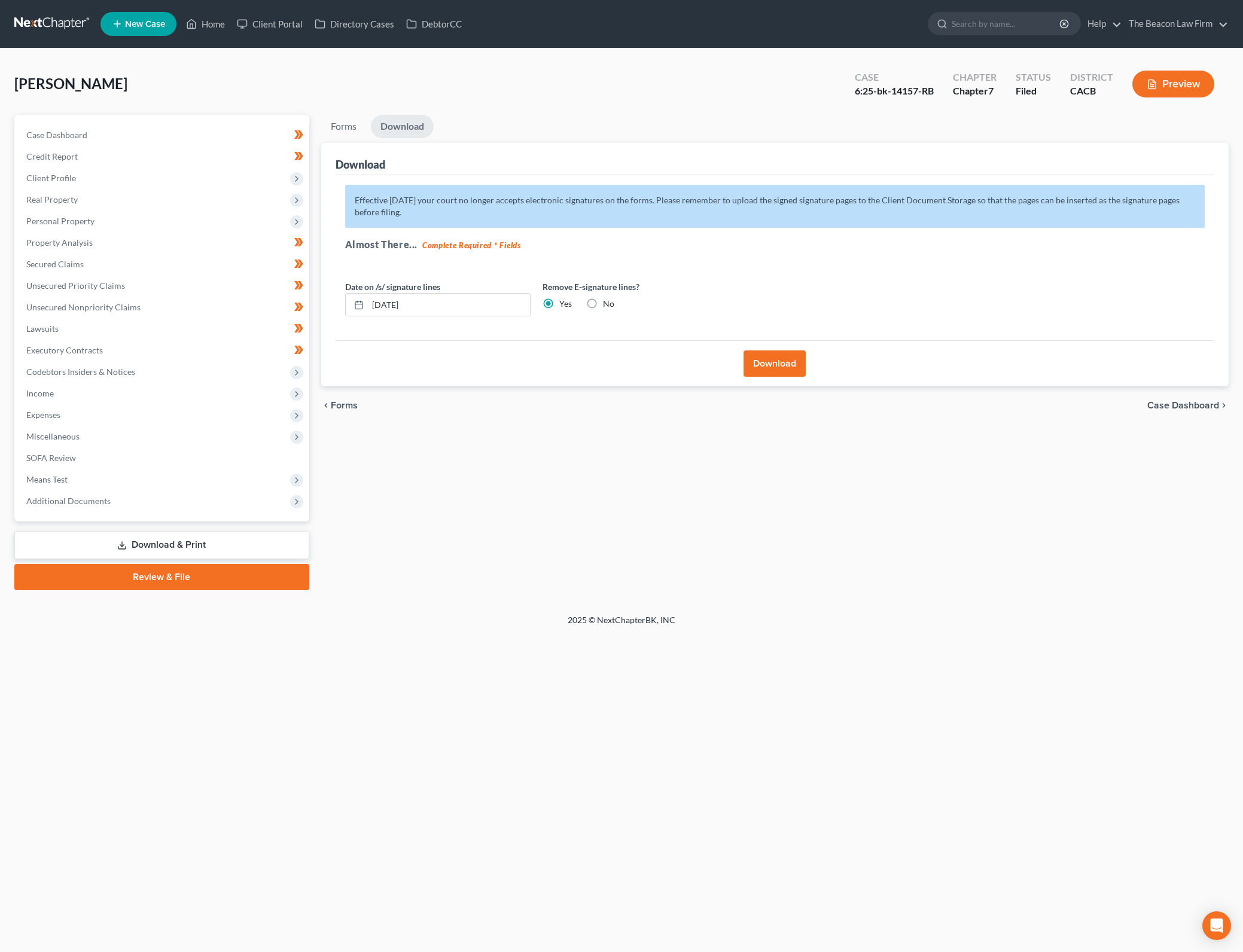
click at [603, 304] on label "No" at bounding box center [608, 304] width 11 height 12
click at [607, 304] on input "No" at bounding box center [611, 301] width 8 height 8
click at [759, 360] on button "Download" at bounding box center [775, 363] width 62 height 27
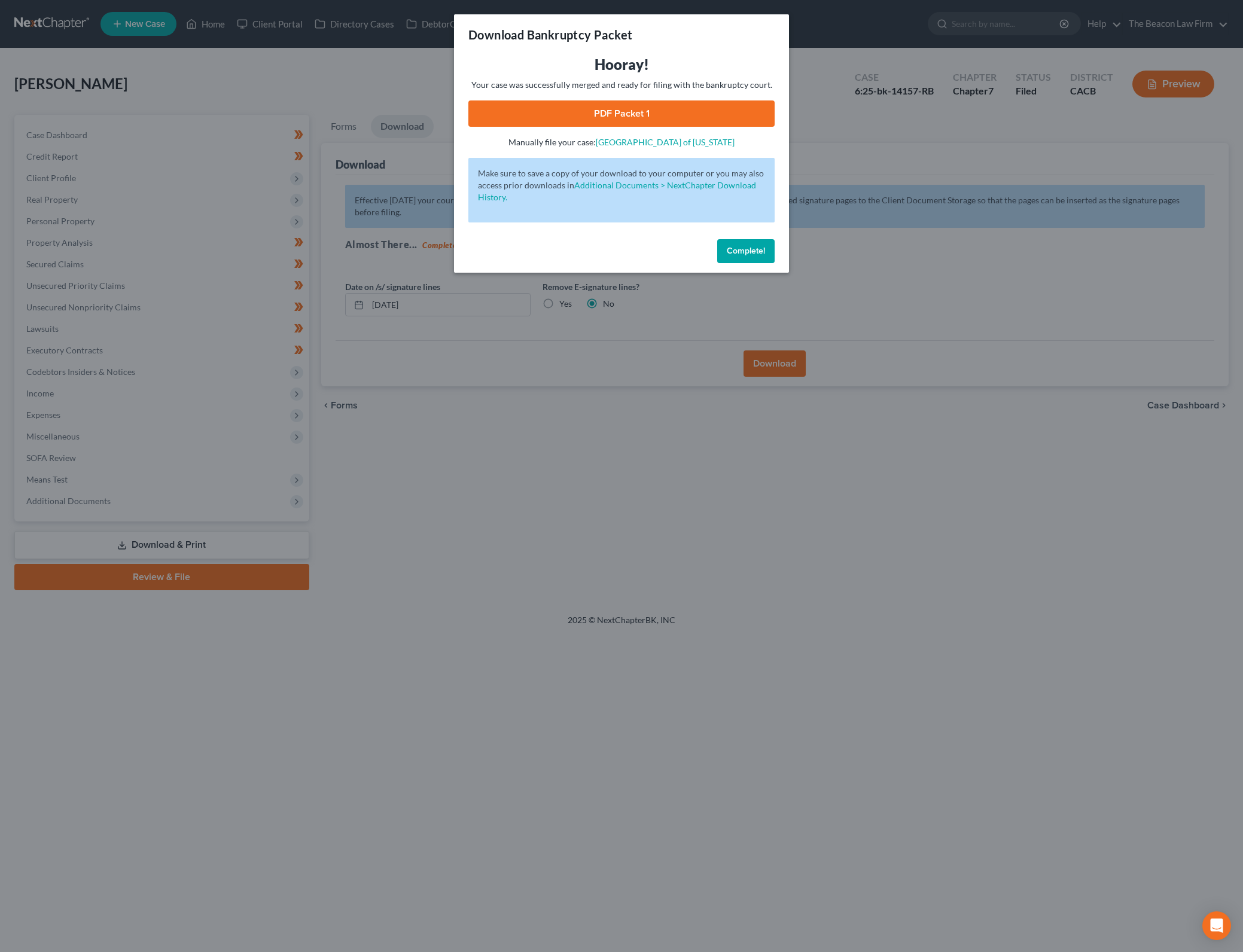
click at [702, 116] on link "PDF Packet 1" at bounding box center [621, 113] width 306 height 27
drag, startPoint x: 765, startPoint y: 252, endPoint x: 391, endPoint y: 468, distance: 431.9
click at [765, 252] on button "Complete!" at bounding box center [745, 251] width 58 height 24
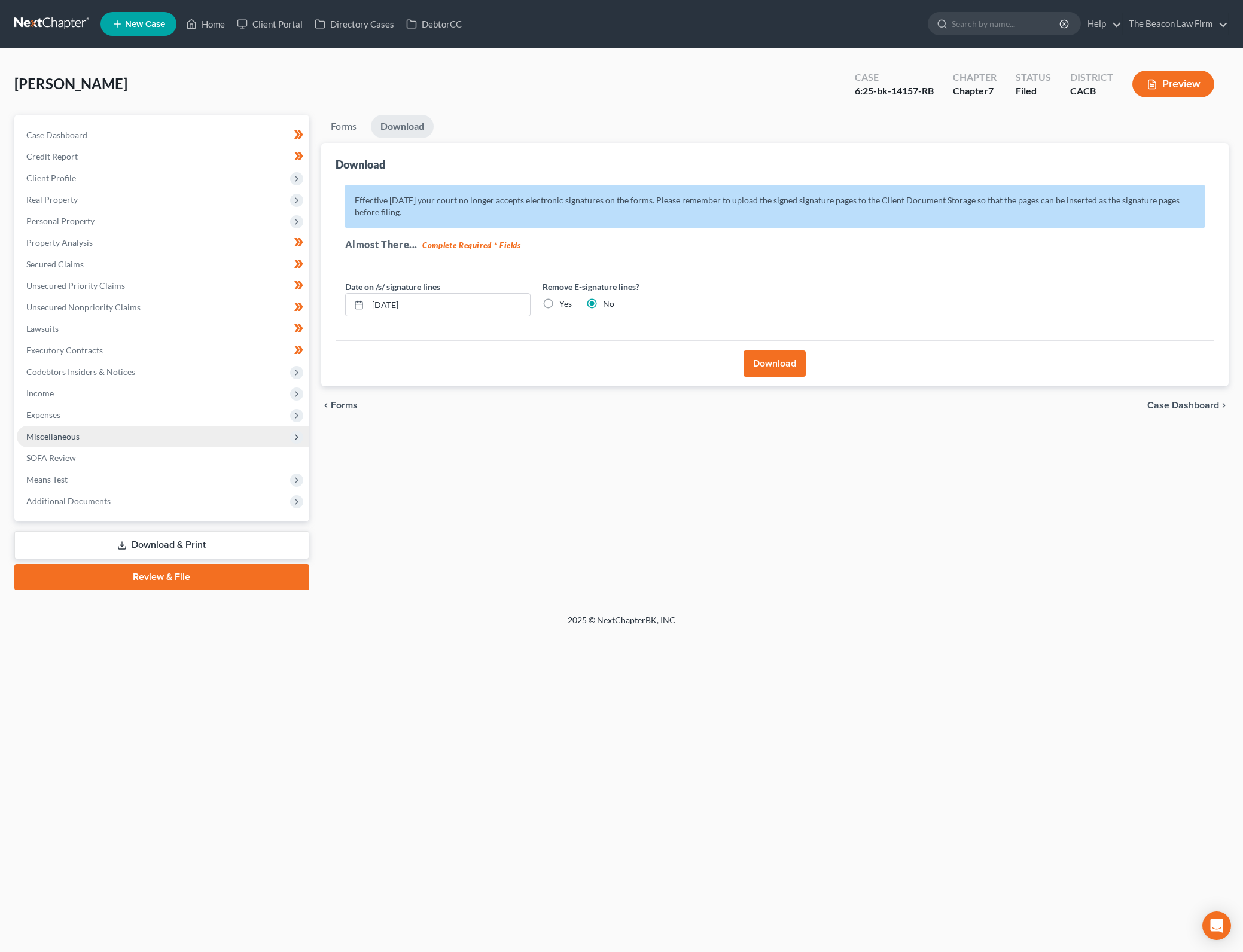
click at [123, 432] on span "Miscellaneous" at bounding box center [162, 436] width 292 height 22
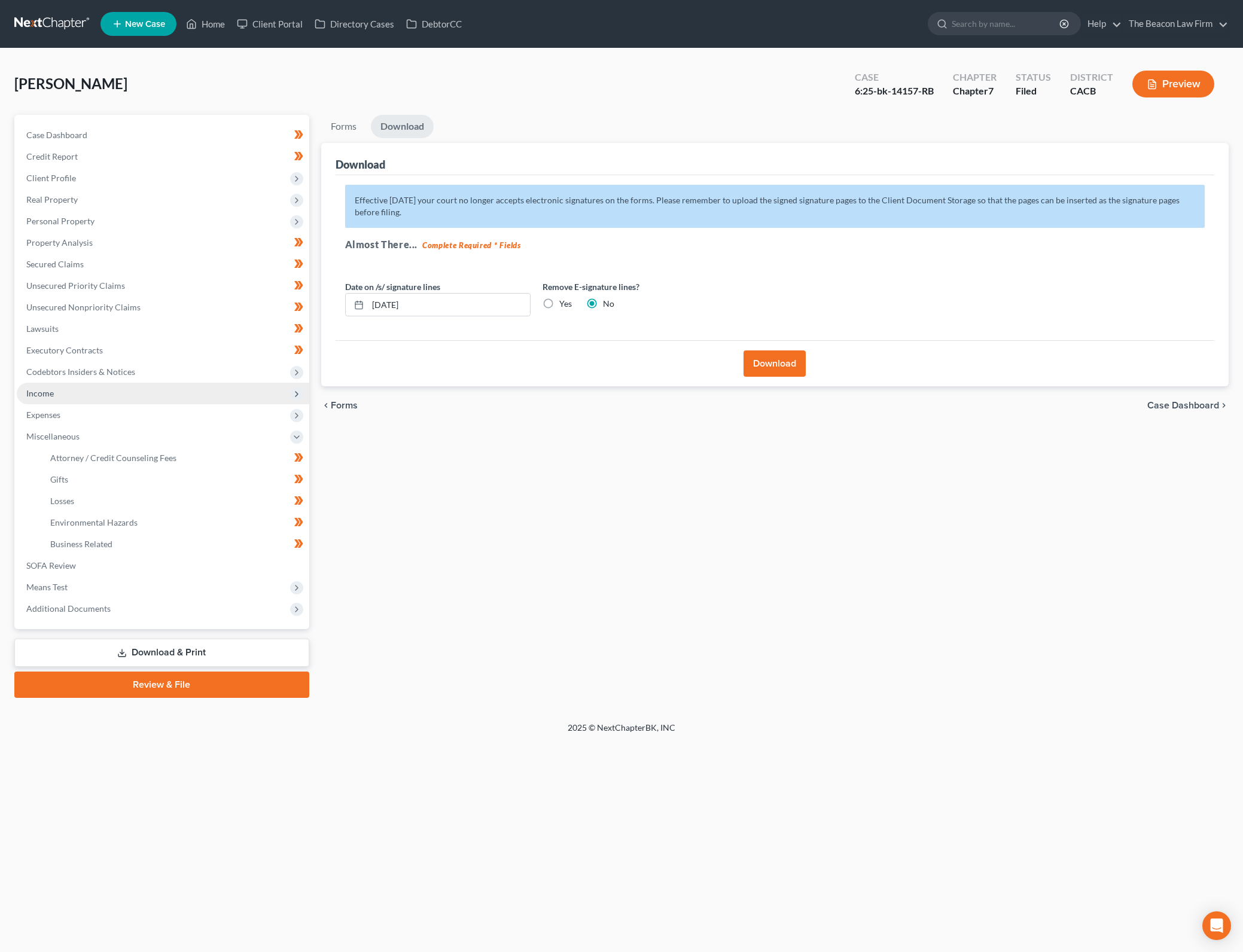
click at [141, 398] on span "Income" at bounding box center [162, 393] width 292 height 22
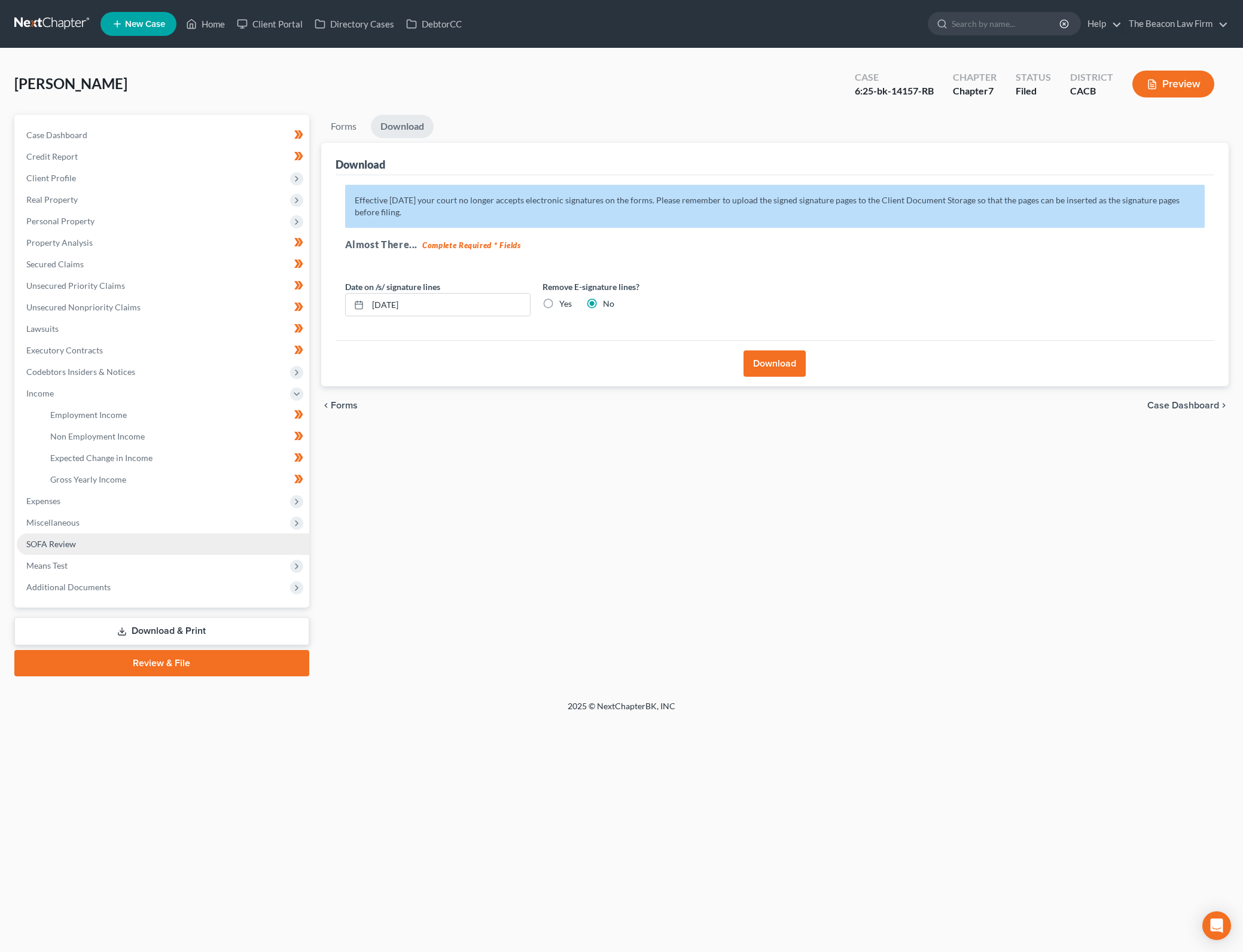
click at [154, 545] on link "SOFA Review" at bounding box center [162, 543] width 292 height 22
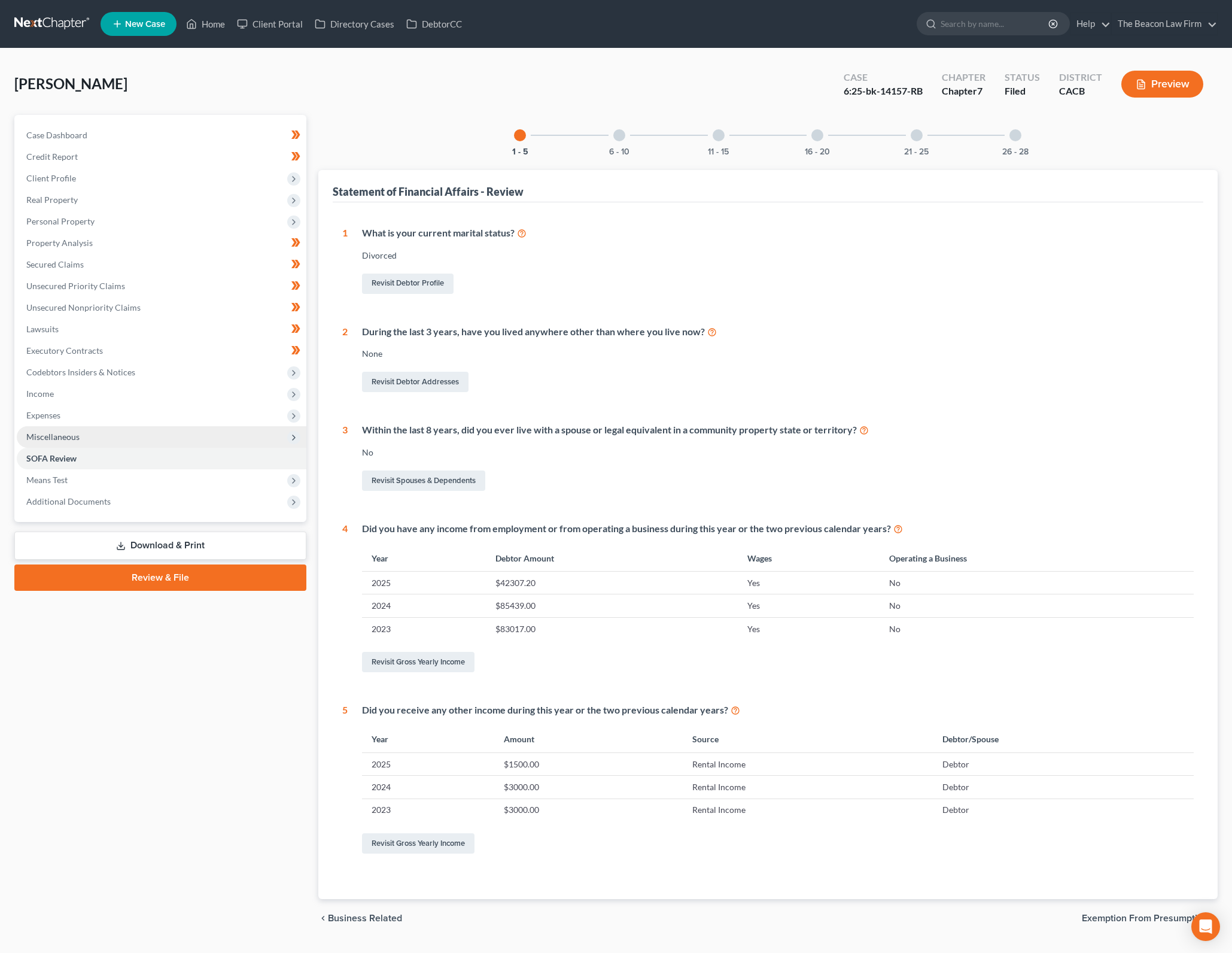
click at [186, 434] on span "Miscellaneous" at bounding box center [161, 437] width 290 height 22
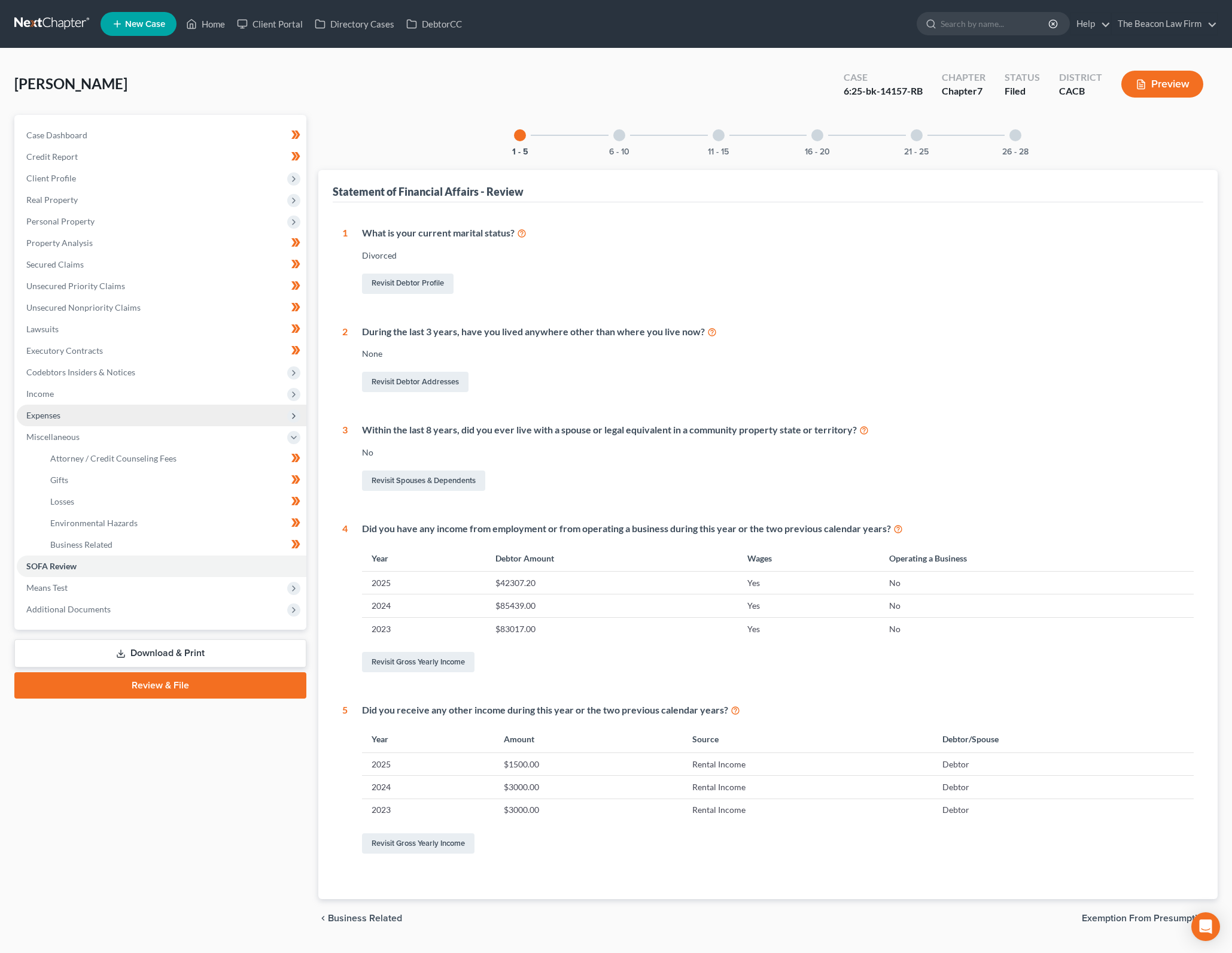
click at [194, 409] on span "Expenses" at bounding box center [161, 415] width 290 height 22
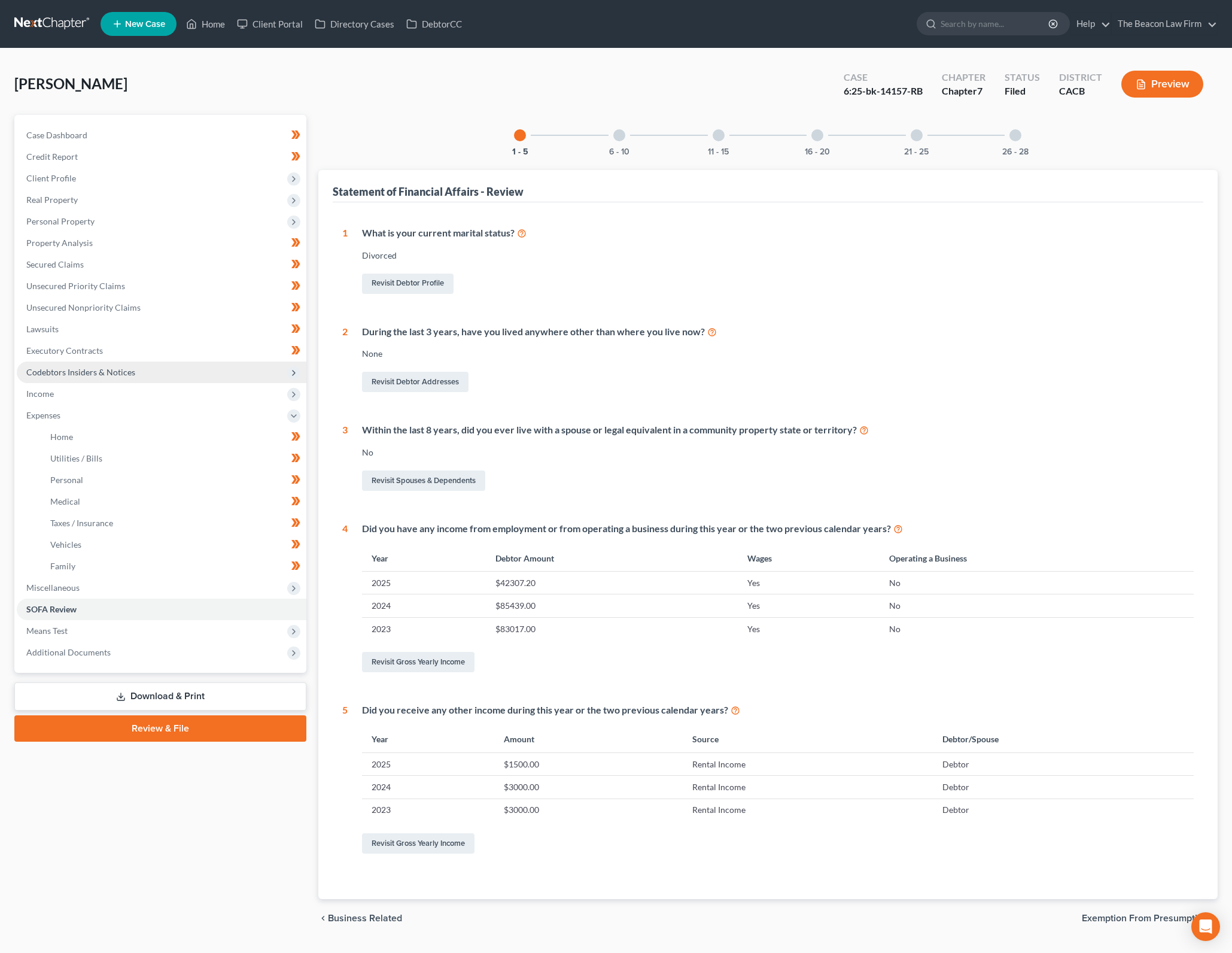
click at [201, 376] on span "Codebtors Insiders & Notices" at bounding box center [161, 372] width 290 height 22
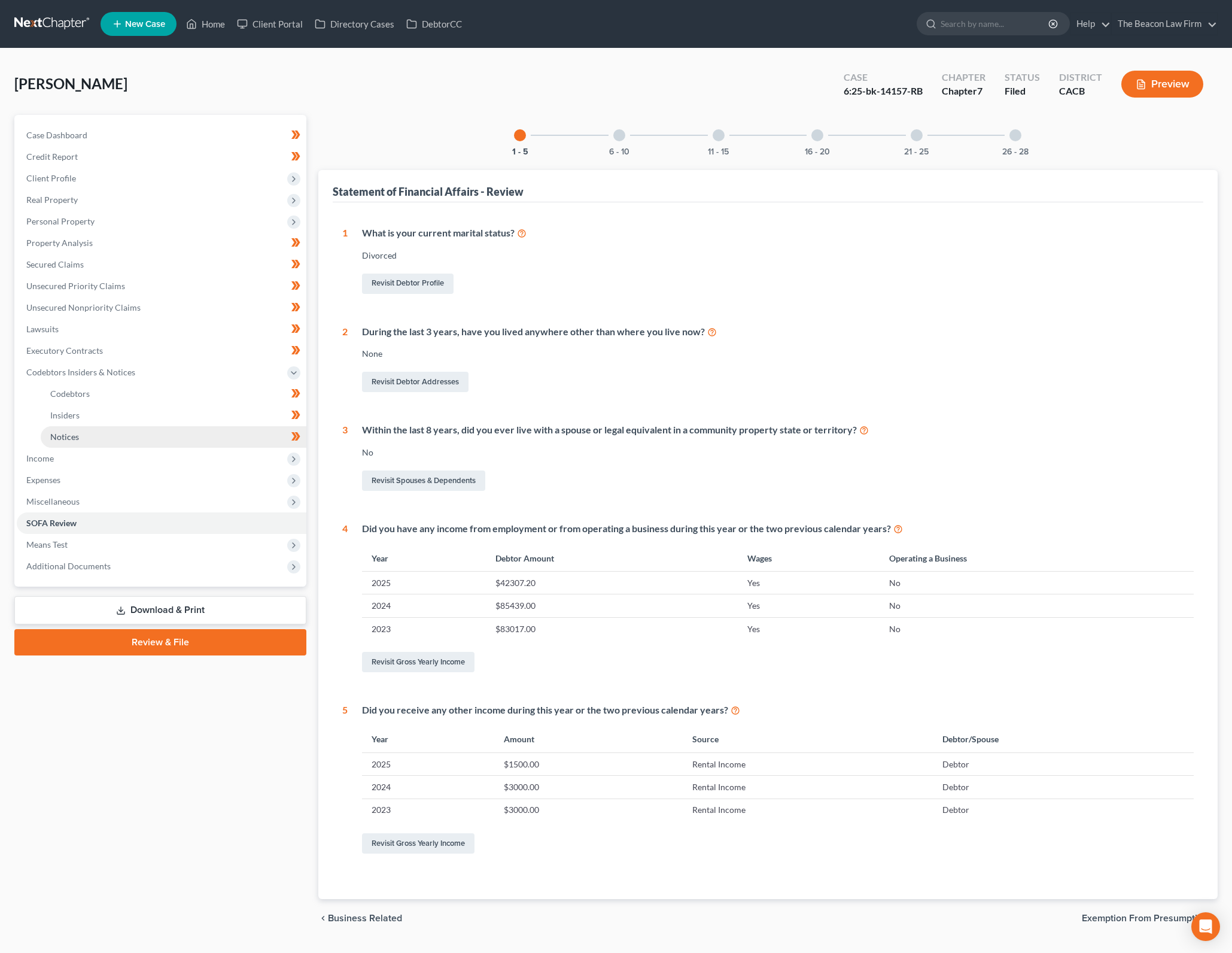
click at [198, 441] on link "Notices" at bounding box center [174, 437] width 266 height 22
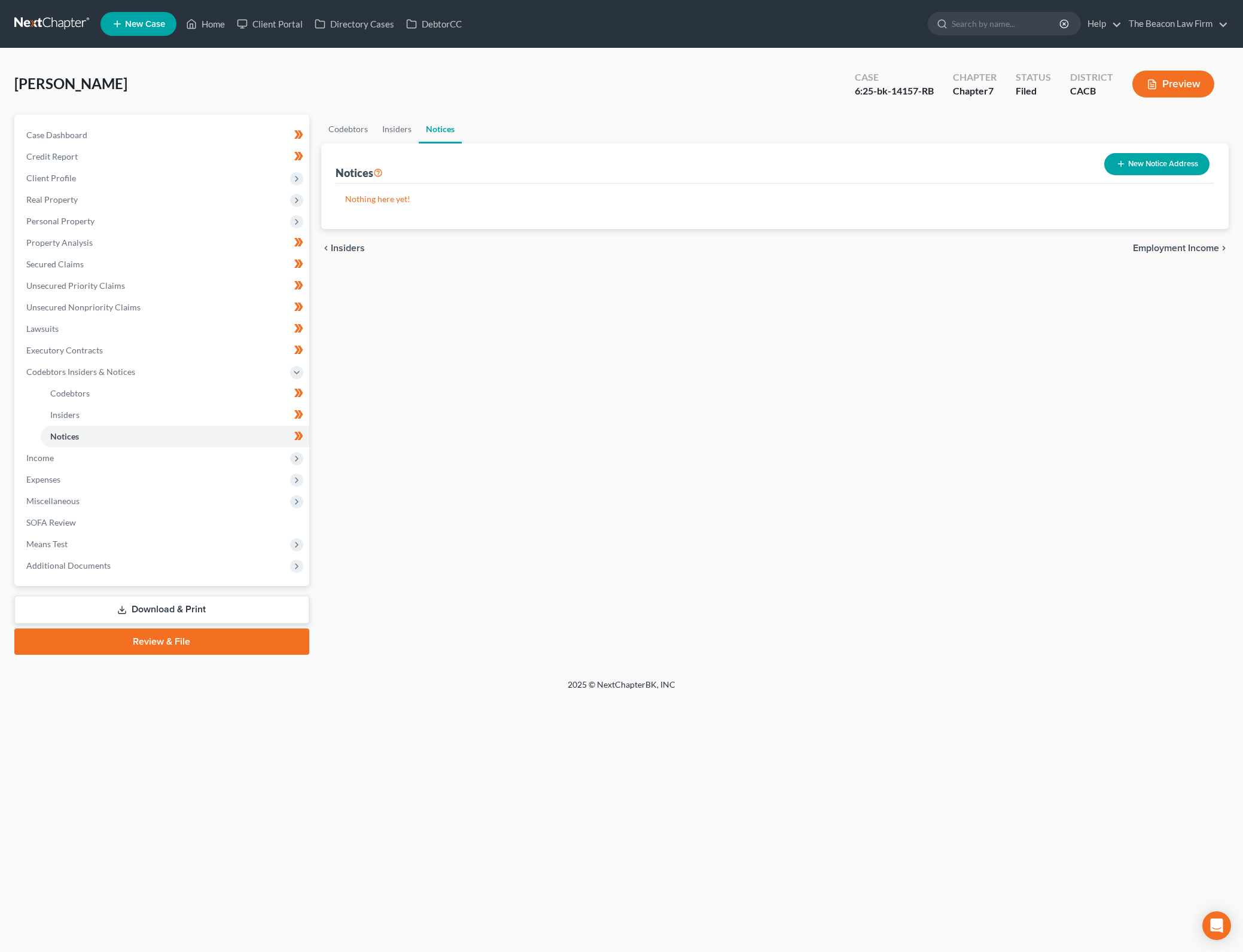
click at [1158, 165] on button "New Notice Address" at bounding box center [1157, 164] width 105 height 22
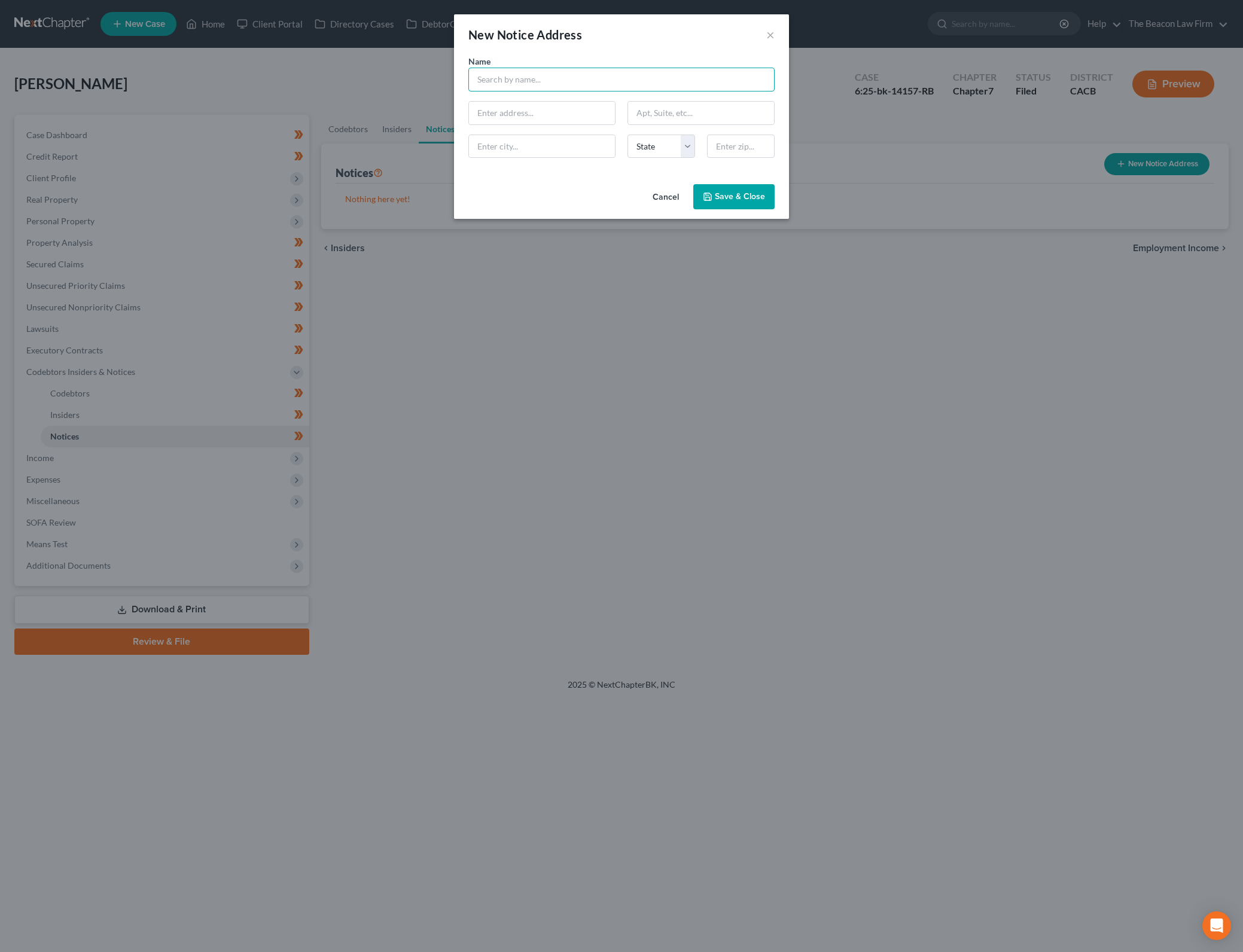
click at [520, 73] on input "text" at bounding box center [621, 79] width 306 height 24
click at [736, 145] on input "text" at bounding box center [740, 147] width 67 height 24
click at [601, 175] on div "Name * Odin New Horizon Real Estate Fund LP 4 Embarcadero Center Suite [GEOGRAP…" at bounding box center [621, 117] width 335 height 124
click at [755, 197] on span "Save & Close" at bounding box center [739, 197] width 50 height 10
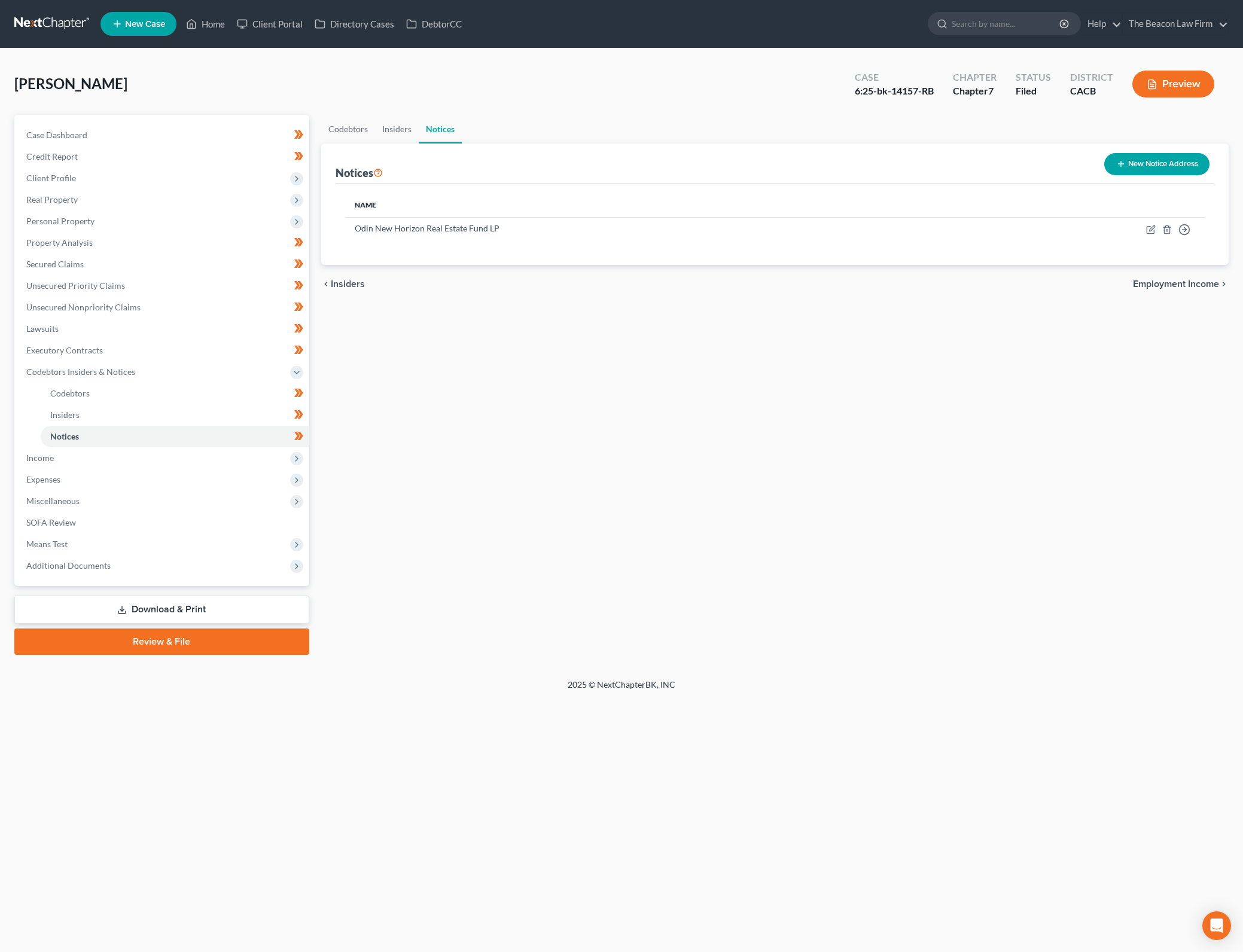
drag, startPoint x: 912, startPoint y: 428, endPoint x: 1079, endPoint y: 442, distance: 167.6
click at [912, 428] on div "Codebtors Insiders Notices Notices New Notice Address Name Odin New Horizon Rea…" at bounding box center [775, 385] width 920 height 540
click at [851, 411] on div "Codebtors Insiders Notices Notices New Notice Address Name Odin New Horizon Rea…" at bounding box center [775, 385] width 920 height 540
drag, startPoint x: 196, startPoint y: 615, endPoint x: 545, endPoint y: 610, distance: 349.0
click at [196, 615] on link "Download & Print" at bounding box center [162, 609] width 295 height 28
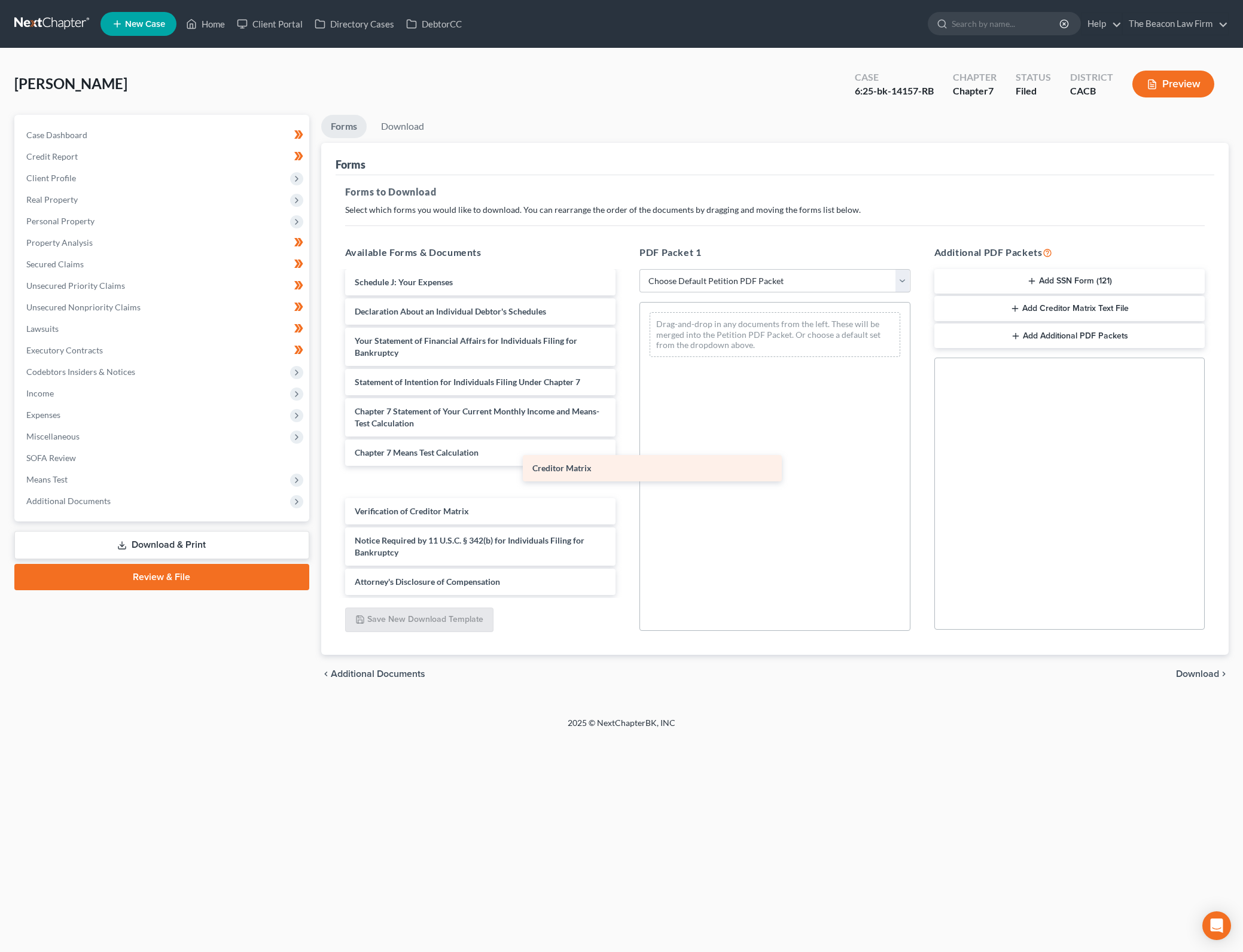
scroll to position [1744, 0]
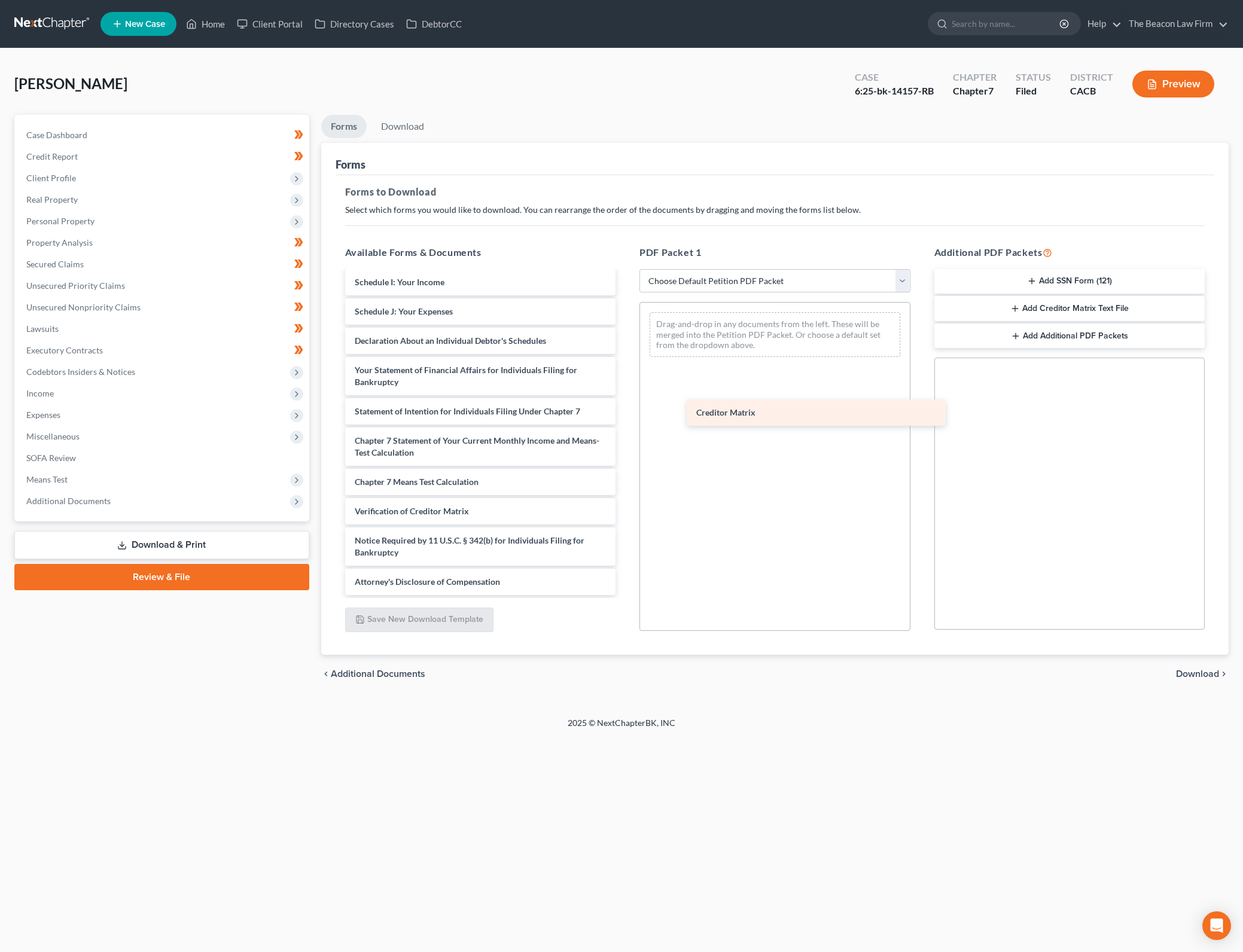
drag, startPoint x: 453, startPoint y: 485, endPoint x: 792, endPoint y: 366, distance: 359.3
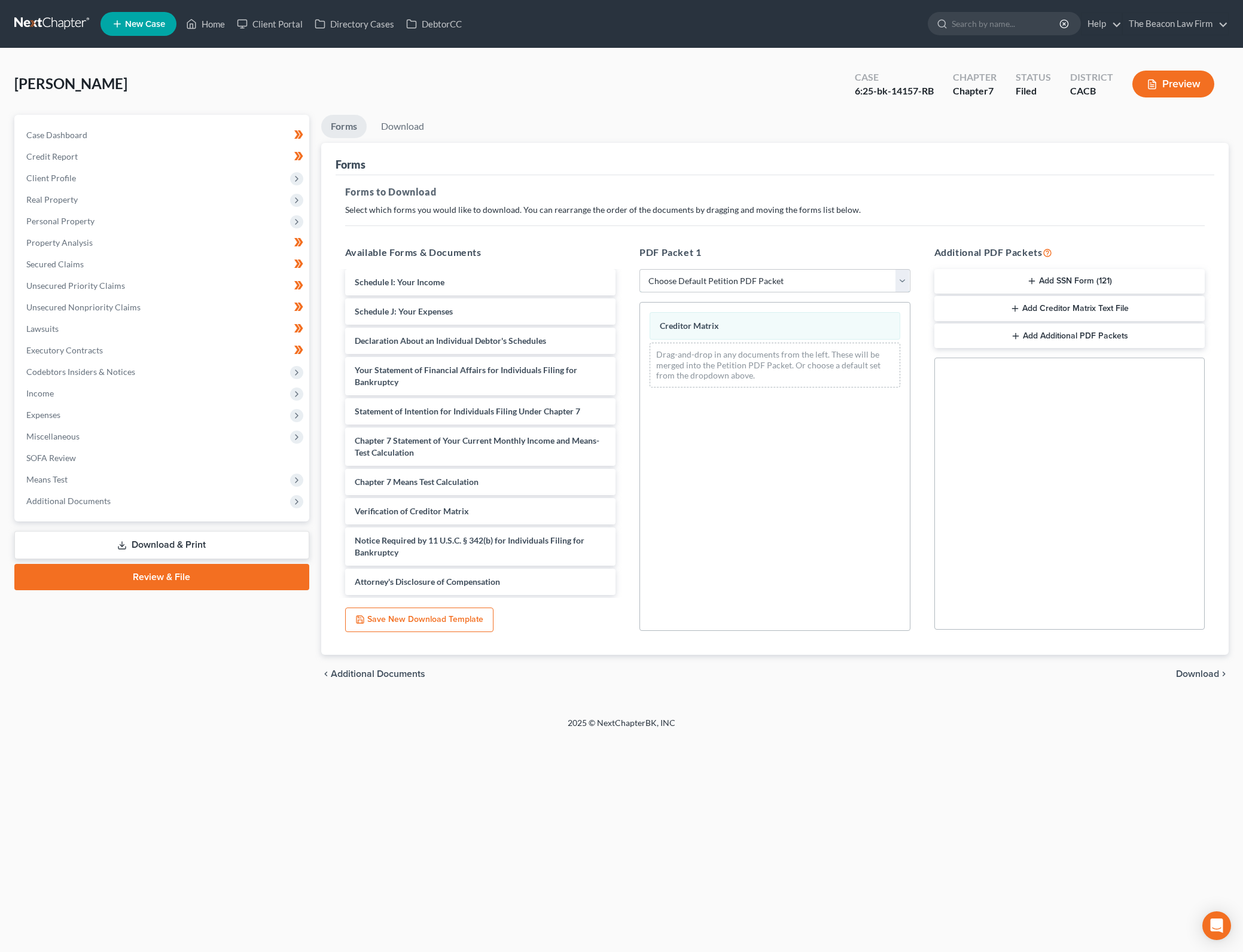
click at [864, 285] on select "Choose Default Petition PDF Packet Complete Bankruptcy Petition (all forms and …" at bounding box center [775, 281] width 271 height 24
click at [639, 269] on select "Choose Default Petition PDF Packet Complete Bankruptcy Petition (all forms and …" at bounding box center [775, 281] width 271 height 24
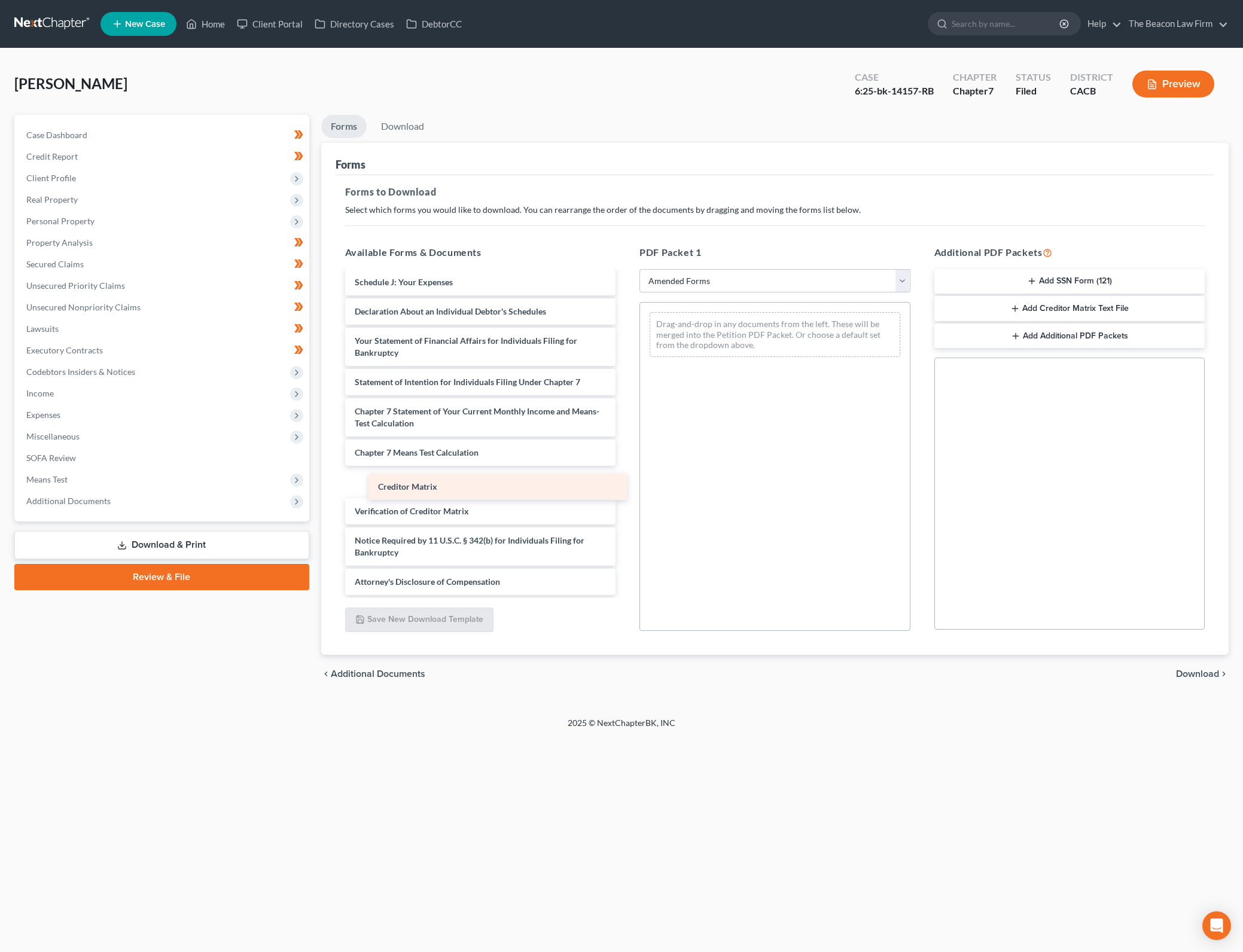
scroll to position [237, 0]
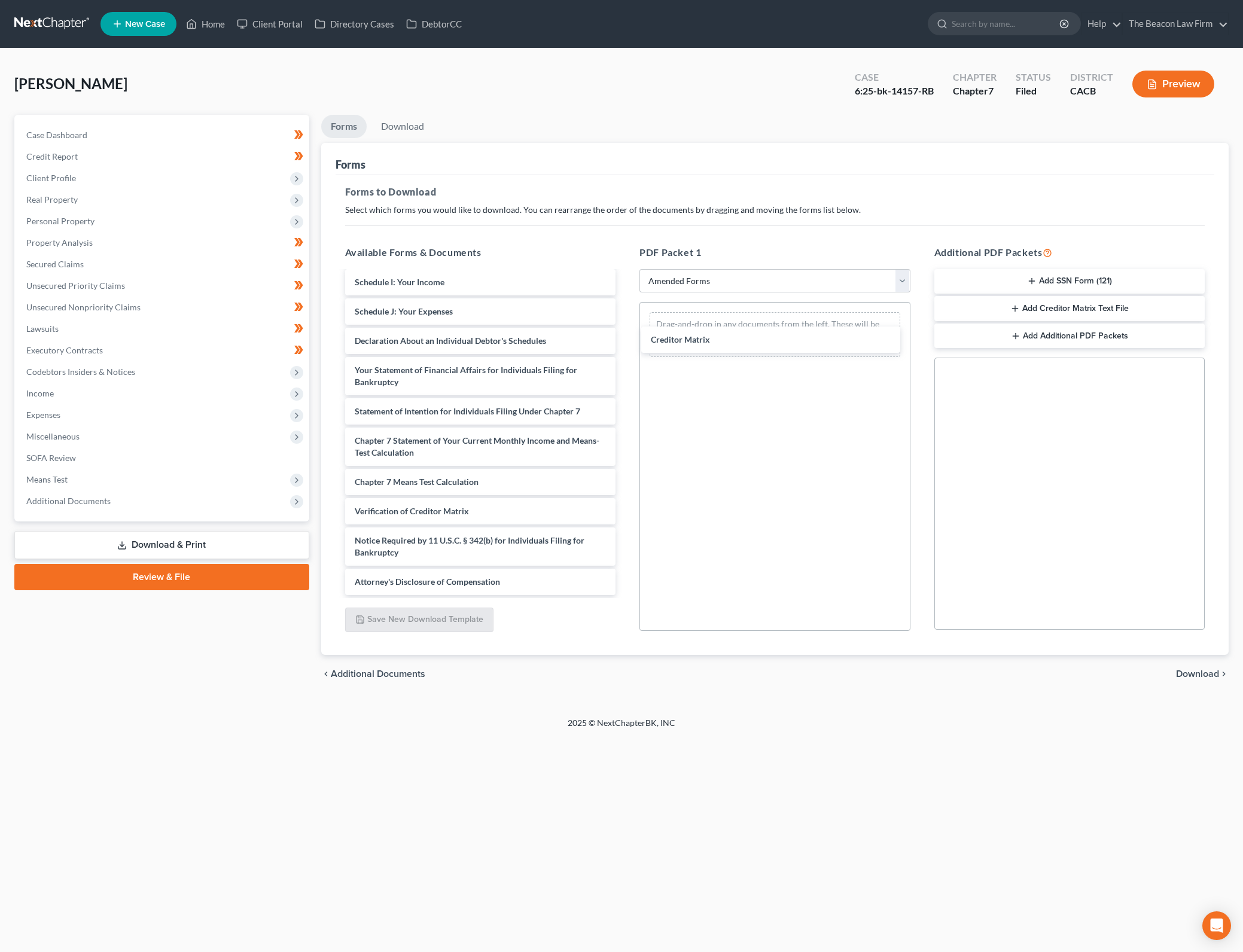
drag, startPoint x: 461, startPoint y: 474, endPoint x: 1226, endPoint y: 695, distance: 796.3
click at [625, 328] on div "Creditor Matrix Voluntary Petition for Individuals Filing for Bankruptcy Summar…" at bounding box center [480, 315] width 290 height 561
click at [1198, 674] on span "Download" at bounding box center [1197, 673] width 43 height 9
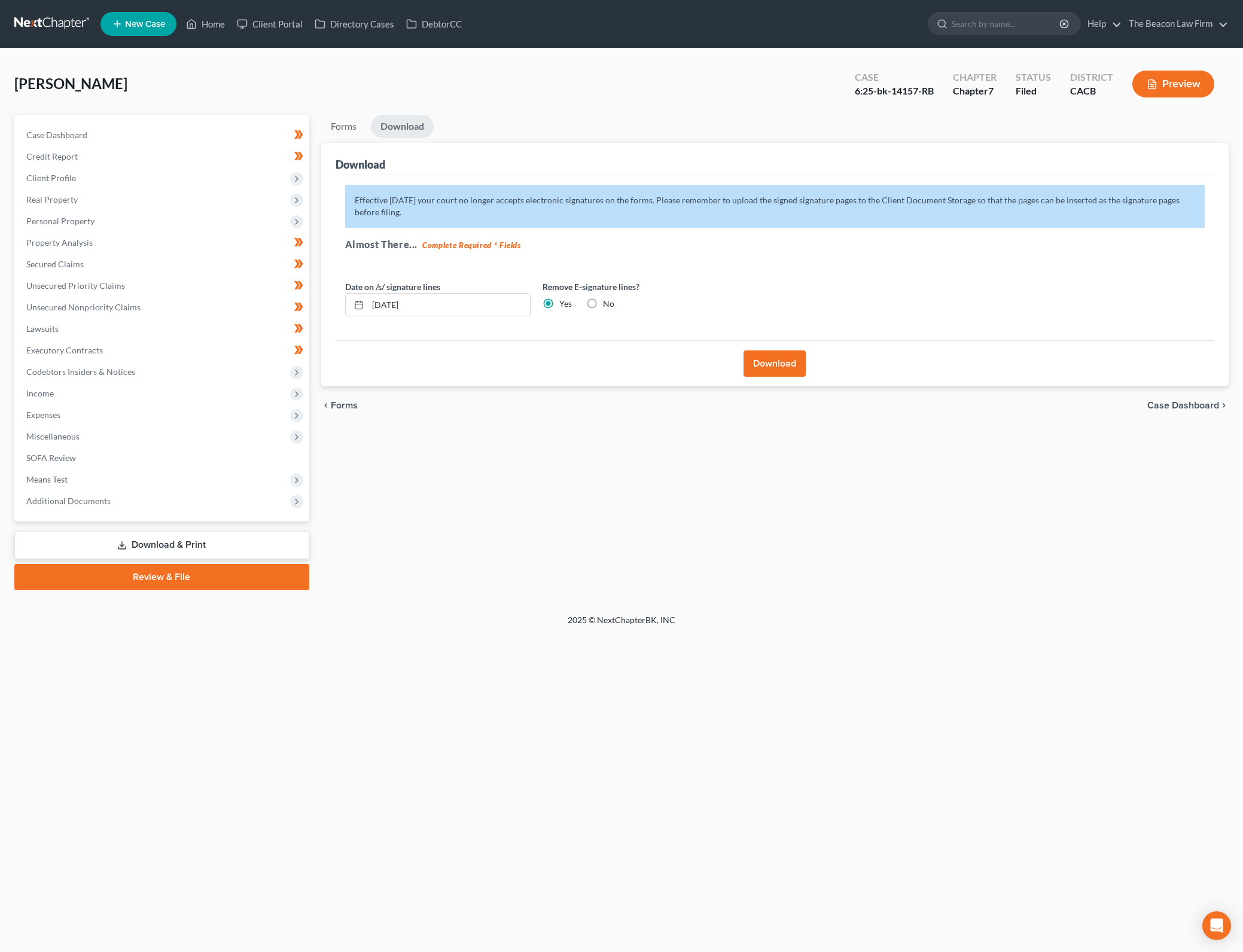
click at [603, 303] on label "No" at bounding box center [608, 304] width 11 height 12
click at [607, 303] on input "No" at bounding box center [611, 301] width 8 height 8
click at [776, 355] on button "Download" at bounding box center [775, 363] width 62 height 27
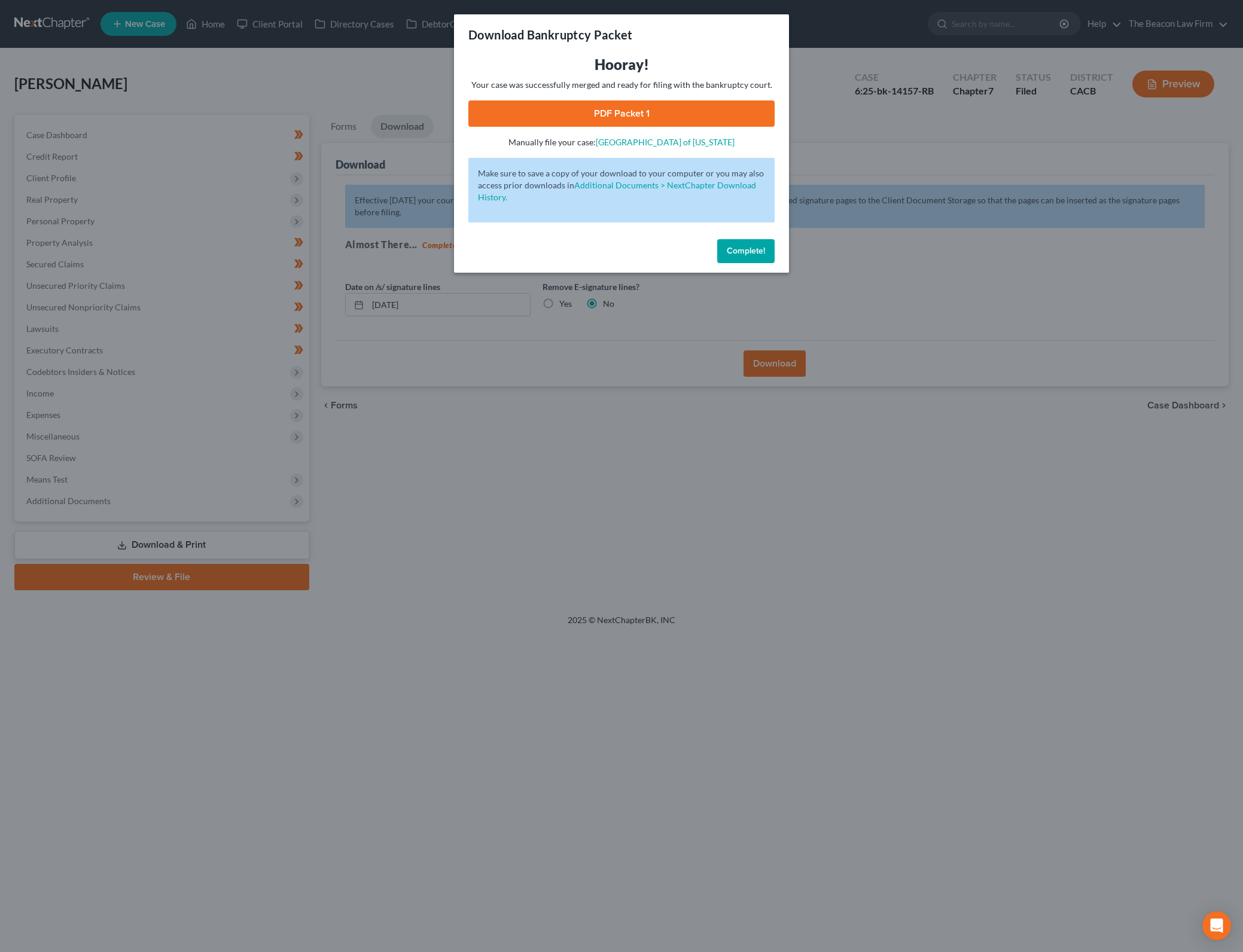
drag, startPoint x: 705, startPoint y: 105, endPoint x: 936, endPoint y: 354, distance: 339.6
click at [705, 105] on link "PDF Packet 1" at bounding box center [621, 113] width 306 height 27
click at [743, 255] on span "Complete!" at bounding box center [745, 251] width 38 height 10
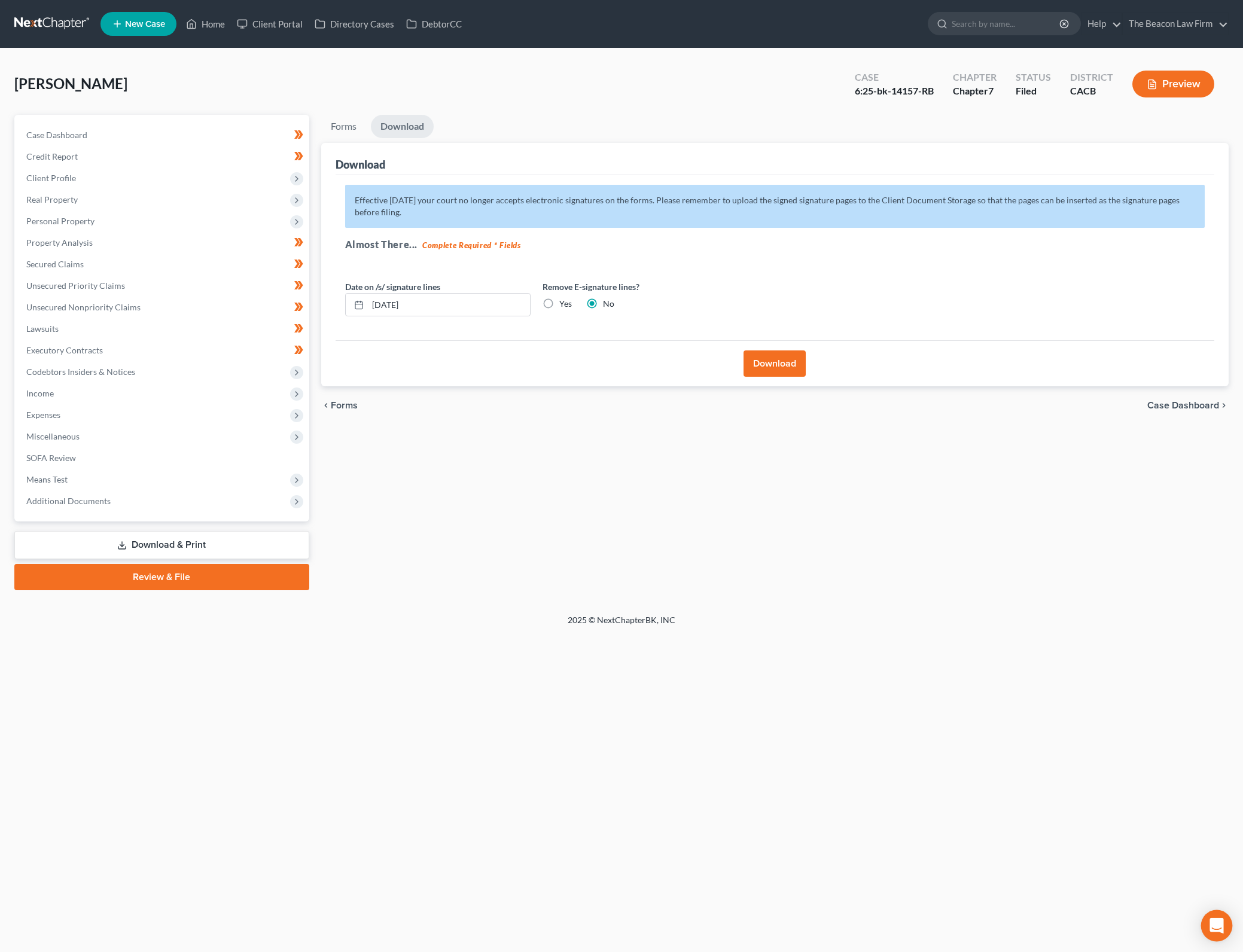
click at [1223, 924] on div "Open Intercom Messenger" at bounding box center [1216, 925] width 32 height 32
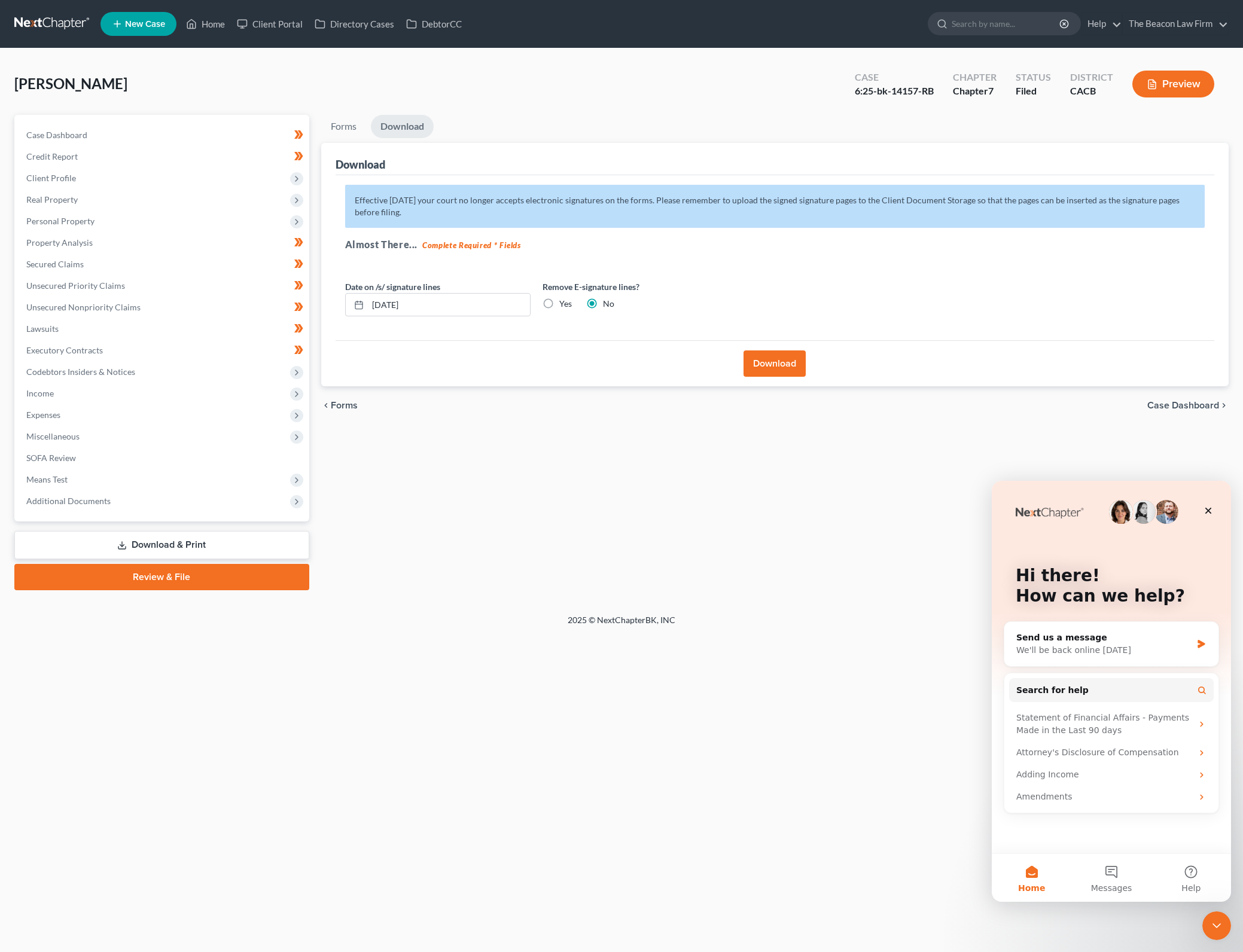
scroll to position [0, 0]
click at [1127, 689] on button "Search for help" at bounding box center [1111, 690] width 204 height 24
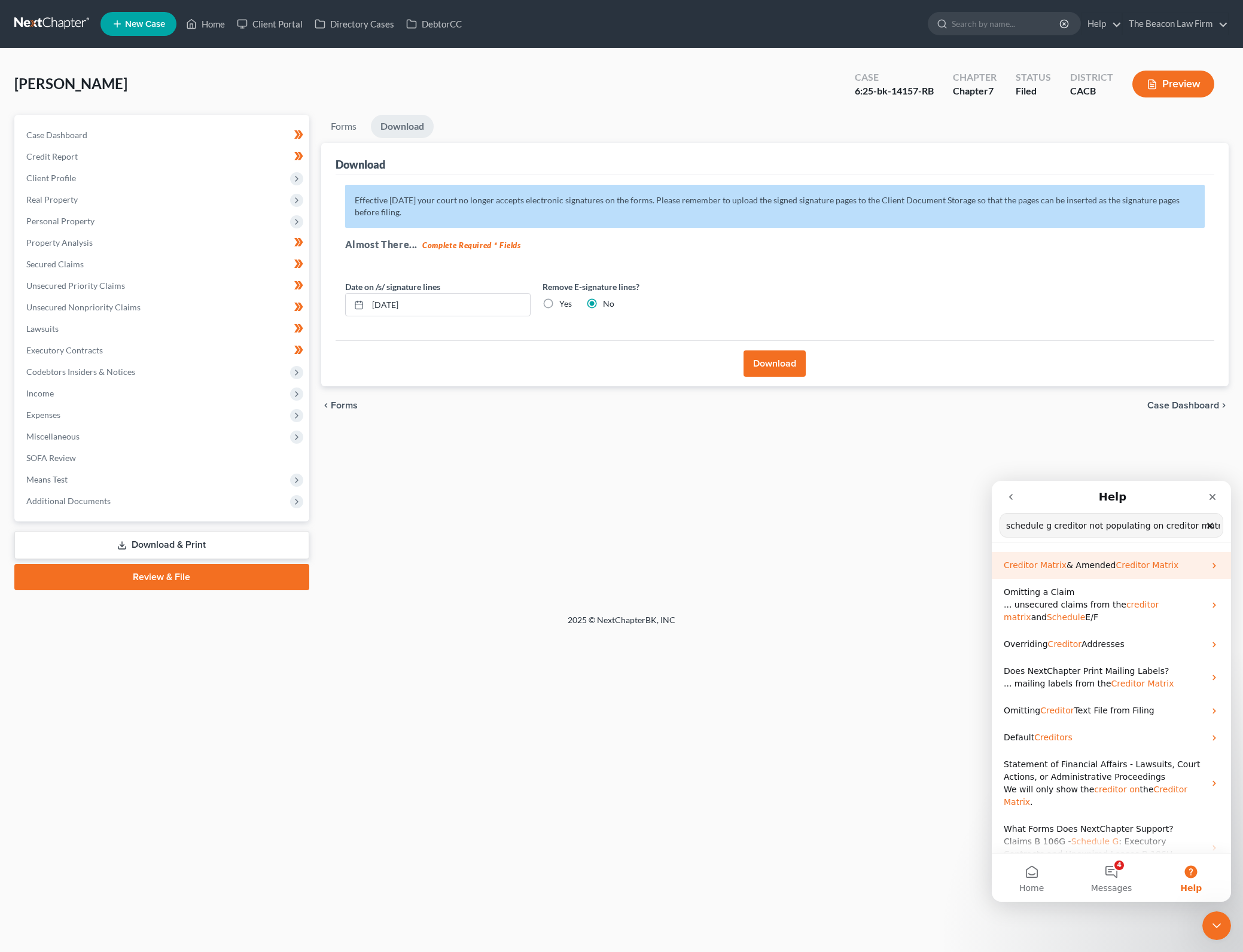
click at [1167, 567] on p "Creditor Matrix & Amended Creditor Matrix" at bounding box center [1103, 565] width 201 height 13
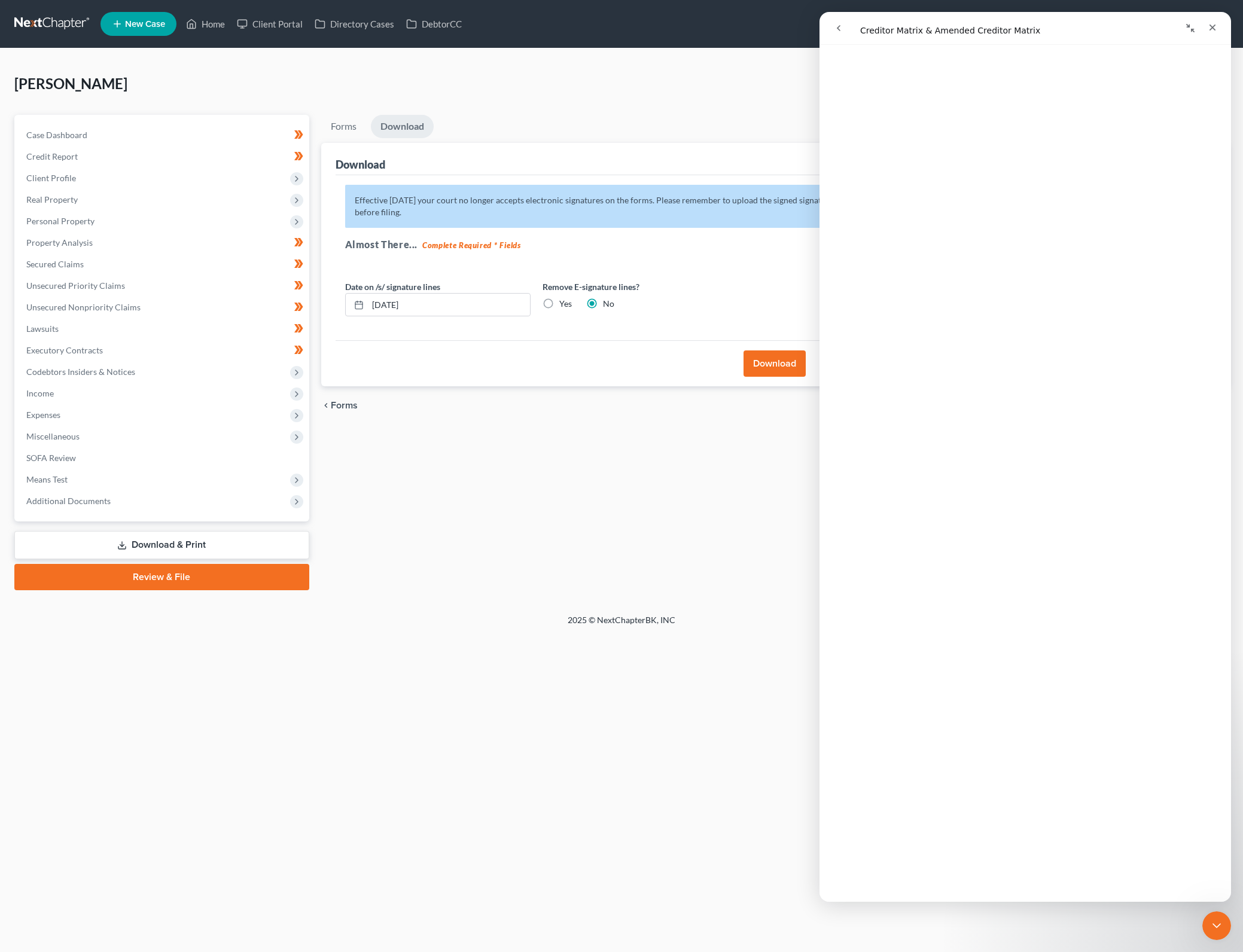
scroll to position [316, 0]
click at [405, 473] on div "Forms Download Forms Forms to Download Select which forms you would like to dow…" at bounding box center [775, 352] width 920 height 475
click at [193, 301] on link "Unsecured Nonpriority Claims" at bounding box center [162, 307] width 292 height 22
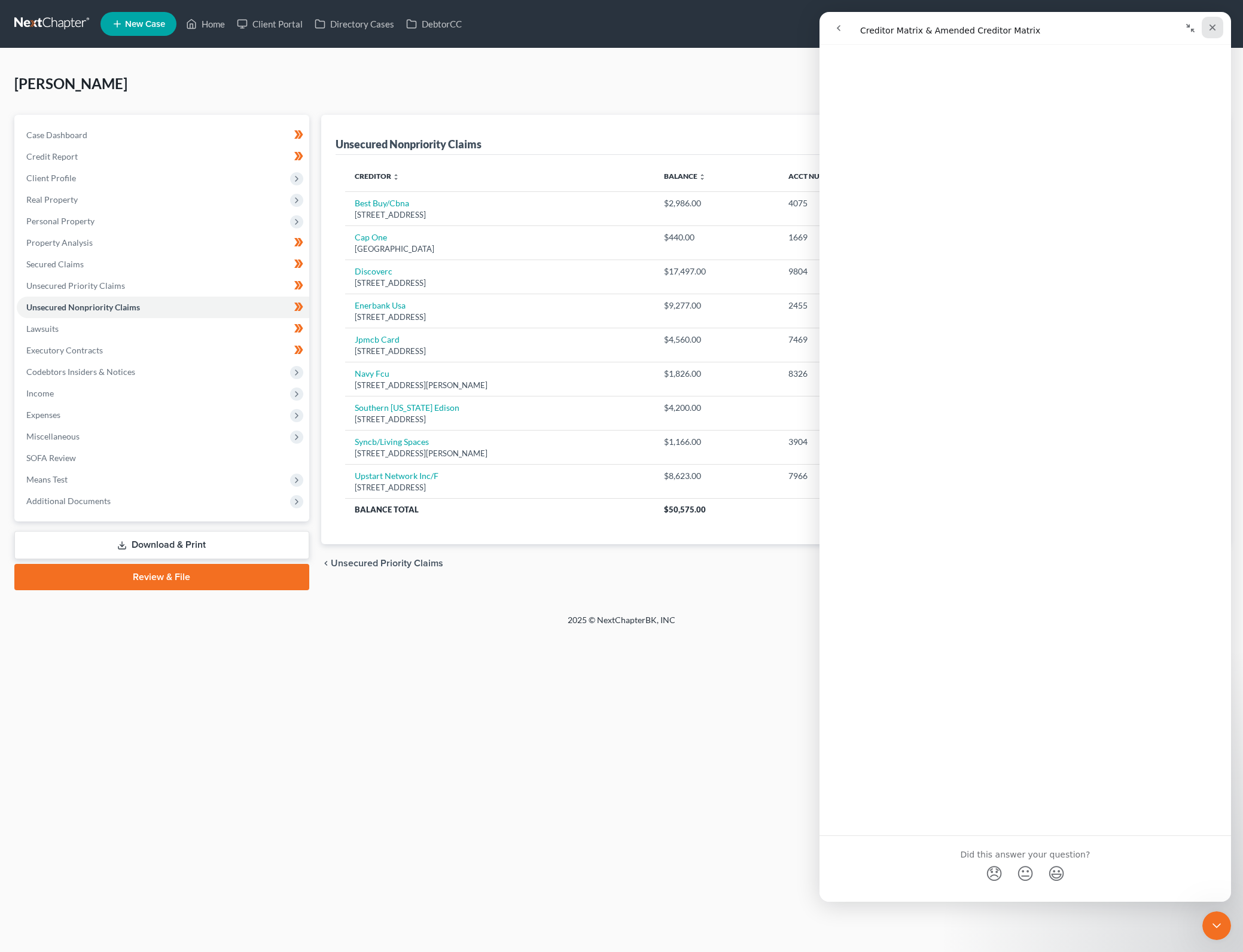
click at [1215, 28] on icon "Close" at bounding box center [1212, 27] width 9 height 9
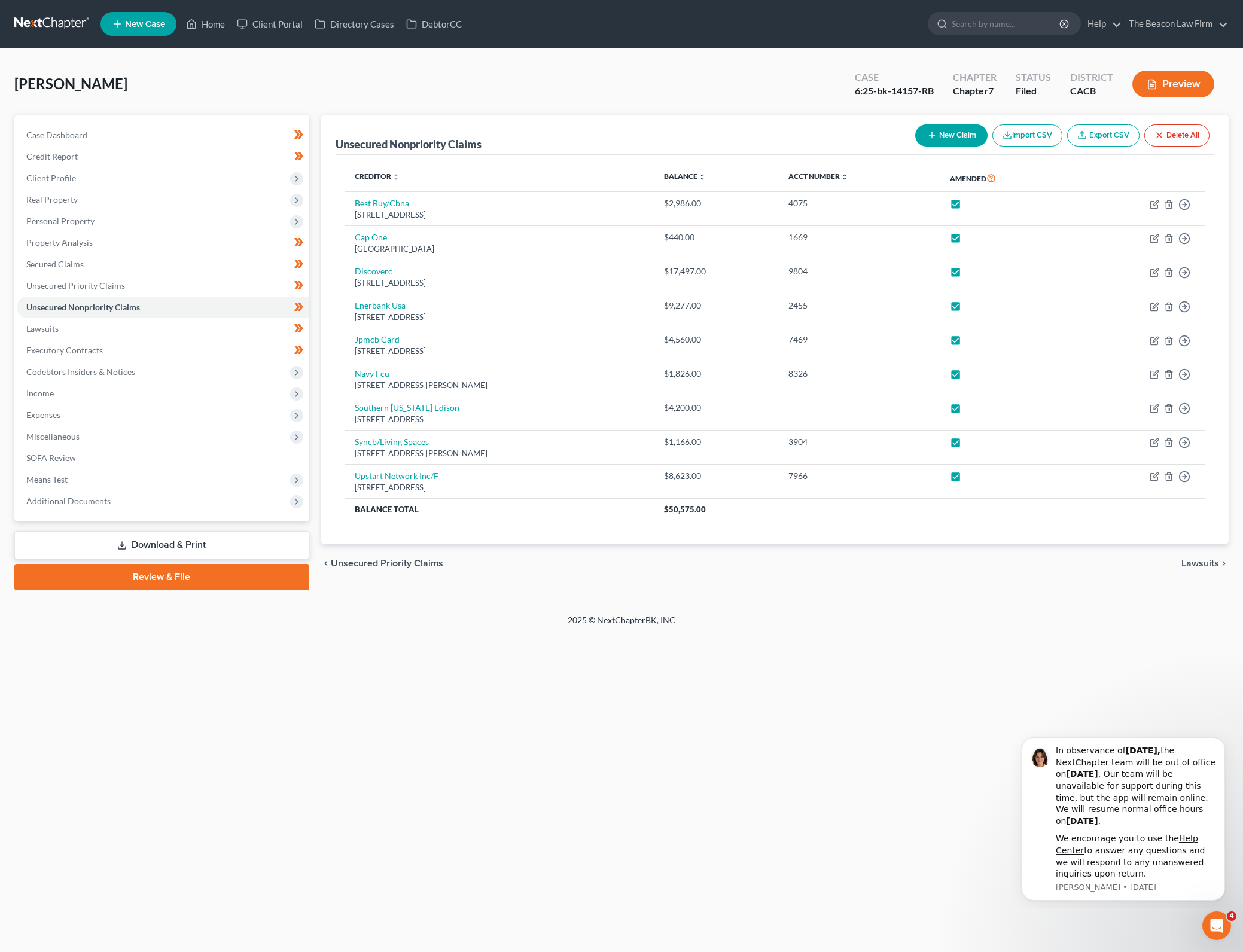
click at [958, 133] on button "New Claim" at bounding box center [951, 135] width 72 height 22
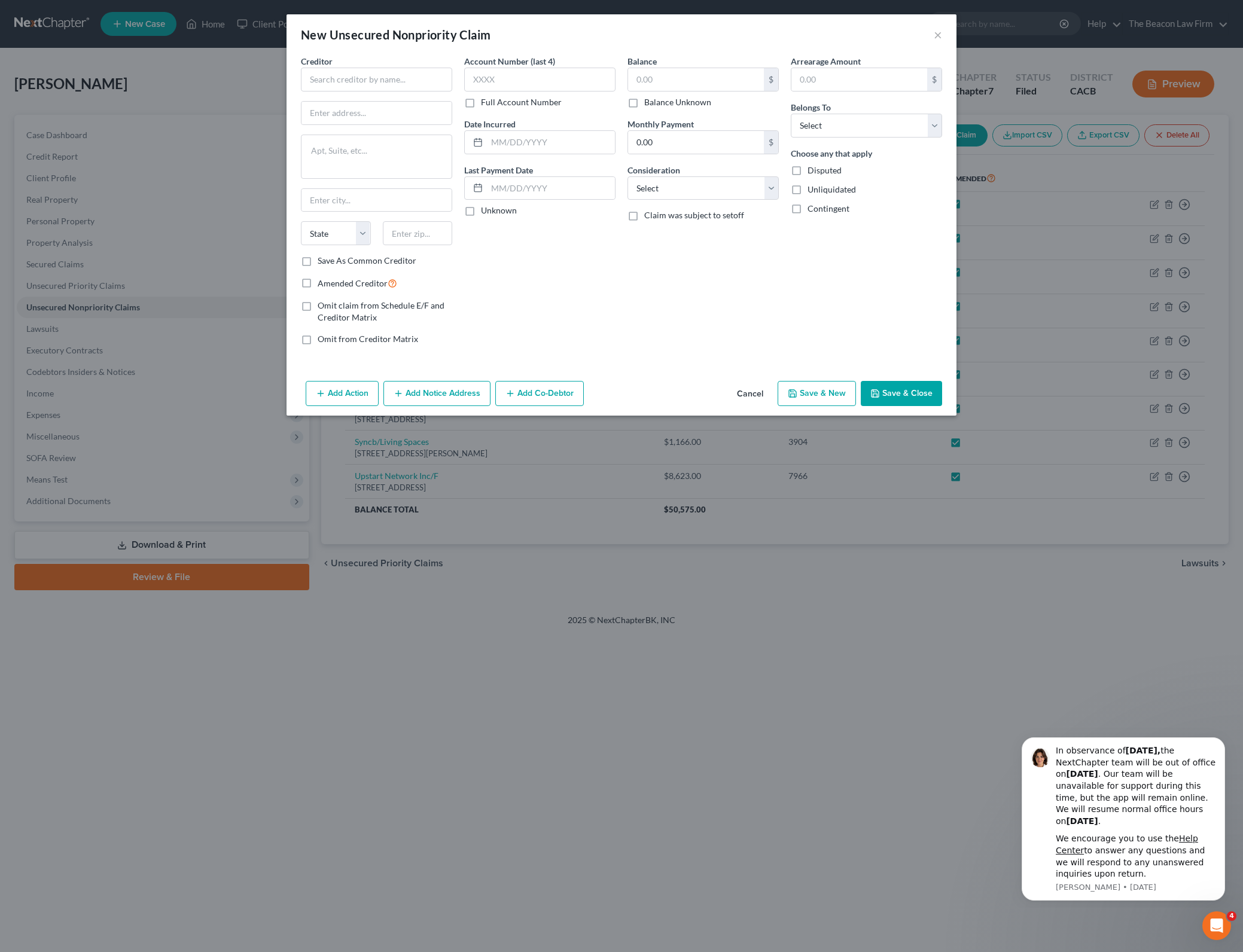
click at [754, 391] on button "Cancel" at bounding box center [750, 394] width 46 height 24
